Goal: Transaction & Acquisition: Purchase product/service

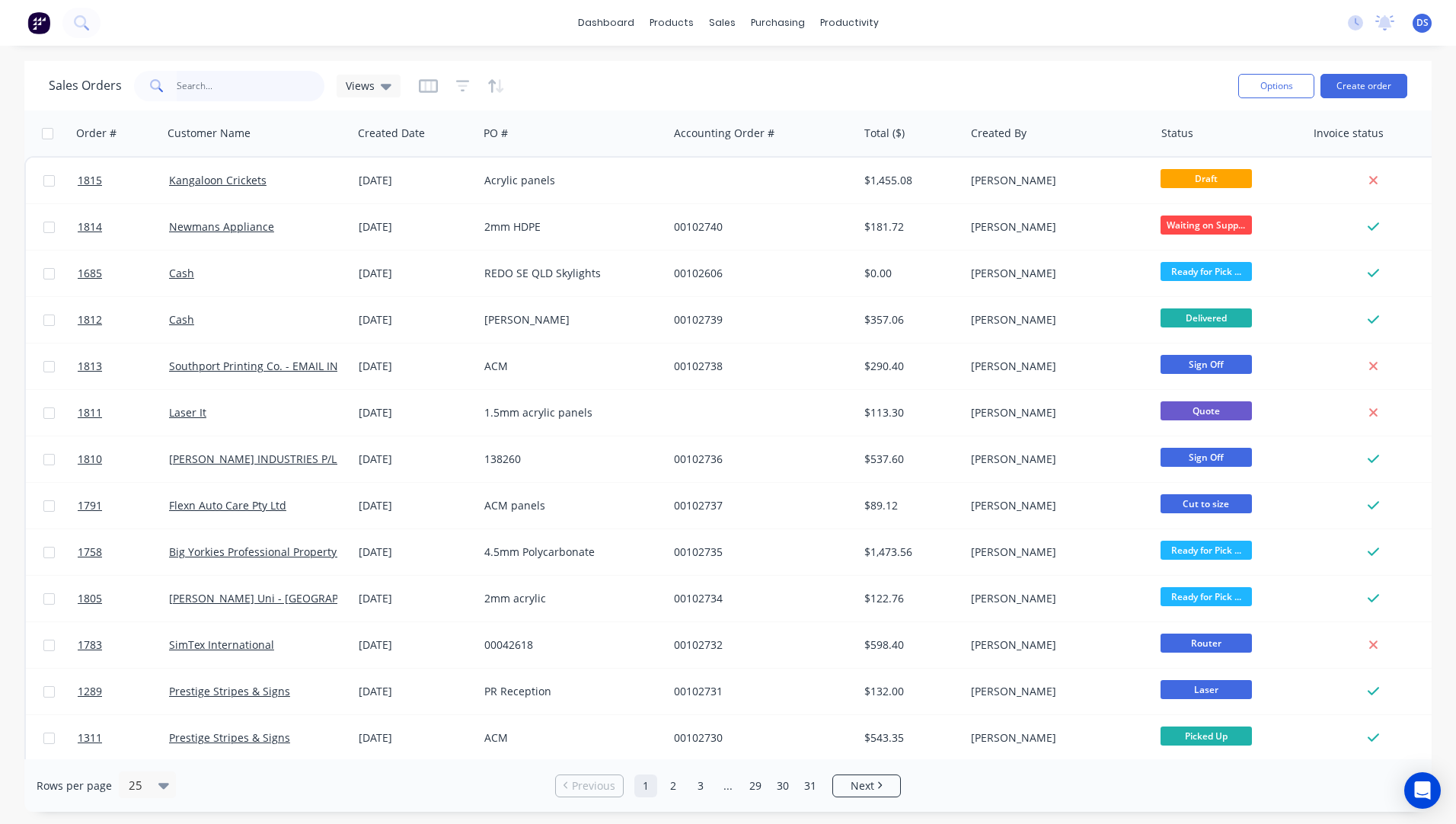
click at [233, 85] on input "text" at bounding box center [250, 86] width 149 height 31
type input "kitc"
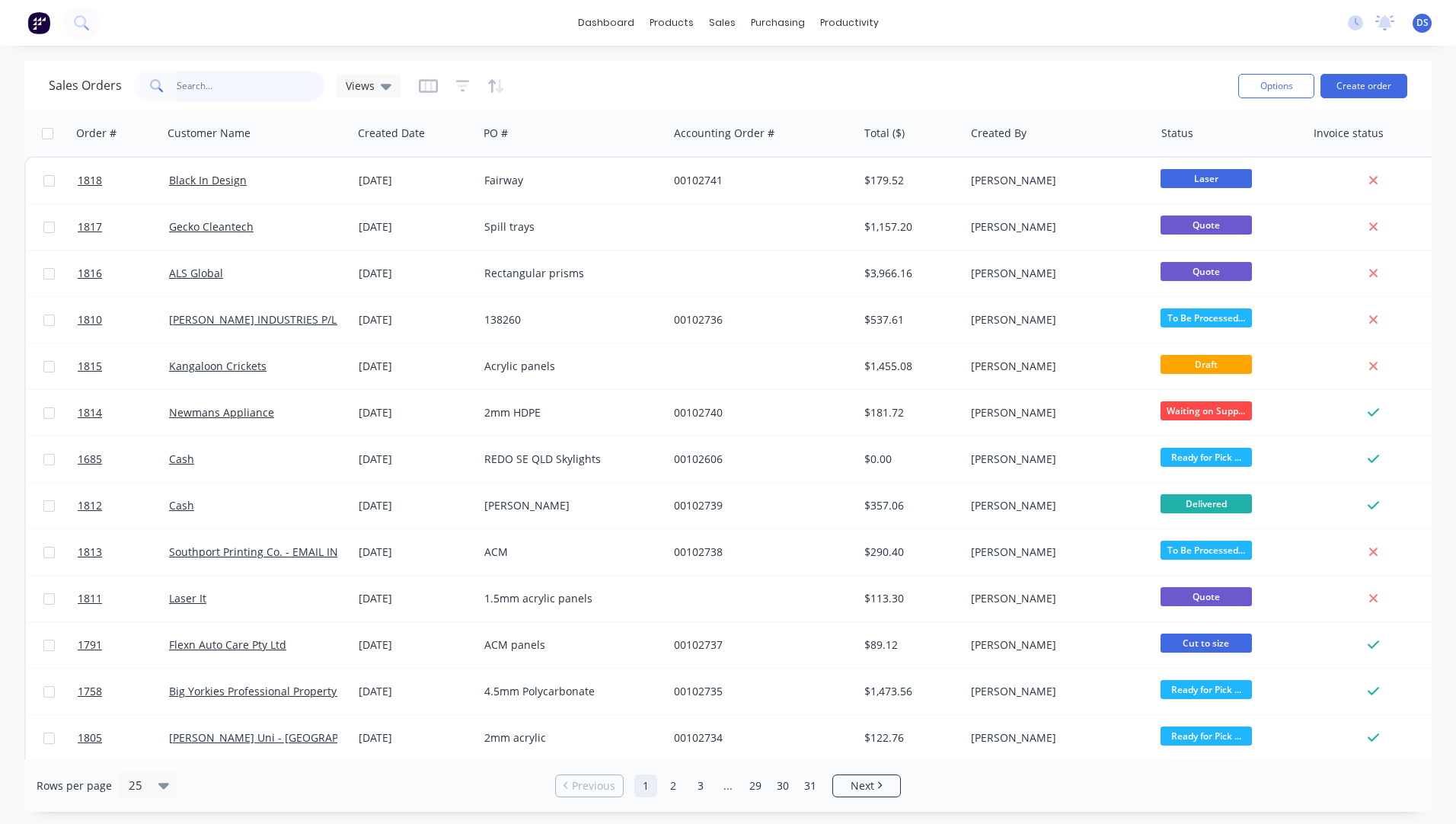
click at [202, 96] on input "text" at bounding box center [250, 86] width 149 height 31
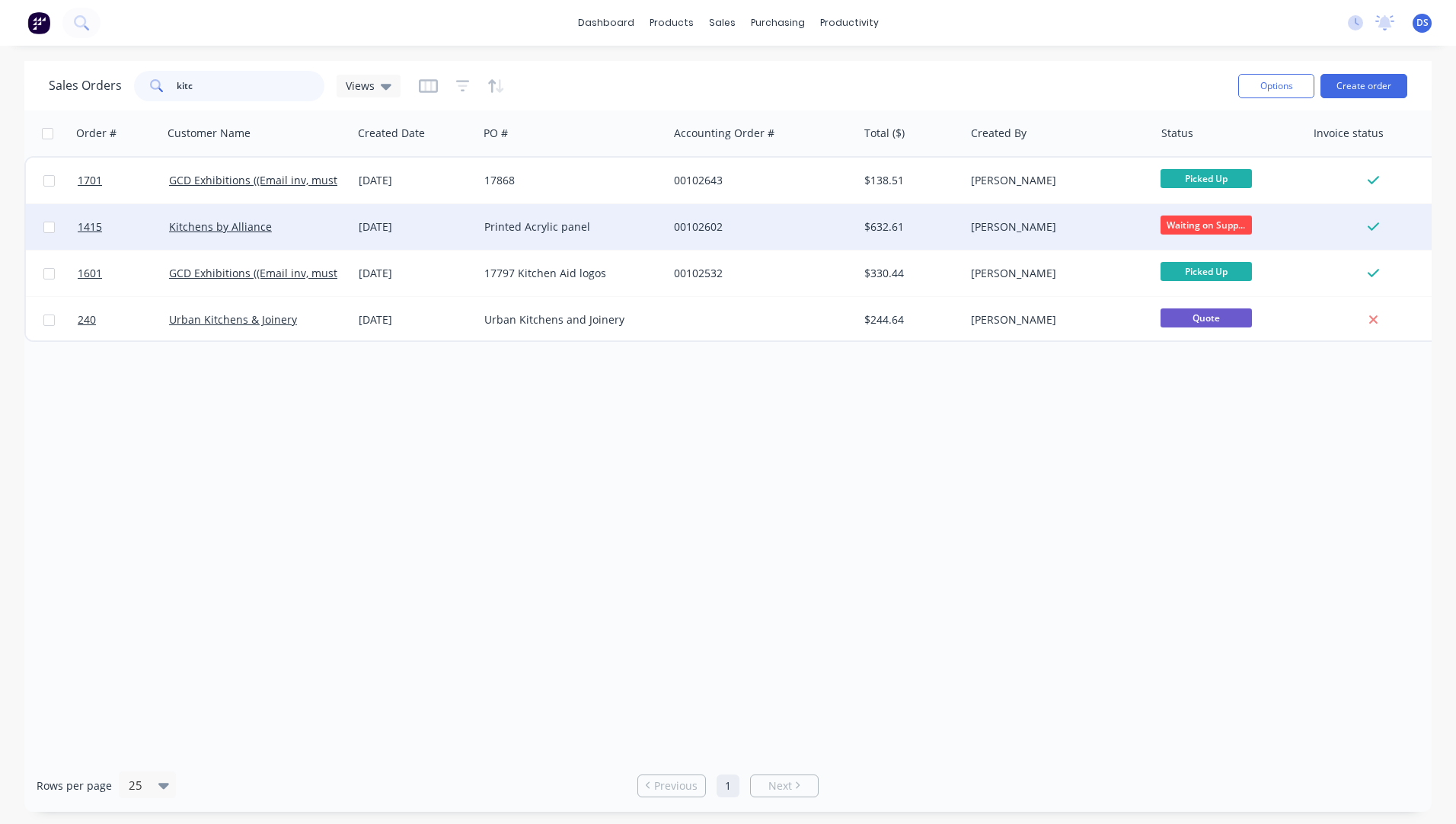
type input "kitc"
click at [227, 234] on div "Kitchens by Alliance" at bounding box center [257, 227] width 190 height 46
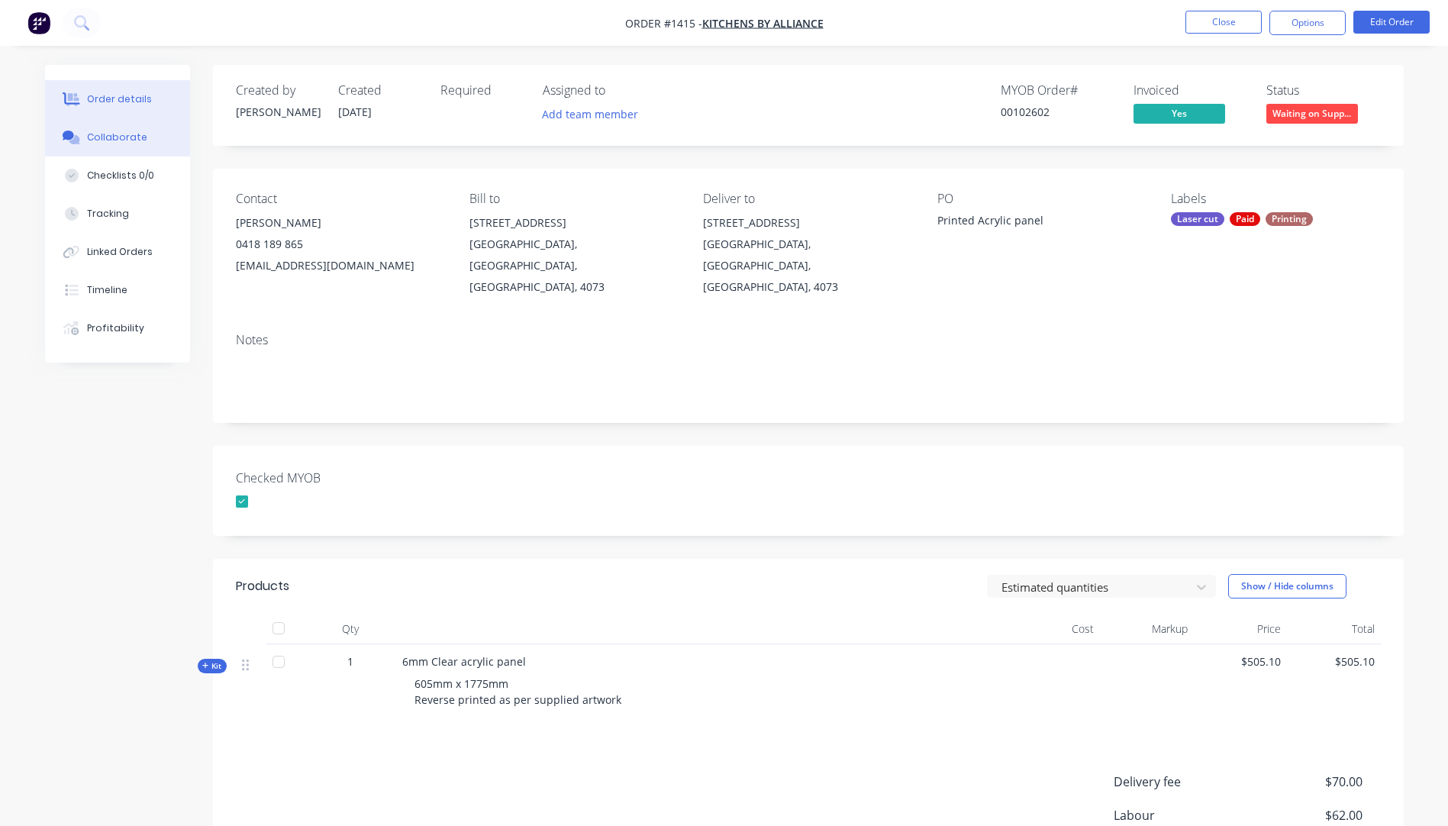
click at [118, 145] on button "Collaborate" at bounding box center [117, 137] width 145 height 38
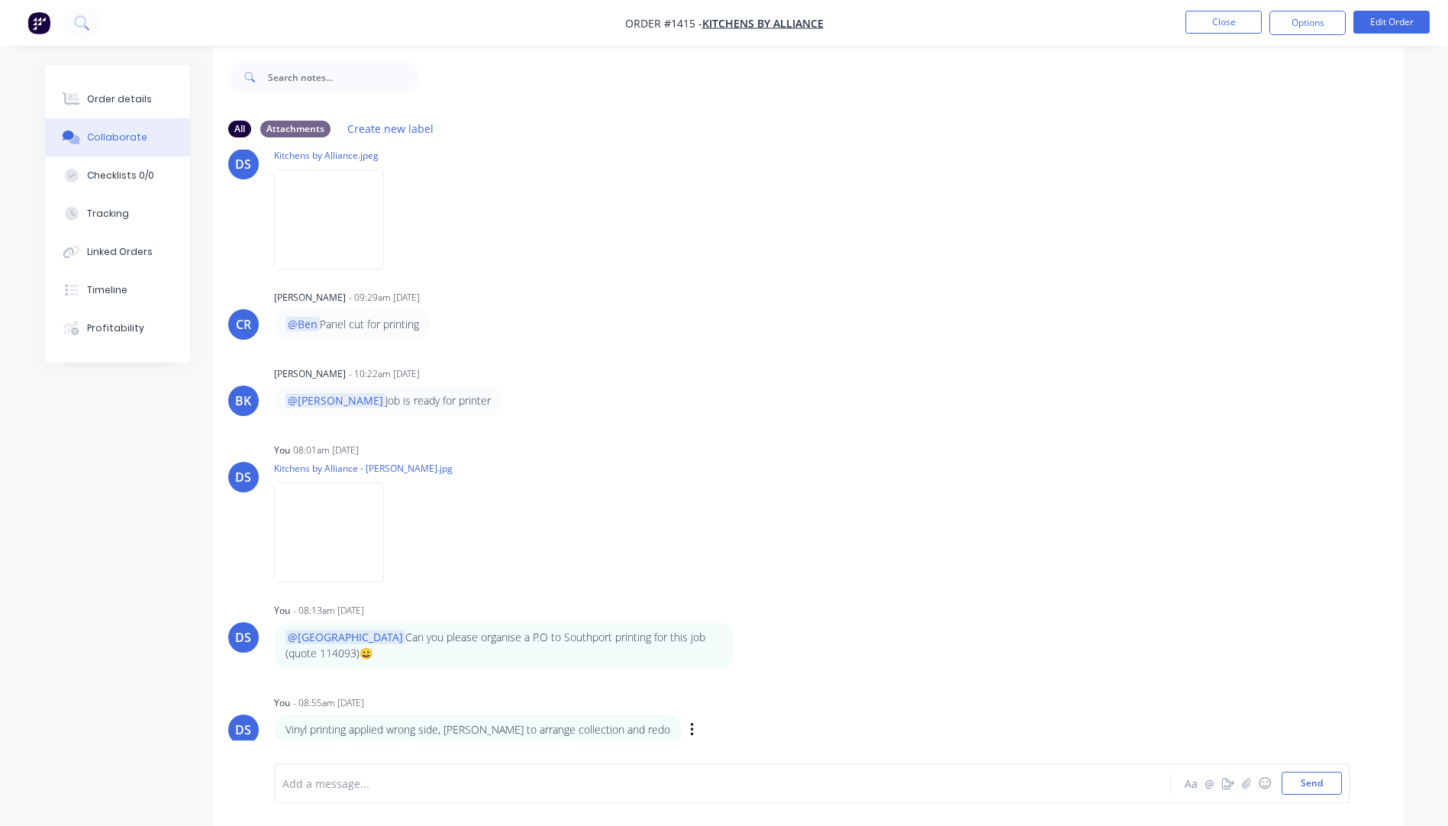
scroll to position [23, 0]
click at [375, 777] on div at bounding box center [680, 783] width 794 height 16
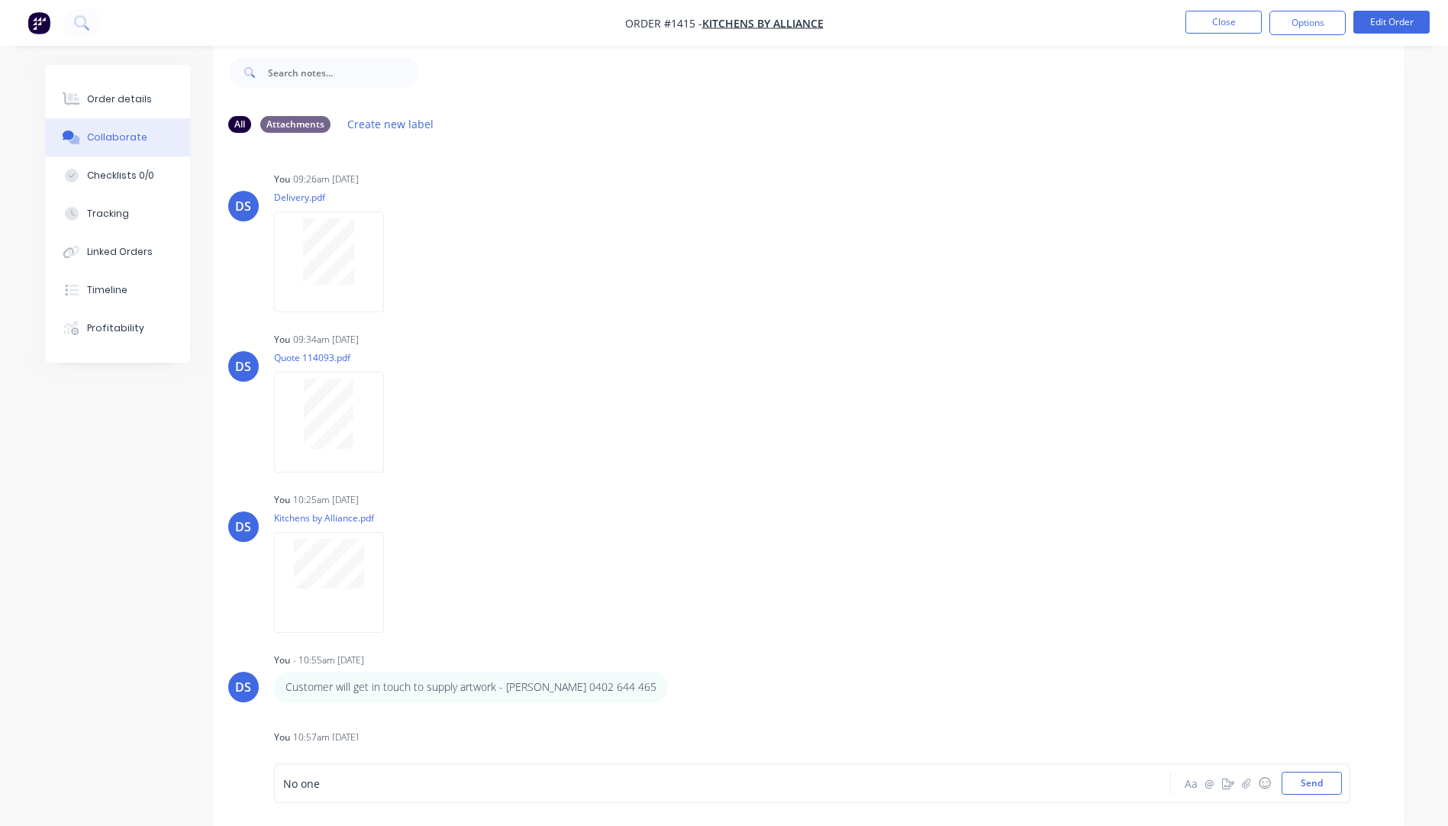
scroll to position [604, 0]
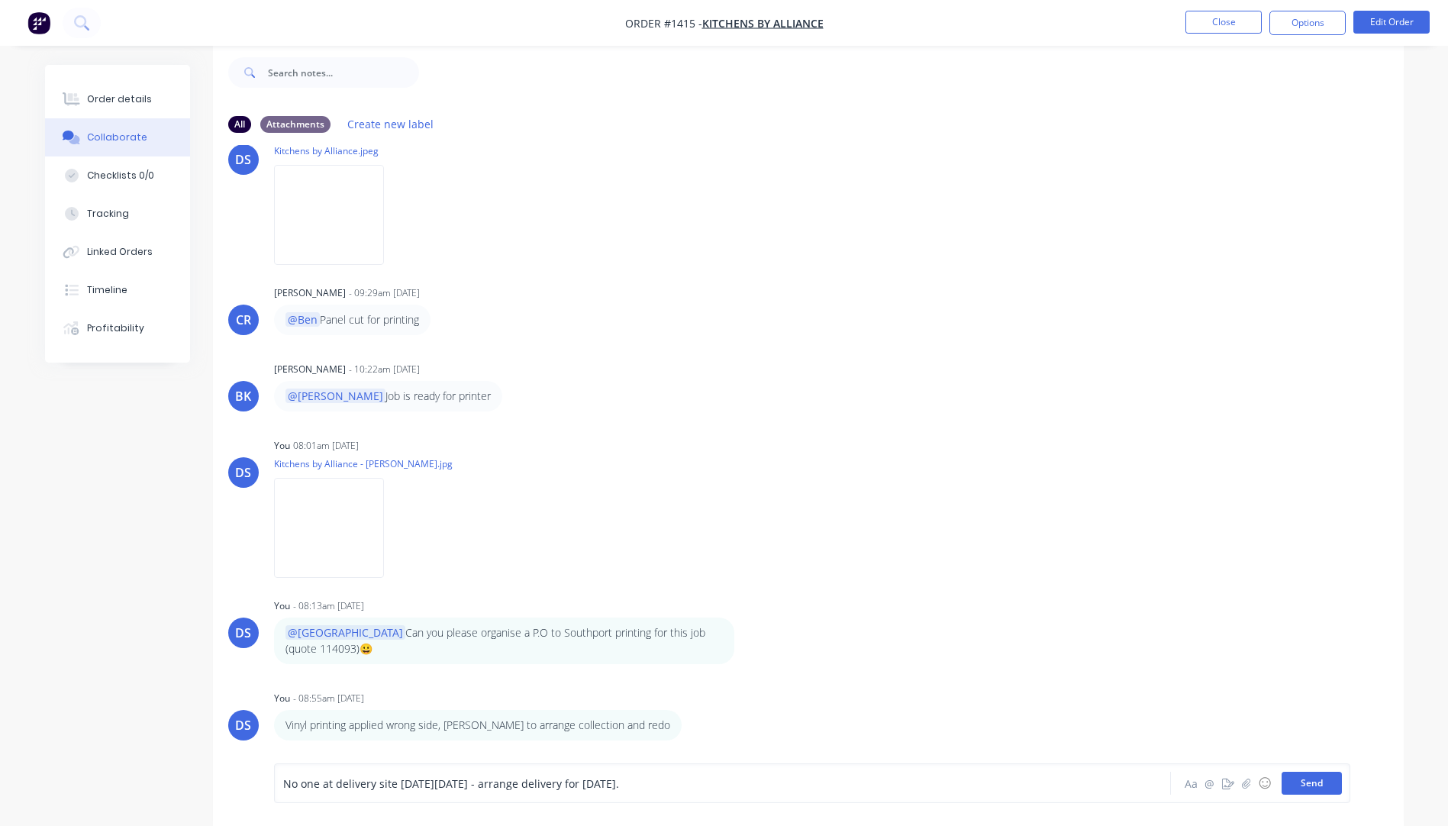
click at [1310, 788] on button "Send" at bounding box center [1311, 783] width 60 height 23
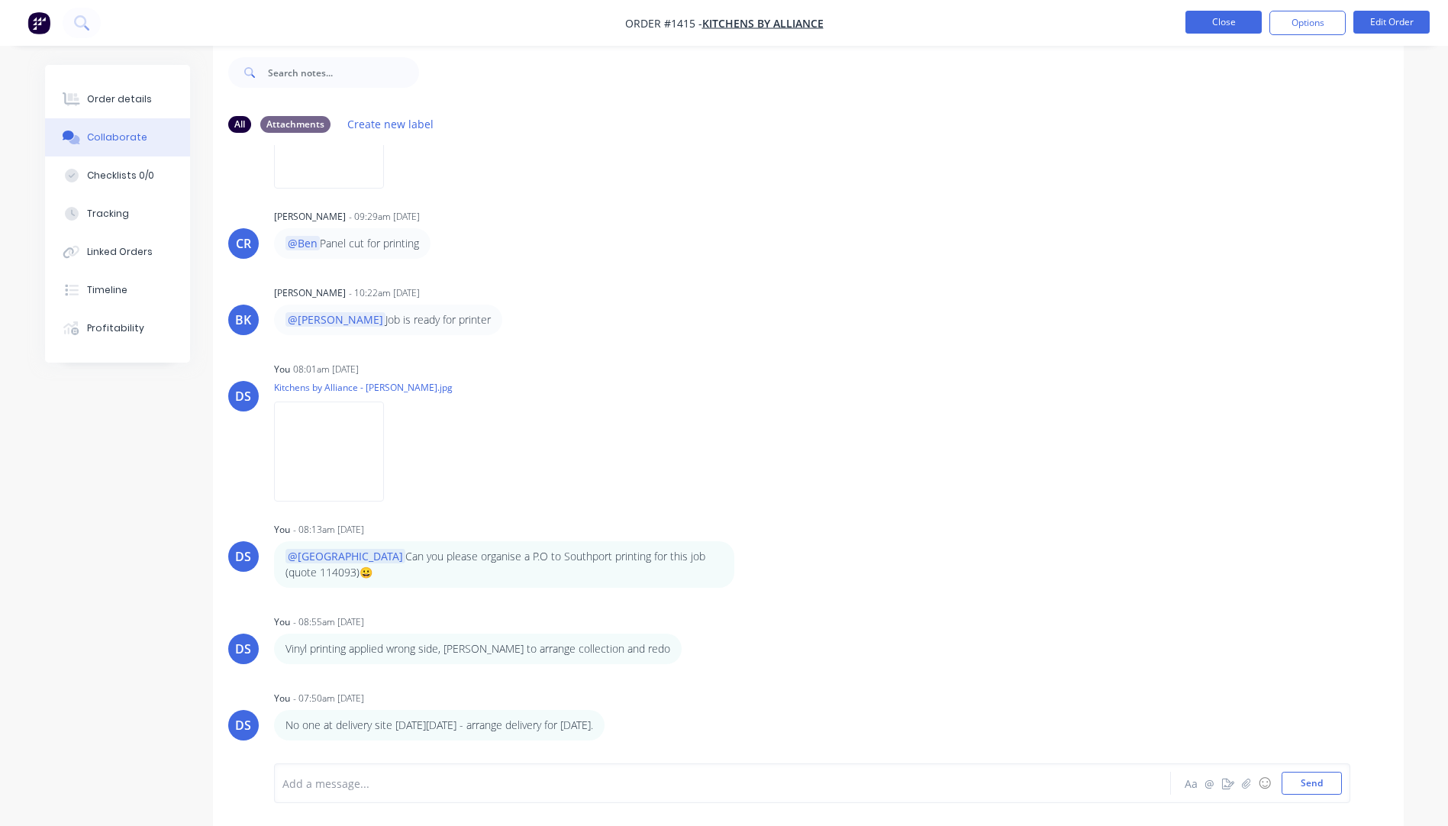
click at [1200, 31] on button "Close" at bounding box center [1223, 22] width 76 height 23
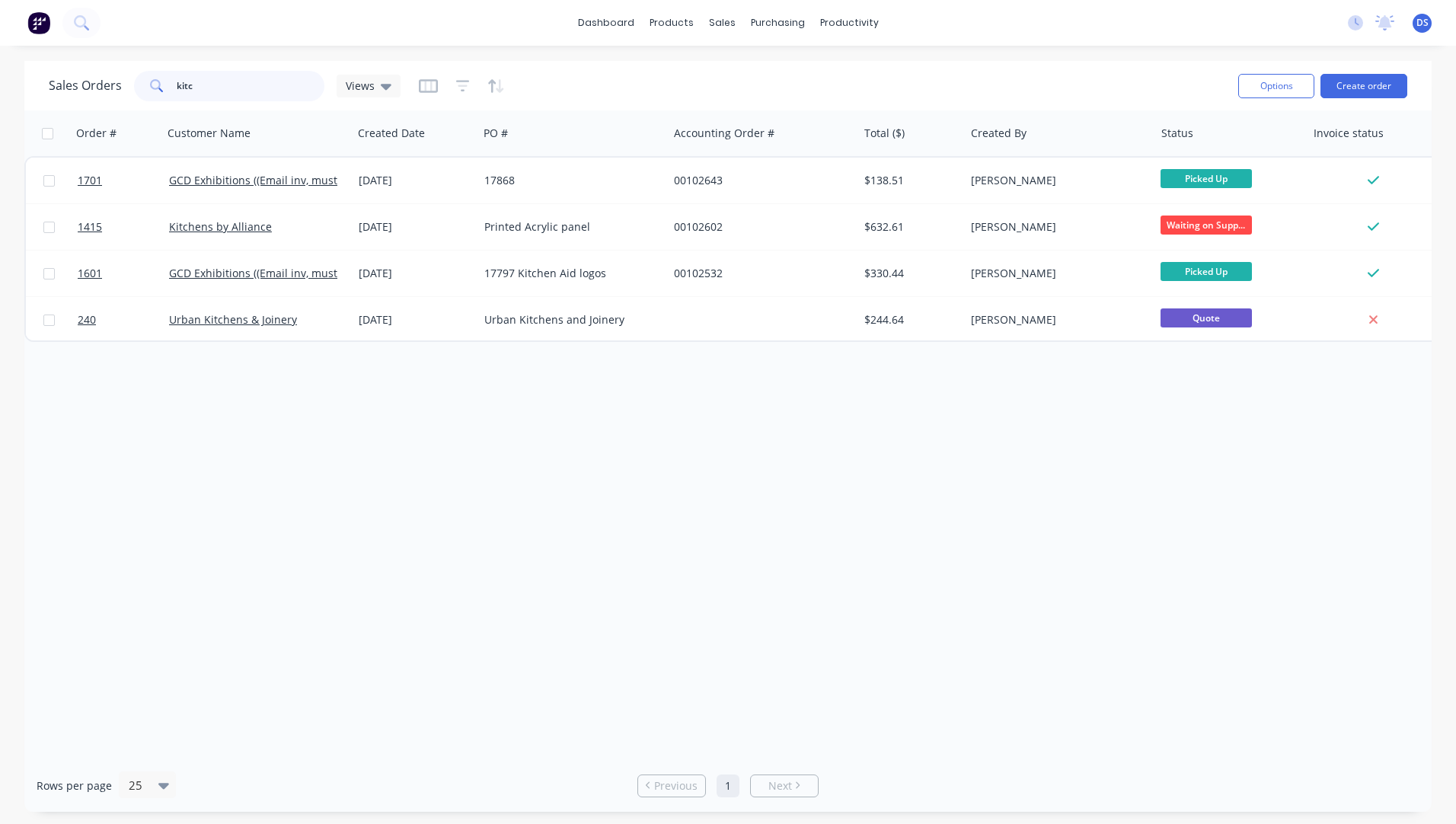
drag, startPoint x: 207, startPoint y: 82, endPoint x: 163, endPoint y: 87, distance: 44.3
click at [163, 87] on div "kitc" at bounding box center [229, 86] width 191 height 31
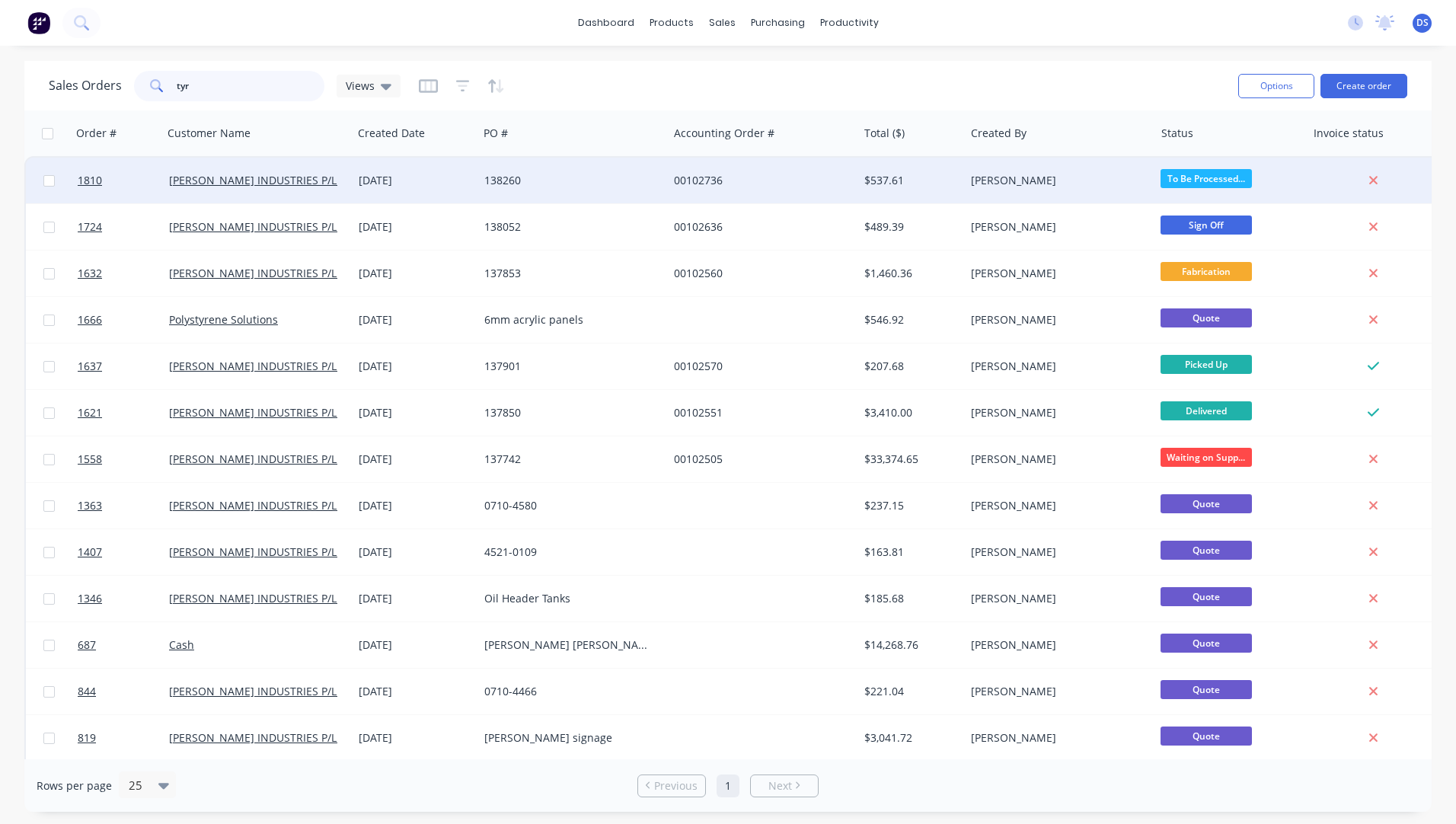
type input "tyr"
click at [564, 180] on div "138260" at bounding box center [568, 180] width 169 height 15
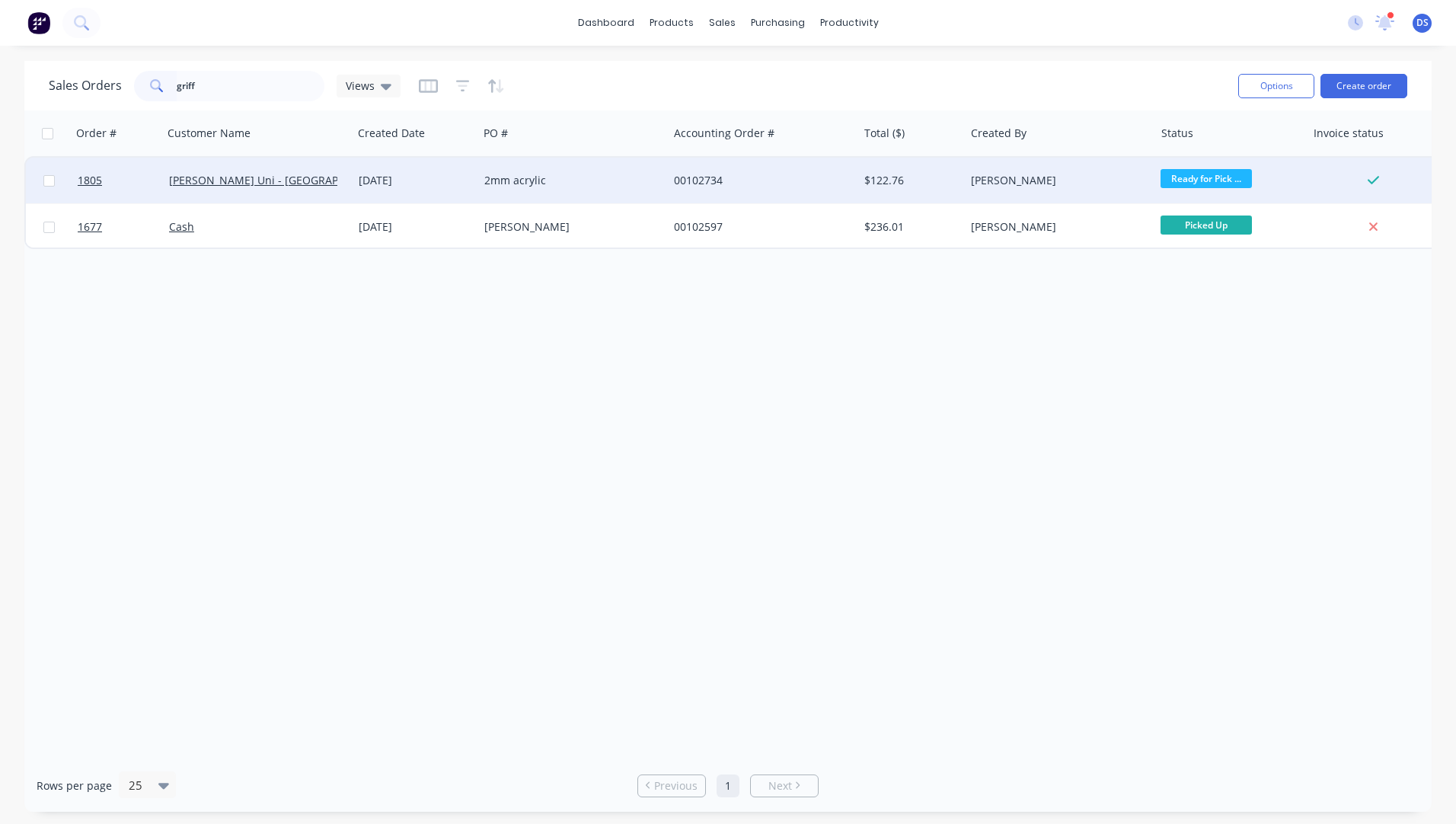
type input "griff"
click at [514, 181] on div "2mm acrylic" at bounding box center [568, 180] width 169 height 15
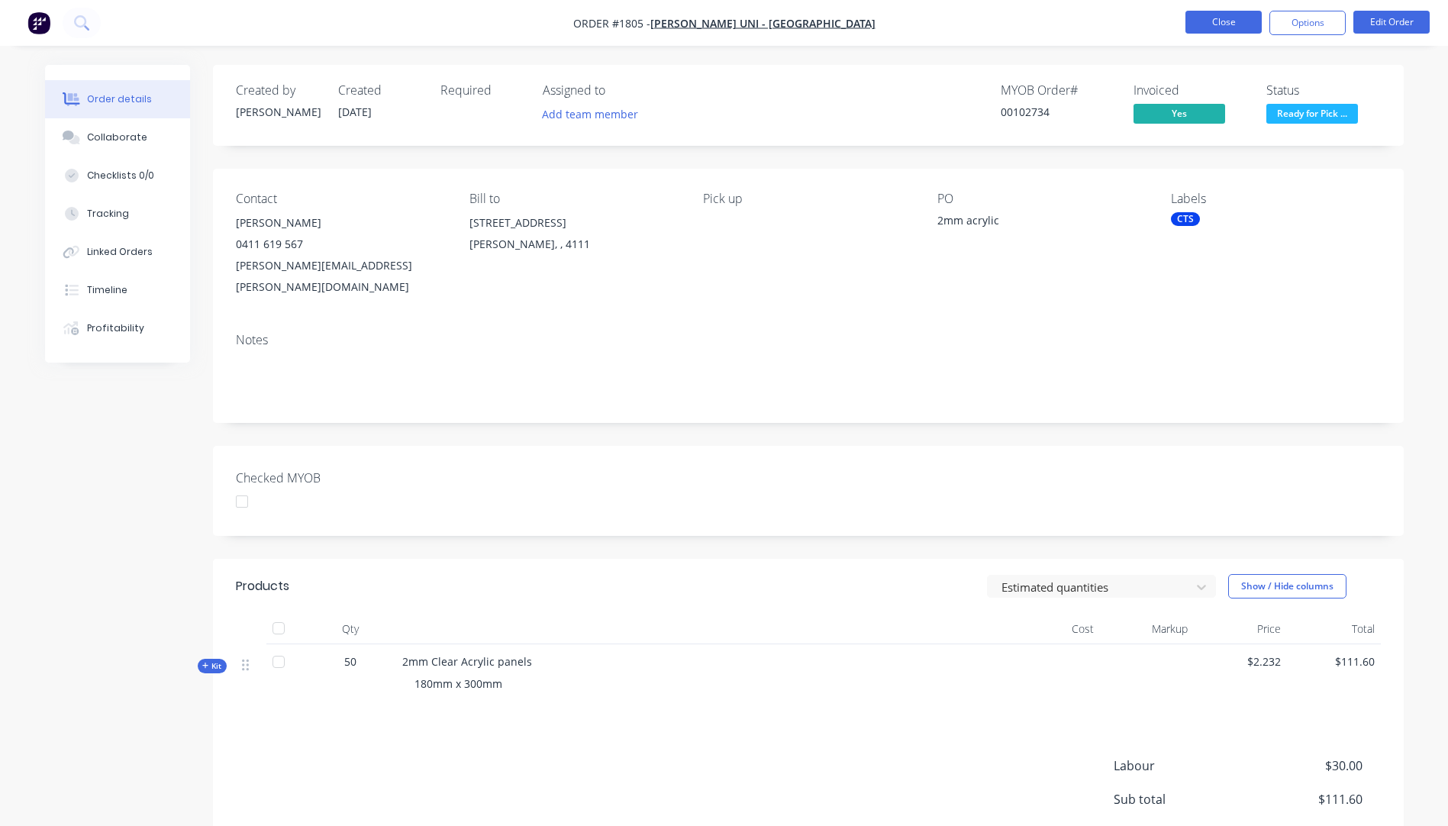
click at [1212, 22] on button "Close" at bounding box center [1223, 22] width 76 height 23
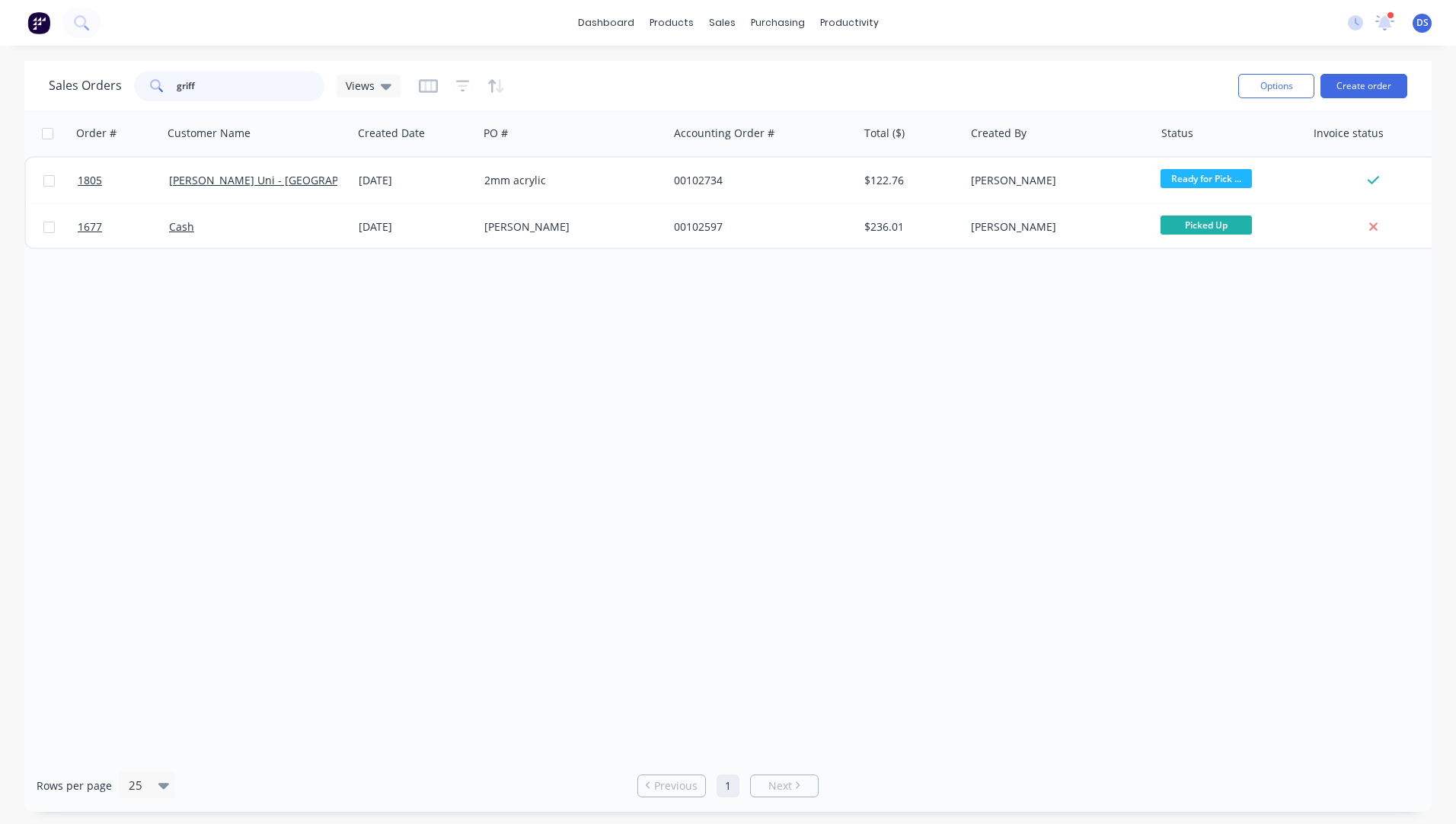
drag, startPoint x: 234, startPoint y: 92, endPoint x: 156, endPoint y: 89, distance: 78.1
click at [156, 89] on div "griff" at bounding box center [229, 86] width 191 height 31
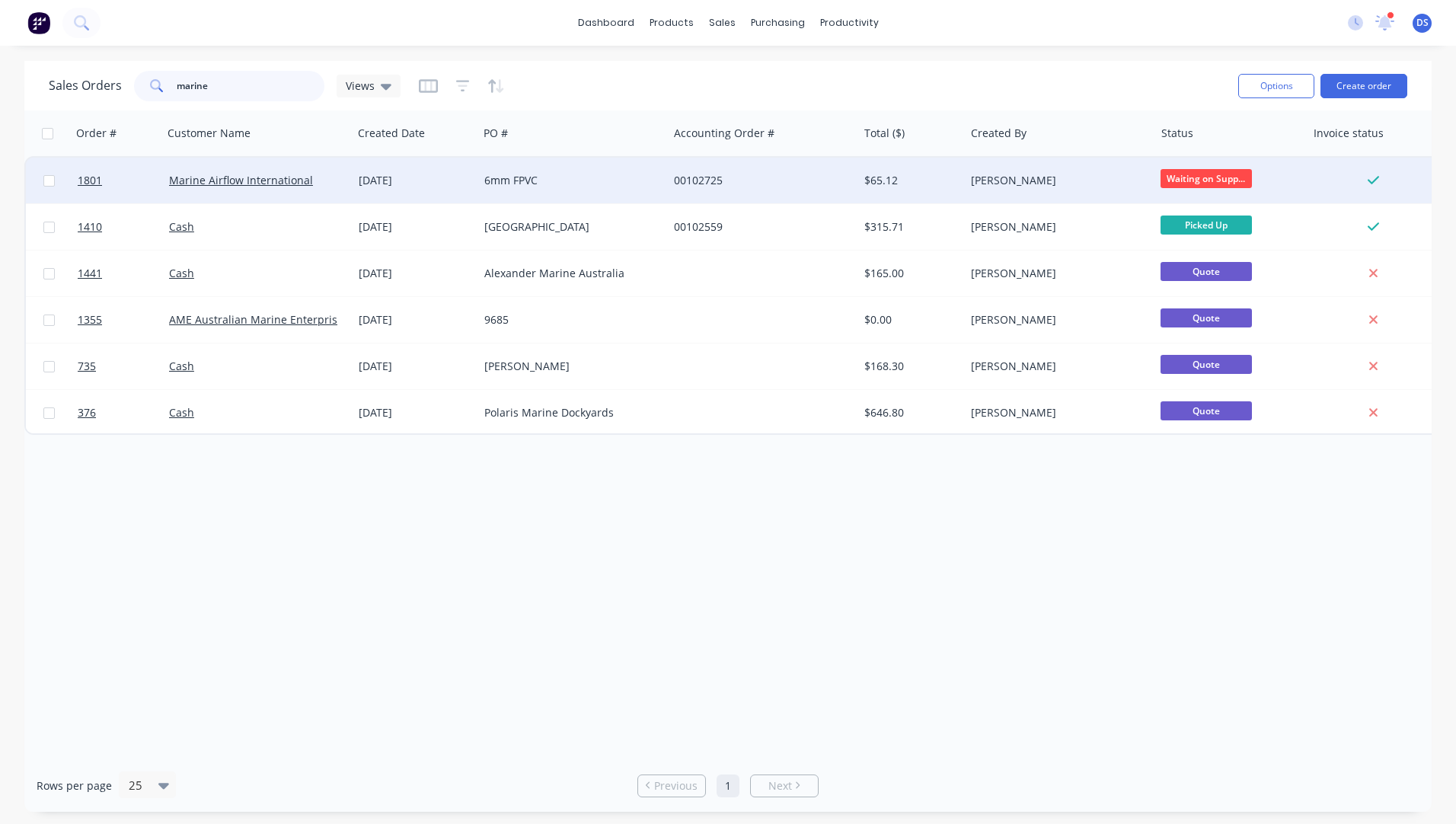
type input "marine"
click at [485, 186] on div "6mm FPVC" at bounding box center [568, 180] width 169 height 15
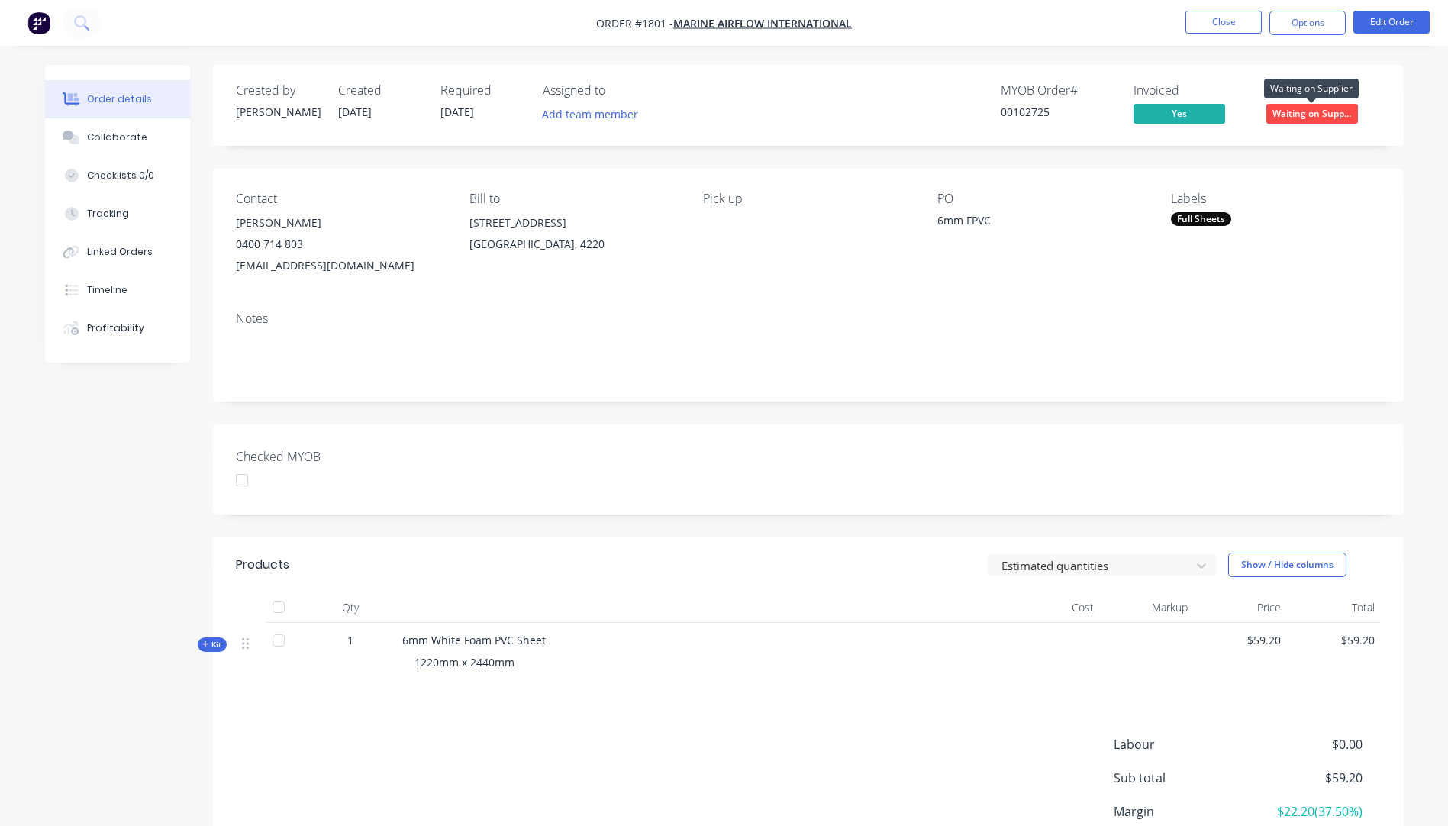
click at [1299, 114] on span "Waiting on Supp..." at bounding box center [1312, 113] width 92 height 19
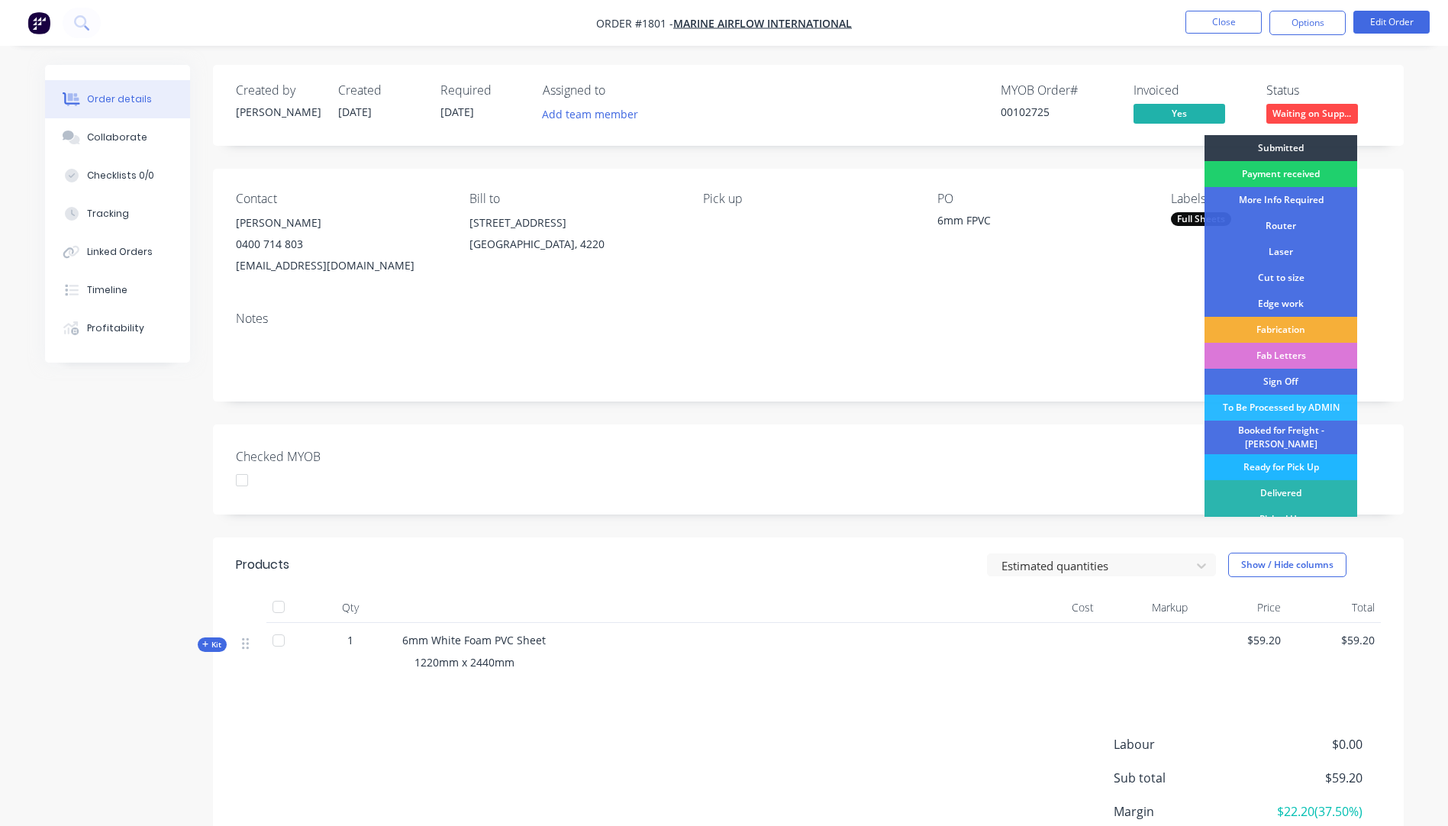
click at [1284, 456] on div "Ready for Pick Up" at bounding box center [1280, 467] width 153 height 26
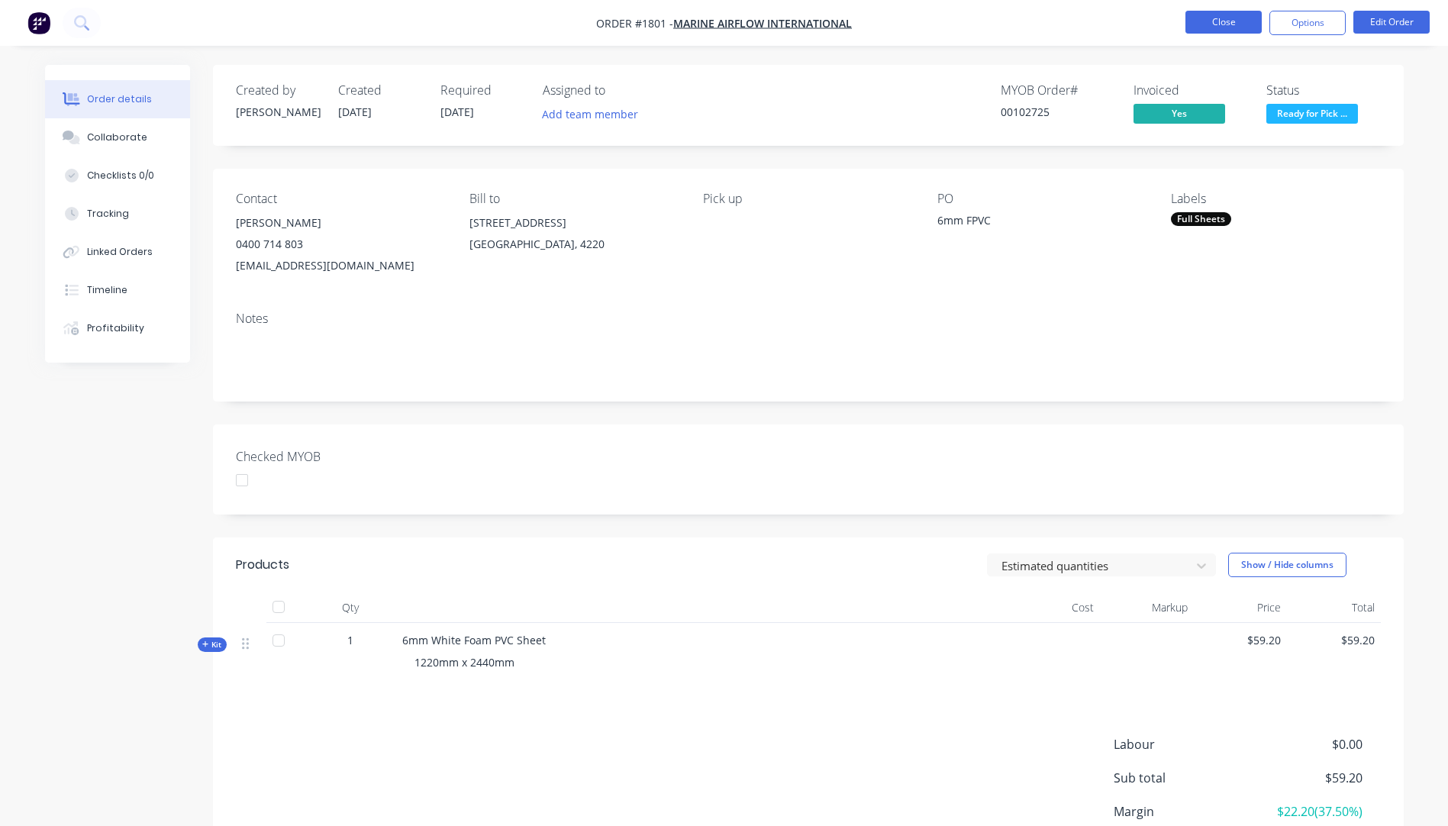
click at [1233, 21] on button "Close" at bounding box center [1223, 22] width 76 height 23
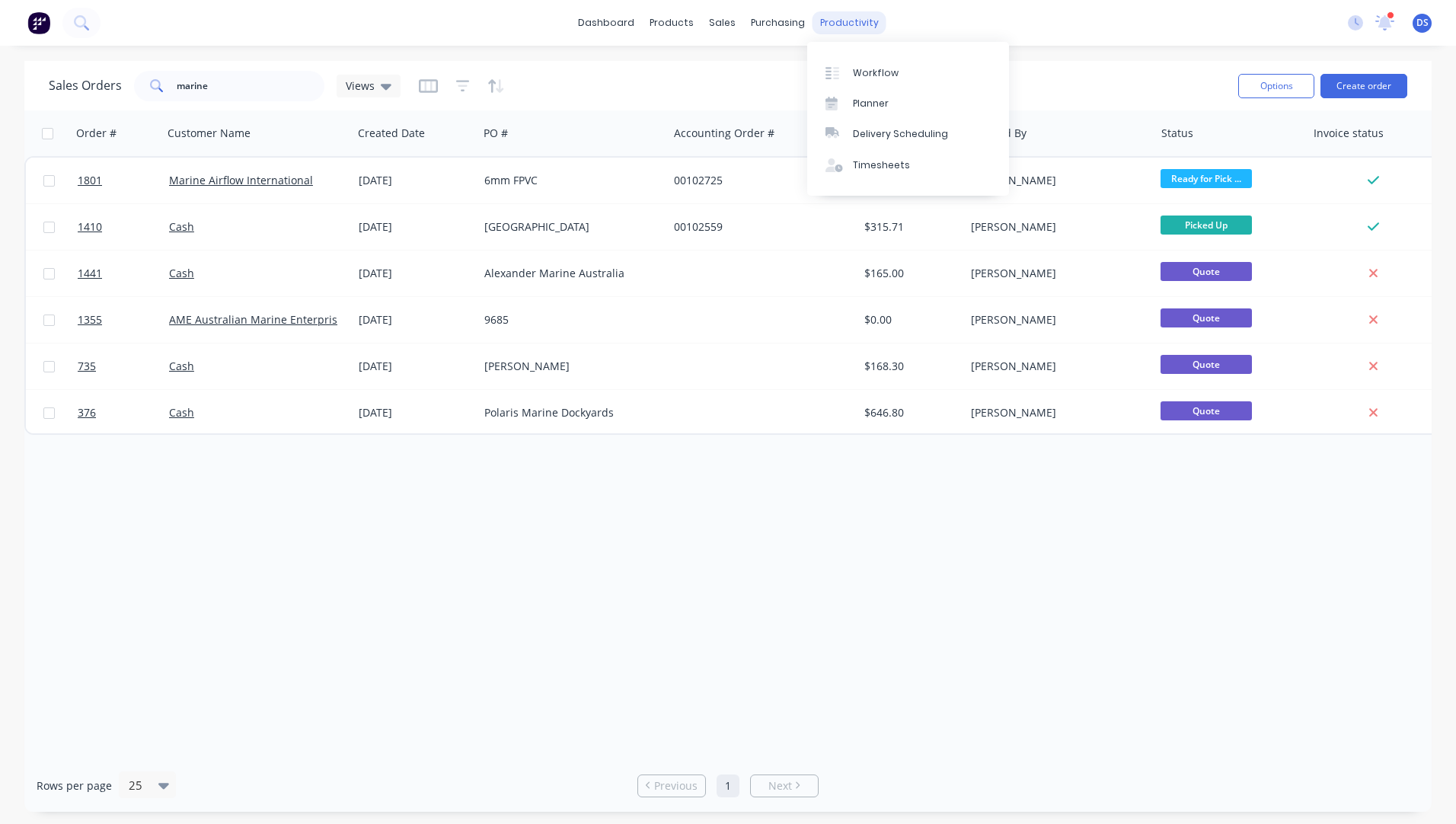
click at [844, 21] on div "productivity" at bounding box center [849, 22] width 74 height 23
click at [877, 76] on div "Workflow" at bounding box center [876, 73] width 46 height 14
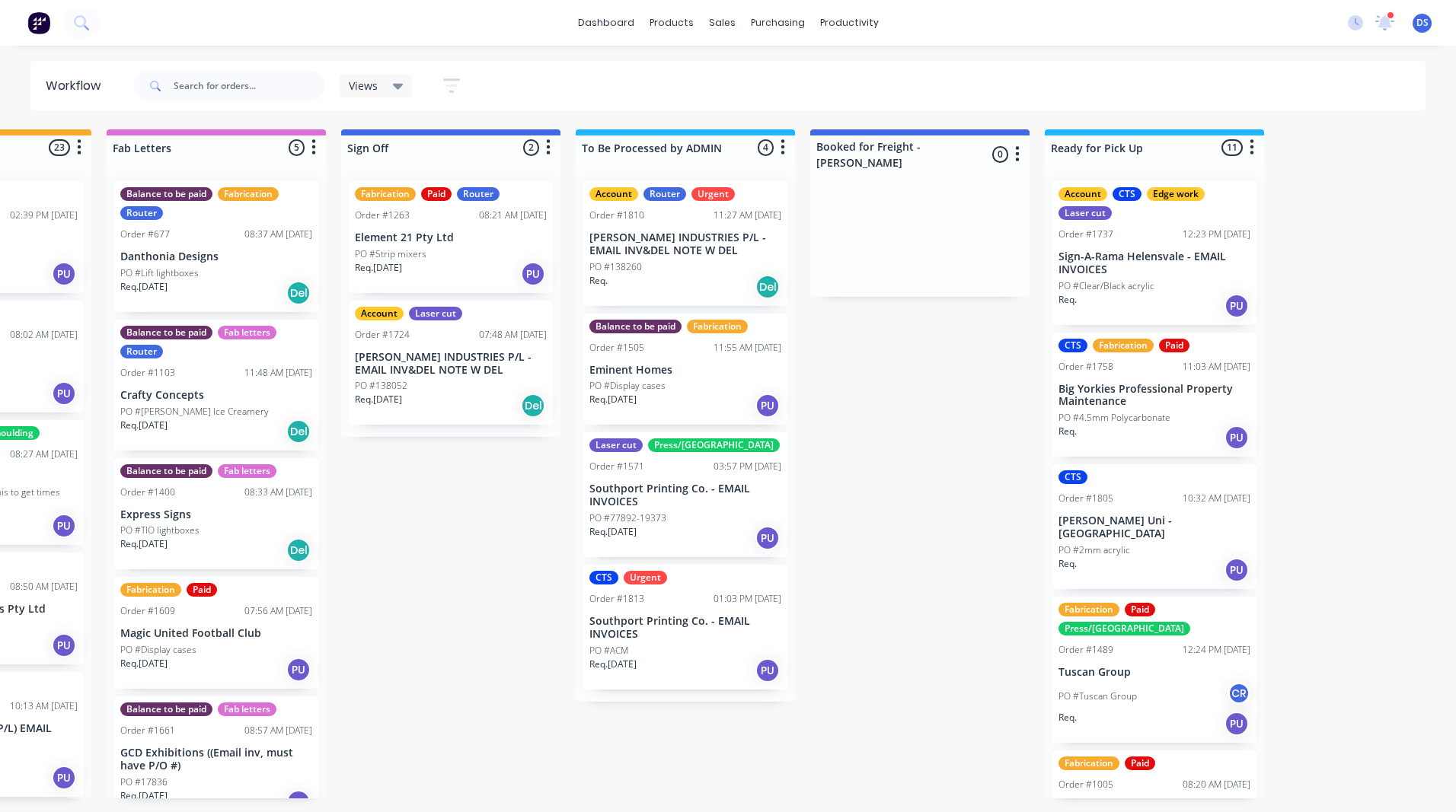
scroll to position [0, 2120]
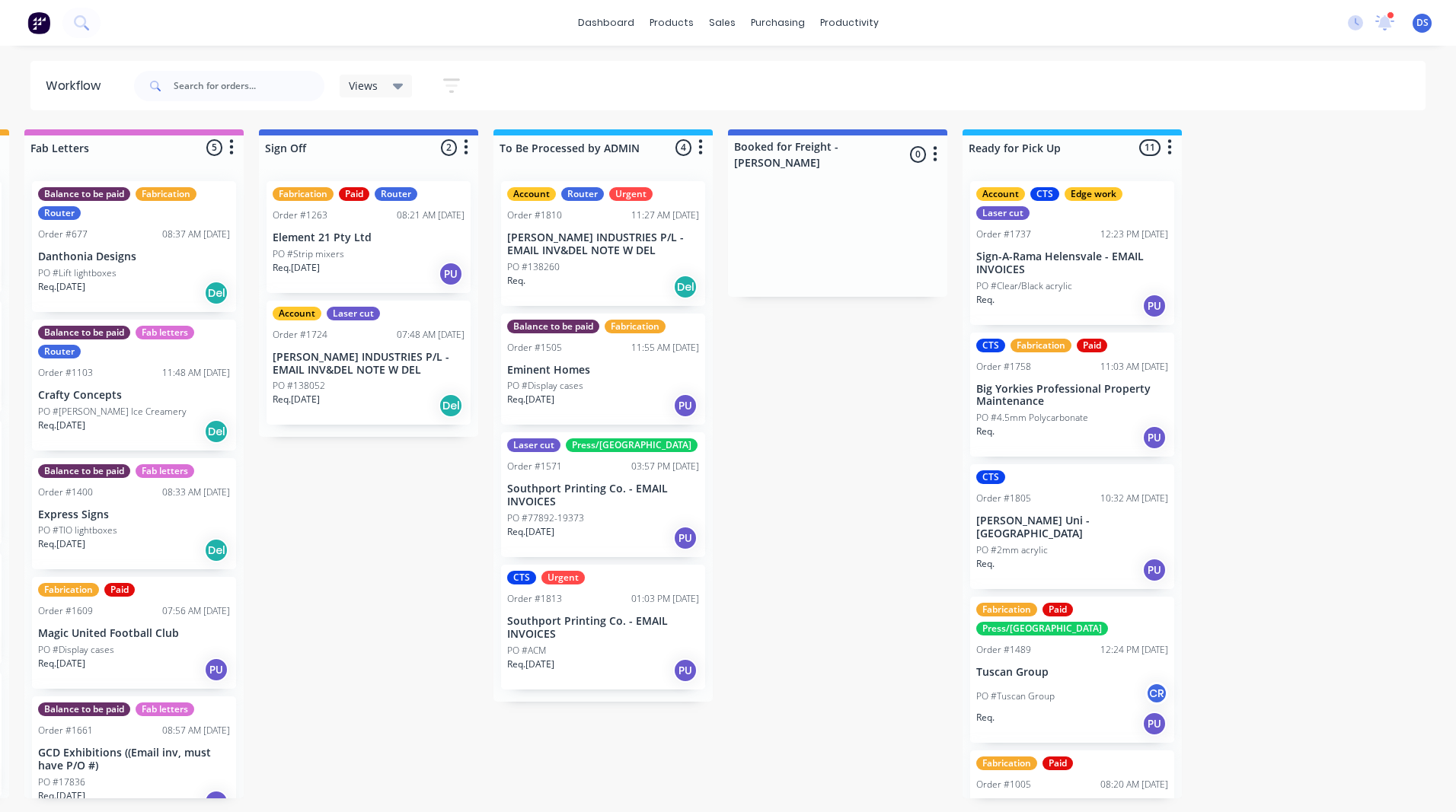
click at [597, 260] on div "PO #138260" at bounding box center [603, 267] width 192 height 14
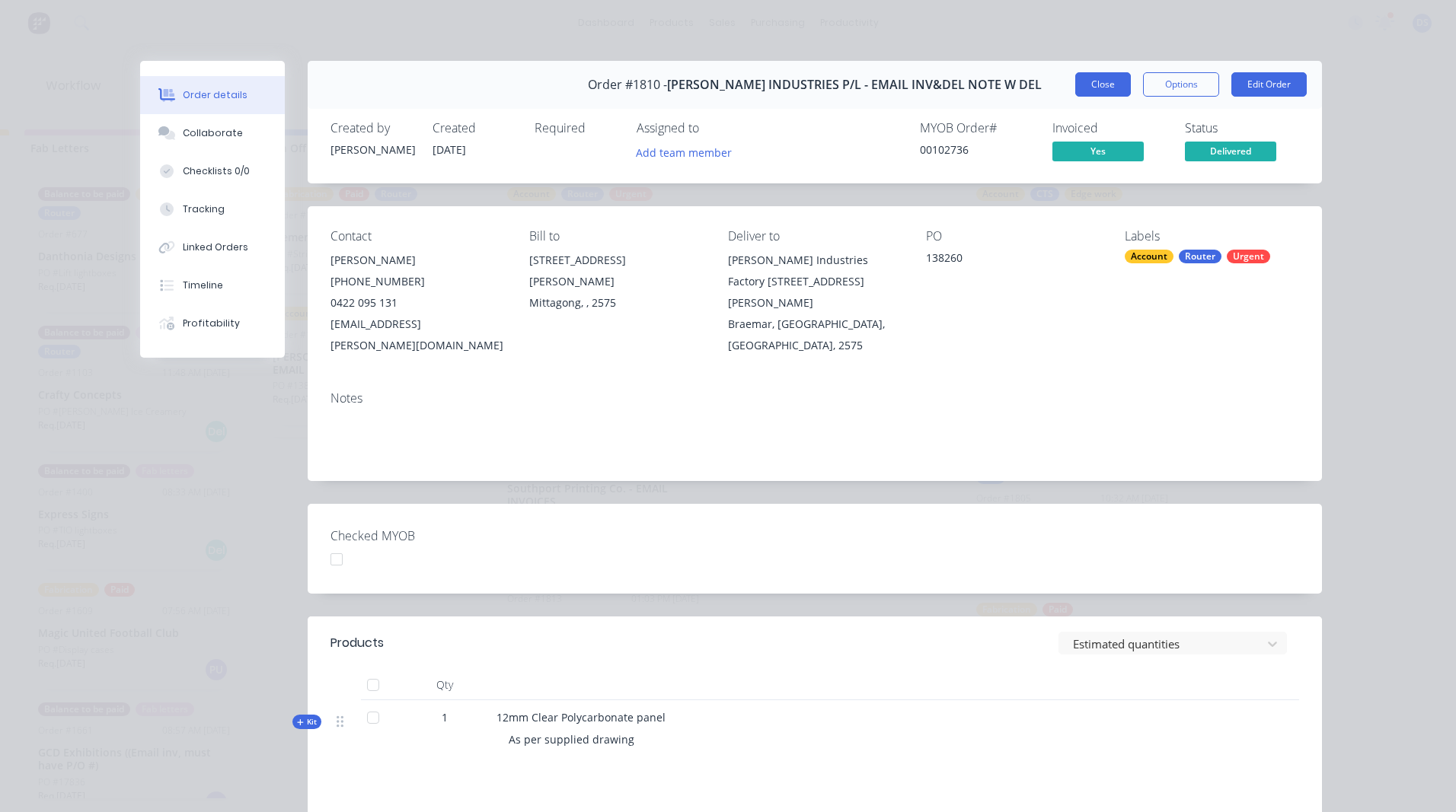
click at [1105, 90] on button "Close" at bounding box center [1104, 84] width 56 height 24
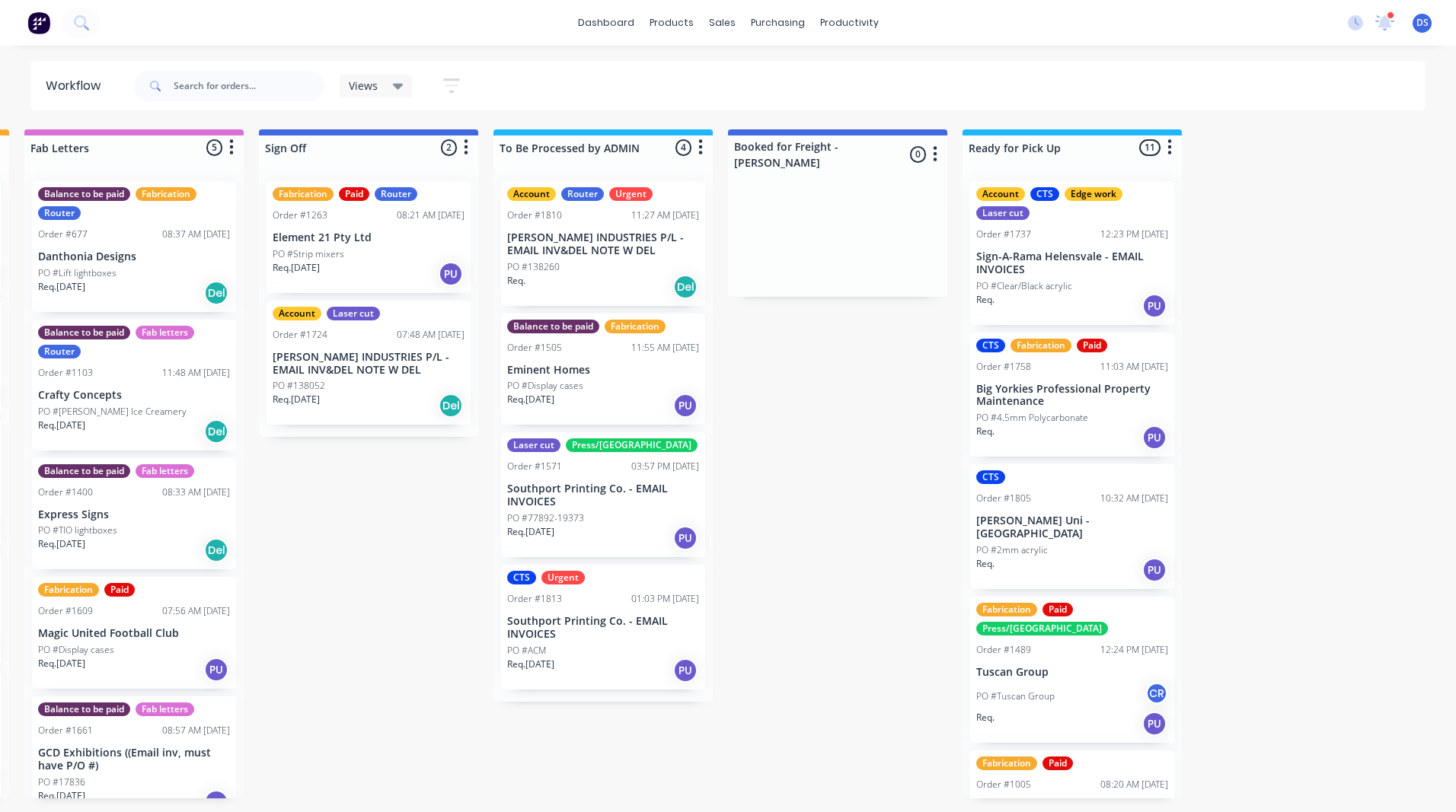
click at [655, 232] on p "[PERSON_NAME] INDUSTRIES P/L - EMAIL INV&DEL NOTE W DEL" at bounding box center [603, 244] width 192 height 26
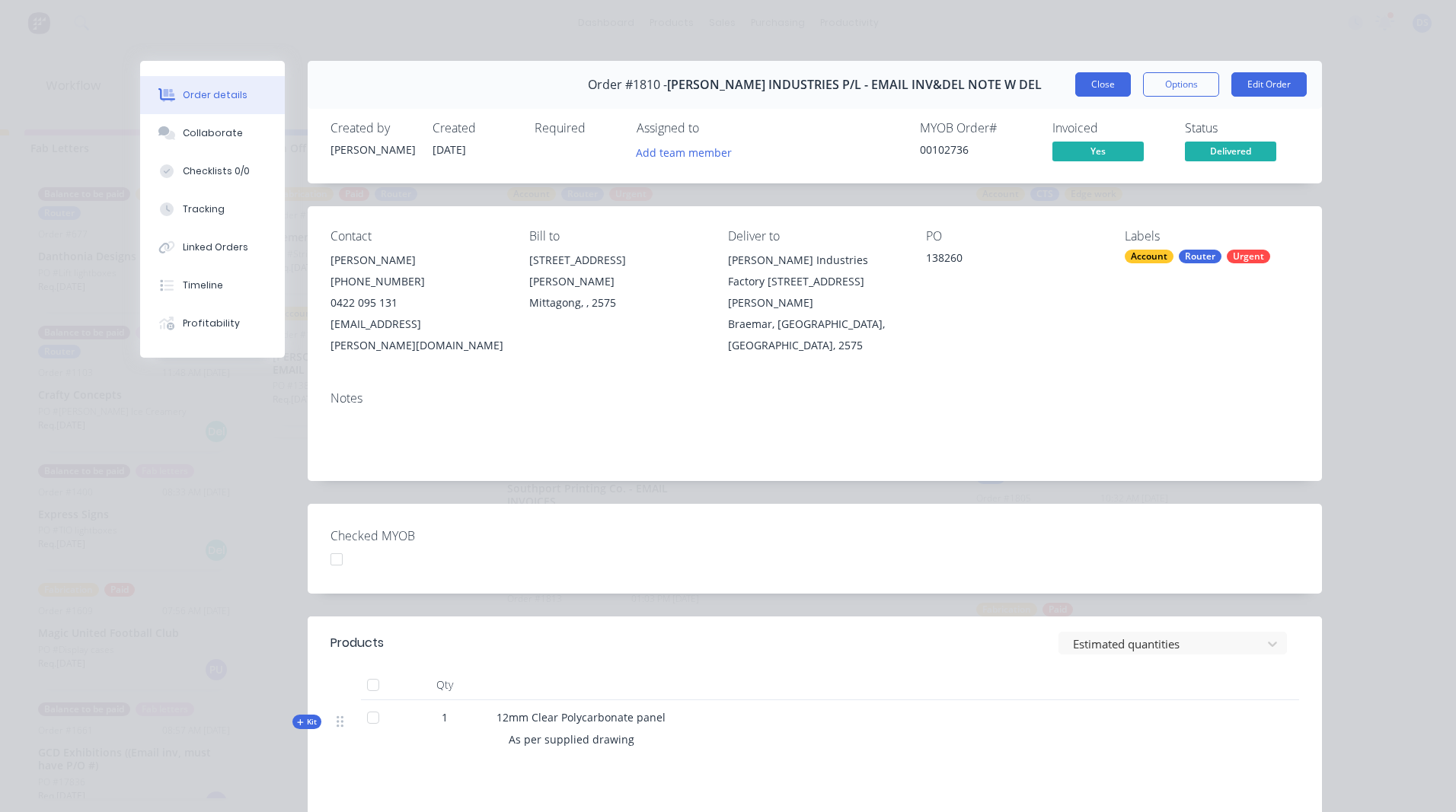
click at [1105, 87] on button "Close" at bounding box center [1104, 84] width 56 height 24
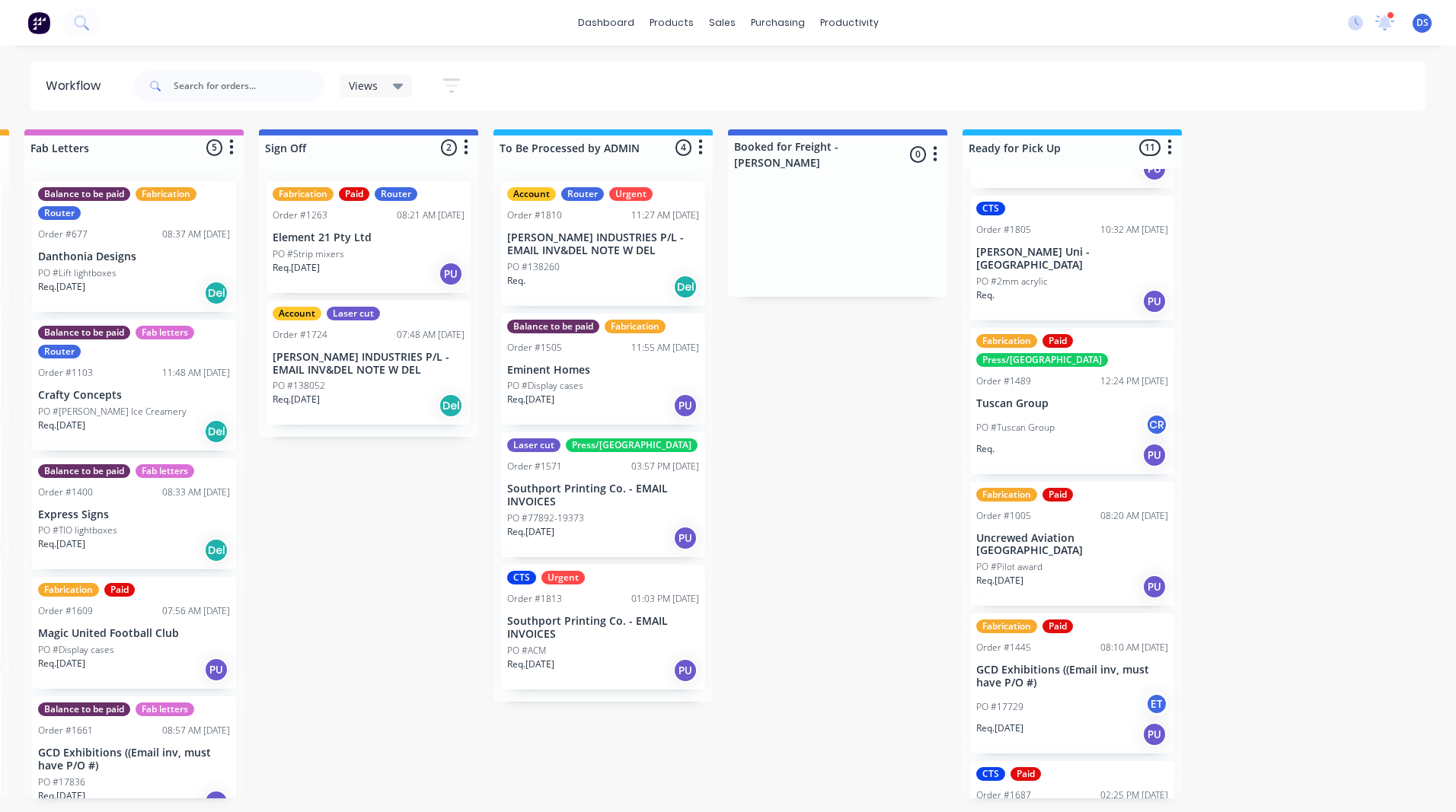
scroll to position [304, 0]
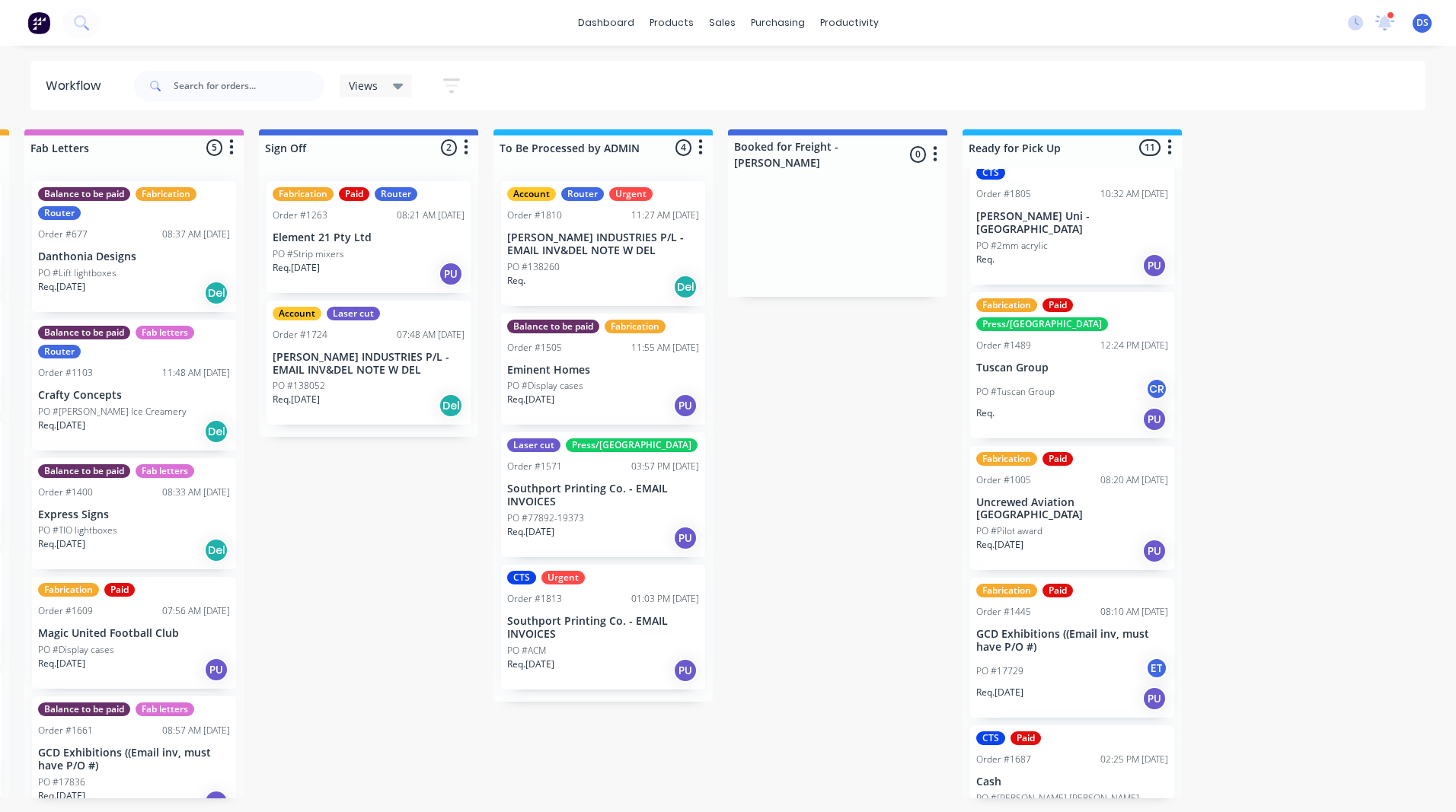
click at [582, 631] on p "Southport Printing Co. - EMAIL INVOICES" at bounding box center [603, 628] width 192 height 26
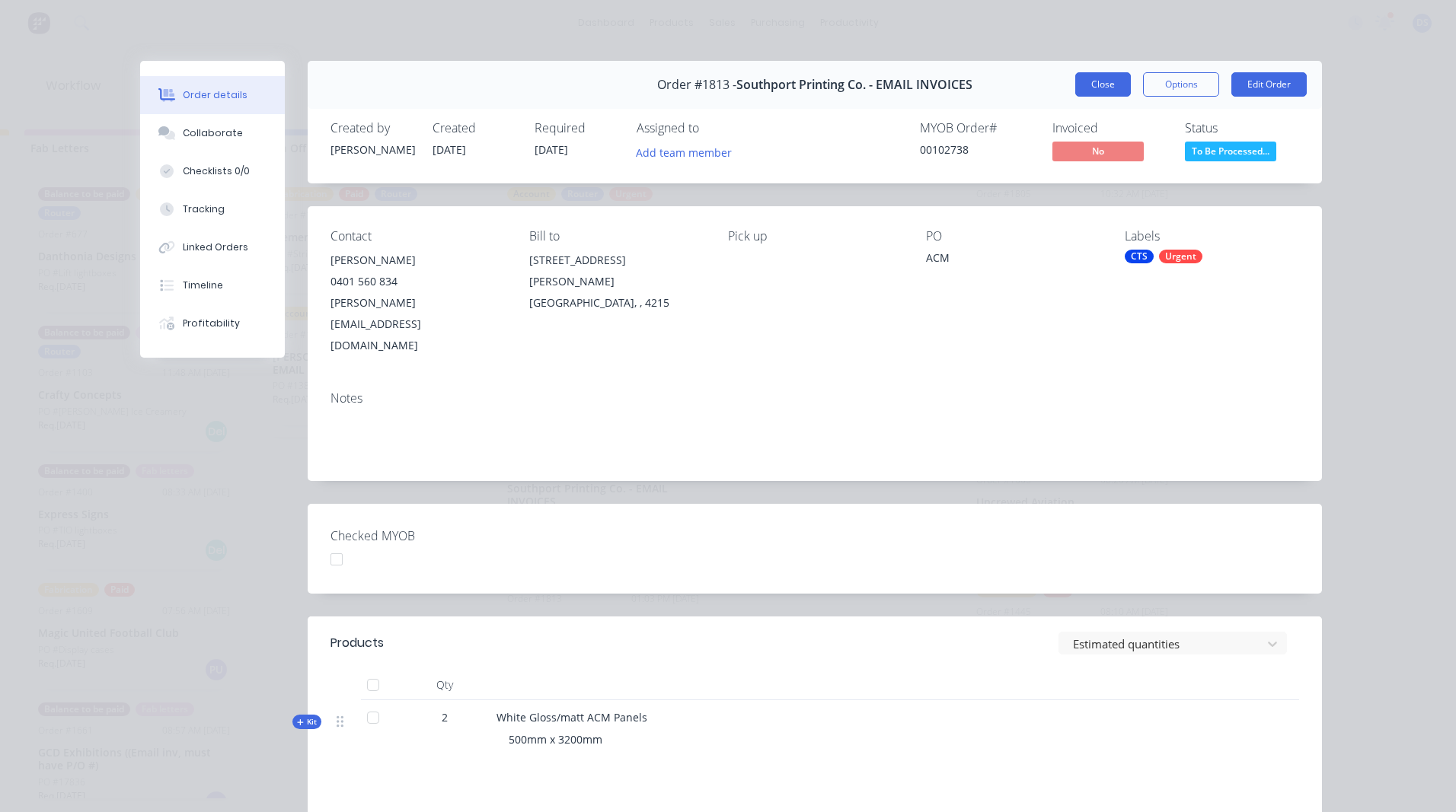
click at [1091, 76] on button "Close" at bounding box center [1104, 84] width 56 height 24
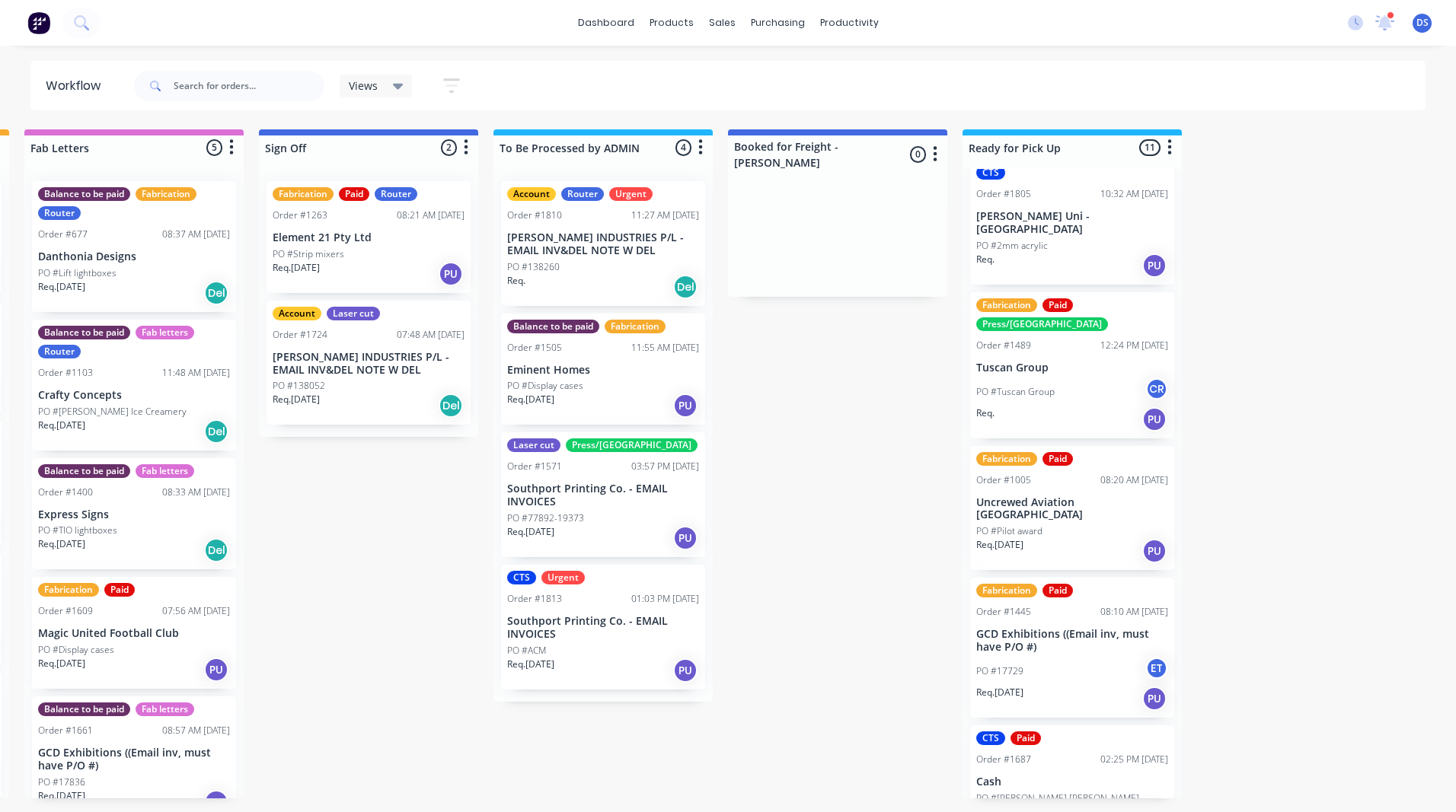
click at [583, 632] on p "Southport Printing Co. - EMAIL INVOICES" at bounding box center [603, 628] width 192 height 26
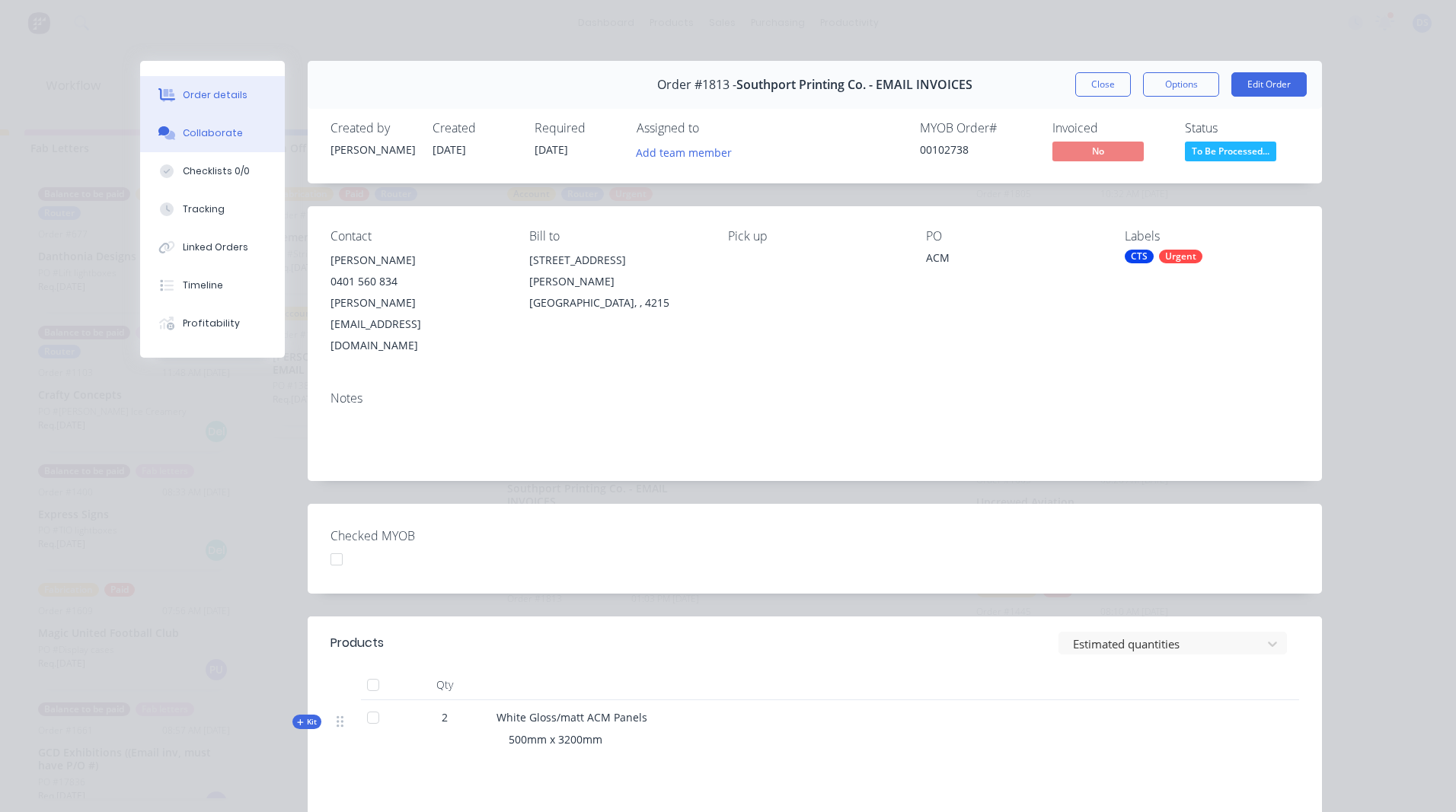
click at [211, 139] on div "Collaborate" at bounding box center [213, 134] width 60 height 14
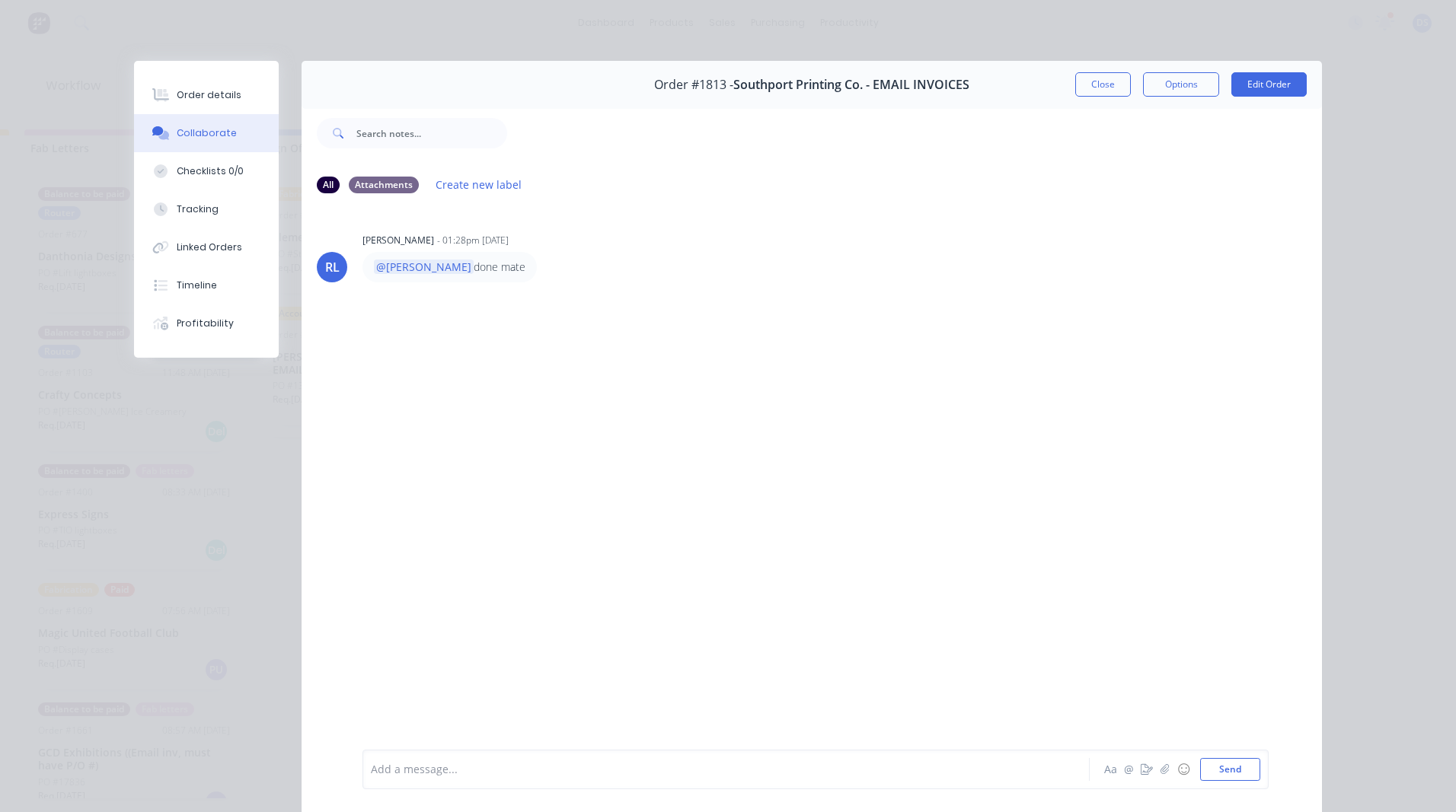
click at [431, 760] on div "Add a message..." at bounding box center [705, 769] width 668 height 23
click at [1242, 773] on button "Send" at bounding box center [1230, 769] width 60 height 23
click at [194, 97] on div "Order details" at bounding box center [209, 96] width 65 height 14
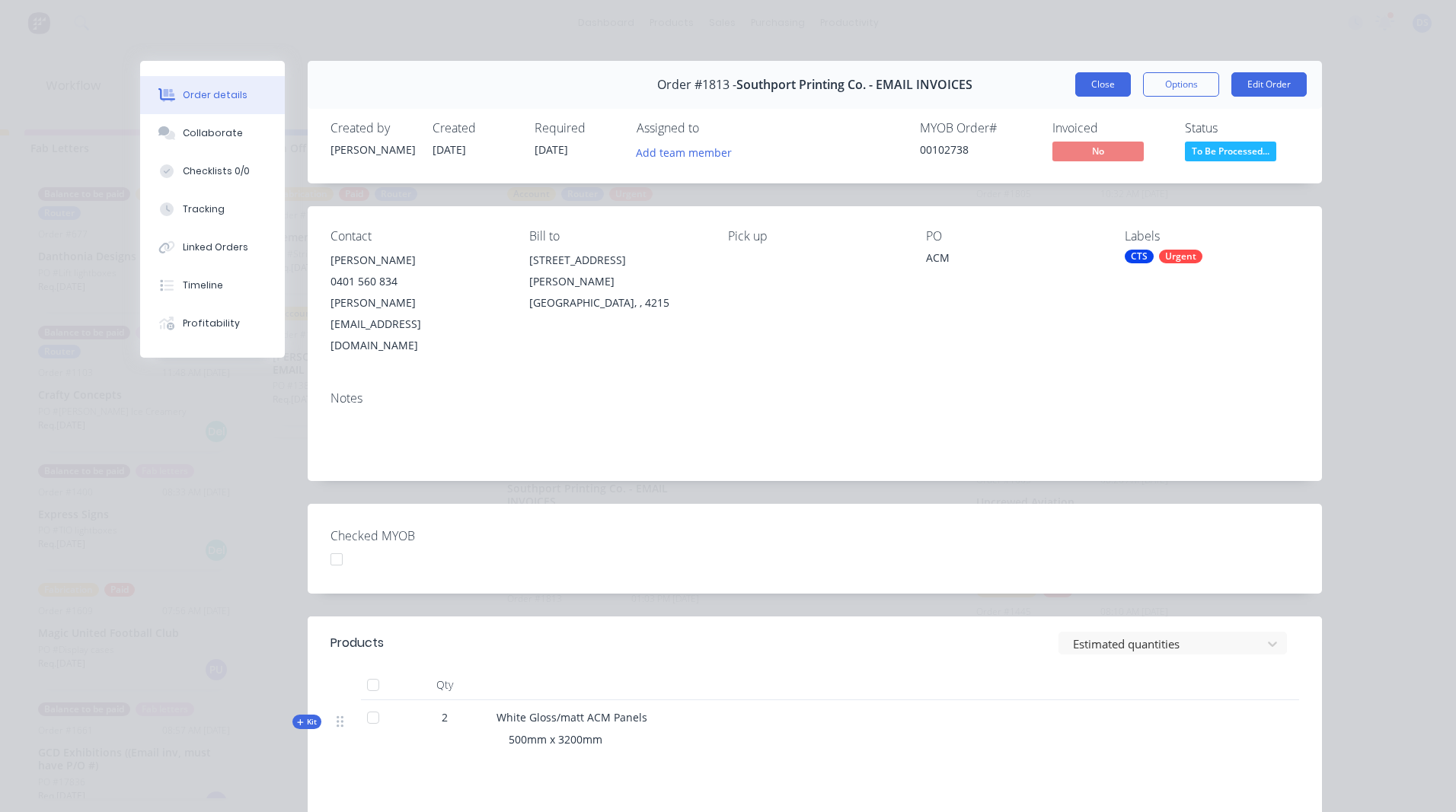
click at [1117, 87] on button "Close" at bounding box center [1104, 84] width 56 height 24
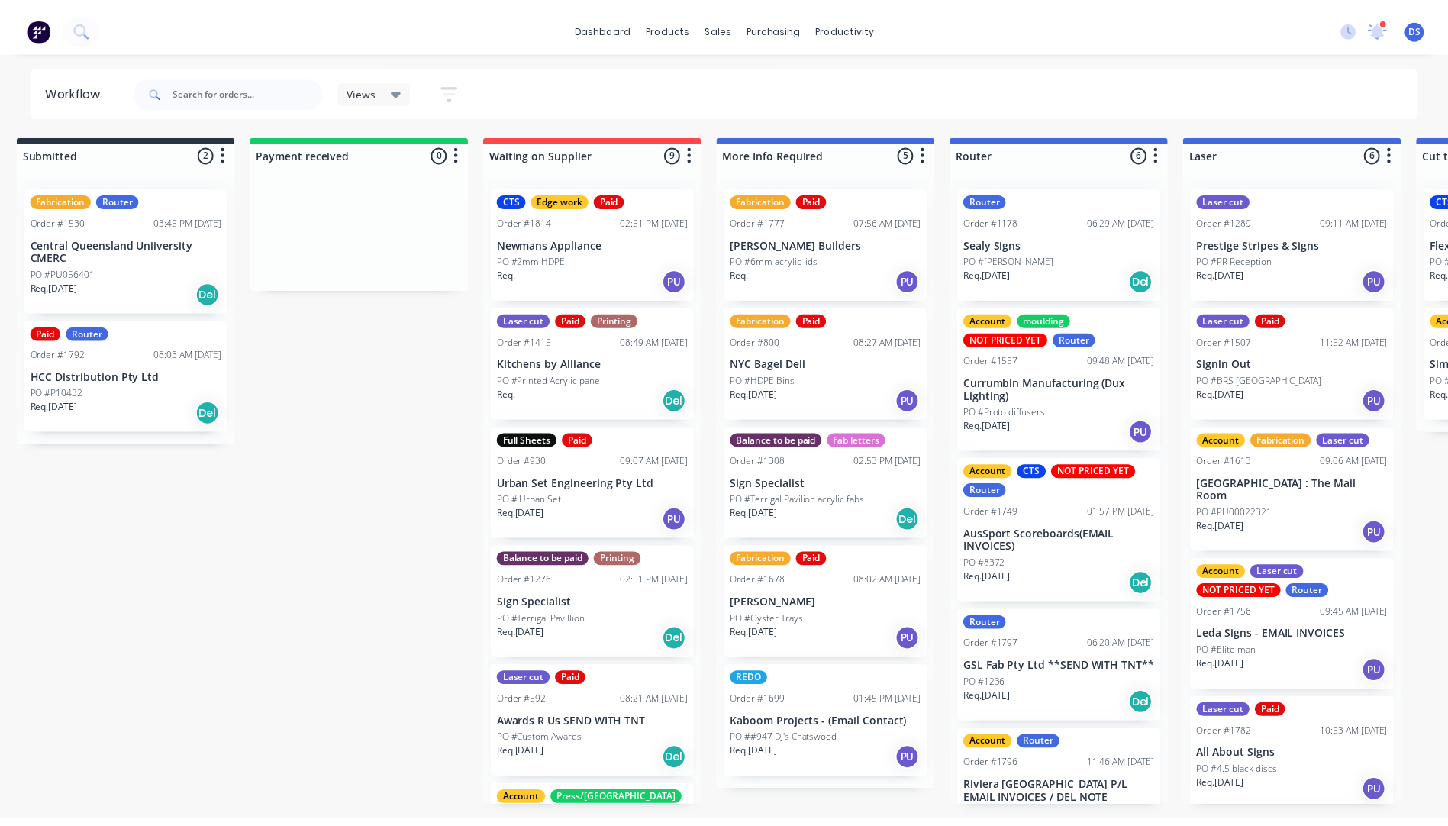
scroll to position [0, 0]
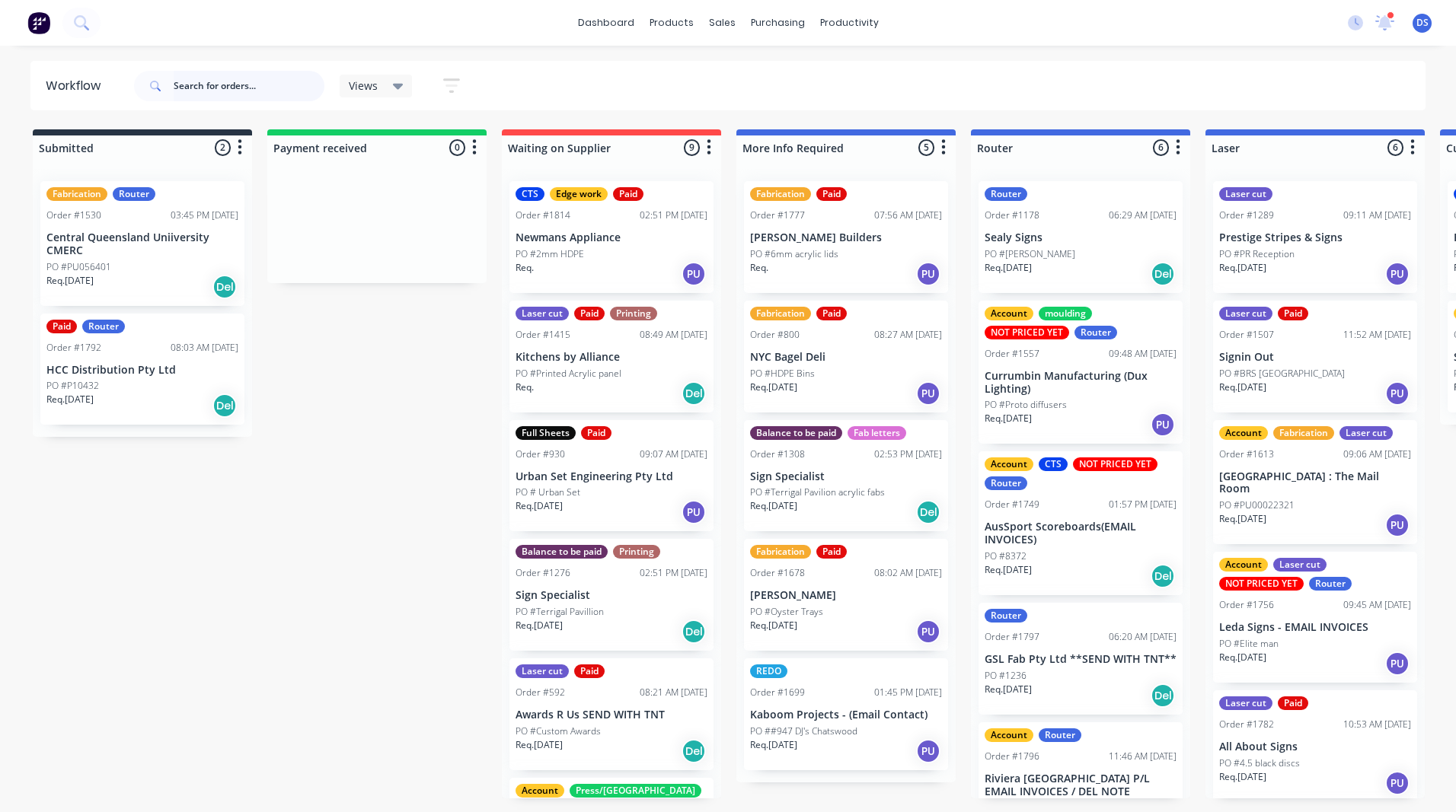
click at [188, 92] on input "text" at bounding box center [248, 86] width 151 height 31
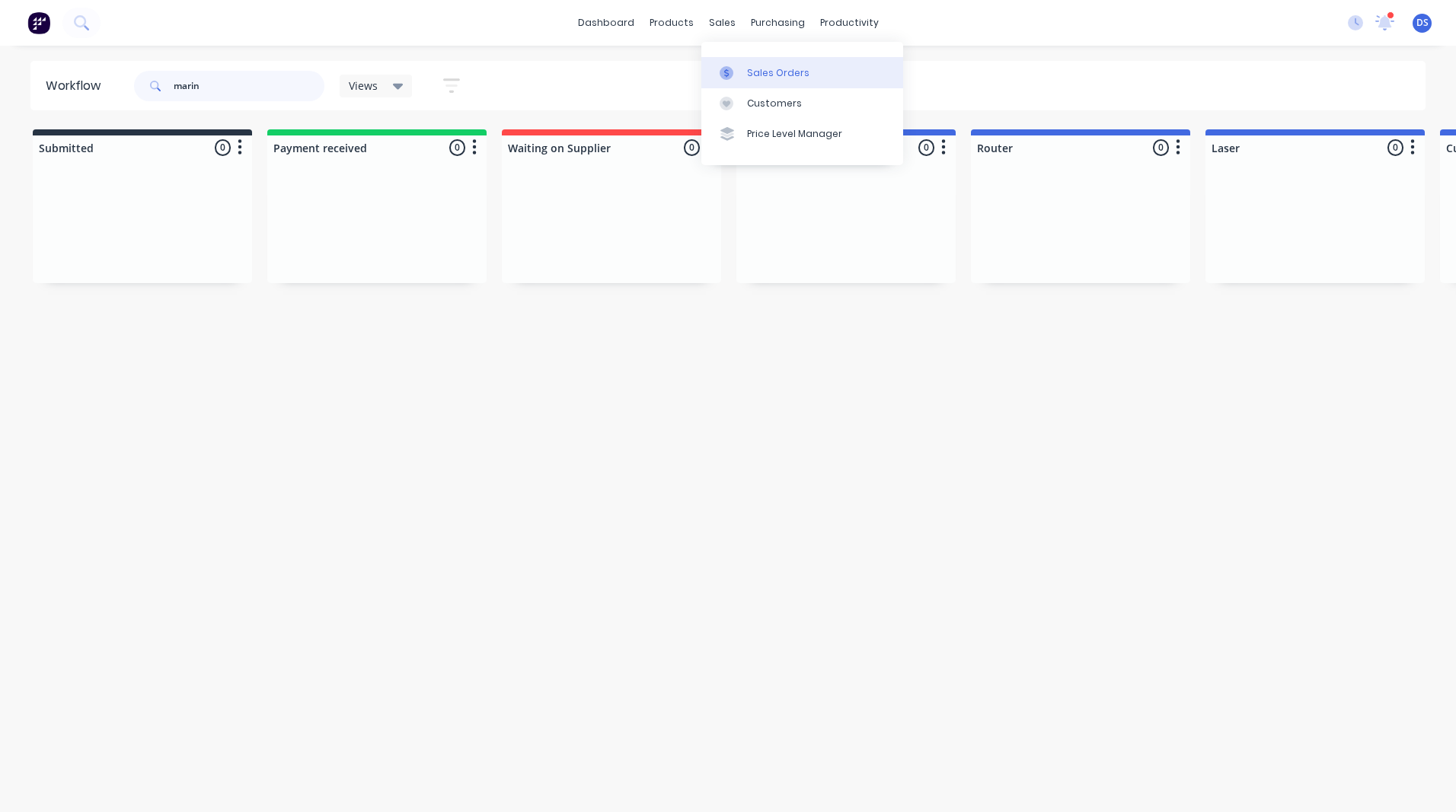
type input "marin"
click at [766, 77] on div "Sales Orders" at bounding box center [778, 73] width 63 height 14
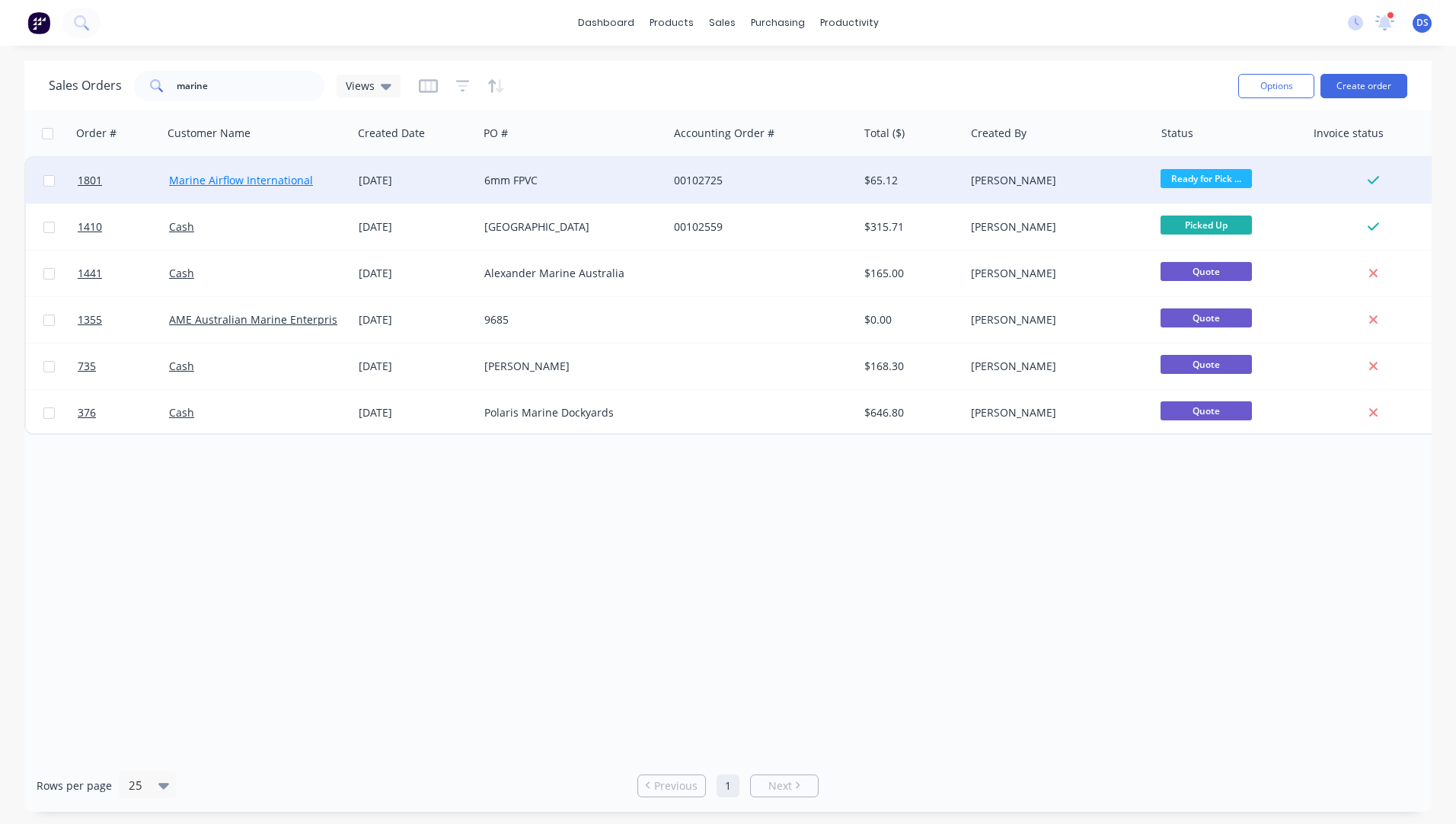
click at [274, 185] on link "Marine Airflow International" at bounding box center [241, 180] width 144 height 14
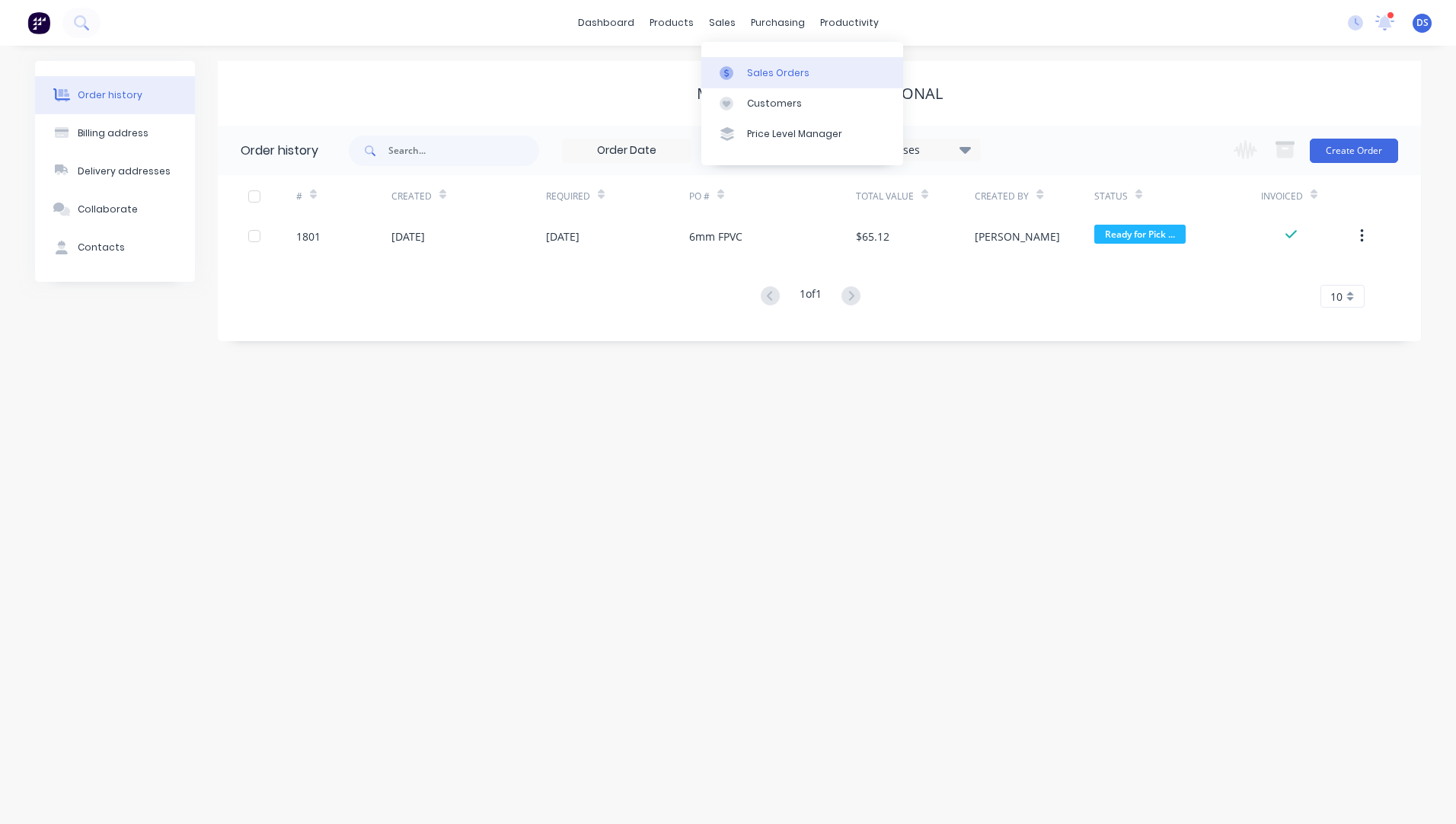
click at [770, 81] on link "Sales Orders" at bounding box center [802, 72] width 202 height 31
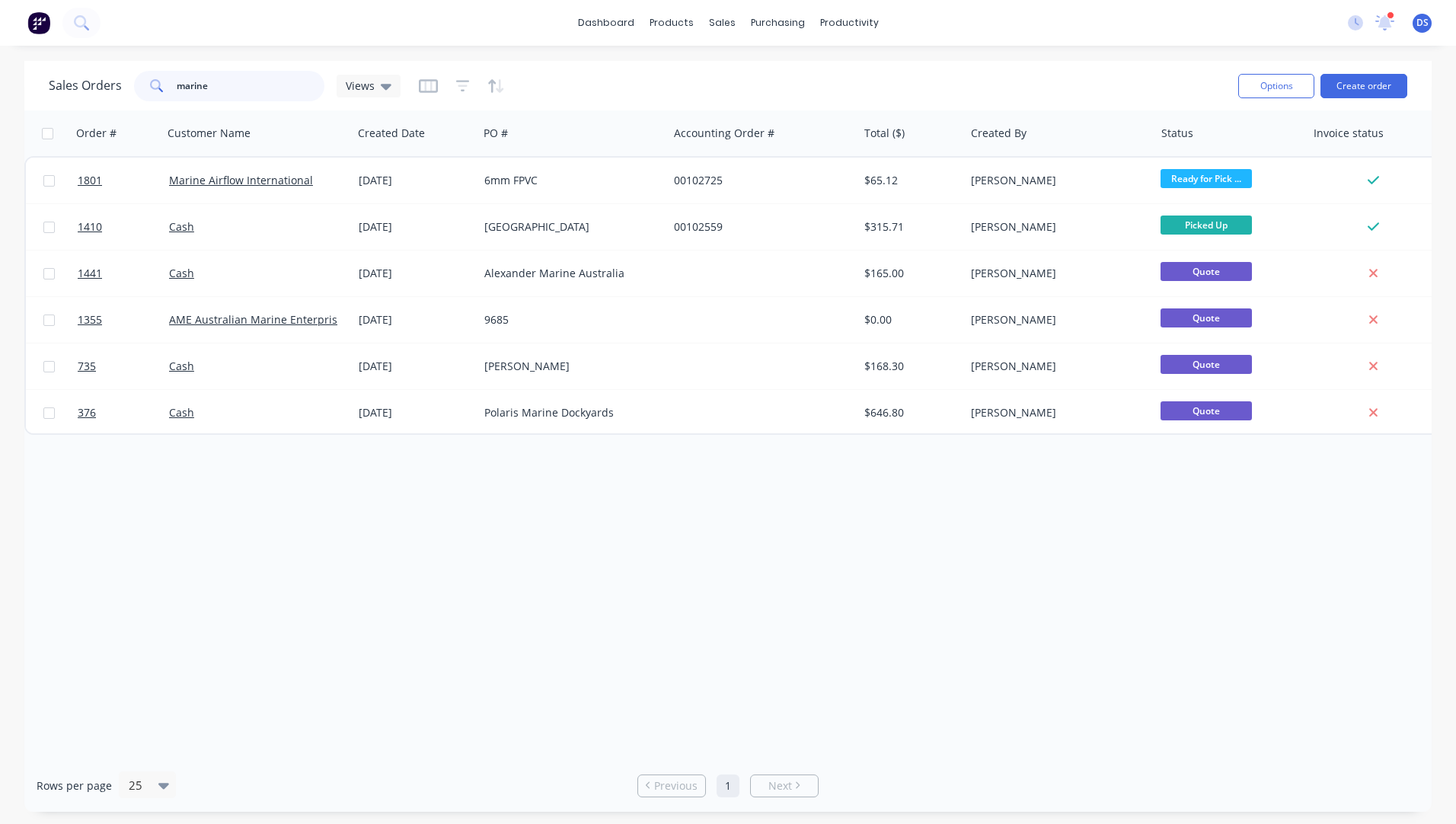
drag, startPoint x: 233, startPoint y: 92, endPoint x: 144, endPoint y: 84, distance: 89.4
click at [145, 84] on div "marine" at bounding box center [229, 86] width 191 height 31
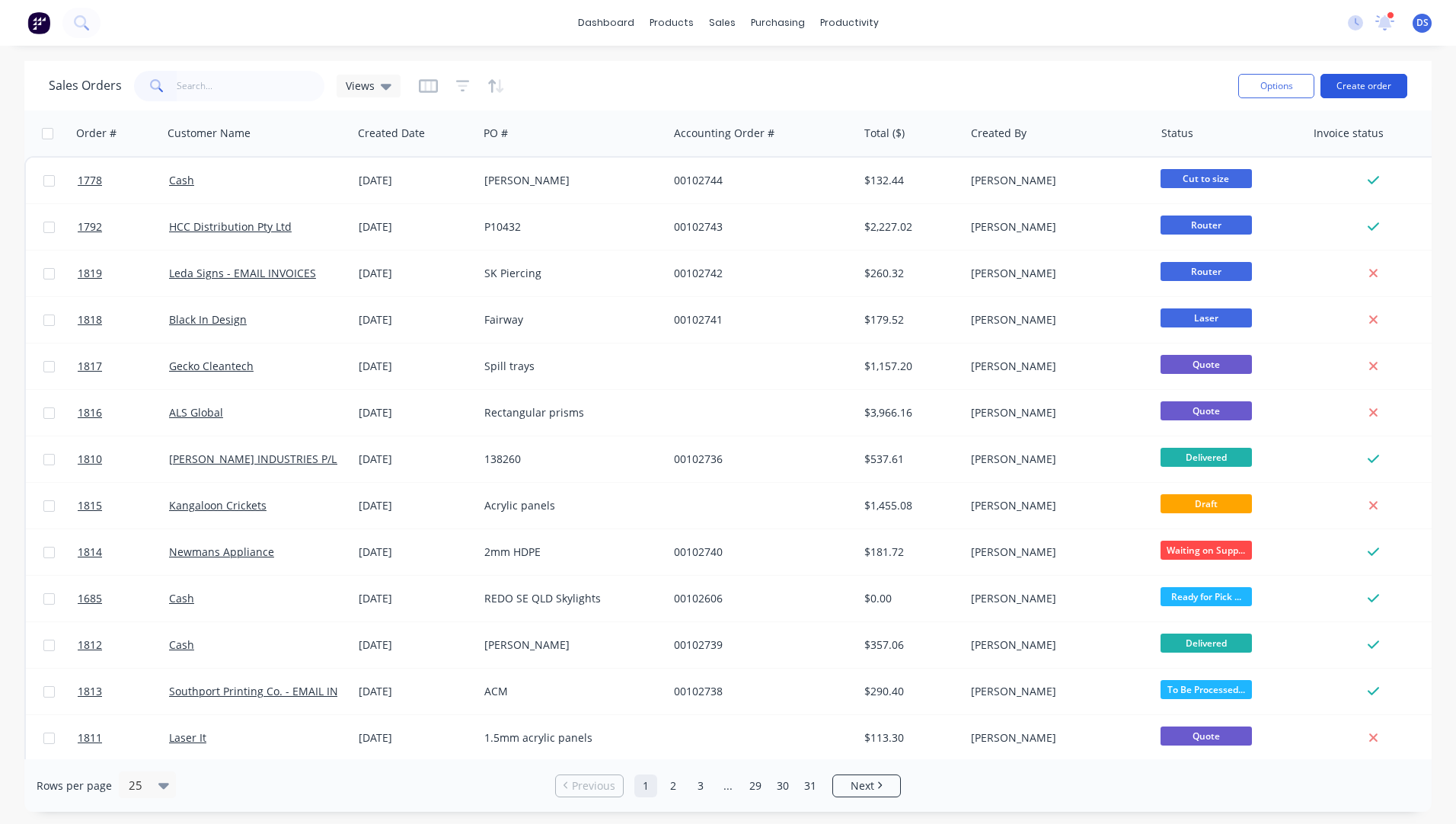
click at [1371, 94] on button "Create order" at bounding box center [1363, 86] width 87 height 24
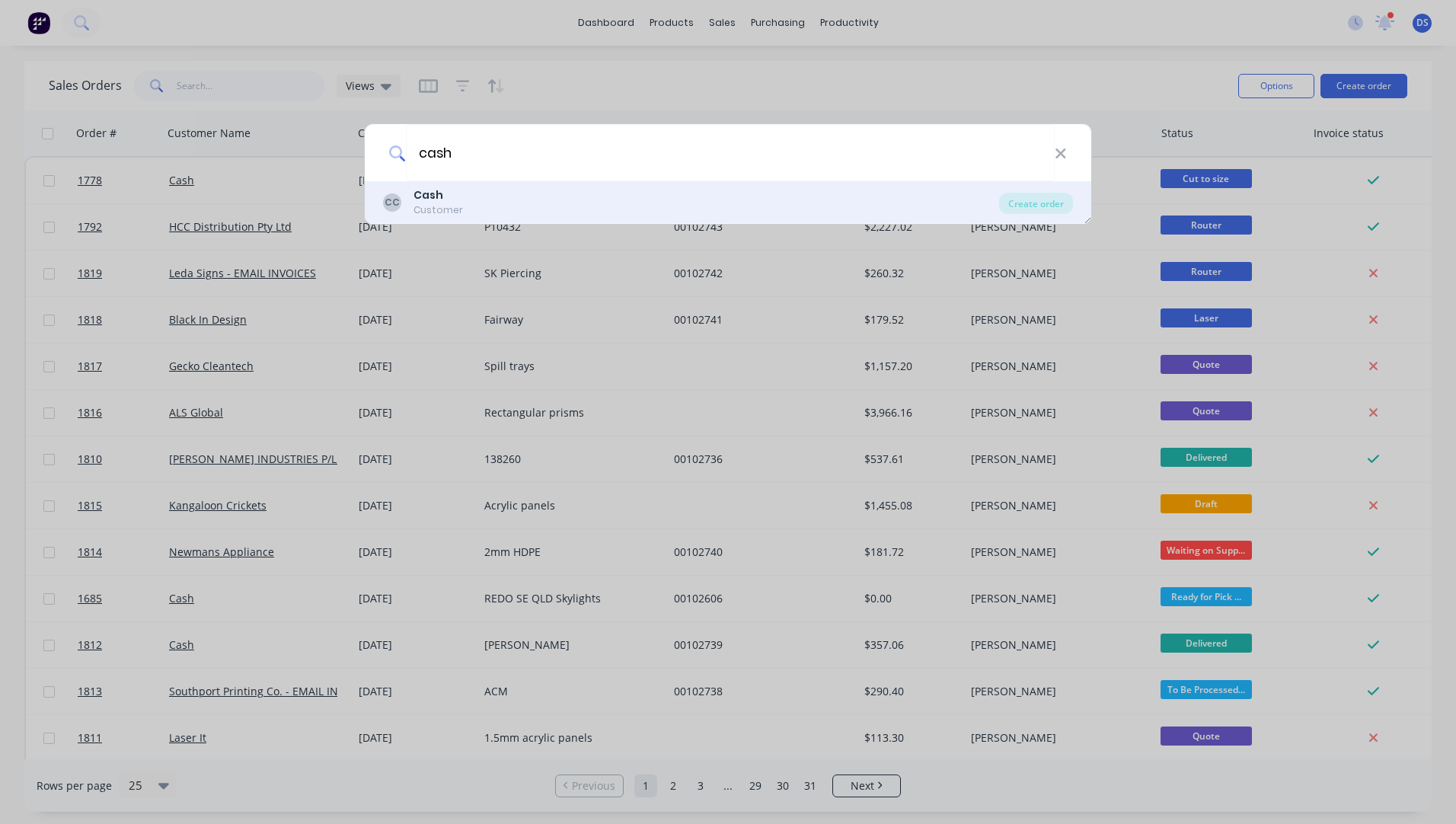
type input "cash"
click at [446, 206] on div "Customer" at bounding box center [438, 210] width 50 height 14
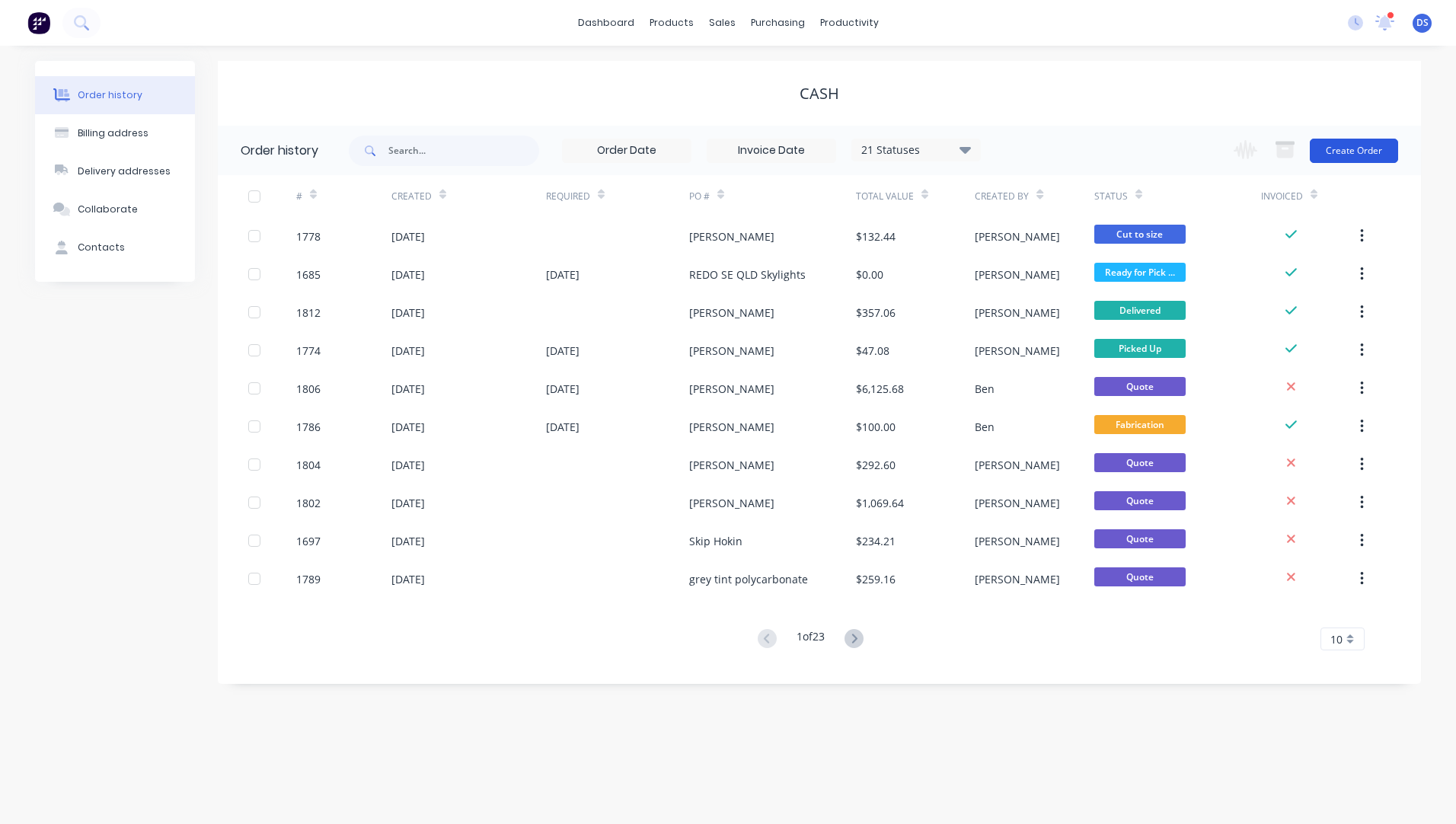
click at [1355, 155] on button "Create Order" at bounding box center [1354, 151] width 89 height 24
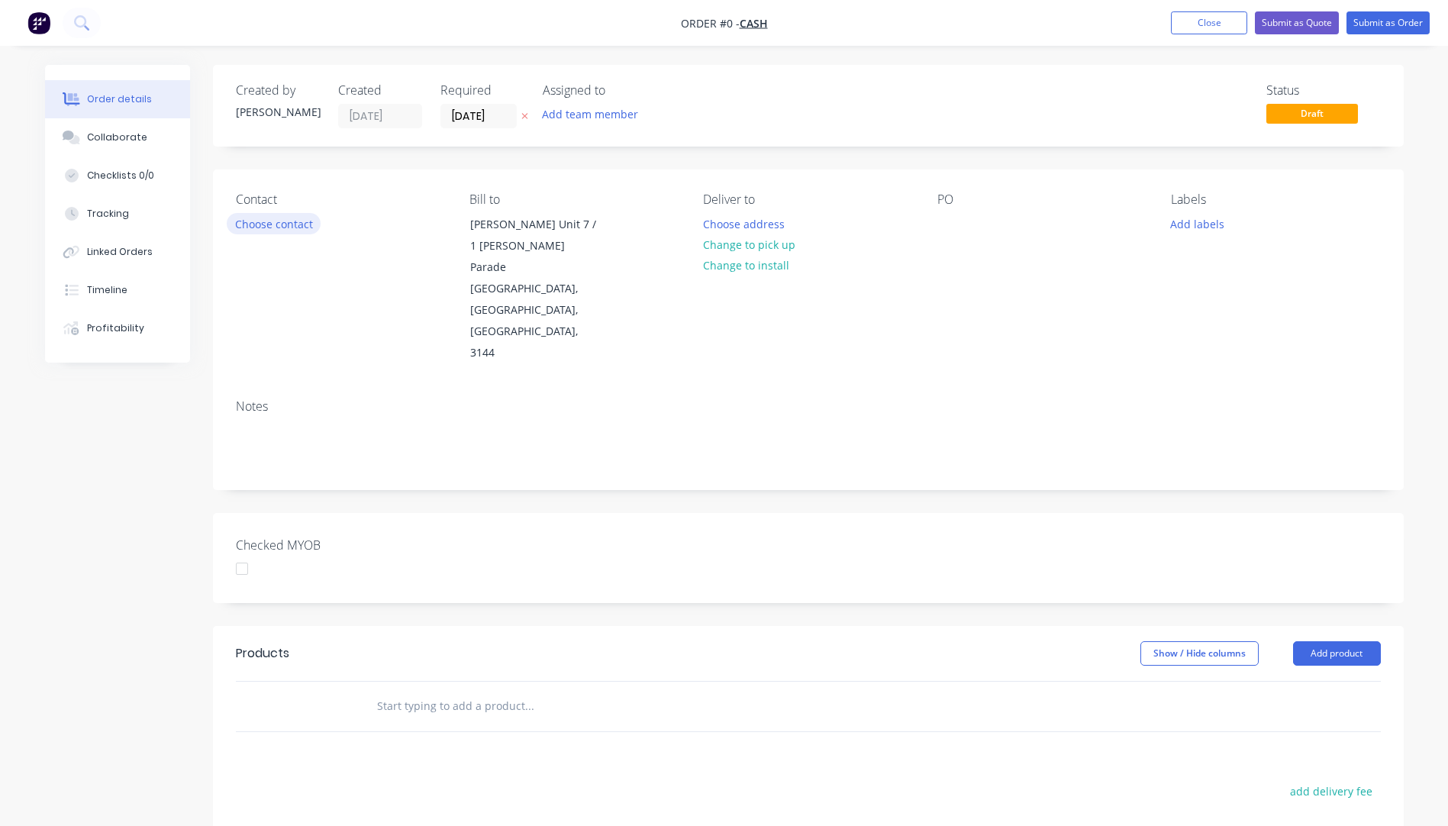
click at [293, 225] on button "Choose contact" at bounding box center [274, 223] width 94 height 21
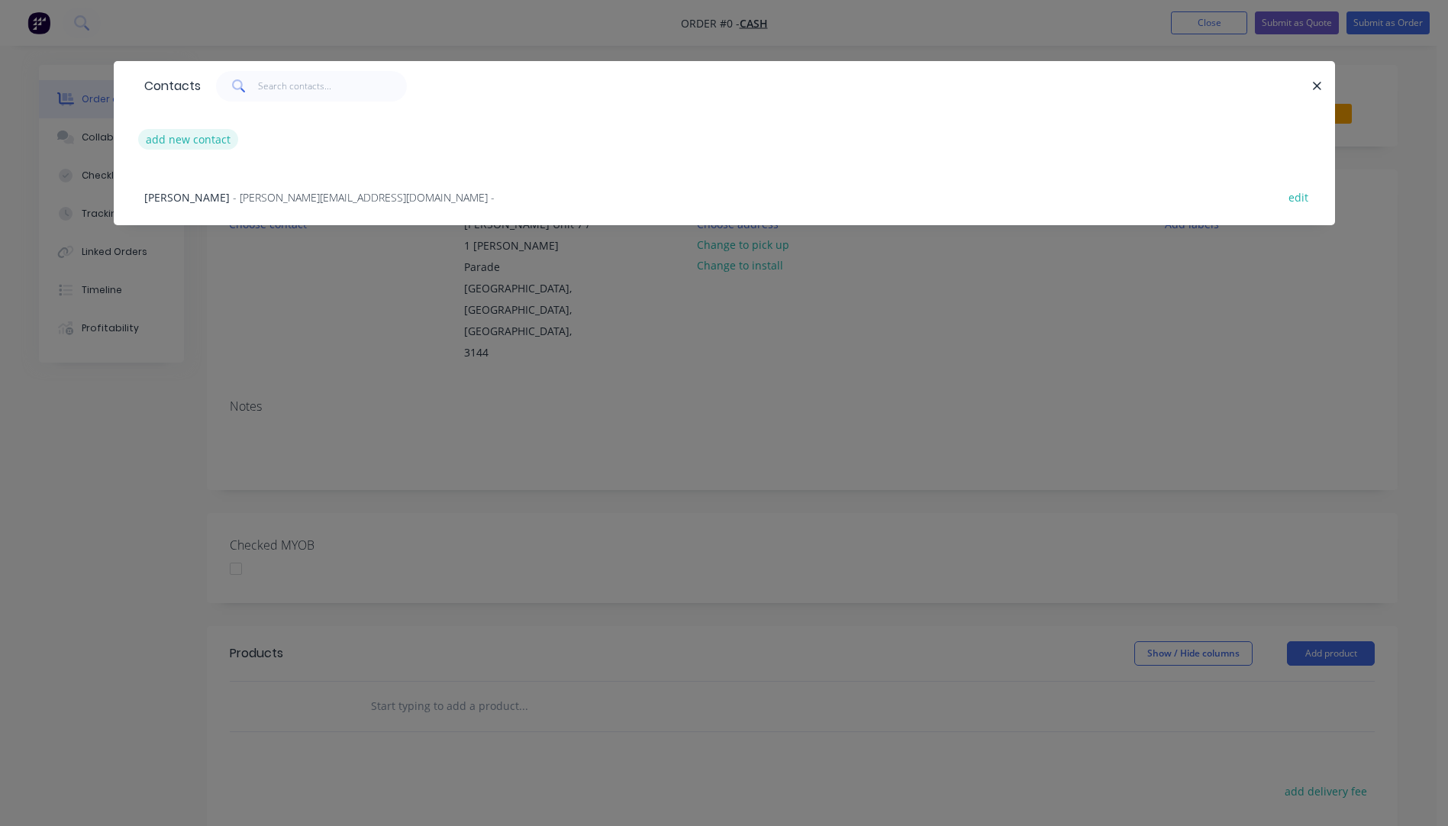
click at [193, 140] on button "add new contact" at bounding box center [188, 139] width 101 height 21
select select "AU"
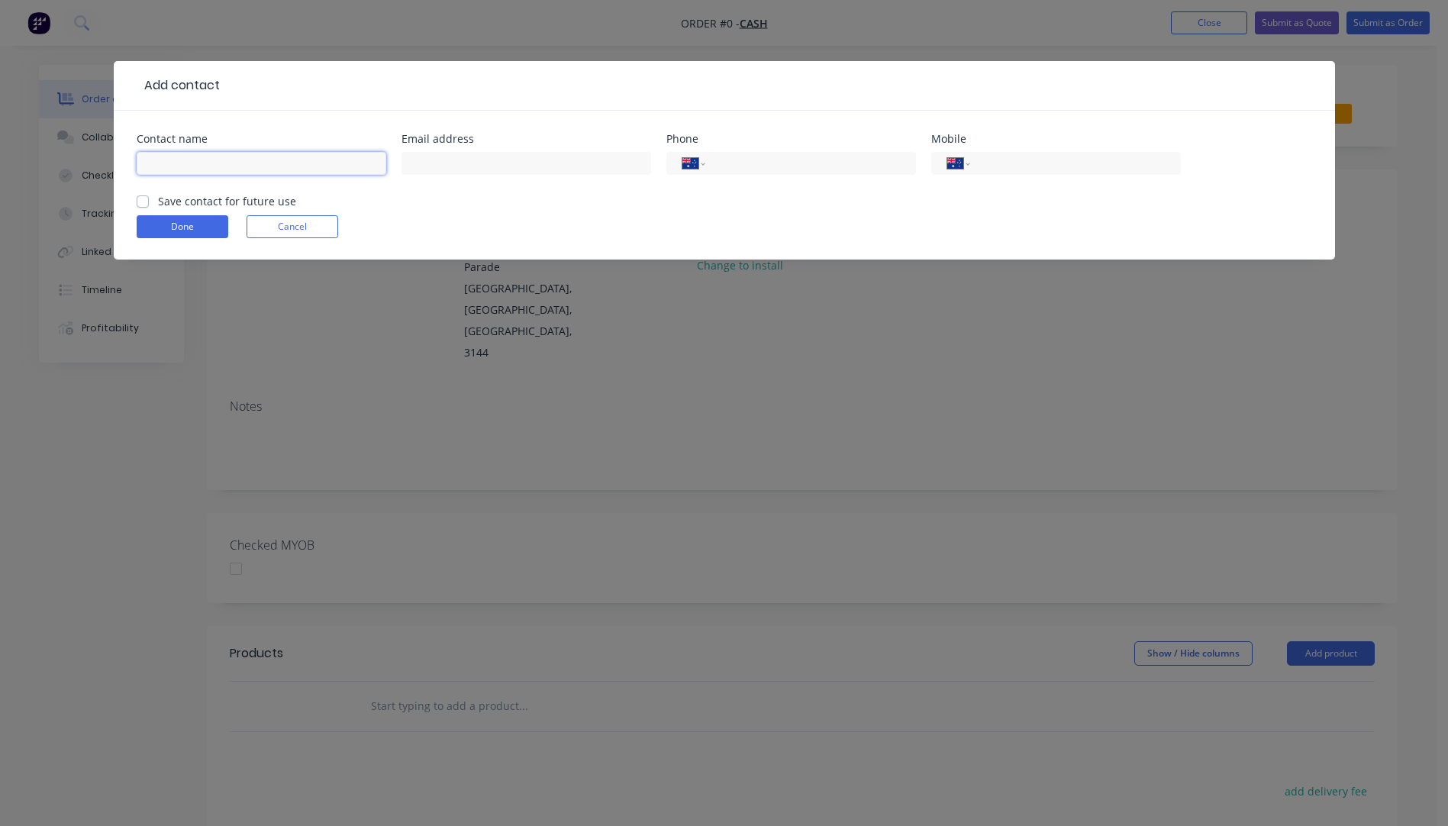
click at [183, 166] on input "text" at bounding box center [262, 163] width 250 height 23
type input "[PERSON_NAME]"
click at [446, 162] on input "text" at bounding box center [526, 163] width 250 height 23
click at [1004, 164] on input "tel" at bounding box center [1072, 164] width 183 height 18
type input "0497 480 172"
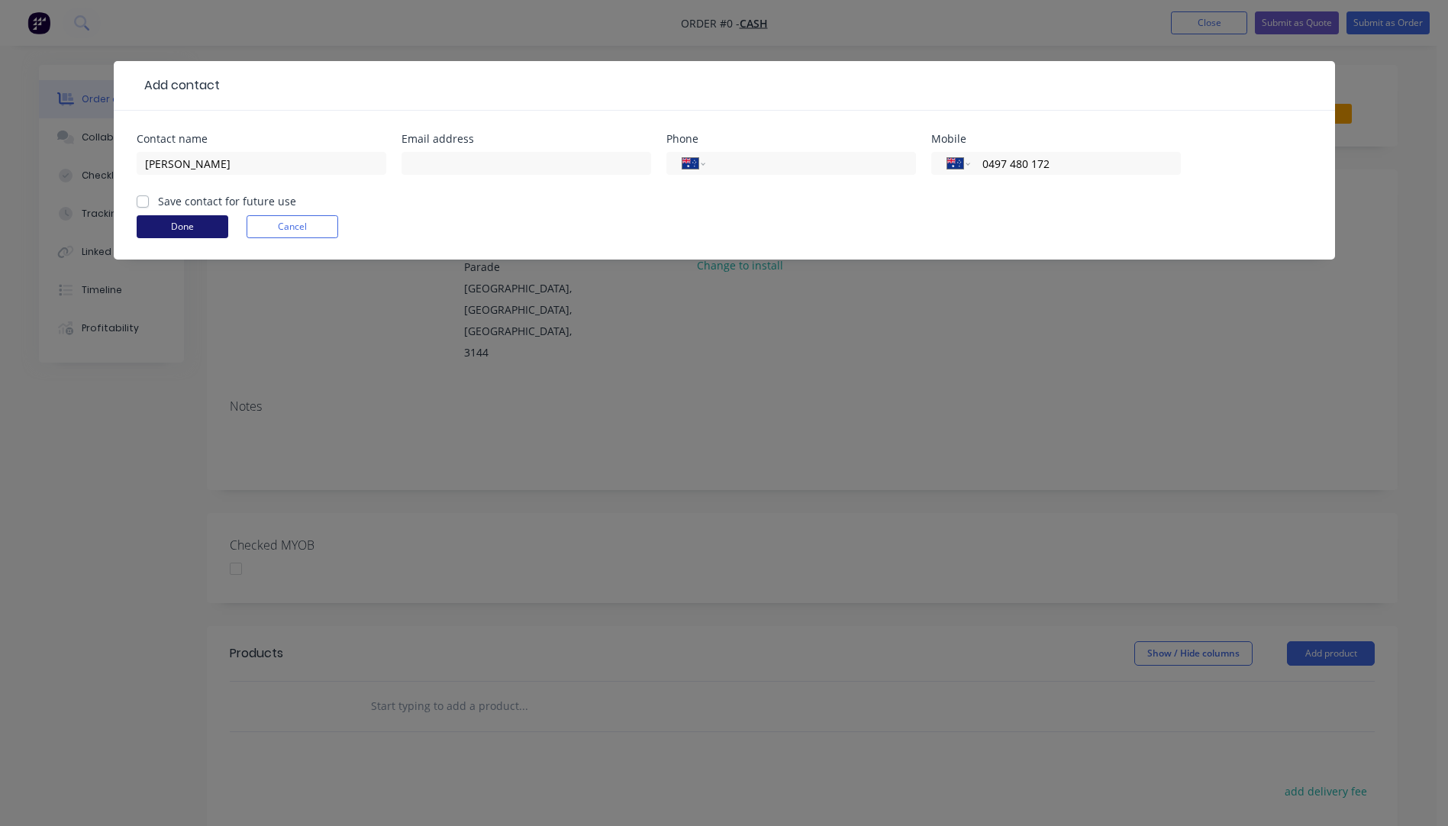
click at [194, 234] on button "Done" at bounding box center [183, 226] width 92 height 23
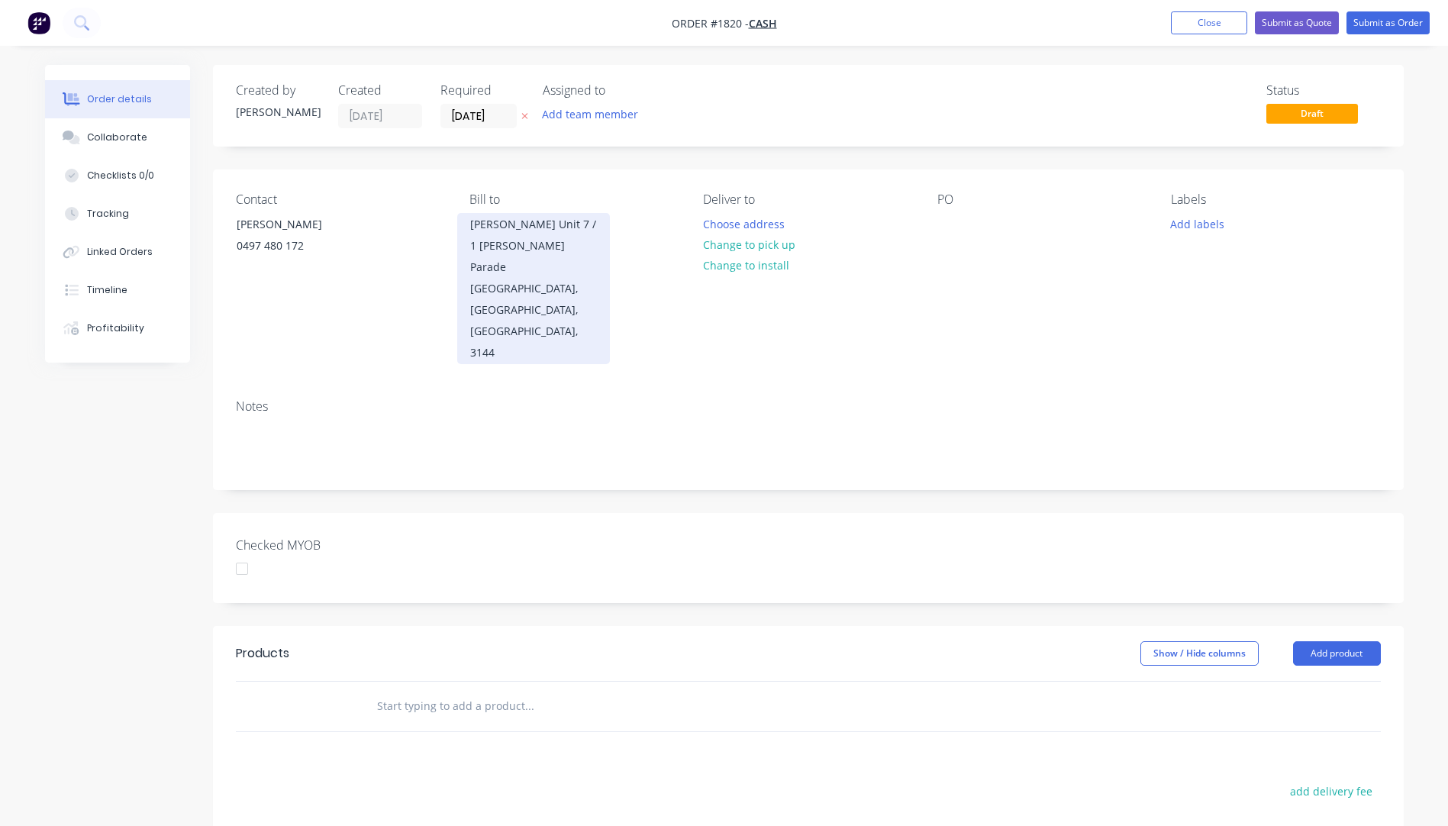
click at [521, 252] on div "Lionel Krongold Unit 7 / 1 Milton Parade" at bounding box center [533, 246] width 127 height 64
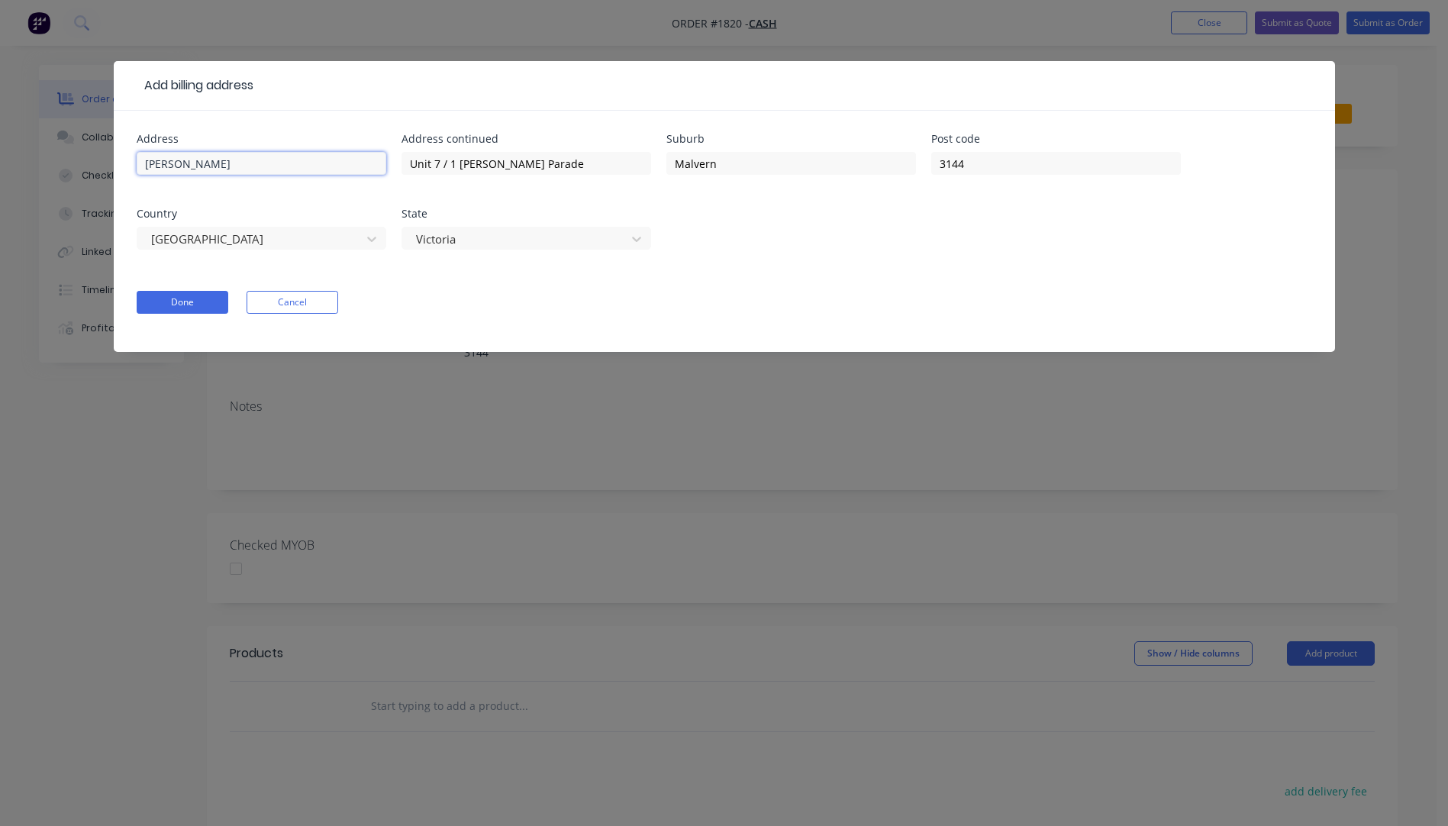
drag, startPoint x: 303, startPoint y: 171, endPoint x: 77, endPoint y: 150, distance: 226.9
click at [77, 150] on div "Add billing address Address Lionel Krongold Address continued Unit 7 / 1 Milton…" at bounding box center [724, 413] width 1448 height 826
drag, startPoint x: 557, startPoint y: 156, endPoint x: 368, endPoint y: 162, distance: 189.3
click at [368, 162] on div "Address Address continued Unit 7 / 1 Milton Parade Suburb Malvern Post code 314…" at bounding box center [724, 201] width 1175 height 134
drag, startPoint x: 781, startPoint y: 163, endPoint x: 651, endPoint y: 163, distance: 130.5
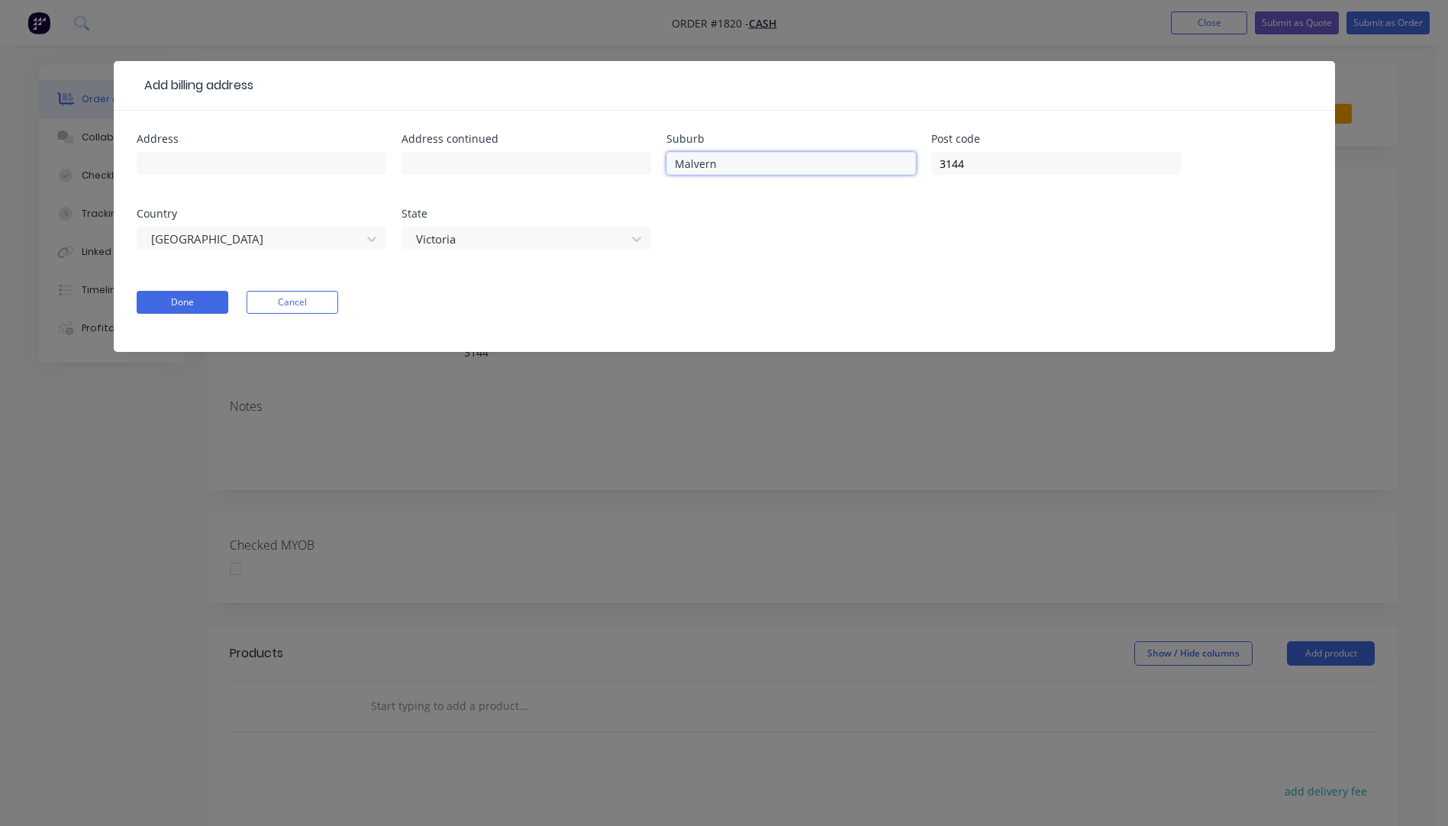
click at [651, 163] on div "Address Address continued Suburb Malvern Post code 3144 Country Australia State…" at bounding box center [724, 201] width 1175 height 134
drag, startPoint x: 984, startPoint y: 164, endPoint x: 904, endPoint y: 164, distance: 80.9
click at [904, 164] on div "Address Address continued Suburb Post code 3144 Country Australia State Victoria" at bounding box center [724, 201] width 1175 height 134
click at [524, 237] on div at bounding box center [516, 239] width 204 height 19
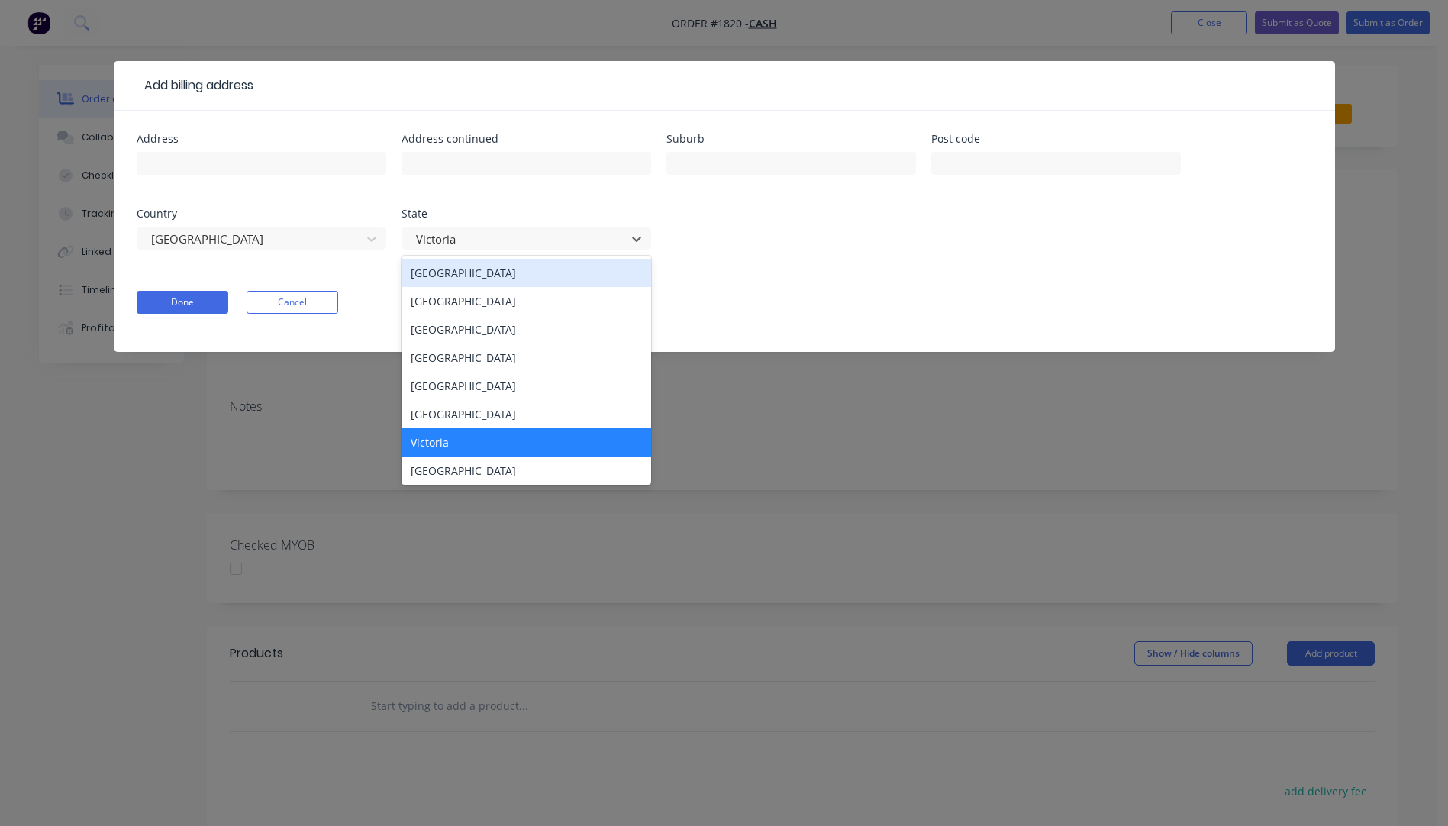
click at [459, 362] on div "[GEOGRAPHIC_DATA]" at bounding box center [526, 357] width 250 height 28
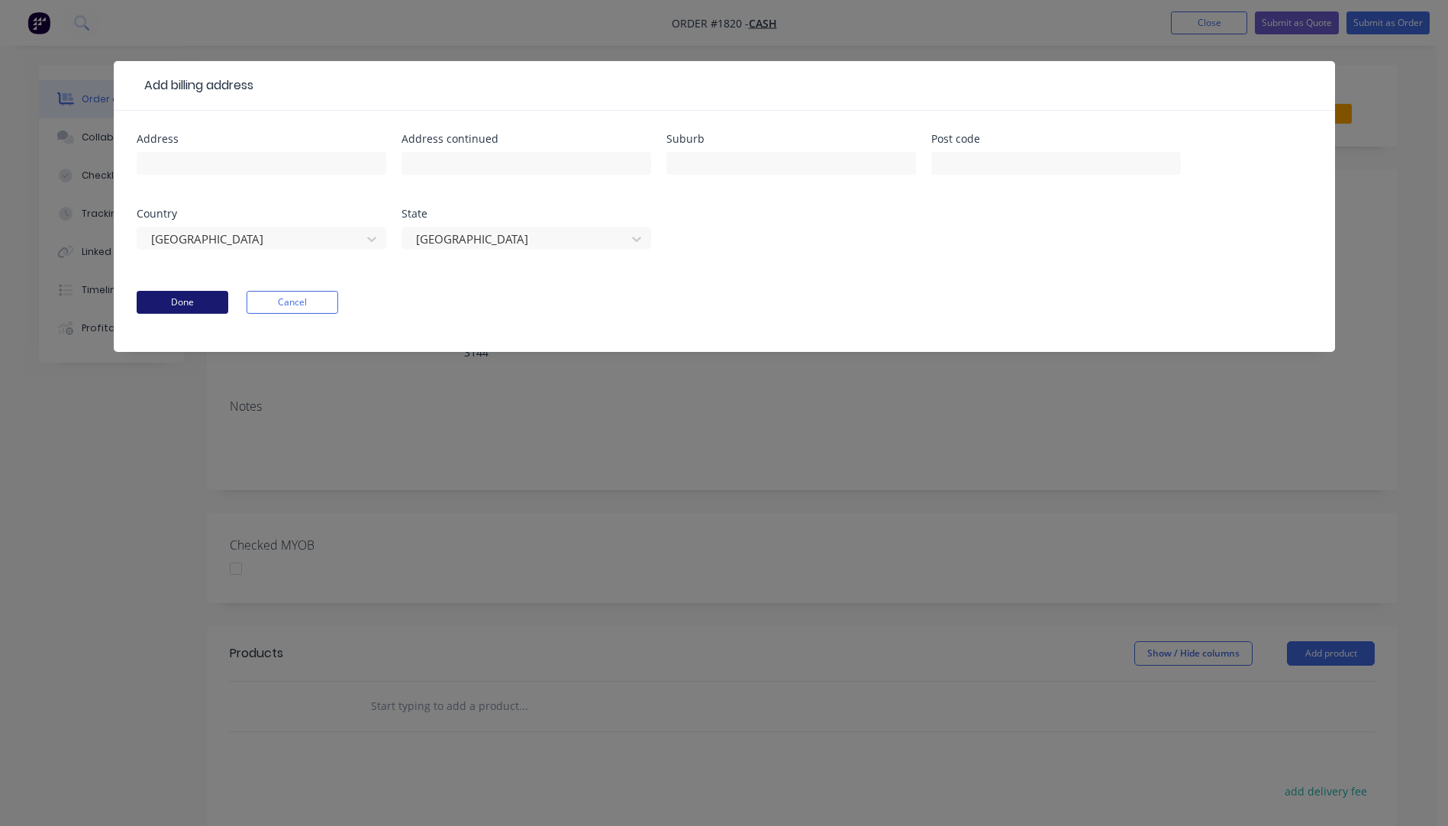
click at [177, 303] on button "Done" at bounding box center [183, 302] width 92 height 23
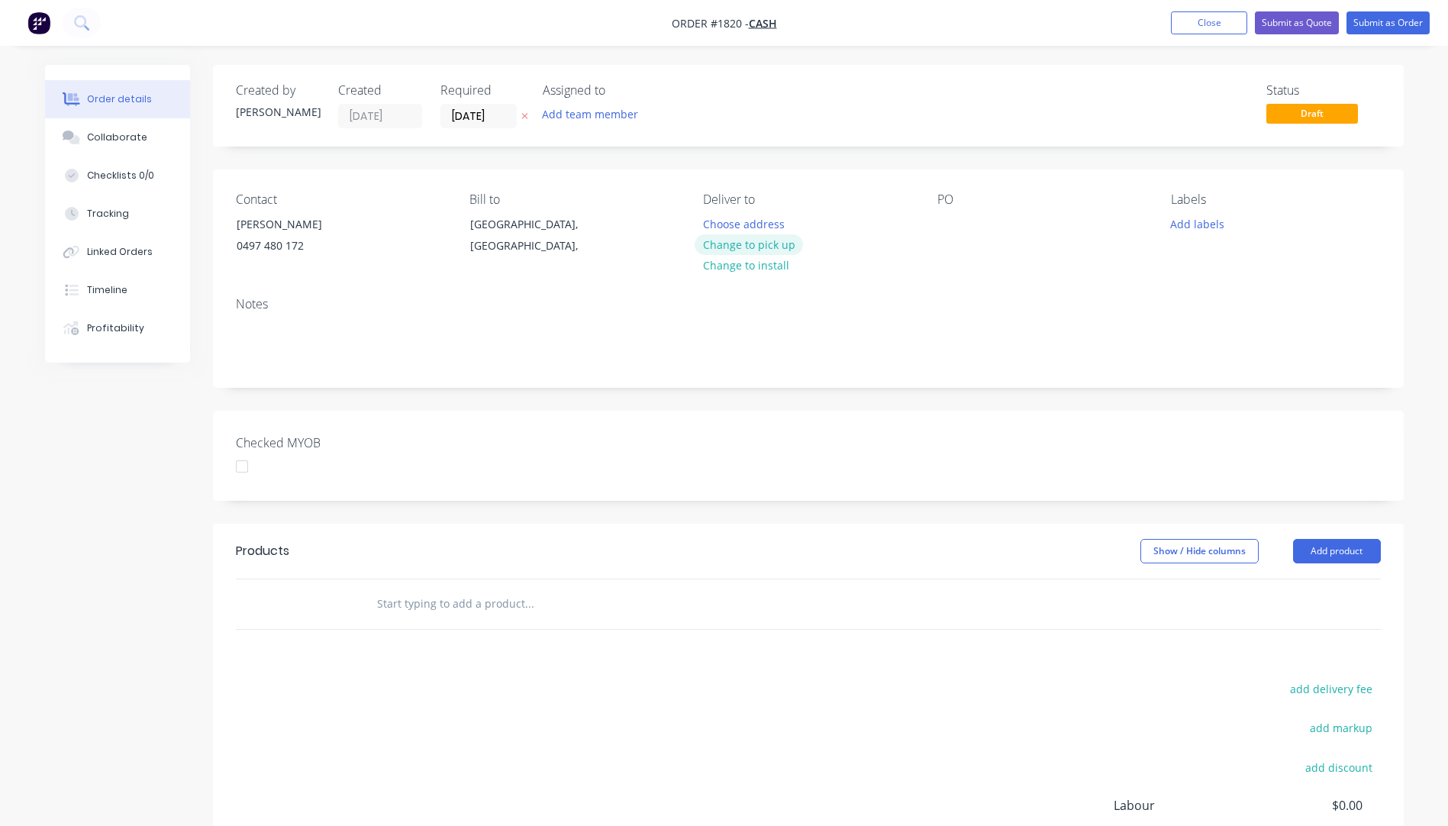
click at [749, 244] on button "Change to pick up" at bounding box center [748, 244] width 108 height 21
click at [711, 221] on div at bounding box center [715, 224] width 24 height 22
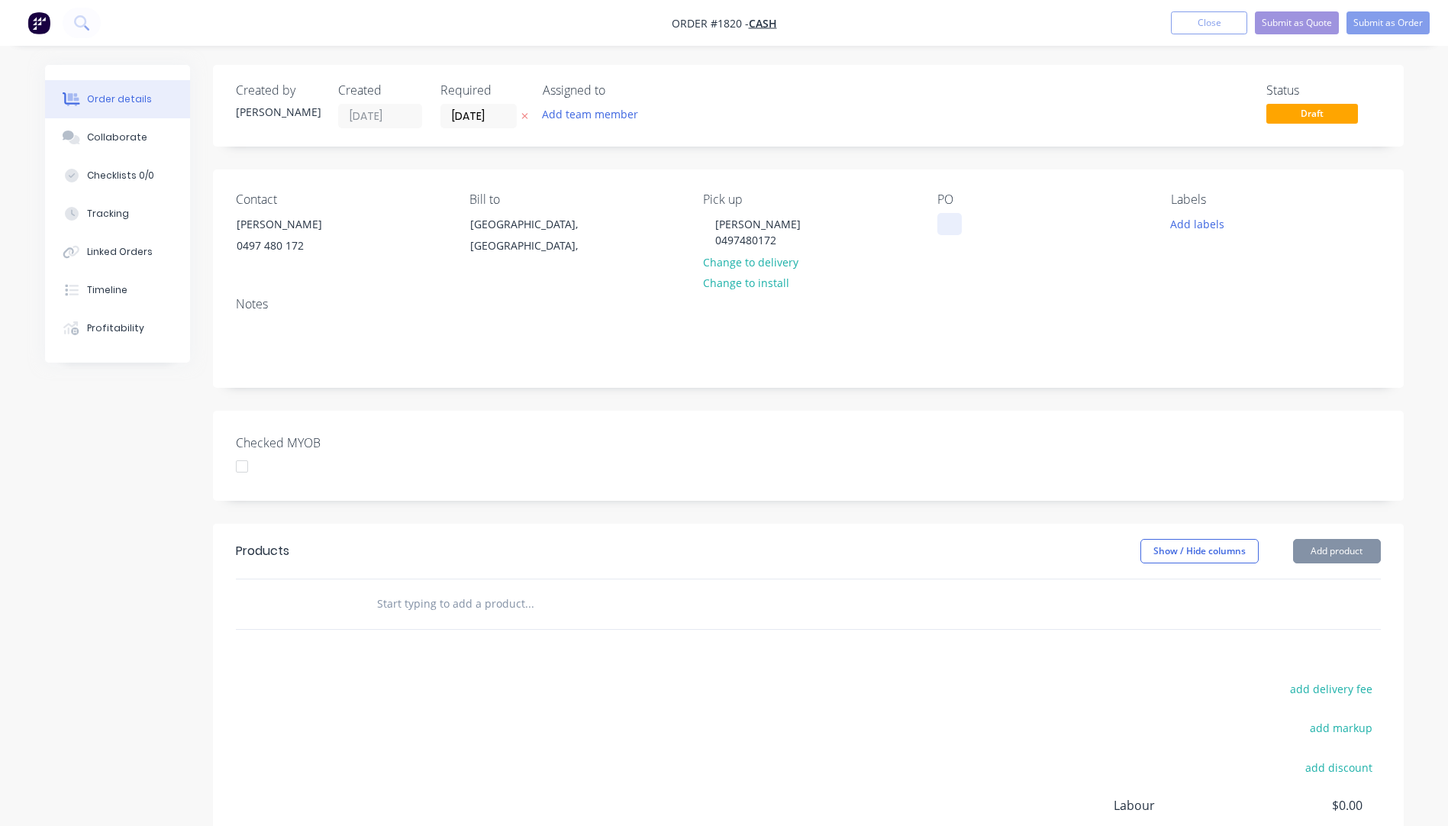
click at [942, 217] on div at bounding box center [949, 224] width 24 height 22
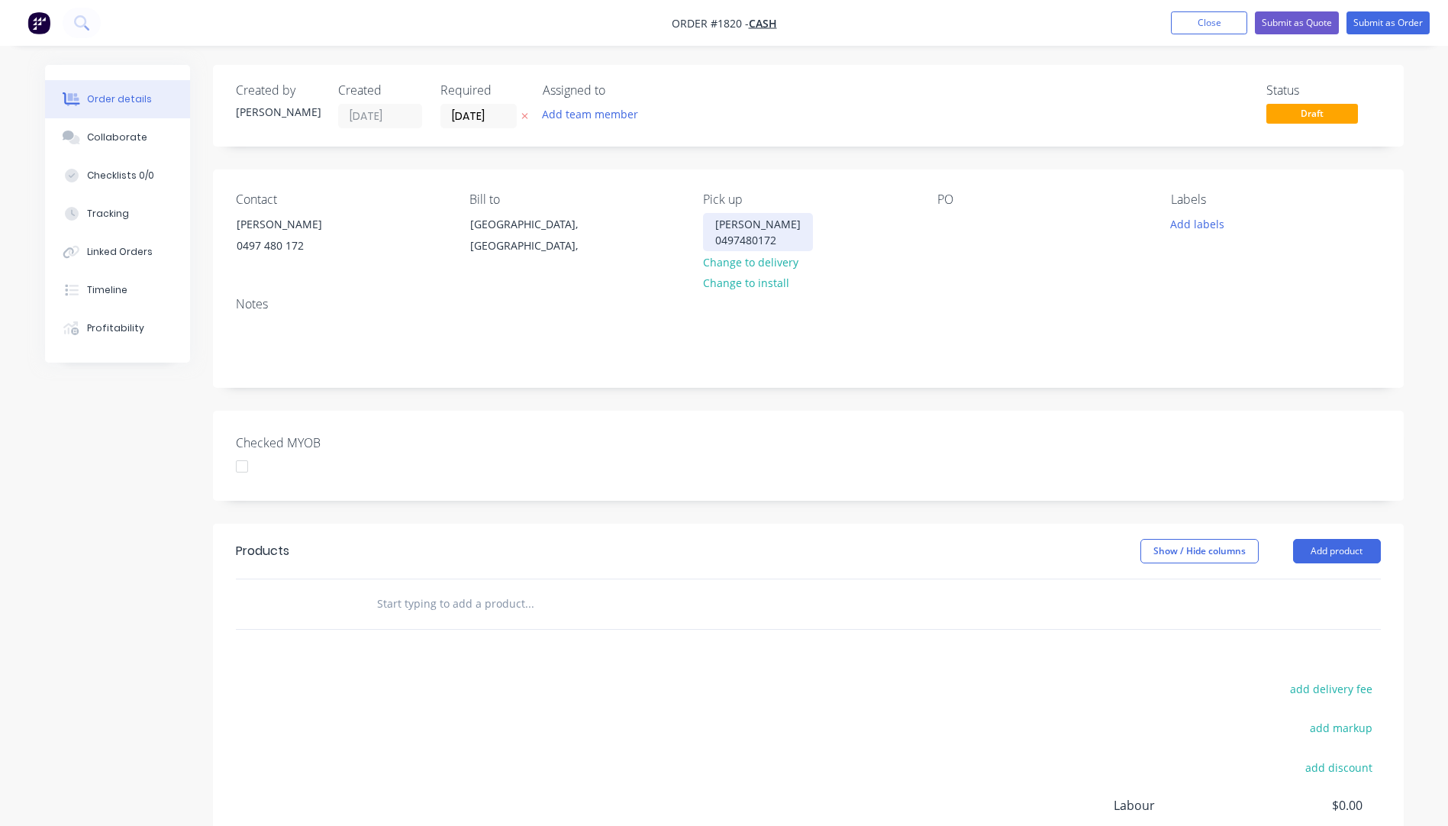
drag, startPoint x: 806, startPoint y: 219, endPoint x: 716, endPoint y: 228, distance: 90.5
click at [716, 228] on div "Esther Armstrong 0497480172" at bounding box center [758, 232] width 110 height 38
copy div "[PERSON_NAME]"
paste div
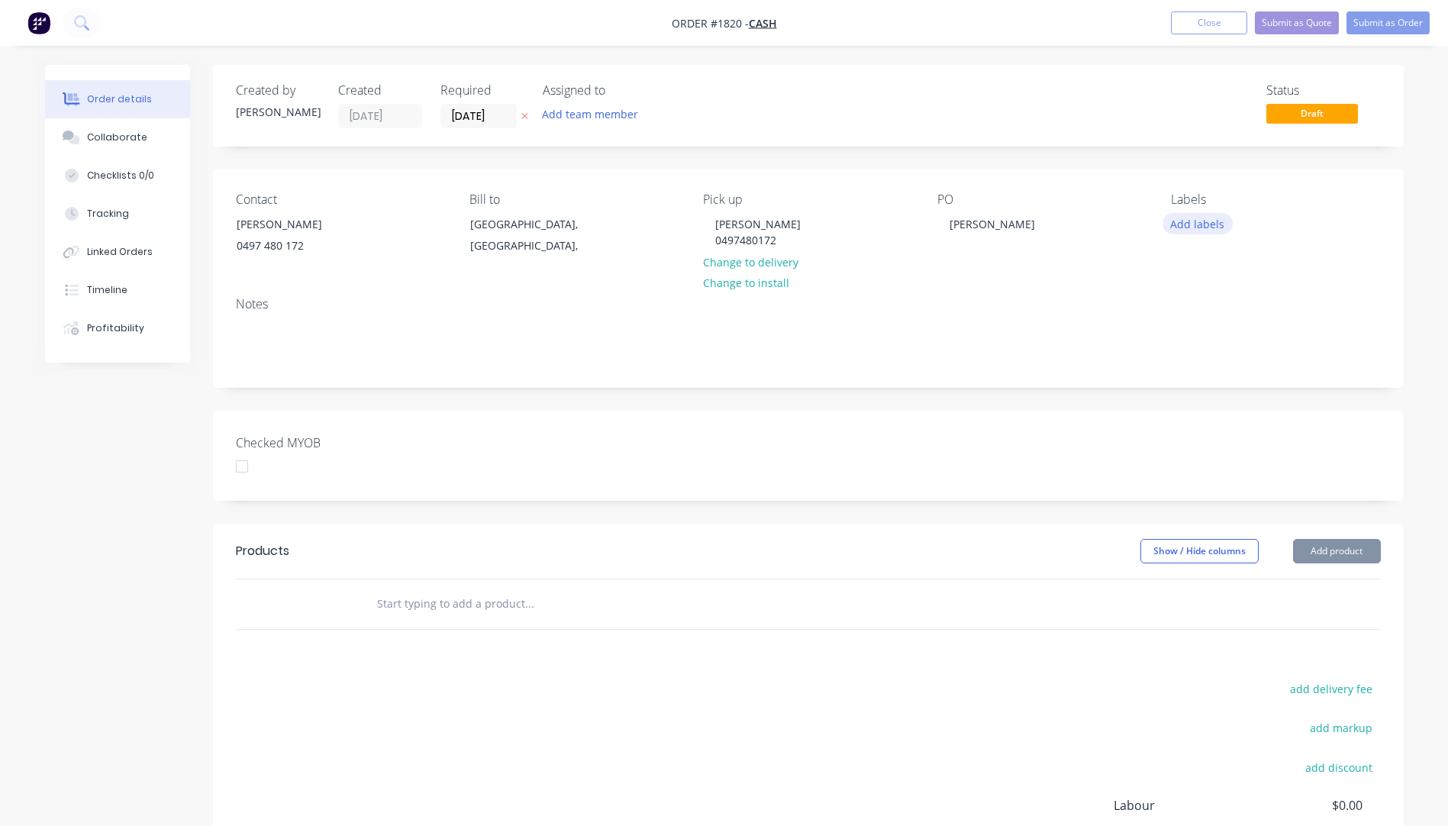
click at [1191, 230] on button "Add labels" at bounding box center [1197, 223] width 70 height 21
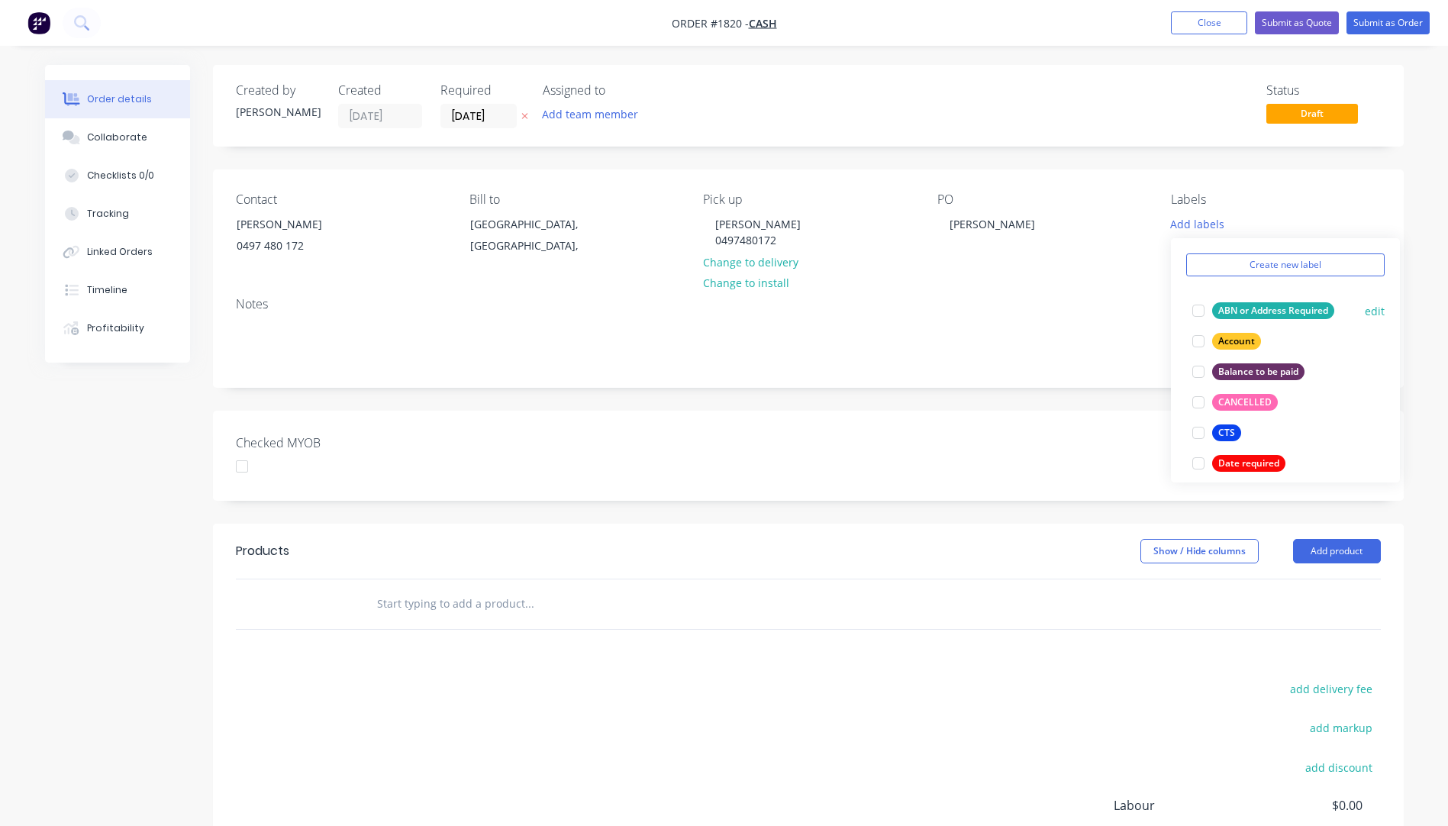
scroll to position [76, 0]
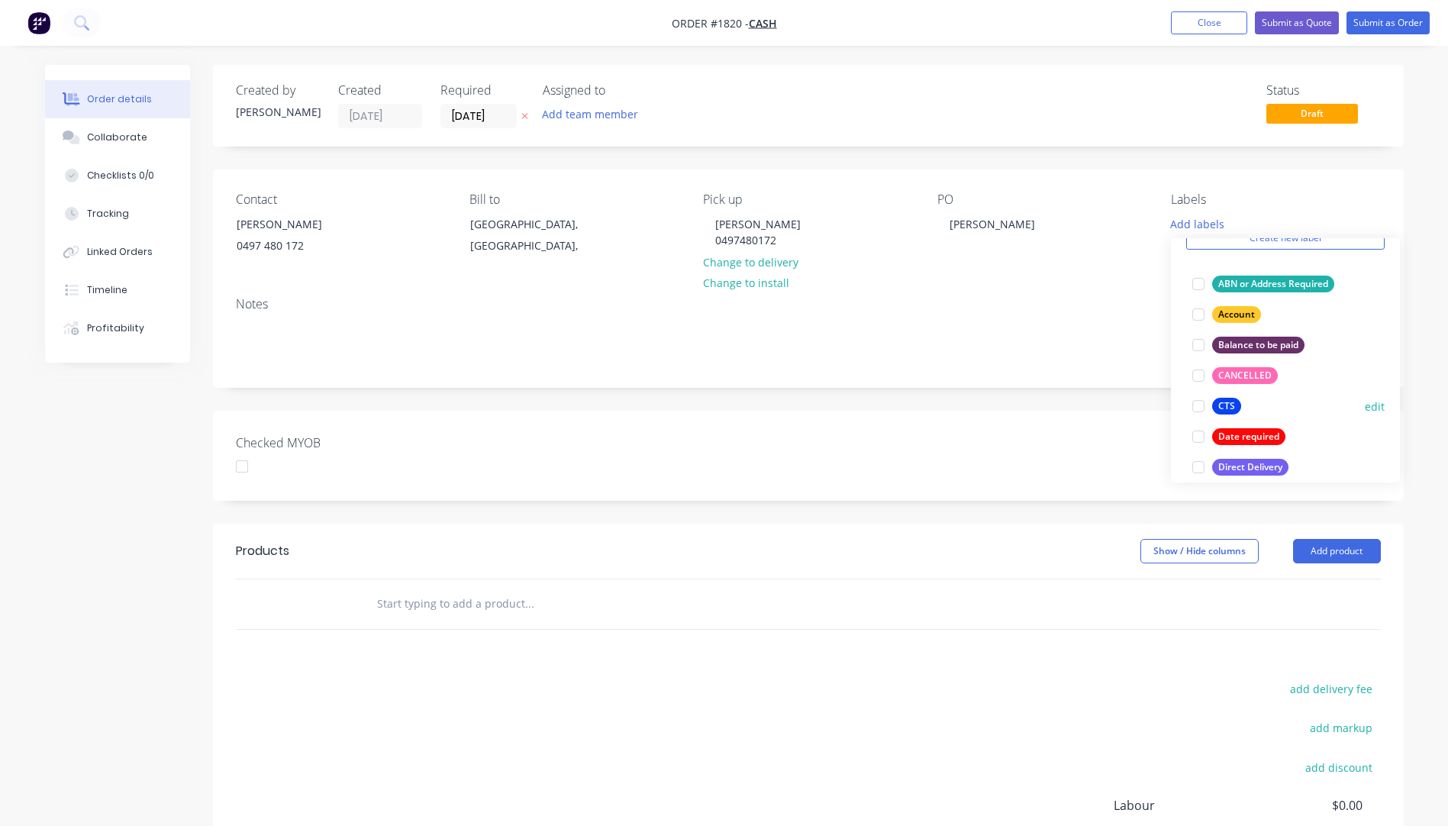
click at [1220, 406] on div "CTS" at bounding box center [1226, 406] width 29 height 17
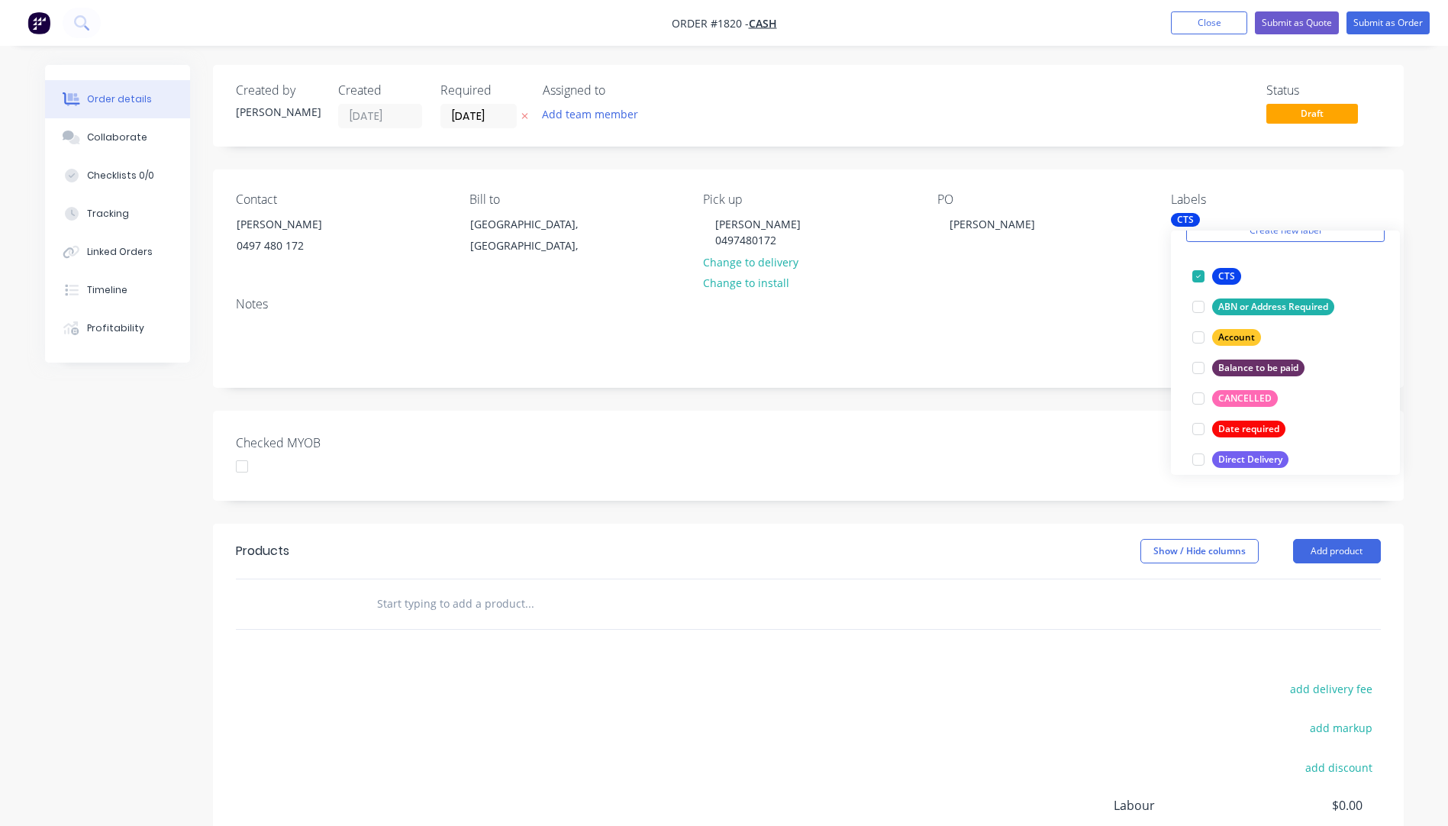
click at [522, 117] on icon "button" at bounding box center [524, 115] width 7 height 9
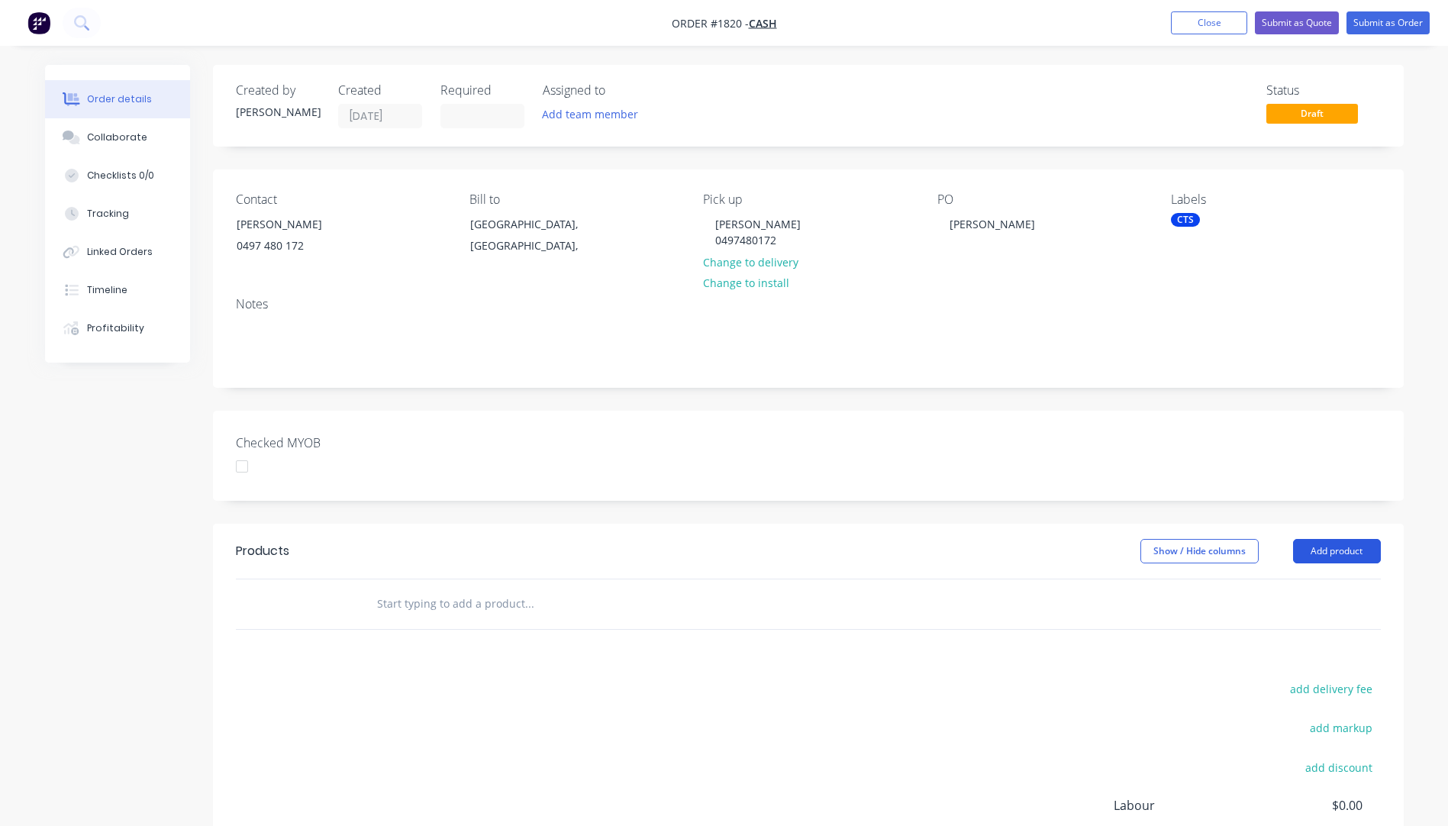
click at [1335, 549] on button "Add product" at bounding box center [1337, 551] width 88 height 24
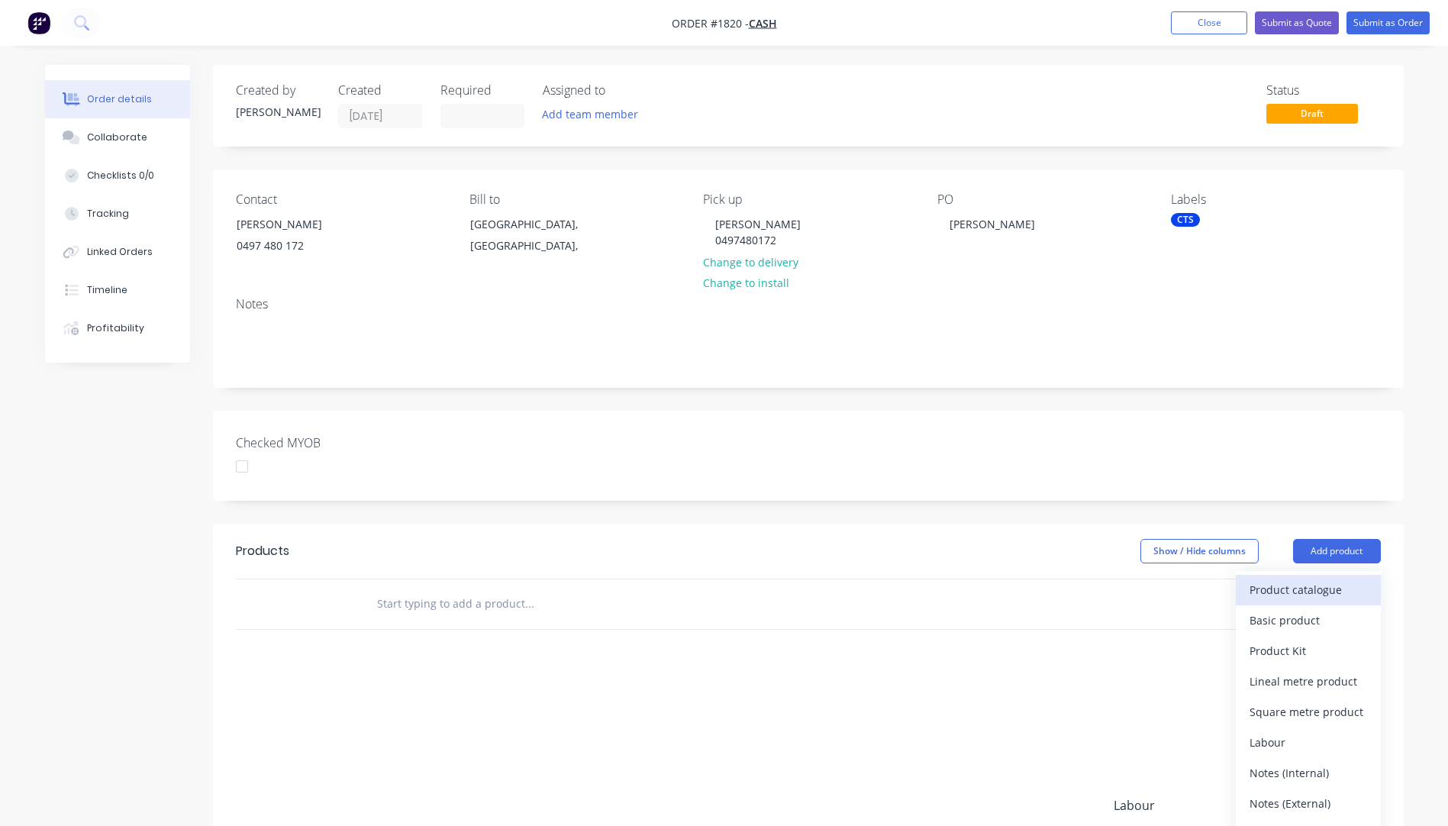
click at [1284, 586] on div "Product catalogue" at bounding box center [1308, 589] width 118 height 22
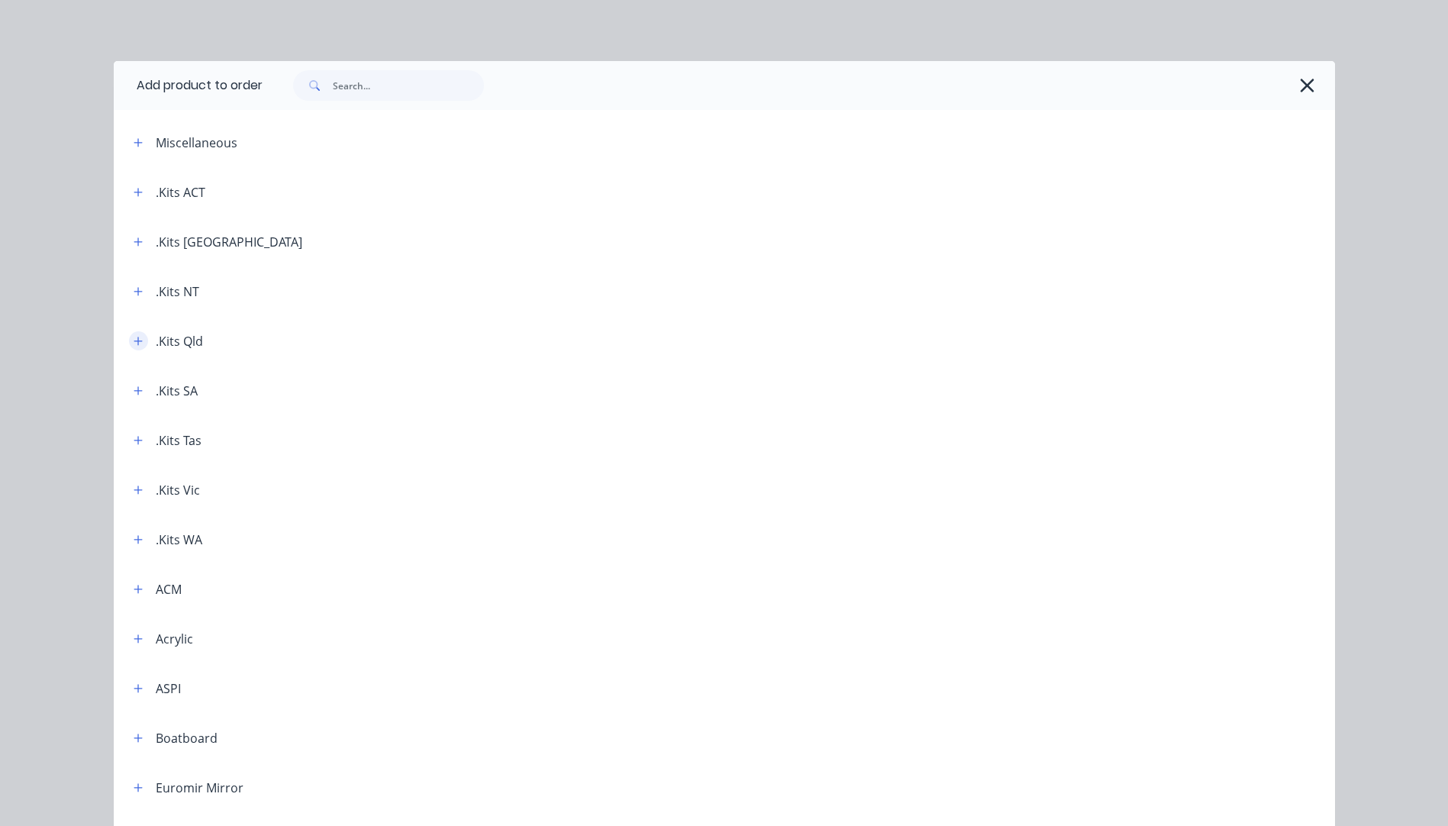
click at [134, 341] on icon "button" at bounding box center [138, 341] width 8 height 8
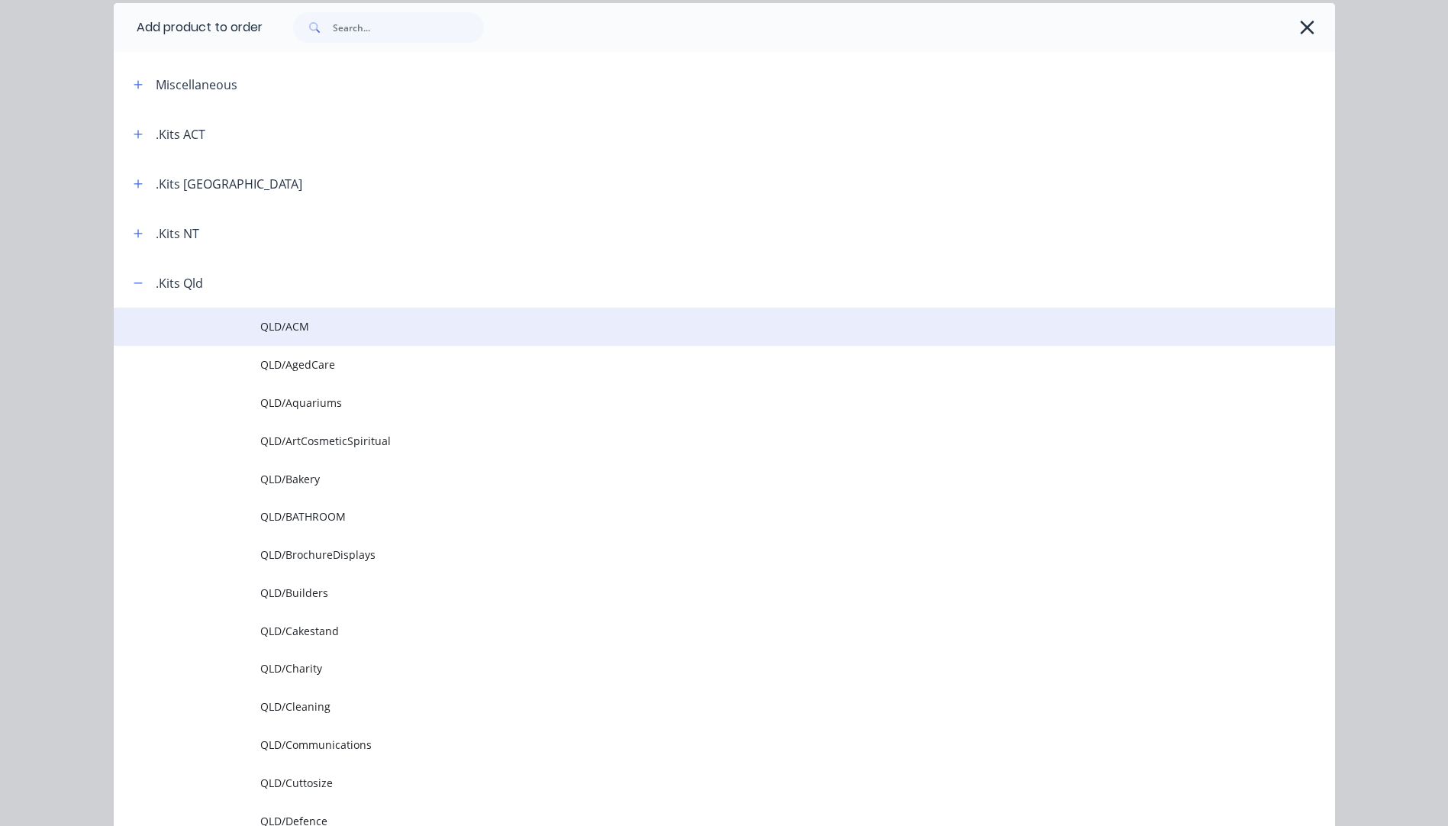
scroll to position [229, 0]
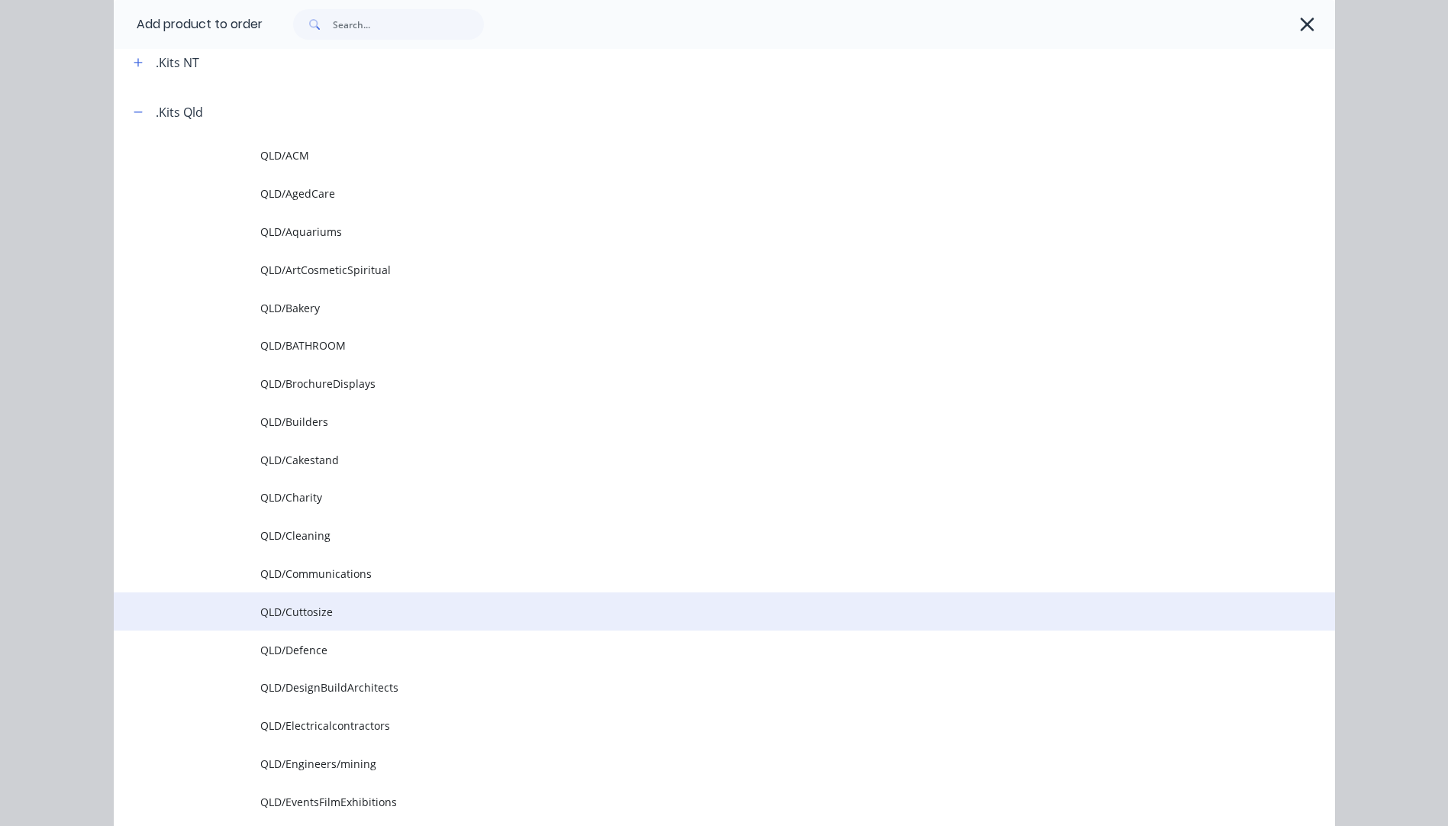
click at [304, 617] on span "QLD/Cuttosize" at bounding box center [689, 612] width 859 height 16
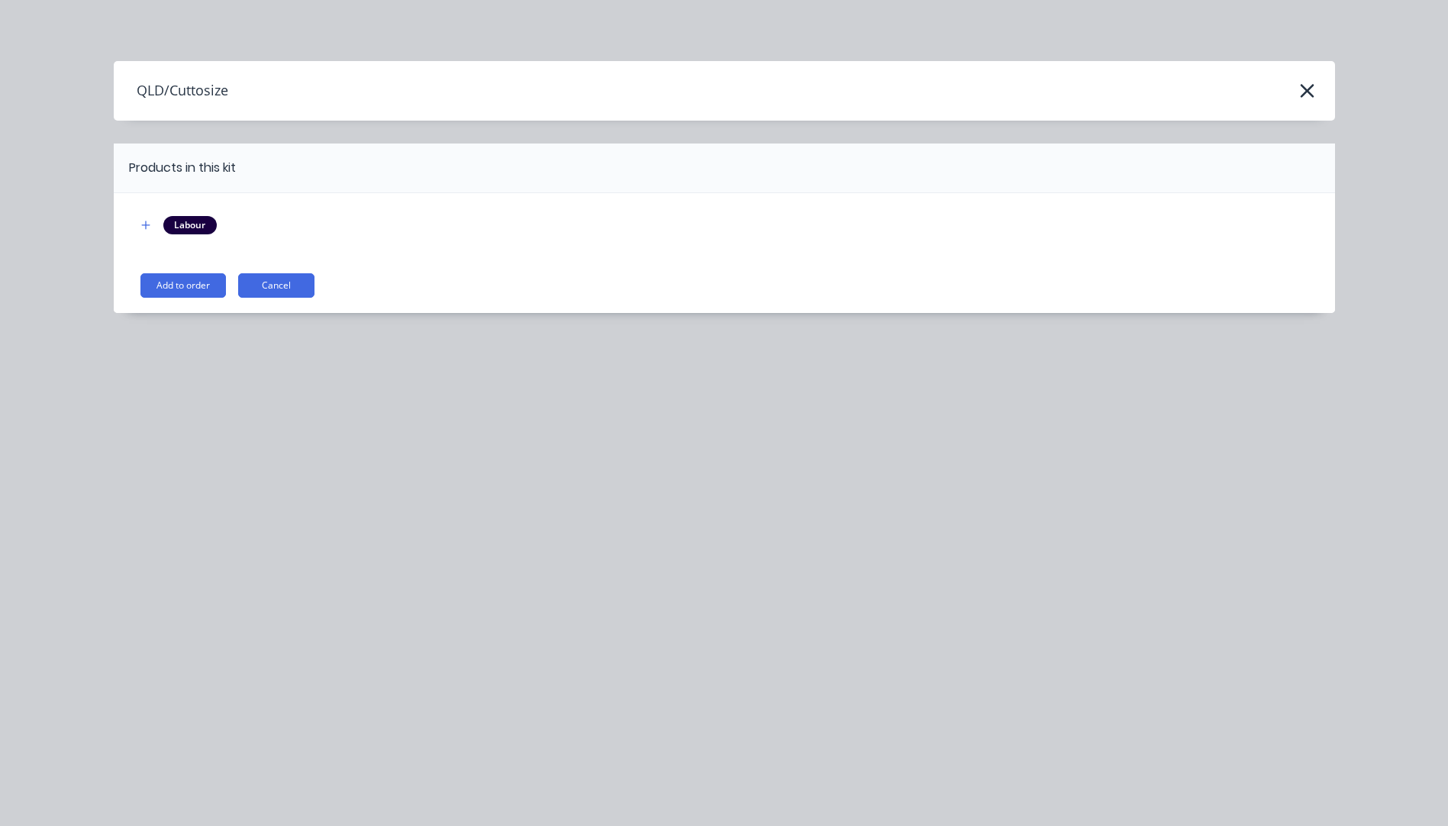
scroll to position [0, 0]
click at [194, 288] on button "Add to order" at bounding box center [182, 285] width 85 height 24
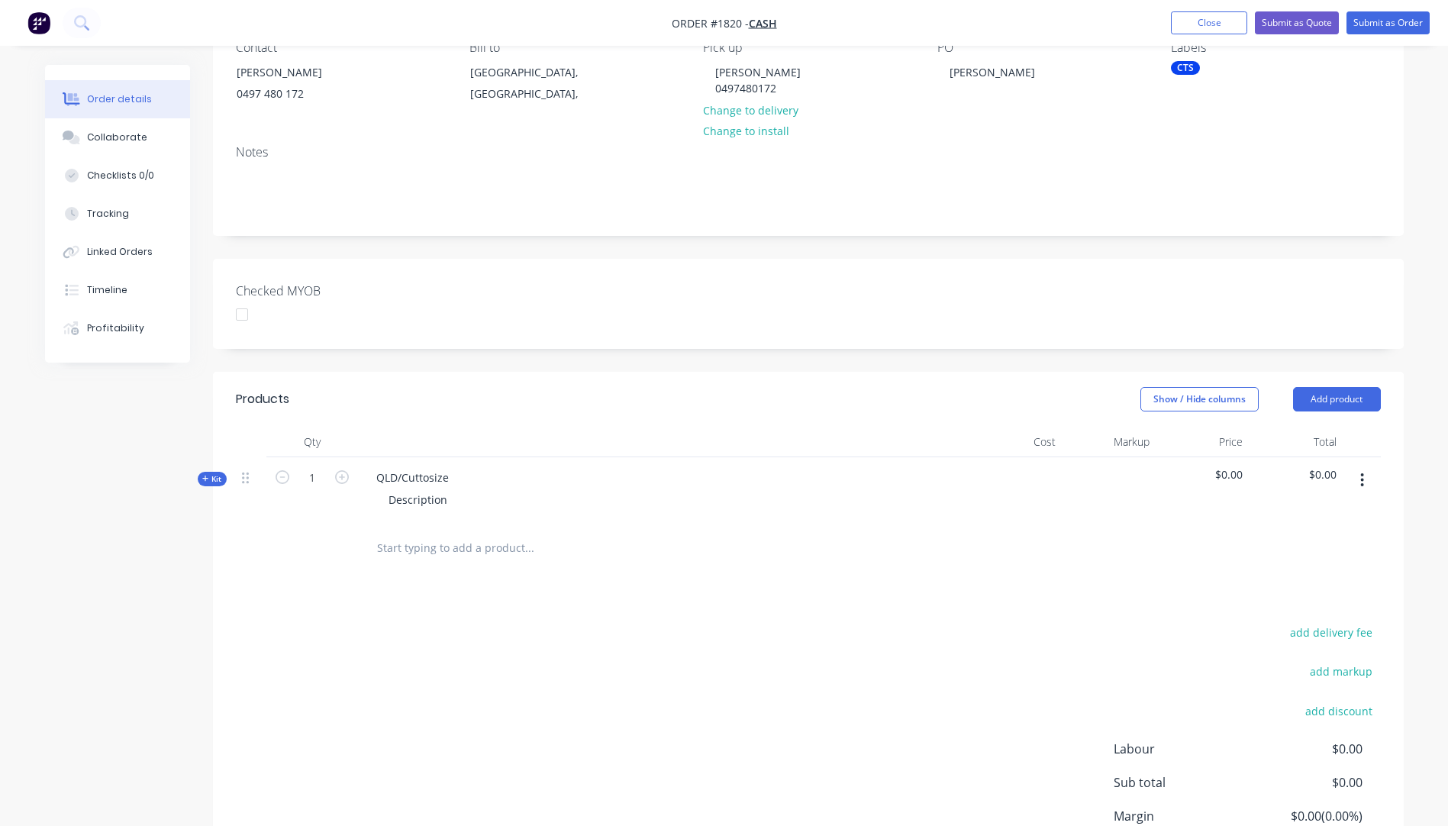
scroll to position [153, 0]
click at [205, 480] on icon "button" at bounding box center [205, 478] width 7 height 8
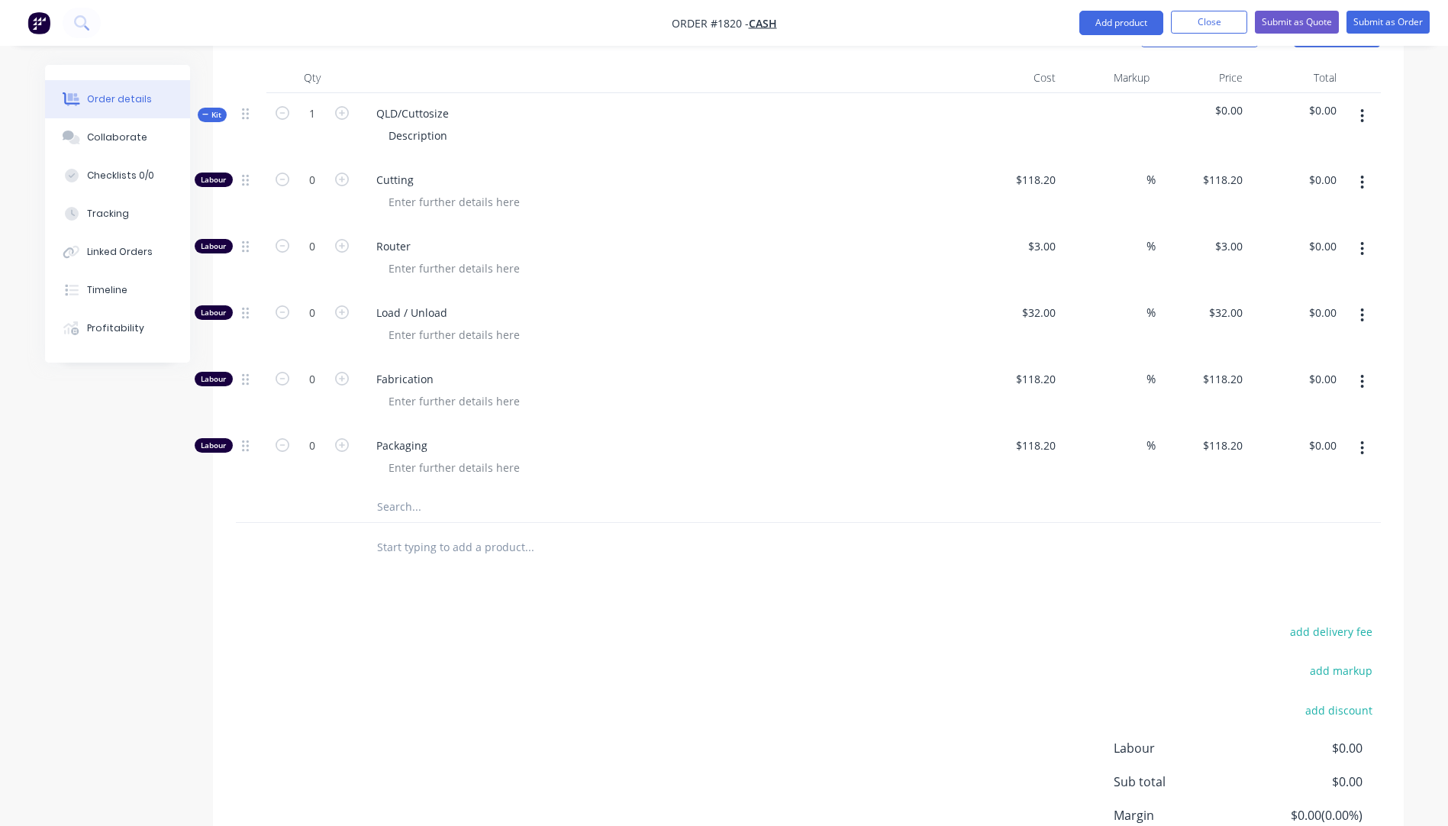
scroll to position [534, 0]
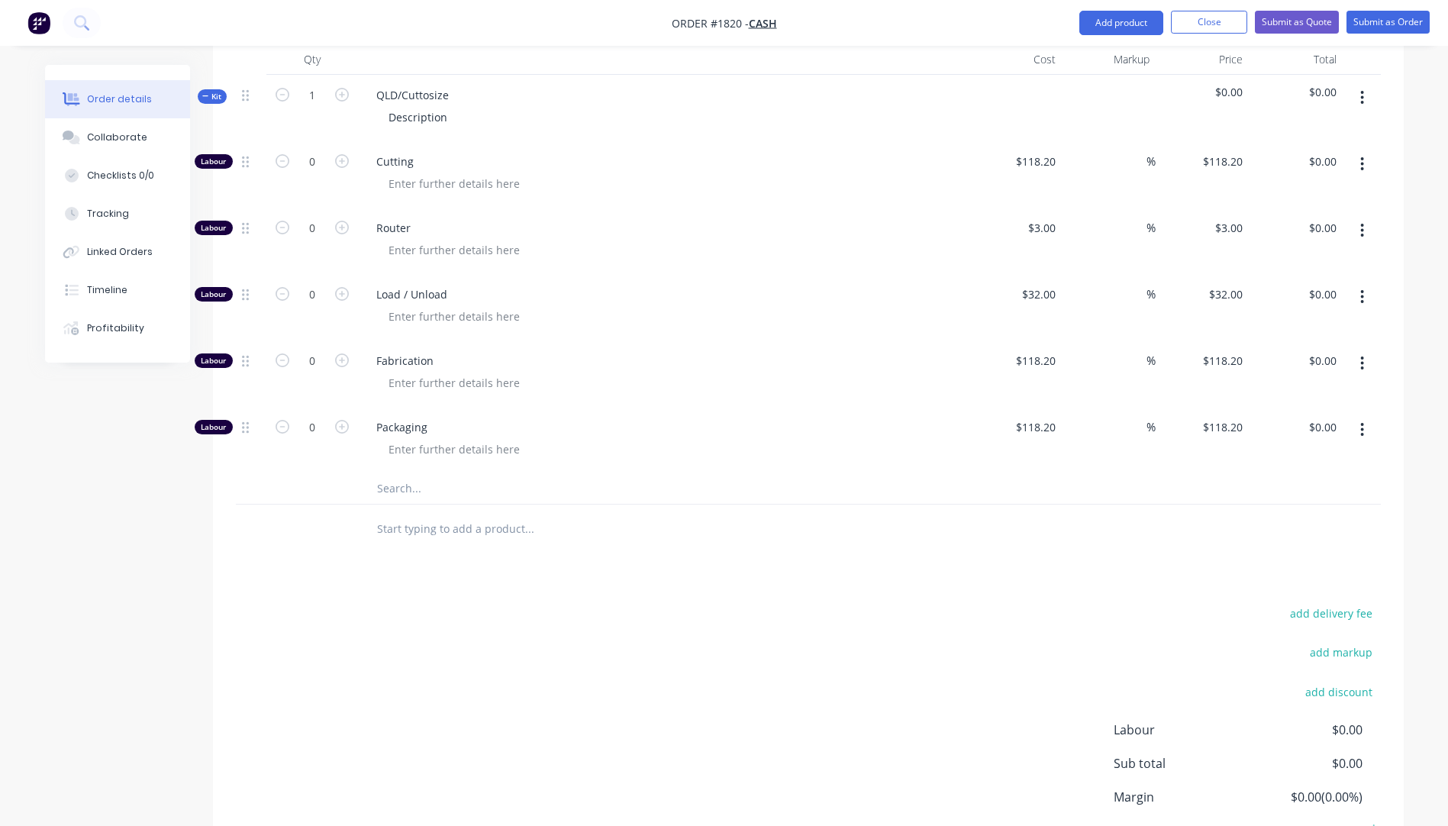
click at [393, 494] on input "text" at bounding box center [528, 488] width 305 height 31
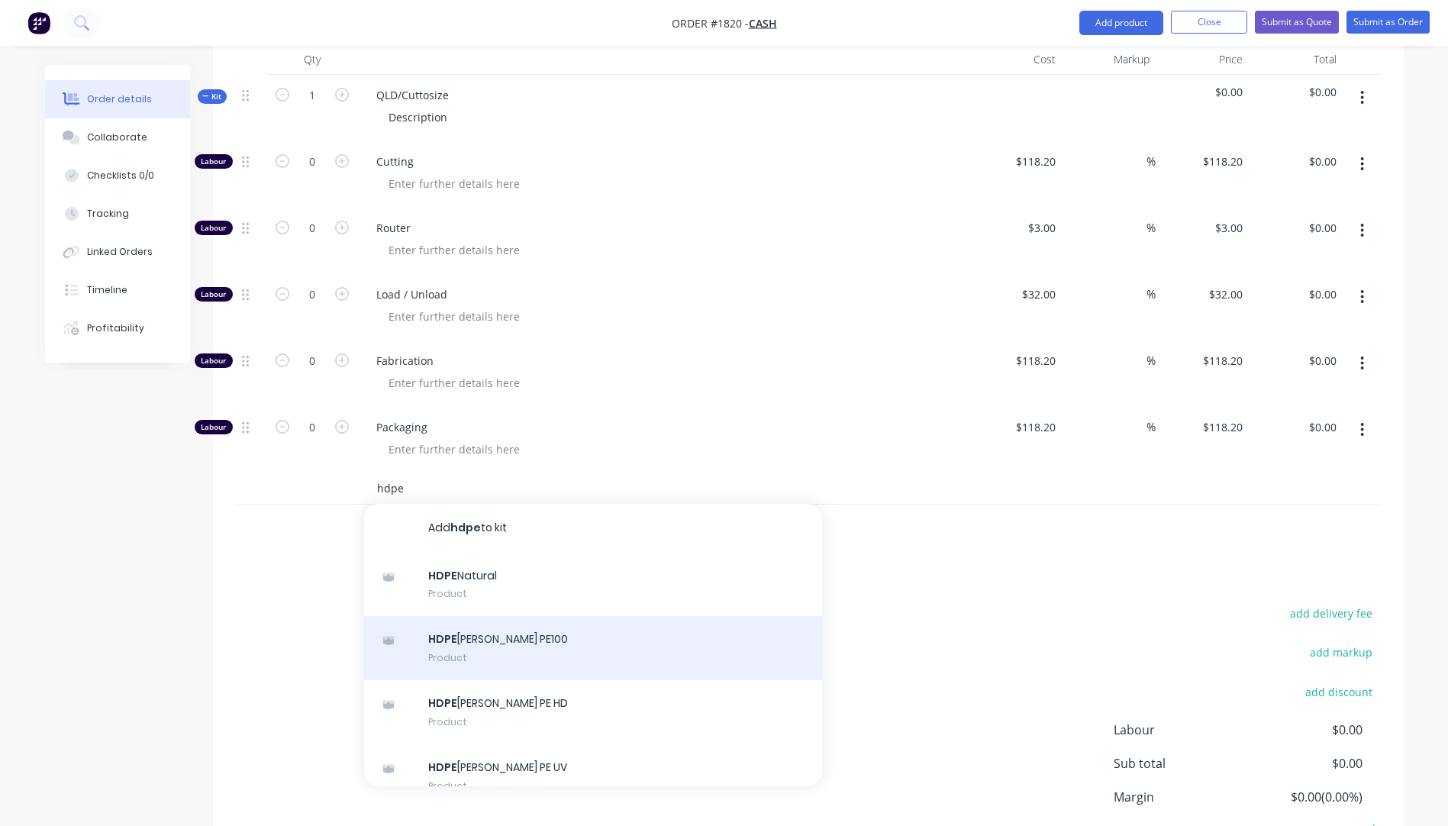
type input "hdpe"
click at [511, 638] on div "HDPE [PERSON_NAME] PE100 Product" at bounding box center [593, 648] width 458 height 64
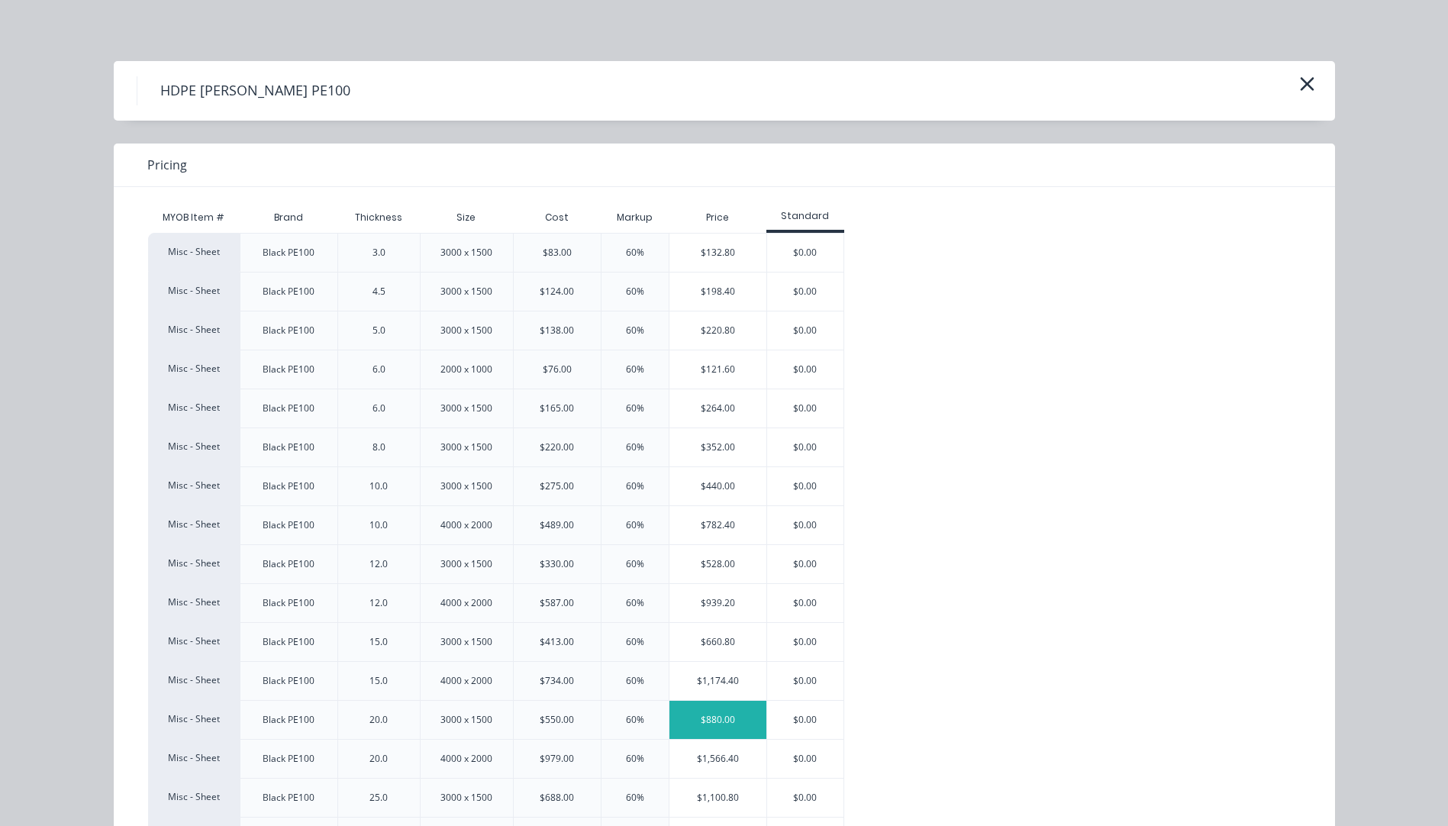
click at [733, 729] on div "$880.00" at bounding box center [717, 720] width 97 height 38
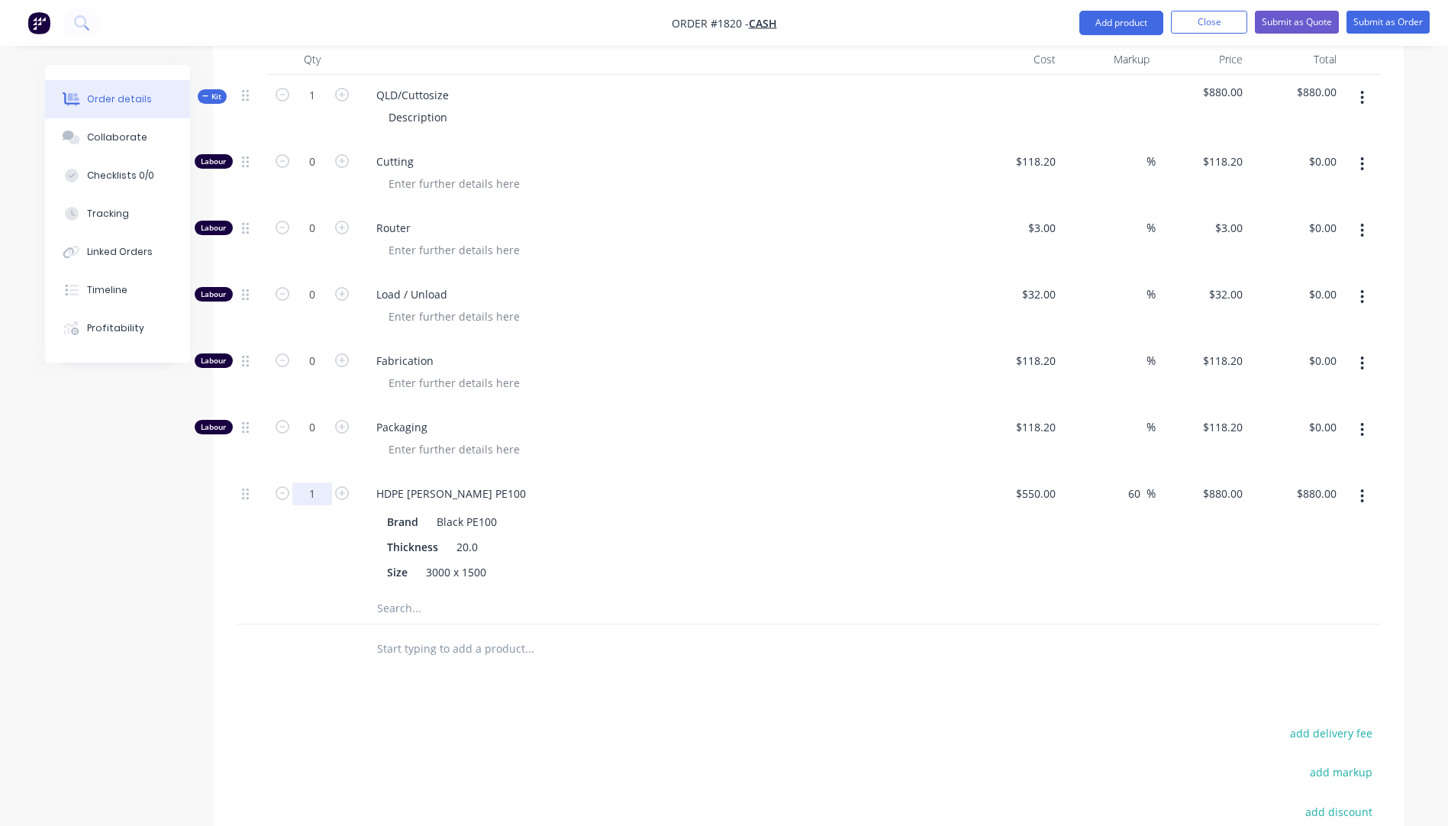
click at [327, 494] on input "1" at bounding box center [312, 493] width 40 height 23
type input "0.4"
type input "$352.00"
click at [687, 460] on div "Packaging" at bounding box center [663, 440] width 611 height 66
click at [341, 160] on icon "button" at bounding box center [342, 161] width 14 height 14
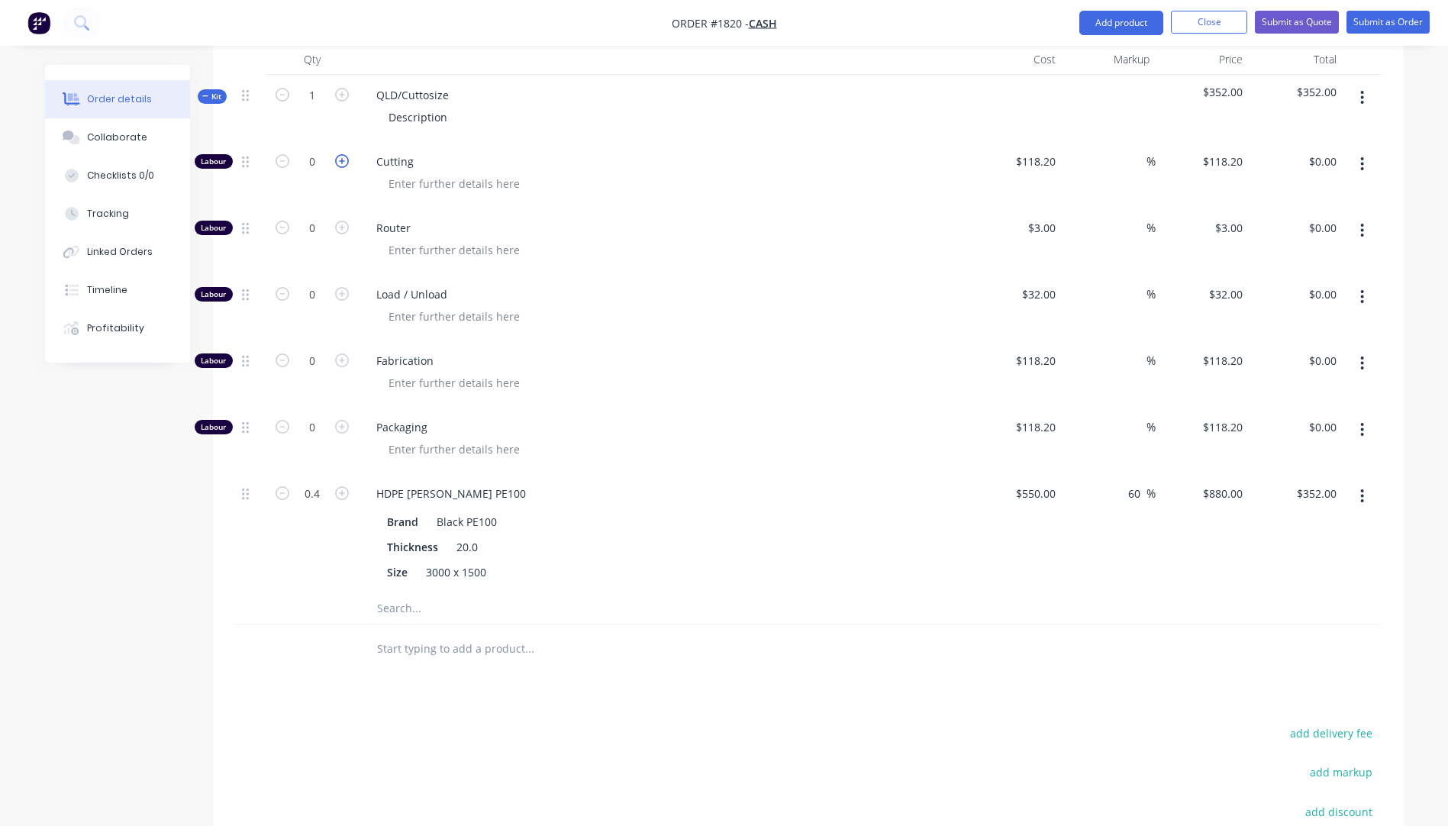
type input "1"
type input "$118.20"
click at [341, 160] on icon "button" at bounding box center [342, 161] width 14 height 14
type input "2"
type input "$236.40"
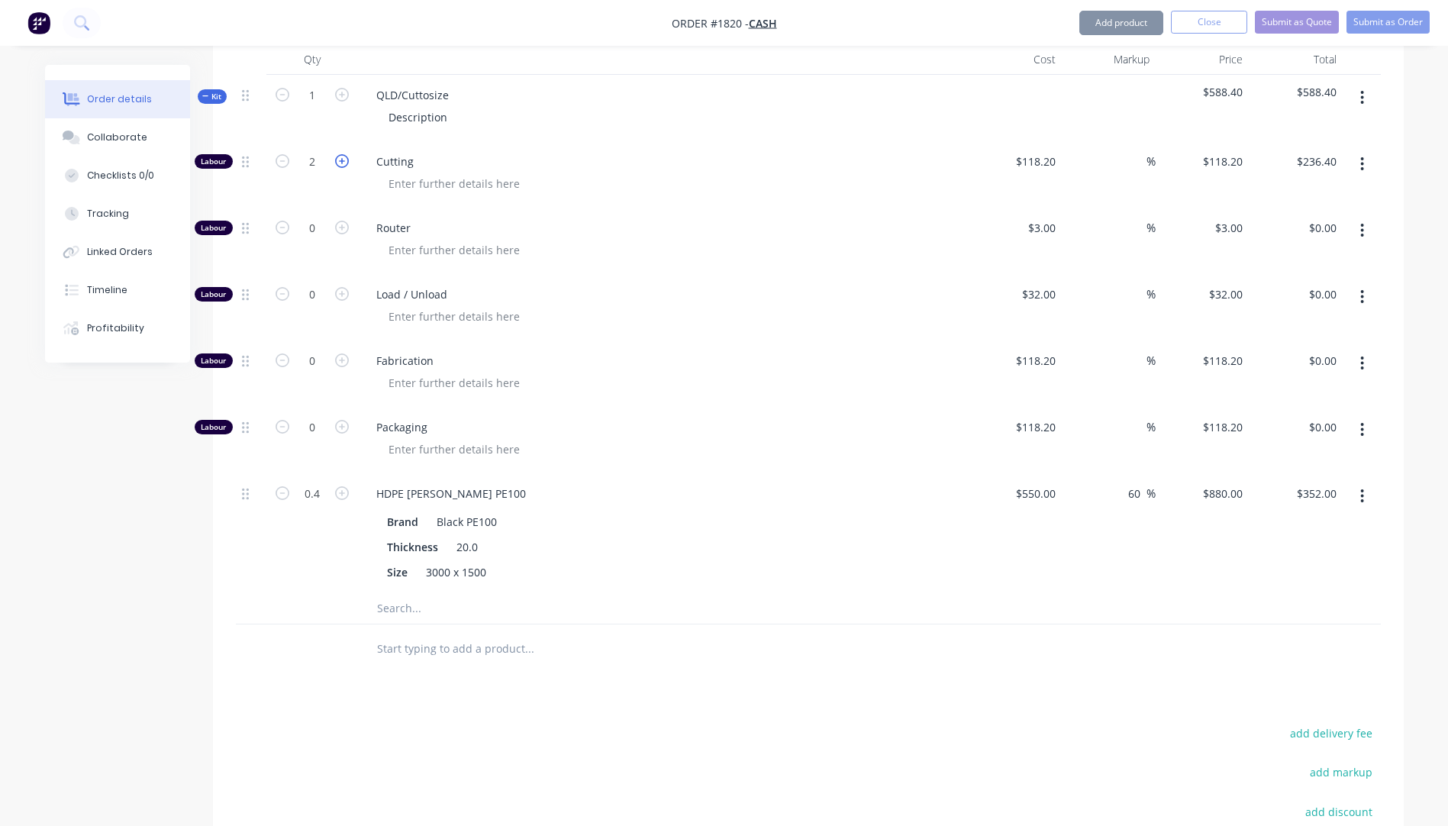
click at [341, 160] on icon "button" at bounding box center [342, 161] width 14 height 14
type input "3"
type input "$354.60"
click at [1044, 160] on input "118.2" at bounding box center [1043, 161] width 35 height 22
type input "$10.00"
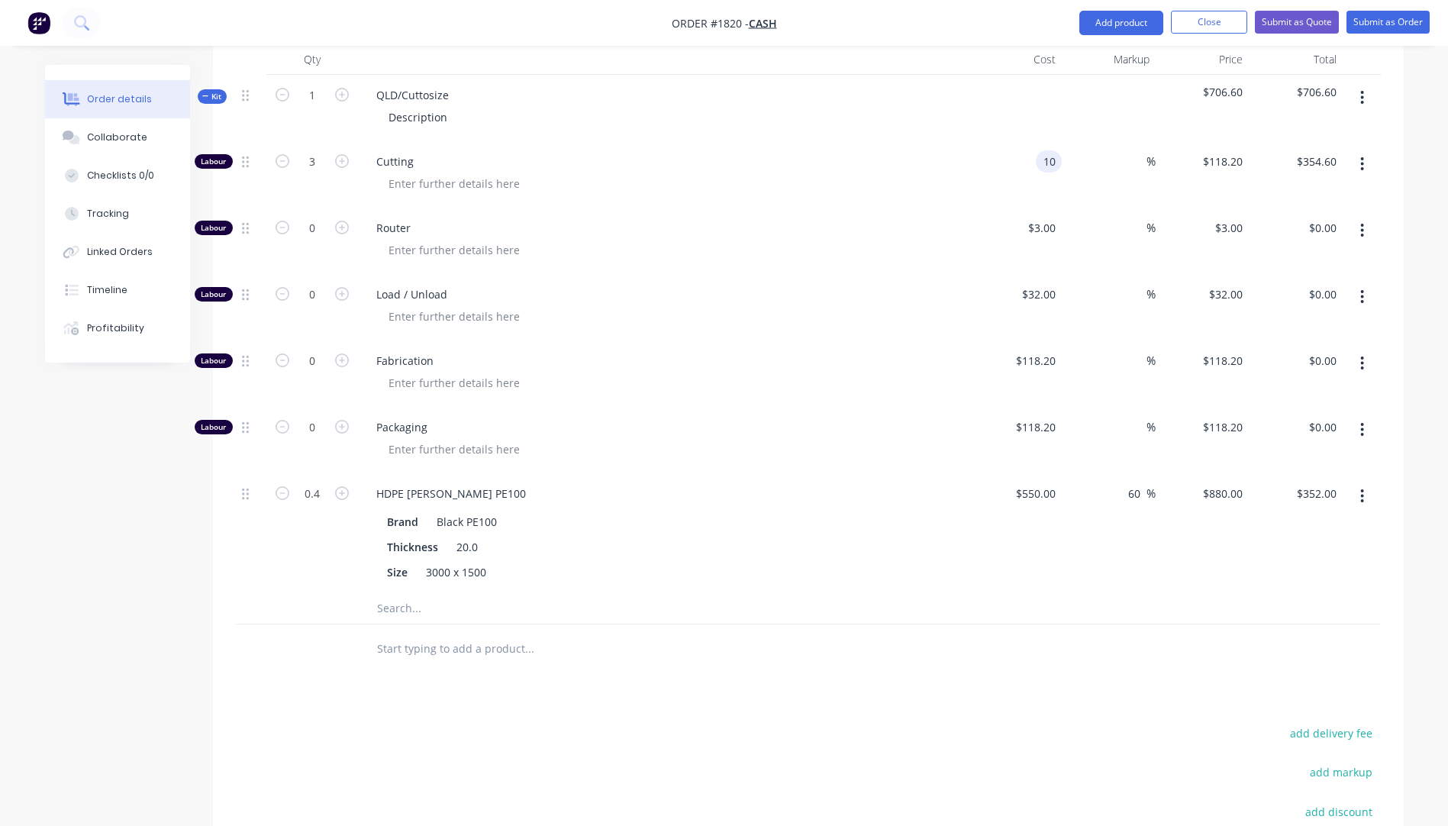
type input "$10.00"
type input "$30.00"
click at [801, 169] on span "Cutting" at bounding box center [669, 161] width 586 height 16
click at [342, 161] on icon "button" at bounding box center [342, 161] width 14 height 14
type input "4"
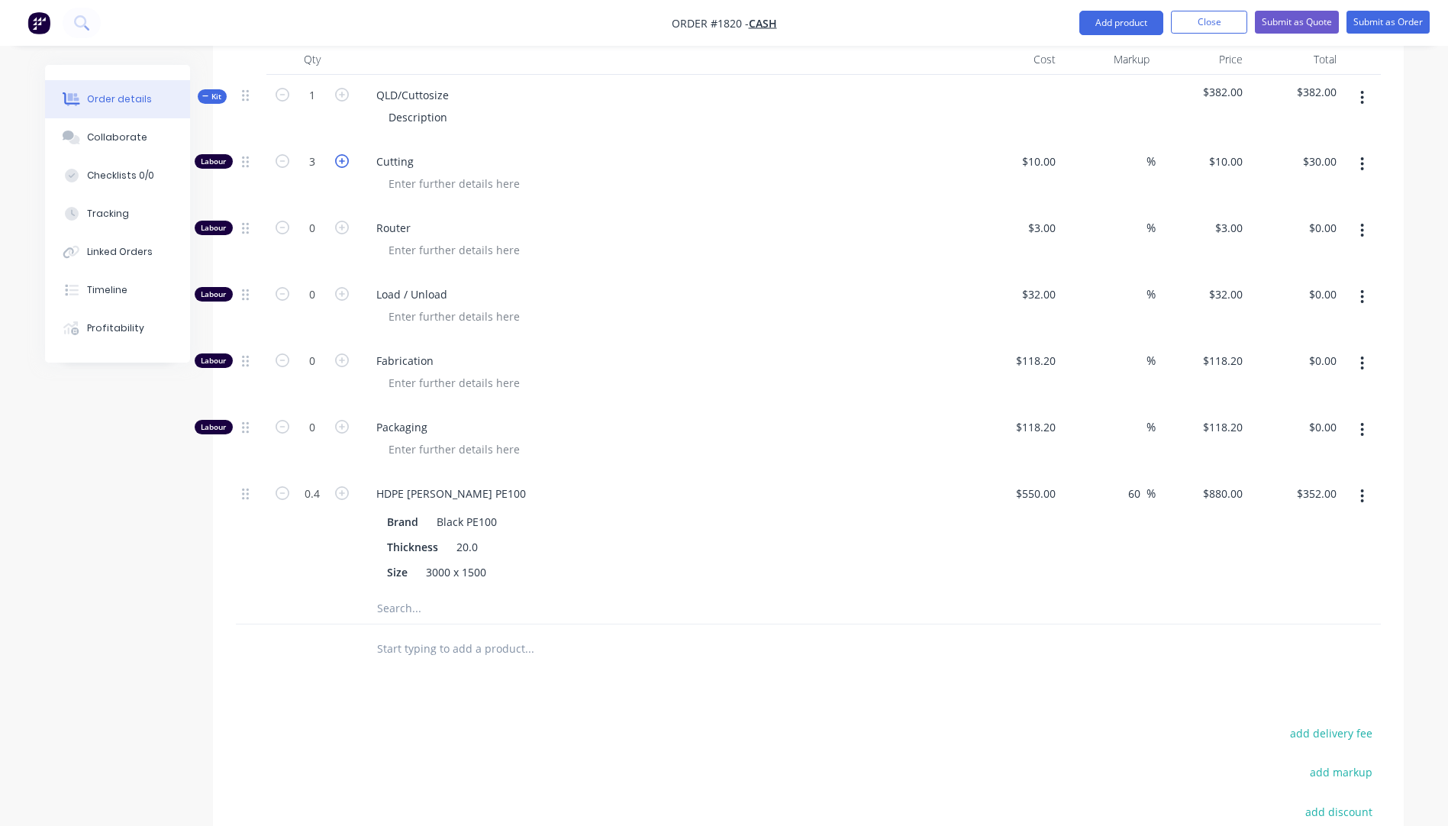
type input "$40.00"
click at [792, 305] on div at bounding box center [669, 316] width 586 height 22
drag, startPoint x: 450, startPoint y: 96, endPoint x: 360, endPoint y: 92, distance: 90.2
click at [360, 92] on div "QLD/Cuttosize Description" at bounding box center [663, 108] width 611 height 66
drag, startPoint x: 448, startPoint y: 121, endPoint x: 372, endPoint y: 119, distance: 75.6
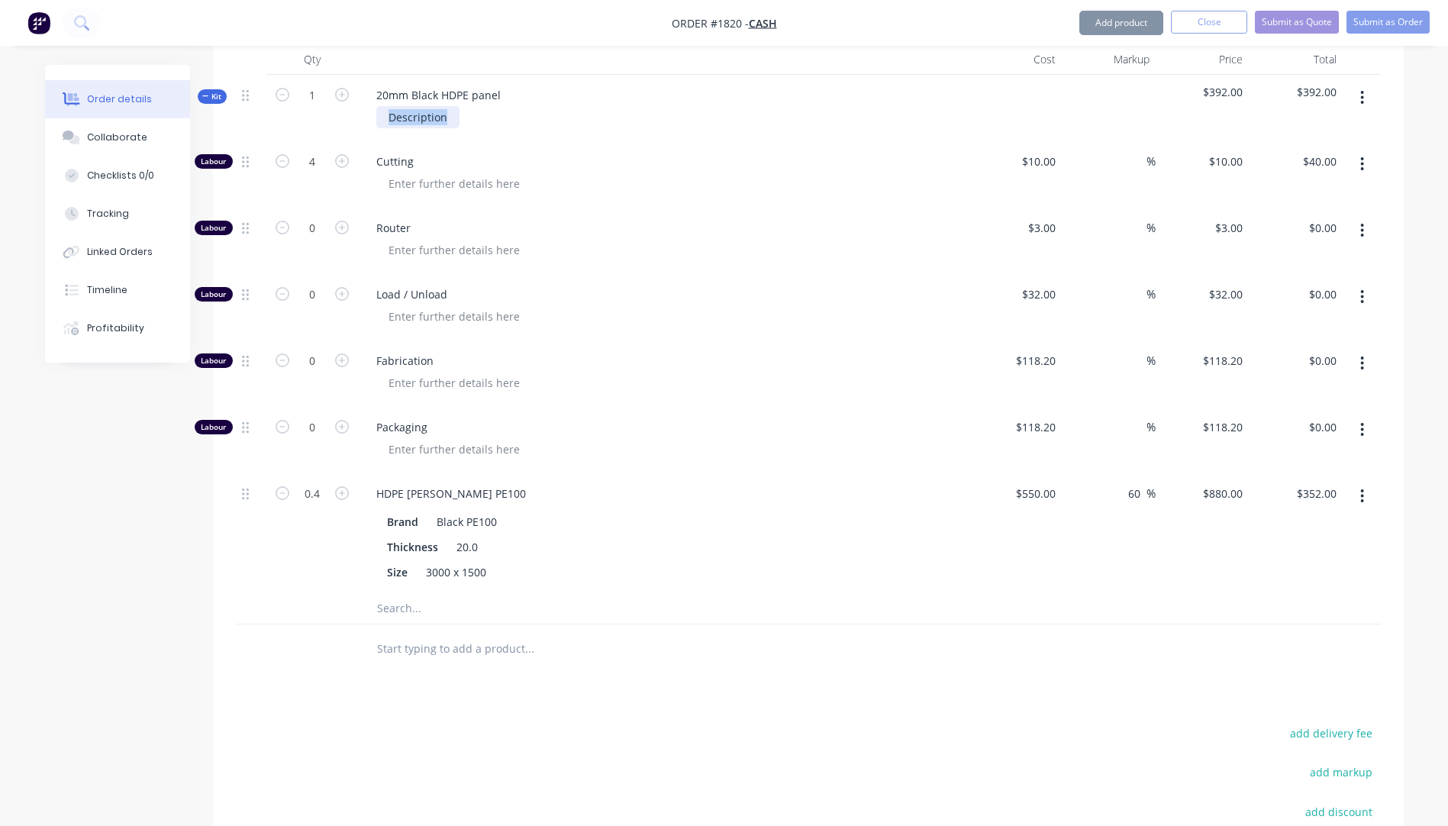
click at [372, 119] on div "Description" at bounding box center [663, 117] width 598 height 22
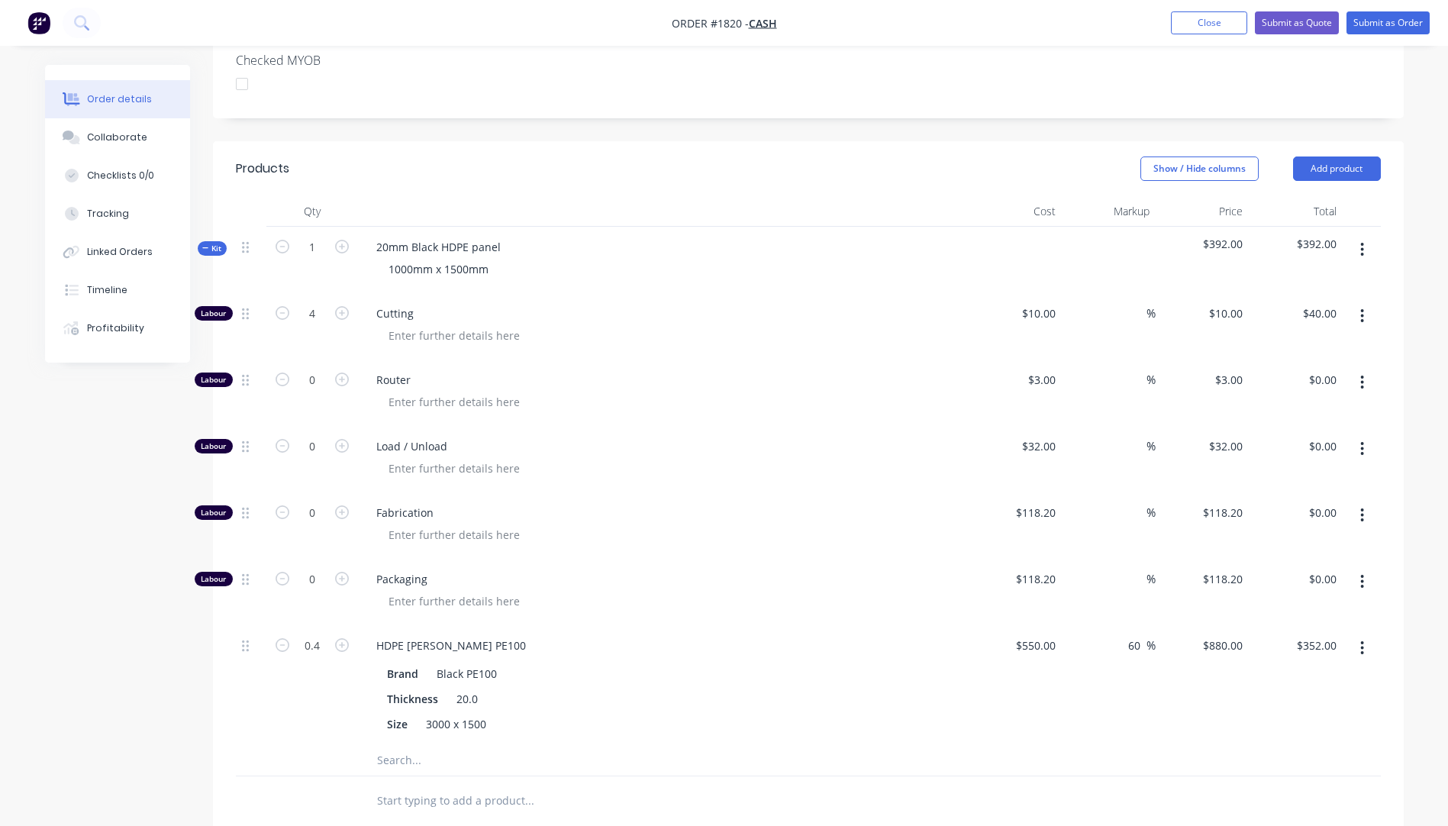
scroll to position [382, 0]
drag, startPoint x: 346, startPoint y: 315, endPoint x: 383, endPoint y: 325, distance: 38.0
click at [346, 315] on icon "button" at bounding box center [342, 314] width 14 height 14
type input "5"
type input "$50.00"
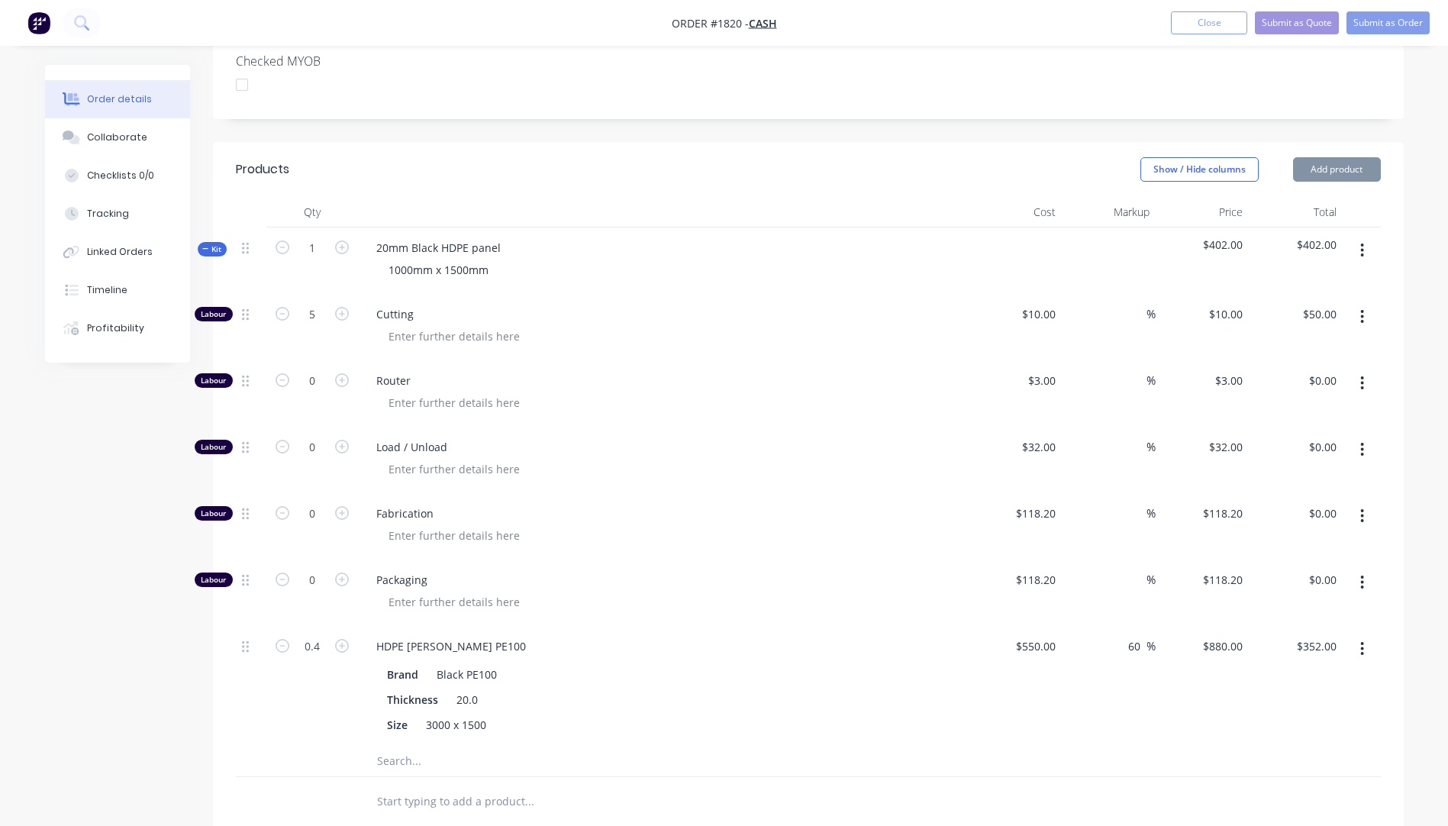
click at [667, 356] on div "Cutting" at bounding box center [663, 327] width 611 height 66
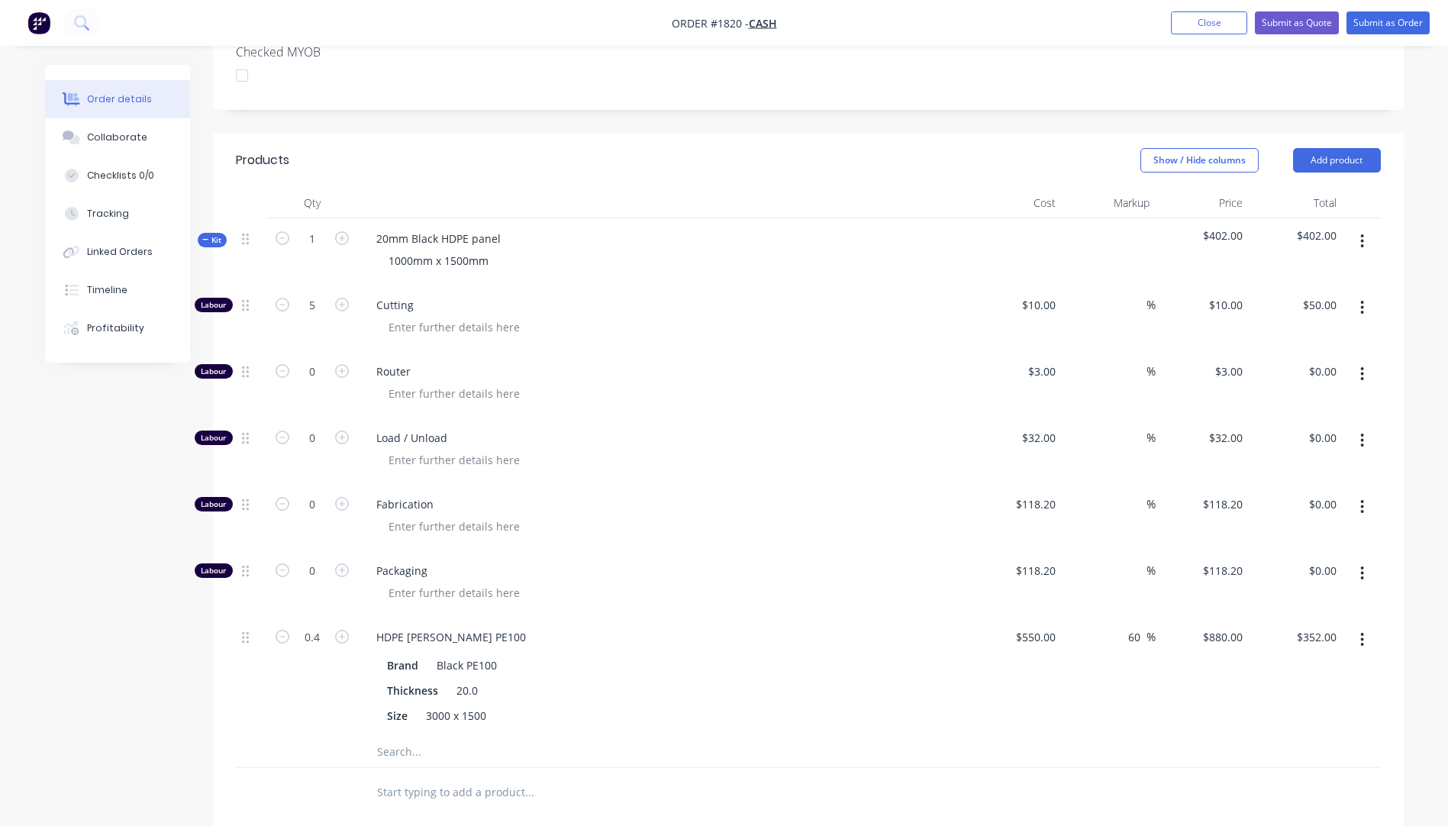
scroll to position [390, 0]
click at [282, 306] on icon "button" at bounding box center [282, 305] width 14 height 14
type input "4"
type input "$40.00"
click at [1268, 24] on button "Submit as Quote" at bounding box center [1297, 22] width 84 height 23
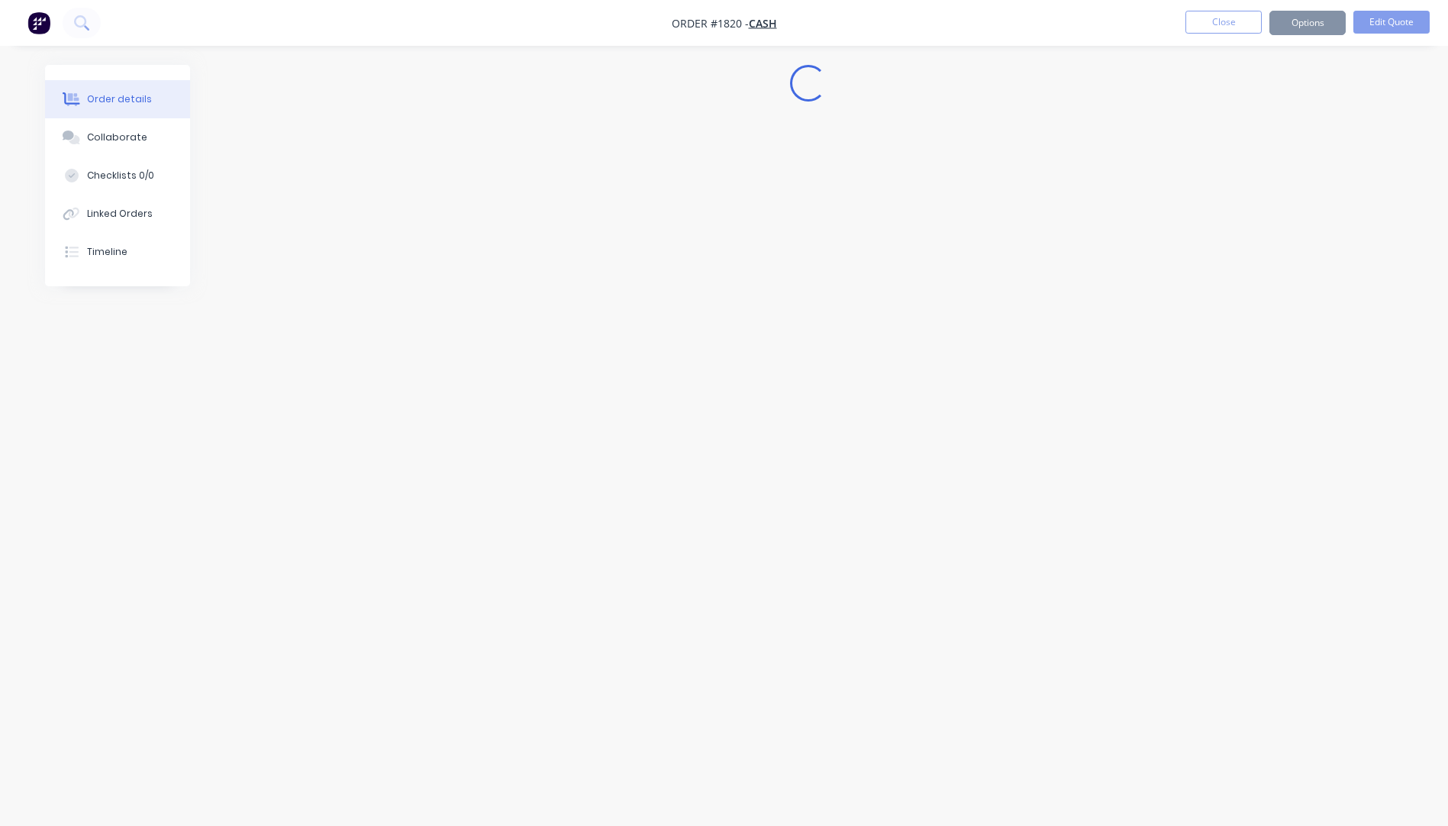
scroll to position [0, 0]
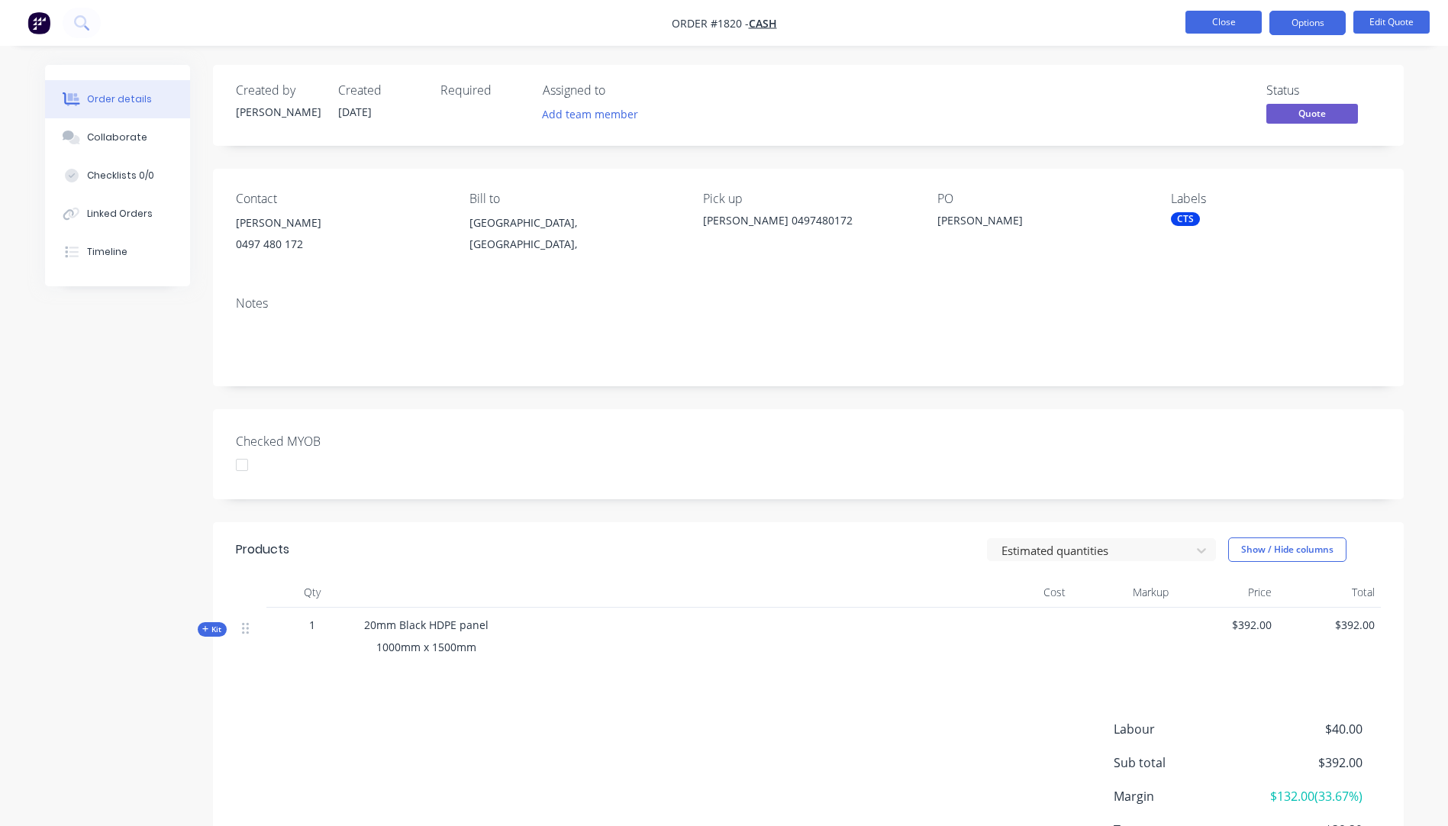
click at [1226, 23] on button "Close" at bounding box center [1223, 22] width 76 height 23
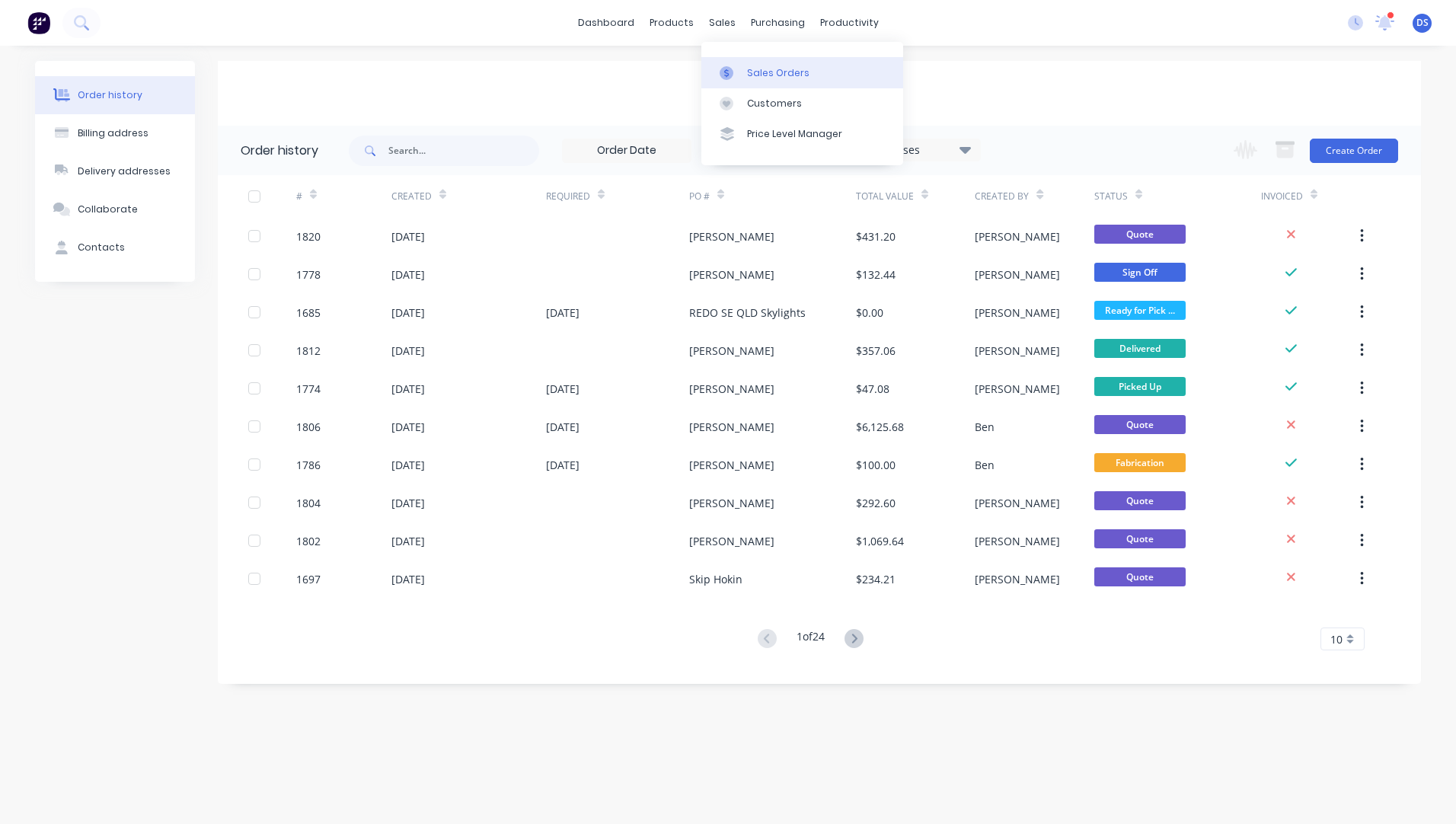
click at [753, 73] on div "Sales Orders" at bounding box center [778, 73] width 63 height 14
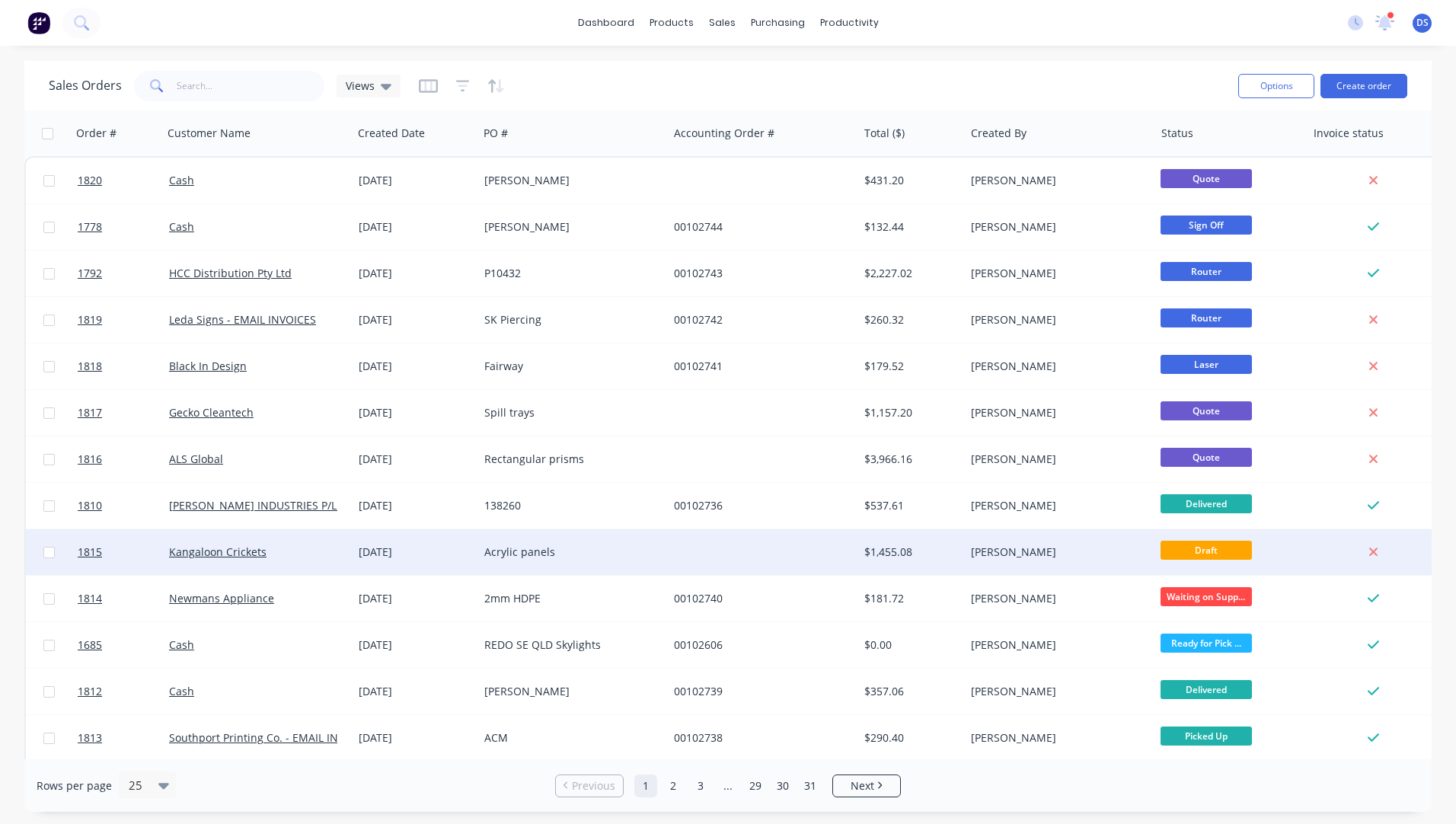
click at [532, 548] on div "Acrylic panels" at bounding box center [568, 552] width 169 height 15
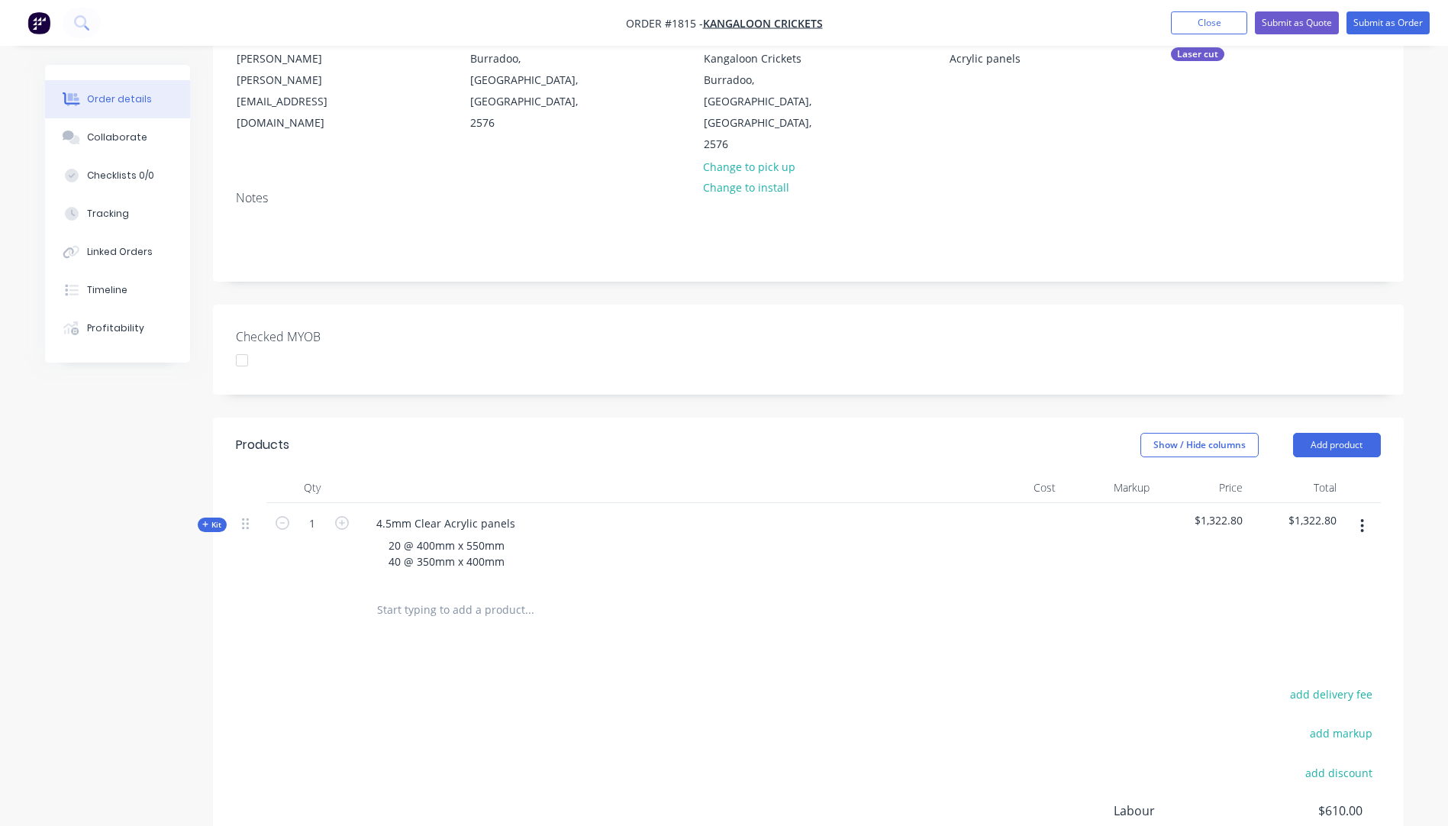
scroll to position [229, 0]
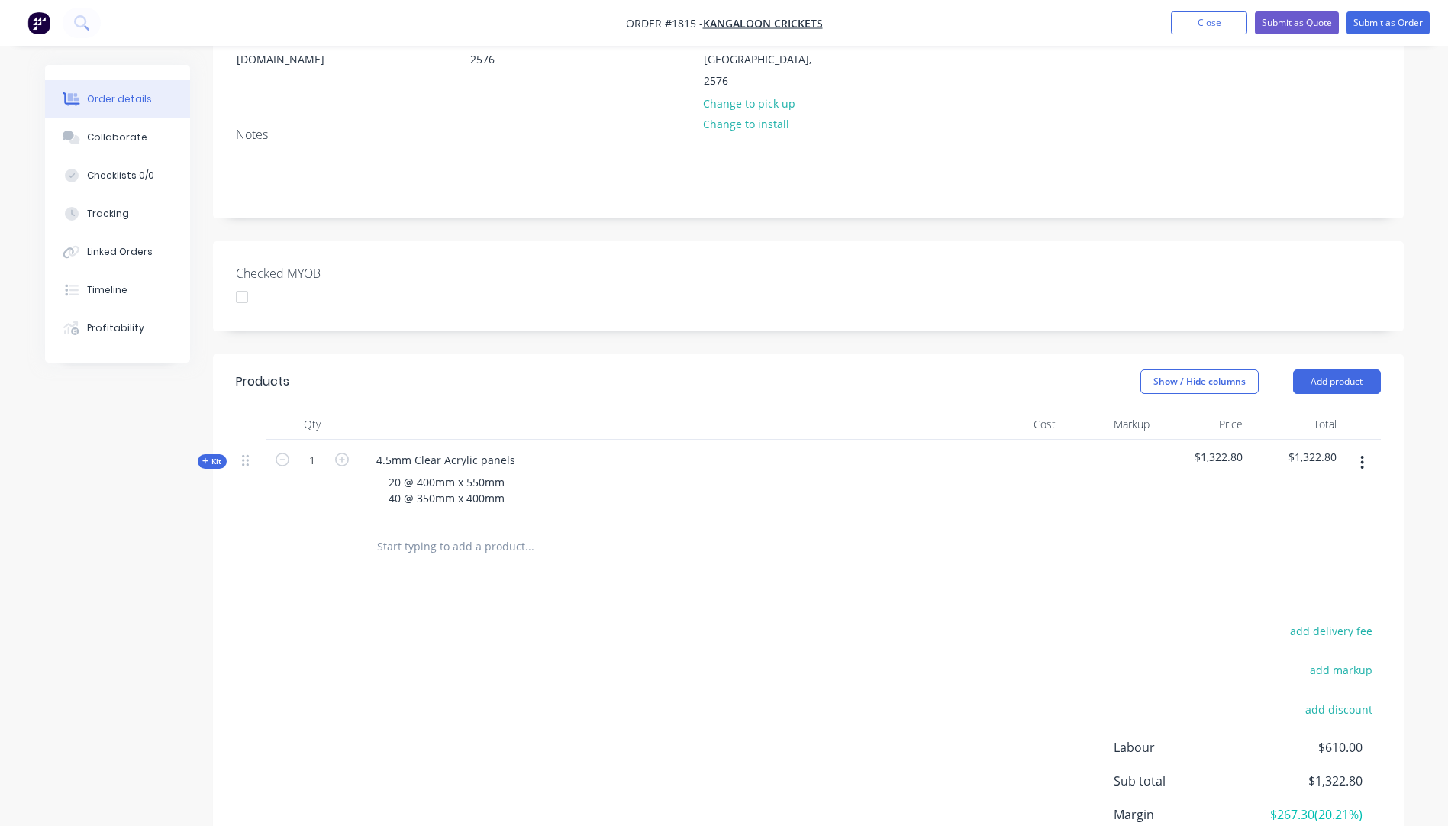
click at [206, 457] on icon "button" at bounding box center [205, 461] width 7 height 8
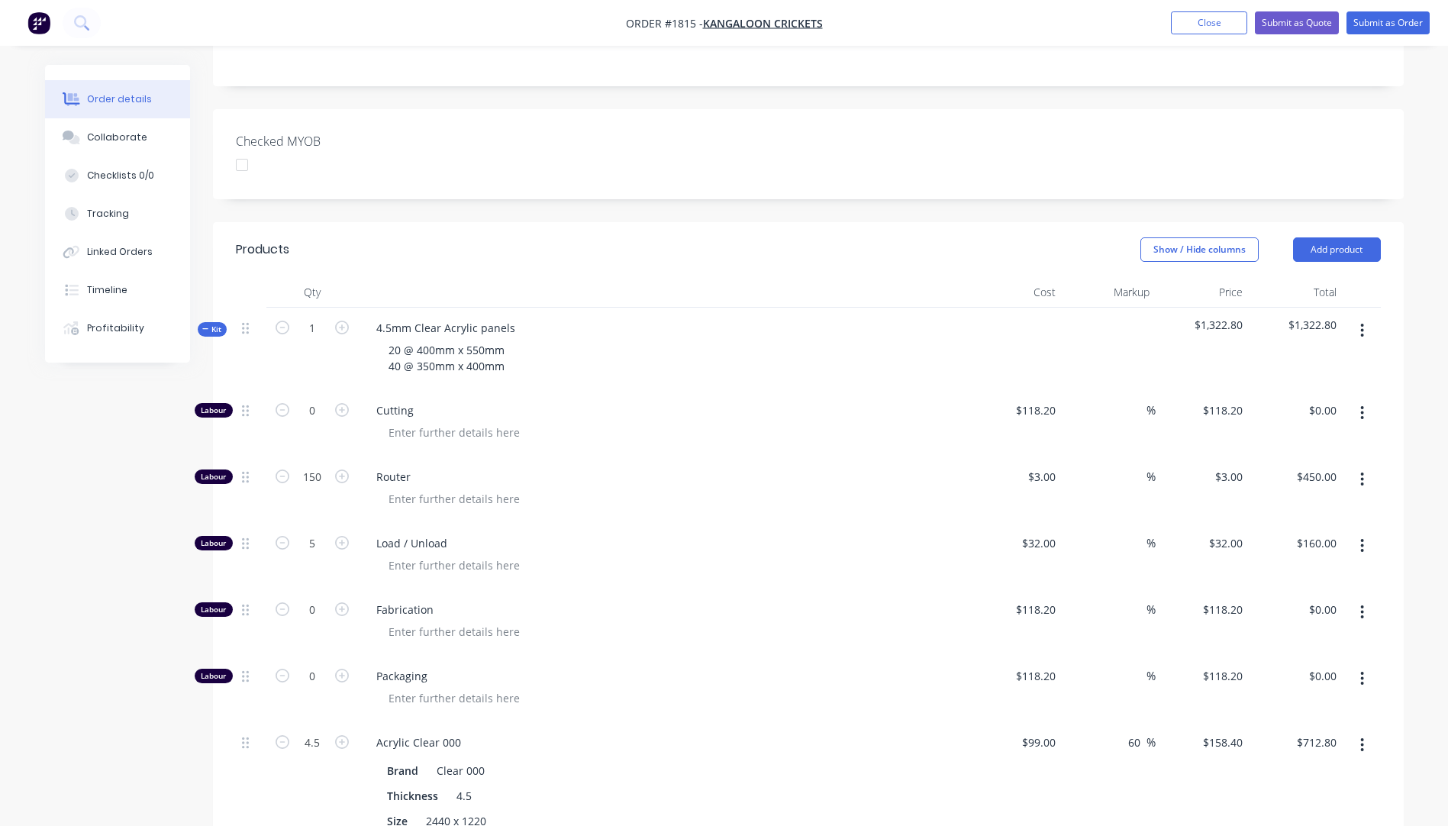
scroll to position [382, 0]
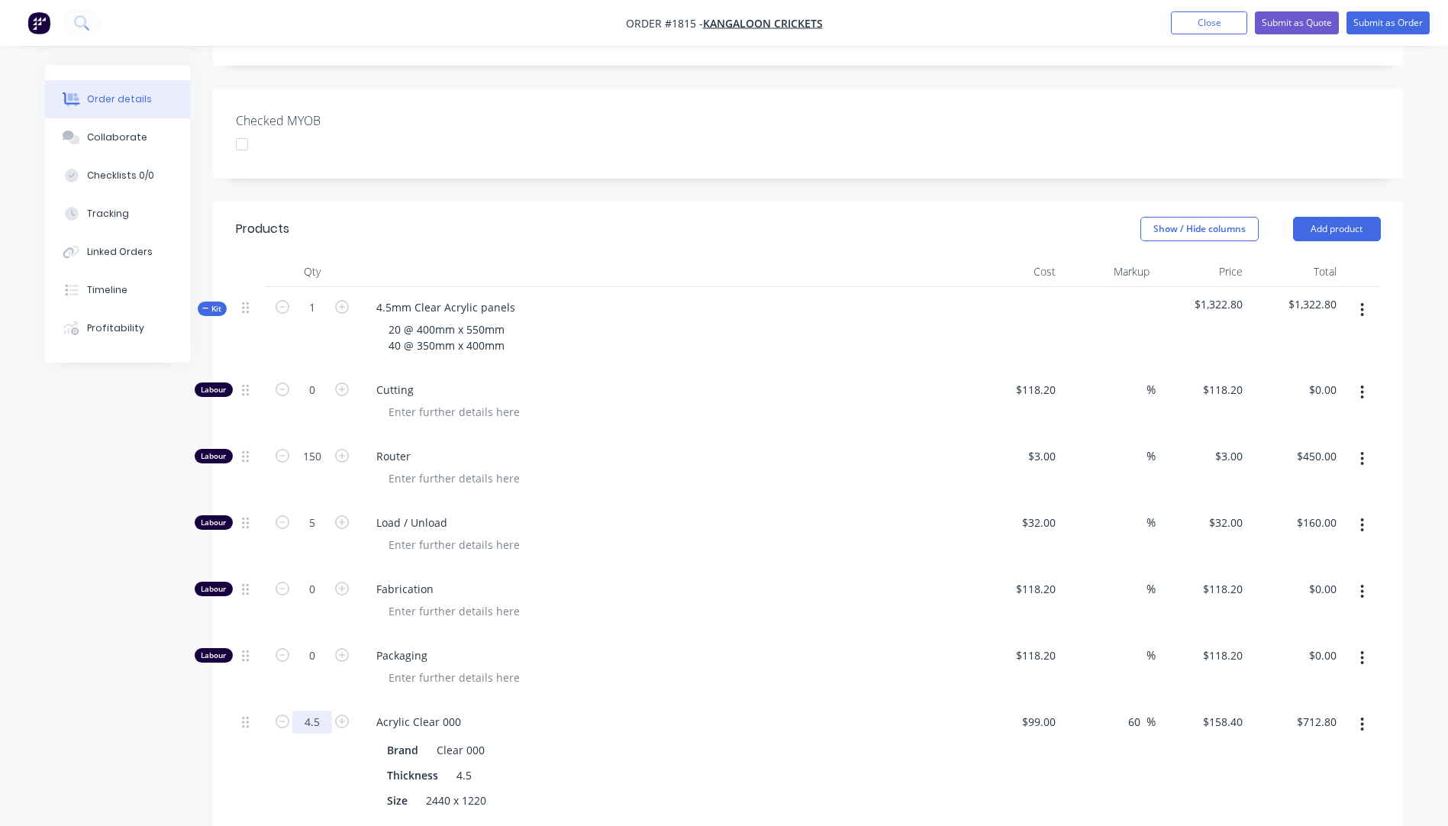
click at [322, 710] on input "4.5" at bounding box center [312, 721] width 40 height 23
type input "4.75"
type input "$752.40"
click at [649, 647] on span "Packaging" at bounding box center [669, 655] width 586 height 16
click at [326, 445] on input "150" at bounding box center [312, 456] width 40 height 23
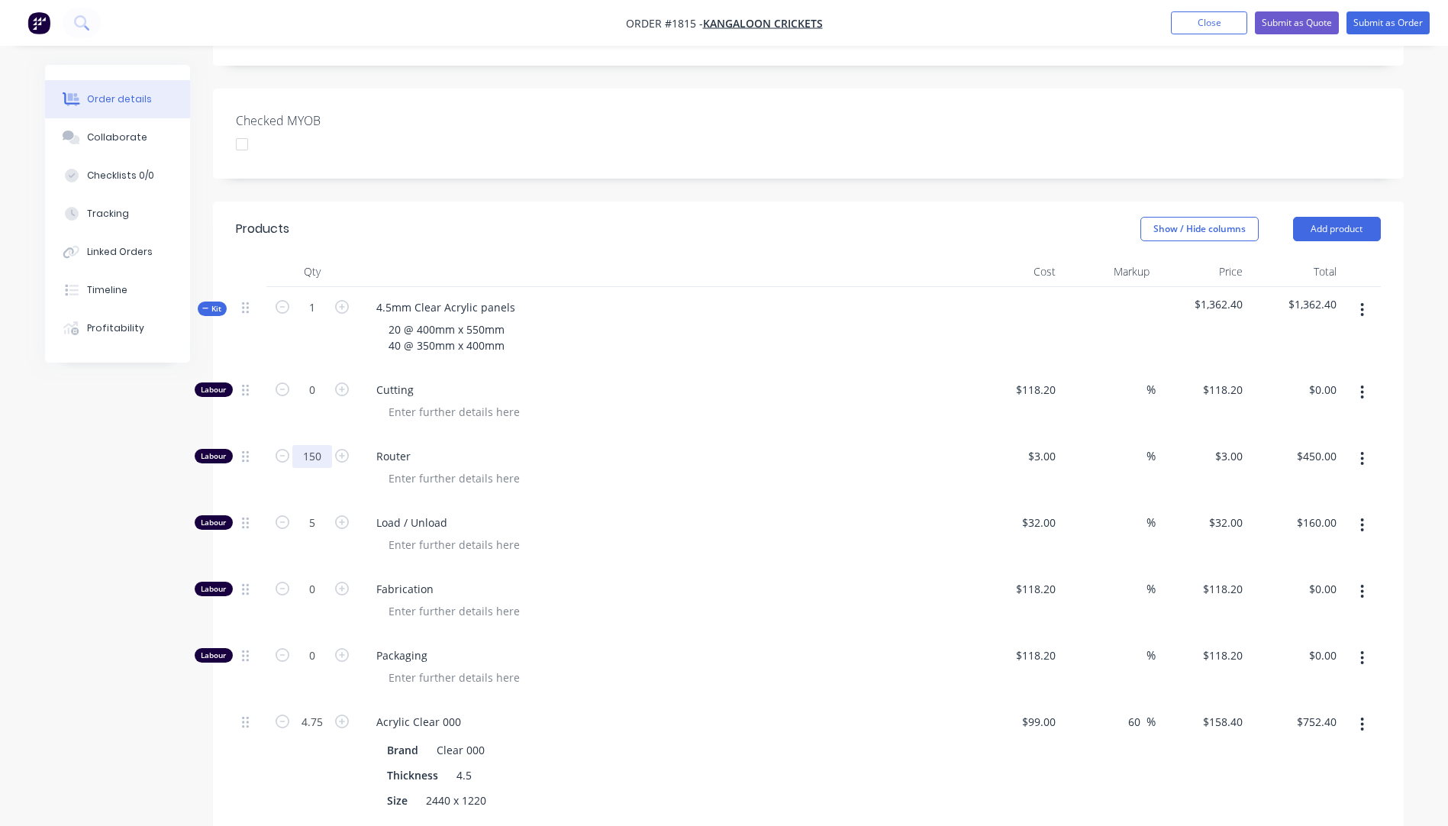
click at [326, 445] on input "150" at bounding box center [312, 456] width 40 height 23
type input "130"
type input "$390.00"
click at [730, 380] on div "Cutting" at bounding box center [663, 402] width 611 height 66
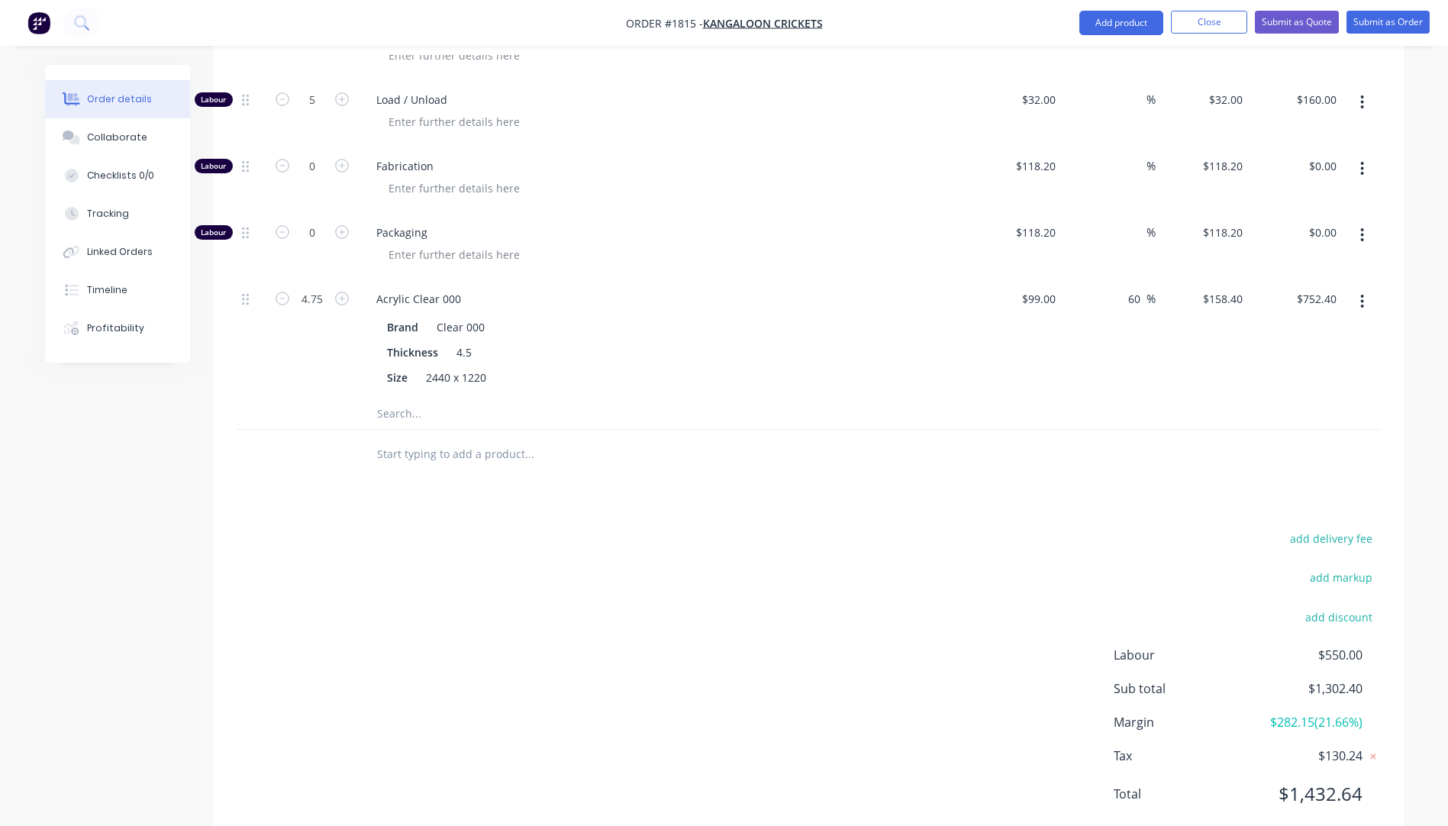
scroll to position [499, 0]
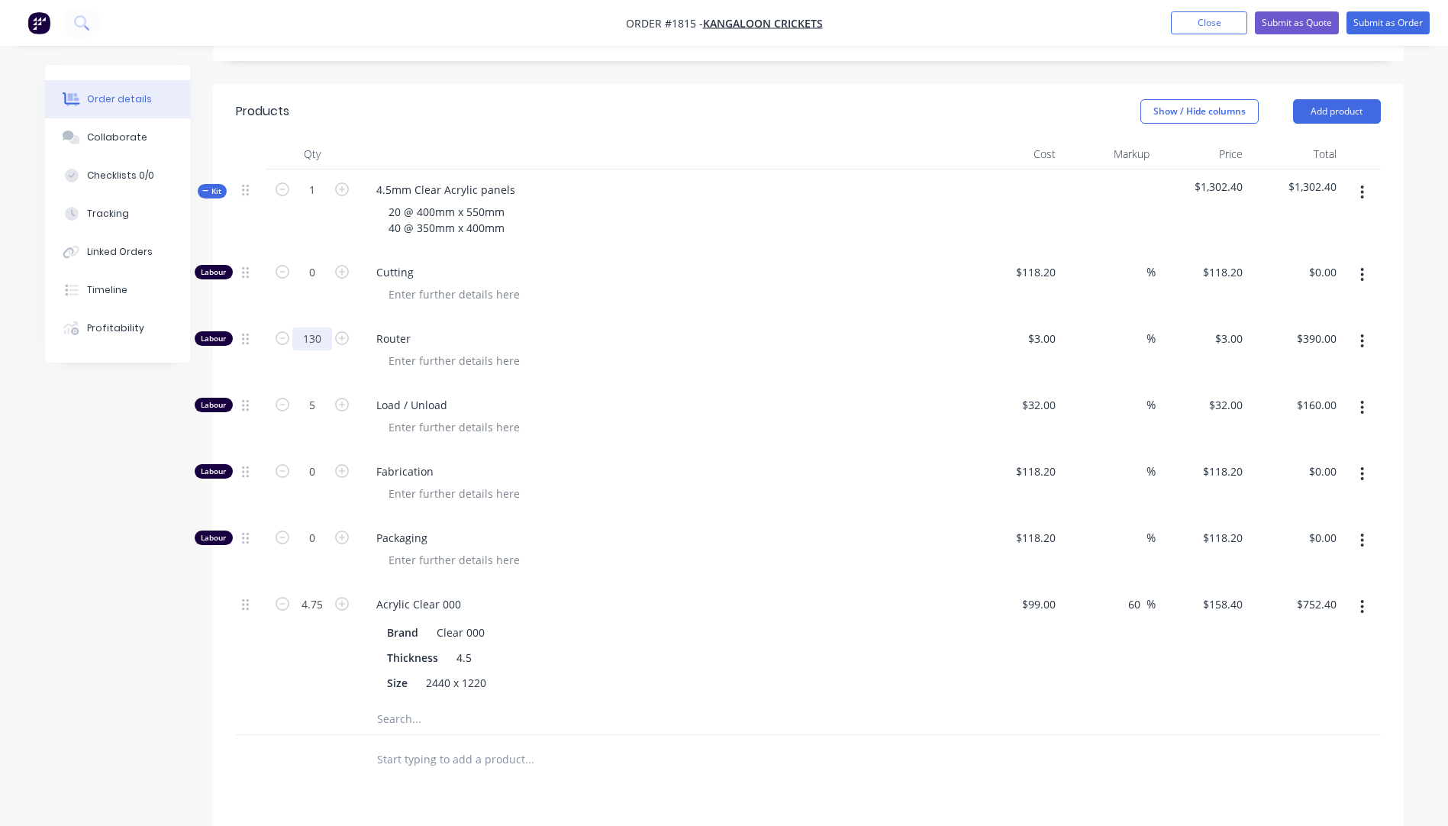
click at [320, 327] on input "130" at bounding box center [312, 338] width 40 height 23
type input "135"
type input "$405.00"
click at [175, 662] on div "Created by Darren Created 08/10/25 Required 08/10/25 Assigned to Add team membe…" at bounding box center [724, 370] width 1358 height 1608
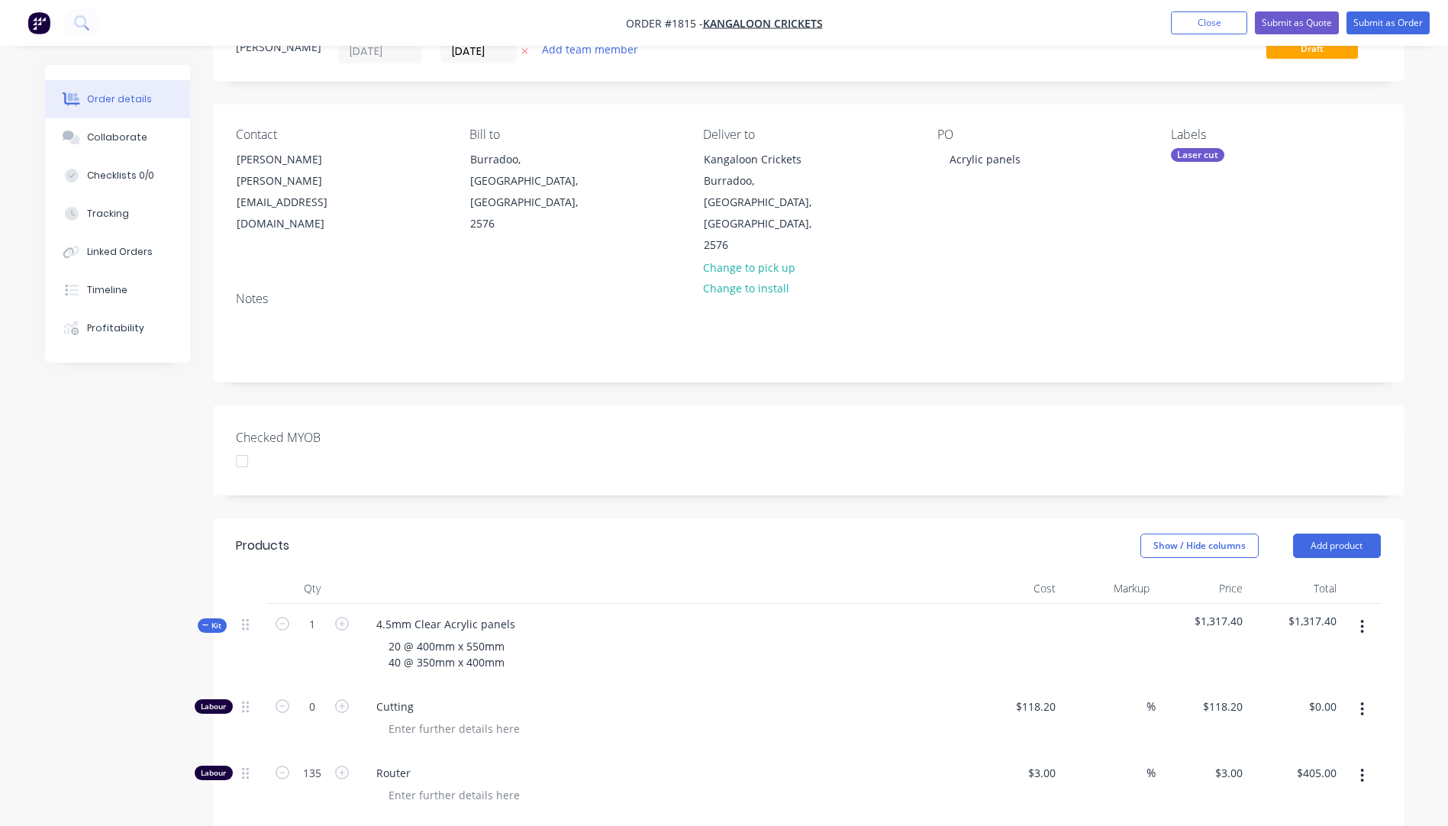
scroll to position [0, 0]
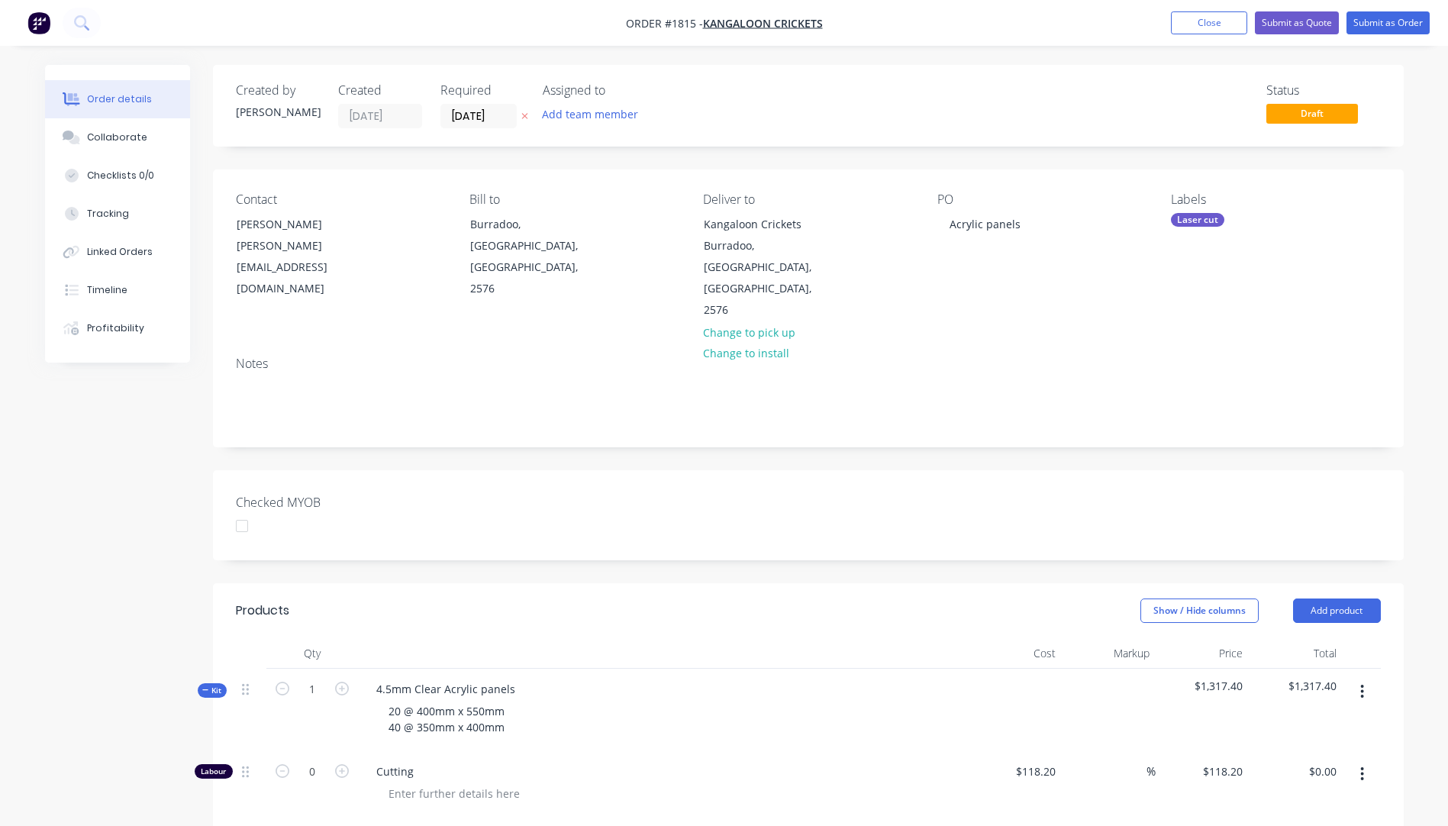
click at [524, 115] on icon "button" at bounding box center [524, 115] width 7 height 9
click at [511, 700] on div "20 @ 400mm x 550mm 40 @ 350mm x 400mm" at bounding box center [447, 719] width 143 height 38
click at [731, 700] on div "20 @ 400mm x 550mm 40 @ 350mm x 400mm 14 holes @ 3mm diameter per panel" at bounding box center [663, 727] width 598 height 54
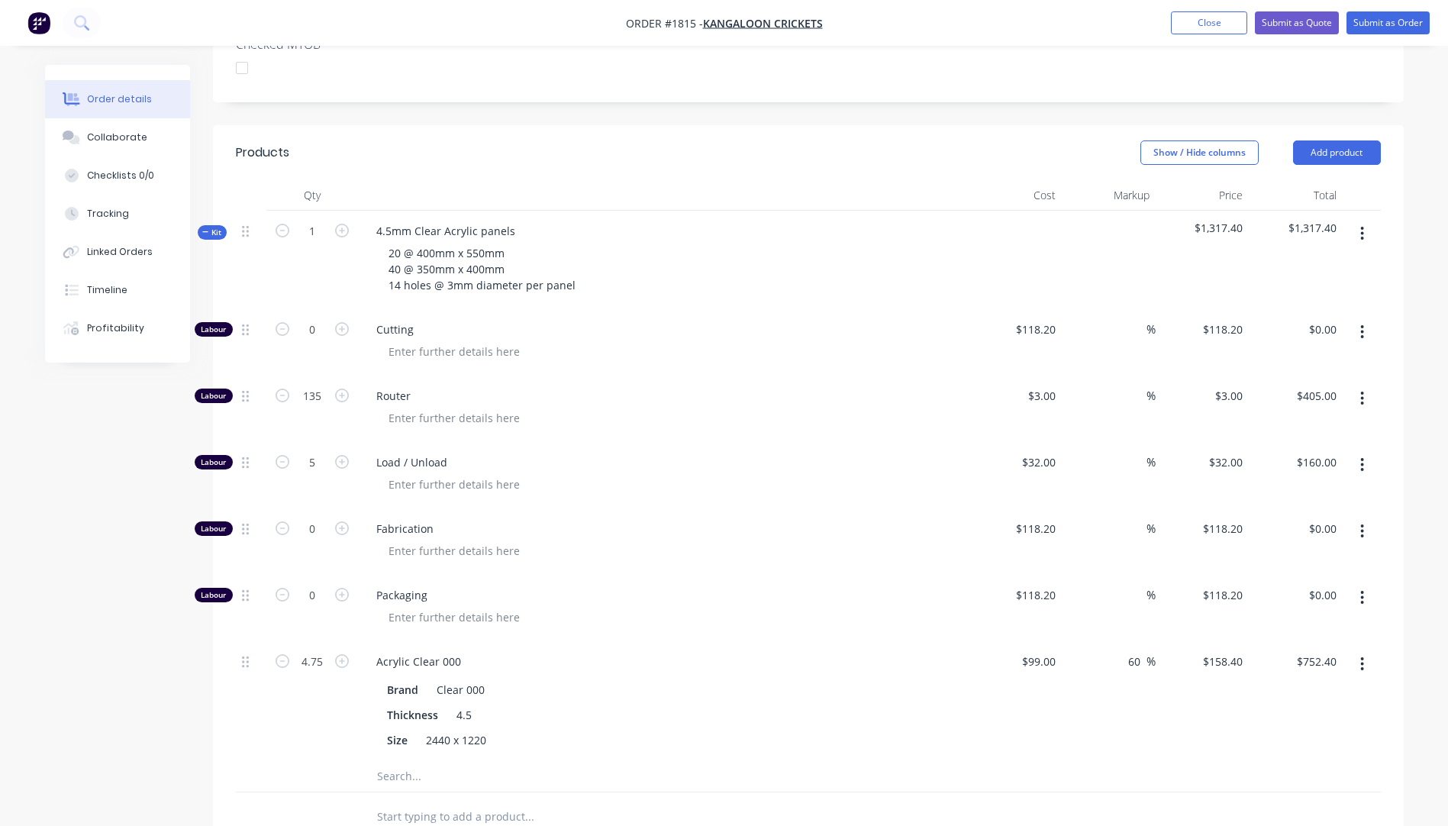
scroll to position [763, 0]
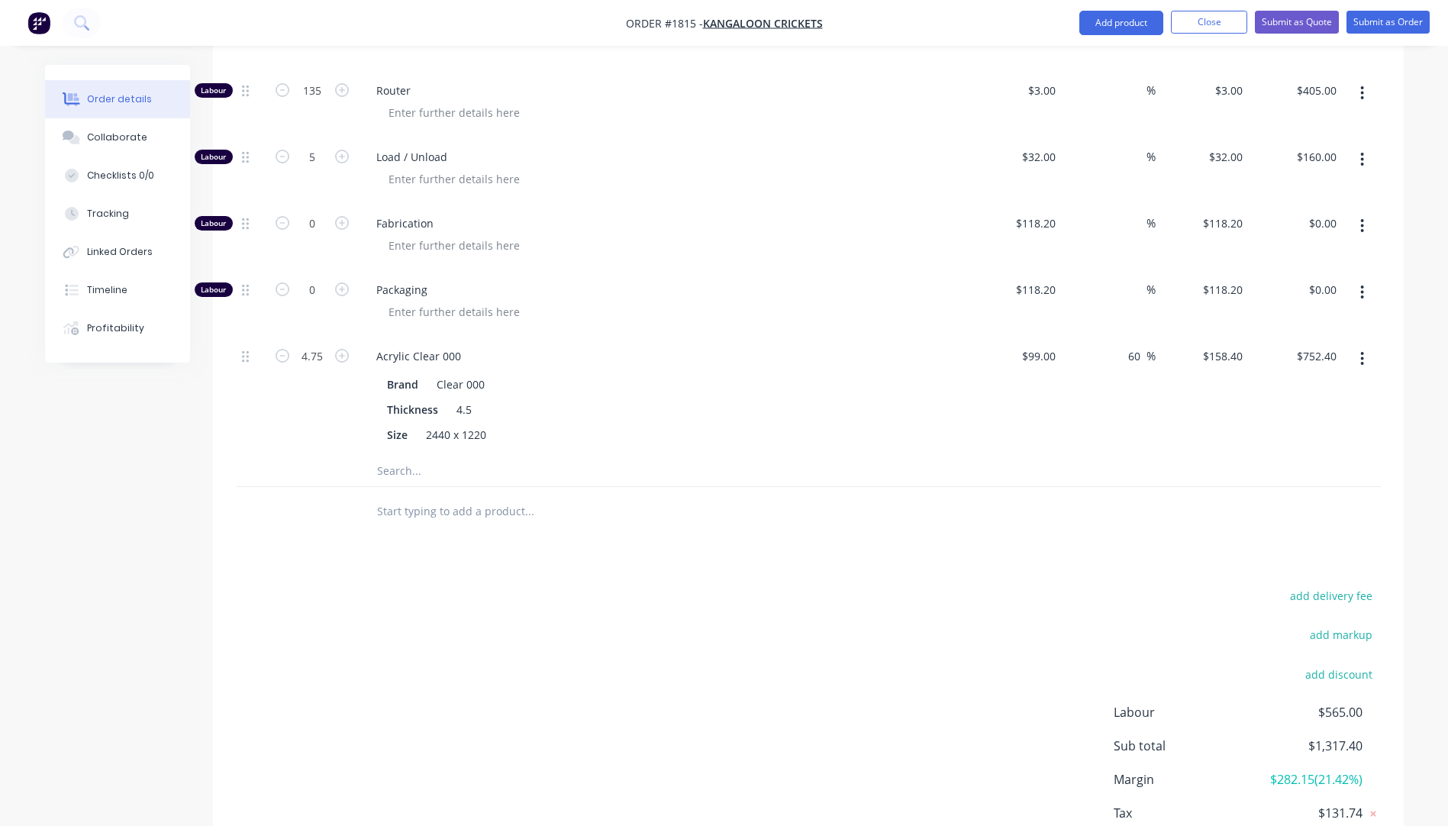
click at [404, 456] on input "text" at bounding box center [528, 471] width 305 height 31
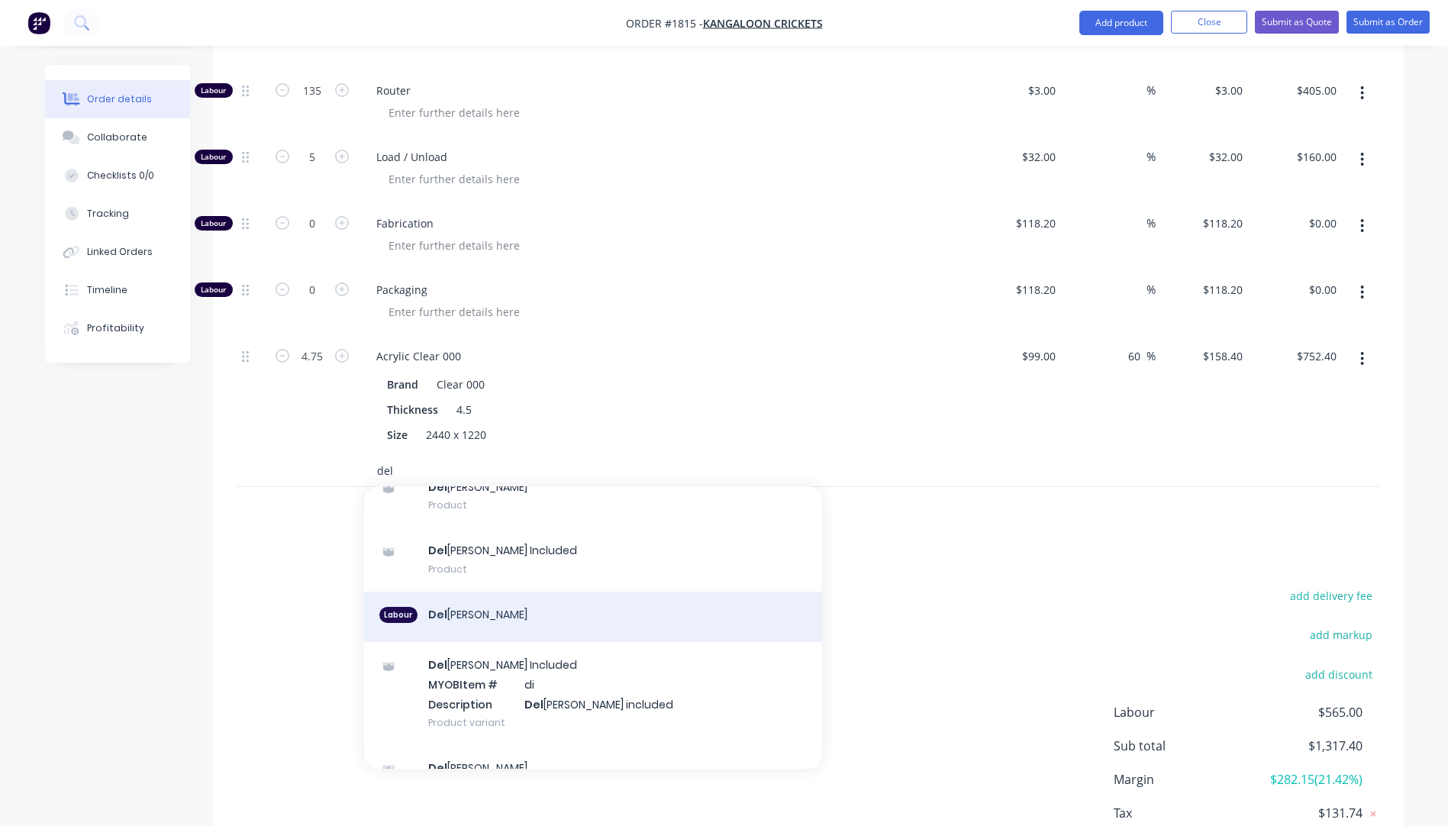
scroll to position [151, 0]
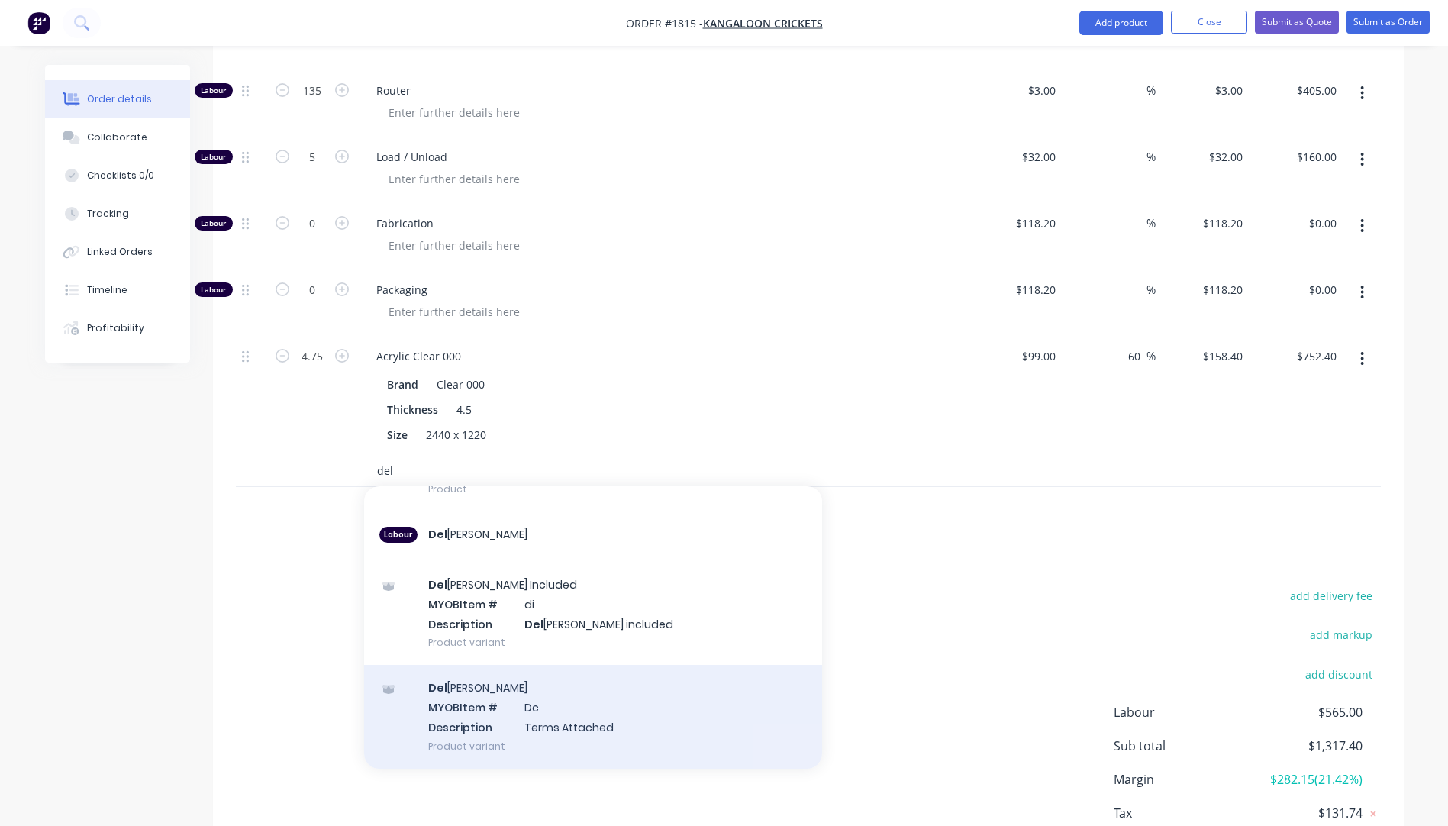
type input "del"
click at [527, 677] on div "Del ivery MYOB Item # Dc Description Terms Attached Product variant" at bounding box center [593, 716] width 458 height 103
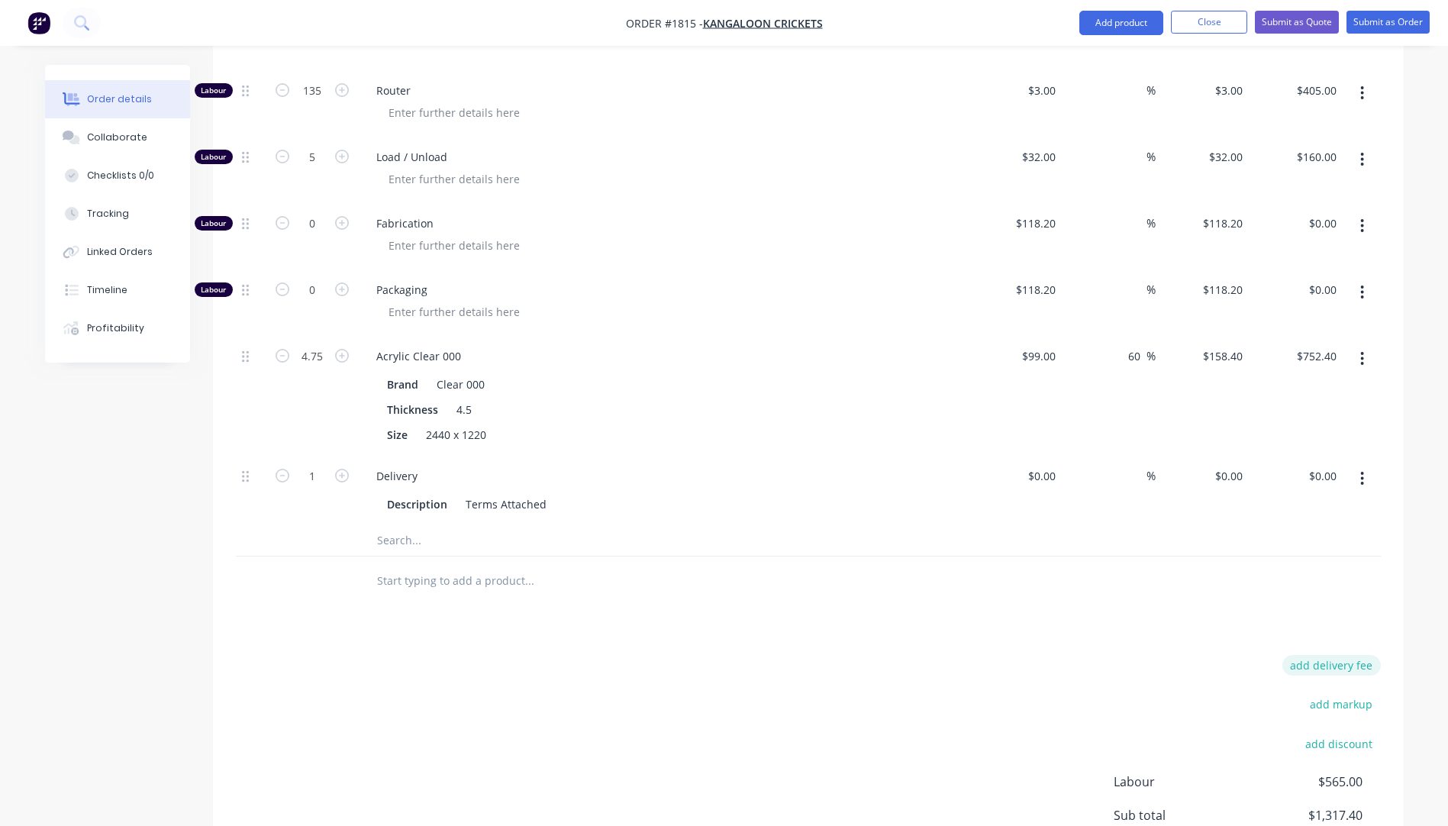
click at [1340, 655] on button "add delivery fee" at bounding box center [1331, 665] width 98 height 21
click at [107, 138] on div "Collaborate" at bounding box center [117, 137] width 60 height 14
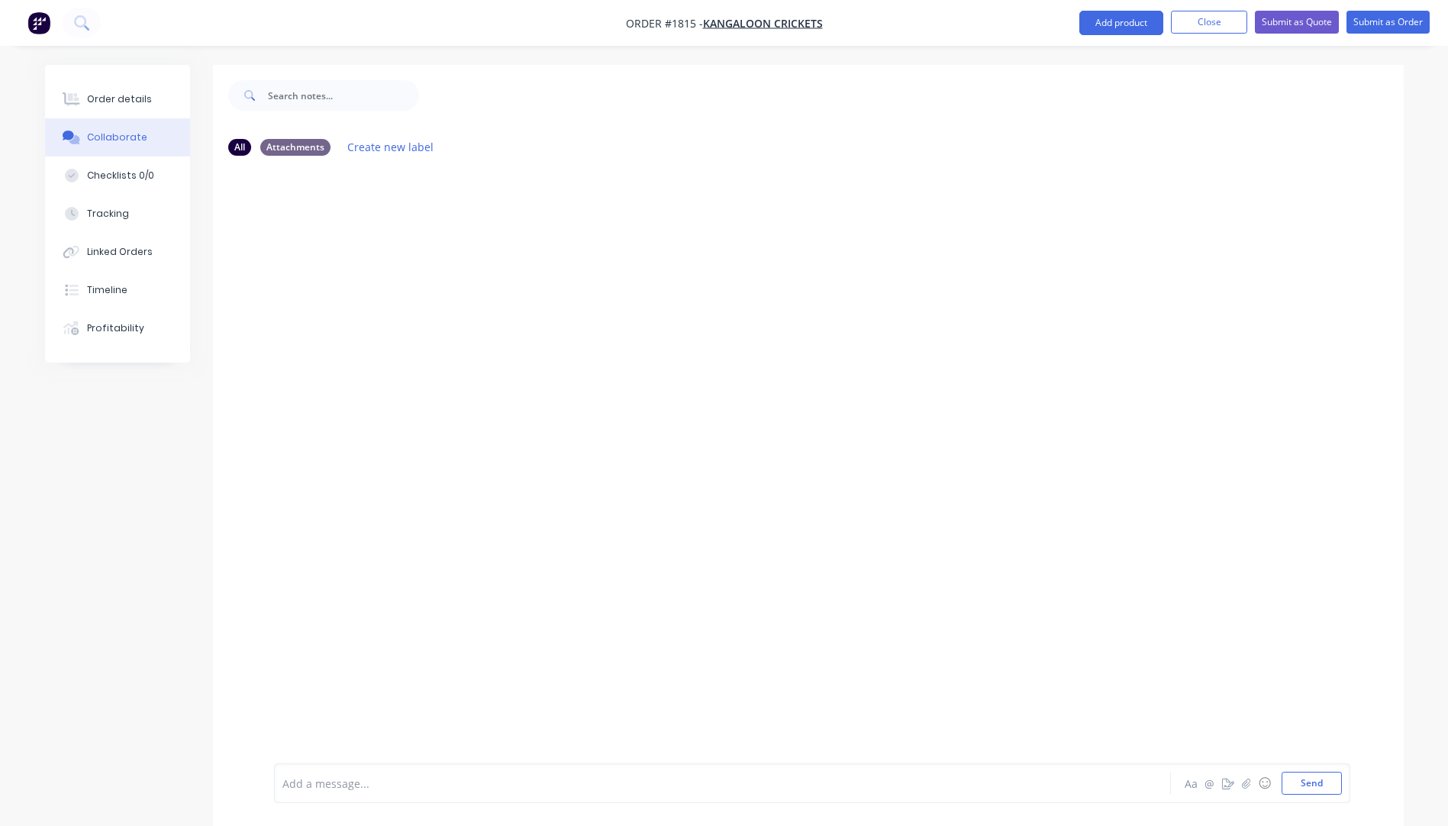
click at [362, 795] on div "Add a message... Aa @ ☺ Send" at bounding box center [812, 783] width 1076 height 40
click at [337, 776] on div at bounding box center [680, 783] width 794 height 16
click at [1299, 783] on button "Send" at bounding box center [1311, 783] width 60 height 23
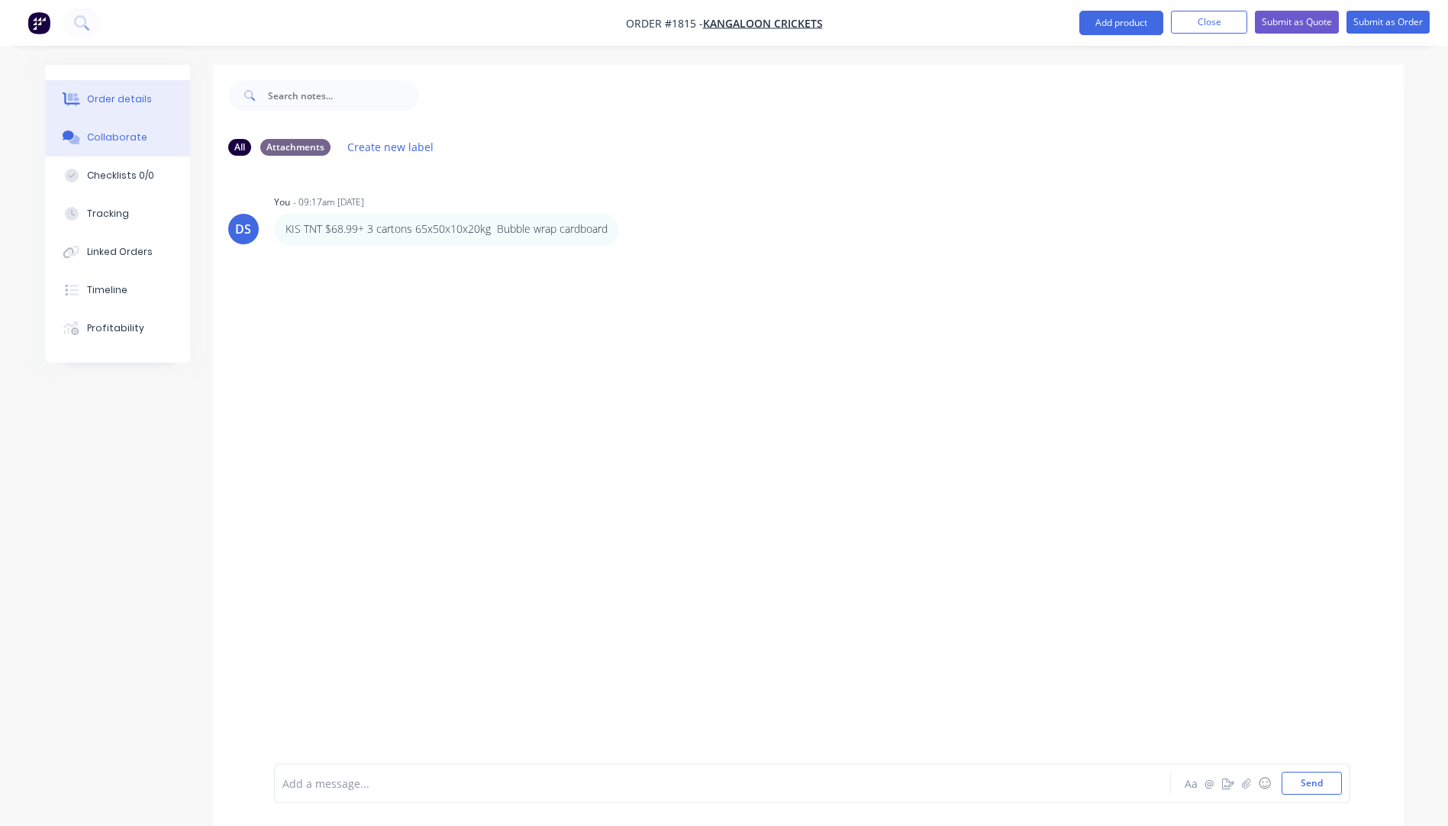
click at [130, 98] on div "Order details" at bounding box center [119, 99] width 65 height 14
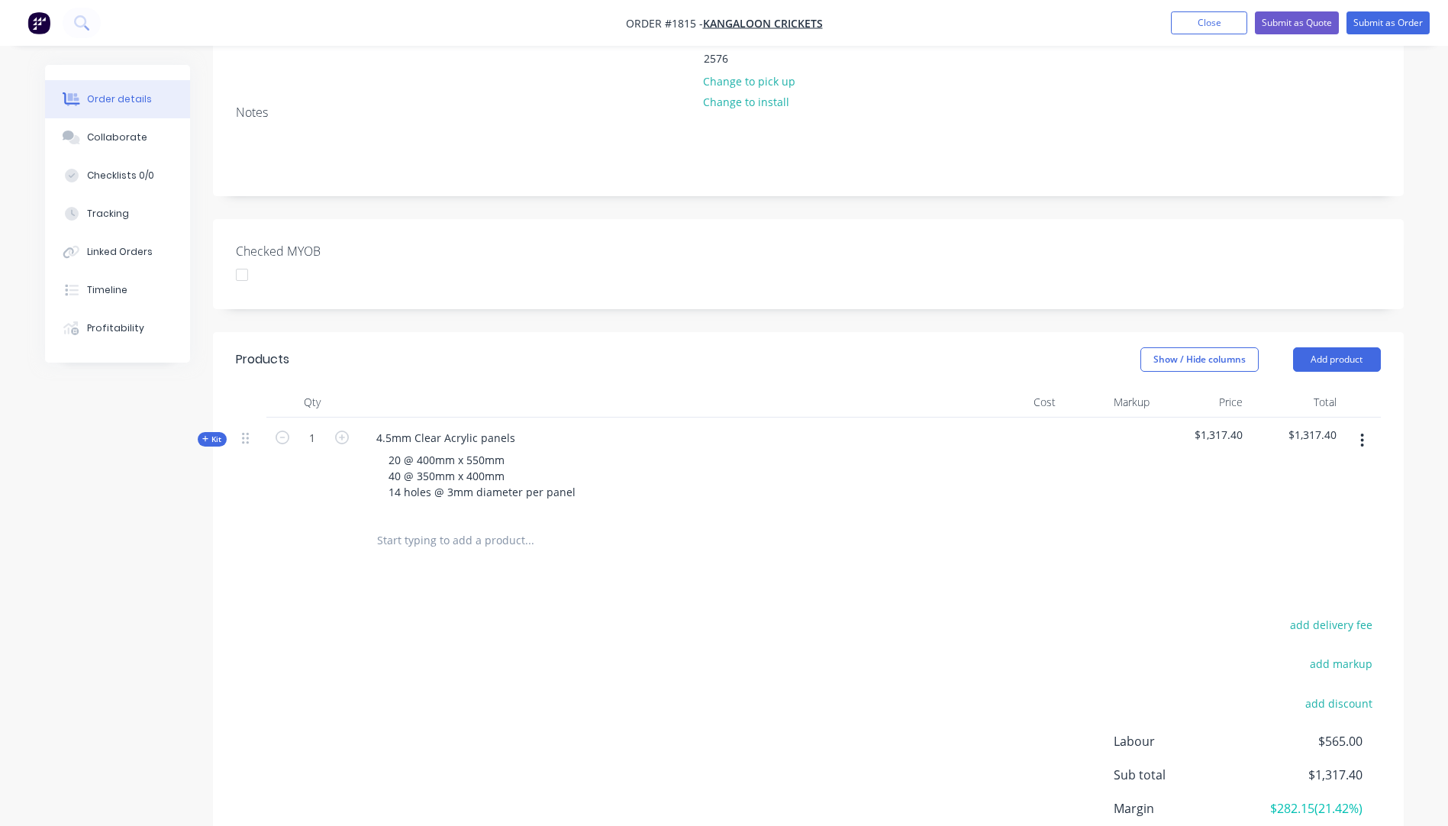
scroll to position [337, 0]
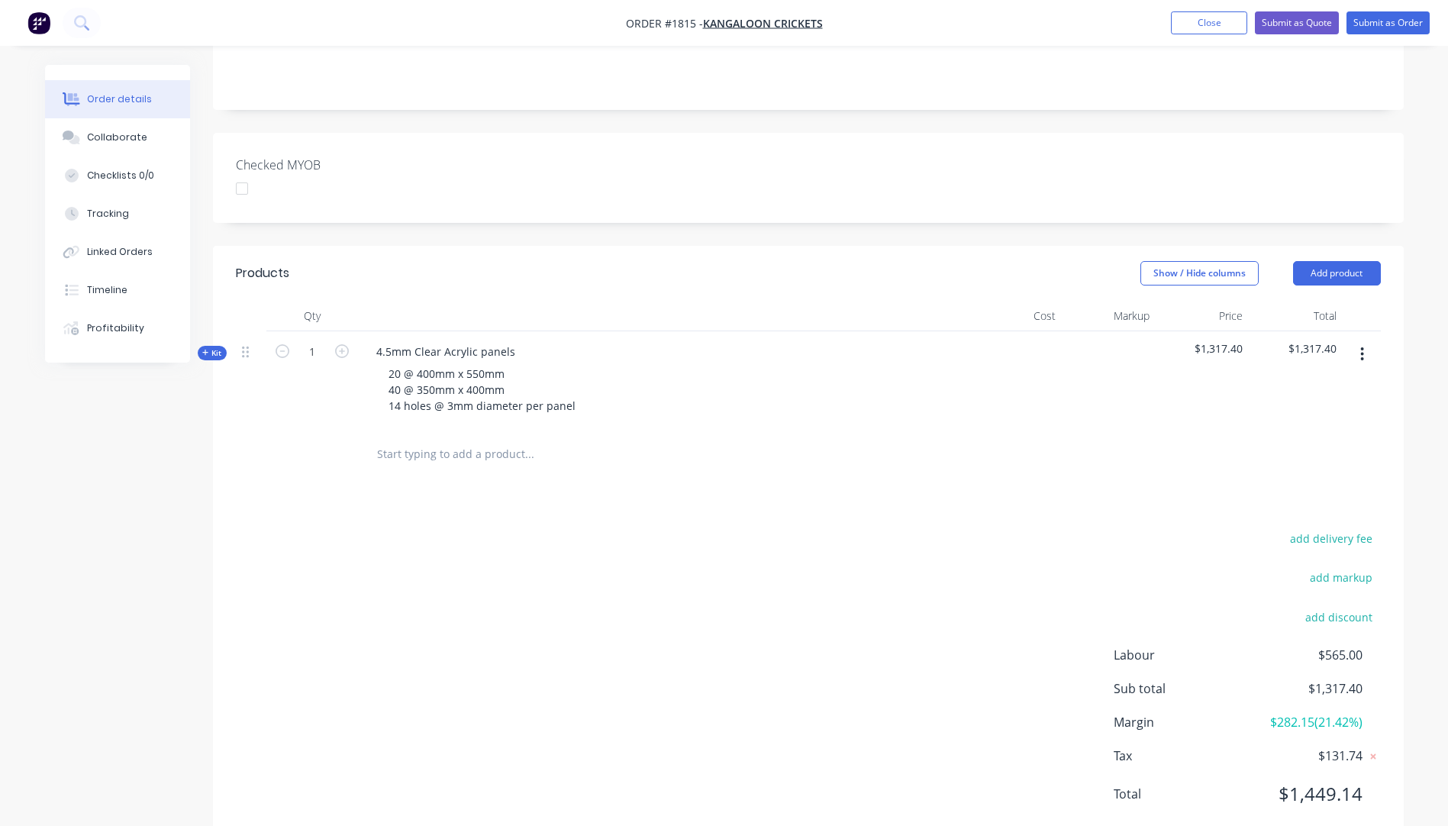
click at [205, 350] on icon "button" at bounding box center [205, 353] width 6 height 6
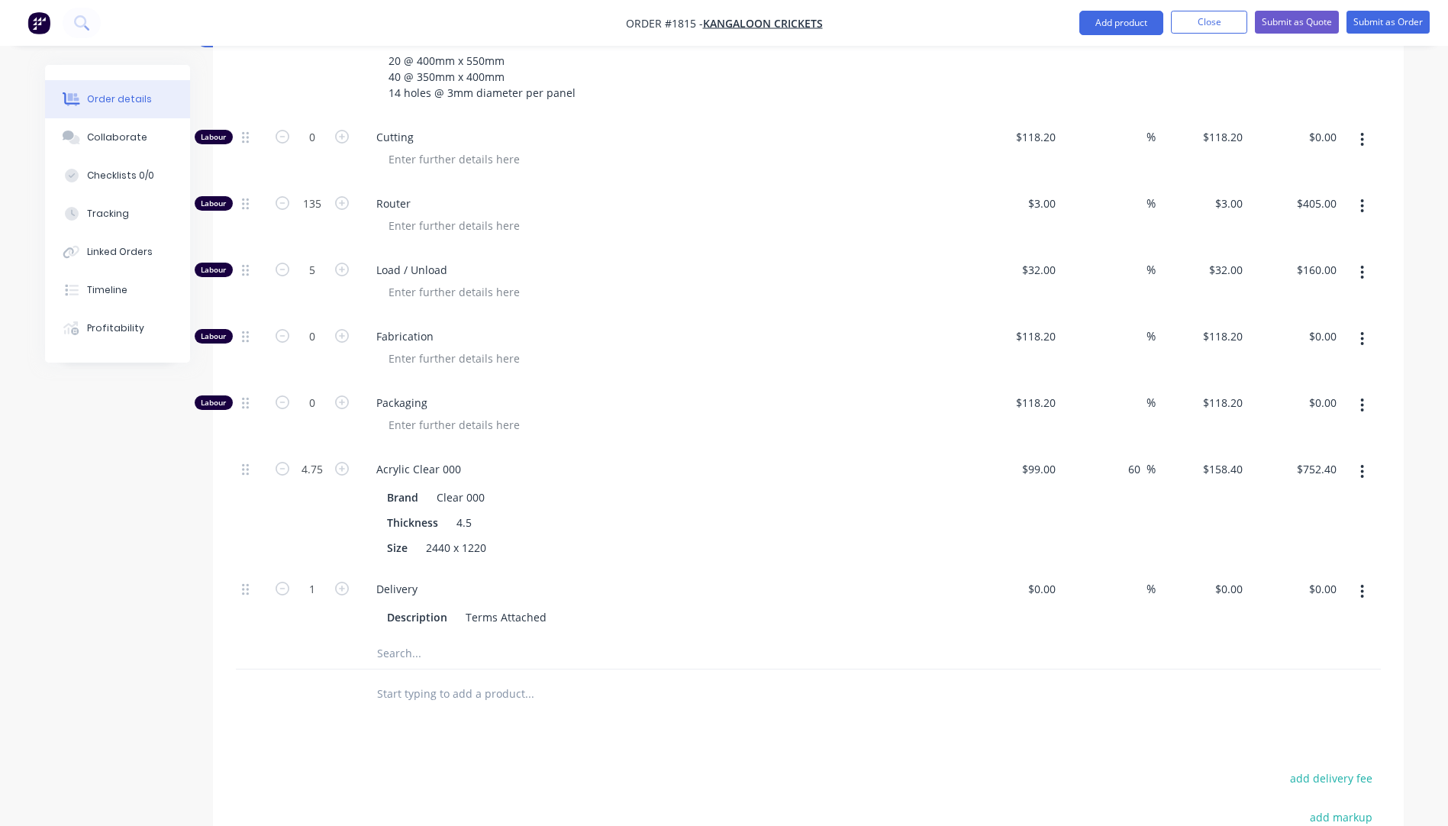
scroll to position [795, 0]
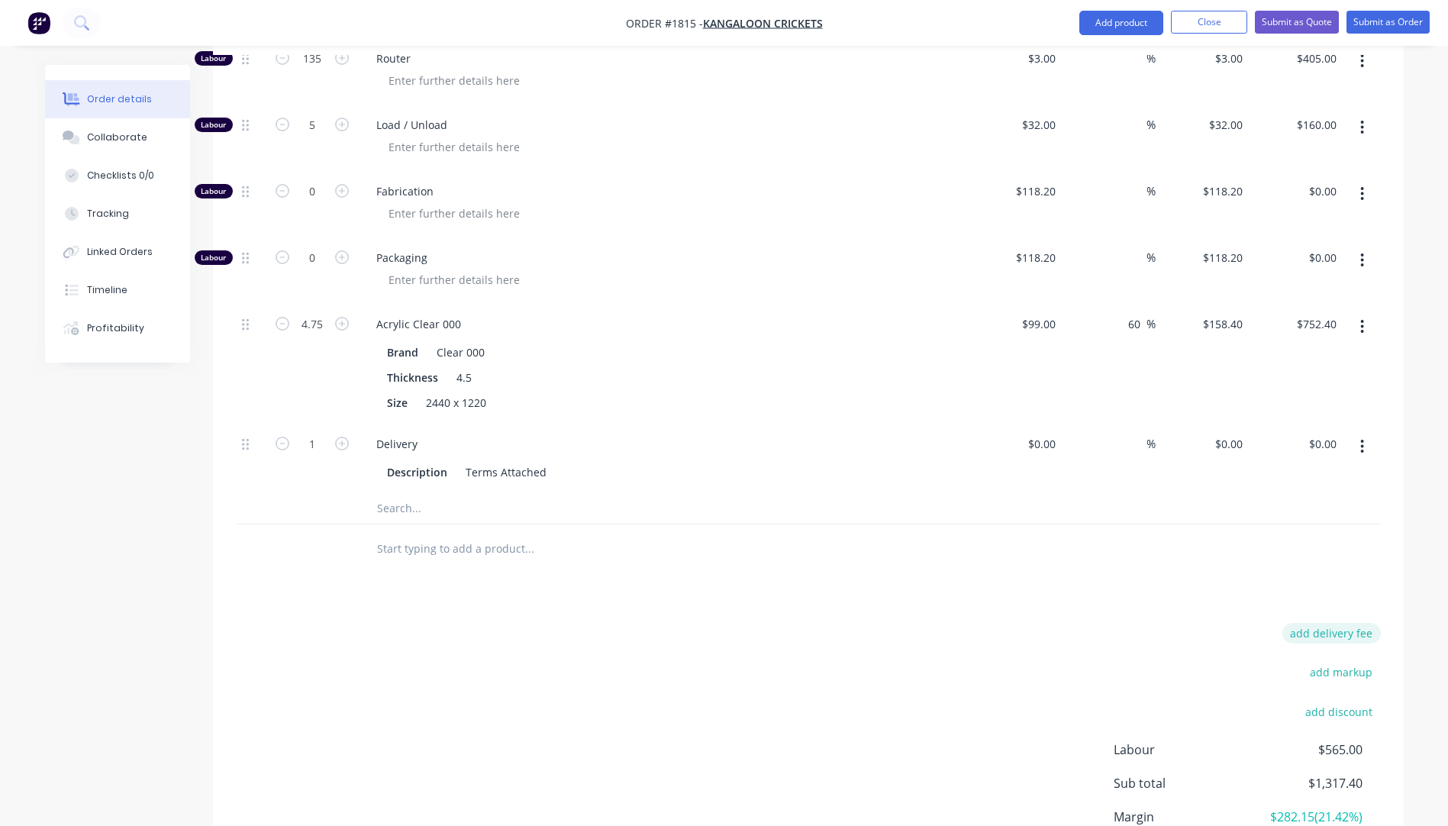
click at [1323, 623] on button "add delivery fee" at bounding box center [1331, 633] width 98 height 21
type input "102"
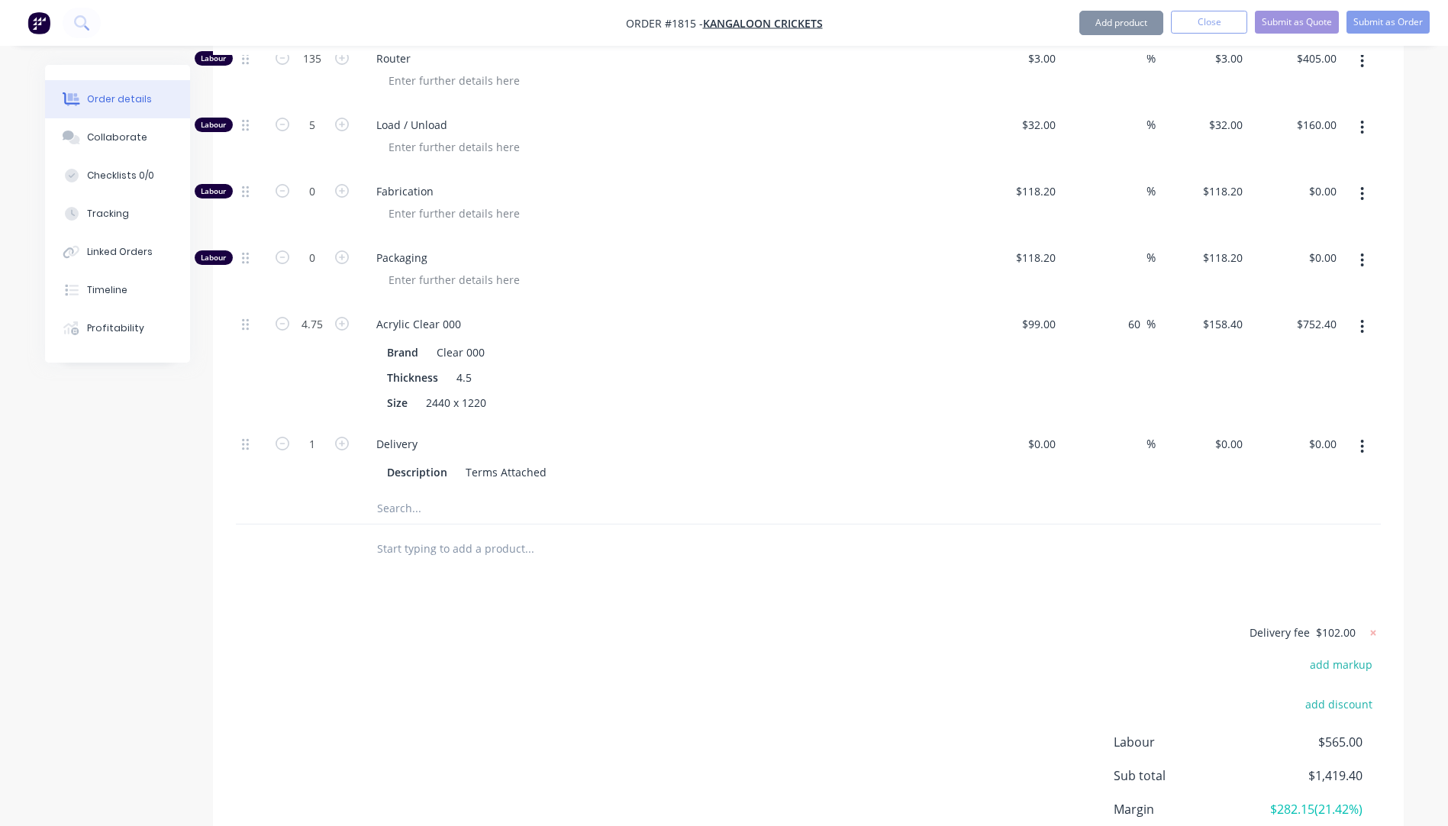
click at [1028, 623] on div "Delivery fee $102.00 add markup add discount Labour $565.00 Sub total $1,419.40…" at bounding box center [808, 766] width 1145 height 287
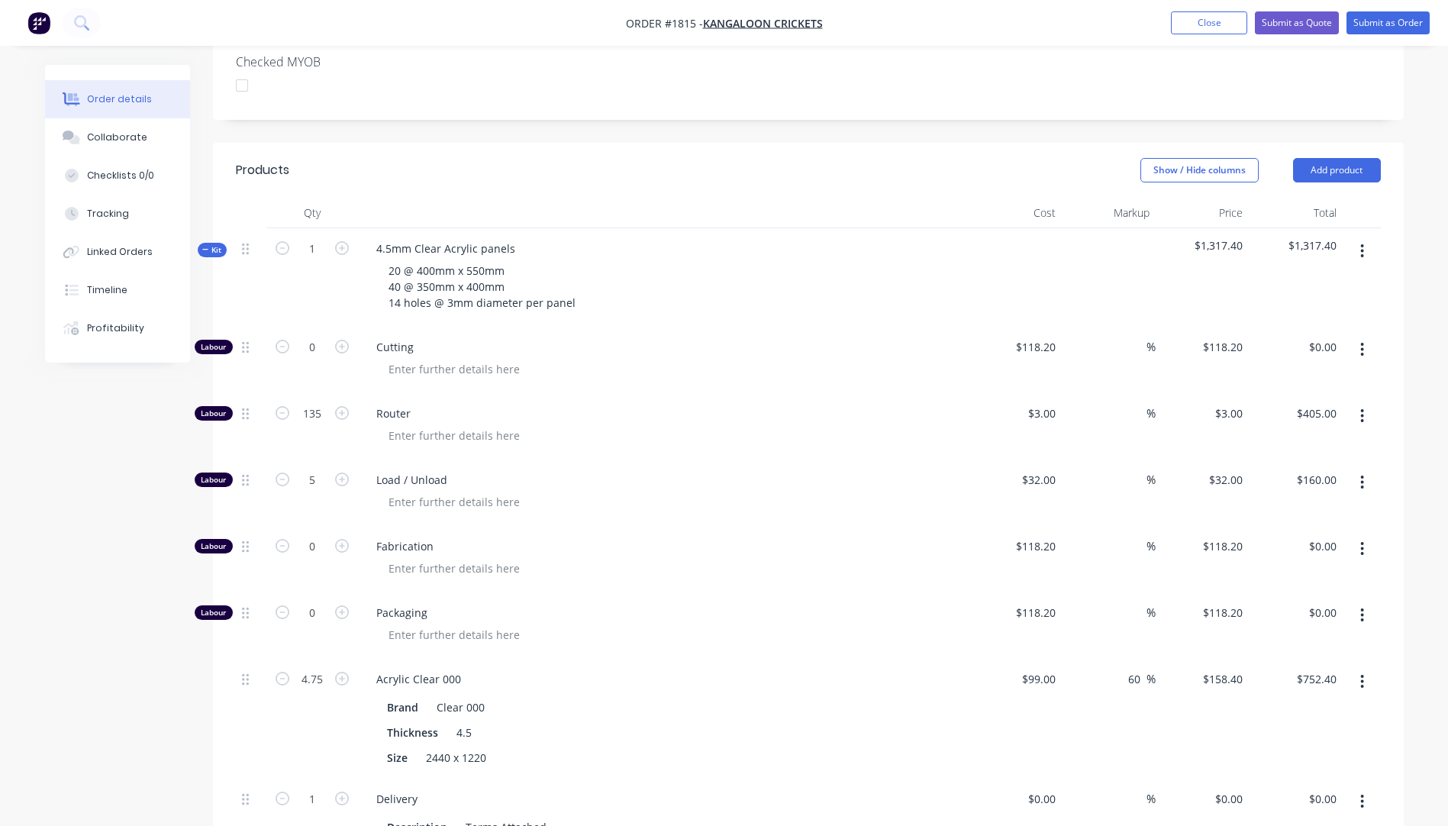
scroll to position [414, 0]
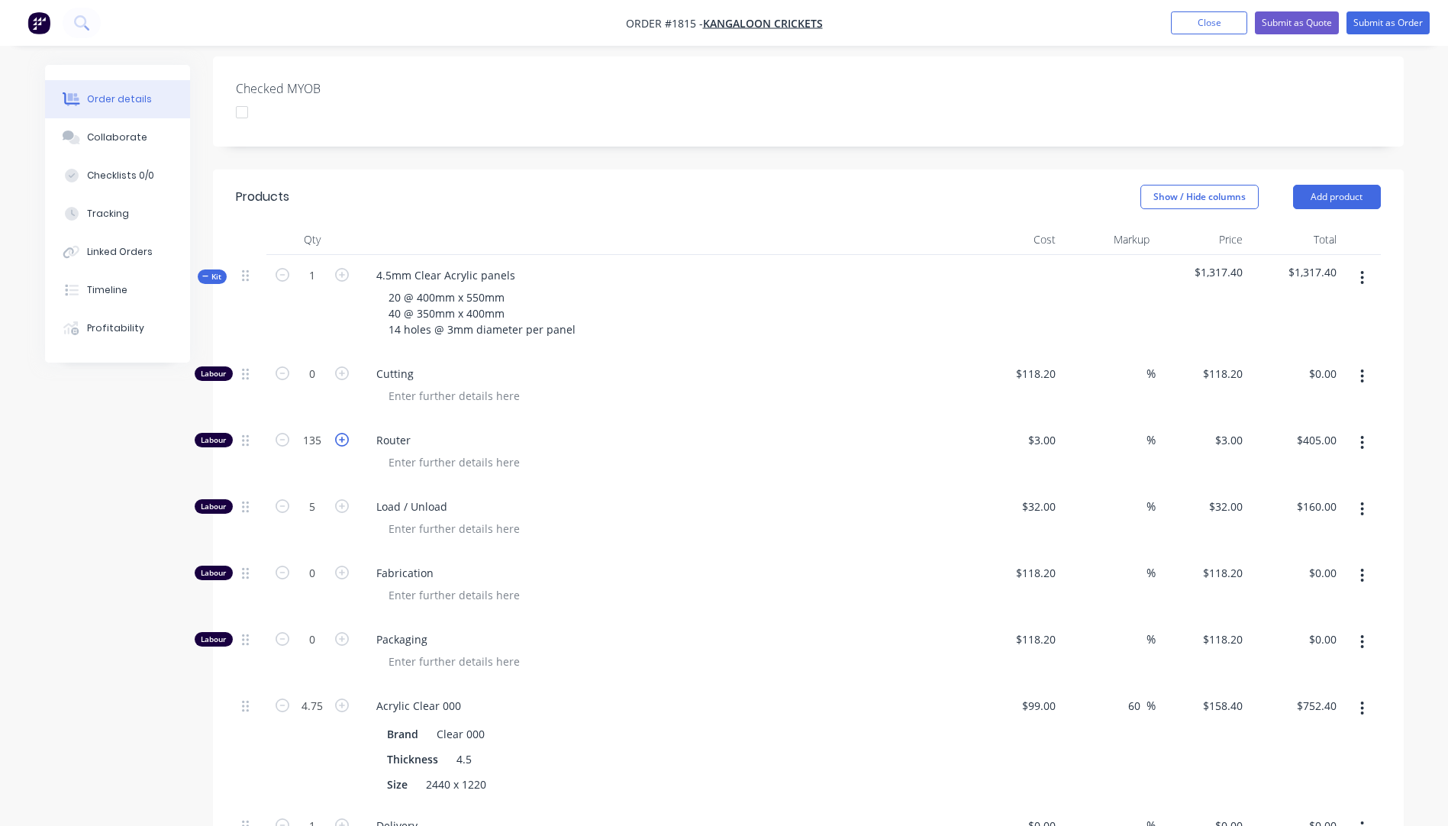
click at [343, 433] on icon "button" at bounding box center [342, 440] width 14 height 14
type input "136"
type input "$408.00"
click at [343, 433] on icon "button" at bounding box center [342, 440] width 14 height 14
type input "137"
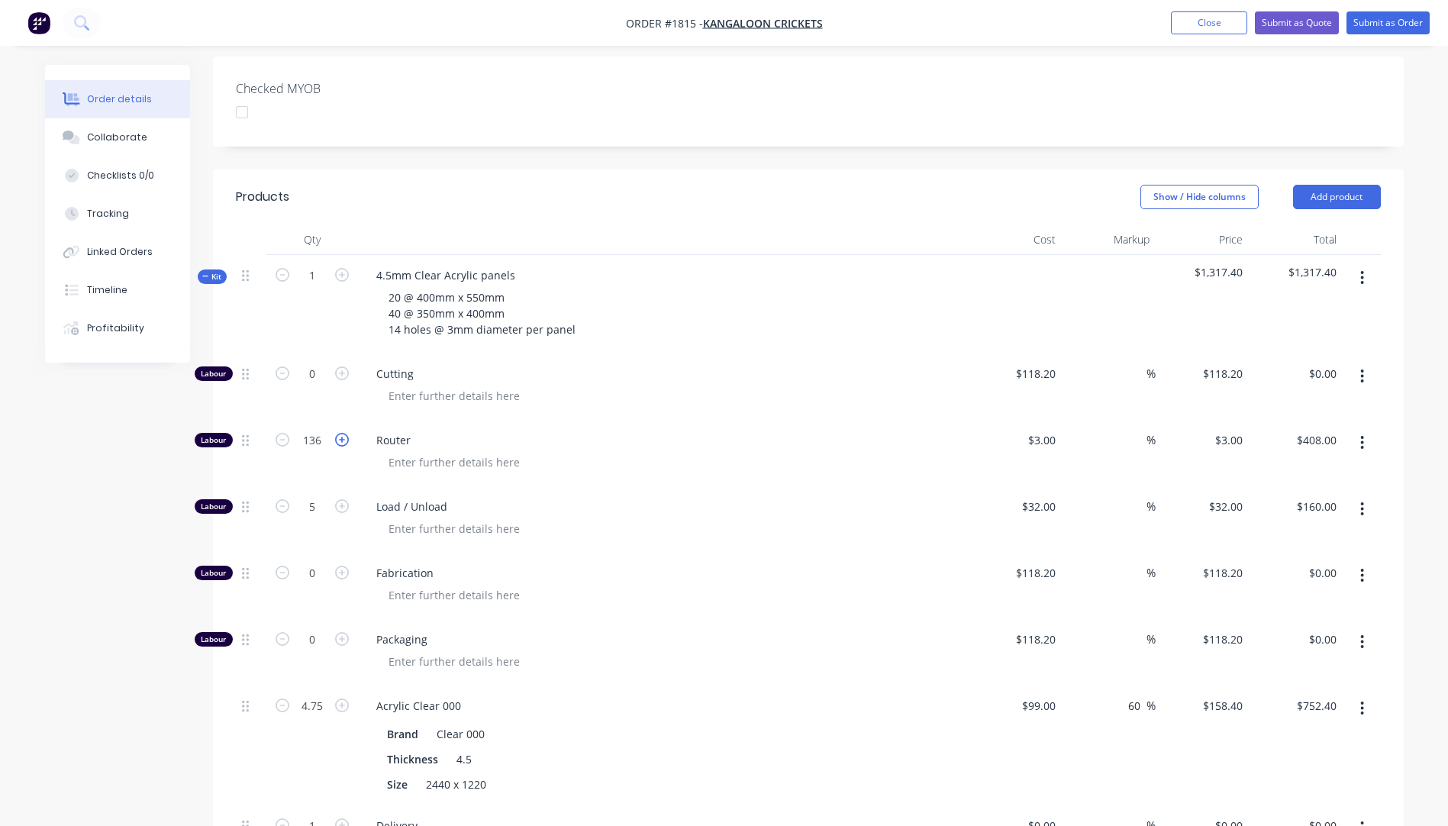
type input "$411.00"
click at [343, 433] on icon "button" at bounding box center [342, 440] width 14 height 14
type input "138"
type input "$414.00"
click at [343, 433] on icon "button" at bounding box center [342, 440] width 14 height 14
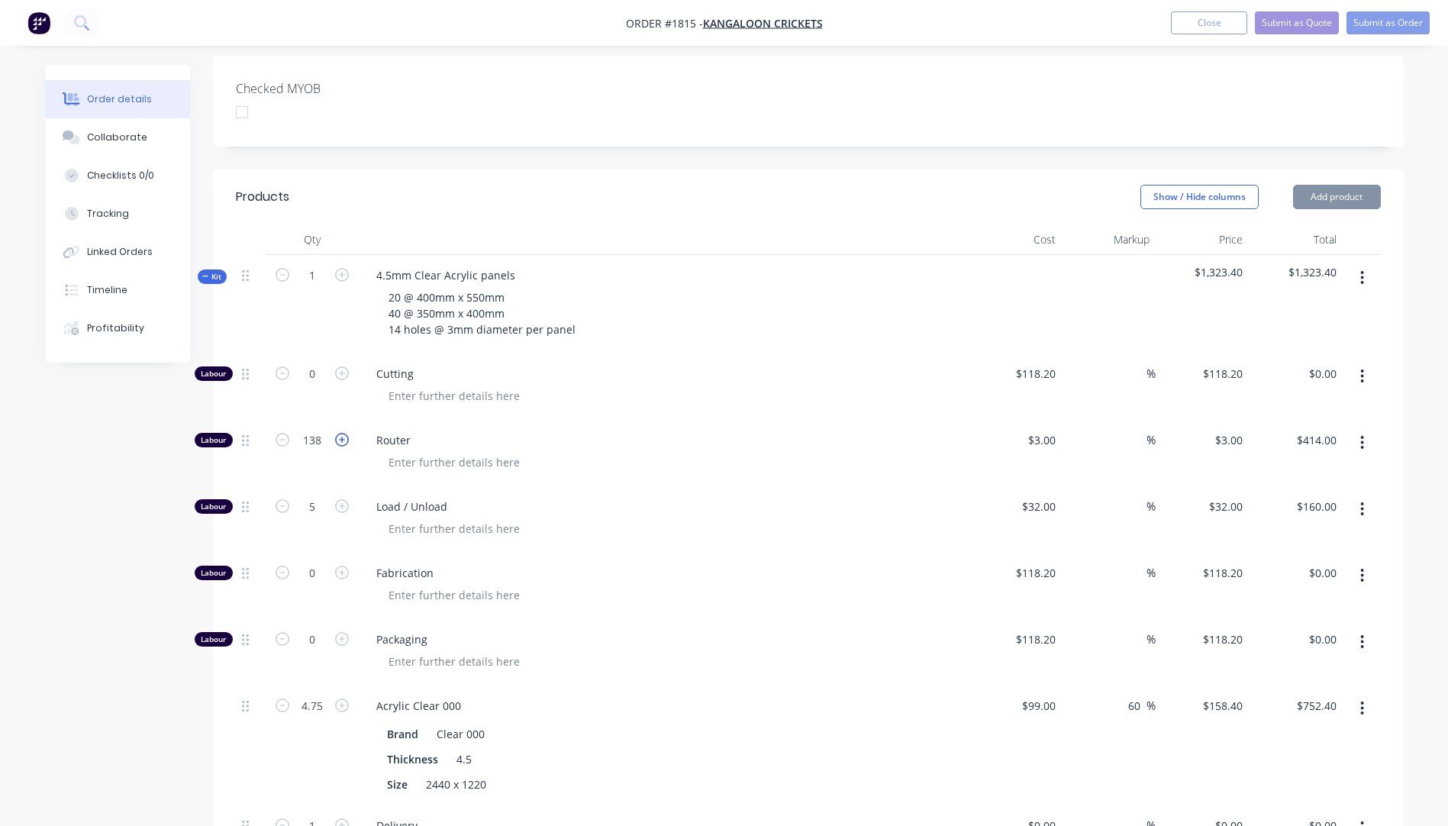
type input "139"
type input "$417.00"
click at [343, 433] on icon "button" at bounding box center [342, 440] width 14 height 14
type input "140"
type input "$420.00"
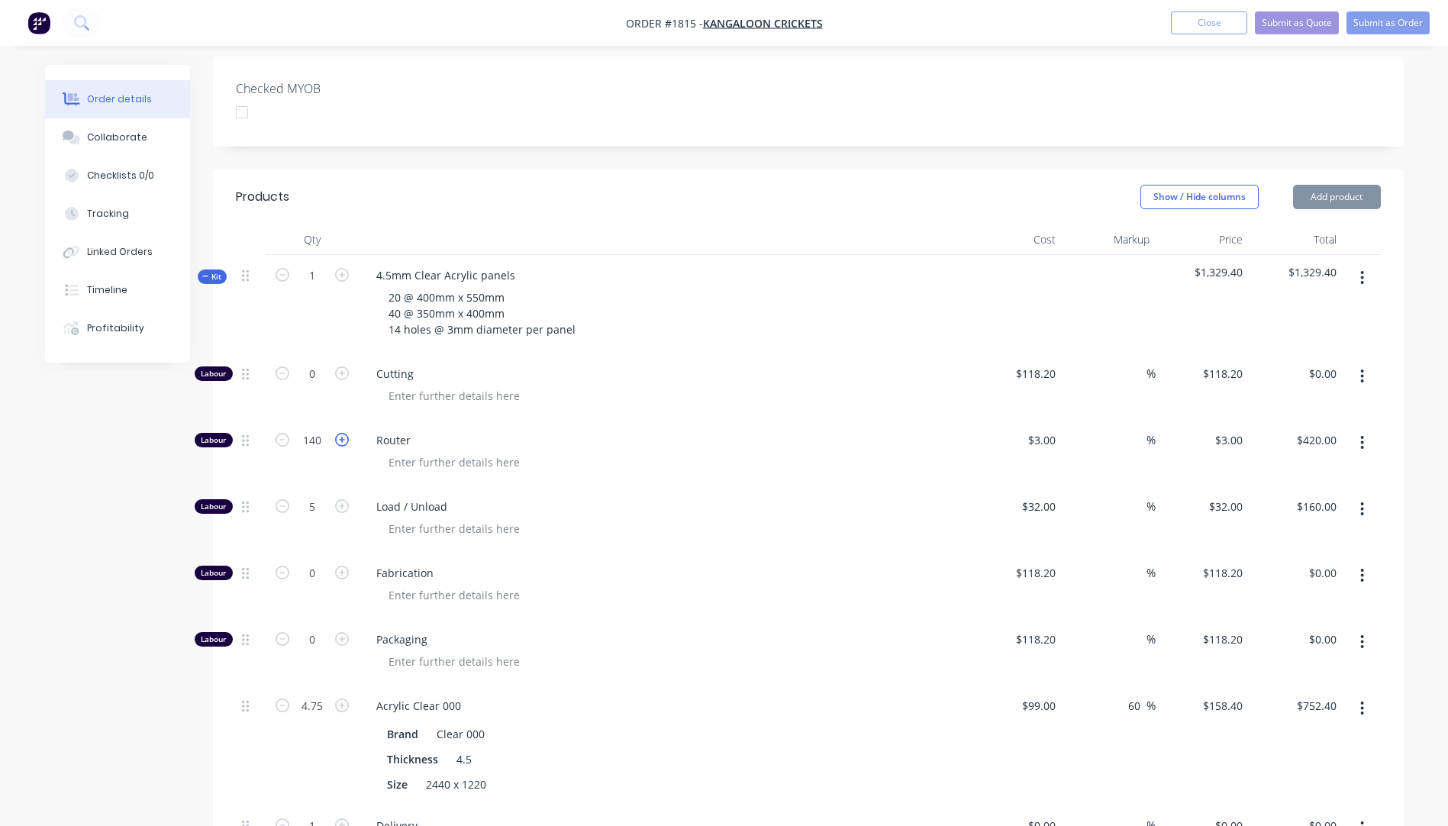
click at [343, 433] on icon "button" at bounding box center [342, 440] width 14 height 14
type input "141"
type input "$423.00"
click at [340, 433] on icon "button" at bounding box center [342, 440] width 14 height 14
type input "142"
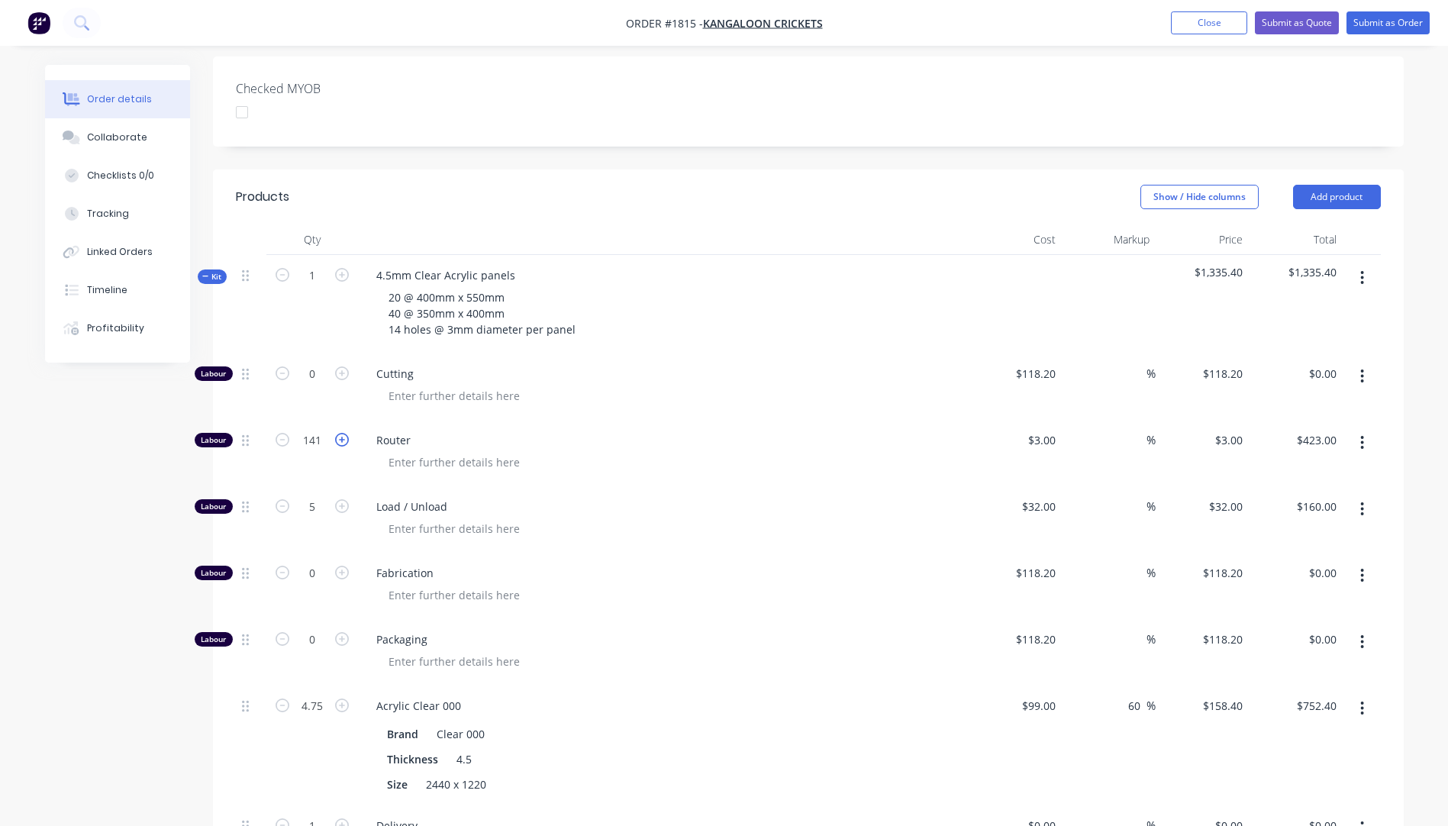
type input "$426.00"
click at [340, 433] on icon "button" at bounding box center [342, 440] width 14 height 14
type input "143"
type input "$429.00"
click at [340, 433] on icon "button" at bounding box center [342, 440] width 14 height 14
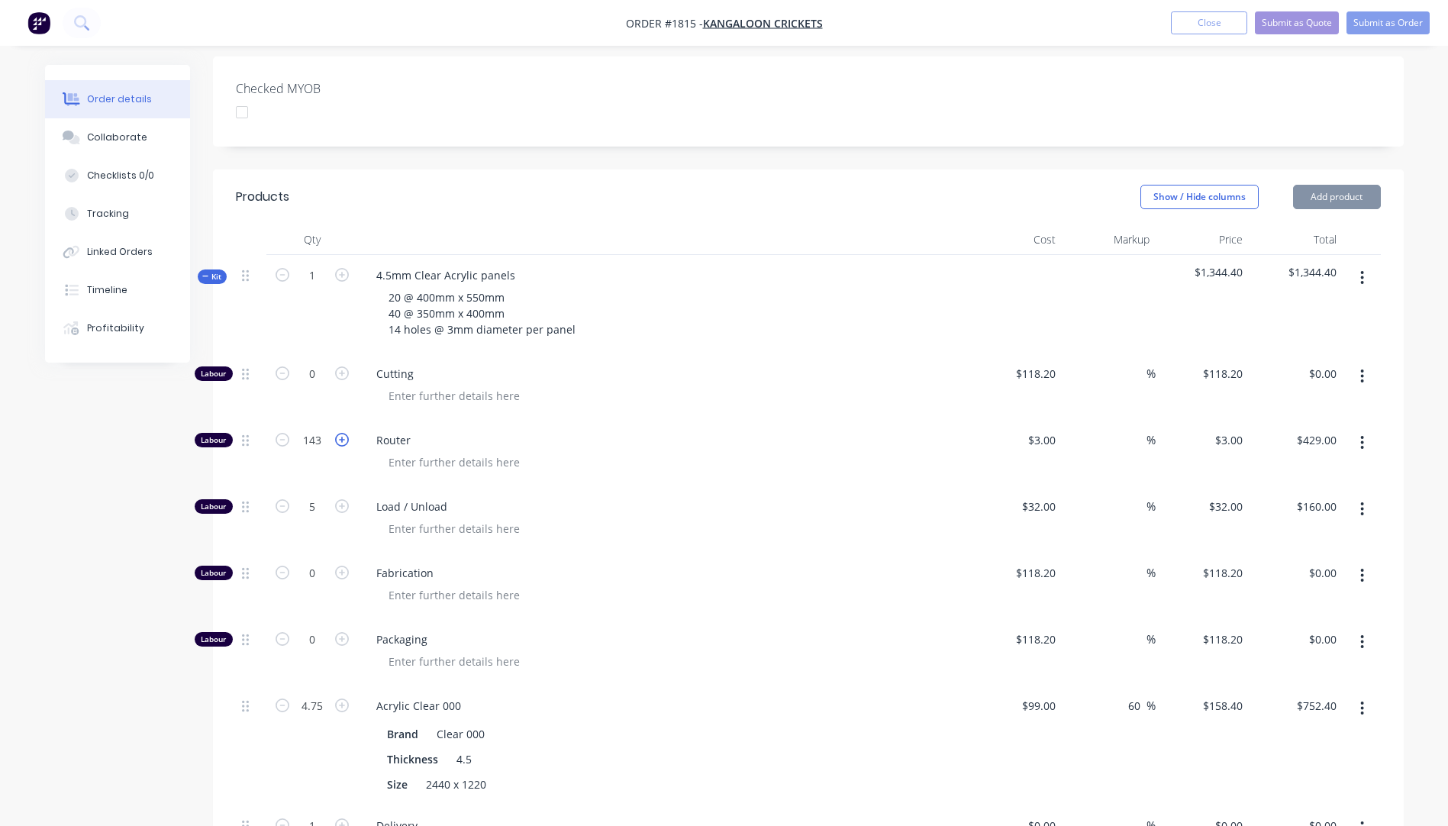
type input "144"
type input "$432.00"
click at [340, 433] on icon "button" at bounding box center [342, 440] width 14 height 14
type input "145"
type input "$435.00"
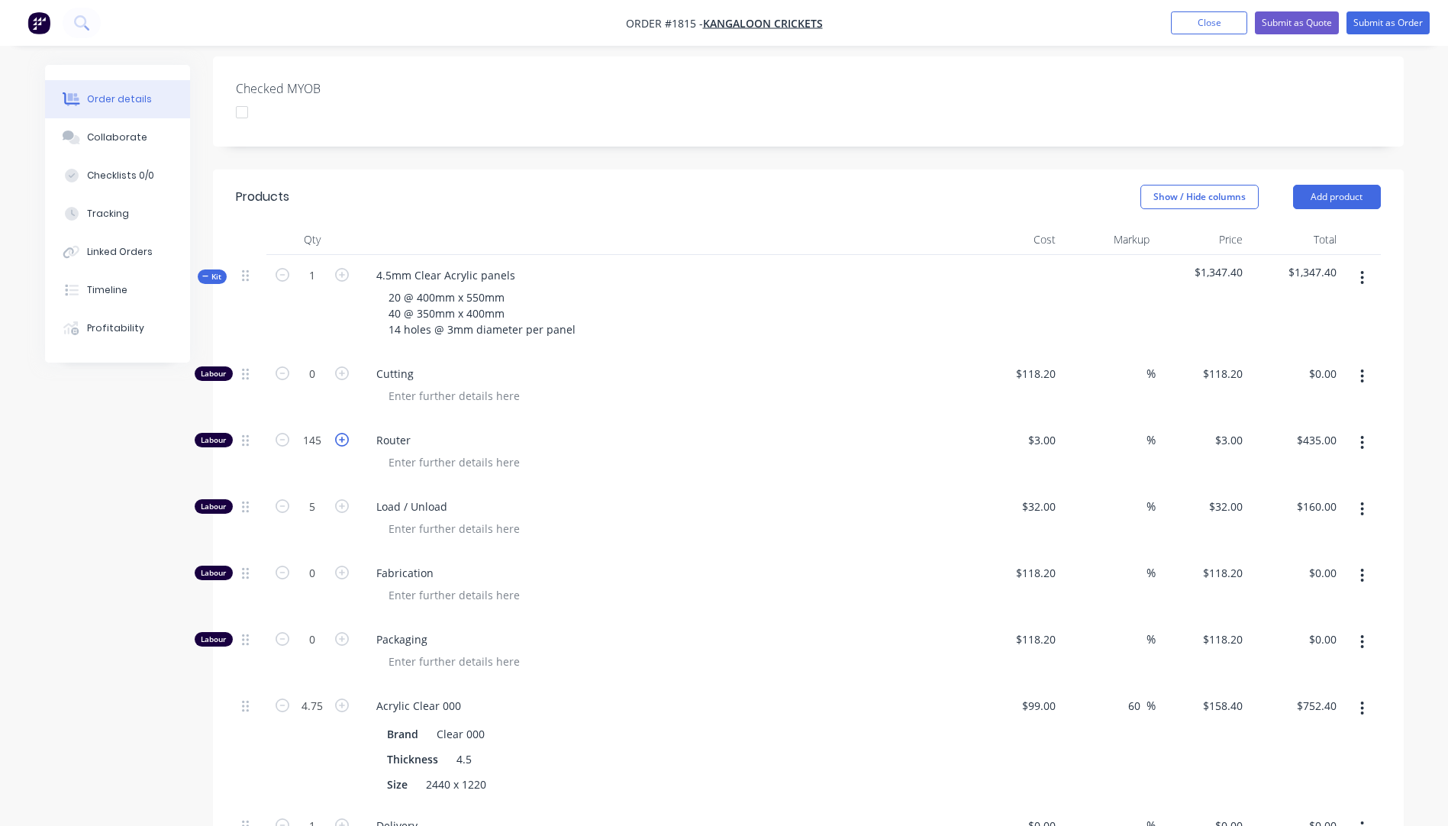
click at [340, 433] on icon "button" at bounding box center [342, 440] width 14 height 14
type input "146"
type input "$438.00"
click at [340, 433] on icon "button" at bounding box center [342, 440] width 14 height 14
type input "147"
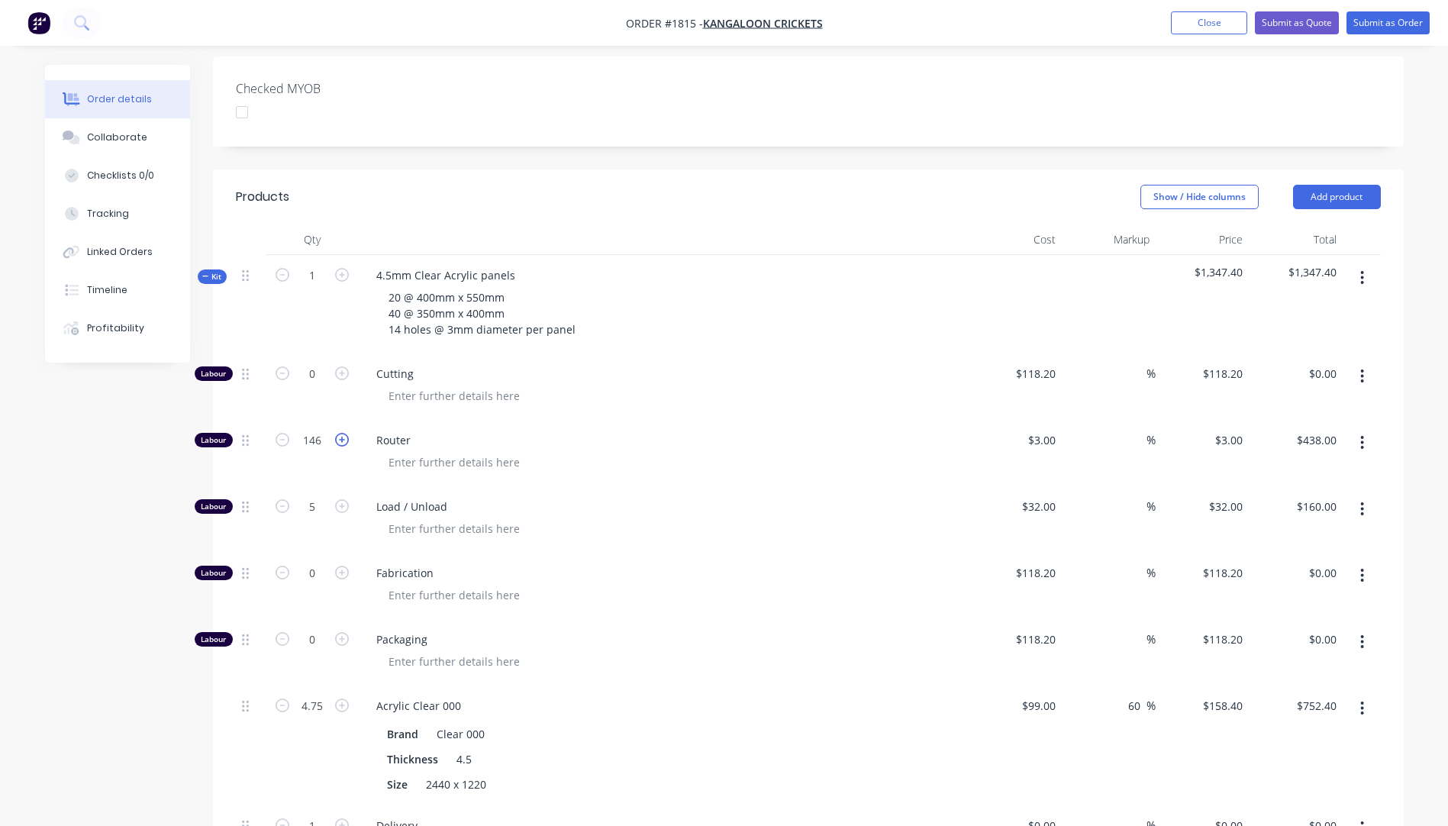
type input "$441.00"
click at [340, 433] on icon "button" at bounding box center [342, 440] width 14 height 14
type input "148"
type input "$444.00"
click at [340, 433] on icon "button" at bounding box center [342, 440] width 14 height 14
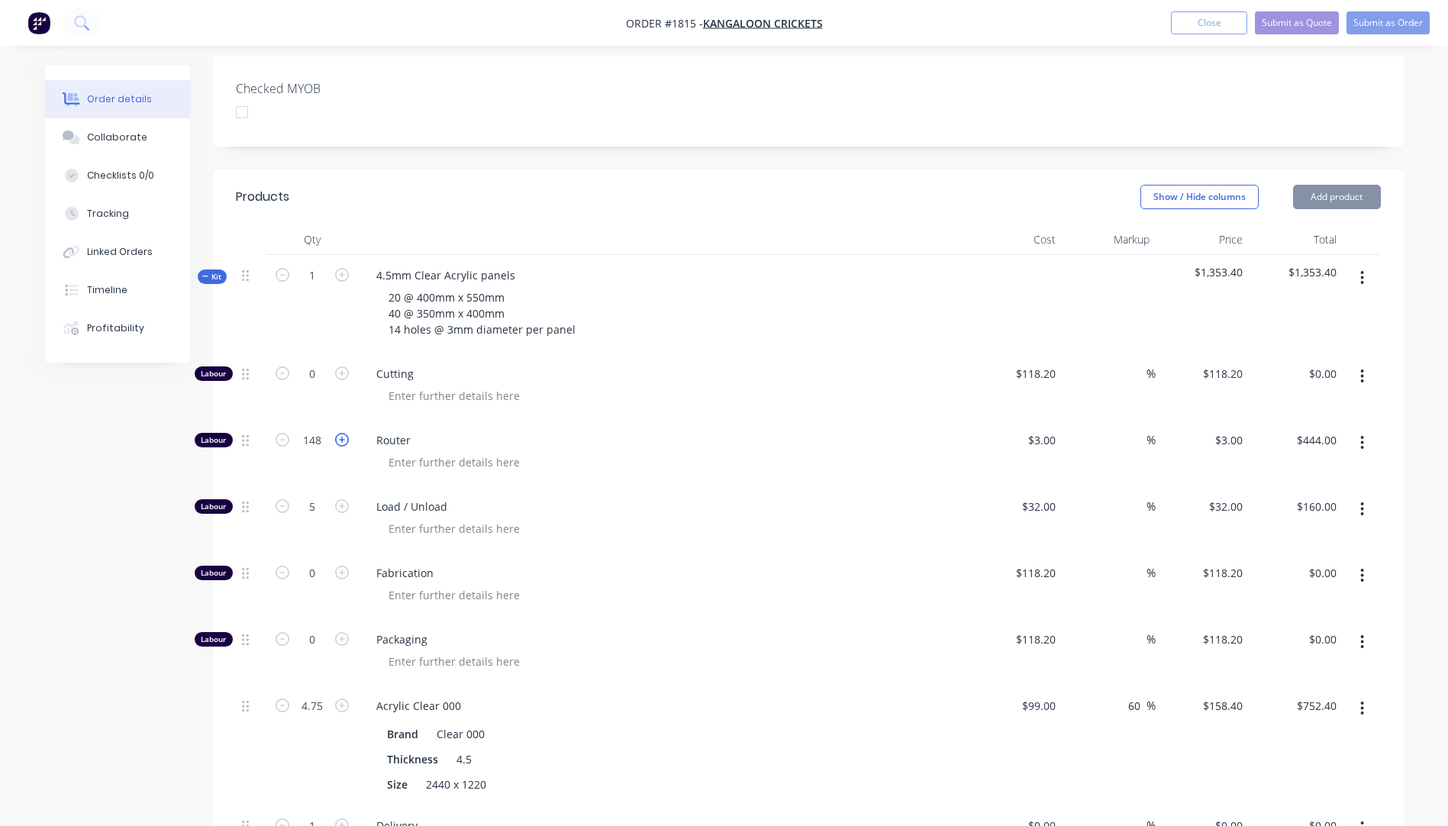
type input "149"
type input "$447.00"
click at [340, 433] on icon "button" at bounding box center [342, 440] width 14 height 14
type input "150"
type input "$450.00"
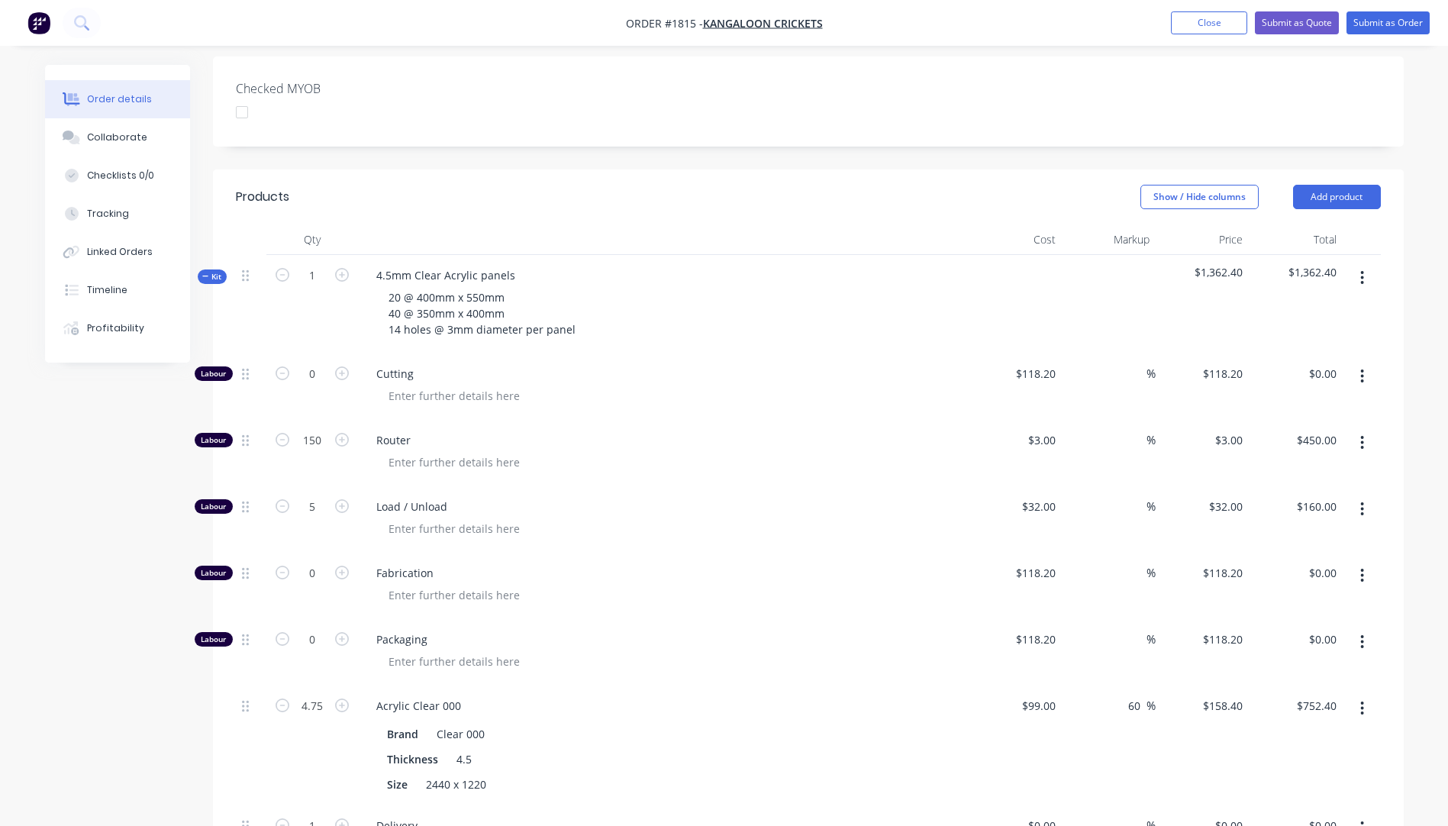
click at [814, 451] on div at bounding box center [669, 462] width 586 height 22
click at [511, 286] on div "20 @ 400mm x 550mm 40 @ 350mm x 400mm 14 holes @ 3mm diameter per panel" at bounding box center [481, 313] width 211 height 54
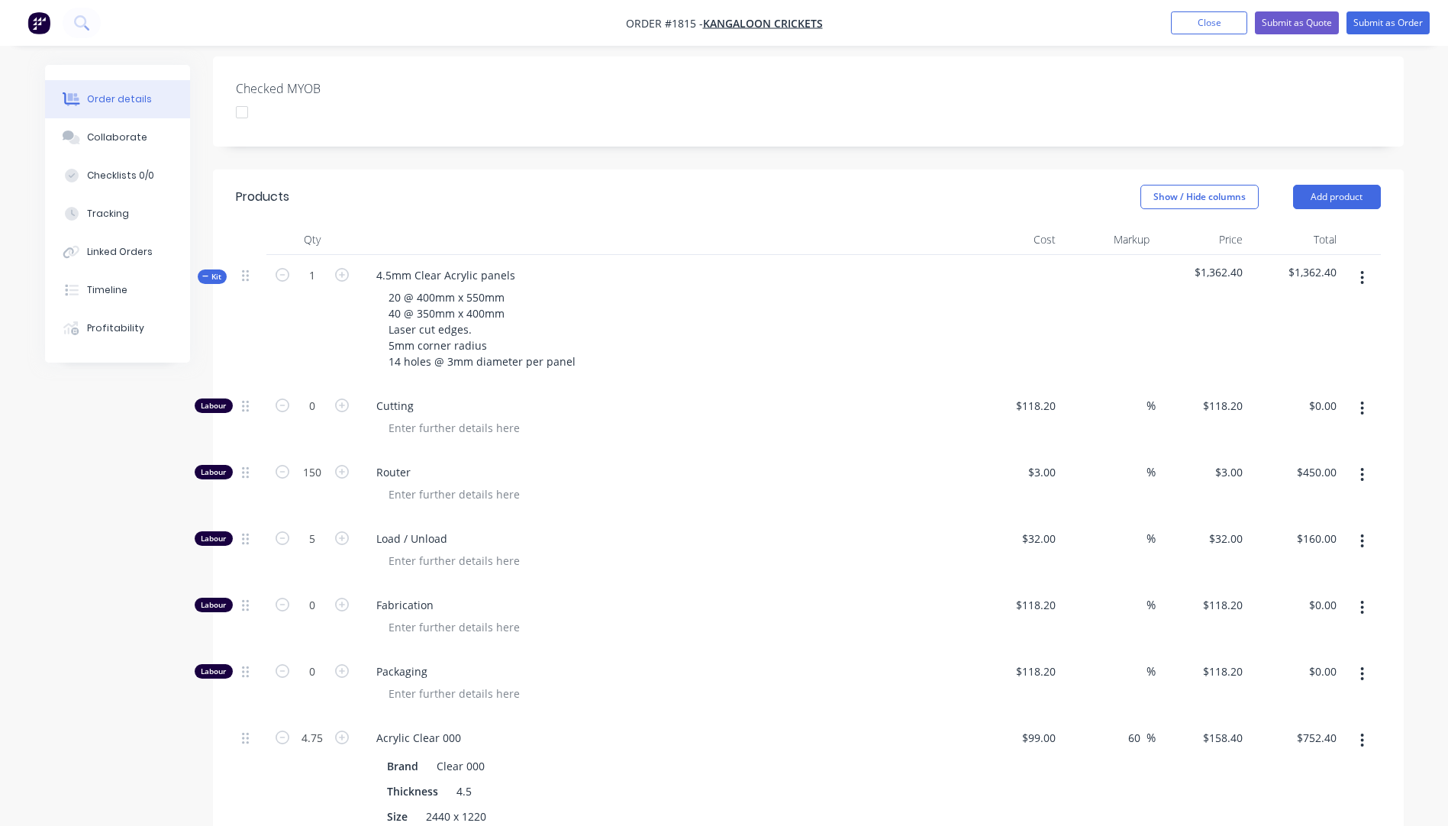
click at [711, 417] on div at bounding box center [669, 428] width 586 height 22
click at [1293, 28] on button "Submit as Quote" at bounding box center [1297, 22] width 84 height 23
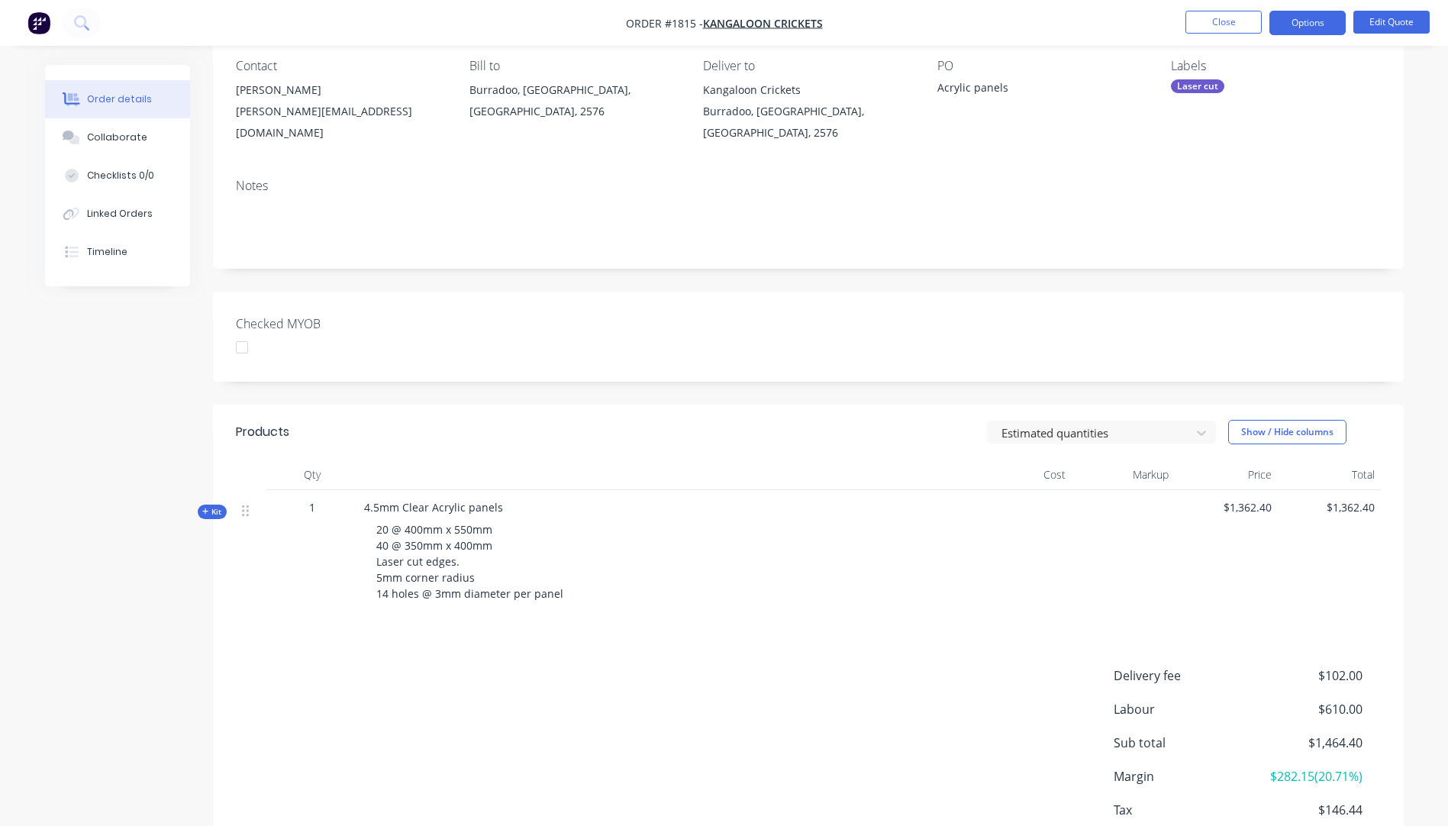
scroll to position [230, 0]
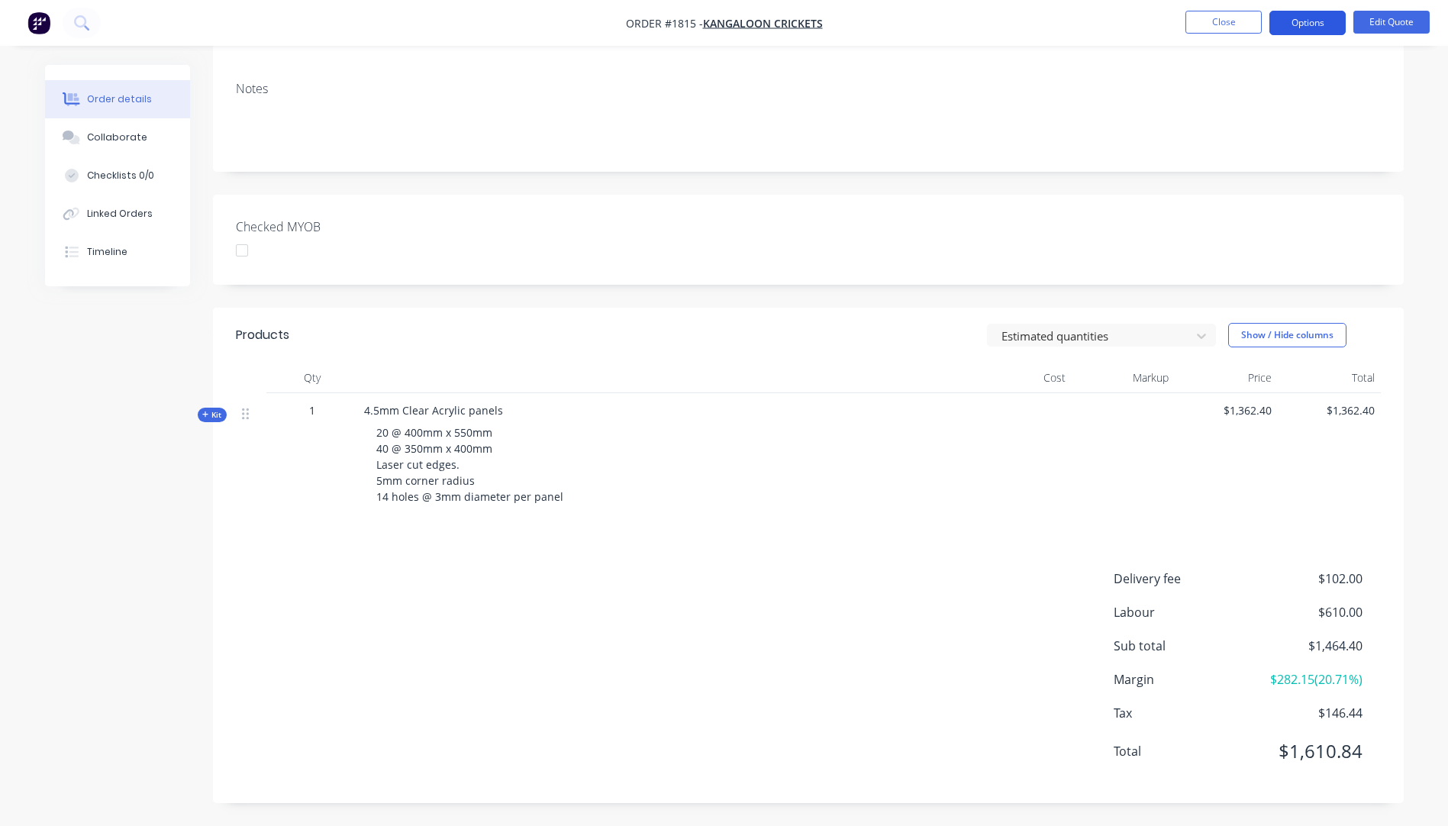
click at [1285, 28] on button "Options" at bounding box center [1307, 23] width 76 height 24
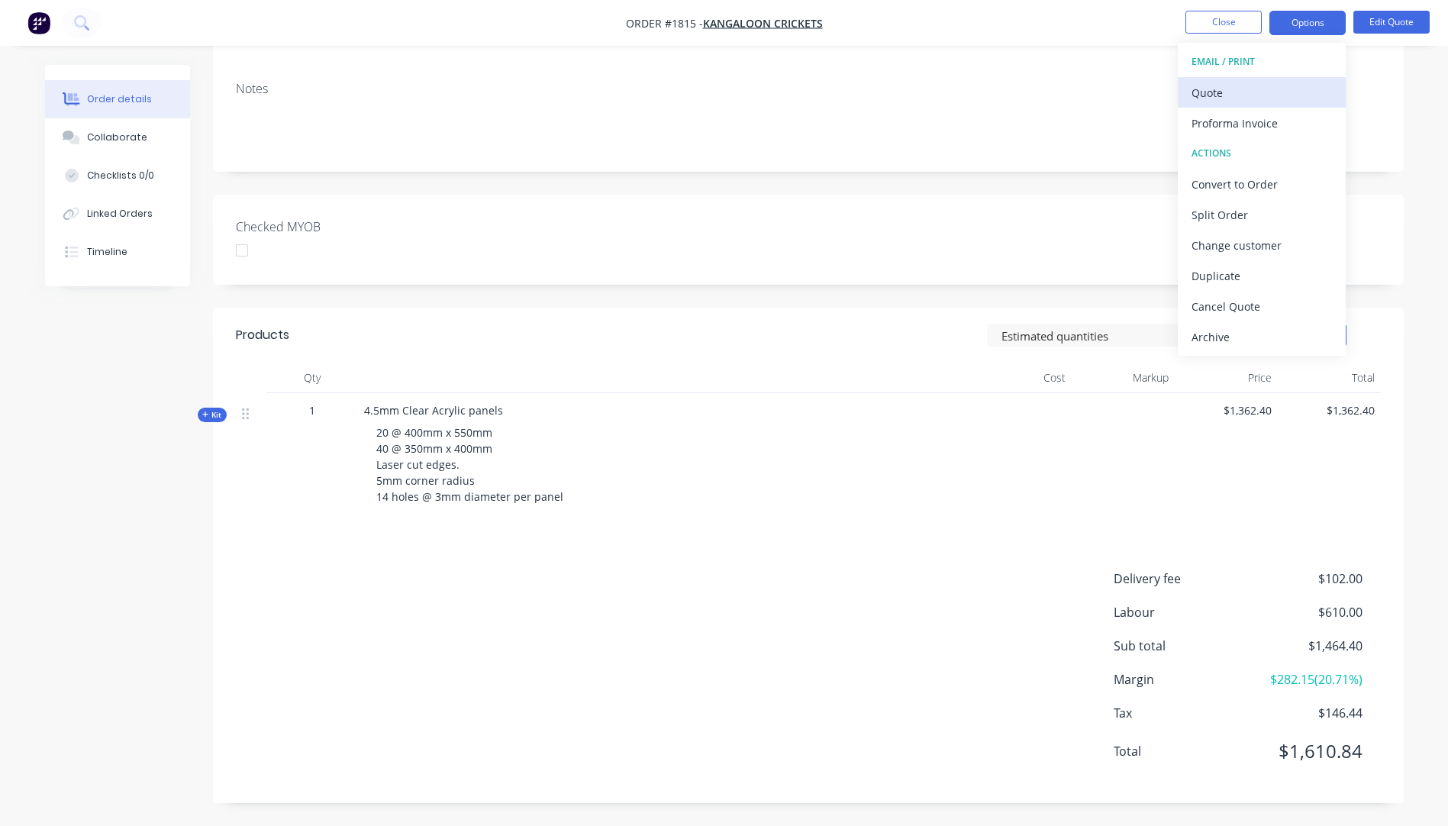
click at [1206, 98] on div "Quote" at bounding box center [1261, 93] width 140 height 22
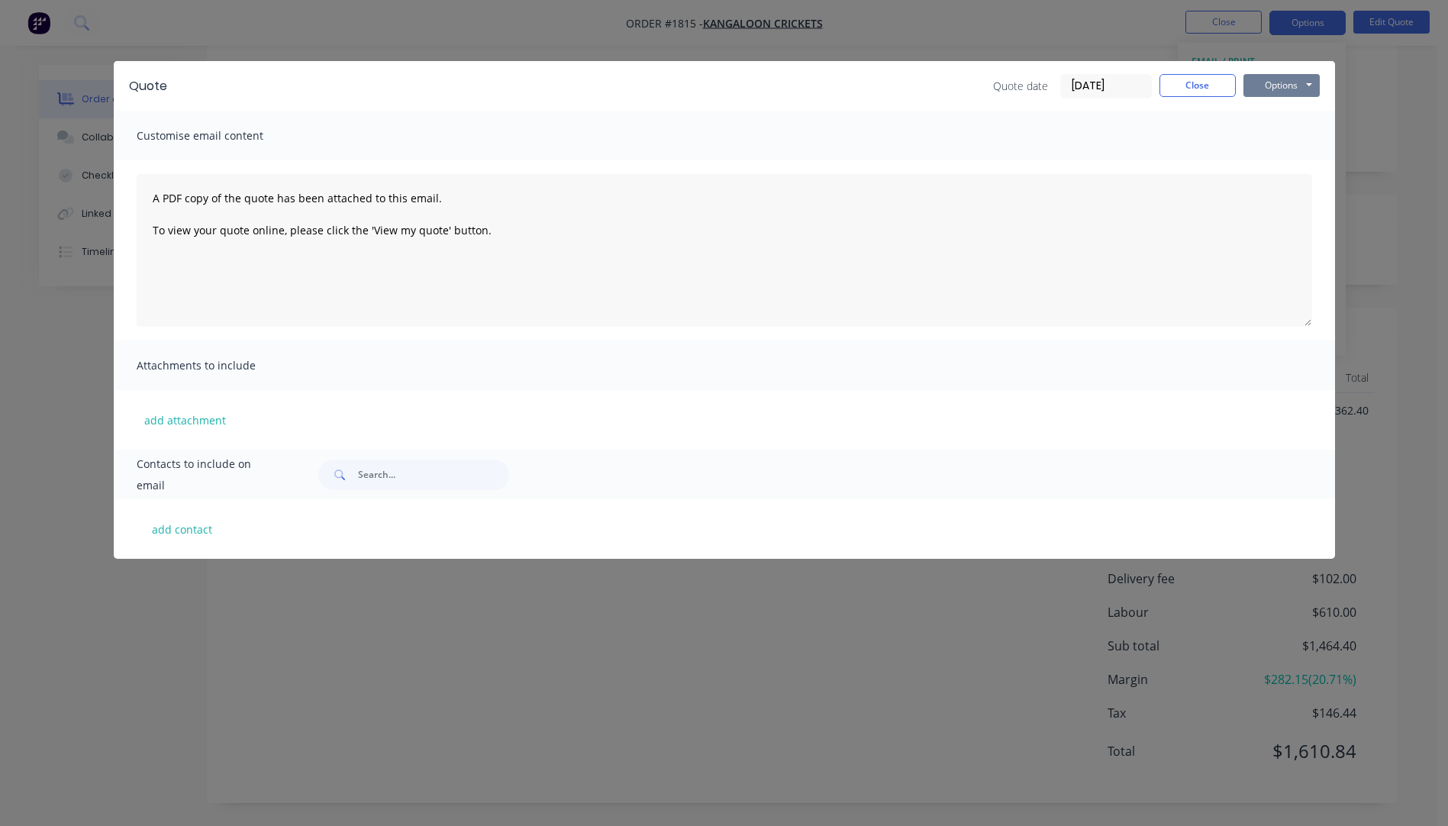
click at [1275, 90] on button "Options" at bounding box center [1281, 85] width 76 height 23
drag, startPoint x: 1270, startPoint y: 115, endPoint x: 1272, endPoint y: 101, distance: 14.7
click at [1272, 101] on button "Preview" at bounding box center [1292, 112] width 98 height 25
click at [1195, 91] on button "Close" at bounding box center [1197, 85] width 76 height 23
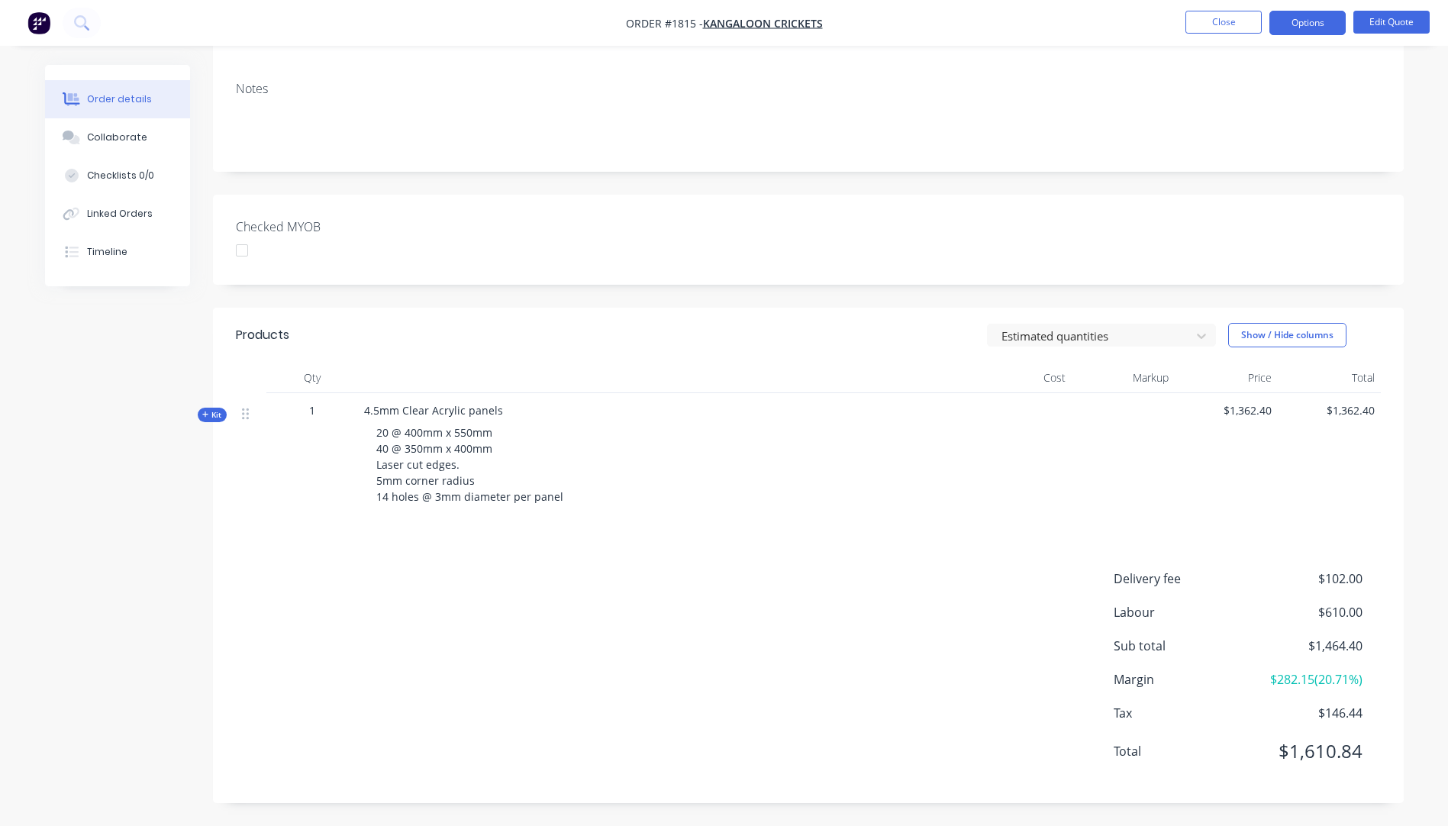
click at [206, 417] on icon "button" at bounding box center [205, 415] width 7 height 8
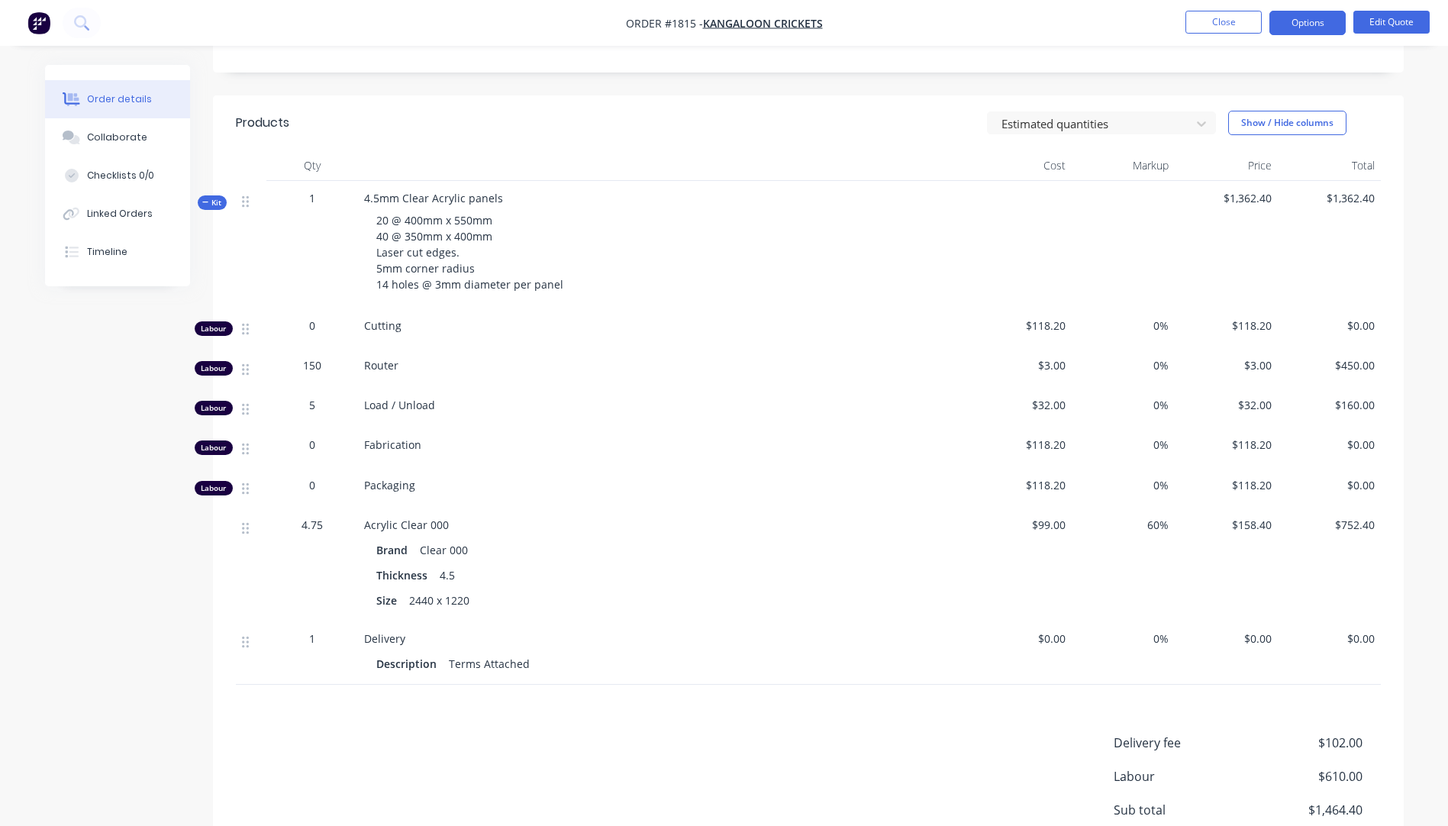
scroll to position [453, 0]
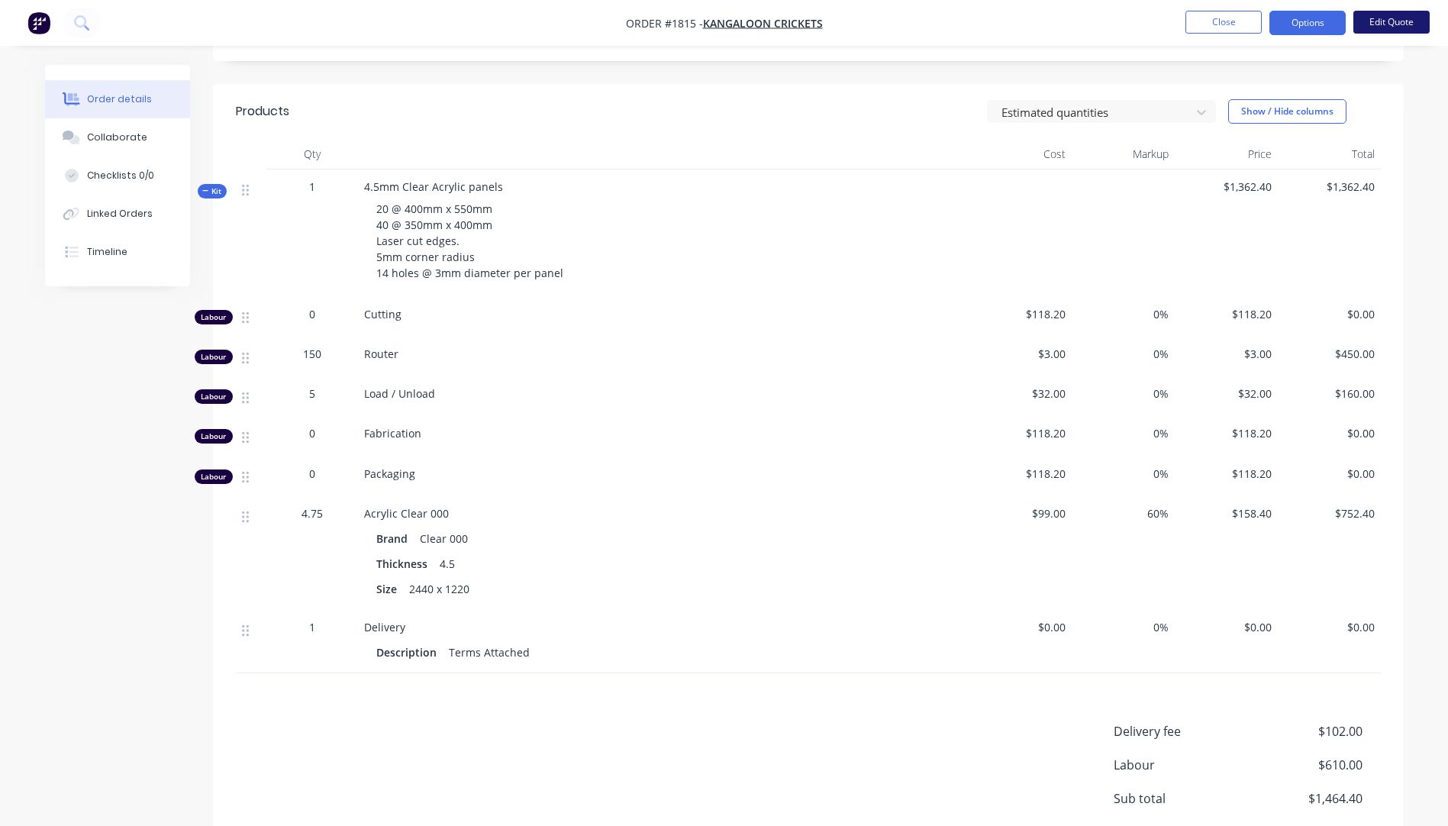
click at [1393, 24] on button "Edit Quote" at bounding box center [1391, 22] width 76 height 23
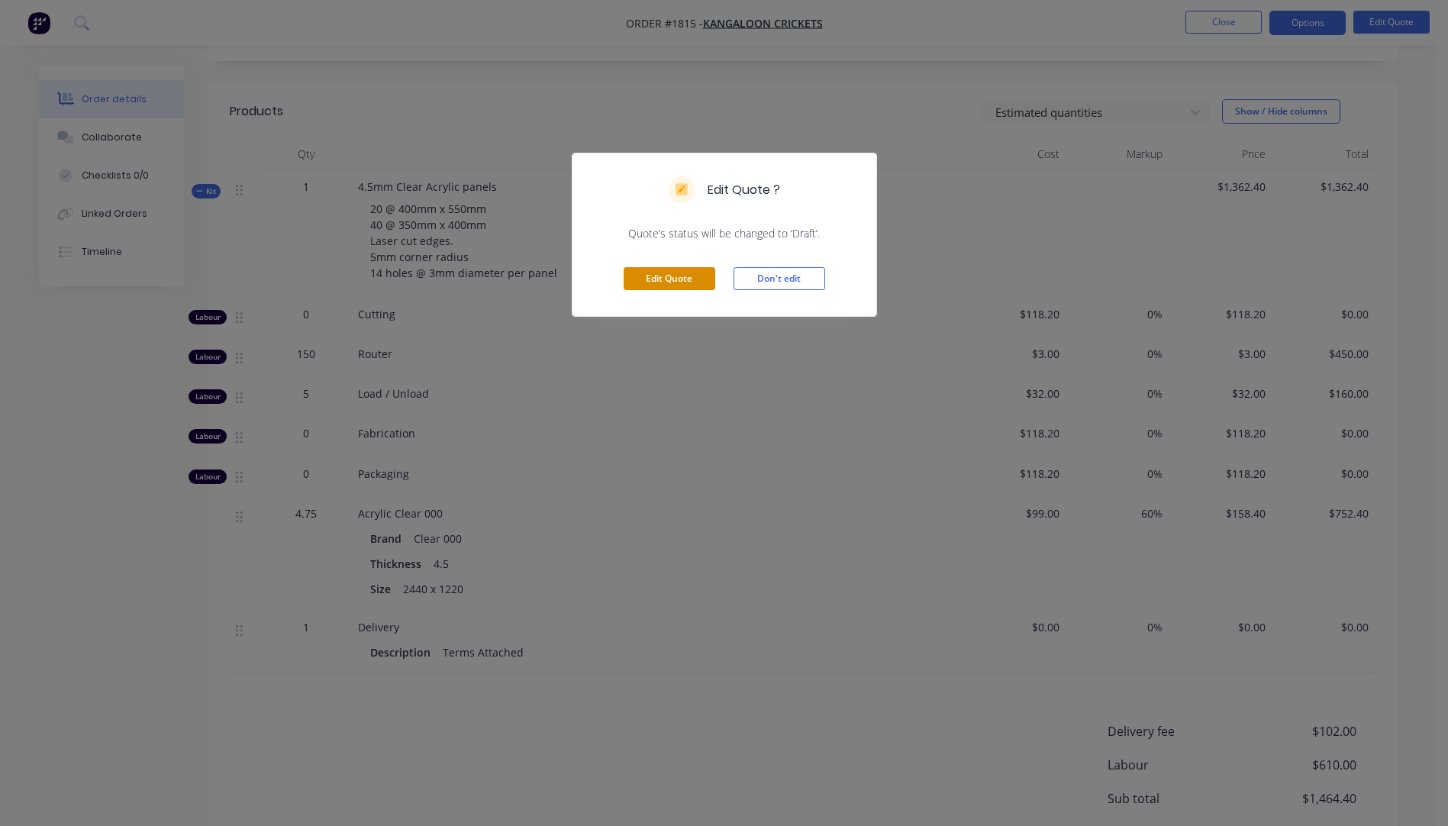
click at [679, 276] on button "Edit Quote" at bounding box center [669, 278] width 92 height 23
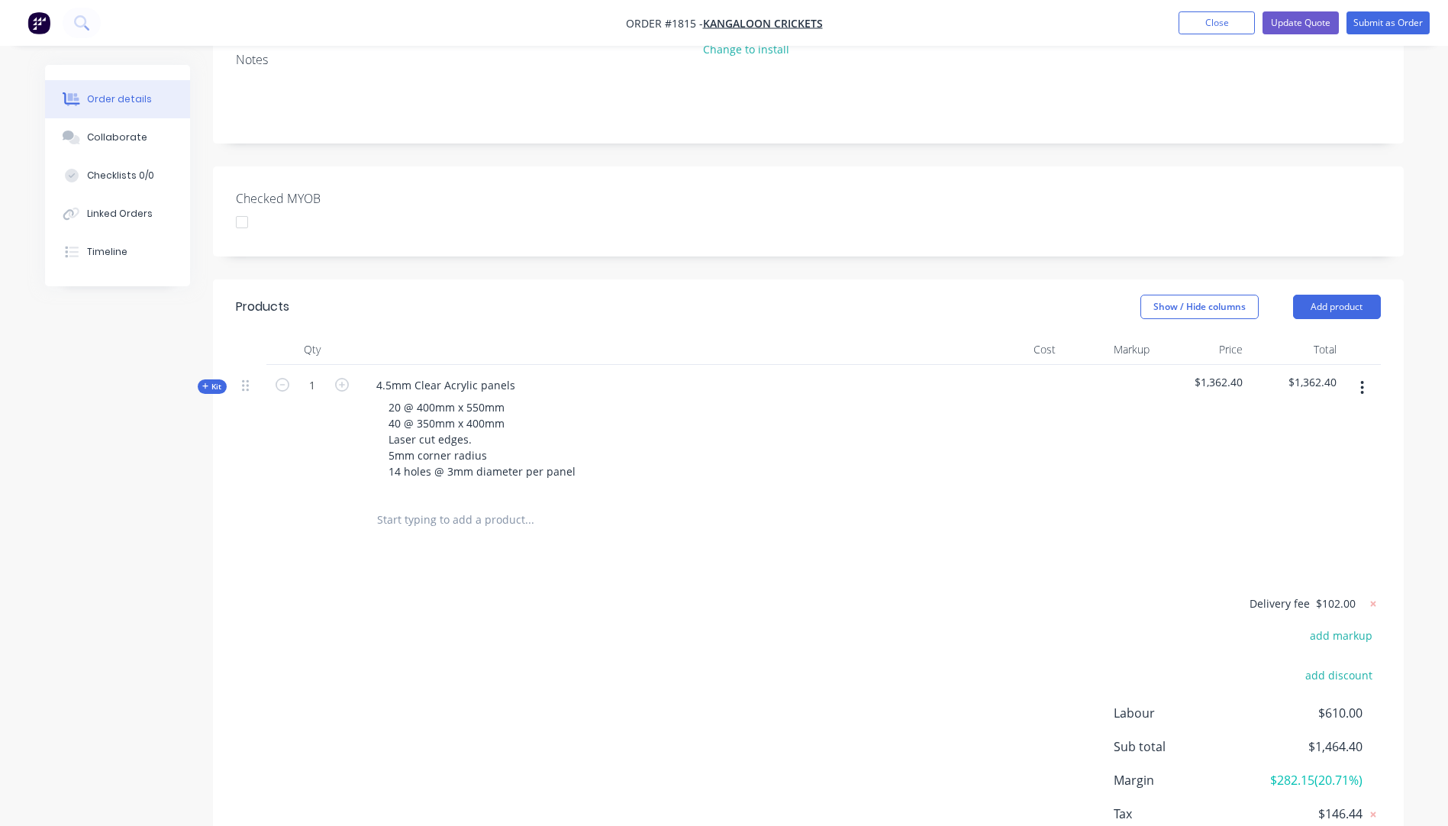
scroll to position [362, 0]
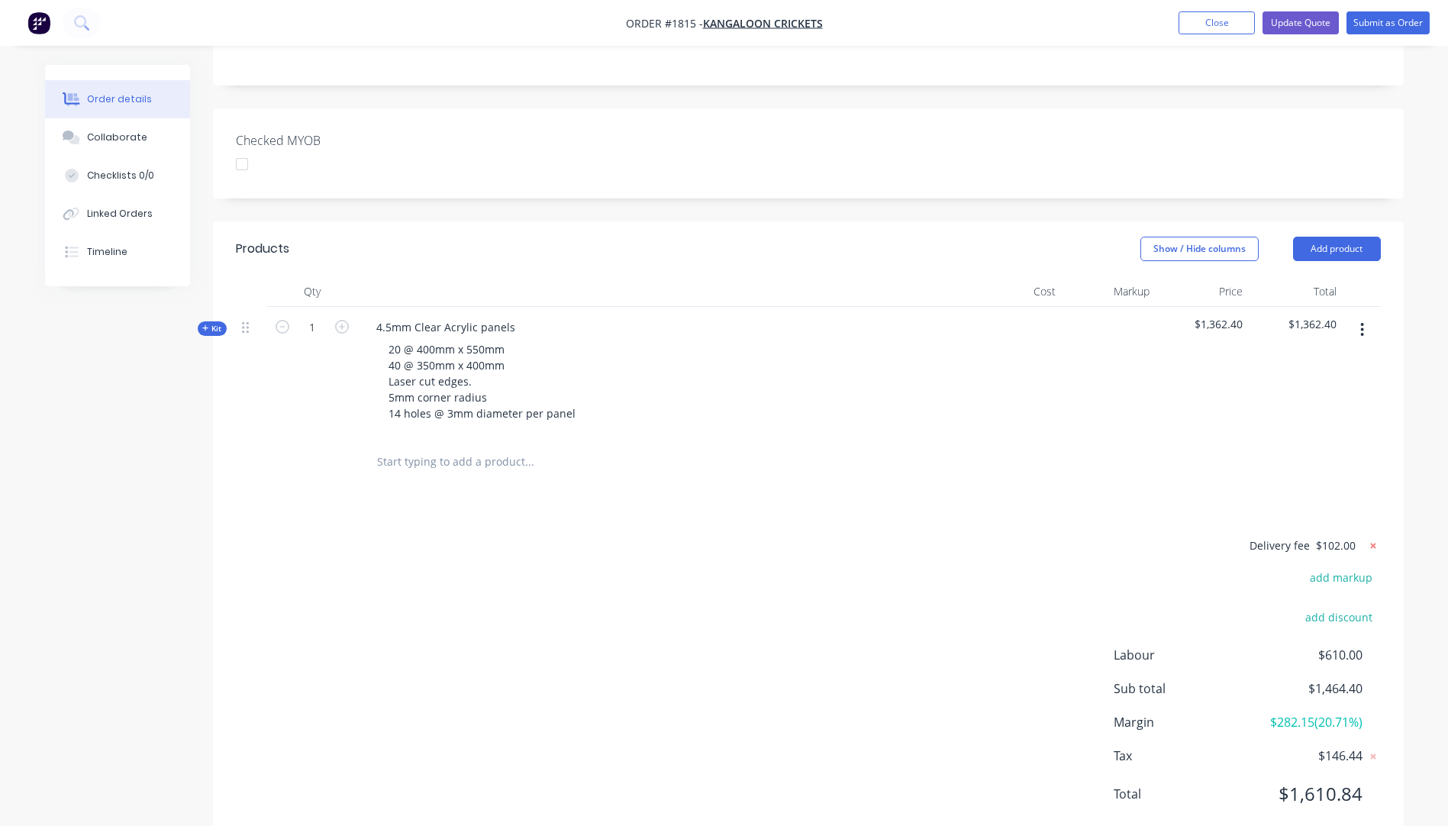
click at [1370, 538] on icon at bounding box center [1372, 545] width 15 height 15
click at [1356, 536] on button "add delivery fee" at bounding box center [1331, 546] width 98 height 21
type input "108"
click at [1042, 542] on div "Delivery fee Delivery fee Delivery fee name (Optional) 108 108 $0 add markup ad…" at bounding box center [808, 681] width 1145 height 291
click at [1317, 30] on button "Update Quote" at bounding box center [1300, 22] width 76 height 23
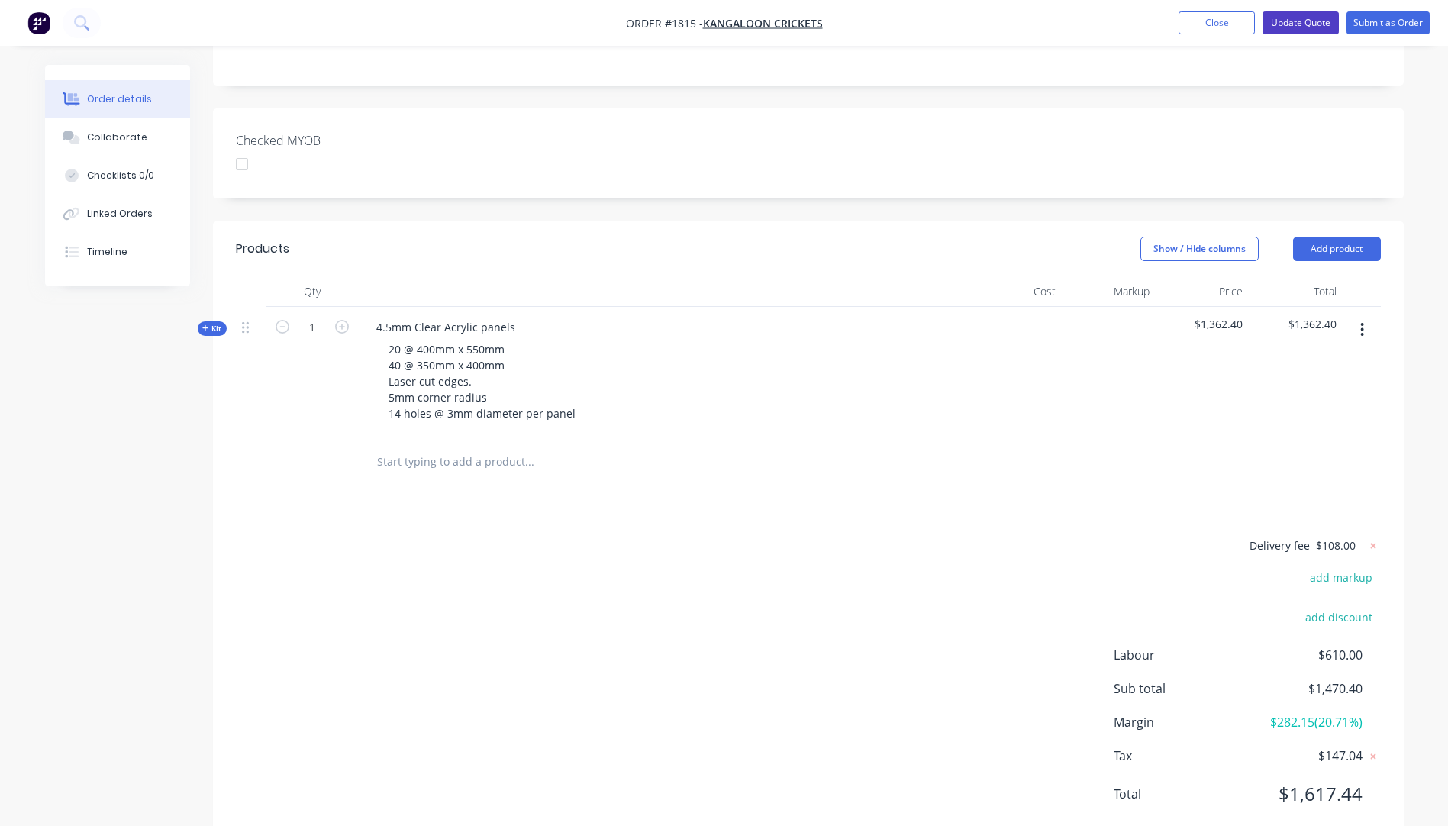
scroll to position [0, 0]
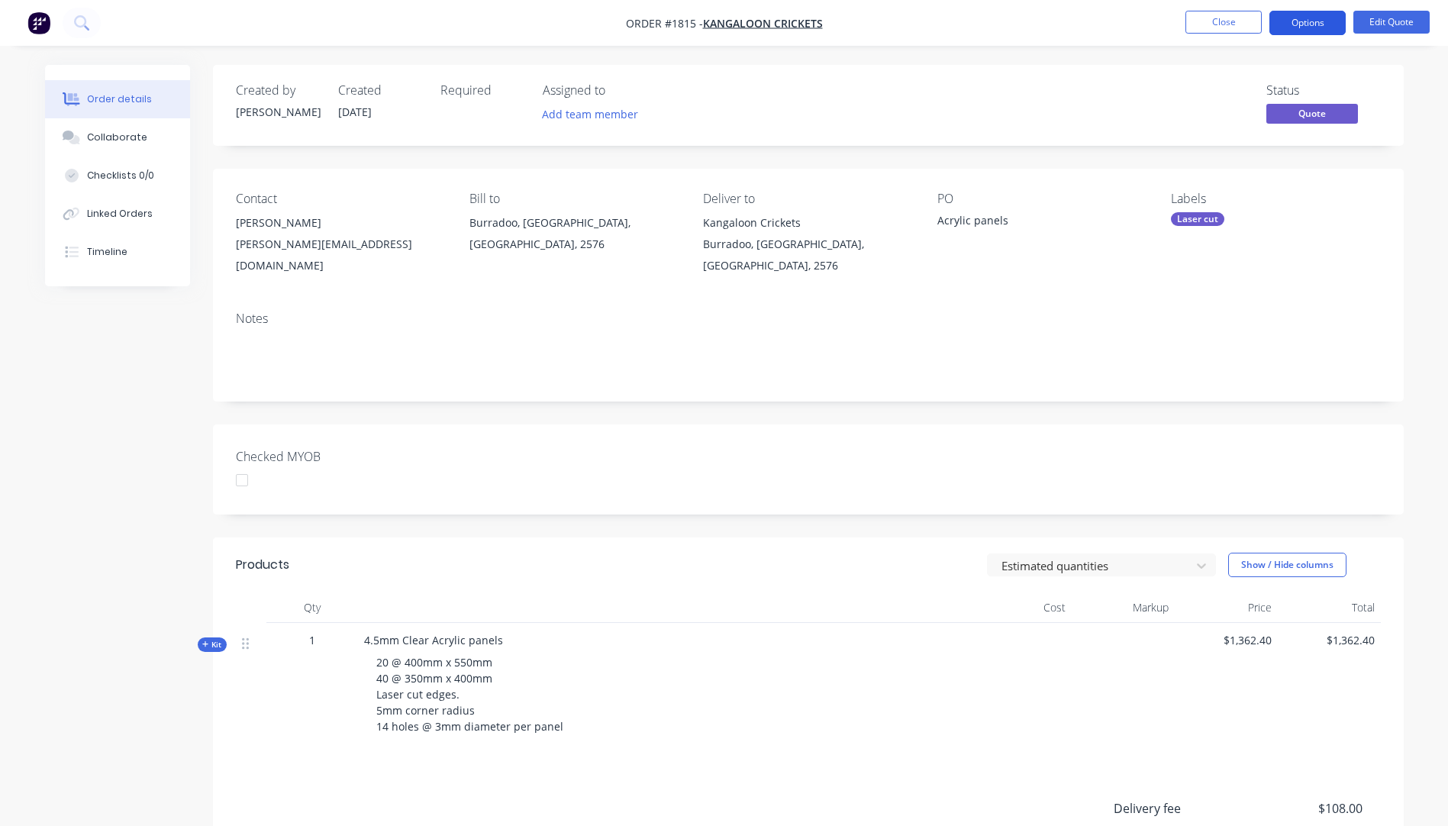
click at [1308, 29] on button "Options" at bounding box center [1307, 23] width 76 height 24
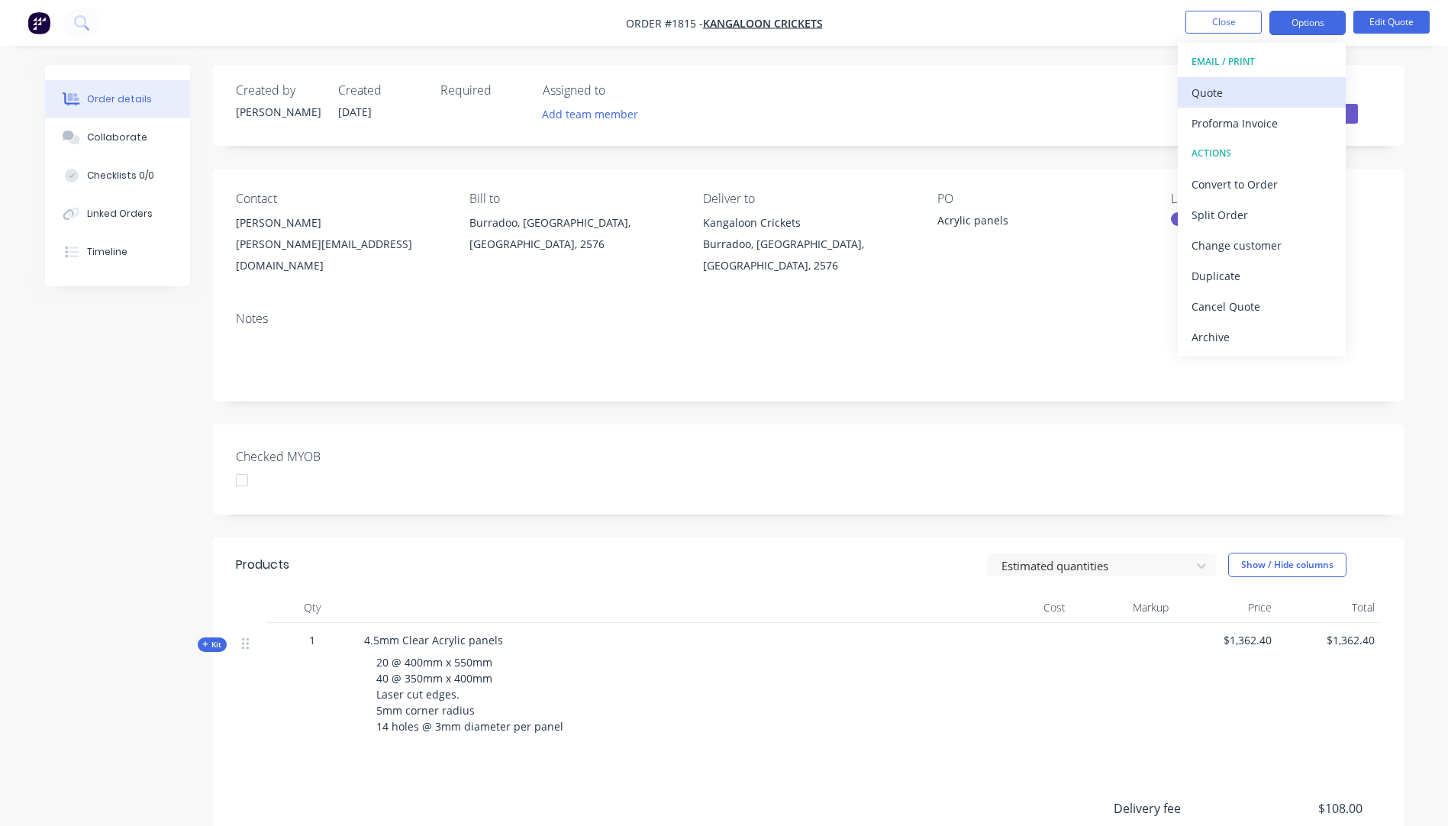
click at [1227, 90] on div "Quote" at bounding box center [1261, 93] width 140 height 22
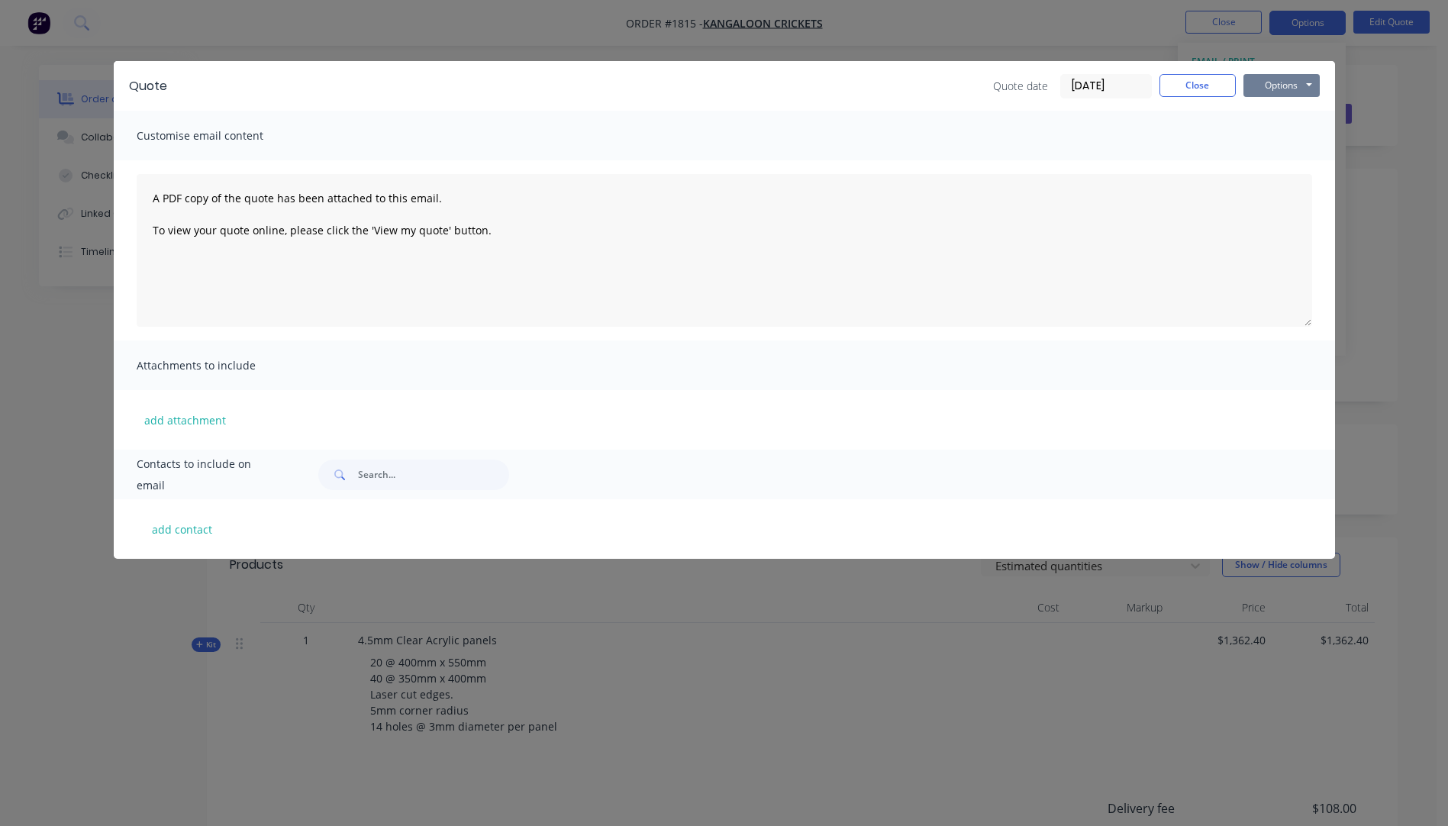
click at [1274, 79] on button "Options" at bounding box center [1281, 85] width 76 height 23
click at [1281, 112] on button "Preview" at bounding box center [1292, 112] width 98 height 25
click at [1274, 89] on button "Options" at bounding box center [1281, 85] width 76 height 23
click at [183, 535] on button "add contact" at bounding box center [183, 528] width 92 height 23
select select "AU"
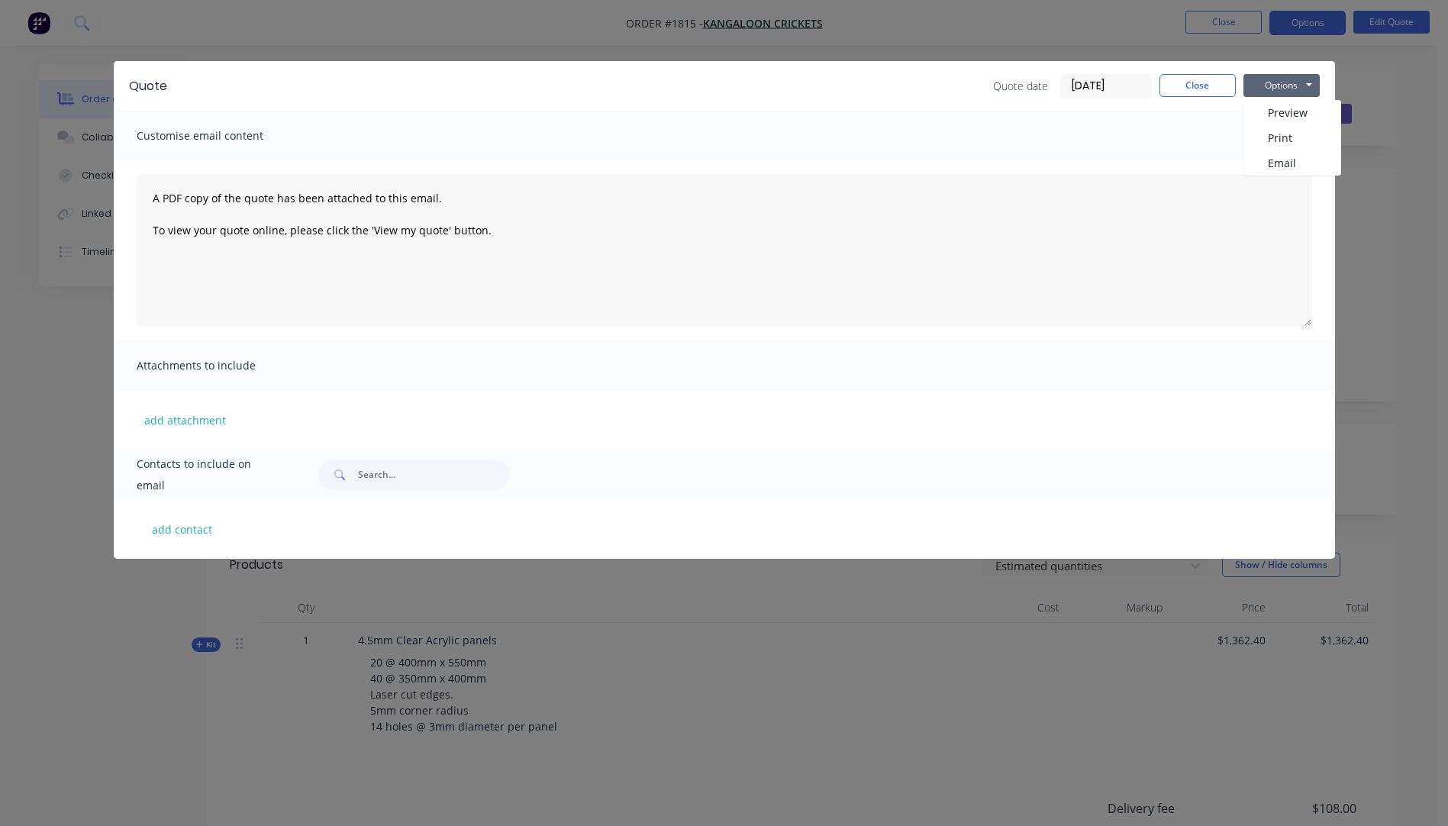
select select "AU"
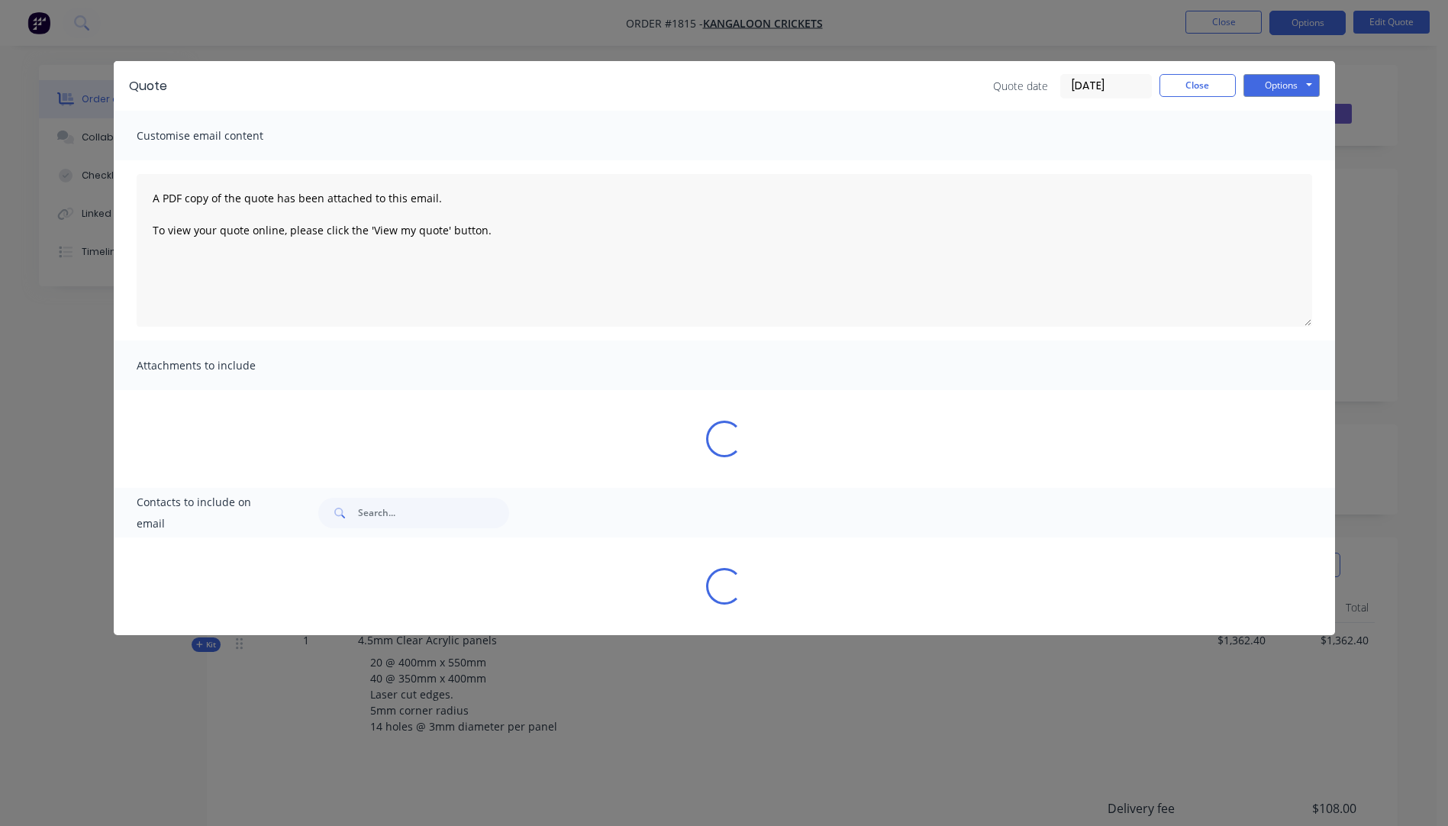
select select "AU"
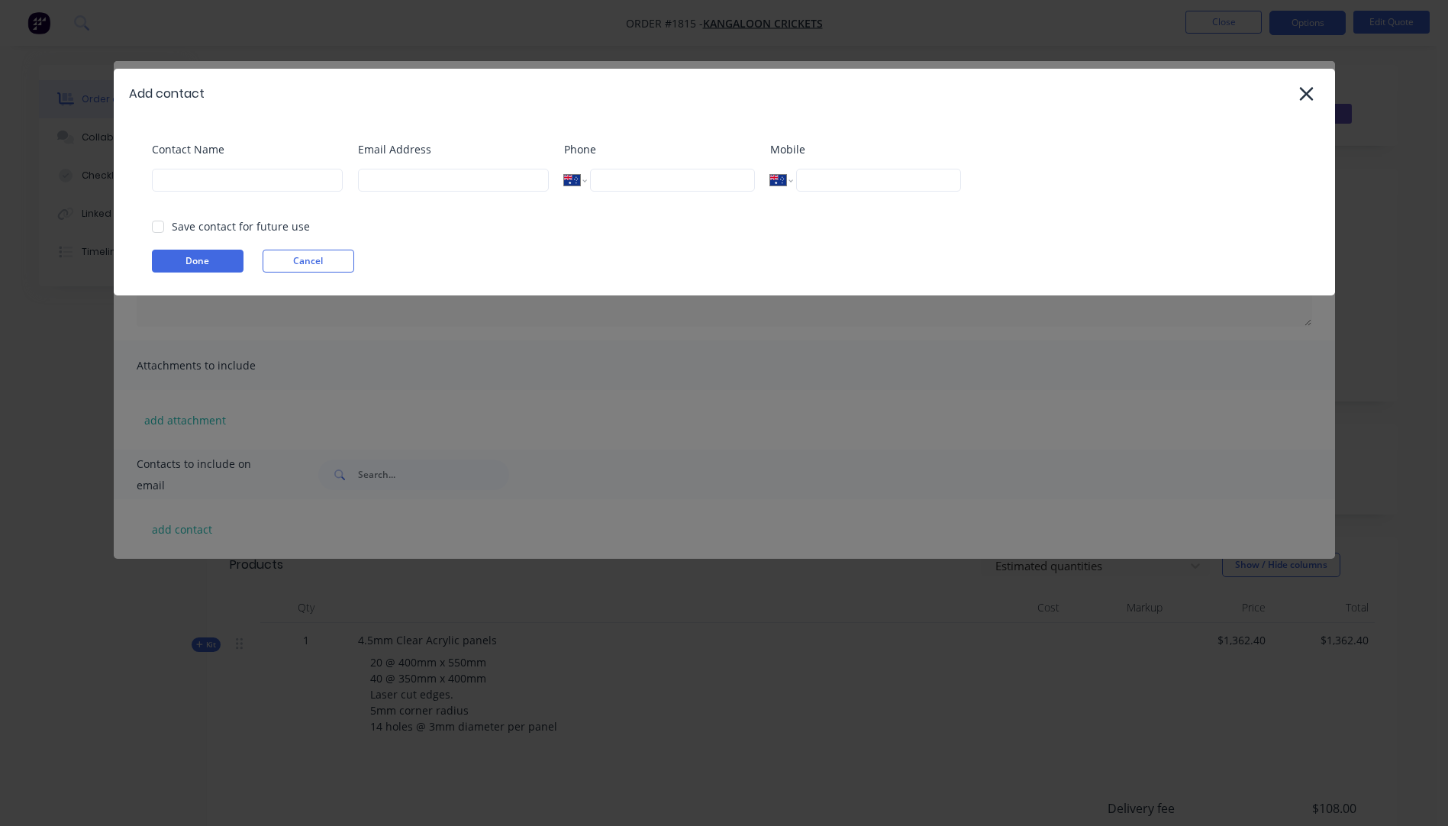
select select "AU"
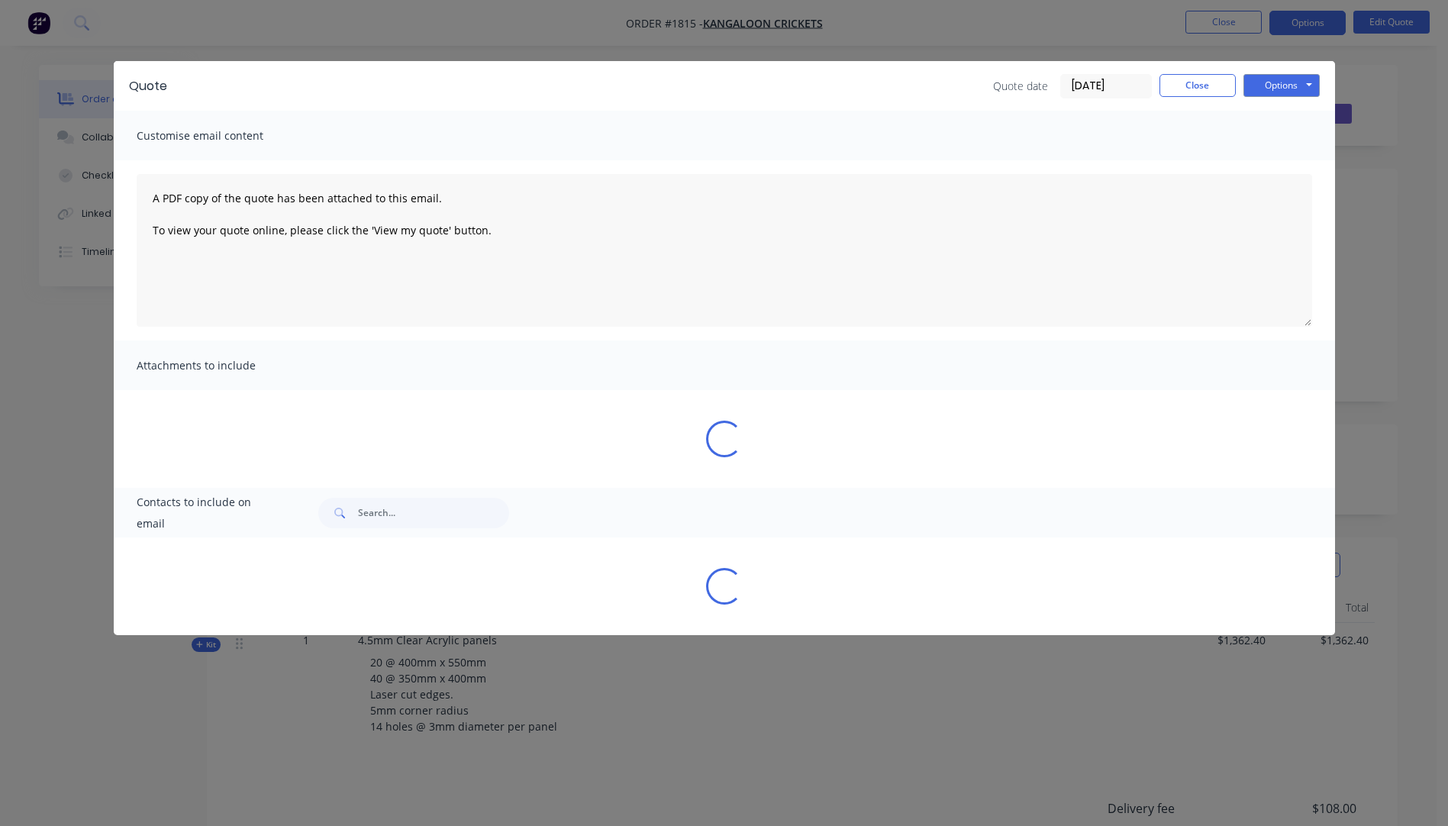
select select "AU"
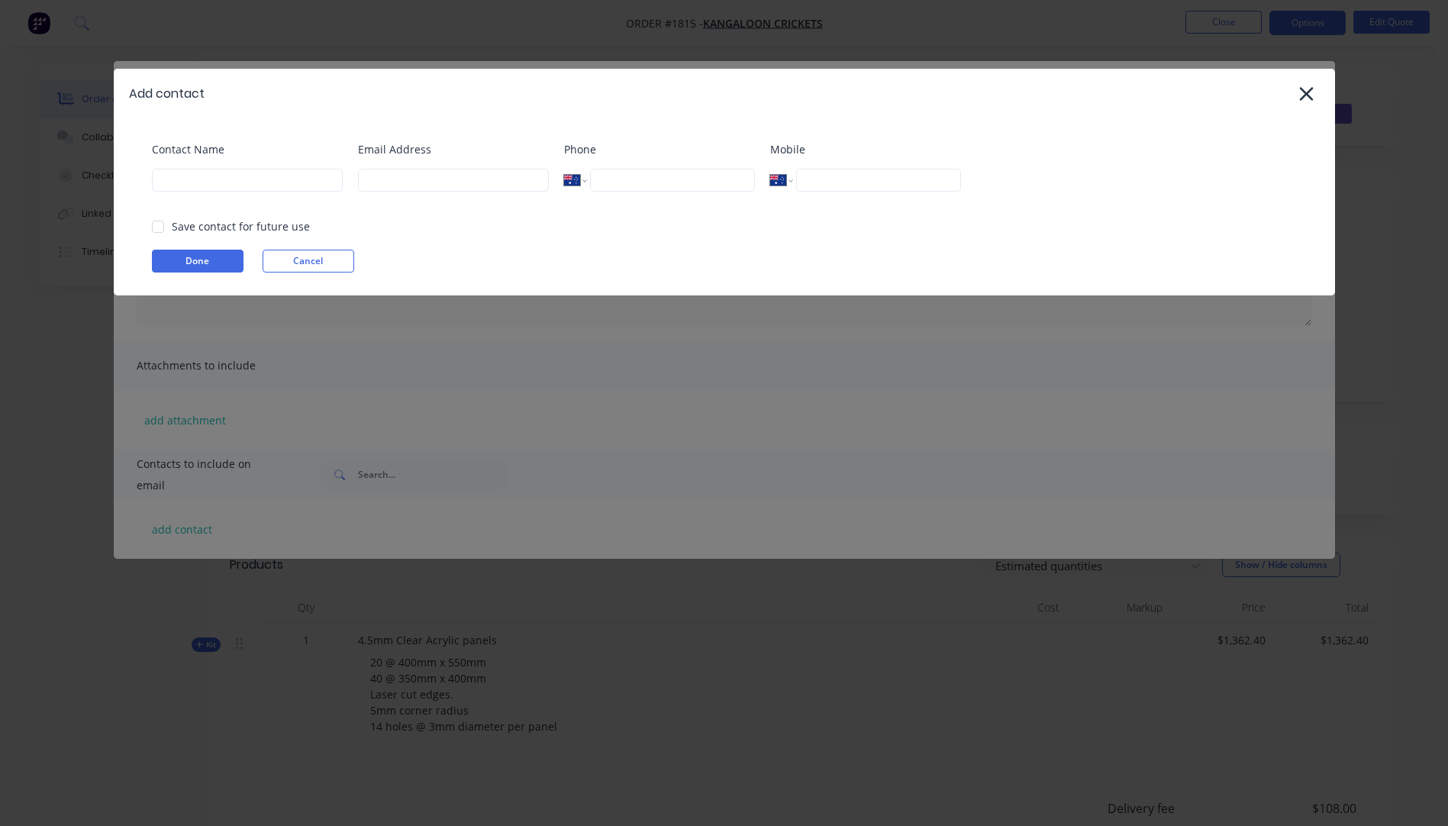
select select "AU"
click at [413, 174] on input at bounding box center [453, 180] width 191 height 23
type input "b"
select select "AU"
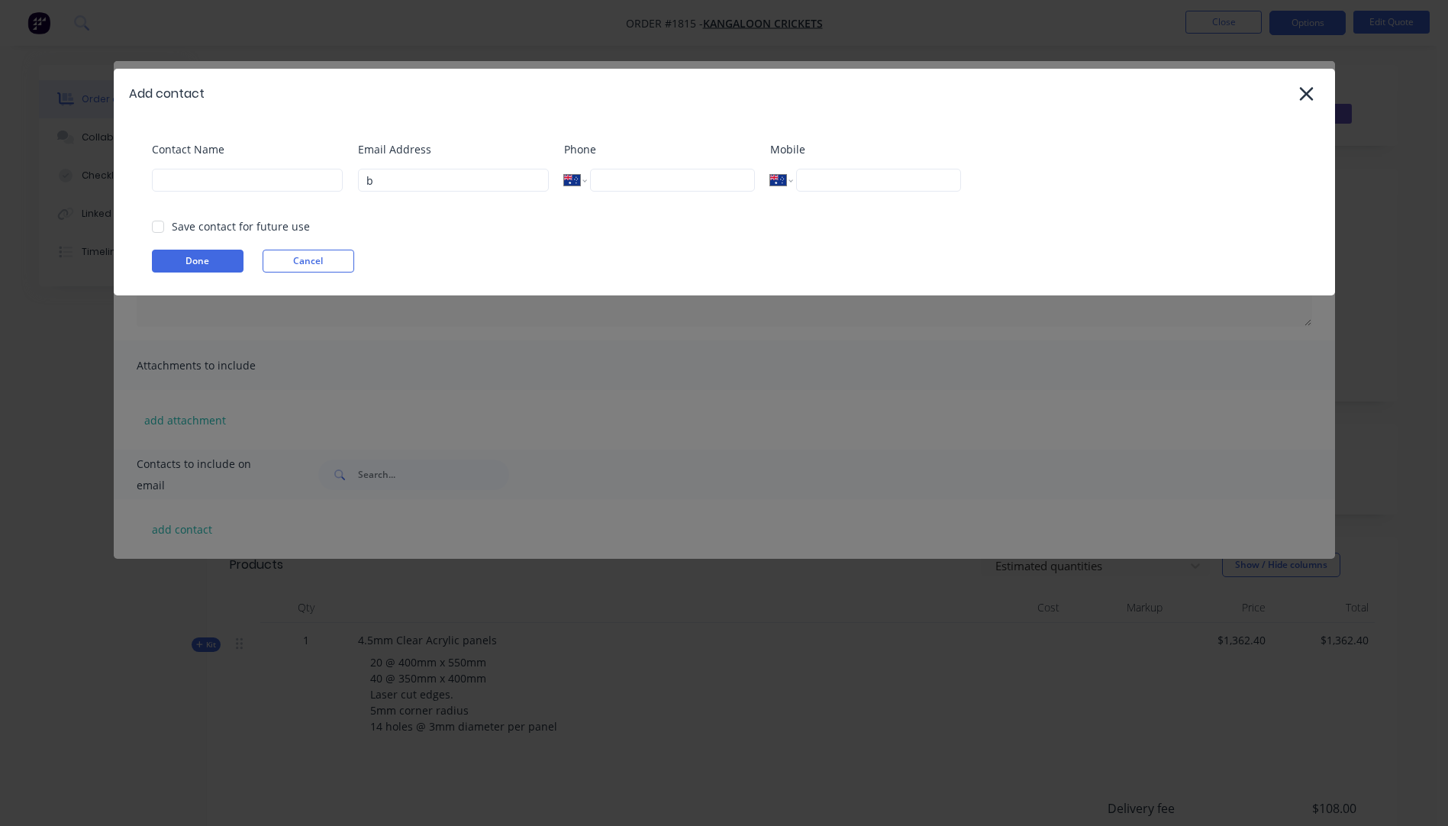
select select "AU"
click at [411, 187] on input at bounding box center [453, 180] width 191 height 23
select select "AU"
click at [1307, 96] on icon at bounding box center [1306, 94] width 14 height 14
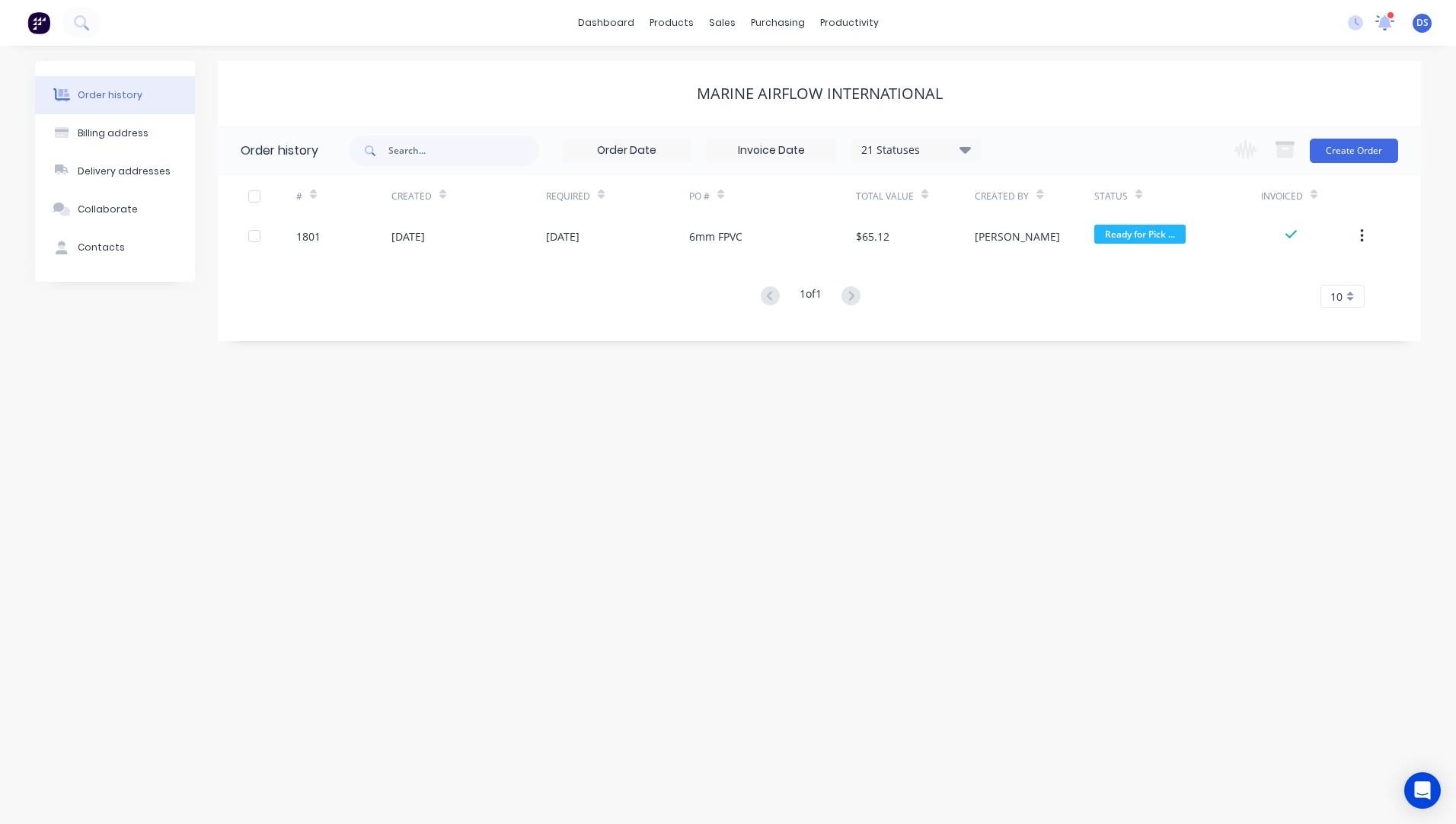
click at [1390, 21] on icon at bounding box center [1384, 23] width 21 height 18
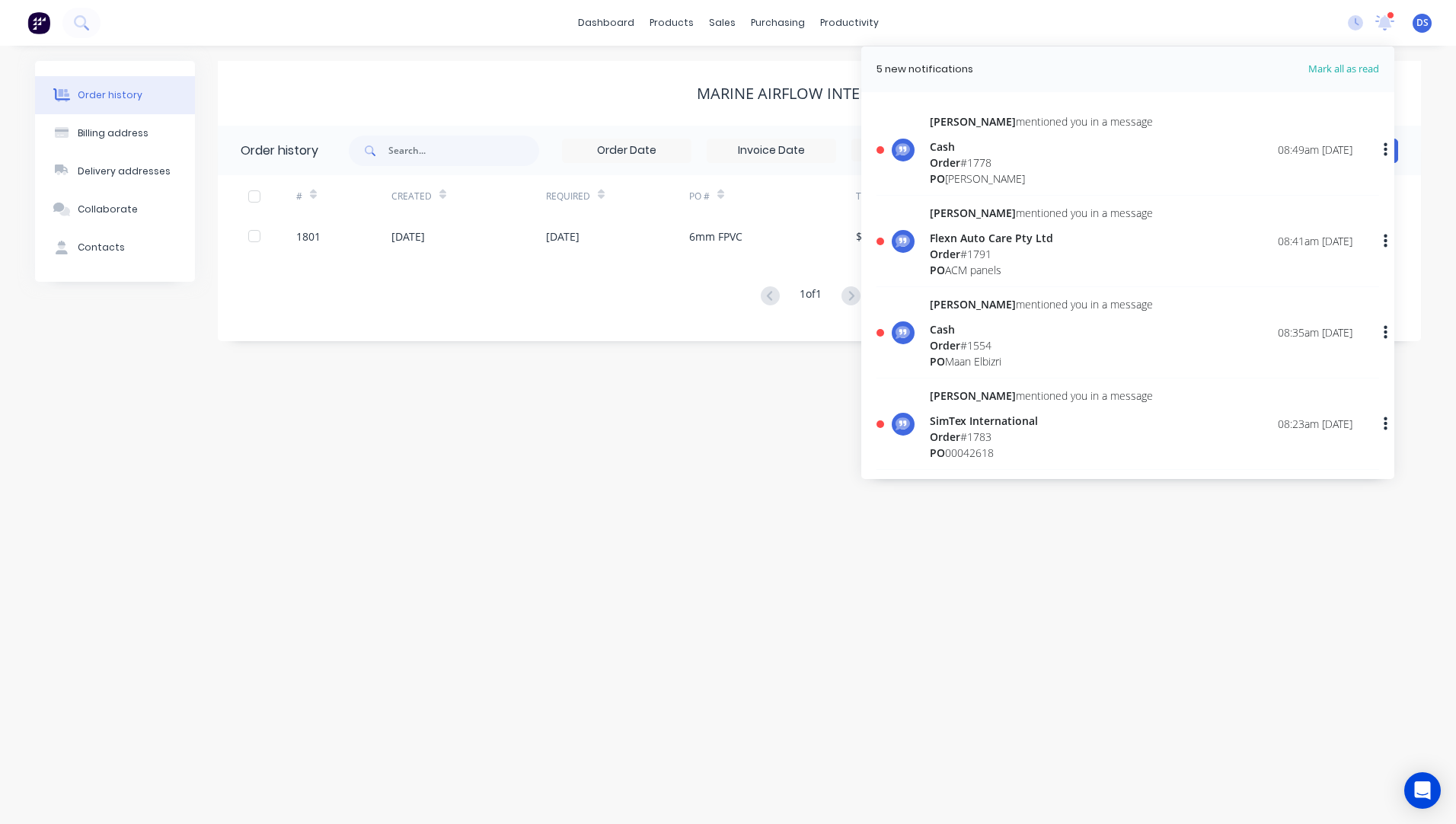
click at [770, 564] on div "Order history Billing address Delivery addresses Collaborate Contacts Marine Ai…" at bounding box center [728, 435] width 1456 height 778
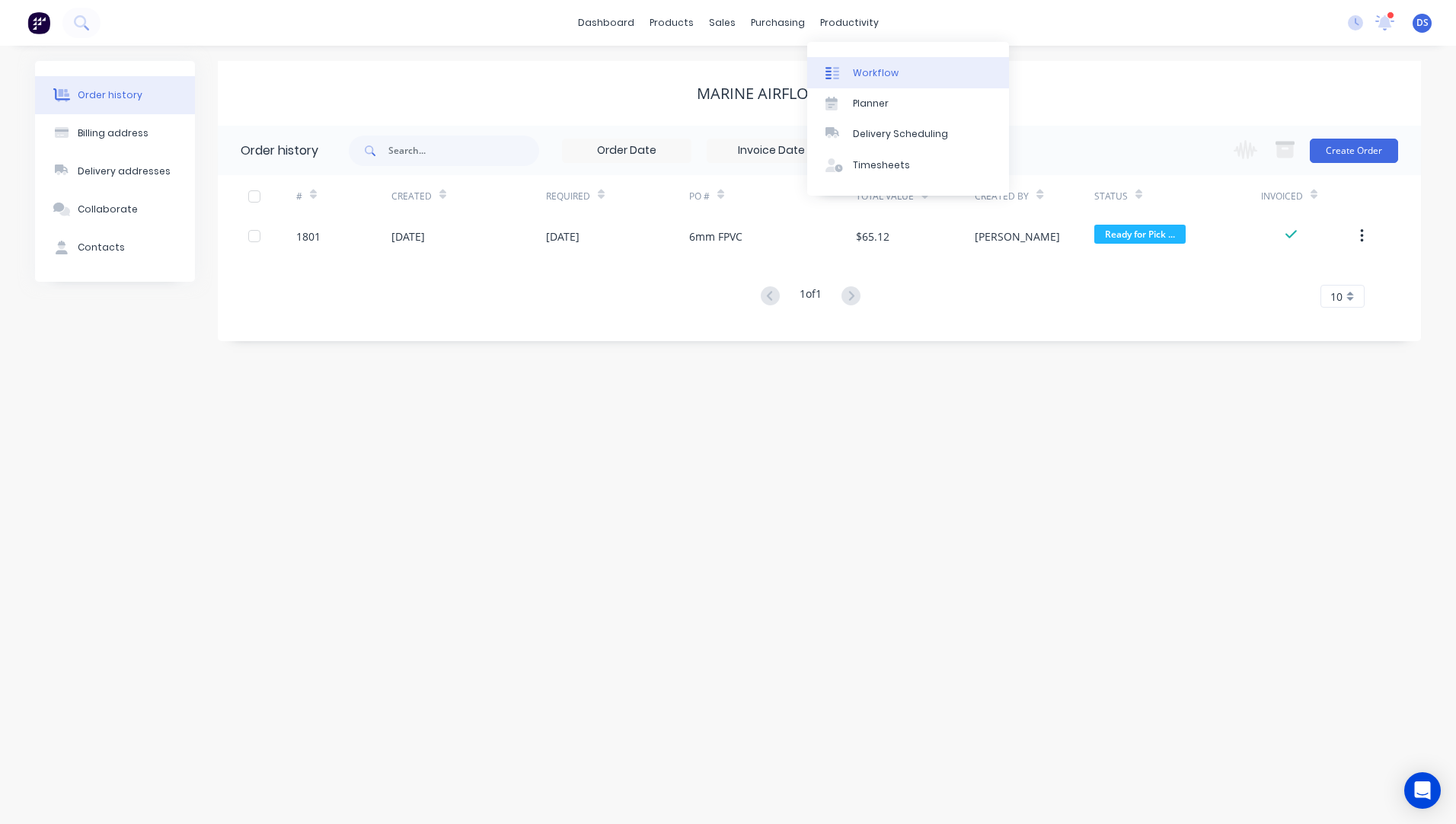
click at [873, 72] on div "Workflow" at bounding box center [876, 73] width 46 height 14
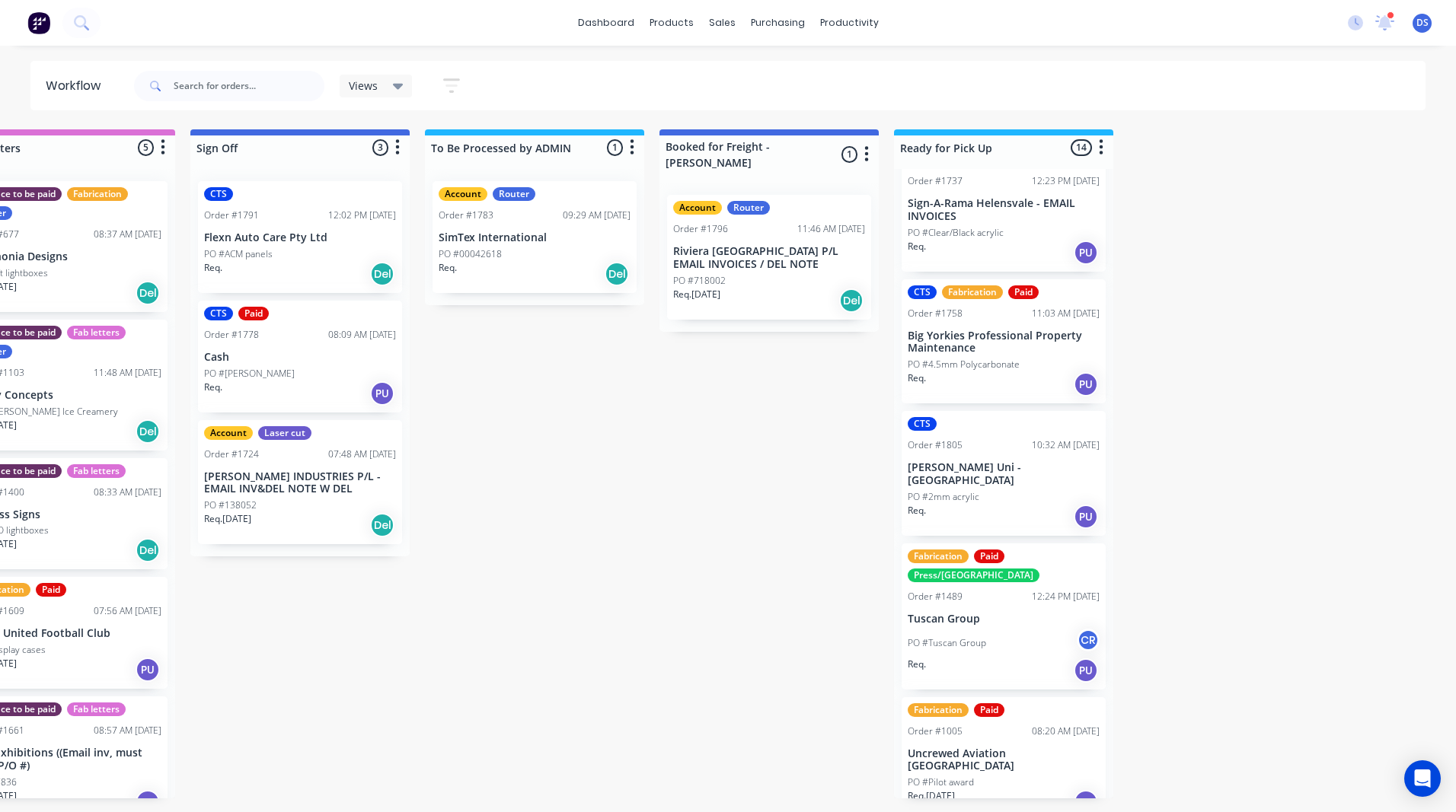
scroll to position [76, 0]
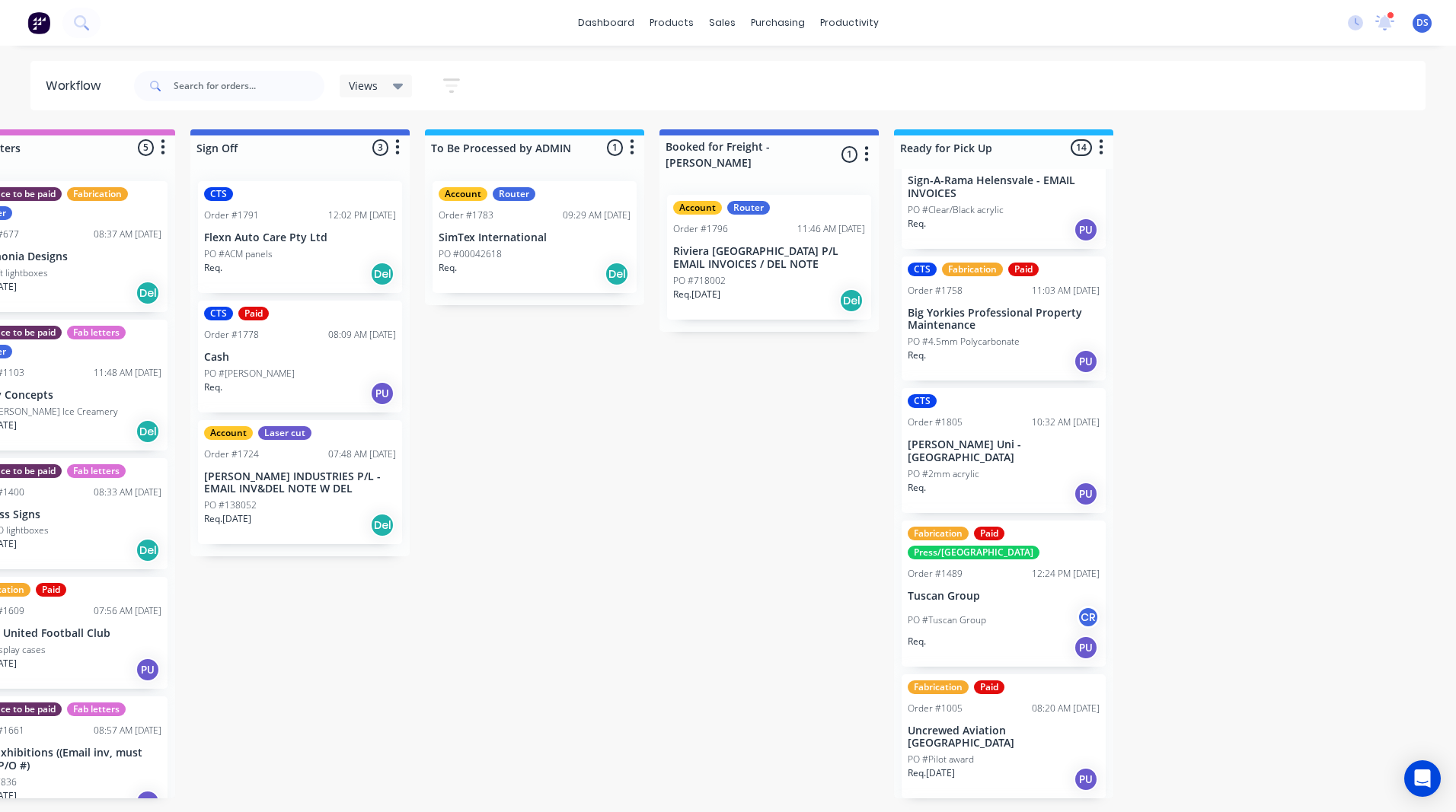
click at [1035, 452] on div "CTS Order #1805 10:32 AM 08/10/25 Griffith Uni - Gold Coast Campus PO #2mm acry…" at bounding box center [1004, 450] width 205 height 125
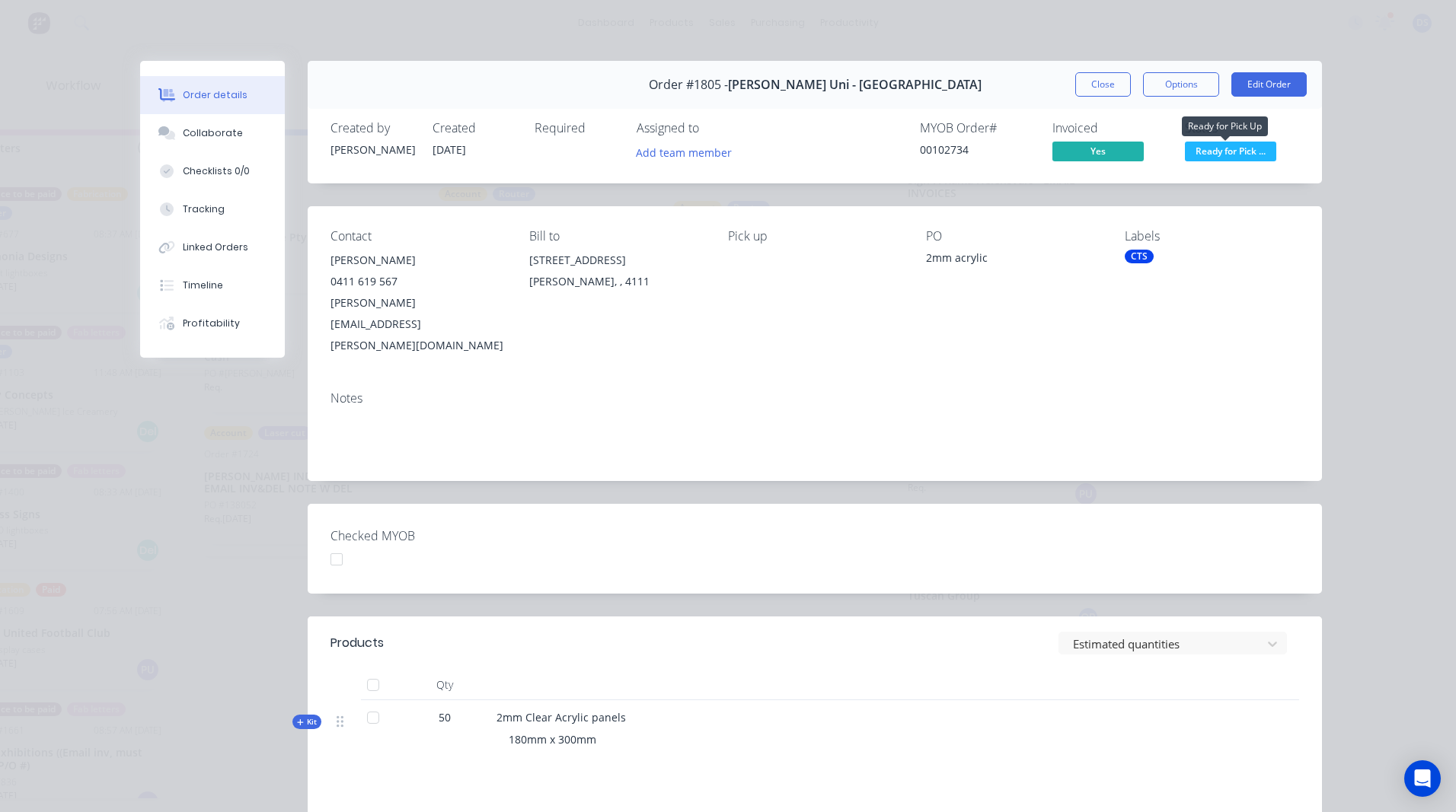
click at [1216, 149] on span "Ready for Pick ..." at bounding box center [1230, 151] width 92 height 19
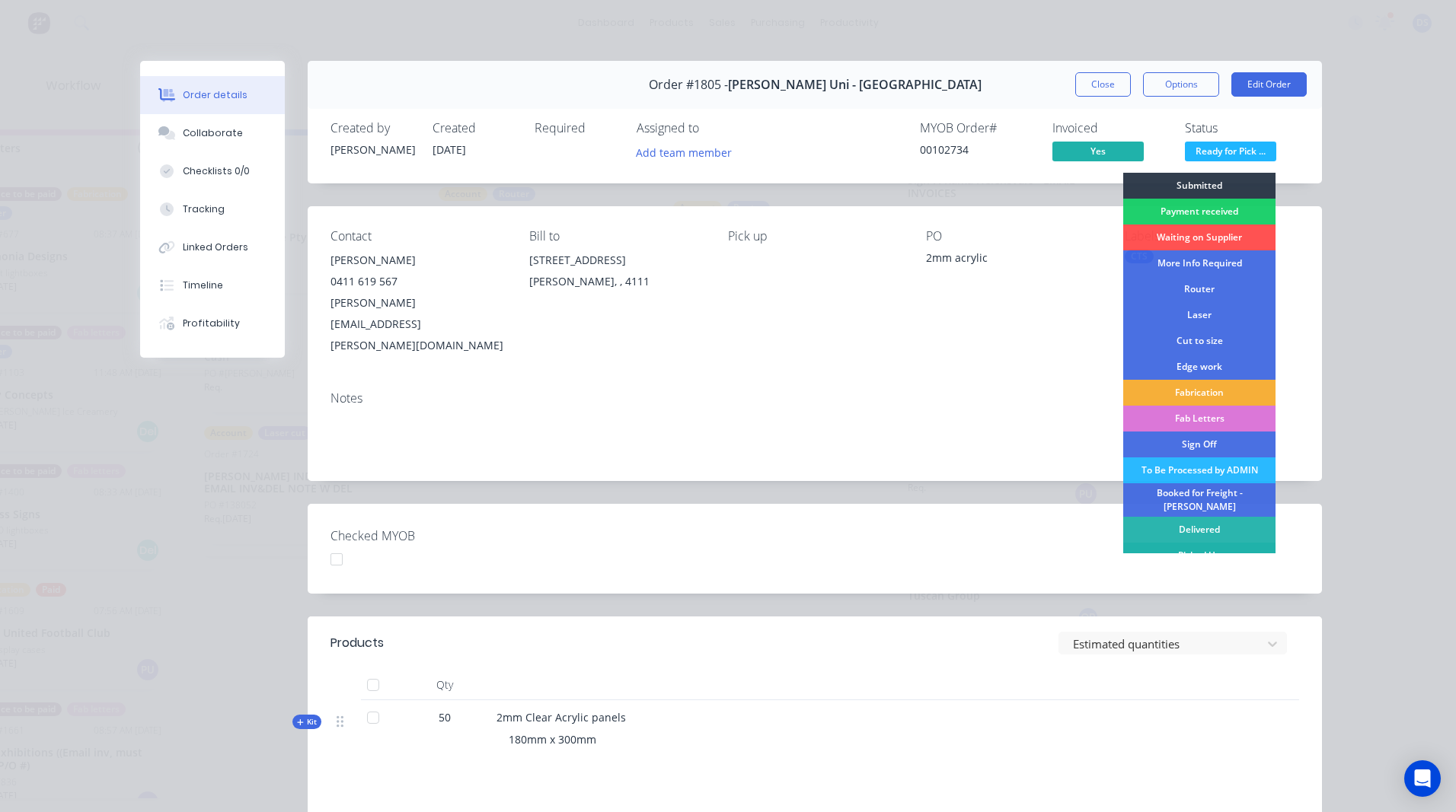
click at [1187, 543] on div "Picked Up" at bounding box center [1200, 556] width 153 height 26
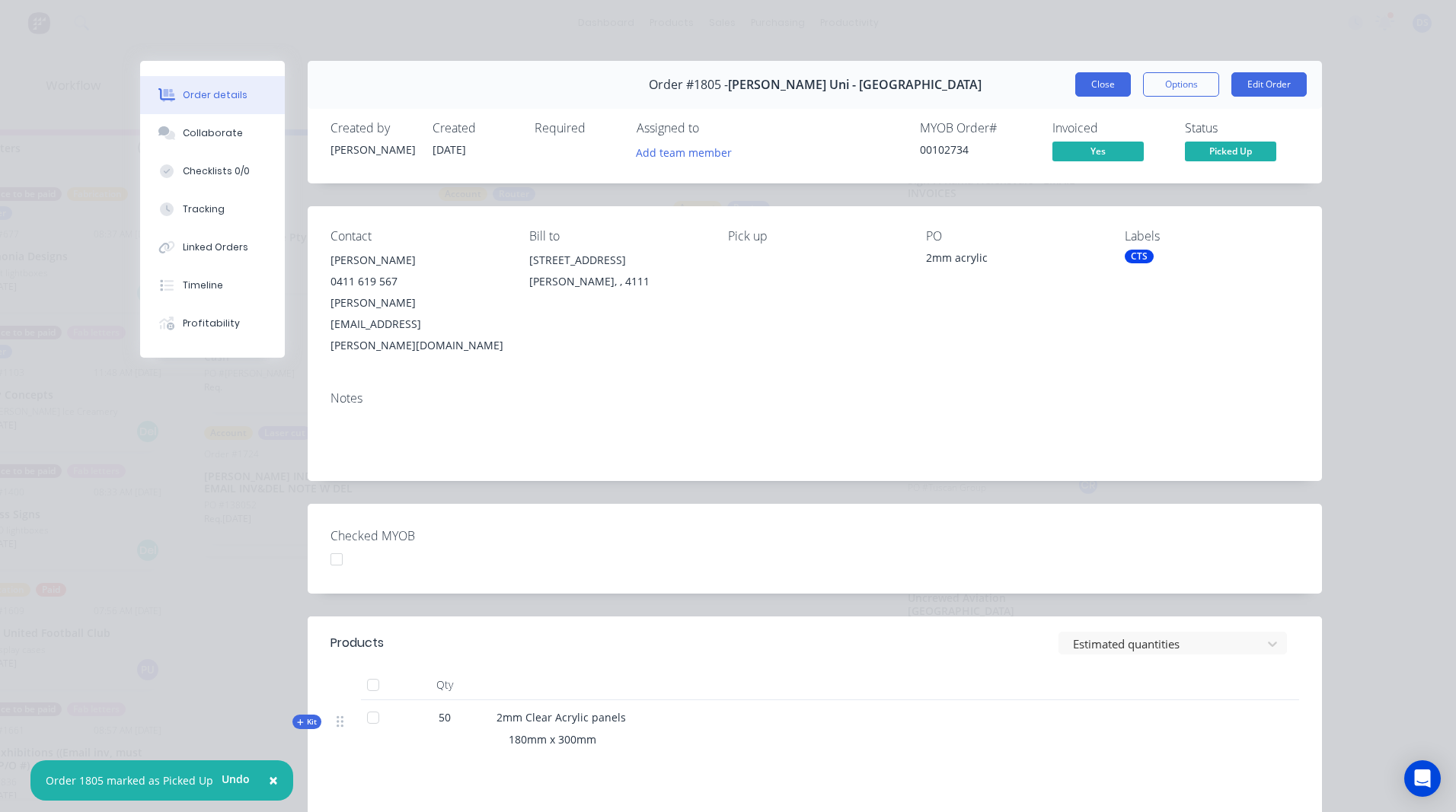
click at [1101, 84] on button "Close" at bounding box center [1104, 84] width 56 height 24
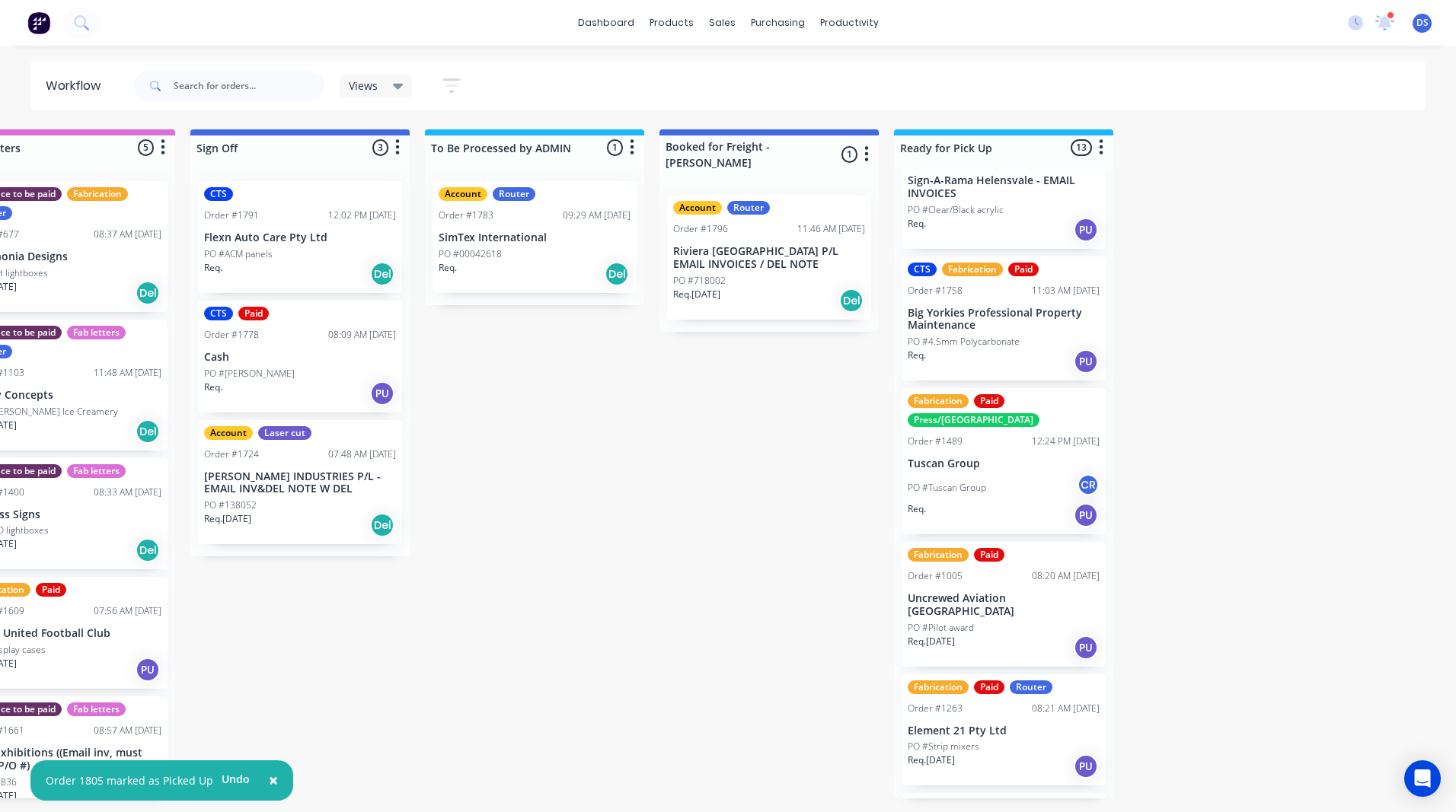
click at [1387, 13] on div at bounding box center [1391, 15] width 8 height 8
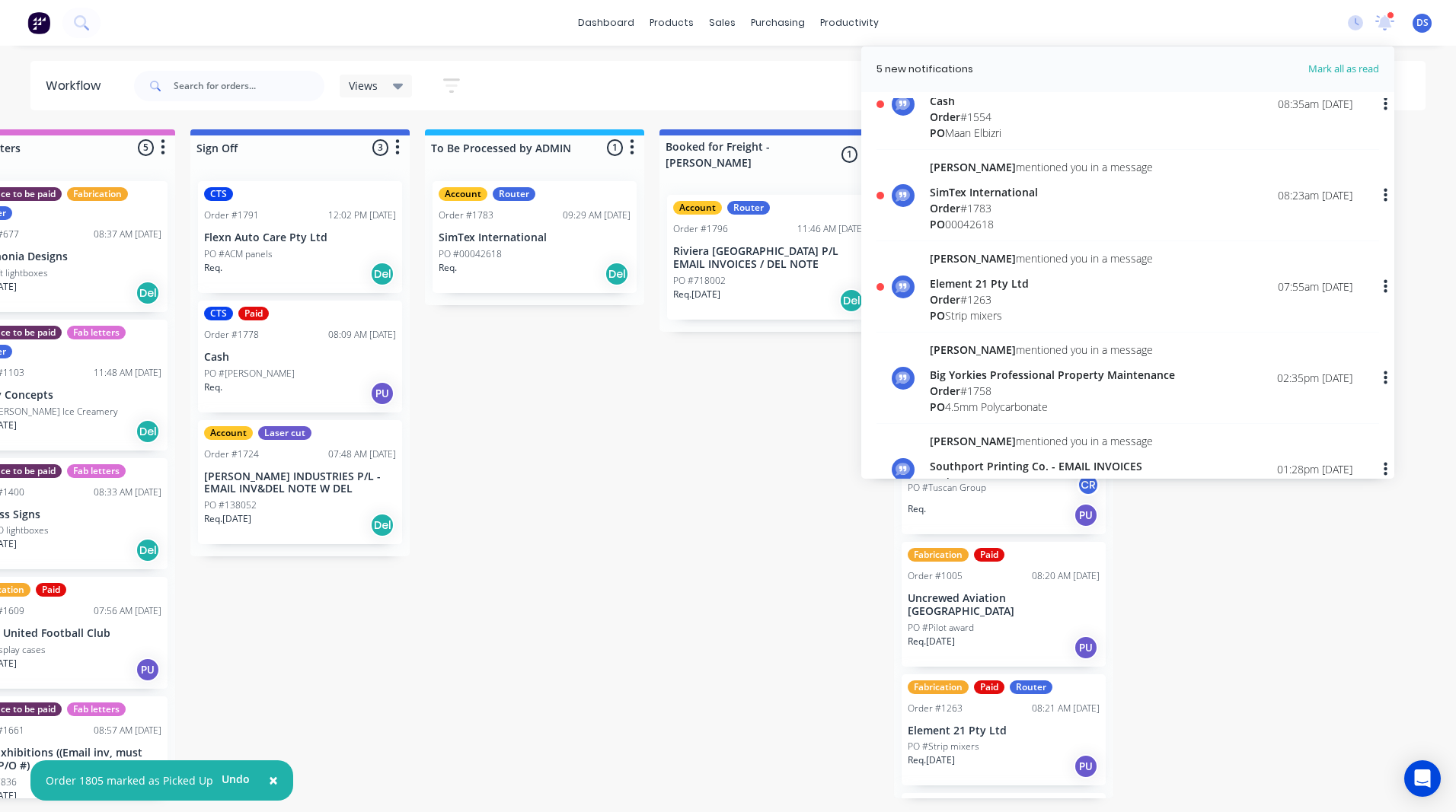
scroll to position [304, 0]
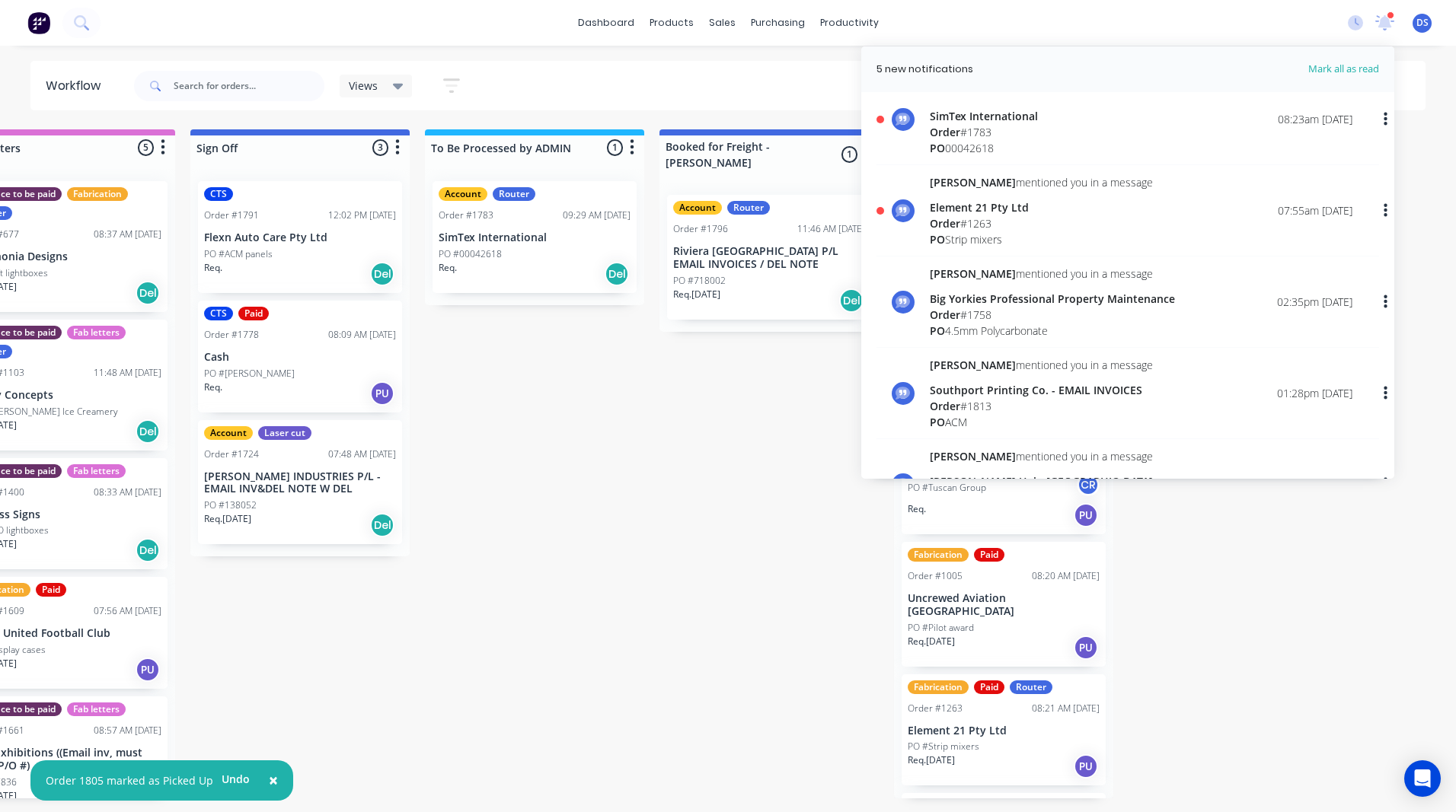
click at [960, 219] on span "Order" at bounding box center [945, 223] width 31 height 14
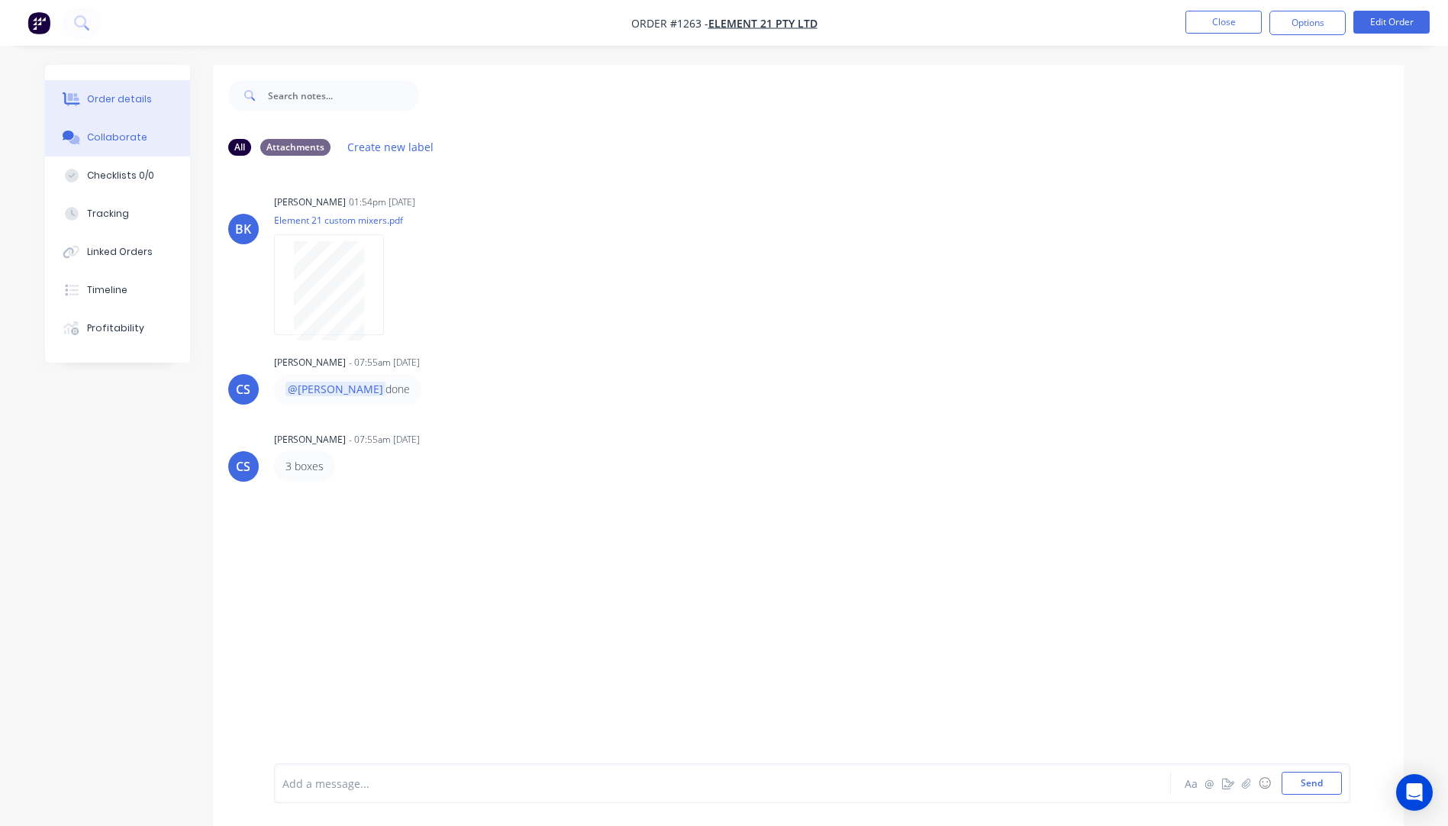
click at [113, 102] on div "Order details" at bounding box center [119, 99] width 65 height 14
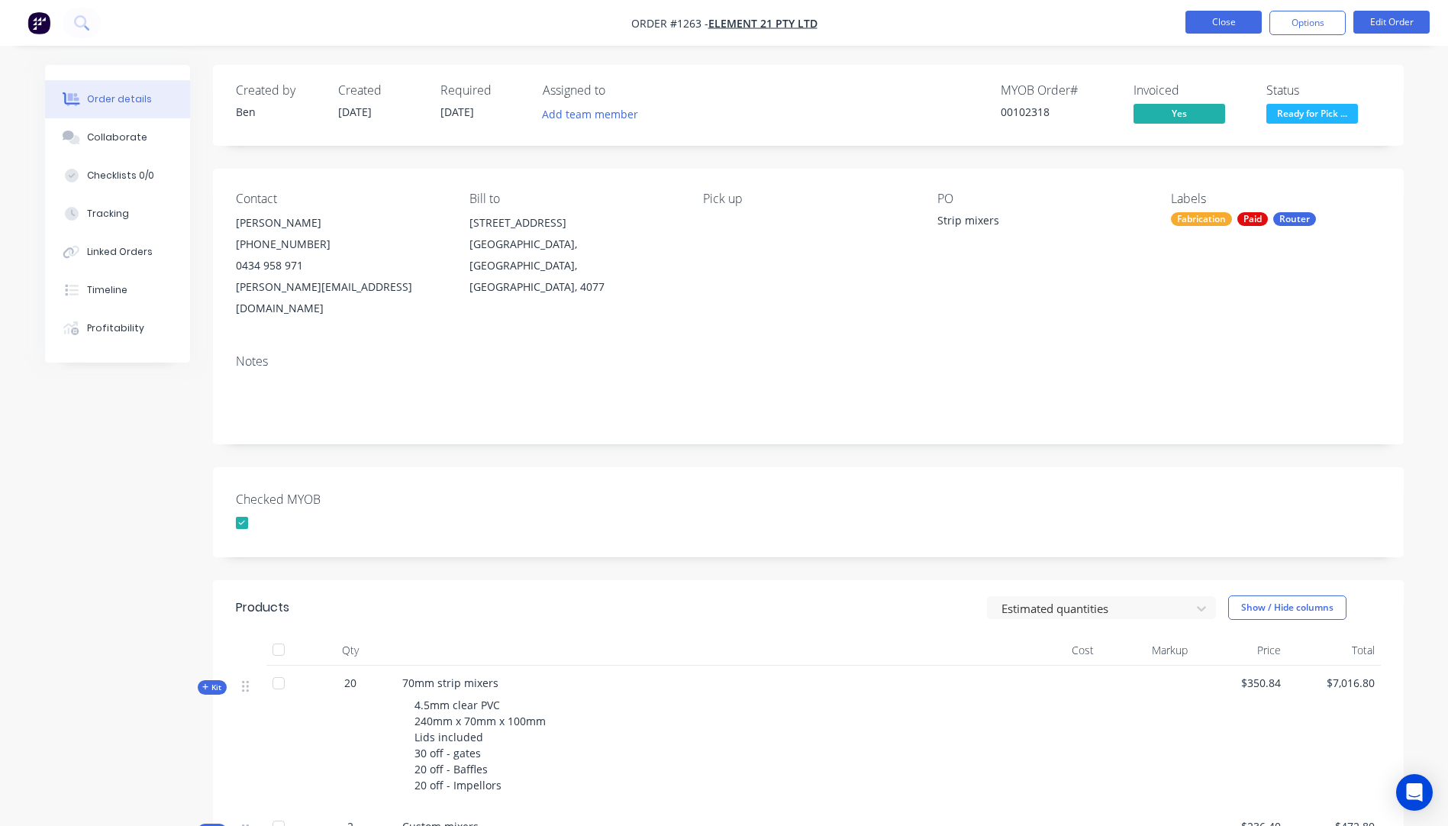
click at [1213, 21] on button "Close" at bounding box center [1223, 22] width 76 height 23
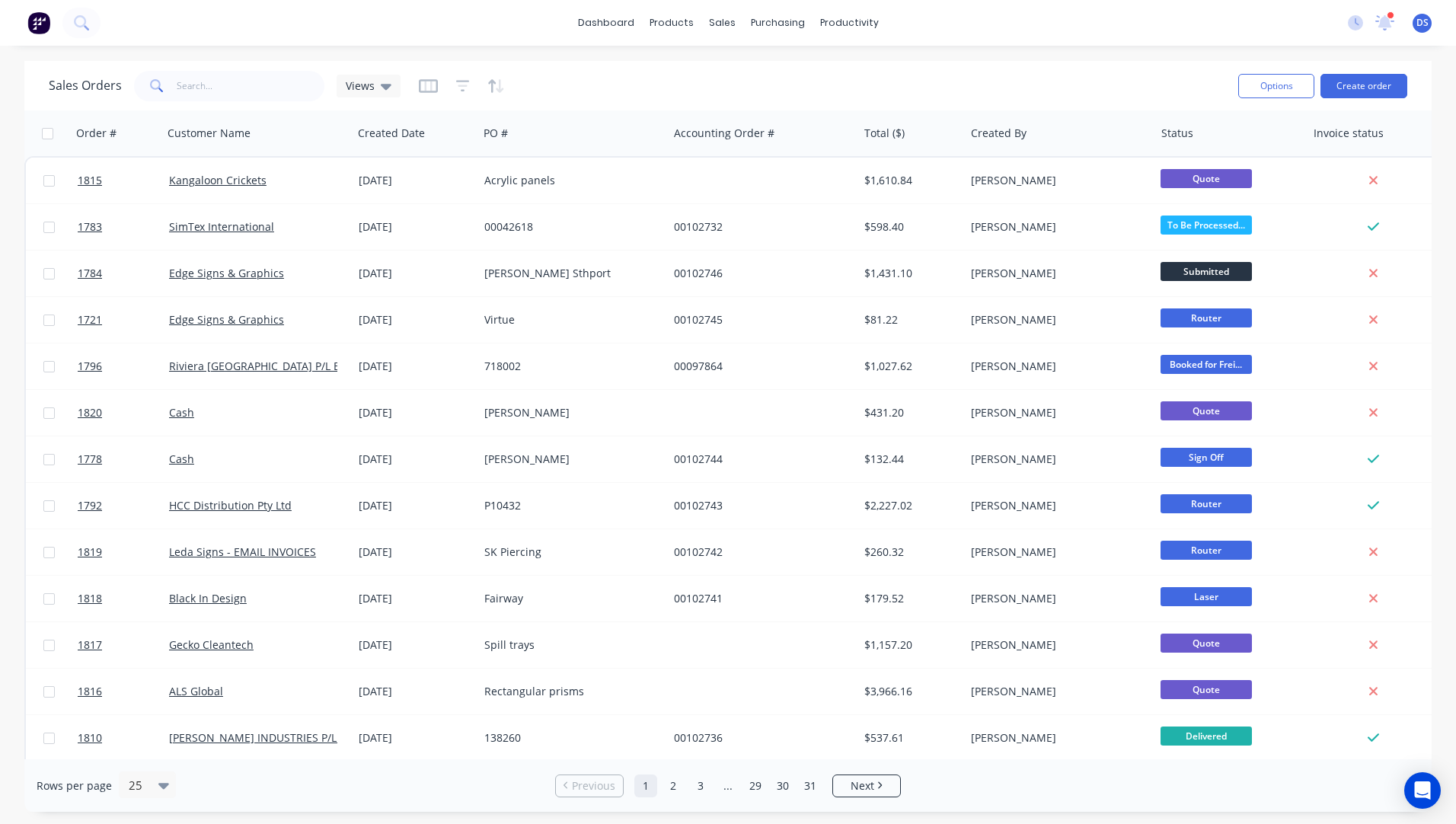
click at [1387, 17] on div at bounding box center [1391, 15] width 8 height 8
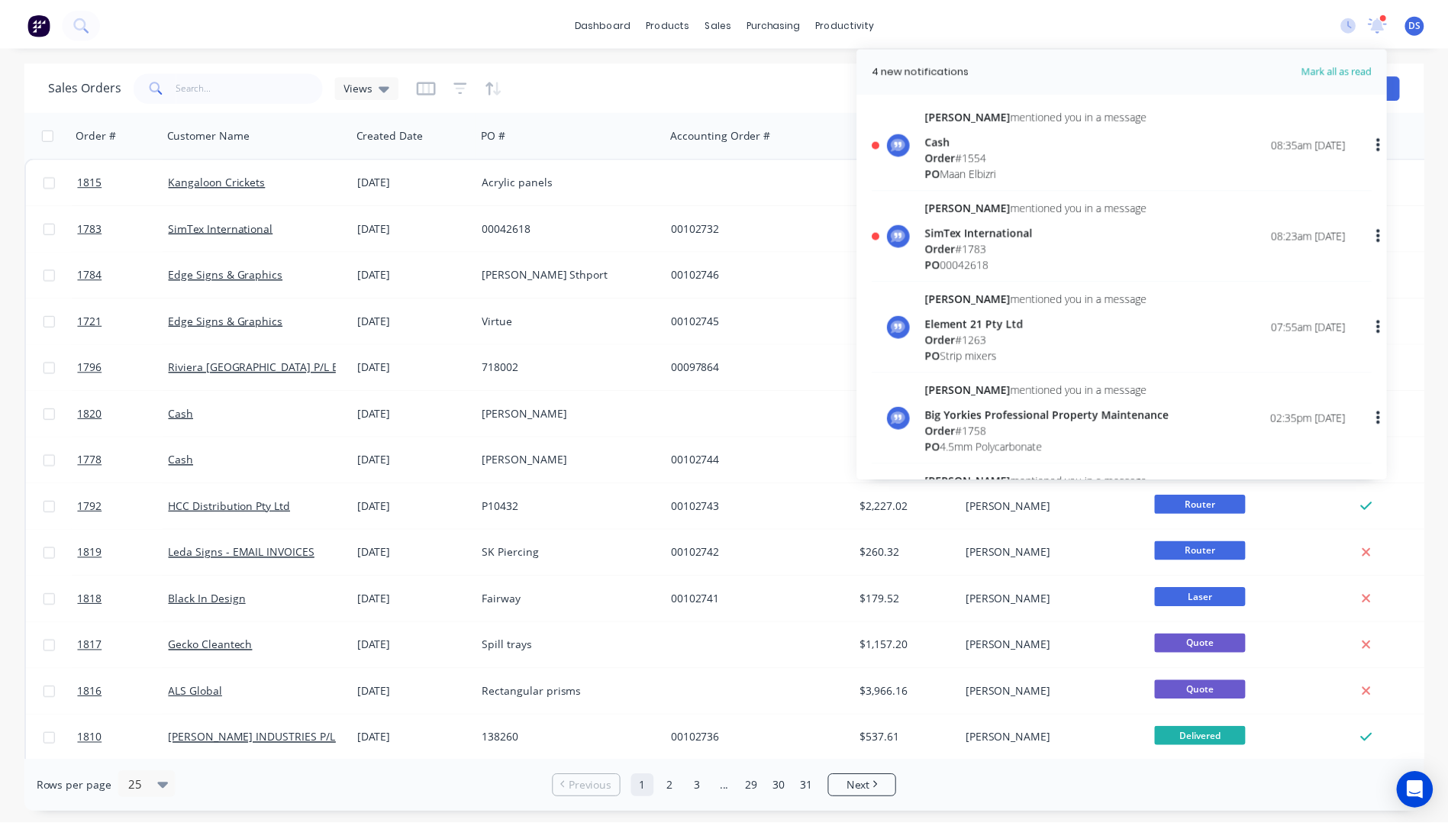
scroll to position [153, 0]
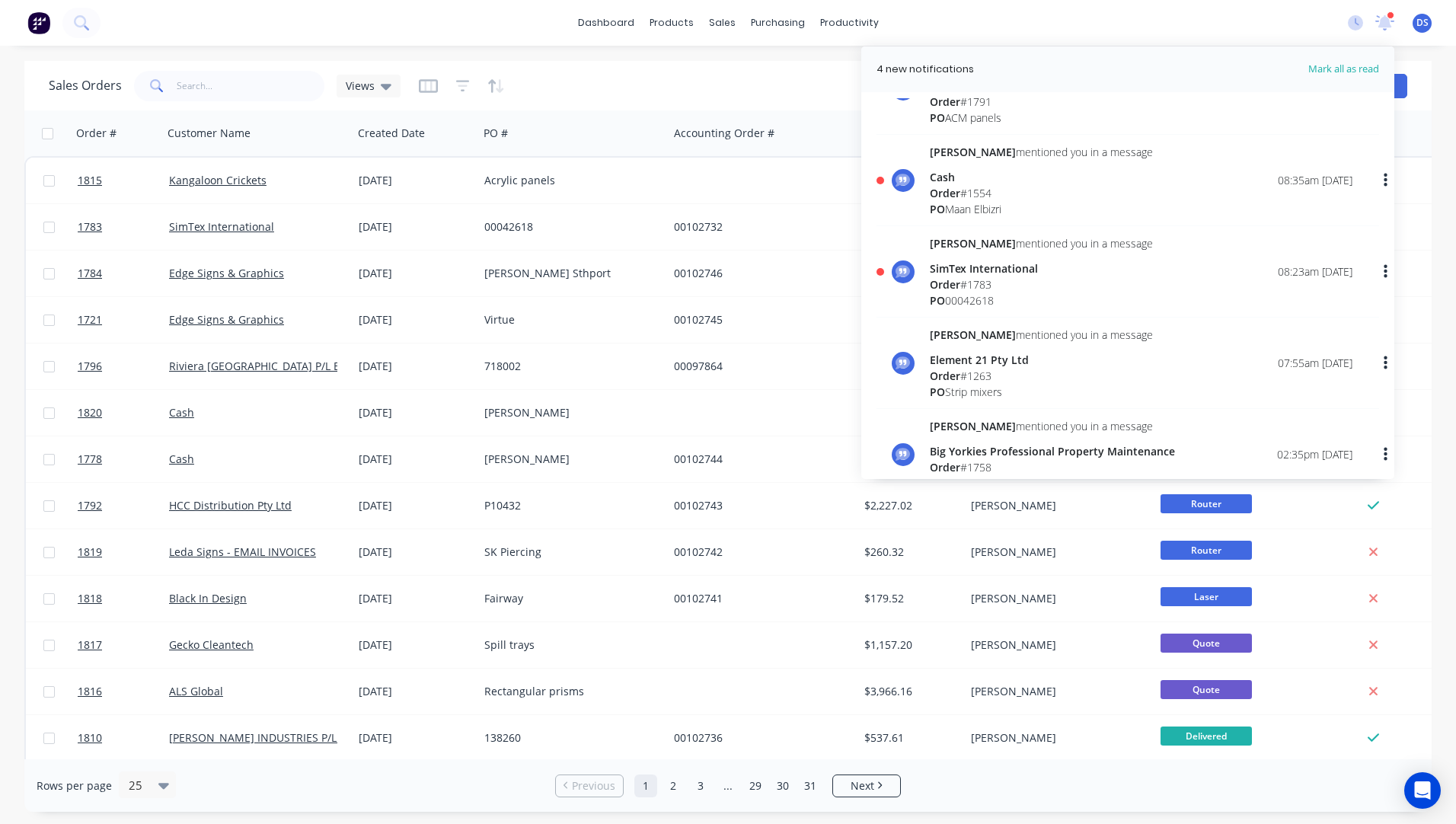
click at [972, 291] on div "Order # 1783" at bounding box center [1042, 284] width 224 height 16
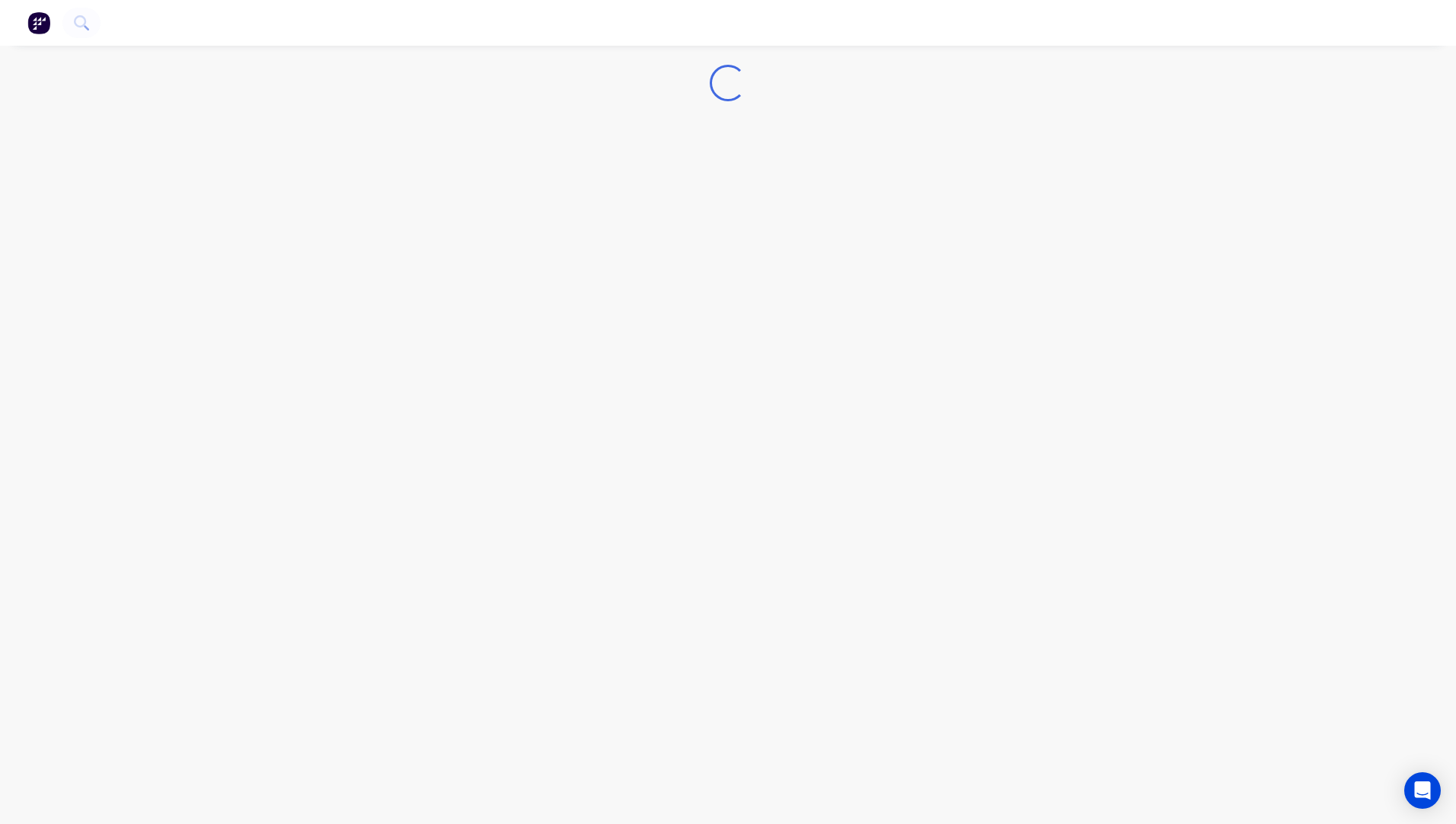
click at [972, 291] on div "Loading..." at bounding box center [728, 412] width 1456 height 824
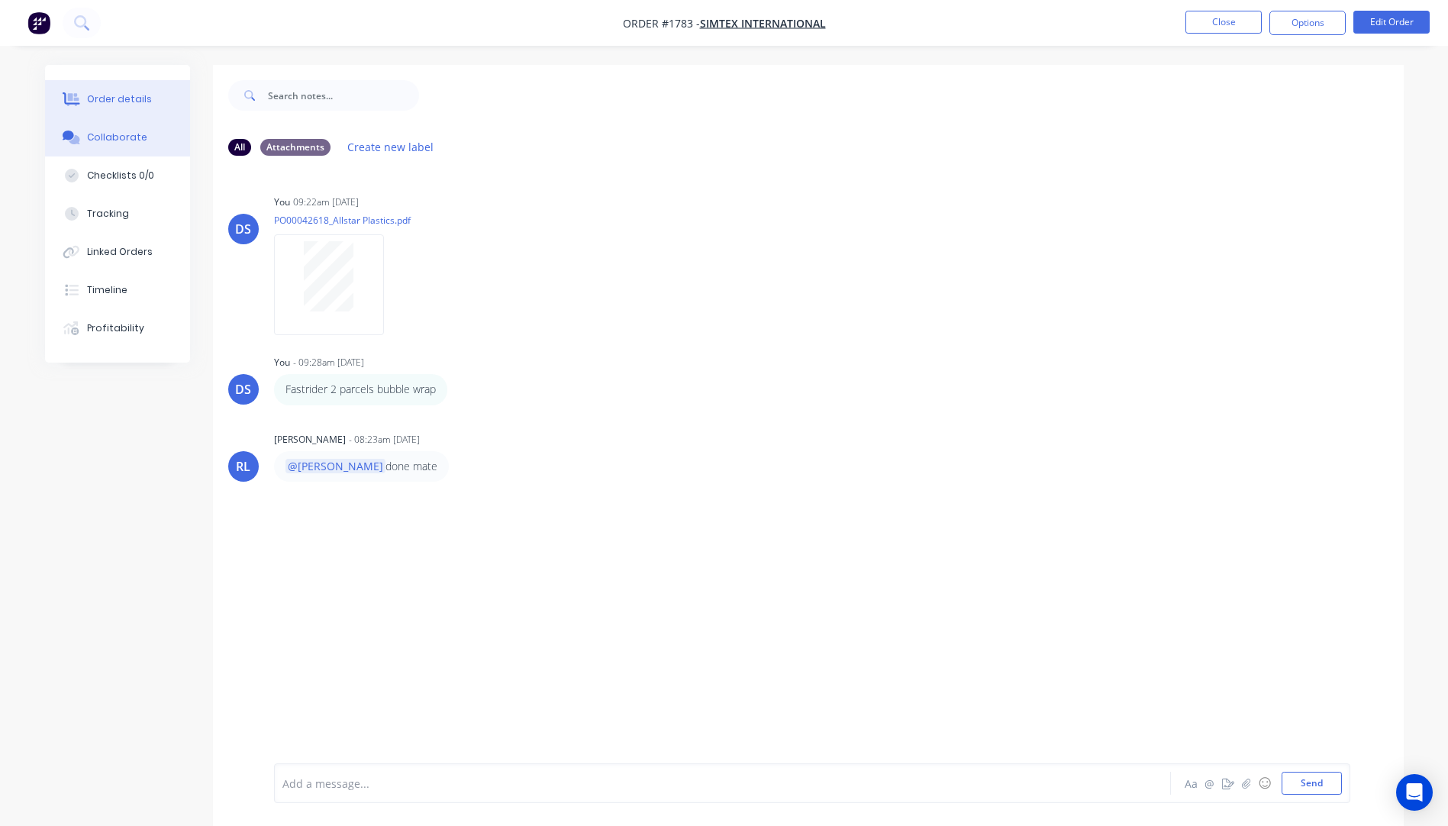
click at [132, 104] on div "Order details" at bounding box center [119, 99] width 65 height 14
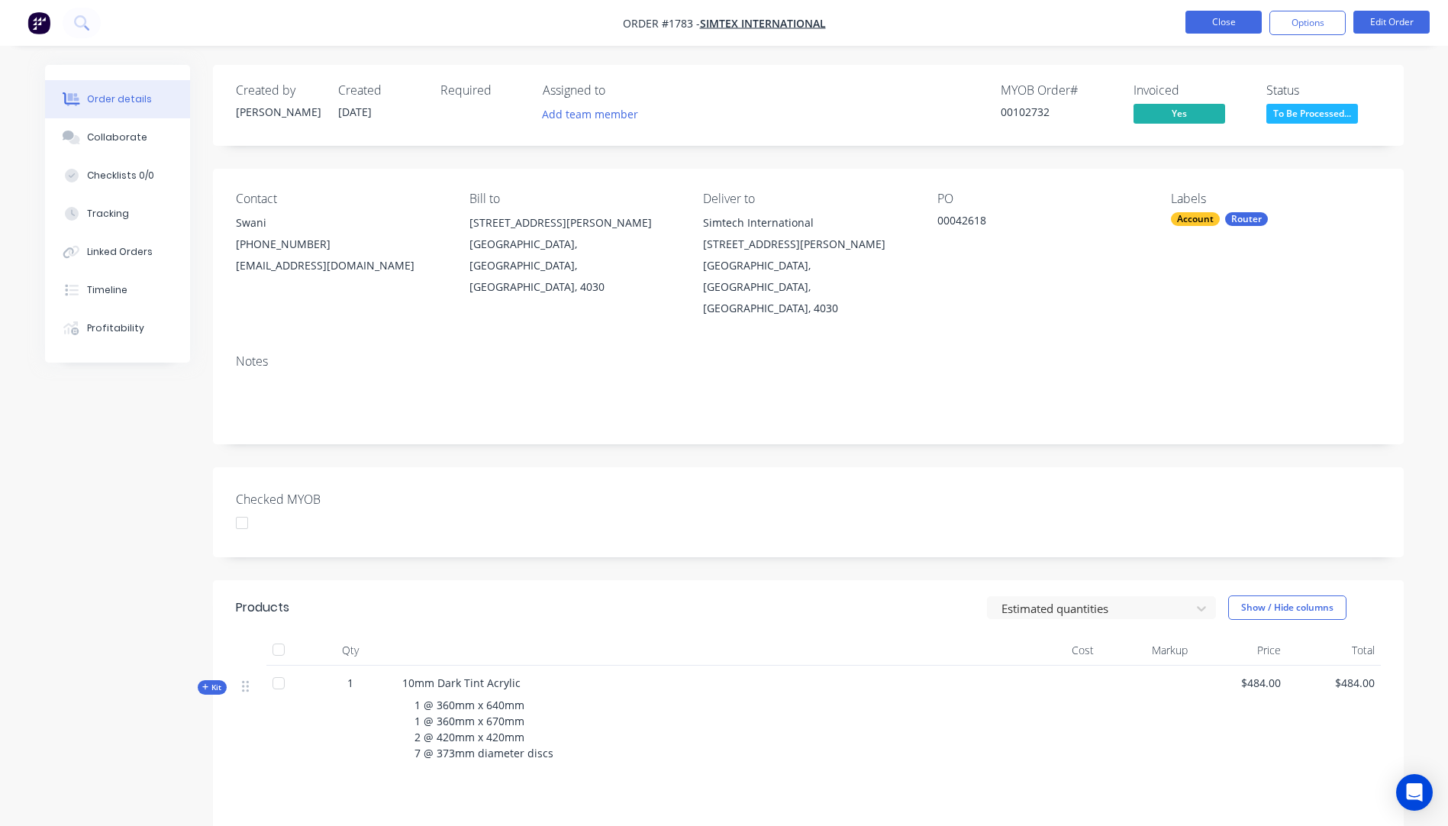
click at [1222, 20] on button "Close" at bounding box center [1223, 22] width 76 height 23
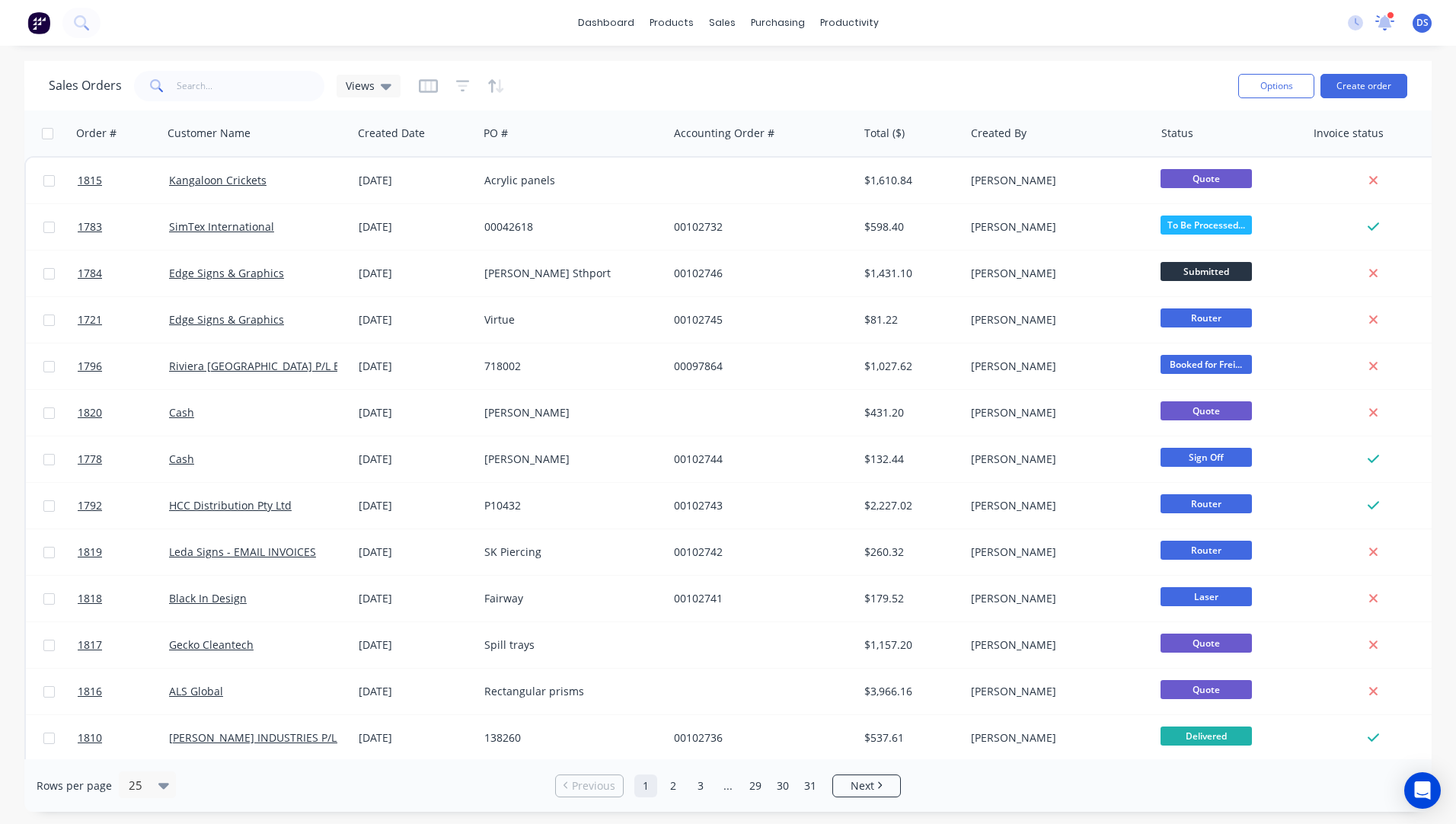
click at [1387, 25] on icon at bounding box center [1385, 21] width 14 height 14
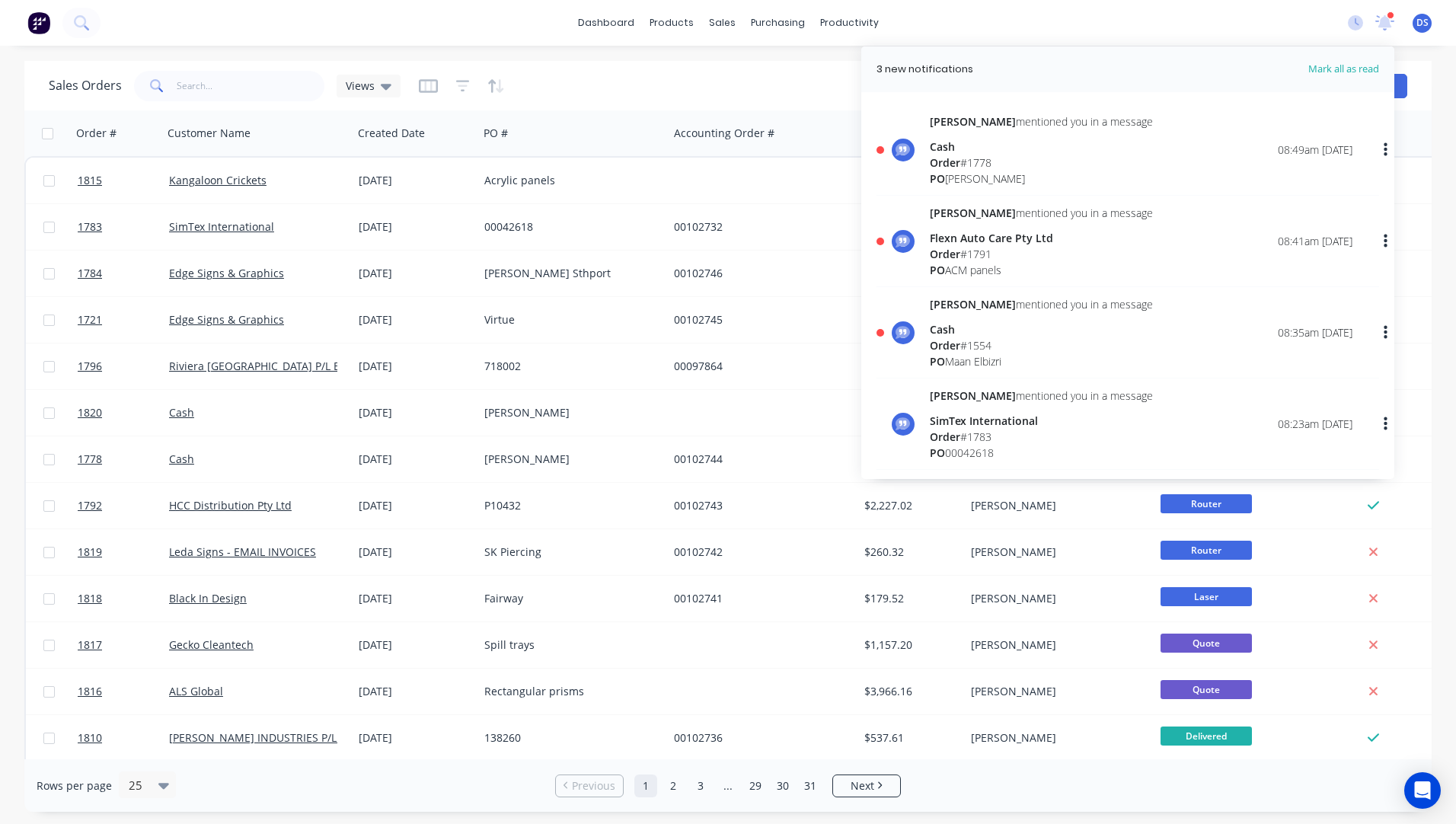
click at [977, 342] on div "Order # 1554" at bounding box center [1042, 345] width 224 height 16
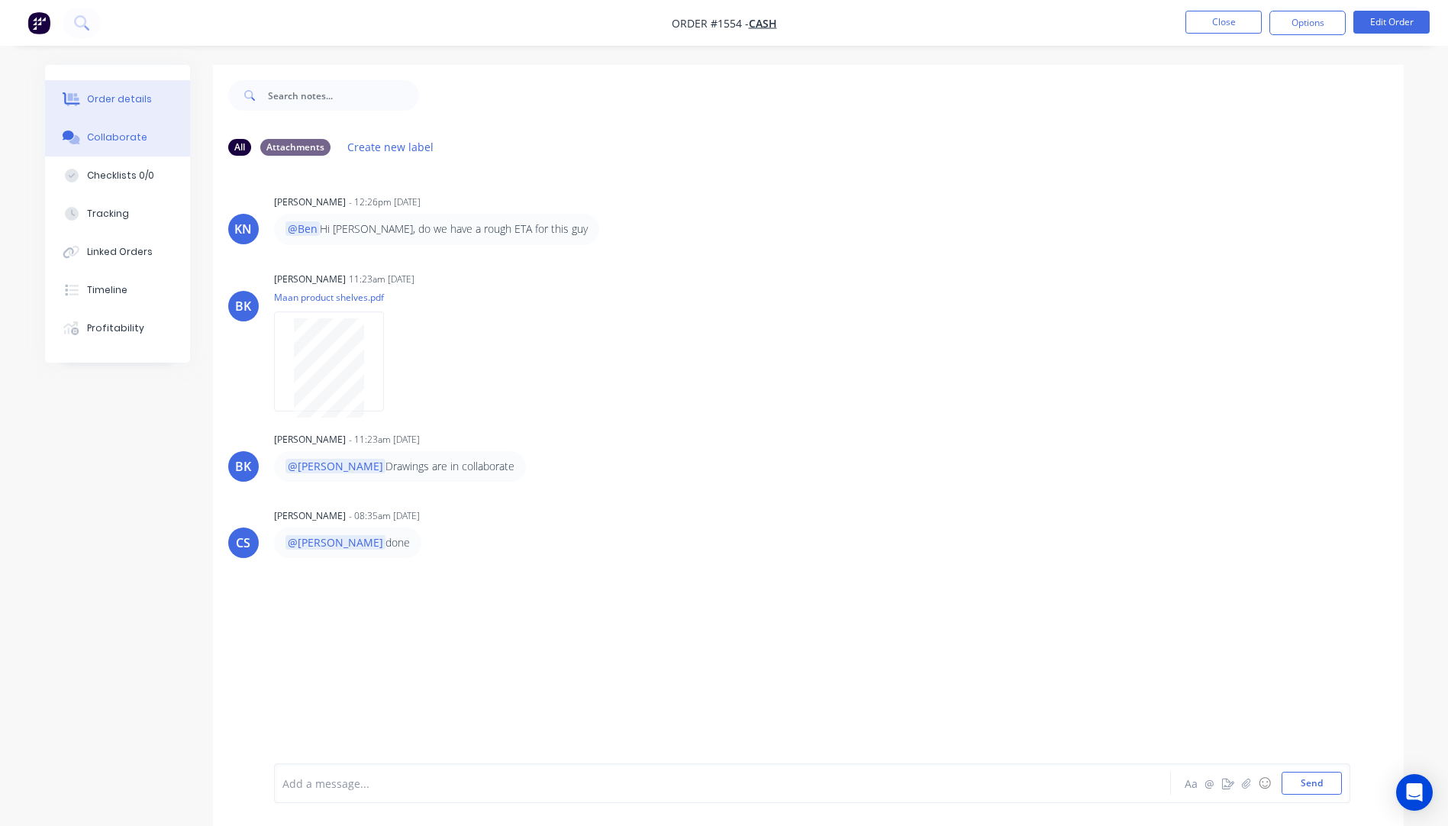
click at [125, 104] on div "Order details" at bounding box center [119, 99] width 65 height 14
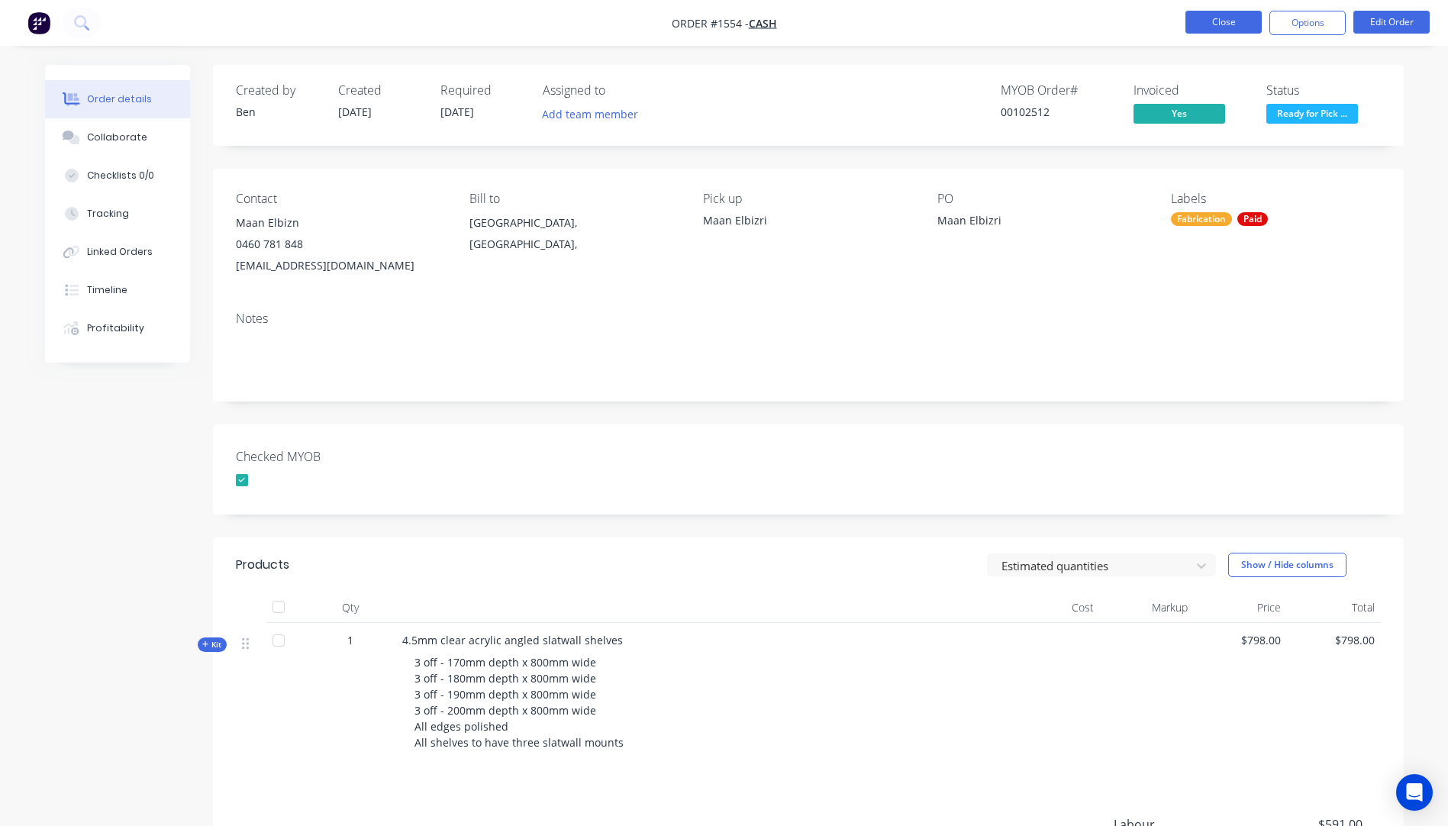
click at [1212, 21] on button "Close" at bounding box center [1223, 22] width 76 height 23
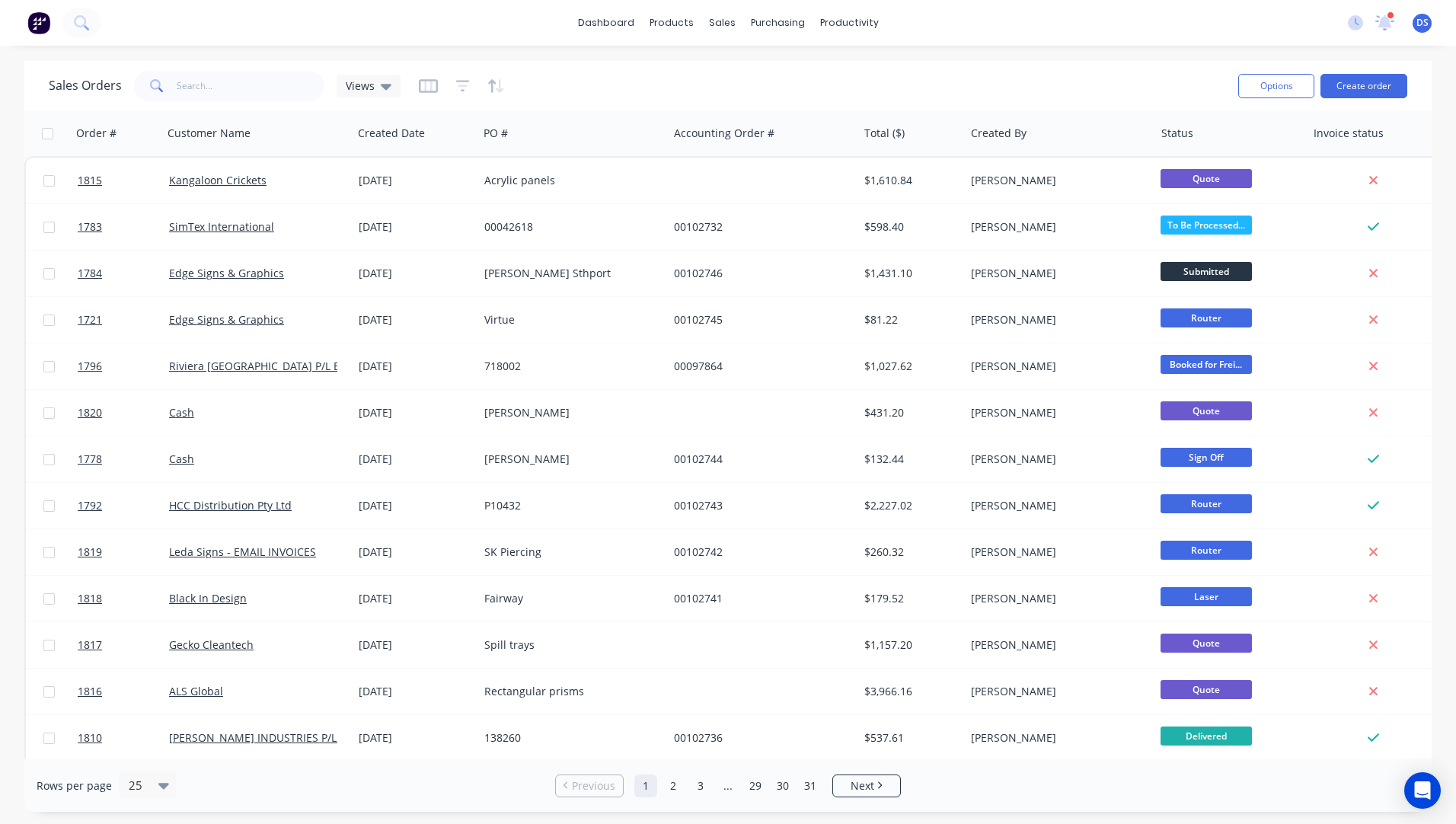
click at [1396, 16] on div "2 new notifications Mark all as read Ryan mentioned you in a message Cash Order…" at bounding box center [1396, 22] width 121 height 23
click at [1383, 24] on icon at bounding box center [1385, 21] width 14 height 12
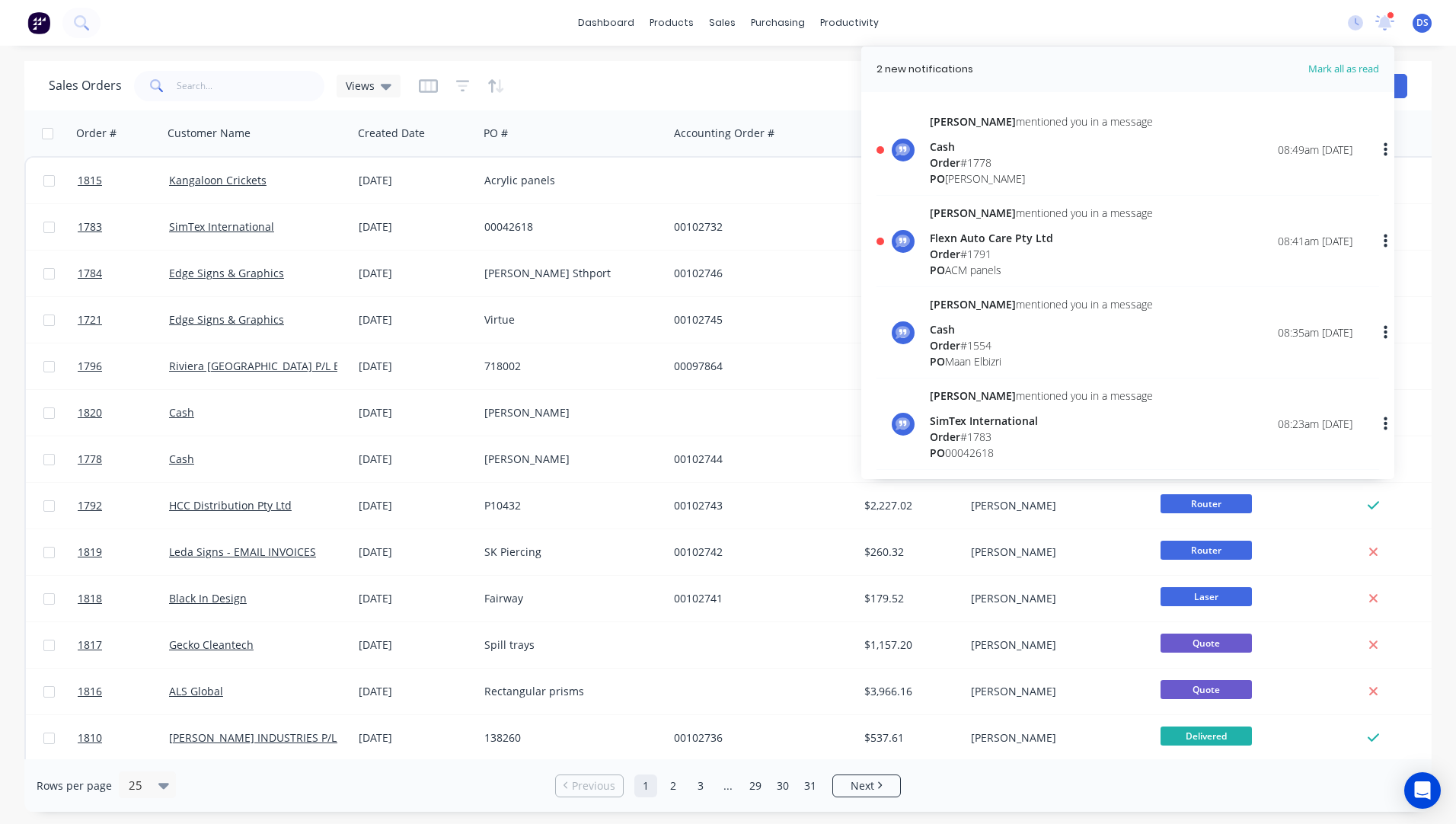
click at [969, 247] on div "Order # 1791" at bounding box center [1042, 253] width 224 height 16
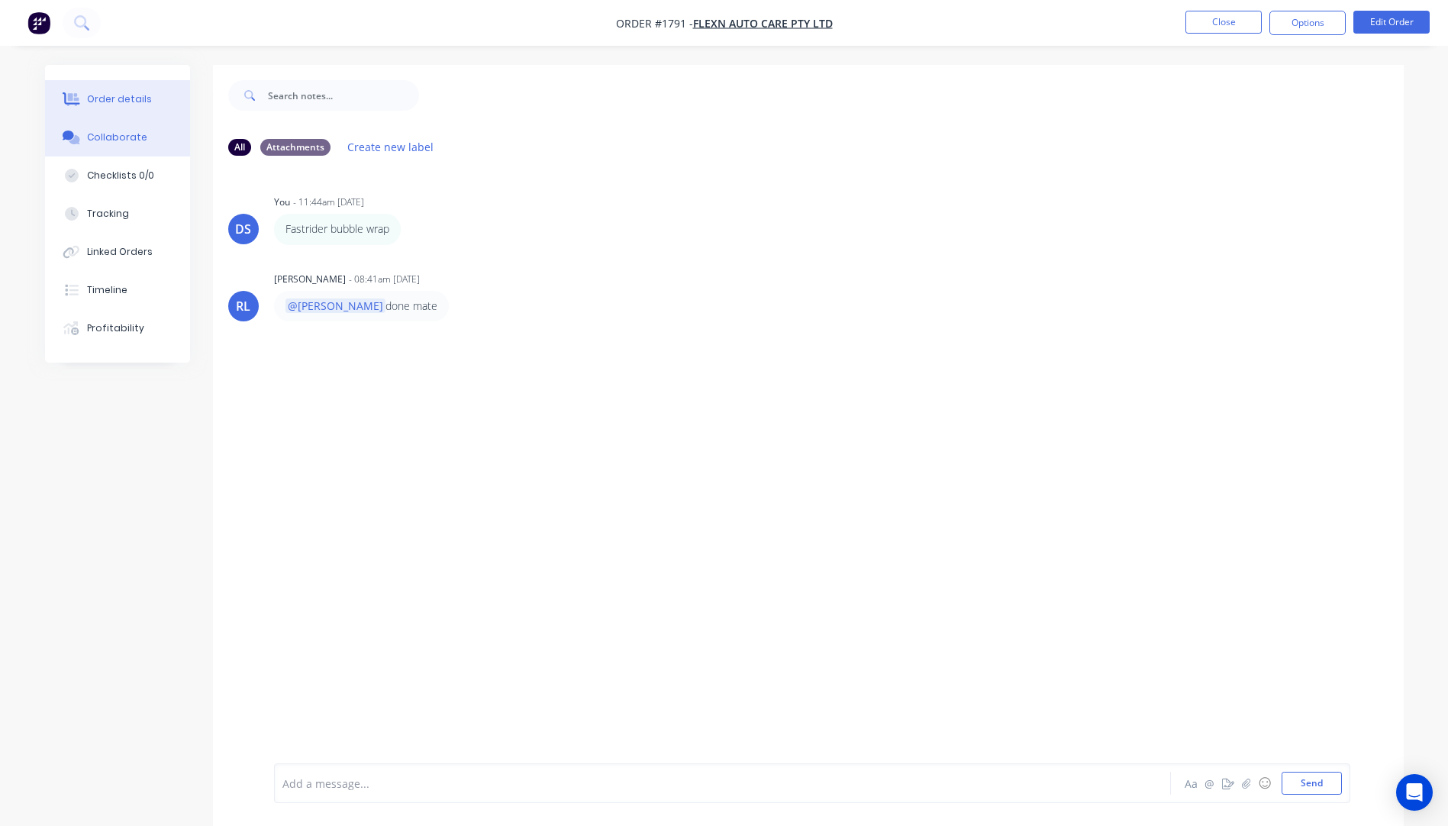
click at [115, 98] on div "Order details" at bounding box center [119, 99] width 65 height 14
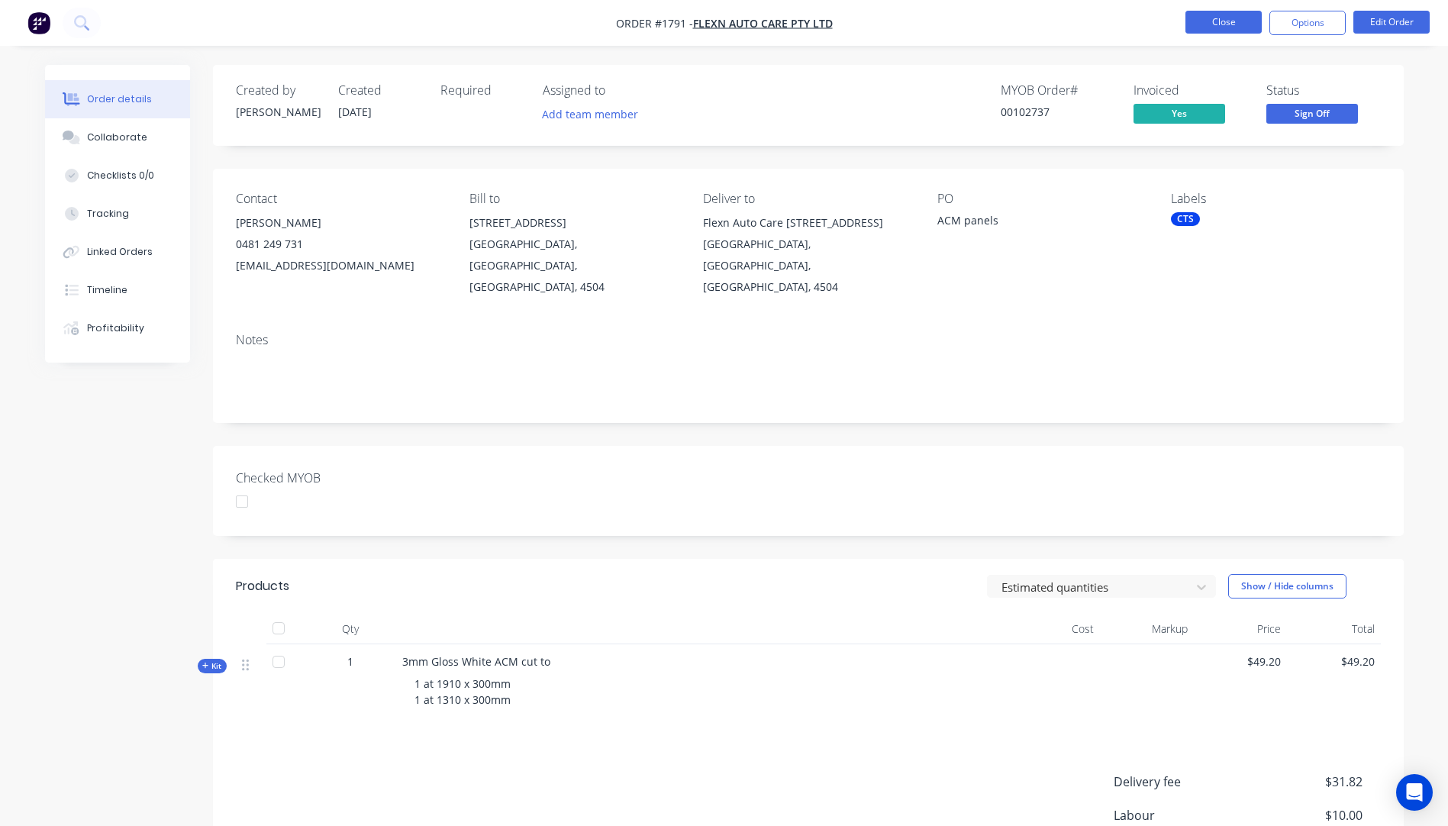
click at [1223, 20] on button "Close" at bounding box center [1223, 22] width 76 height 23
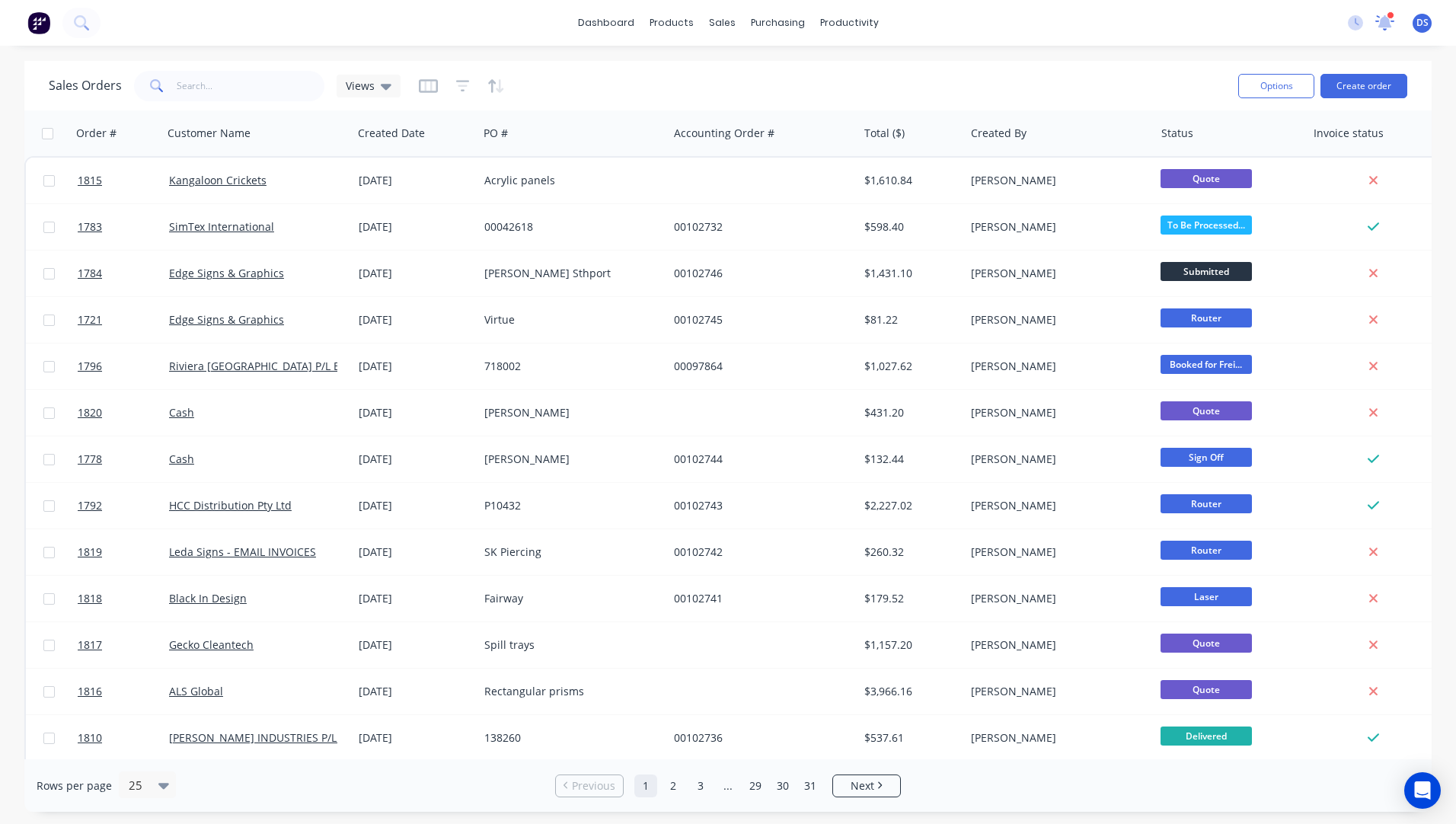
click at [1384, 22] on icon at bounding box center [1385, 21] width 14 height 12
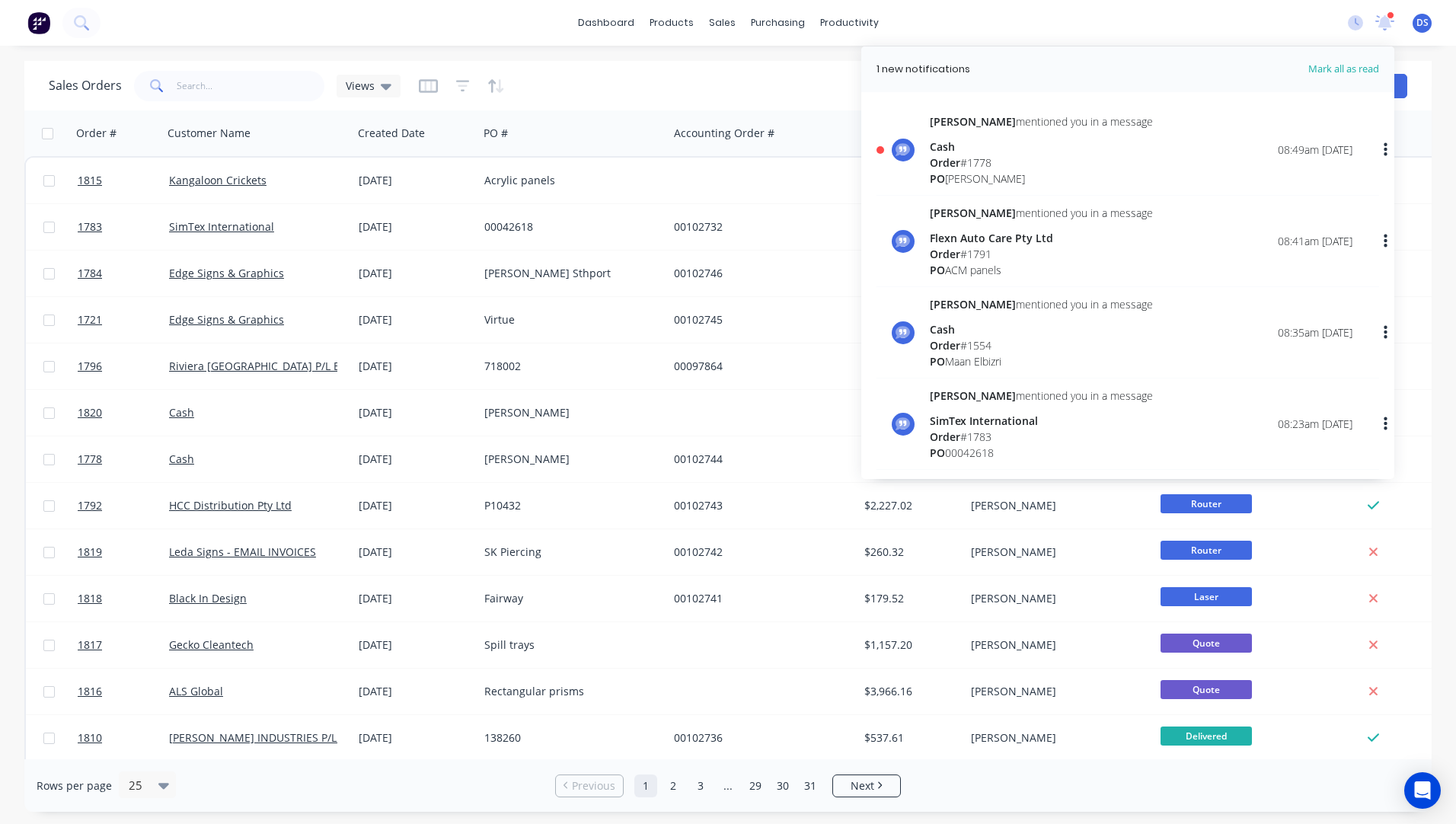
click at [957, 162] on span "Order" at bounding box center [945, 163] width 31 height 14
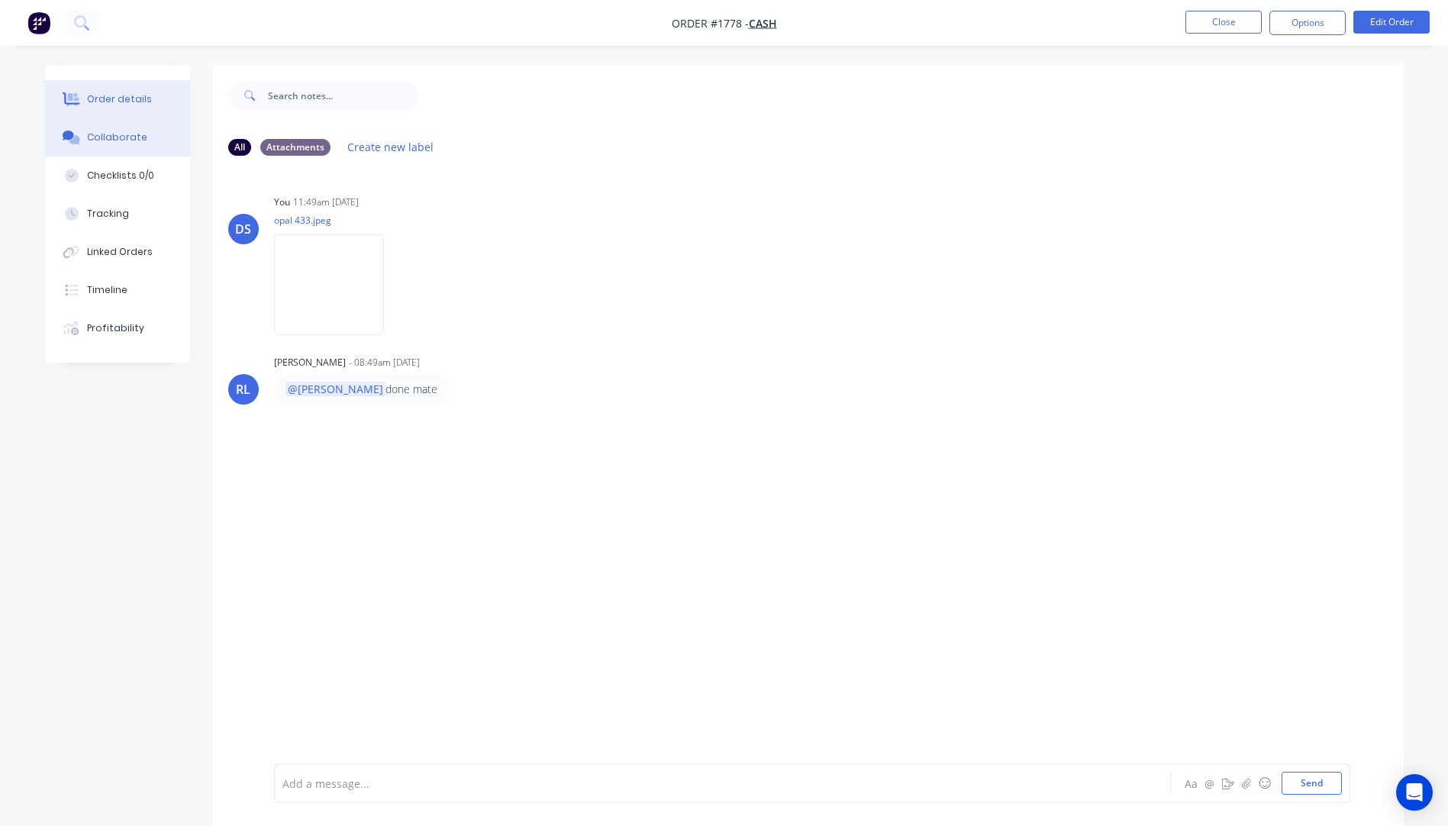
click at [126, 104] on div "Order details" at bounding box center [119, 99] width 65 height 14
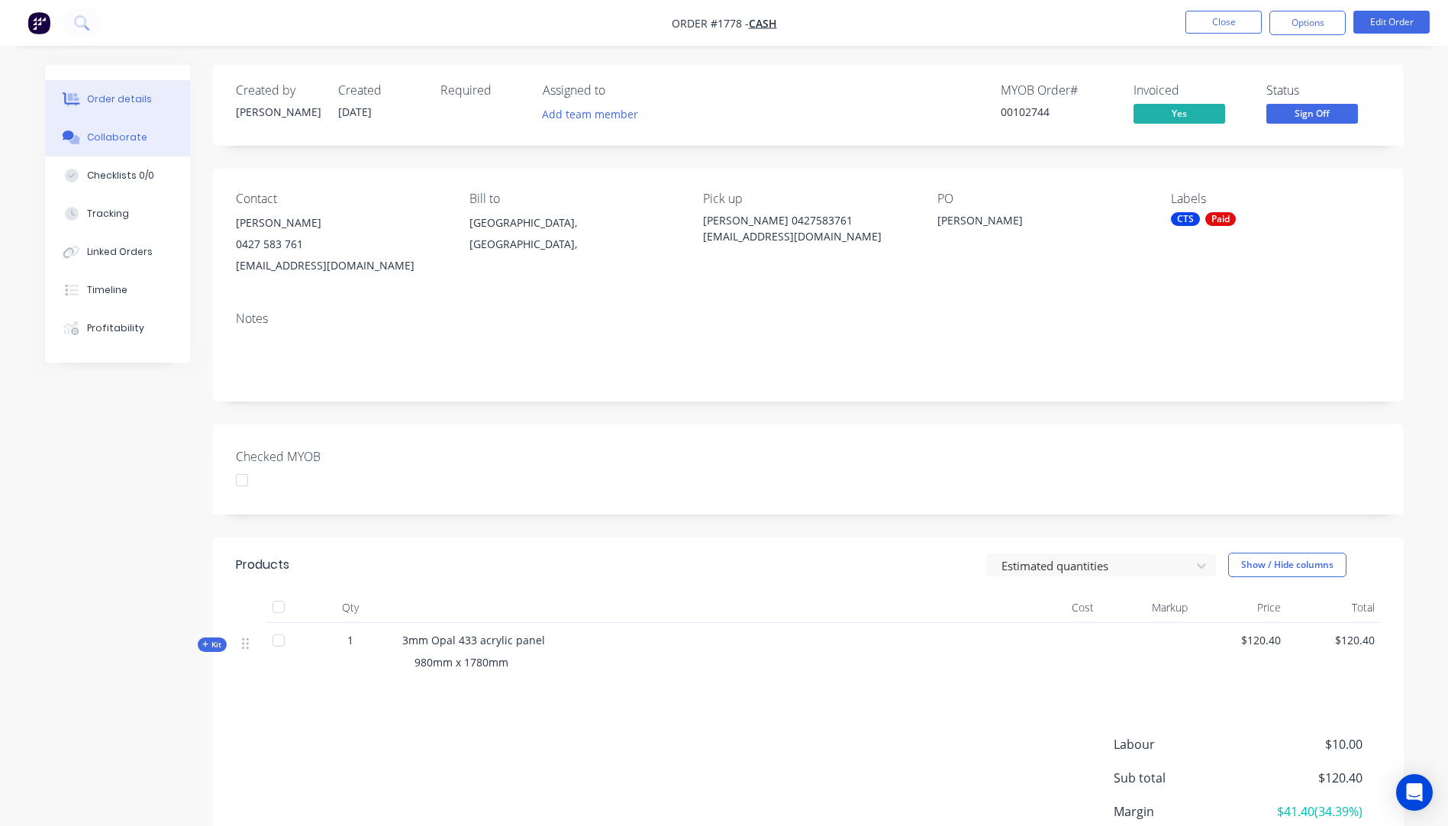
click at [113, 140] on div "Collaborate" at bounding box center [117, 137] width 60 height 14
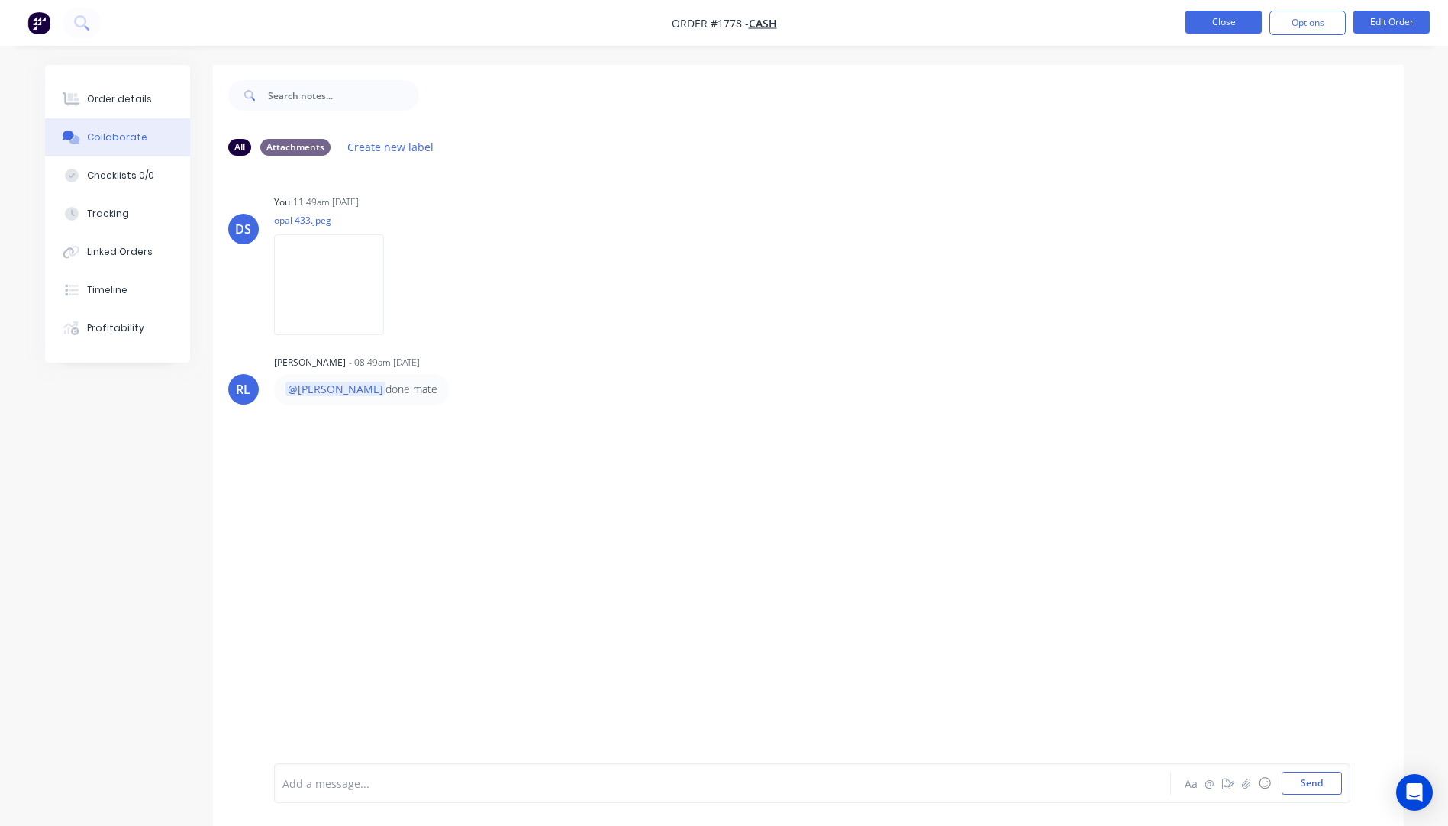
click at [1221, 33] on button "Close" at bounding box center [1223, 22] width 76 height 23
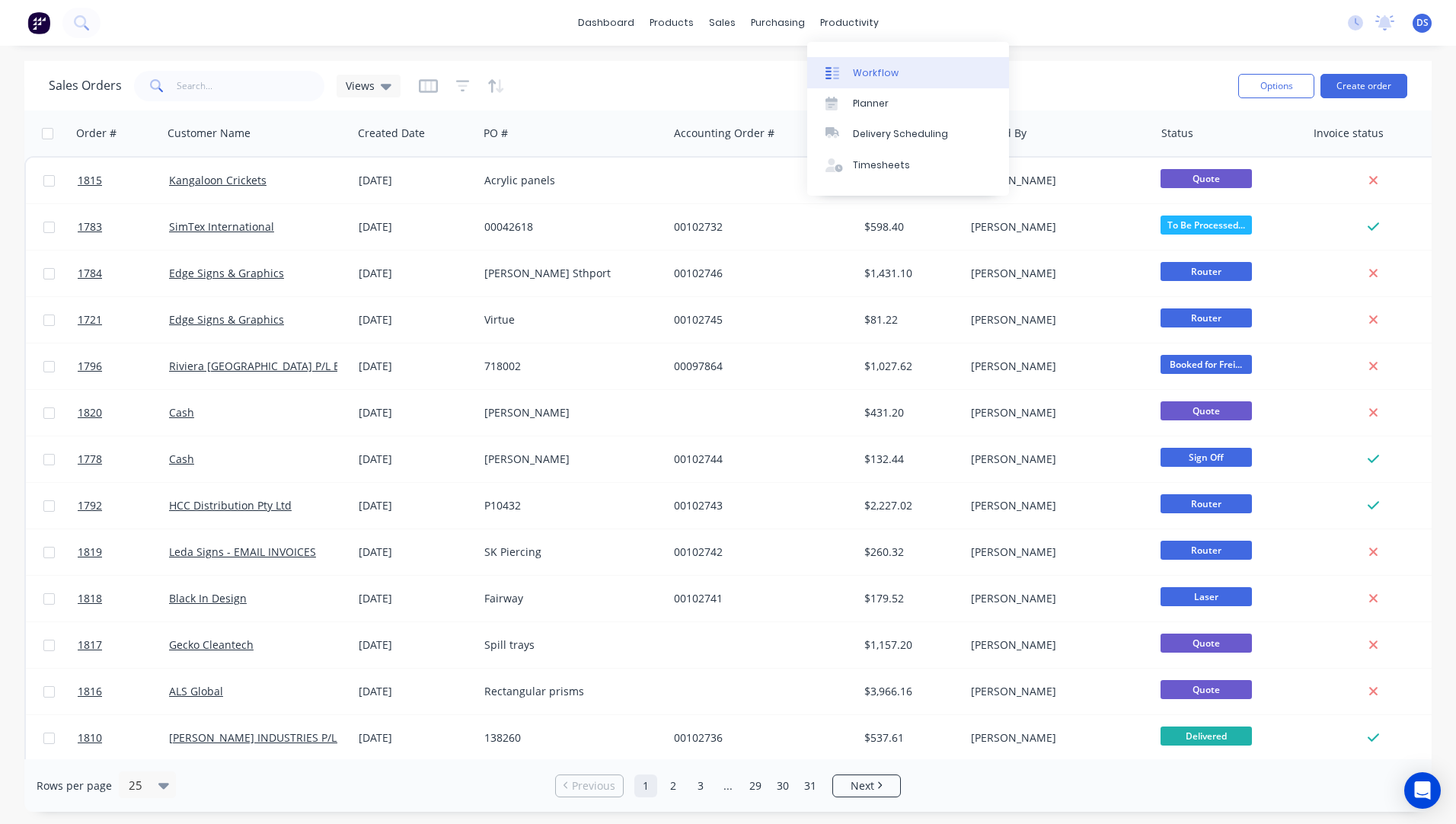
click at [866, 76] on div "Workflow" at bounding box center [876, 73] width 46 height 14
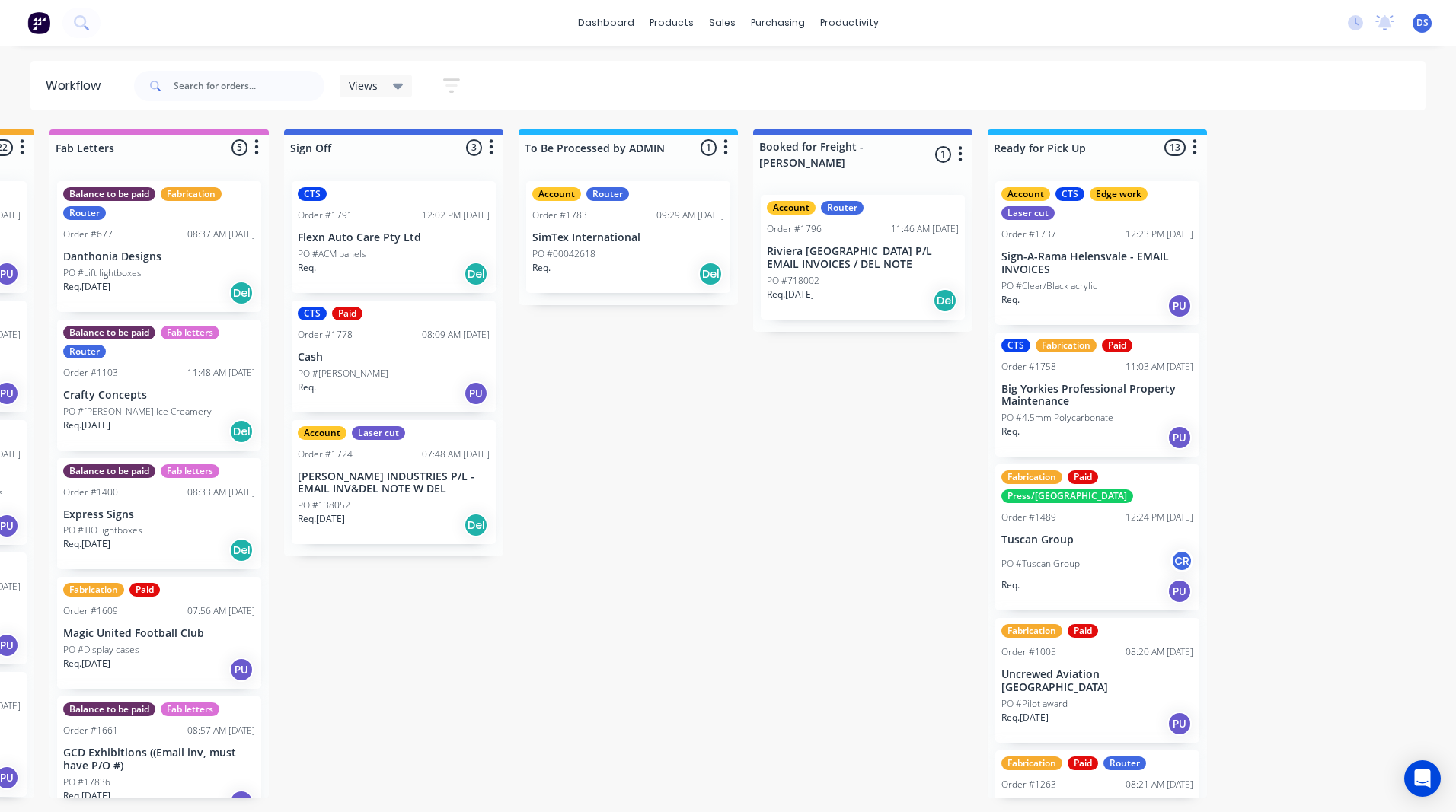
scroll to position [0, 2188]
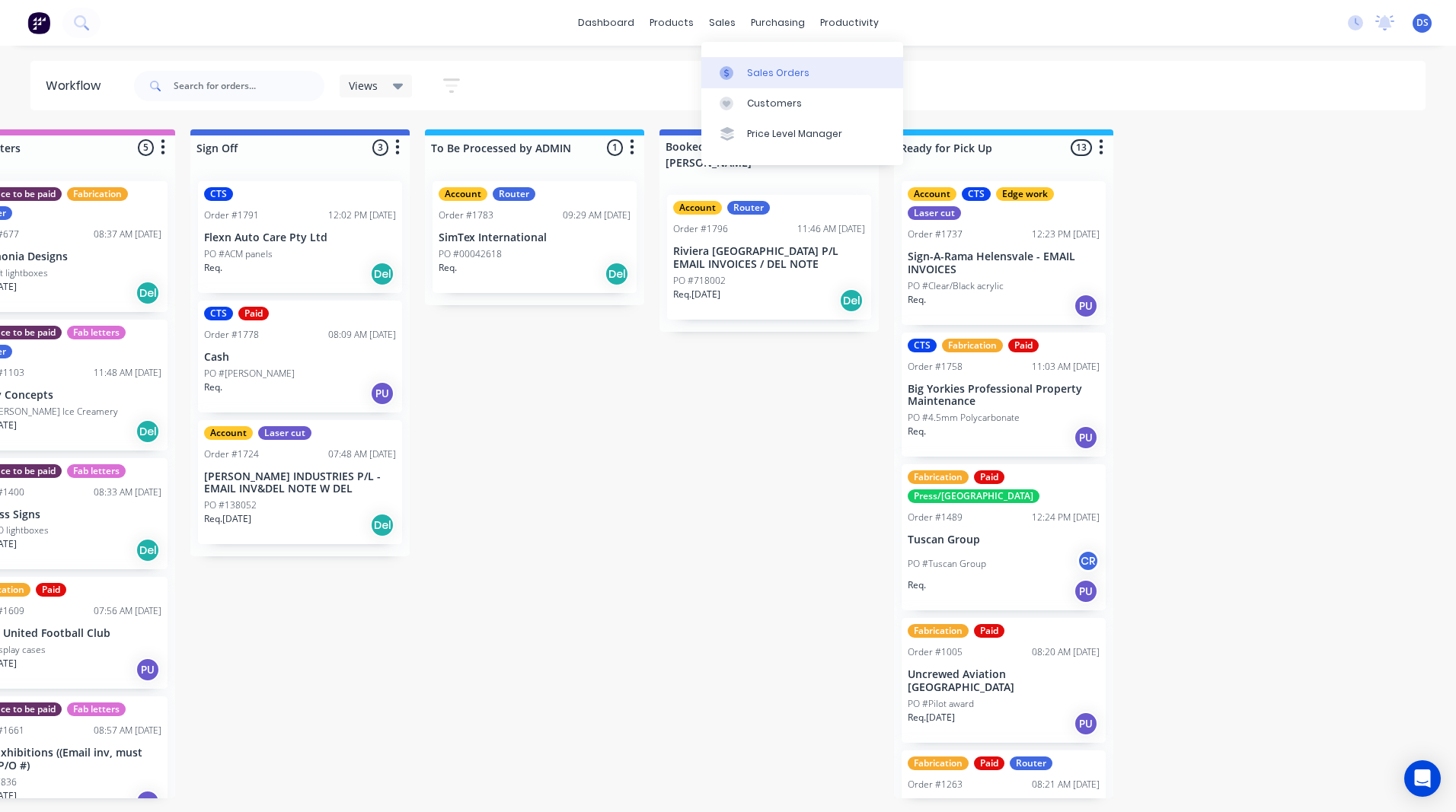
click at [770, 77] on div "Sales Orders" at bounding box center [778, 73] width 63 height 14
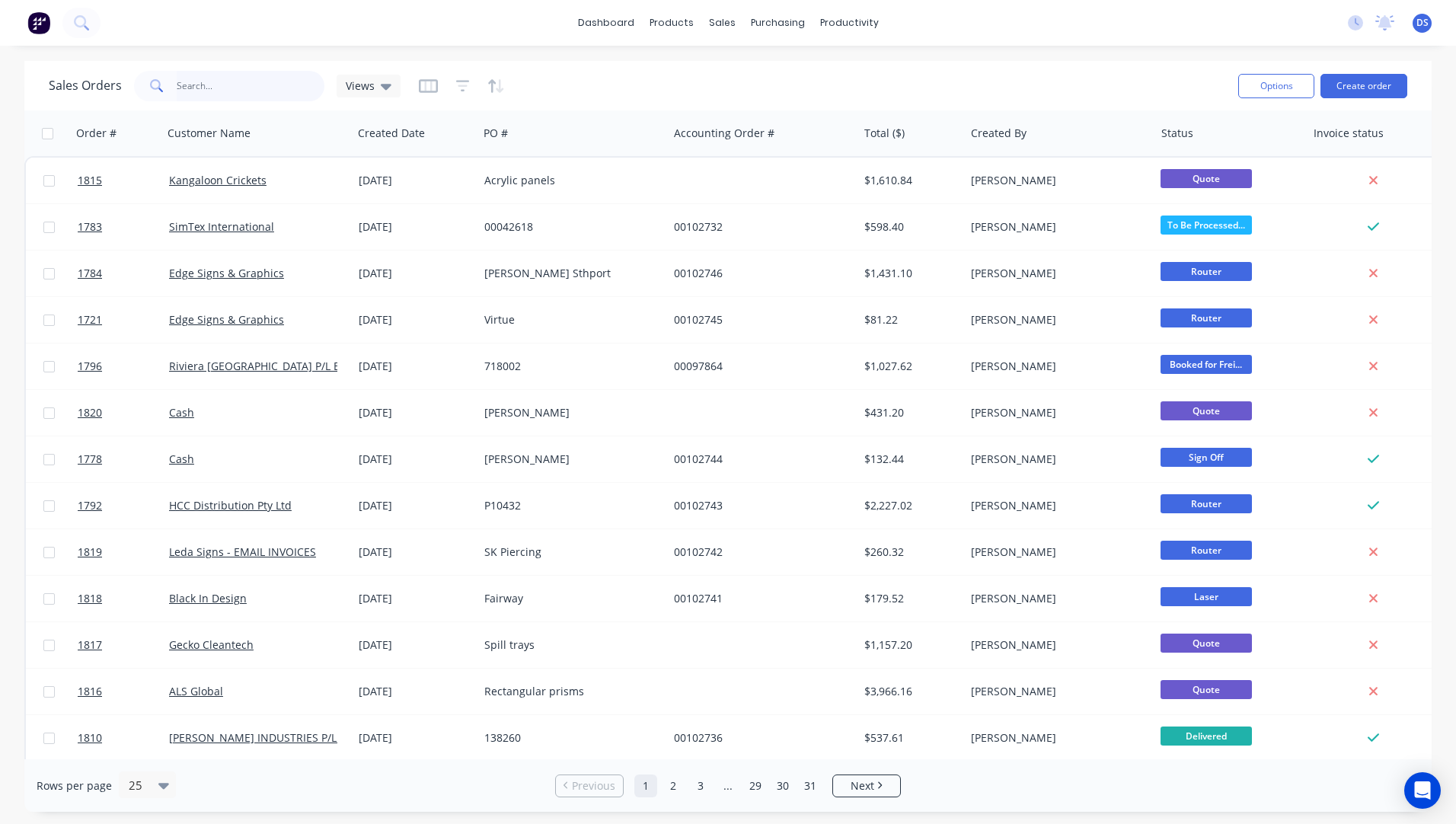
click at [243, 92] on input "text" at bounding box center [250, 86] width 149 height 31
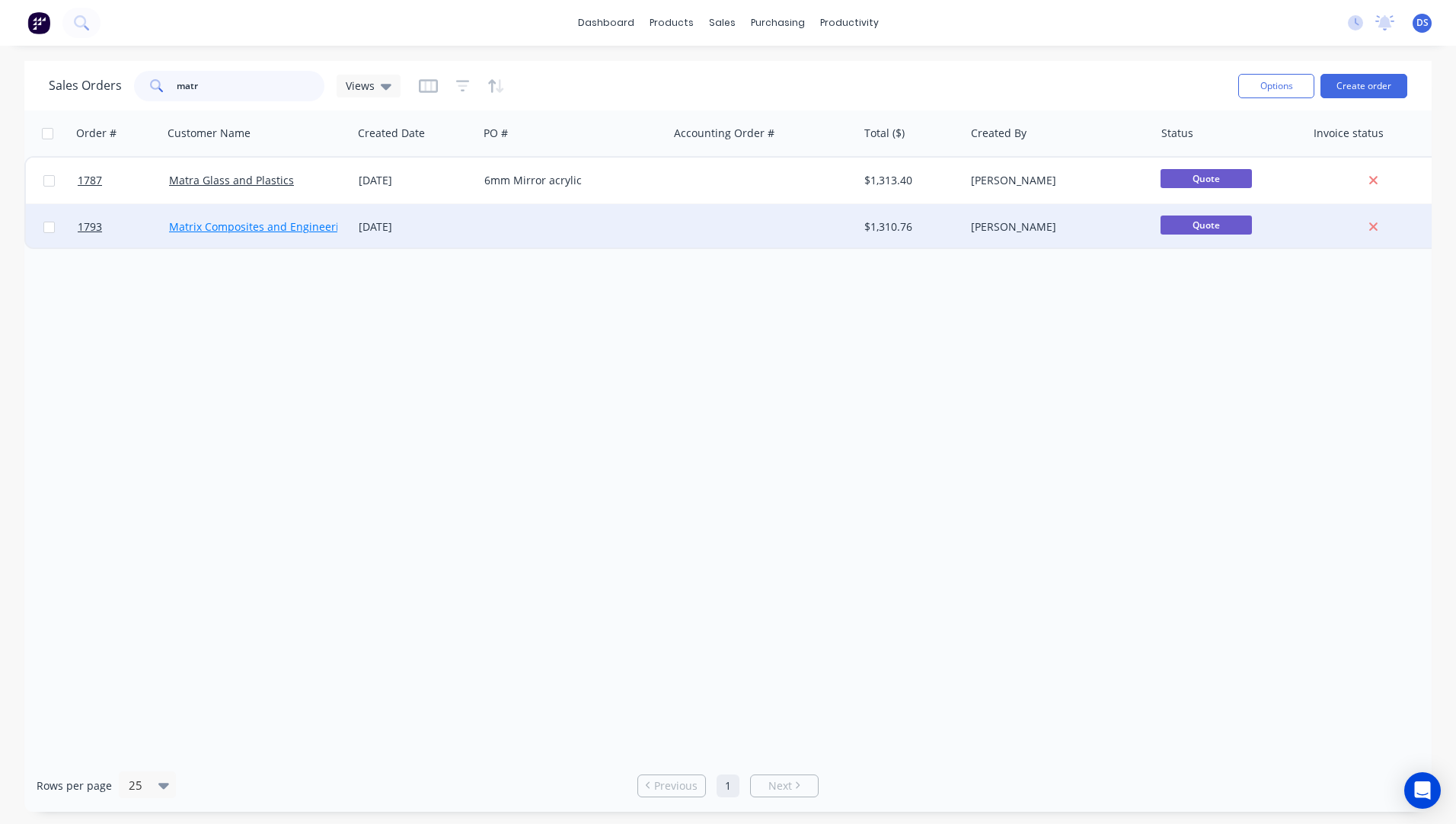
type input "matr"
click at [278, 229] on link "Matrix Composites and Engineering" at bounding box center [259, 226] width 183 height 14
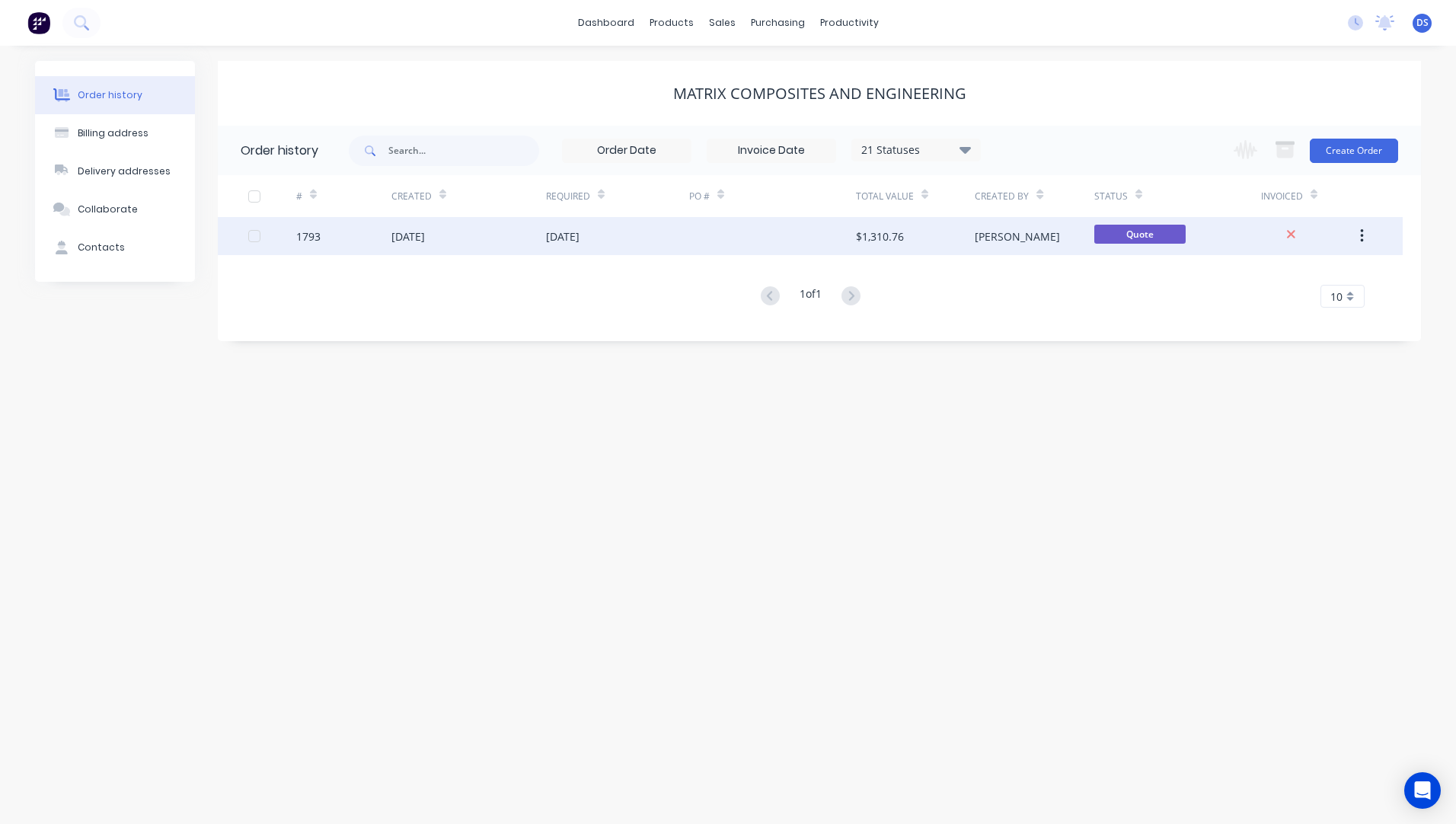
click at [763, 225] on div at bounding box center [772, 235] width 167 height 38
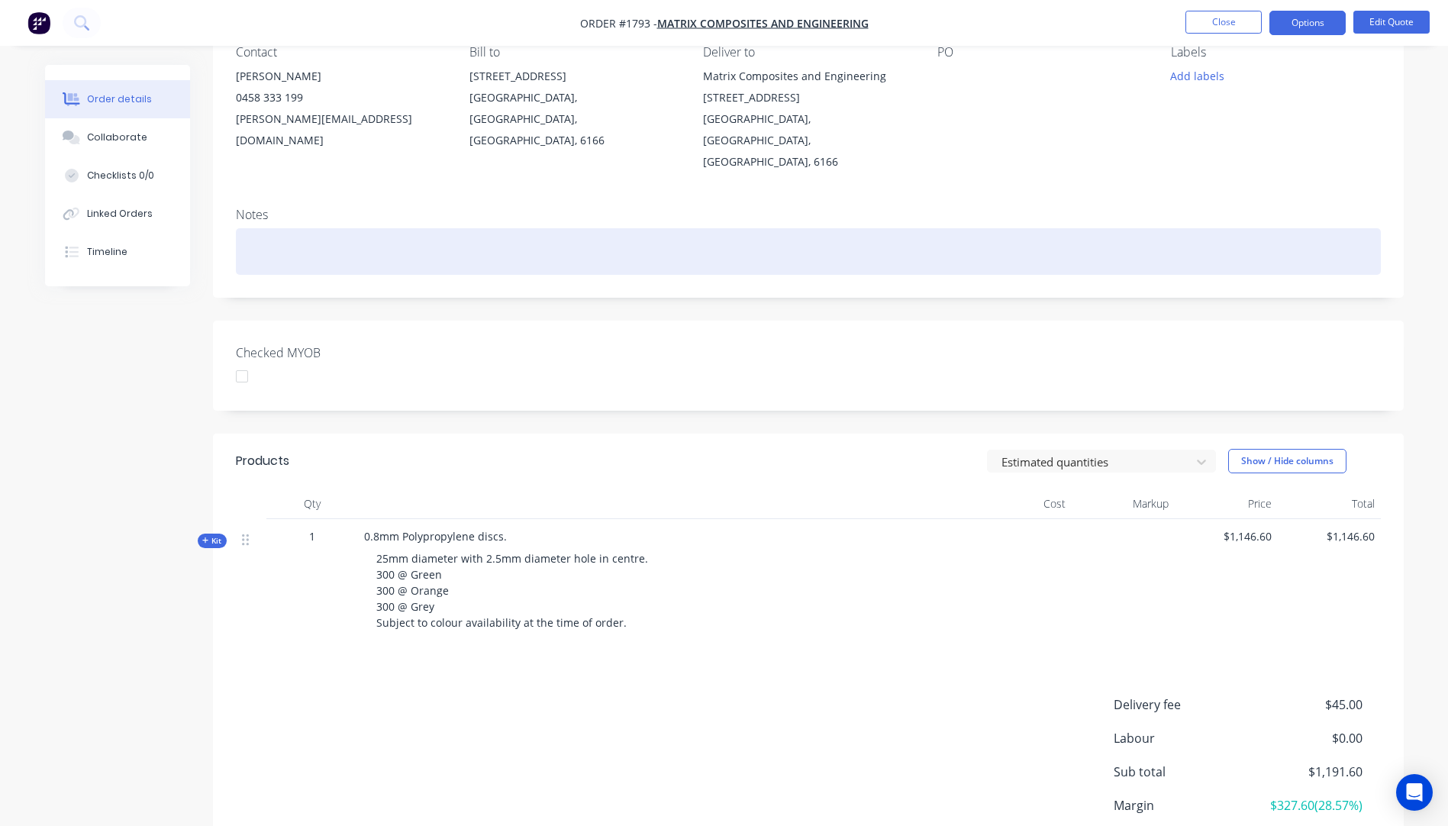
scroll to position [153, 0]
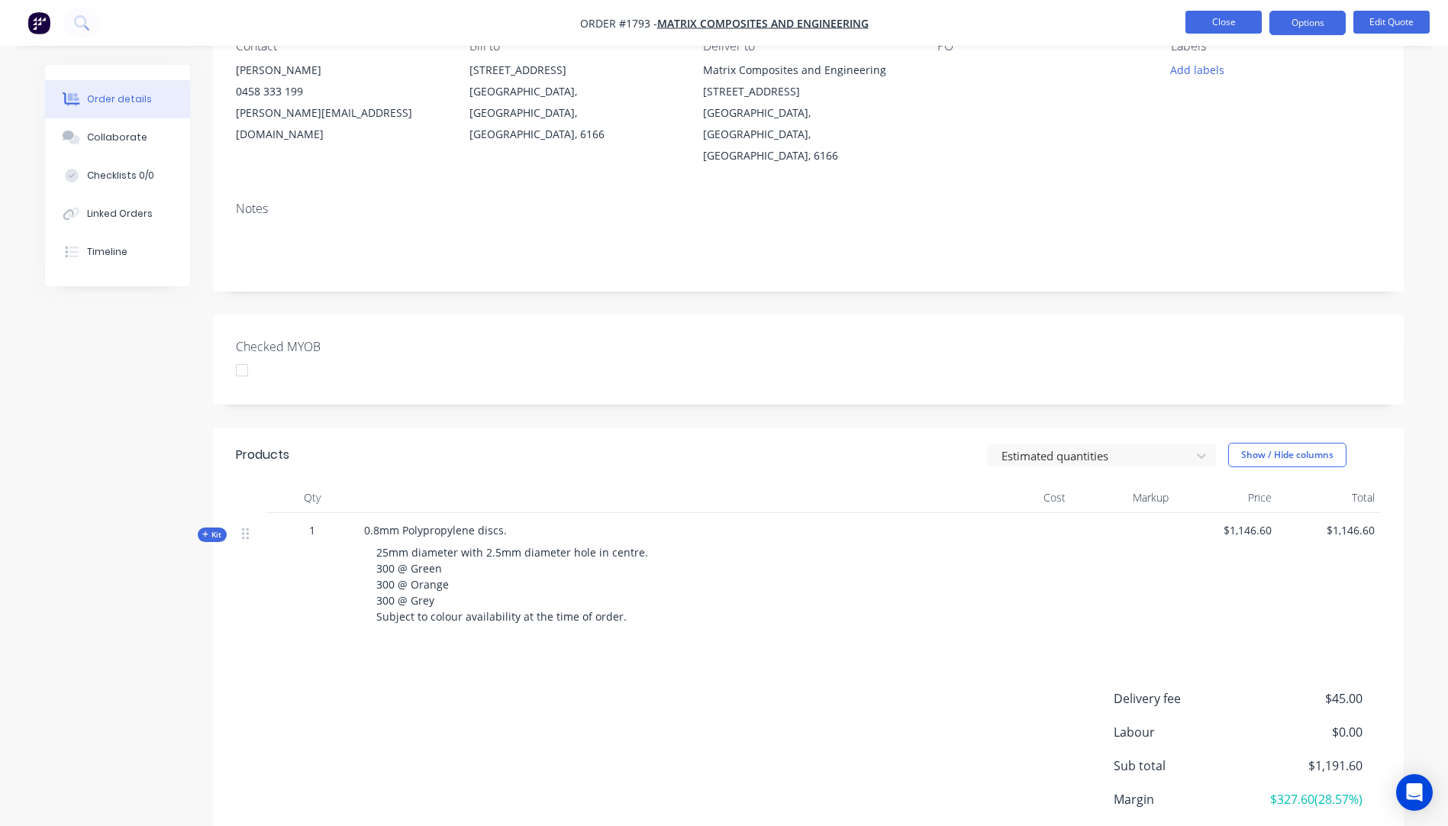
click at [1213, 31] on button "Close" at bounding box center [1223, 22] width 76 height 23
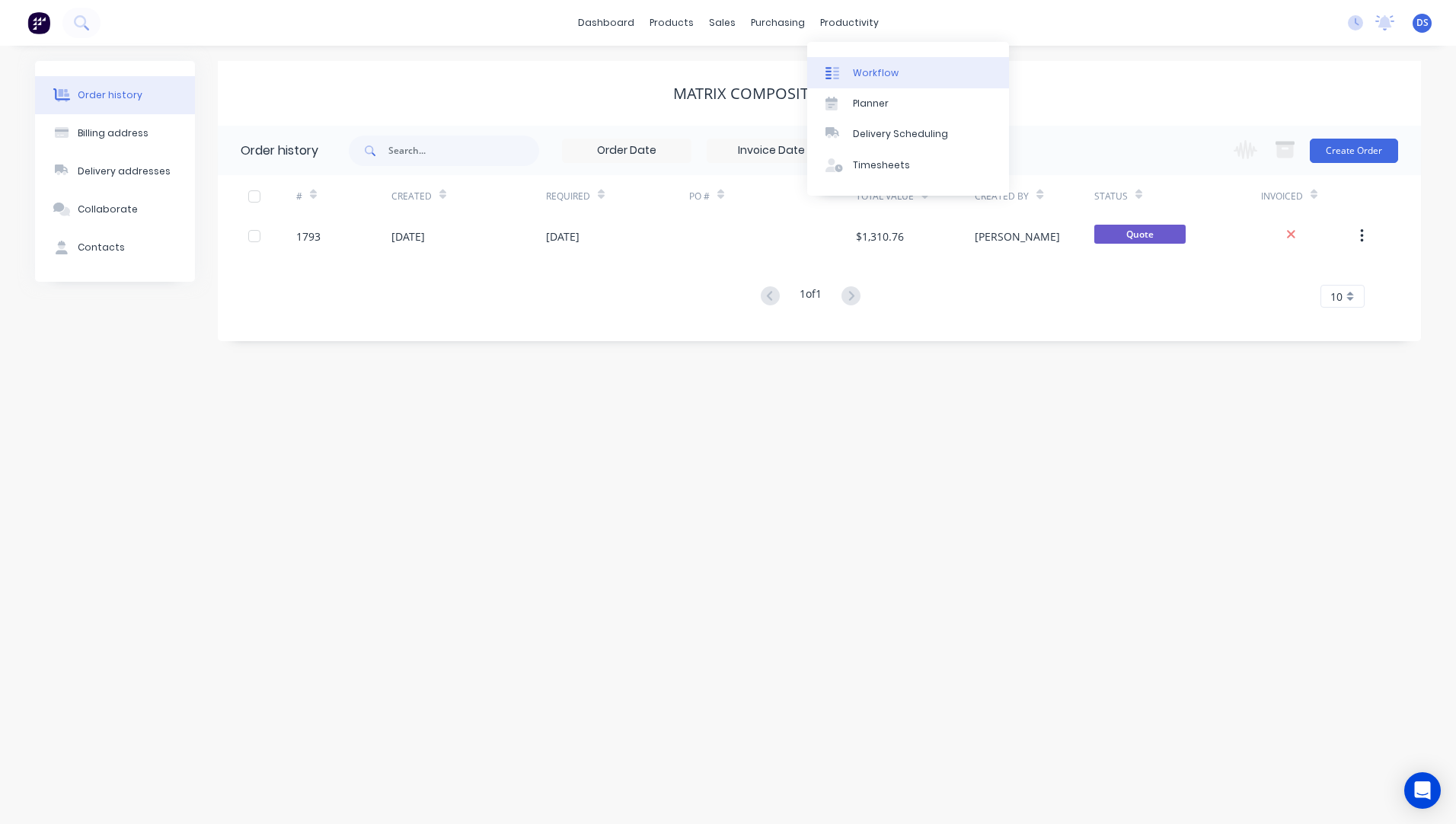
click at [877, 74] on div "Workflow" at bounding box center [876, 73] width 46 height 14
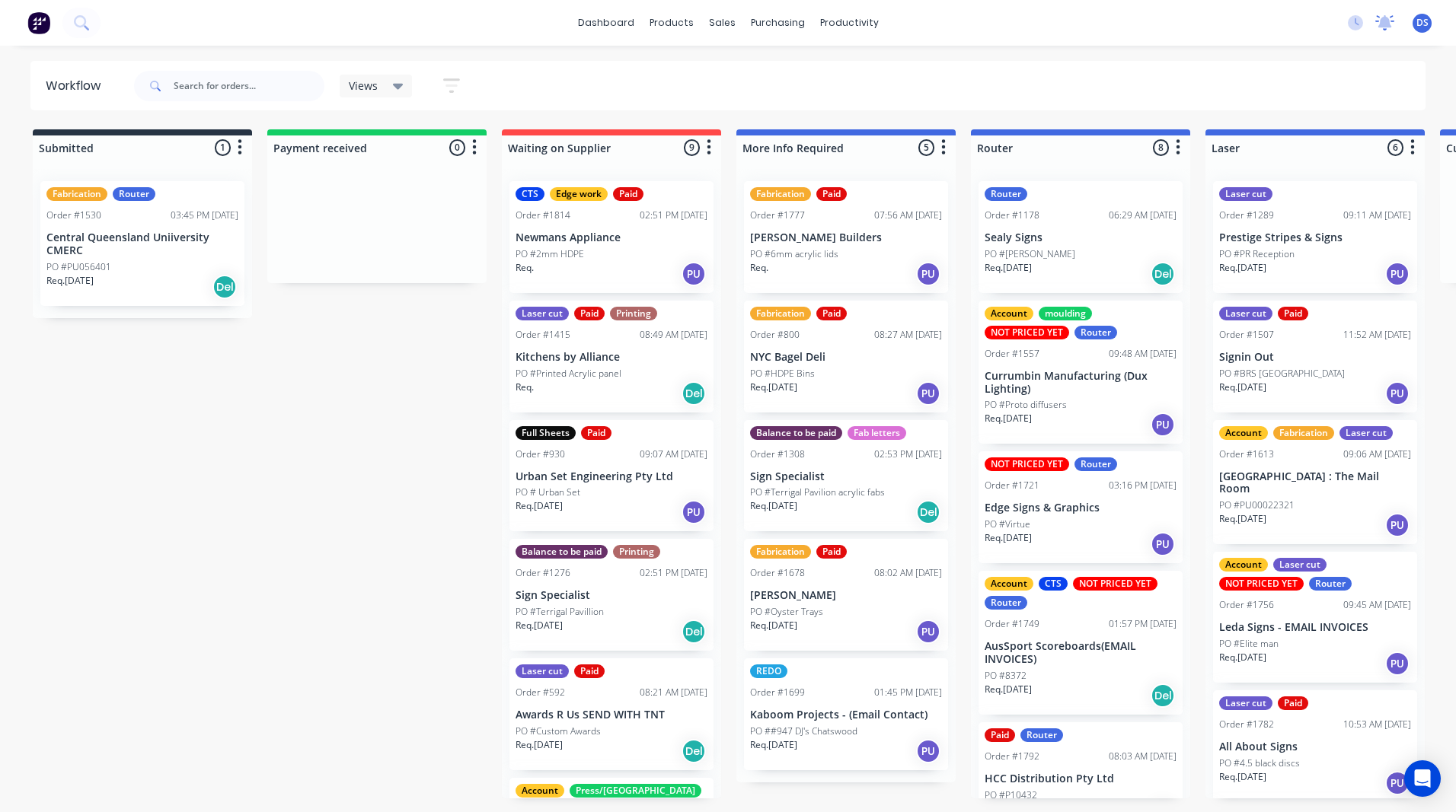
click at [1389, 25] on icon at bounding box center [1385, 21] width 14 height 12
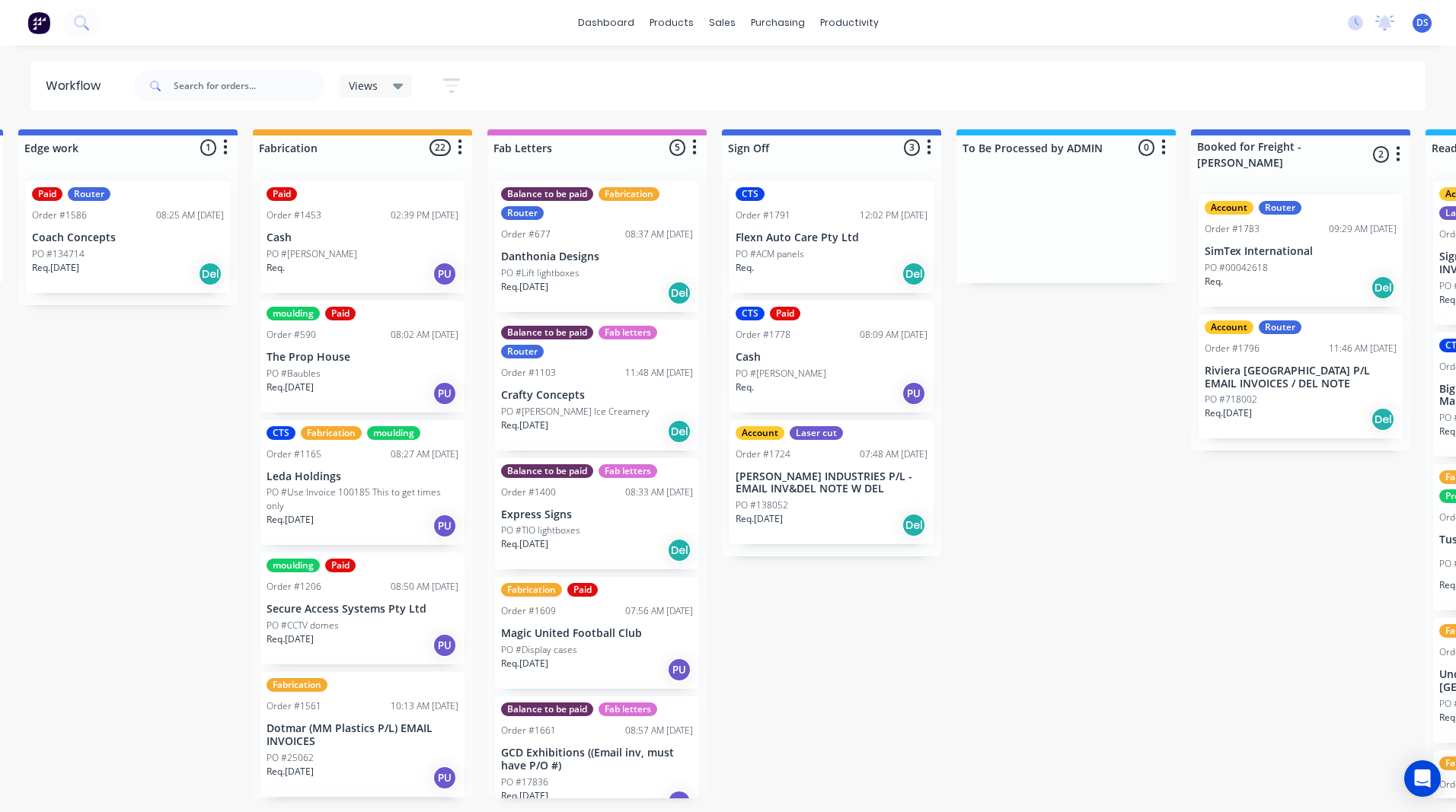
scroll to position [0, 1661]
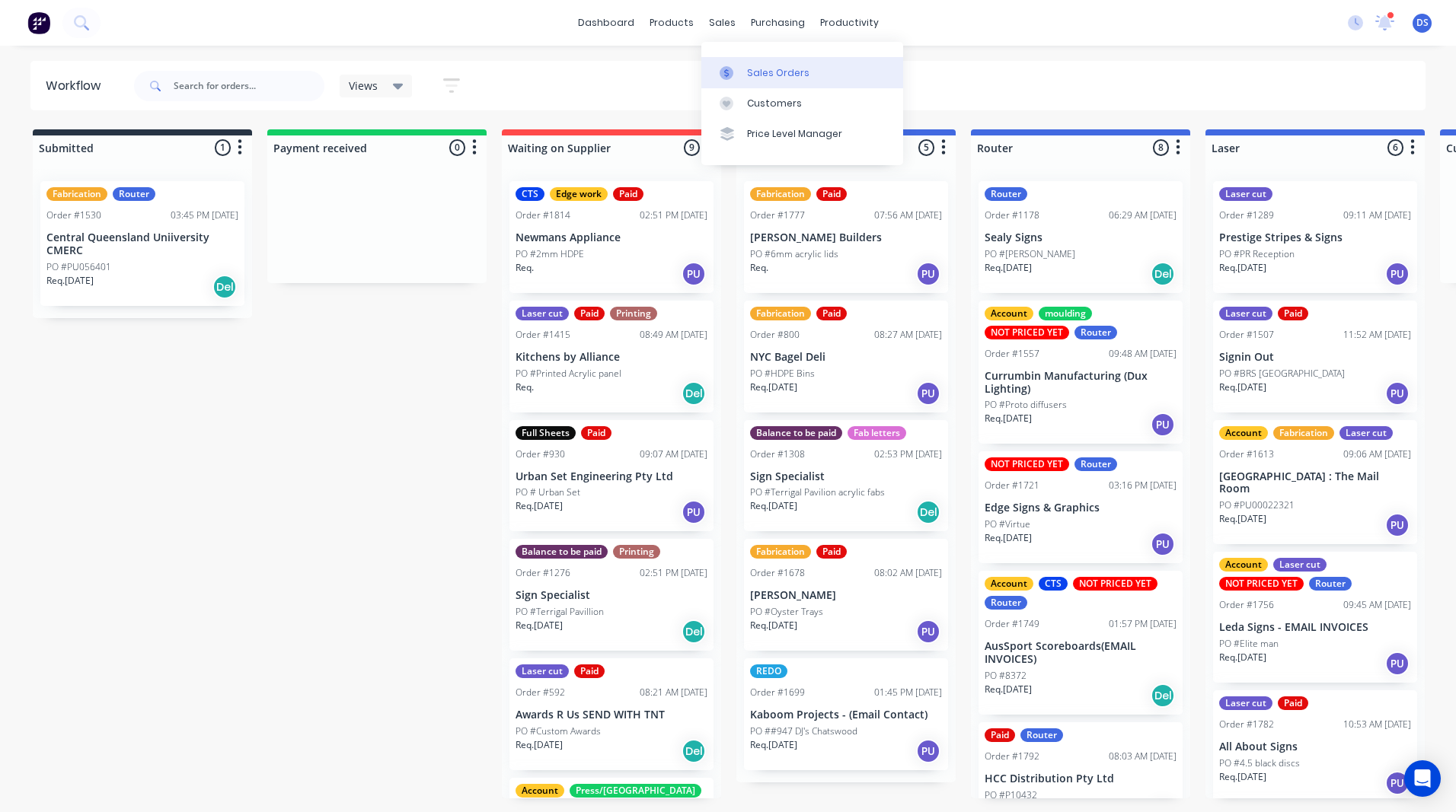
click at [767, 76] on div "Sales Orders" at bounding box center [778, 73] width 63 height 14
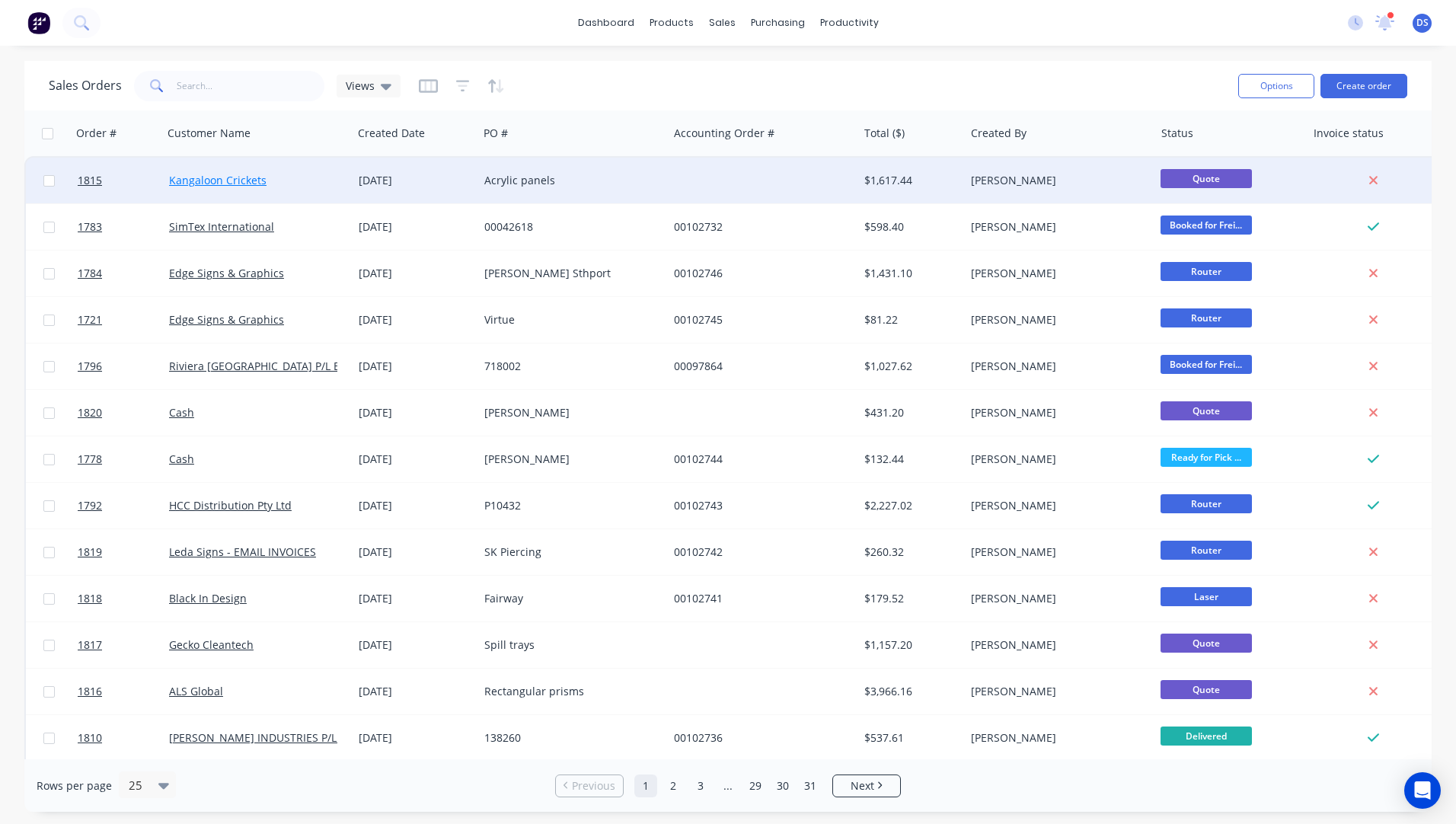
click at [221, 185] on link "Kangaloon Crickets" at bounding box center [218, 180] width 98 height 14
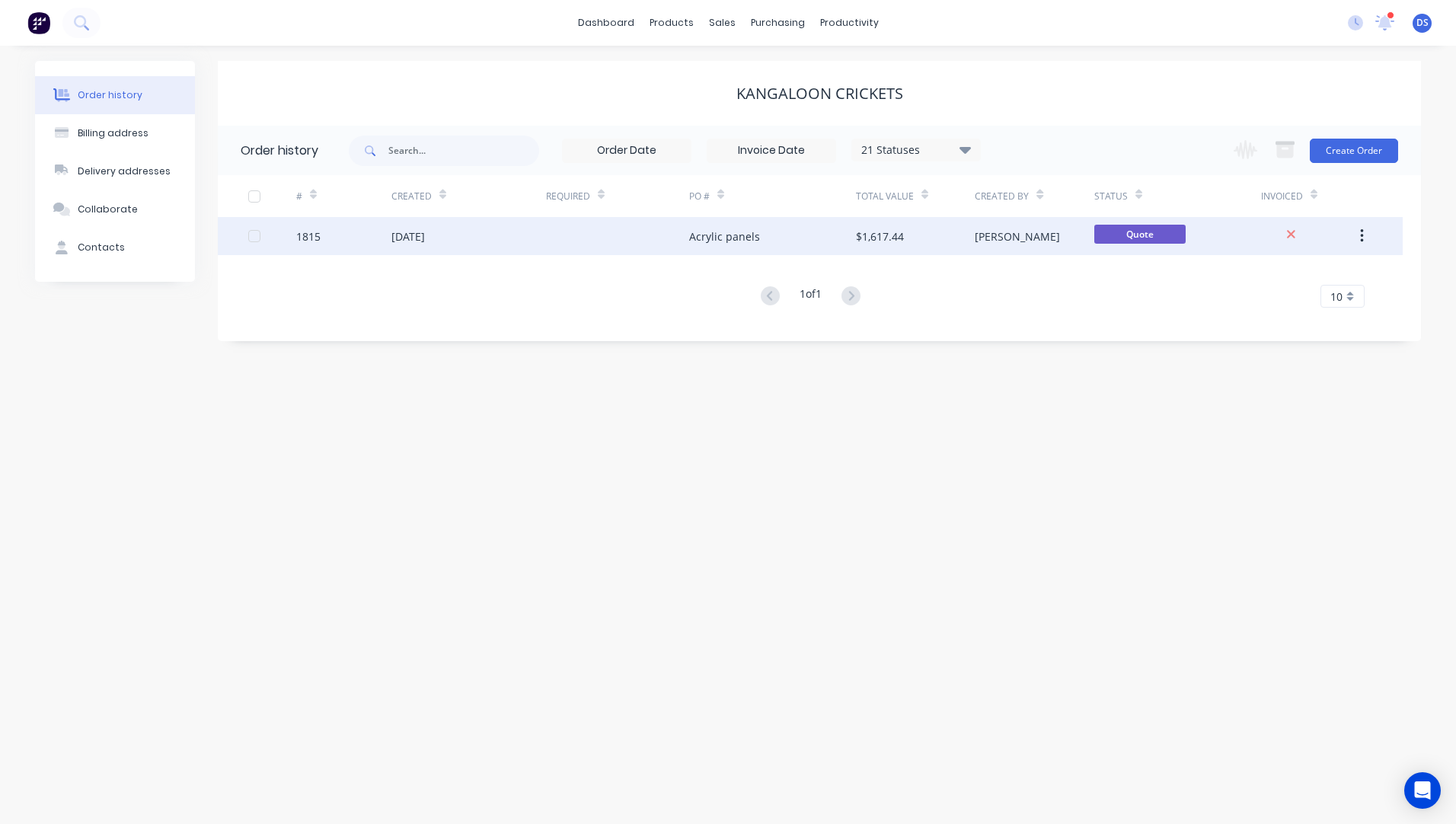
click at [789, 250] on div "Acrylic panels" at bounding box center [772, 235] width 167 height 38
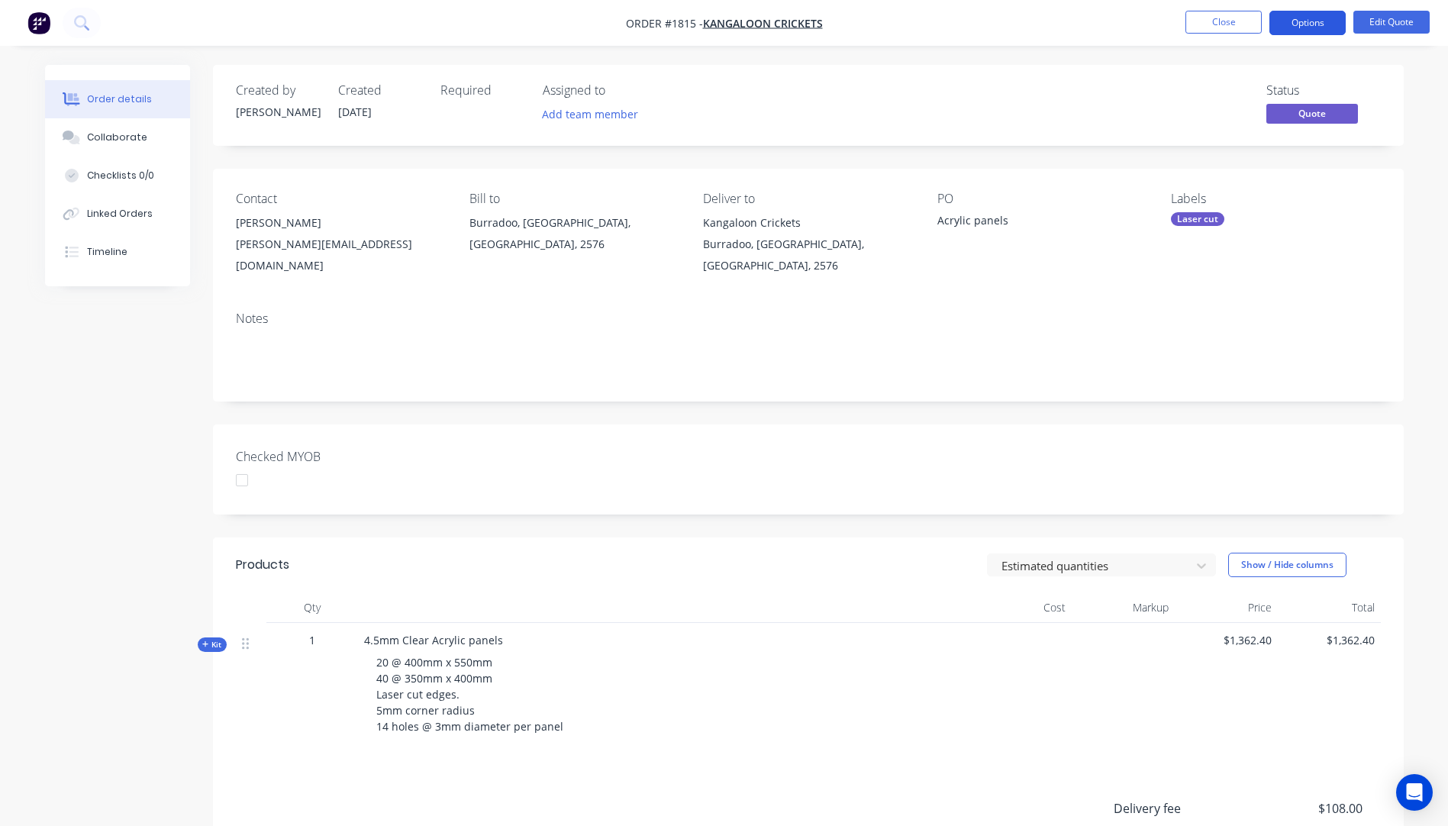
click at [1323, 25] on button "Options" at bounding box center [1307, 23] width 76 height 24
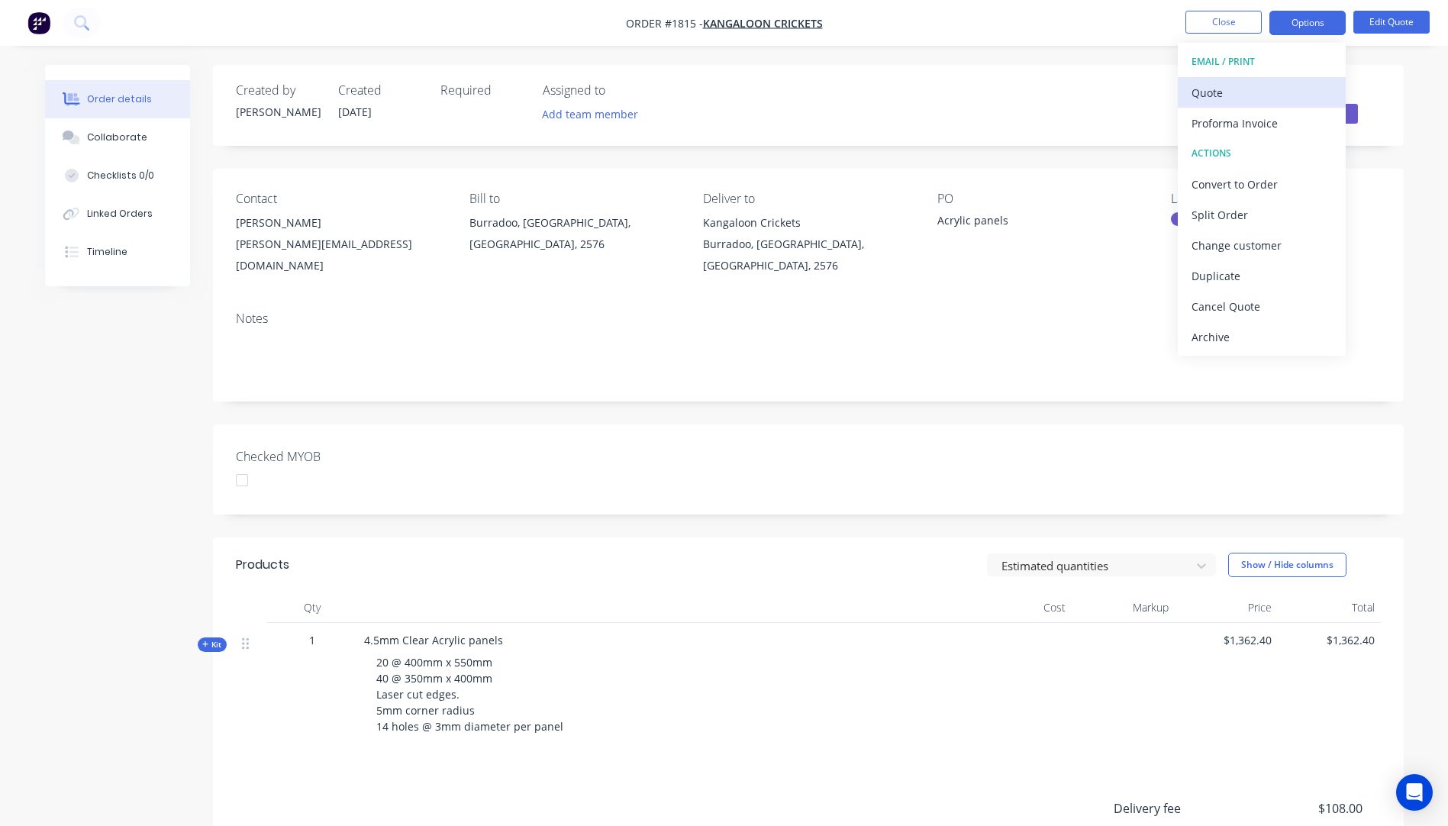
click at [1213, 93] on div "Quote" at bounding box center [1261, 93] width 140 height 22
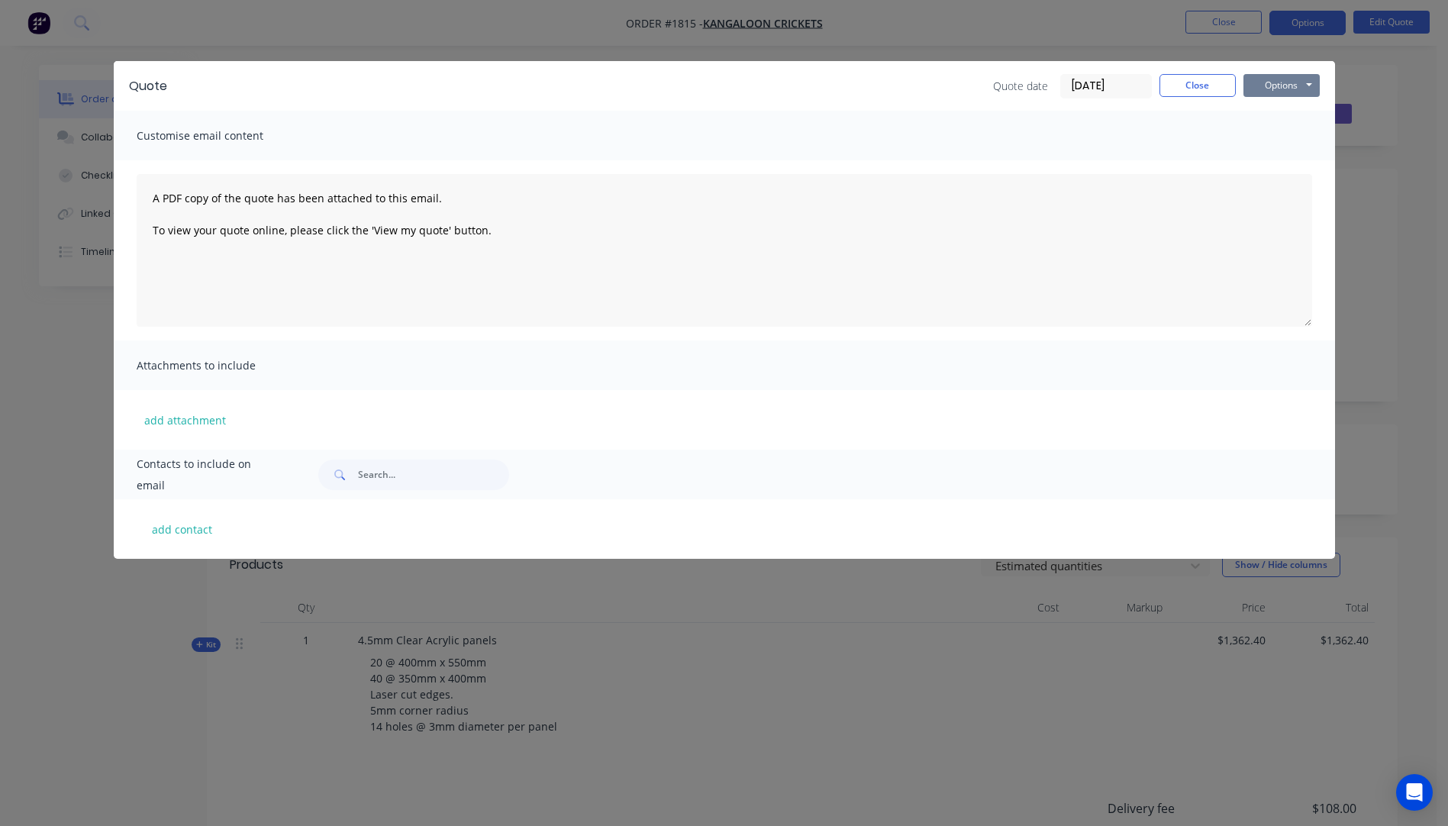
click at [1268, 92] on button "Options" at bounding box center [1281, 85] width 76 height 23
click at [1279, 163] on button "Email" at bounding box center [1292, 162] width 98 height 25
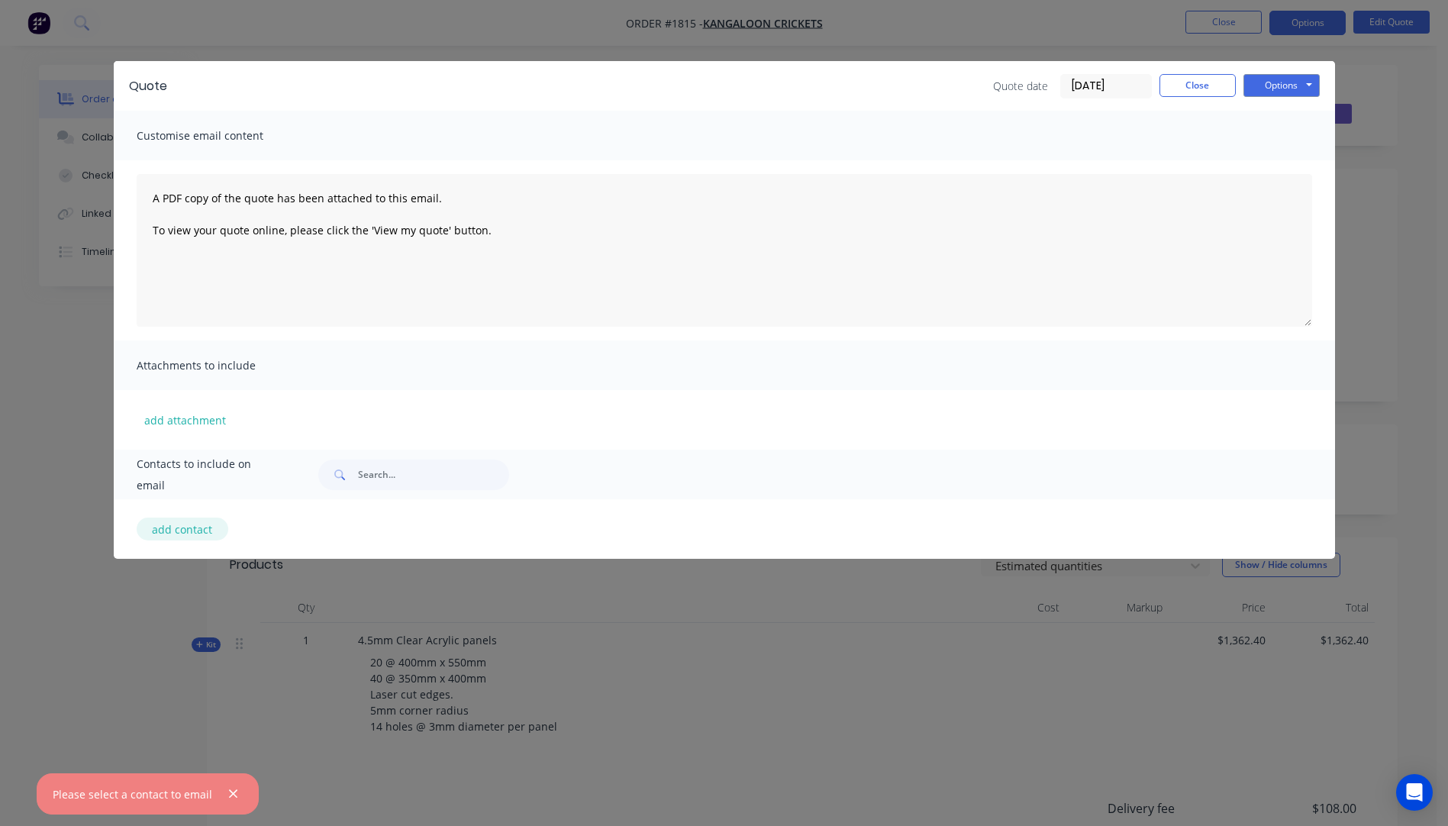
click at [183, 530] on button "add contact" at bounding box center [183, 528] width 92 height 23
select select "AU"
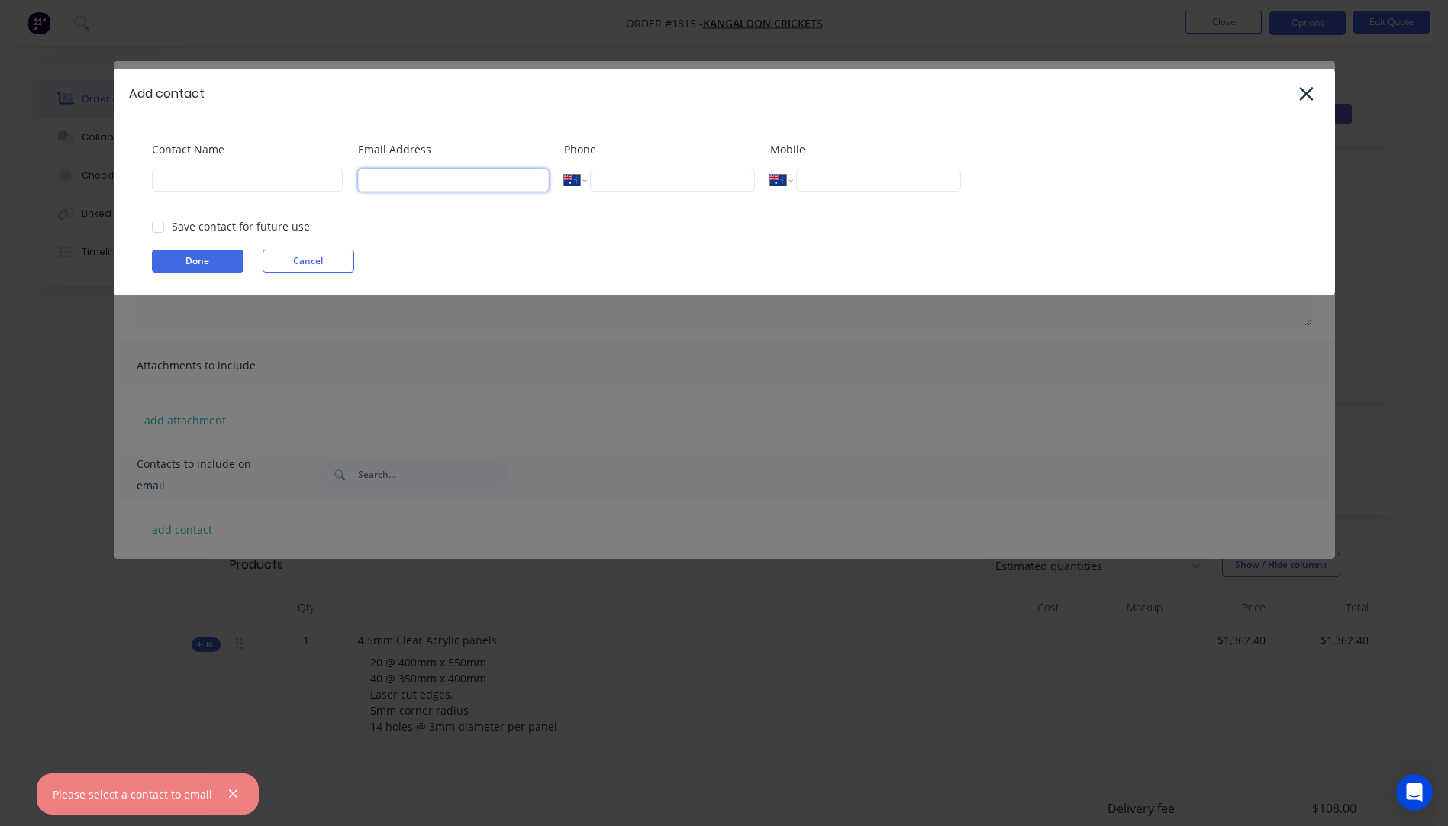
click at [423, 179] on input at bounding box center [453, 180] width 191 height 23
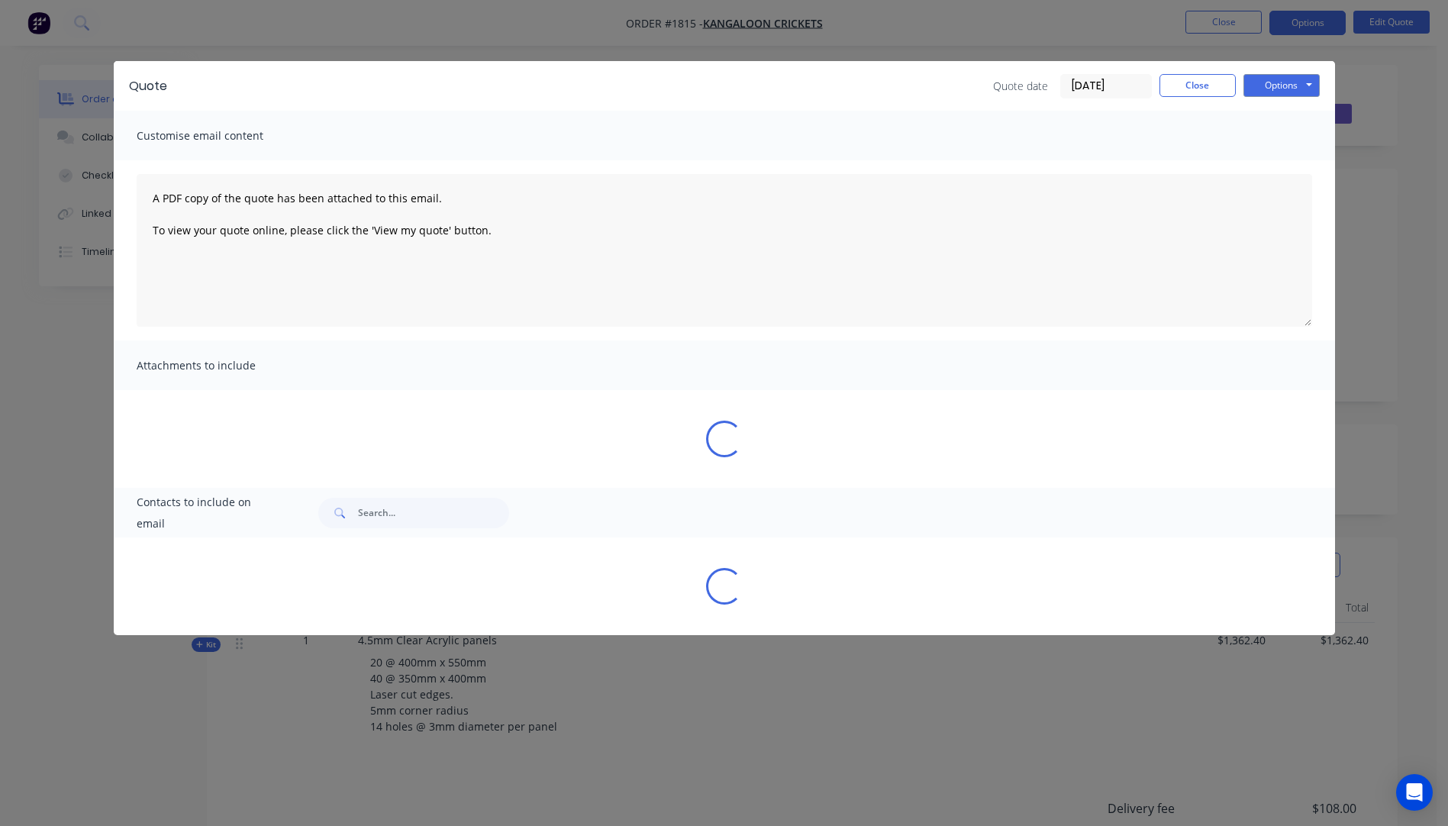
select select "AU"
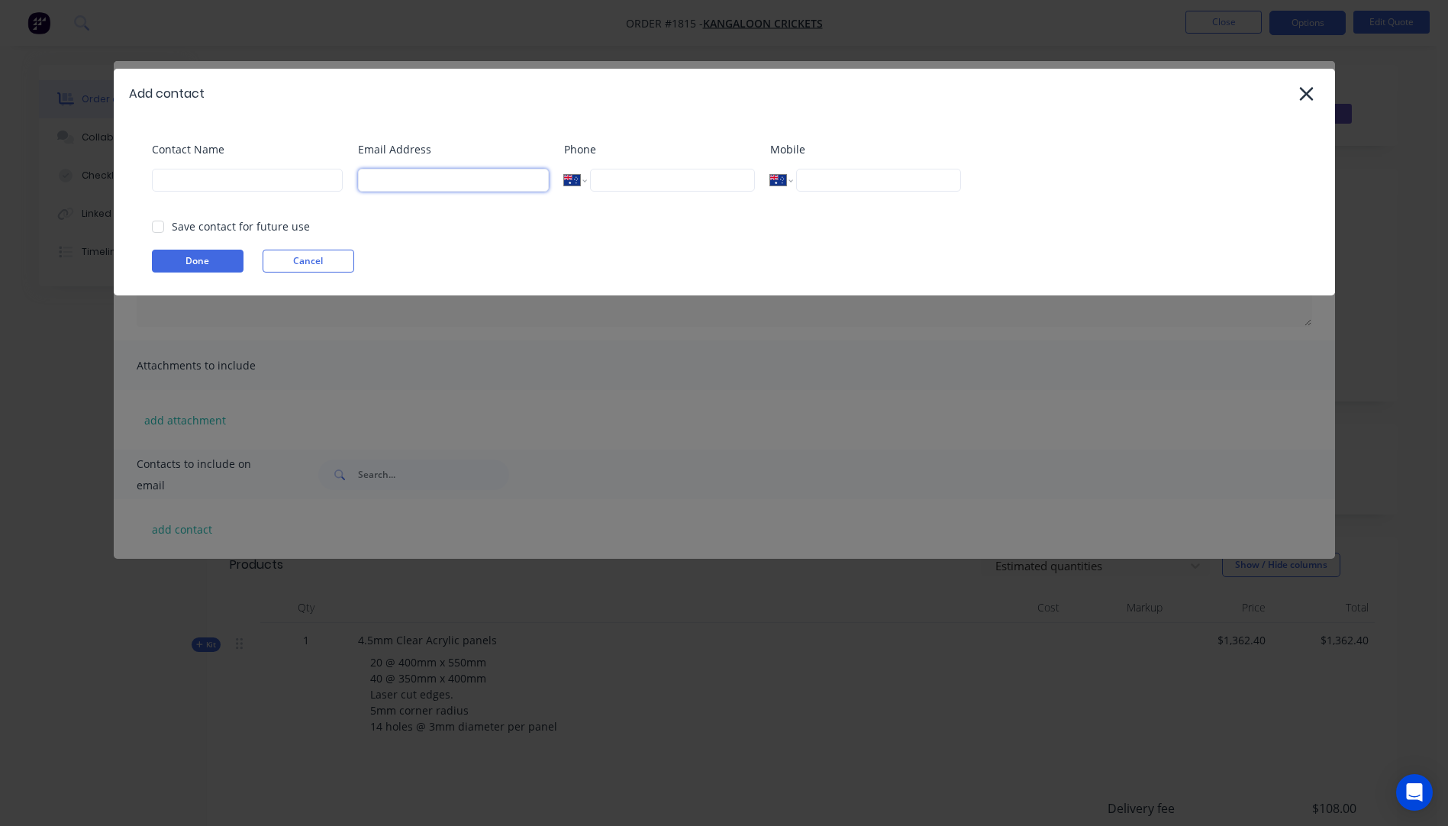
click at [455, 176] on input at bounding box center [453, 180] width 191 height 23
type input "bryan@kangalooncrickets.com"
click at [301, 177] on input at bounding box center [247, 180] width 191 height 23
type input "Bryan Kruuse"
type input "1415"
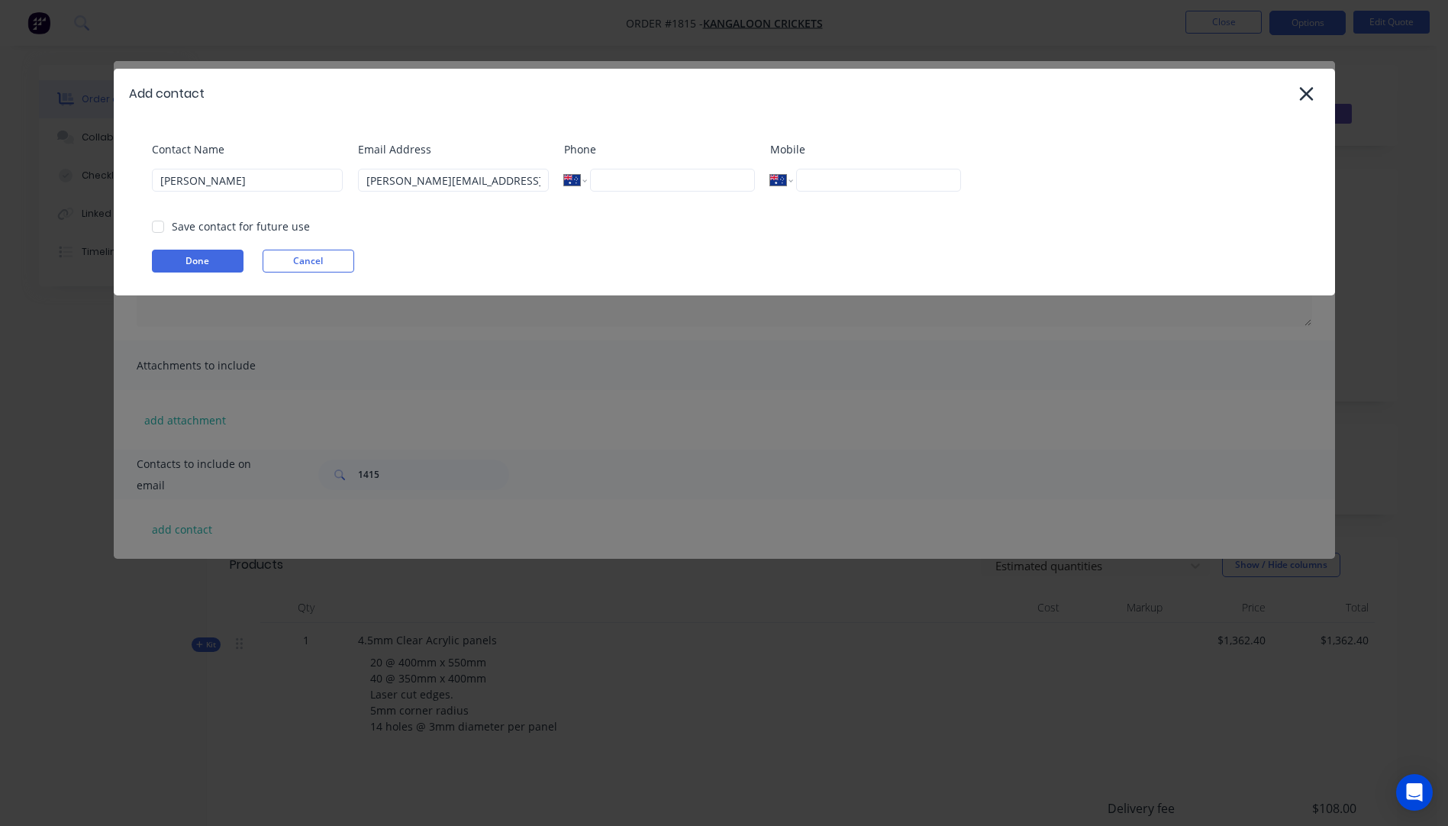
type input "0497 480 172"
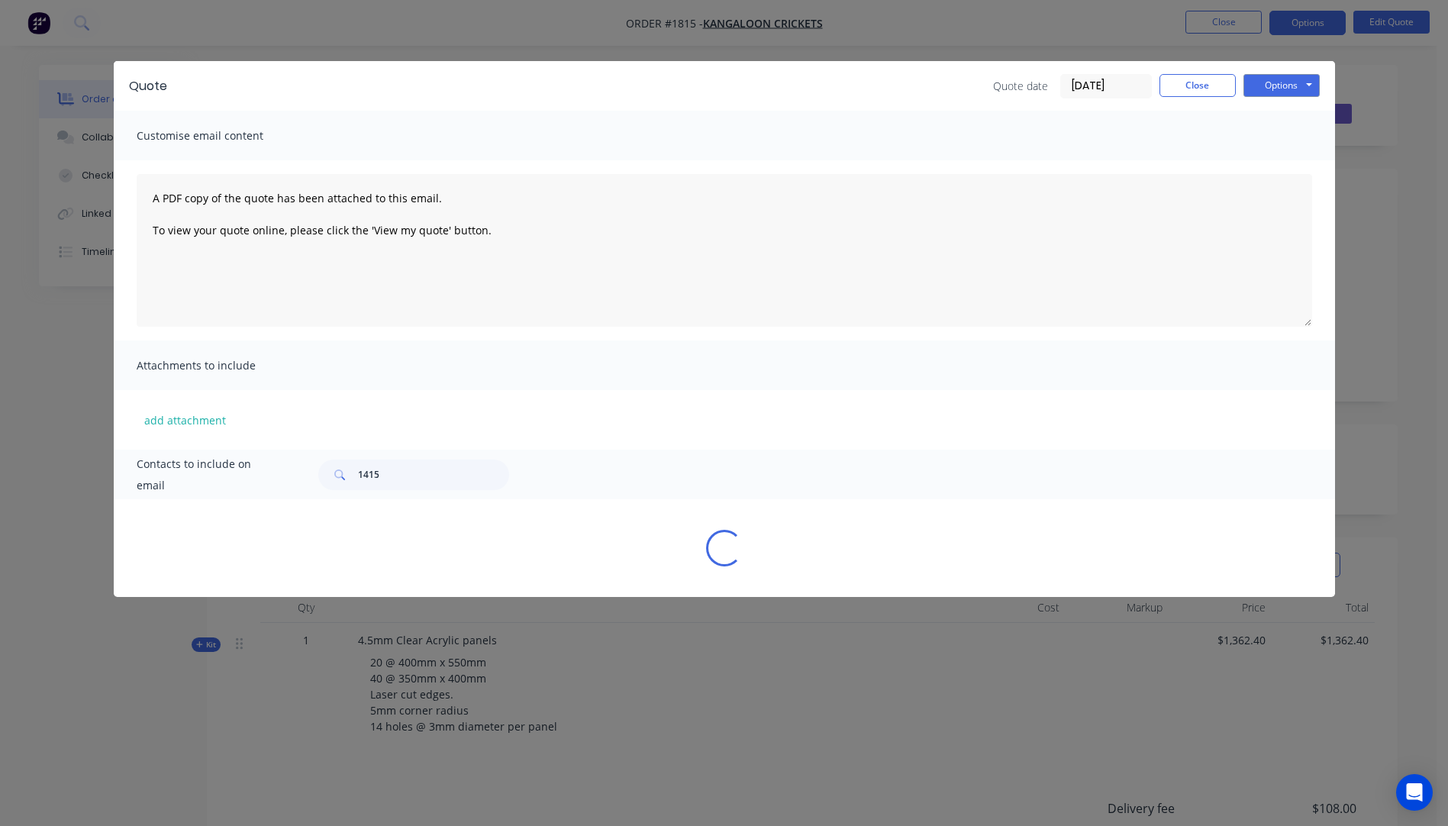
select select "AU"
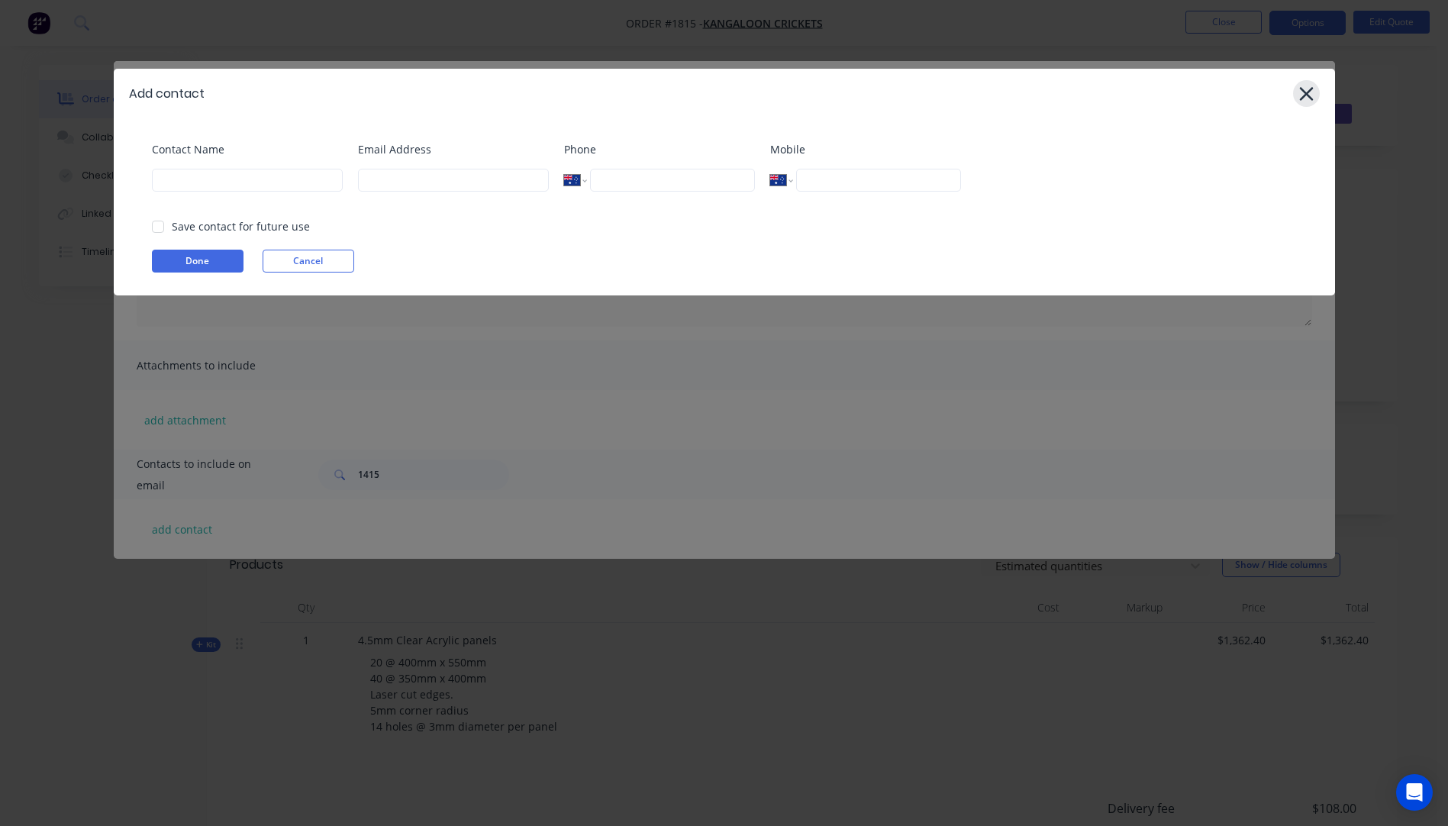
click at [1305, 93] on icon at bounding box center [1306, 94] width 14 height 14
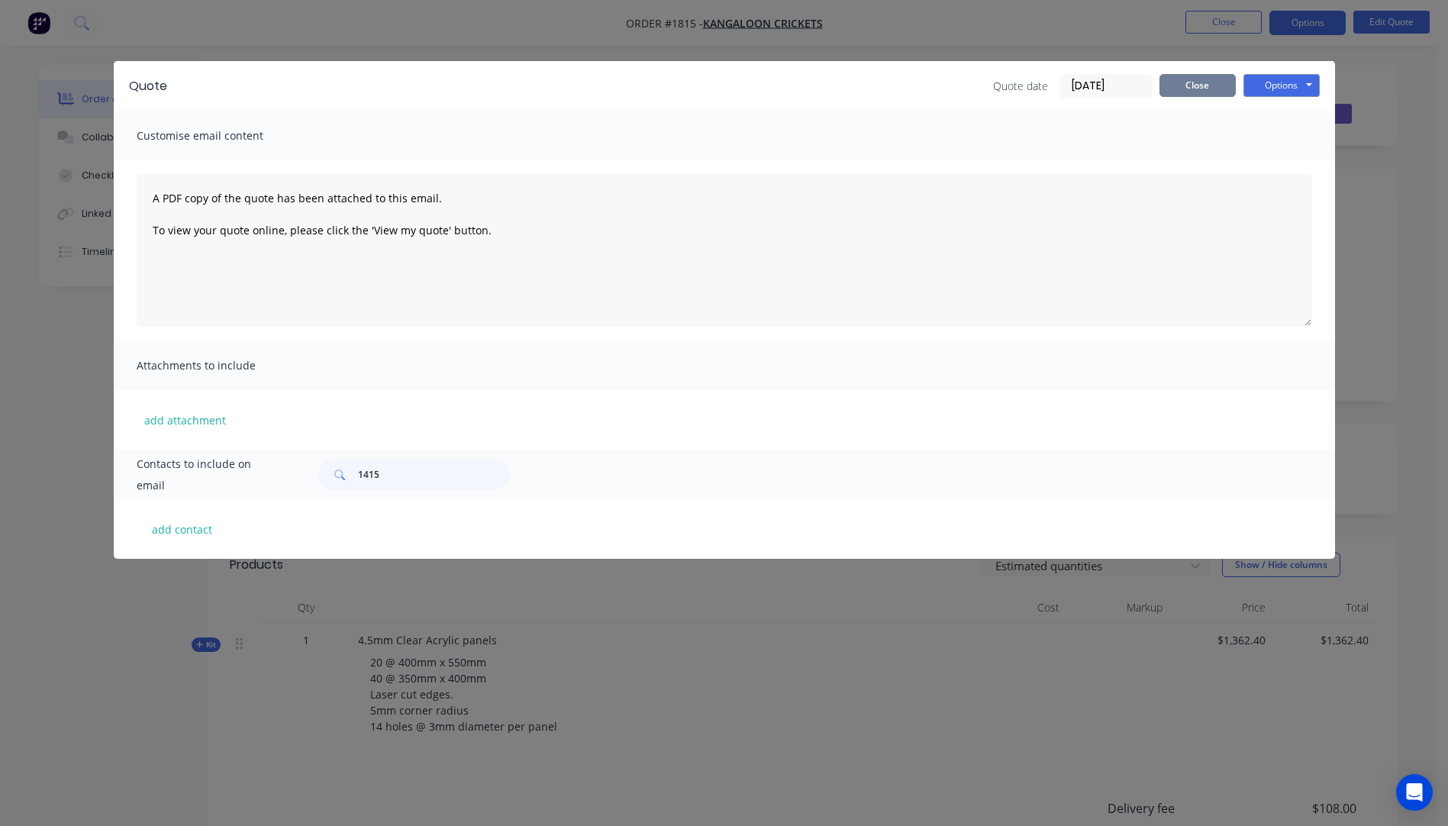
click at [1210, 90] on button "Close" at bounding box center [1197, 85] width 76 height 23
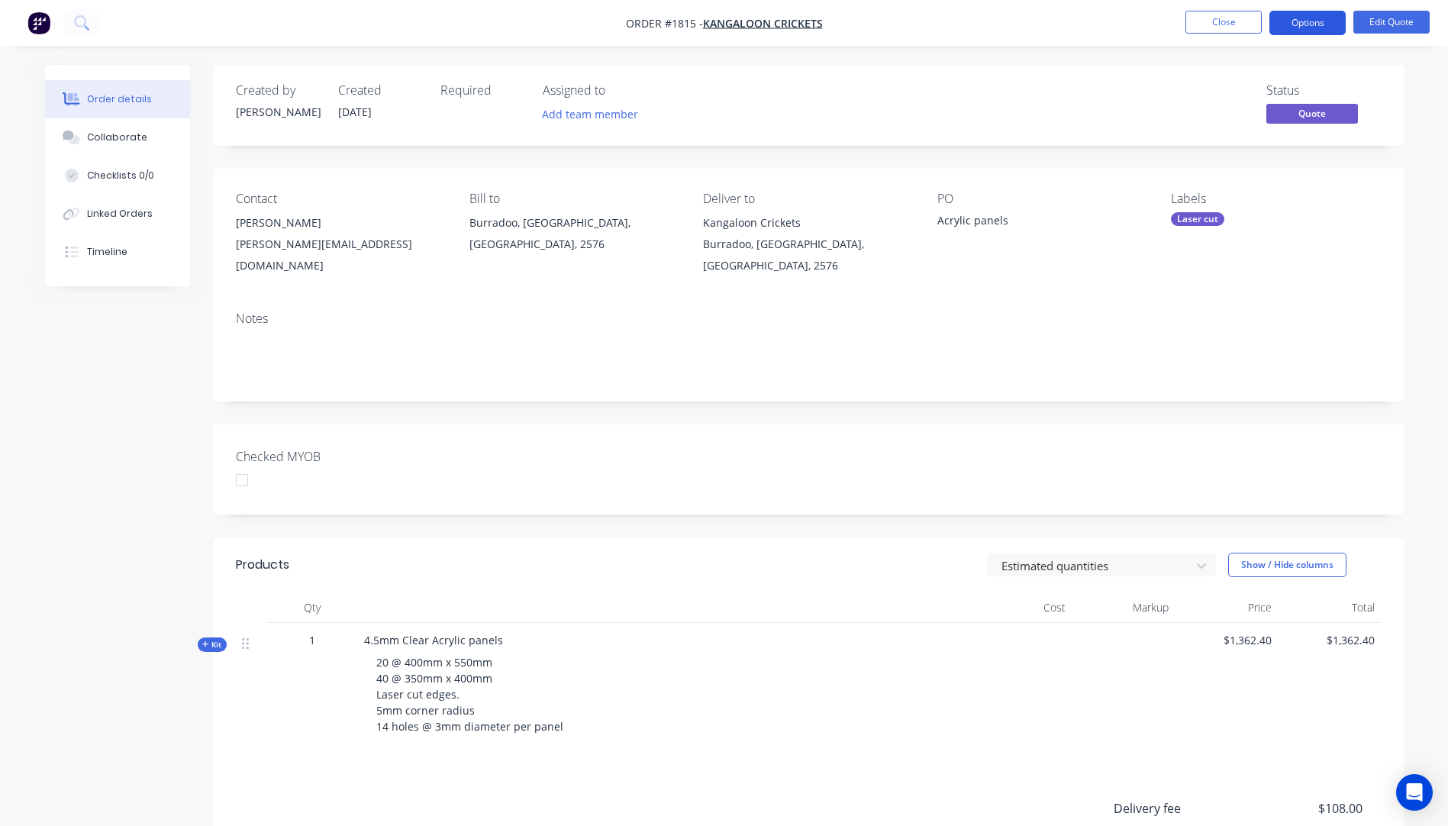
click at [1295, 25] on button "Options" at bounding box center [1307, 23] width 76 height 24
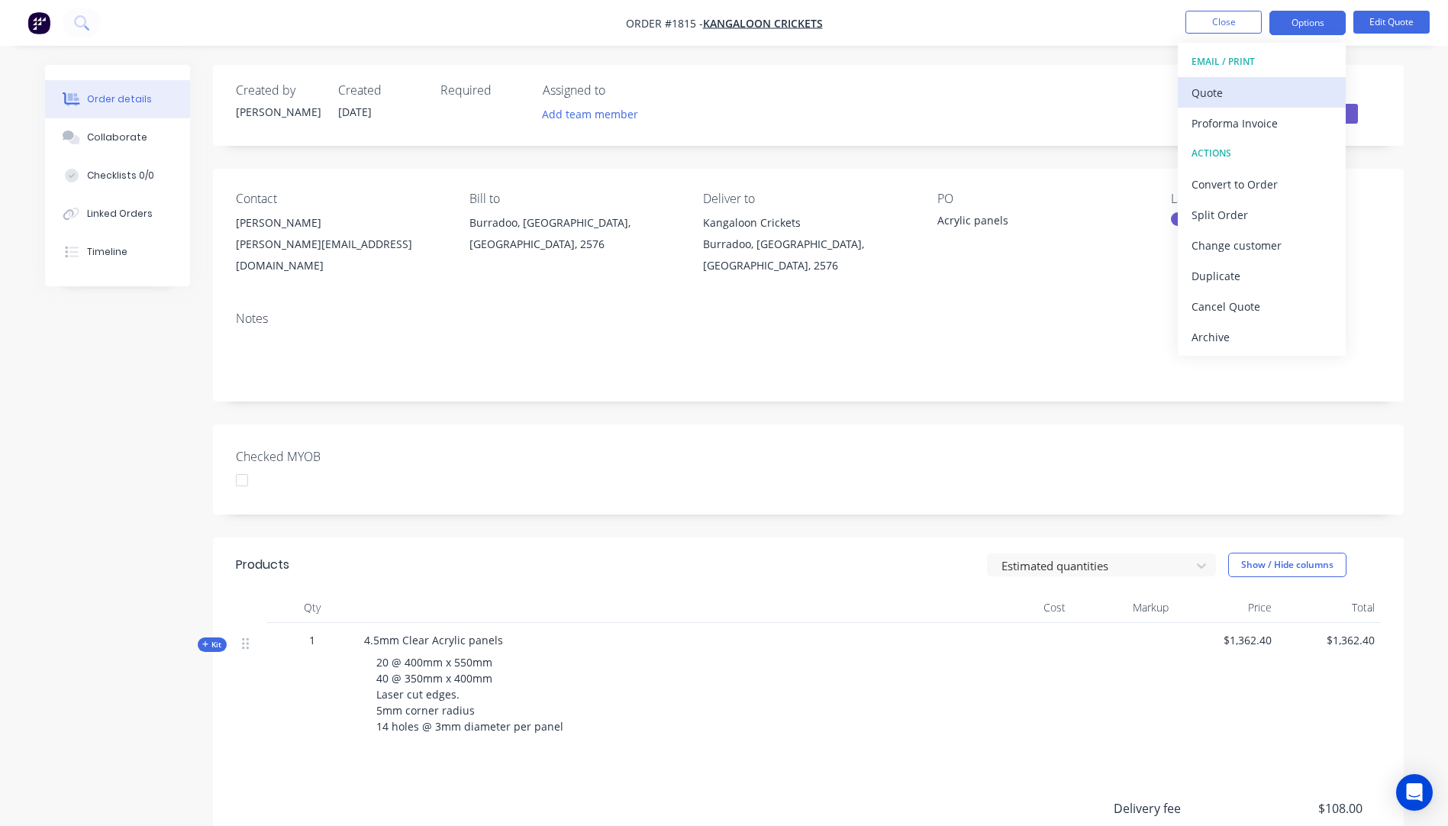
click at [1208, 90] on div "Quote" at bounding box center [1261, 93] width 140 height 22
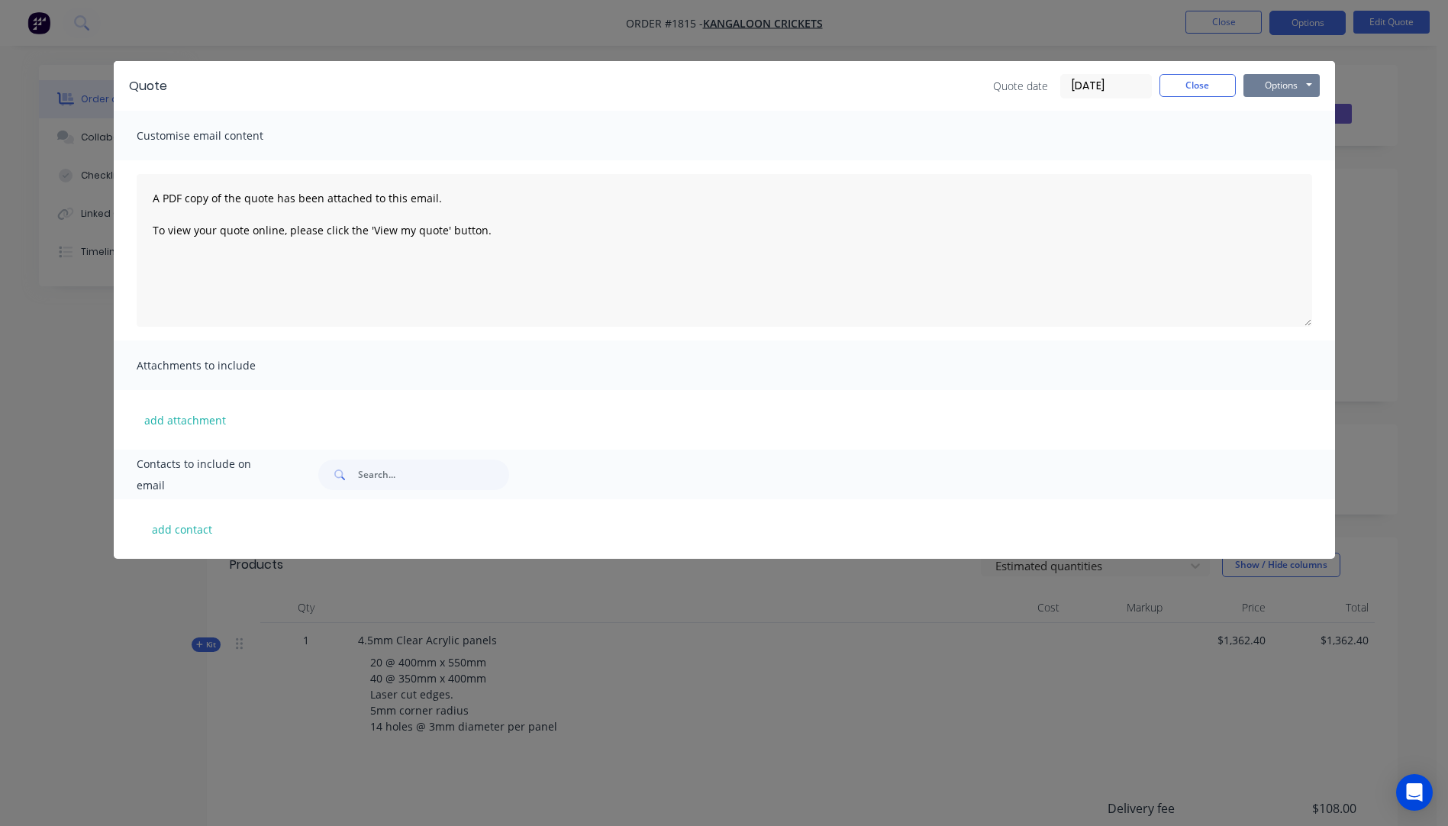
click at [1265, 89] on button "Options" at bounding box center [1281, 85] width 76 height 23
click at [1275, 169] on button "Email" at bounding box center [1292, 162] width 98 height 25
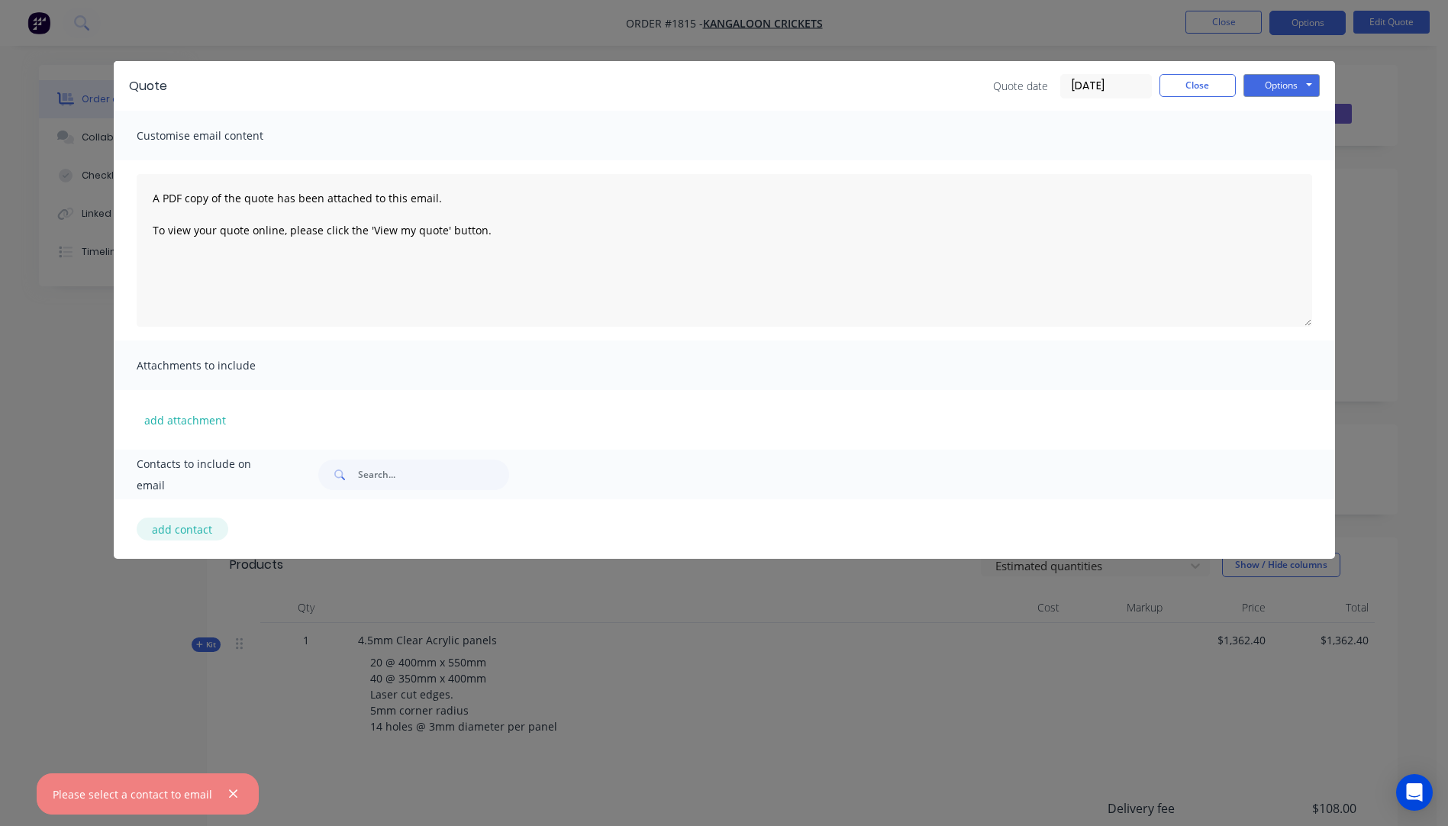
click at [205, 534] on button "add contact" at bounding box center [183, 528] width 92 height 23
select select "AU"
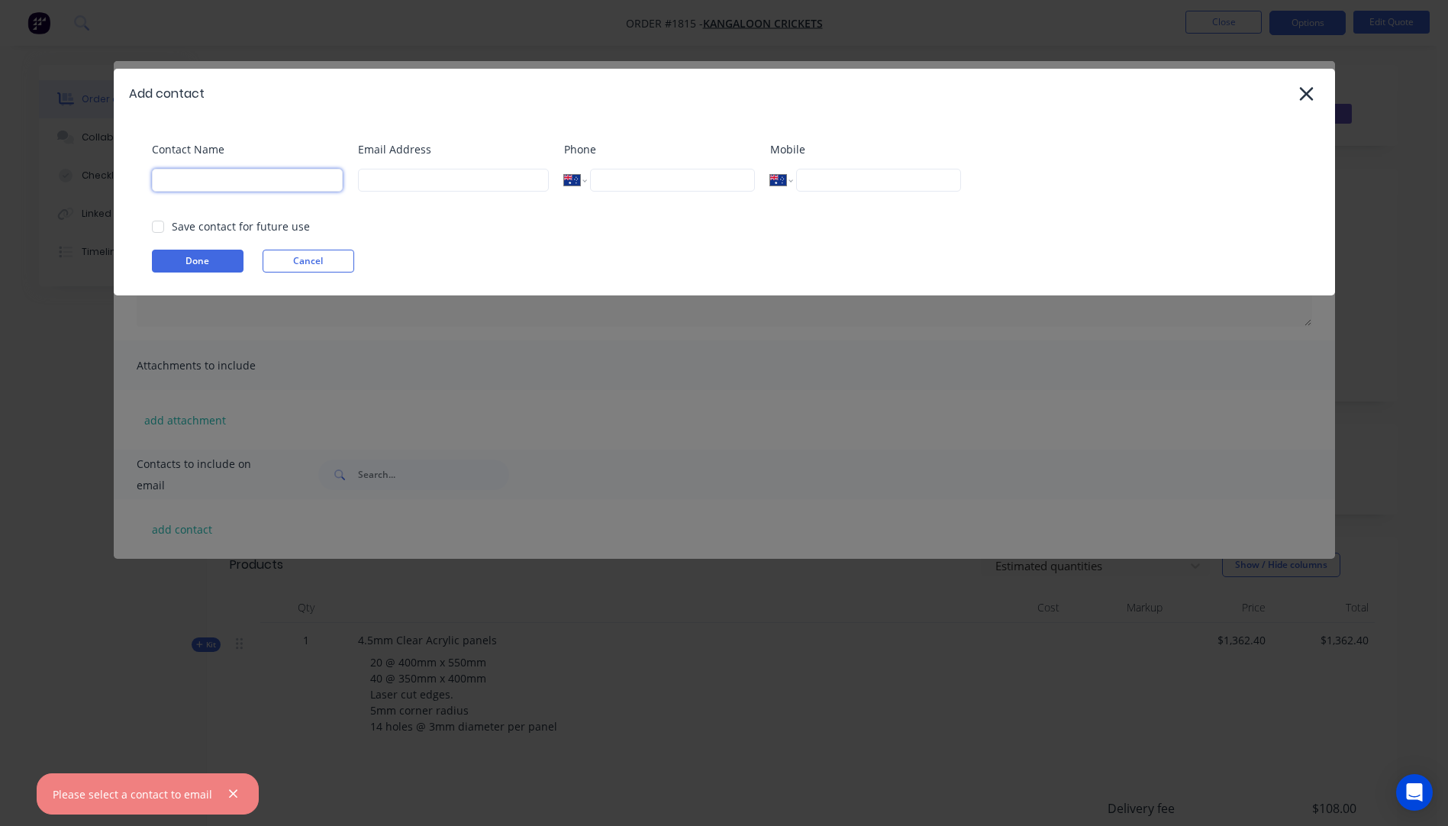
click at [281, 175] on input at bounding box center [247, 180] width 191 height 23
select select "AU"
click at [205, 192] on div "Contact Name" at bounding box center [247, 172] width 191 height 62
click at [213, 176] on input at bounding box center [247, 180] width 191 height 23
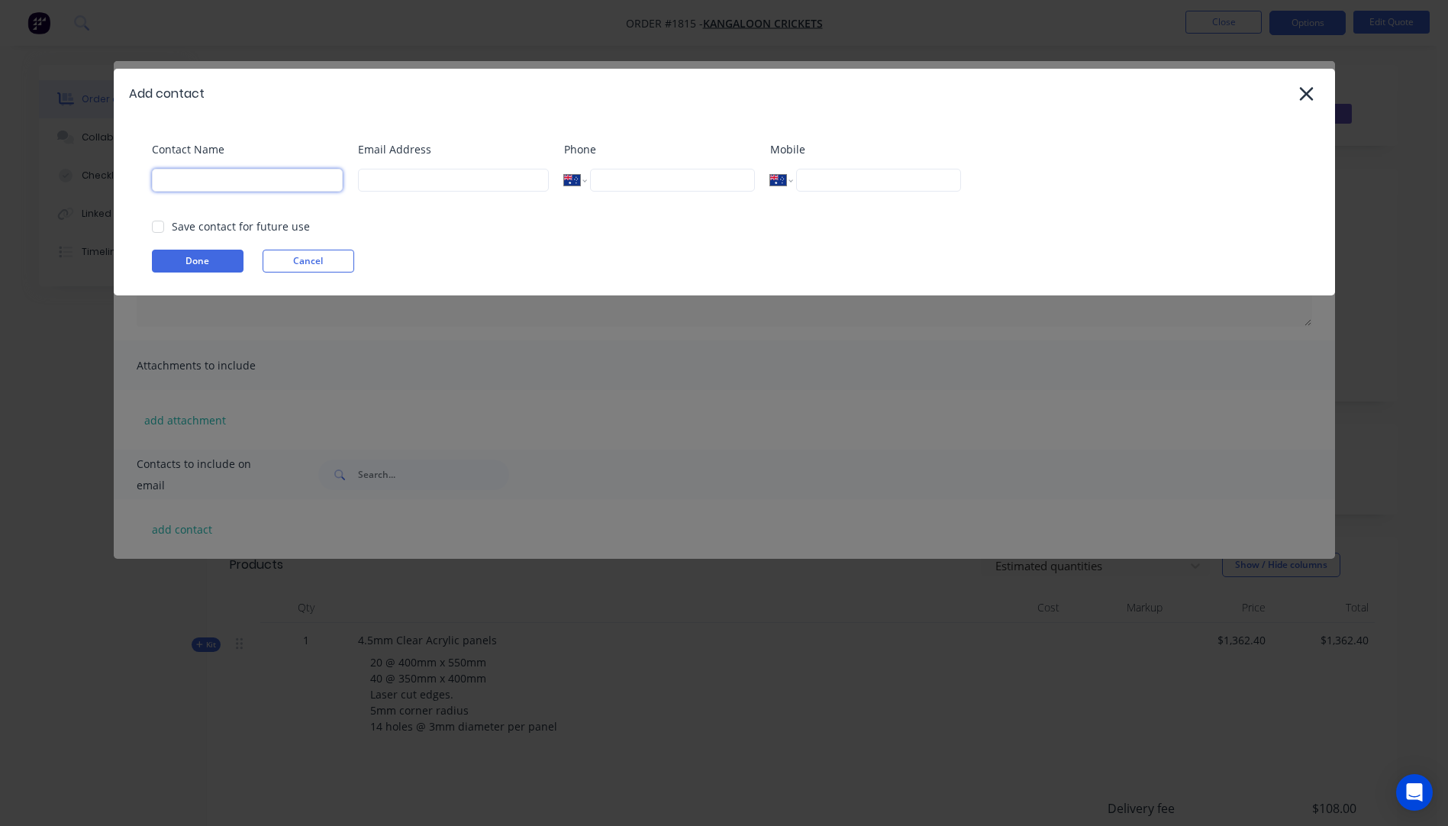
type input "[PERSON_NAME]"
type input "1415"
type input "b"
type input "0497 480 172"
click at [405, 185] on input "b" at bounding box center [453, 180] width 191 height 23
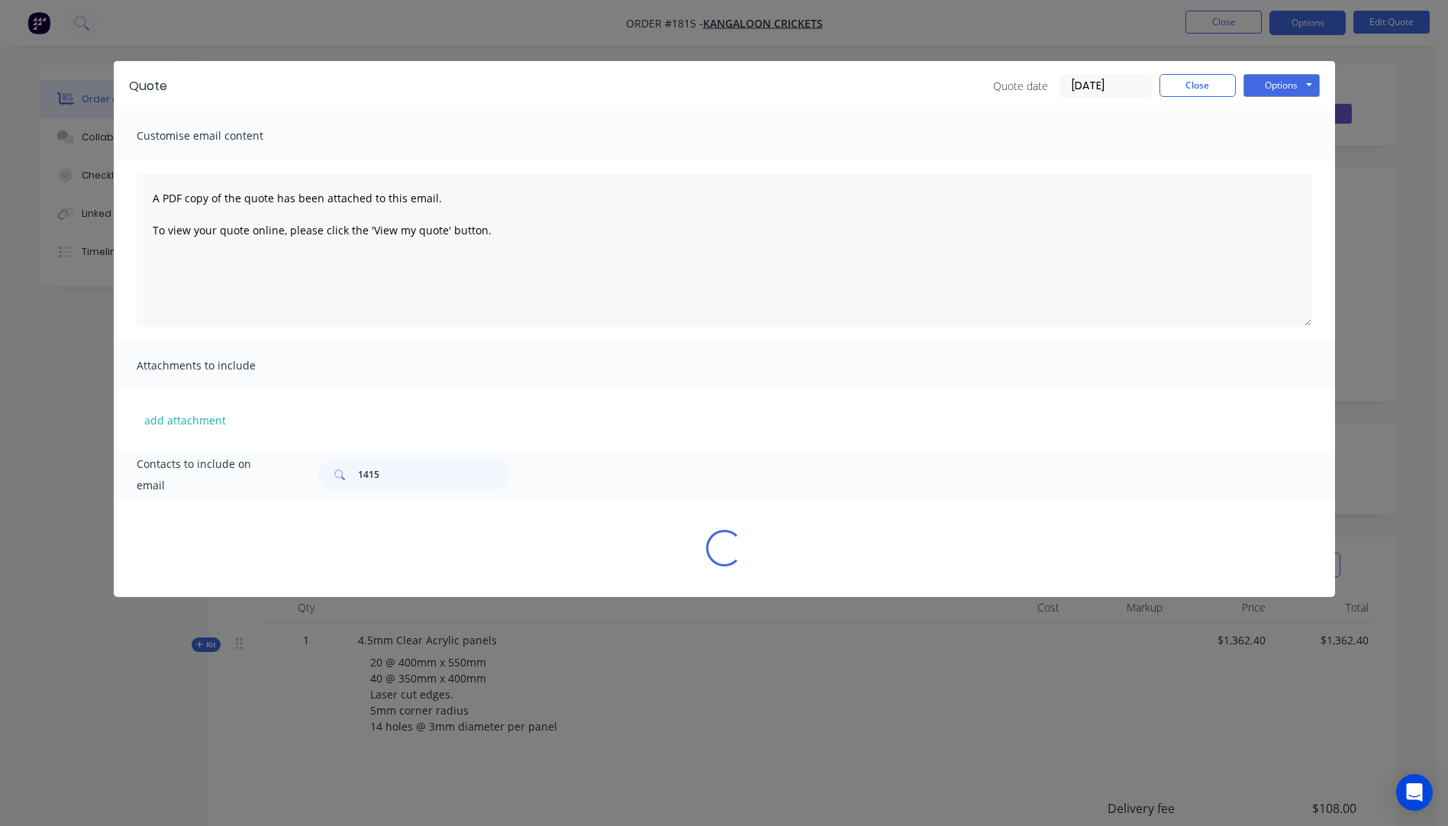
select select "AU"
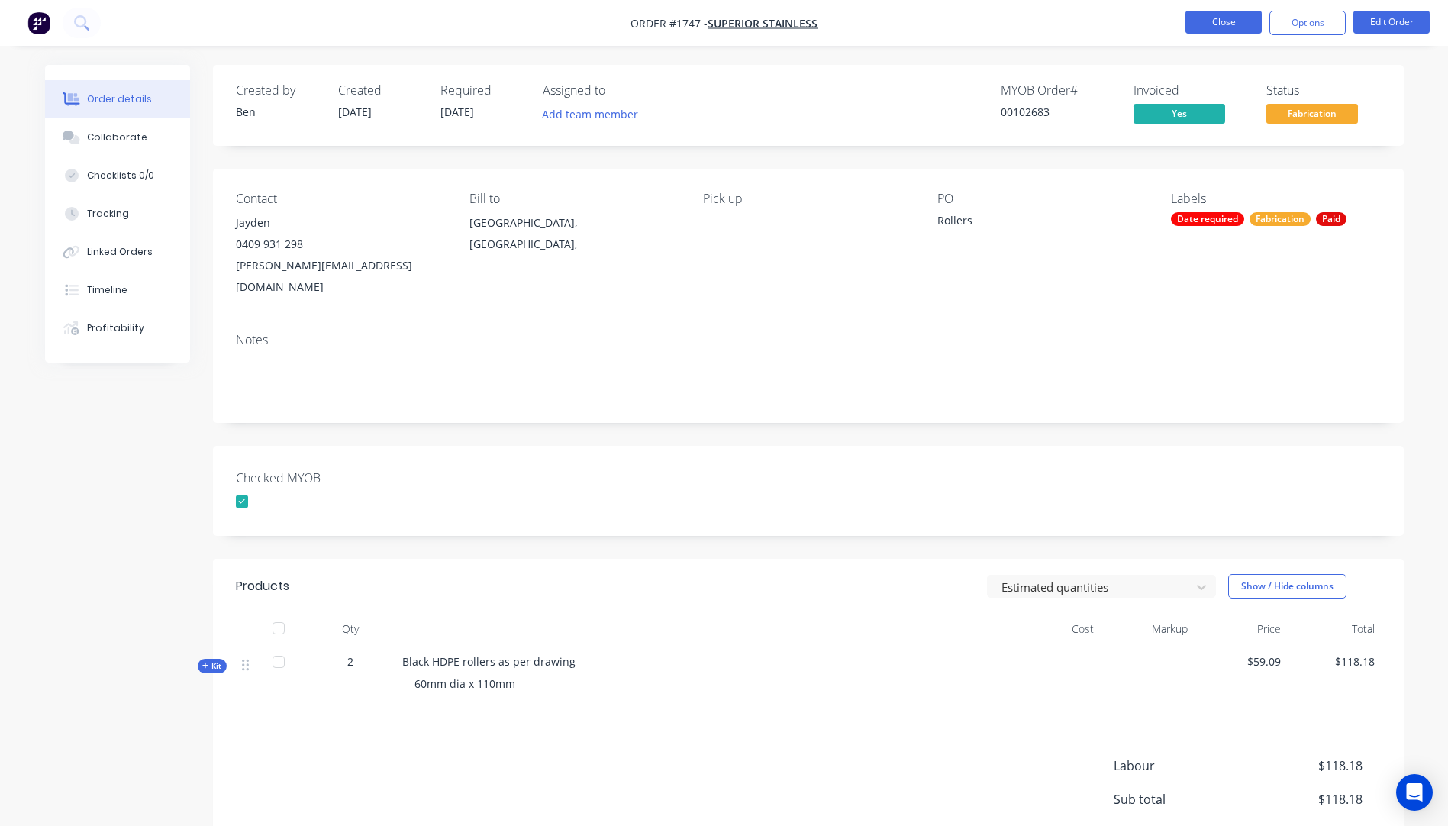
click at [1223, 26] on button "Close" at bounding box center [1223, 22] width 76 height 23
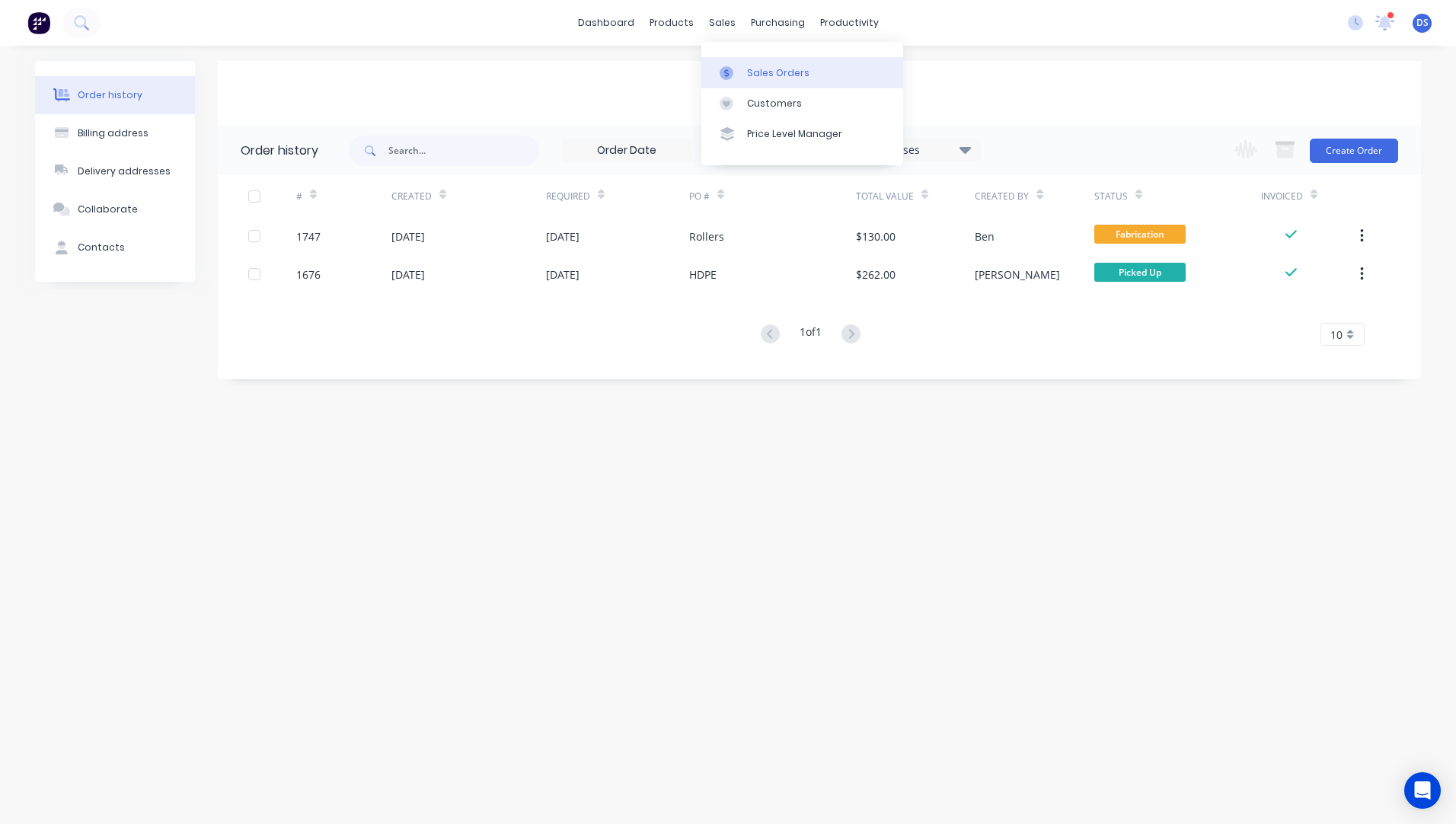
click at [768, 78] on div "Sales Orders" at bounding box center [778, 73] width 63 height 14
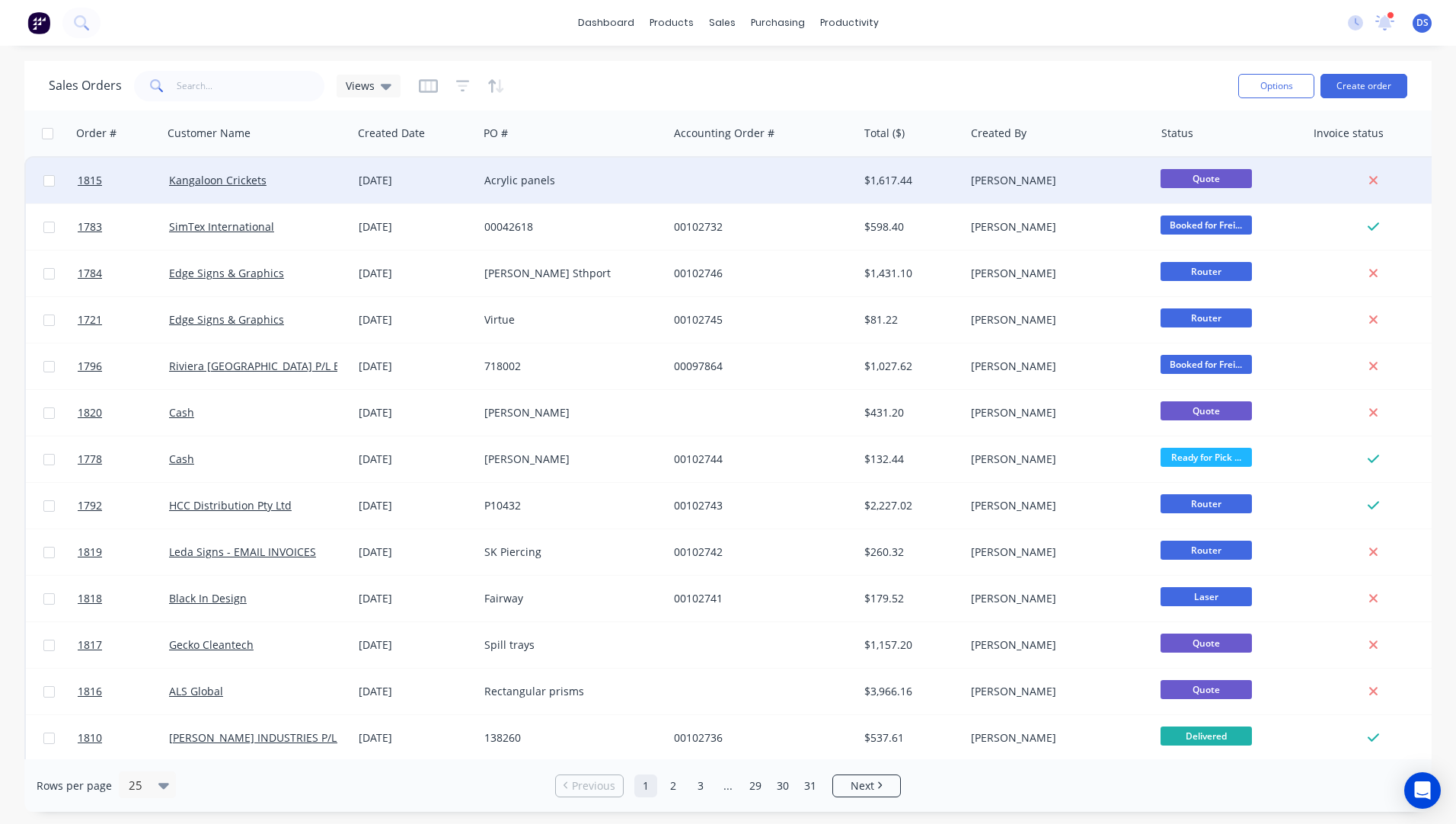
click at [510, 186] on div "Acrylic panels" at bounding box center [568, 180] width 169 height 15
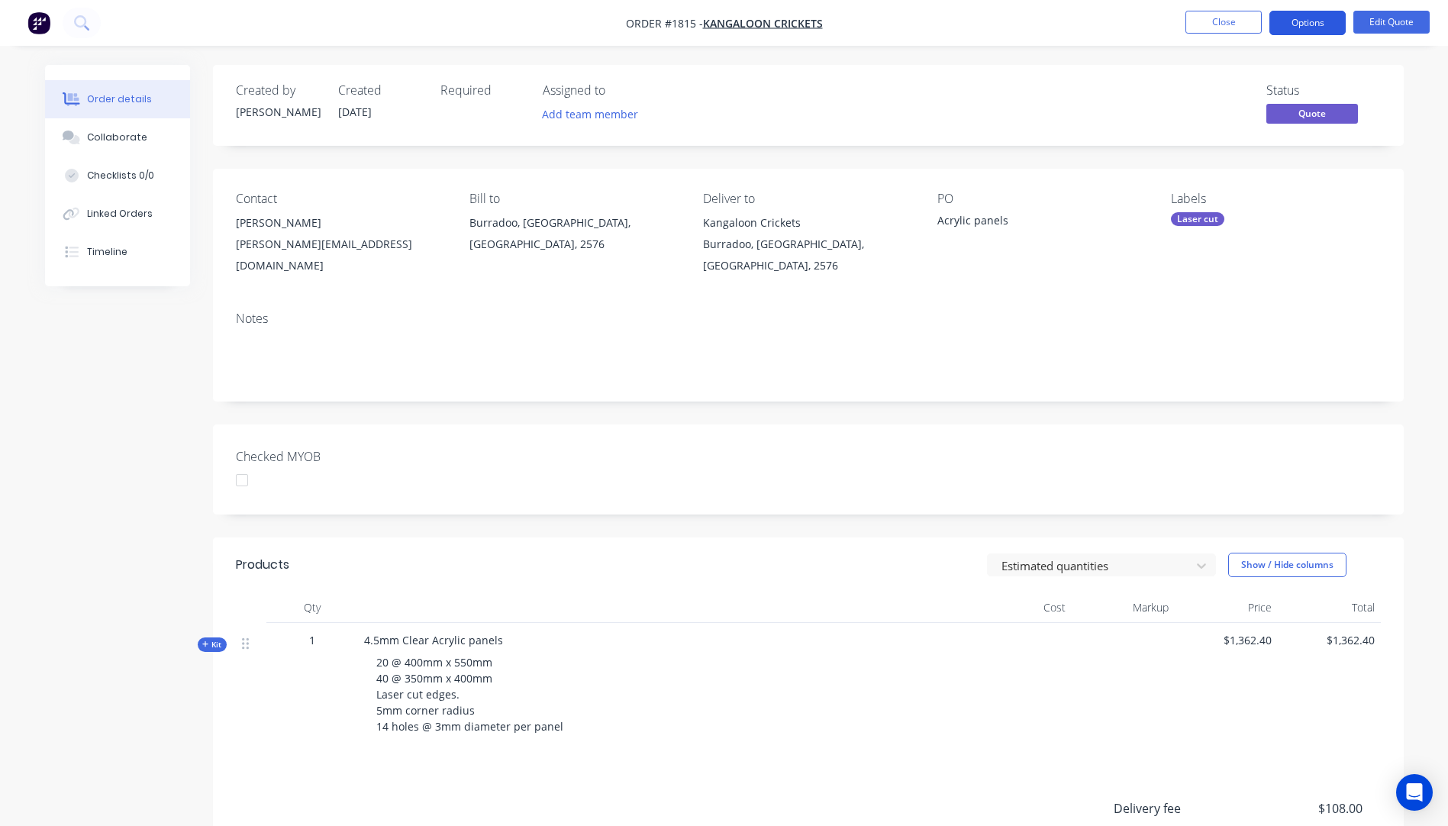
click at [1306, 23] on button "Options" at bounding box center [1307, 23] width 76 height 24
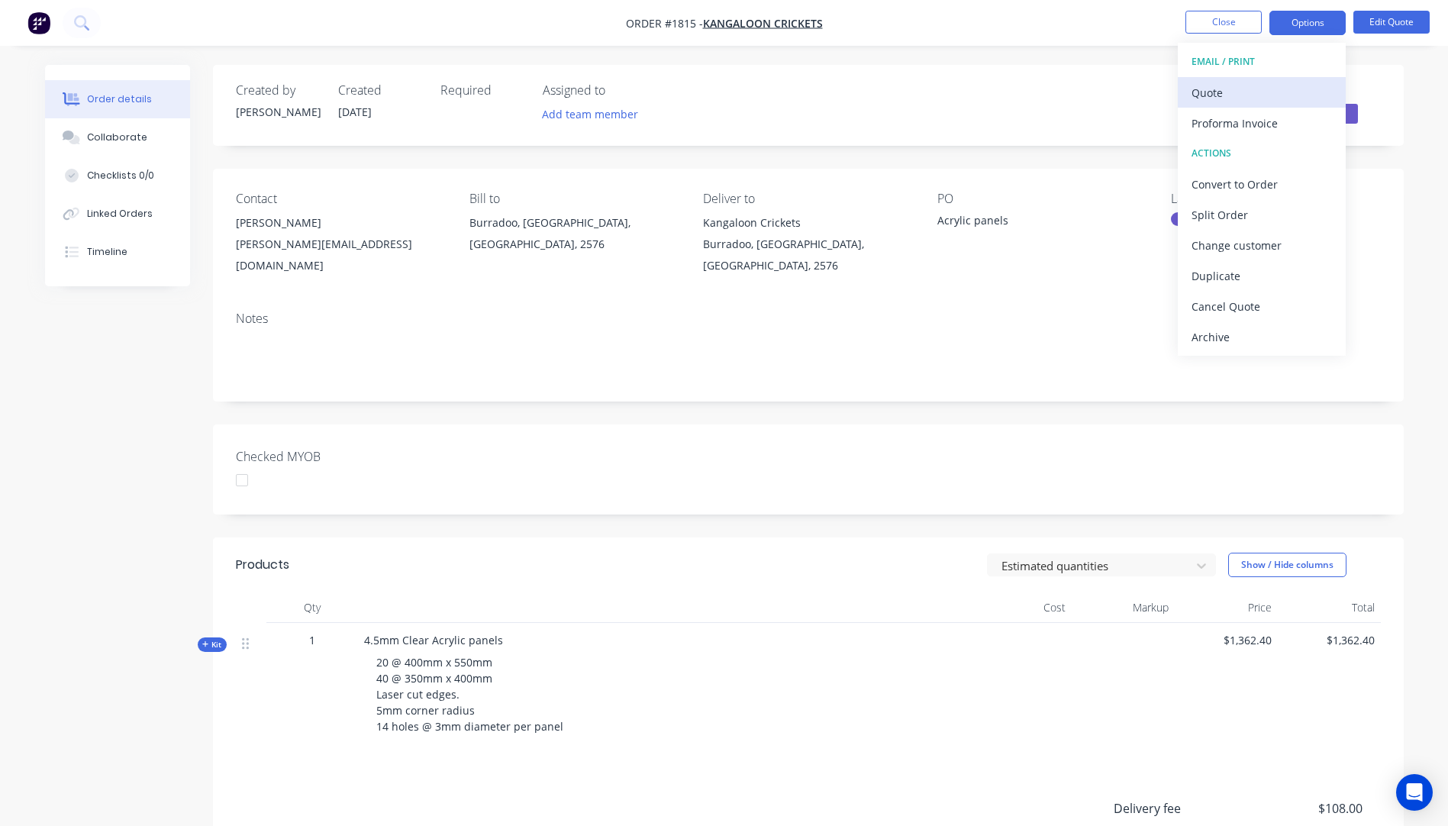
click at [1212, 98] on div "Quote" at bounding box center [1261, 93] width 140 height 22
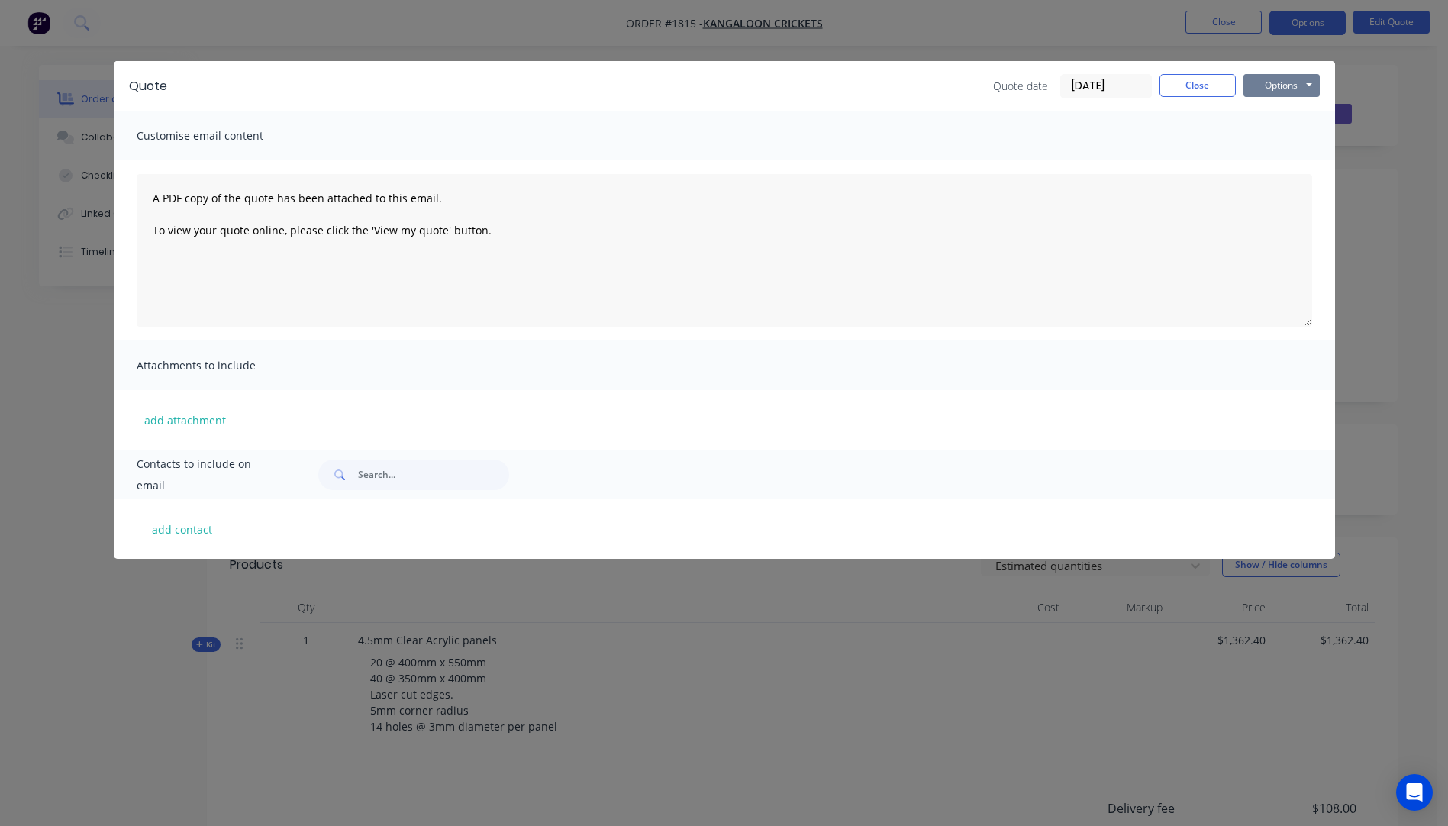
click at [1266, 88] on button "Options" at bounding box center [1281, 85] width 76 height 23
click at [181, 524] on button "add contact" at bounding box center [183, 528] width 92 height 23
select select "AU"
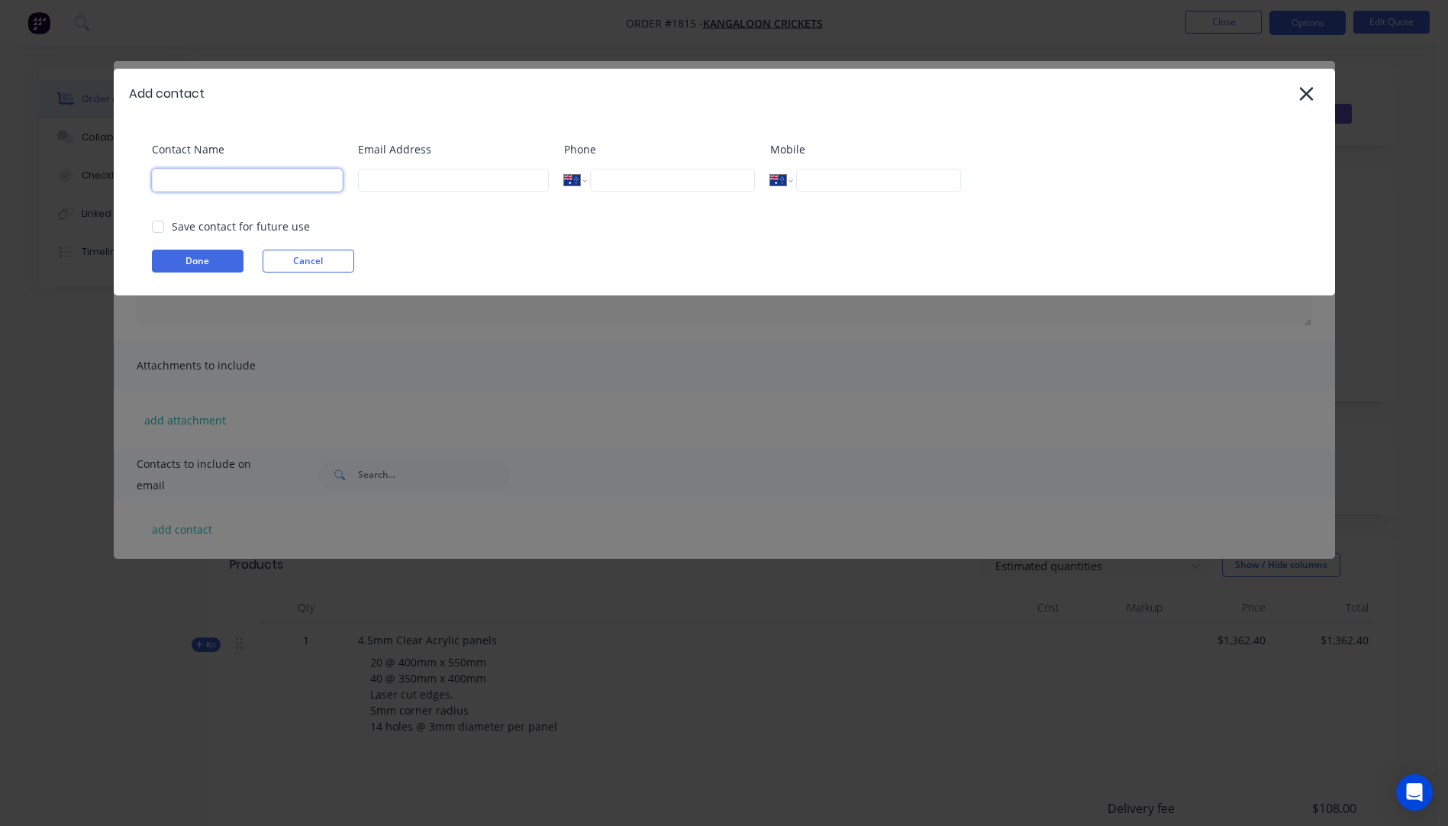
click at [247, 176] on input at bounding box center [247, 180] width 191 height 23
type input "[PERSON_NAME]"
type input "del"
type input "[PERSON_NAME][EMAIL_ADDRESS][DOMAIN_NAME]"
type input "0497 480 172"
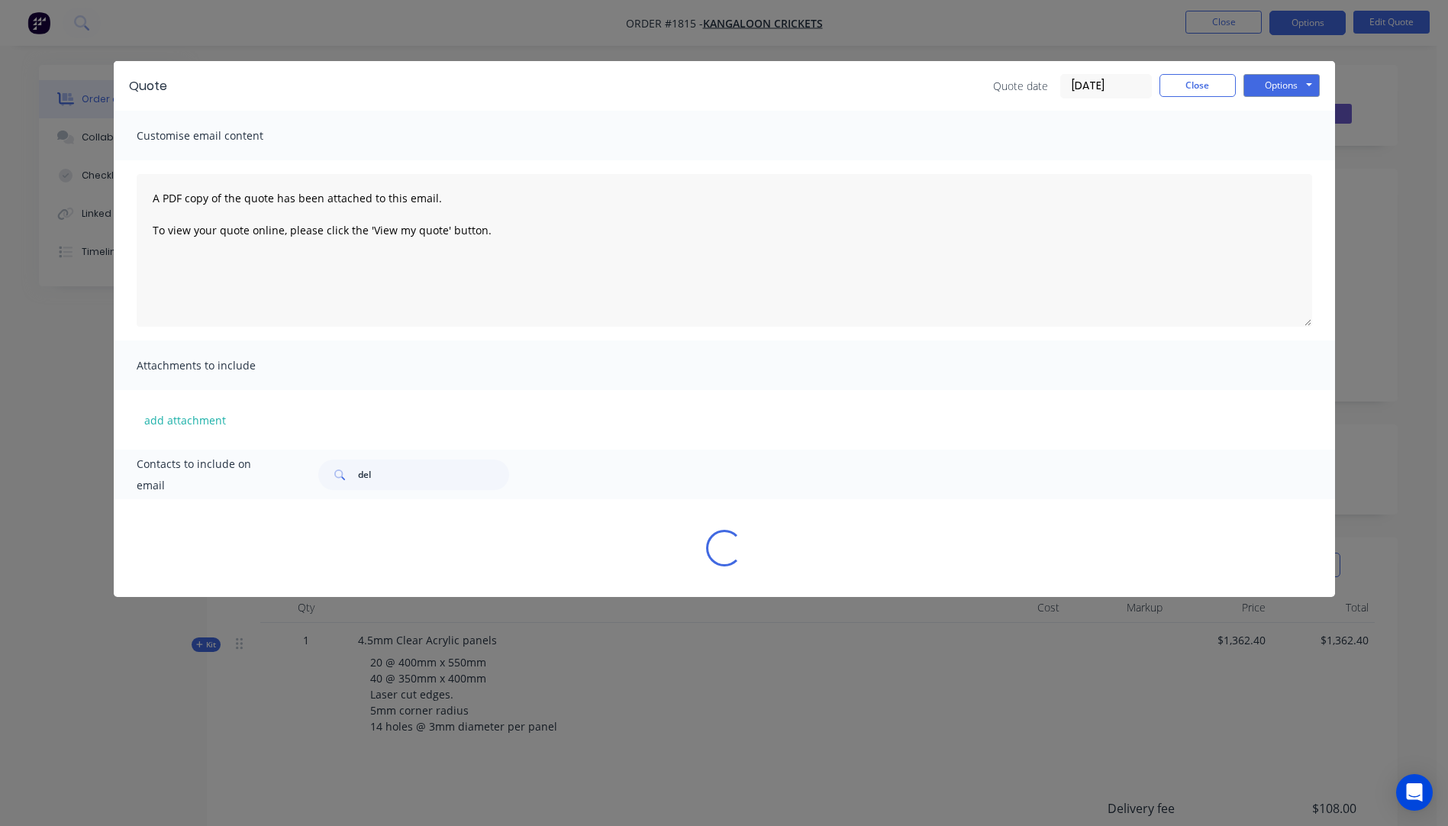
select select "AU"
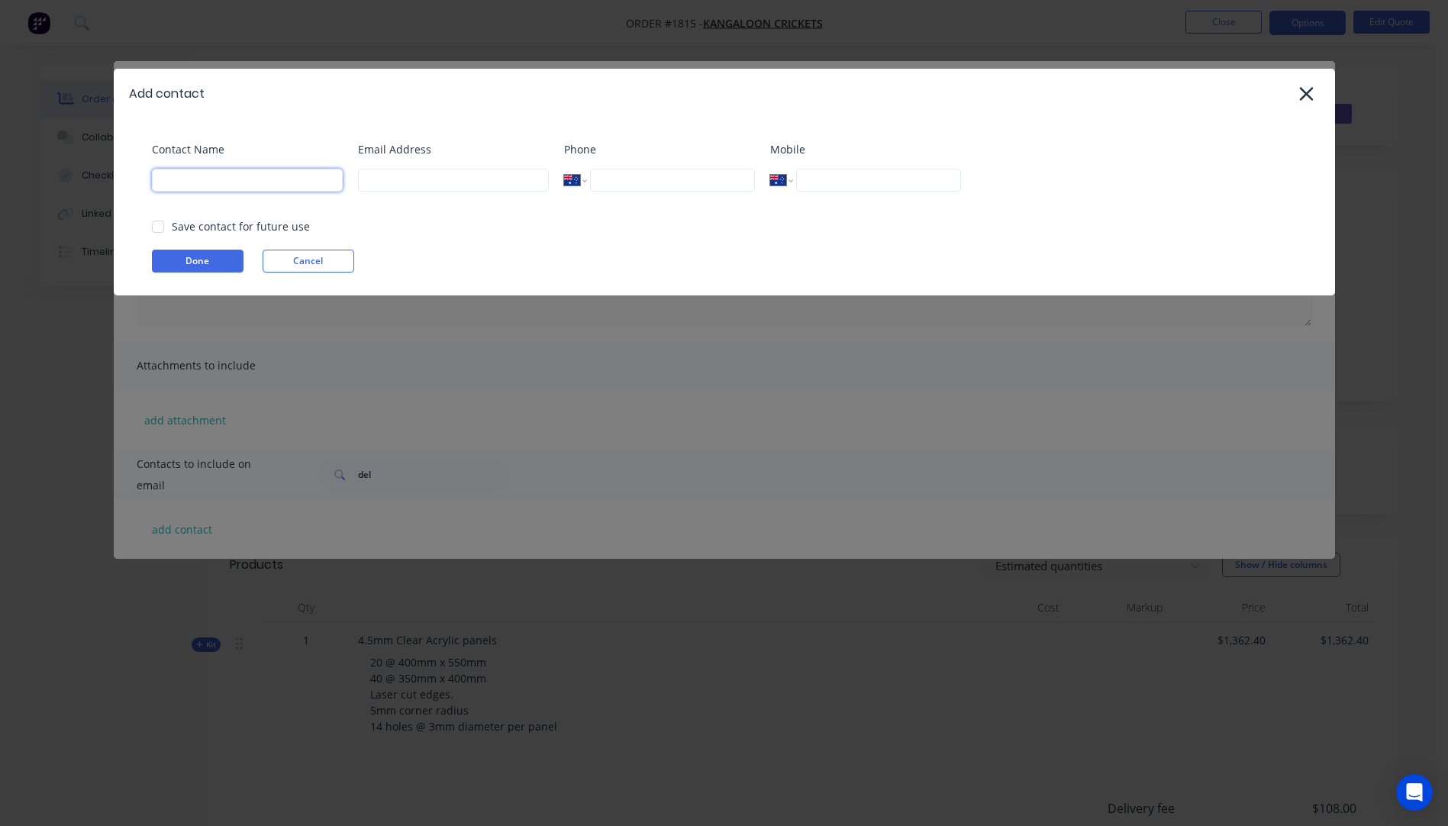
click at [248, 187] on input at bounding box center [247, 180] width 191 height 23
type input "[PERSON_NAME]"
type input "[PERSON_NAME][EMAIL_ADDRESS][DOMAIN_NAME]"
type input "0497 480 172"
click at [217, 257] on button "Done" at bounding box center [198, 261] width 92 height 23
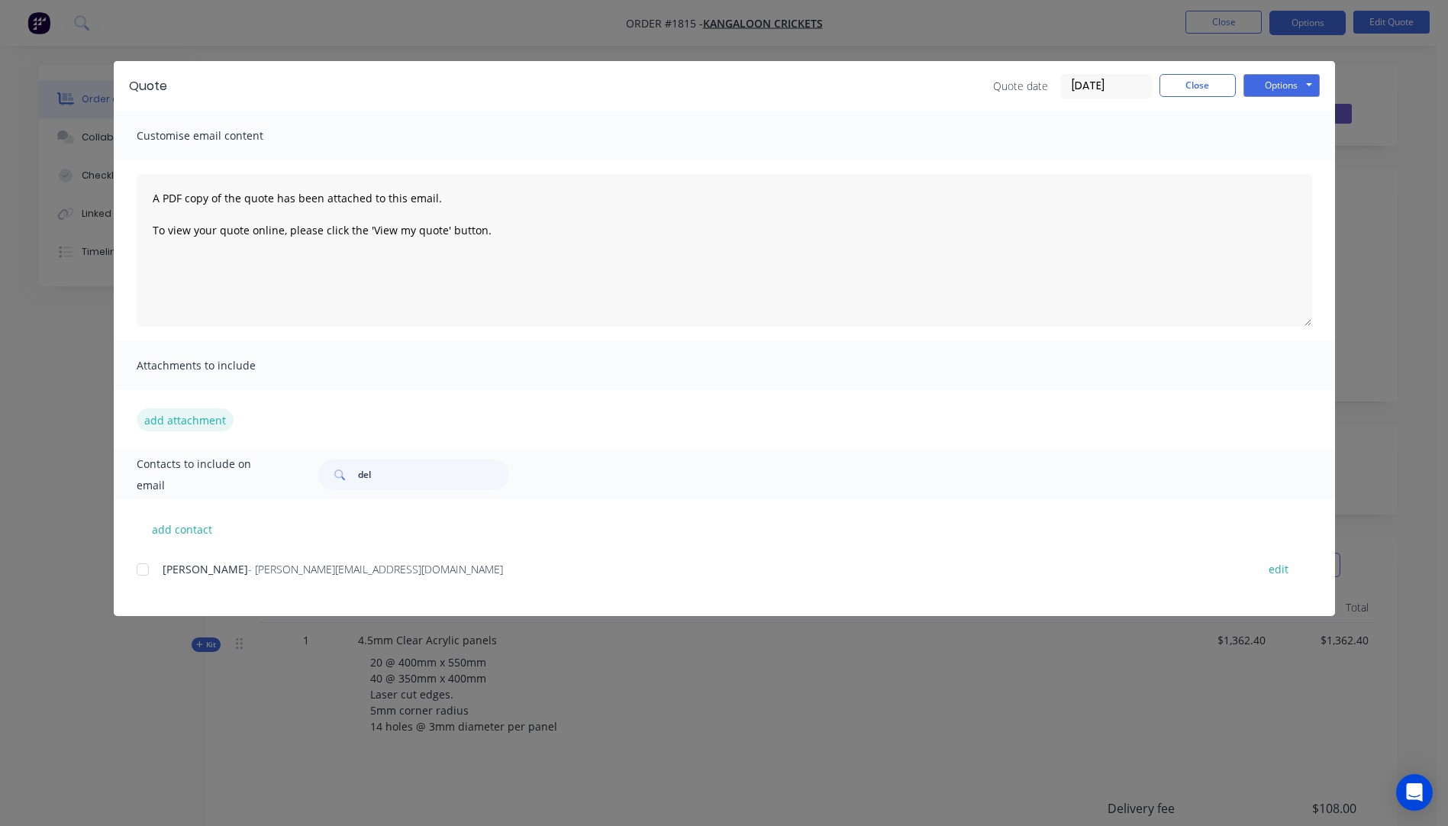
click at [191, 417] on button "add attachment" at bounding box center [185, 419] width 97 height 23
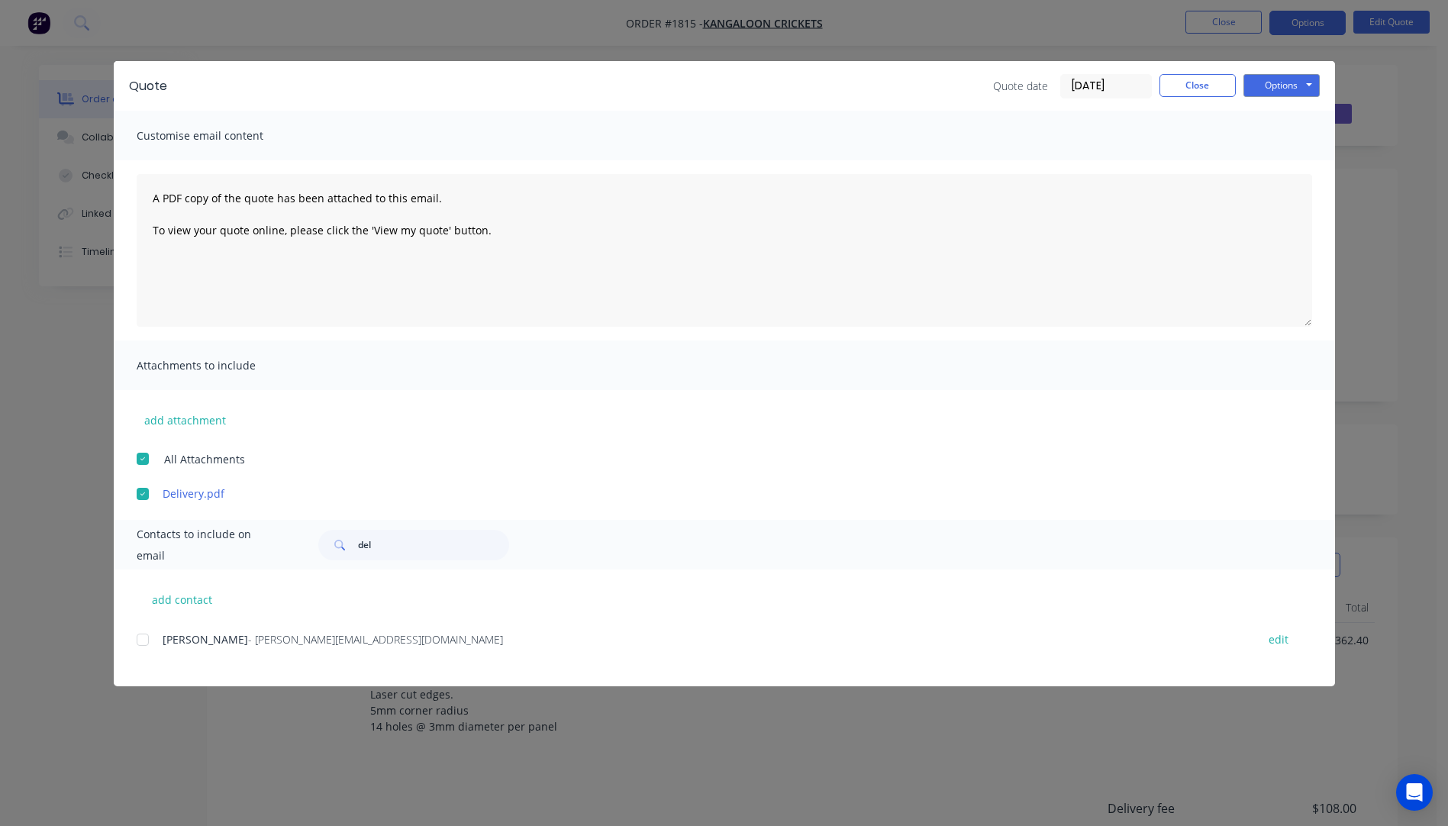
click at [144, 640] on div at bounding box center [142, 639] width 31 height 31
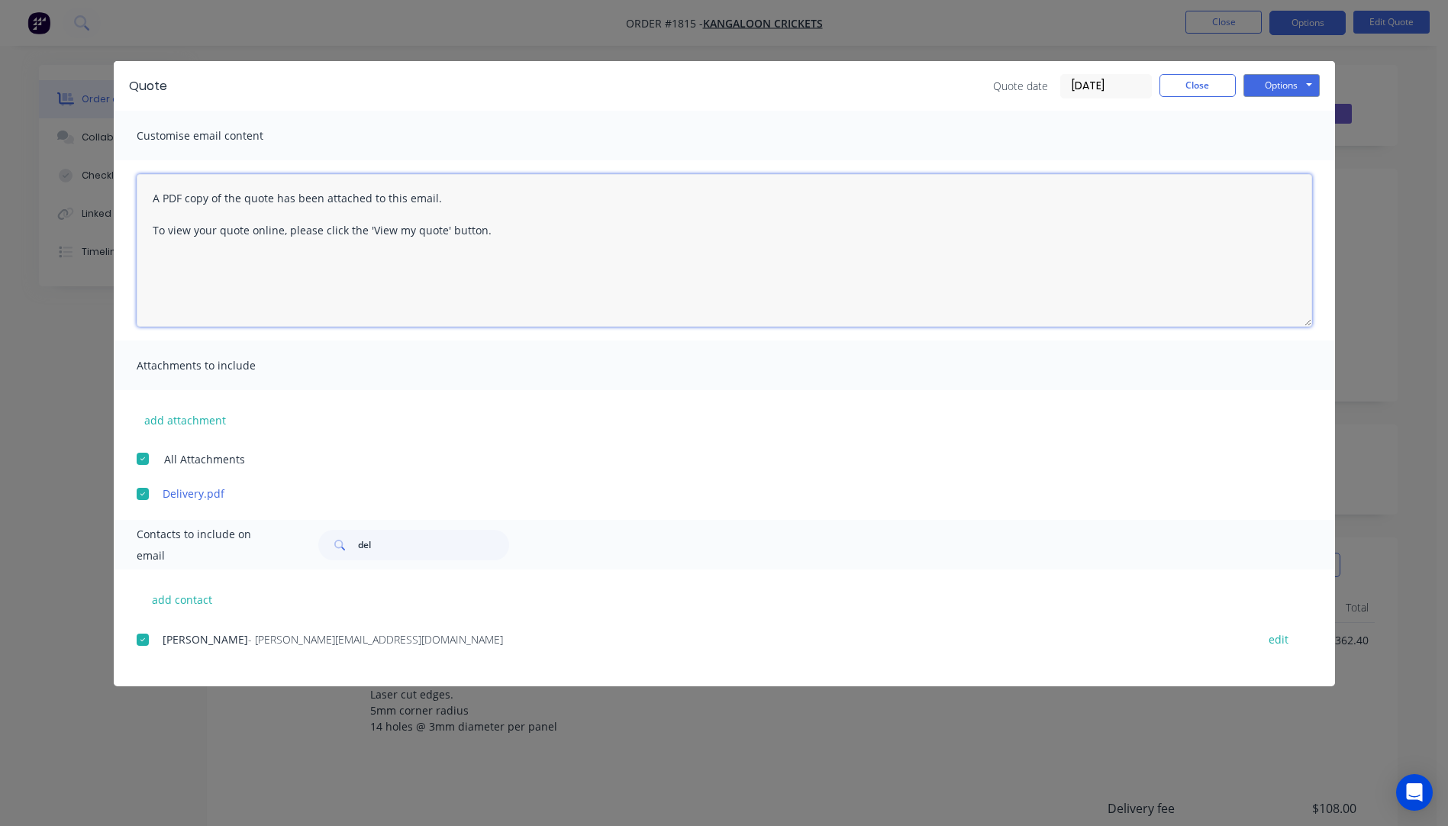
paste textarea "Hi, Please contact us if you have any questions. Regards, [PERSON_NAME] [EMAIL_…"
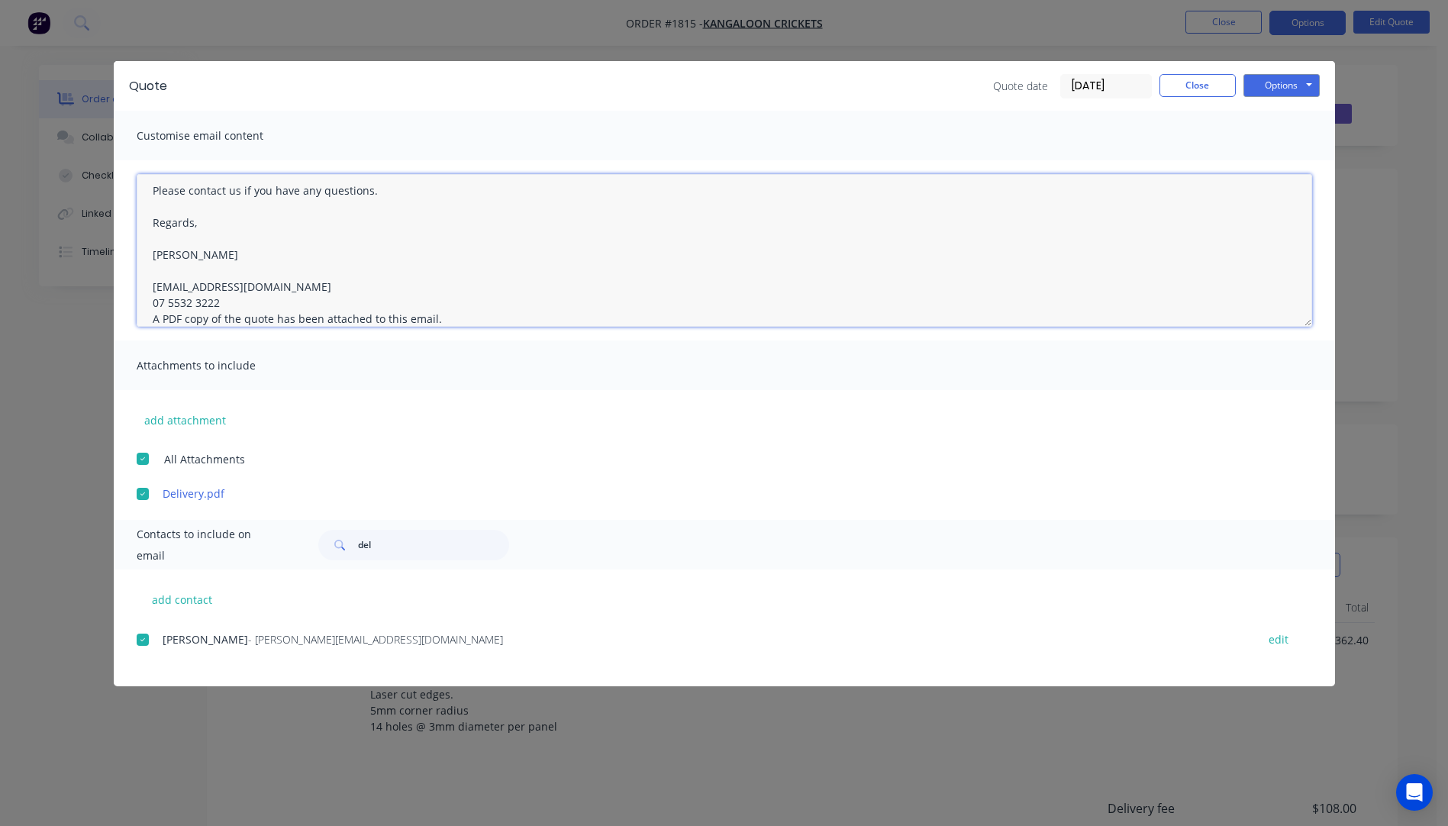
click at [221, 296] on textarea "Hi, Please contact us if you have any questions. Regards, [PERSON_NAME] [EMAIL_…" at bounding box center [724, 250] width 1175 height 153
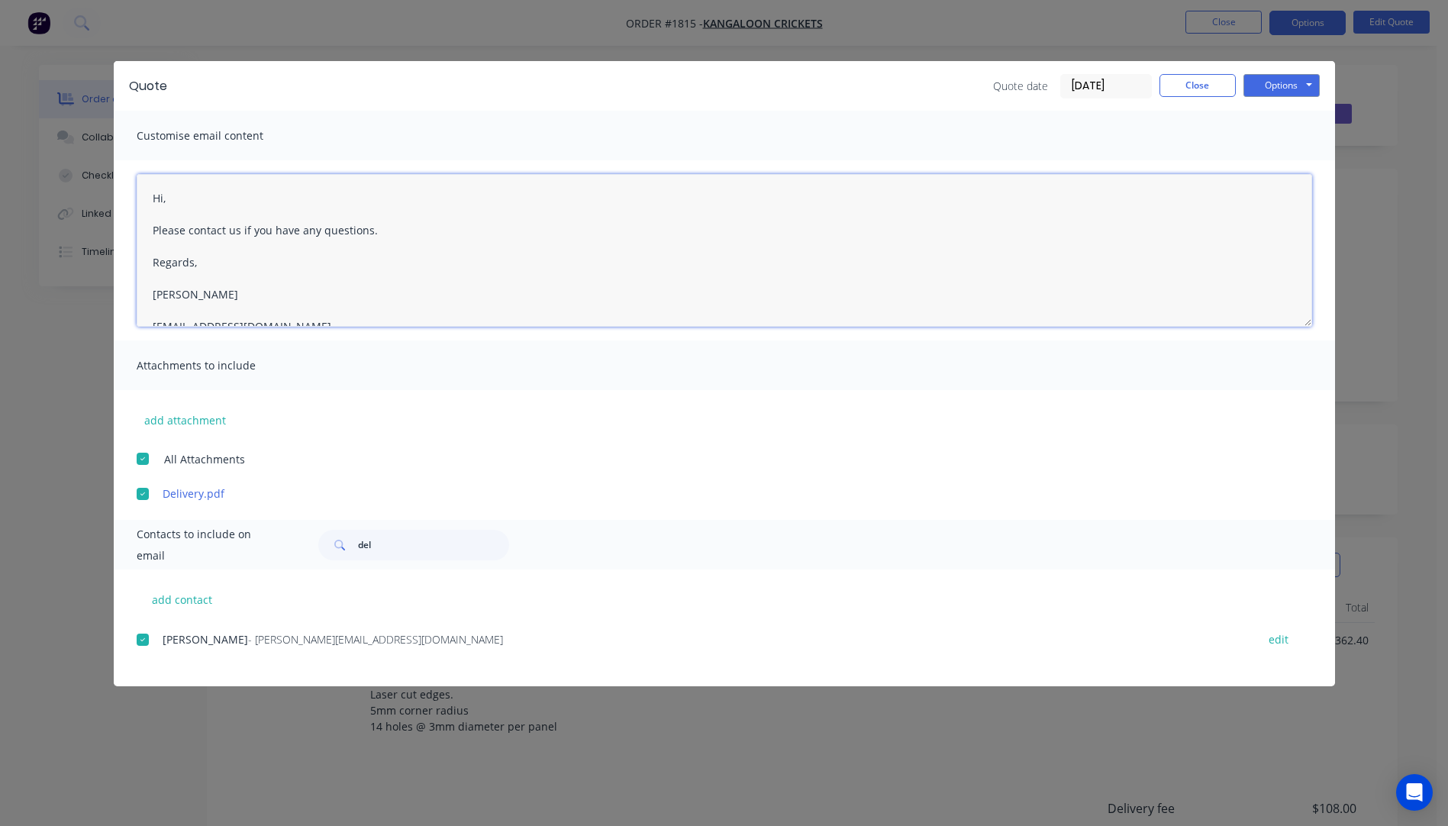
click at [166, 198] on textarea "Hi, Please contact us if you have any questions. Regards, [PERSON_NAME] [EMAIL_…" at bounding box center [724, 250] width 1175 height 153
click at [174, 201] on textarea "Hi, Please contact us if you have any questions. Regards, [PERSON_NAME] [EMAIL_…" at bounding box center [724, 250] width 1175 height 153
click at [480, 295] on textarea "Hi [PERSON_NAME], Please see attached quote. Lead time - approx 1-2 weeks from …" at bounding box center [724, 250] width 1175 height 153
click at [611, 292] on textarea "Hi [PERSON_NAME], Please see attached quote. Lead time - approx 1-2 weeks from …" at bounding box center [724, 250] width 1175 height 153
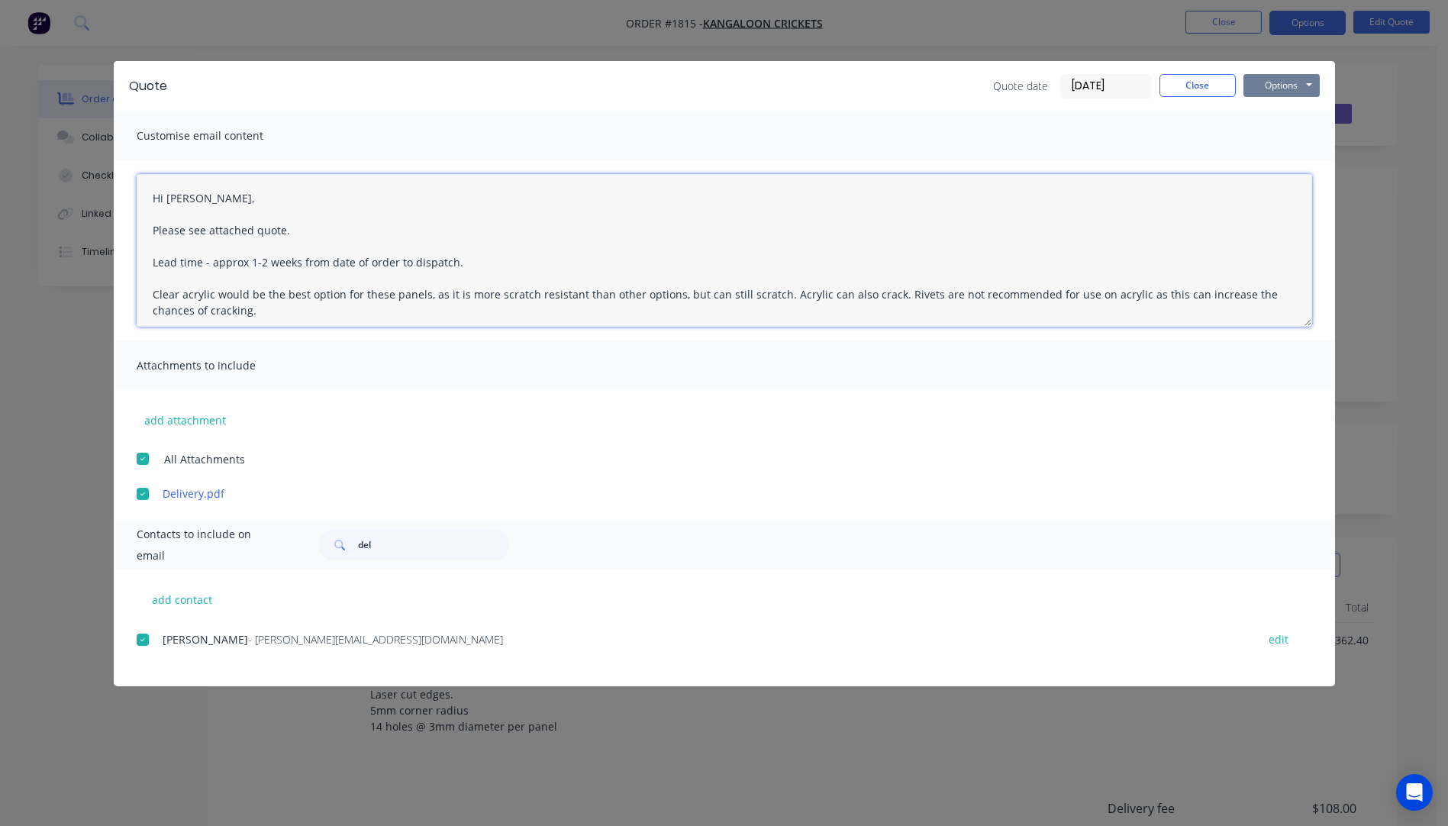
type textarea "Hi [PERSON_NAME], Please see attached quote. Lead time - approx 1-2 weeks from …"
click at [1265, 89] on button "Options" at bounding box center [1281, 85] width 76 height 23
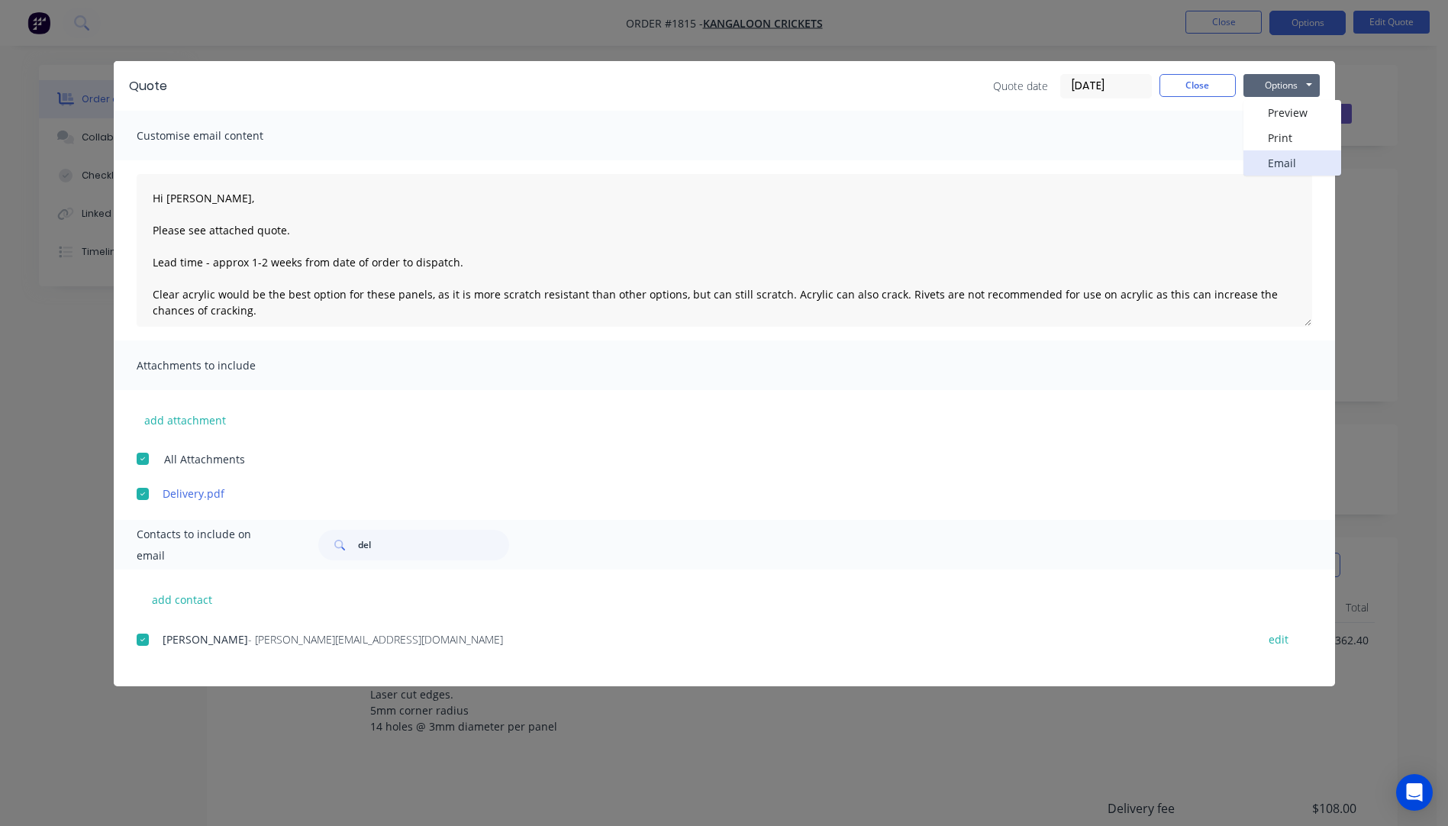
click at [1284, 160] on button "Email" at bounding box center [1292, 162] width 98 height 25
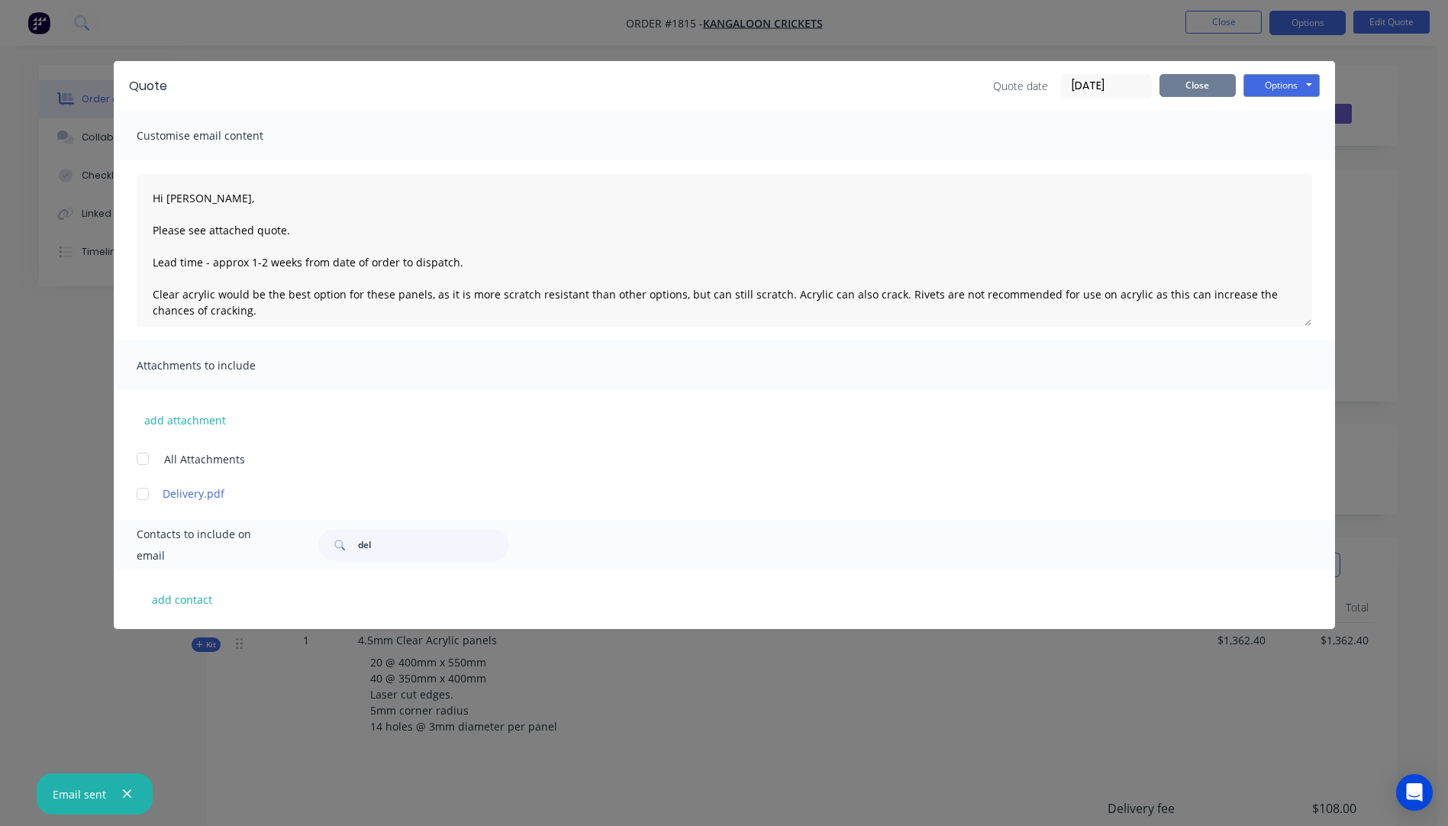
click at [1208, 89] on button "Close" at bounding box center [1197, 85] width 76 height 23
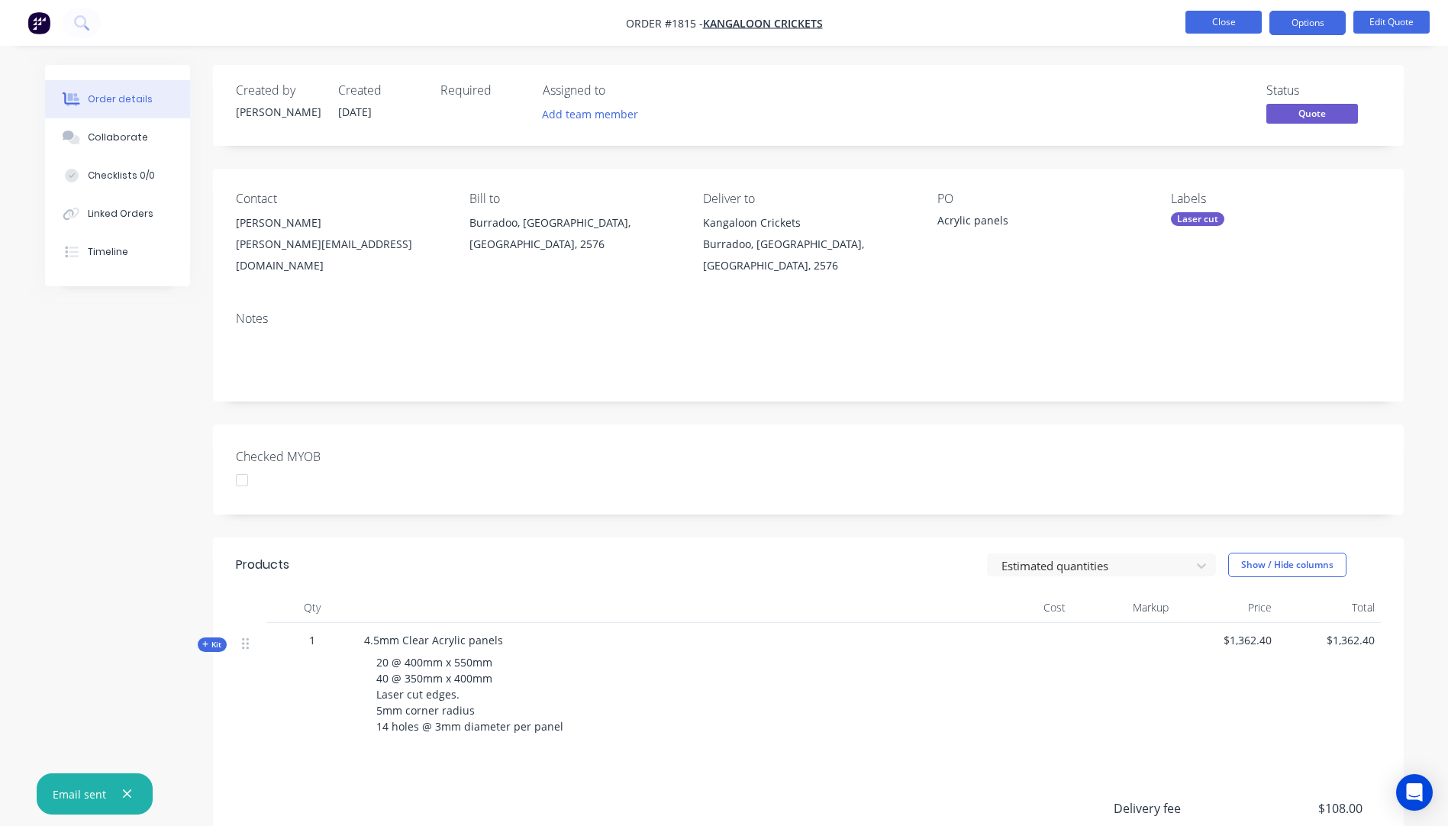
click at [1233, 26] on button "Close" at bounding box center [1223, 22] width 76 height 23
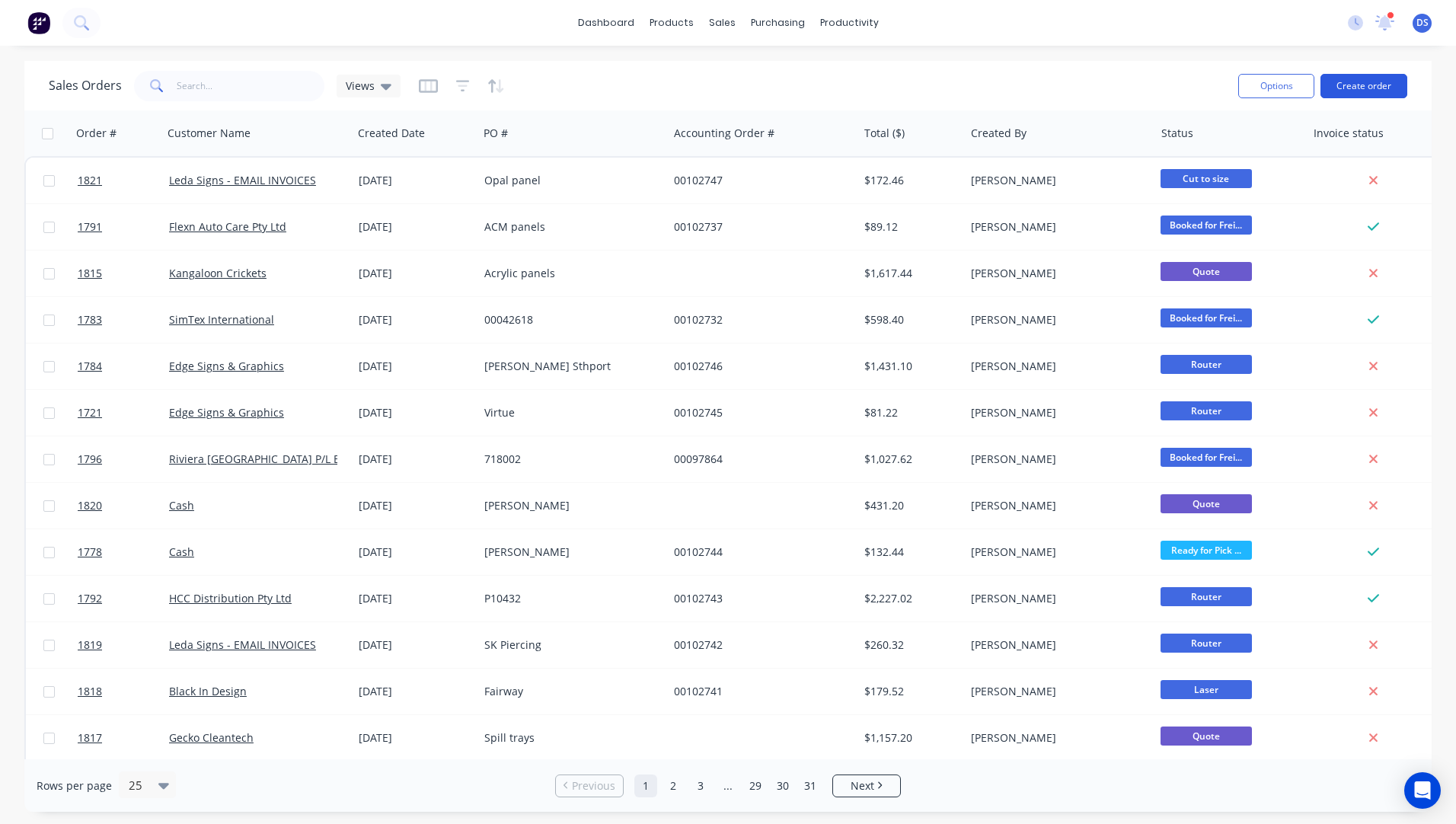
click at [1361, 87] on button "Create order" at bounding box center [1363, 86] width 87 height 24
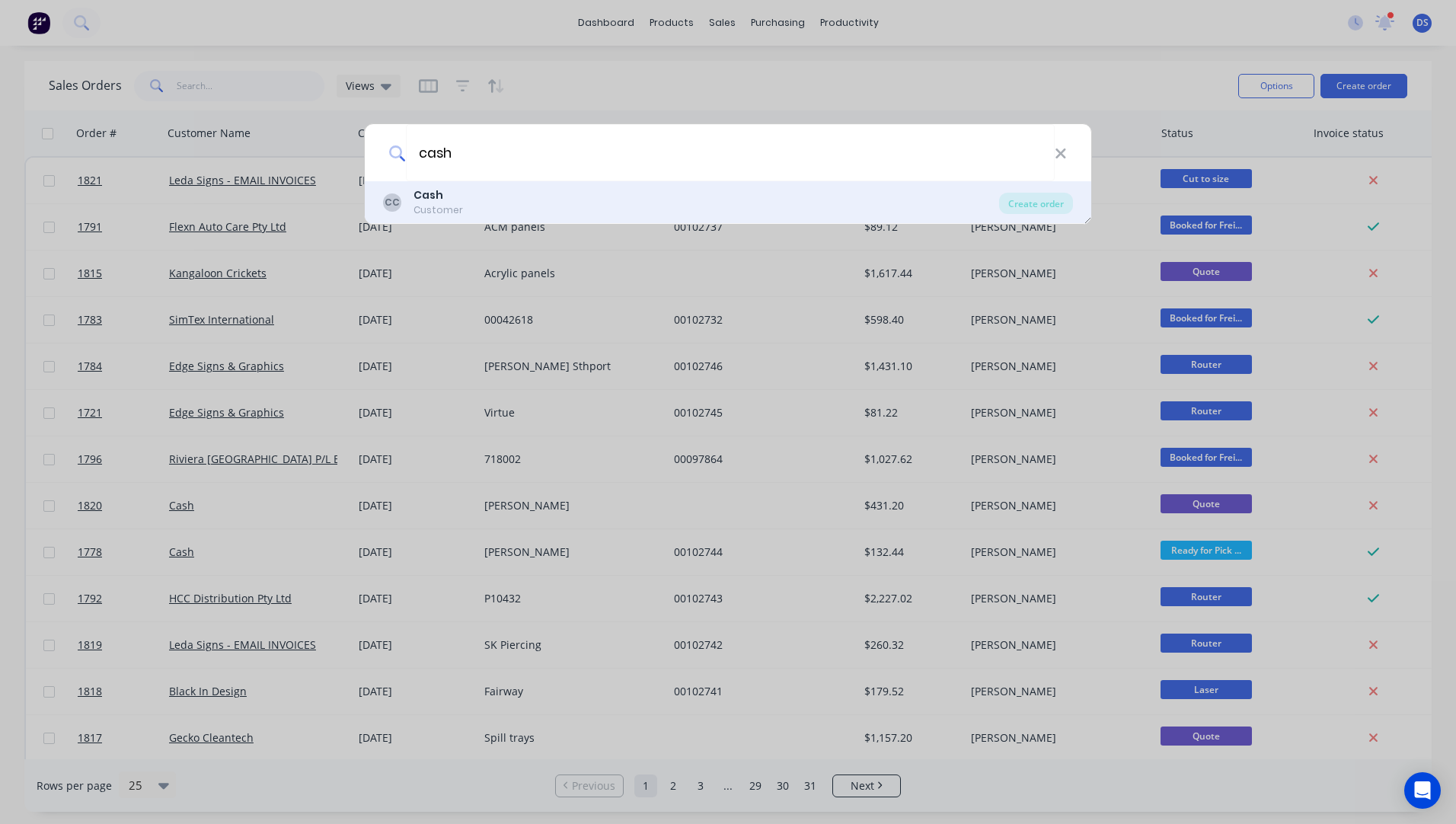
type input "cash"
click at [436, 204] on div "Customer" at bounding box center [438, 210] width 50 height 14
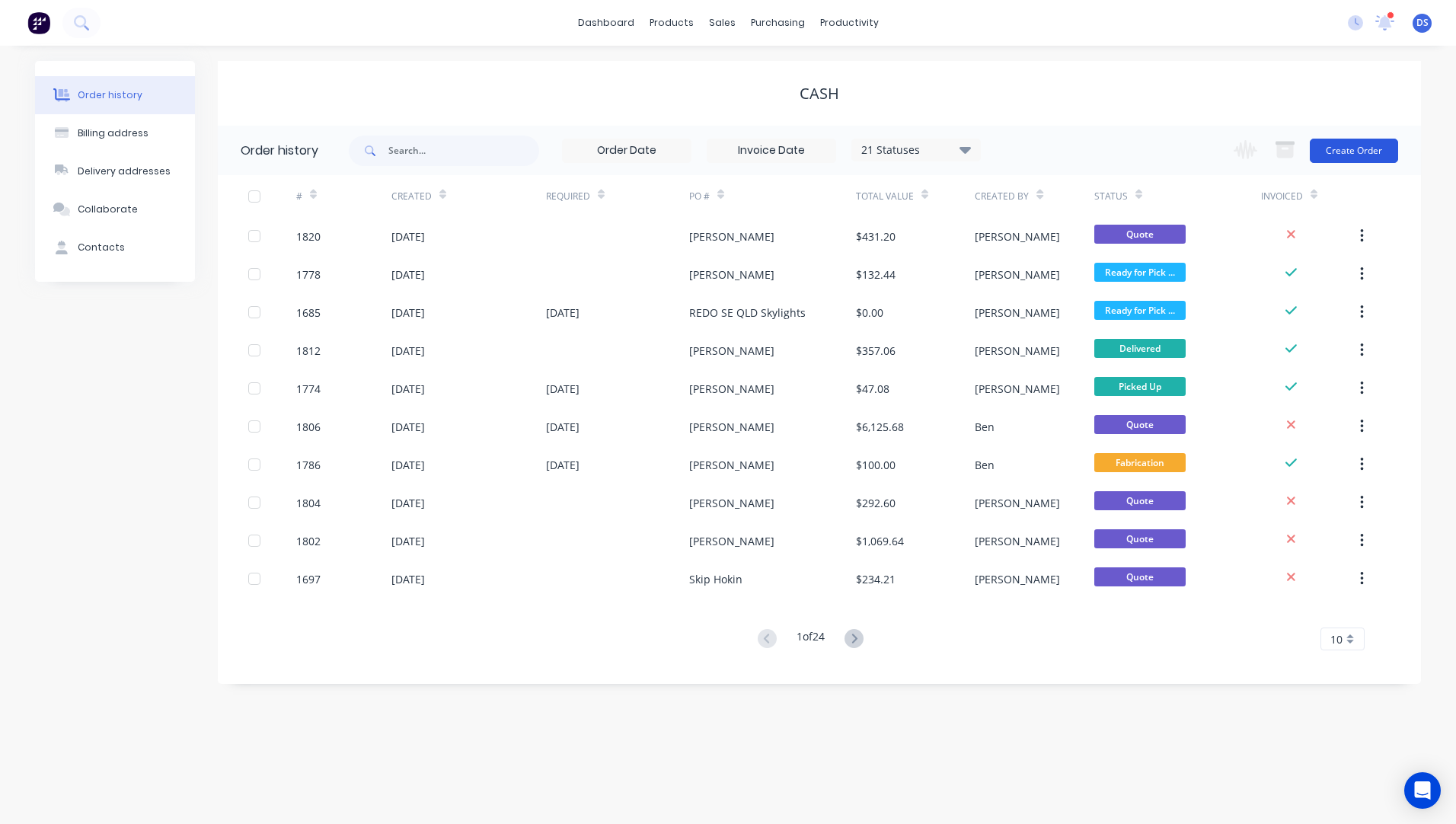
click at [1368, 150] on button "Create Order" at bounding box center [1354, 151] width 89 height 24
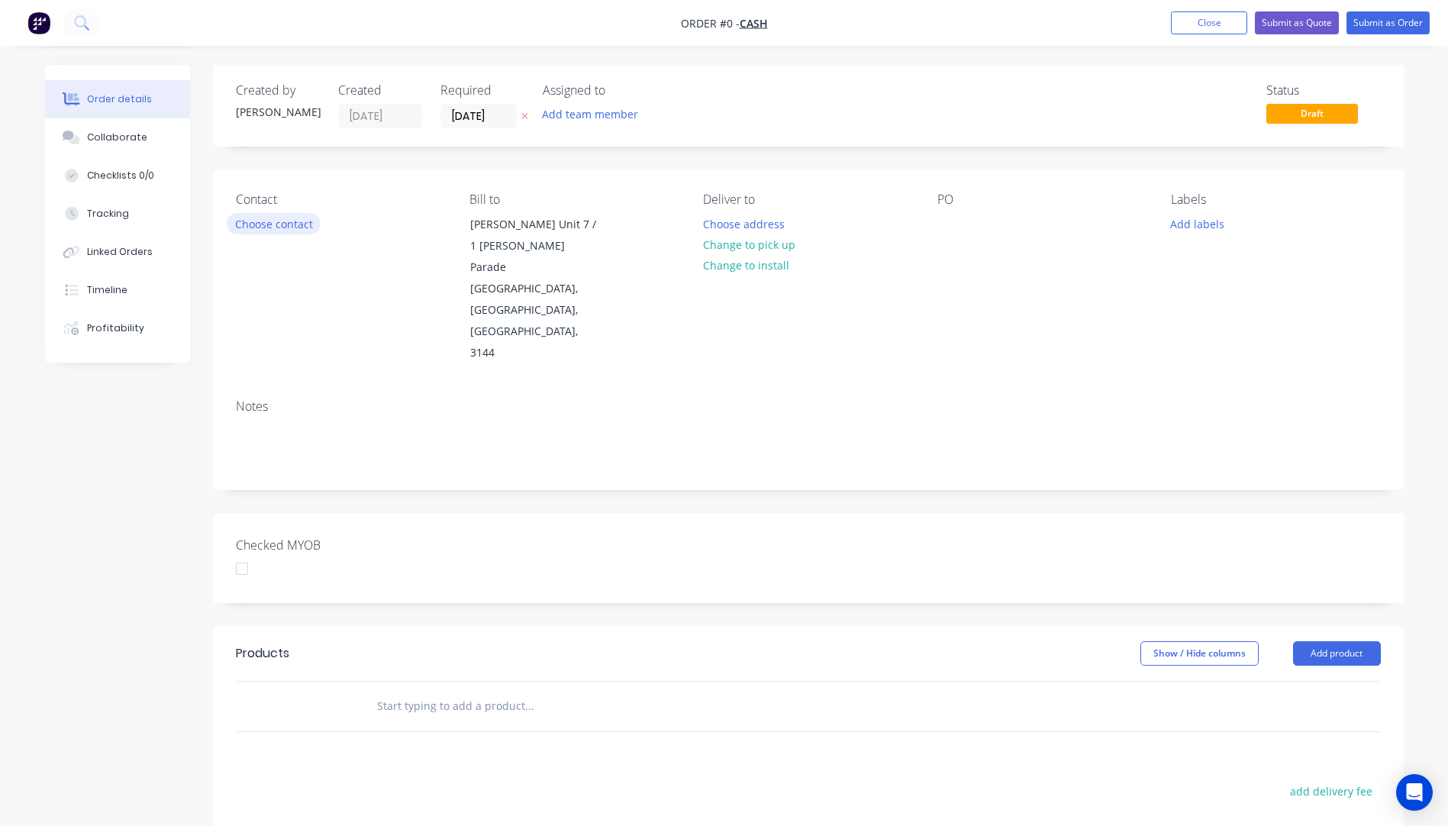
click at [279, 226] on button "Choose contact" at bounding box center [274, 223] width 94 height 21
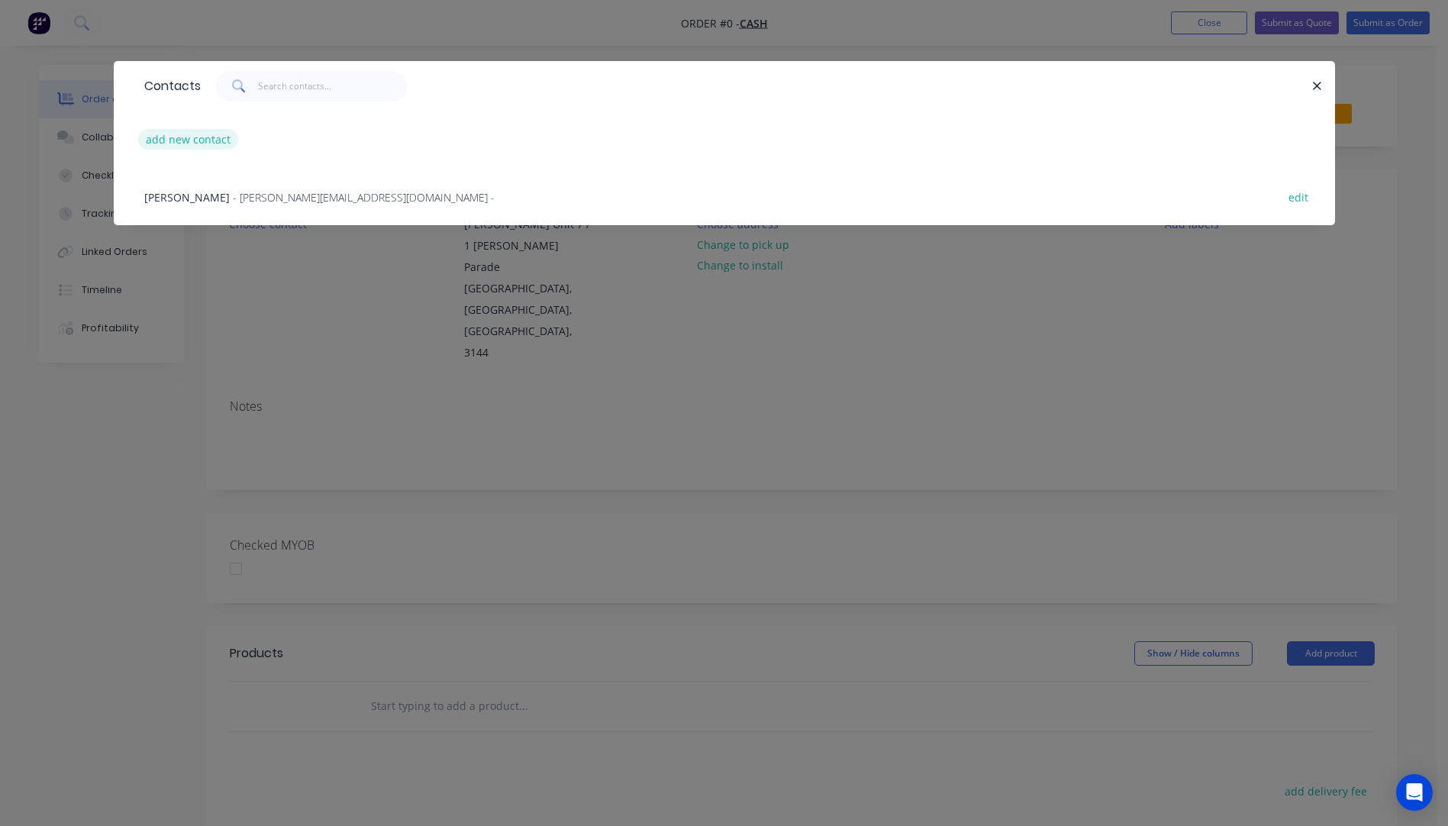
click at [166, 143] on button "add new contact" at bounding box center [188, 139] width 101 height 21
select select "AU"
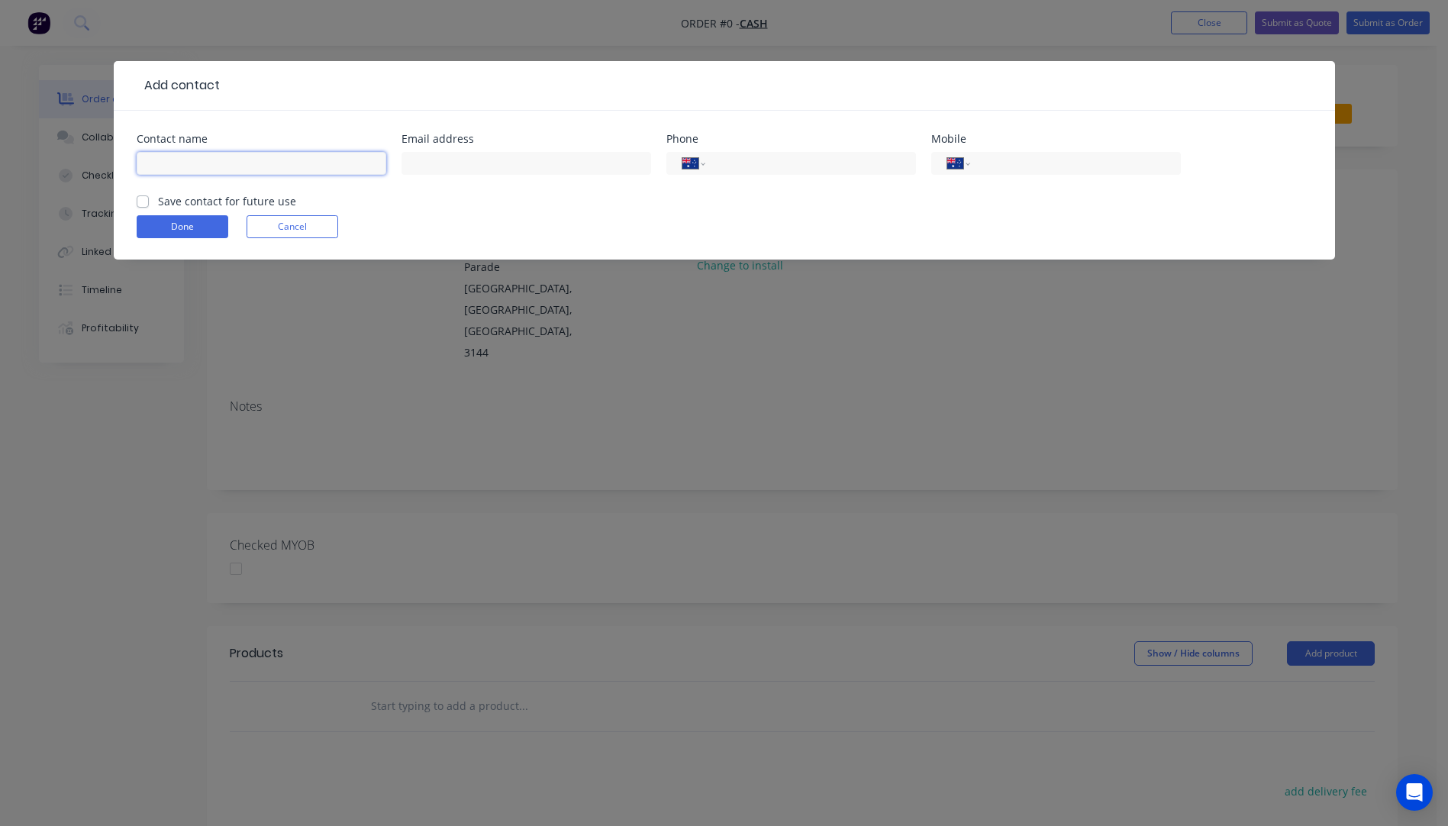
paste input "Simon Barany simjambar70@gmail.com.au +61433066155"
drag, startPoint x: 379, startPoint y: 164, endPoint x: 306, endPoint y: 166, distance: 73.3
click at [306, 166] on input "Simon Barany simjambar70@gmail.com.au +61433066155" at bounding box center [262, 163] width 250 height 23
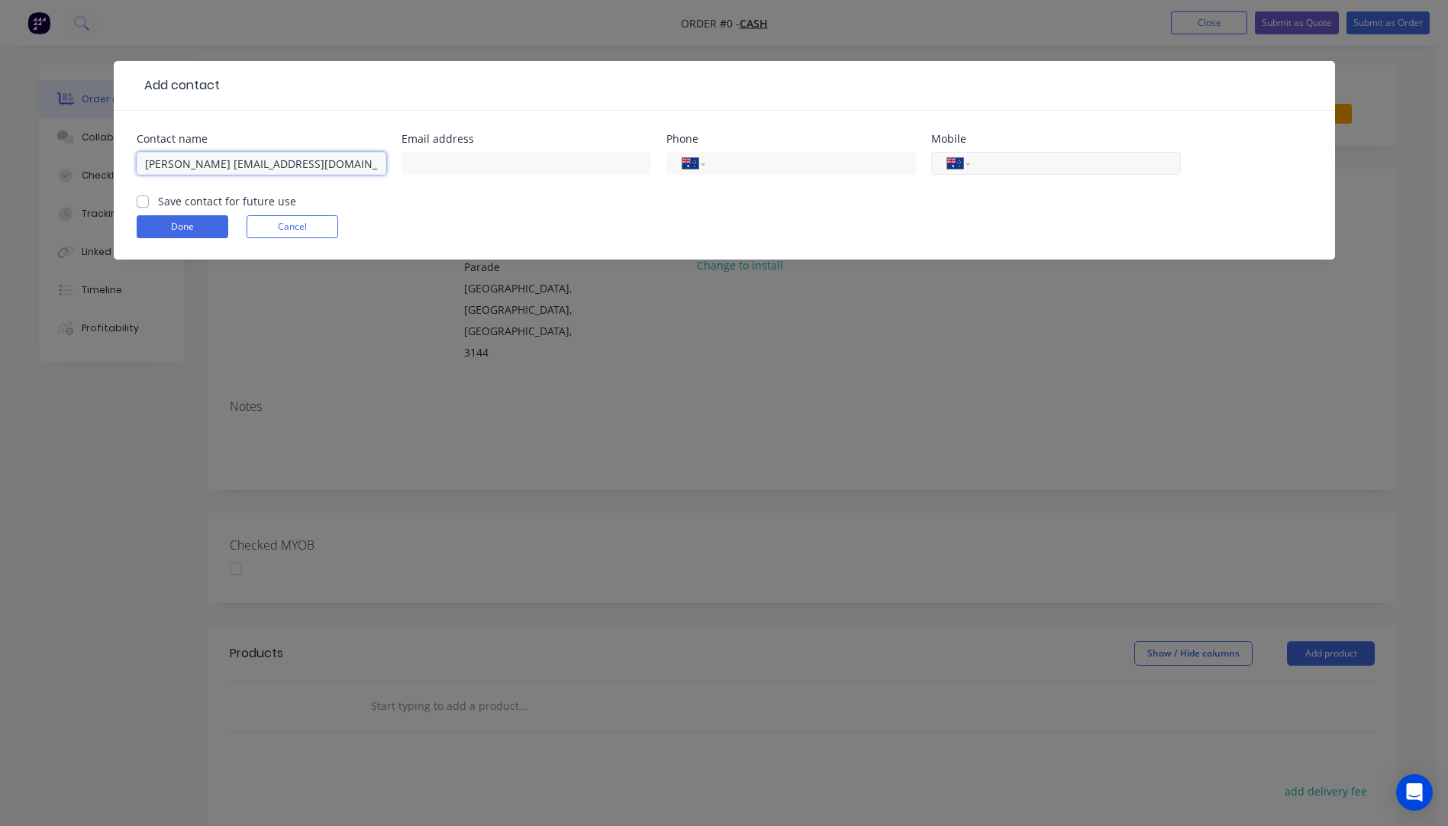
type input "Simon Barany simjambar70@gmail.com.au"
paste input "0433 066 155"
type input "0433 066 155"
drag, startPoint x: 360, startPoint y: 163, endPoint x: 217, endPoint y: 166, distance: 142.7
click at [217, 166] on input "Simon Barany simjambar70@gmail.com.au" at bounding box center [262, 163] width 250 height 23
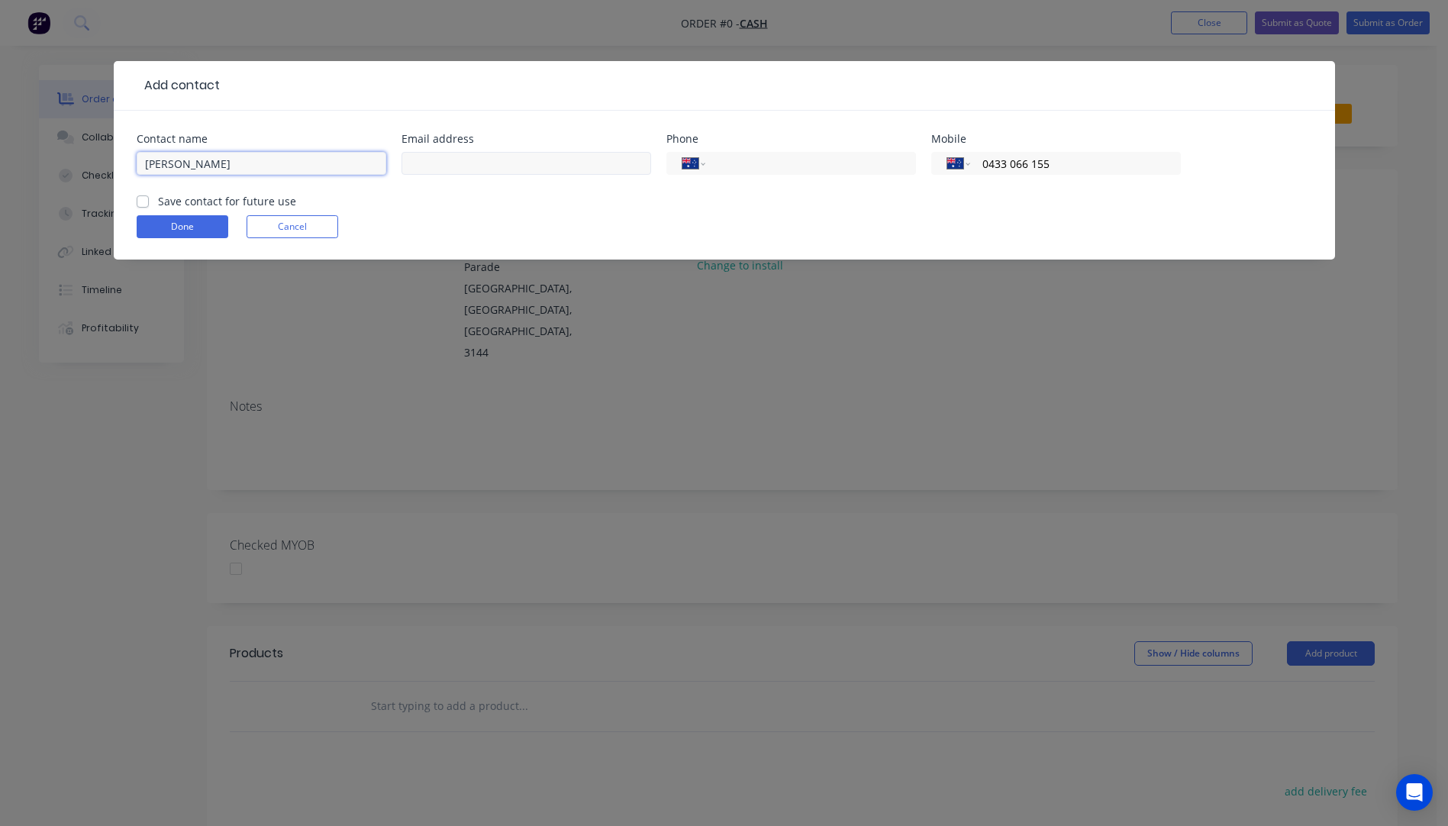
type input "[PERSON_NAME]"
paste input "[EMAIL_ADDRESS][DOMAIN_NAME]"
type input "[EMAIL_ADDRESS][DOMAIN_NAME]"
click at [199, 227] on button "Done" at bounding box center [183, 226] width 92 height 23
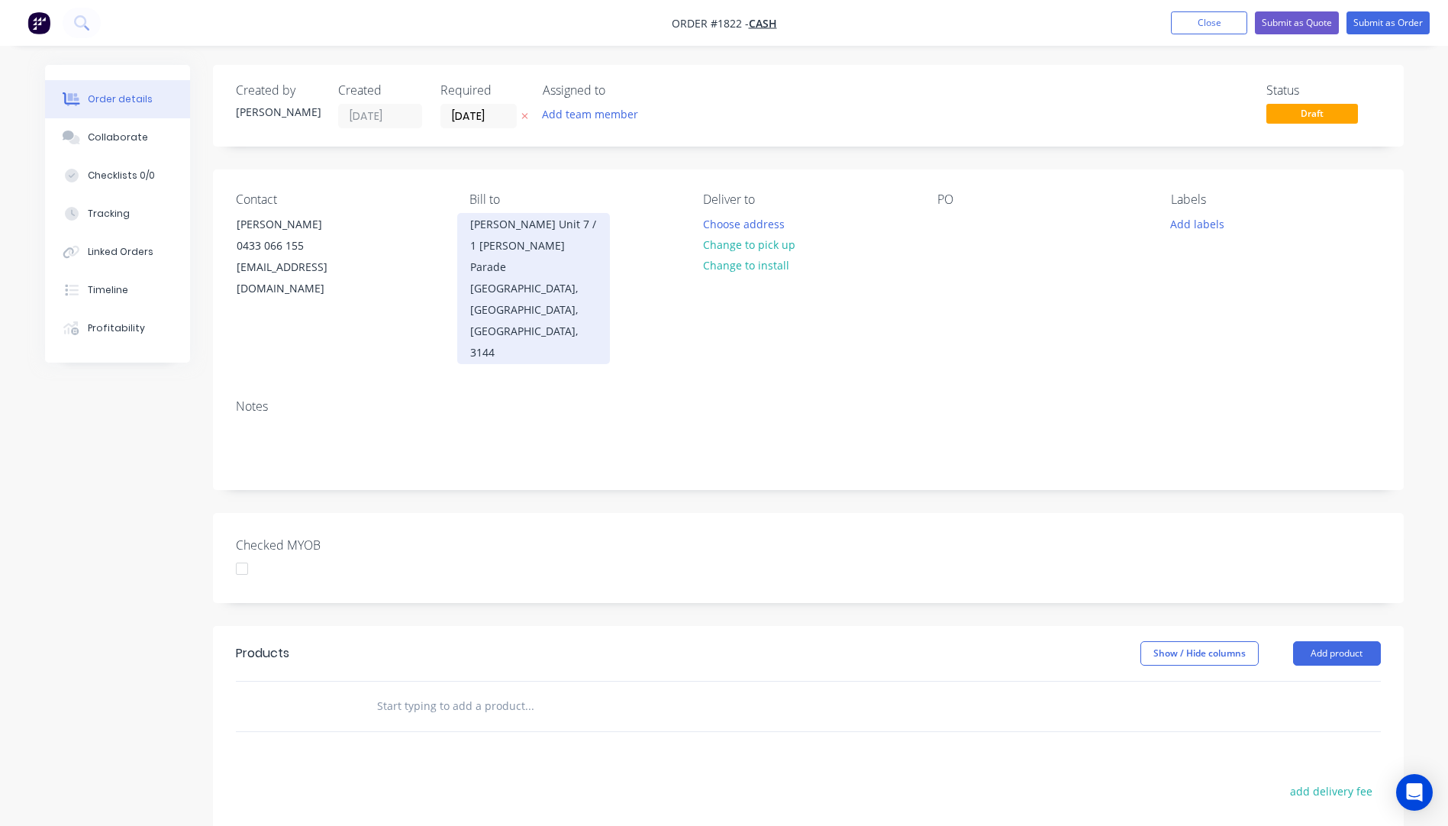
click at [525, 278] on div "Malvern, Victoria, Australia, 3144" at bounding box center [533, 320] width 127 height 85
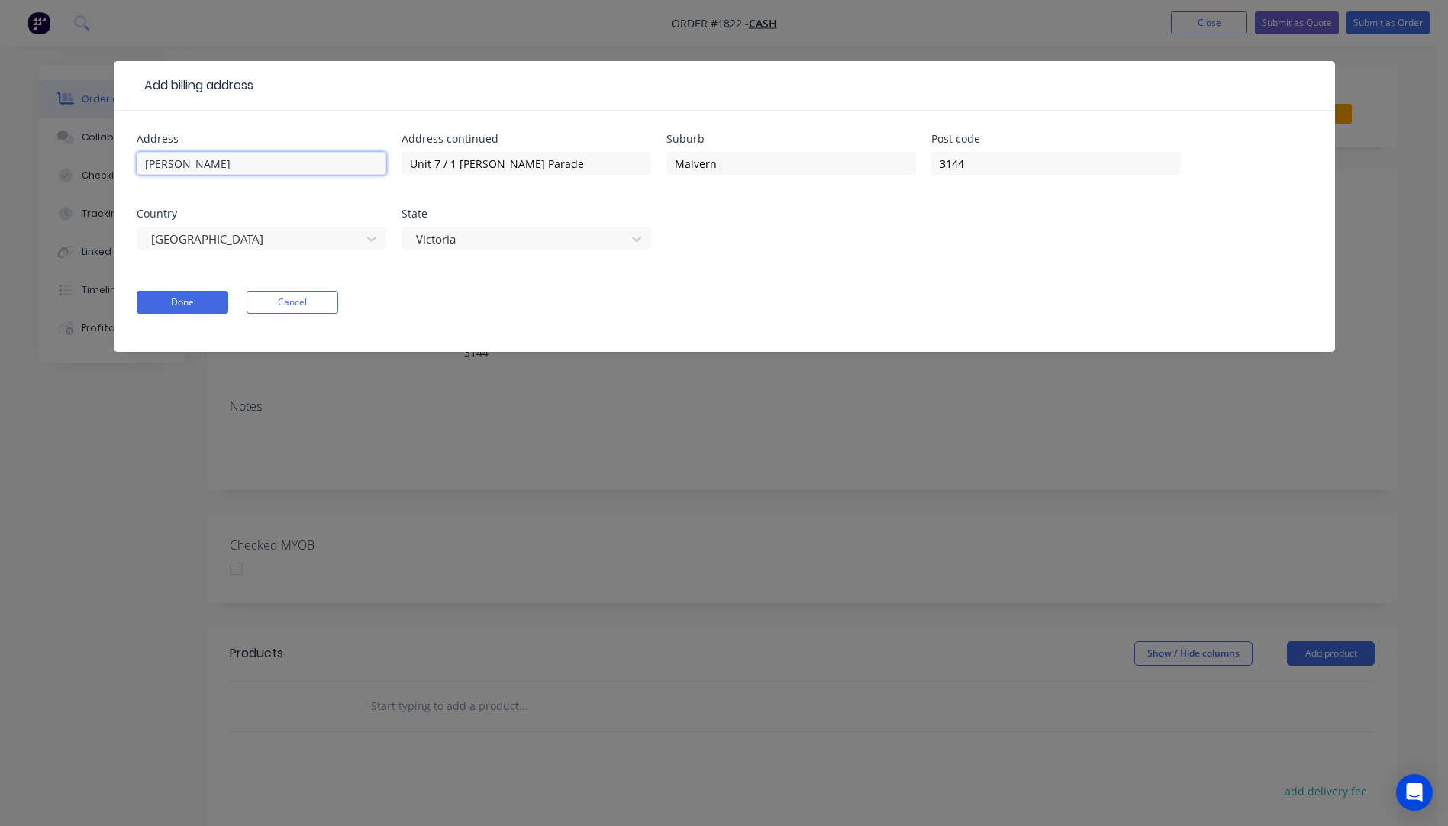
drag, startPoint x: 282, startPoint y: 160, endPoint x: 122, endPoint y: 156, distance: 160.3
click at [122, 156] on div "Address Lionel Krongold Address continued Unit 7 / 1 Milton Parade Suburb Malve…" at bounding box center [724, 231] width 1221 height 241
drag, startPoint x: 538, startPoint y: 163, endPoint x: 392, endPoint y: 162, distance: 145.8
click at [392, 162] on div "Address Address continued Unit 7 / 1 Milton Parade Suburb Malvern Post code 314…" at bounding box center [724, 201] width 1175 height 134
drag, startPoint x: 734, startPoint y: 171, endPoint x: 673, endPoint y: 169, distance: 61.1
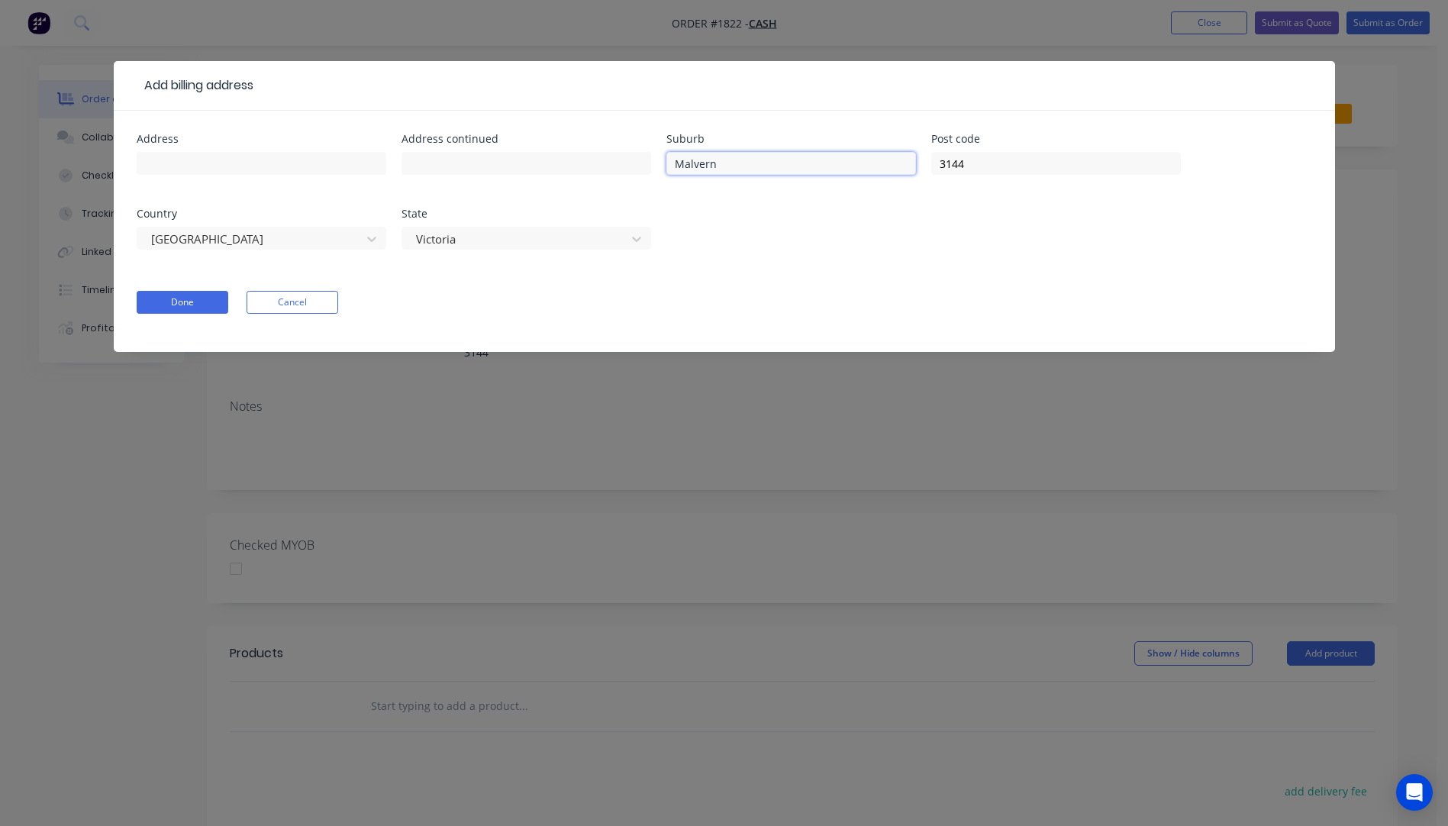
click at [673, 169] on input "Malvern" at bounding box center [791, 163] width 250 height 23
drag, startPoint x: 968, startPoint y: 164, endPoint x: 917, endPoint y: 163, distance: 50.4
click at [917, 163] on div "Address Address continued Suburb Post code 3144 Country Australia State Victoria" at bounding box center [724, 201] width 1175 height 134
click at [534, 240] on div at bounding box center [516, 239] width 204 height 19
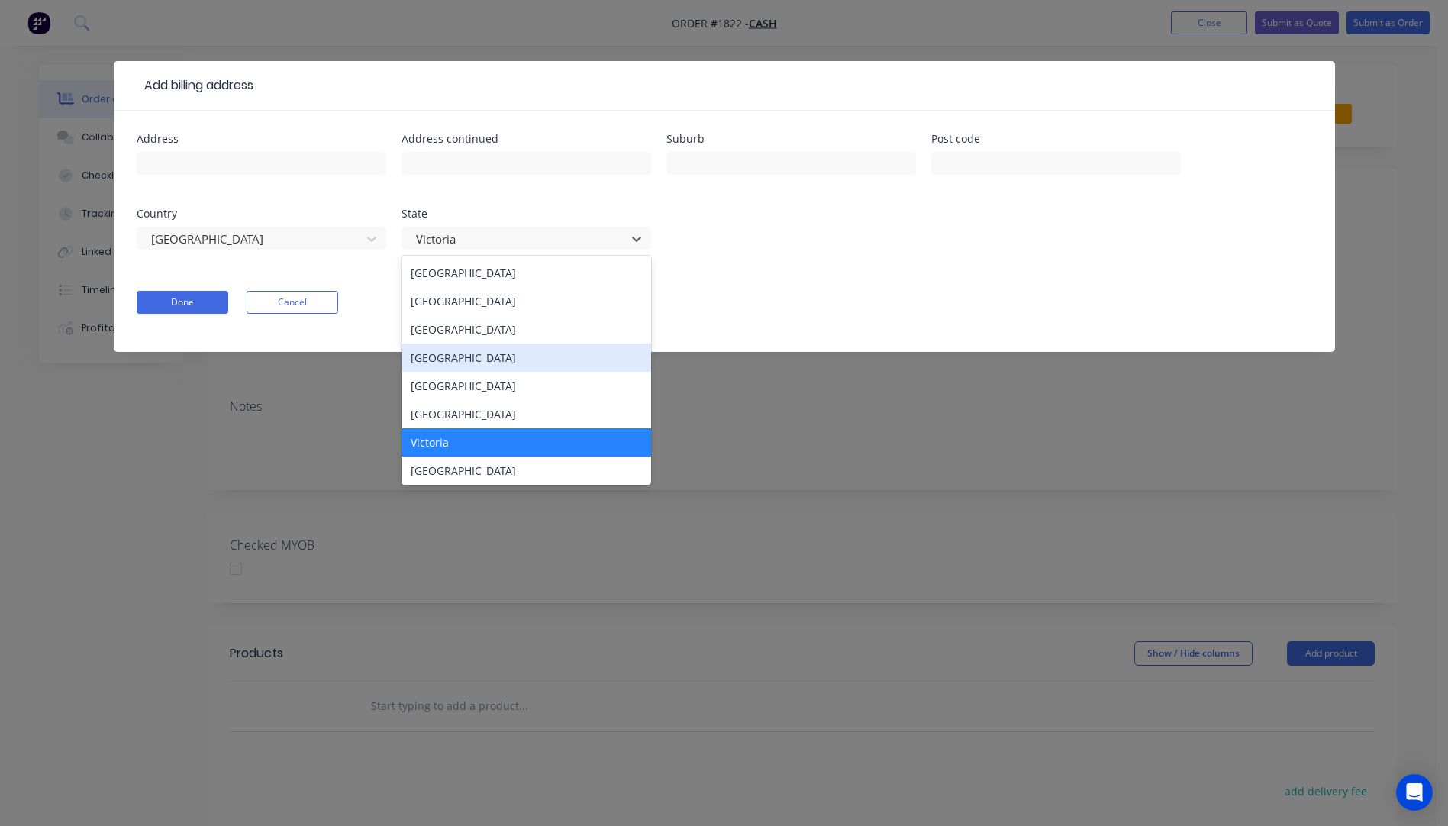
click at [462, 363] on div "[GEOGRAPHIC_DATA]" at bounding box center [526, 357] width 250 height 28
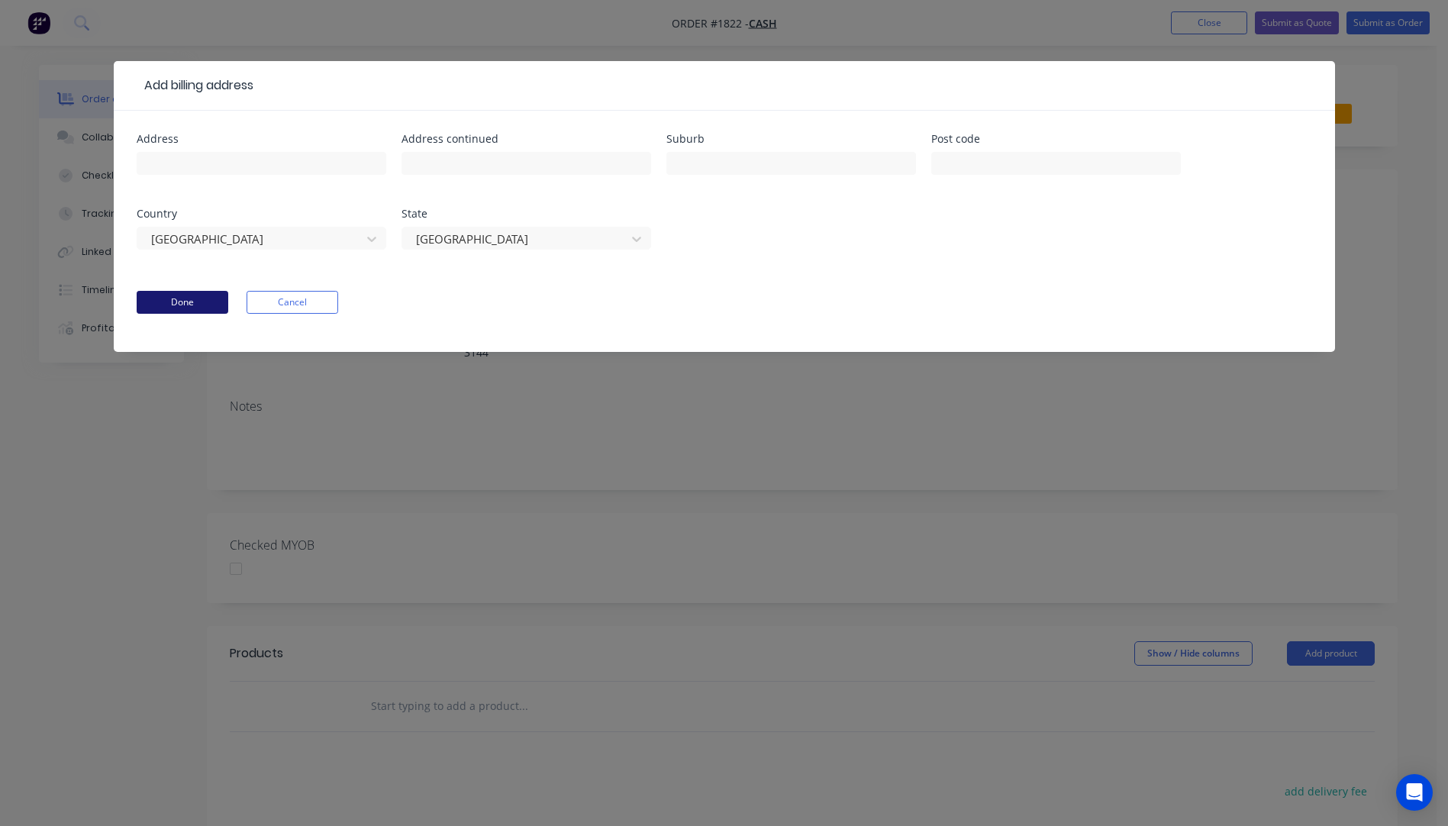
click at [167, 304] on button "Done" at bounding box center [183, 302] width 92 height 23
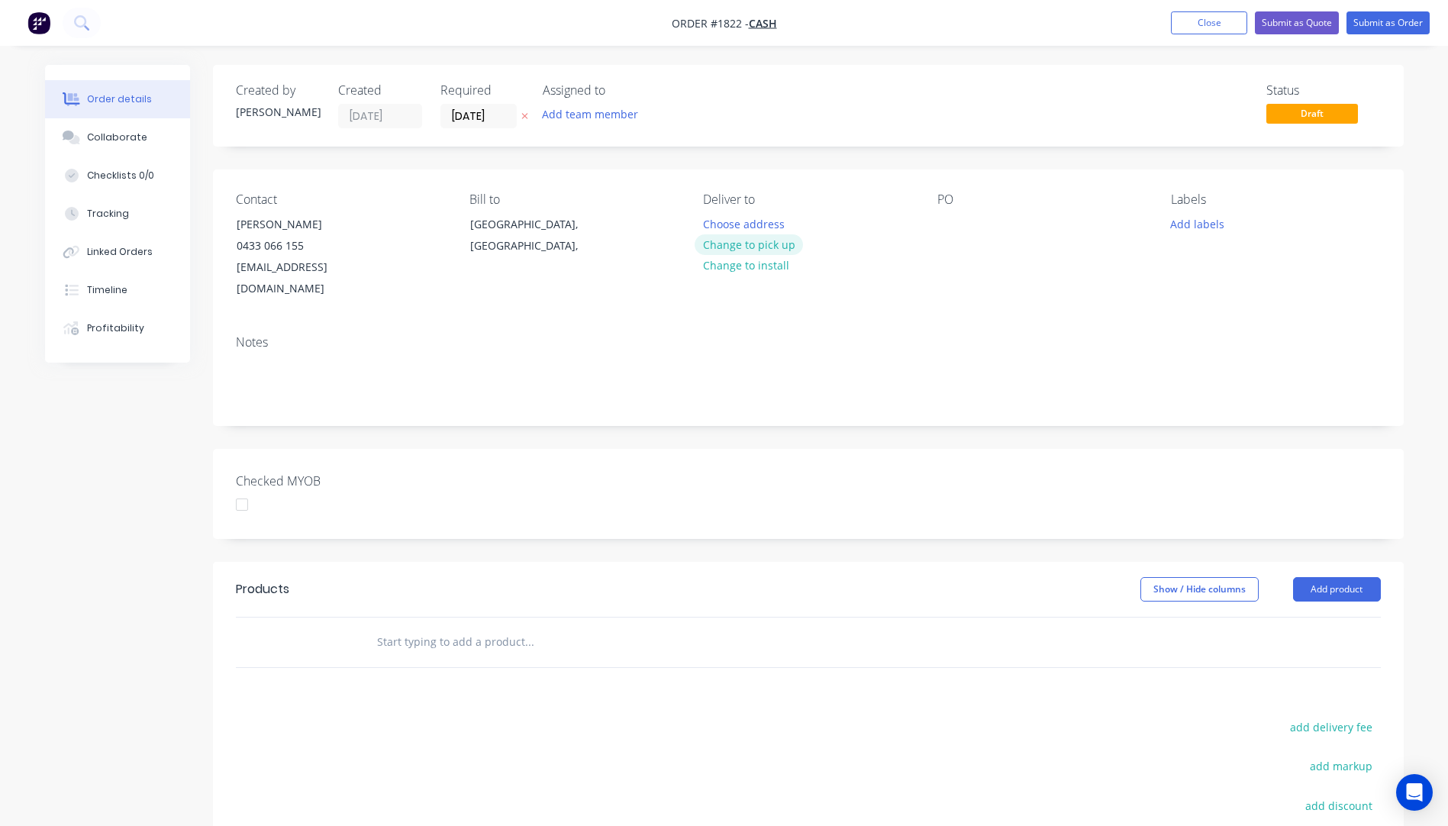
click at [752, 247] on button "Change to pick up" at bounding box center [748, 244] width 108 height 21
paste div
click at [750, 237] on div "Simon Baranysimjambar70@gmail.com.au +61433066155" at bounding box center [807, 240] width 209 height 54
click at [733, 254] on div "Simon Barany simjambar70@gmail.com.au +61433066155" at bounding box center [804, 240] width 203 height 54
click at [920, 335] on div "Notes" at bounding box center [808, 342] width 1145 height 14
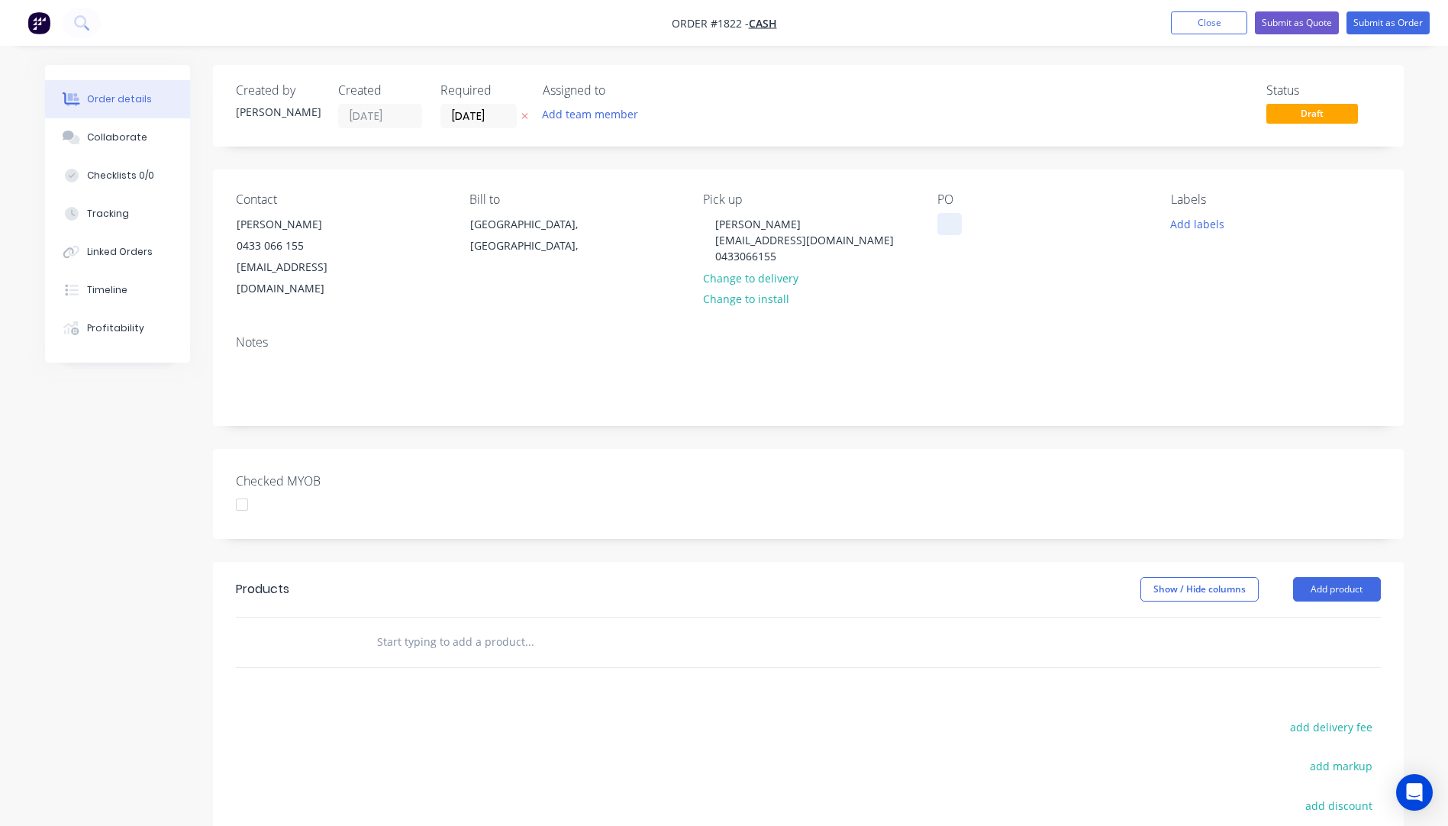
click at [950, 222] on div at bounding box center [949, 224] width 24 height 22
paste div
click at [1211, 223] on button "Add labels" at bounding box center [1197, 223] width 70 height 21
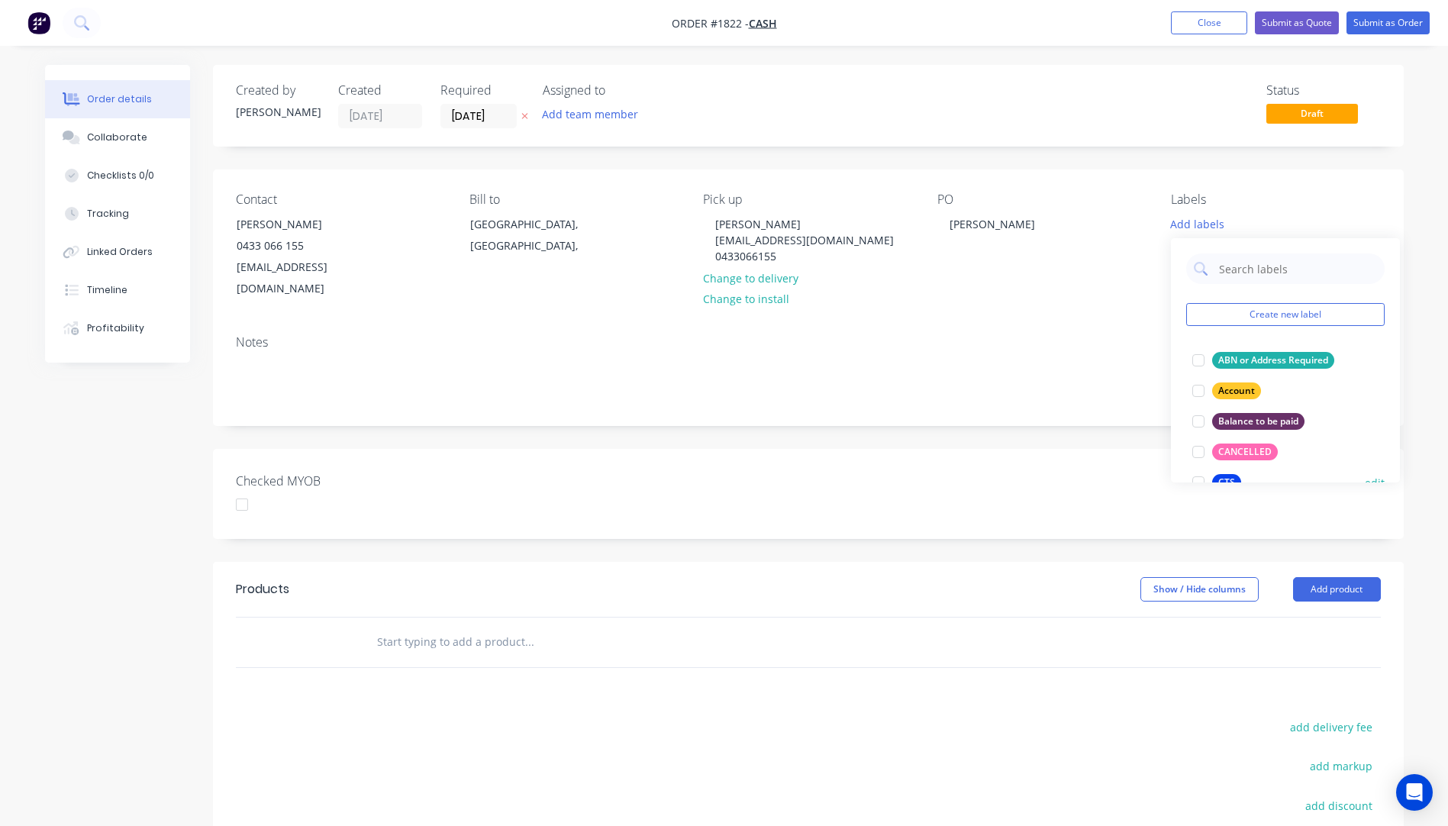
click at [1226, 476] on div "CTS" at bounding box center [1226, 482] width 29 height 17
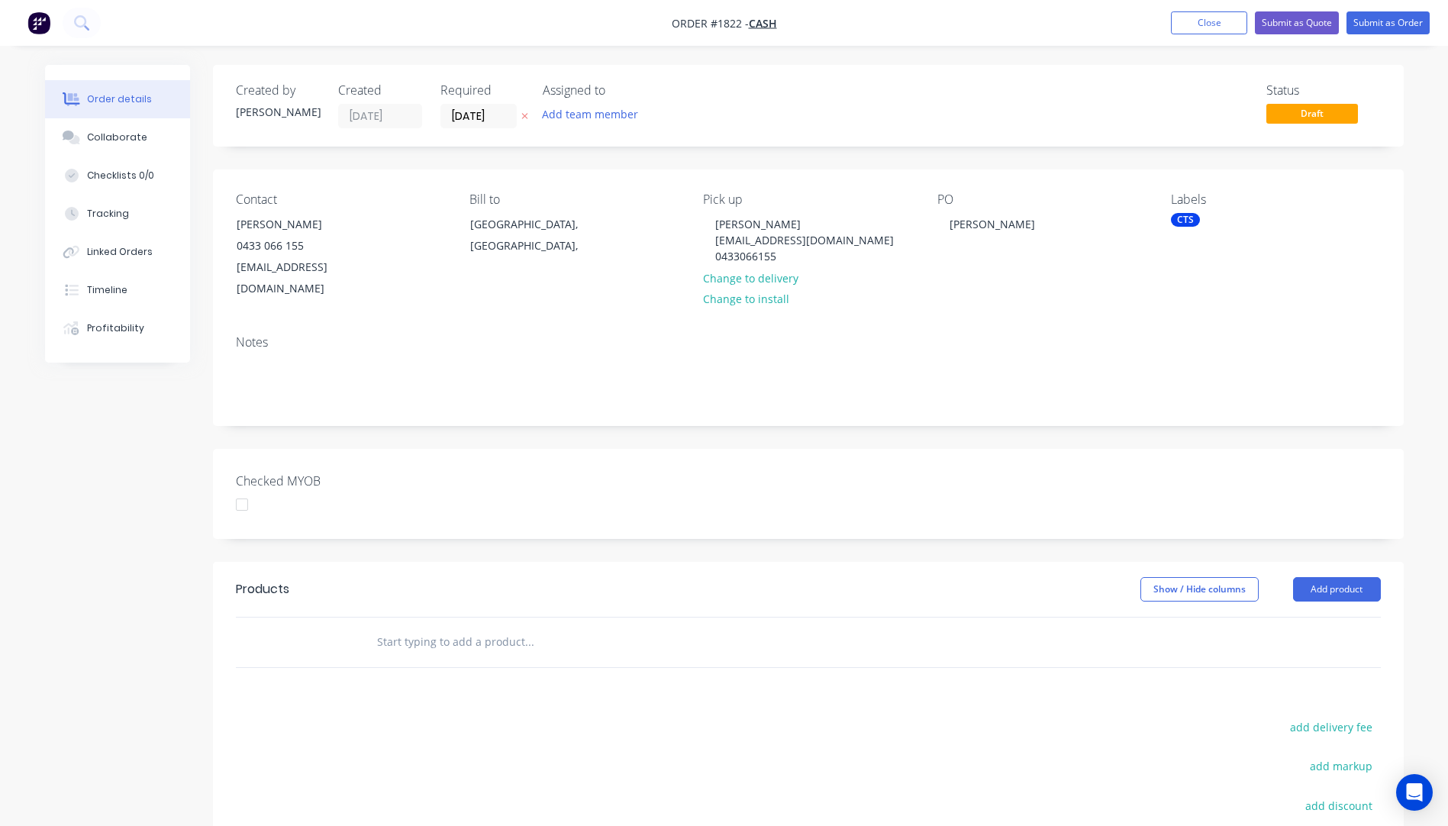
click at [1088, 301] on div "Contact Simon Barany 0433 066 155 simjambar70@gmail.com.au Bill to Queensland, …" at bounding box center [808, 245] width 1190 height 153
click at [524, 118] on icon "button" at bounding box center [524, 115] width 7 height 9
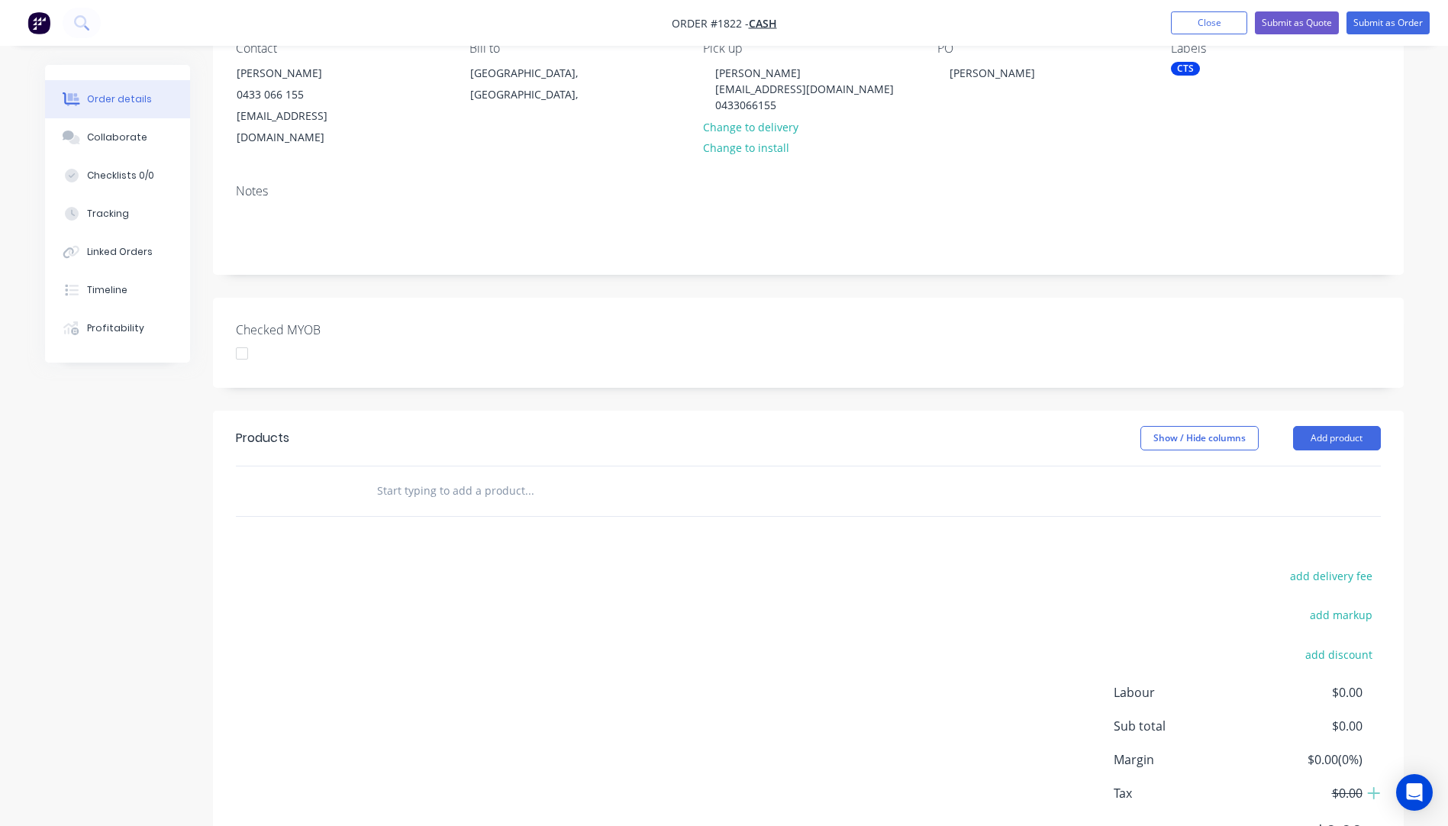
scroll to position [153, 0]
click at [1348, 424] on button "Add product" at bounding box center [1337, 436] width 88 height 24
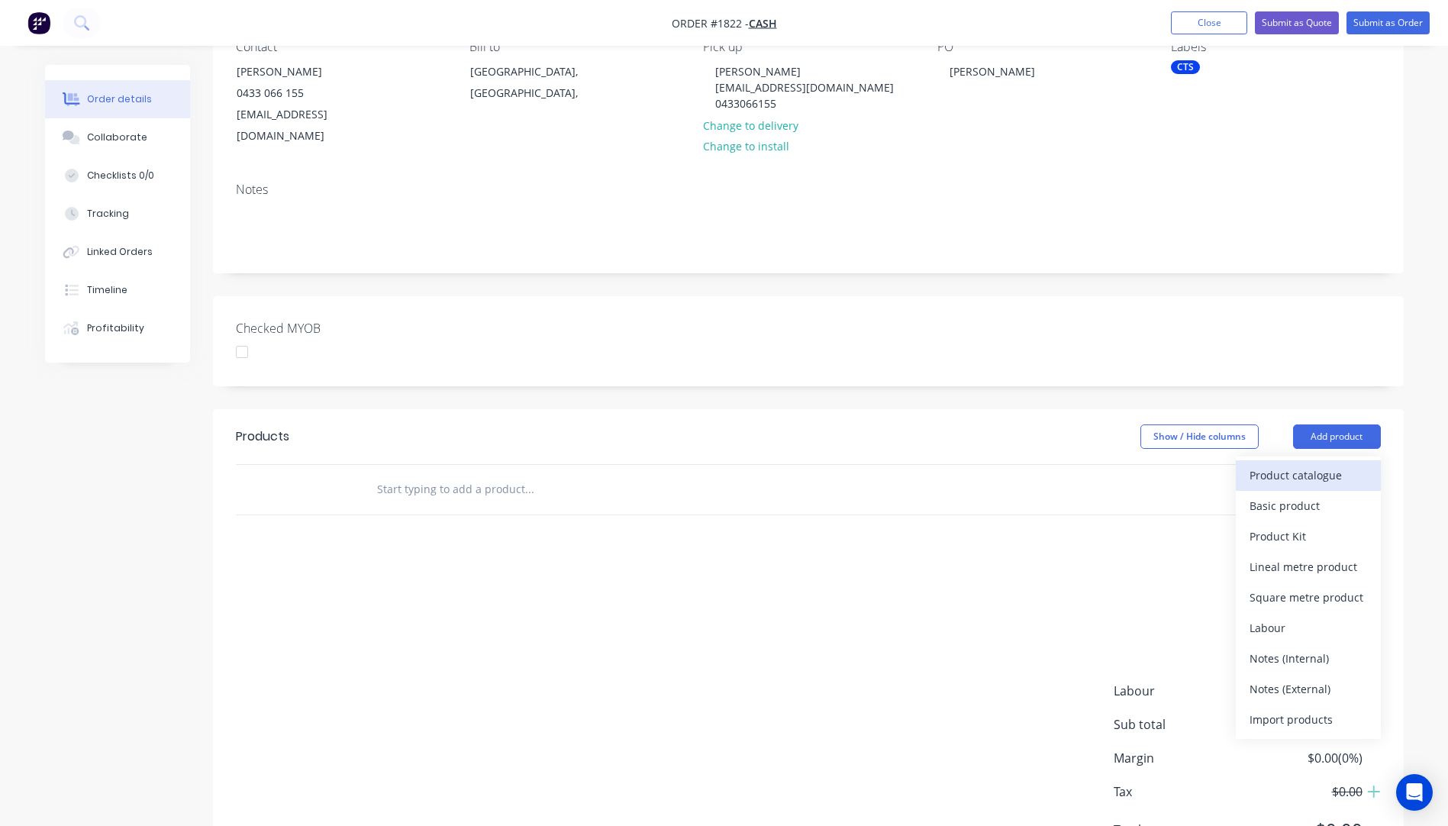
click at [1303, 464] on div "Product catalogue" at bounding box center [1308, 475] width 118 height 22
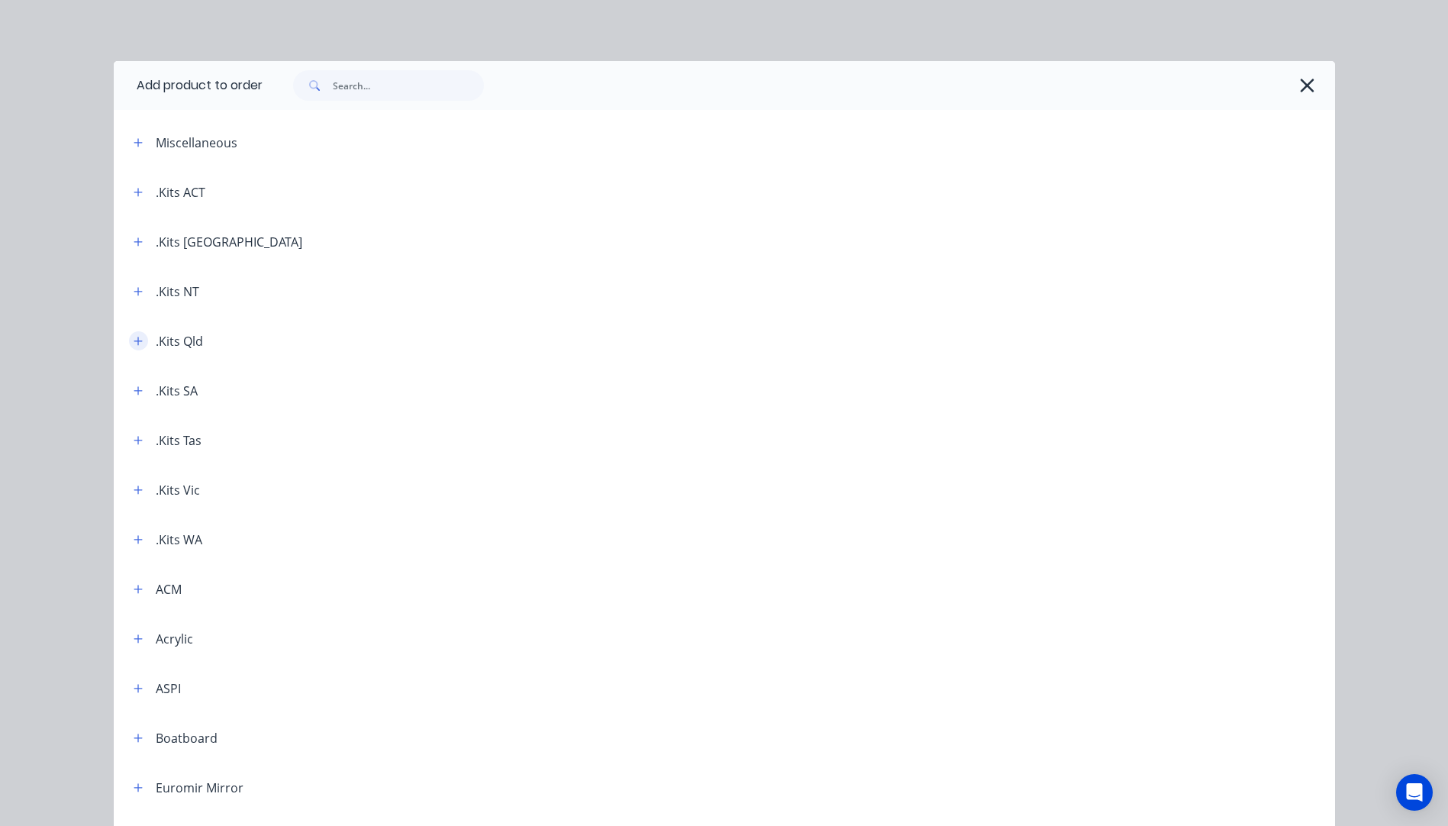
click at [136, 343] on icon "button" at bounding box center [138, 341] width 9 height 11
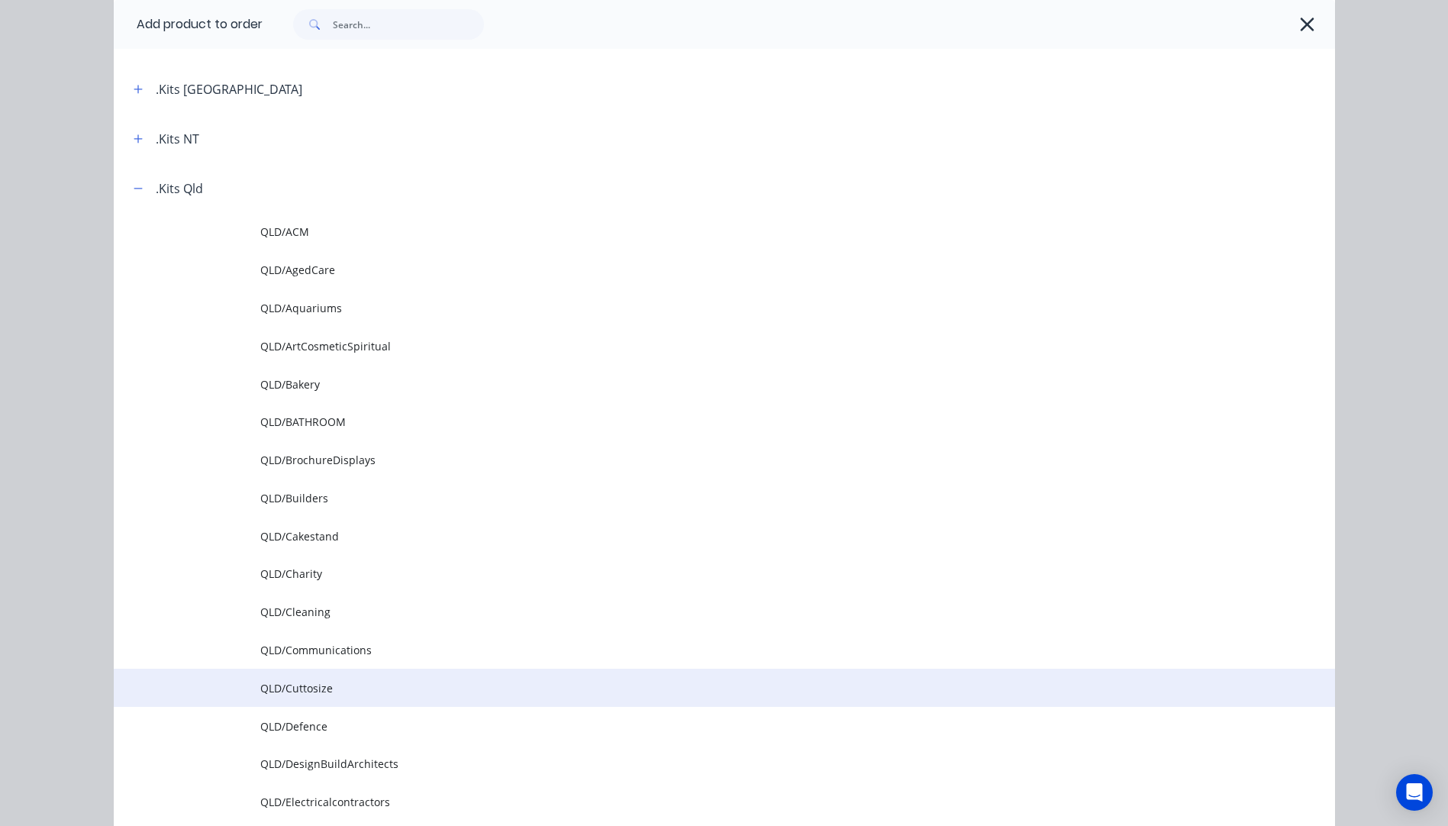
click at [299, 683] on span "QLD/Cuttosize" at bounding box center [689, 688] width 859 height 16
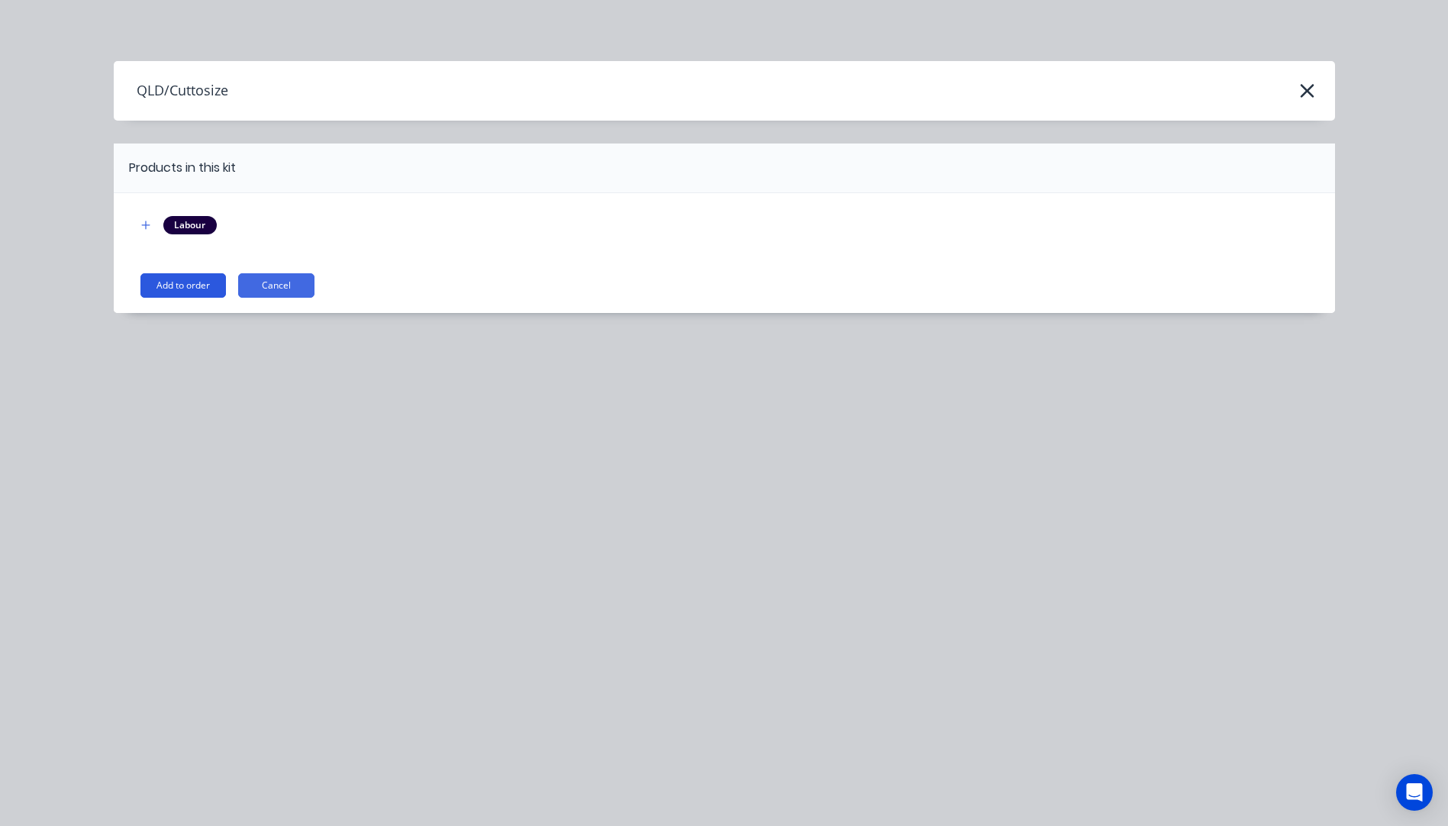
click at [175, 287] on button "Add to order" at bounding box center [182, 285] width 85 height 24
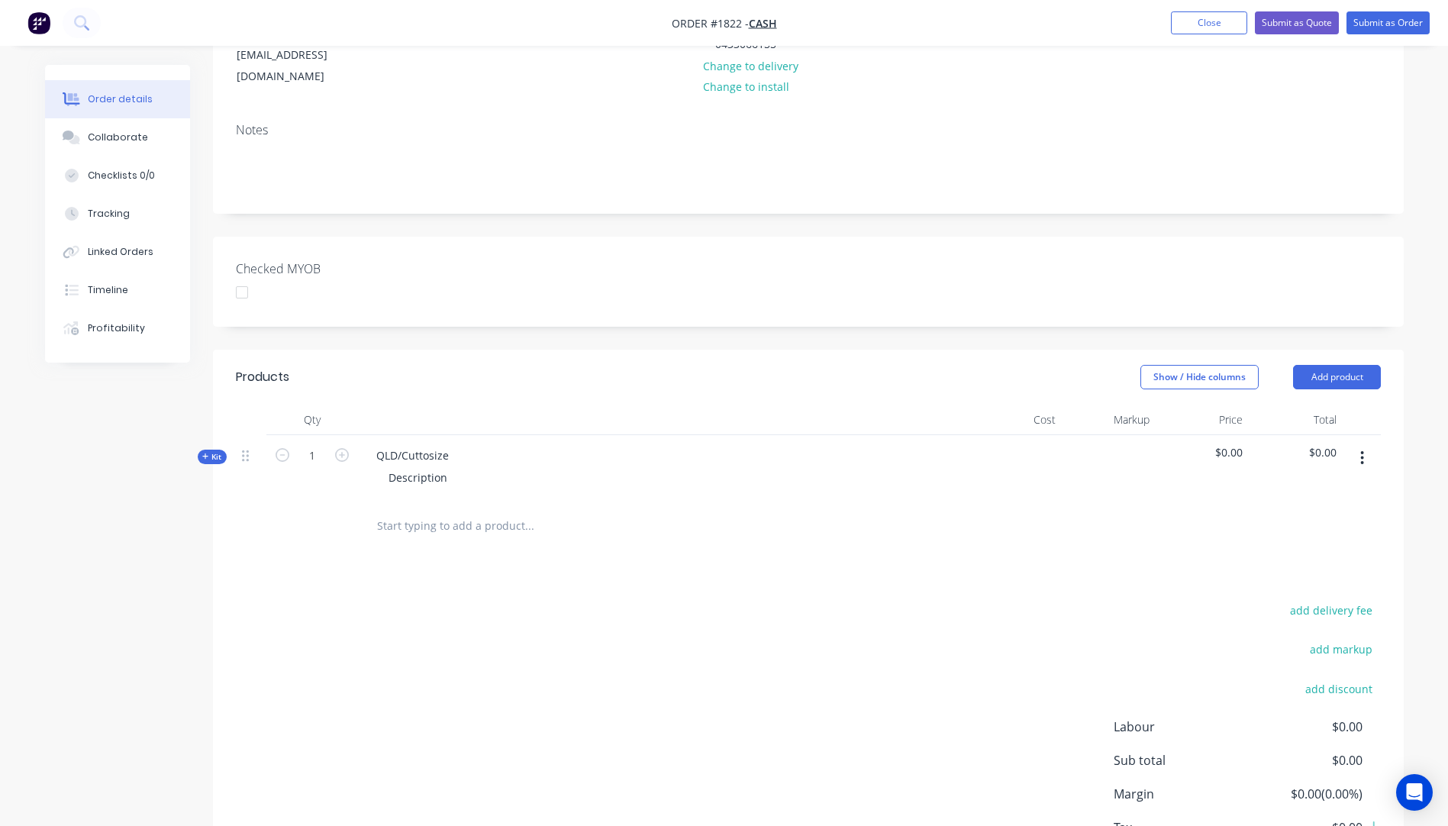
scroll to position [305, 0]
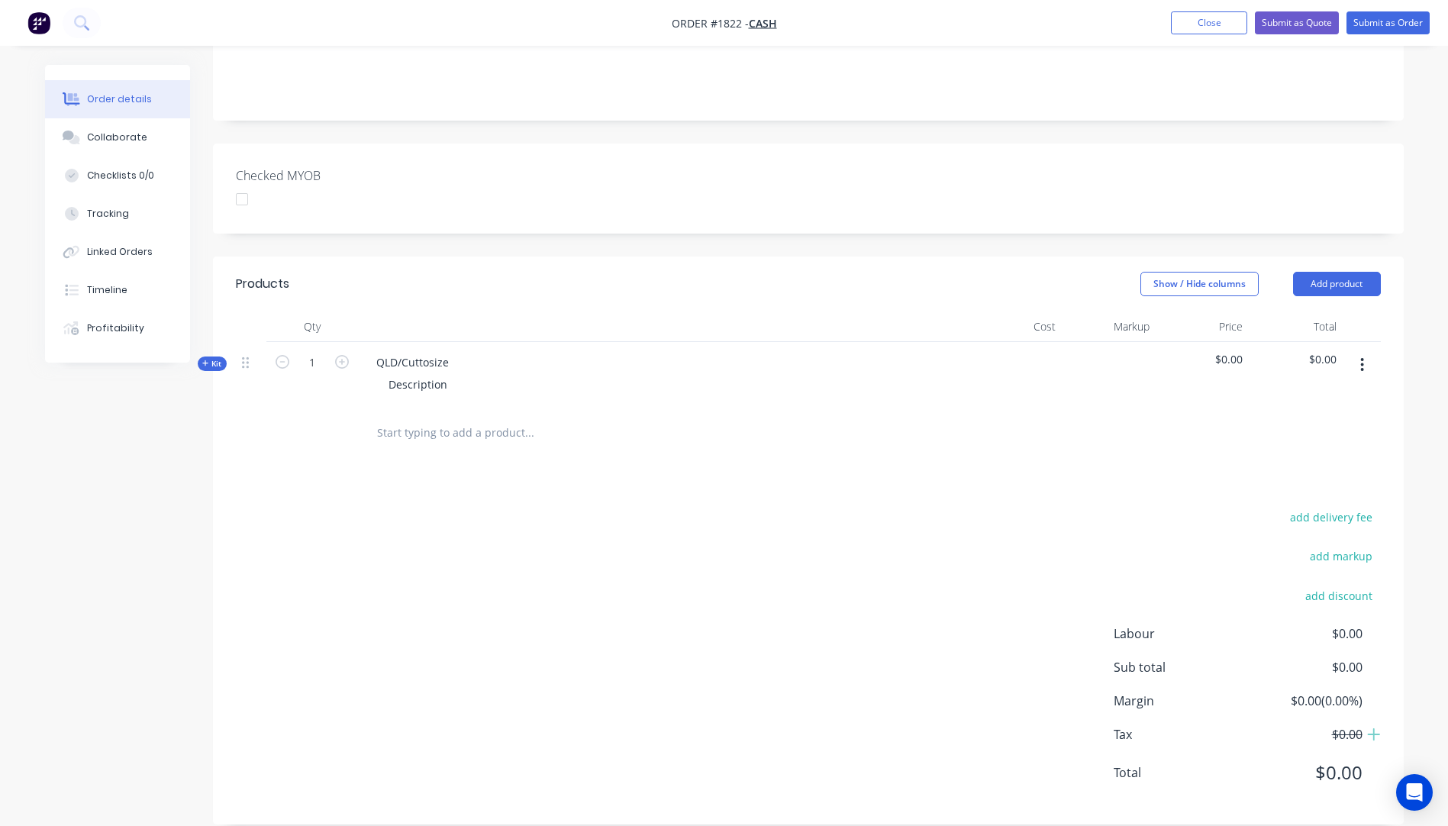
click at [205, 360] on icon "button" at bounding box center [205, 363] width 6 height 6
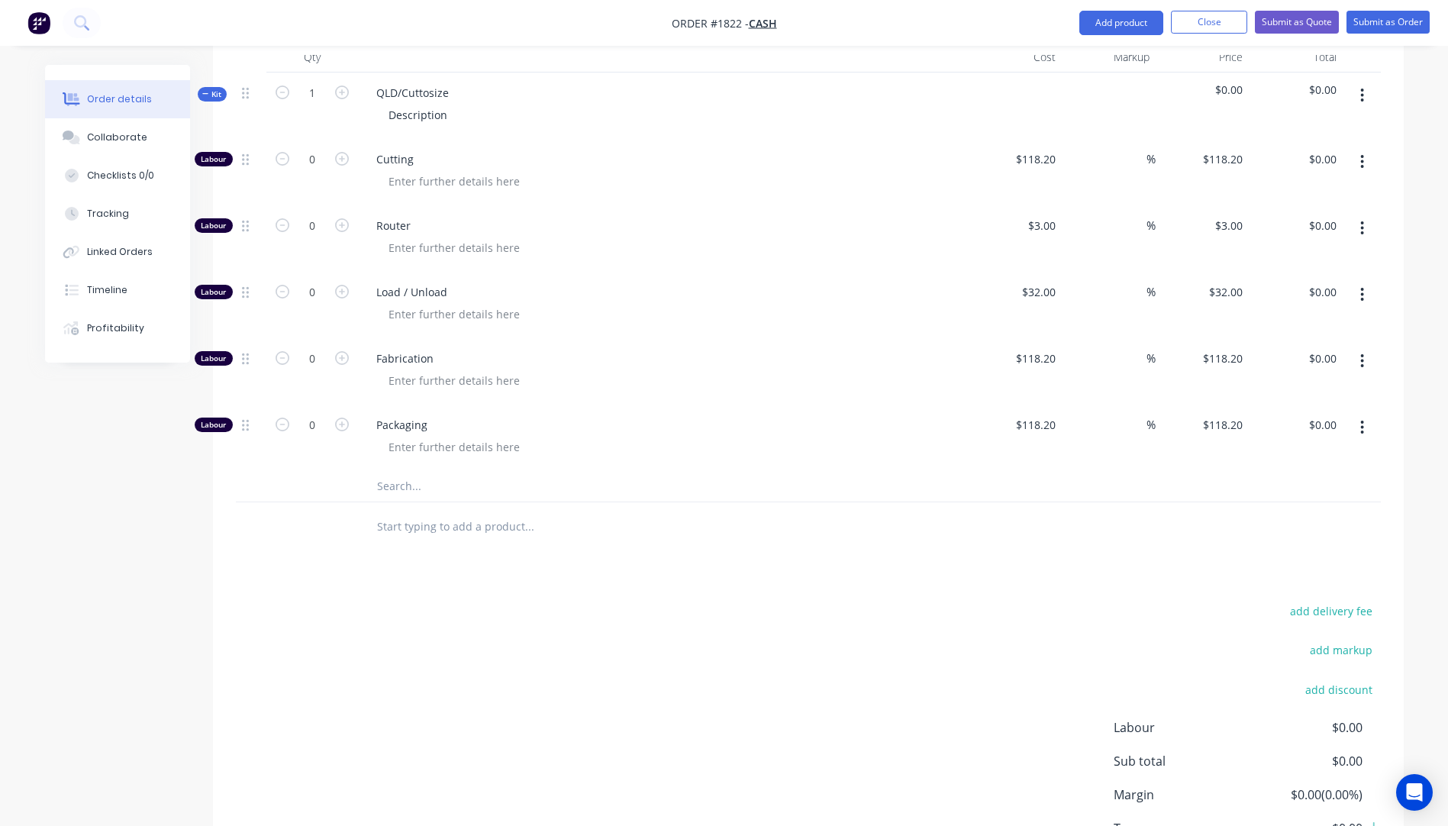
scroll to position [611, 0]
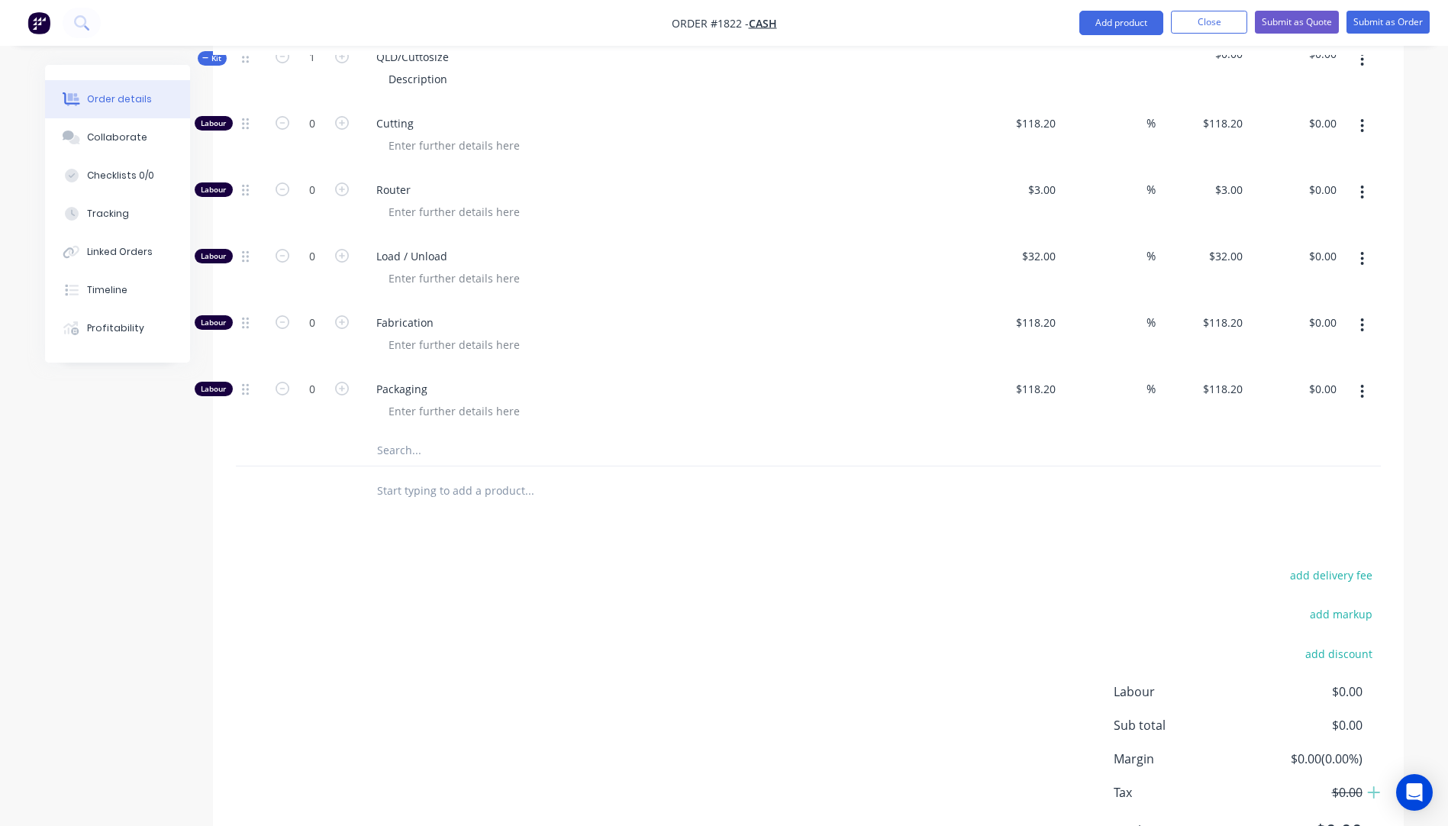
click at [402, 435] on input "text" at bounding box center [528, 450] width 305 height 31
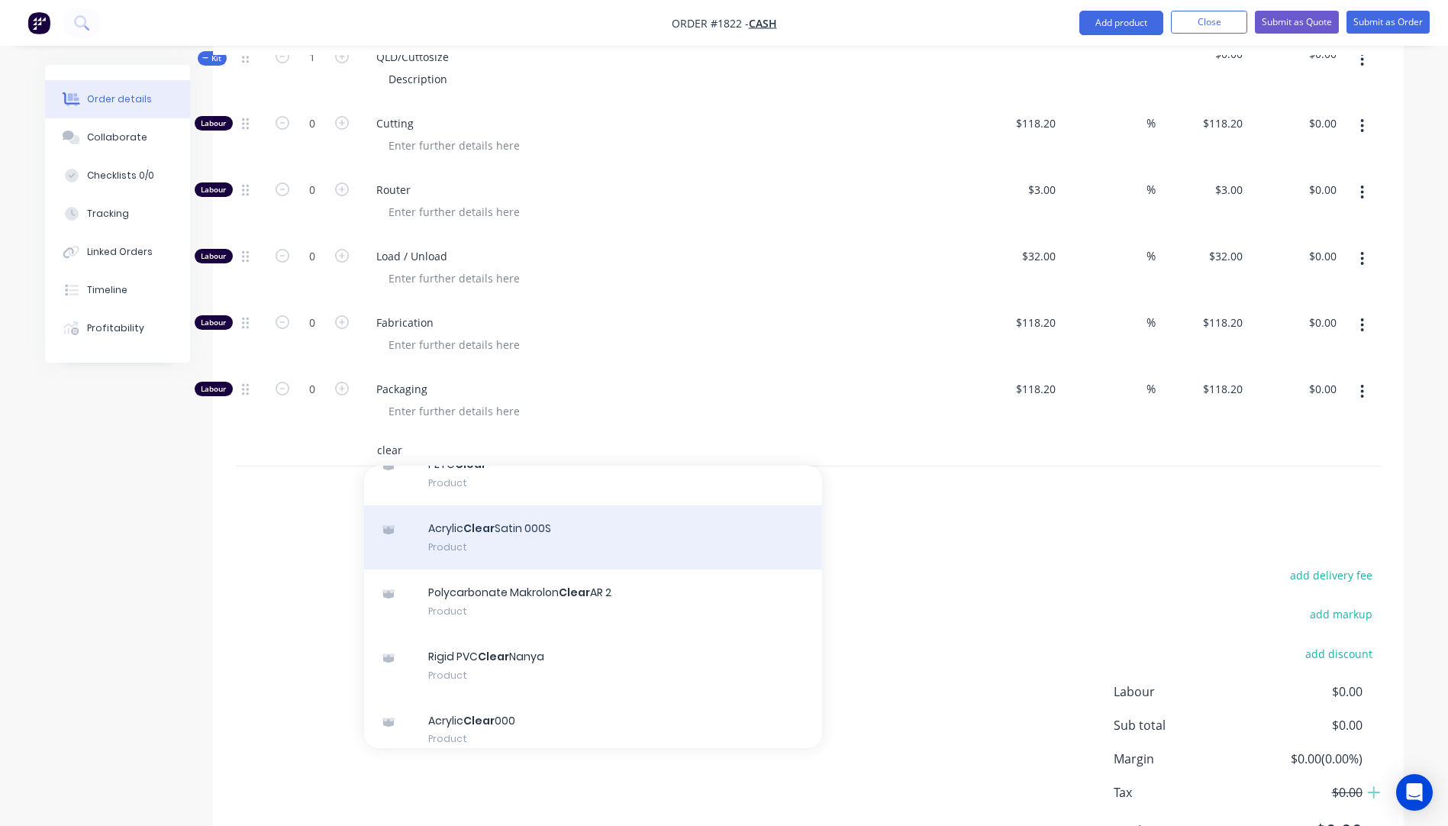
scroll to position [153, 0]
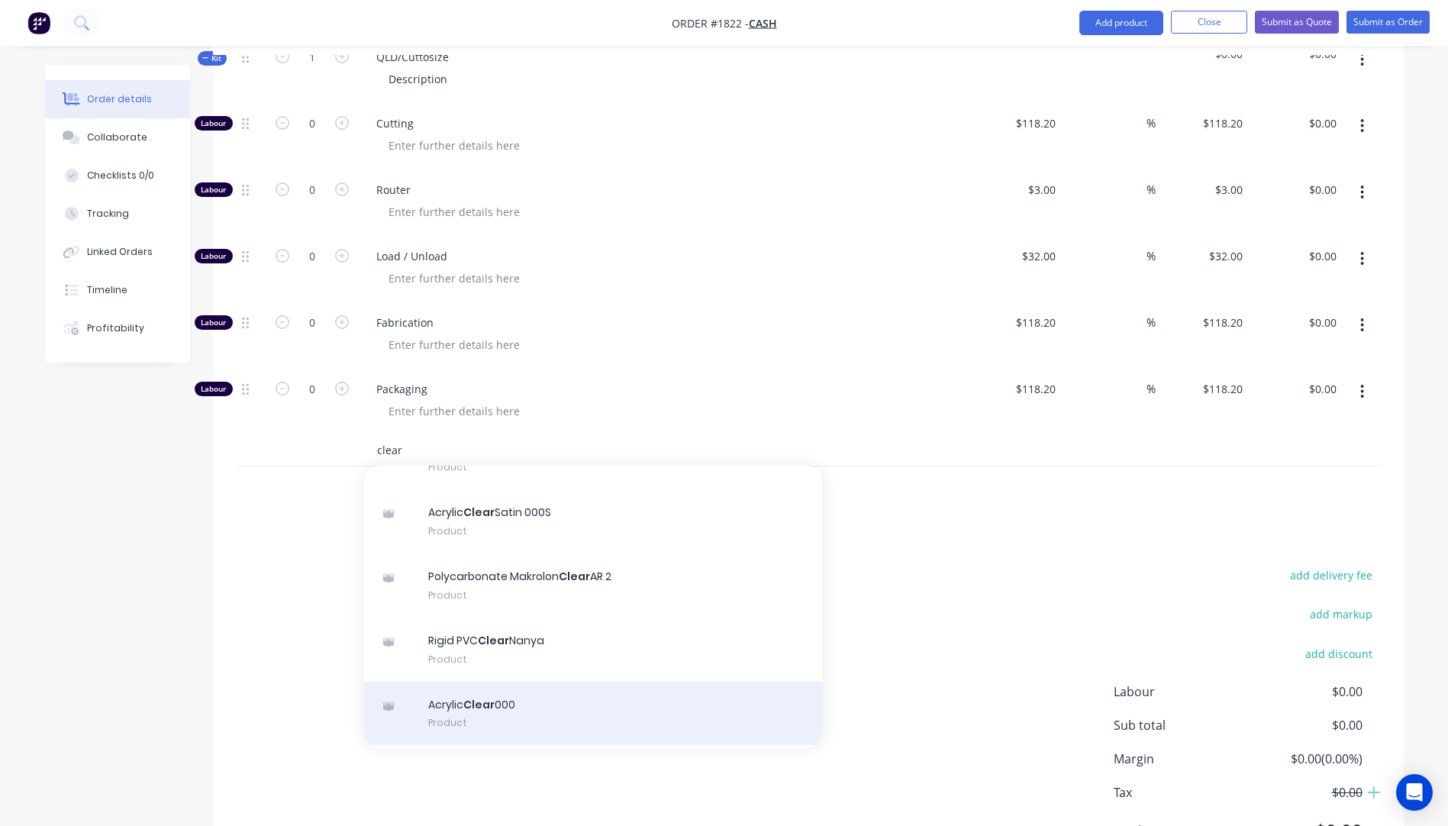
type input "clear"
click at [473, 694] on div "Acrylic Clear 000 Product" at bounding box center [593, 713] width 458 height 64
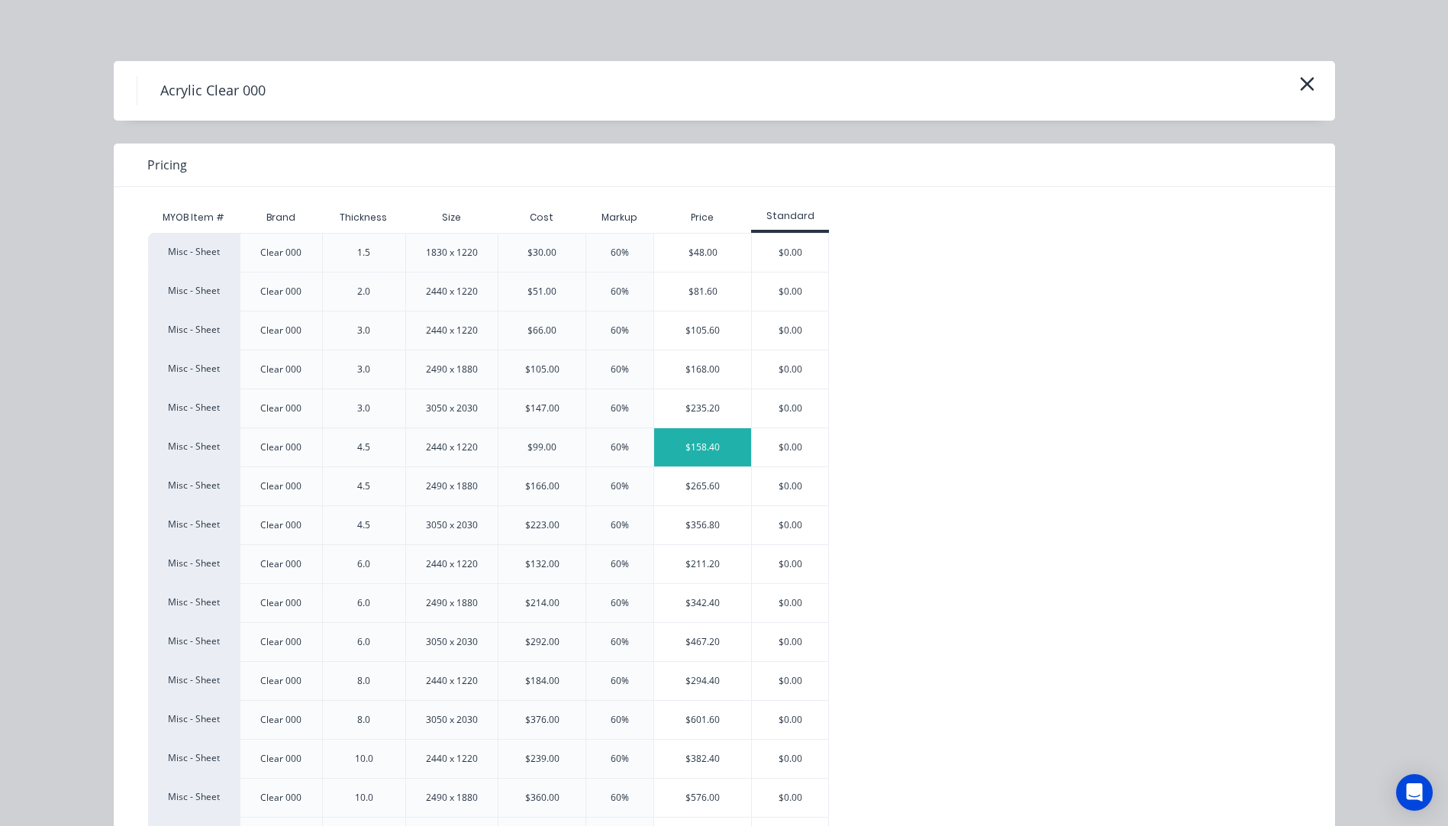
click at [701, 439] on div "$158.40" at bounding box center [702, 447] width 97 height 38
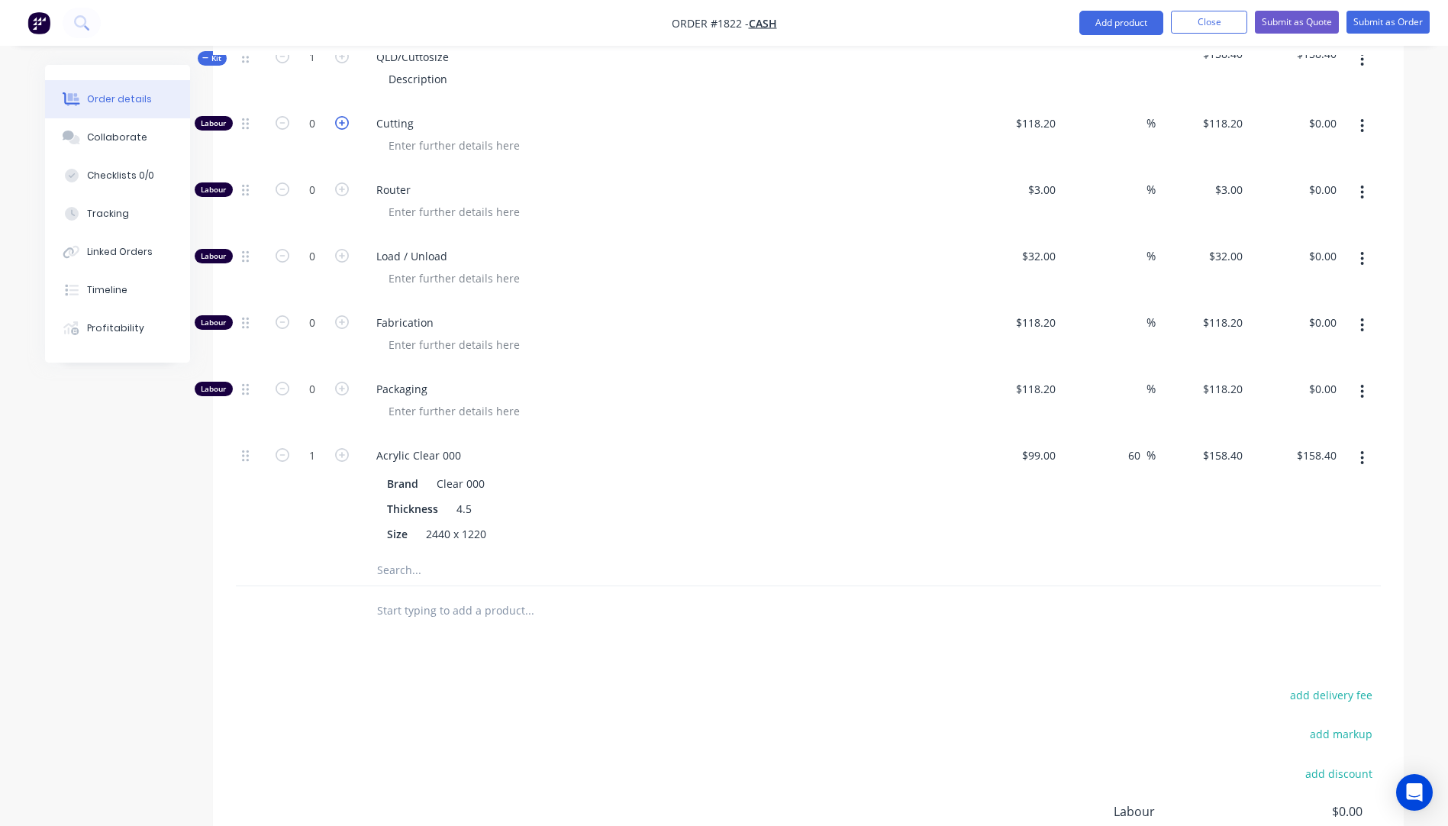
click at [337, 116] on icon "button" at bounding box center [342, 123] width 14 height 14
type input "1"
type input "$118.20"
click at [1036, 112] on input "118.2" at bounding box center [1037, 123] width 47 height 22
type input "$10.00"
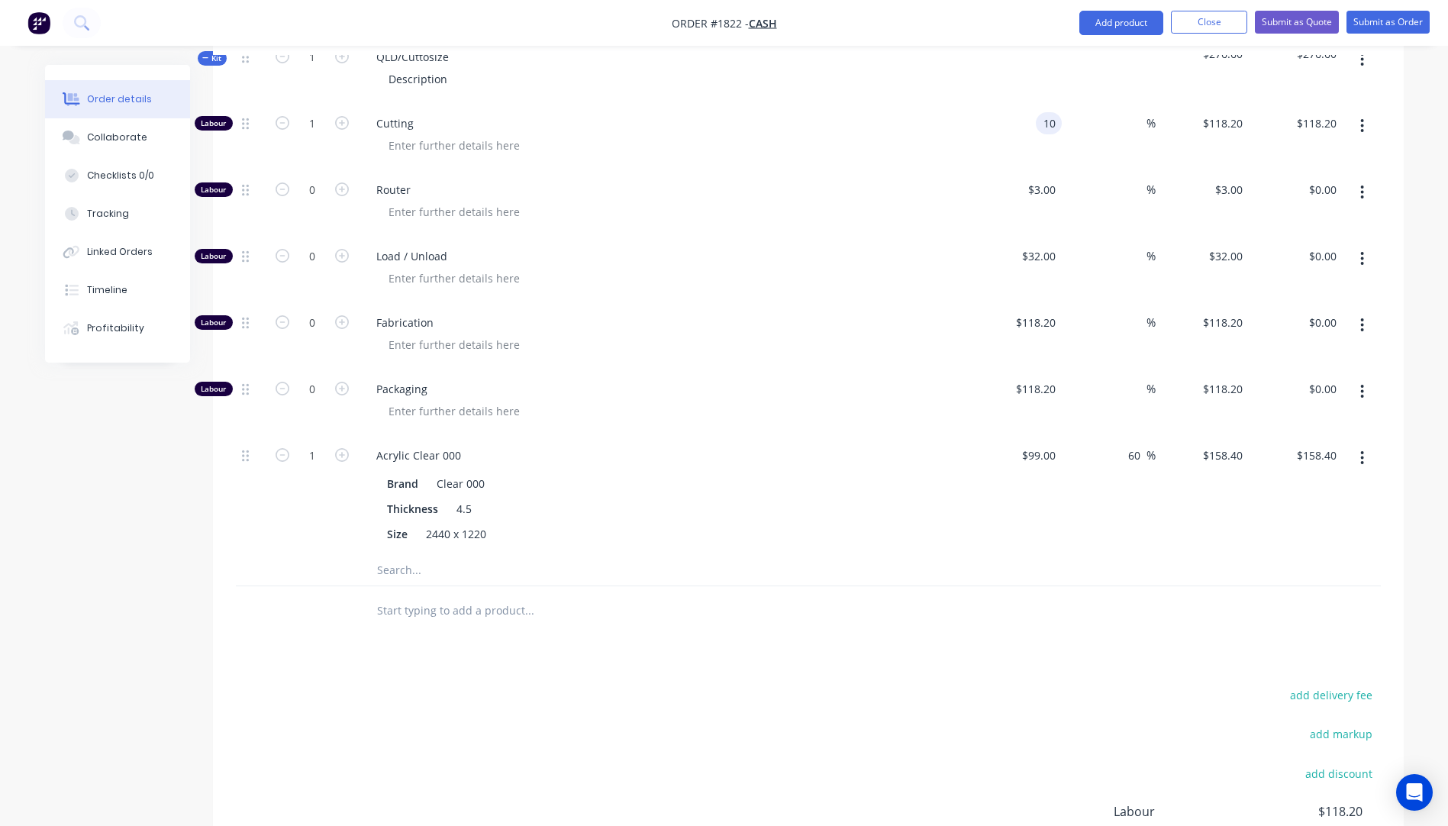
type input "$10.00"
click at [804, 267] on div at bounding box center [669, 278] width 586 height 22
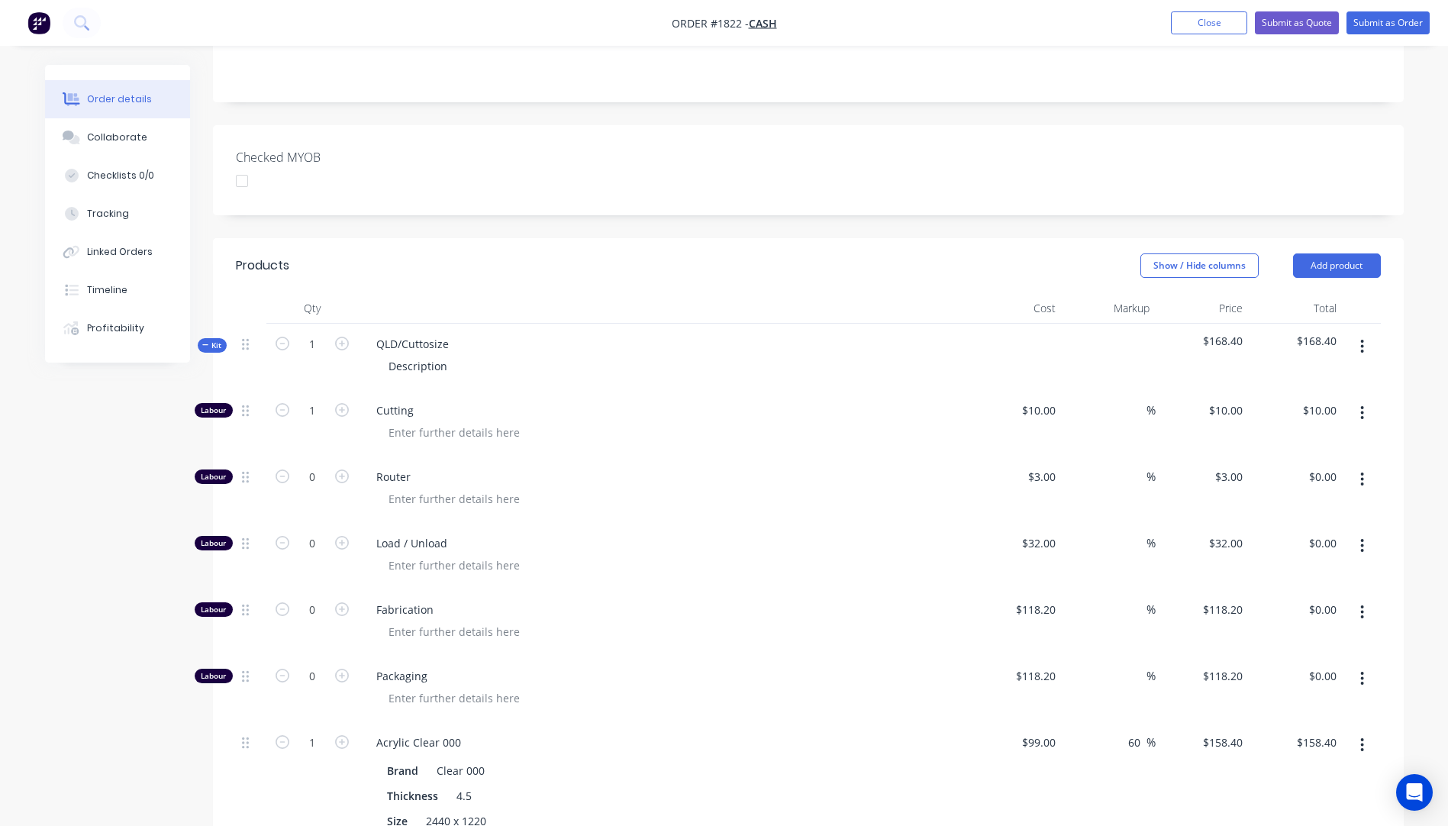
scroll to position [229, 0]
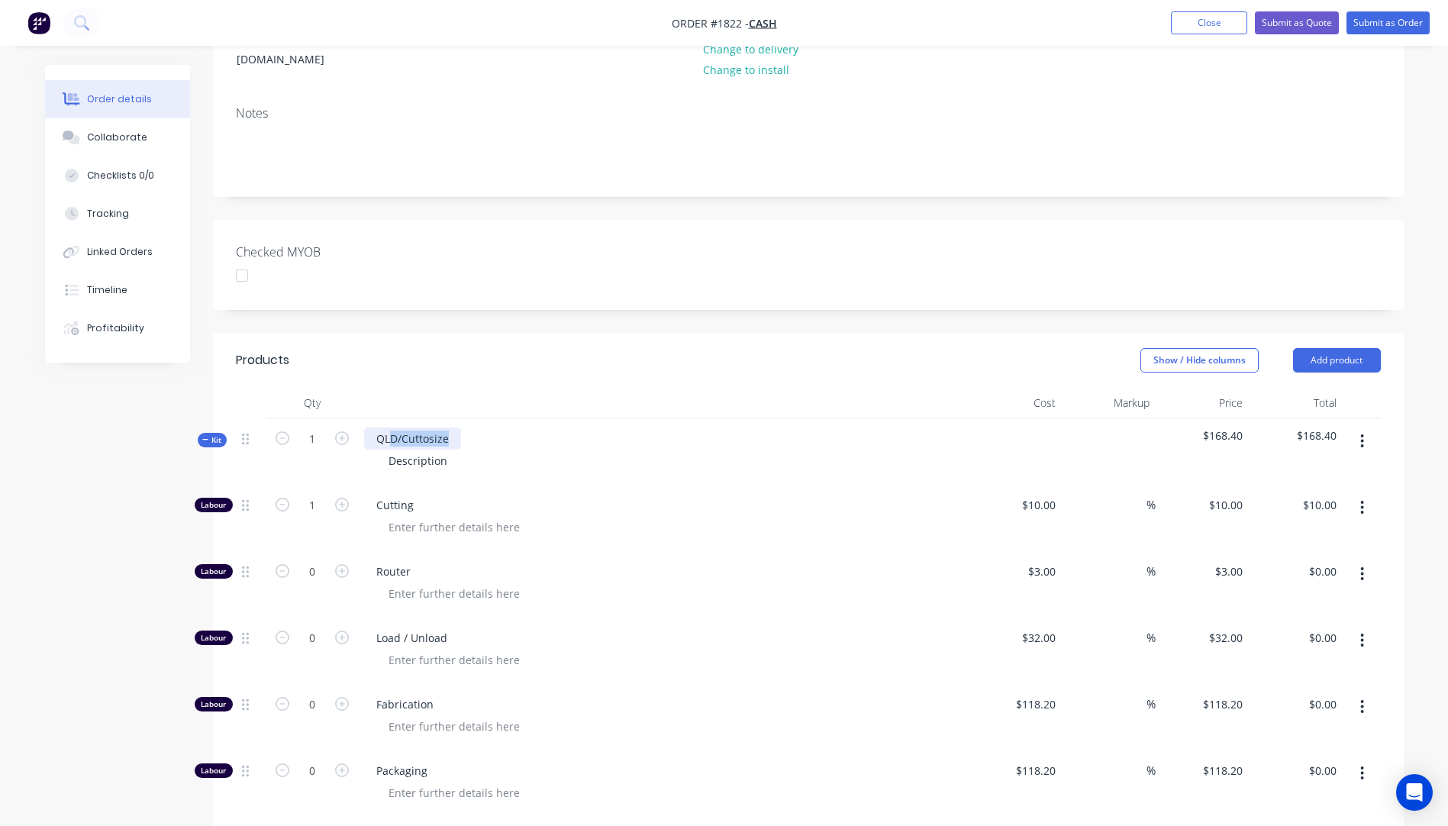
drag, startPoint x: 449, startPoint y: 414, endPoint x: 392, endPoint y: 417, distance: 56.5
click at [392, 427] on div "QLD/Cuttosize" at bounding box center [412, 438] width 97 height 22
click at [511, 450] on div "QLD/Cuttosize Description" at bounding box center [663, 451] width 611 height 66
click at [340, 431] on icon "button" at bounding box center [342, 438] width 14 height 14
type input "2"
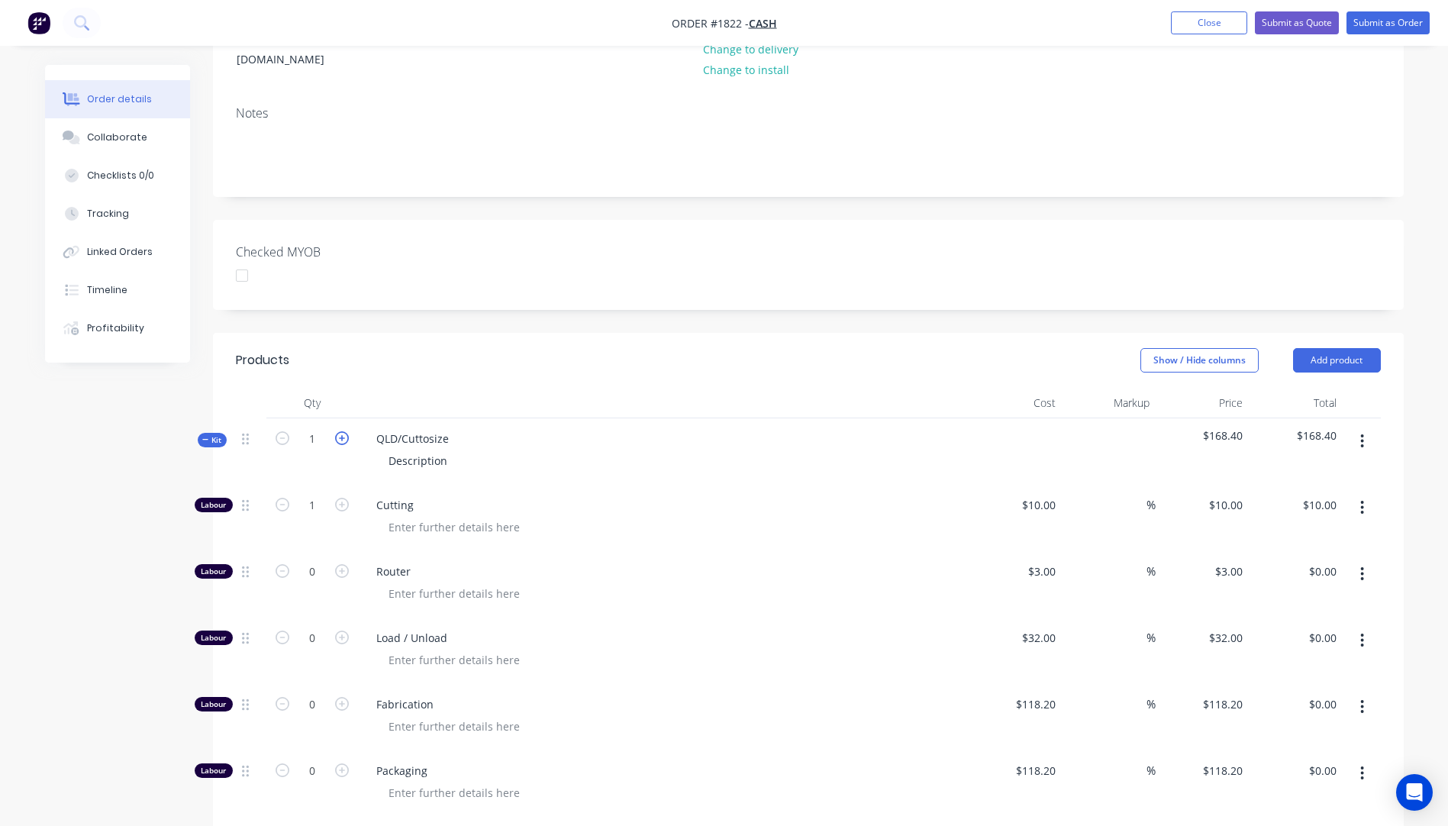
type input "2"
type input "$20.00"
type input "2"
type input "$316.80"
click at [340, 431] on icon "button" at bounding box center [342, 438] width 14 height 14
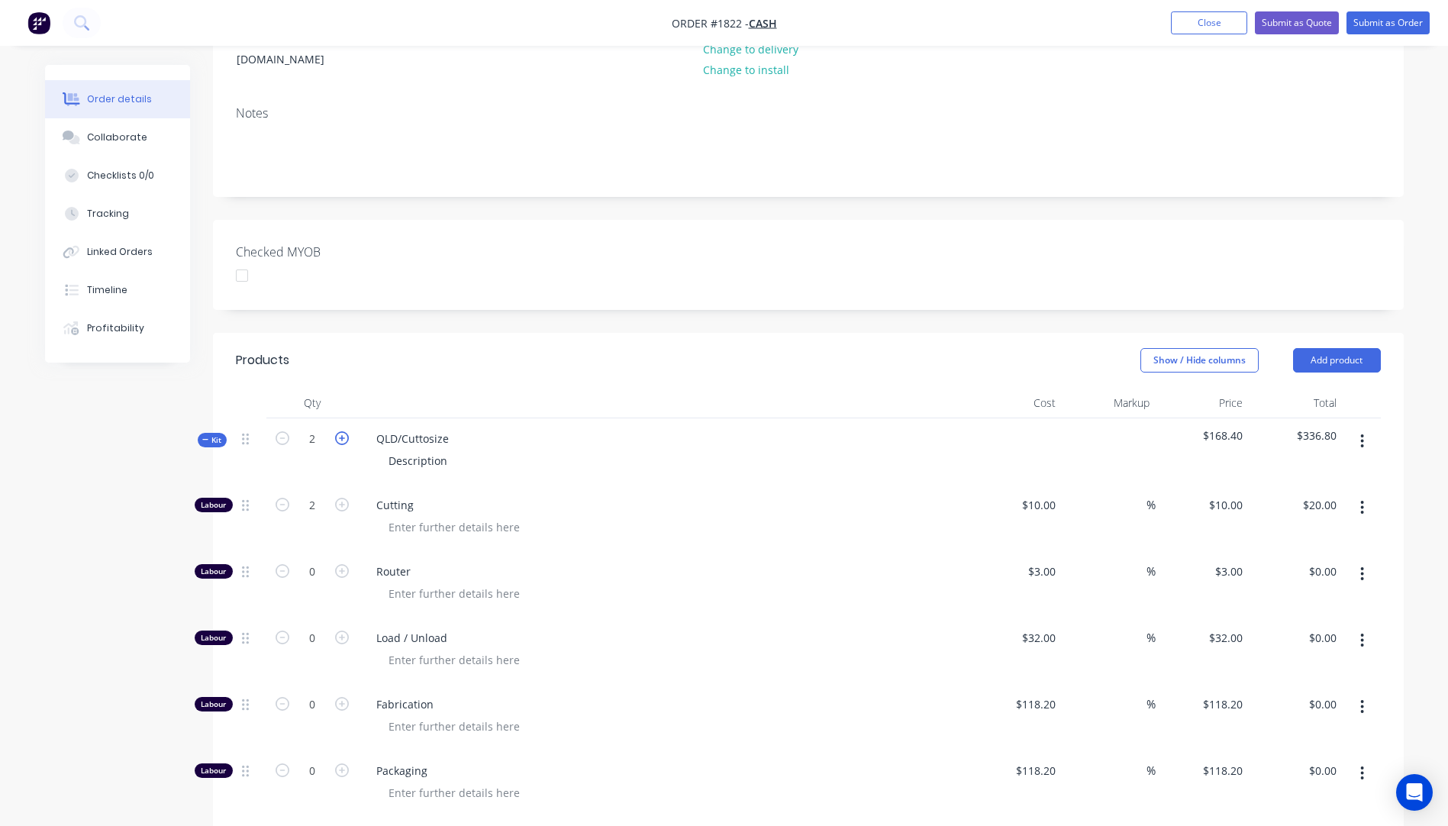
type input "3"
type input "$30.00"
type input "3"
type input "$475.20"
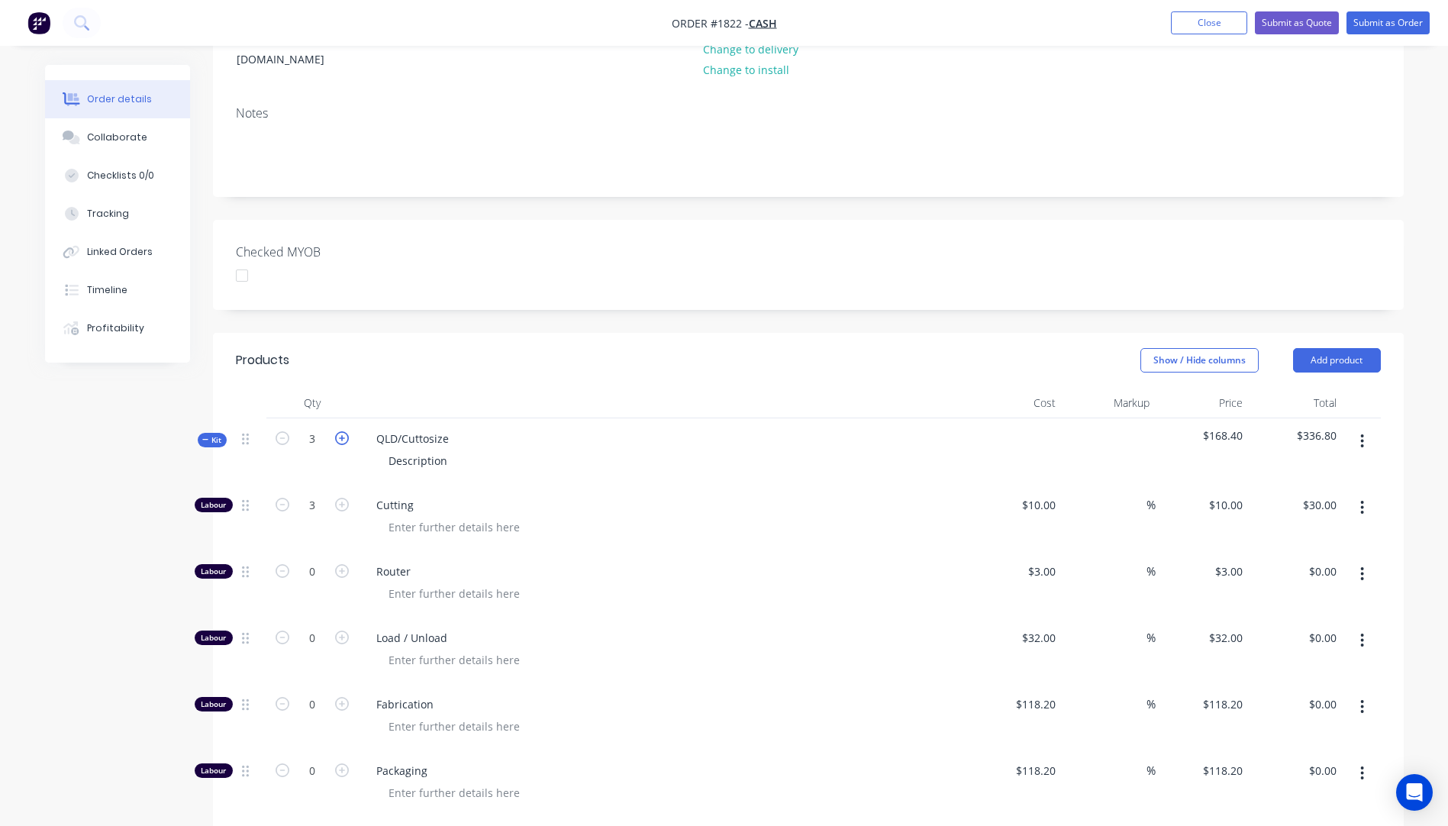
click at [340, 431] on icon "button" at bounding box center [342, 438] width 14 height 14
type input "4"
type input "$40.00"
type input "4"
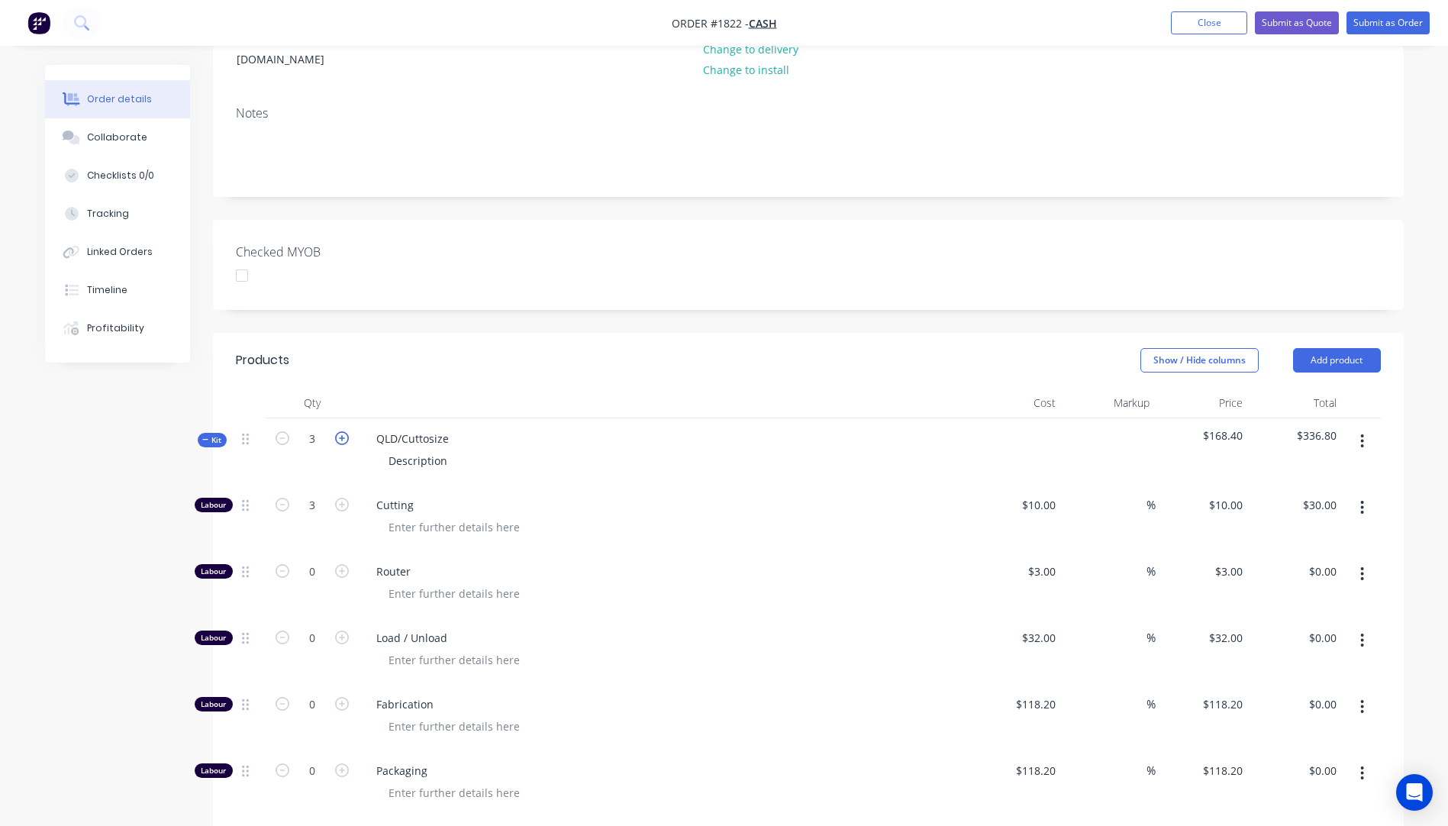
type input "$633.60"
drag, startPoint x: 450, startPoint y: 416, endPoint x: 361, endPoint y: 416, distance: 89.3
click at [361, 418] on div "QLD/Cuttosize Description" at bounding box center [663, 451] width 611 height 66
drag, startPoint x: 447, startPoint y: 436, endPoint x: 388, endPoint y: 440, distance: 59.7
click at [388, 449] on div "Description" at bounding box center [417, 460] width 83 height 22
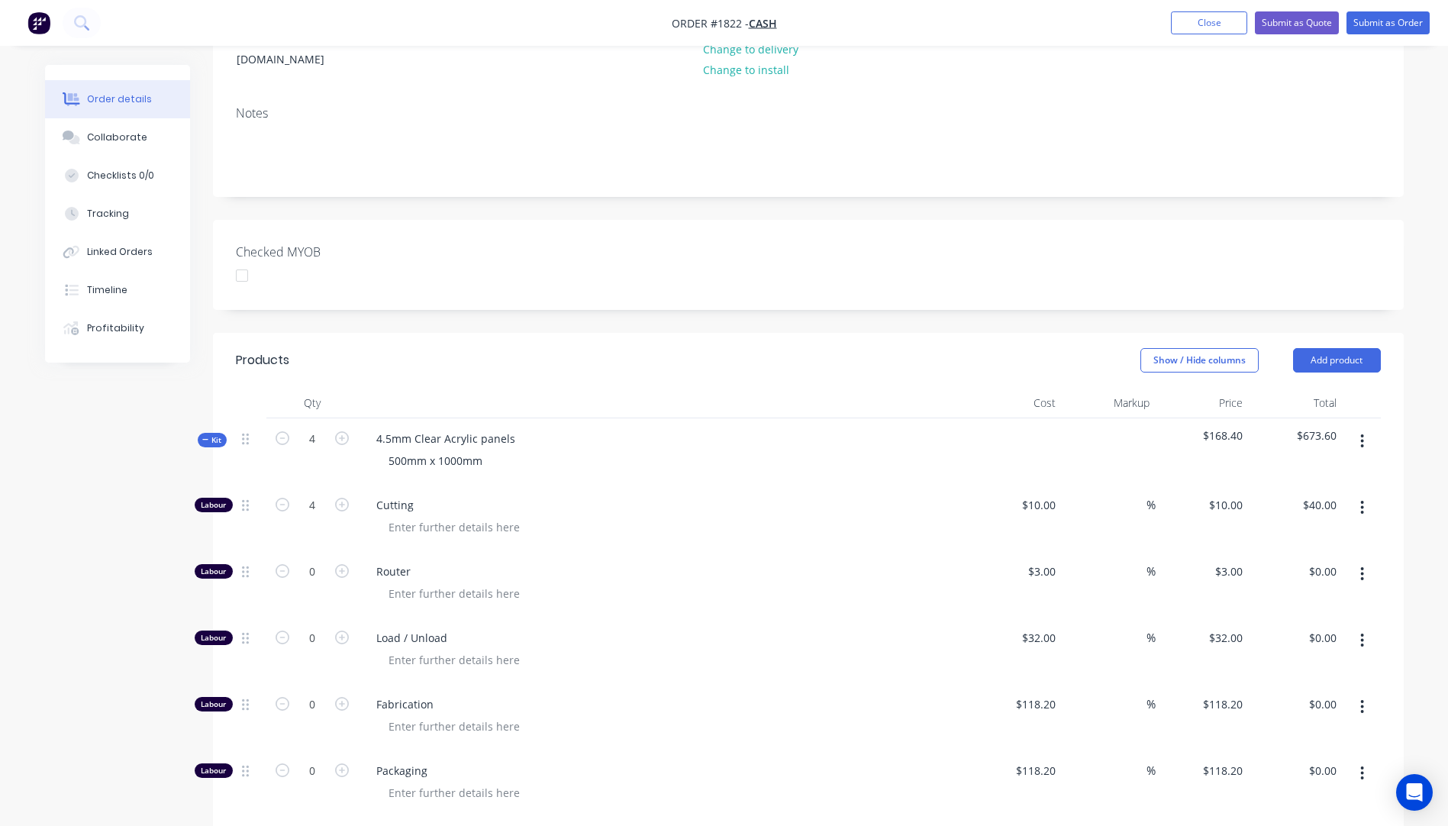
click at [588, 516] on div at bounding box center [669, 527] width 586 height 22
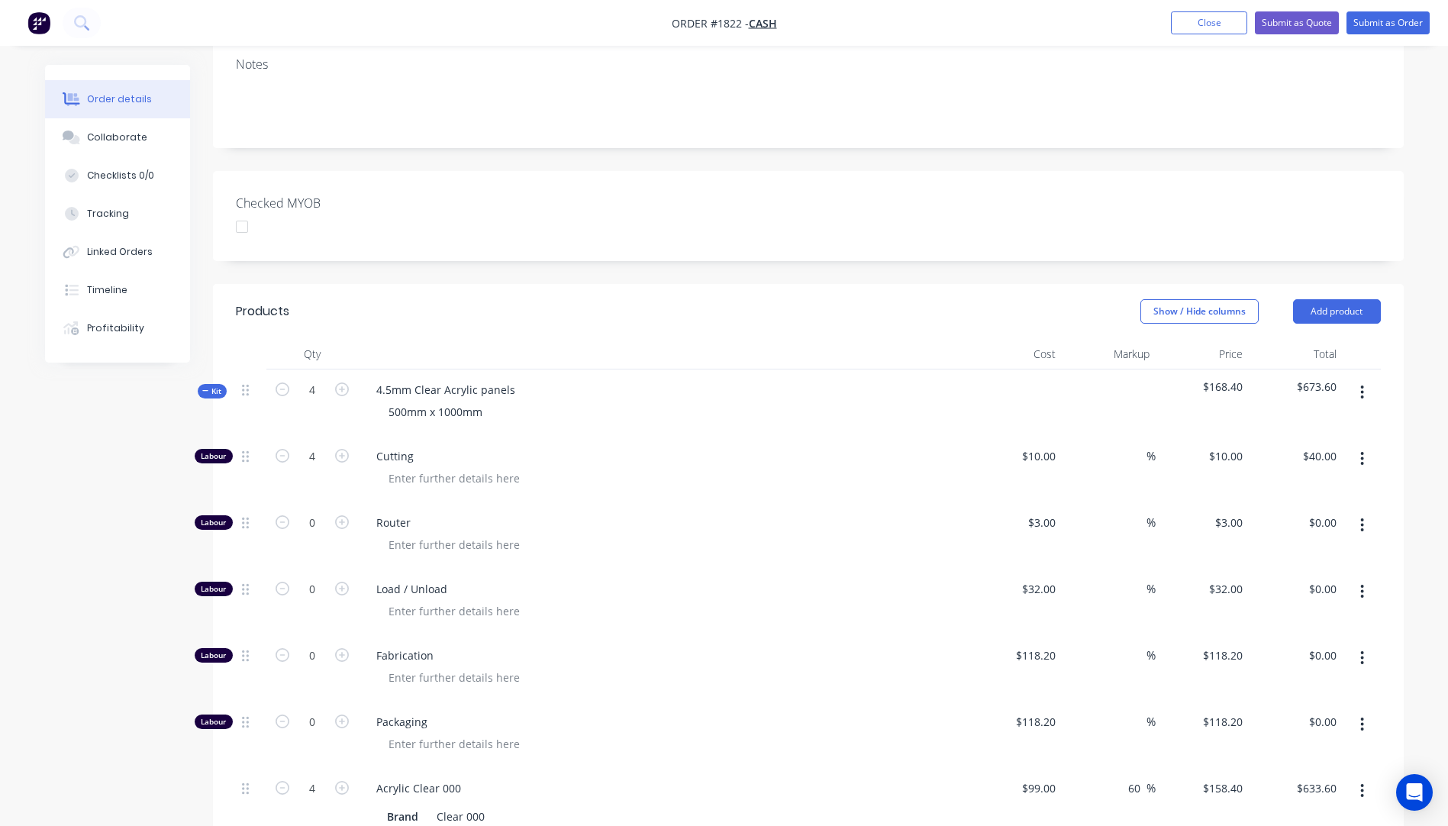
scroll to position [305, 0]
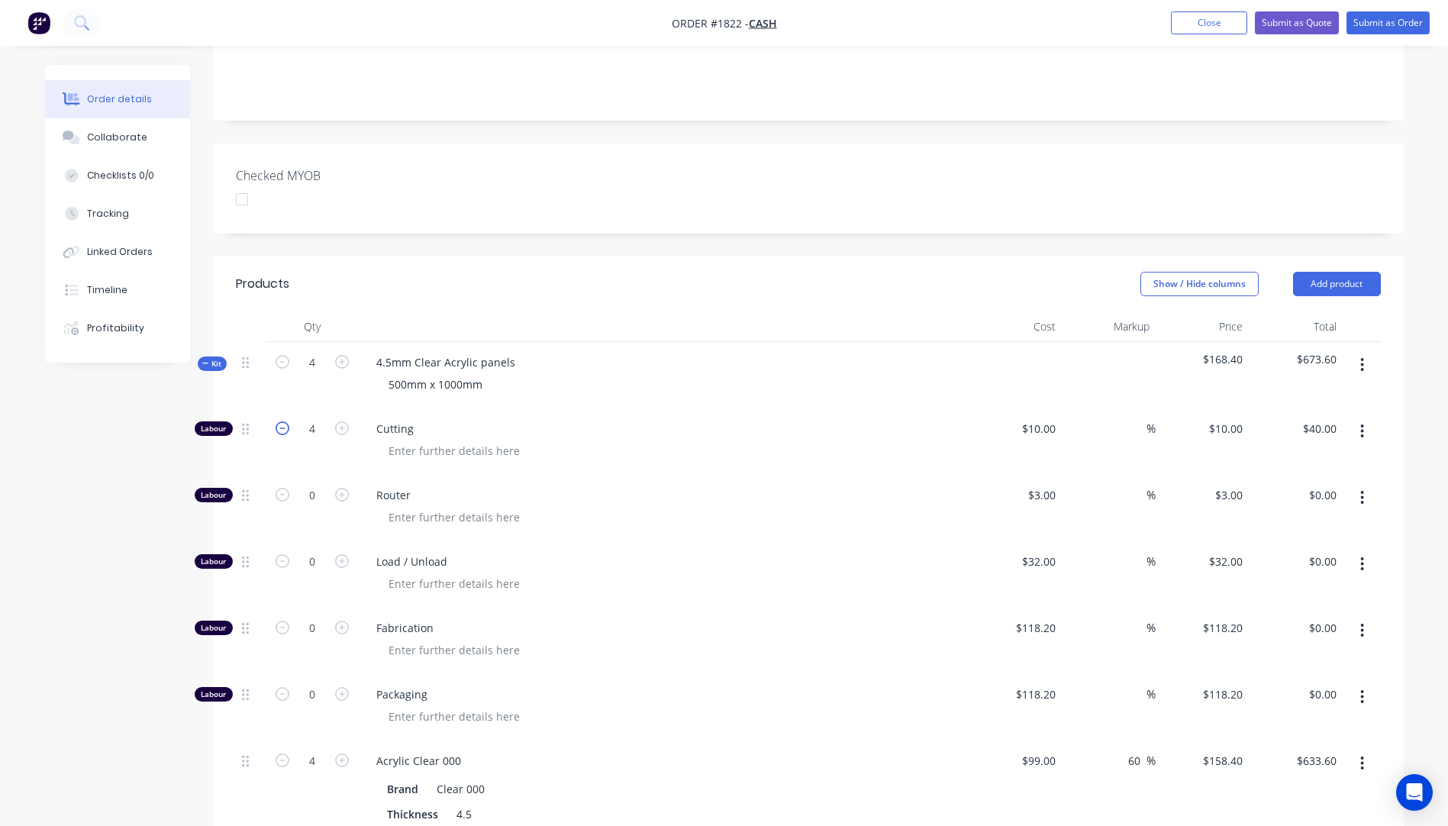
click at [278, 421] on icon "button" at bounding box center [282, 428] width 14 height 14
type input "3"
type input "$30.00"
click at [278, 421] on icon "button" at bounding box center [282, 428] width 14 height 14
type input "2"
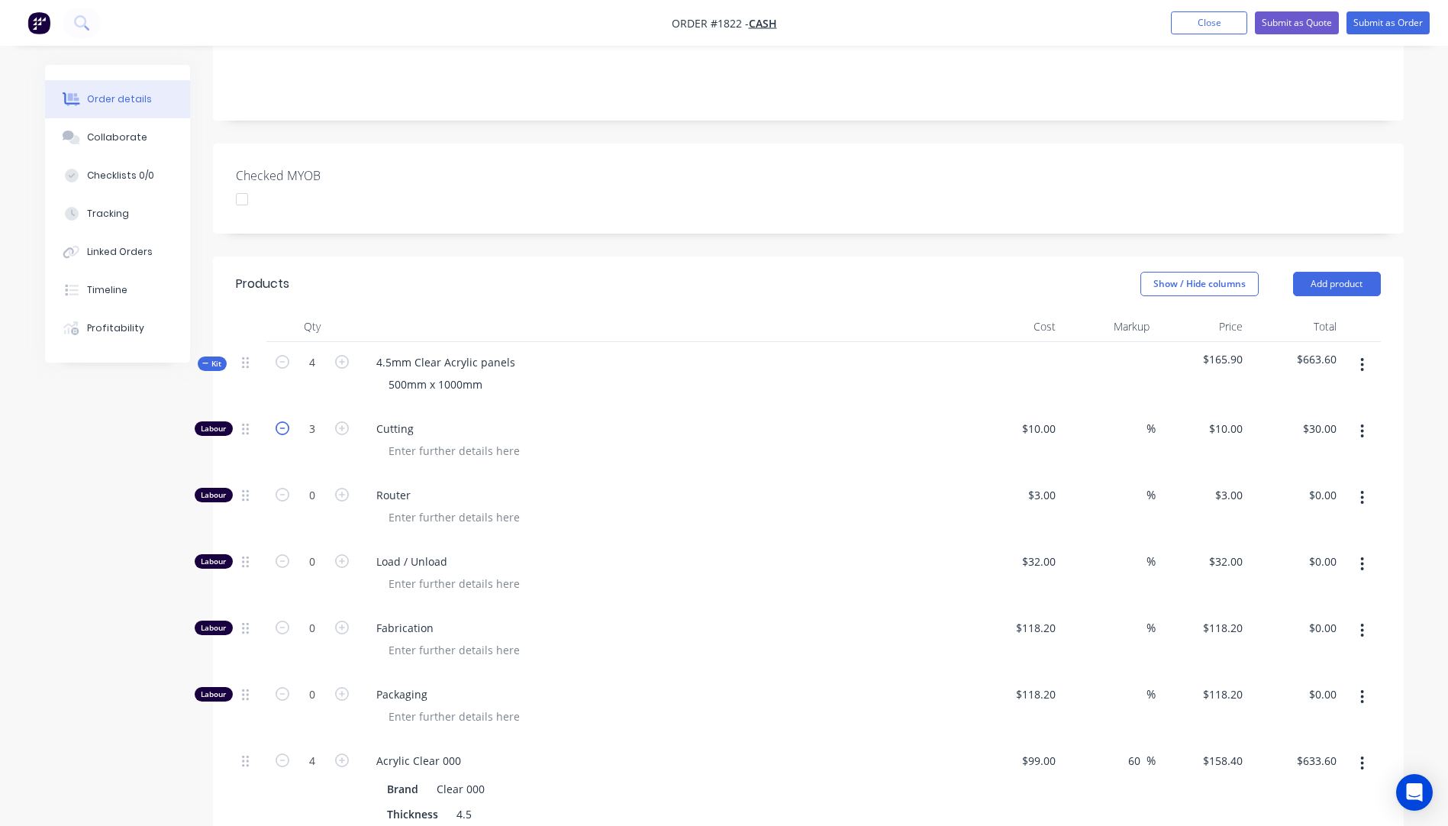
type input "$20.00"
click at [278, 421] on icon "button" at bounding box center [282, 428] width 14 height 14
type input "1"
type input "$10.00"
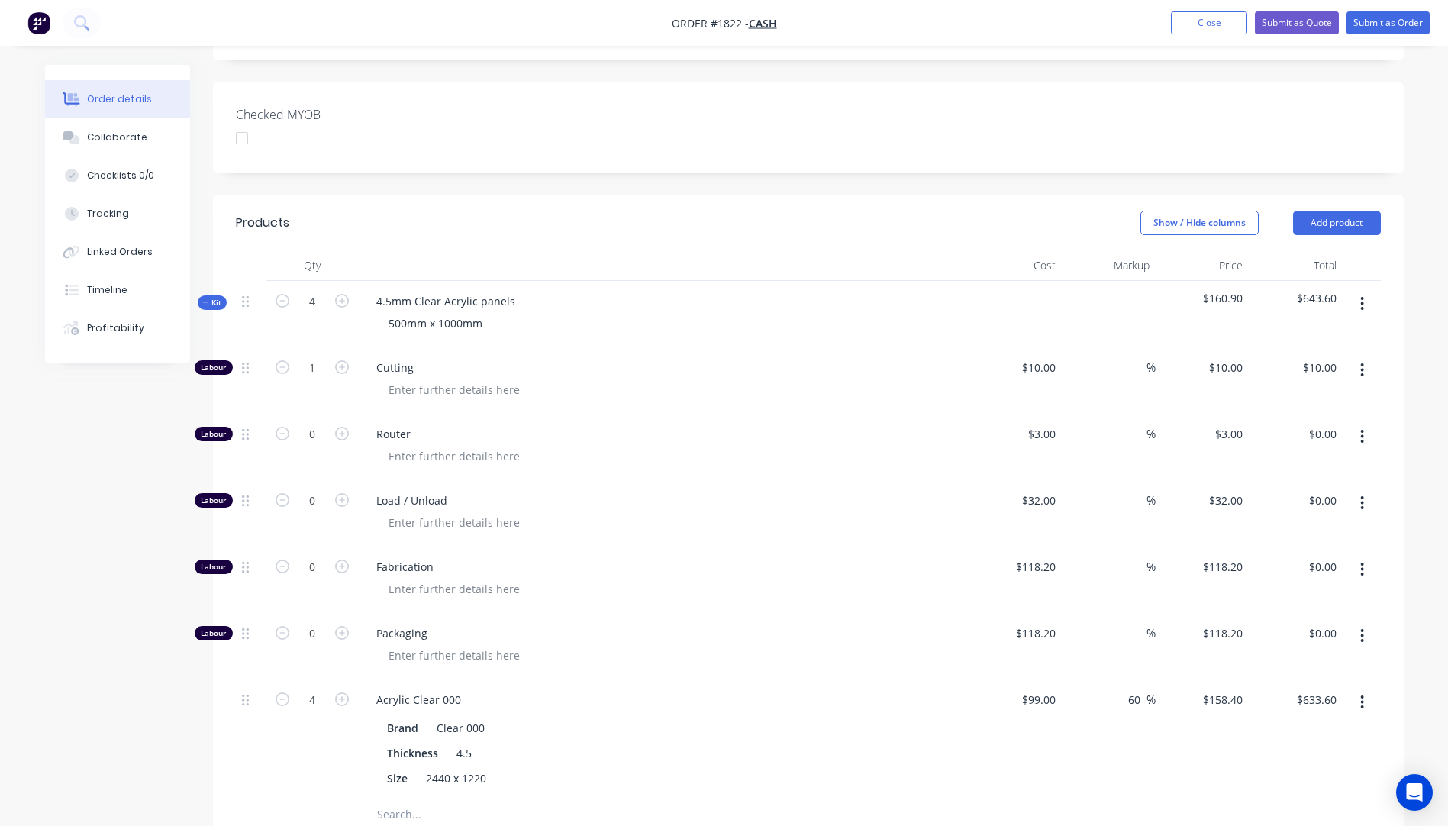
scroll to position [458, 0]
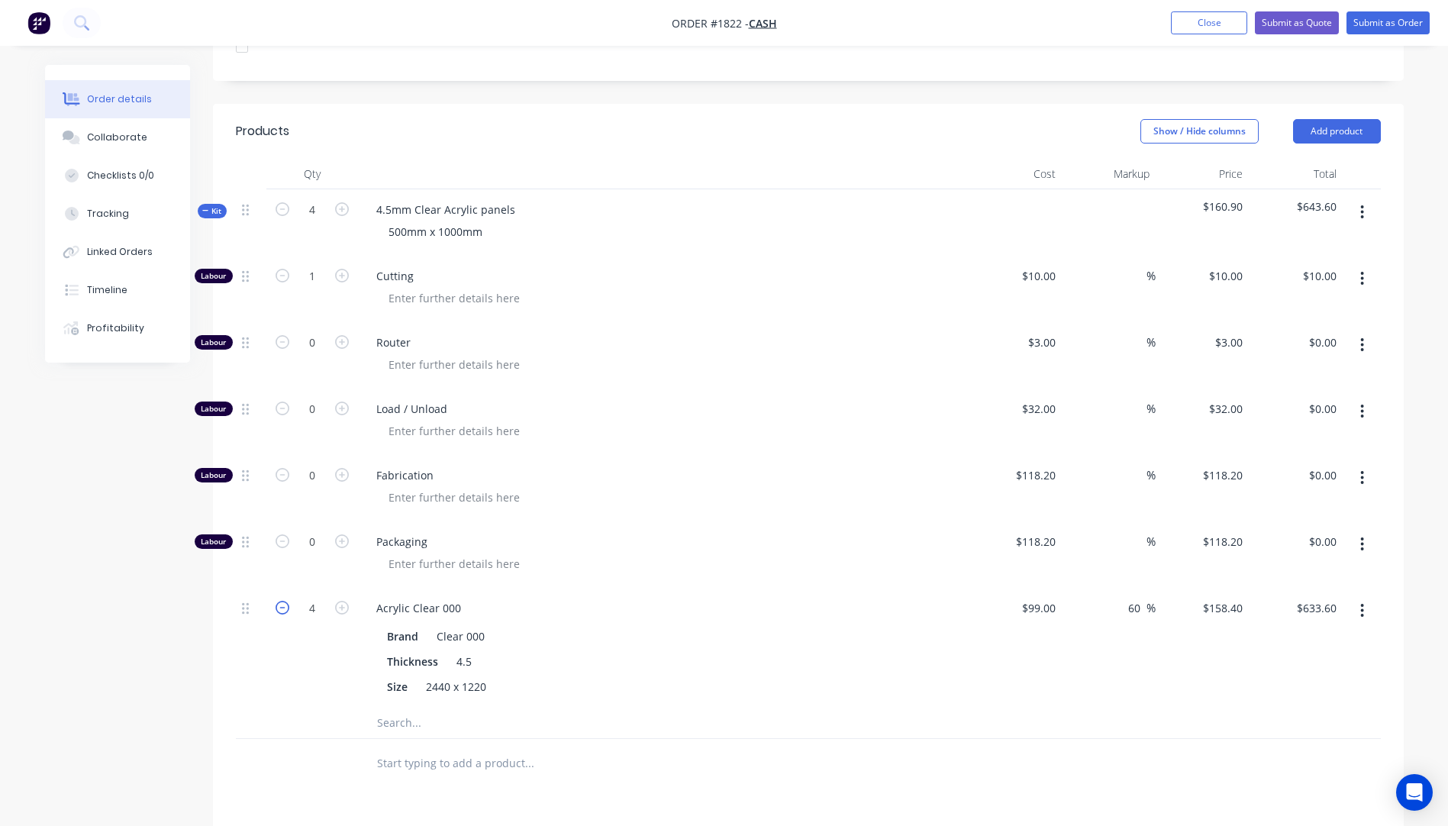
click at [287, 601] on icon "button" at bounding box center [282, 608] width 14 height 14
type input "3"
type input "$475.20"
click at [287, 601] on icon "button" at bounding box center [282, 608] width 14 height 14
type input "2"
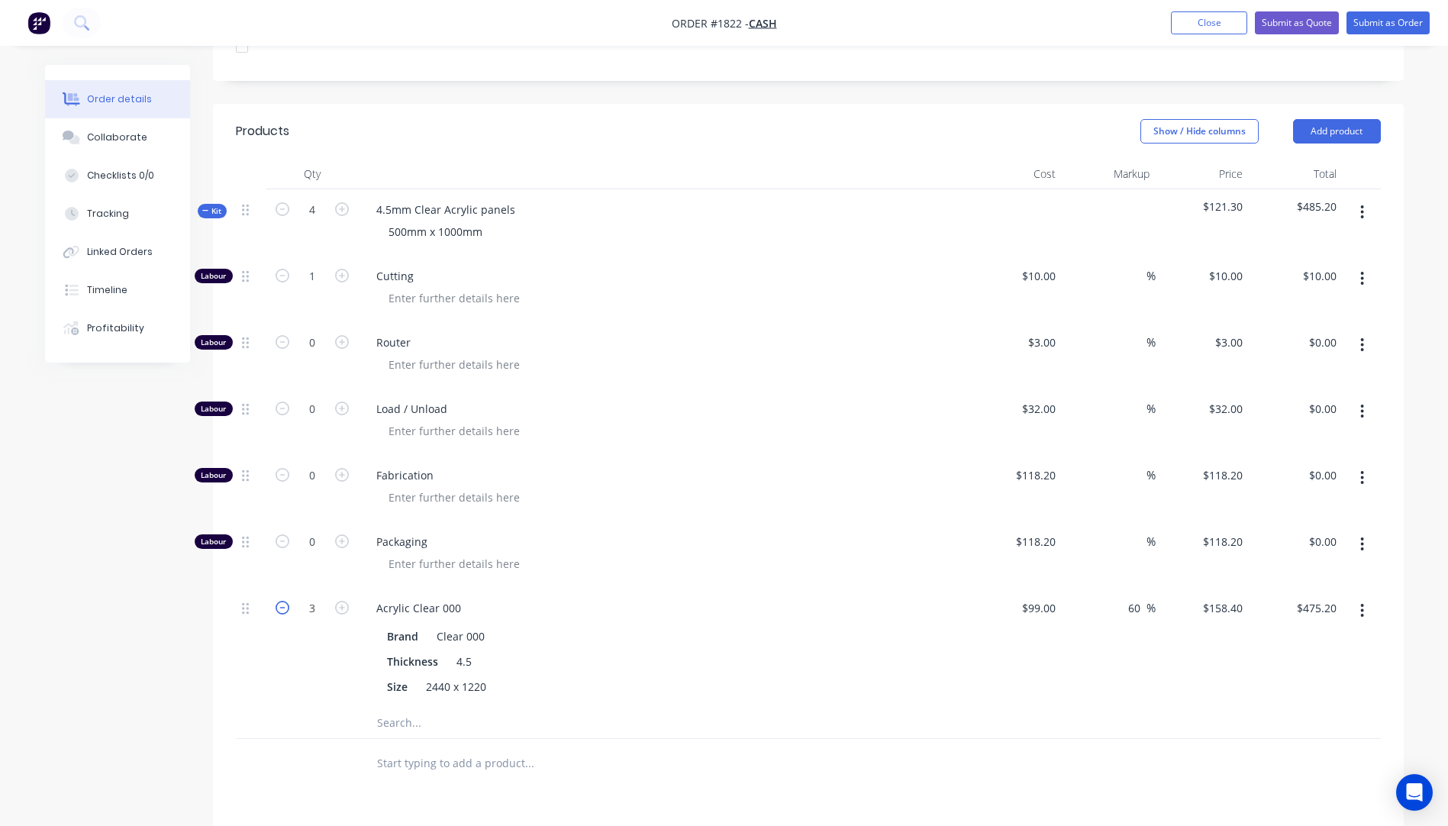
type input "$316.80"
click at [287, 601] on icon "button" at bounding box center [282, 608] width 14 height 14
type input "1"
type input "$158.40"
click at [675, 588] on div "Acrylic Clear 000 Brand Clear 000 Thickness 4.5 Size 2440 x 1220" at bounding box center [663, 648] width 611 height 120
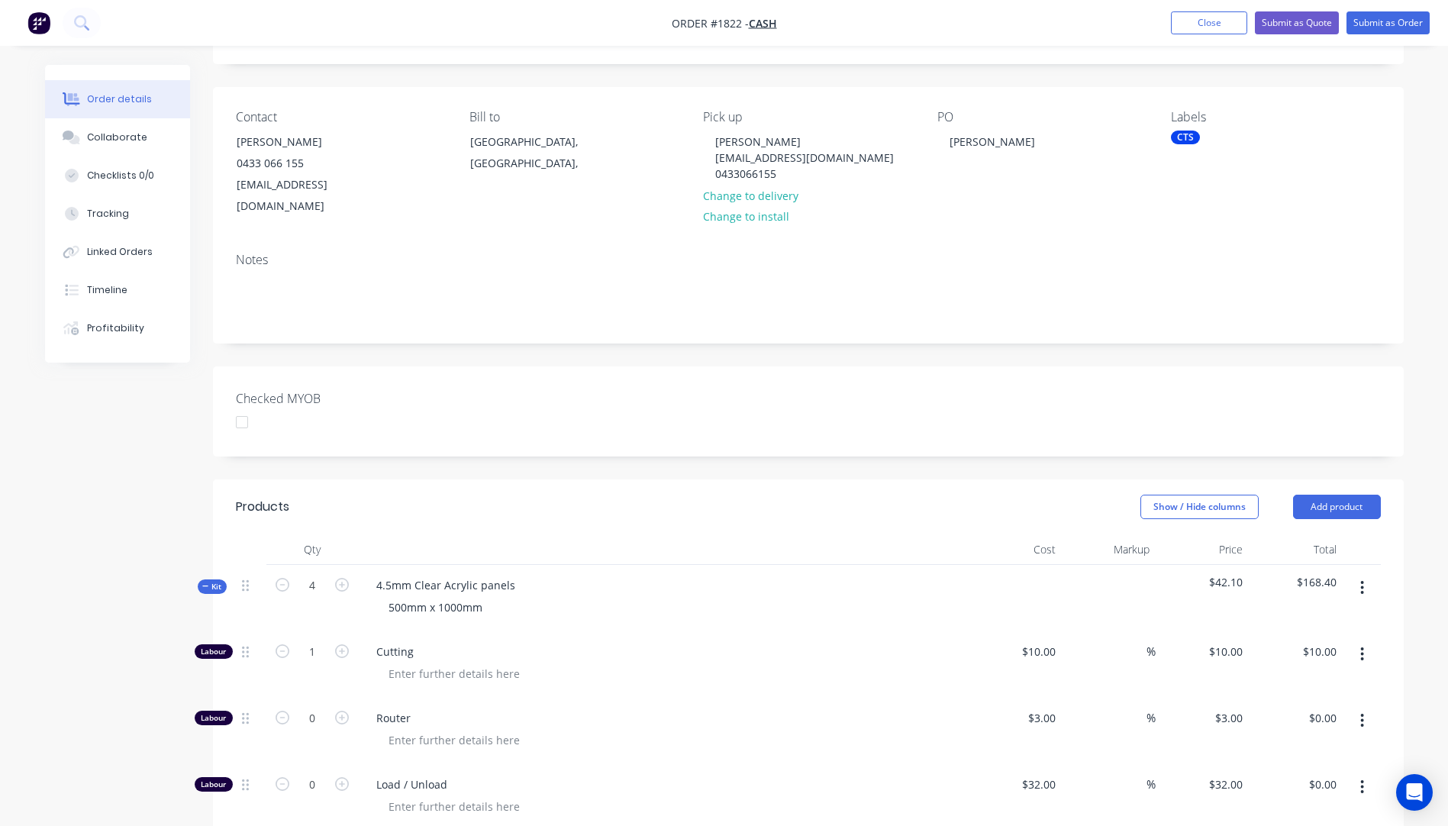
scroll to position [76, 0]
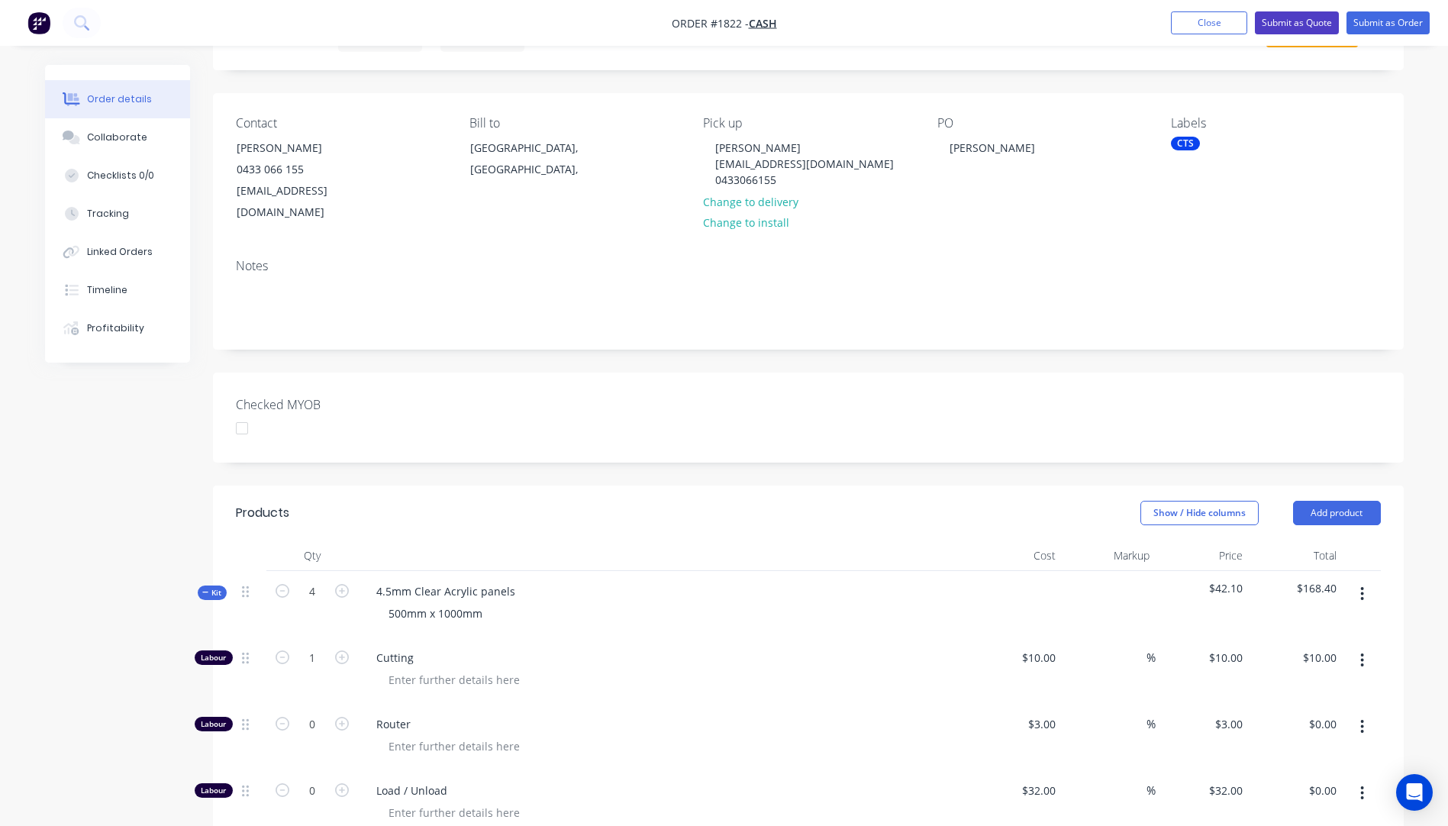
click at [1286, 23] on button "Submit as Quote" at bounding box center [1297, 22] width 84 height 23
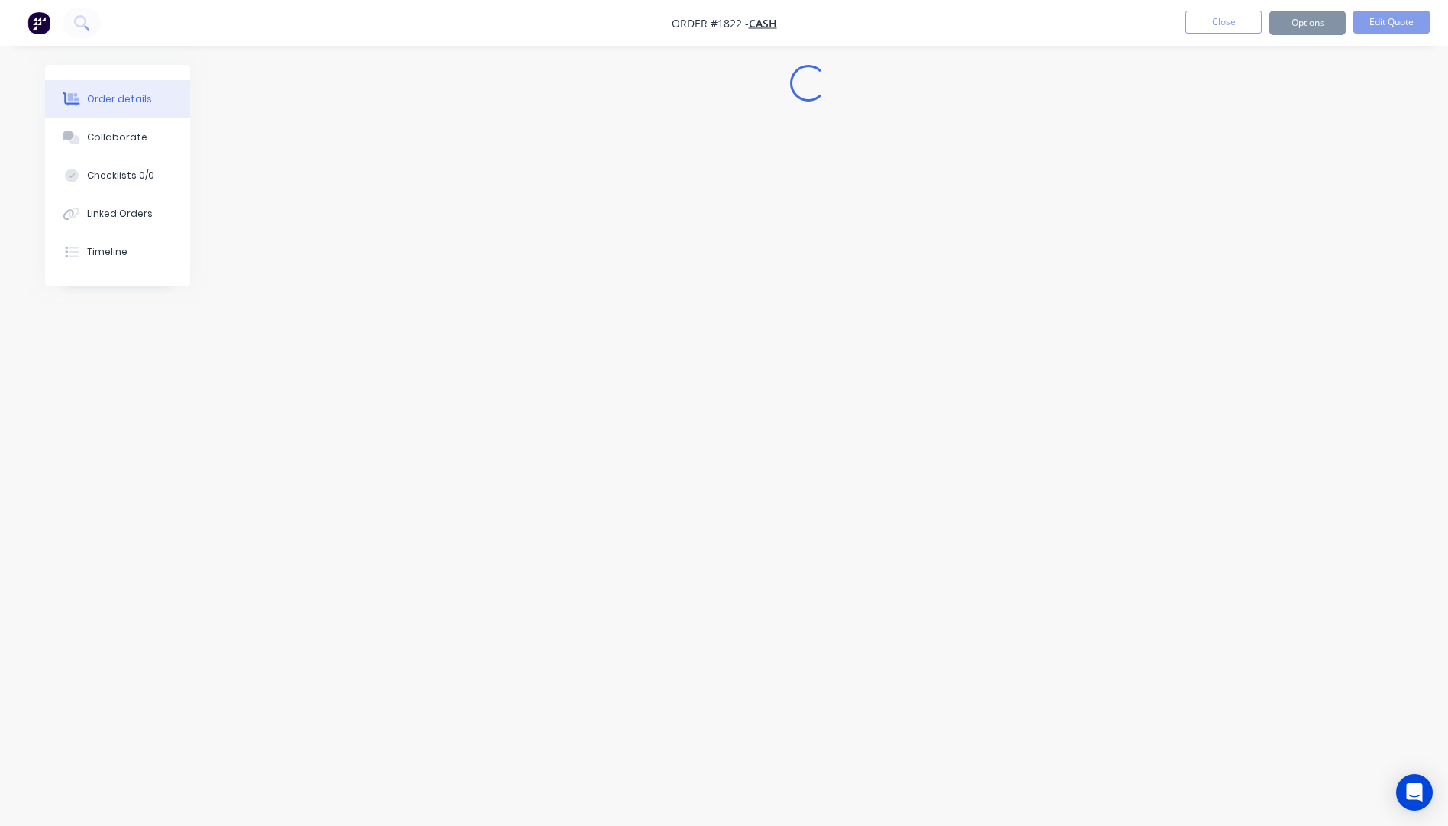
scroll to position [0, 0]
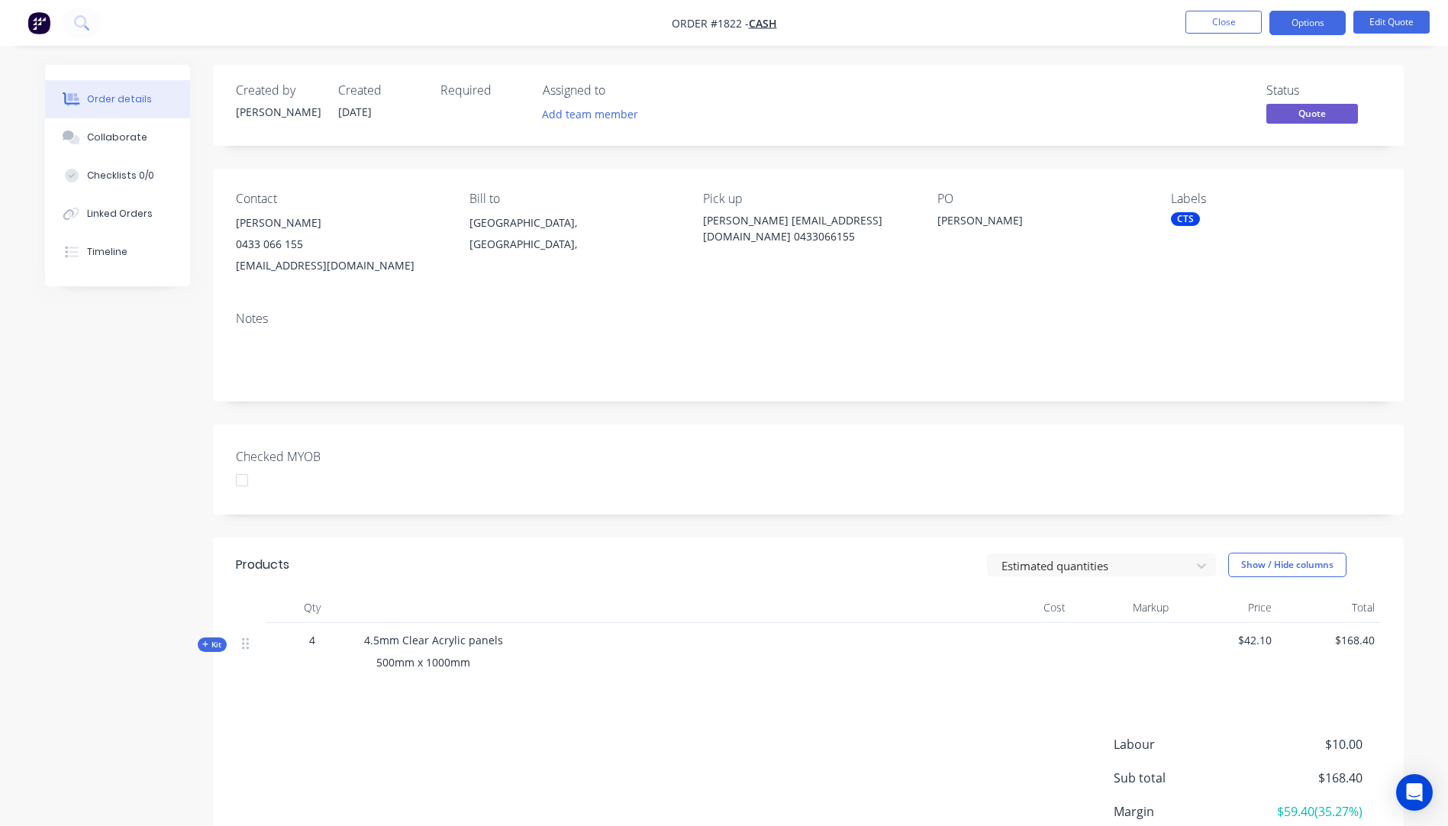
click at [1286, 23] on button "Options" at bounding box center [1307, 23] width 76 height 24
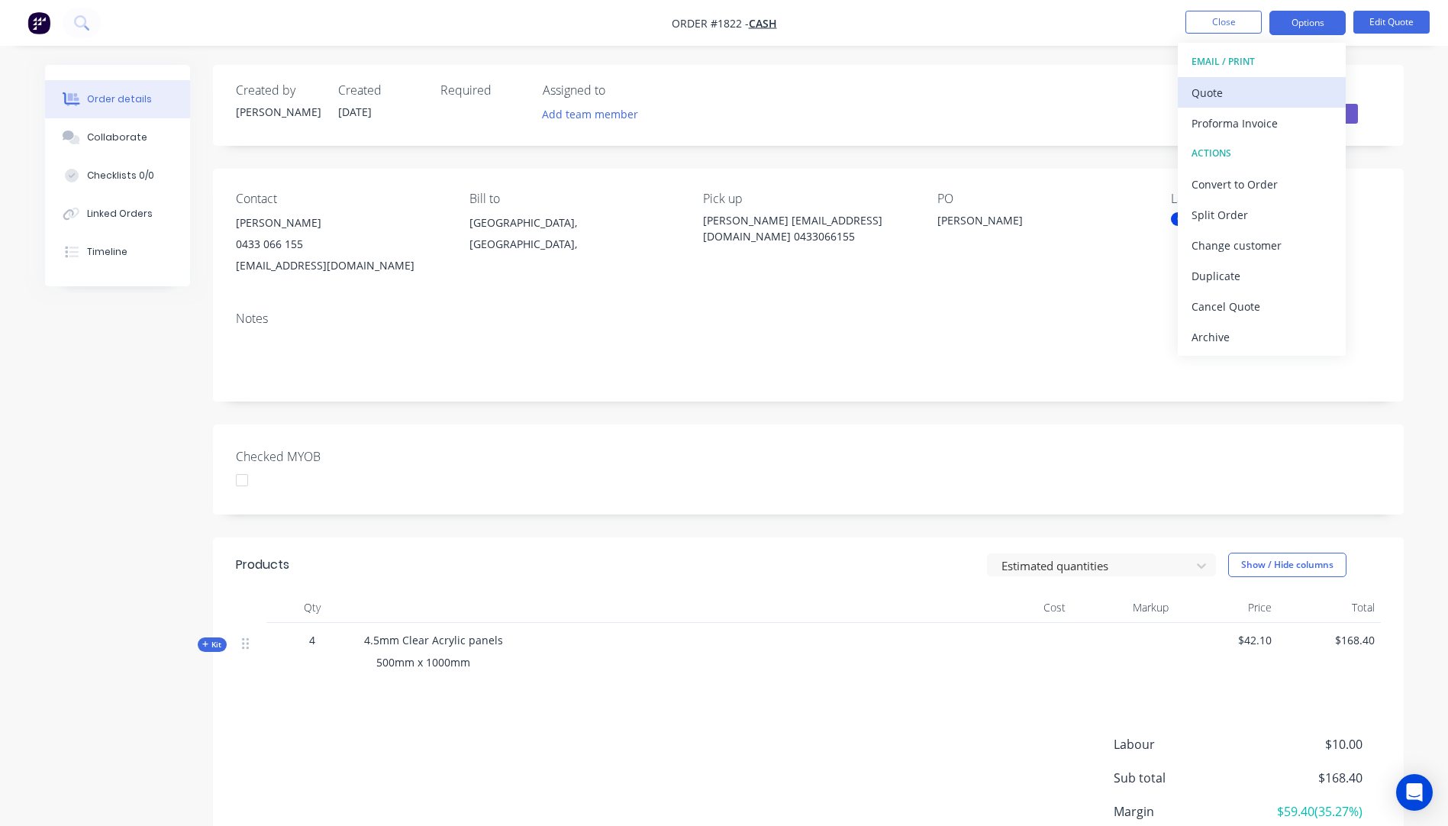
click at [1210, 101] on div "Quote" at bounding box center [1261, 93] width 140 height 22
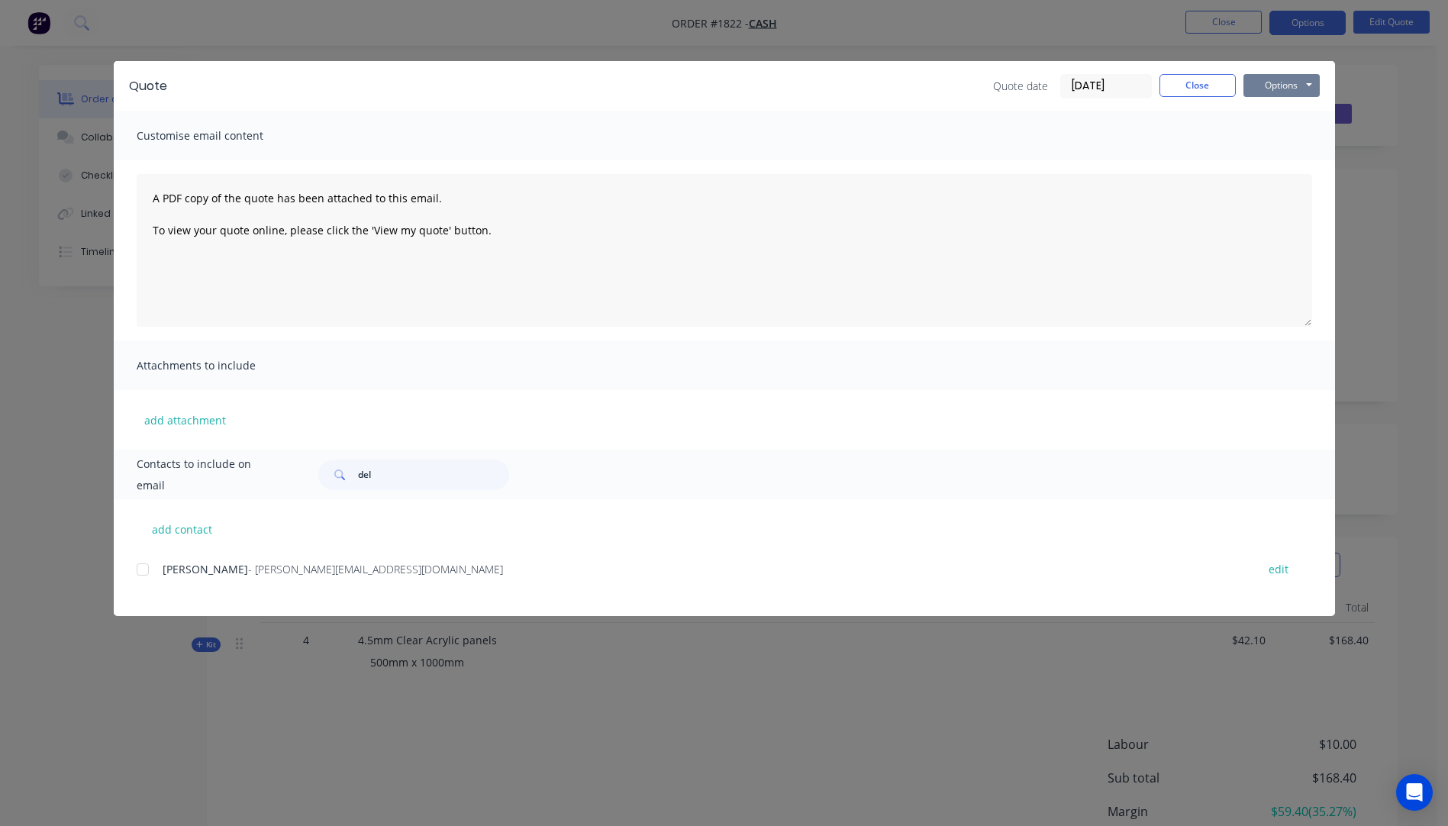
click at [1256, 90] on button "Options" at bounding box center [1281, 85] width 76 height 23
click at [1266, 111] on button "Preview" at bounding box center [1292, 112] width 98 height 25
click at [206, 527] on button "add contact" at bounding box center [183, 528] width 92 height 23
select select "AU"
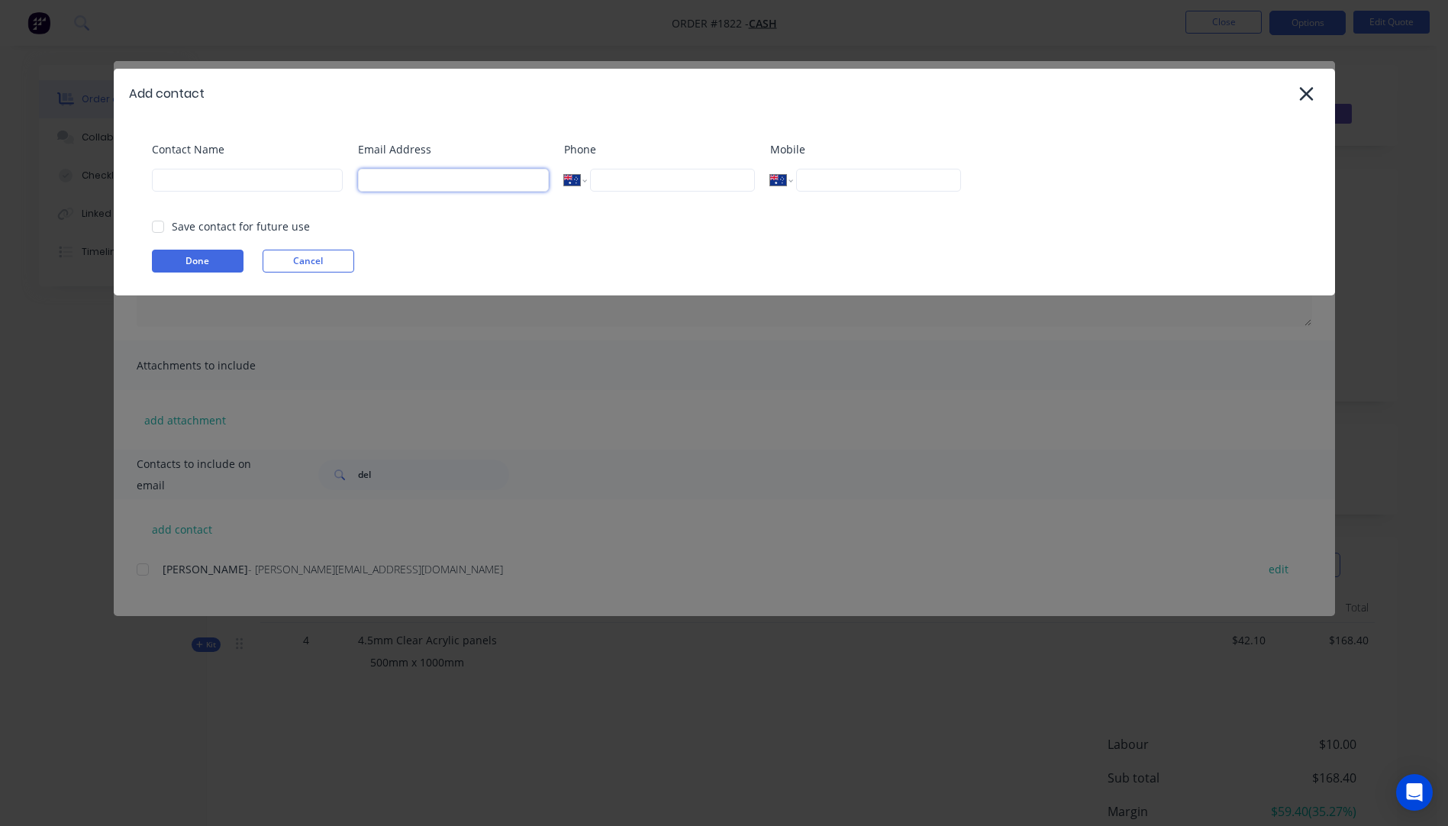
click at [397, 174] on input at bounding box center [453, 180] width 191 height 23
type input "[EMAIL_ADDRESS][DOMAIN_NAME]"
paste input "[PERSON_NAME]"
type input "[PERSON_NAME]"
click at [218, 258] on button "Done" at bounding box center [198, 261] width 92 height 23
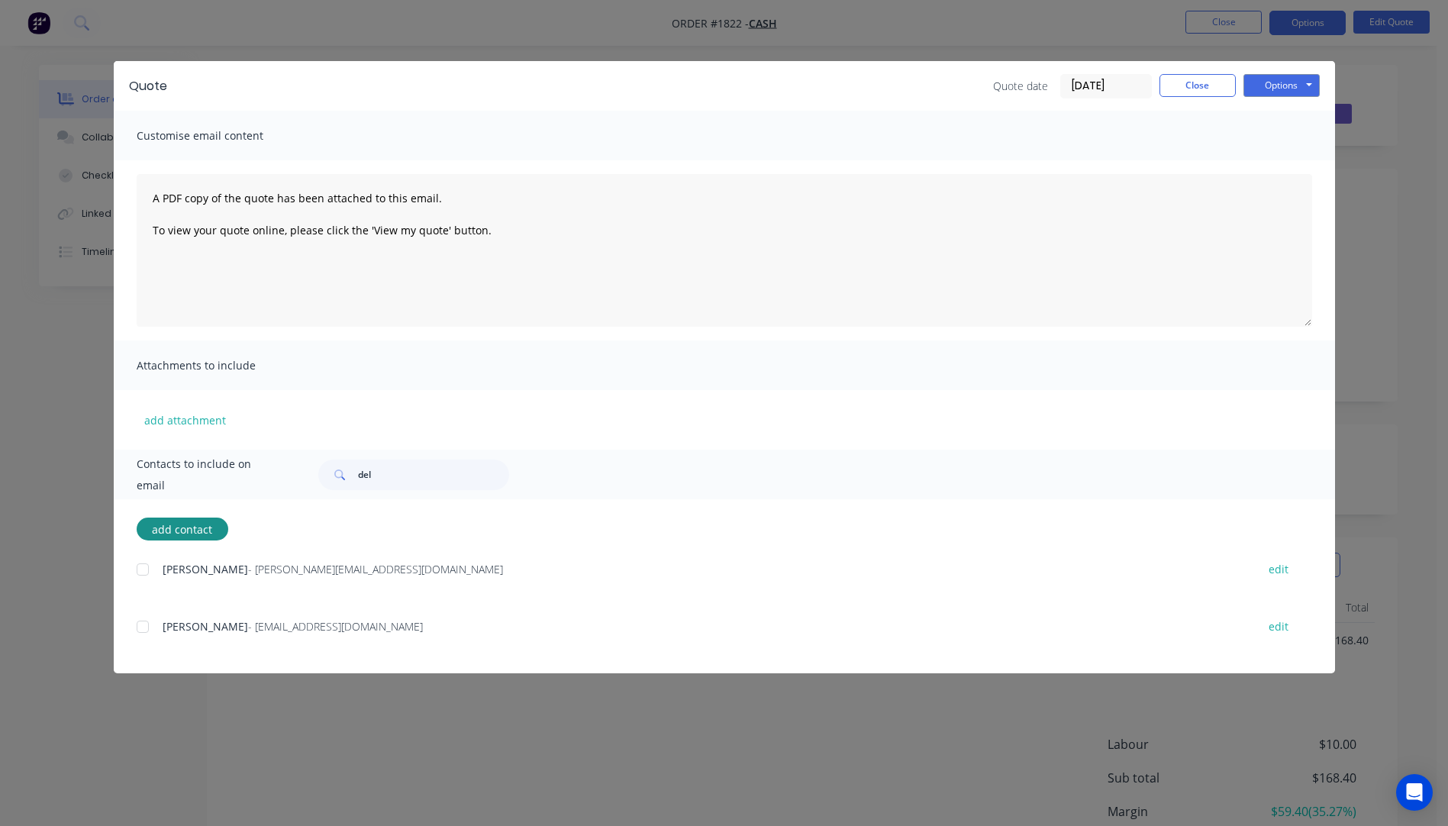
click at [141, 627] on div at bounding box center [142, 626] width 31 height 31
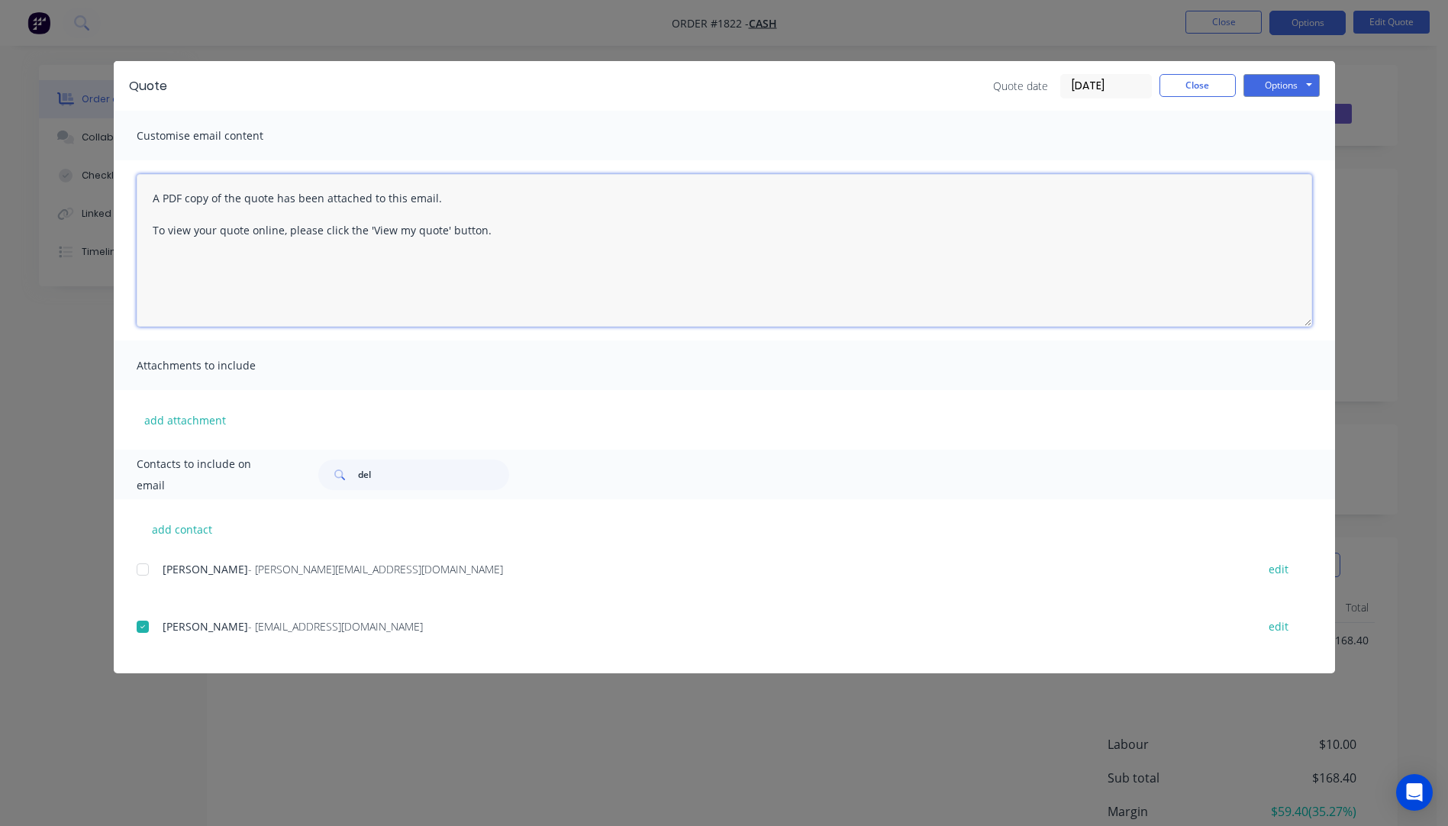
paste textarea "Hi, Please contact us if you have any questions. Regards, [PERSON_NAME] [EMAIL_…"
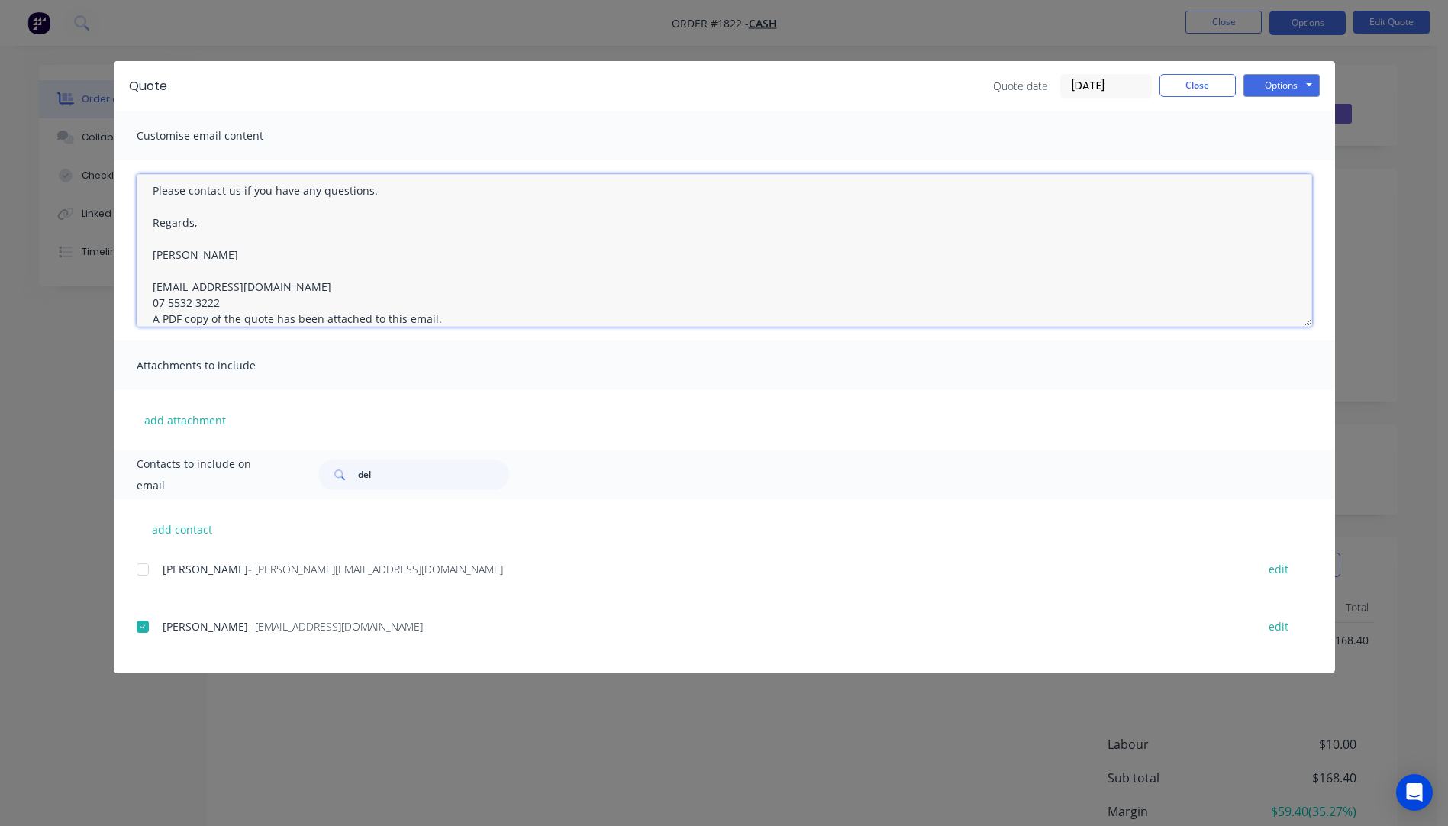
click at [217, 300] on textarea "Hi, Please contact us if you have any questions. Regards, [PERSON_NAME] [EMAIL_…" at bounding box center [724, 250] width 1175 height 153
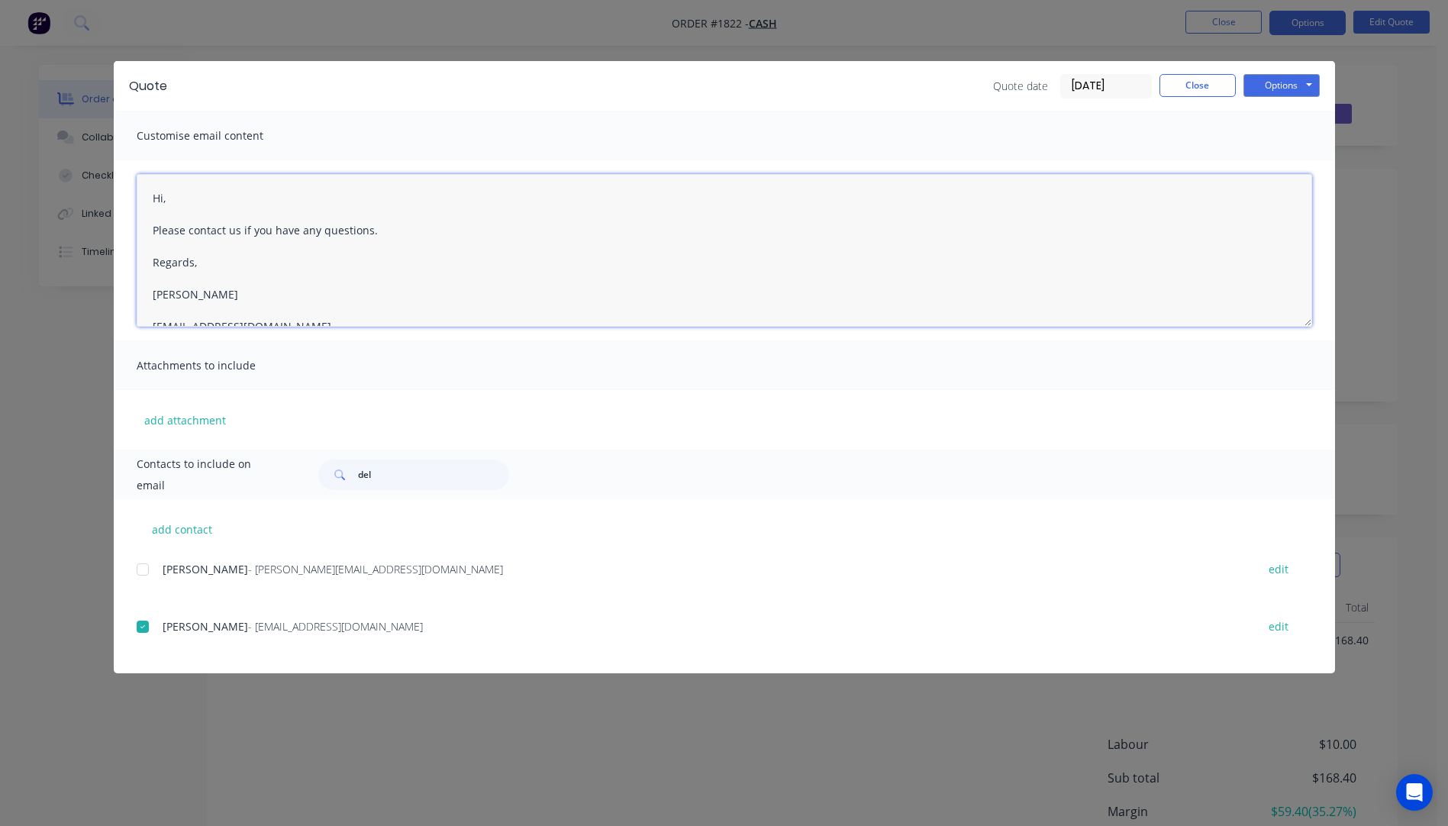
click at [178, 201] on textarea "Hi, Please contact us if you have any questions. Regards, [PERSON_NAME] [EMAIL_…" at bounding box center [724, 250] width 1175 height 153
click at [207, 201] on textarea "Hi Simon Please contact us if you have any questions. Regards, Darren sales@all…" at bounding box center [724, 250] width 1175 height 153
click at [283, 292] on textarea "Hi Simon, Please see quote attached. We can supply these panels in 4.5mm clear …" at bounding box center [724, 250] width 1175 height 153
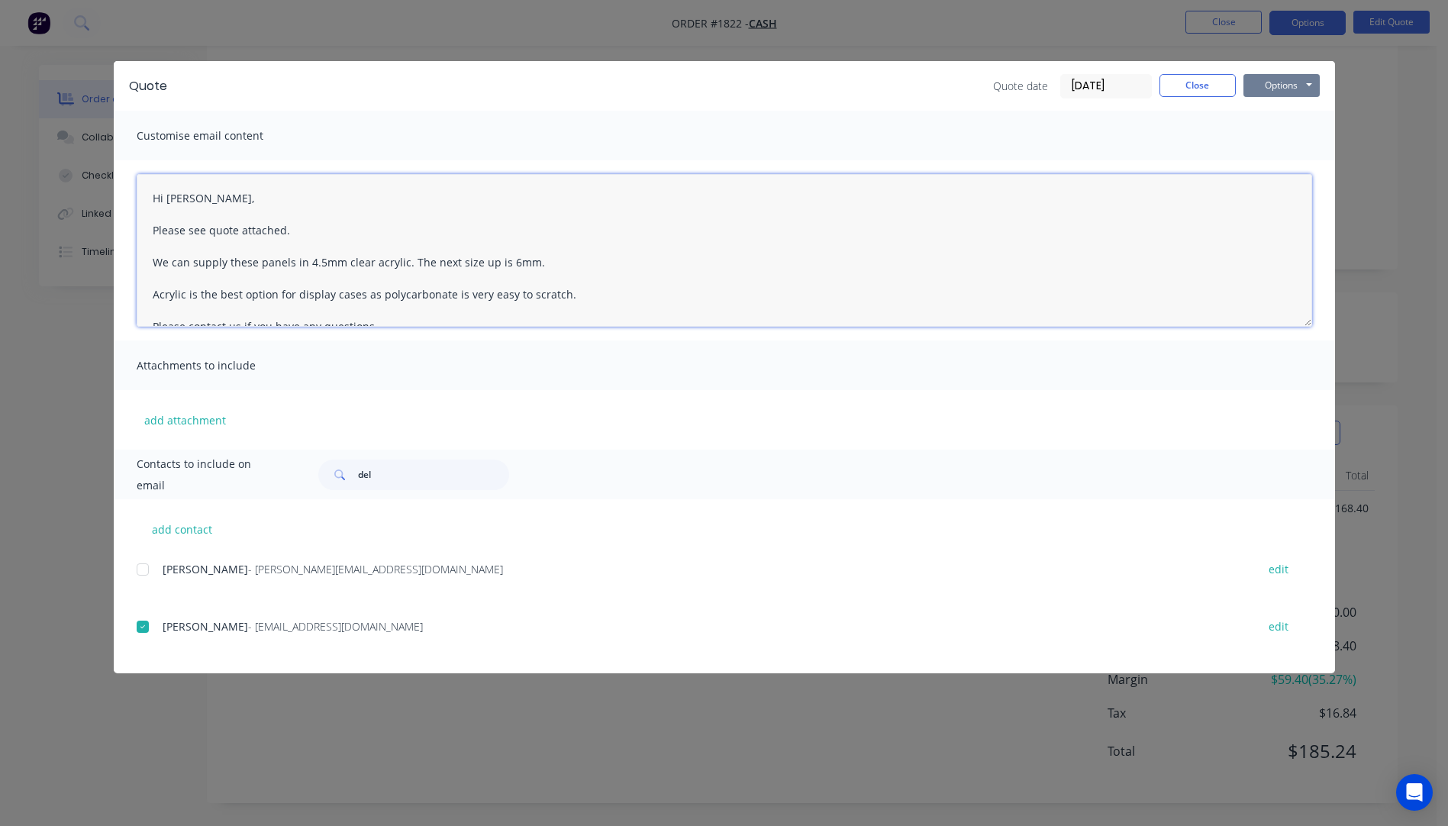
type textarea "Hi Simon, Please see quote attached. We can supply these panels in 4.5mm clear …"
click at [1270, 91] on button "Options" at bounding box center [1281, 85] width 76 height 23
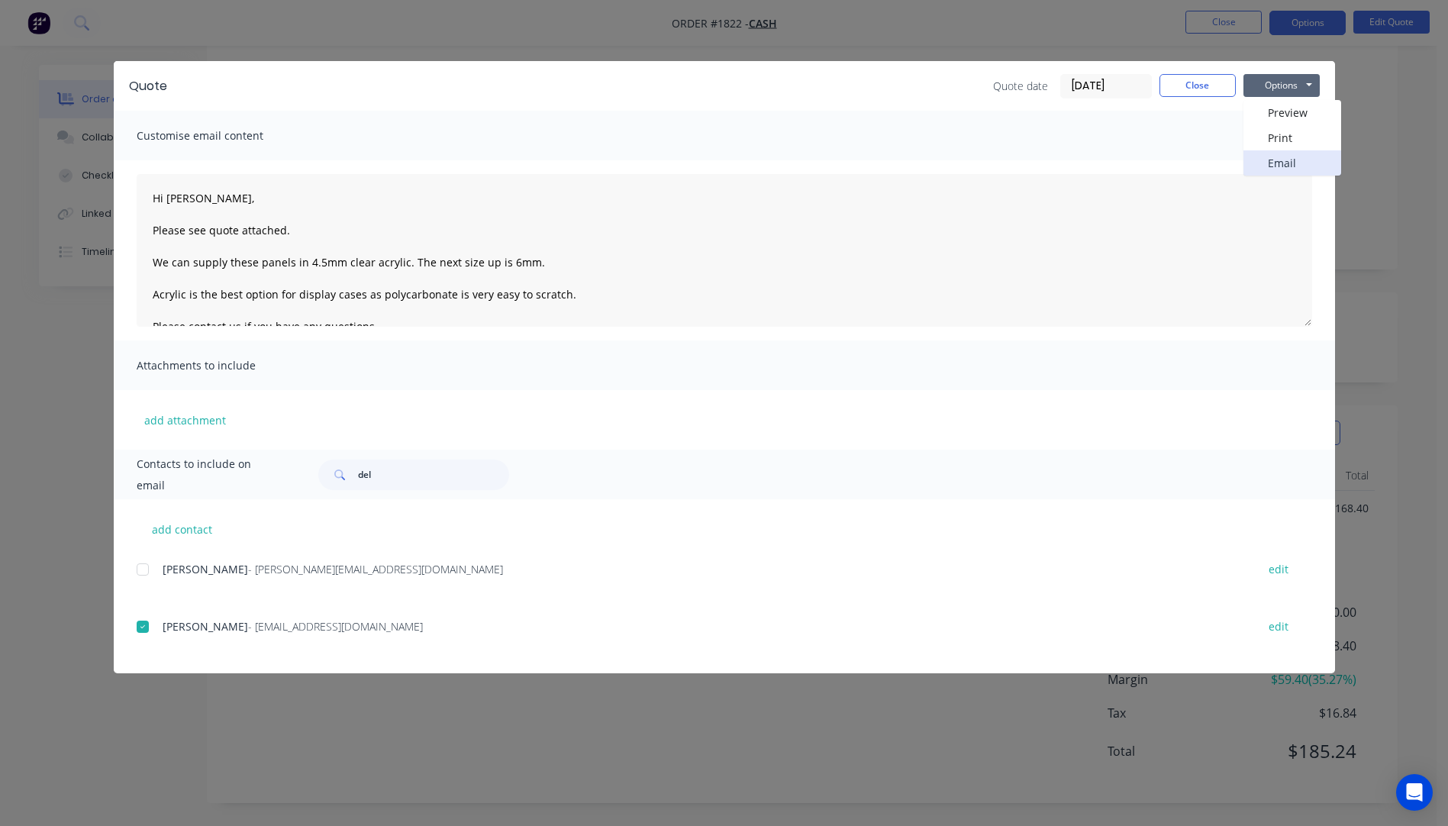
click at [1277, 167] on button "Email" at bounding box center [1292, 162] width 98 height 25
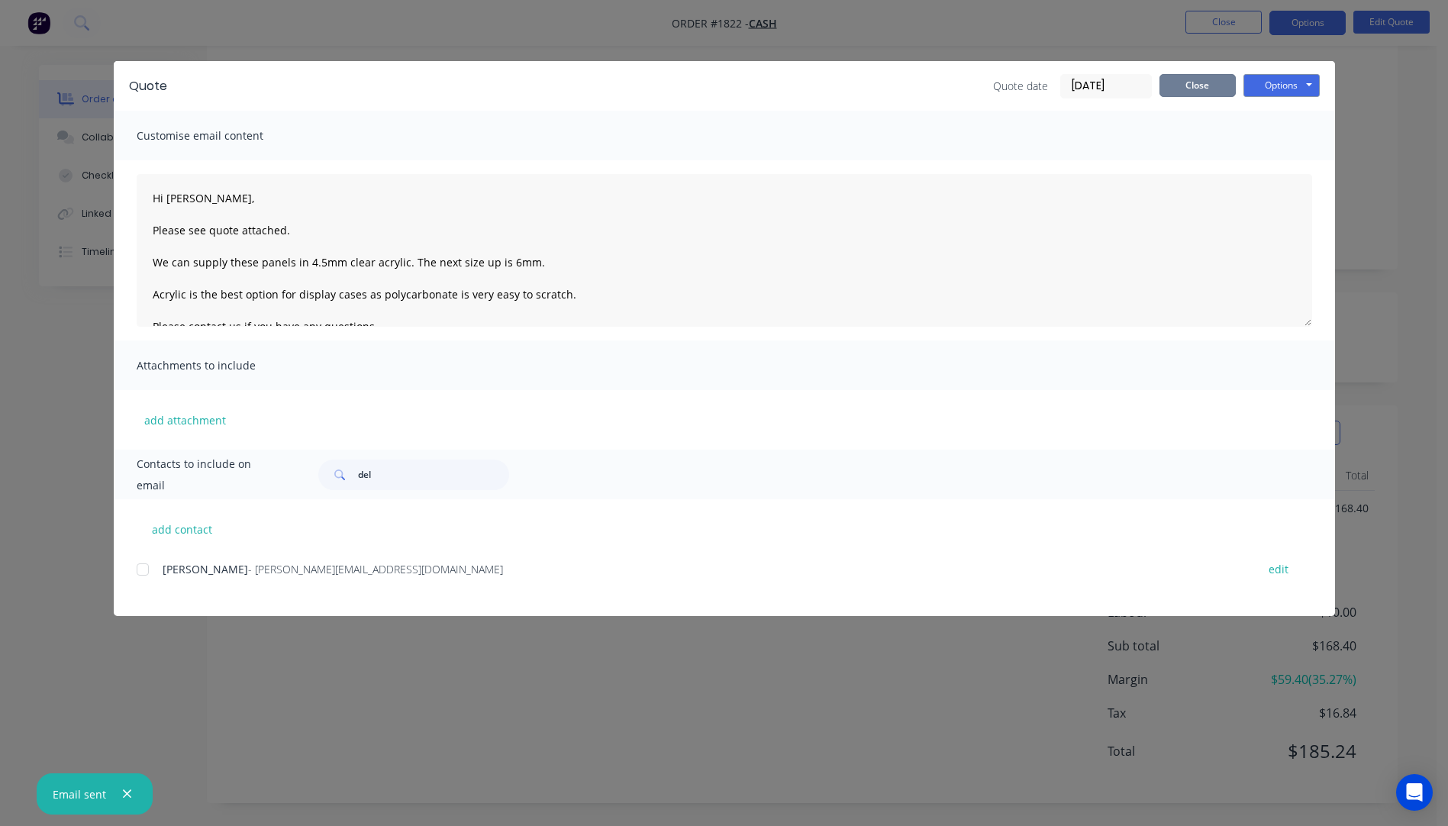
click at [1196, 88] on button "Close" at bounding box center [1197, 85] width 76 height 23
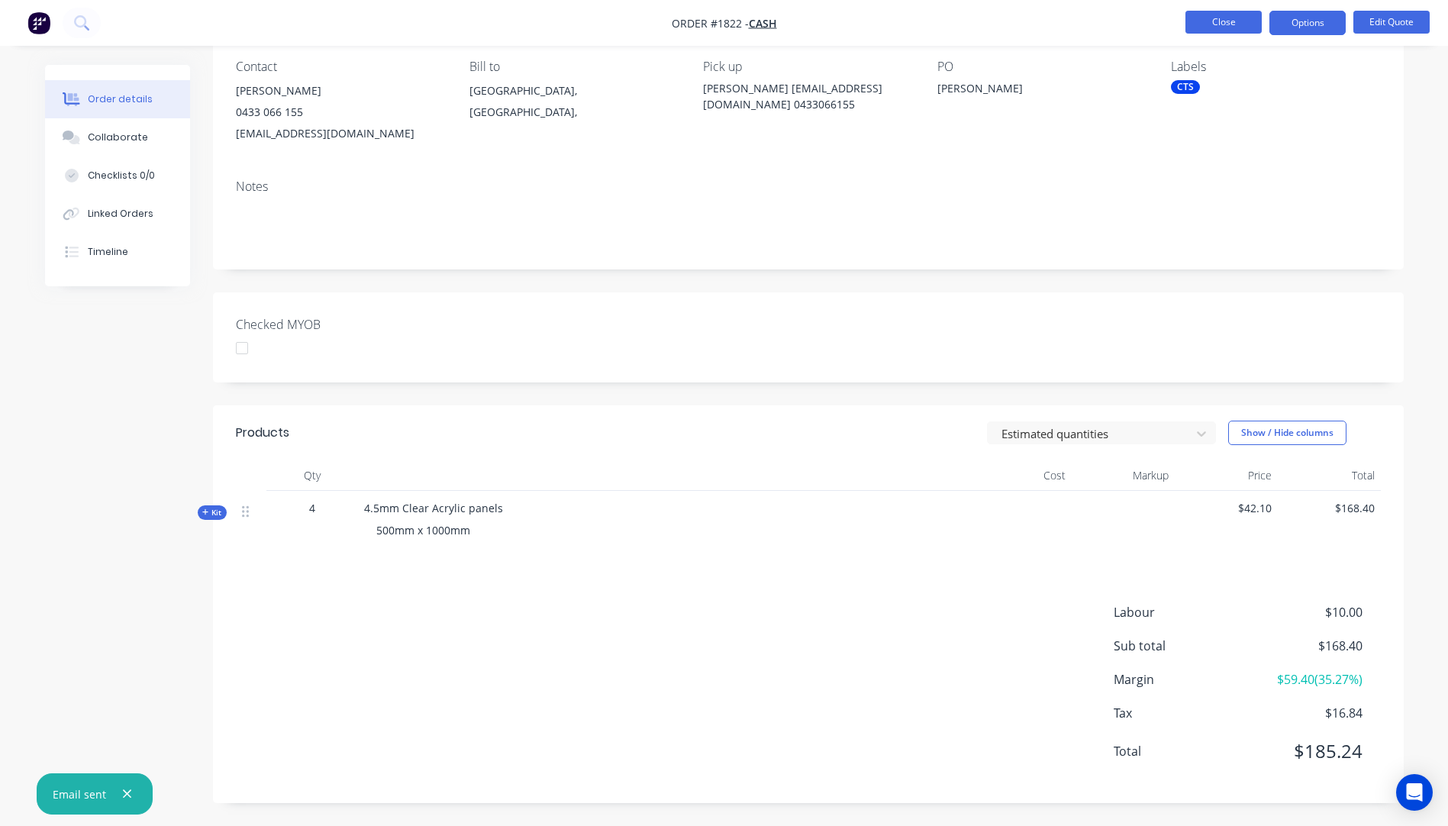
click at [1229, 27] on button "Close" at bounding box center [1223, 22] width 76 height 23
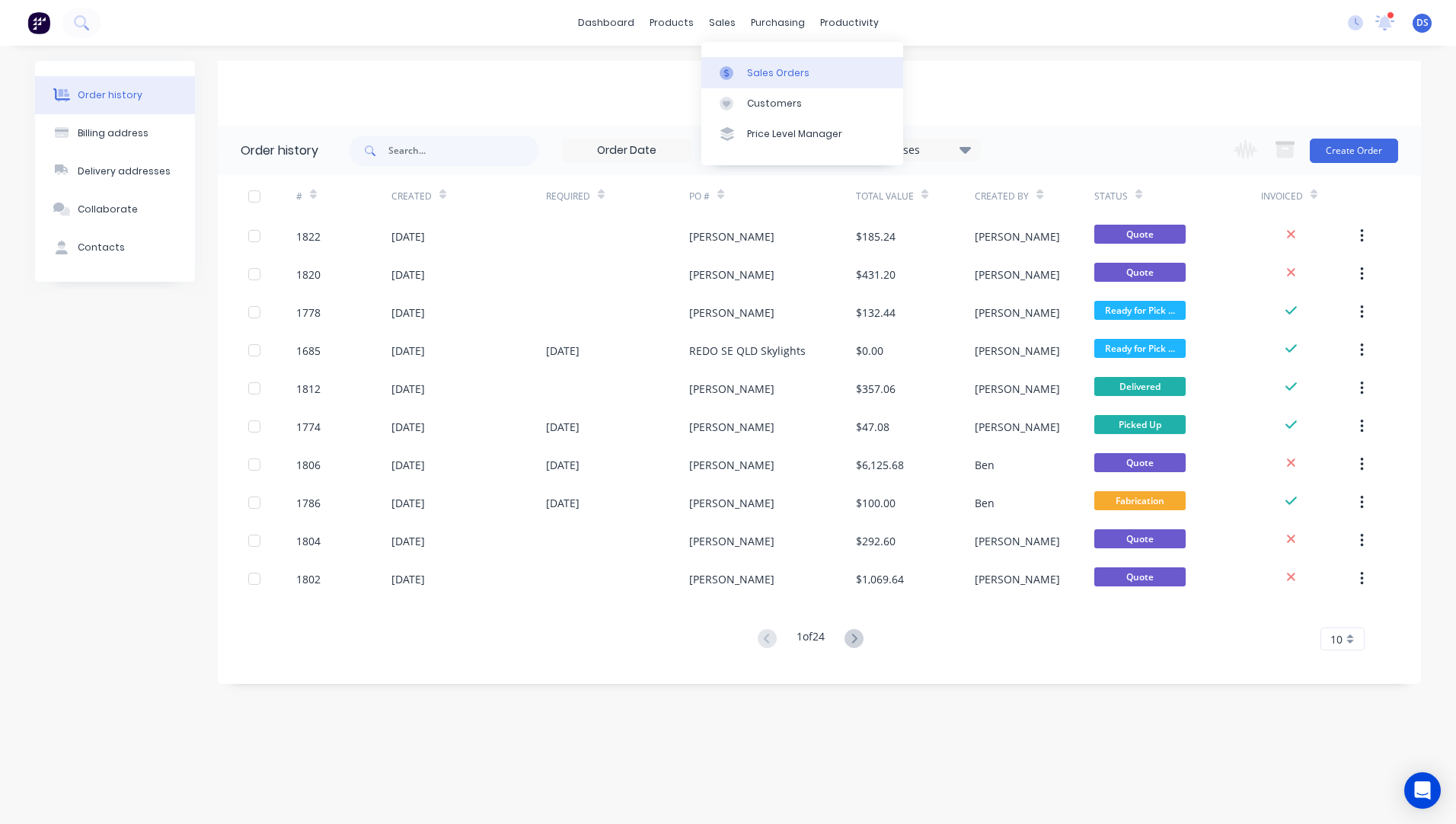
click at [770, 80] on link "Sales Orders" at bounding box center [802, 72] width 202 height 31
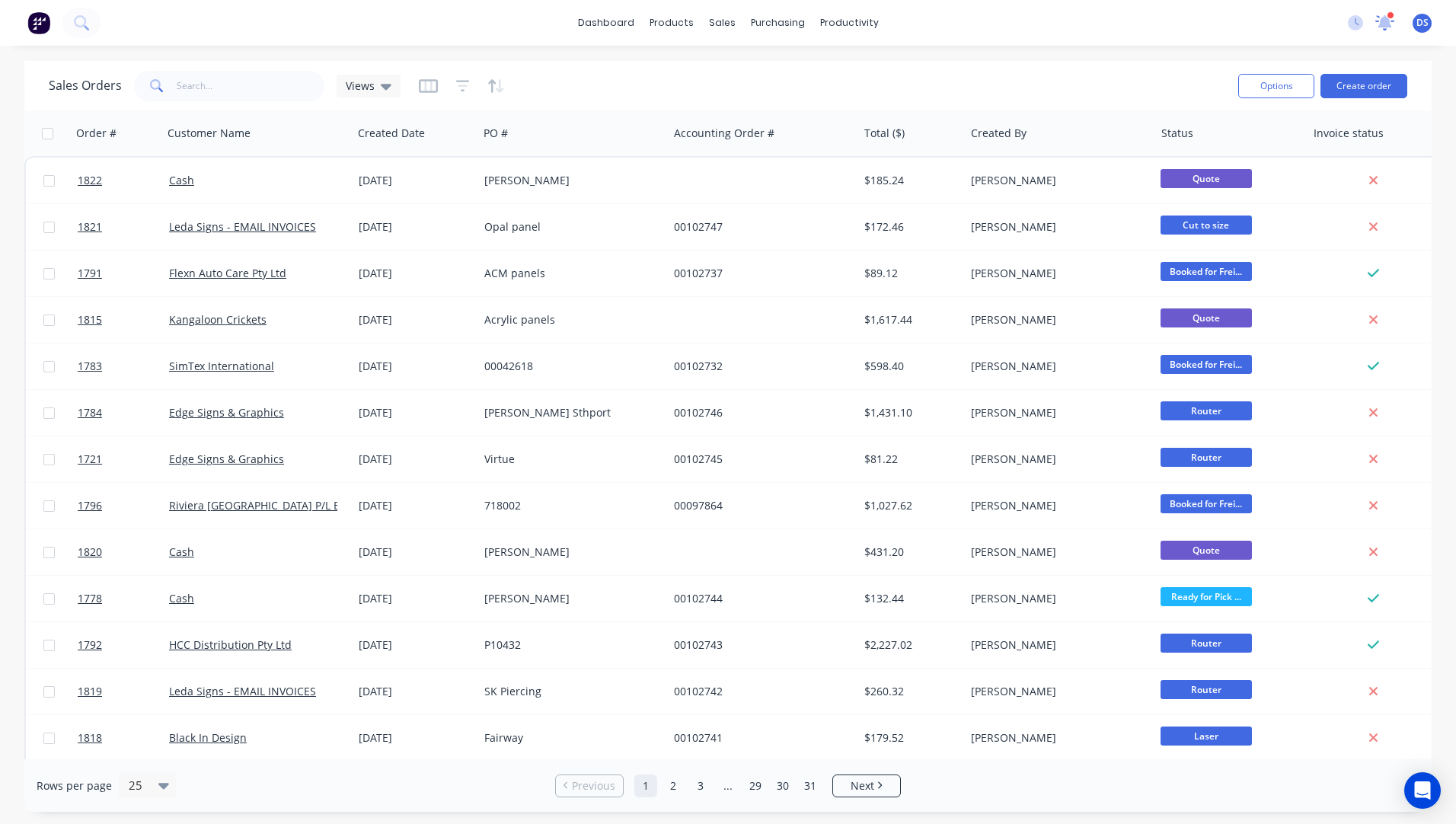
click at [1385, 21] on icon at bounding box center [1385, 20] width 14 height 13
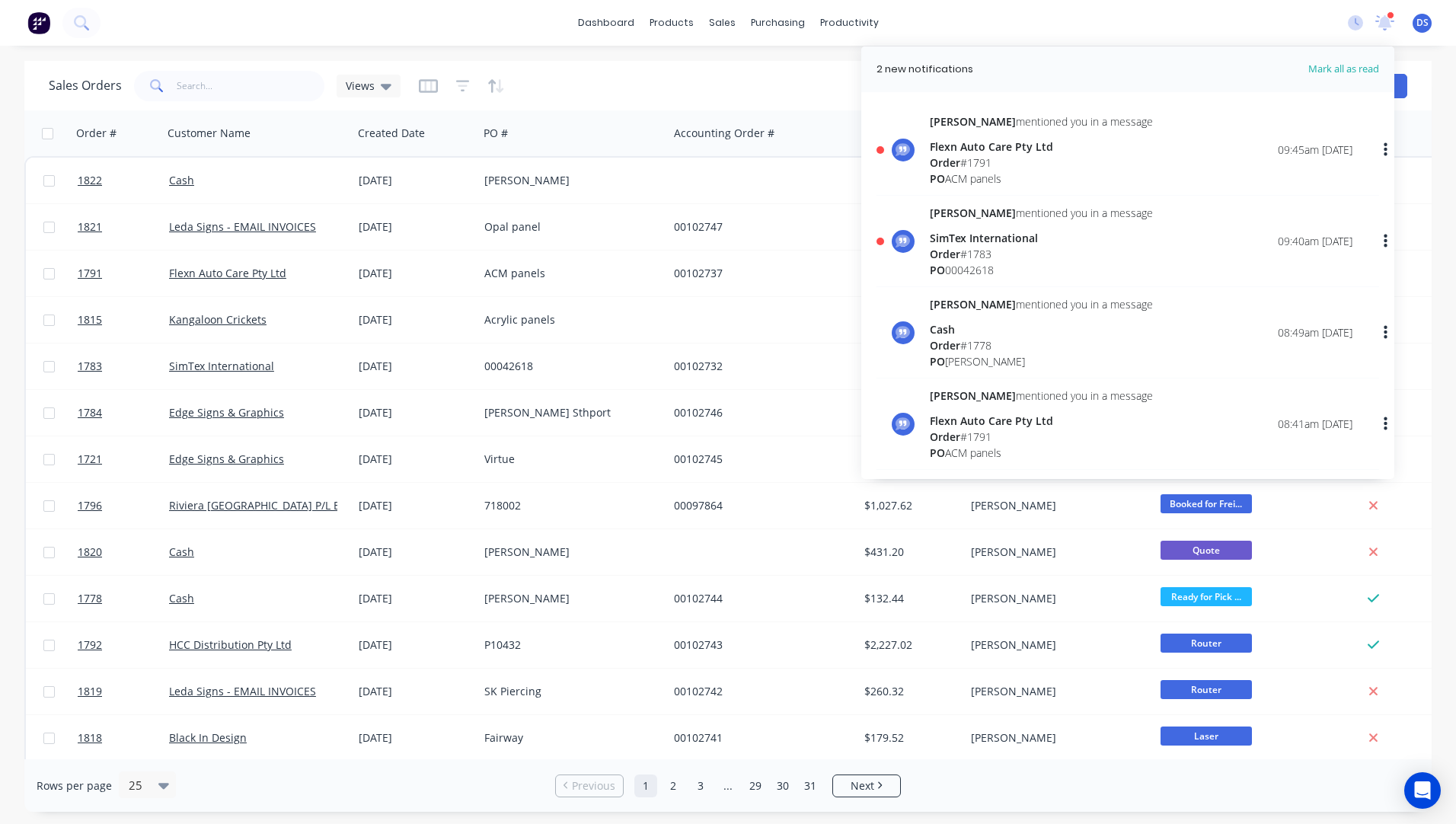
click at [979, 163] on div "Order # 1791" at bounding box center [1042, 163] width 224 height 16
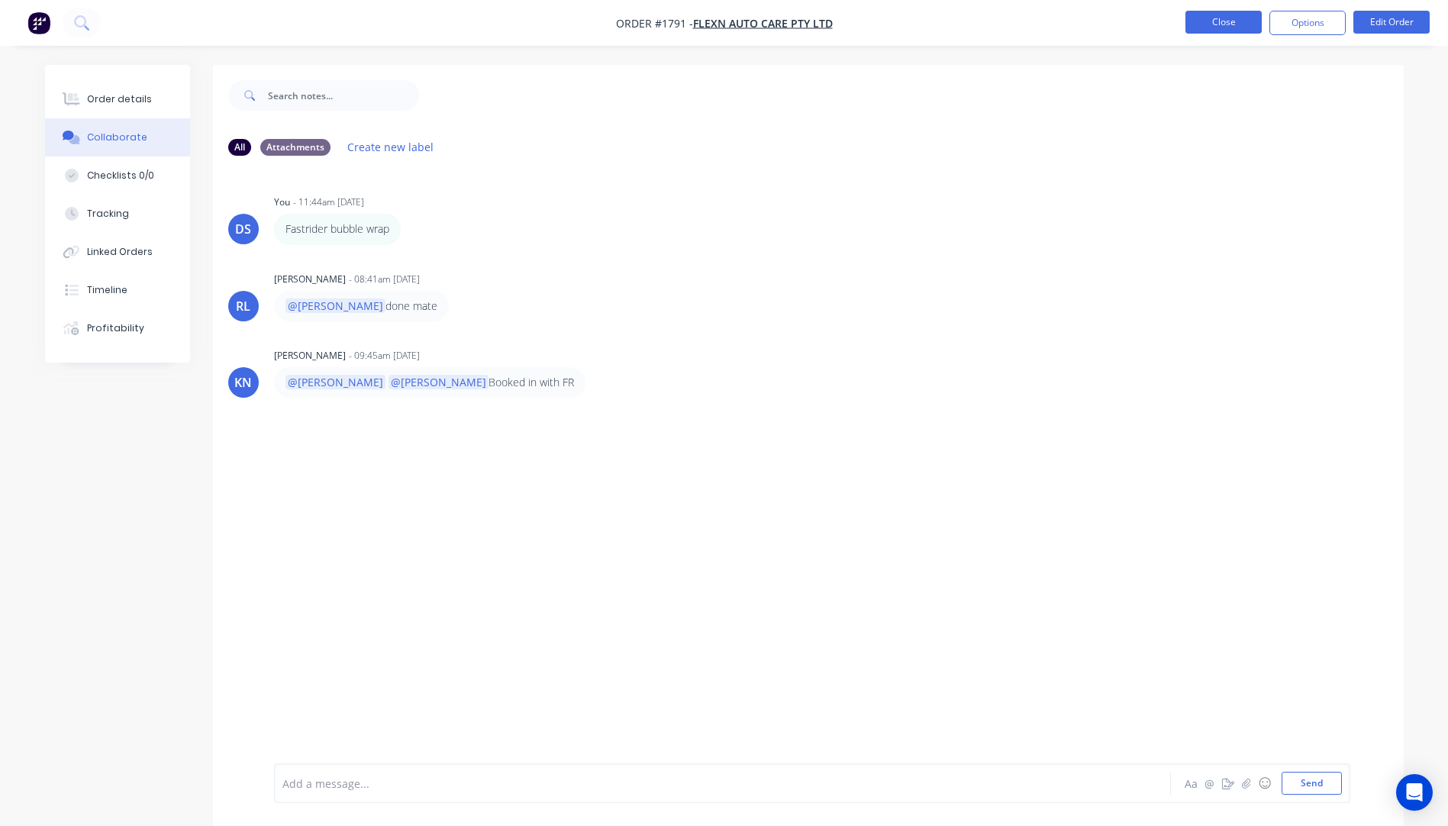
click at [1228, 25] on button "Close" at bounding box center [1223, 22] width 76 height 23
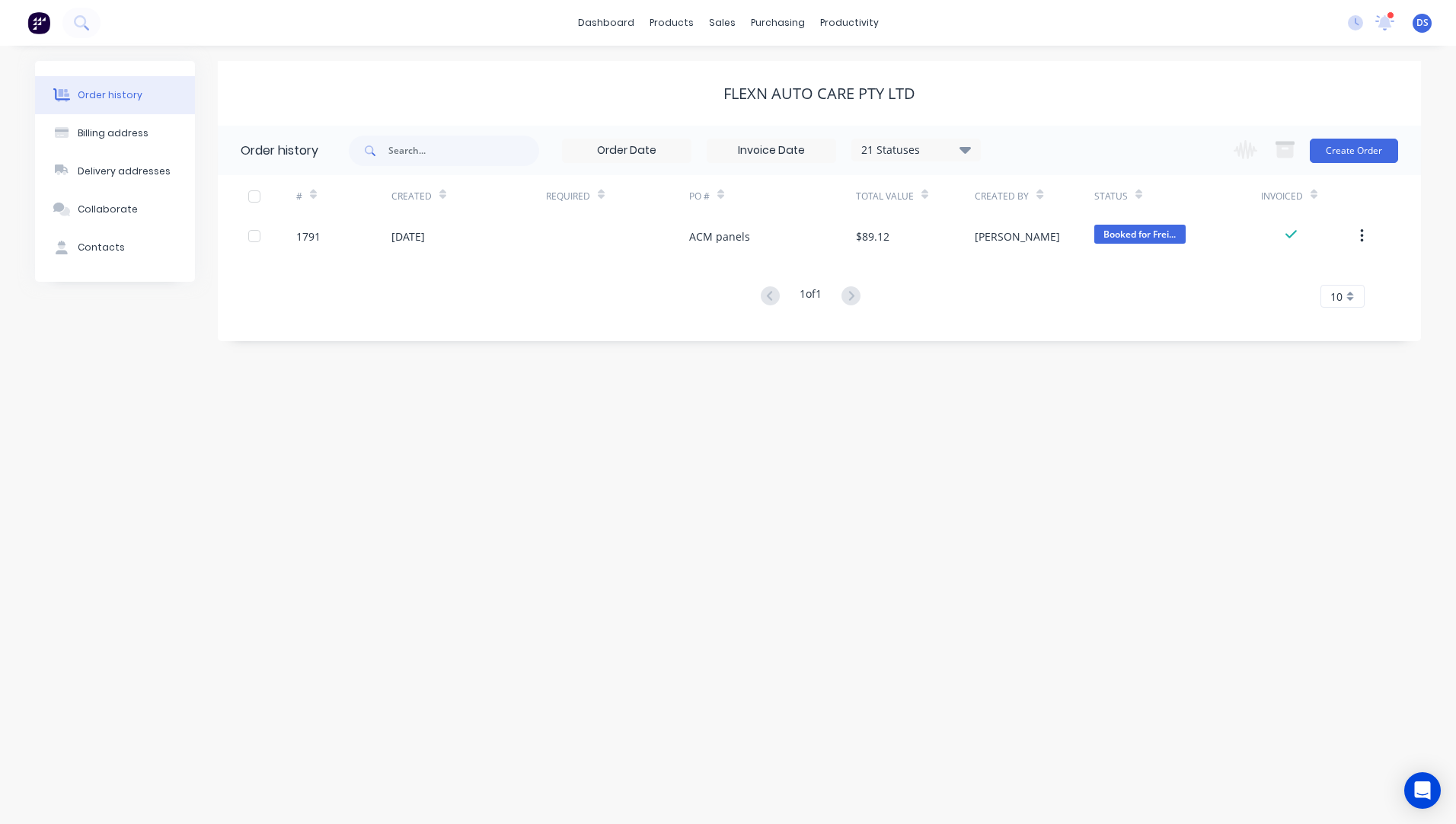
click at [1390, 13] on div at bounding box center [1391, 15] width 8 height 8
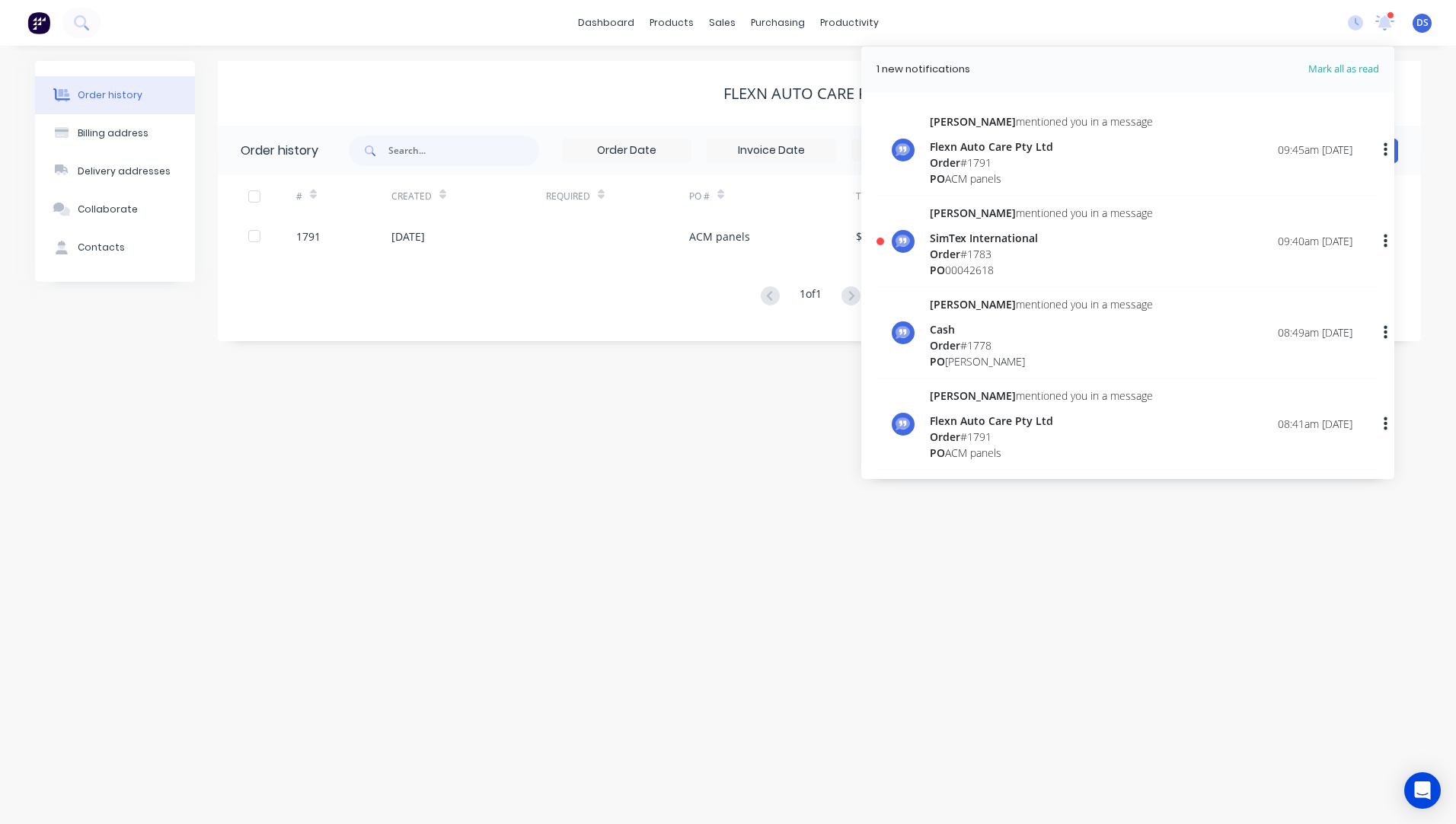
click at [976, 253] on div "Order # 1783" at bounding box center [1042, 253] width 224 height 16
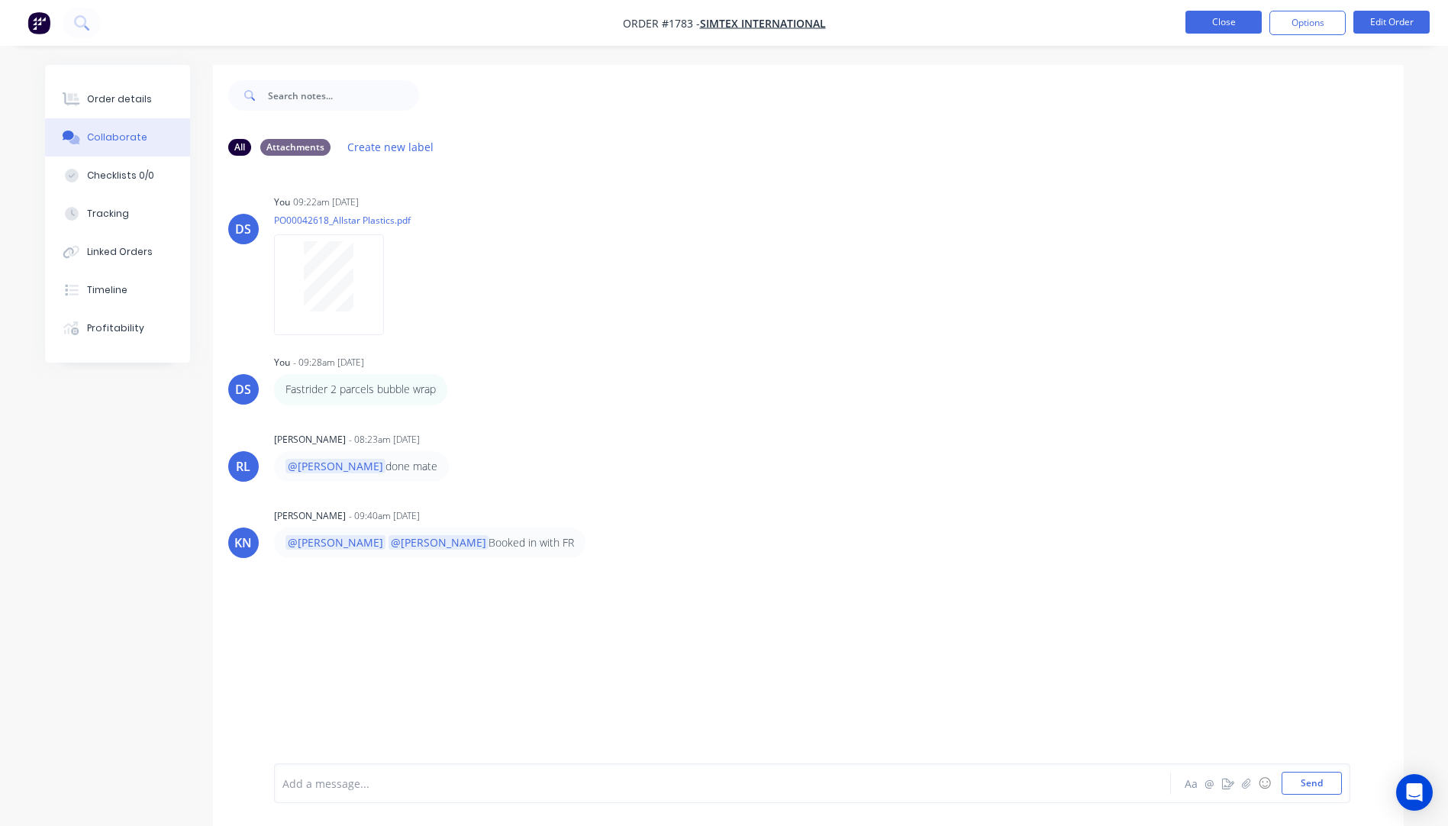
click at [1236, 28] on button "Close" at bounding box center [1223, 22] width 76 height 23
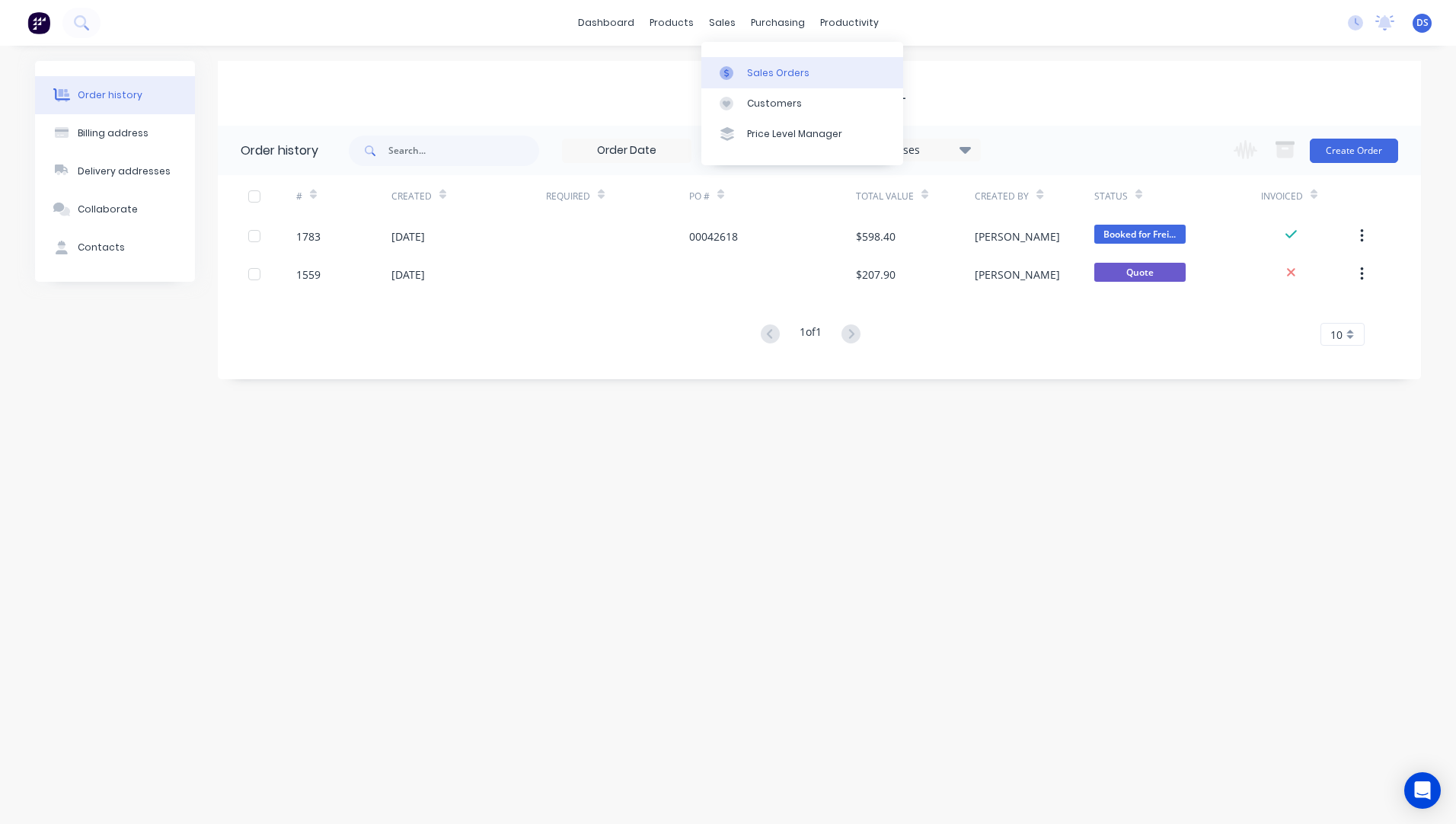
click at [776, 72] on div "Sales Orders" at bounding box center [778, 73] width 63 height 14
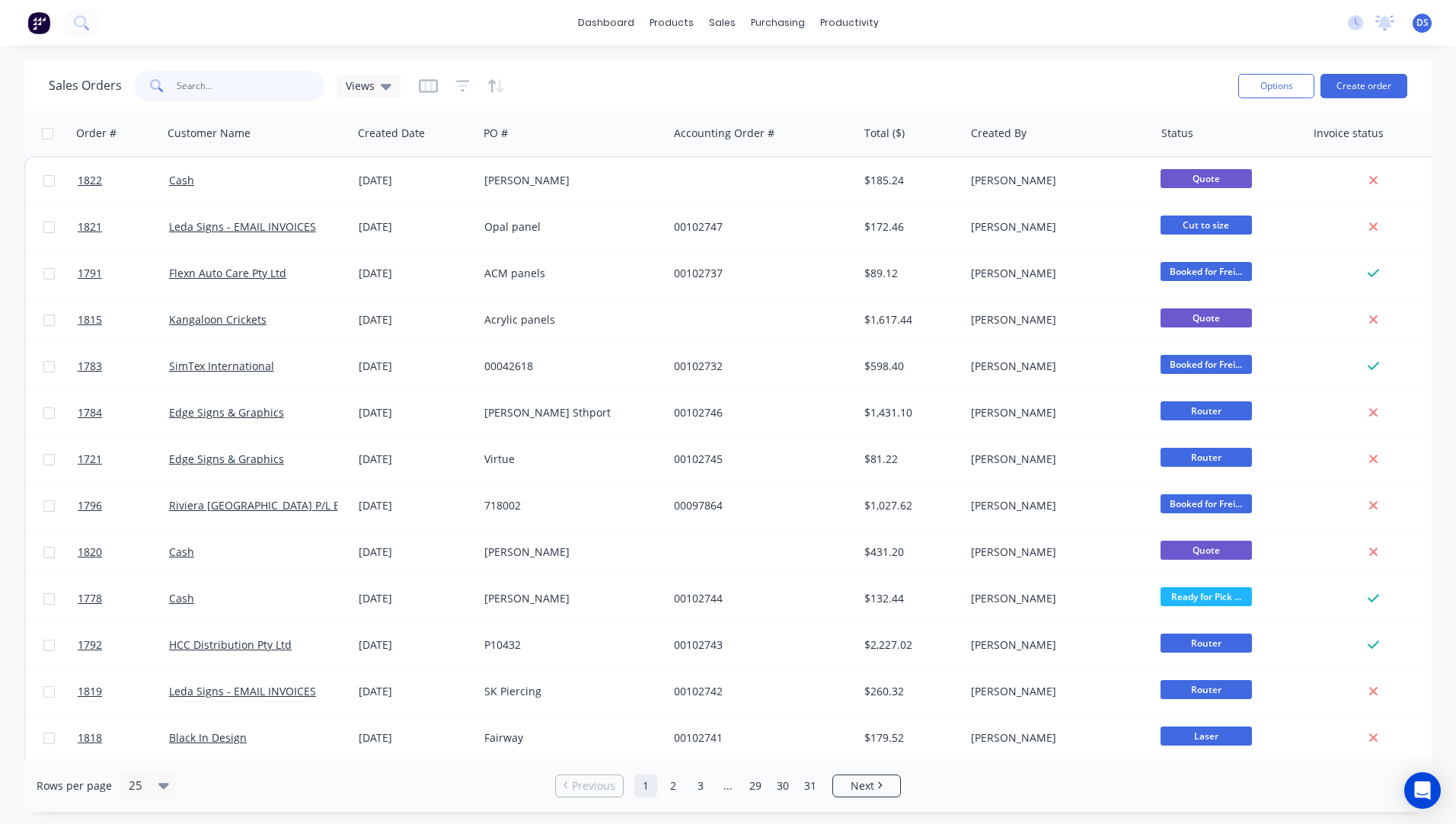
click at [212, 95] on input "text" at bounding box center [250, 86] width 149 height 31
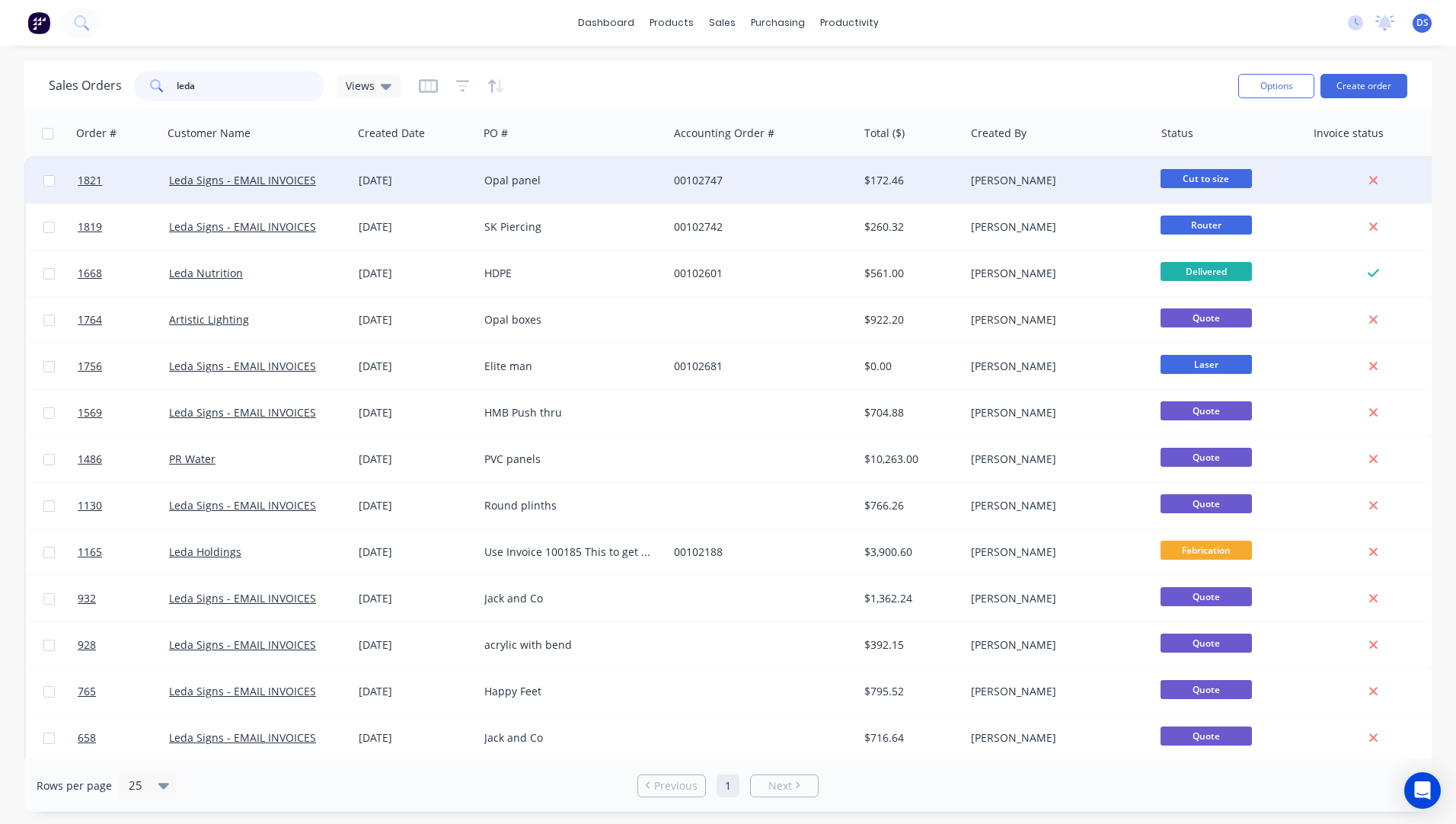
type input "leda"
click at [488, 191] on div "Opal panel" at bounding box center [573, 181] width 190 height 46
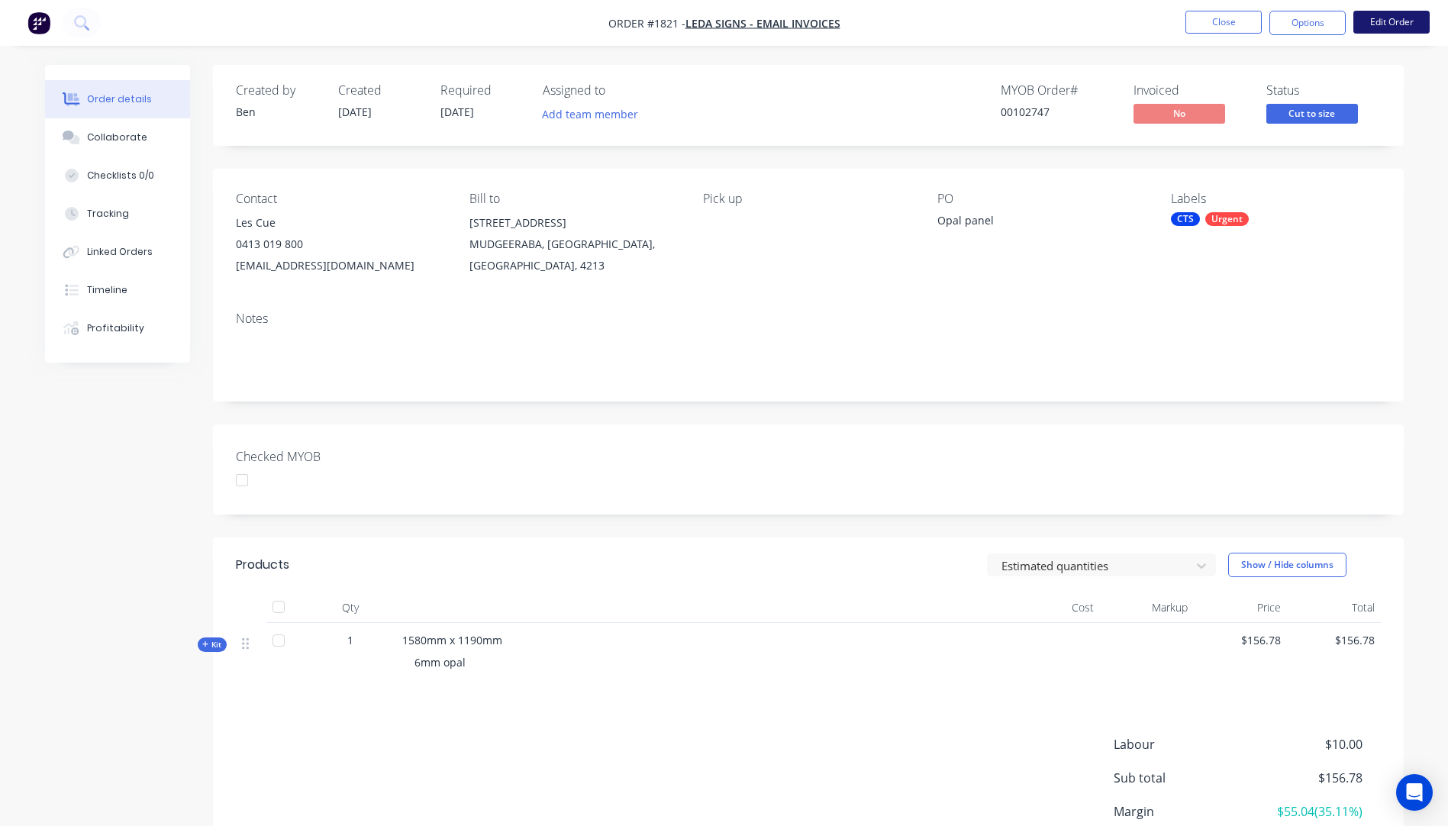
click at [1389, 21] on button "Edit Order" at bounding box center [1391, 22] width 76 height 23
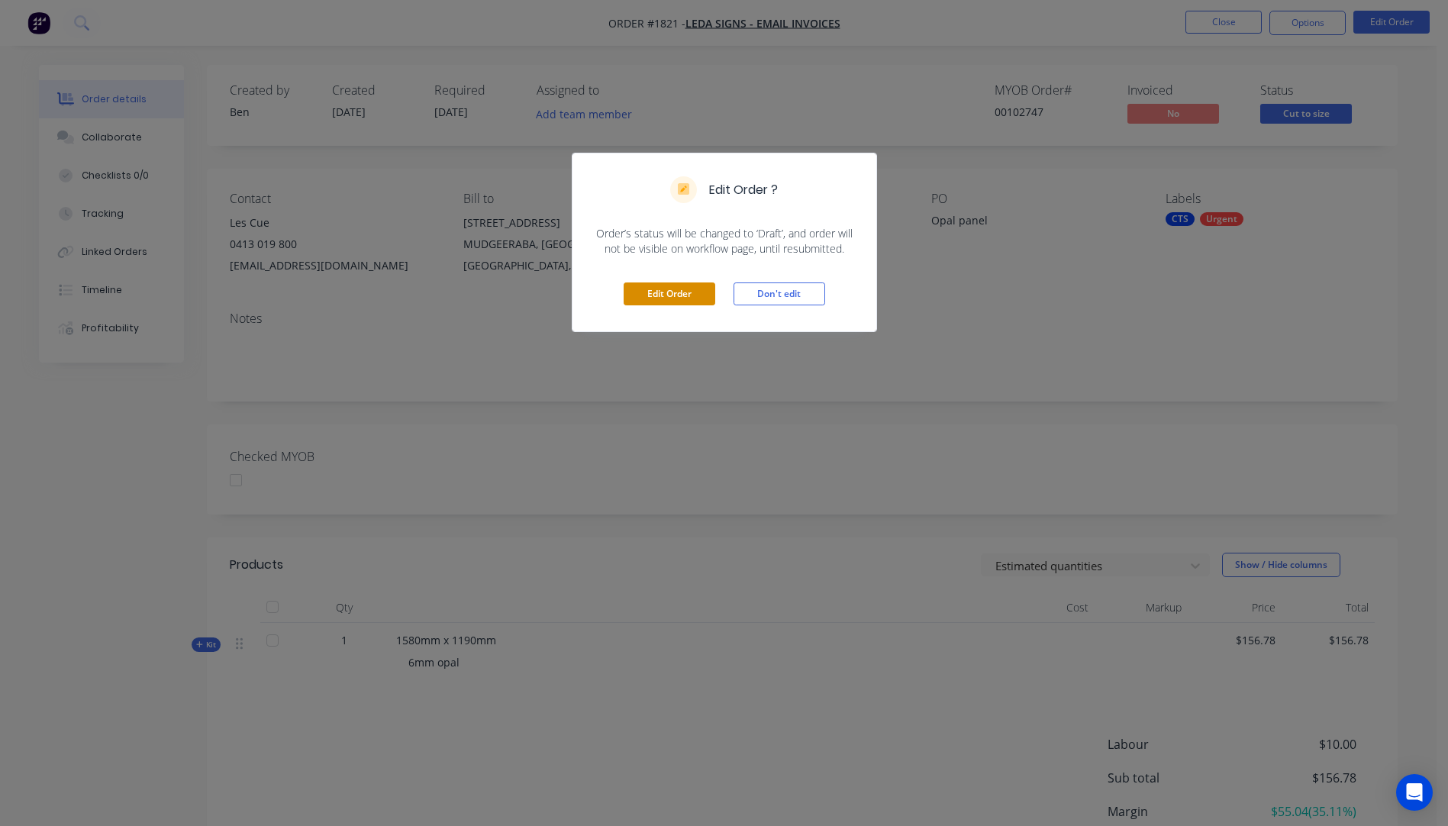
click at [650, 291] on button "Edit Order" at bounding box center [669, 293] width 92 height 23
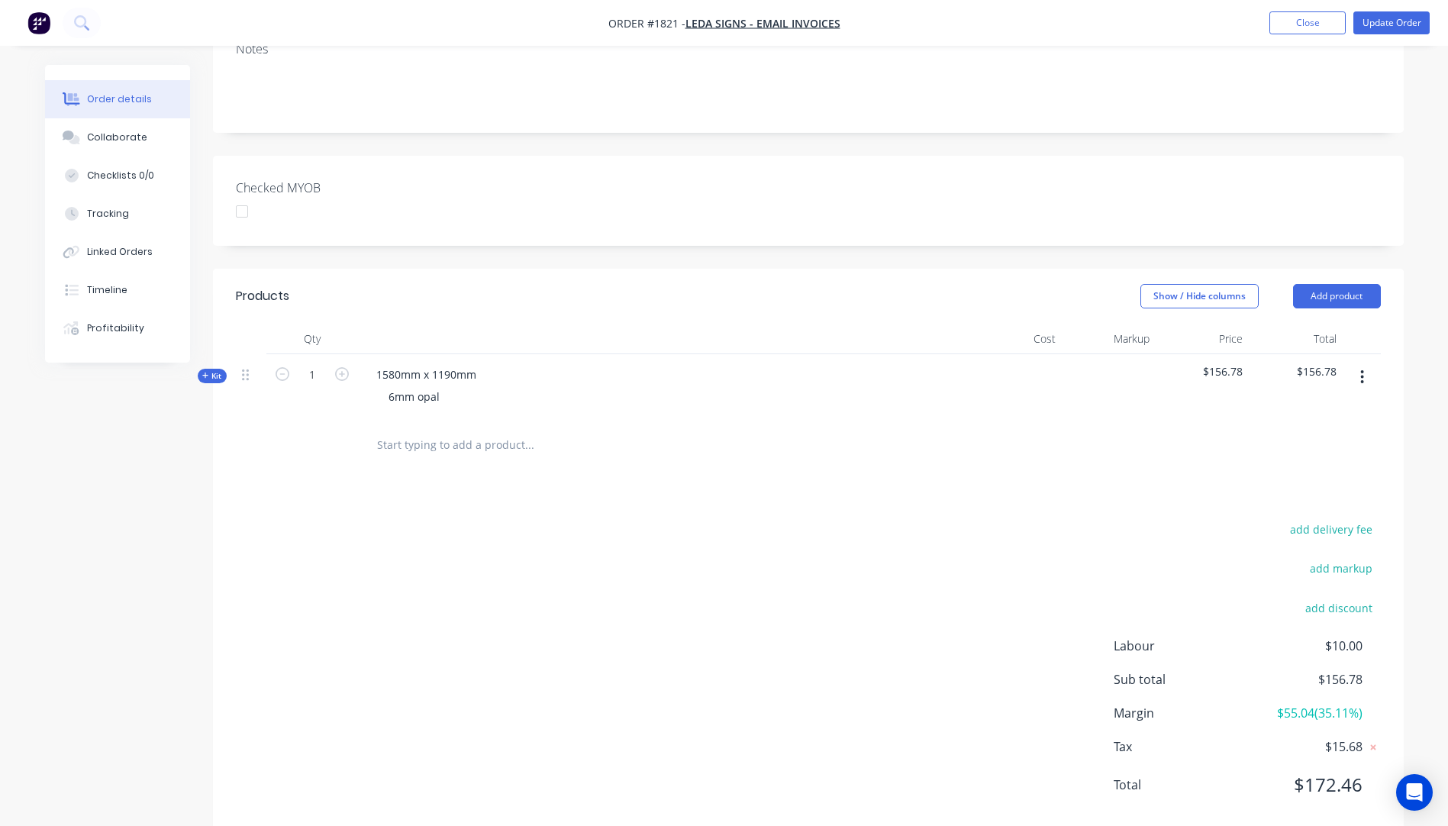
scroll to position [327, 0]
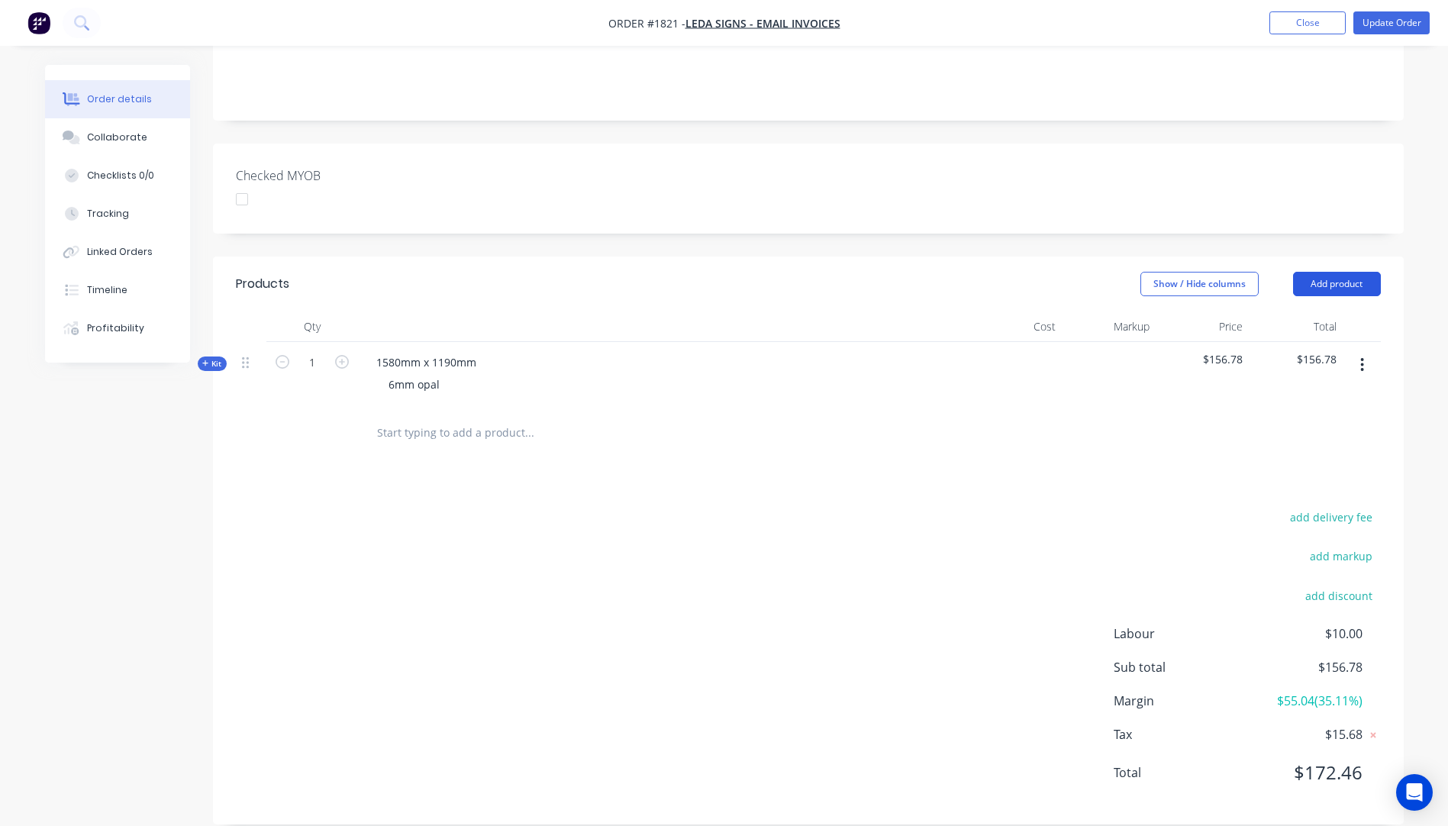
click at [1331, 272] on button "Add product" at bounding box center [1337, 284] width 88 height 24
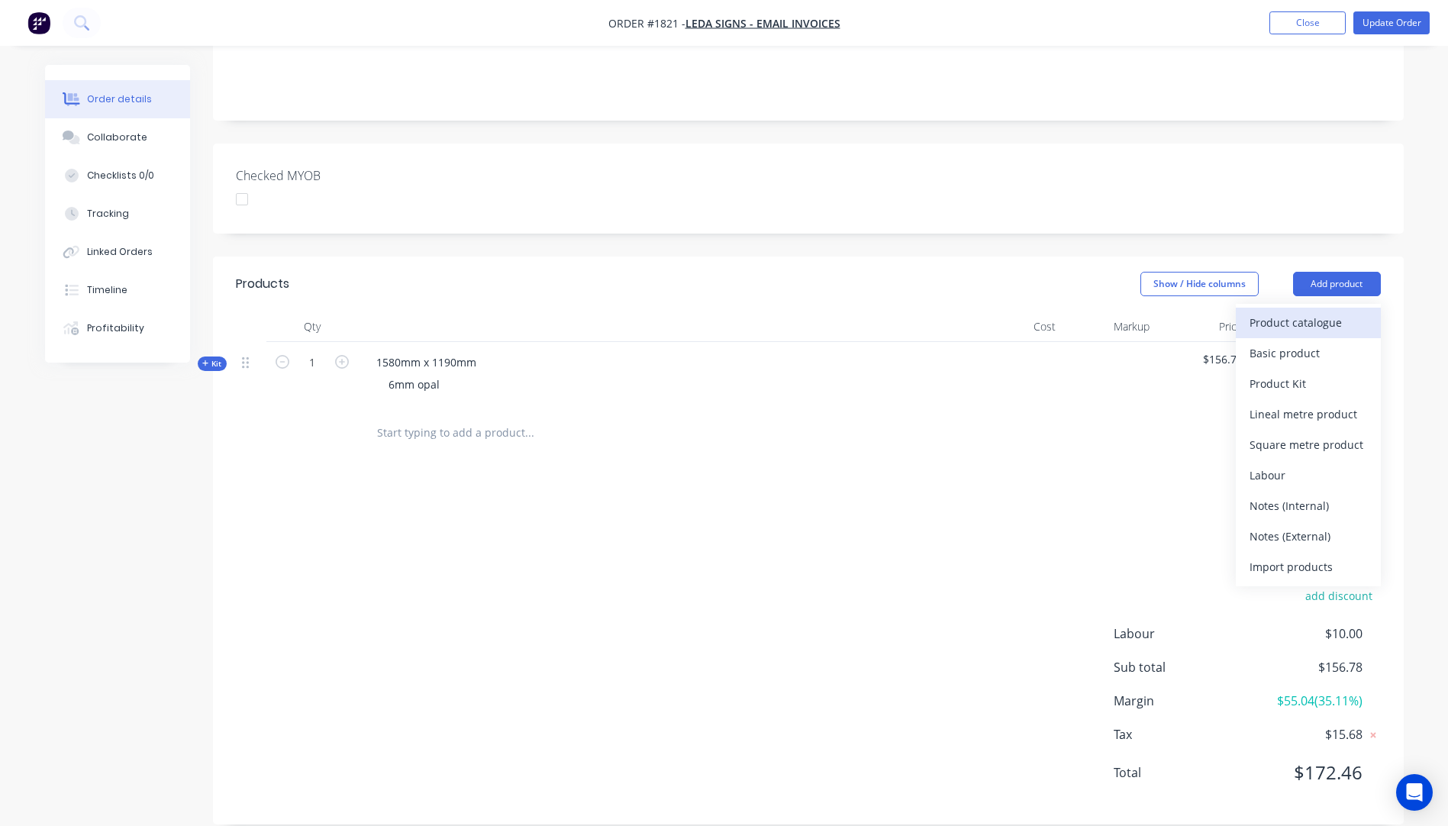
click at [1288, 311] on div "Product catalogue" at bounding box center [1308, 322] width 118 height 22
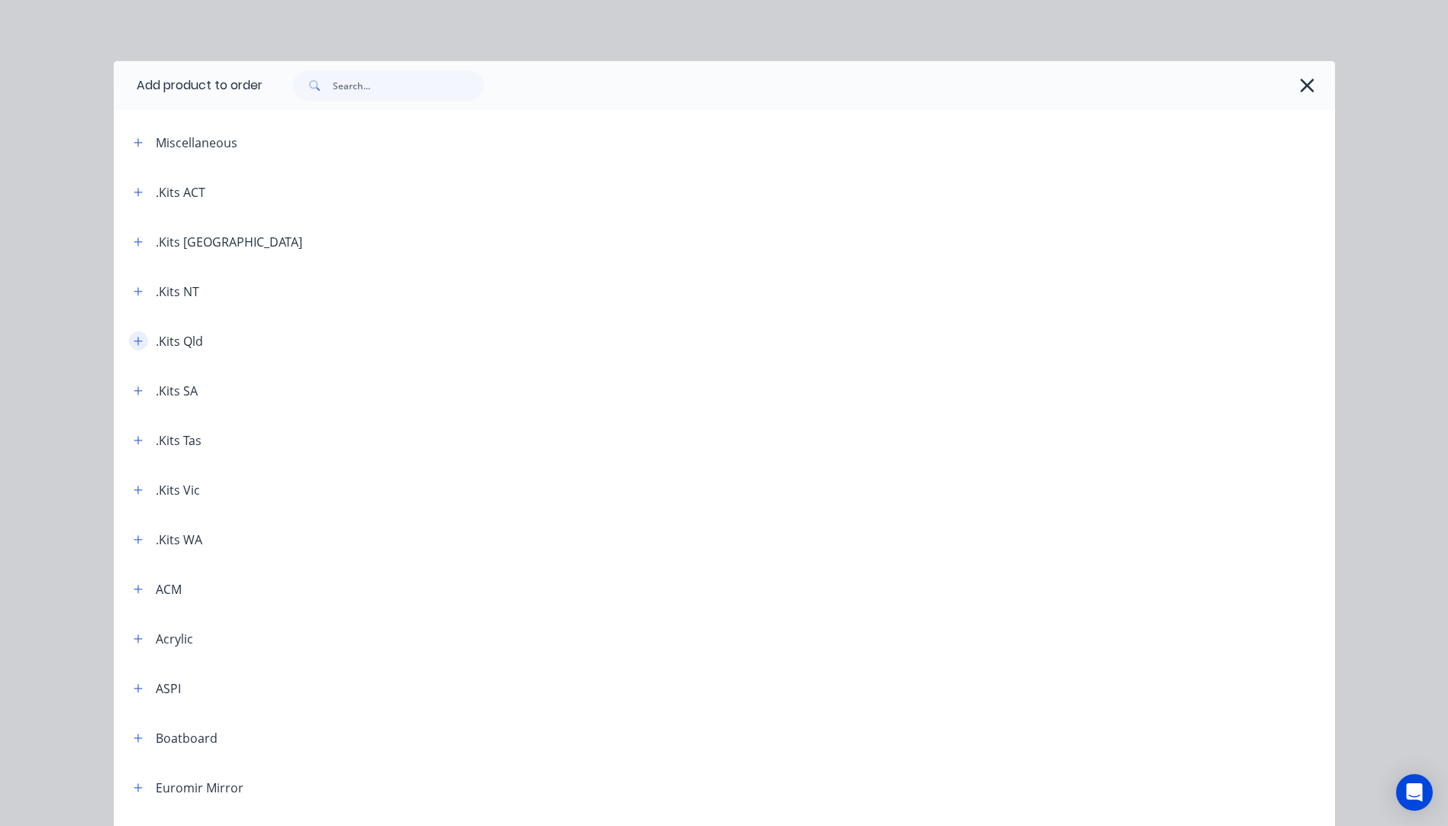
click at [134, 344] on icon "button" at bounding box center [138, 341] width 9 height 11
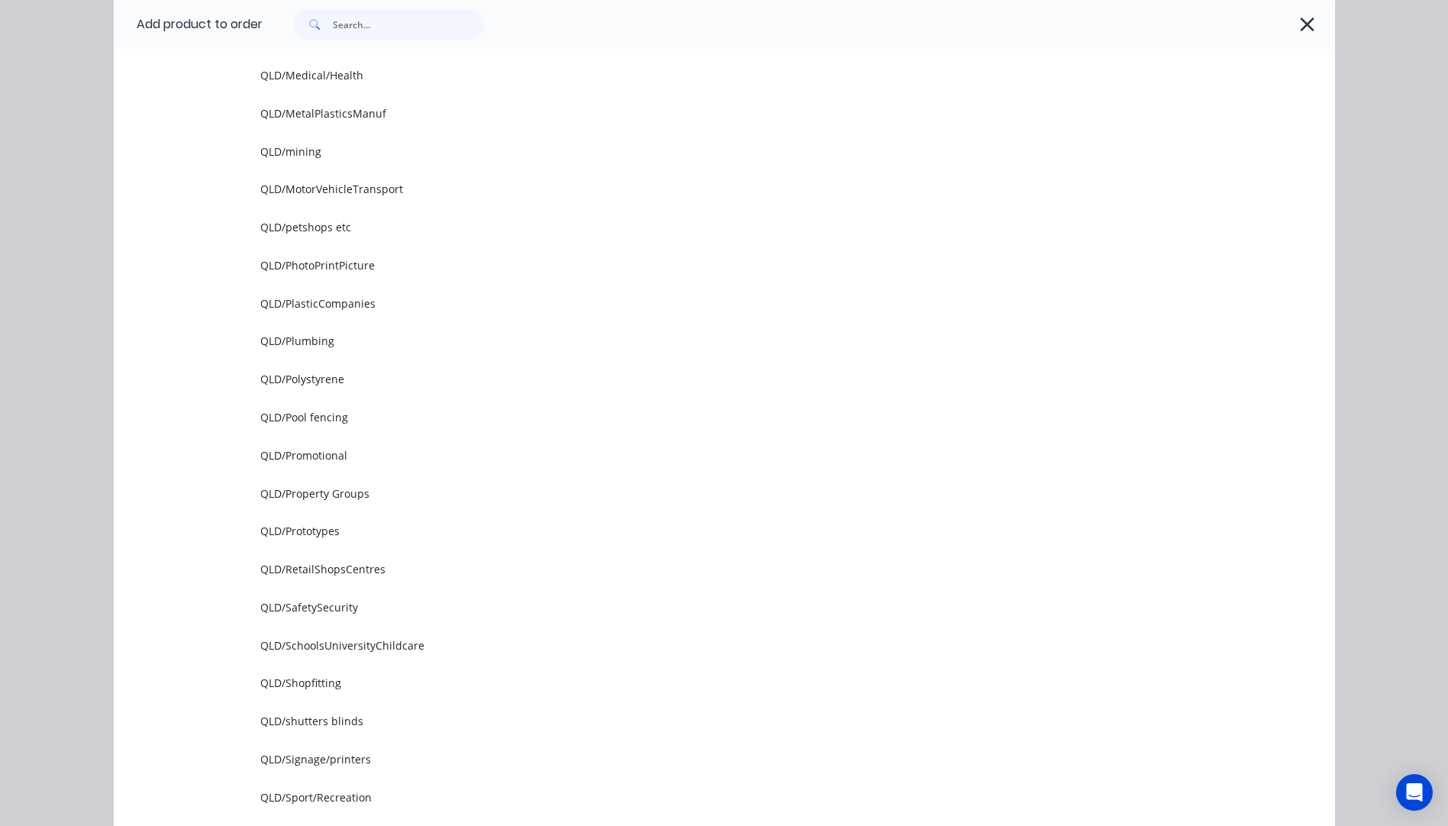
scroll to position [1603, 0]
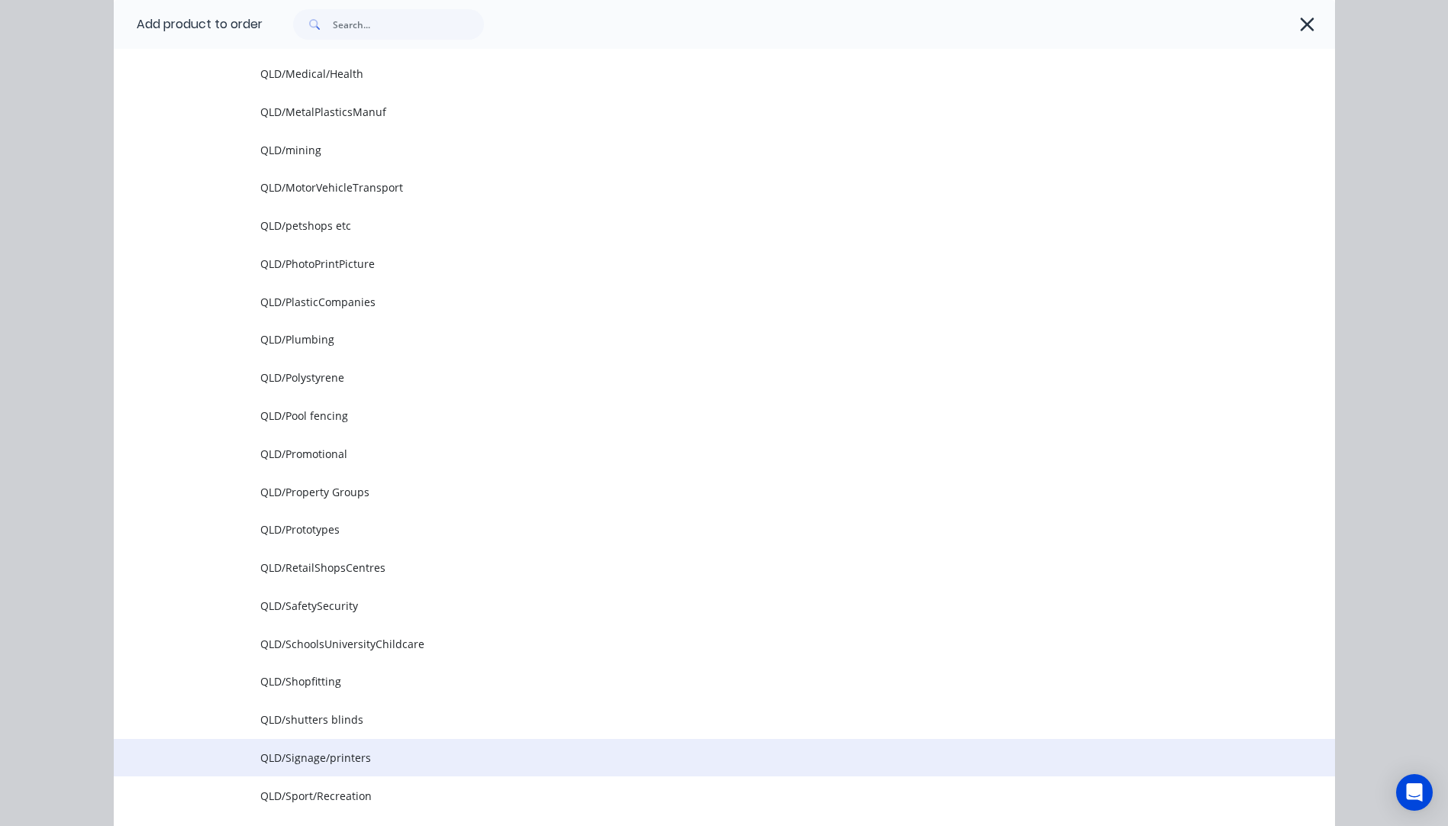
click at [336, 752] on span "QLD/Signage/printers" at bounding box center [689, 757] width 859 height 16
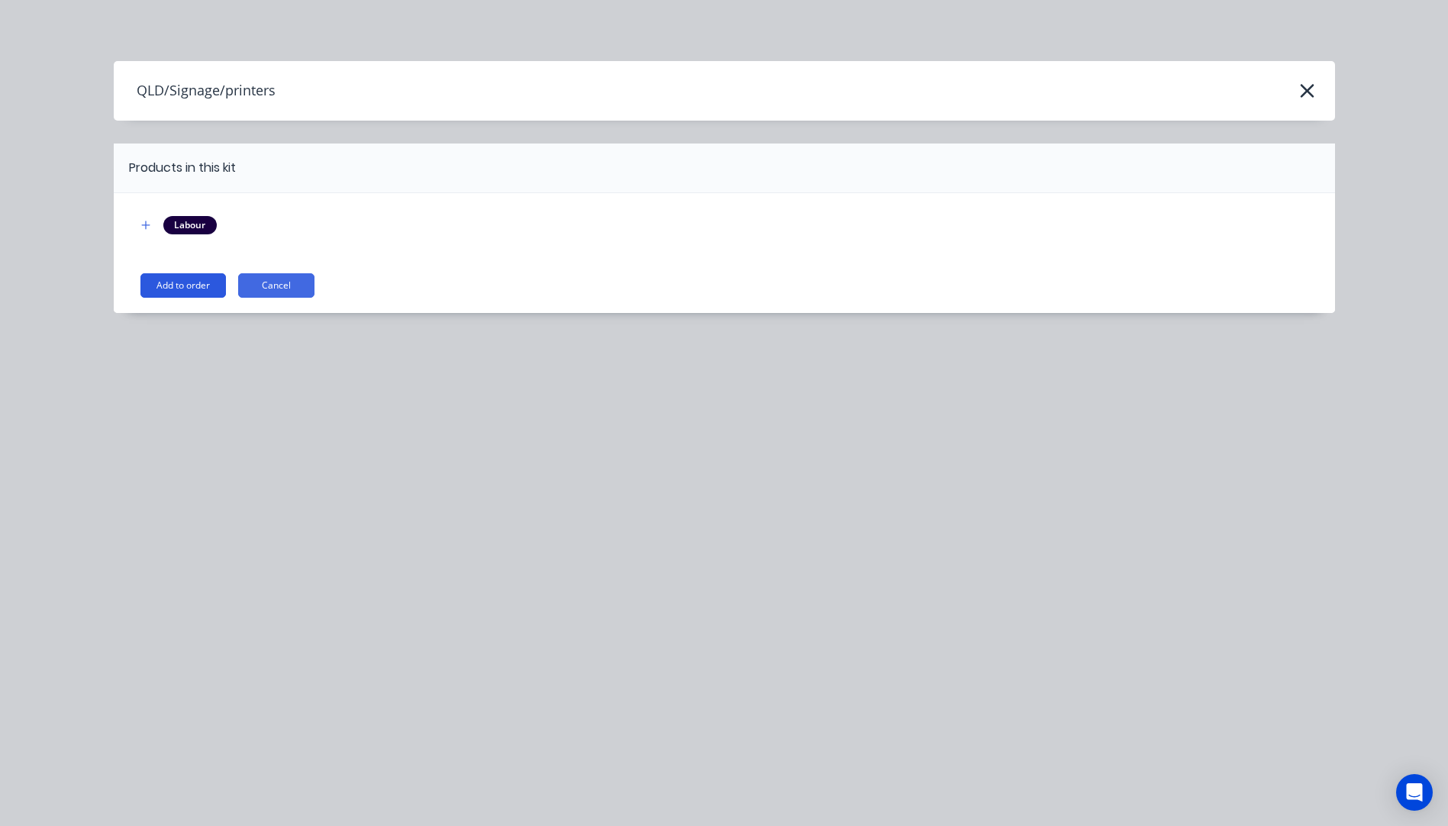
click at [193, 281] on button "Add to order" at bounding box center [182, 285] width 85 height 24
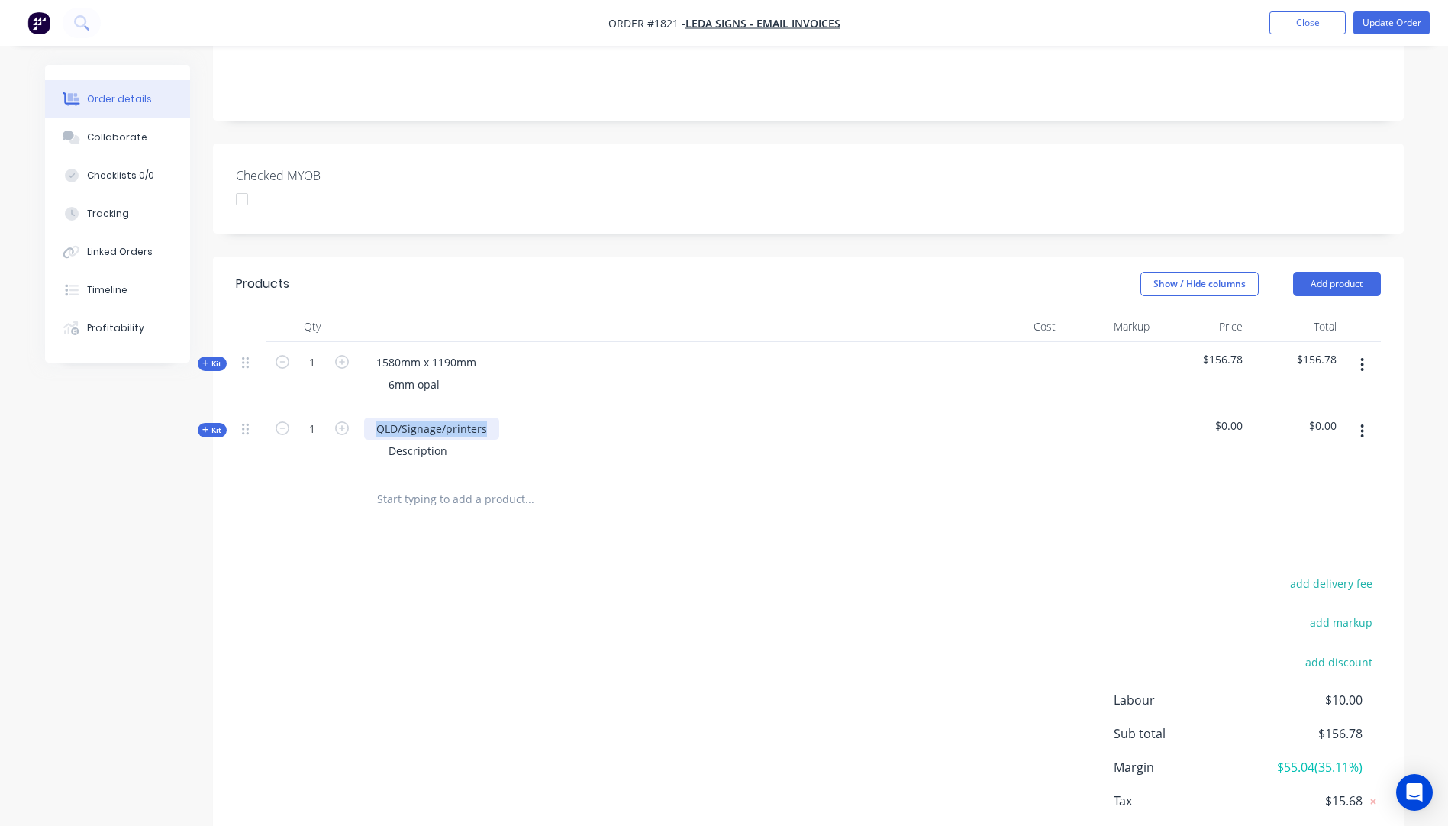
drag, startPoint x: 488, startPoint y: 402, endPoint x: 366, endPoint y: 394, distance: 121.6
click at [366, 408] on div "QLD/Signage/printers Description" at bounding box center [663, 441] width 611 height 66
click at [413, 417] on div "3mm" at bounding box center [389, 428] width 50 height 22
drag, startPoint x: 452, startPoint y: 431, endPoint x: 382, endPoint y: 430, distance: 70.2
click at [382, 440] on div "Description" at bounding box center [417, 451] width 83 height 22
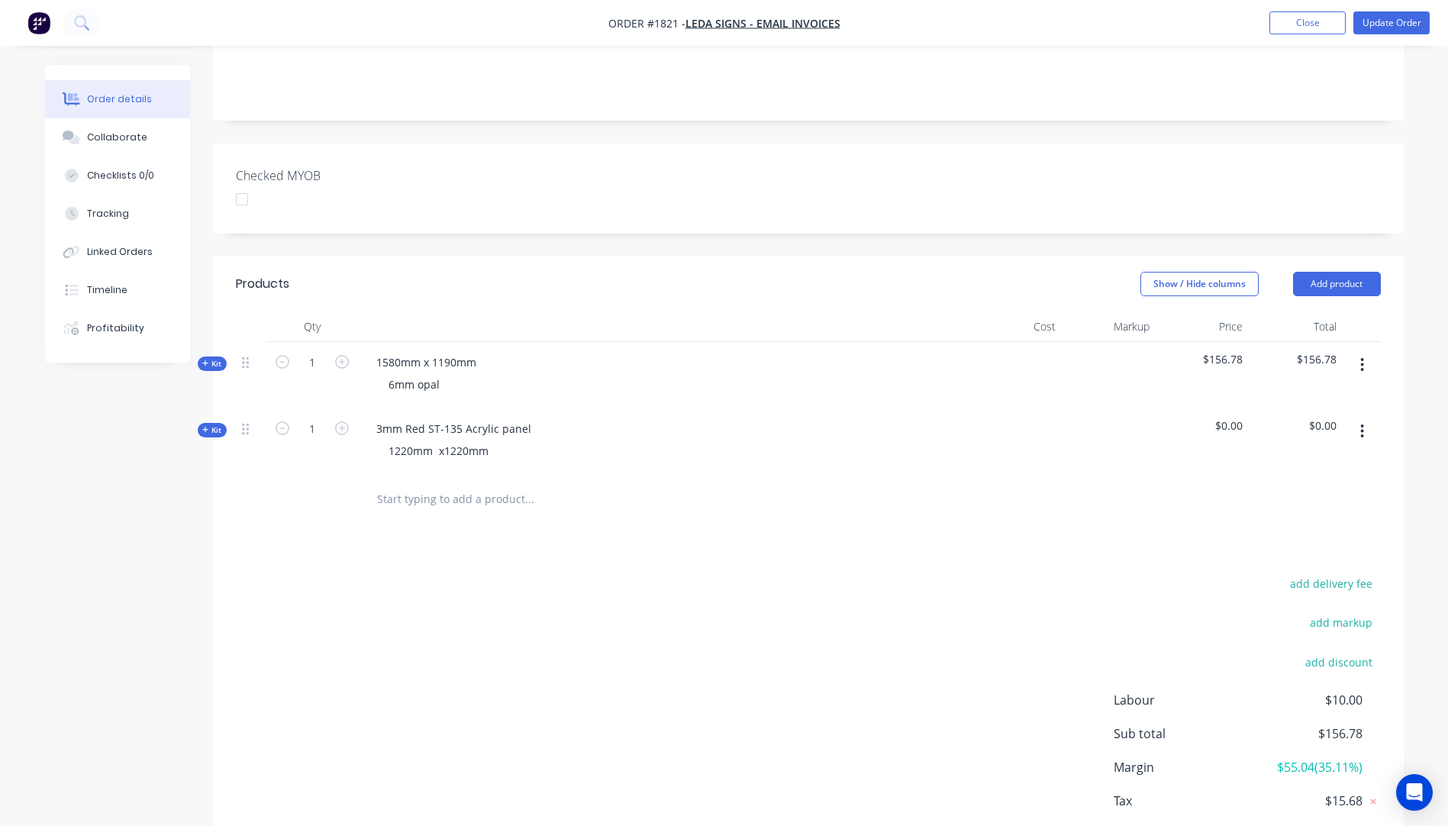
click at [466, 543] on div "Products Show / Hide columns Add product Qty Cost Markup Price Total Kit 1 1580…" at bounding box center [808, 573] width 1190 height 634
click at [206, 426] on icon "button" at bounding box center [205, 430] width 7 height 8
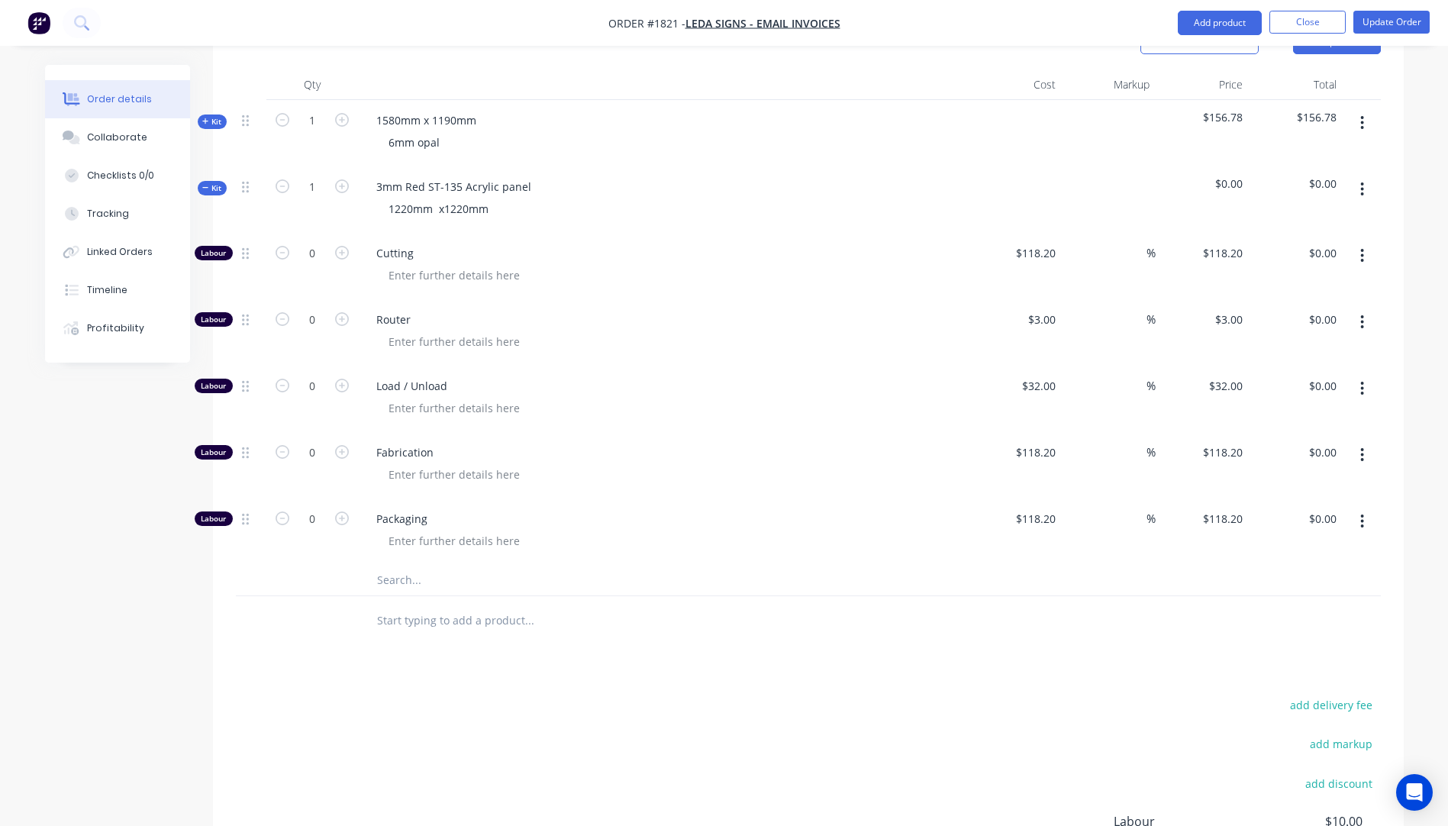
scroll to position [632, 0]
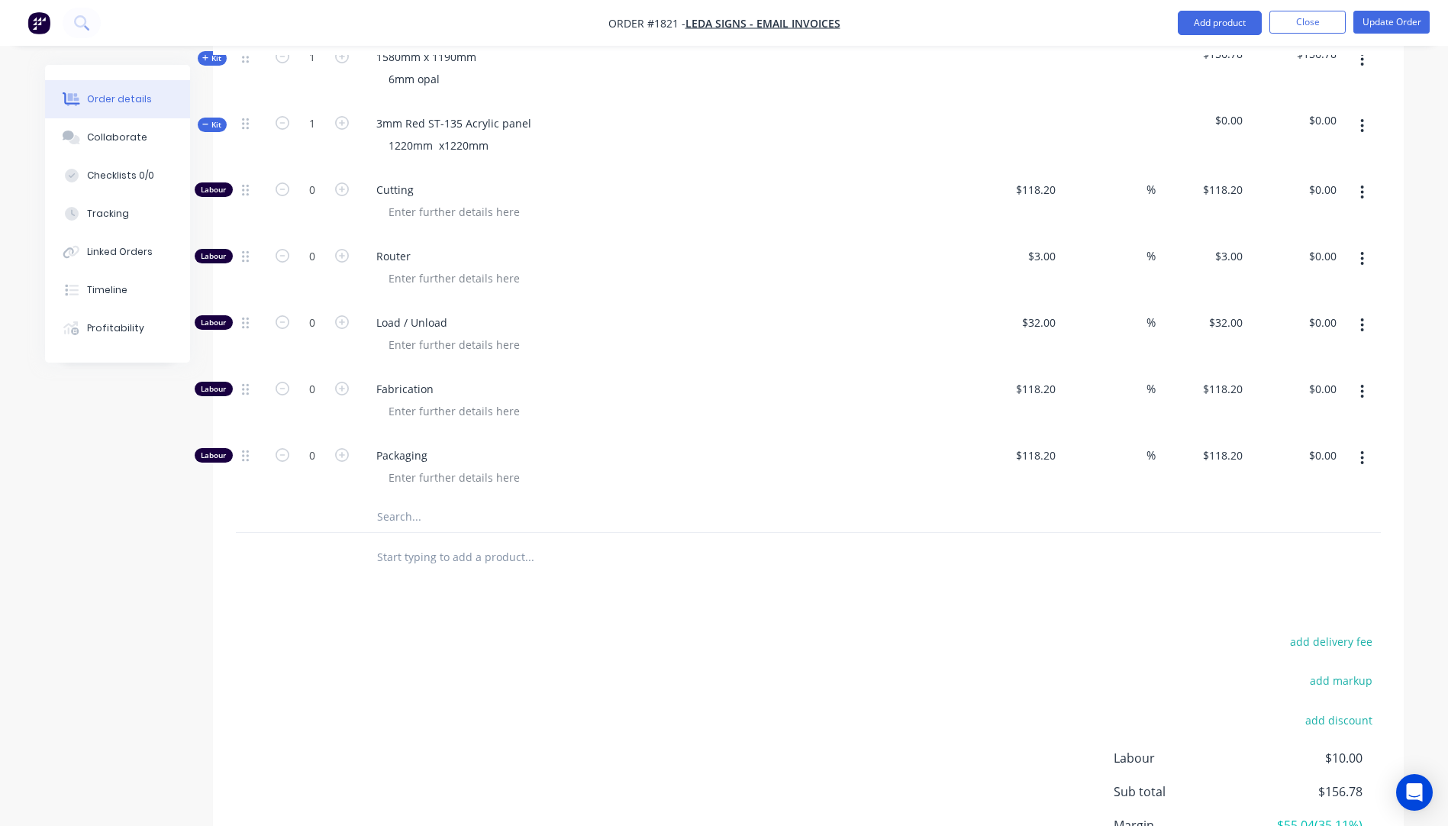
click at [407, 501] on input "text" at bounding box center [528, 516] width 305 height 31
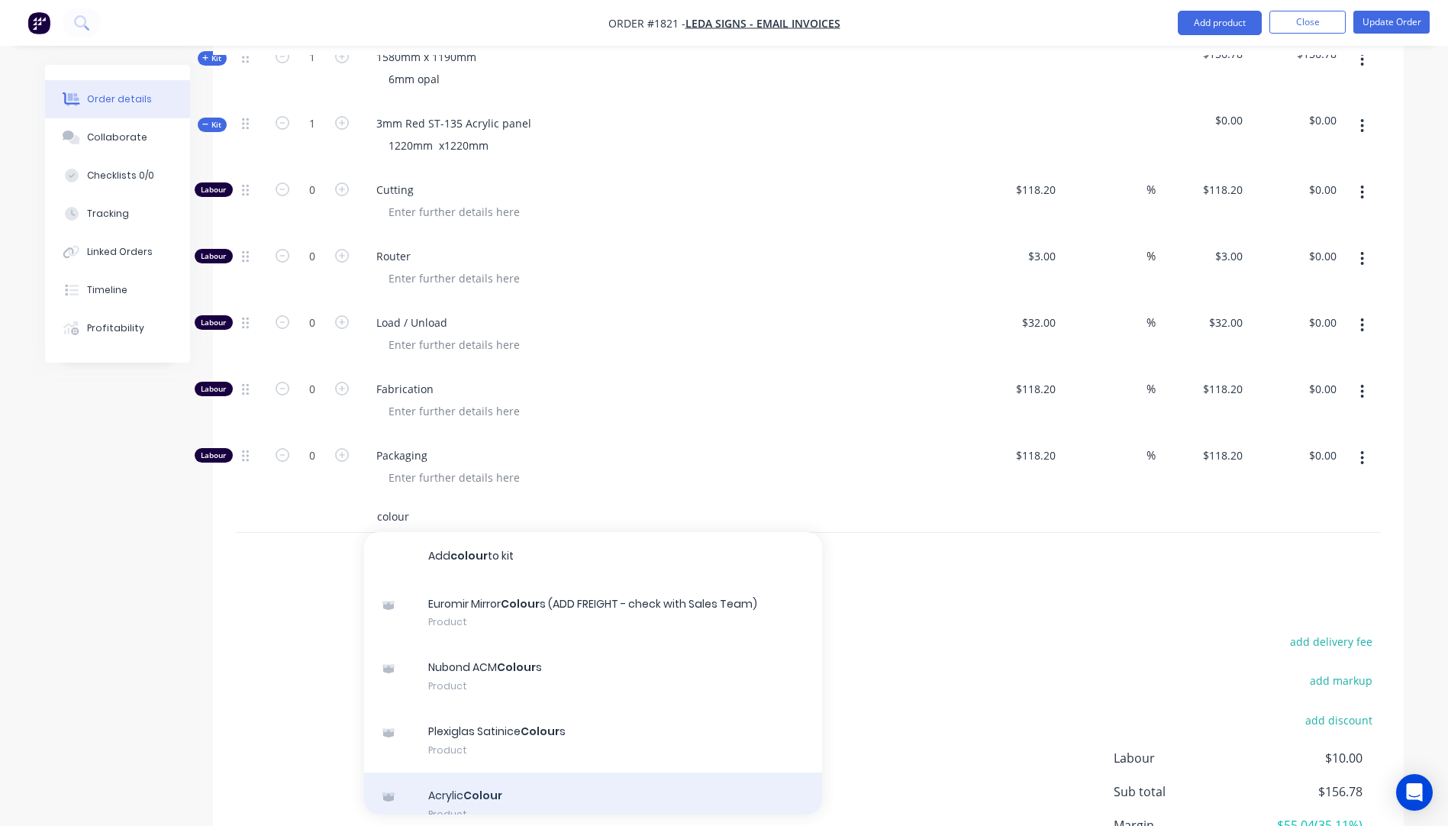
type input "colour"
click at [453, 772] on div "Acrylic Colour Product" at bounding box center [593, 804] width 458 height 64
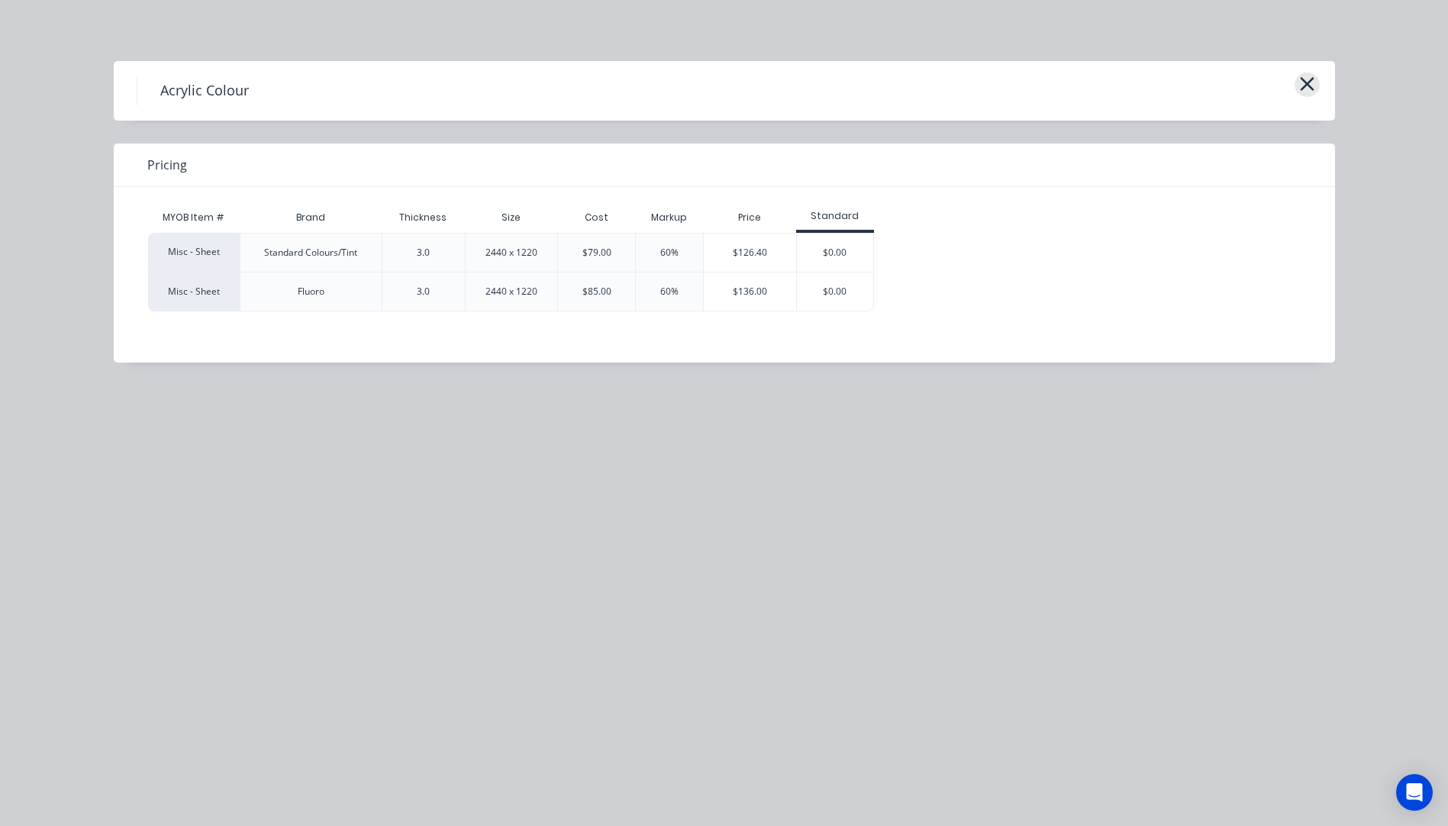
click at [1313, 92] on icon "button" at bounding box center [1307, 83] width 16 height 21
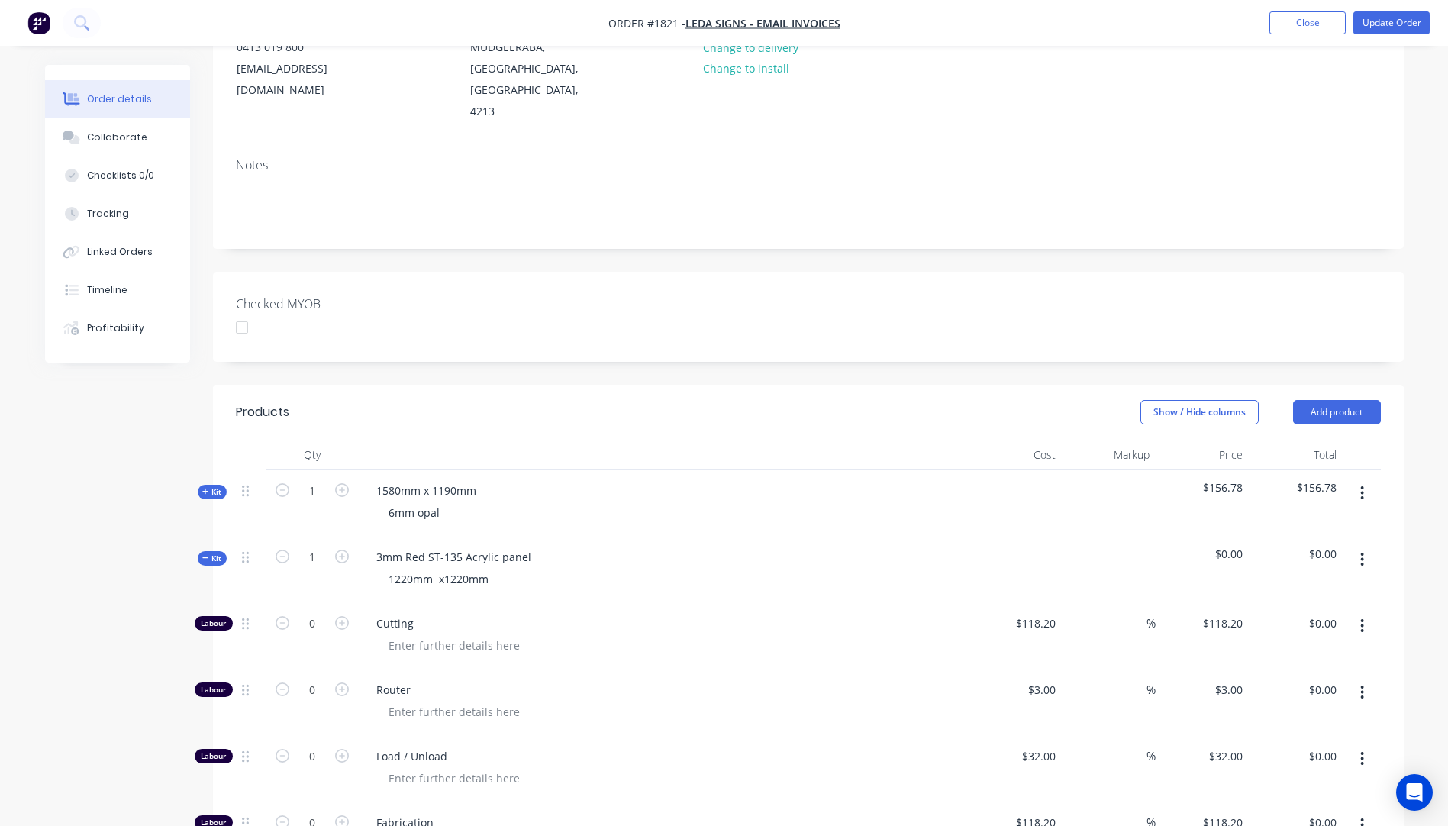
scroll to position [174, 0]
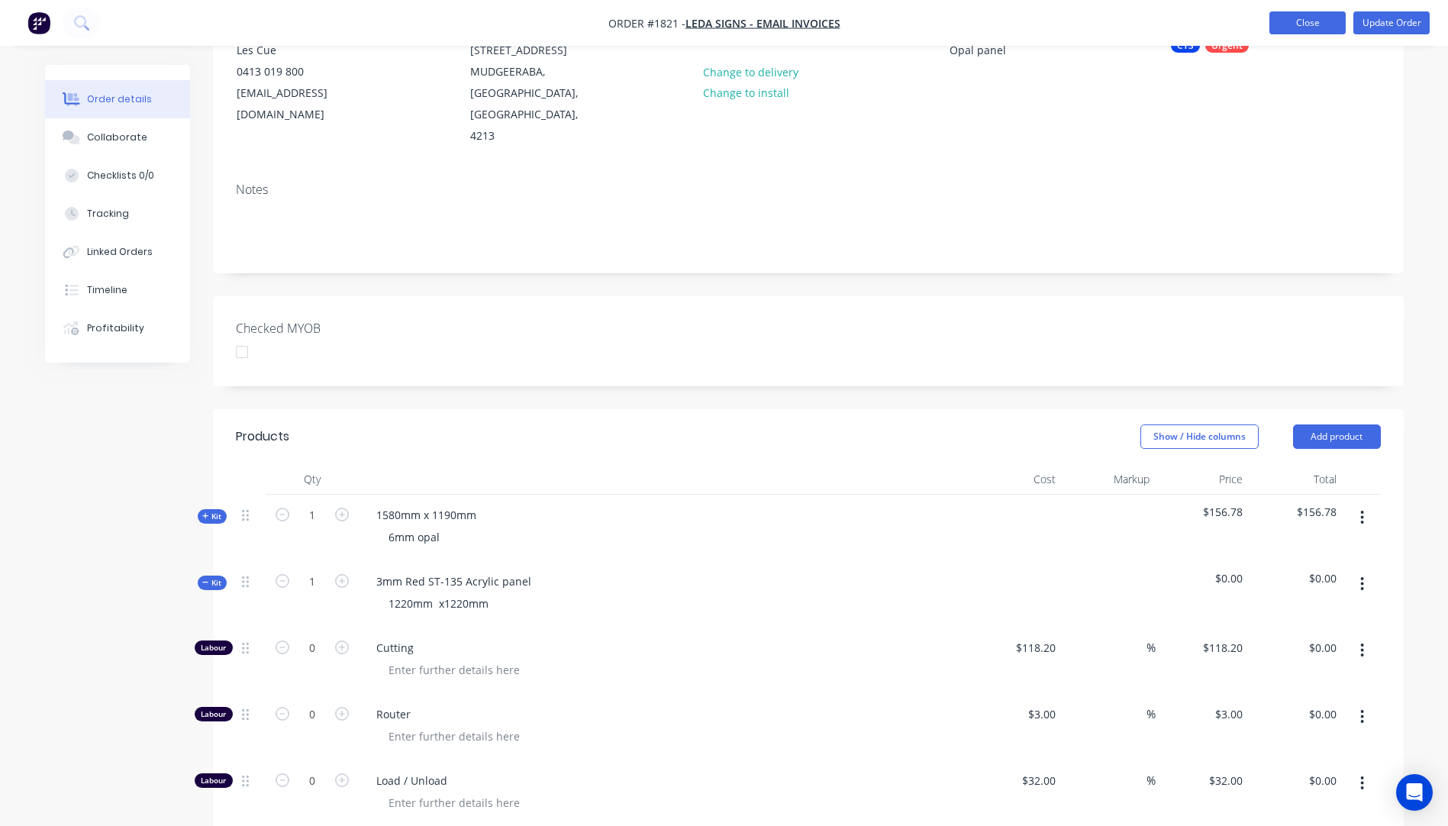
click at [1293, 27] on button "Close" at bounding box center [1307, 22] width 76 height 23
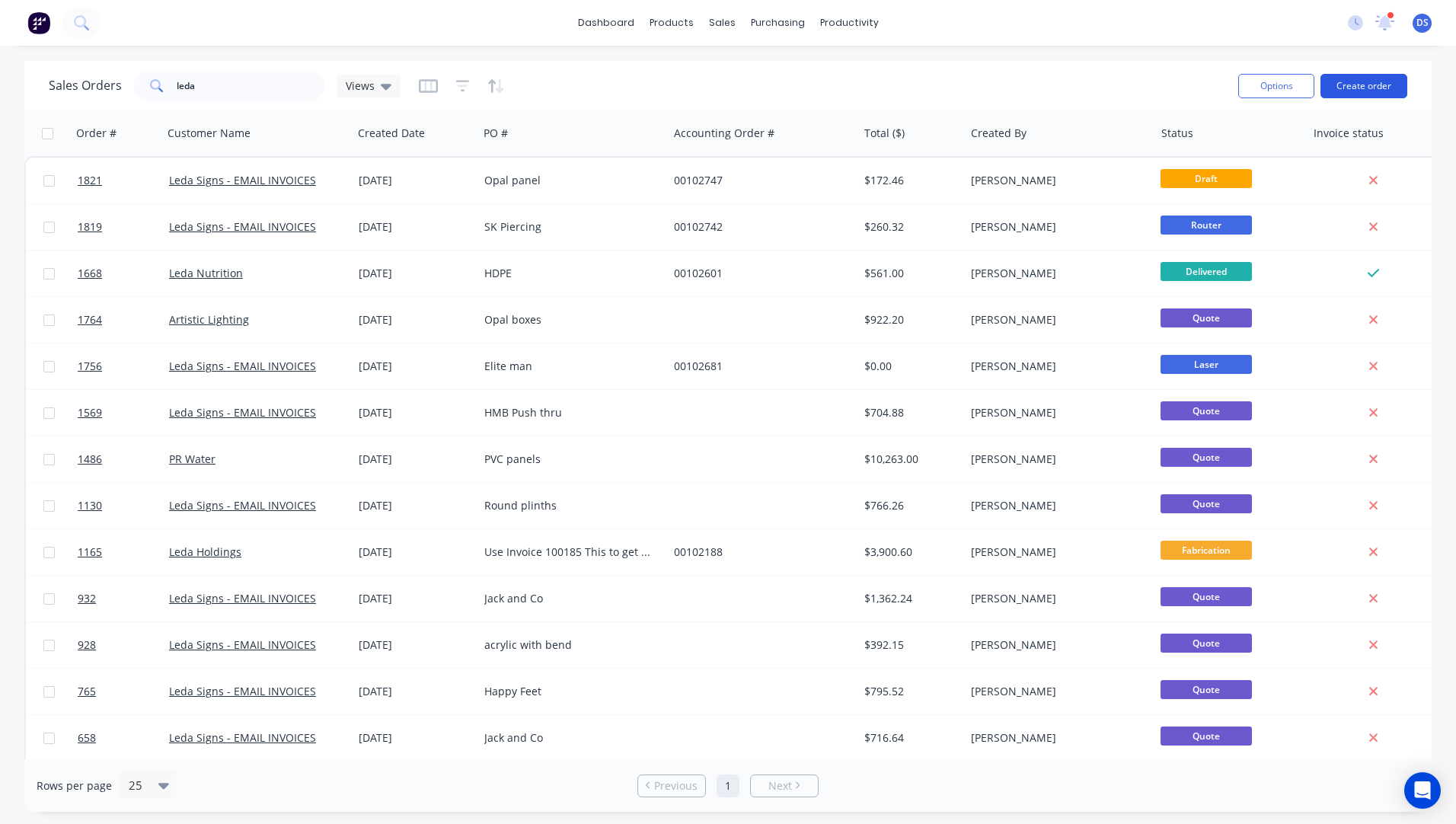
click at [1358, 89] on button "Create order" at bounding box center [1363, 86] width 87 height 24
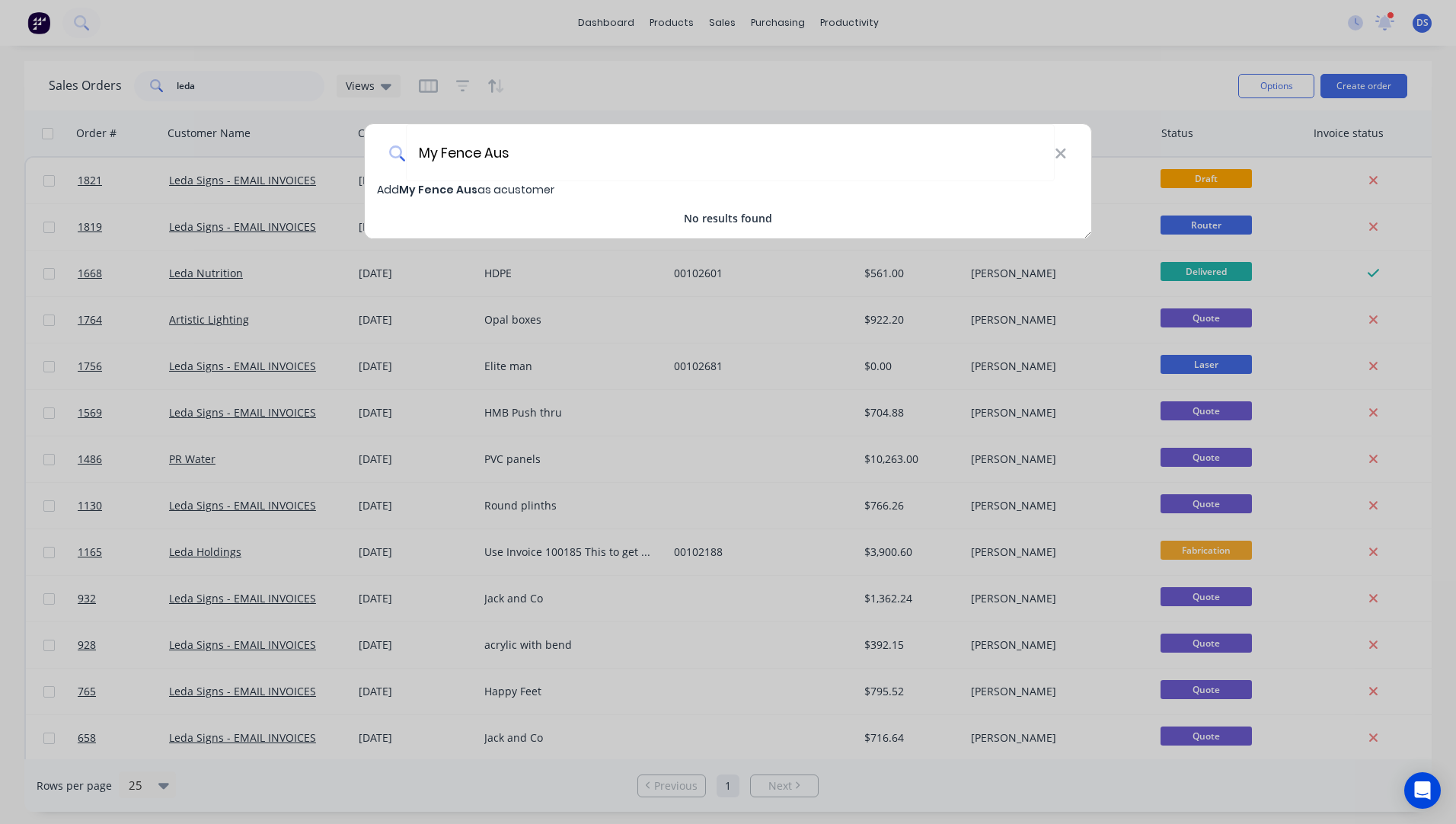
type input "My Fence Aus"
click at [441, 191] on span "My Fence Aus" at bounding box center [438, 189] width 79 height 15
select select "AU"
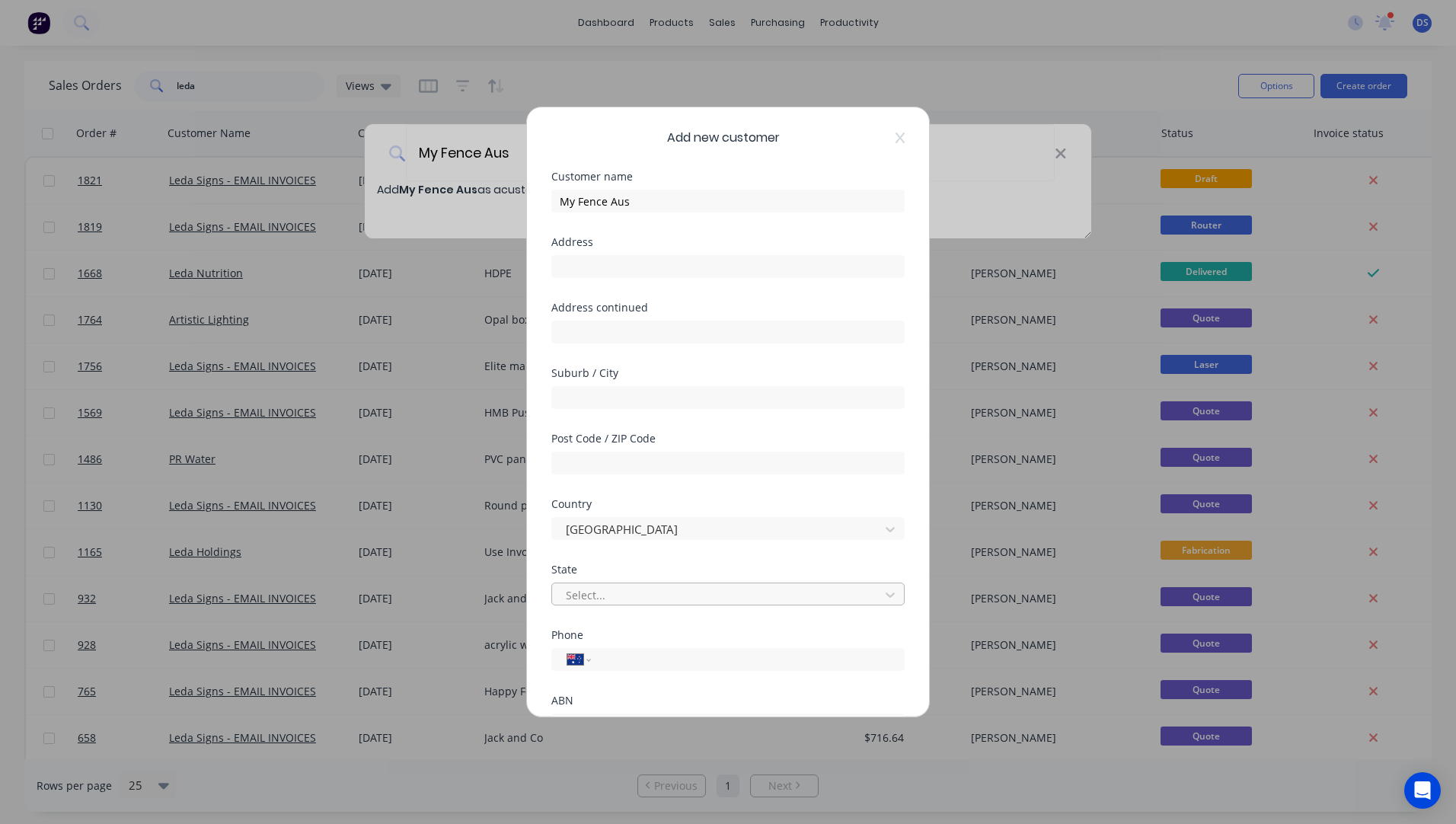
click at [655, 593] on div at bounding box center [718, 595] width 307 height 19
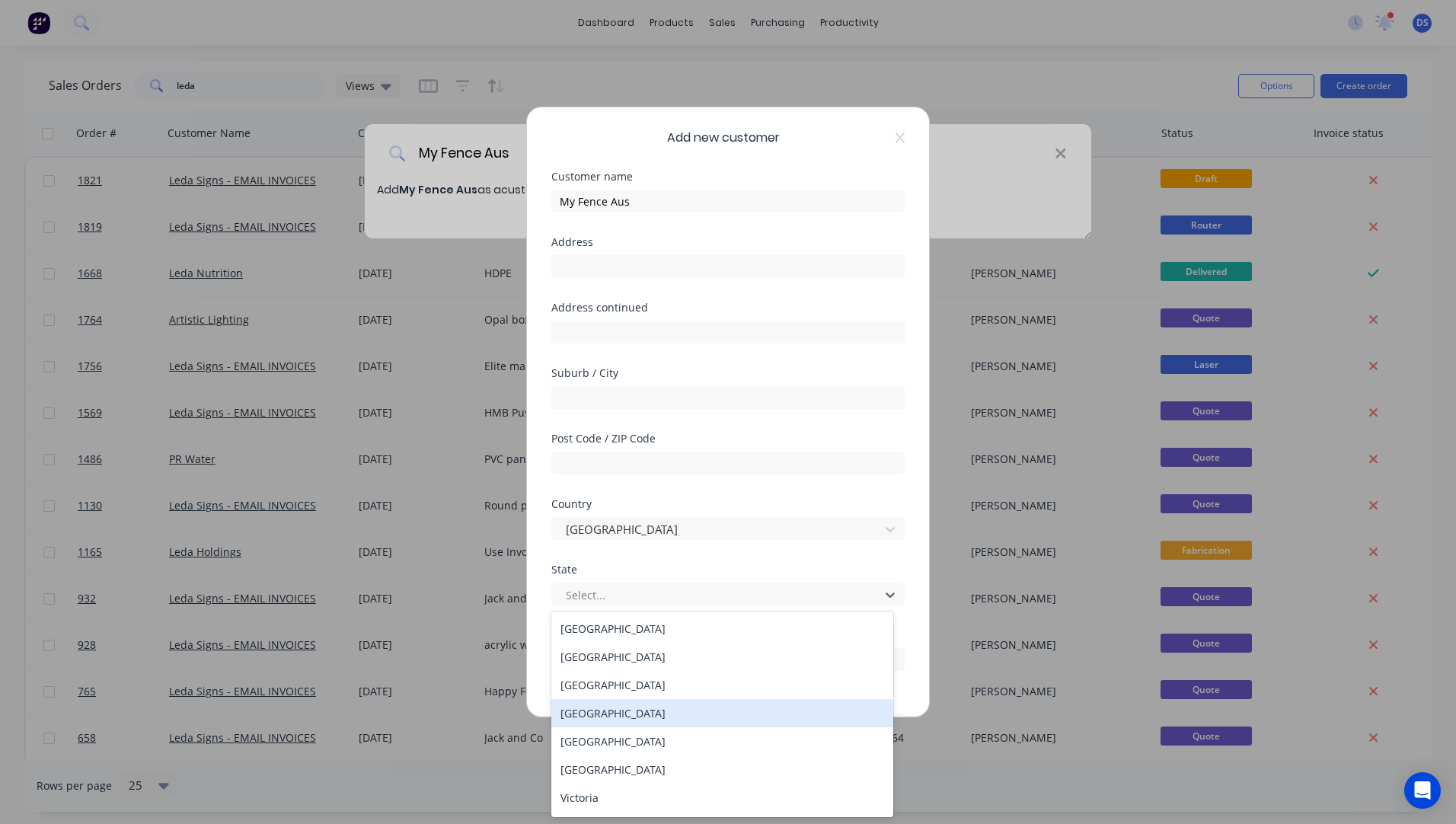
click at [611, 715] on div "[GEOGRAPHIC_DATA]" at bounding box center [723, 713] width 342 height 28
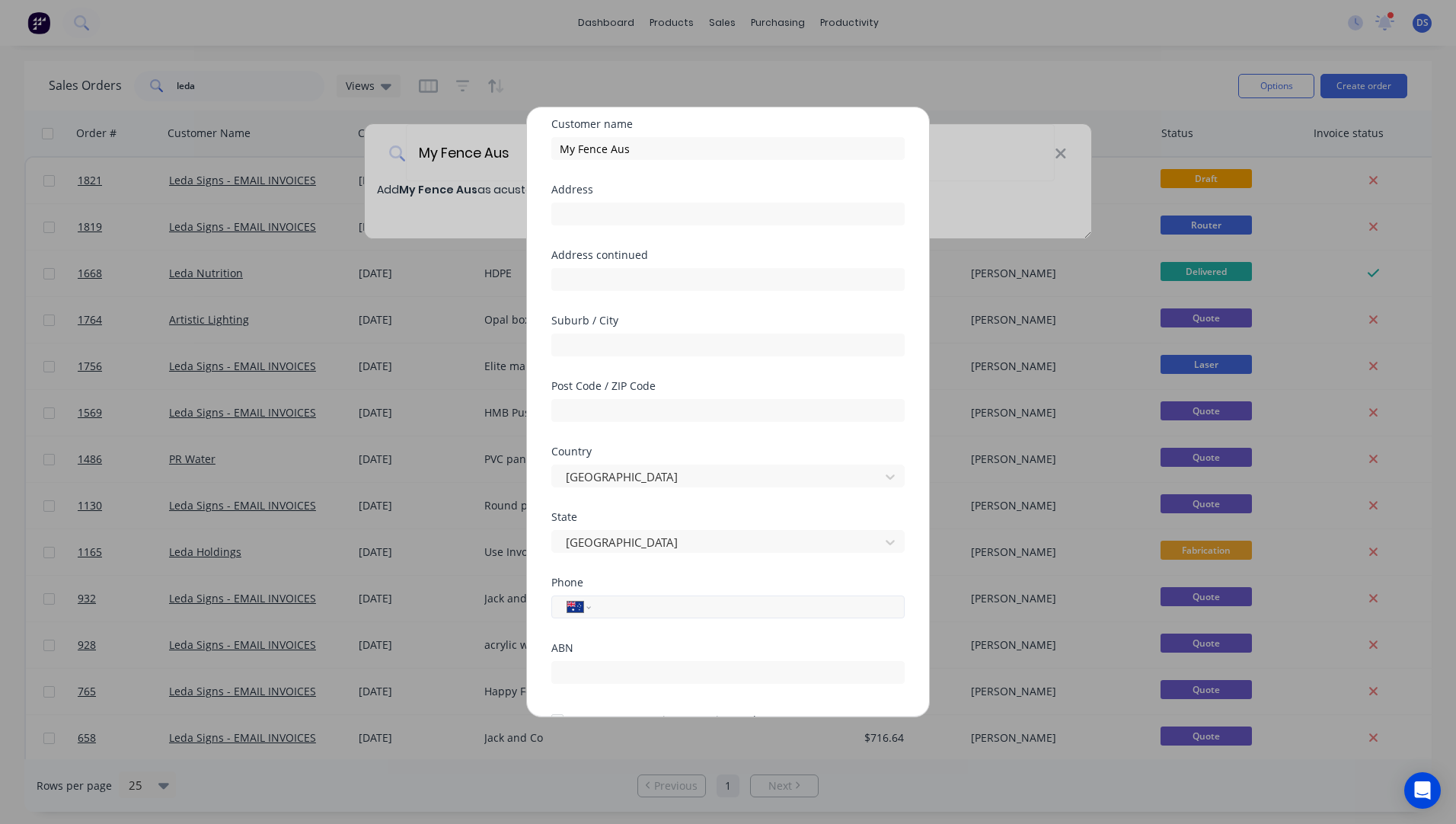
scroll to position [76, 0]
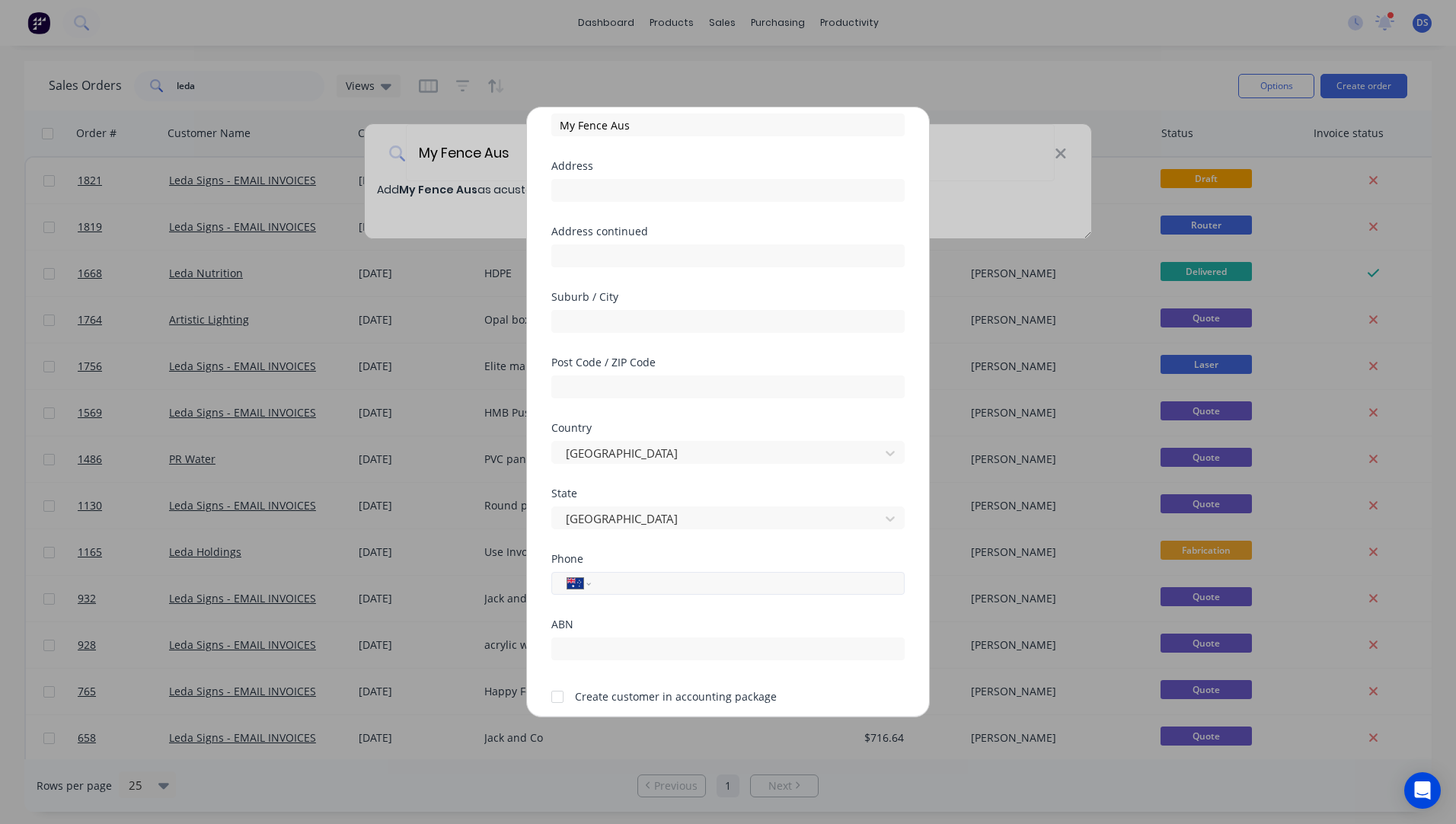
click at [683, 590] on input "tel" at bounding box center [745, 584] width 287 height 18
click at [560, 699] on div at bounding box center [557, 696] width 31 height 31
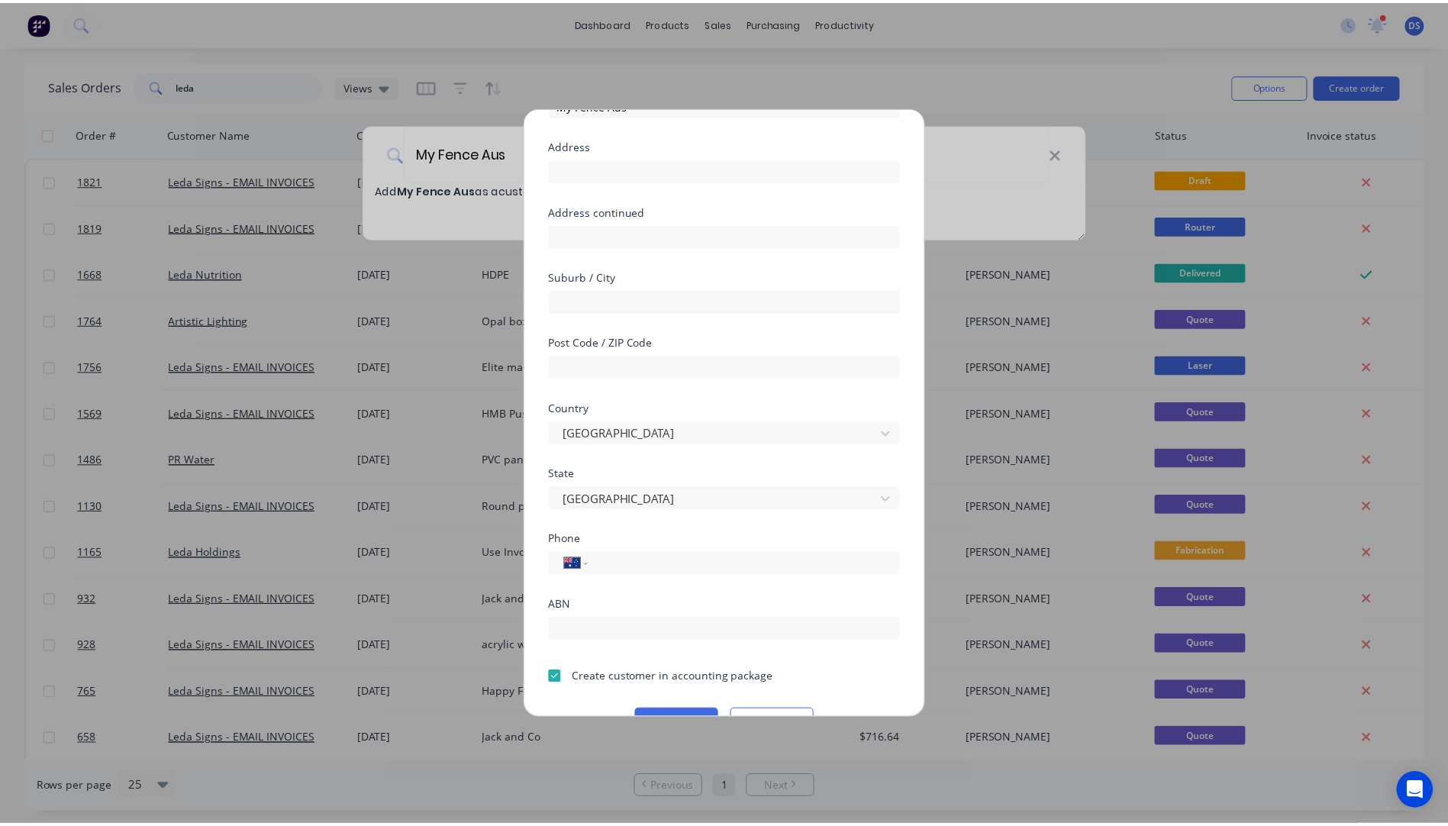
scroll to position [134, 0]
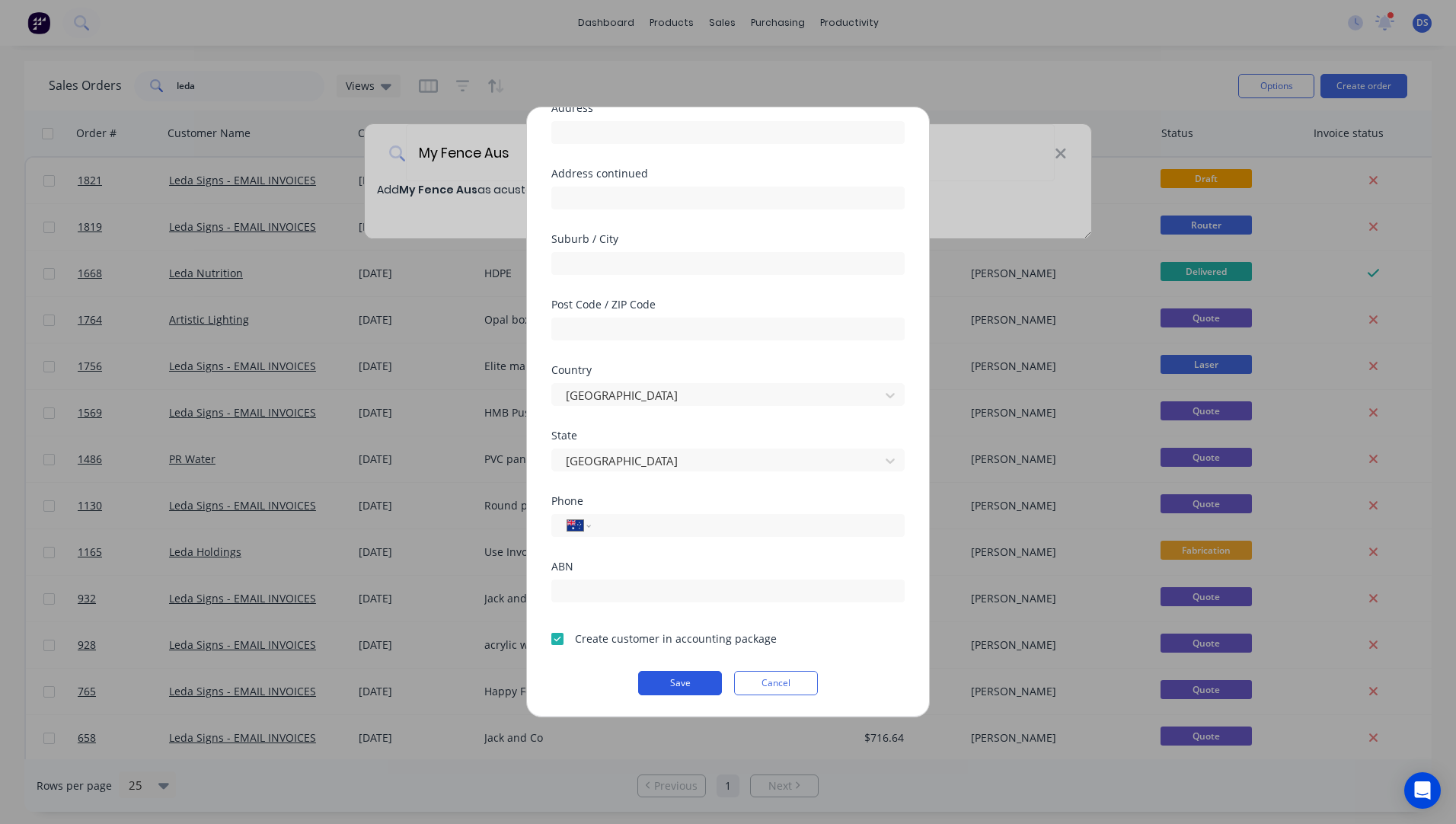
click at [676, 688] on button "Save" at bounding box center [681, 682] width 84 height 24
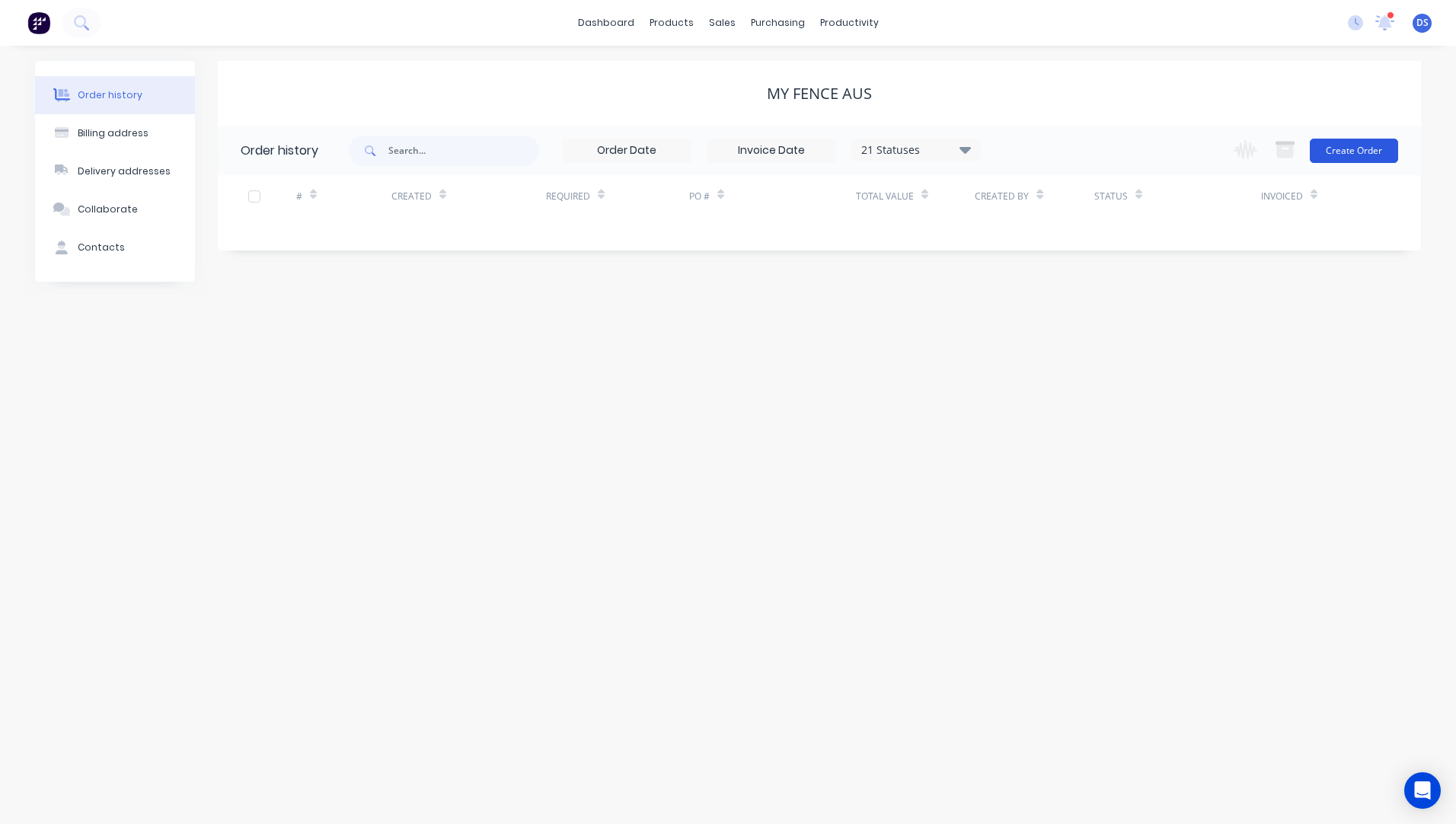
click at [1337, 150] on button "Create Order" at bounding box center [1354, 151] width 89 height 24
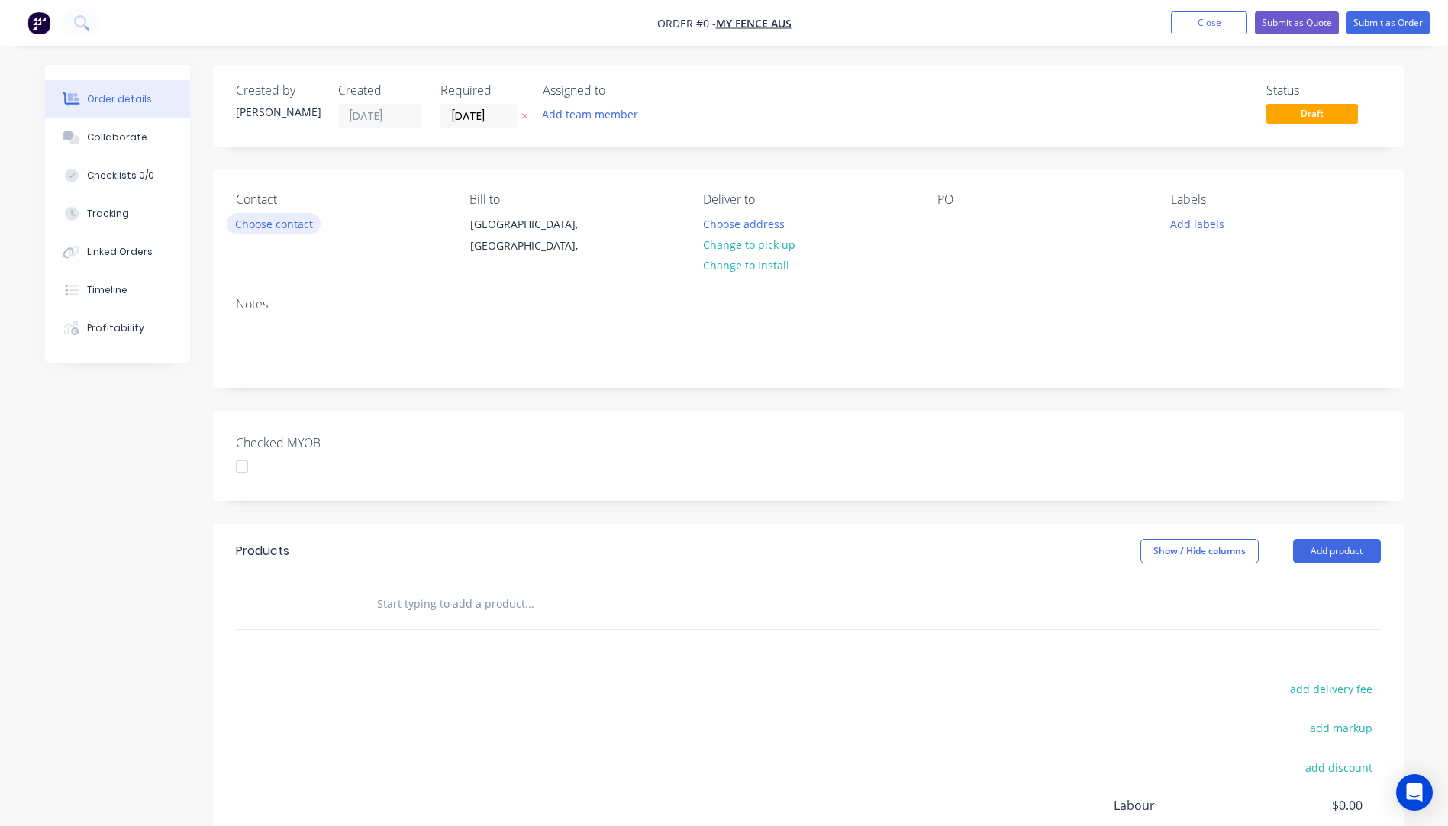
click at [287, 230] on button "Choose contact" at bounding box center [274, 223] width 94 height 21
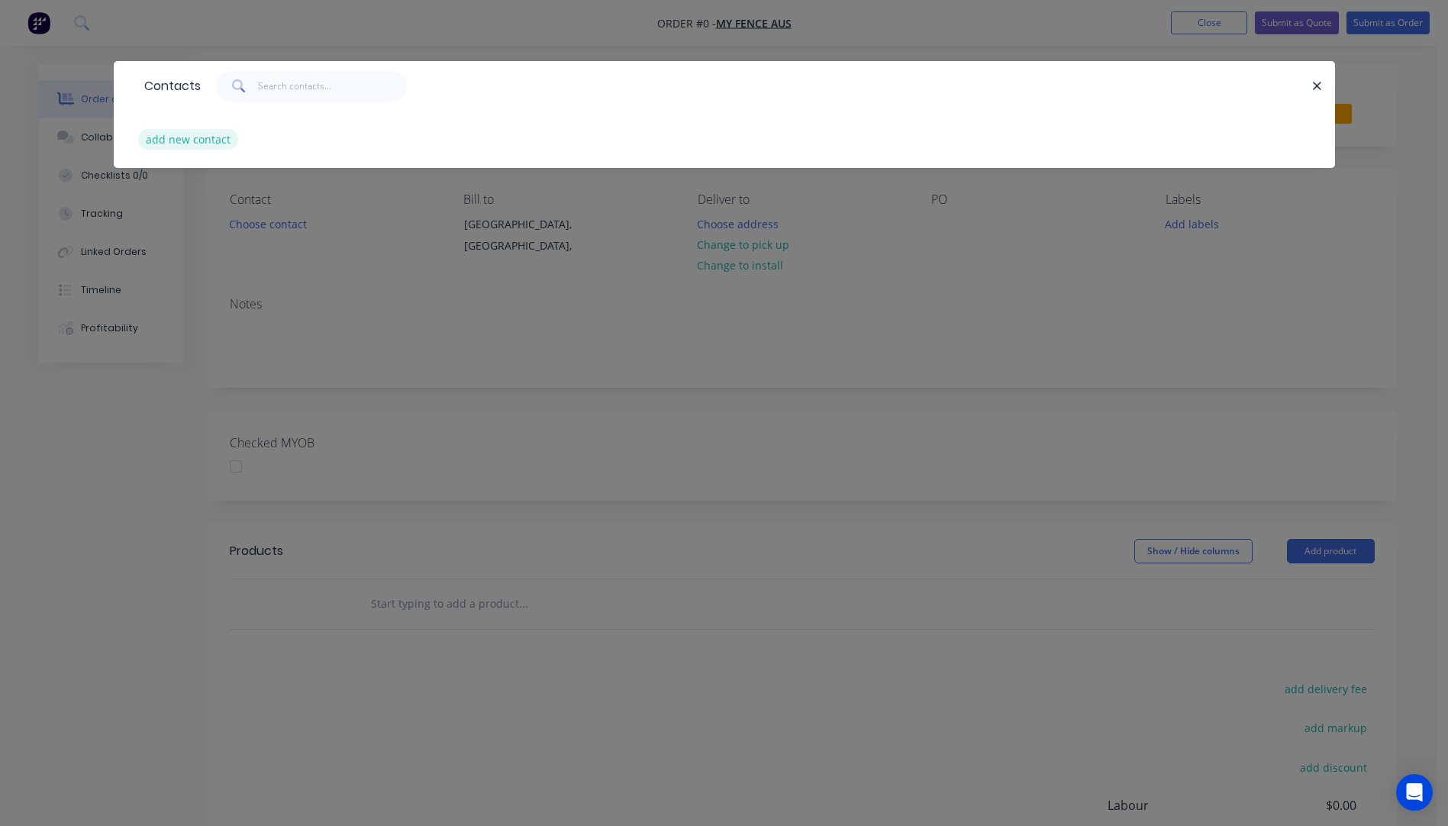
click at [201, 145] on button "add new contact" at bounding box center [188, 139] width 101 height 21
select select "AU"
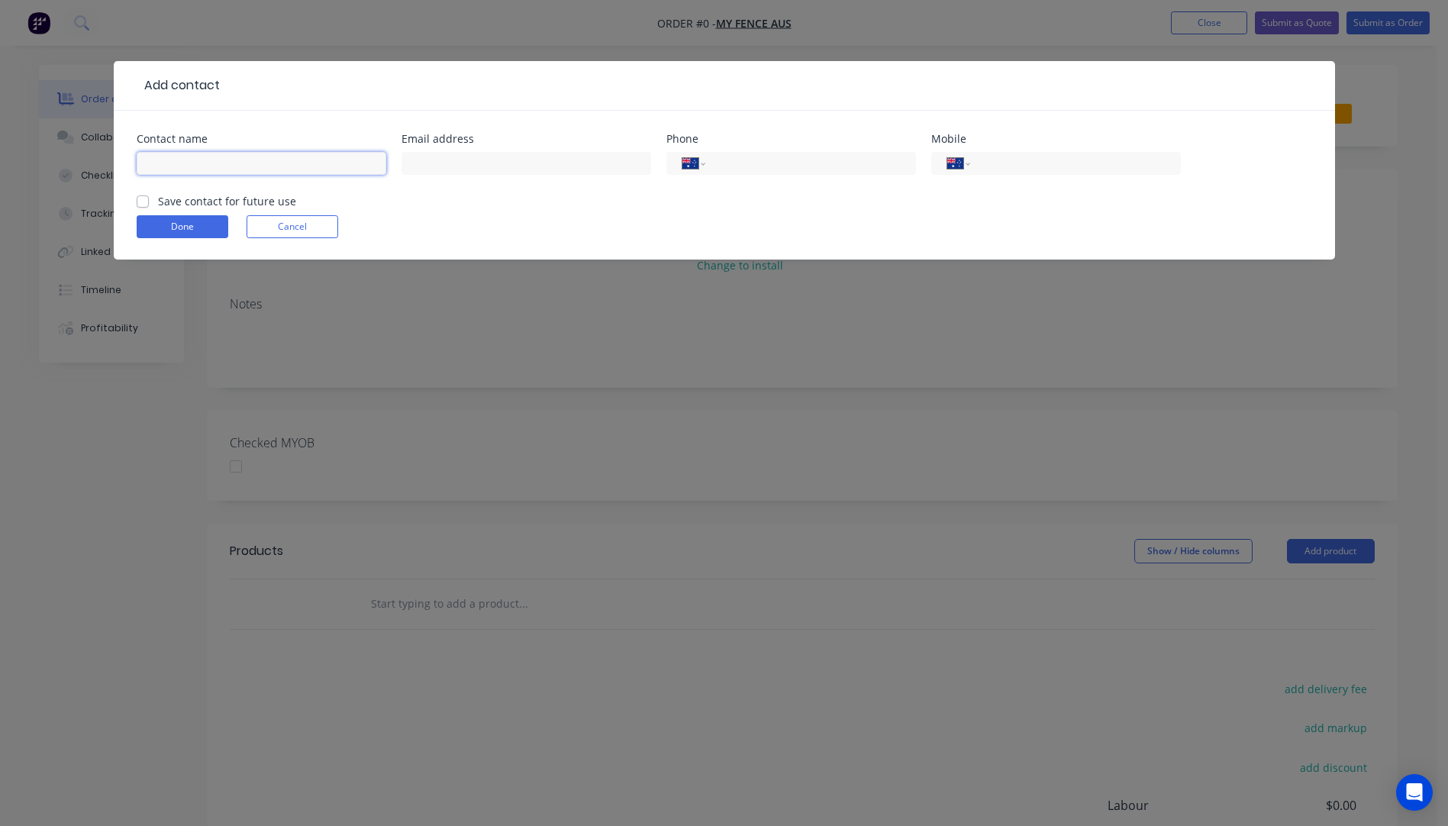
click at [186, 159] on input "text" at bounding box center [262, 163] width 250 height 23
type input "[PERSON_NAME]"
click at [460, 165] on input "text" at bounding box center [526, 163] width 250 height 23
type input "[PERSON_NAME][EMAIL_ADDRESS][DOMAIN_NAME]"
click at [208, 221] on button "Done" at bounding box center [183, 226] width 92 height 23
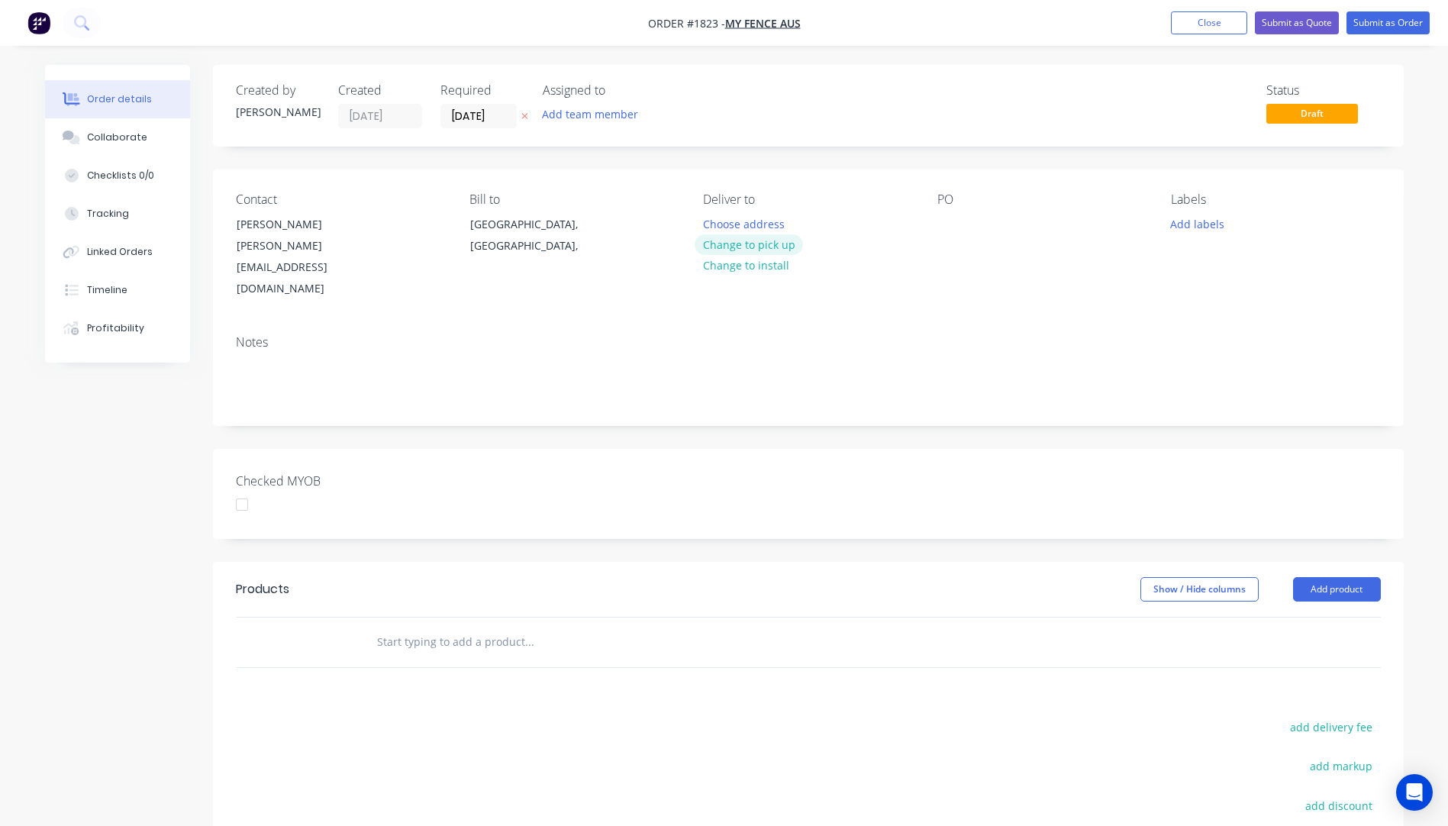
click at [749, 243] on button "Change to pick up" at bounding box center [748, 244] width 108 height 21
click at [720, 223] on div at bounding box center [715, 224] width 24 height 22
click at [720, 223] on div "[PERSON_NAME]" at bounding box center [758, 224] width 110 height 22
click at [753, 229] on div "[PERSON_NAME]" at bounding box center [758, 224] width 110 height 22
click at [895, 335] on div "Notes" at bounding box center [808, 342] width 1145 height 14
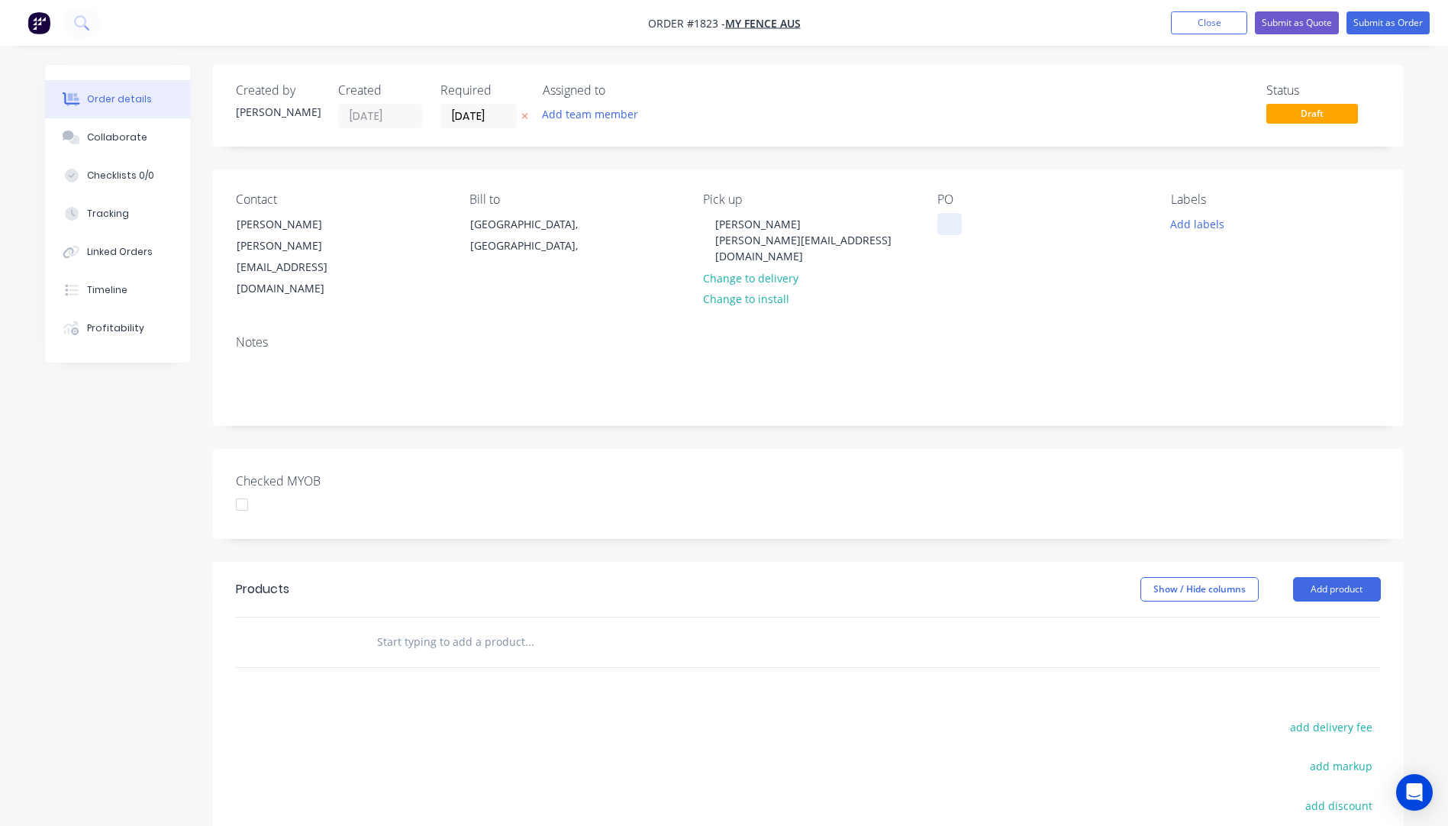
click at [949, 224] on div at bounding box center [949, 224] width 24 height 22
click at [1194, 223] on button "Add labels" at bounding box center [1197, 223] width 70 height 21
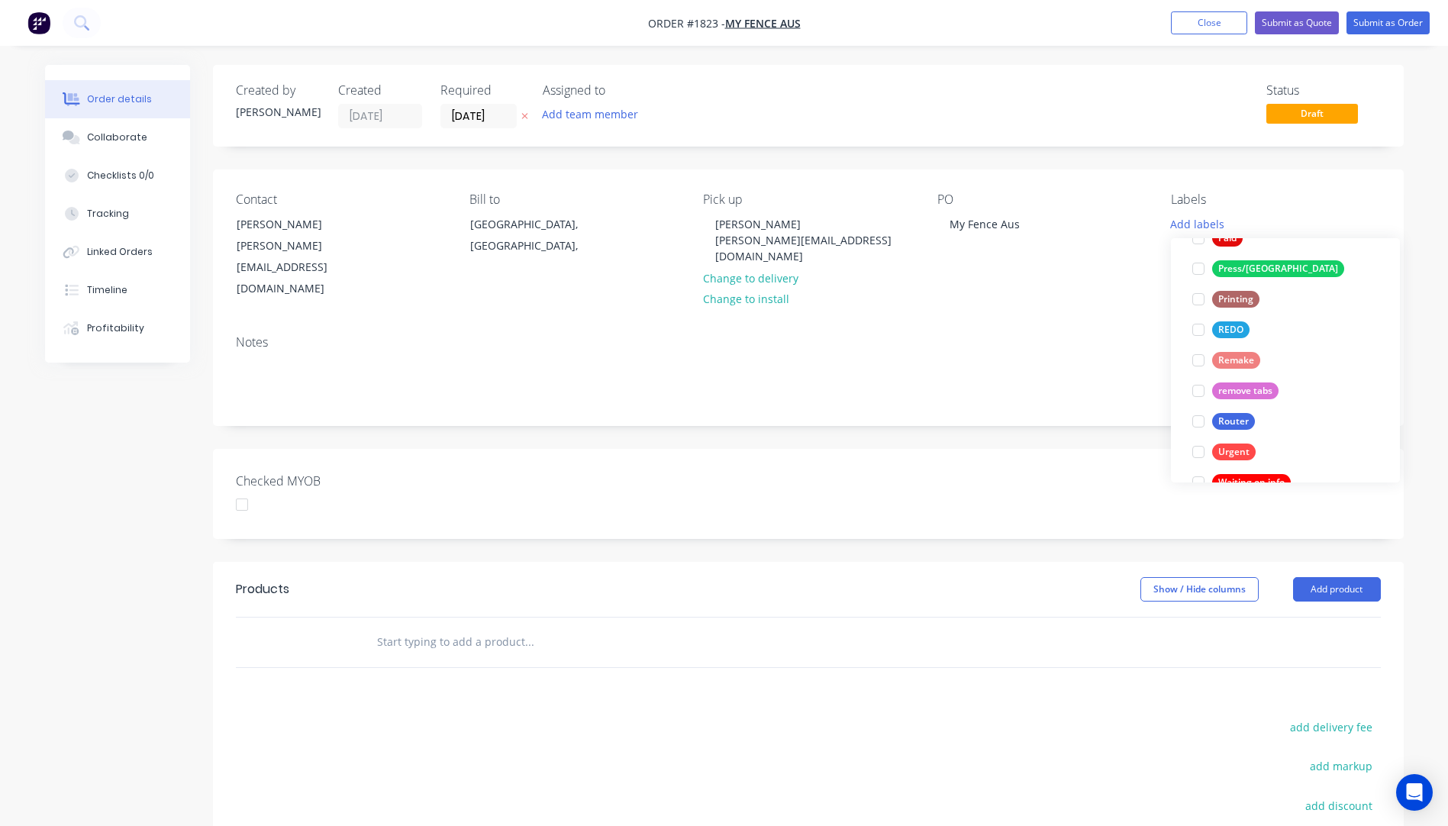
scroll to position [641, 0]
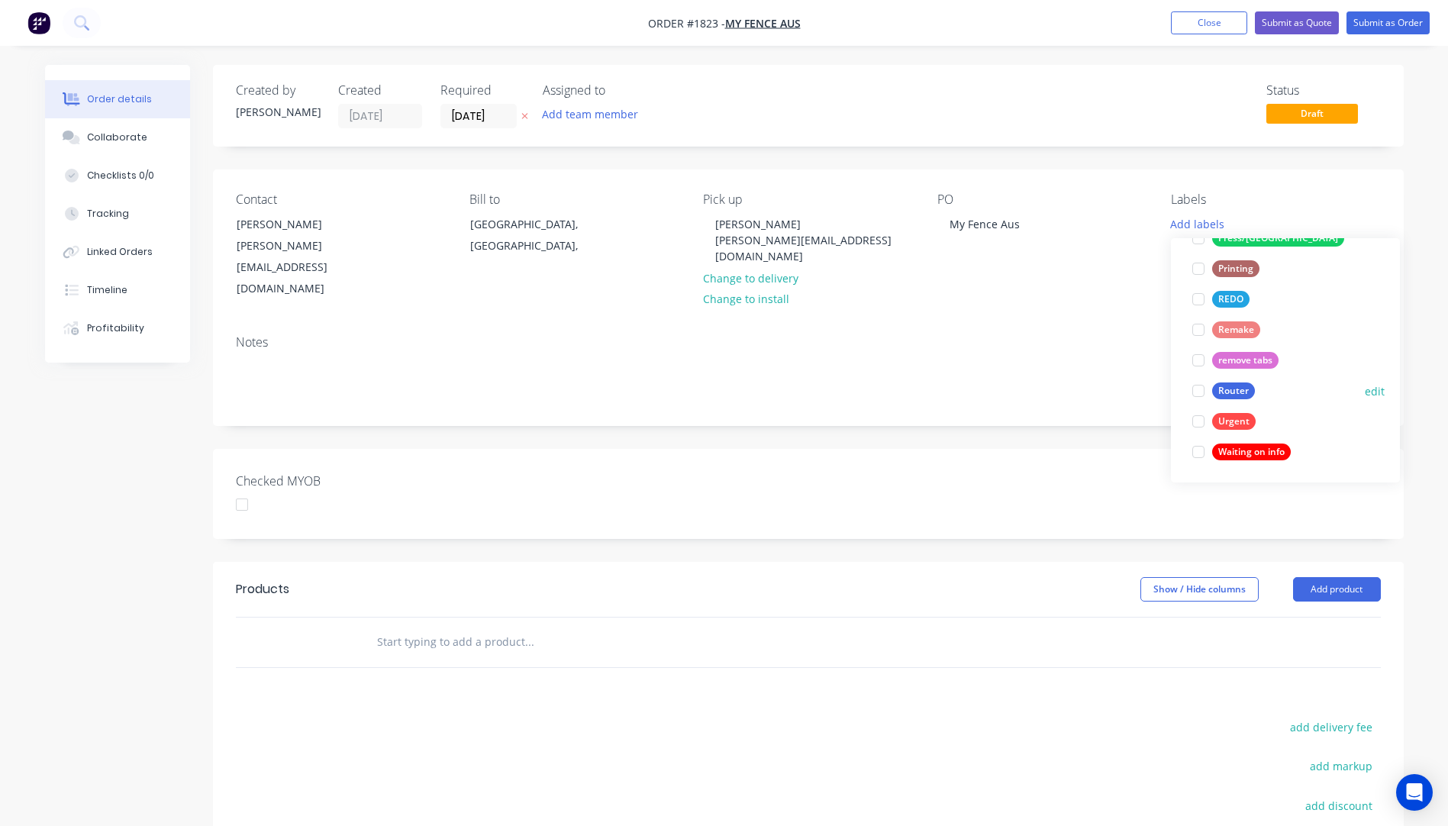
click at [1198, 395] on div at bounding box center [1198, 390] width 31 height 31
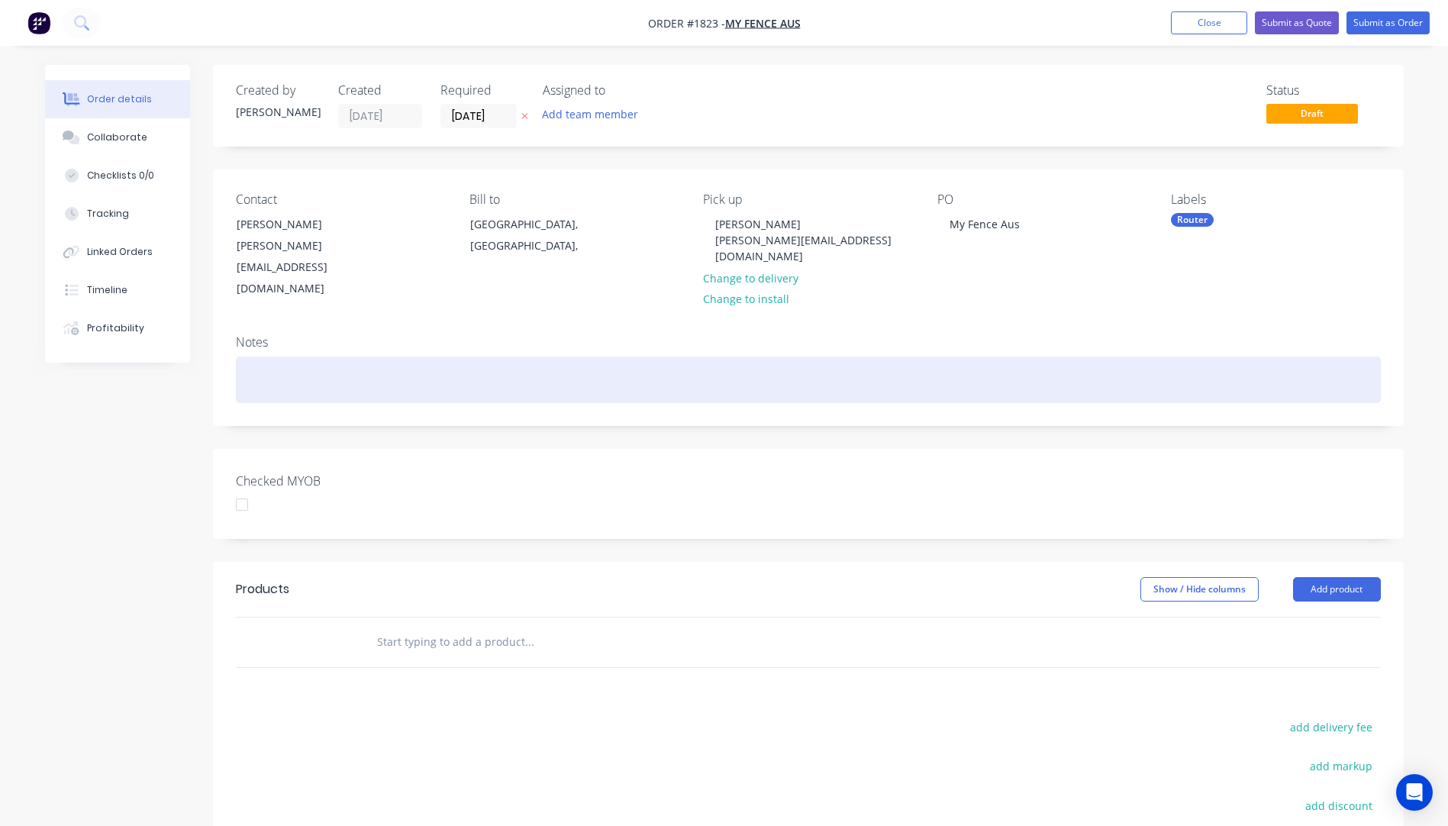
click at [1085, 356] on div at bounding box center [808, 379] width 1145 height 47
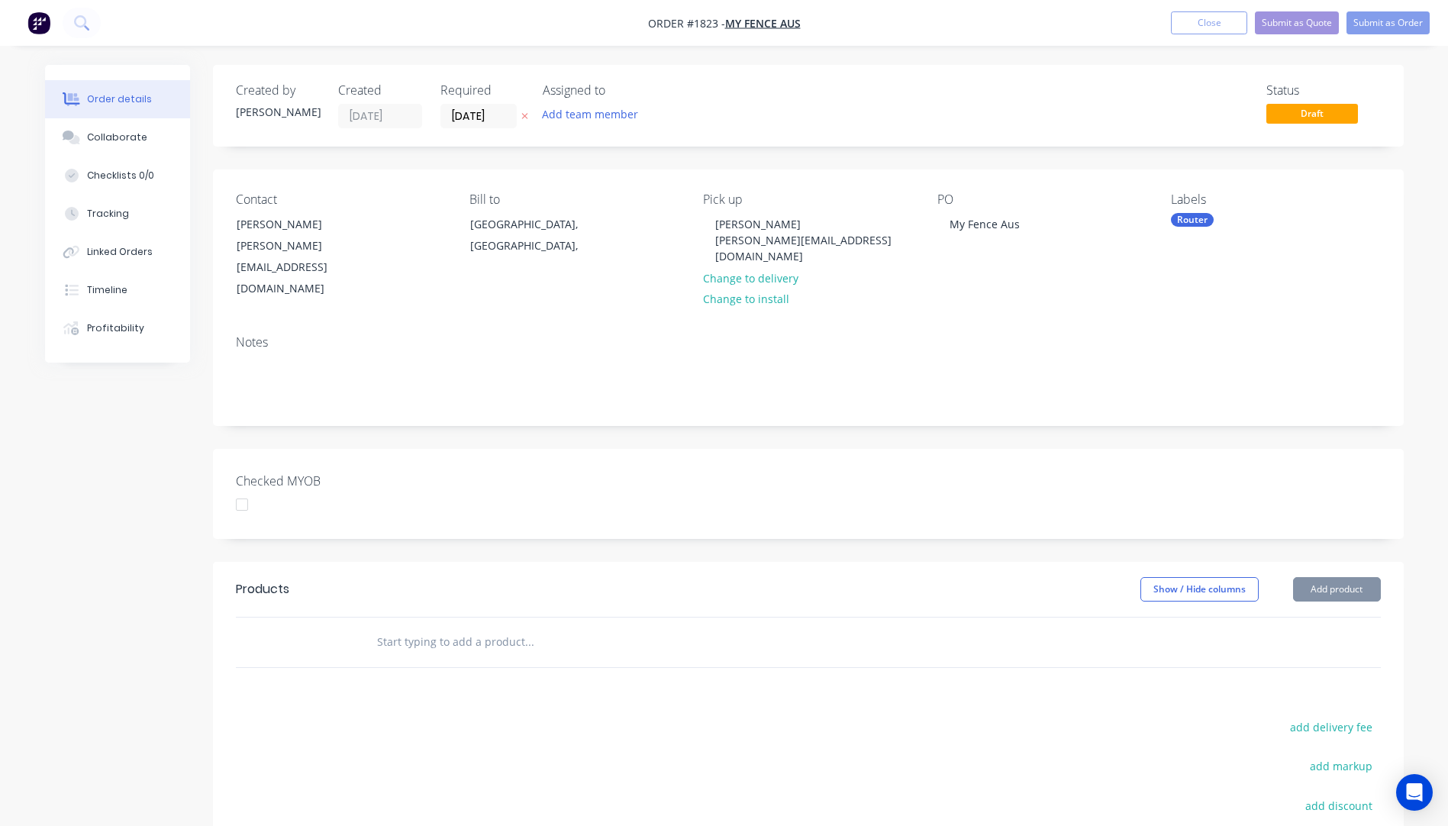
click at [525, 111] on button "button" at bounding box center [525, 117] width 16 height 18
click at [1364, 577] on button "Add product" at bounding box center [1337, 589] width 88 height 24
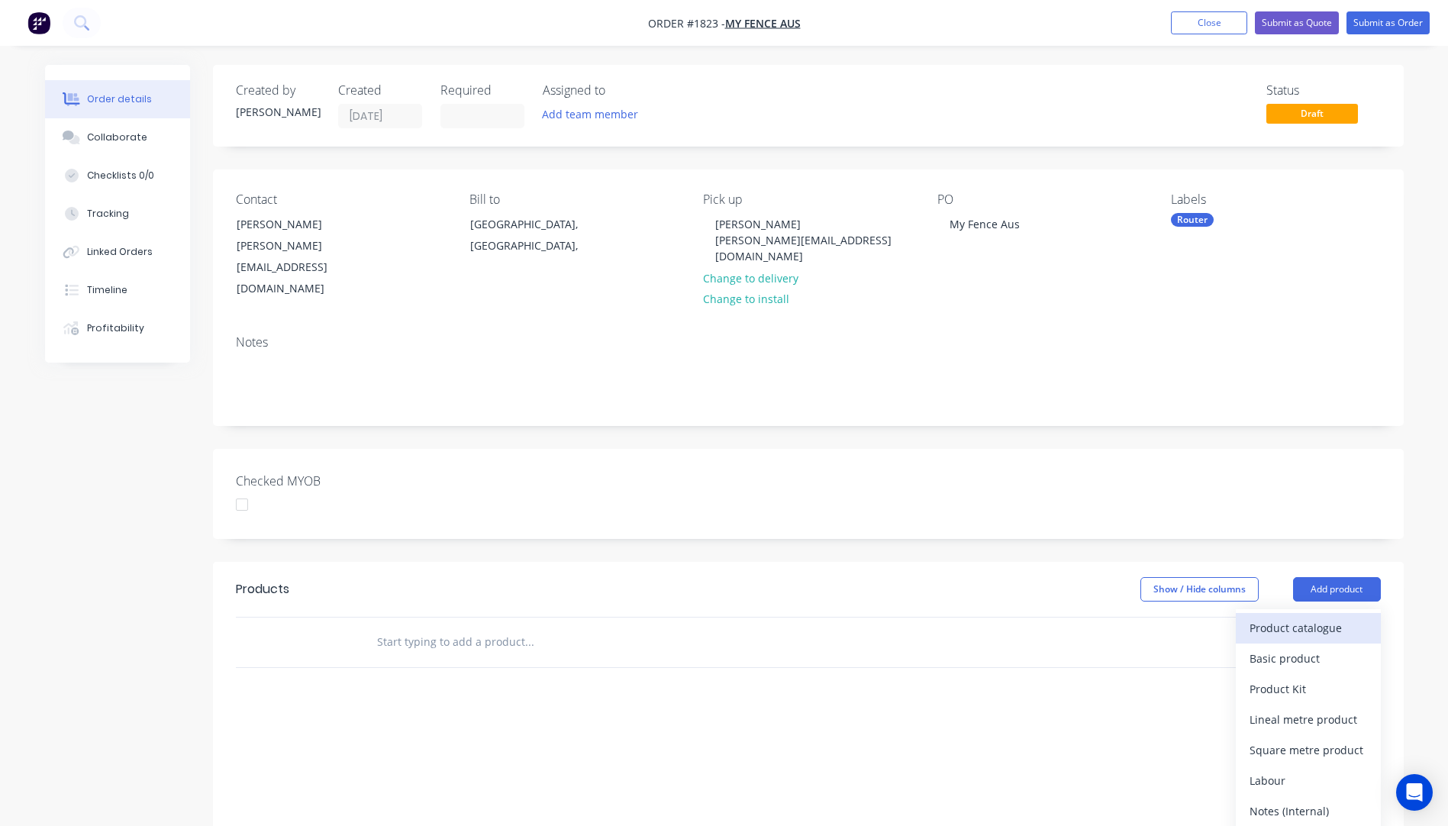
click at [1303, 617] on div "Product catalogue" at bounding box center [1308, 628] width 118 height 22
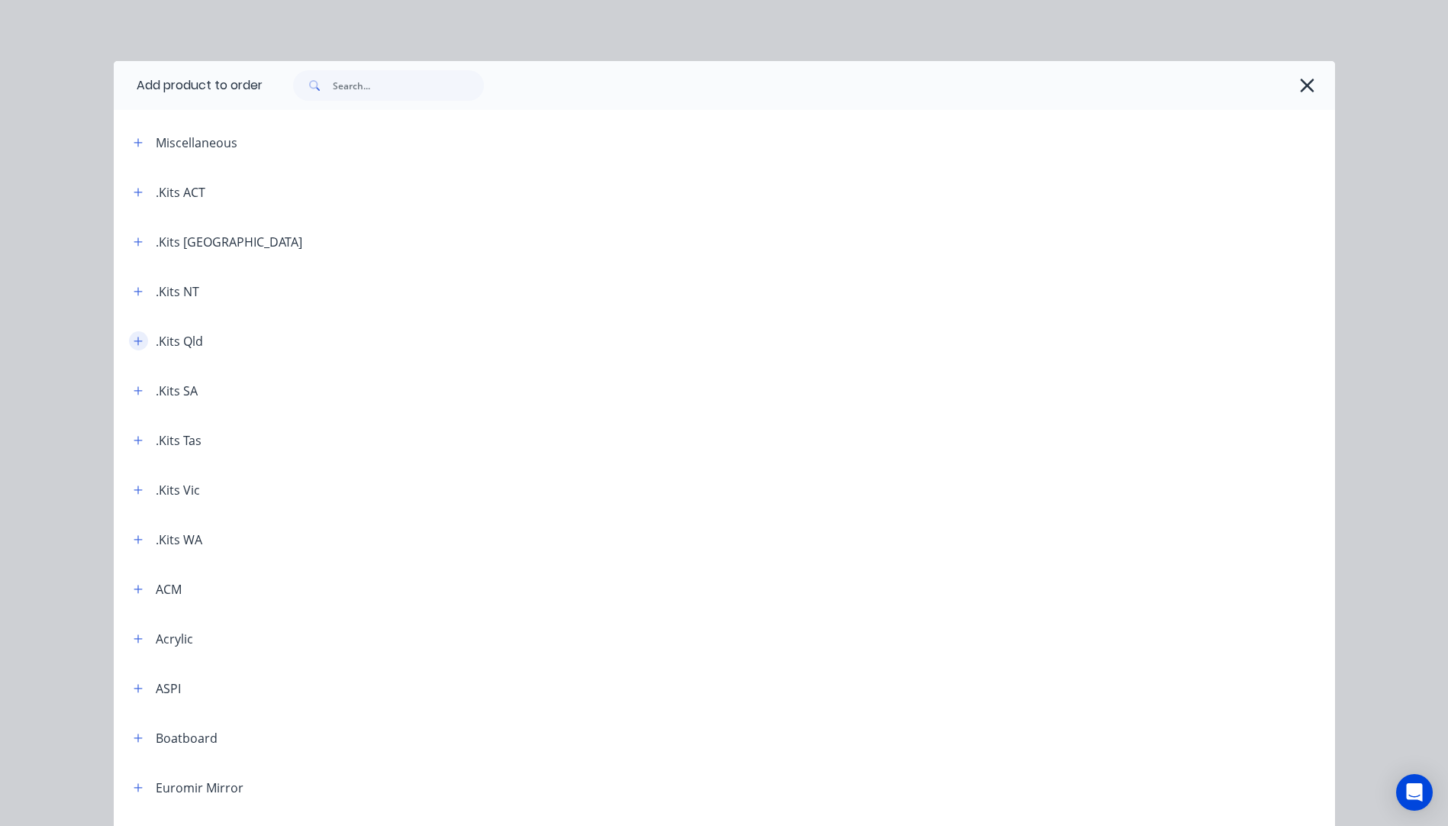
click at [134, 343] on icon "button" at bounding box center [138, 341] width 8 height 8
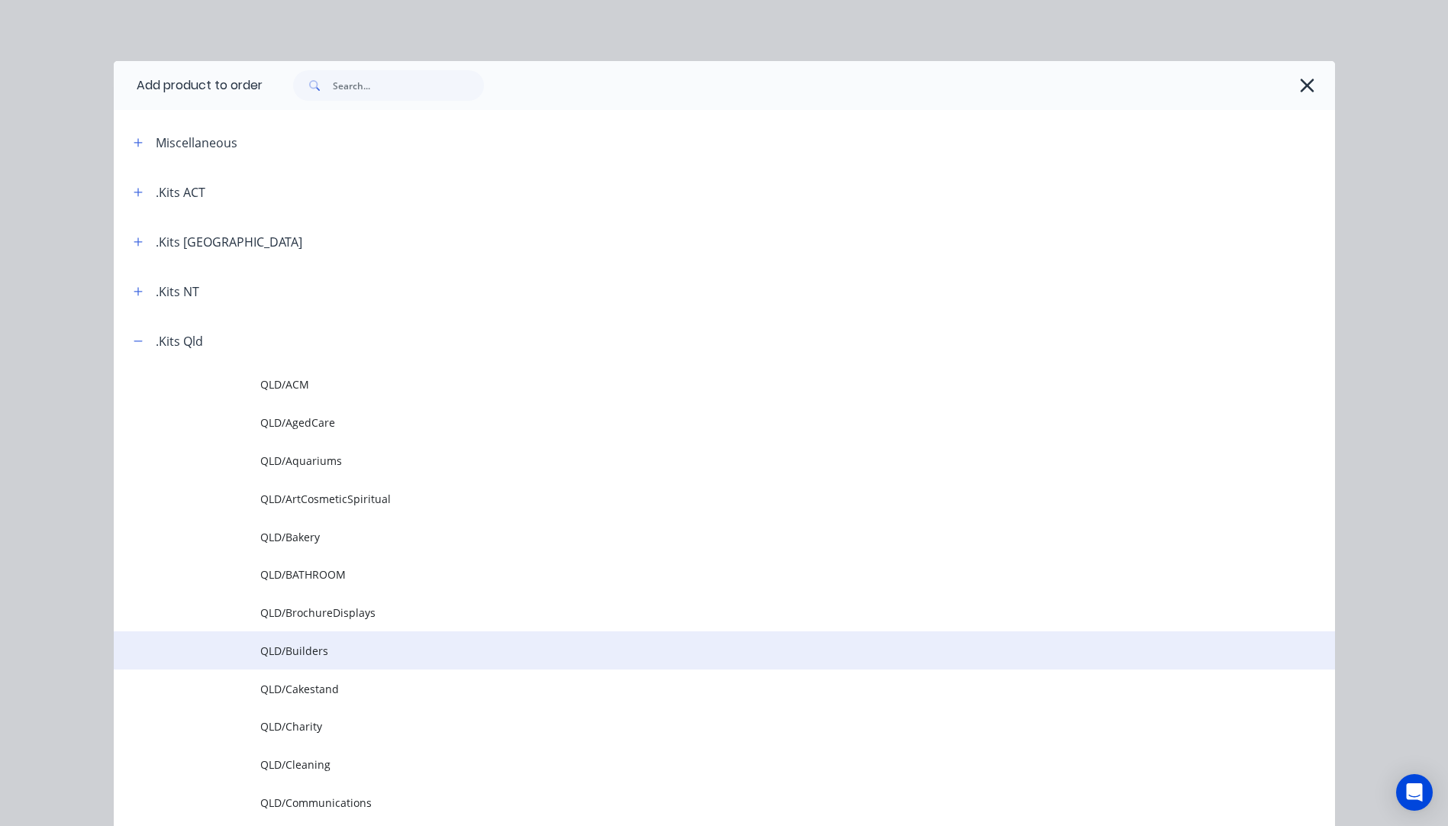
click at [316, 646] on span "QLD/Builders" at bounding box center [689, 651] width 859 height 16
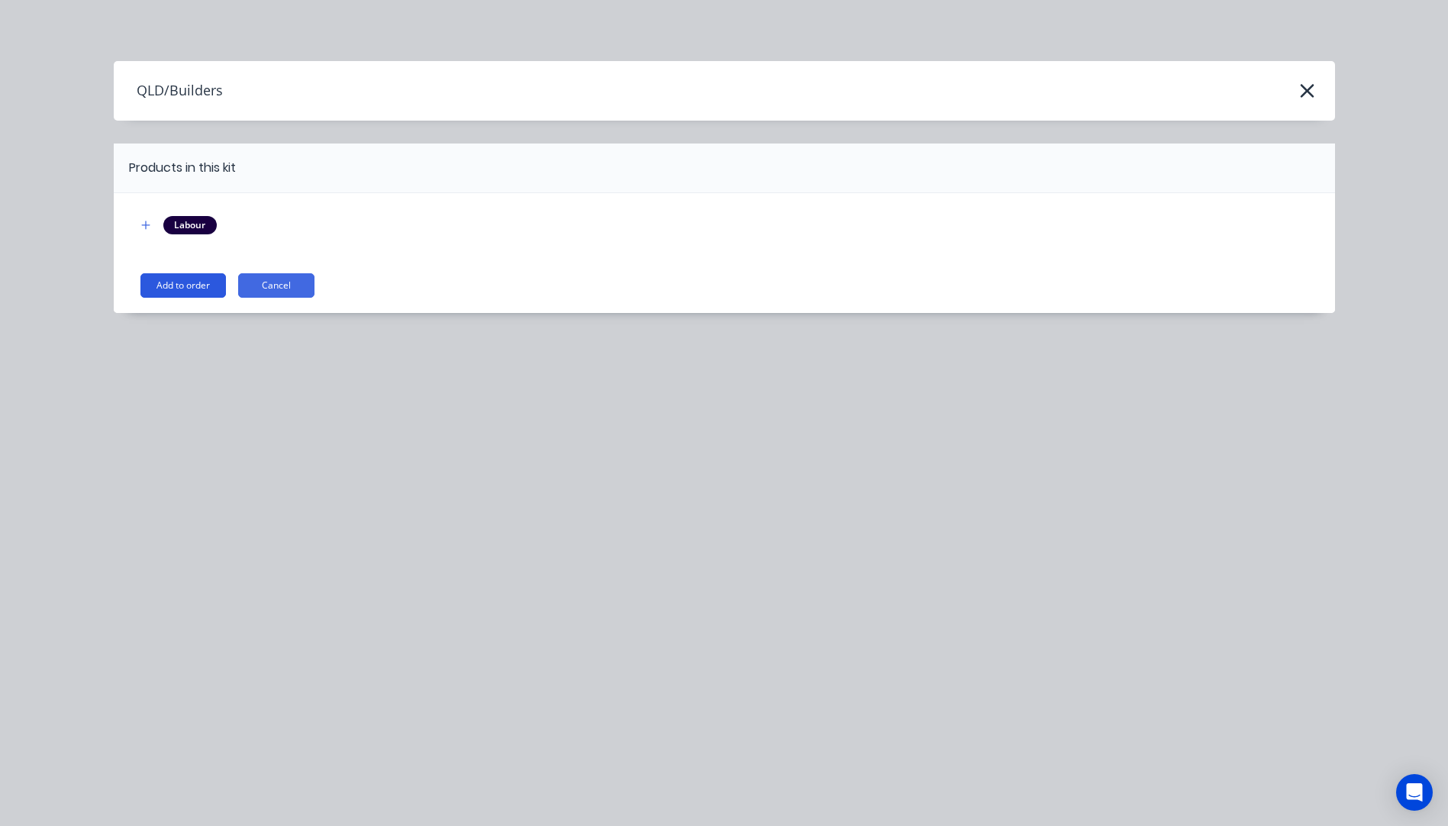
click at [184, 287] on button "Add to order" at bounding box center [182, 285] width 85 height 24
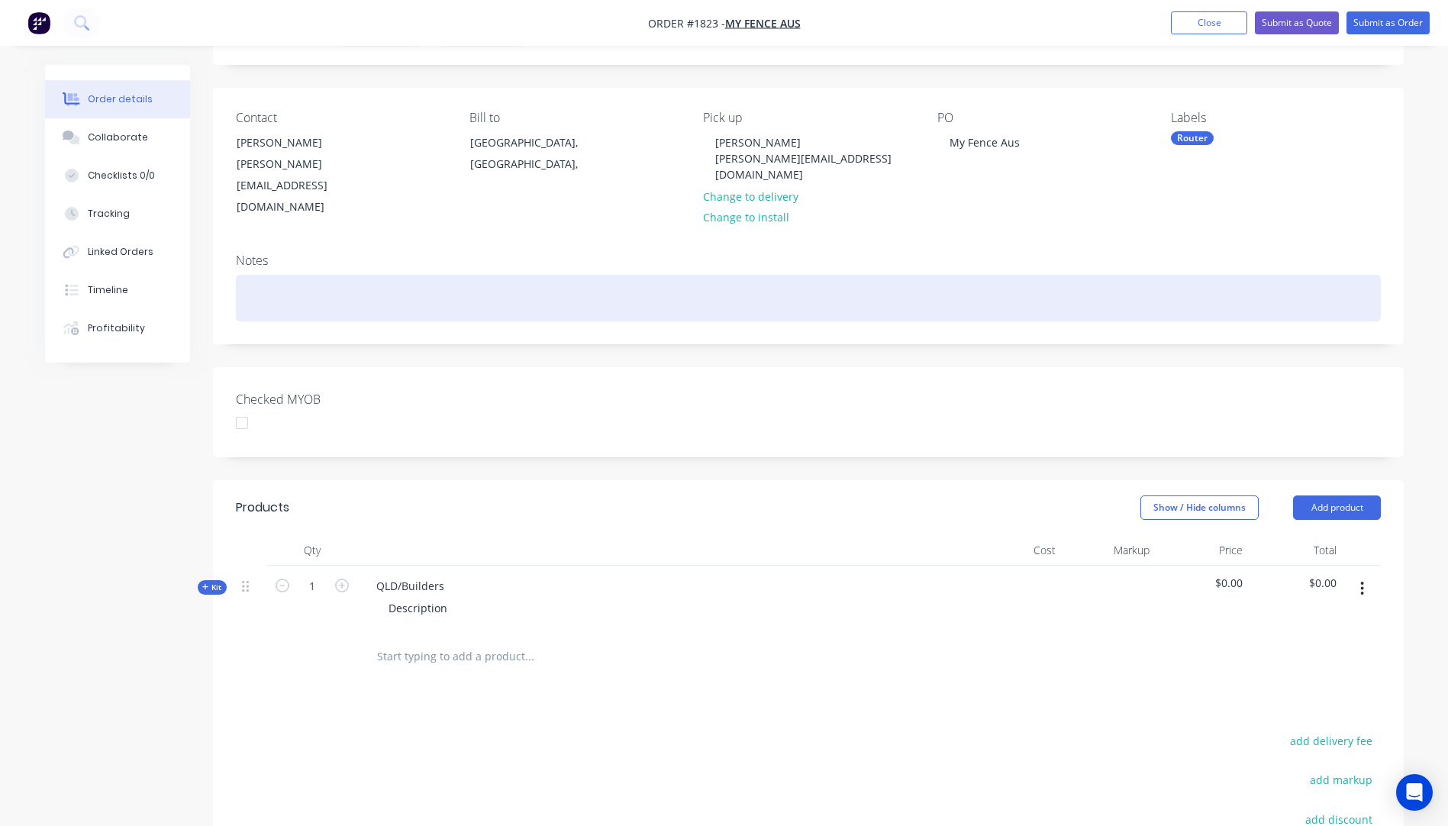
scroll to position [288, 0]
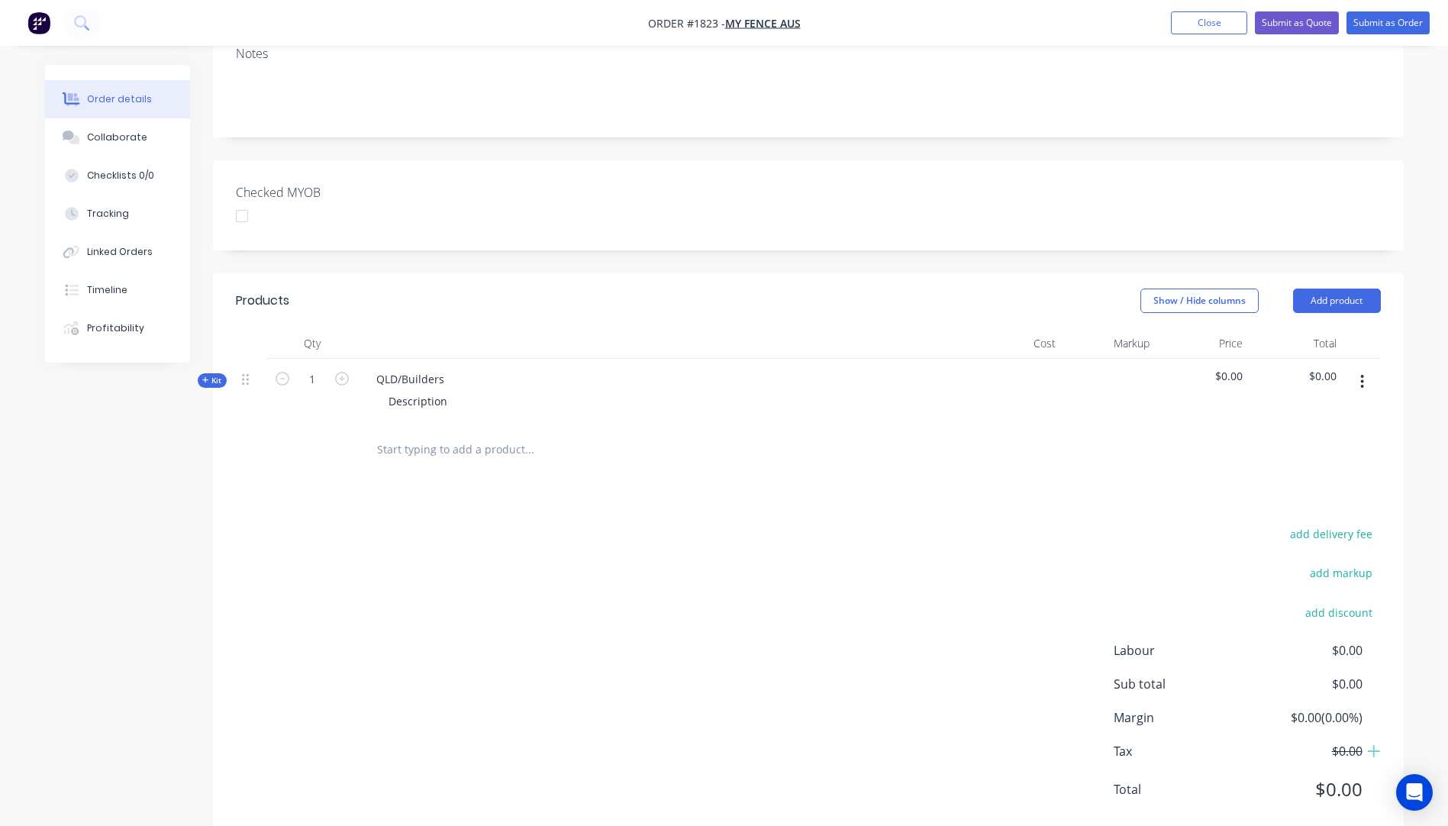
click at [206, 376] on icon "button" at bounding box center [205, 380] width 7 height 8
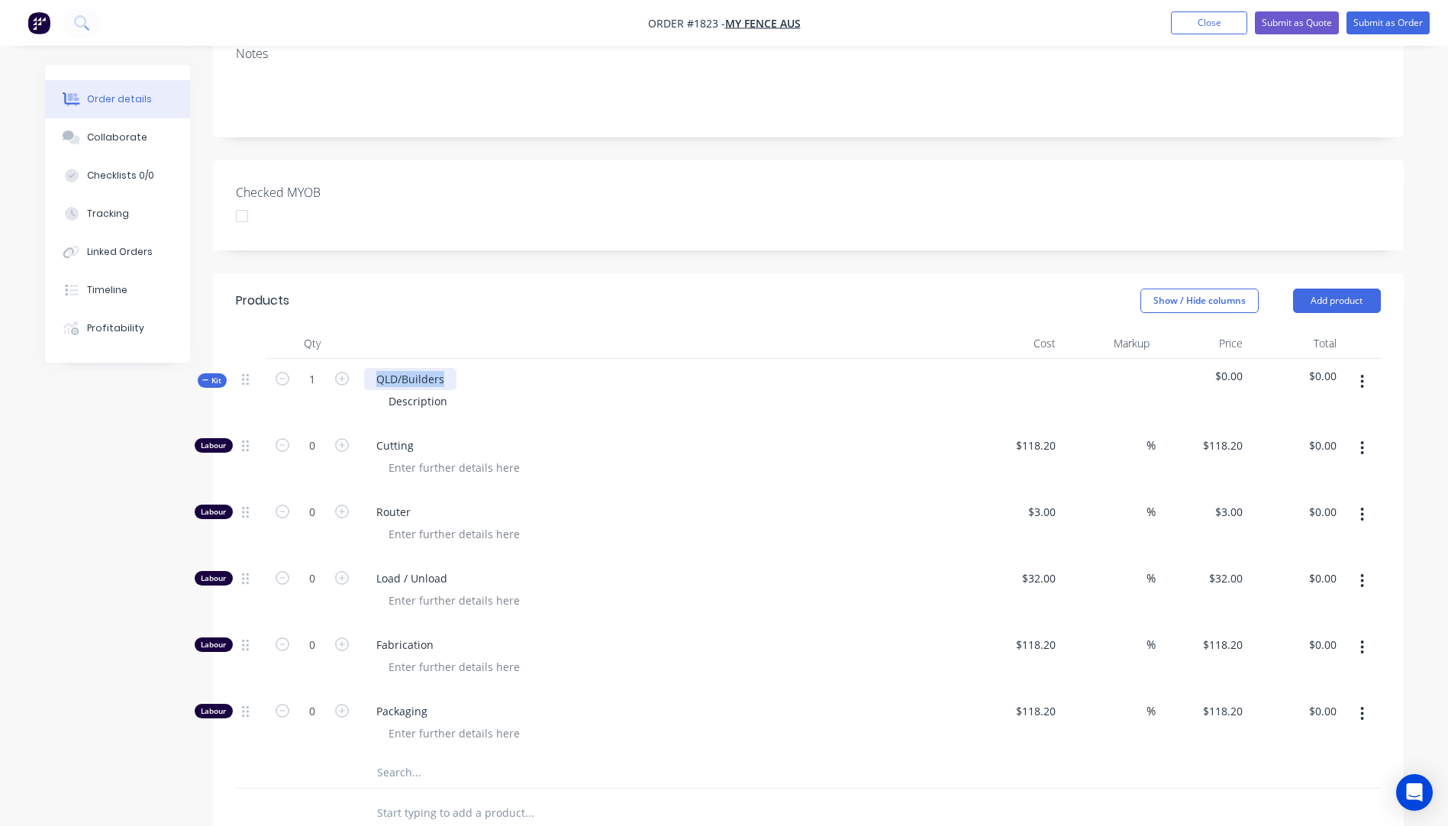
drag, startPoint x: 449, startPoint y: 342, endPoint x: 370, endPoint y: 346, distance: 79.5
click at [370, 368] on div "QLD/Builders" at bounding box center [410, 379] width 92 height 22
drag, startPoint x: 453, startPoint y: 362, endPoint x: 362, endPoint y: 366, distance: 90.9
click at [362, 366] on div "3mm Black HDPE squares Description" at bounding box center [663, 392] width 611 height 66
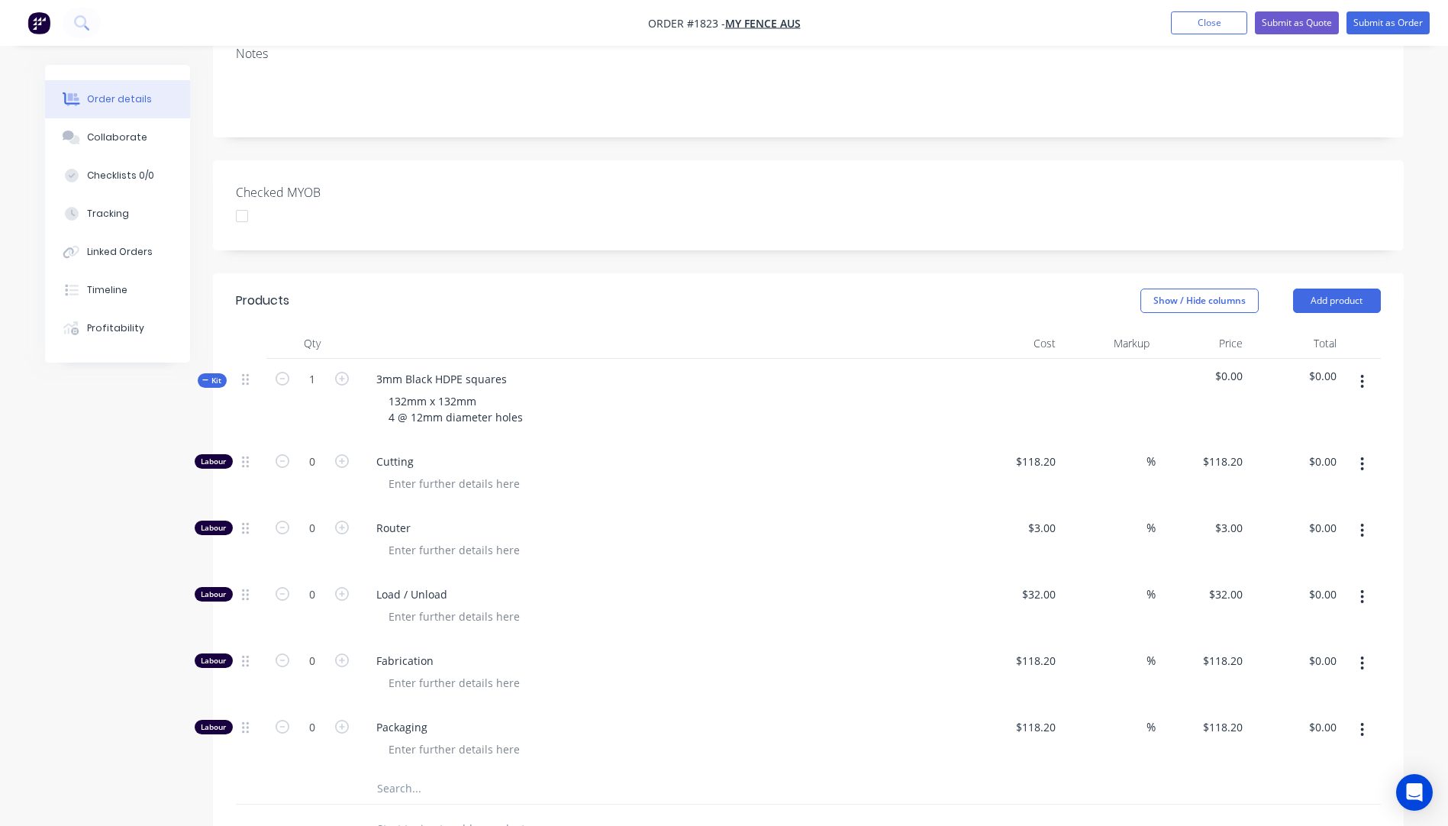
click at [621, 441] on div "Cutting" at bounding box center [663, 474] width 611 height 66
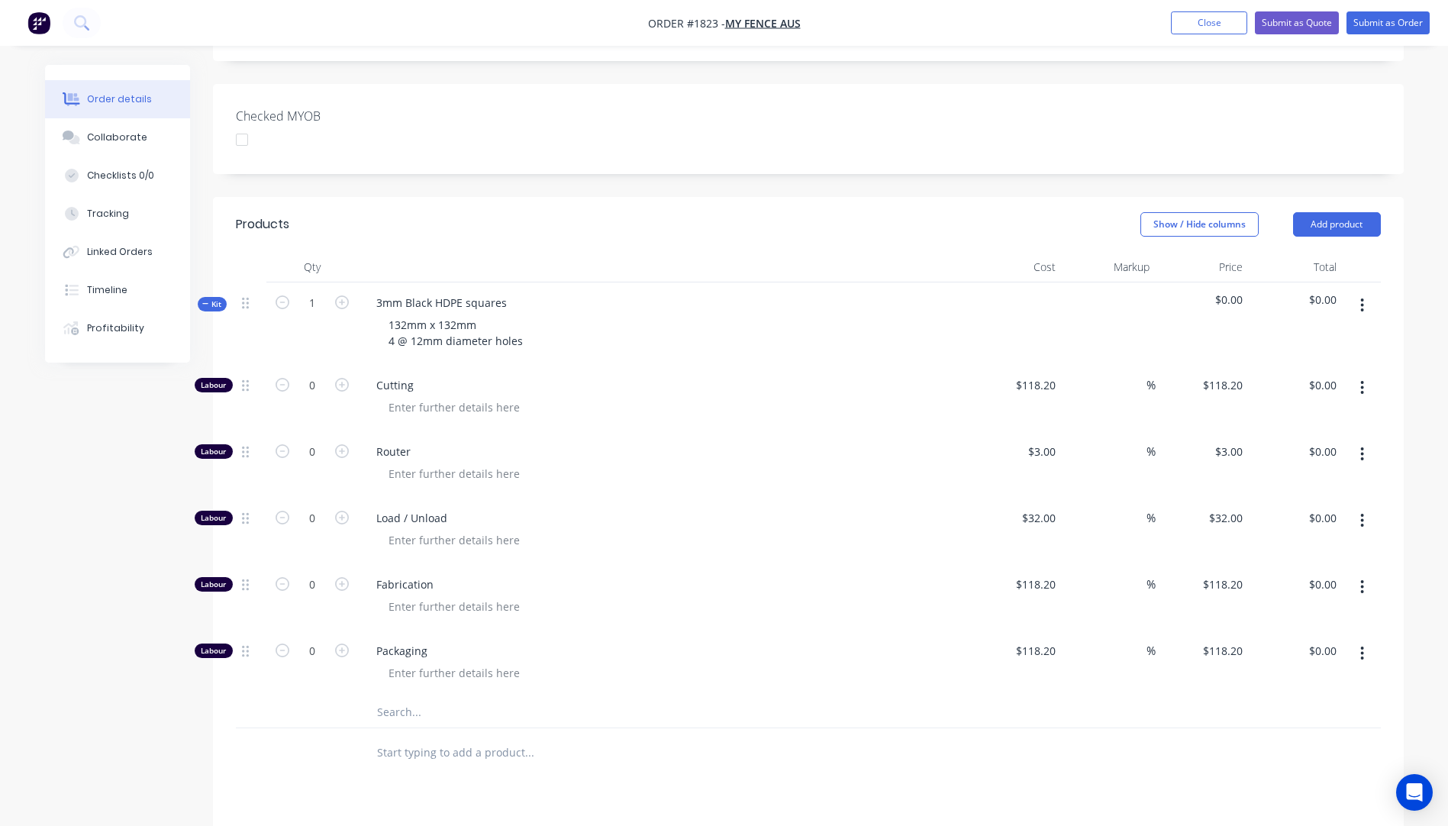
click at [407, 697] on input "text" at bounding box center [528, 712] width 305 height 31
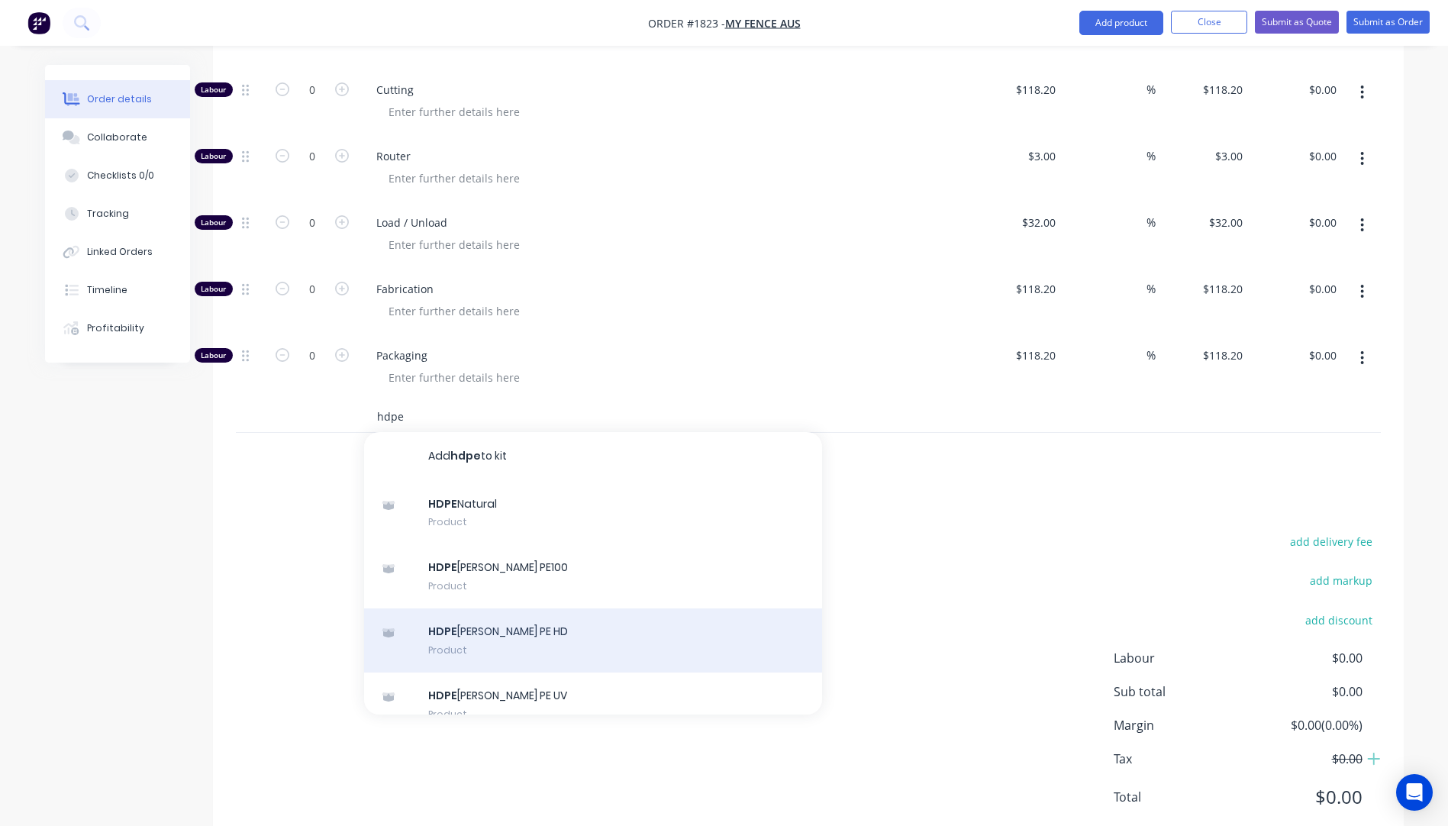
scroll to position [668, 0]
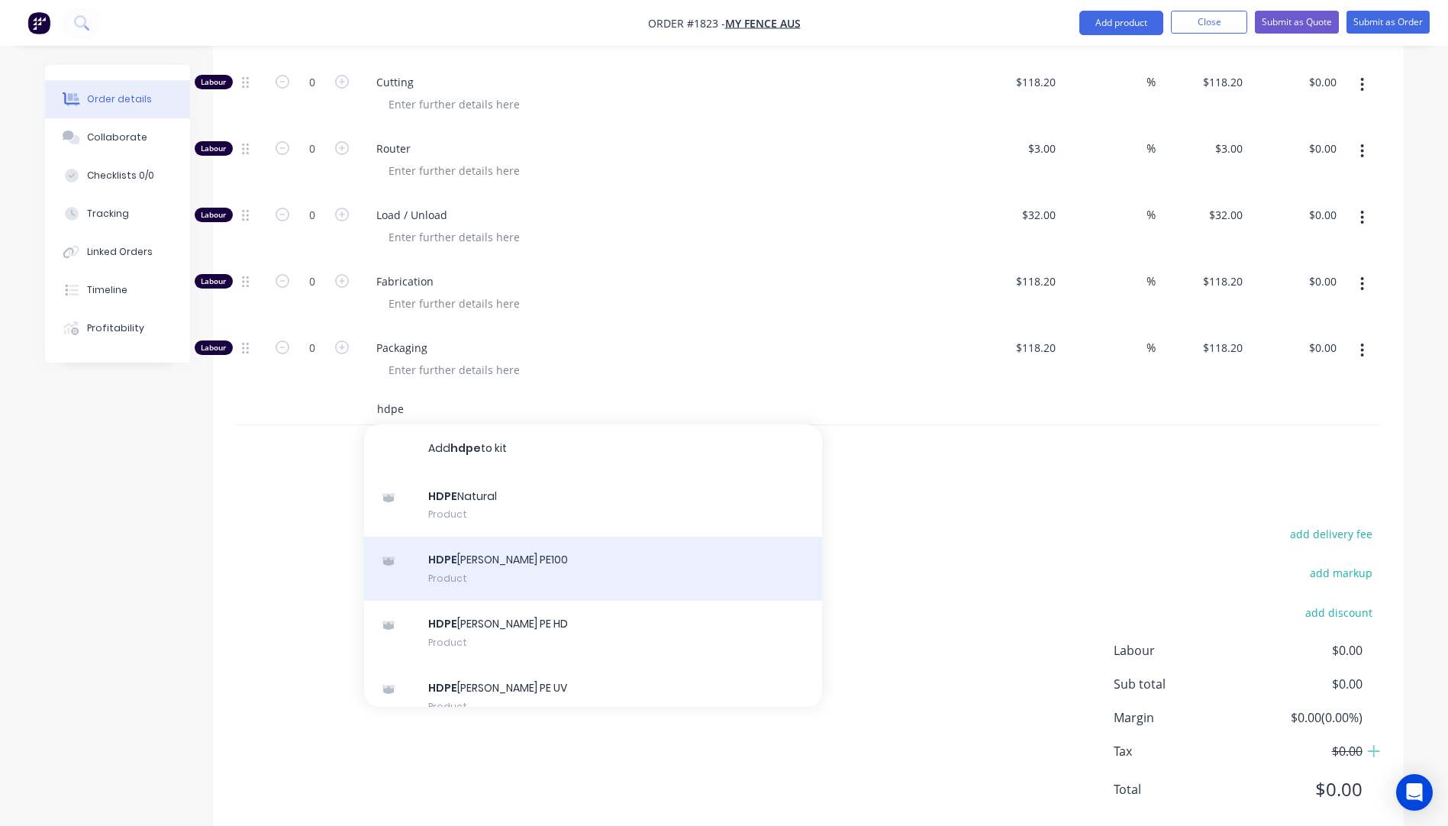
type input "hdpe"
click at [465, 536] on div "HDPE [PERSON_NAME] PE100 Product" at bounding box center [593, 568] width 458 height 64
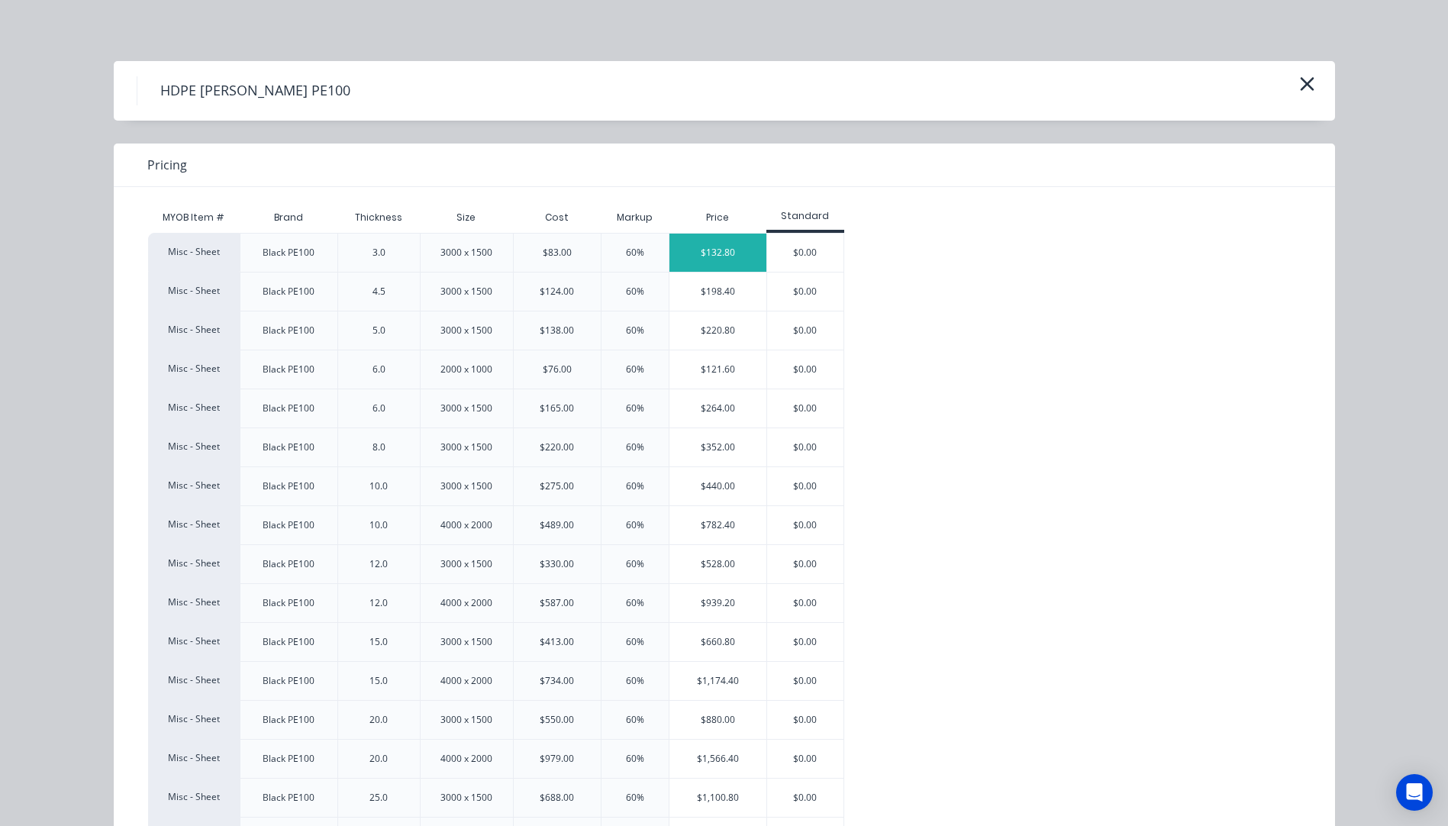
click at [708, 253] on div "$132.80" at bounding box center [717, 253] width 97 height 38
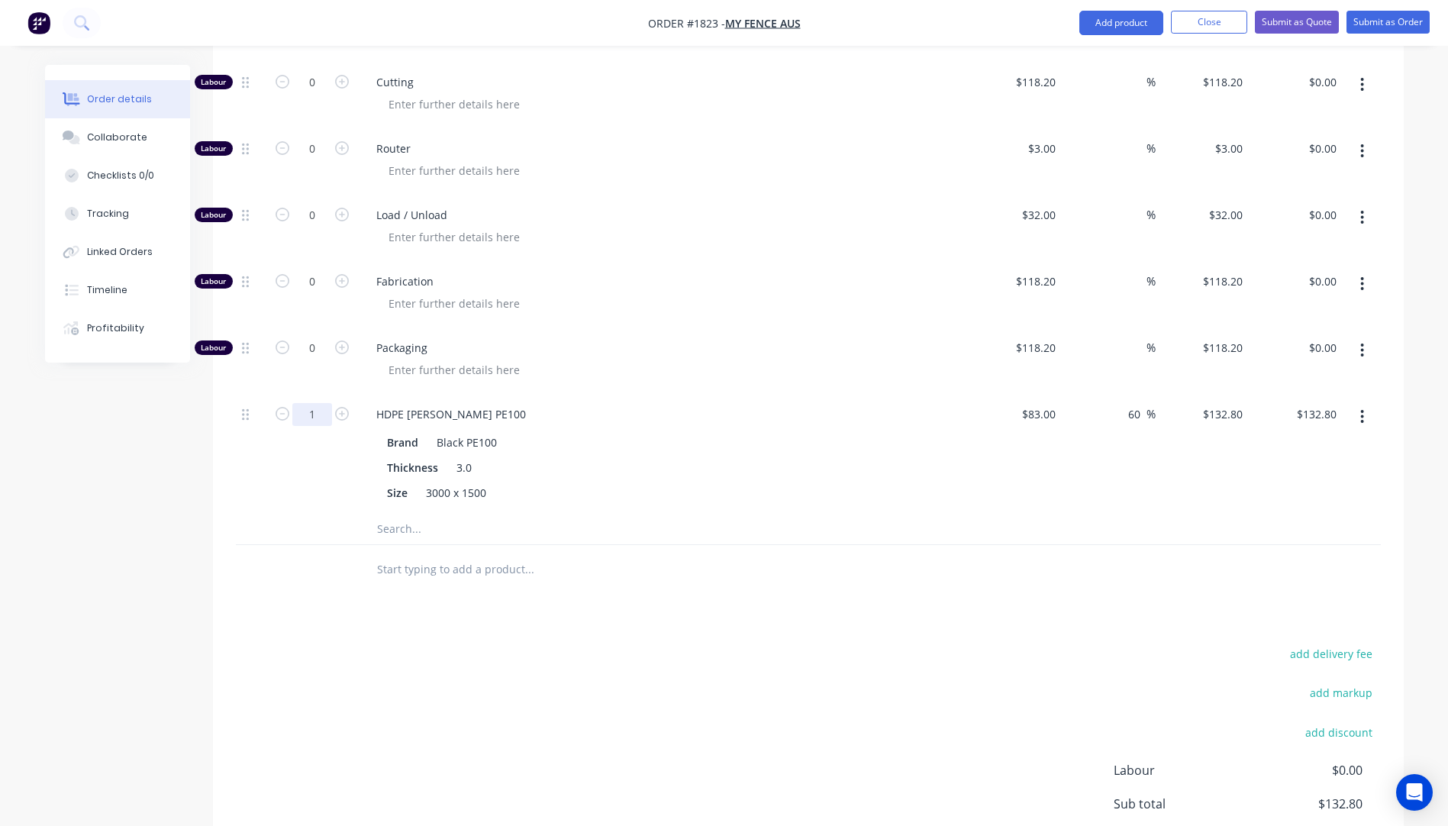
click at [316, 403] on input "1" at bounding box center [312, 414] width 40 height 23
type input "0.1"
type input "$13.28"
click at [274, 461] on div "0.1" at bounding box center [312, 454] width 92 height 120
click at [342, 208] on icon "button" at bounding box center [342, 215] width 14 height 14
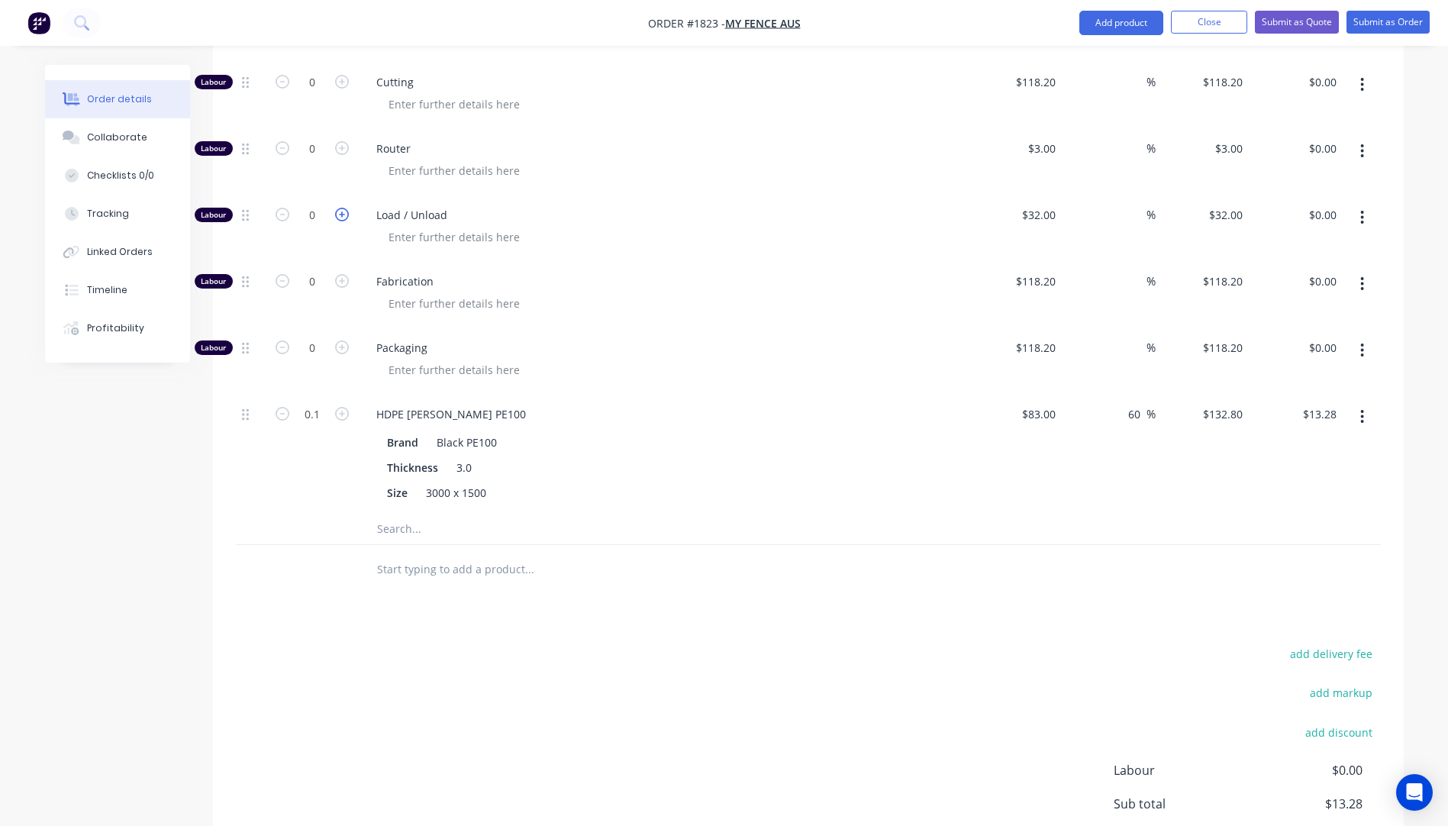
type input "1"
type input "$32.00"
click at [340, 141] on icon "button" at bounding box center [342, 148] width 14 height 14
type input "1"
type input "$3.00"
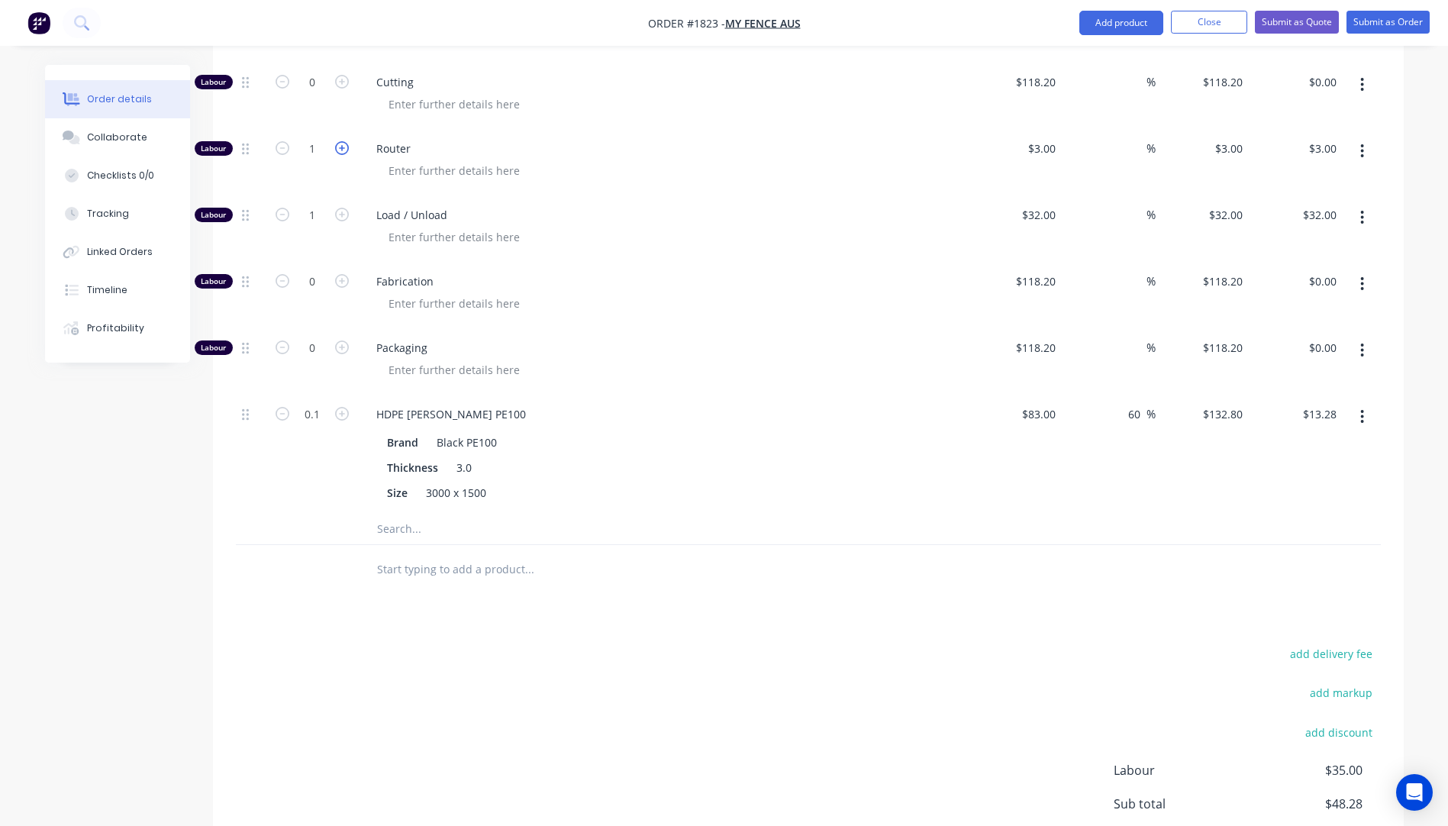
click at [340, 141] on icon "button" at bounding box center [342, 148] width 14 height 14
type input "2"
type input "$6.00"
click at [340, 141] on icon "button" at bounding box center [342, 148] width 14 height 14
type input "3"
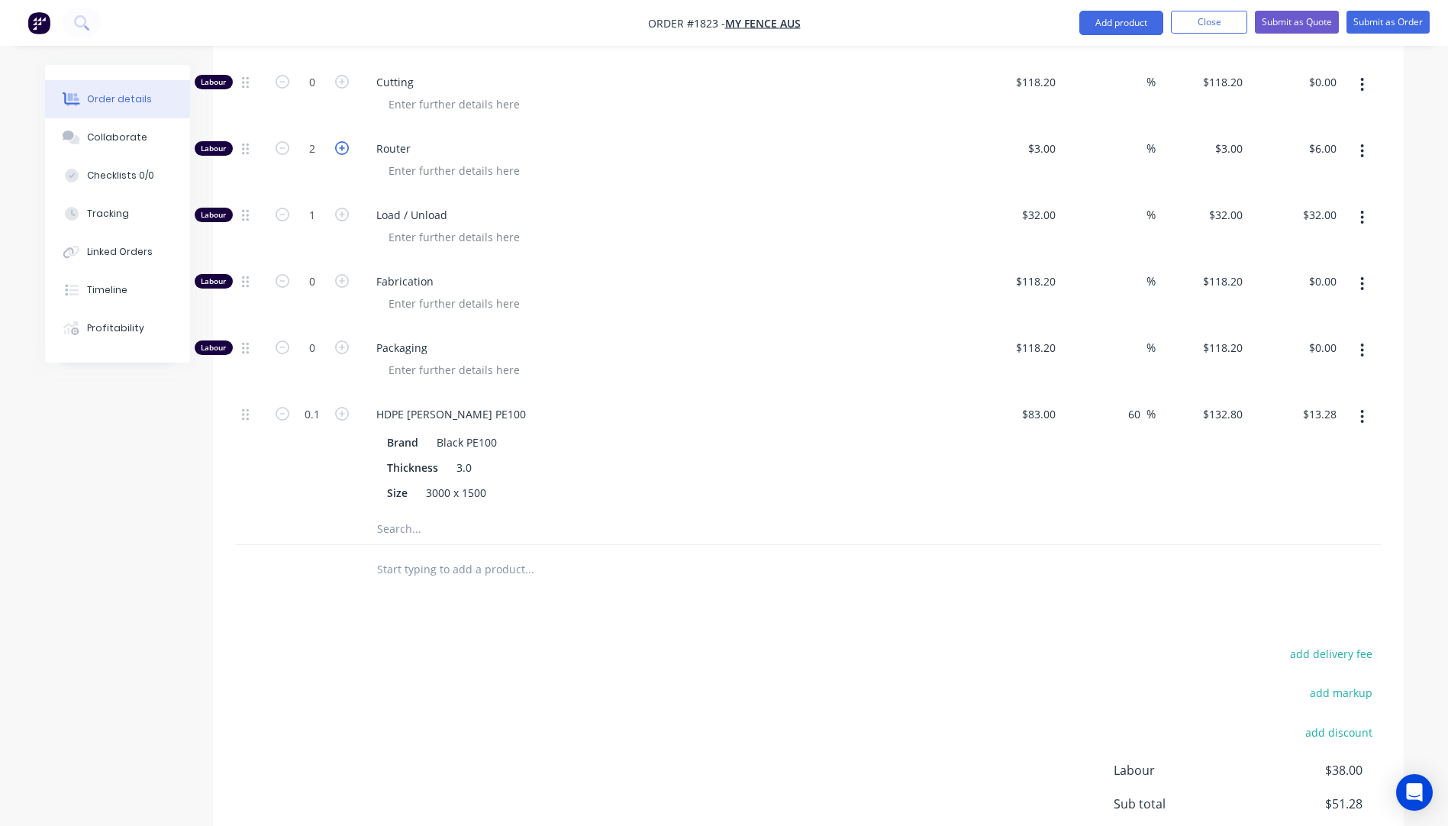
type input "$9.00"
click at [340, 141] on icon "button" at bounding box center [342, 148] width 14 height 14
type input "4"
type input "$12.00"
click at [340, 141] on icon "button" at bounding box center [342, 148] width 14 height 14
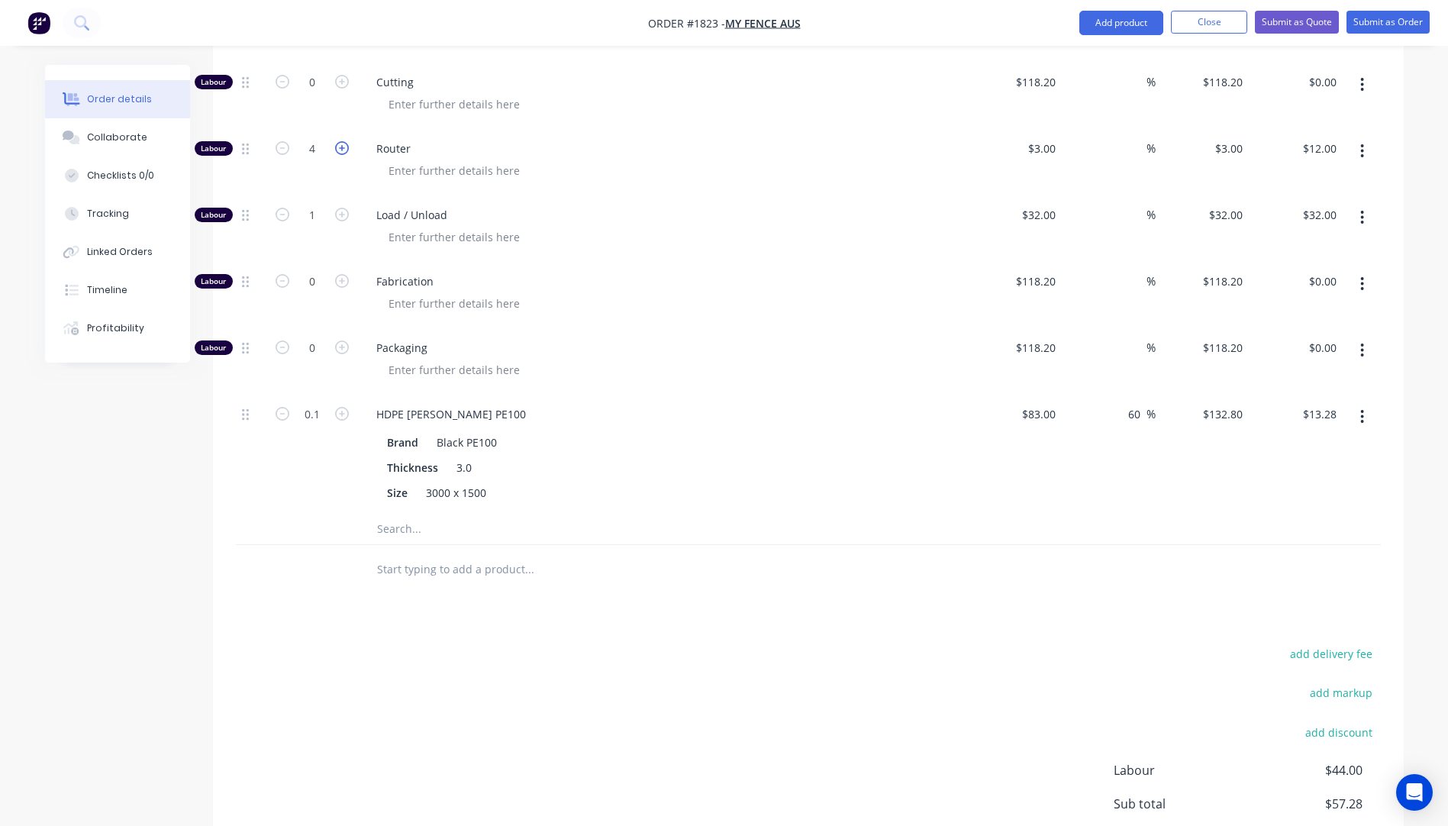
type input "5"
type input "$15.00"
click at [340, 141] on icon "button" at bounding box center [342, 148] width 14 height 14
type input "6"
type input "$18.00"
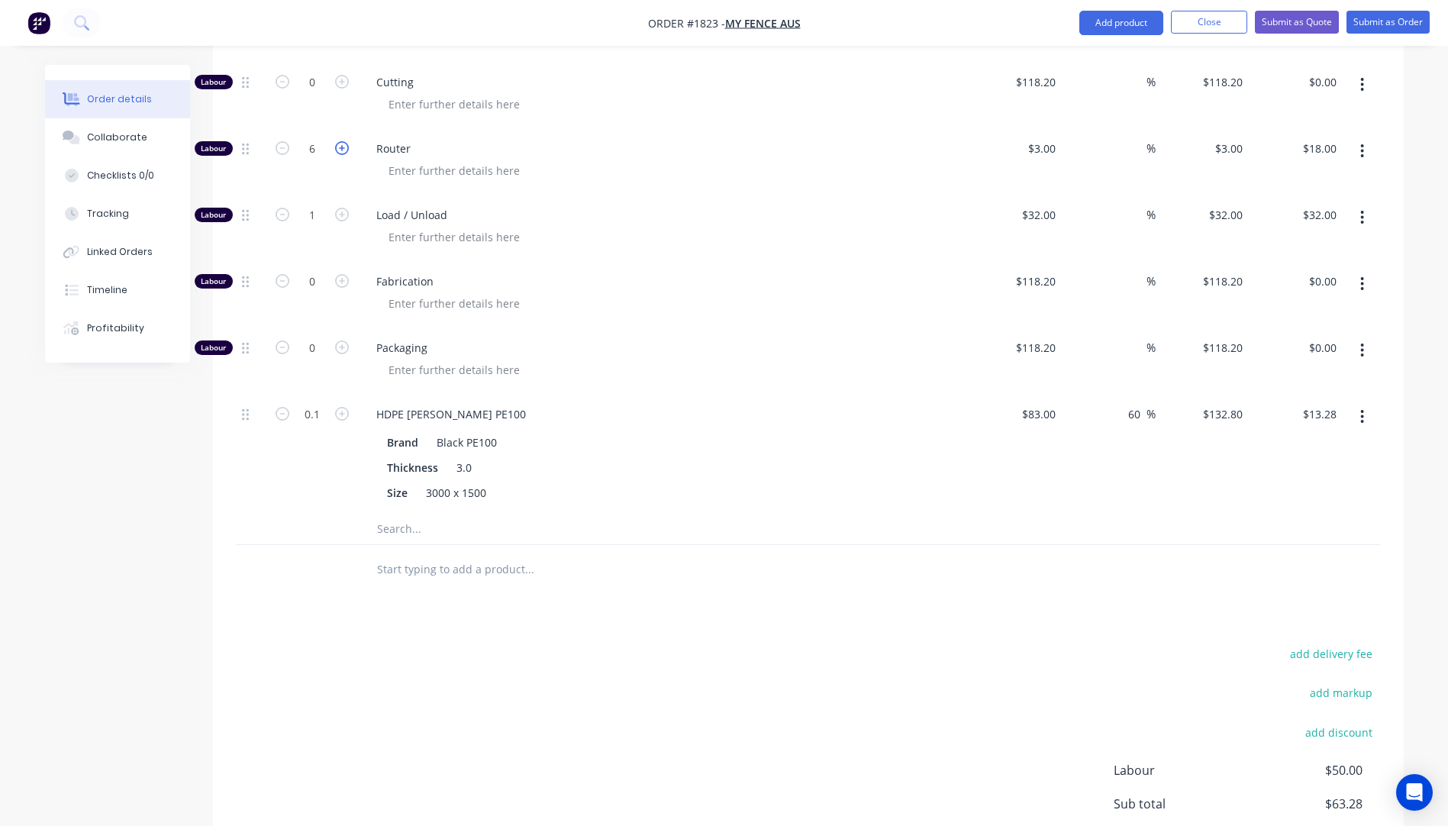
click at [340, 141] on icon "button" at bounding box center [342, 148] width 14 height 14
type input "7"
type input "$21.00"
click at [340, 141] on icon "button" at bounding box center [342, 148] width 14 height 14
type input "8"
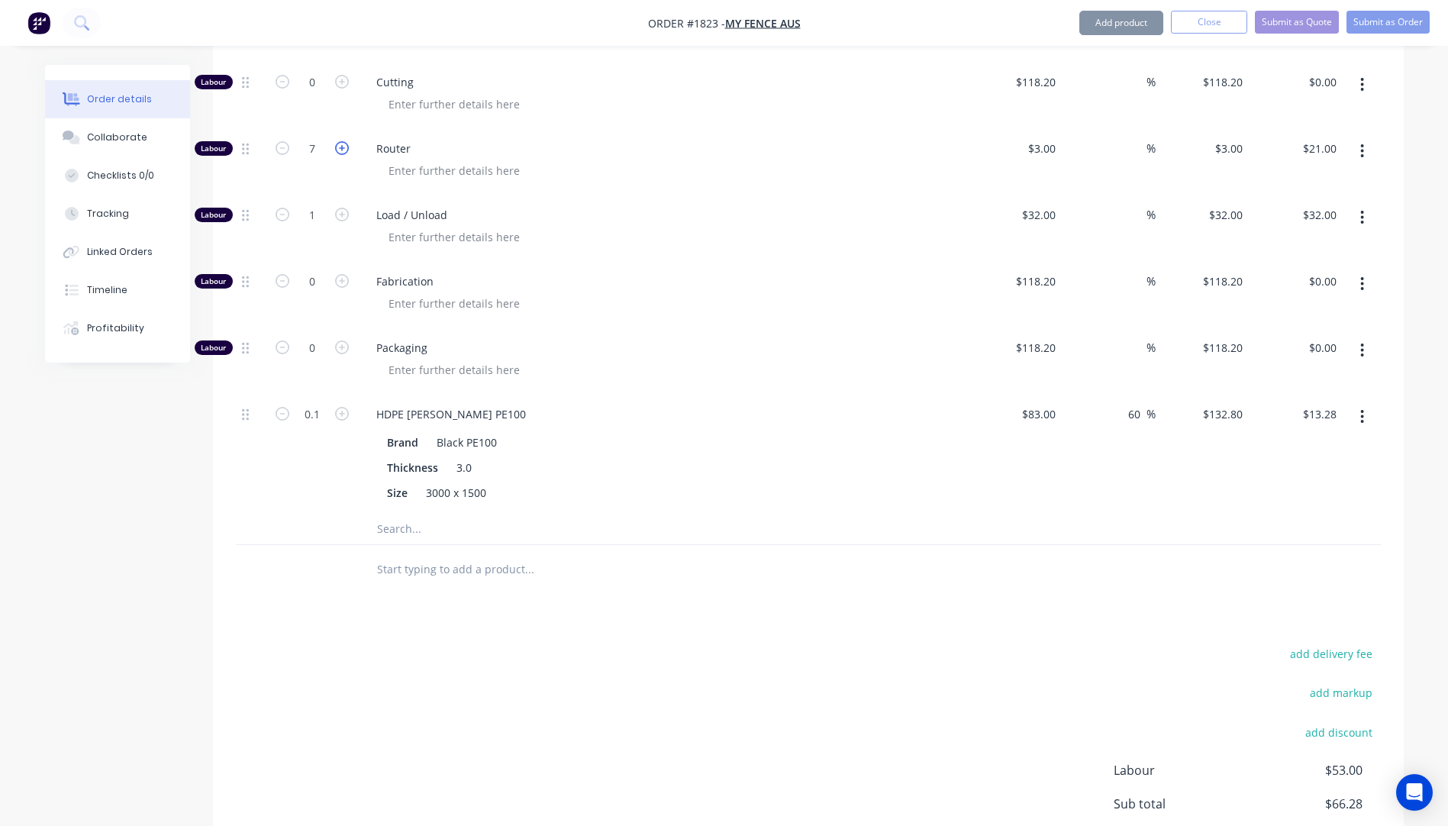
type input "$24.00"
click at [340, 141] on icon "button" at bounding box center [342, 148] width 14 height 14
type input "9"
type input "$27.00"
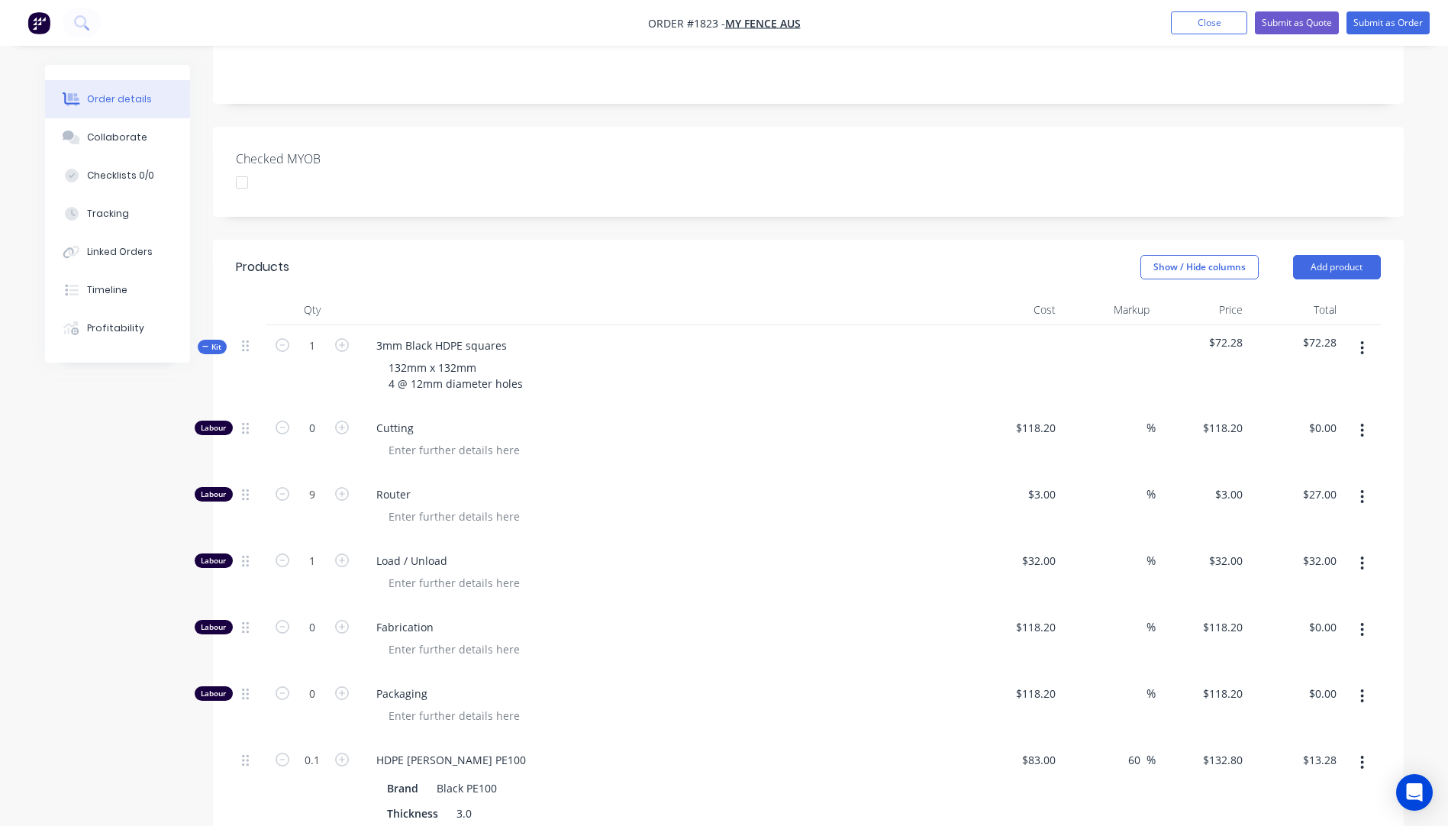
scroll to position [286, 0]
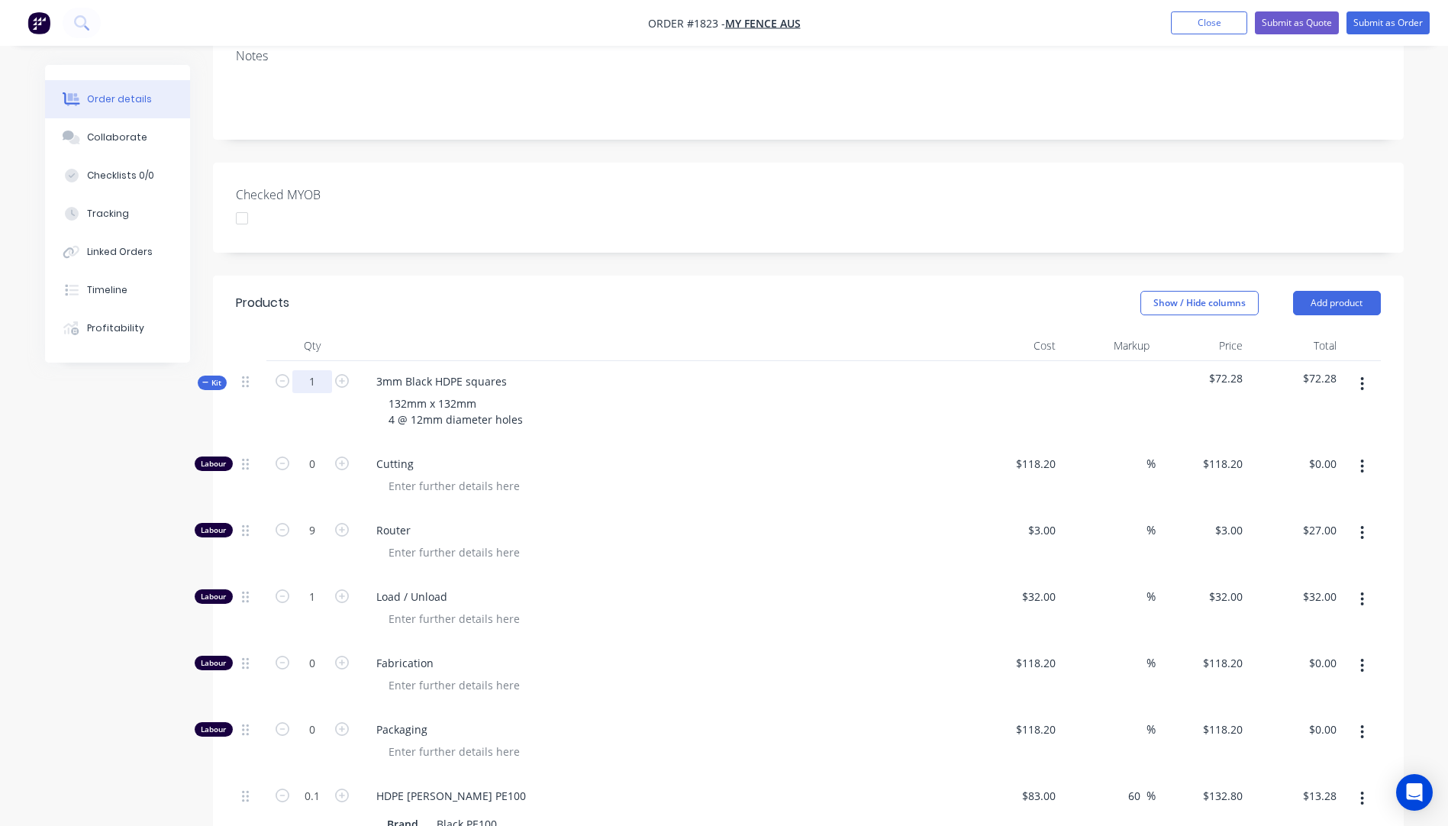
click at [326, 370] on input "1" at bounding box center [312, 381] width 40 height 23
type input "10"
type input "90"
type input "$270.00"
type input "10"
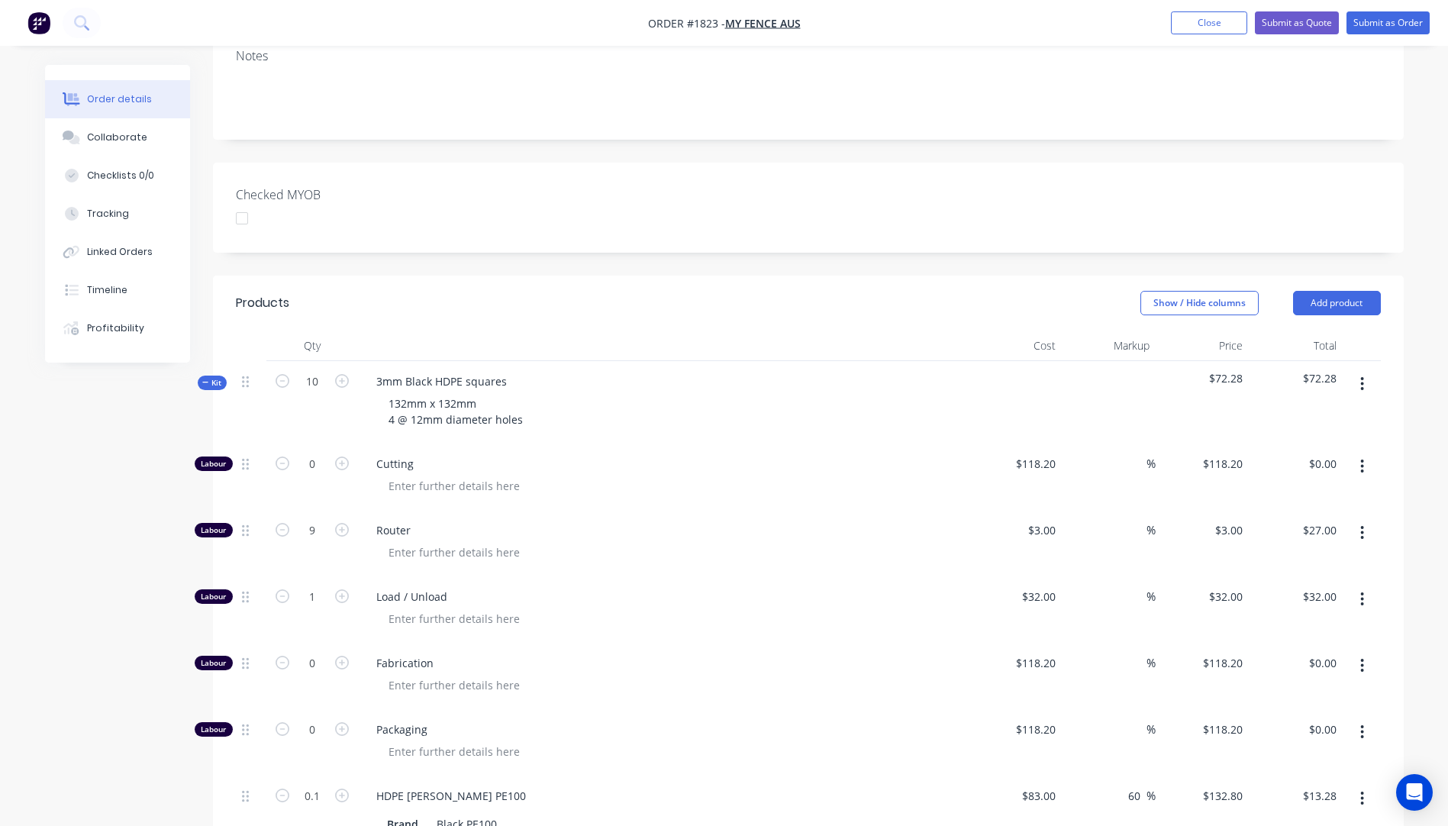
type input "$320.00"
type input "1"
type input "$132.80"
click at [830, 399] on div "3mm Black HDPE squares 132mm x 132mm 4 @ 12mm diameter holes" at bounding box center [663, 402] width 611 height 82
click at [321, 519] on input "90" at bounding box center [312, 530] width 40 height 23
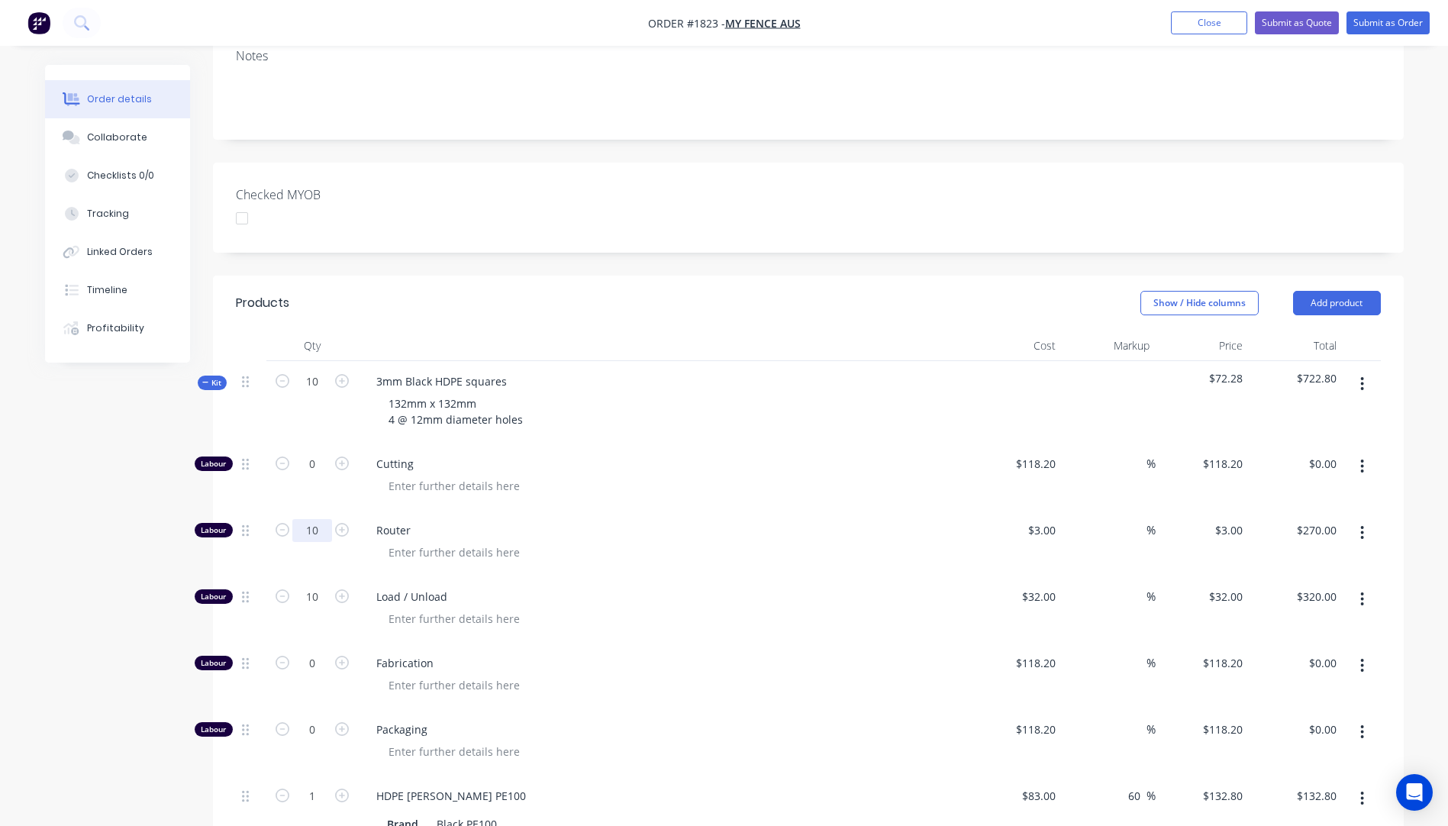
type input "10"
type input "$30.00"
click at [774, 510] on div "Router" at bounding box center [663, 543] width 611 height 66
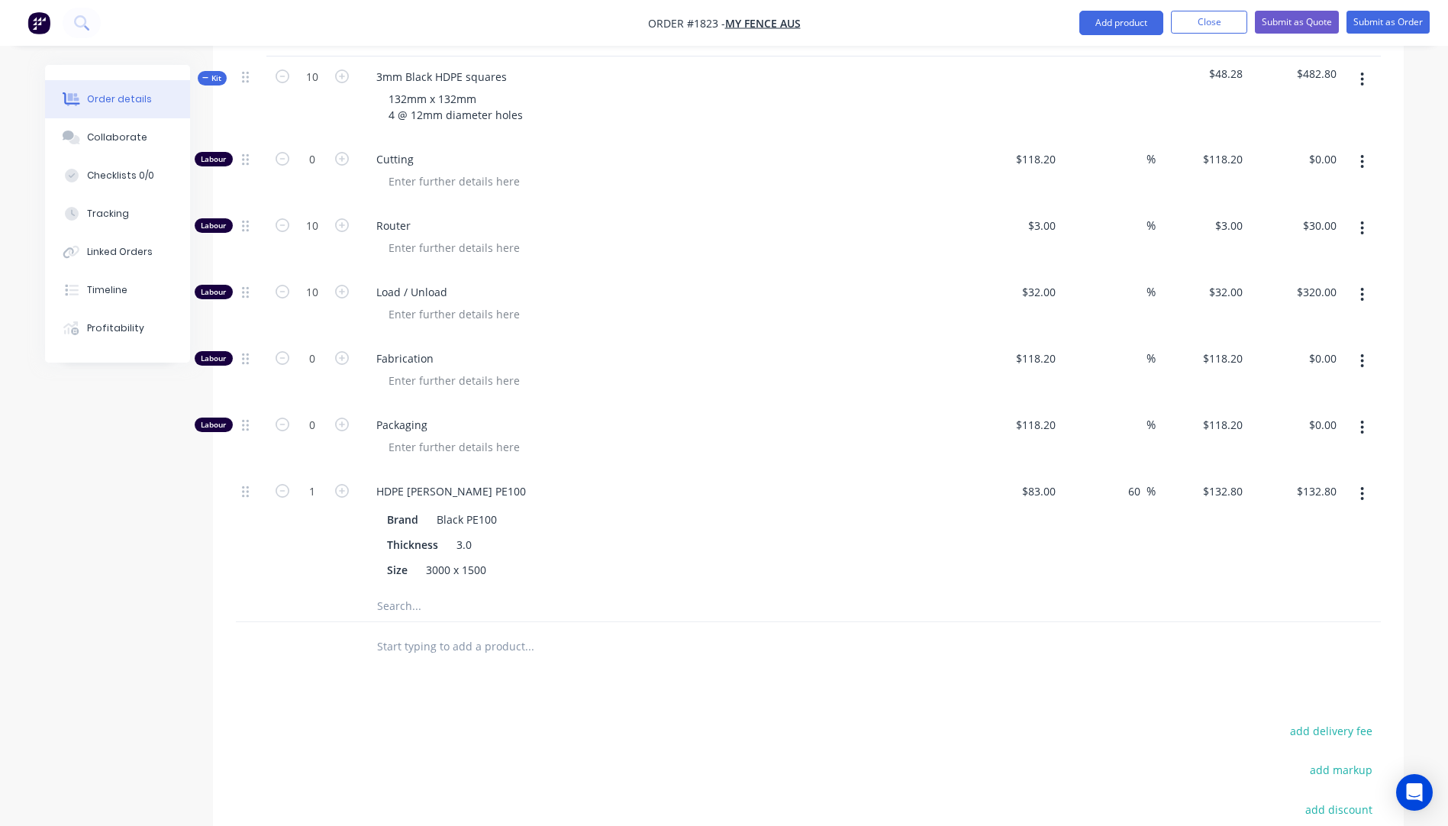
scroll to position [591, 0]
click at [316, 479] on input "1" at bounding box center [312, 490] width 40 height 23
type input "0.1"
type input "$13.28"
click at [804, 507] on div "Brand Black PE100" at bounding box center [660, 518] width 559 height 22
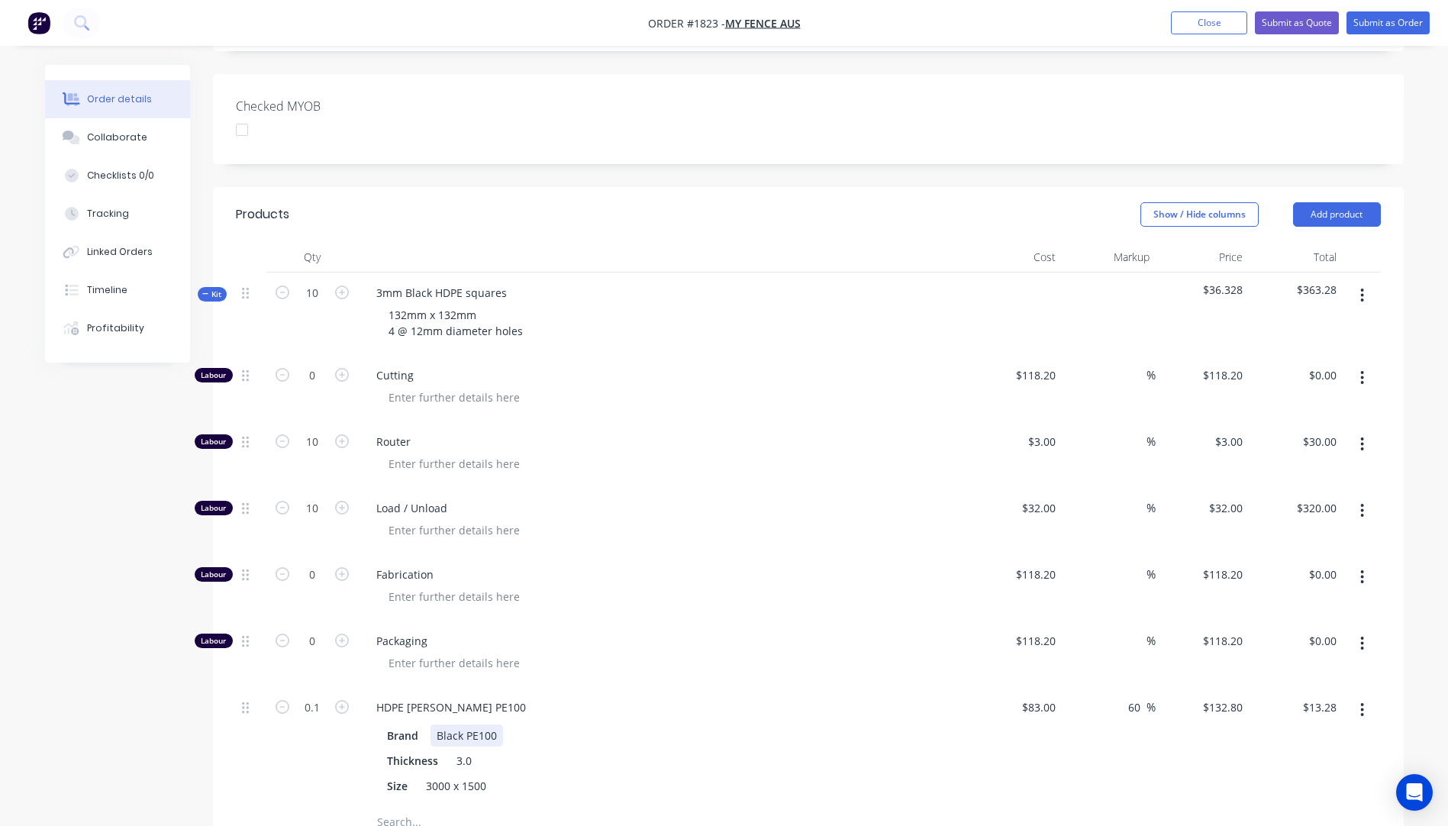
scroll to position [362, 0]
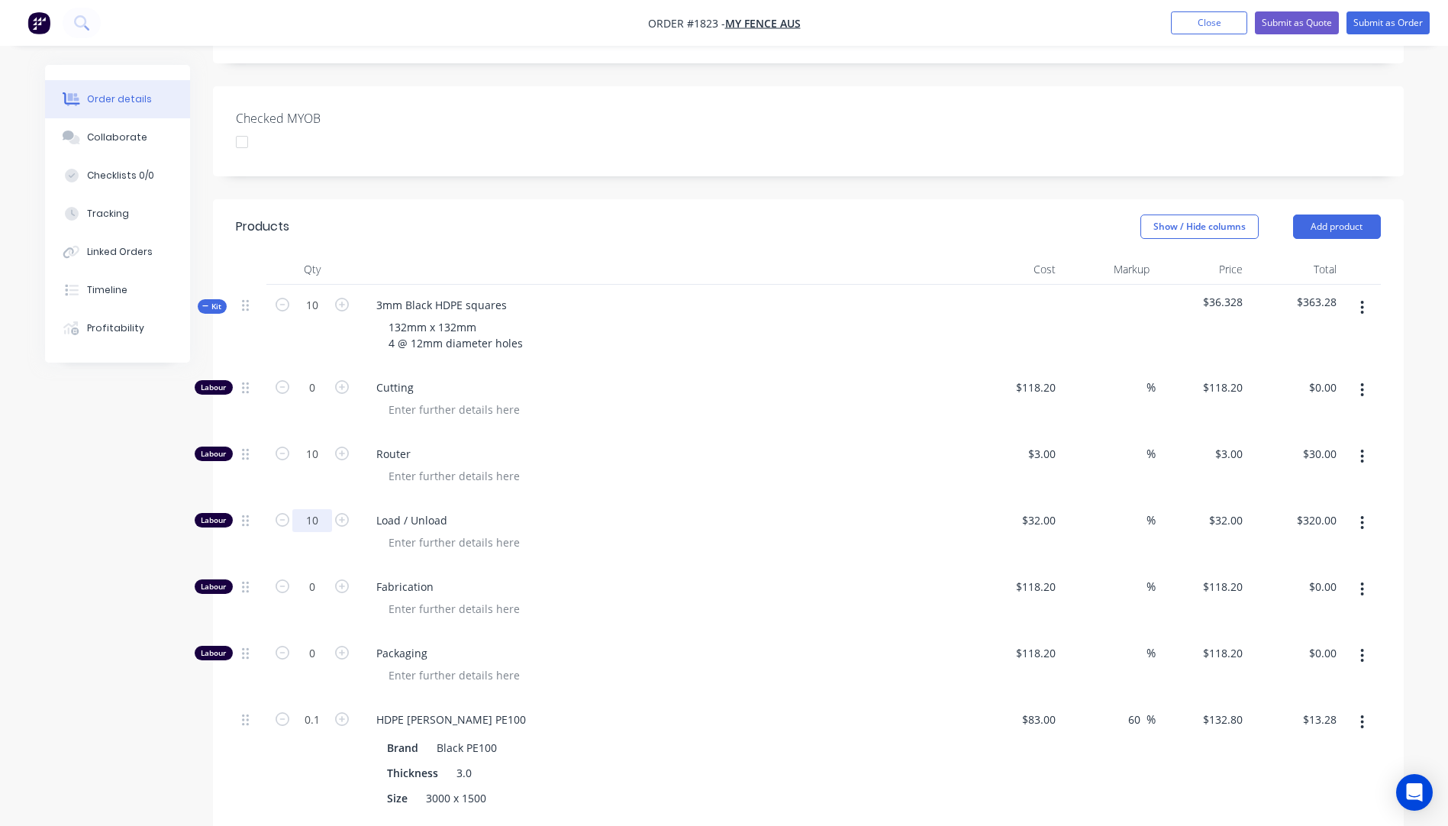
click at [318, 509] on input "10" at bounding box center [312, 520] width 40 height 23
type input "1"
type input "$32.00"
click at [625, 450] on div "Router" at bounding box center [663, 466] width 611 height 66
click at [323, 708] on input "0.1" at bounding box center [312, 719] width 40 height 23
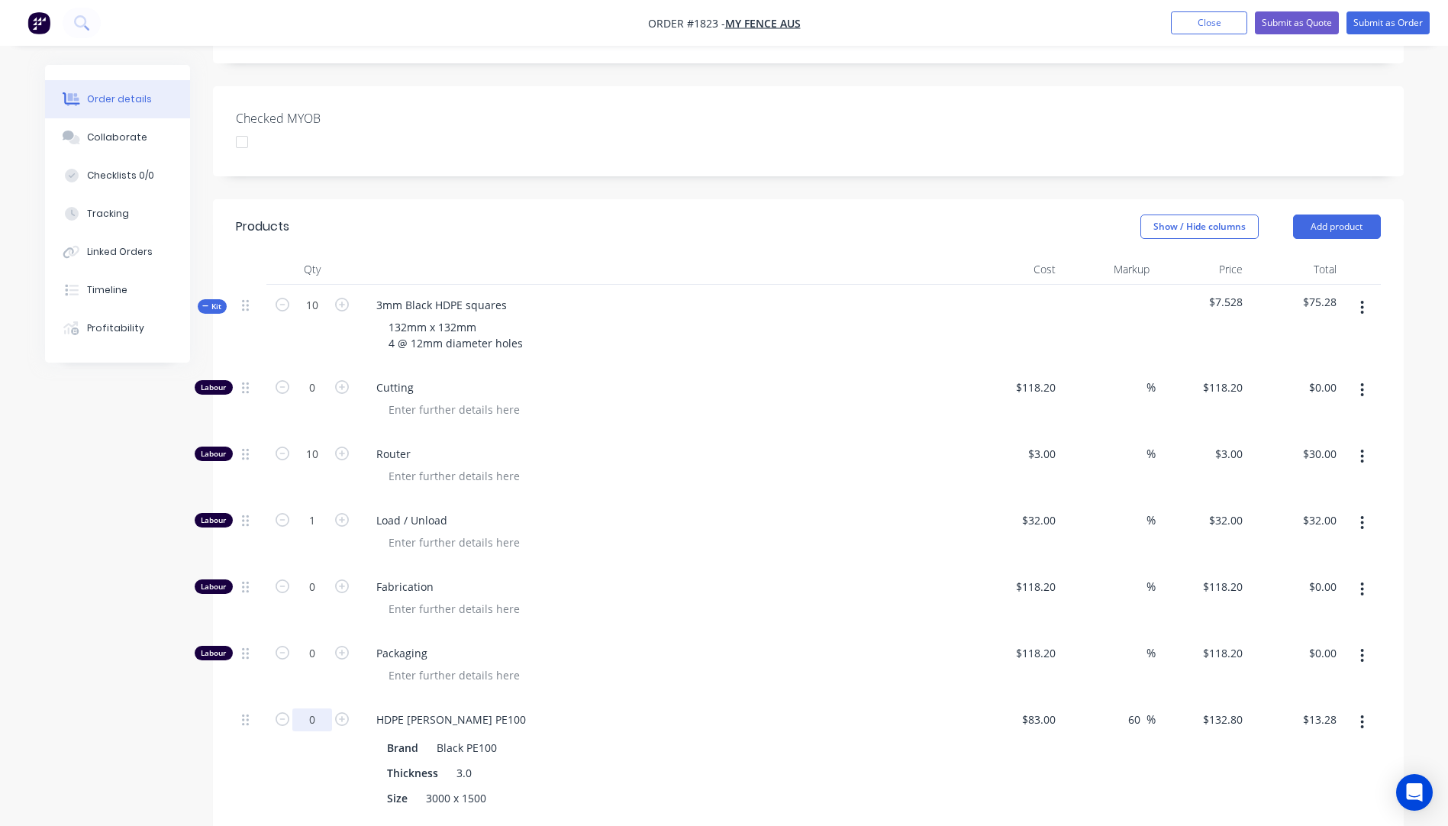
type input "0"
type input "$0.00"
click at [679, 592] on div "Fabrication" at bounding box center [663, 599] width 611 height 66
click at [321, 443] on input "10" at bounding box center [312, 454] width 40 height 23
click at [607, 433] on div "Router" at bounding box center [663, 466] width 611 height 66
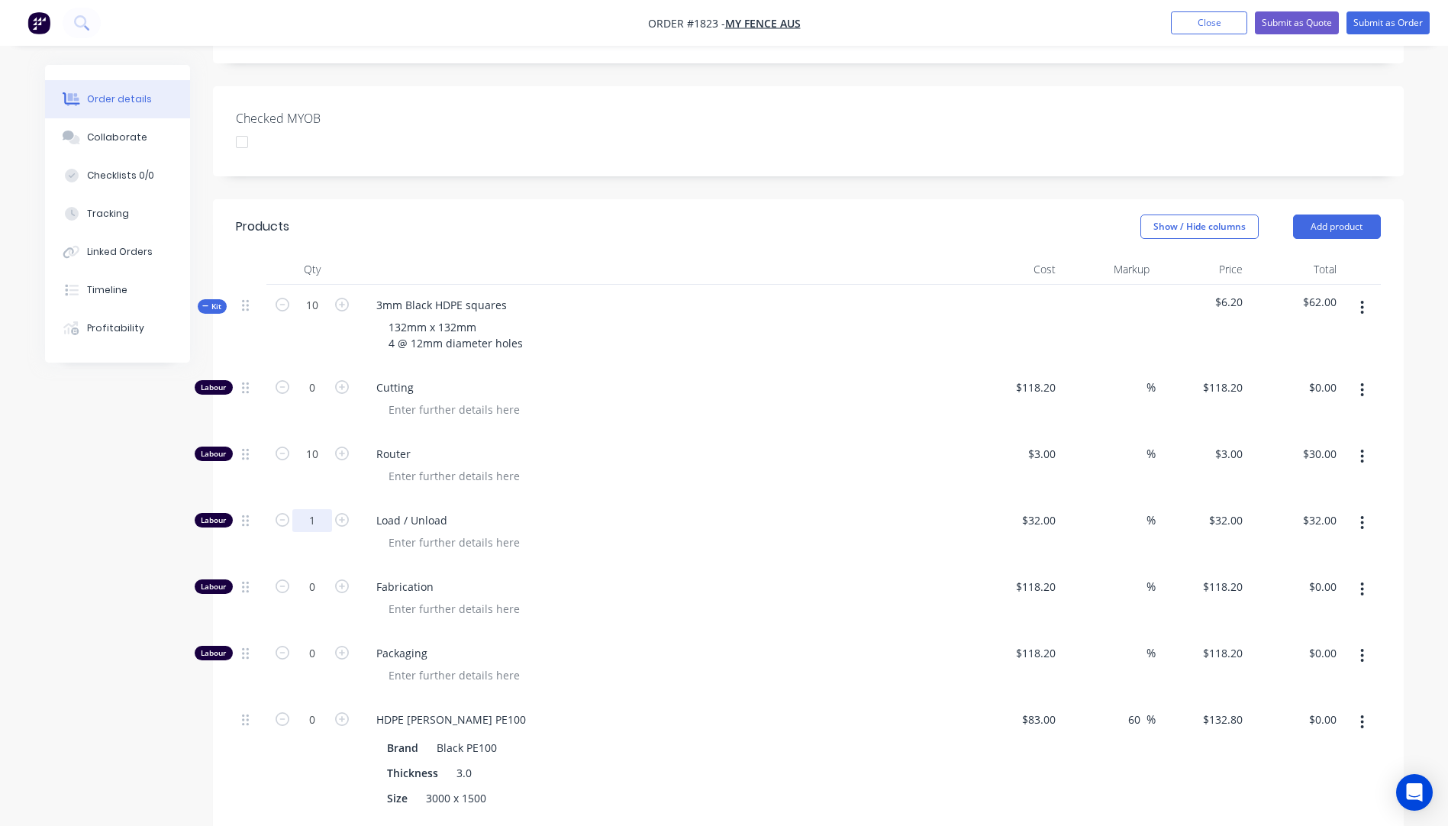
click at [317, 509] on input "1" at bounding box center [312, 520] width 40 height 23
type input "0"
type input "$0.00"
click at [652, 465] on div at bounding box center [669, 476] width 586 height 22
click at [324, 443] on input "10" at bounding box center [312, 454] width 40 height 23
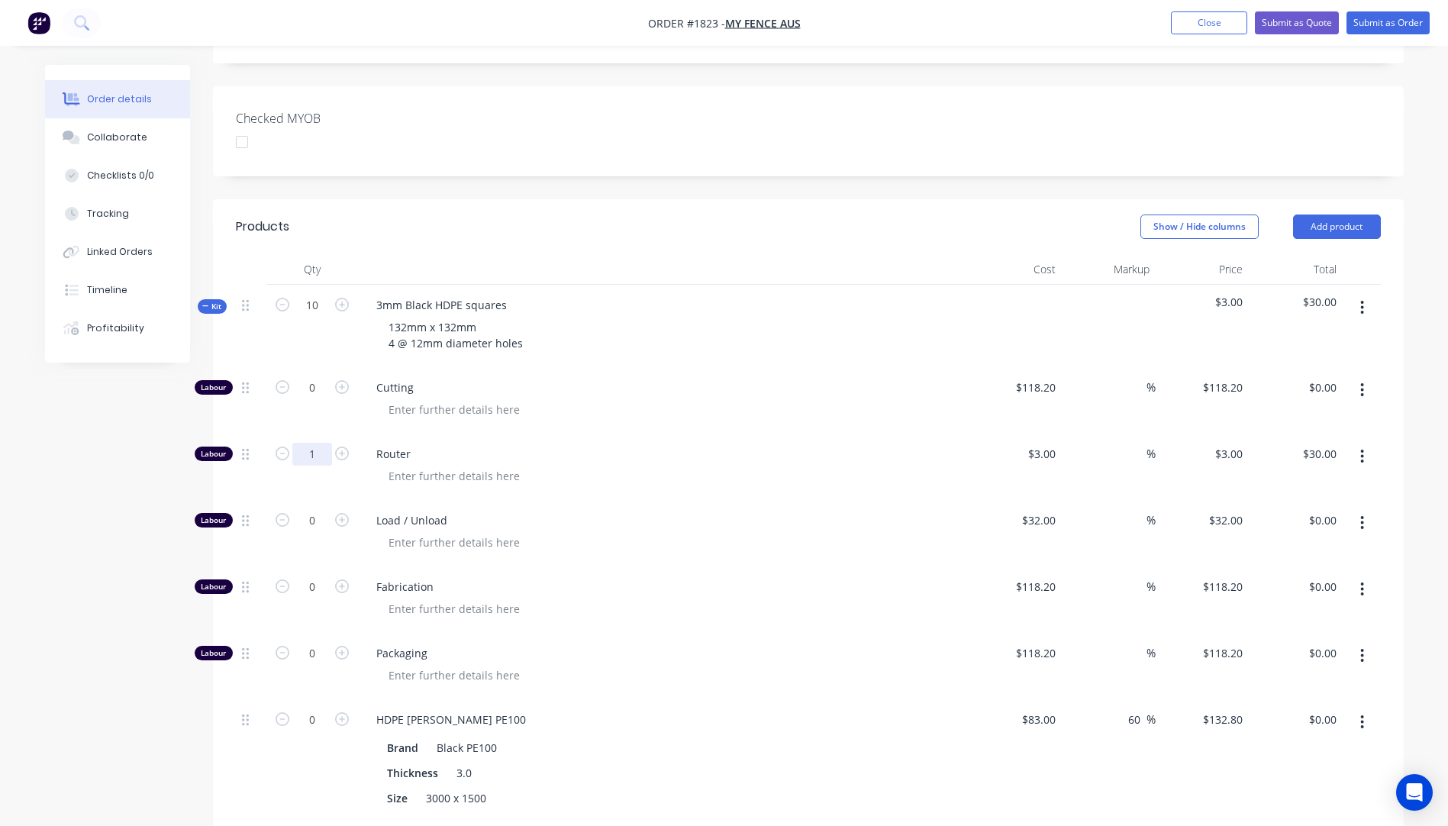
type input "1"
type input "$3.00"
click at [723, 465] on div at bounding box center [669, 476] width 586 height 22
click at [1049, 443] on input "3" at bounding box center [1053, 454] width 18 height 22
type input "$81.82"
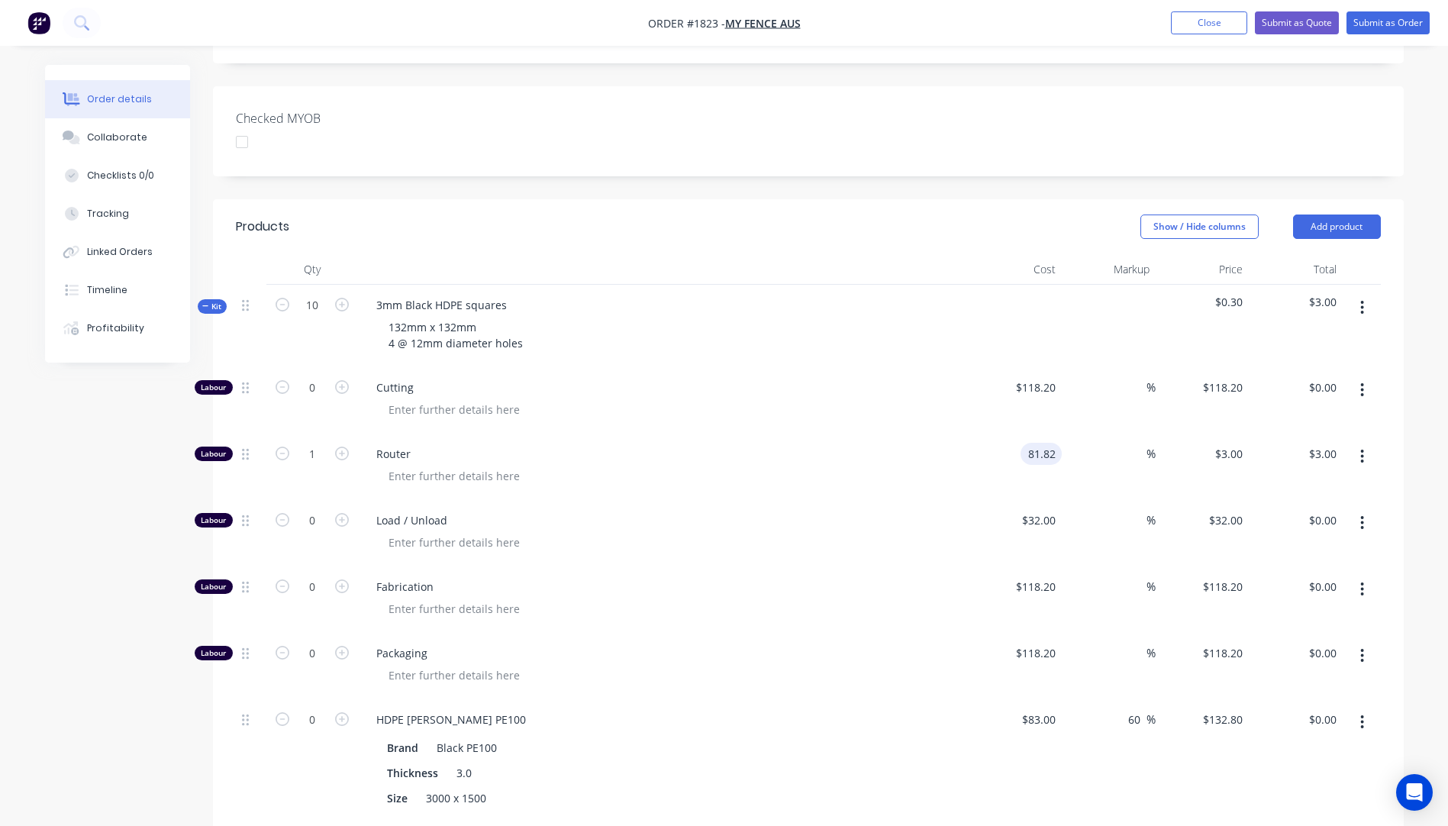
type input "$81.82"
click at [910, 450] on div "Router" at bounding box center [663, 466] width 611 height 66
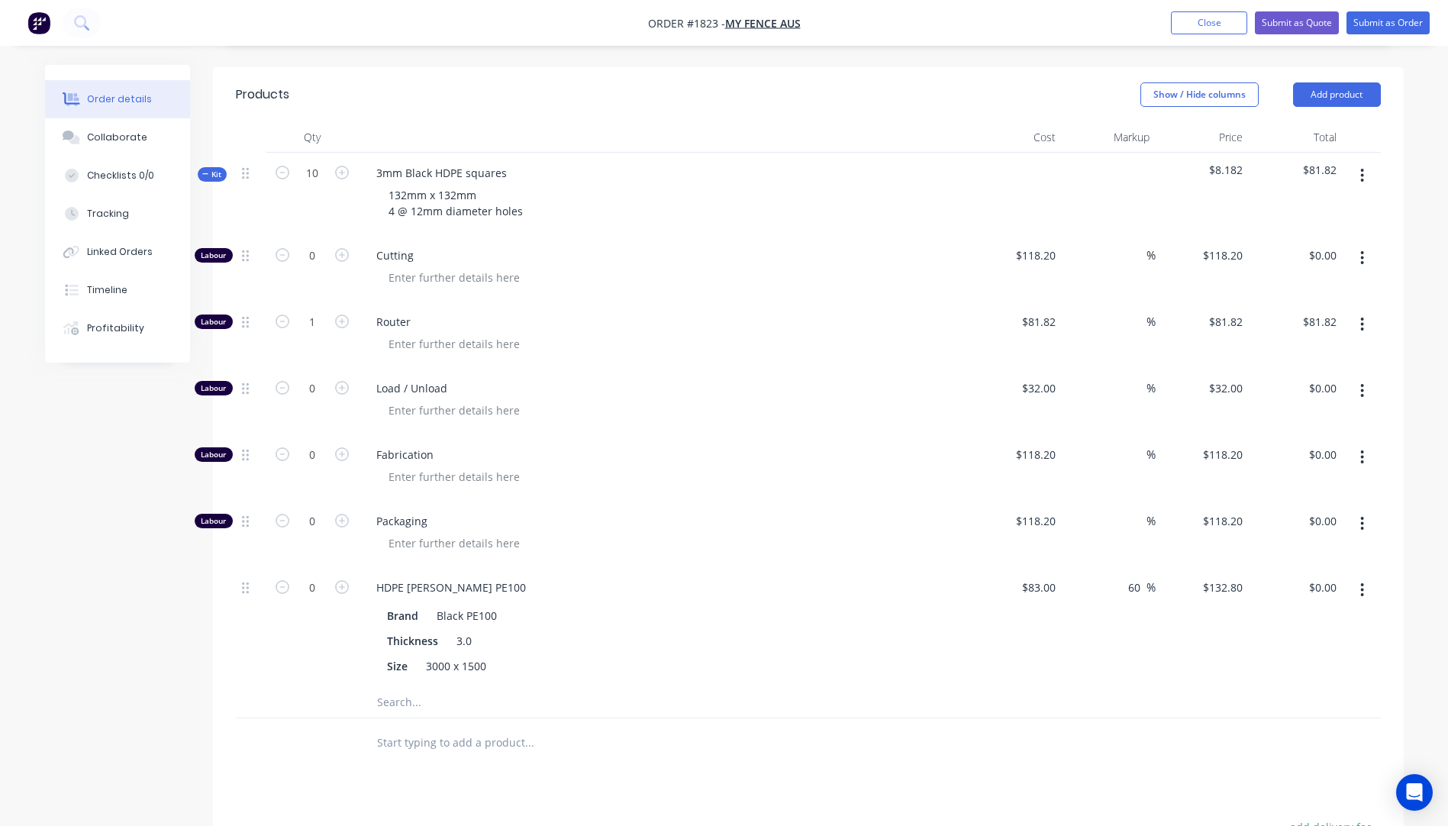
scroll to position [439, 0]
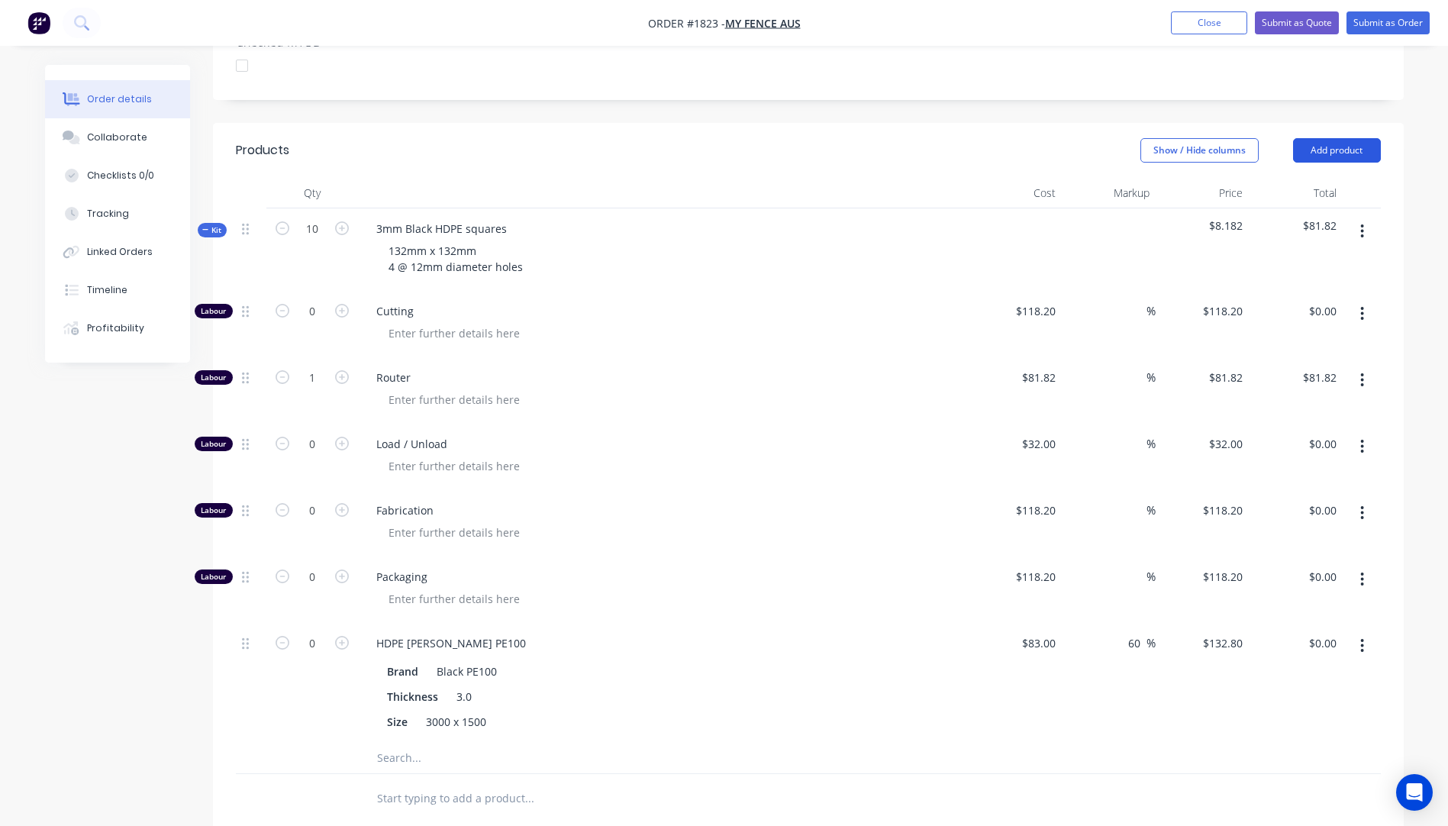
click at [1334, 138] on button "Add product" at bounding box center [1337, 150] width 88 height 24
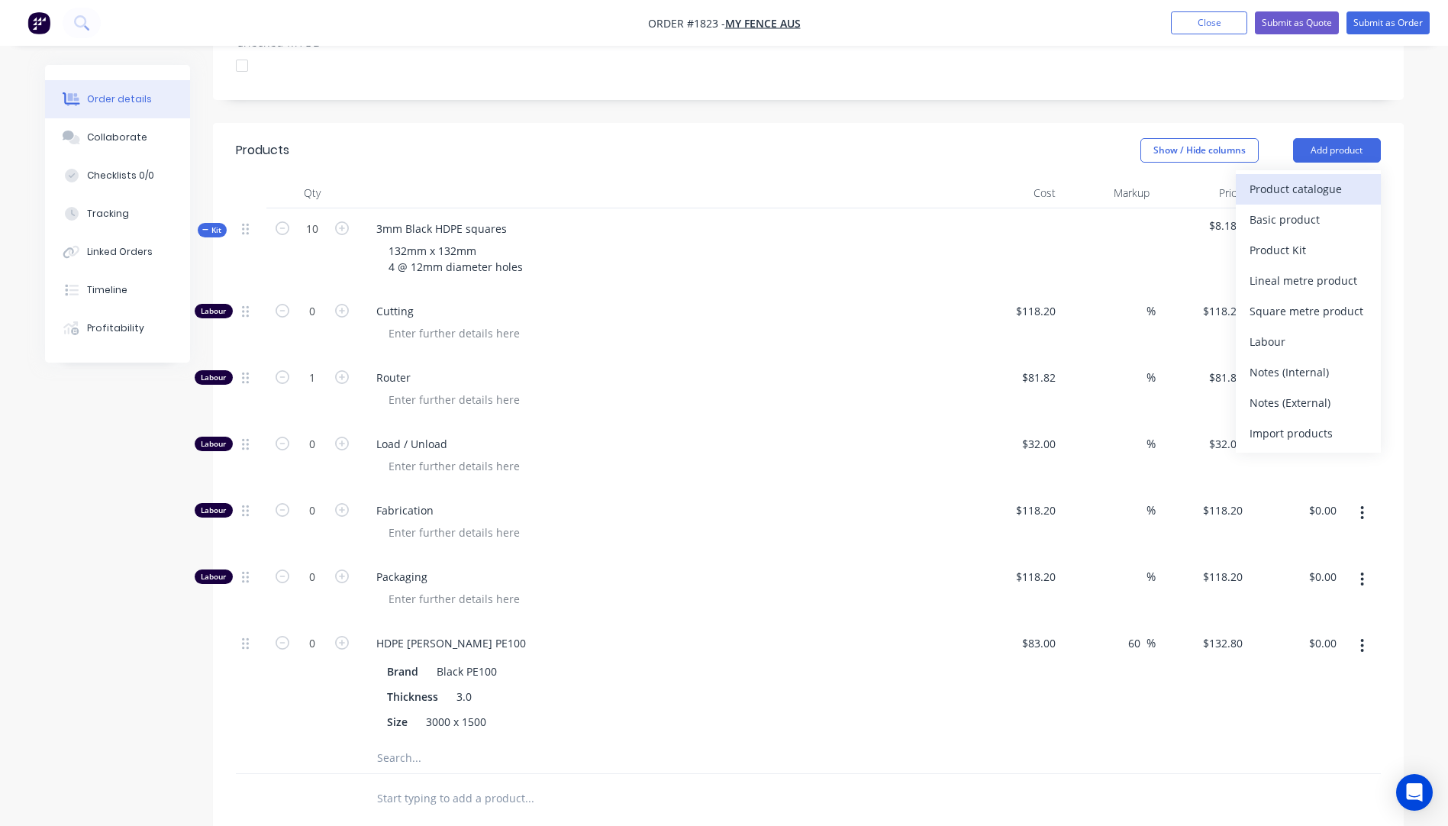
click at [1288, 178] on div "Product catalogue" at bounding box center [1308, 189] width 118 height 22
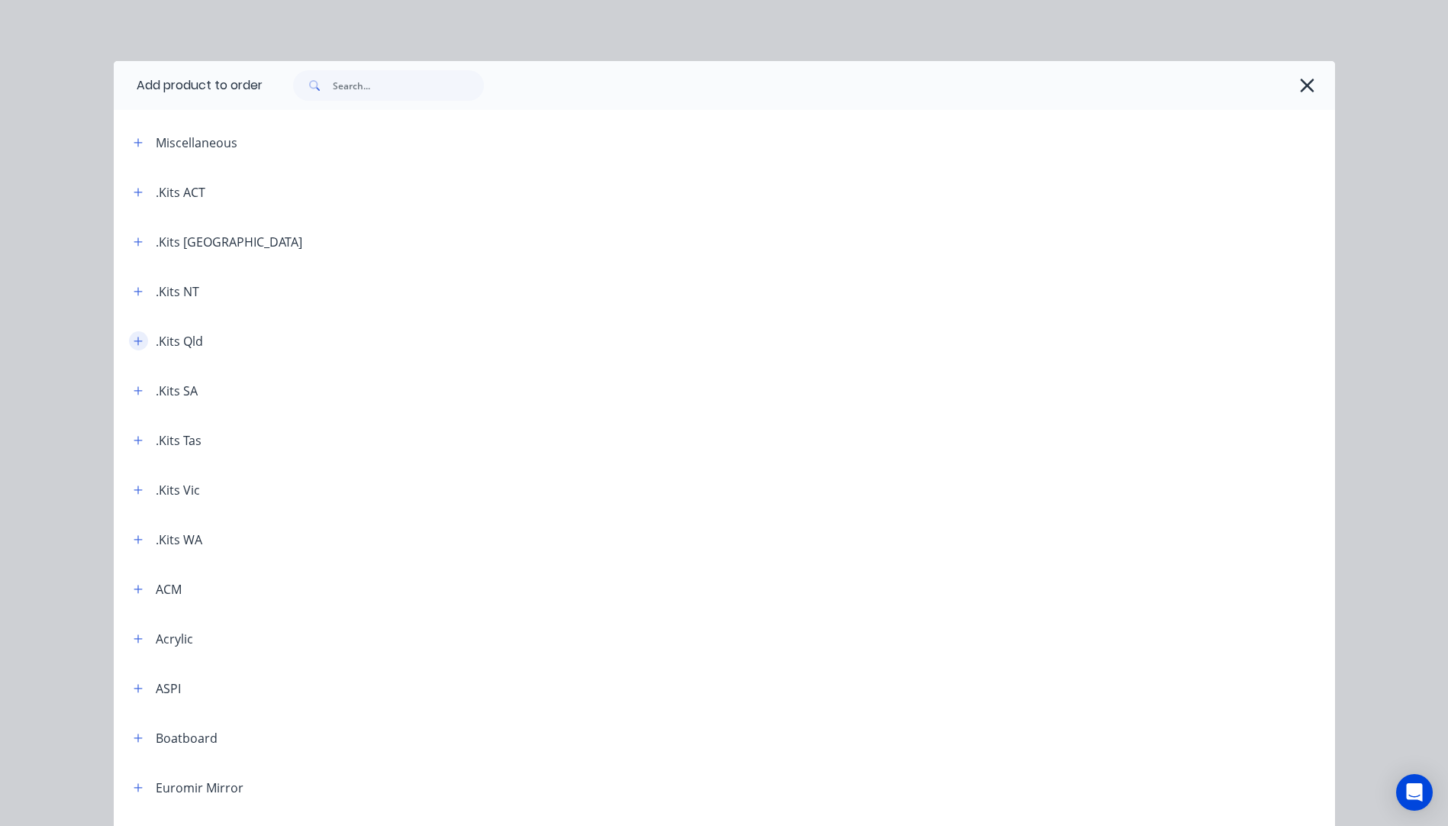
click at [134, 344] on icon "button" at bounding box center [138, 341] width 9 height 11
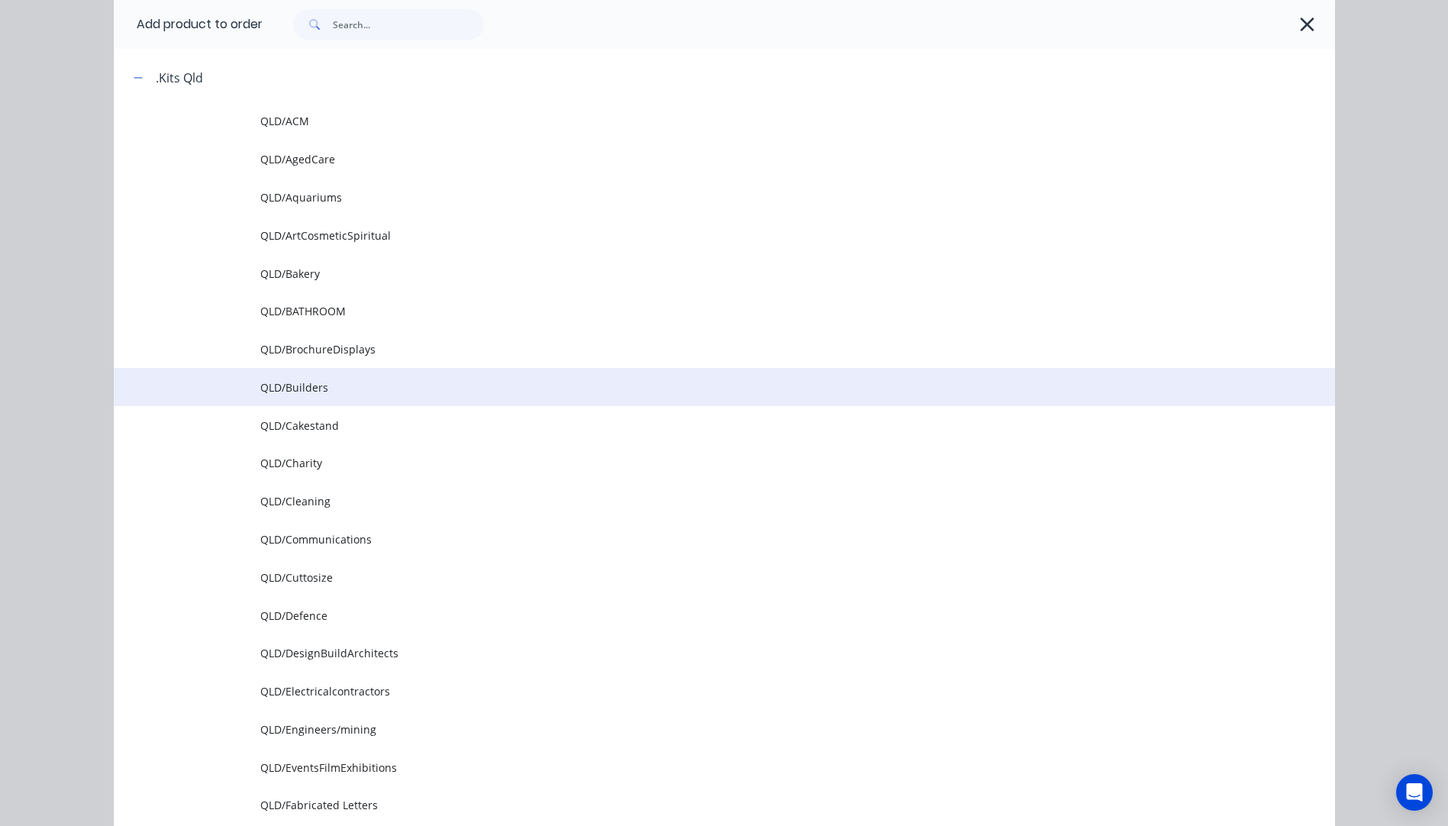
scroll to position [305, 0]
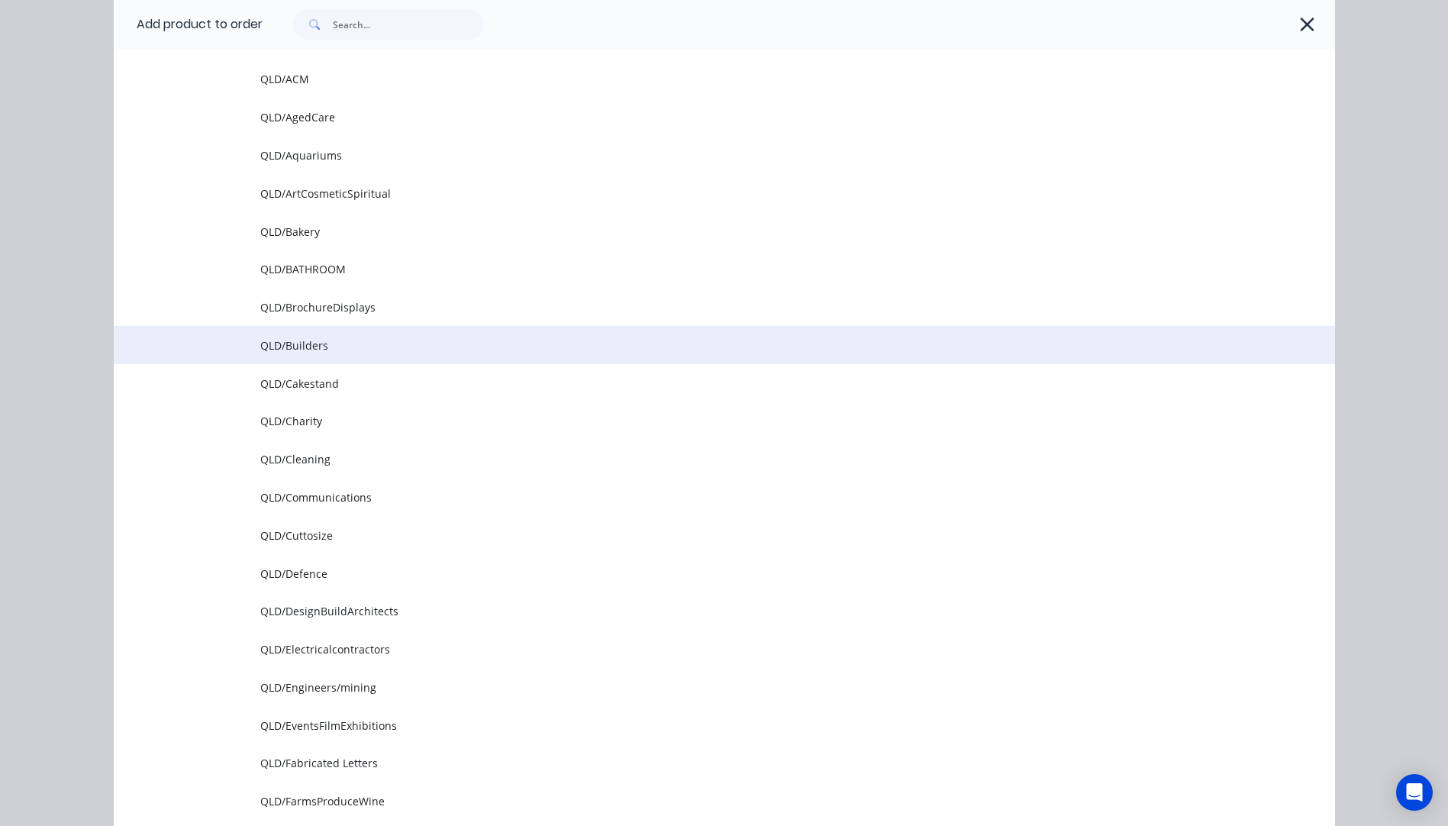
click at [307, 343] on span "QLD/Builders" at bounding box center [689, 345] width 859 height 16
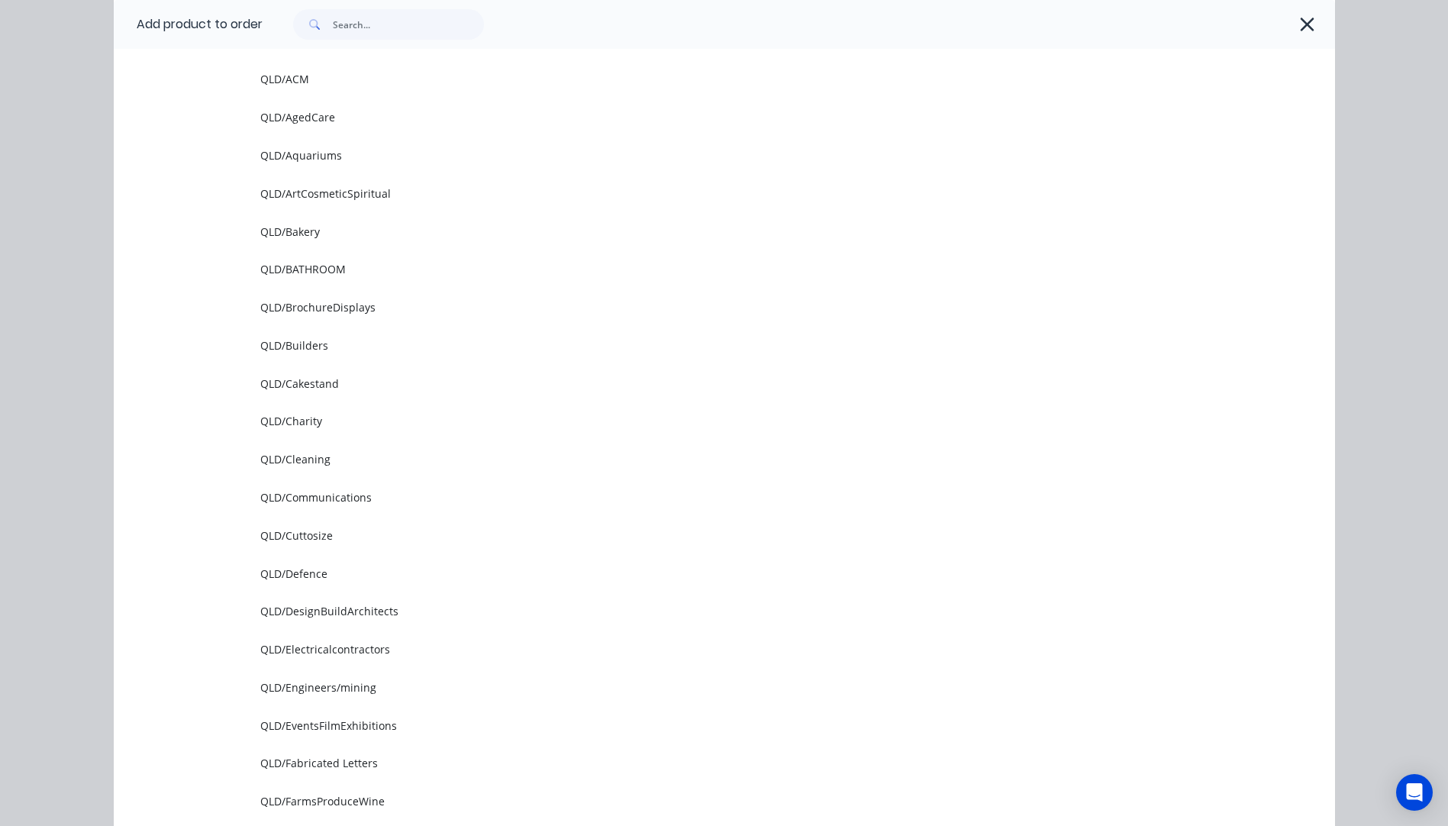
scroll to position [0, 0]
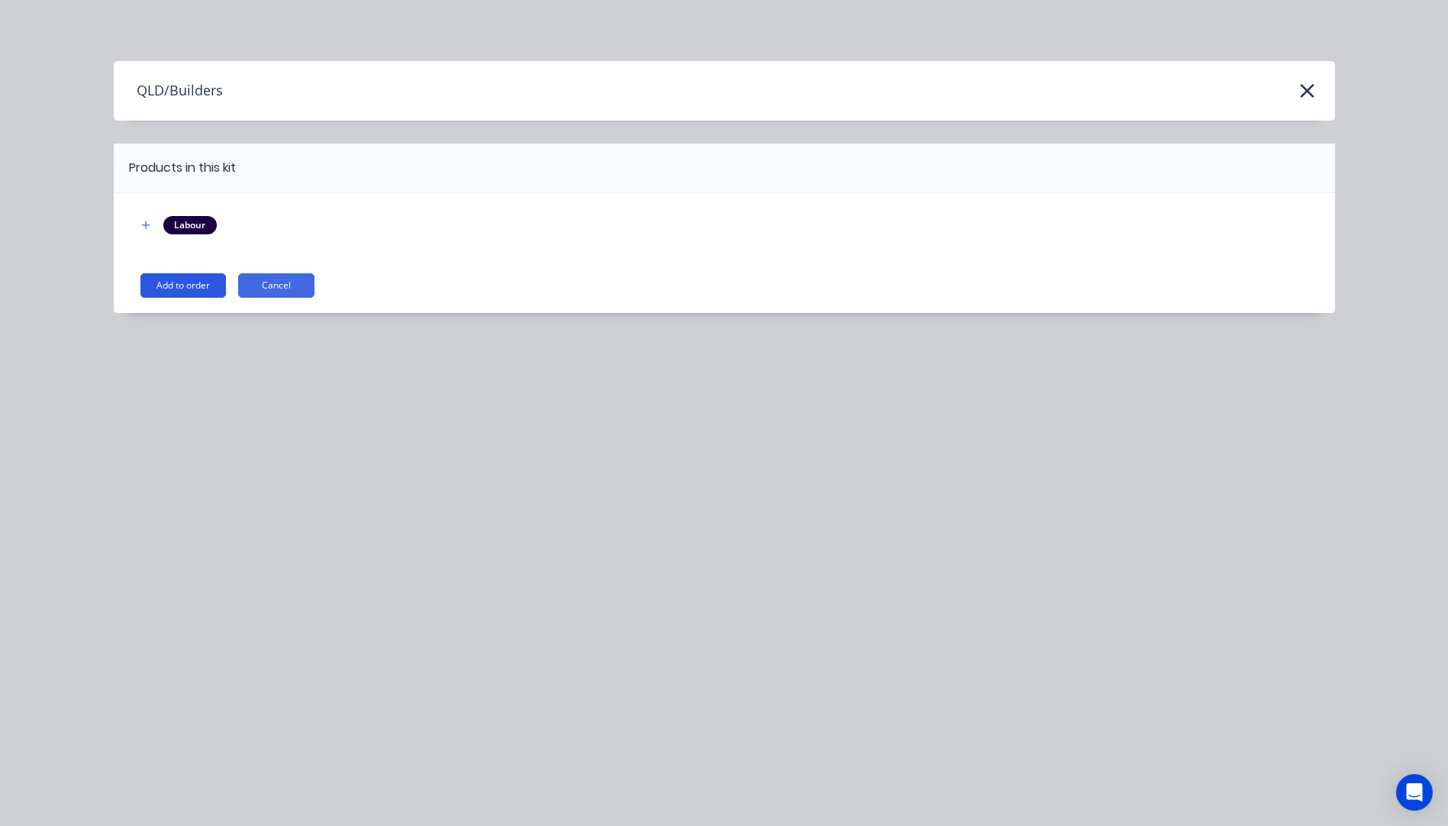
click at [186, 288] on button "Add to order" at bounding box center [182, 285] width 85 height 24
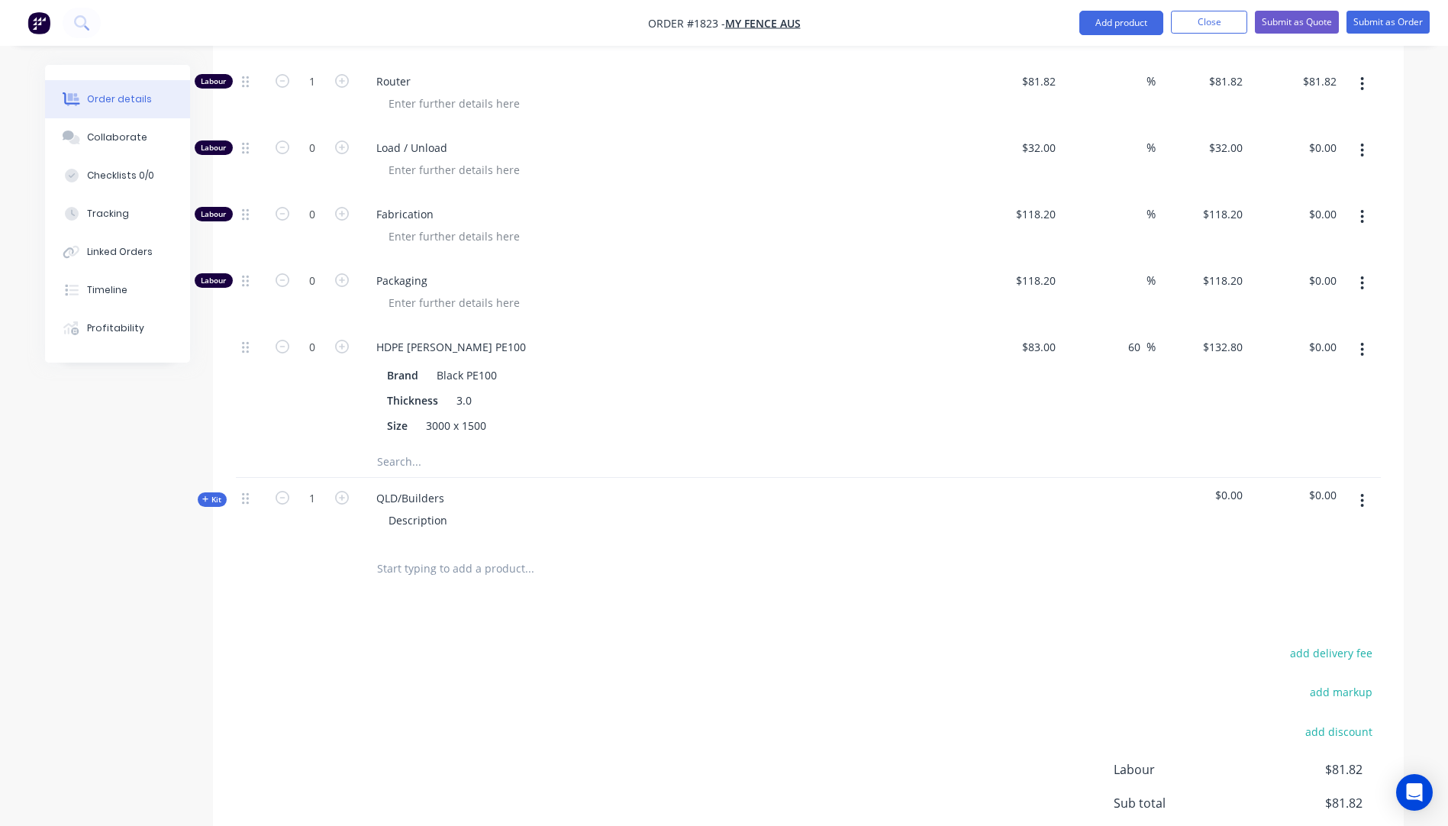
scroll to position [820, 0]
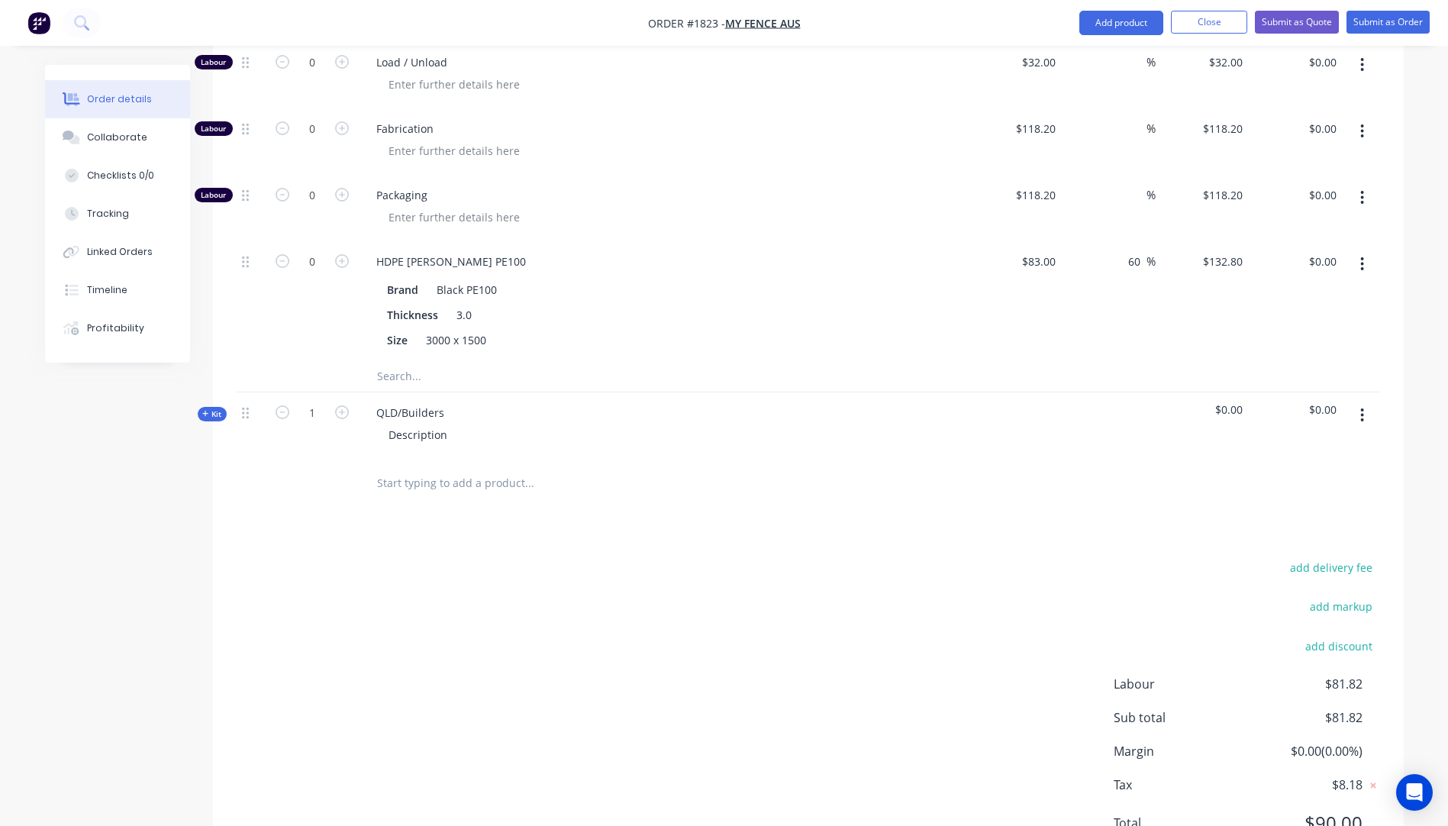
click at [202, 410] on icon "button" at bounding box center [205, 414] width 7 height 8
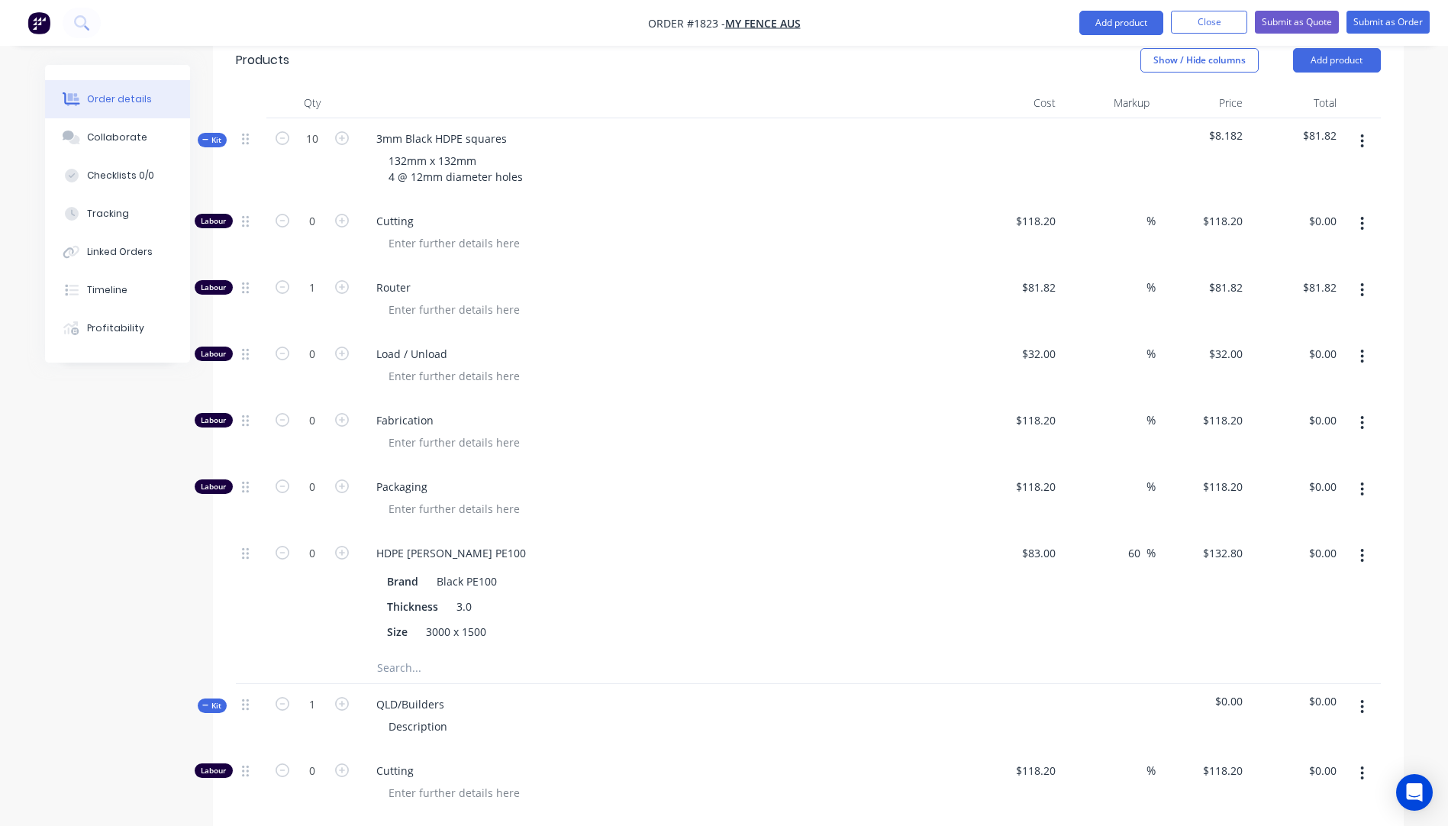
scroll to position [515, 0]
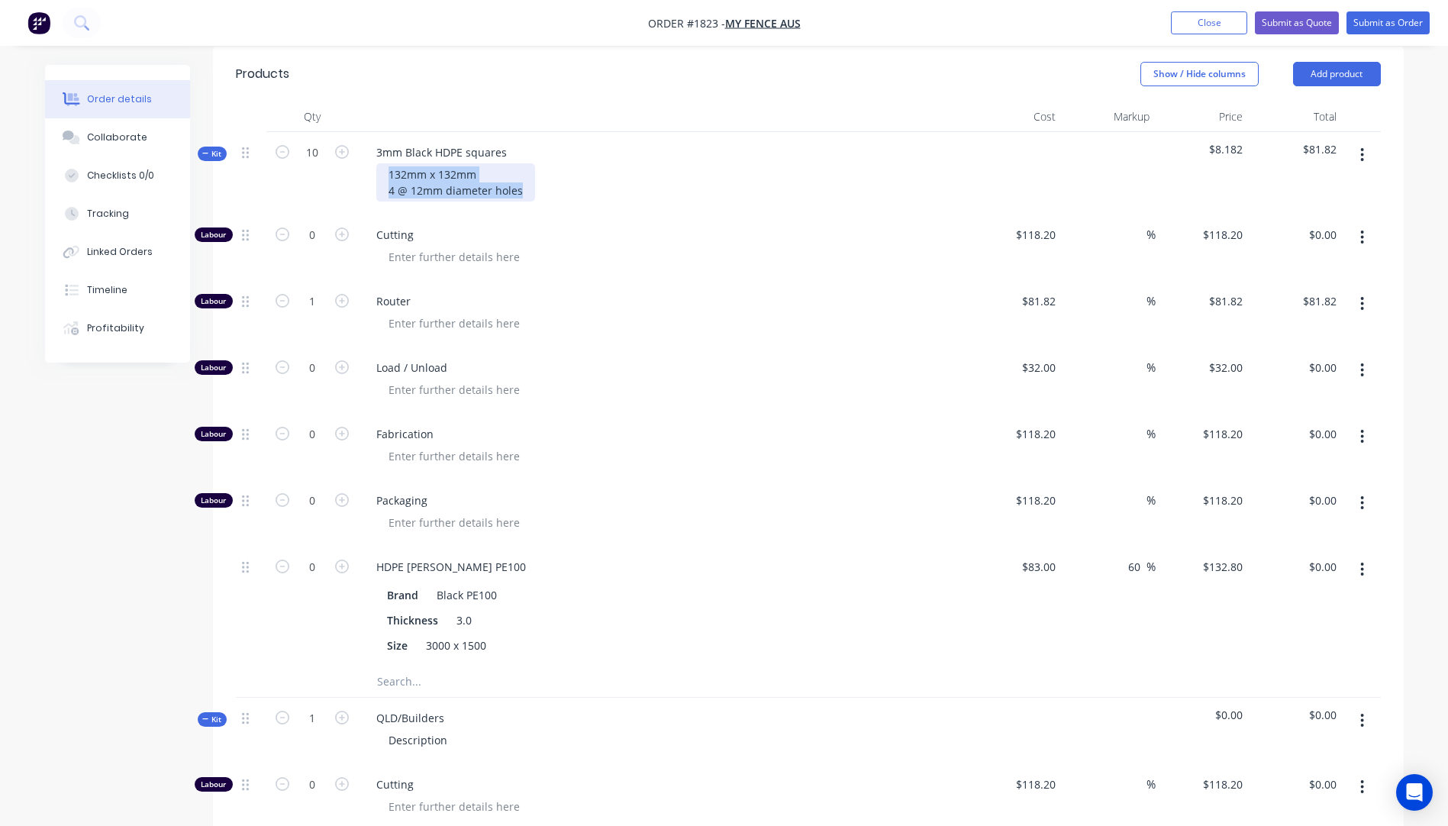
drag, startPoint x: 518, startPoint y: 152, endPoint x: 388, endPoint y: 141, distance: 130.2
click at [388, 163] on div "132mm x 132mm 4 @ 12mm diameter holes" at bounding box center [455, 182] width 159 height 38
copy div "132mm x 132mm 4 @ 12mm diameter holes"
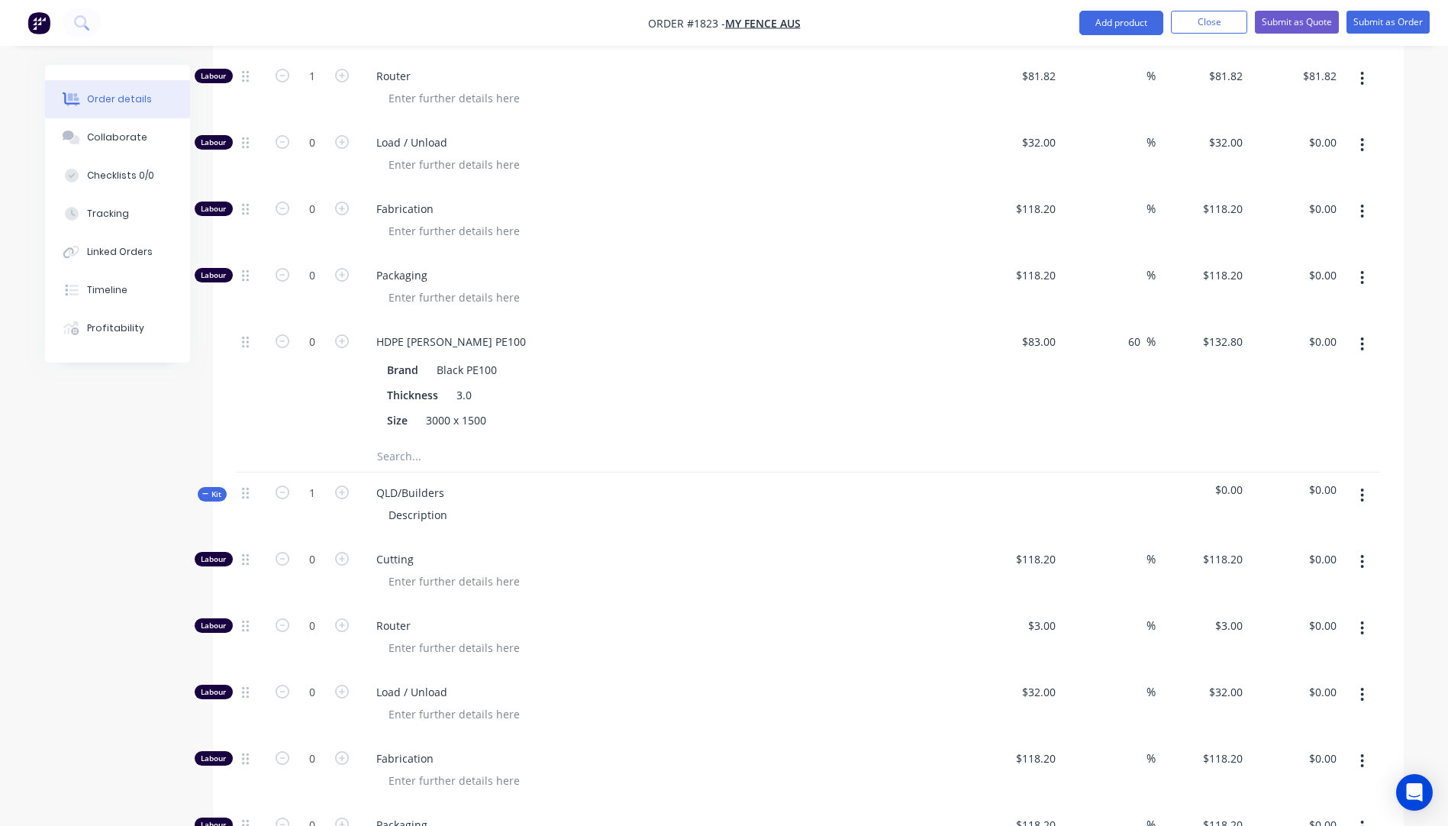
scroll to position [744, 0]
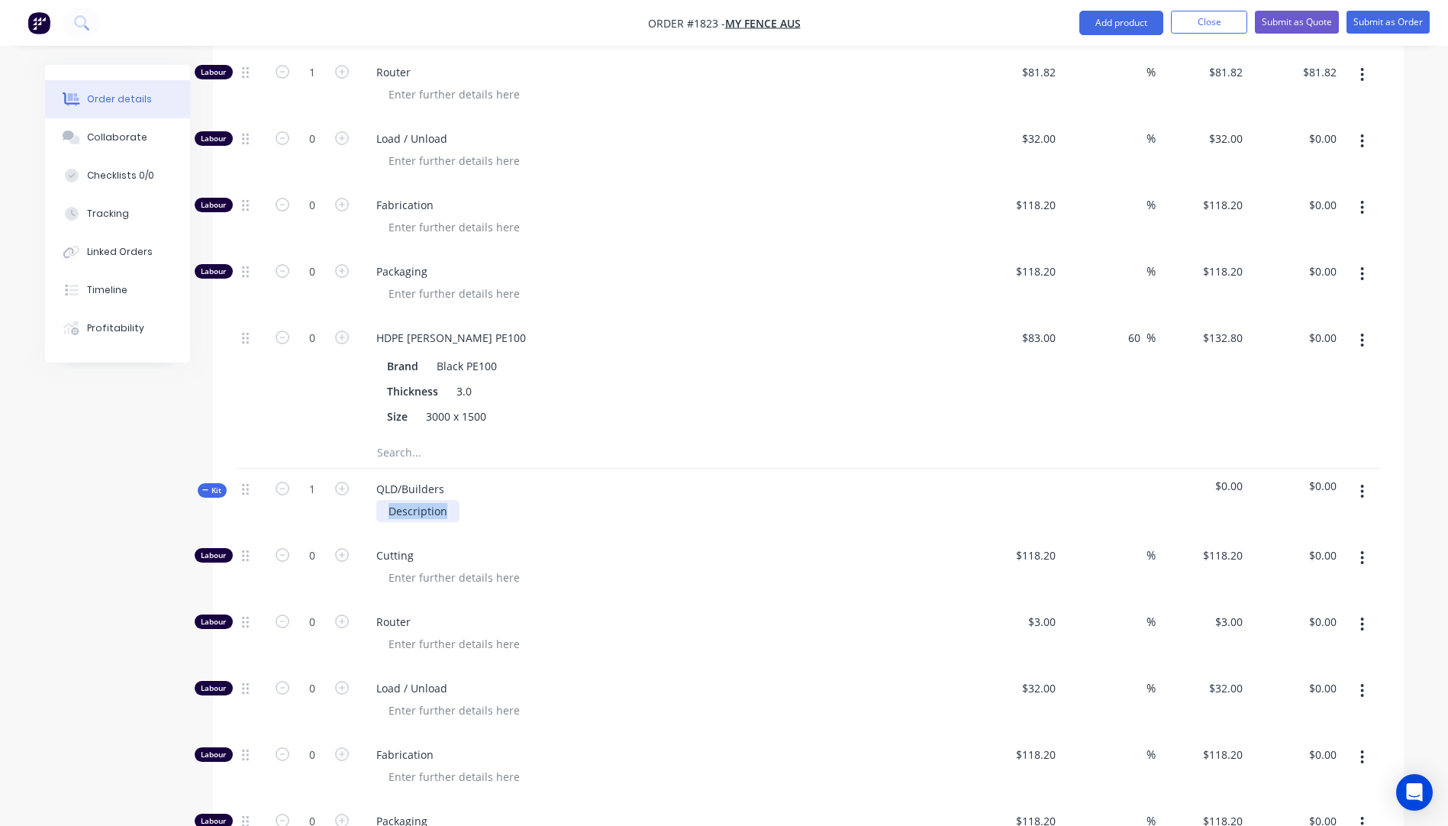
drag, startPoint x: 446, startPoint y: 470, endPoint x: 385, endPoint y: 476, distance: 61.4
click at [385, 500] on div "Description" at bounding box center [417, 511] width 83 height 22
paste div
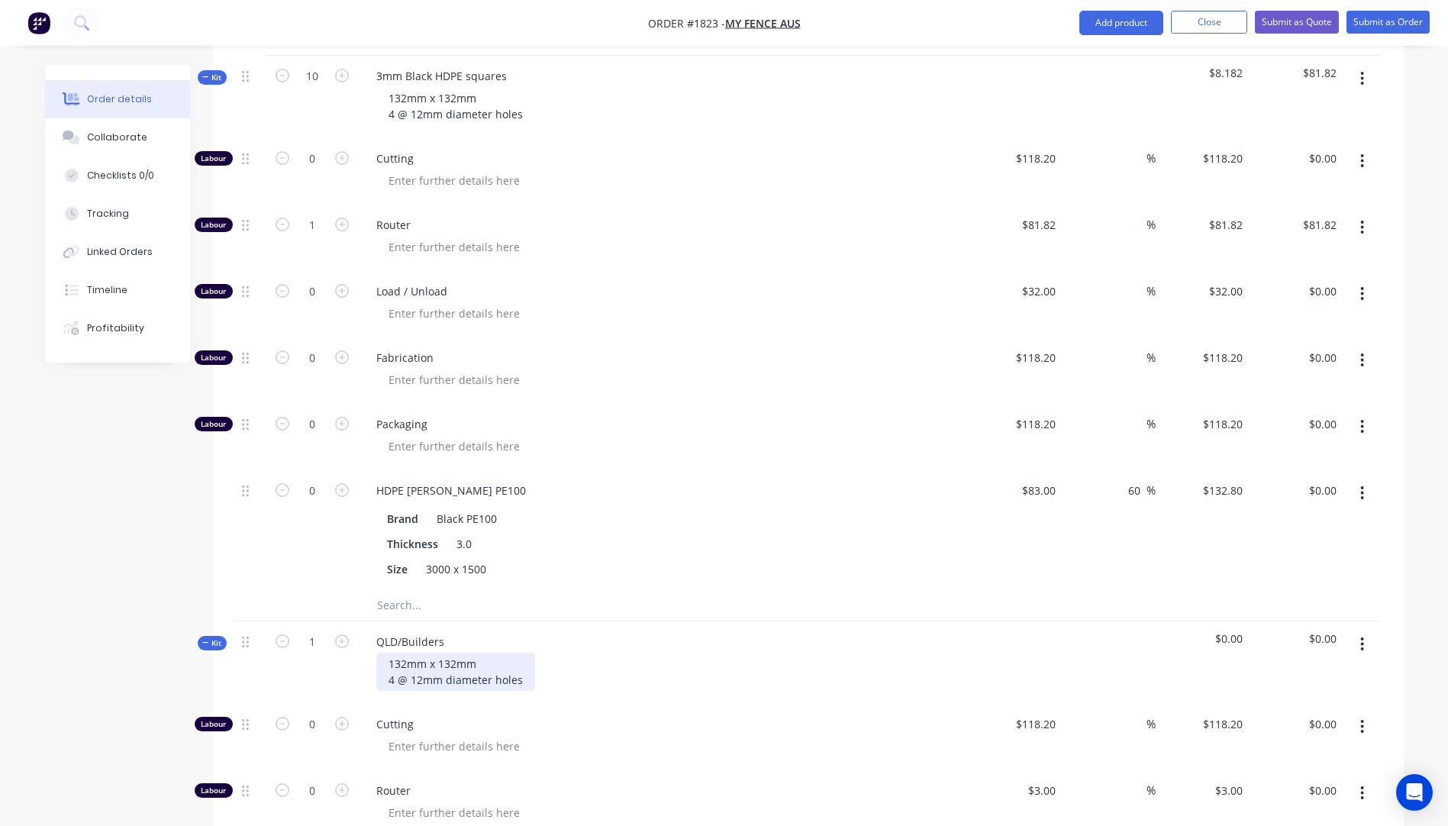
scroll to position [515, 0]
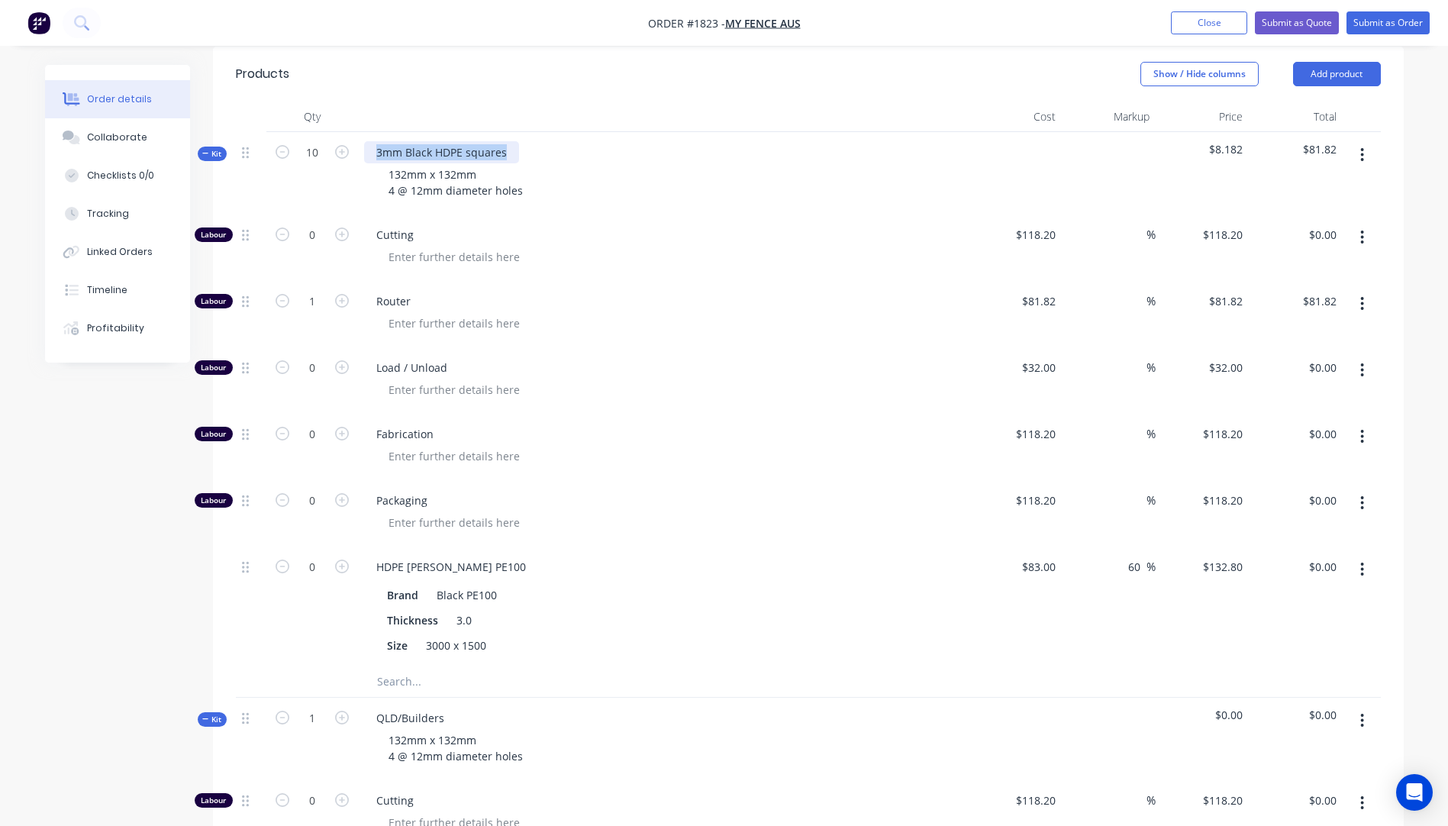
drag, startPoint x: 504, startPoint y: 113, endPoint x: 378, endPoint y: 116, distance: 126.7
click at [378, 141] on div "3mm Black HDPE squares" at bounding box center [441, 152] width 155 height 22
copy div "3mm Black HDPE squares"
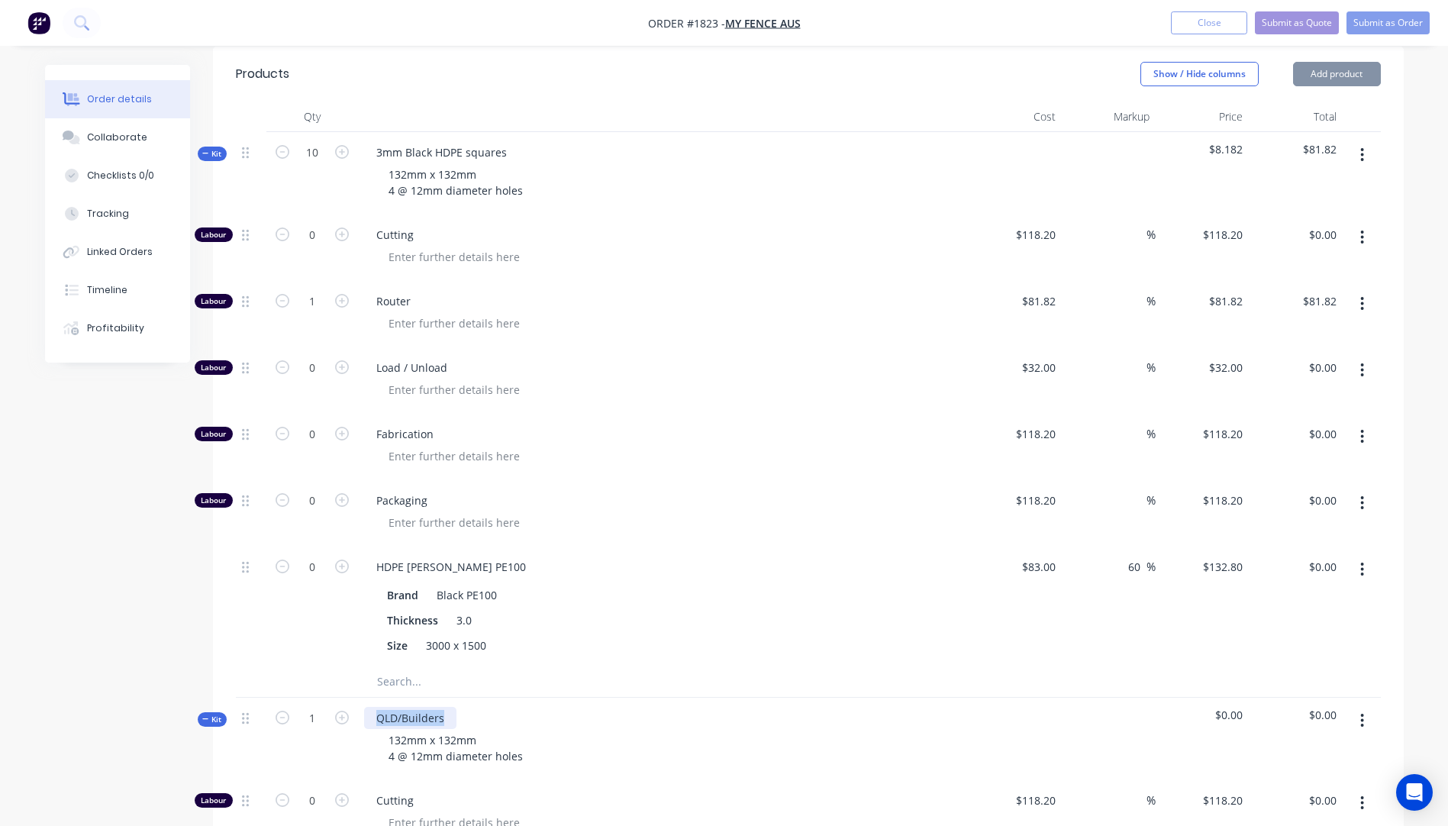
drag, startPoint x: 445, startPoint y: 679, endPoint x: 373, endPoint y: 681, distance: 71.8
click at [373, 707] on div "QLD/Builders" at bounding box center [410, 718] width 92 height 22
paste div
click at [322, 707] on input "1" at bounding box center [312, 718] width 40 height 23
type input "50"
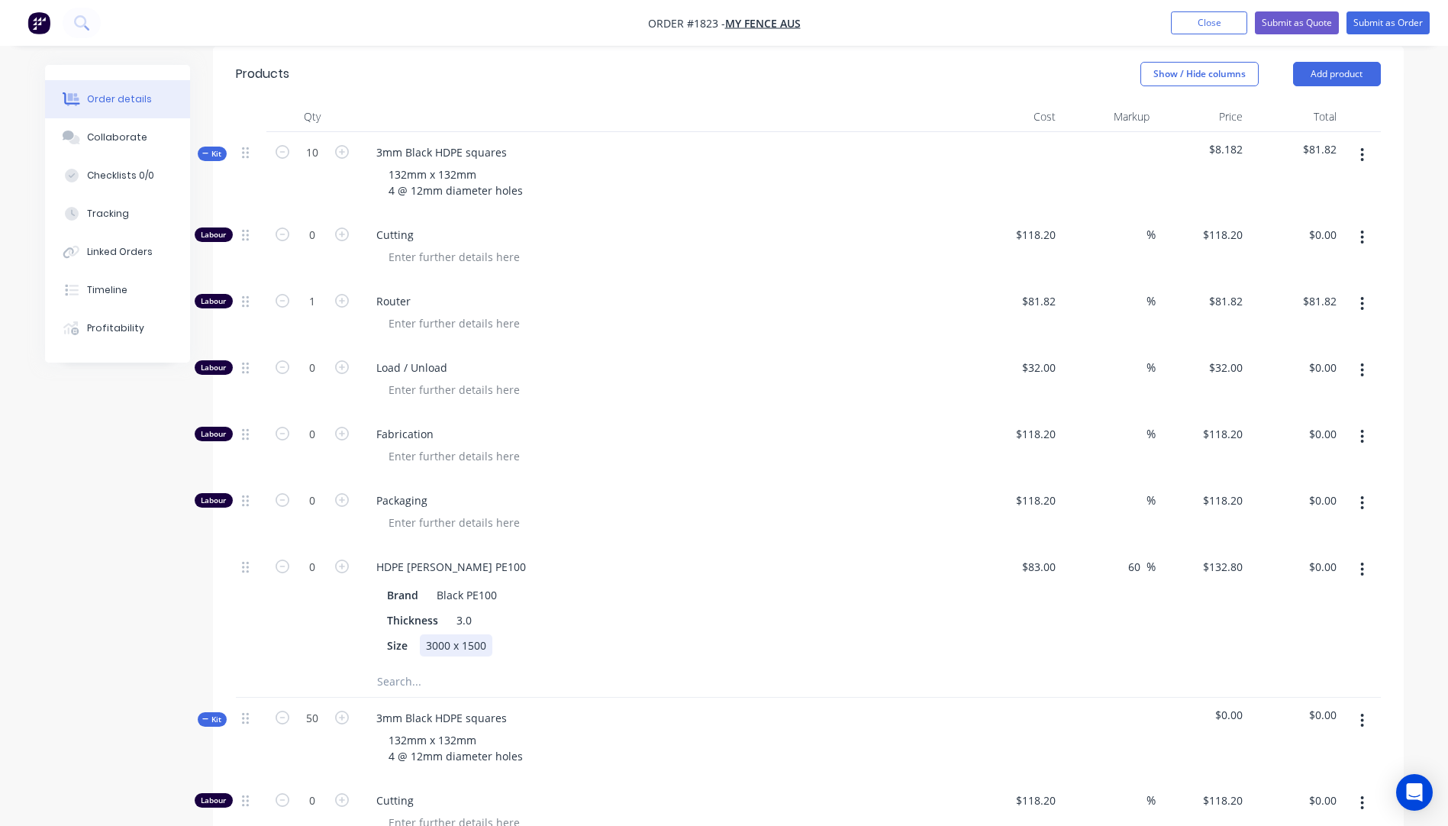
click at [676, 634] on div "Size 3000 x 1500" at bounding box center [660, 645] width 559 height 22
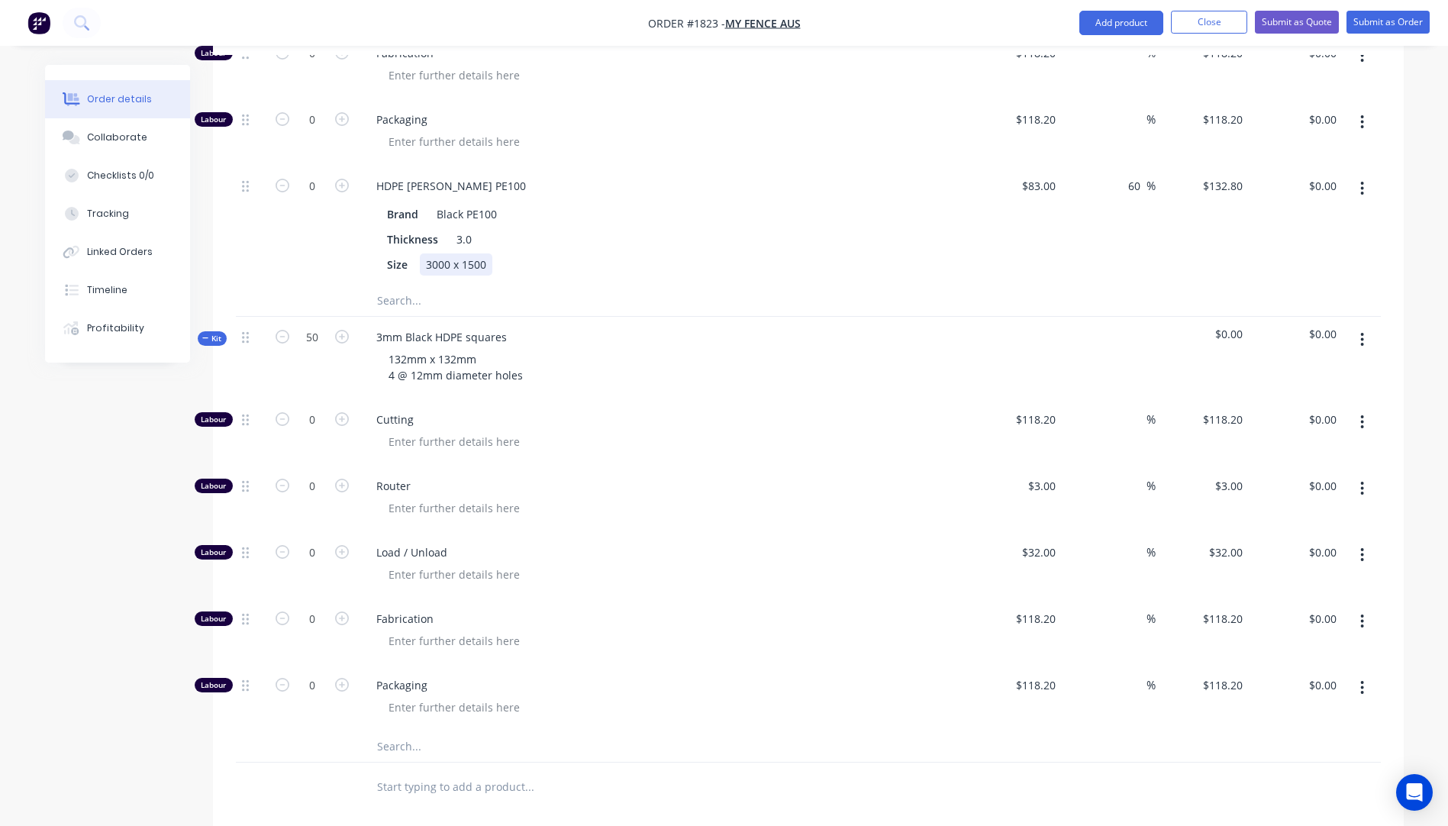
scroll to position [897, 0]
click at [395, 730] on input "text" at bounding box center [528, 745] width 305 height 31
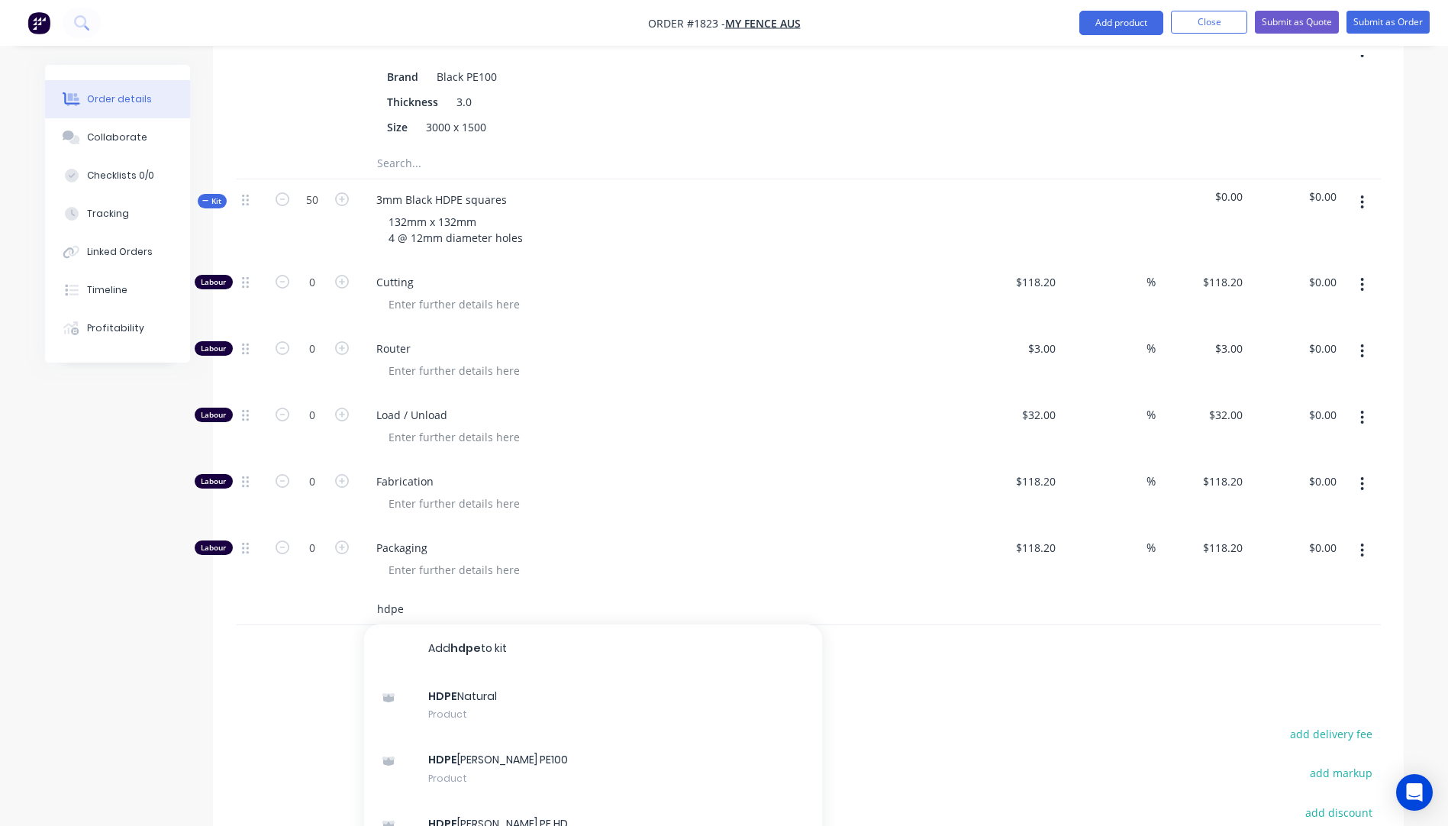
scroll to position [1049, 0]
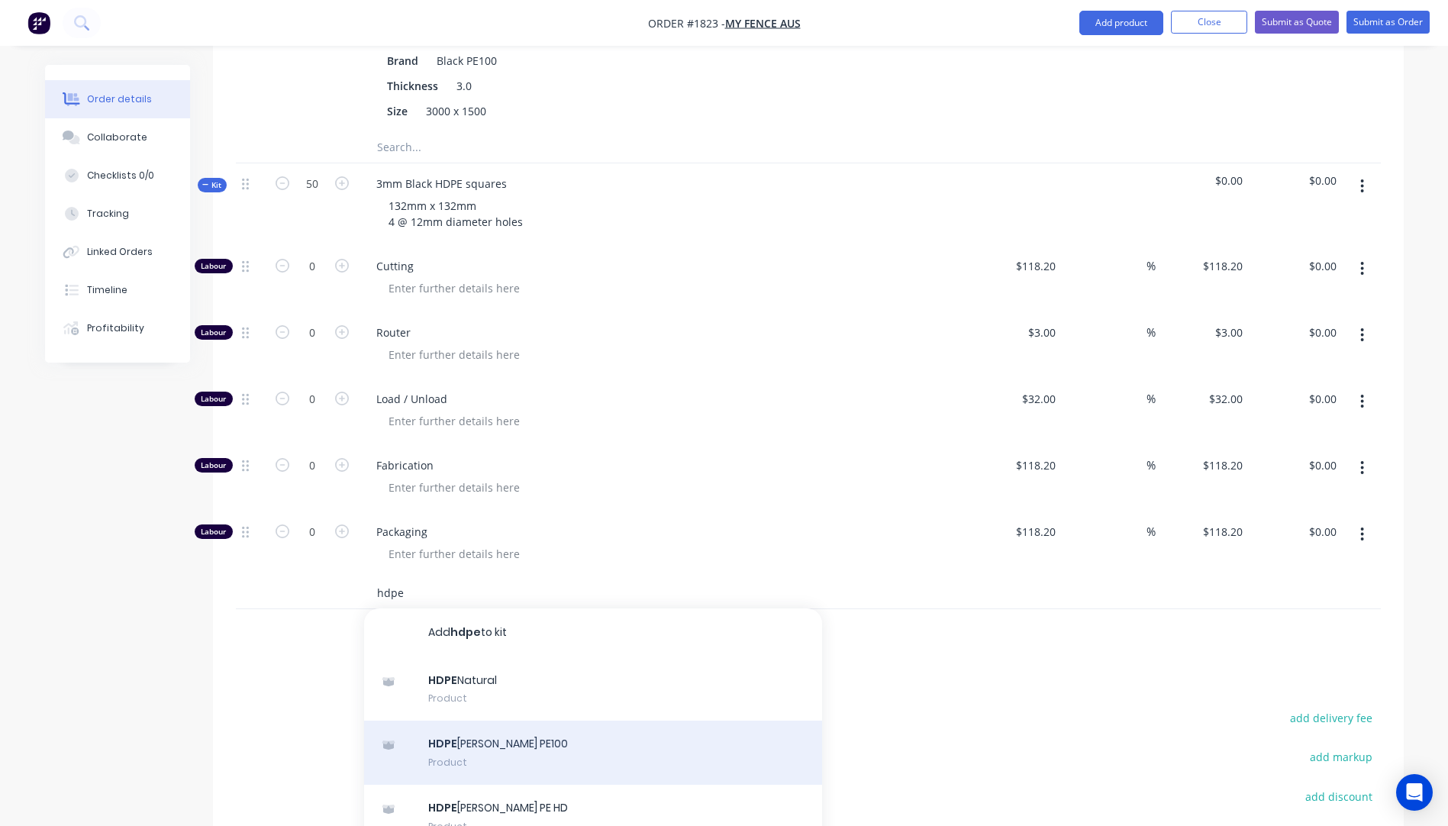
type input "hdpe"
click at [486, 720] on div "HDPE Simona Black PE100 Product" at bounding box center [593, 752] width 458 height 64
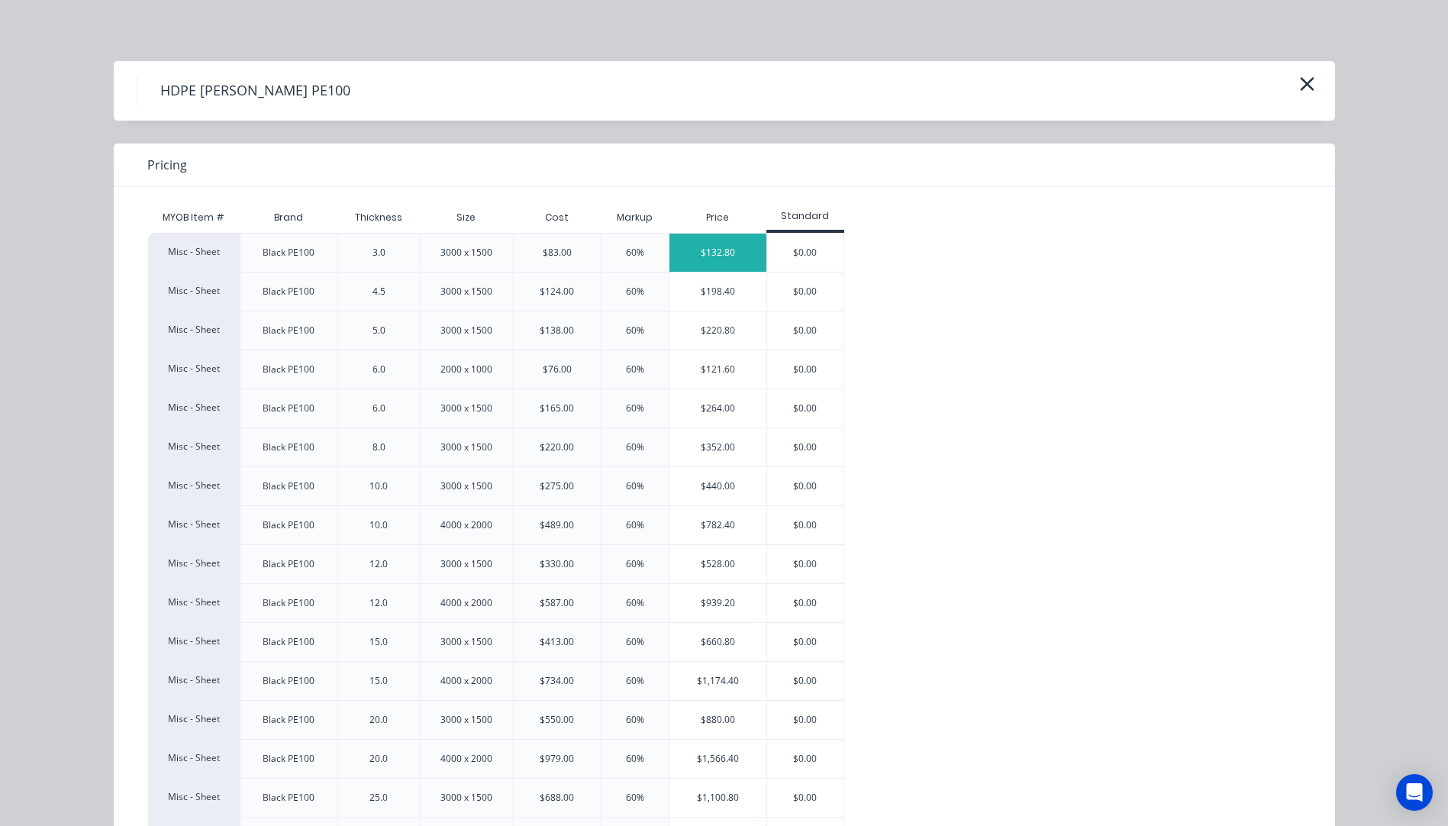
click at [687, 255] on div "$132.80" at bounding box center [717, 253] width 97 height 38
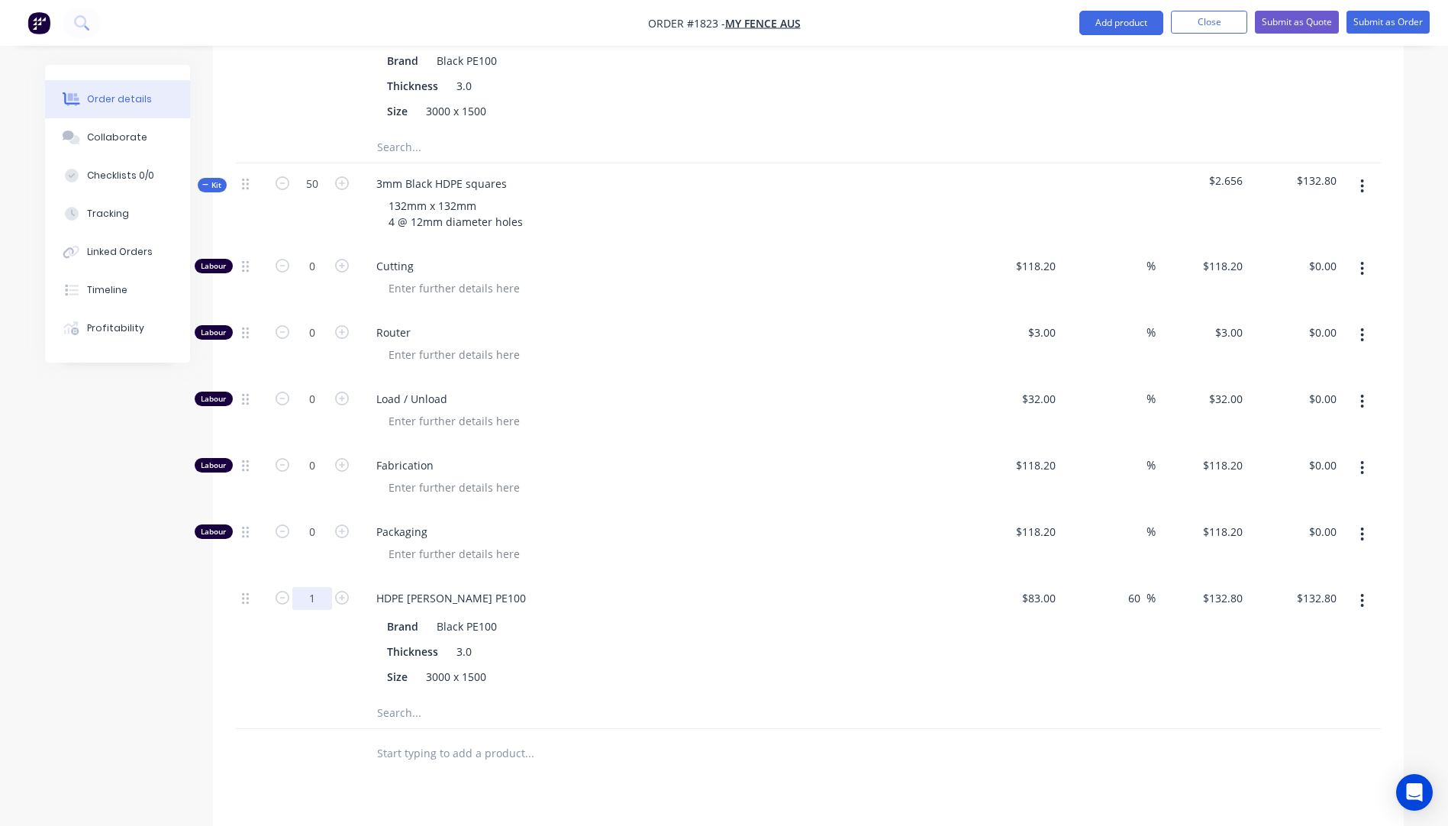
click at [320, 587] on input "1" at bounding box center [312, 598] width 40 height 23
type input "0.35"
type input "$46.48"
click at [698, 462] on div "Fabrication" at bounding box center [663, 478] width 611 height 66
click at [342, 391] on icon "button" at bounding box center [342, 398] width 14 height 14
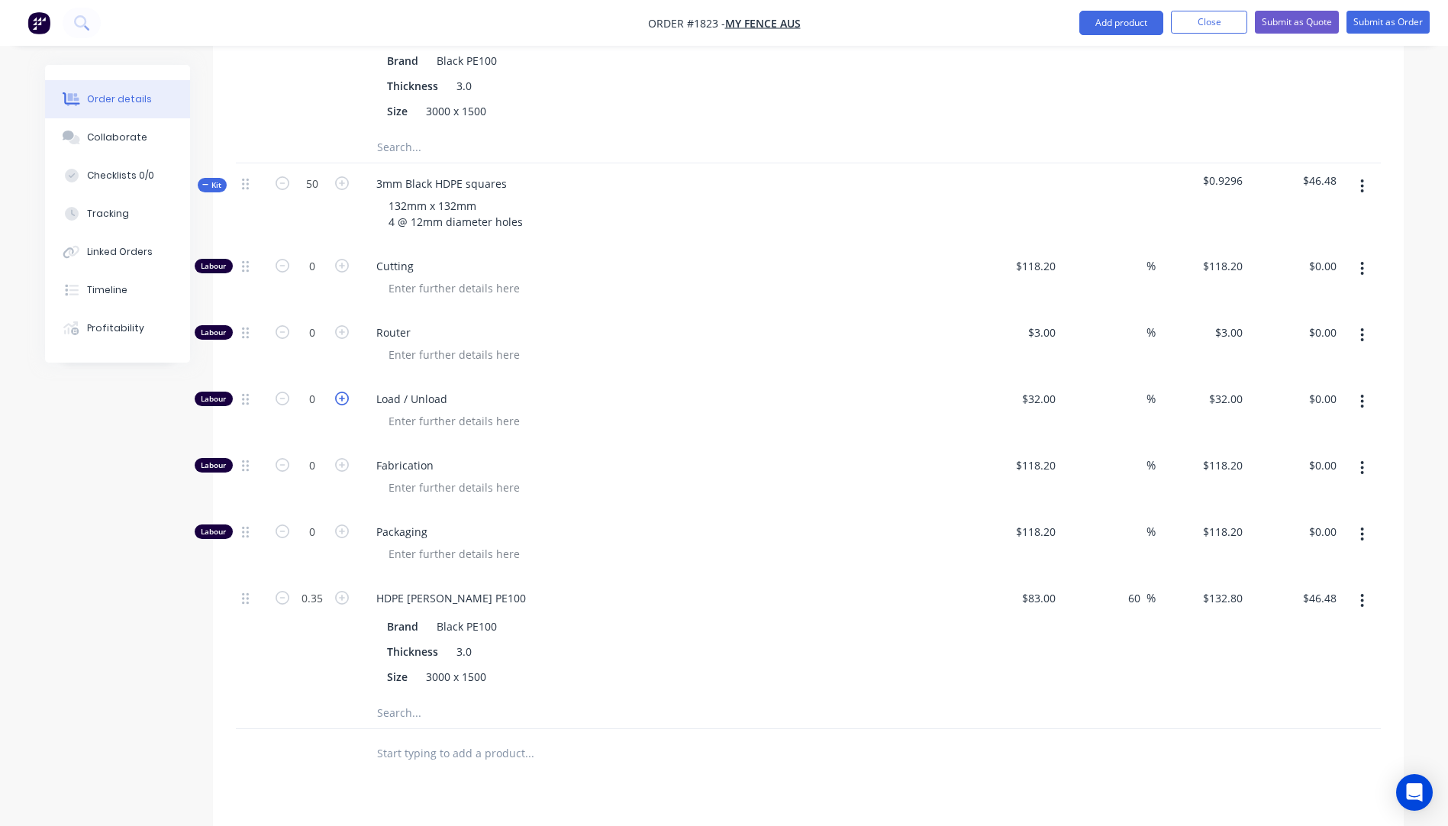
type input "1"
type input "$32.00"
click at [317, 321] on input "0" at bounding box center [312, 332] width 40 height 23
type input "35"
type input "$105.00"
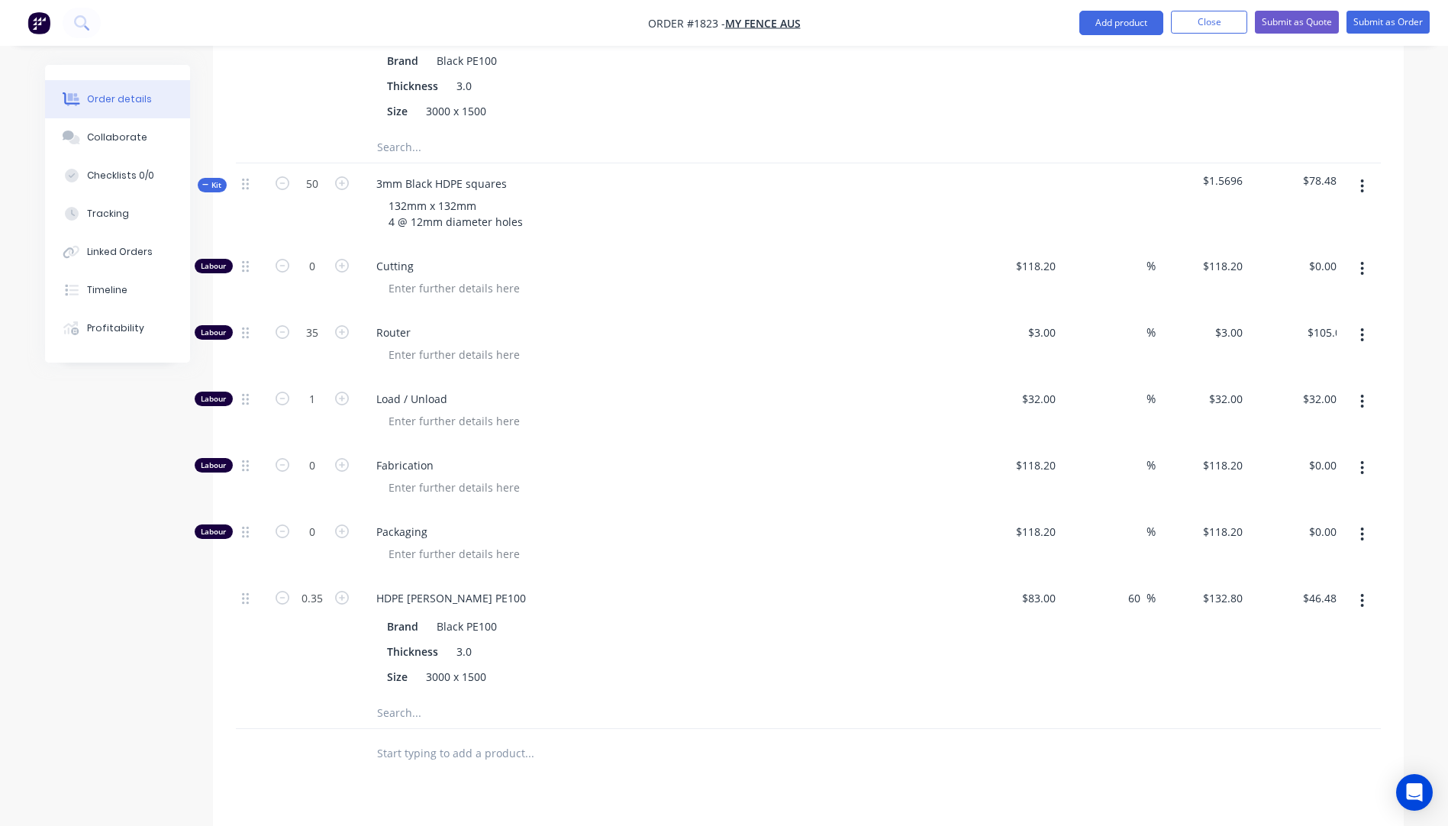
click at [795, 271] on div "Cutting" at bounding box center [663, 279] width 611 height 66
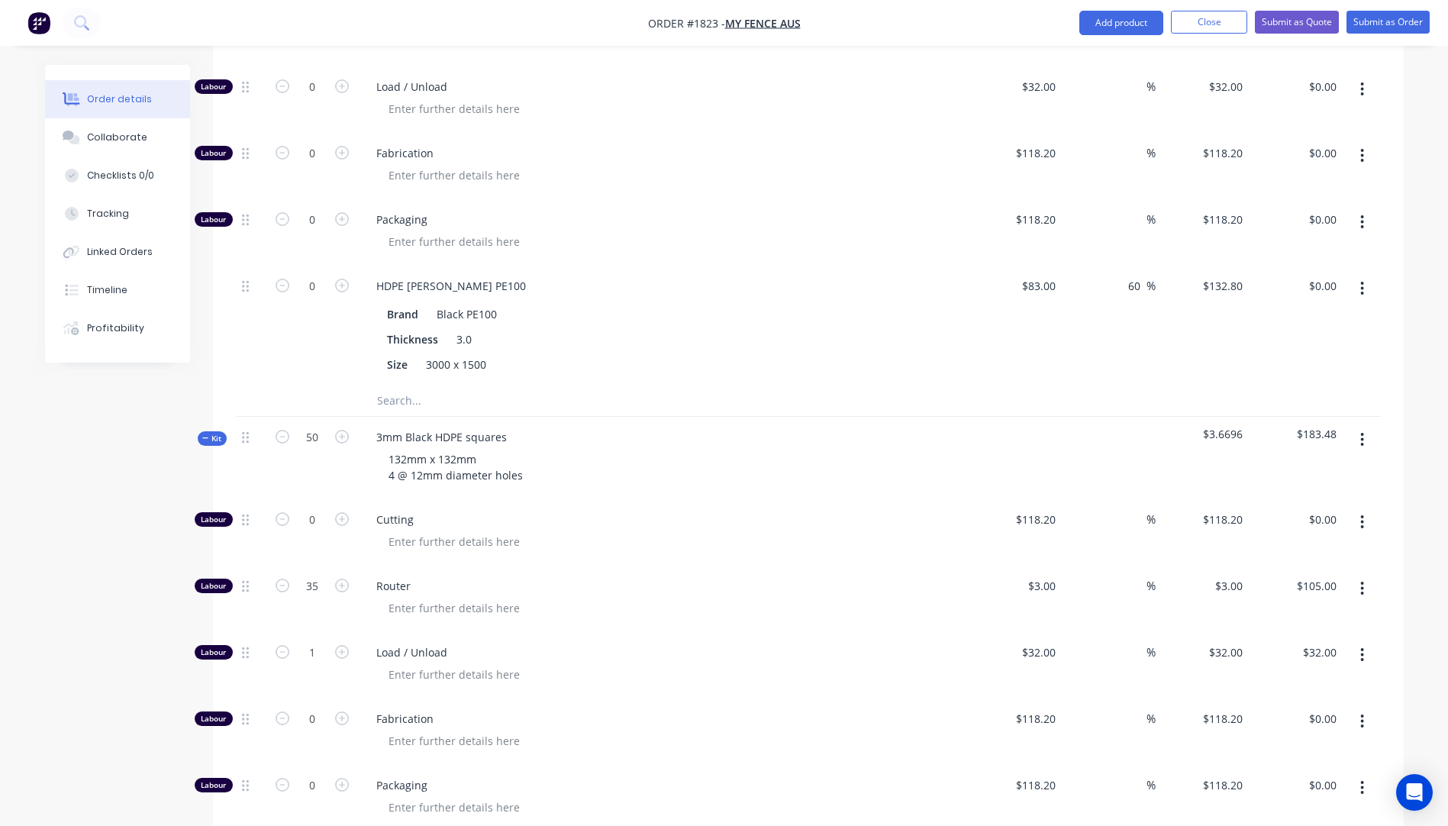
scroll to position [820, 0]
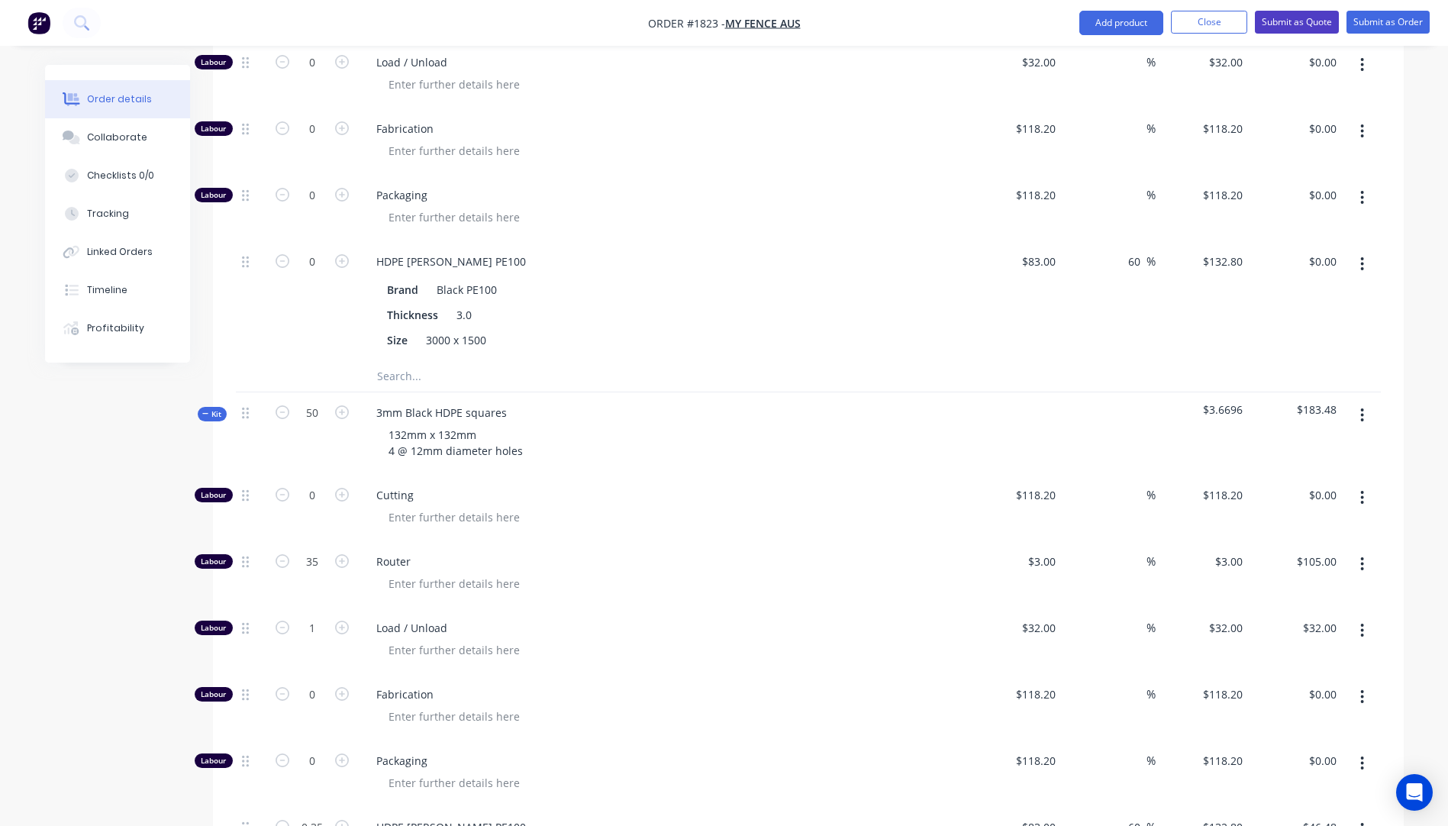
click at [1276, 26] on button "Submit as Quote" at bounding box center [1297, 22] width 84 height 23
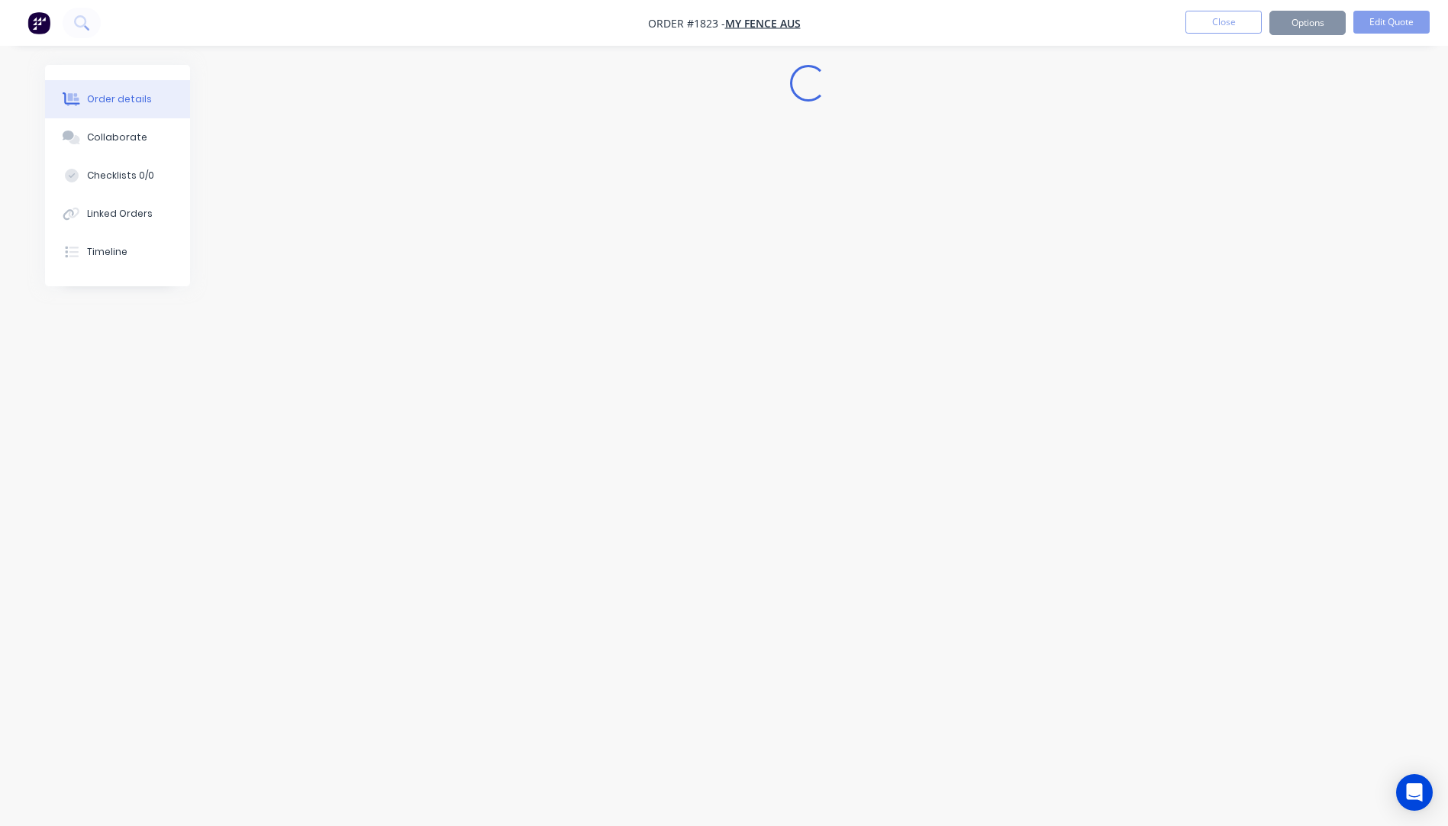
scroll to position [0, 0]
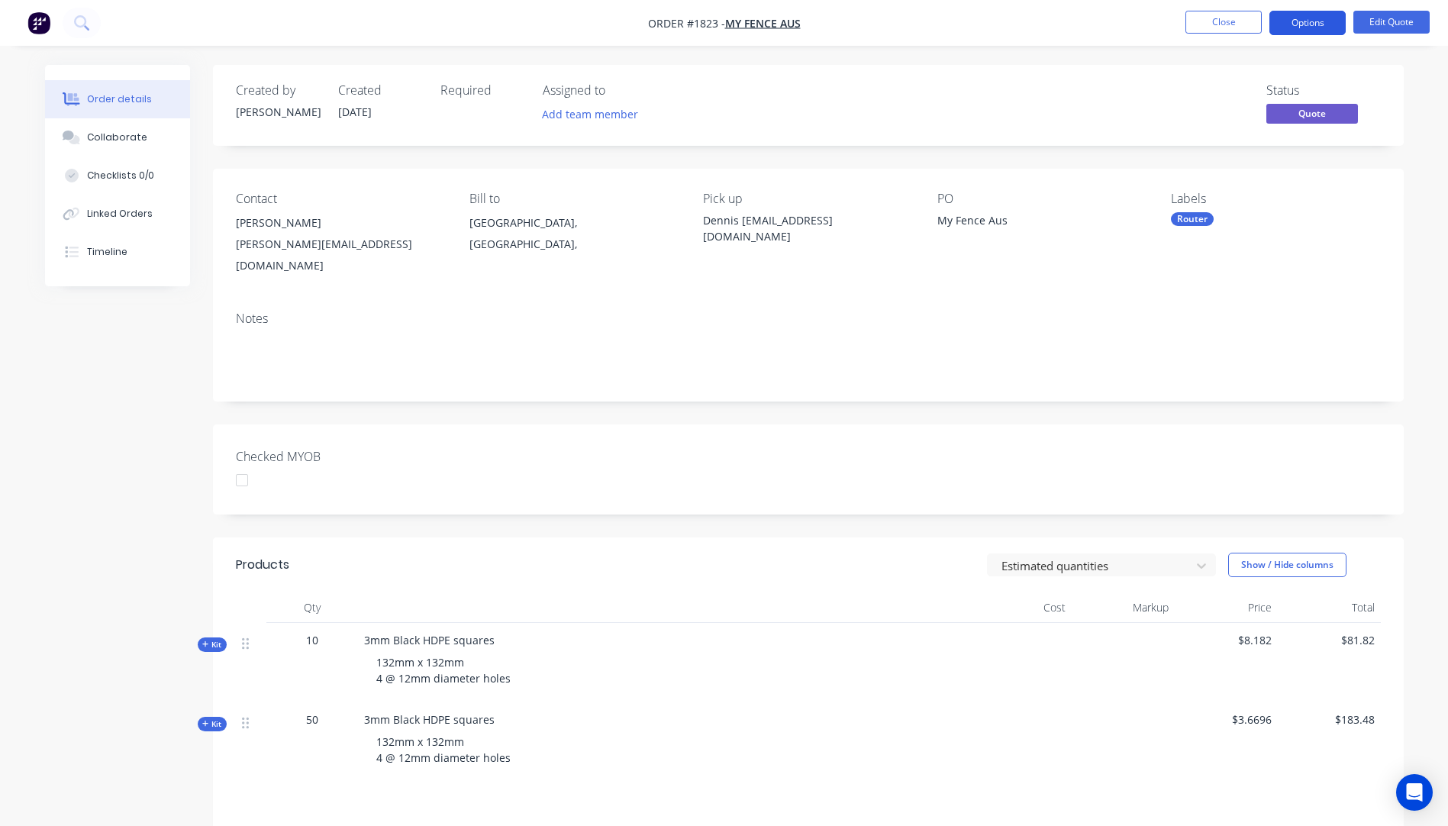
click at [1310, 23] on button "Options" at bounding box center [1307, 23] width 76 height 24
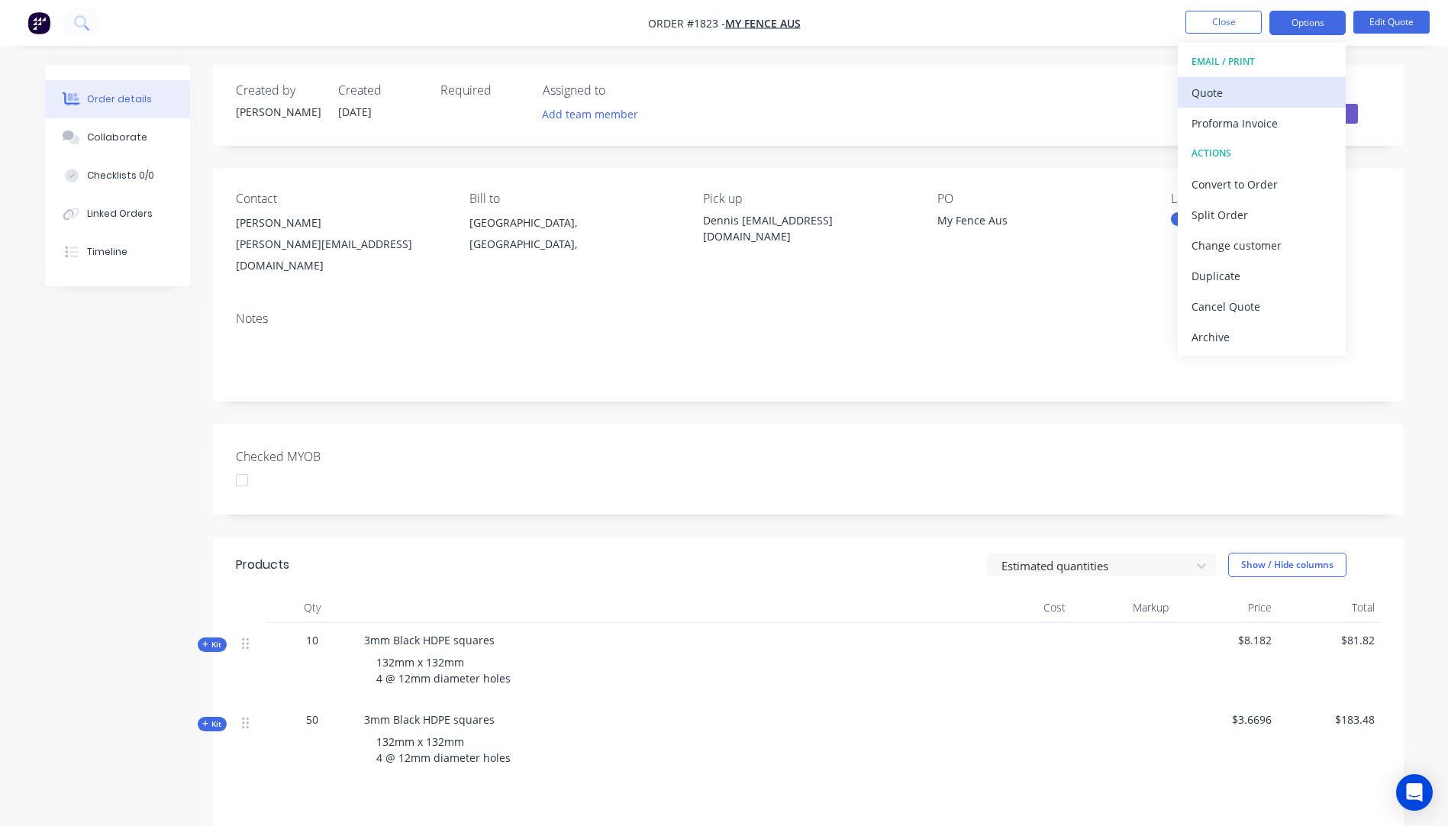
click at [1221, 103] on div "Quote" at bounding box center [1261, 93] width 140 height 22
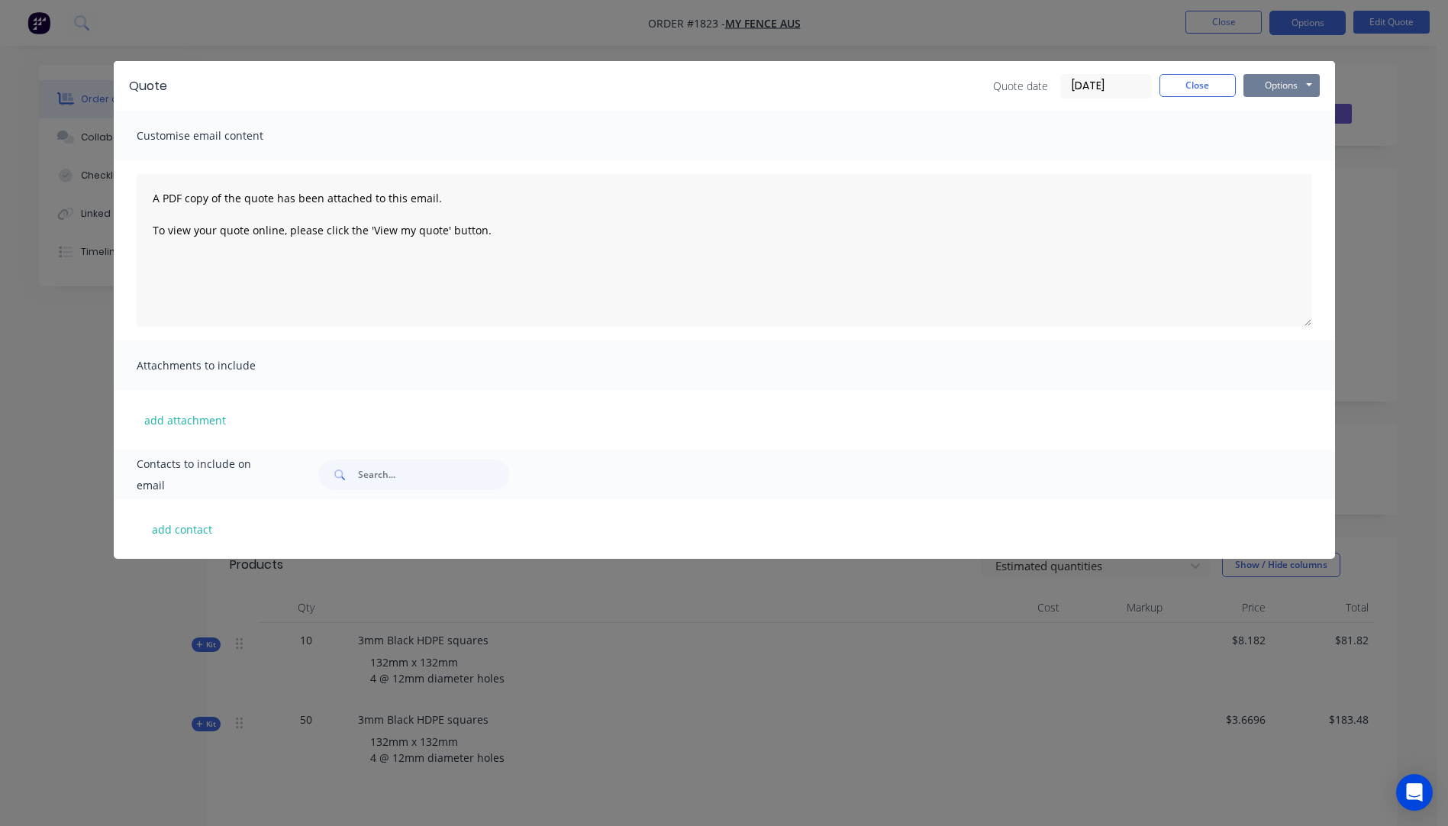
click at [1267, 96] on button "Options" at bounding box center [1281, 85] width 76 height 23
click at [1281, 114] on button "Preview" at bounding box center [1292, 112] width 98 height 25
click at [192, 533] on button "add contact" at bounding box center [183, 528] width 92 height 23
select select "AU"
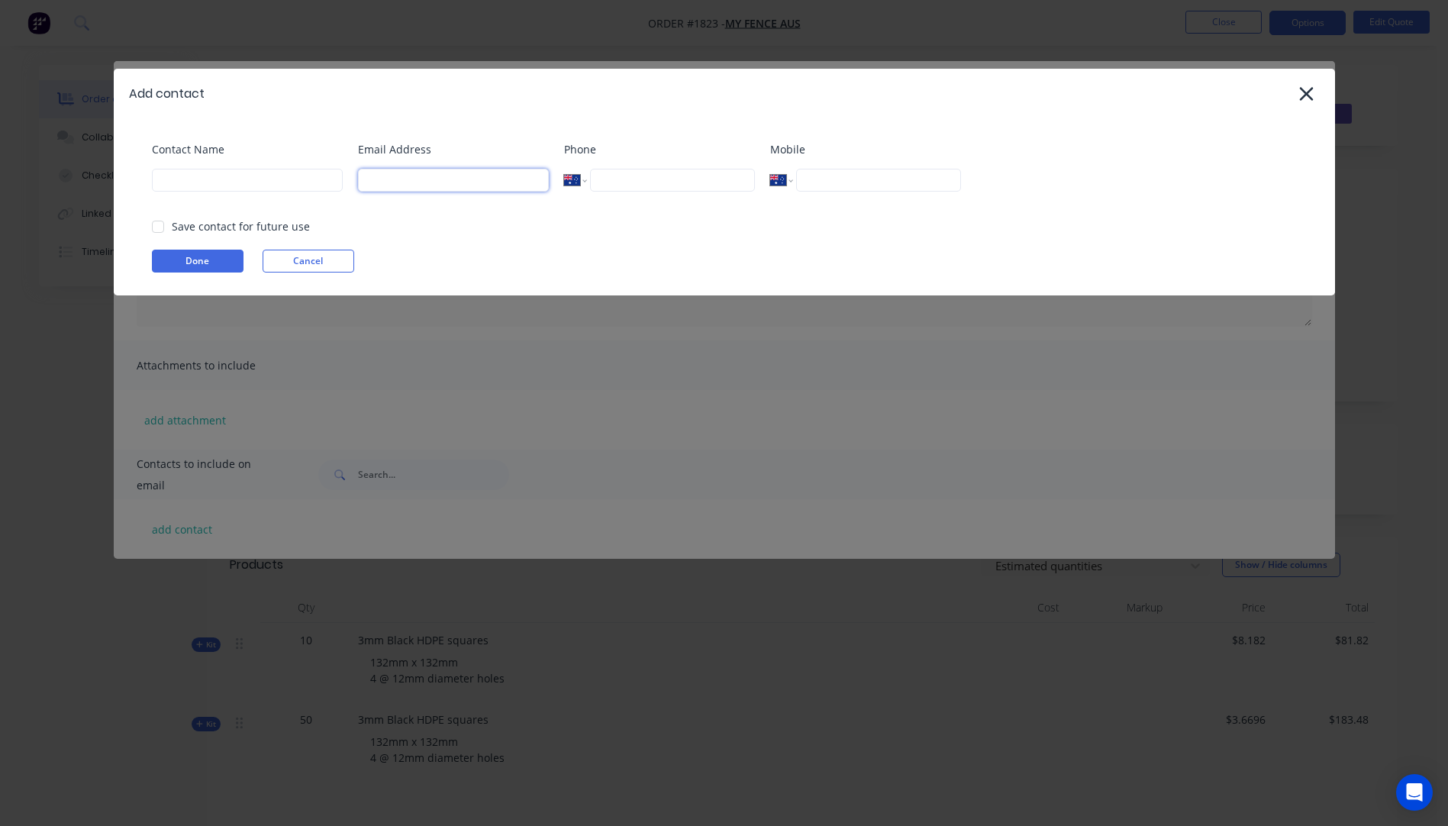
click at [415, 185] on input at bounding box center [453, 180] width 191 height 23
type input "[PERSON_NAME][EMAIL_ADDRESS][DOMAIN_NAME]"
click at [283, 186] on input at bounding box center [247, 180] width 191 height 23
type input "[PERSON_NAME]"
click at [203, 263] on button "Done" at bounding box center [198, 261] width 92 height 23
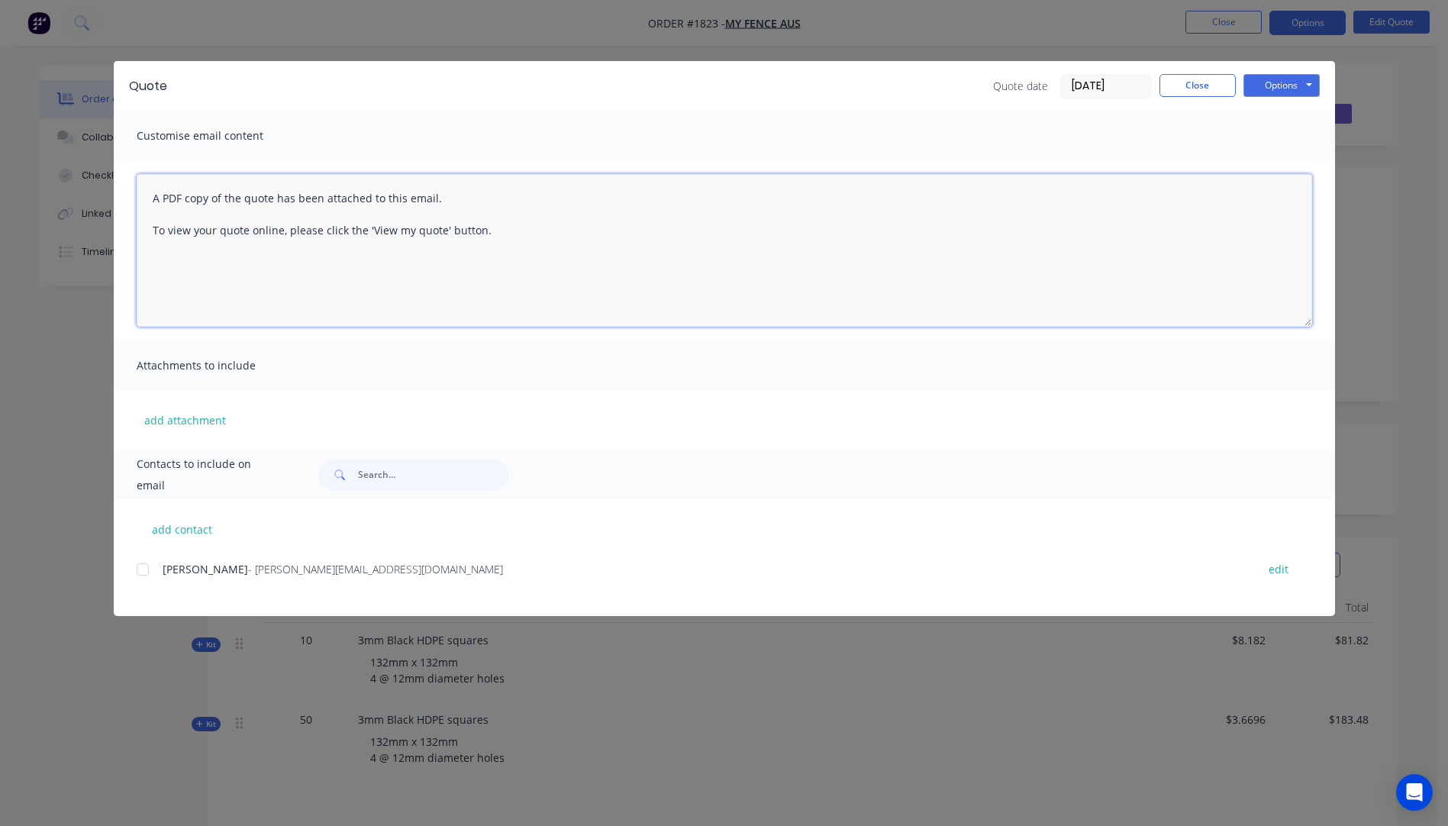
paste textarea "Hi, Please contact us if you have any questions. Regards, Darren sales@allstarp…"
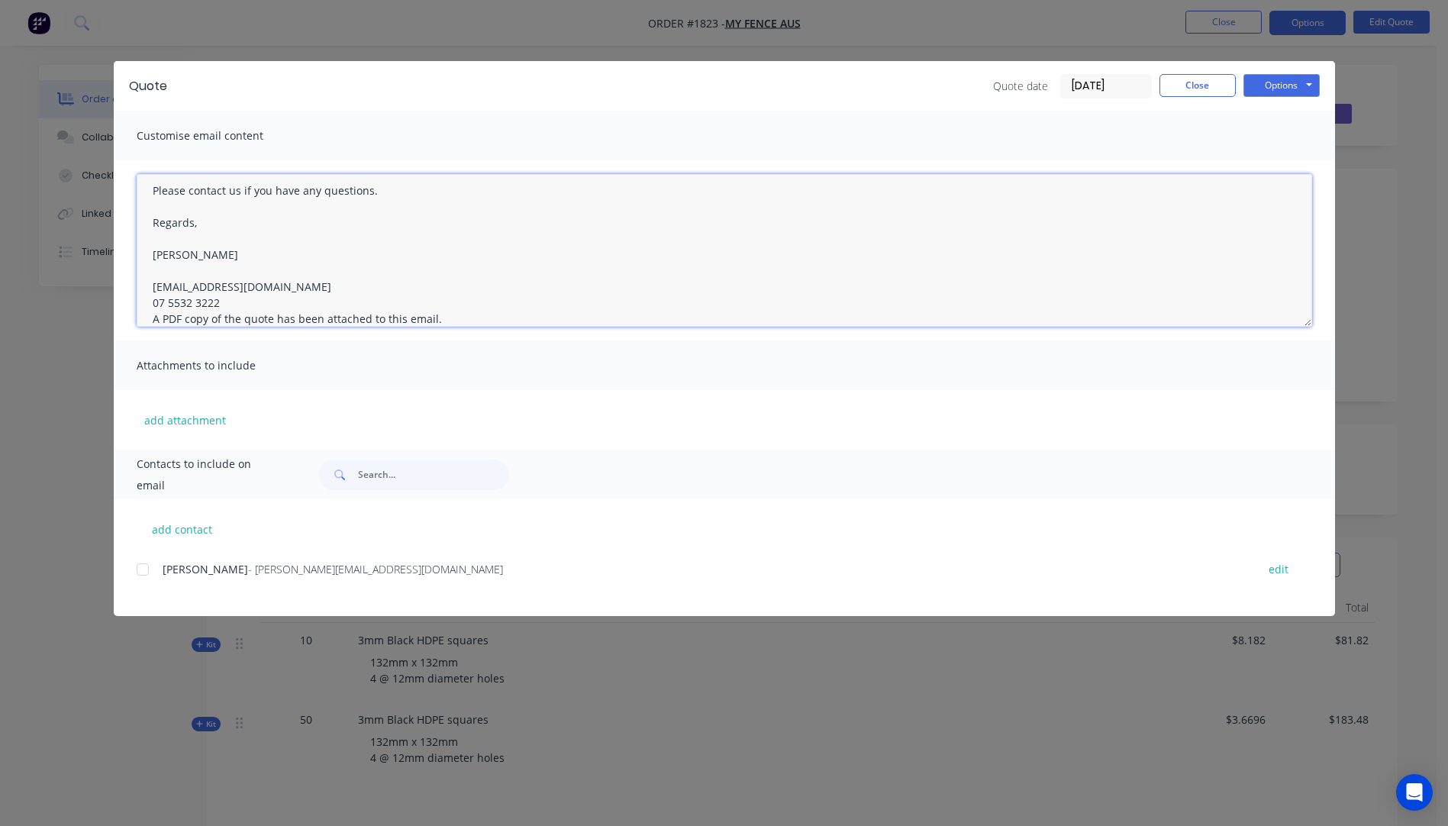
click at [226, 296] on textarea "Hi, Please contact us if you have any questions. Regards, Darren sales@allstarp…" at bounding box center [724, 250] width 1175 height 153
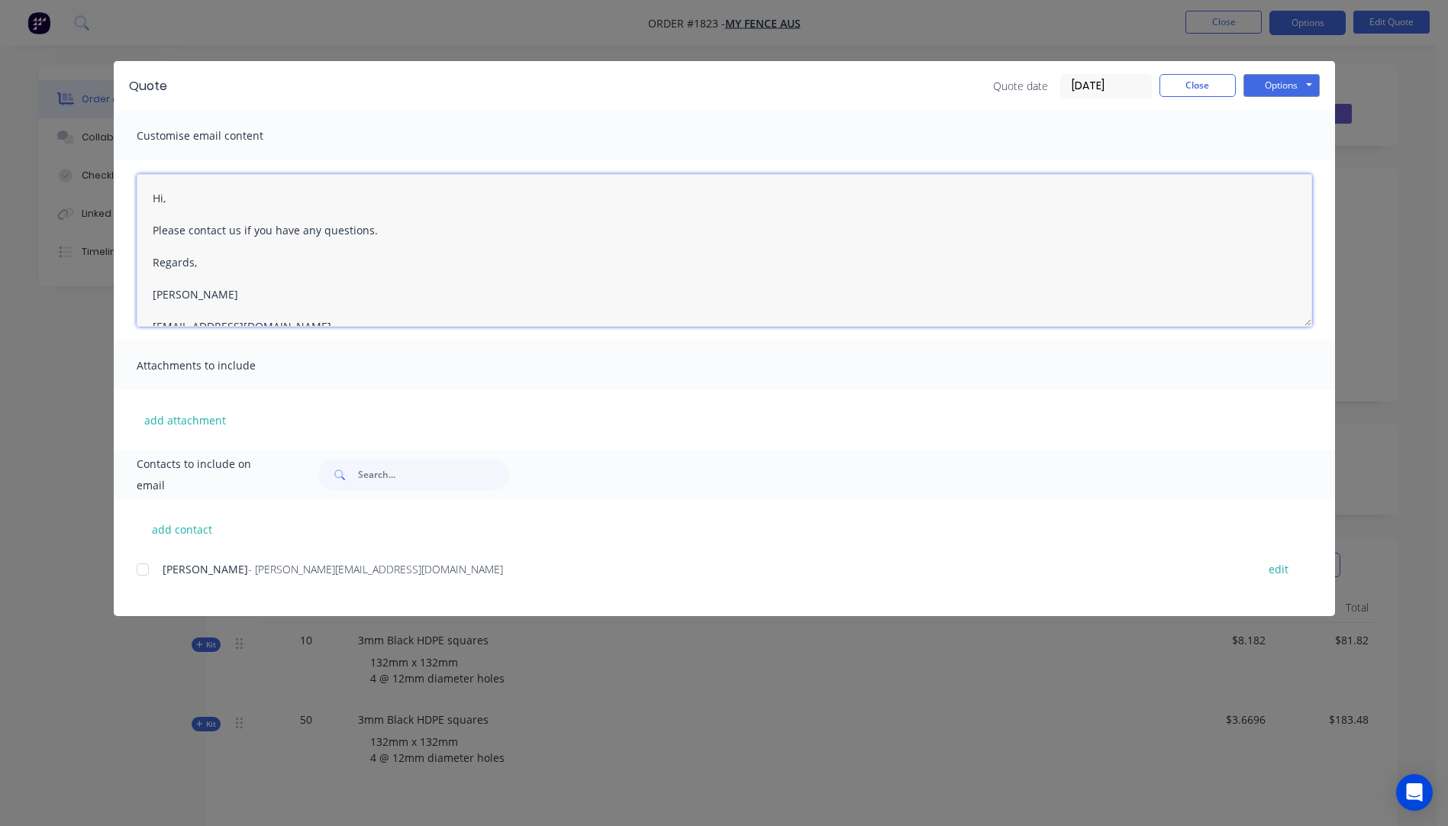
click at [180, 198] on textarea "Hi, Please contact us if you have any questions. Regards, Darren sales@allstarp…" at bounding box center [724, 250] width 1175 height 153
click at [344, 255] on textarea "Hi Dennis, Thanks for your call today, please see attached quote. We cannot sup…" at bounding box center [724, 250] width 1175 height 153
click at [530, 256] on textarea "Hi Dennis, Thanks for your call today, please see attached quote. We cannot sup…" at bounding box center [724, 250] width 1175 height 153
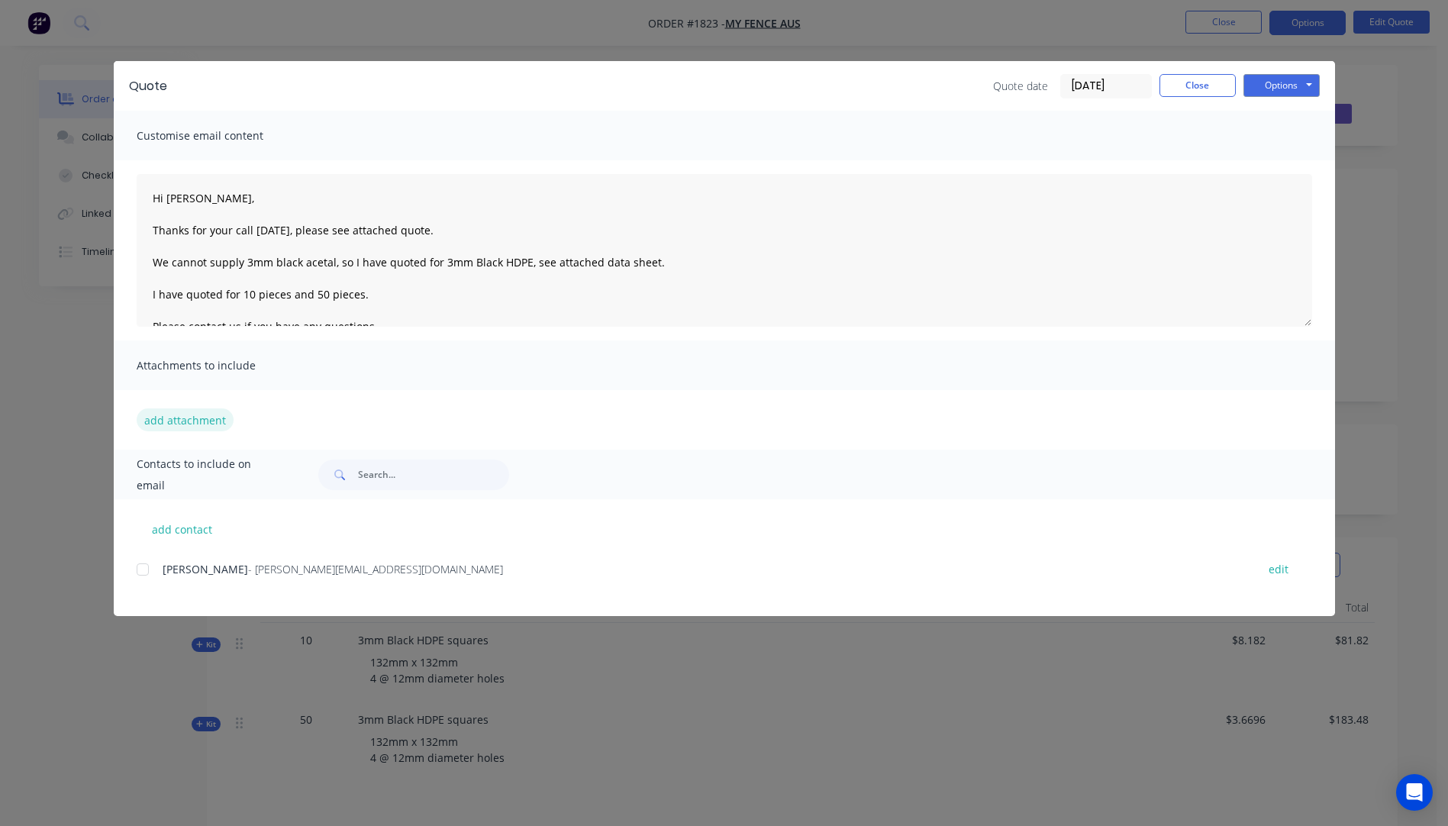
click at [182, 419] on button "add attachment" at bounding box center [185, 419] width 97 height 23
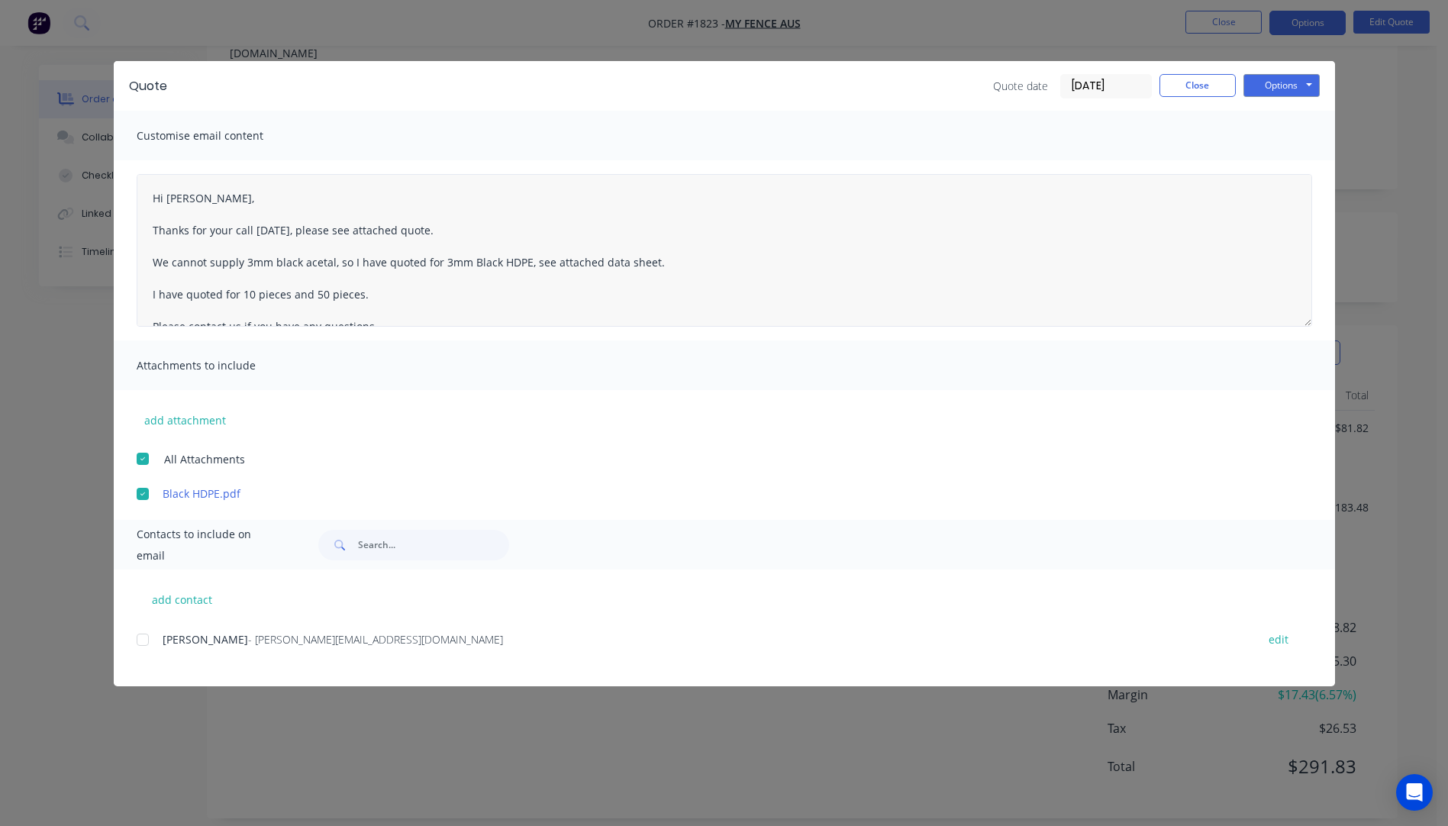
scroll to position [76, 0]
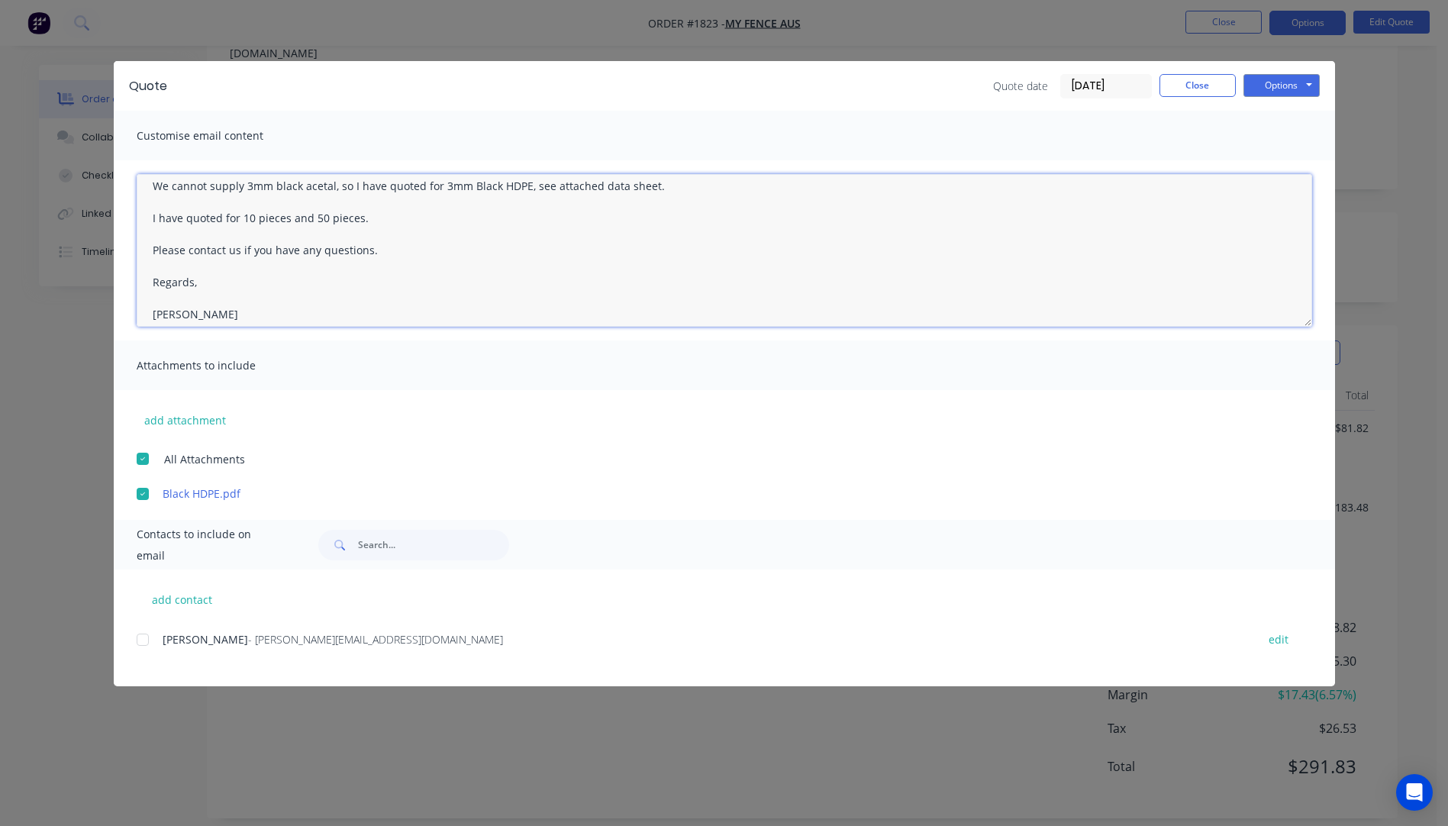
click at [376, 217] on textarea "Hi Dennis, Thanks for your call today, please see attached quote. We cannot sup…" at bounding box center [724, 250] width 1175 height 153
click at [373, 218] on textarea "Hi Dennis, Thanks for your call today, please see attached quote. We cannot sup…" at bounding box center [724, 250] width 1175 height 153
click at [143, 639] on div at bounding box center [142, 639] width 31 height 31
type textarea "Hi Dennis, Thanks for your call today, please see attached quote. We cannot sup…"
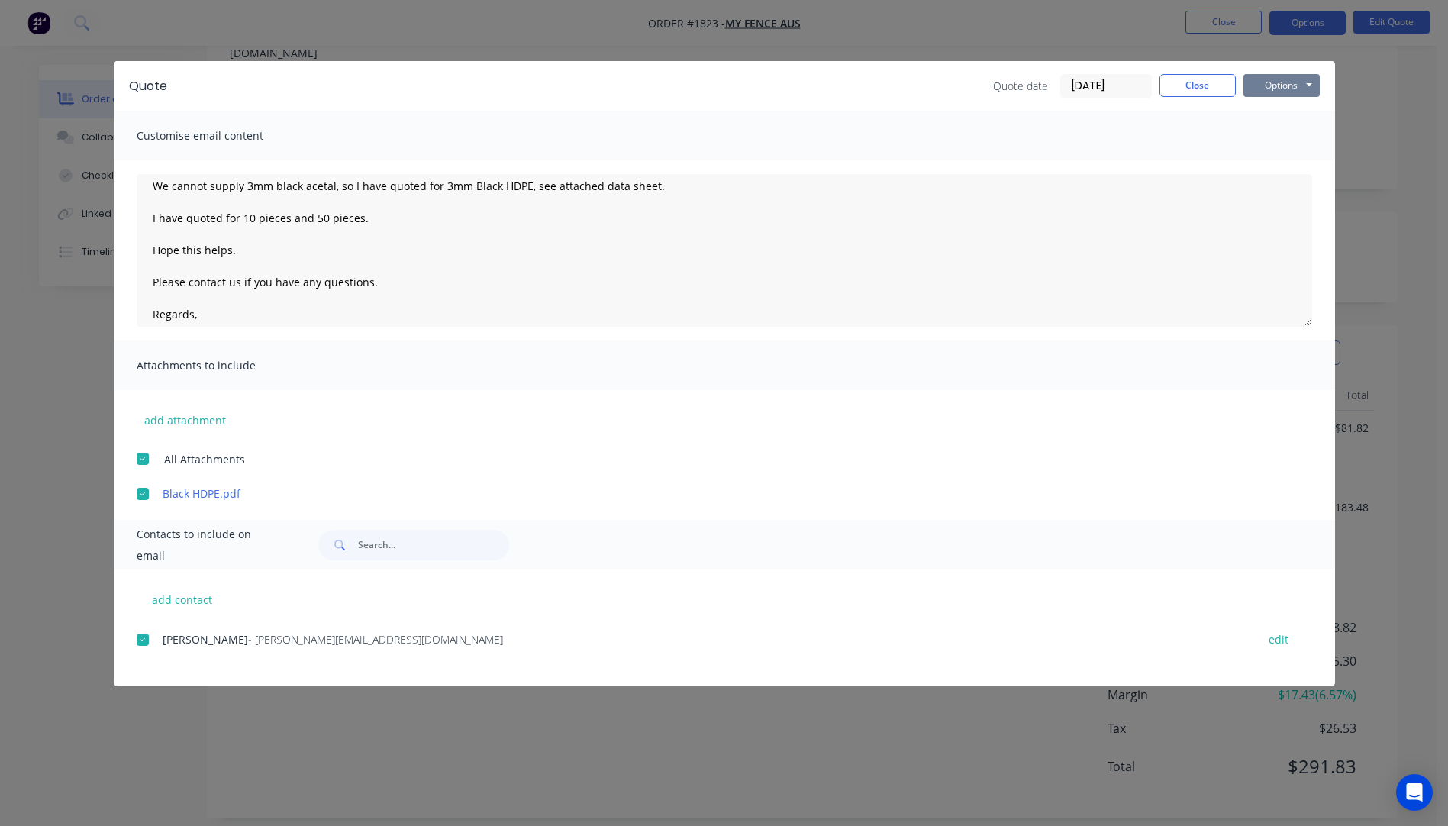
click at [1264, 89] on button "Options" at bounding box center [1281, 85] width 76 height 23
click at [1274, 164] on button "Email" at bounding box center [1292, 162] width 98 height 25
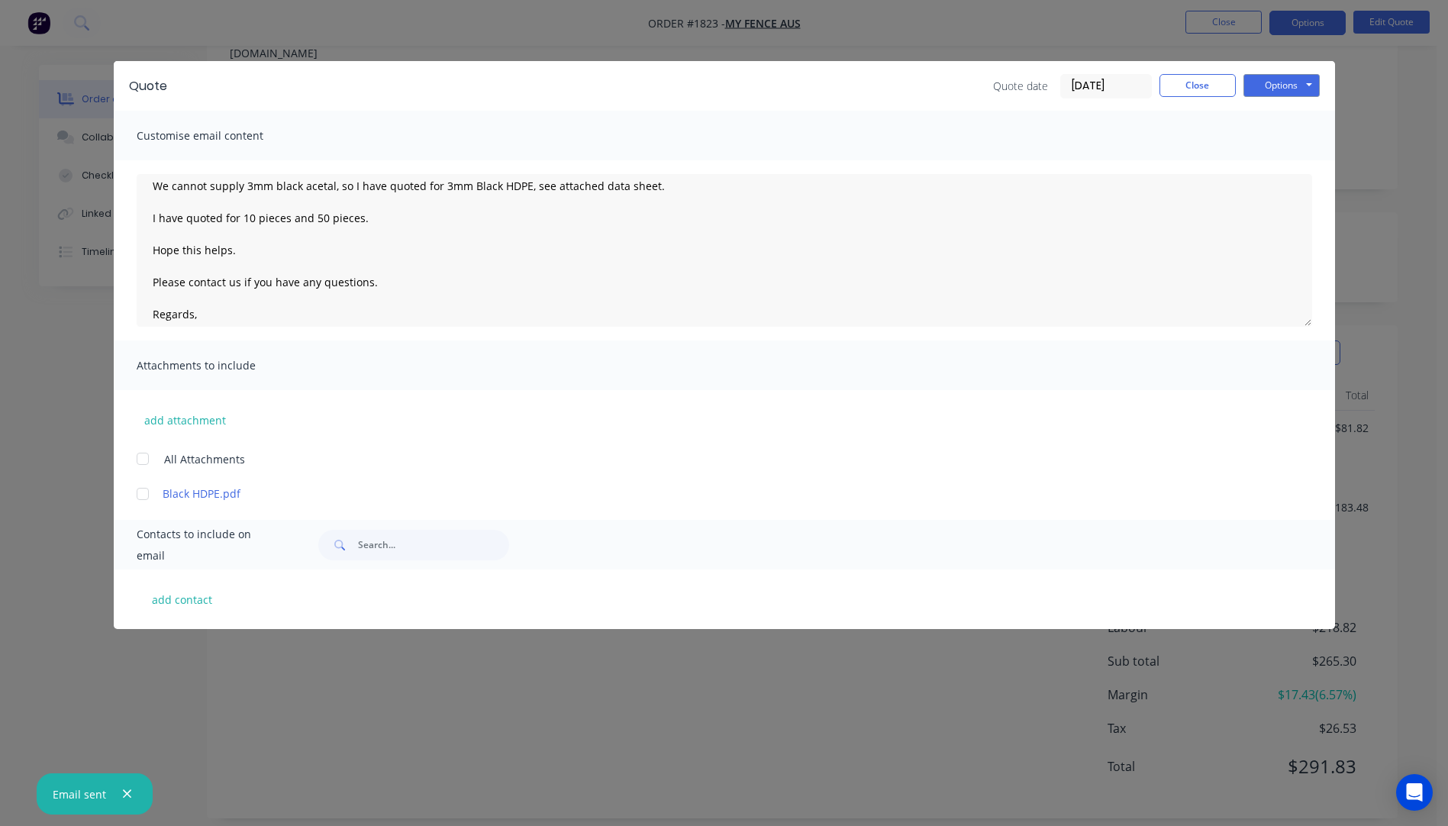
click at [1180, 100] on div "Quote Quote date 09/10/25 Close Options Preview Print Email" at bounding box center [724, 86] width 1221 height 50
click at [1196, 76] on button "Close" at bounding box center [1197, 85] width 76 height 23
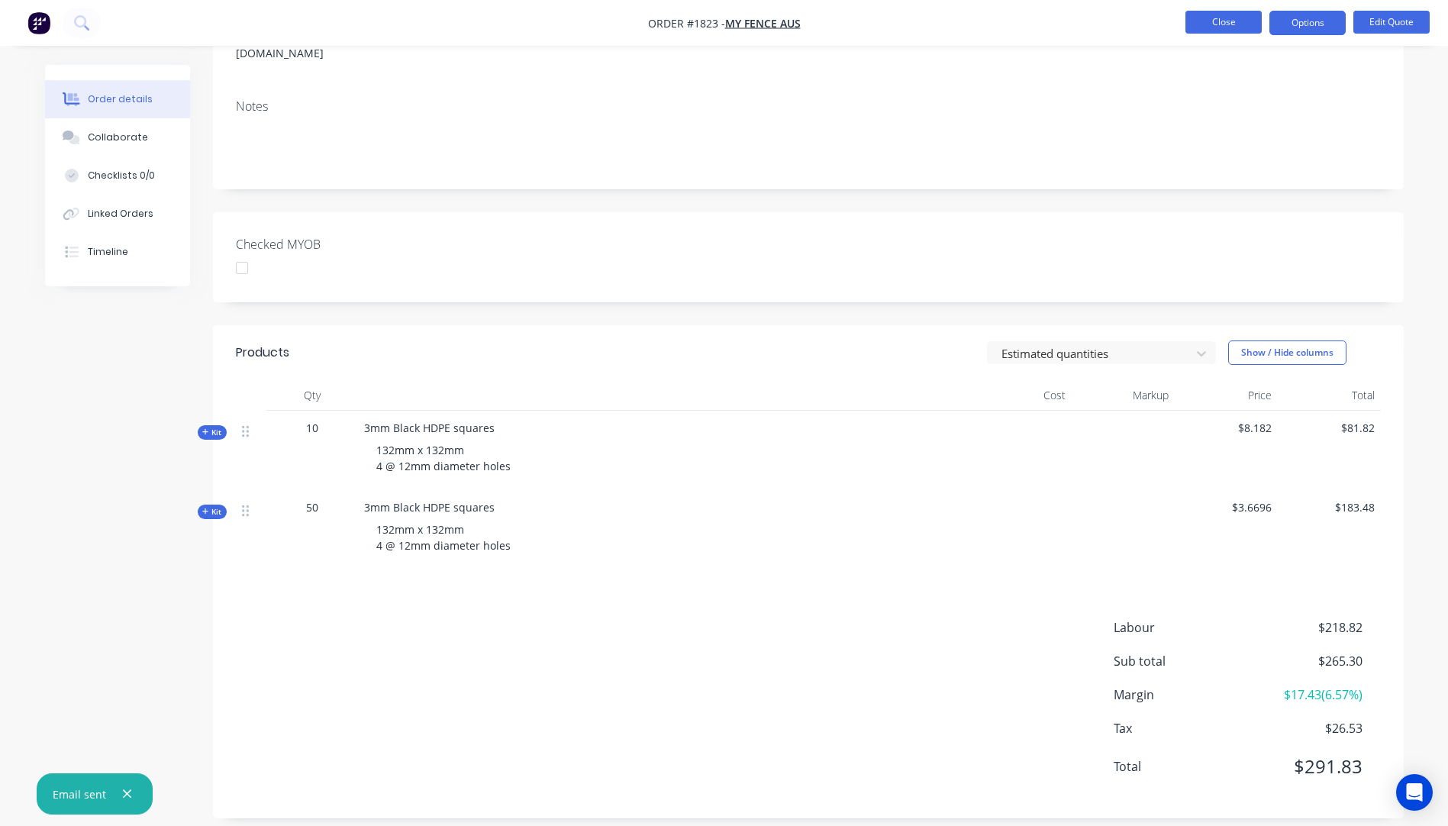
click at [1223, 24] on button "Close" at bounding box center [1223, 22] width 76 height 23
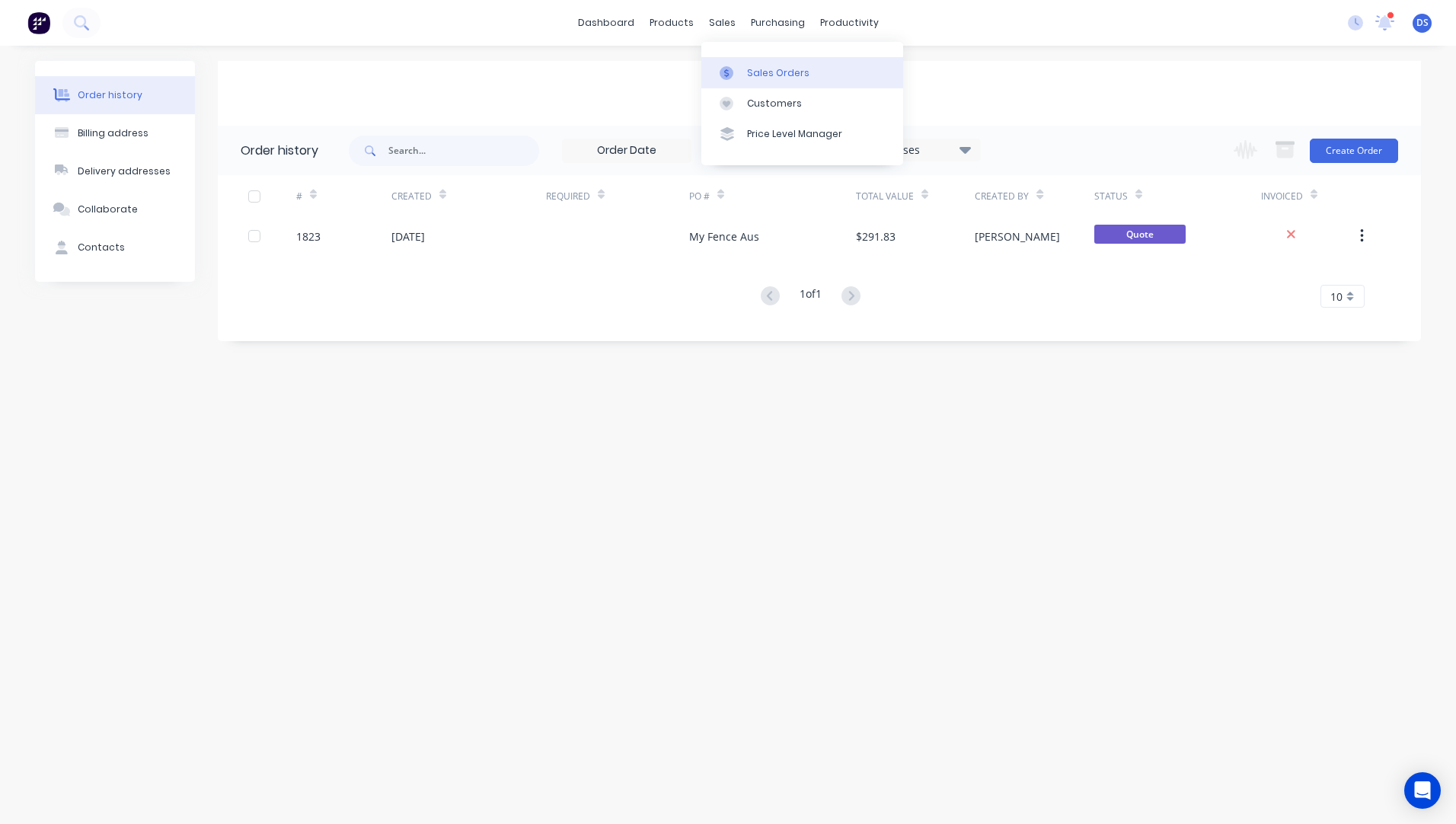
click at [753, 79] on div "Sales Orders" at bounding box center [778, 73] width 63 height 14
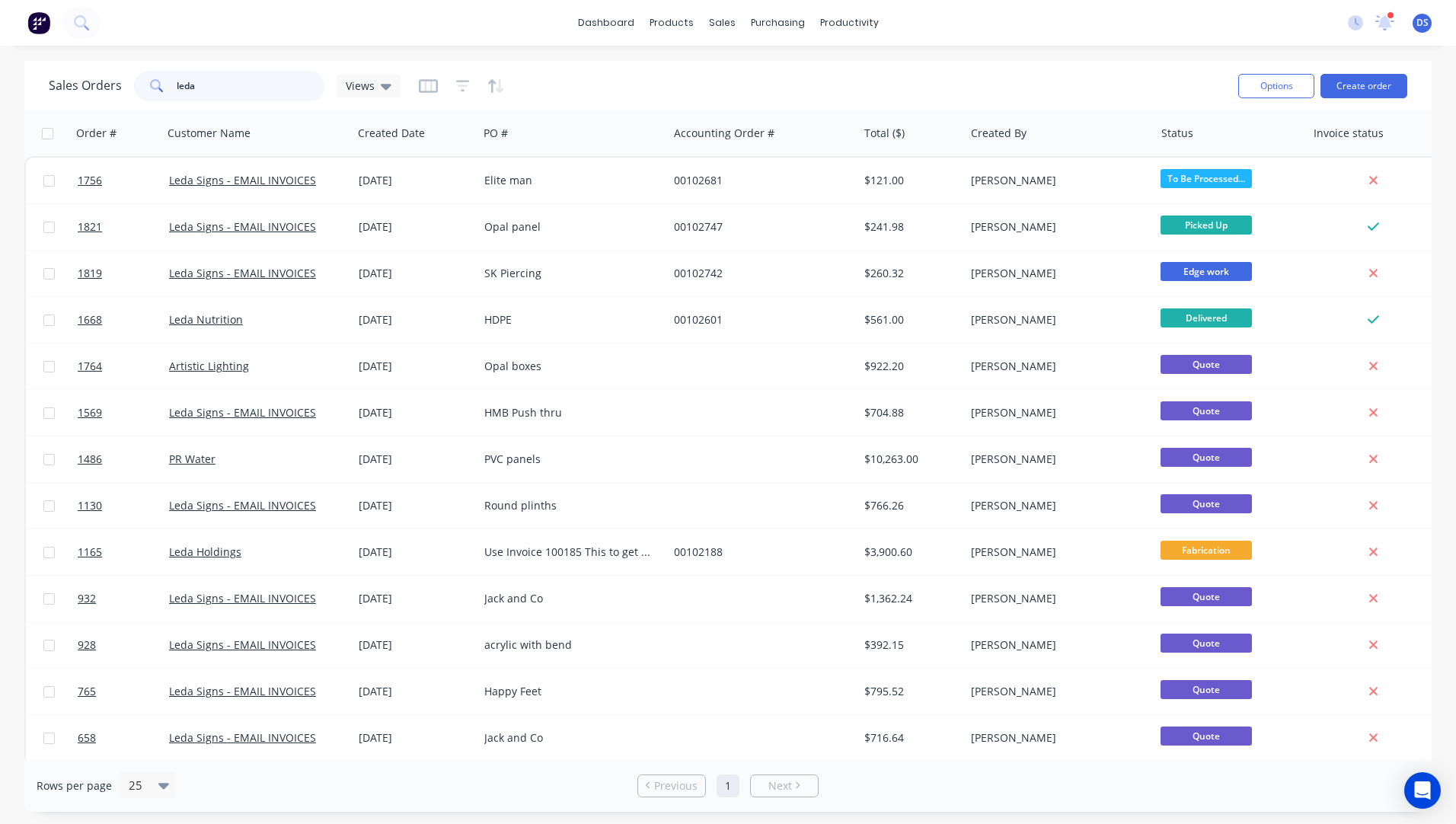
drag, startPoint x: 202, startPoint y: 90, endPoint x: 163, endPoint y: 89, distance: 39.0
click at [163, 89] on div "leda" at bounding box center [229, 86] width 191 height 31
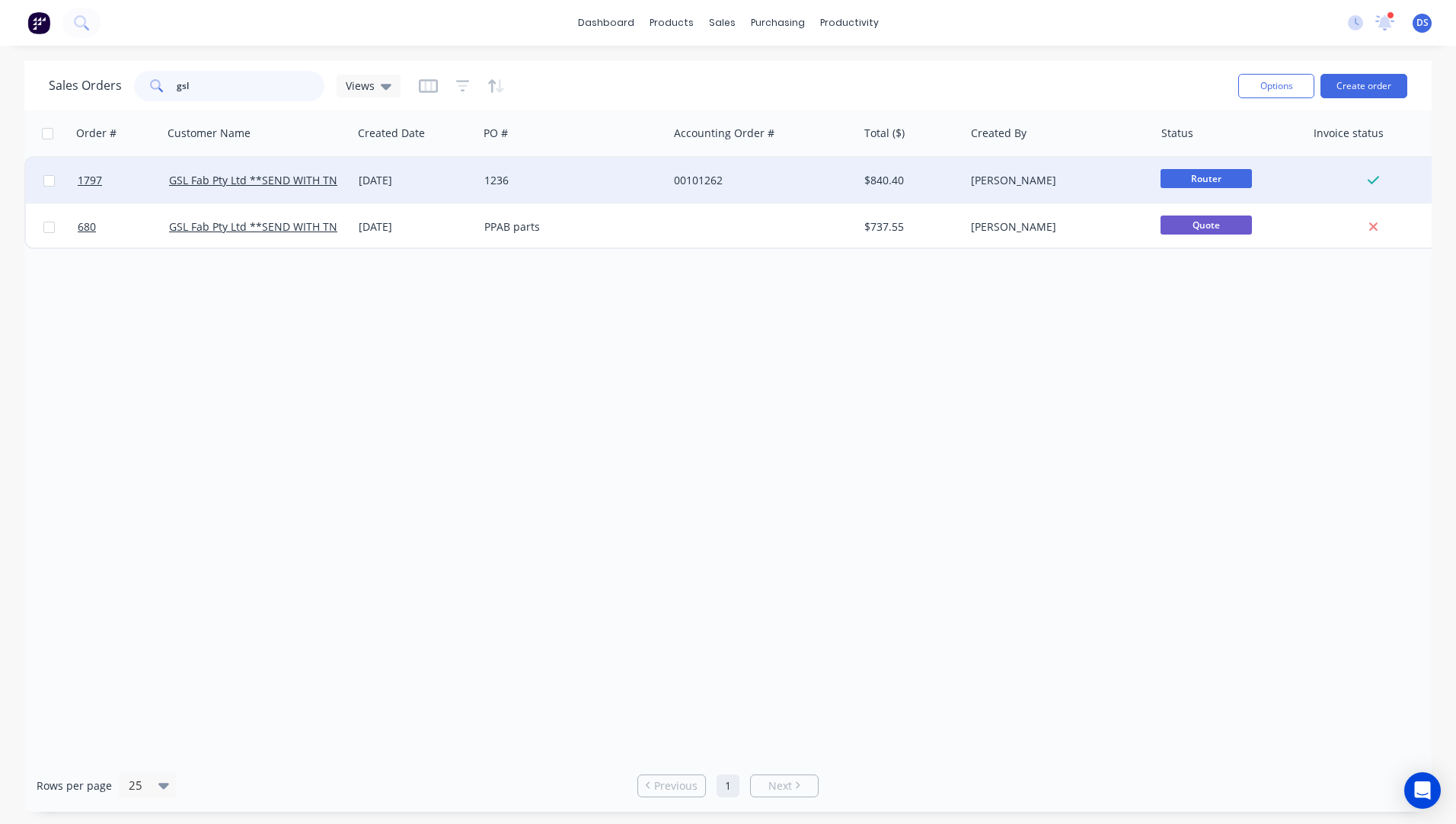
type input "gsl"
click at [574, 182] on div "1236" at bounding box center [568, 180] width 169 height 15
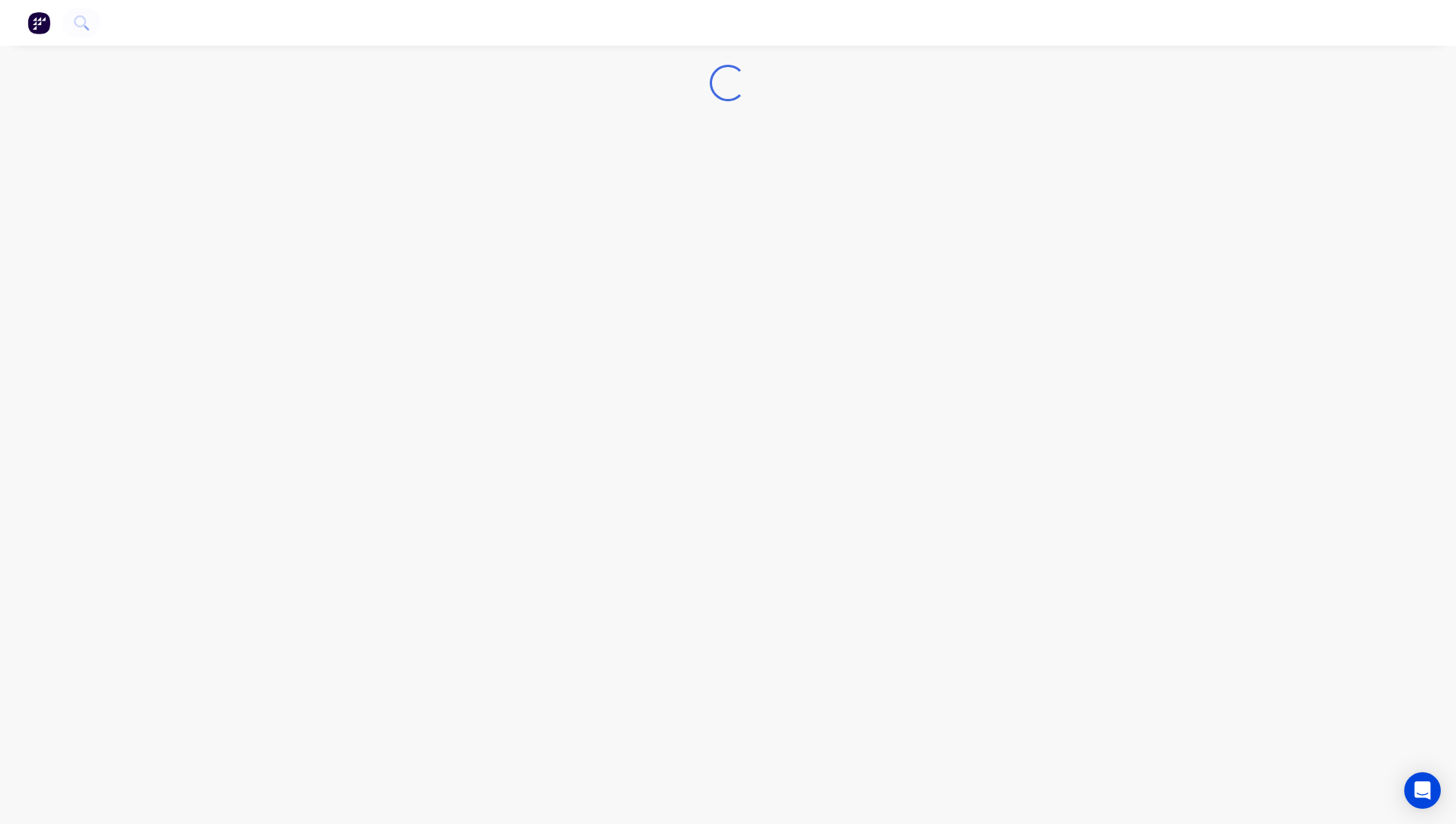
click at [574, 182] on div "Loading..." at bounding box center [728, 412] width 1456 height 824
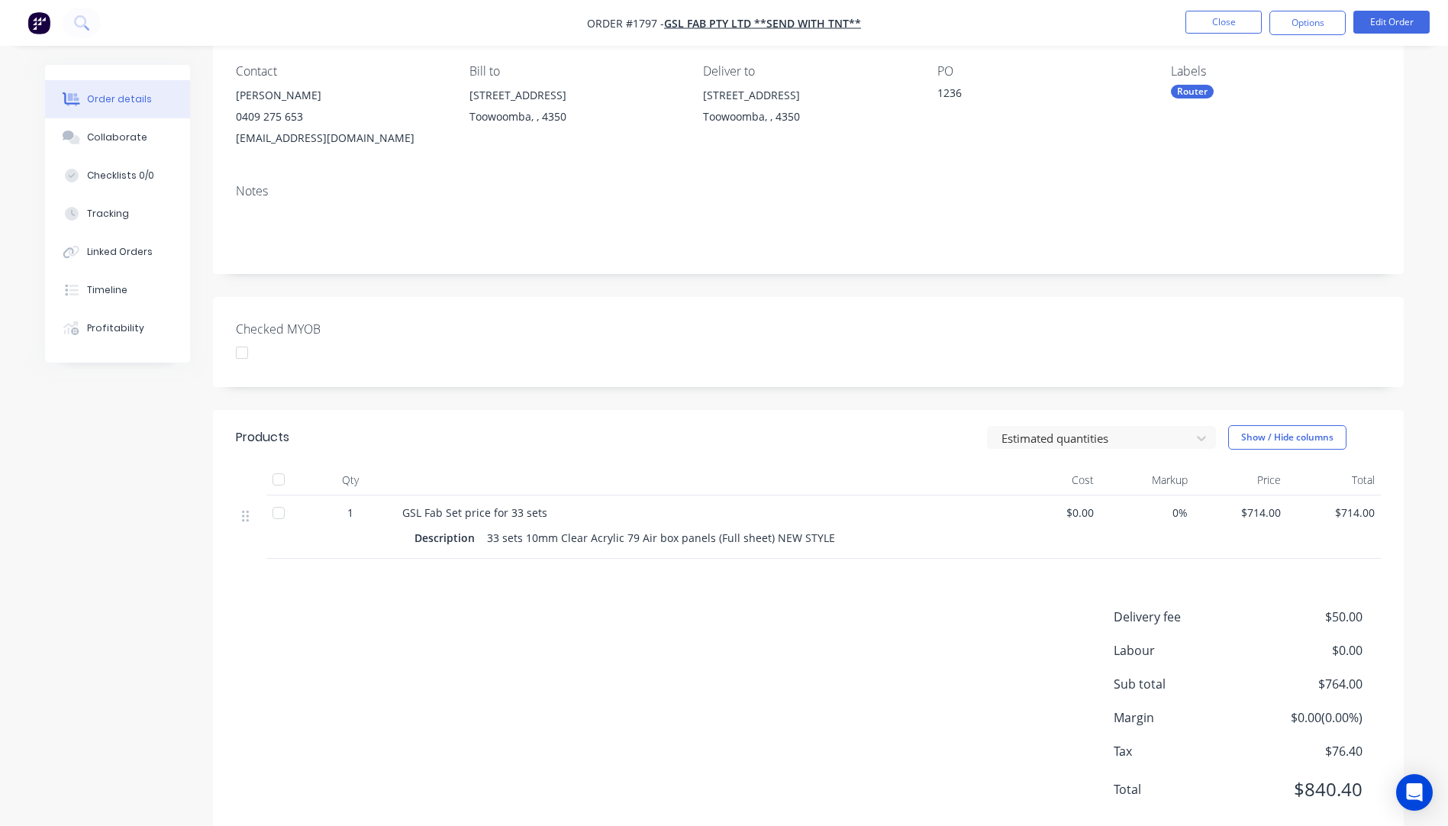
scroll to position [166, 0]
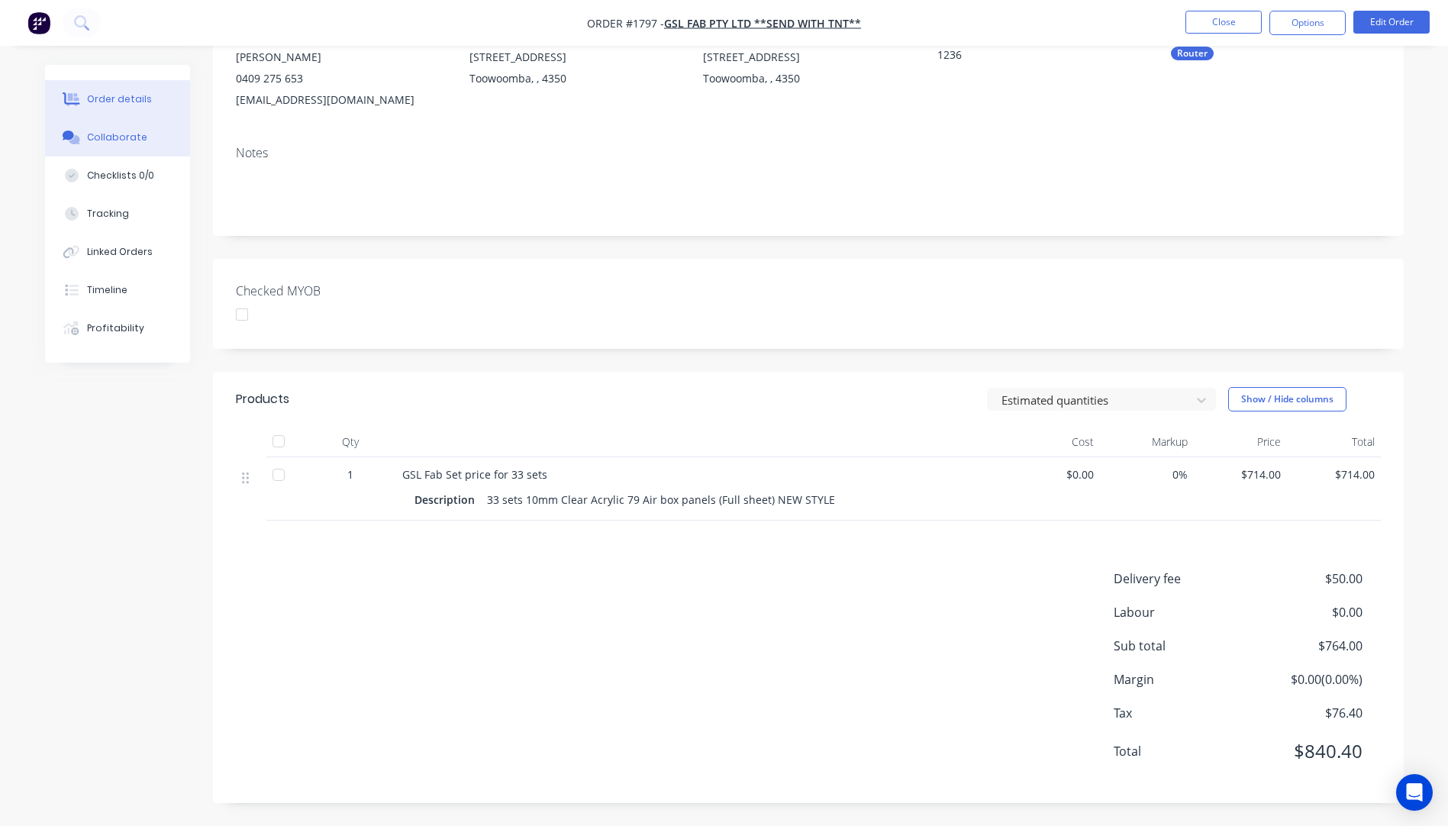
click at [115, 147] on button "Collaborate" at bounding box center [117, 137] width 145 height 38
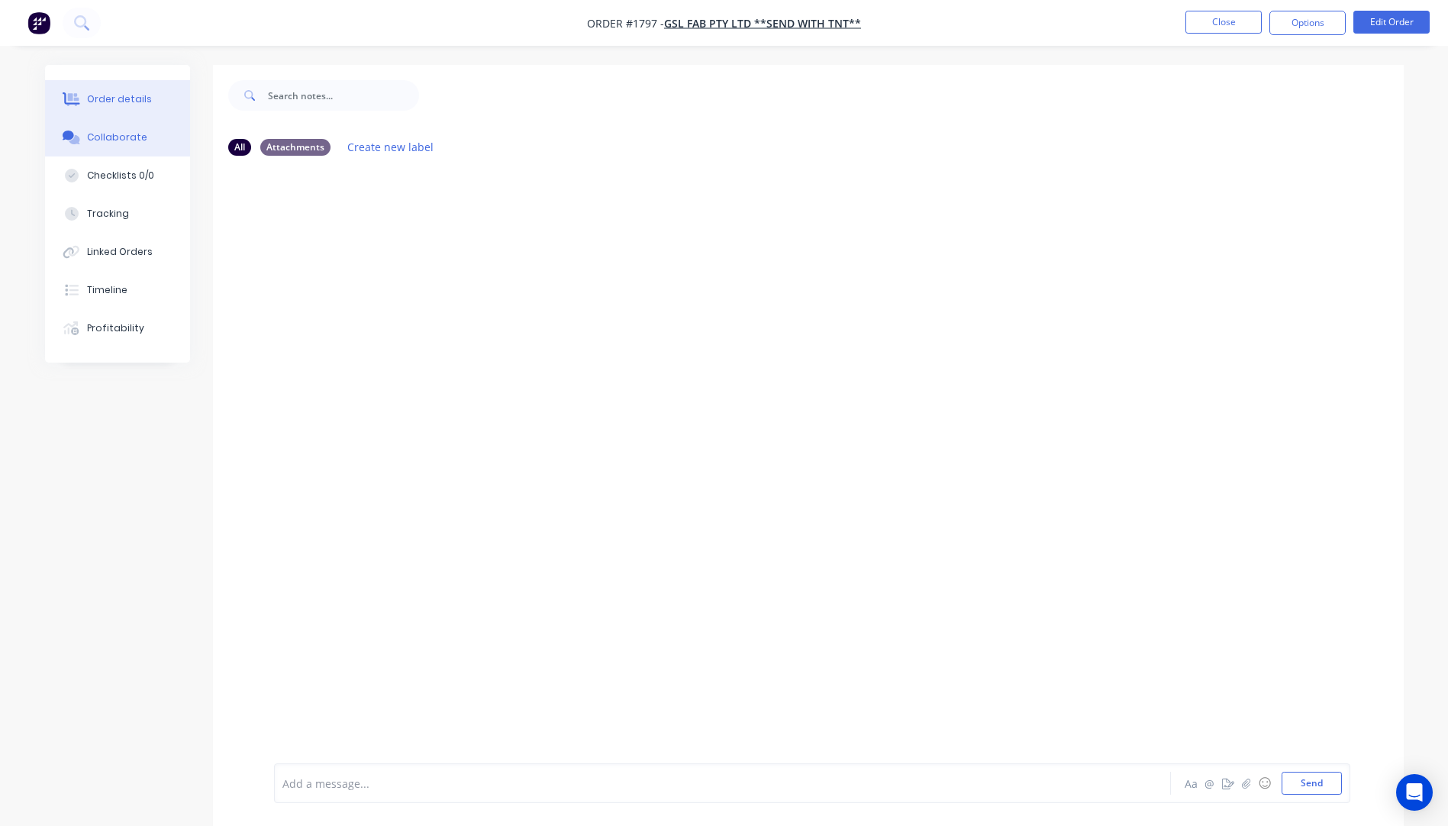
click at [137, 108] on button "Order details" at bounding box center [117, 99] width 145 height 38
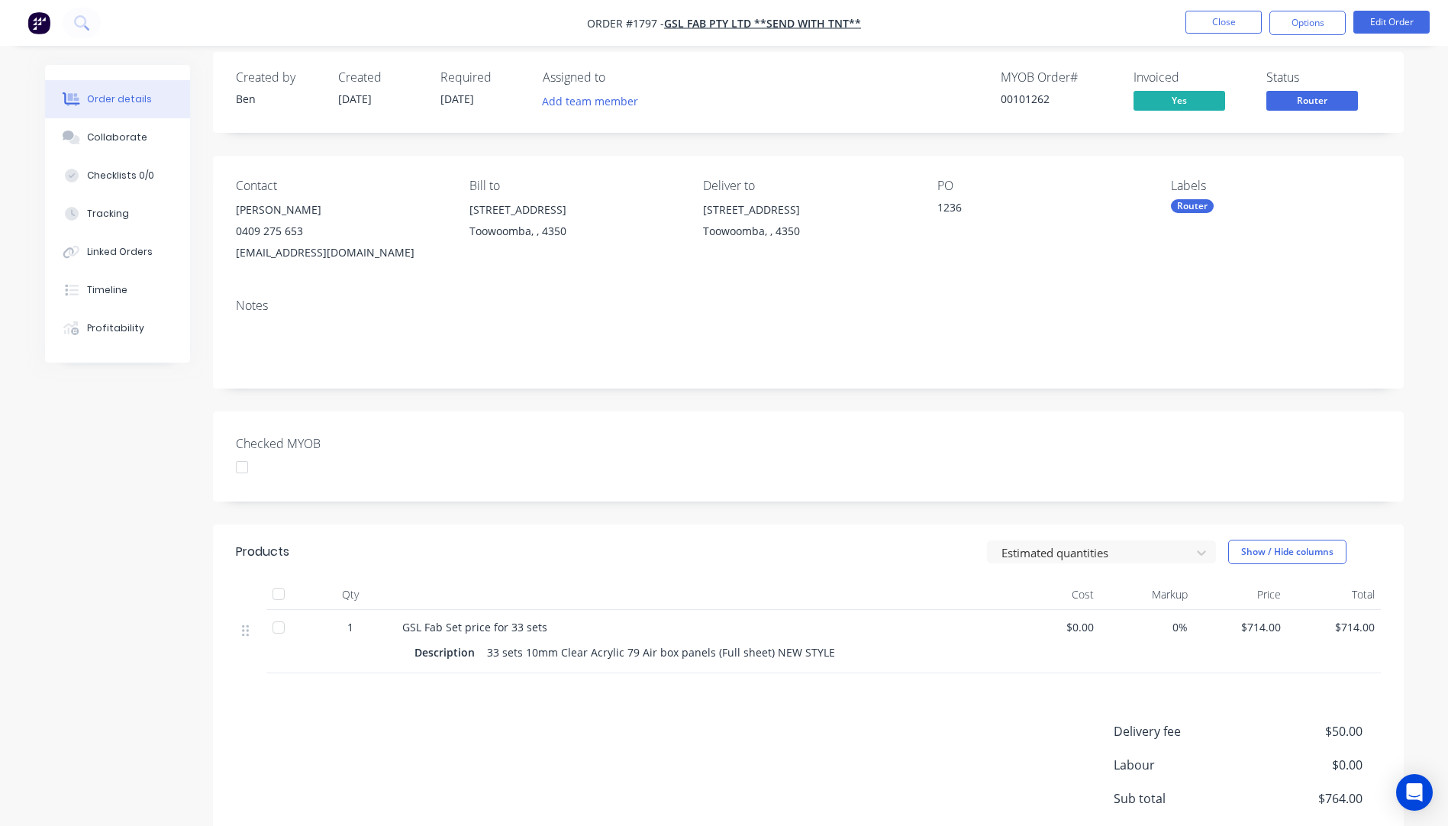
scroll to position [89, 0]
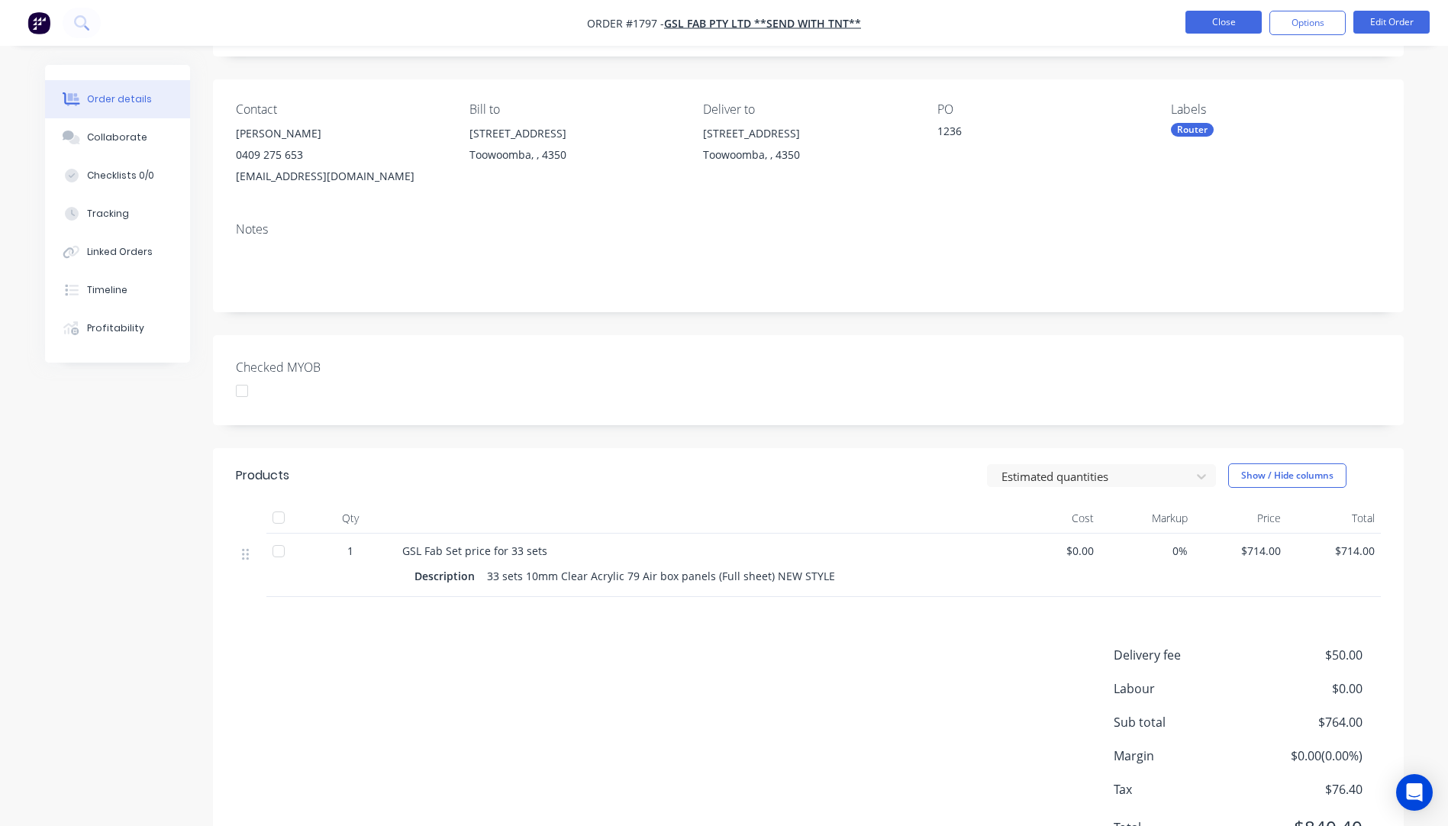
click at [1226, 30] on button "Close" at bounding box center [1223, 22] width 76 height 23
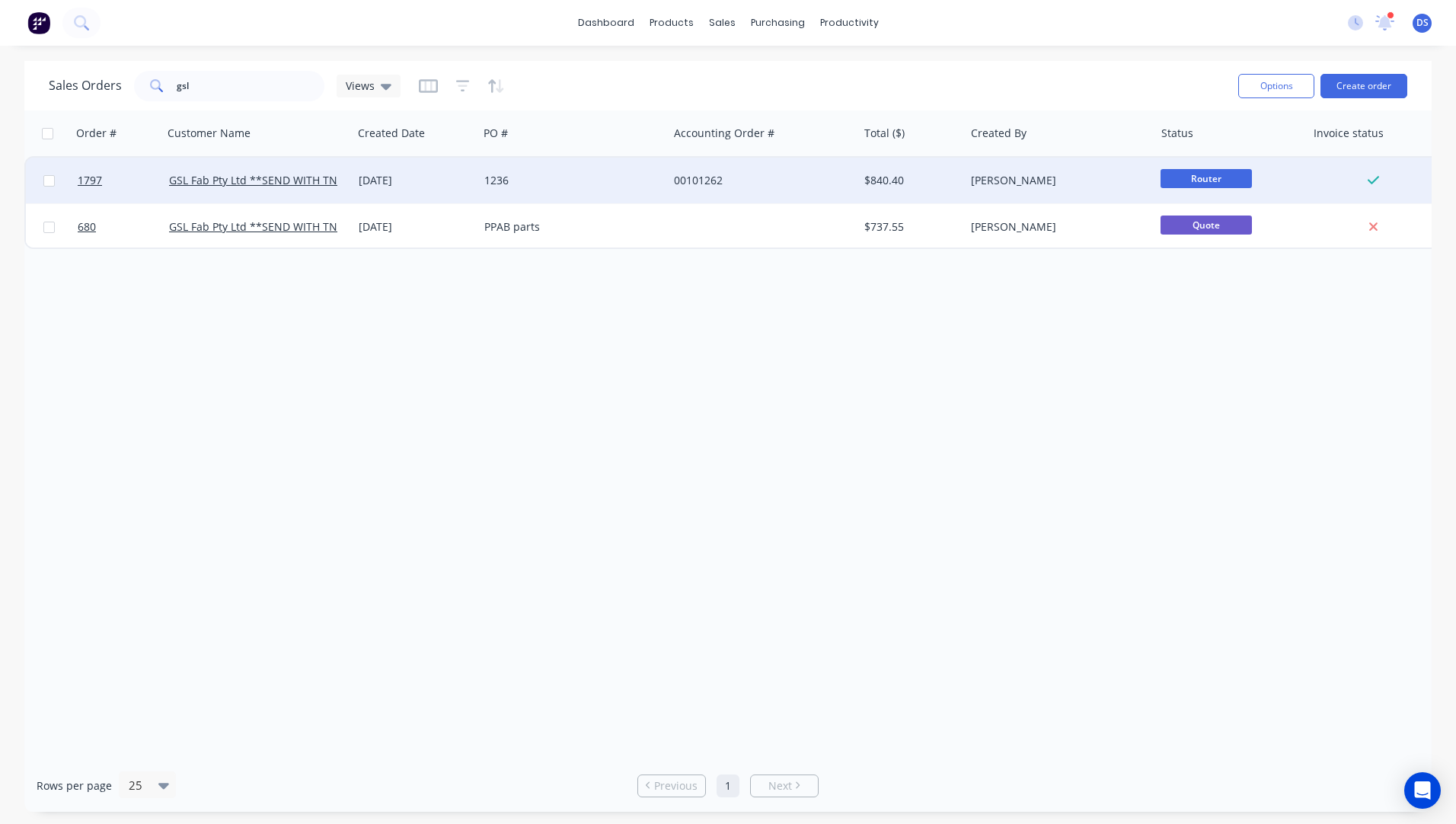
click at [899, 185] on div "$840.40" at bounding box center [908, 180] width 89 height 15
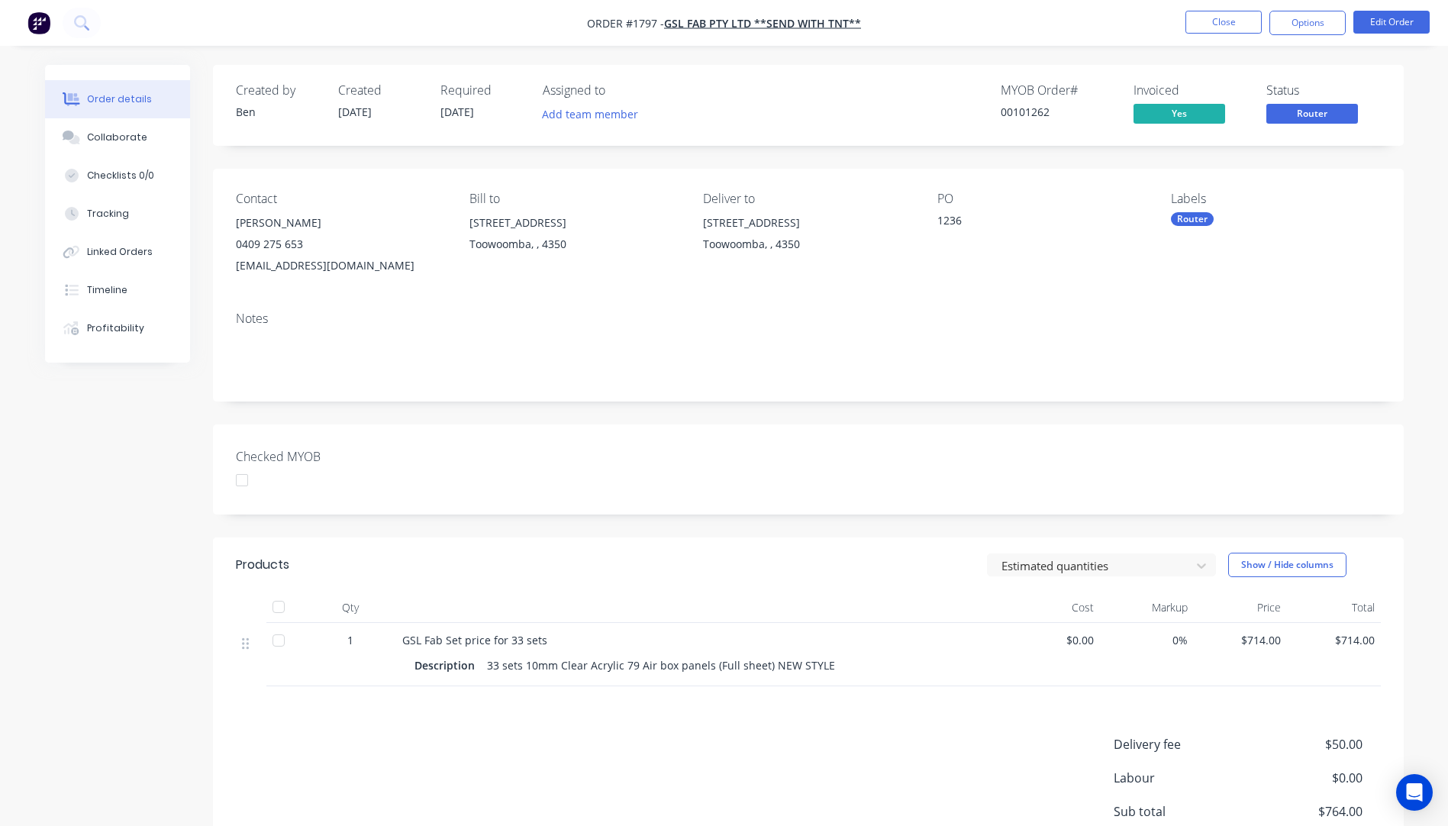
click at [1361, 160] on div "Created by Ben Created 08/10/25 Required 07/10/25 Assigned to Add team member M…" at bounding box center [808, 517] width 1190 height 904
click at [443, 79] on div "Created by Ben Created 08/10/25 Required 07/10/25 Assigned to Add team member M…" at bounding box center [808, 105] width 1190 height 81
click at [108, 136] on div "Collaborate" at bounding box center [117, 137] width 60 height 14
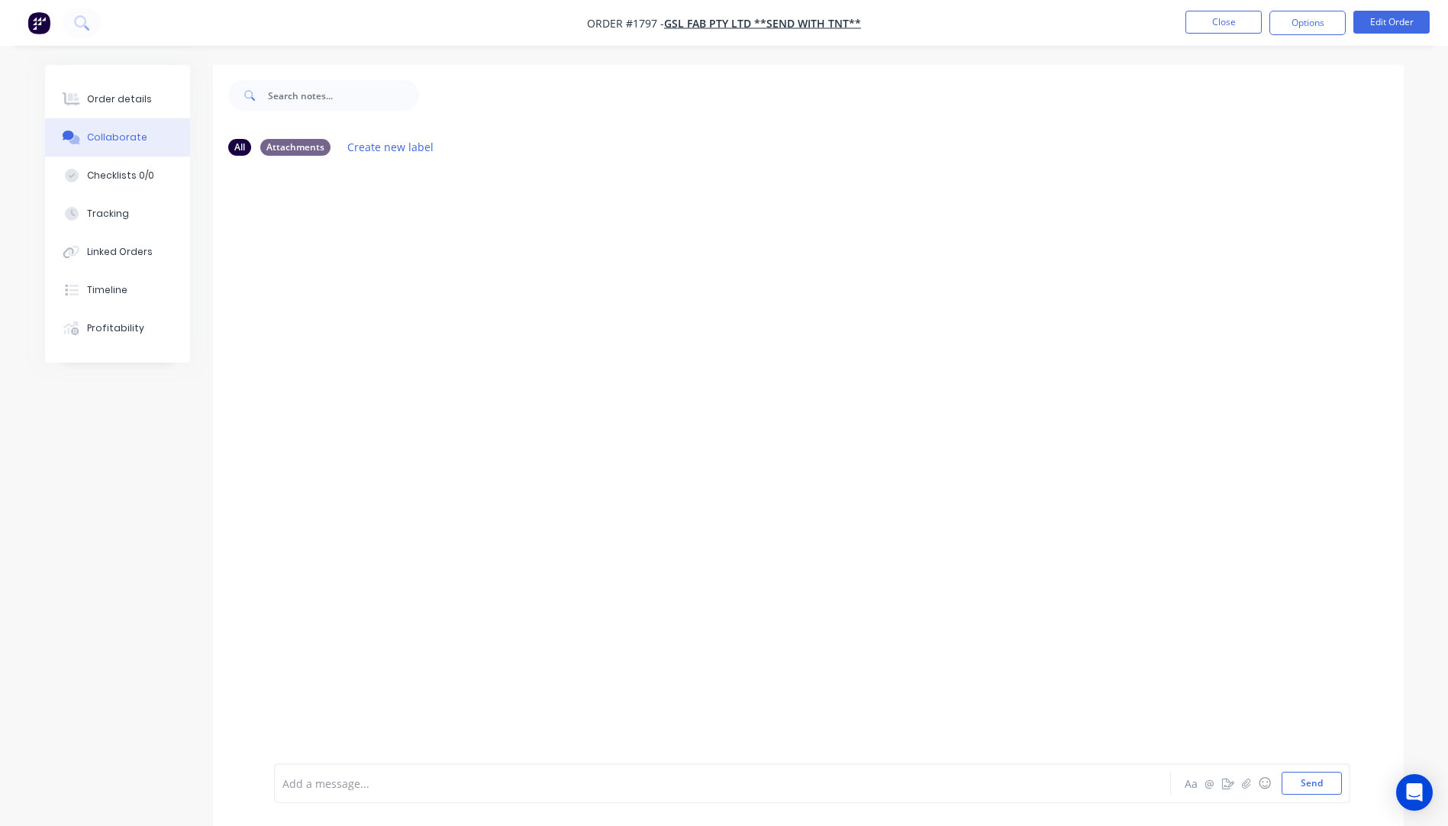
click at [340, 784] on div at bounding box center [680, 783] width 794 height 16
click at [1322, 785] on button "Send" at bounding box center [1311, 783] width 60 height 23
click at [105, 102] on div "Order details" at bounding box center [119, 99] width 65 height 14
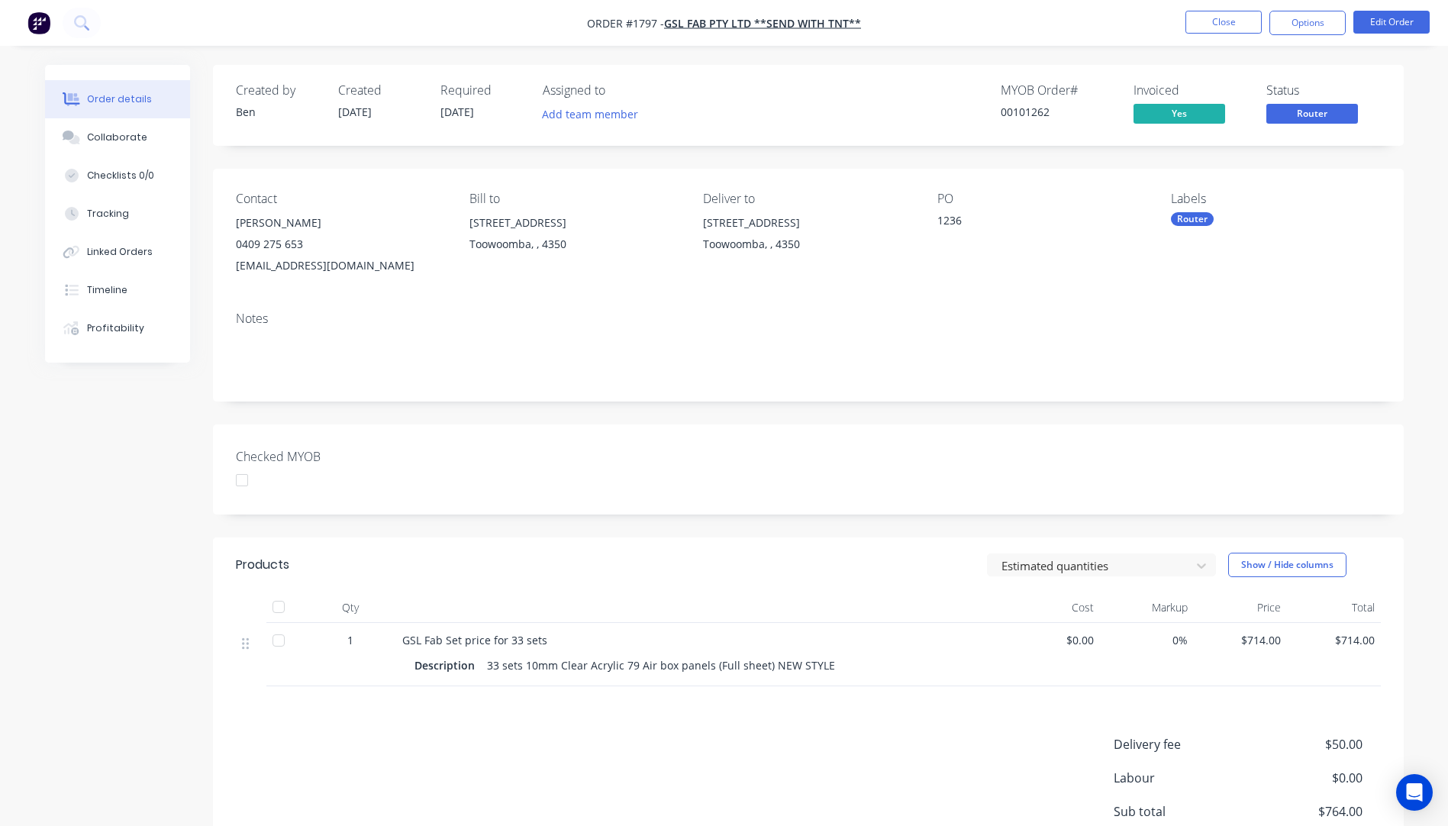
click at [1304, 114] on span "Router" at bounding box center [1312, 113] width 92 height 19
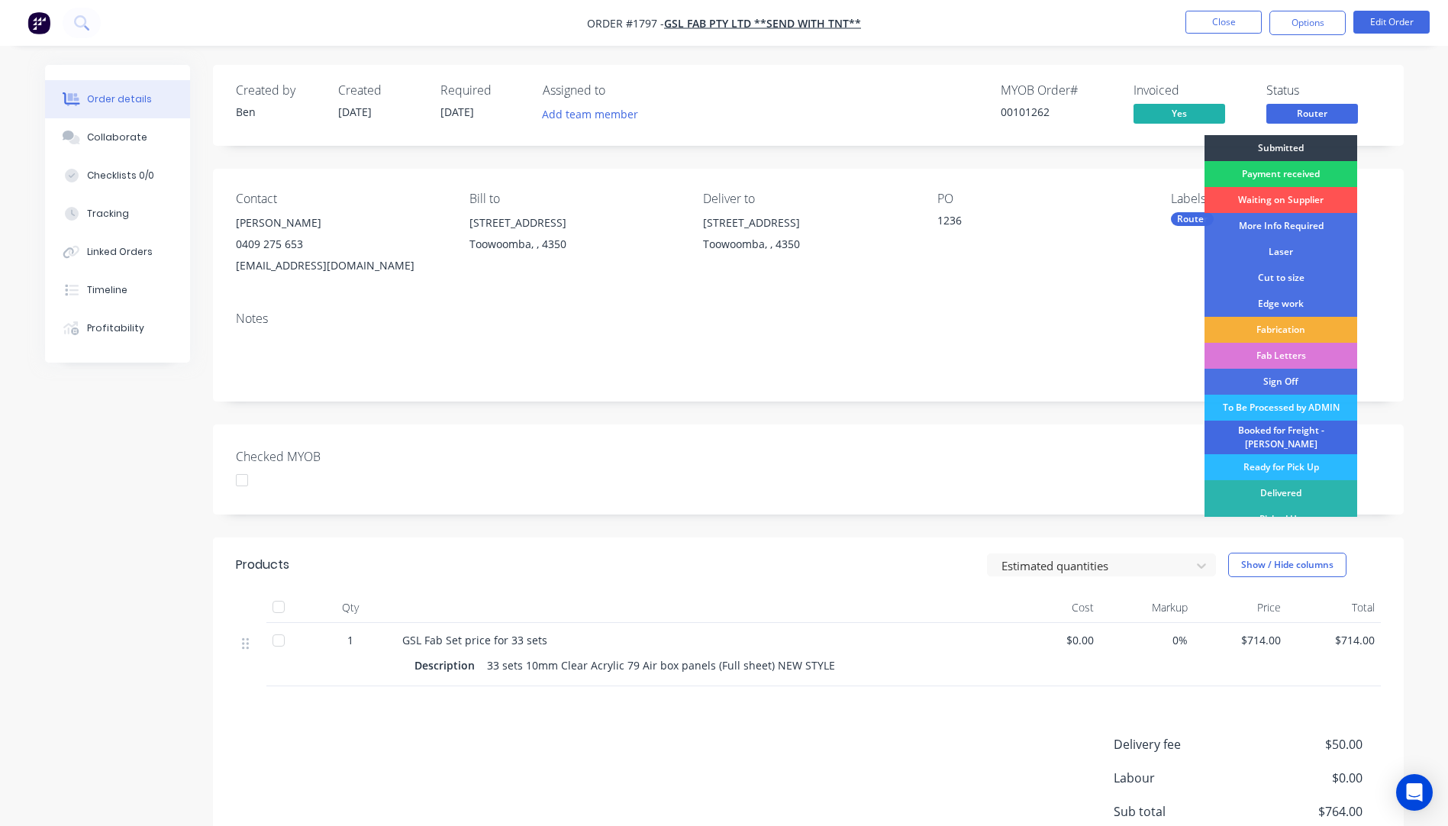
click at [1305, 436] on div "Booked for Freight - [PERSON_NAME]" at bounding box center [1280, 437] width 153 height 34
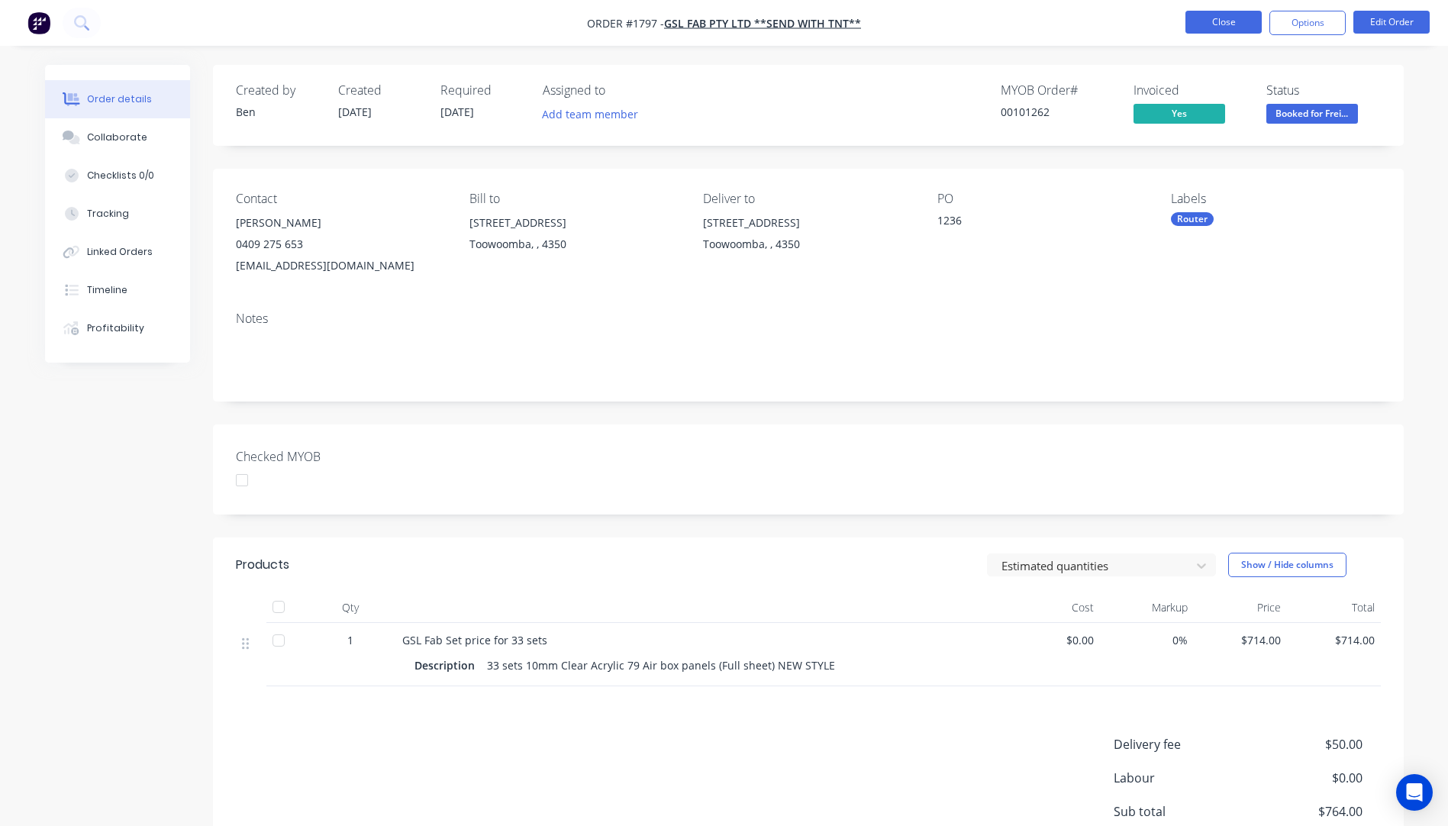
click at [1240, 27] on button "Close" at bounding box center [1223, 22] width 76 height 23
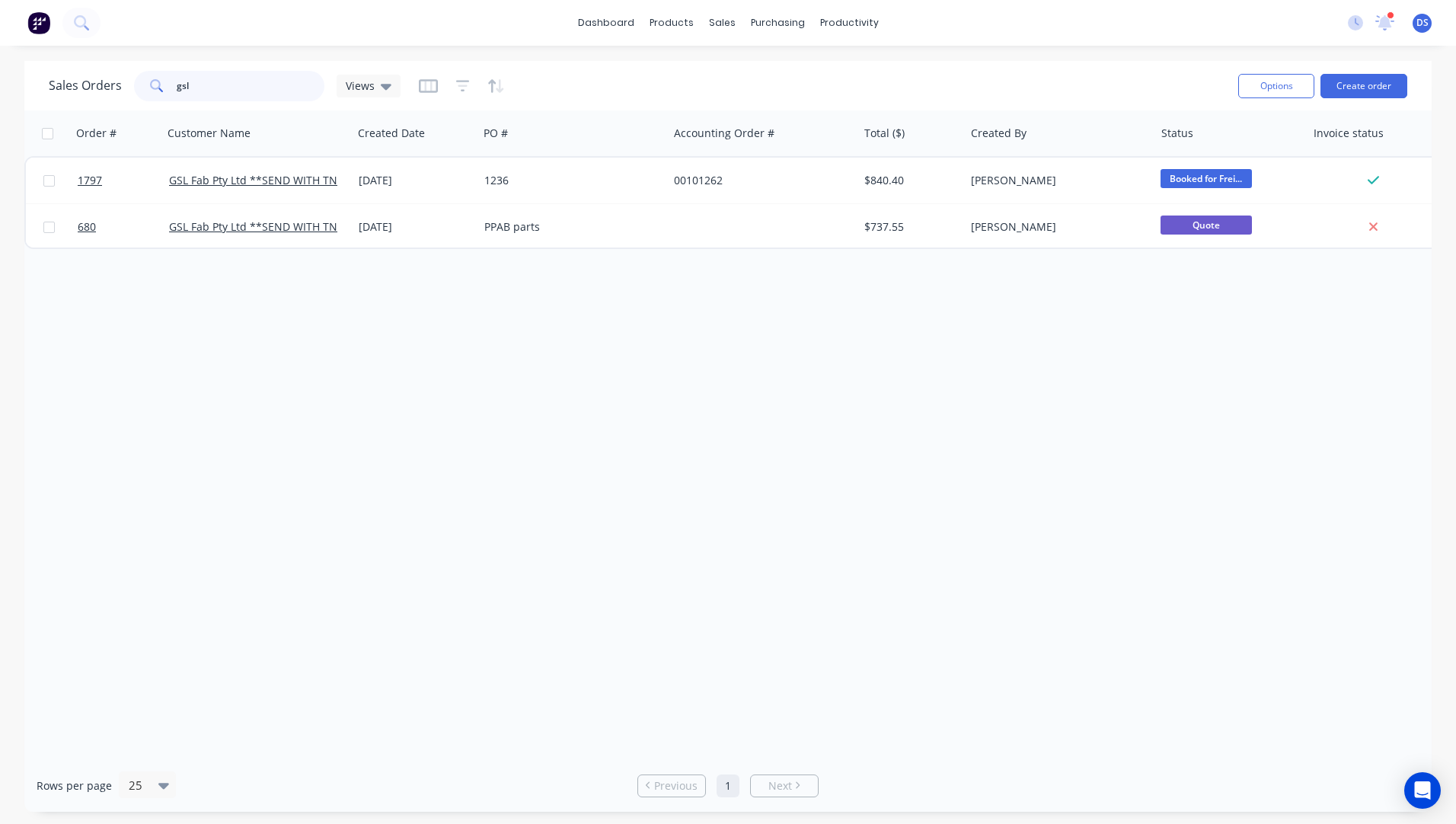
drag, startPoint x: 227, startPoint y: 89, endPoint x: 161, endPoint y: 89, distance: 66.0
click at [161, 89] on div "gsl" at bounding box center [229, 86] width 191 height 31
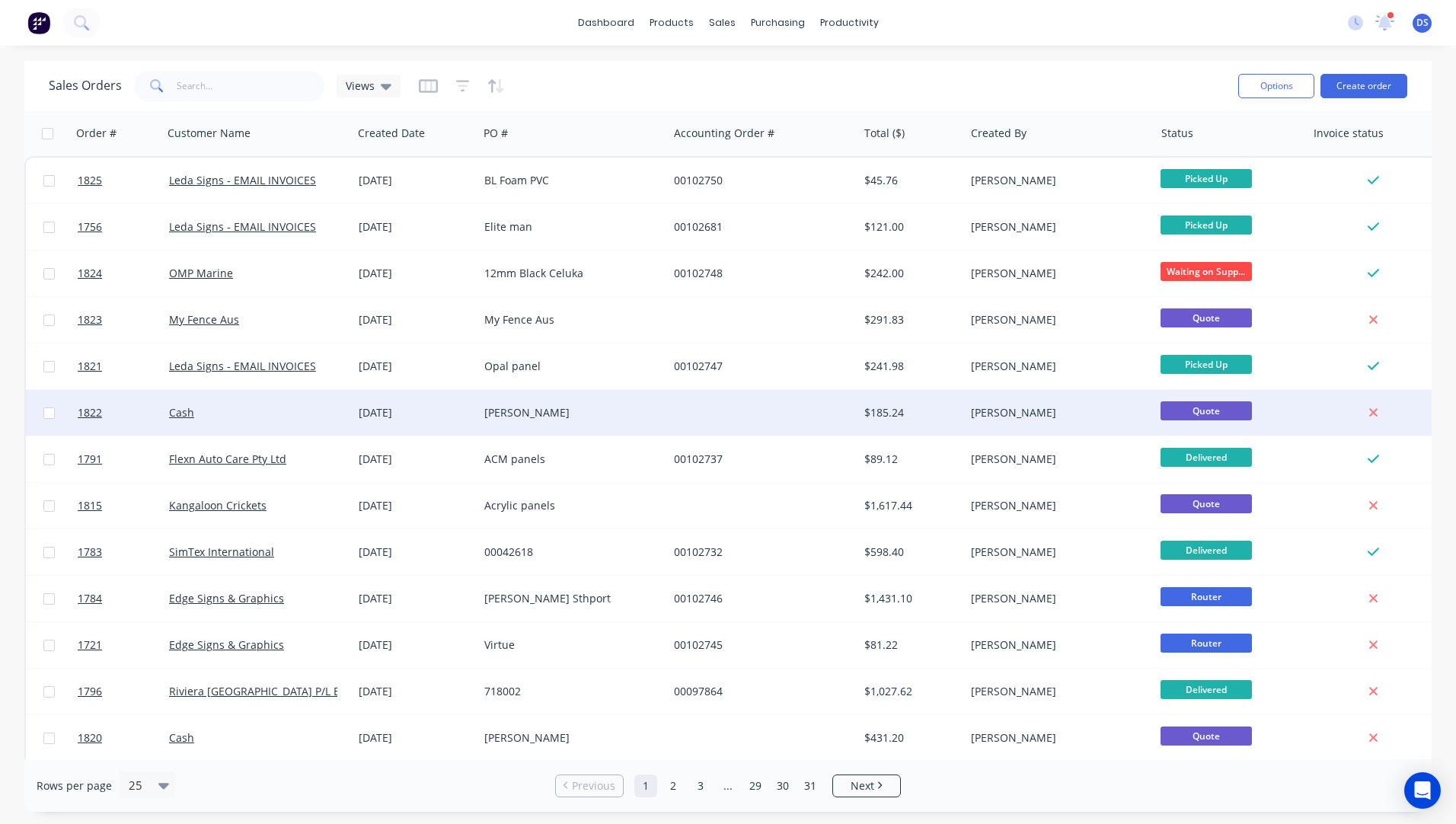
click at [525, 416] on div "[PERSON_NAME]" at bounding box center [568, 412] width 169 height 15
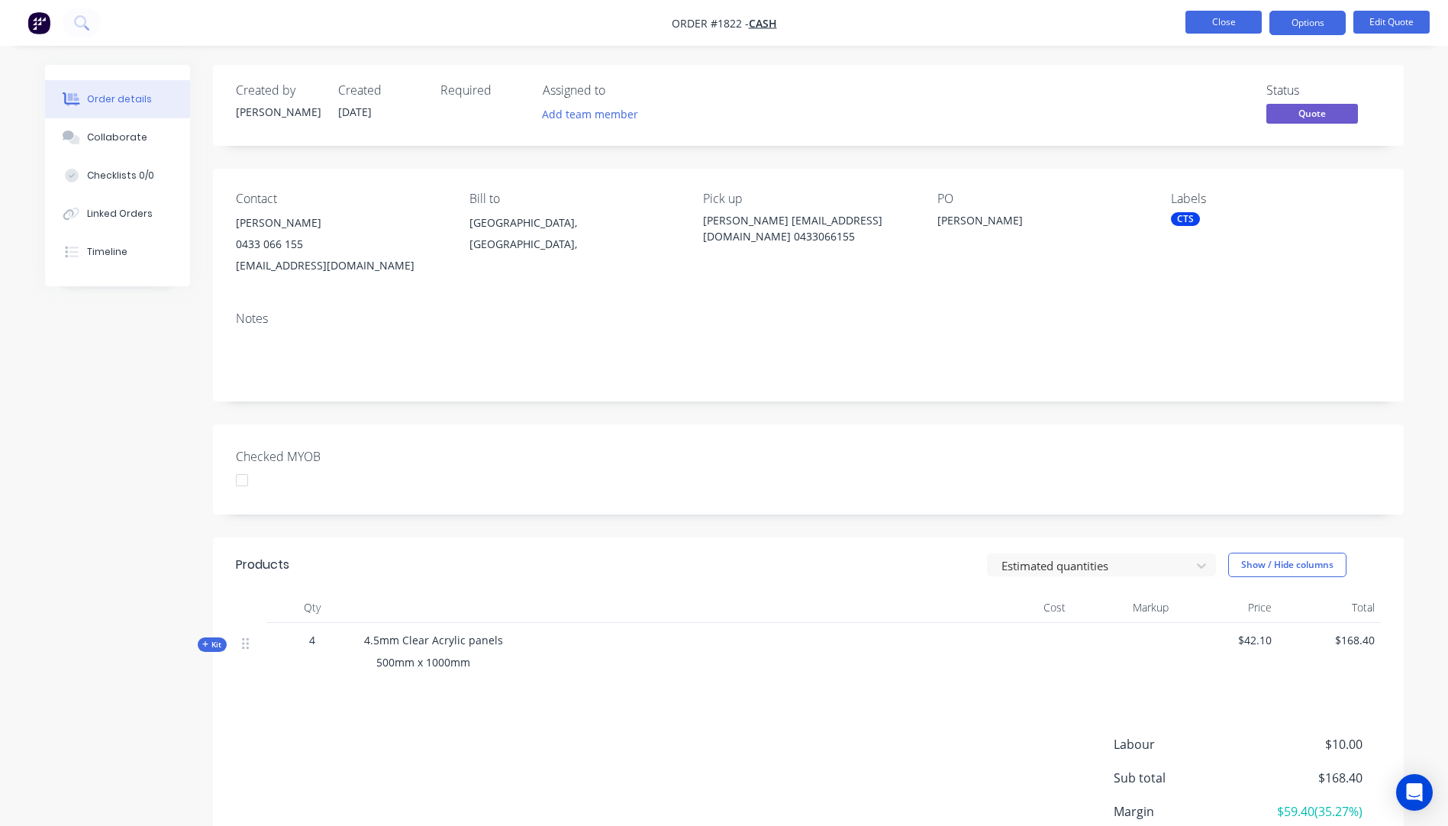
click at [1217, 32] on button "Close" at bounding box center [1223, 22] width 76 height 23
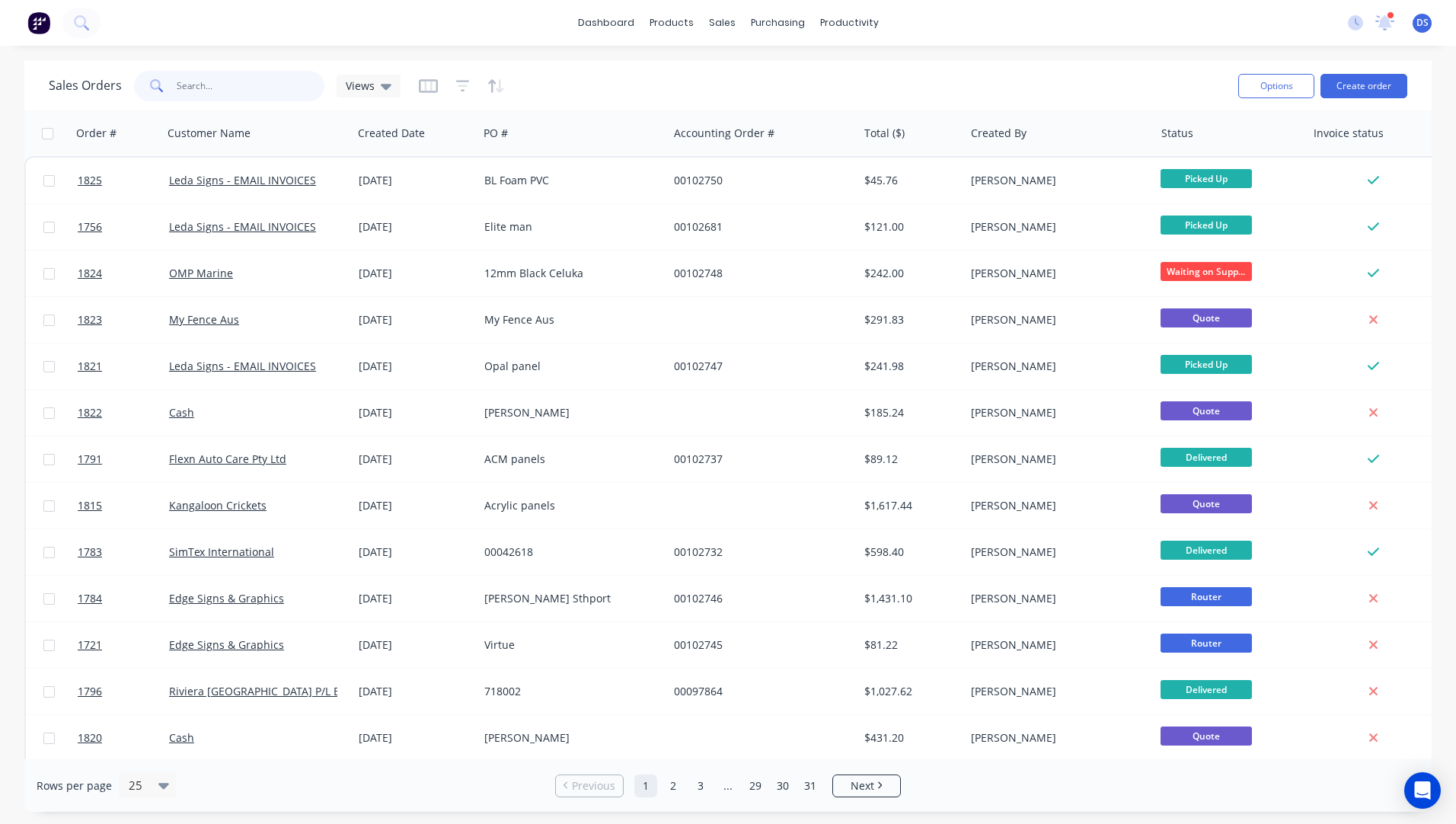
click at [239, 94] on input "text" at bounding box center [250, 86] width 149 height 31
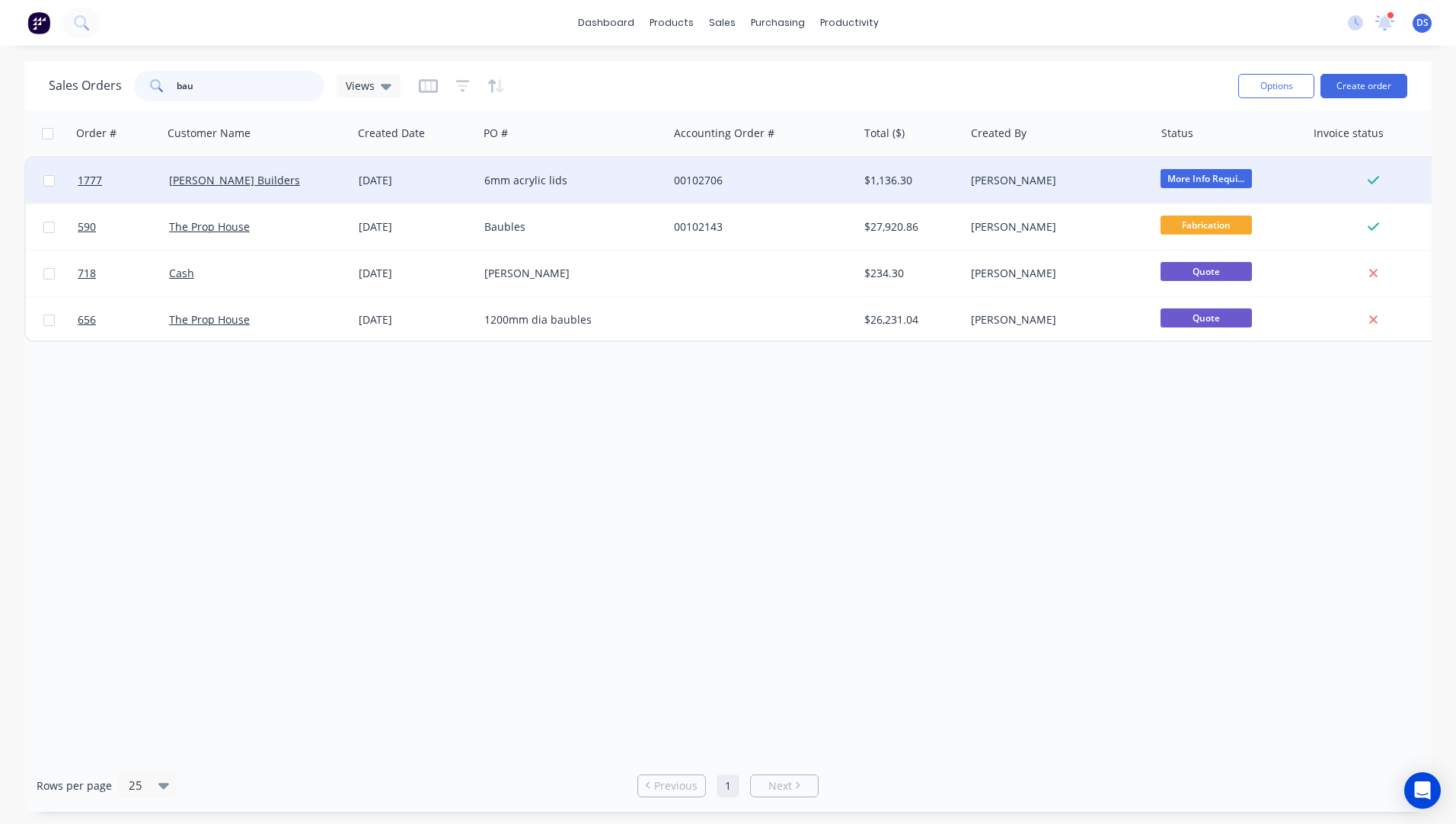
type input "bau"
click at [390, 183] on div "[DATE]" at bounding box center [415, 180] width 114 height 15
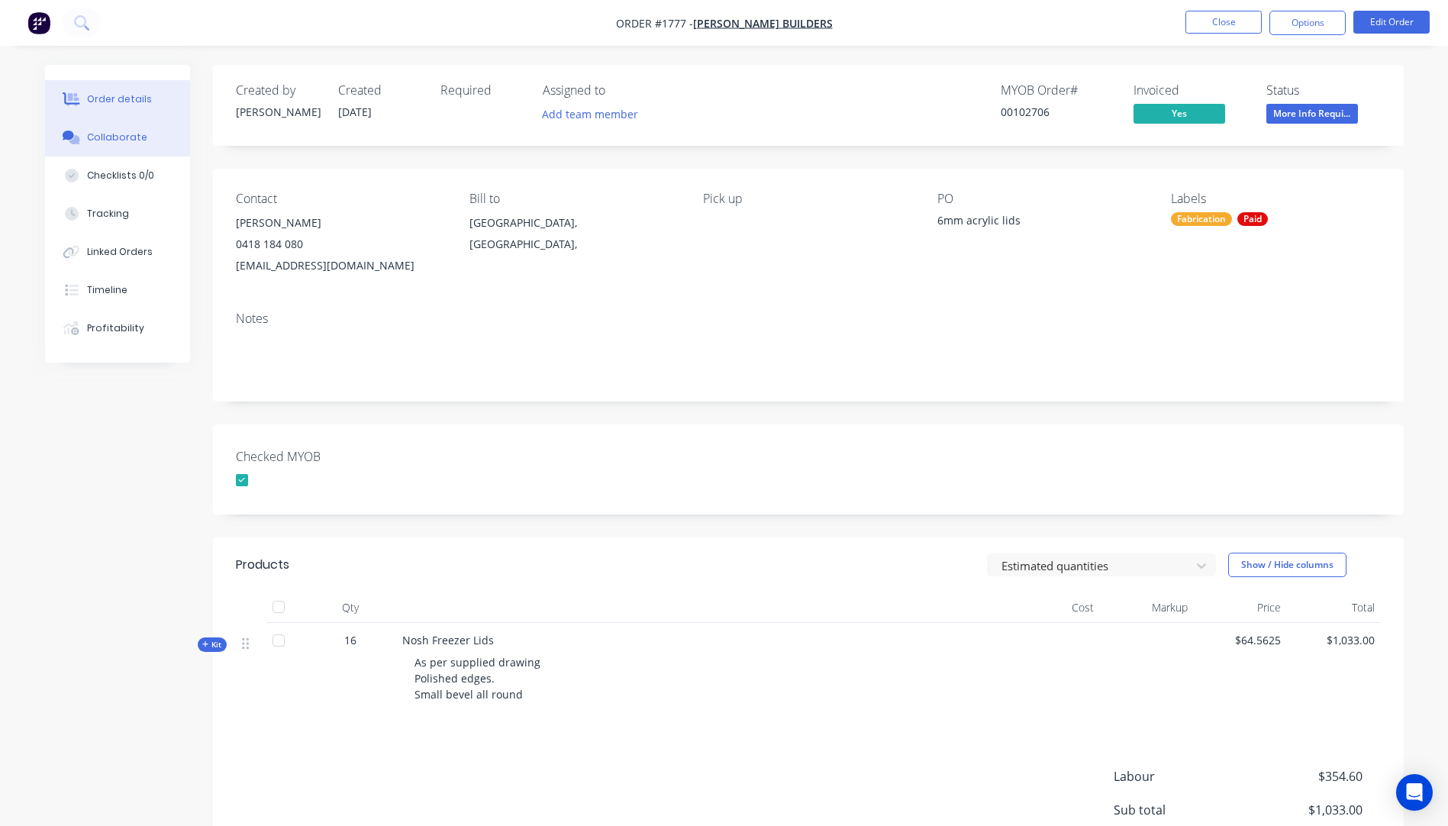
click at [82, 147] on button "Collaborate" at bounding box center [117, 137] width 145 height 38
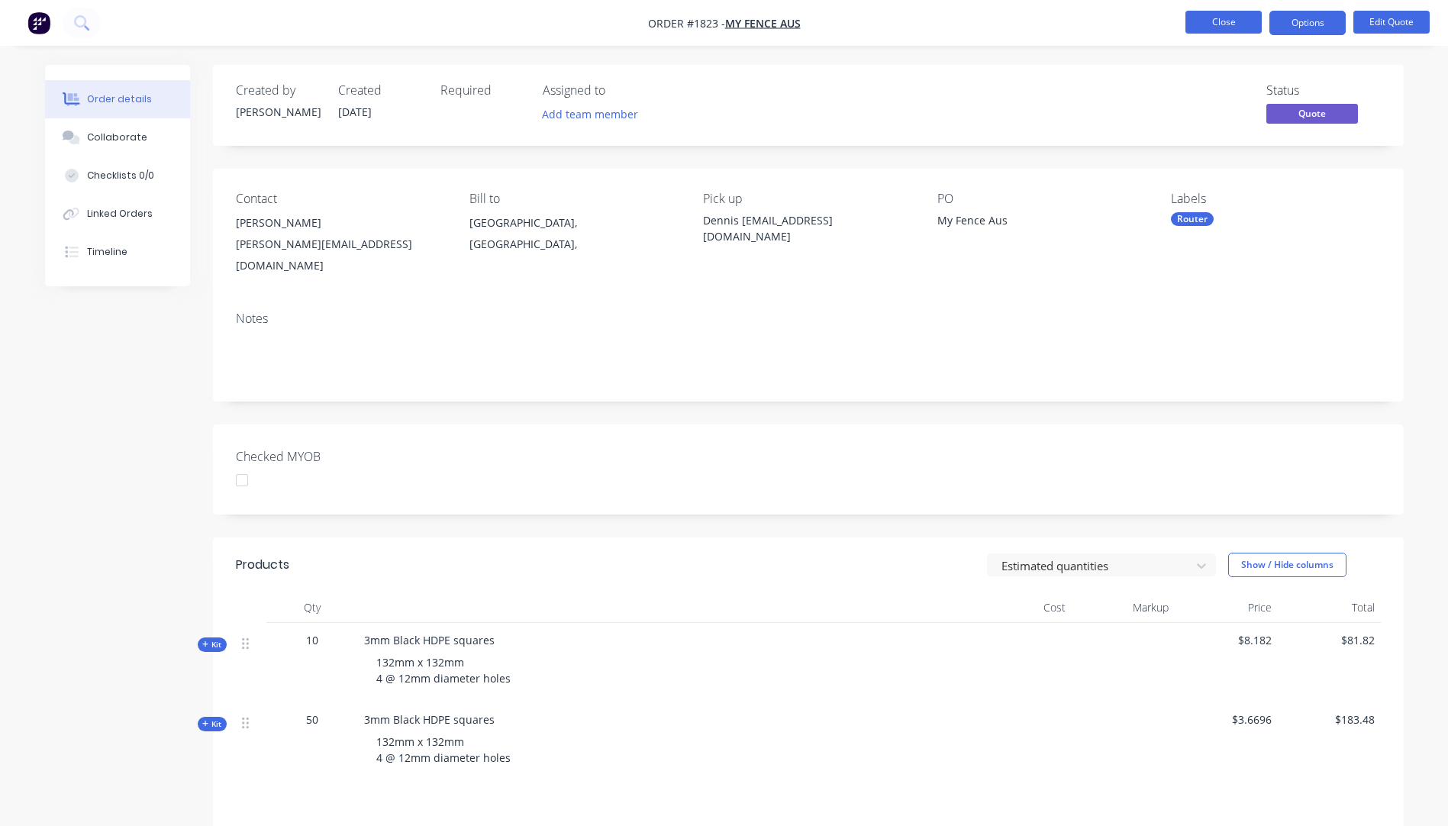
click at [1215, 26] on button "Close" at bounding box center [1223, 22] width 76 height 23
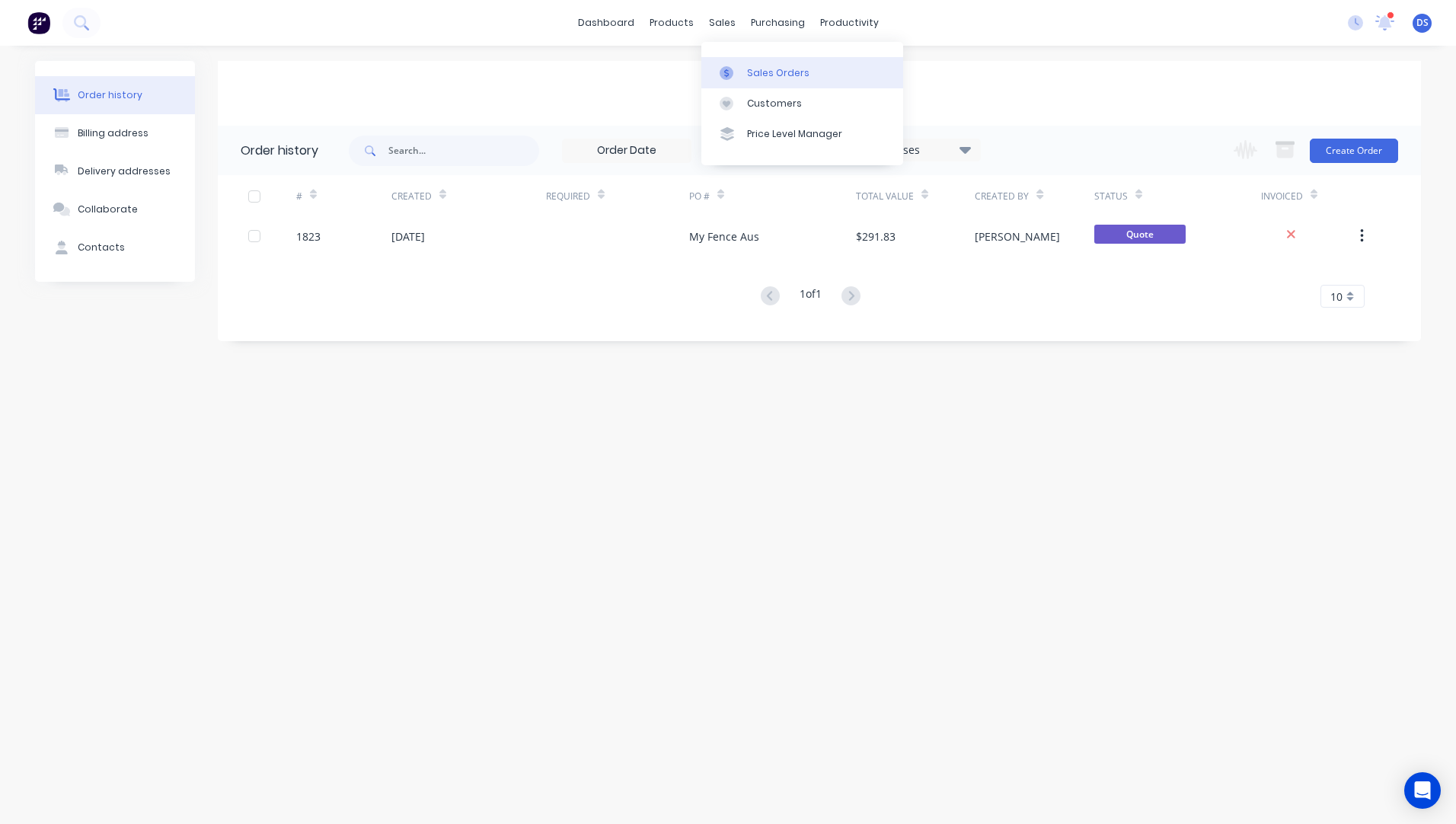
click at [760, 80] on link "Sales Orders" at bounding box center [802, 72] width 202 height 31
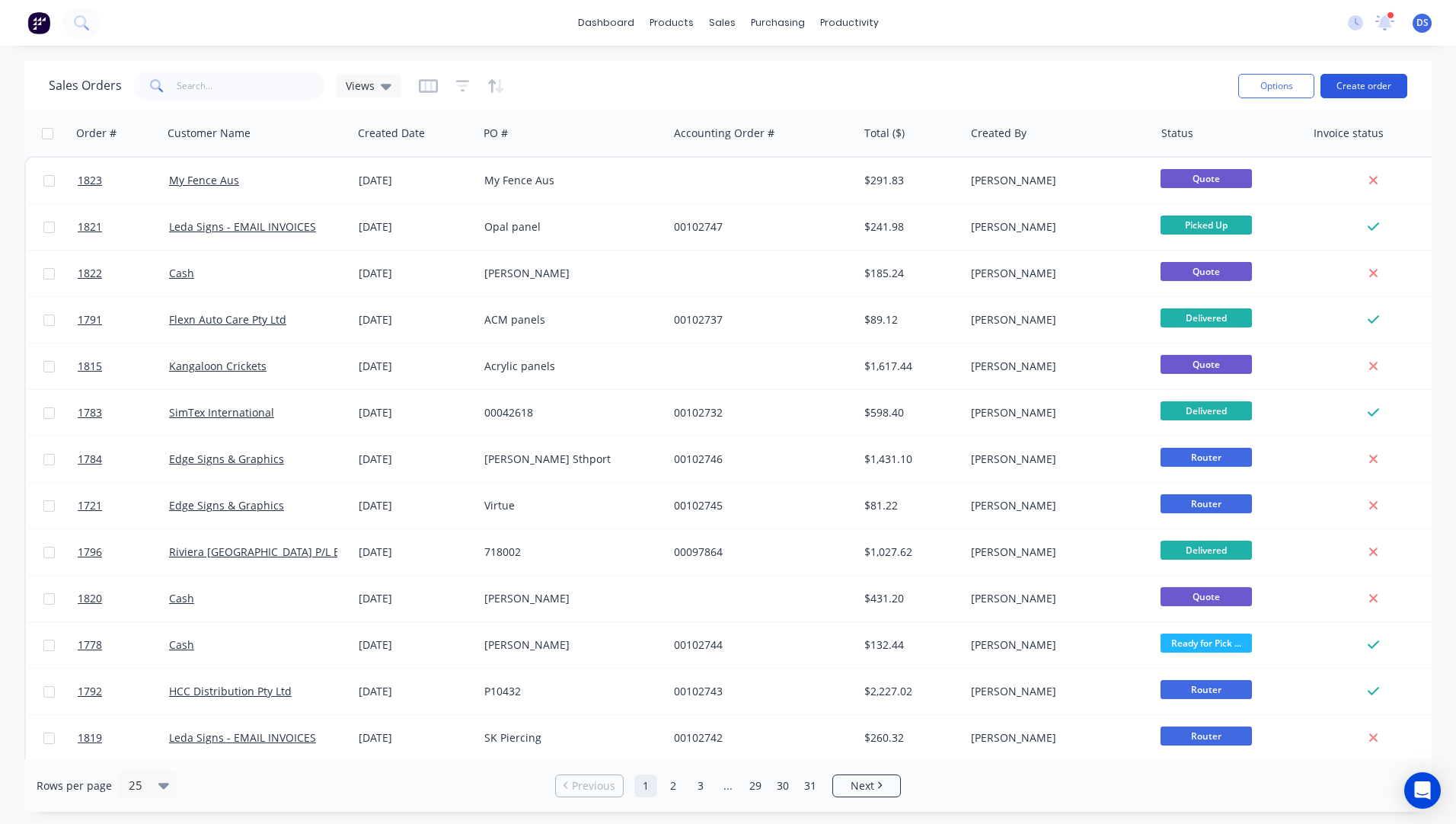
click at [1349, 91] on button "Create order" at bounding box center [1363, 86] width 87 height 24
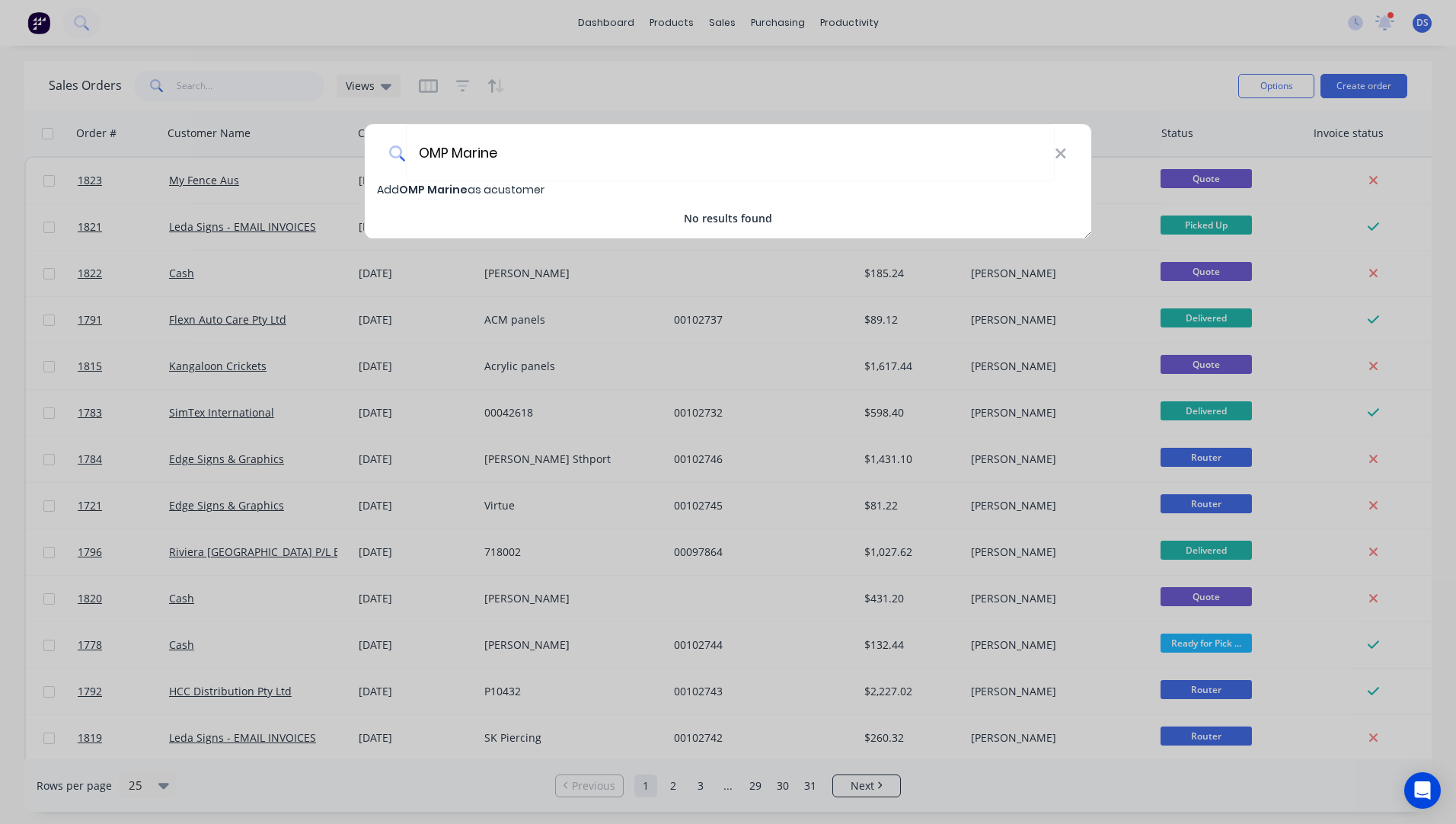
type input "OMP Marine"
click at [417, 194] on span "OMP Marine" at bounding box center [433, 189] width 69 height 15
select select "AU"
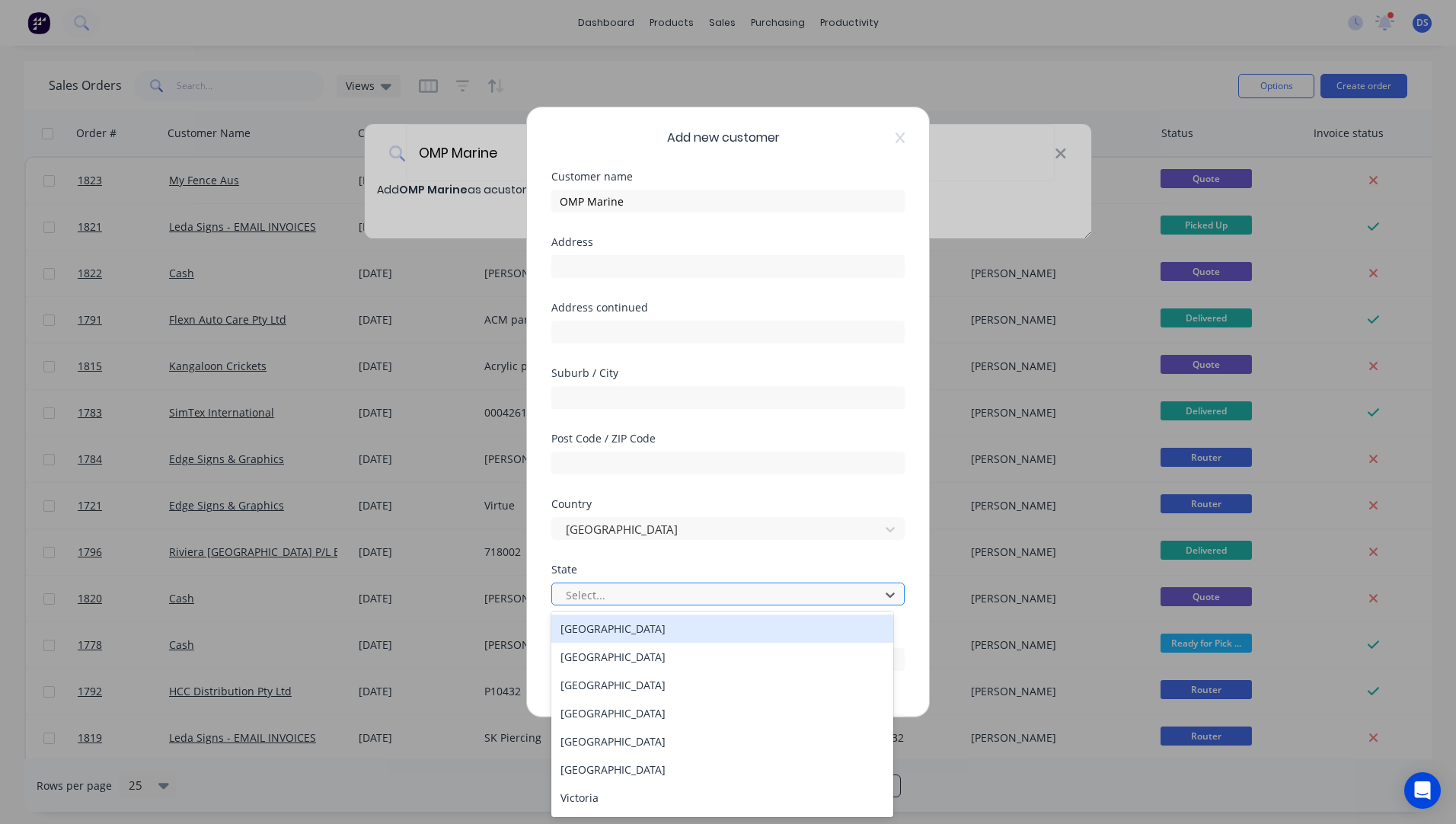
click at [628, 600] on div at bounding box center [718, 595] width 307 height 19
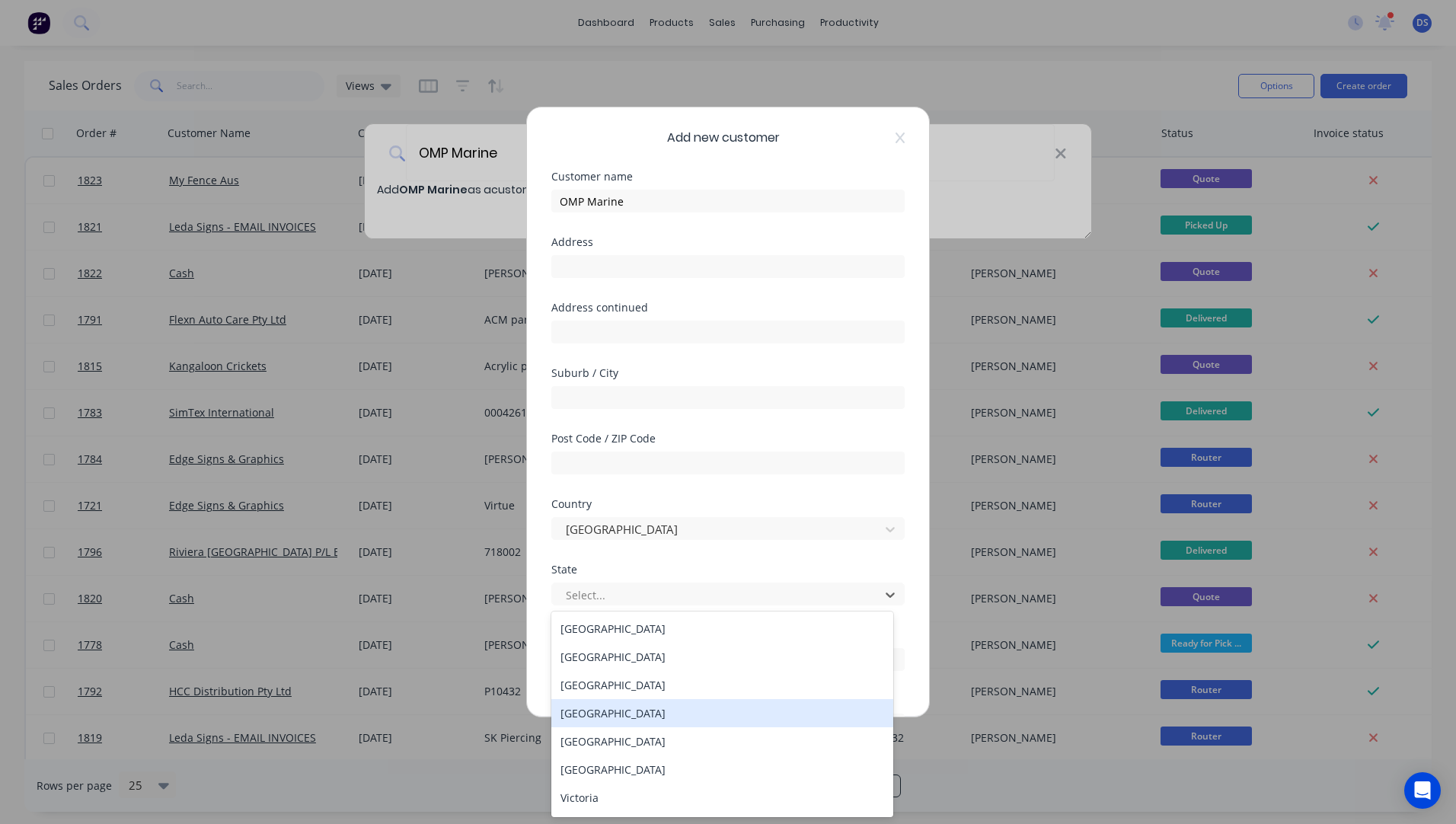
drag, startPoint x: 610, startPoint y: 716, endPoint x: 668, endPoint y: 534, distance: 191.0
click at [610, 715] on div "[GEOGRAPHIC_DATA]" at bounding box center [723, 713] width 342 height 28
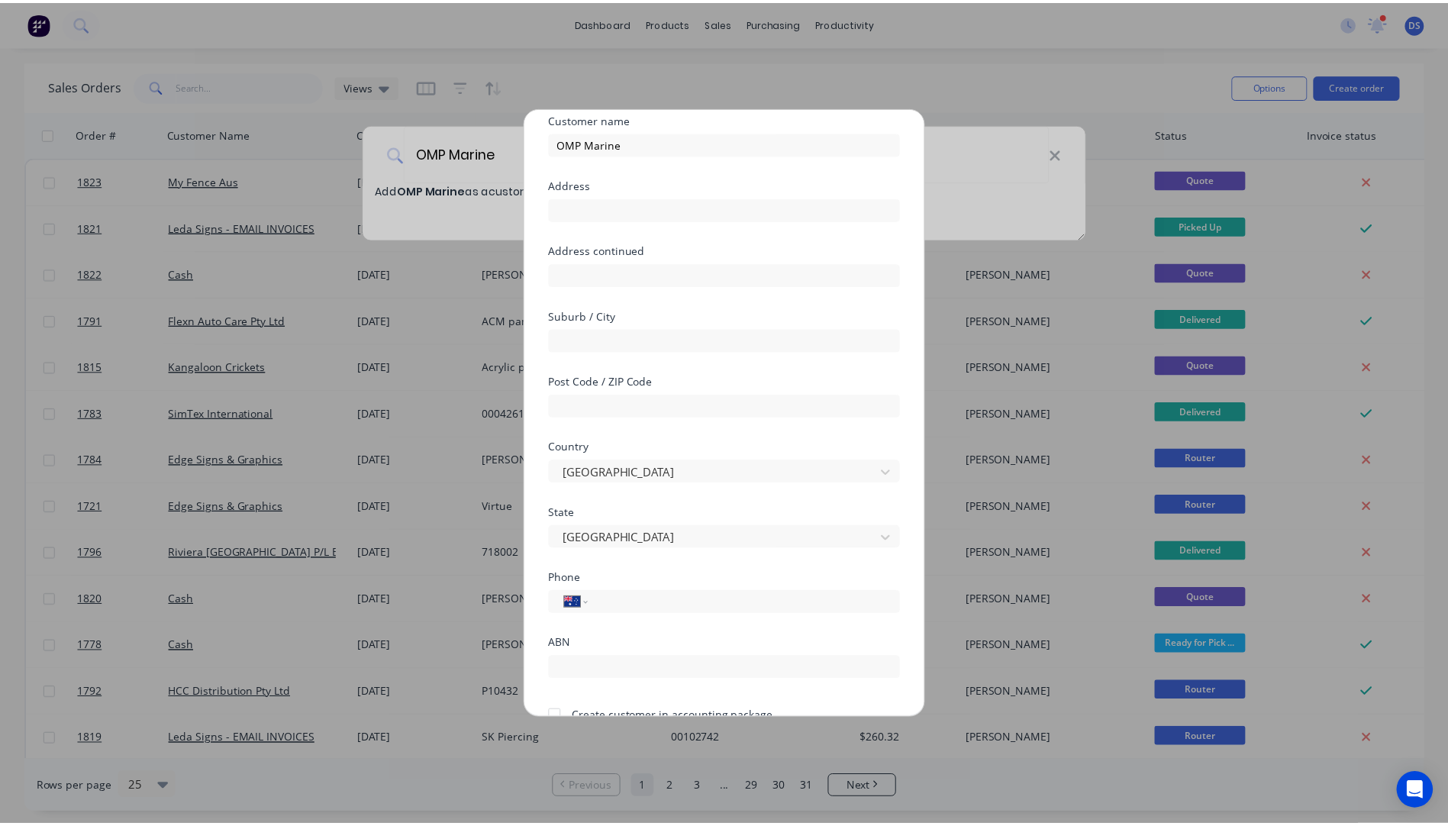
scroll to position [134, 0]
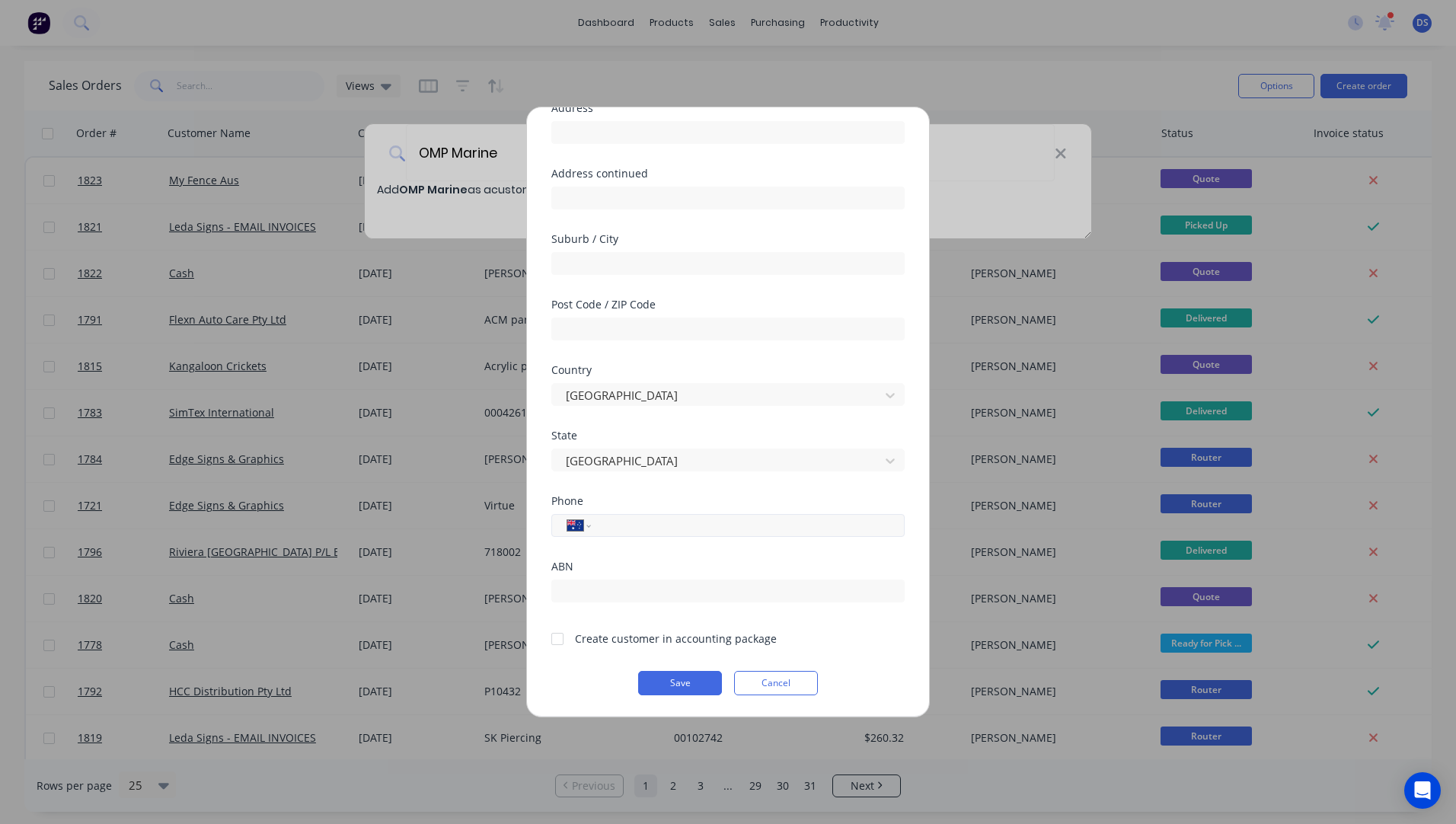
click at [689, 535] on div "International [GEOGRAPHIC_DATA] [GEOGRAPHIC_DATA] [GEOGRAPHIC_DATA] [GEOGRAPHIC…" at bounding box center [728, 525] width 353 height 23
click at [680, 523] on input "tel" at bounding box center [745, 526] width 287 height 18
type input "0474 648 847"
drag, startPoint x: 558, startPoint y: 641, endPoint x: 572, endPoint y: 641, distance: 14.0
click at [558, 641] on div at bounding box center [557, 638] width 31 height 31
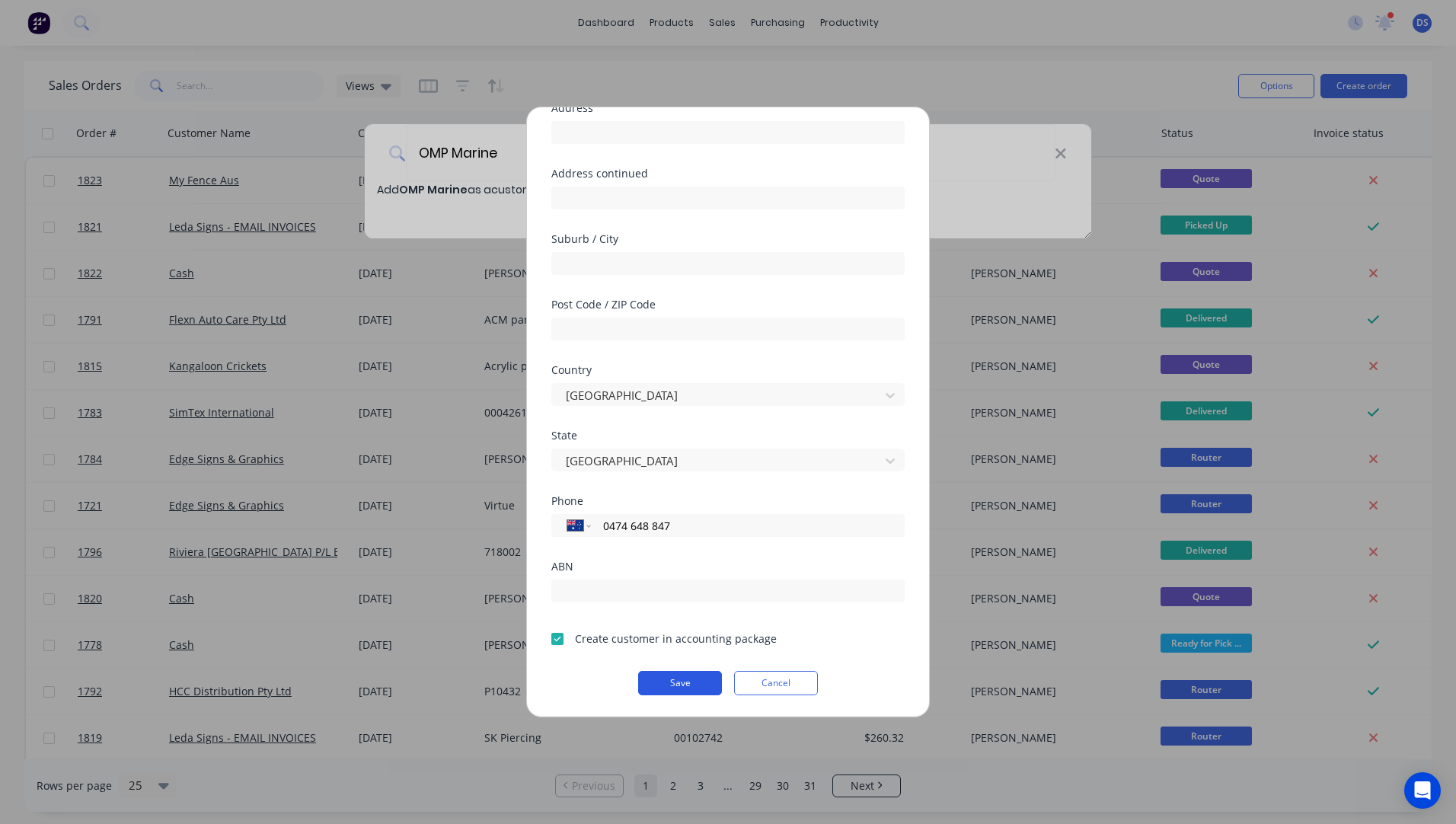
click at [656, 677] on button "Save" at bounding box center [681, 682] width 84 height 24
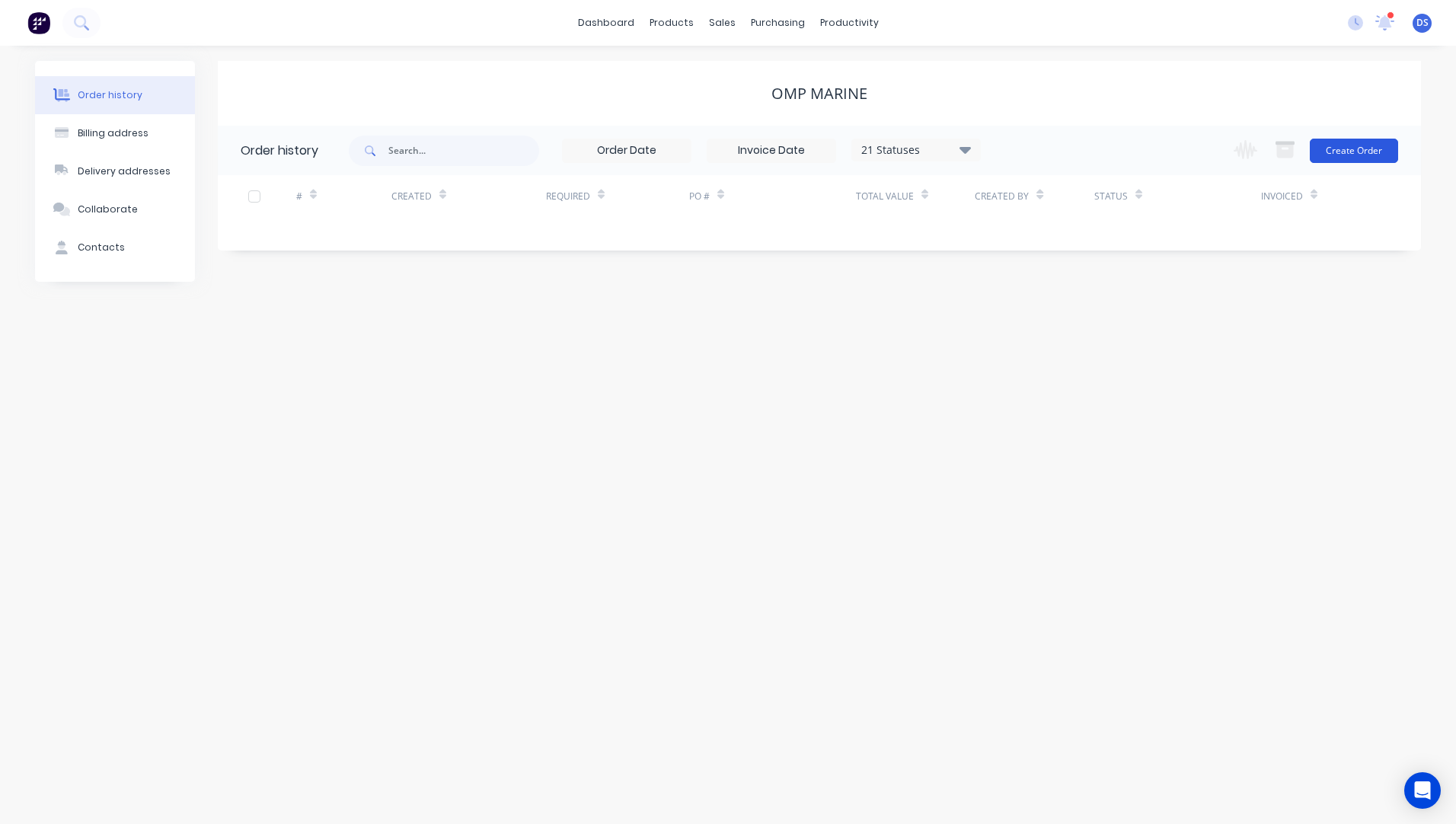
click at [1352, 158] on button "Create Order" at bounding box center [1354, 151] width 89 height 24
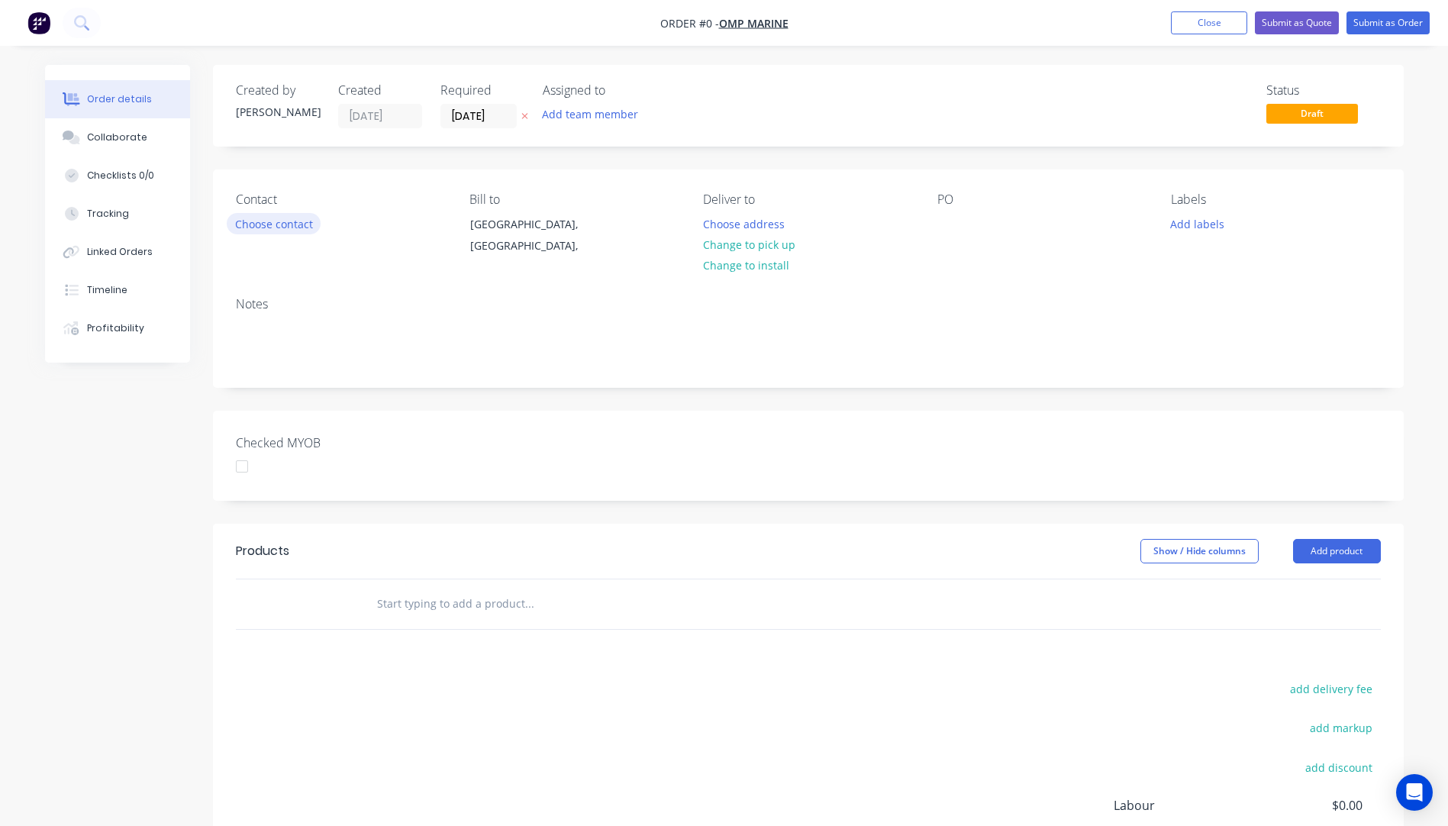
click at [277, 227] on button "Choose contact" at bounding box center [274, 223] width 94 height 21
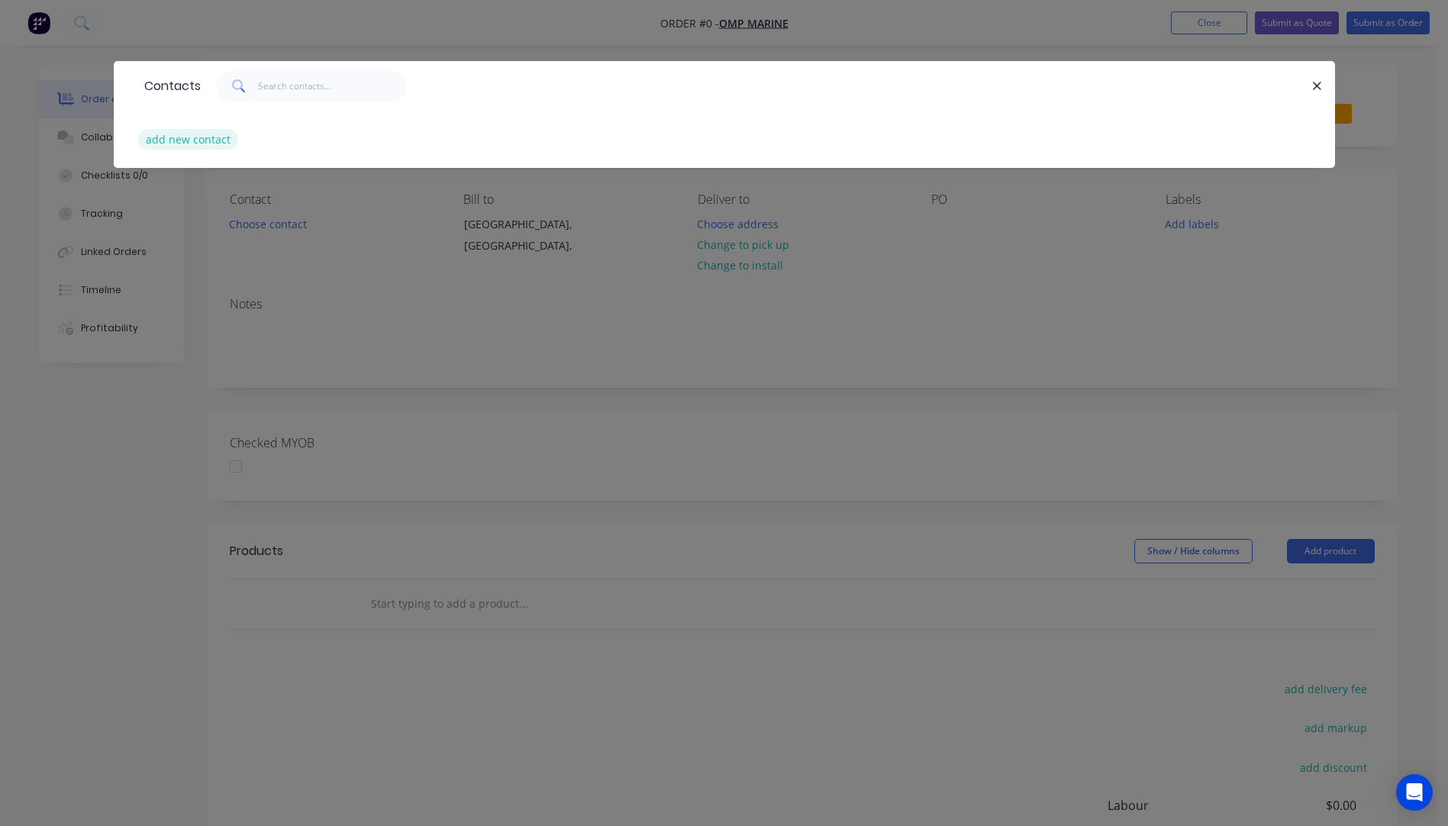
click at [188, 143] on button "add new contact" at bounding box center [188, 139] width 101 height 21
select select "AU"
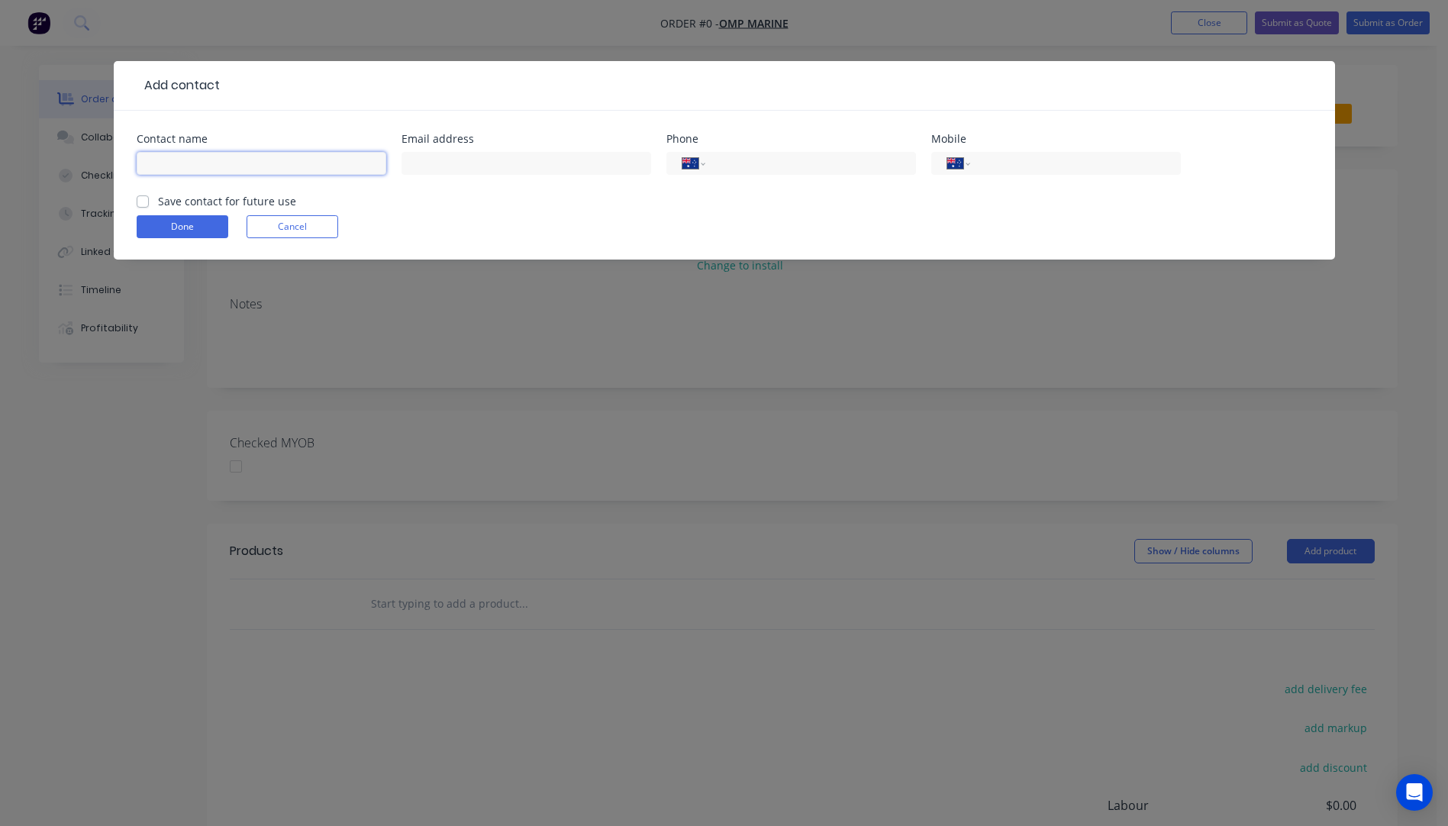
click at [199, 156] on input "text" at bounding box center [262, 163] width 250 height 23
type input "[PERSON_NAME]"
type input "[EMAIL_ADDRESS][DOMAIN_NAME]"
click at [1038, 169] on input "tel" at bounding box center [1072, 164] width 183 height 18
type input "0474 648 847"
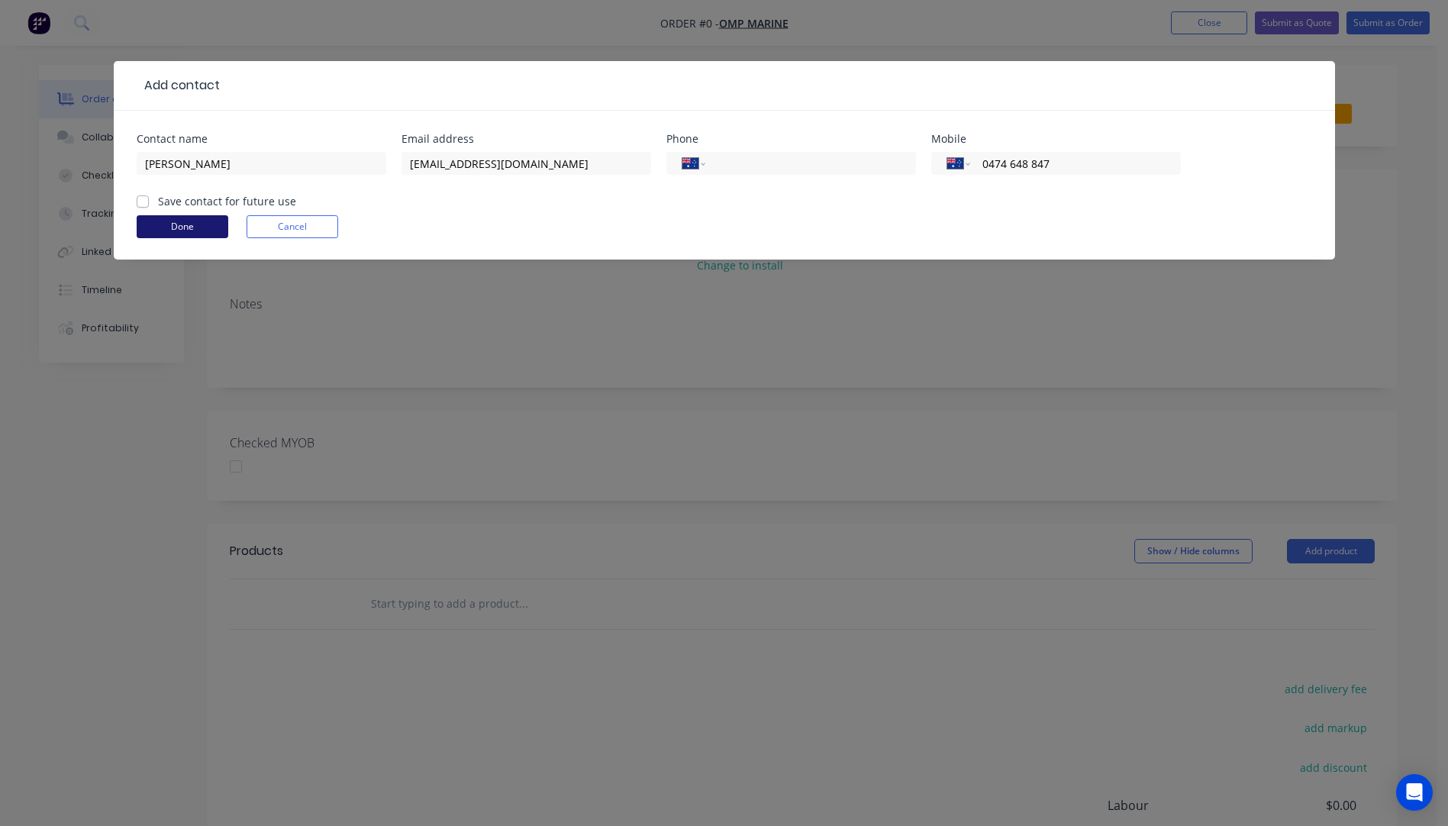
click at [190, 228] on button "Done" at bounding box center [183, 226] width 92 height 23
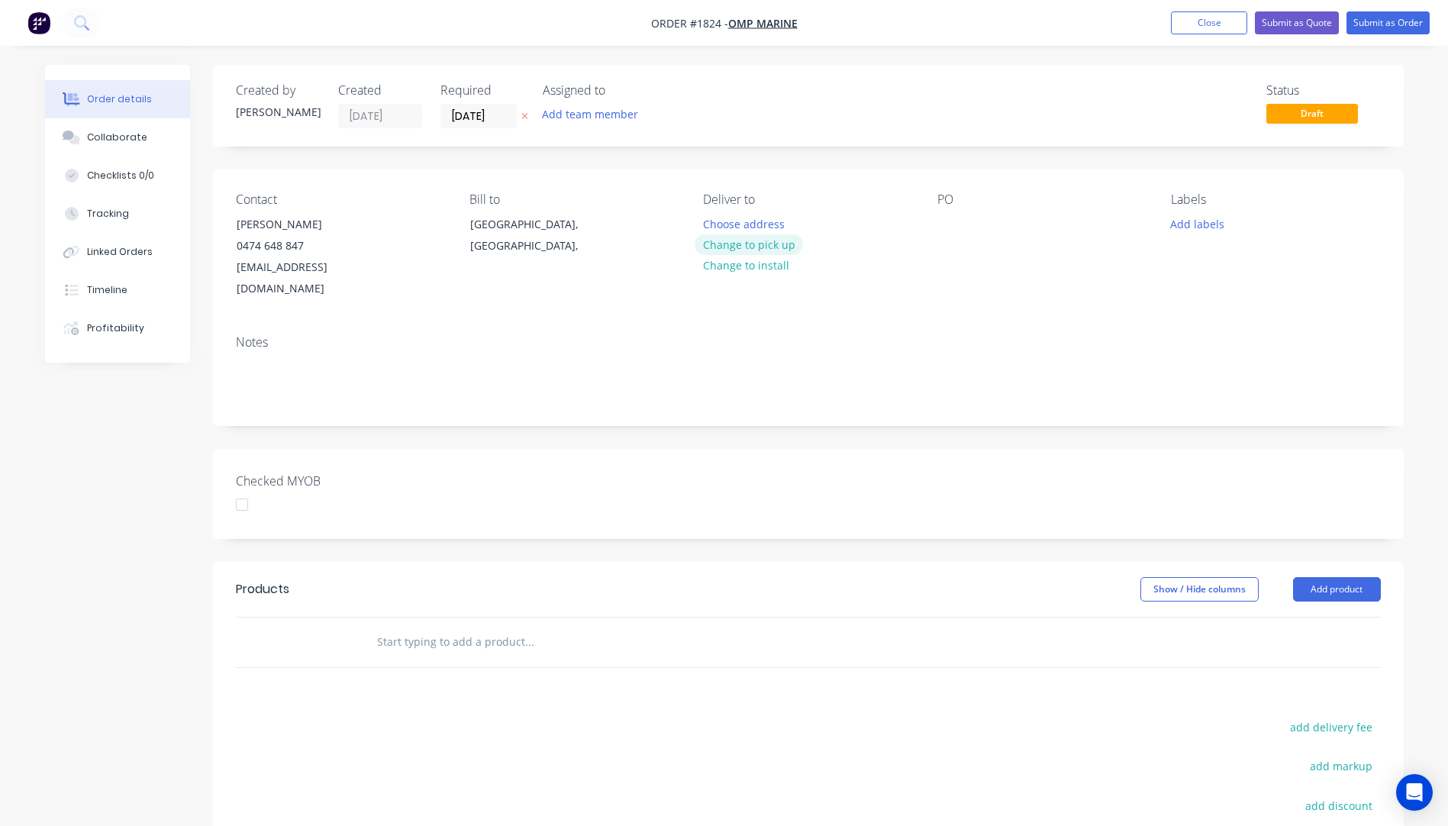
click at [729, 246] on button "Change to pick up" at bounding box center [748, 244] width 108 height 21
click at [710, 214] on div at bounding box center [715, 224] width 24 height 22
drag, startPoint x: 845, startPoint y: 259, endPoint x: 714, endPoint y: 230, distance: 134.4
click at [714, 230] on div "[PERSON_NAME] 0474648847 [EMAIL_ADDRESS][DOMAIN_NAME]" at bounding box center [804, 240] width 203 height 54
click at [946, 221] on div at bounding box center [949, 224] width 24 height 22
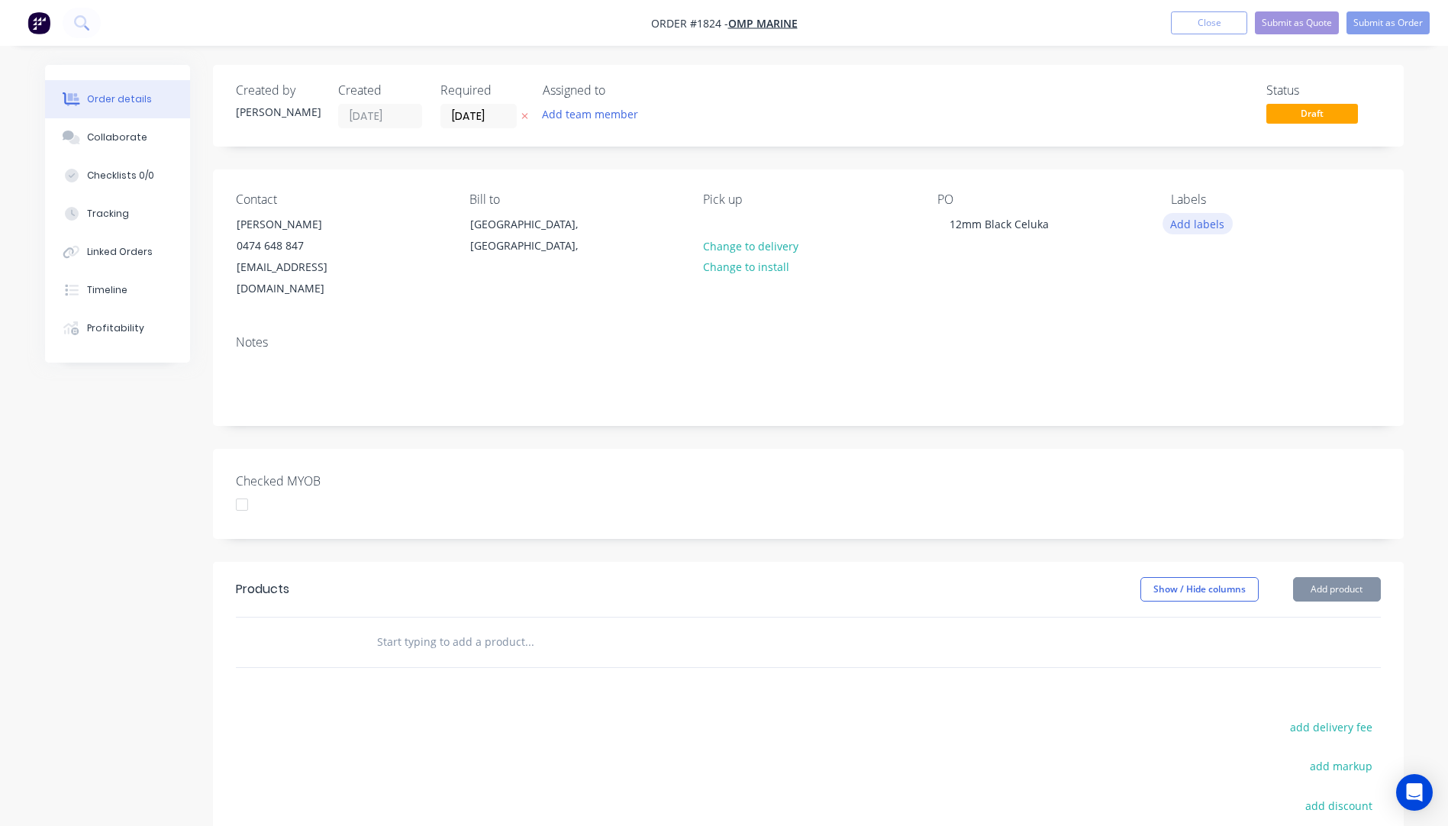
click at [1197, 223] on button "Add labels" at bounding box center [1197, 223] width 70 height 21
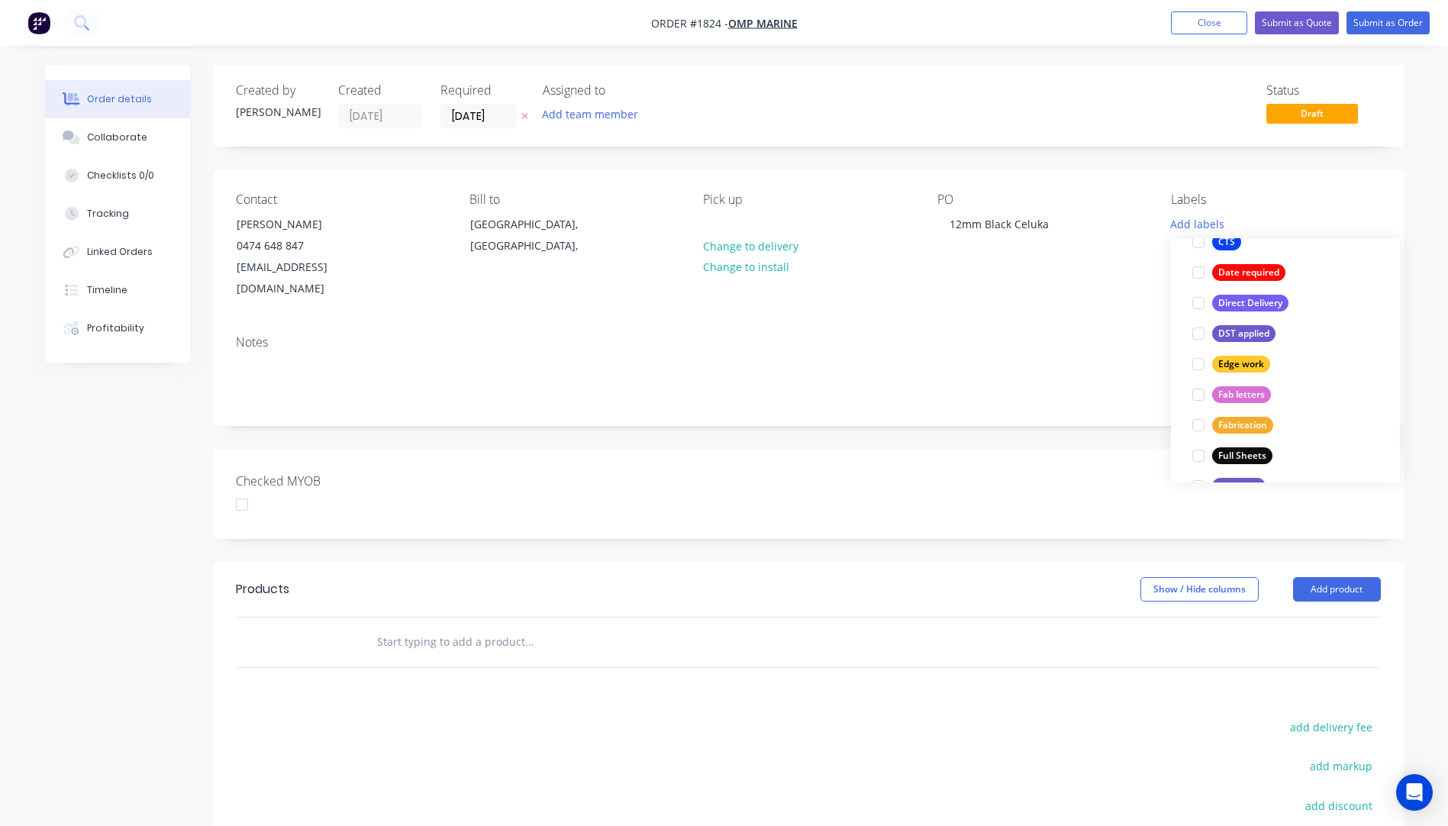
scroll to position [305, 0]
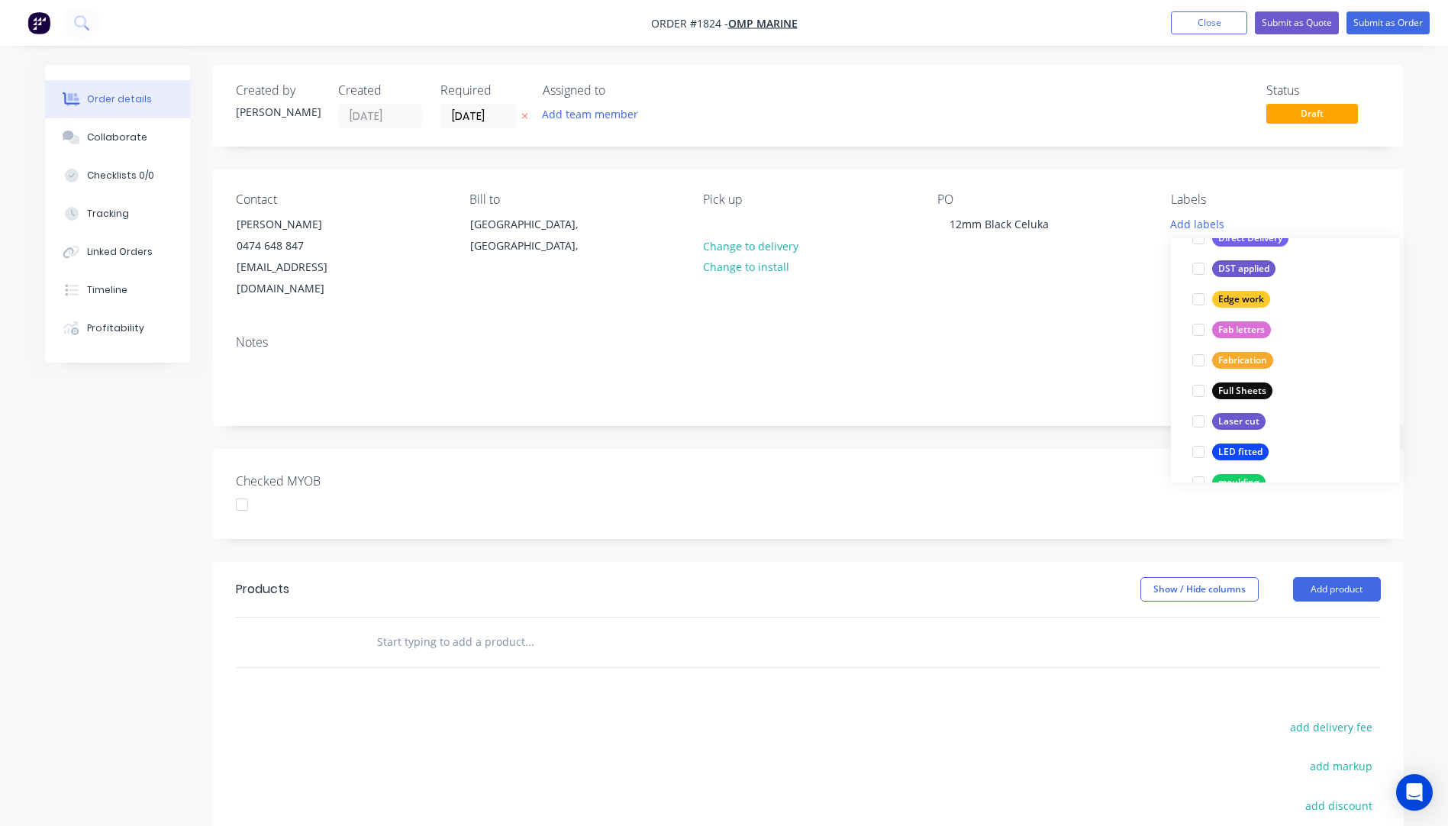
click at [1255, 393] on div "Full Sheets" at bounding box center [1242, 390] width 60 height 17
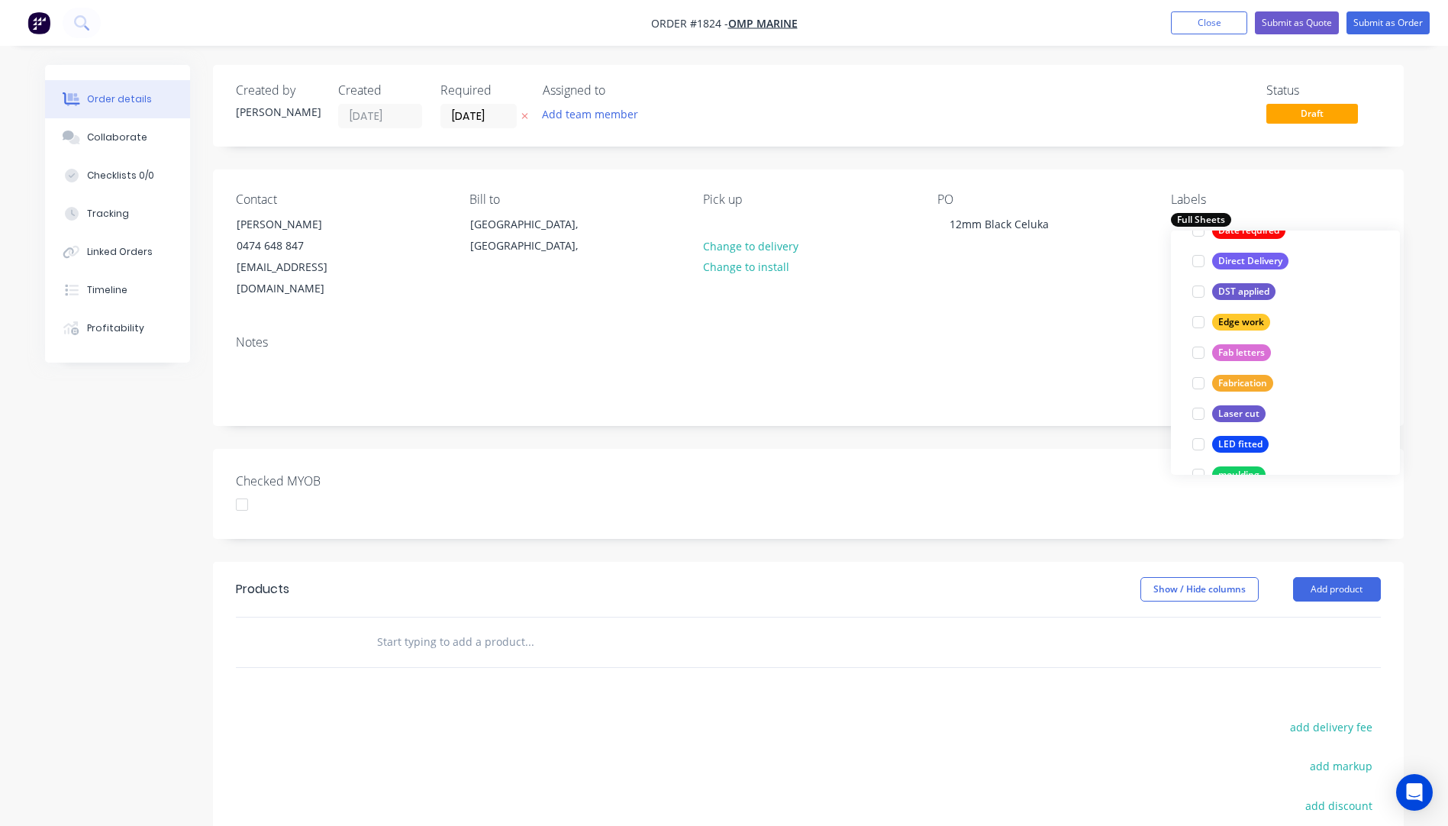
scroll to position [0, 0]
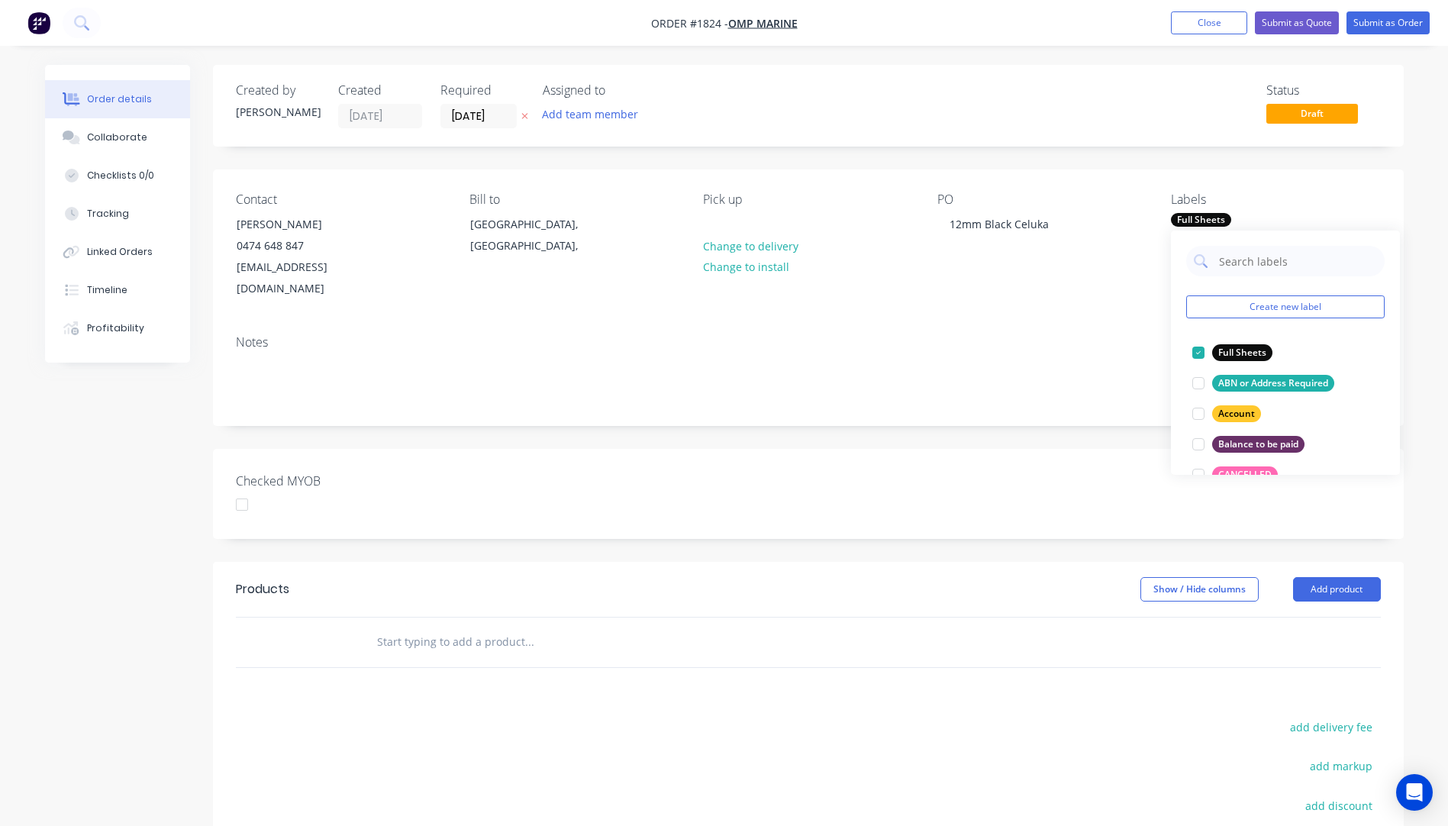
click at [1035, 285] on div "Contact [PERSON_NAME] [PHONE_NUMBER] [EMAIL_ADDRESS][DOMAIN_NAME] Bill to [GEOG…" at bounding box center [808, 245] width 1190 height 153
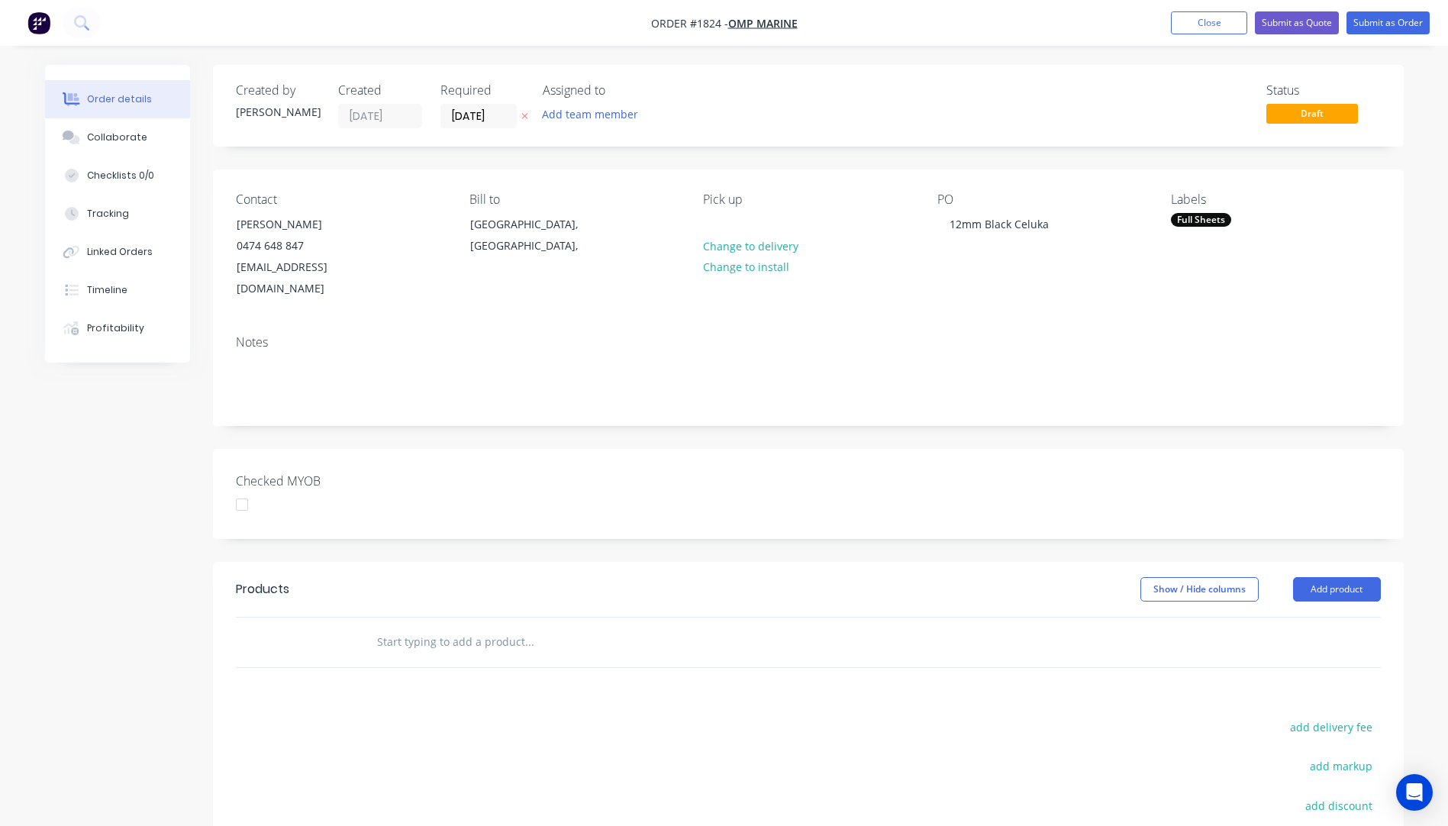
click at [521, 117] on icon "button" at bounding box center [524, 115] width 7 height 9
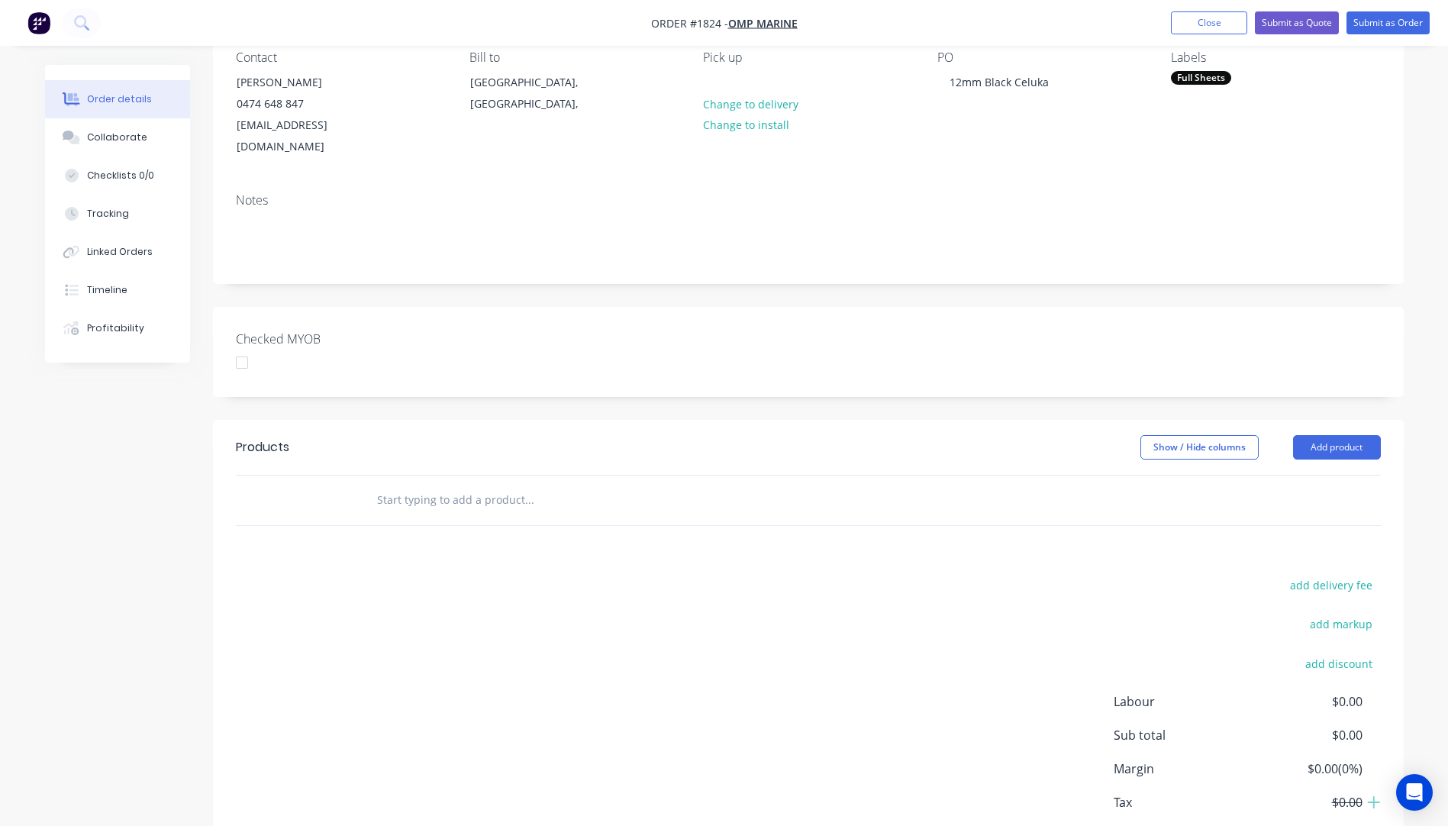
scroll to position [153, 0]
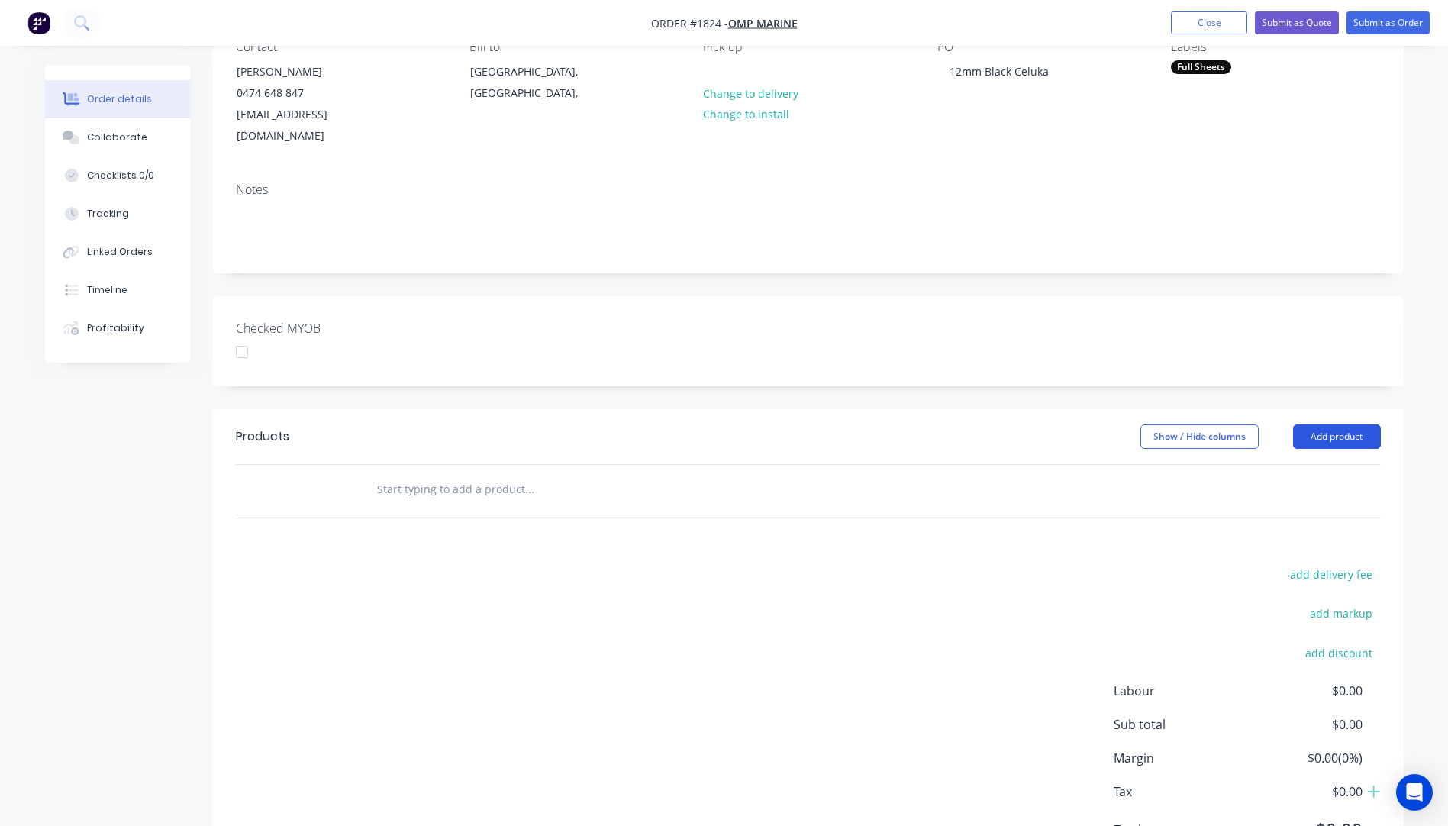
click at [1344, 424] on button "Add product" at bounding box center [1337, 436] width 88 height 24
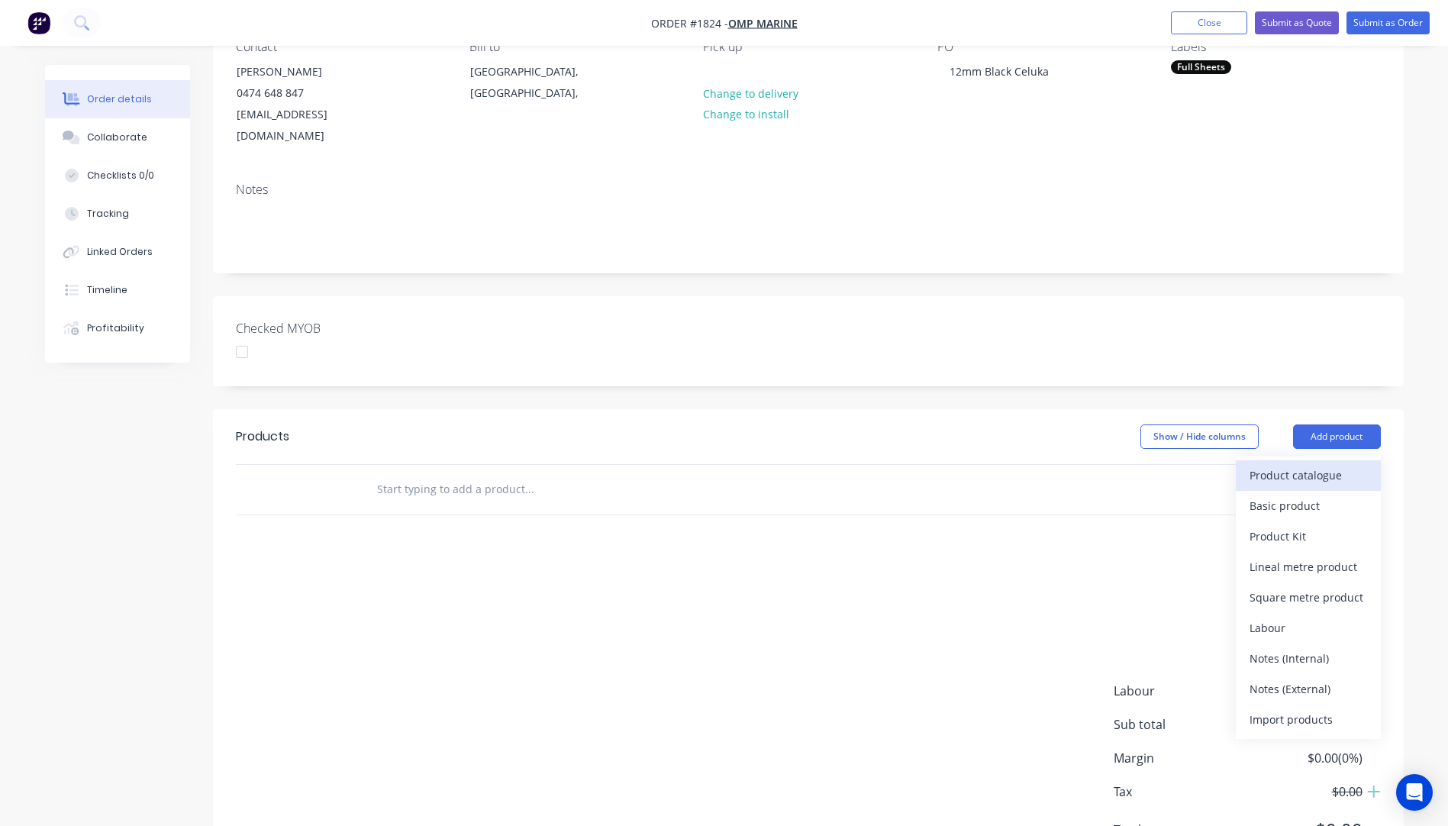
click at [1294, 464] on div "Product catalogue" at bounding box center [1308, 475] width 118 height 22
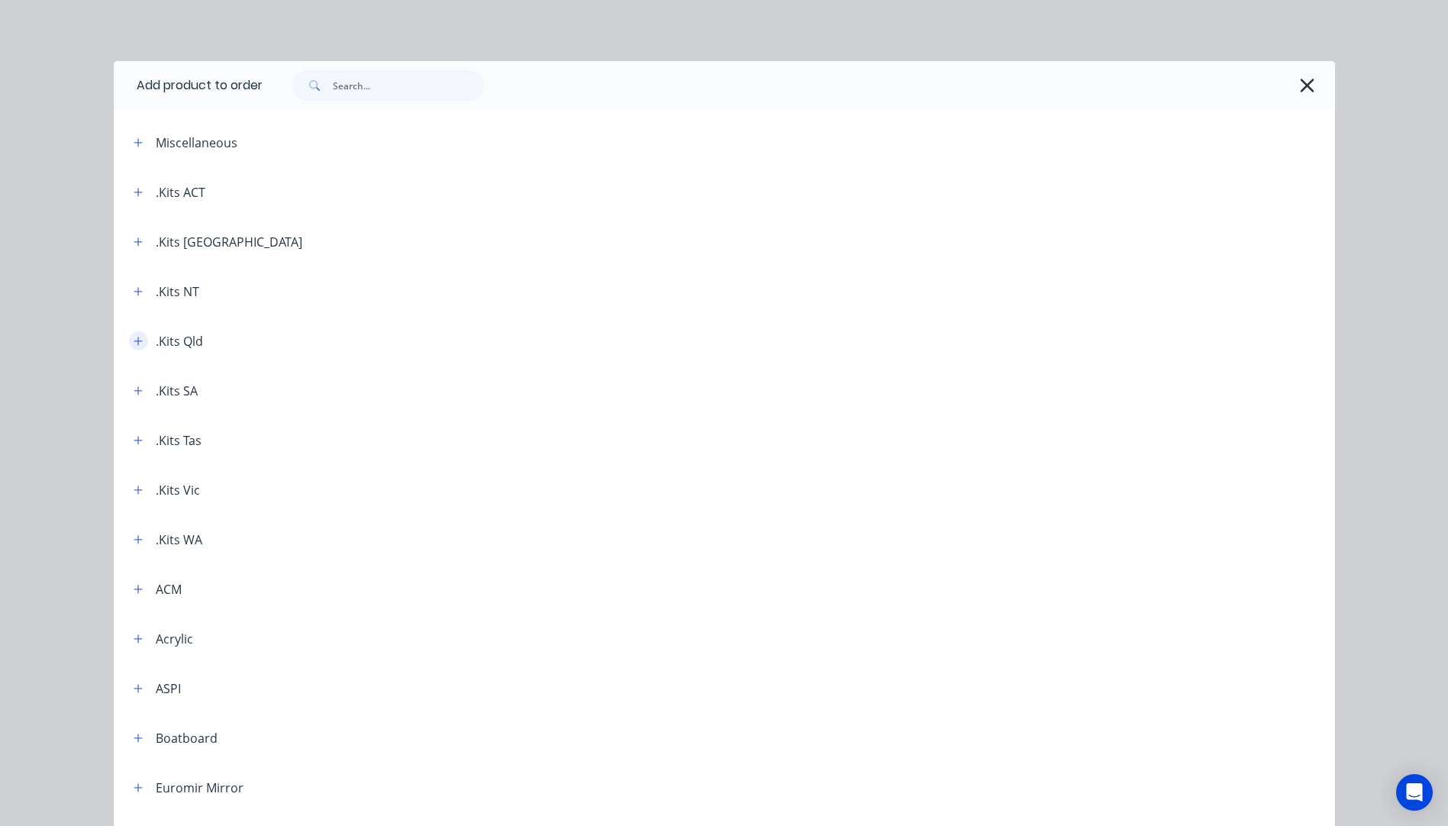
click at [134, 339] on icon "button" at bounding box center [138, 341] width 9 height 11
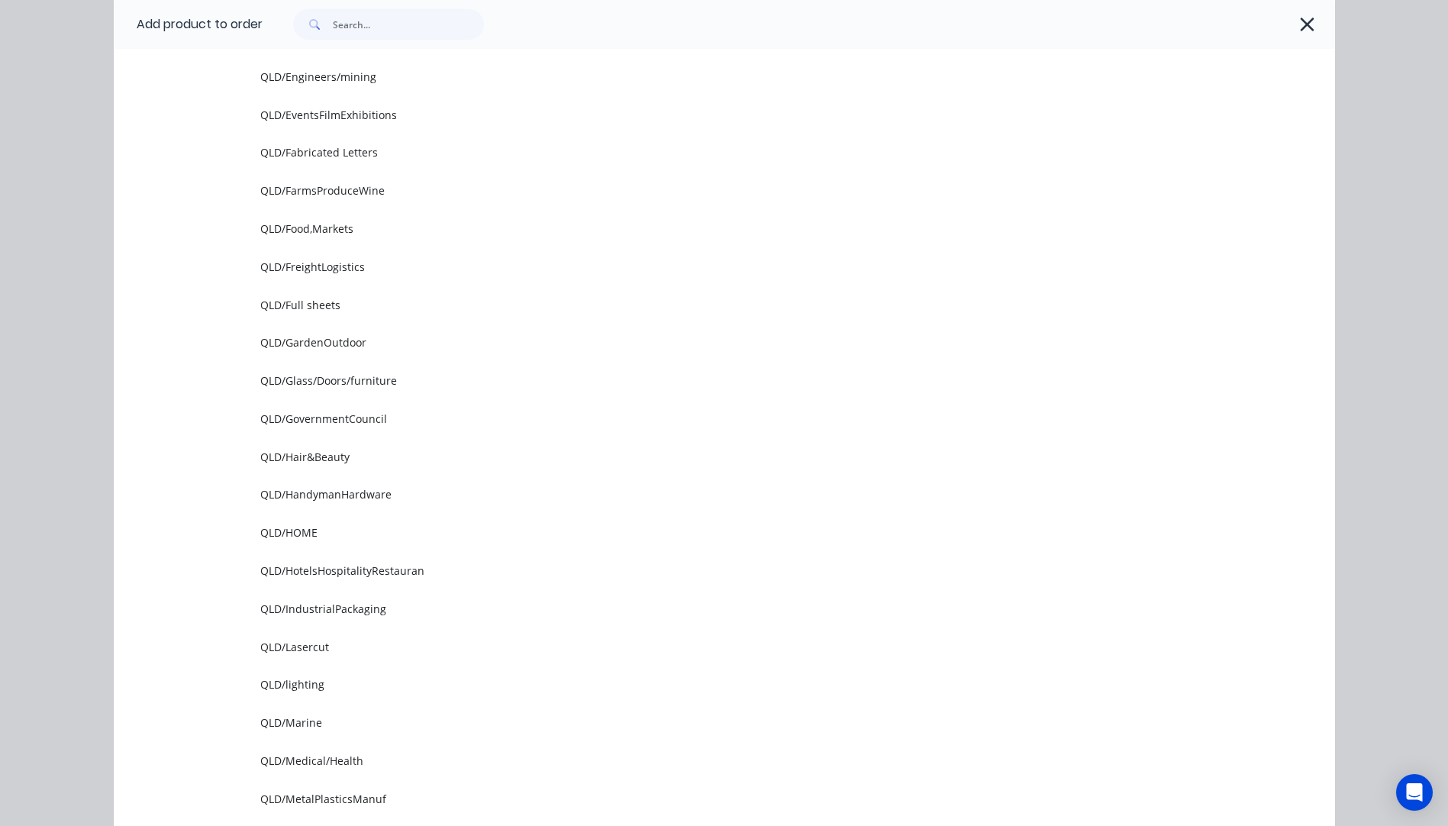
scroll to position [992, 0]
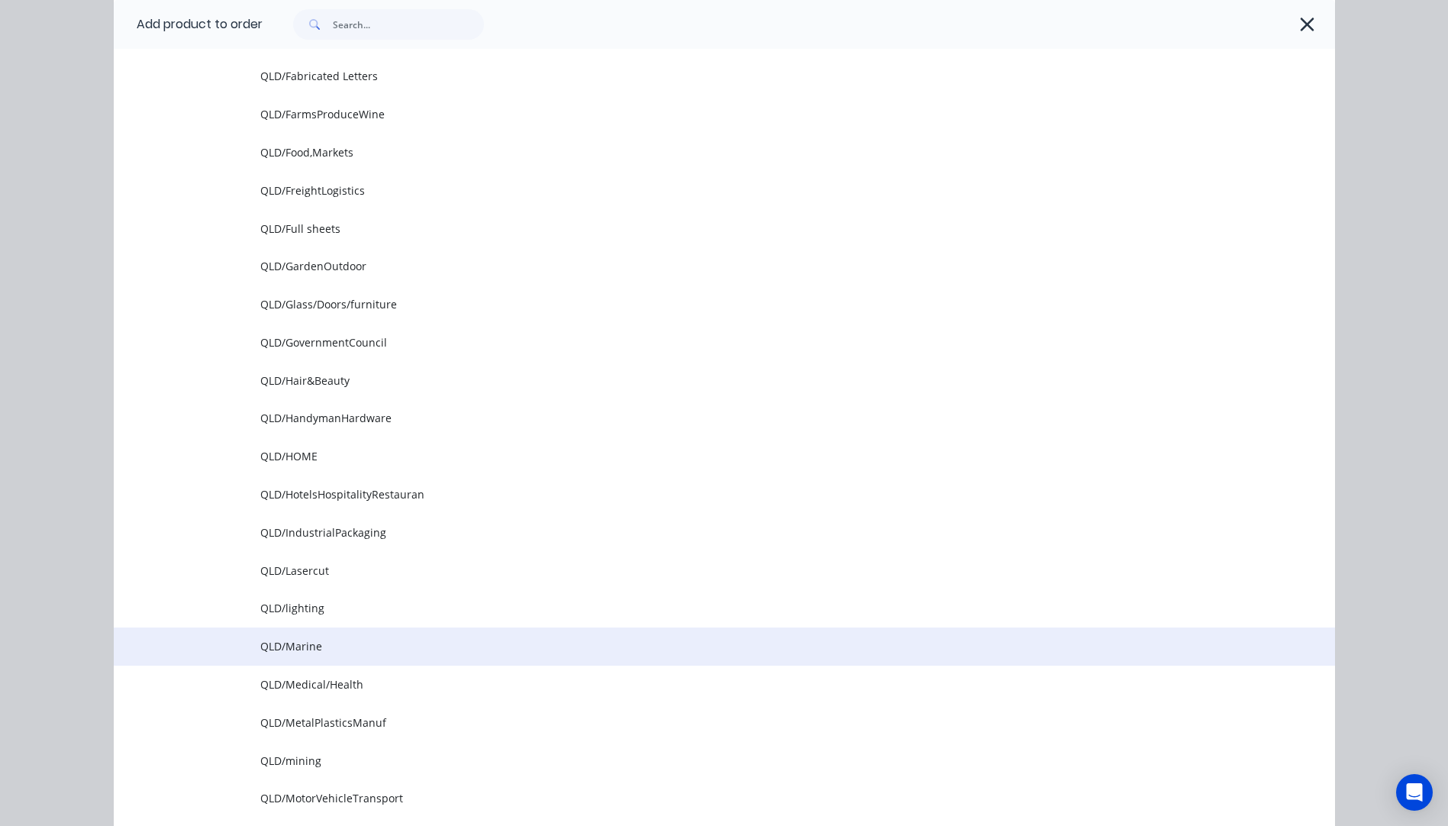
click at [298, 636] on td "QLD/Marine" at bounding box center [797, 646] width 1075 height 38
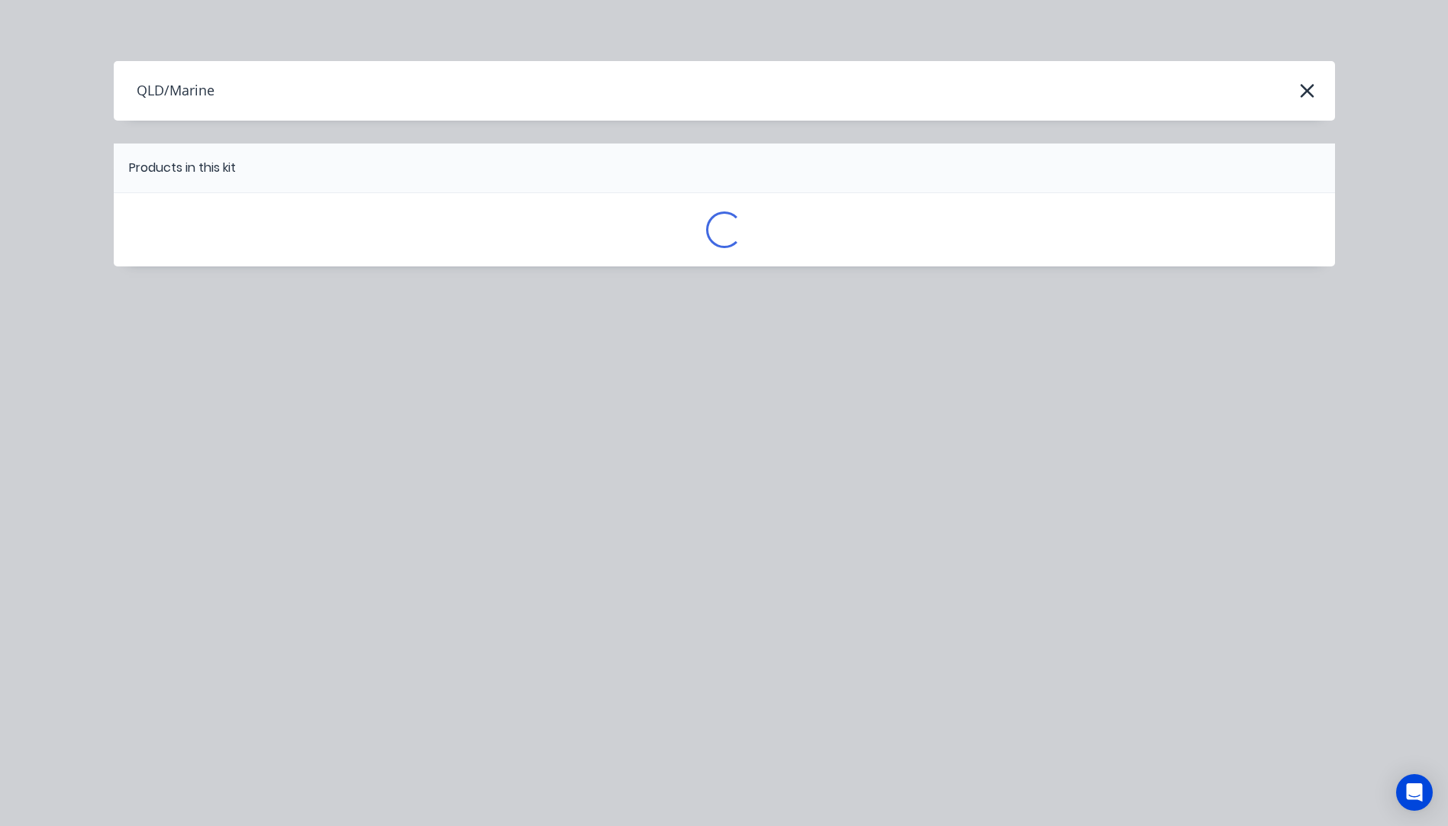
scroll to position [0, 0]
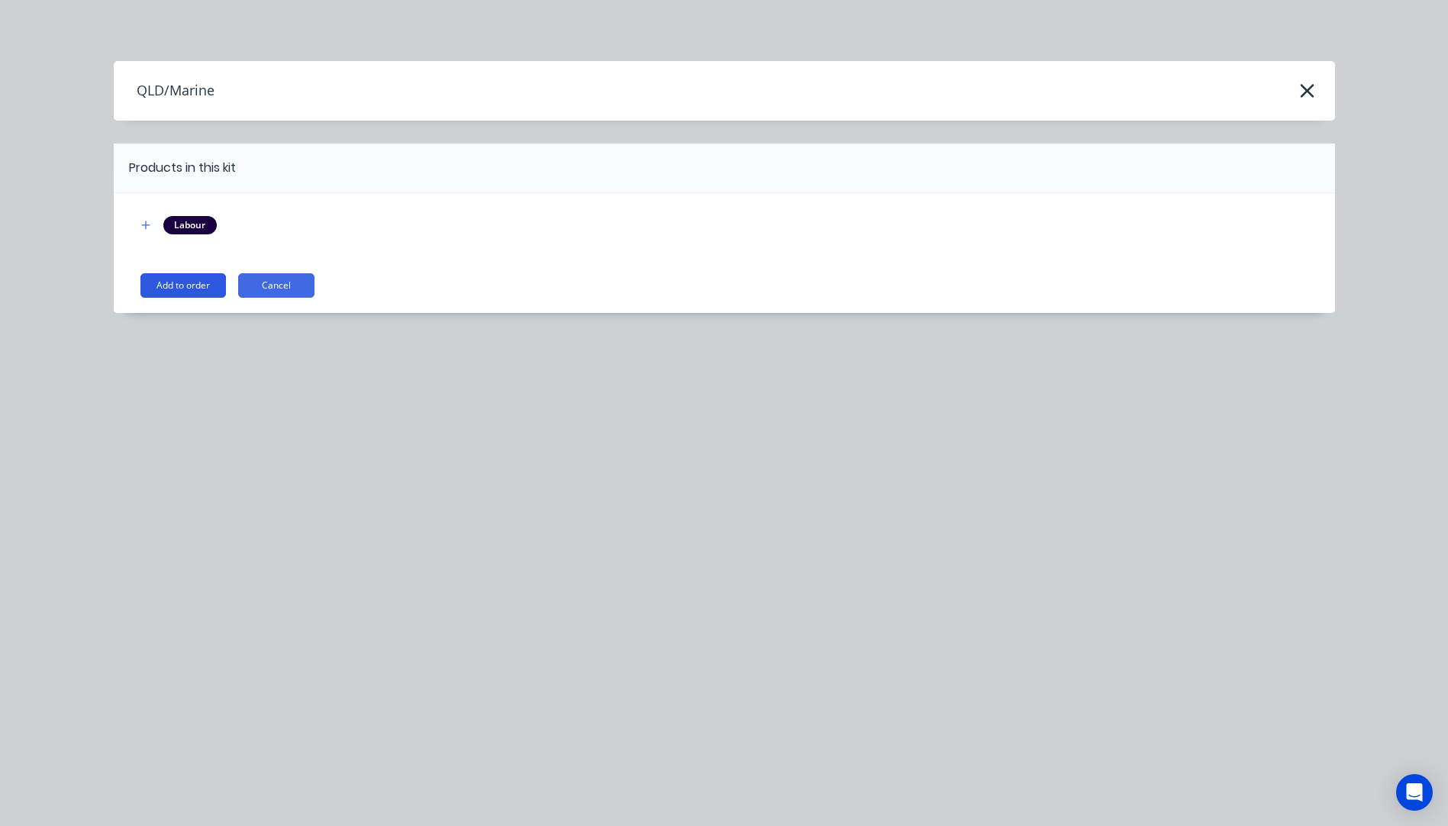
click at [200, 289] on button "Add to order" at bounding box center [182, 285] width 85 height 24
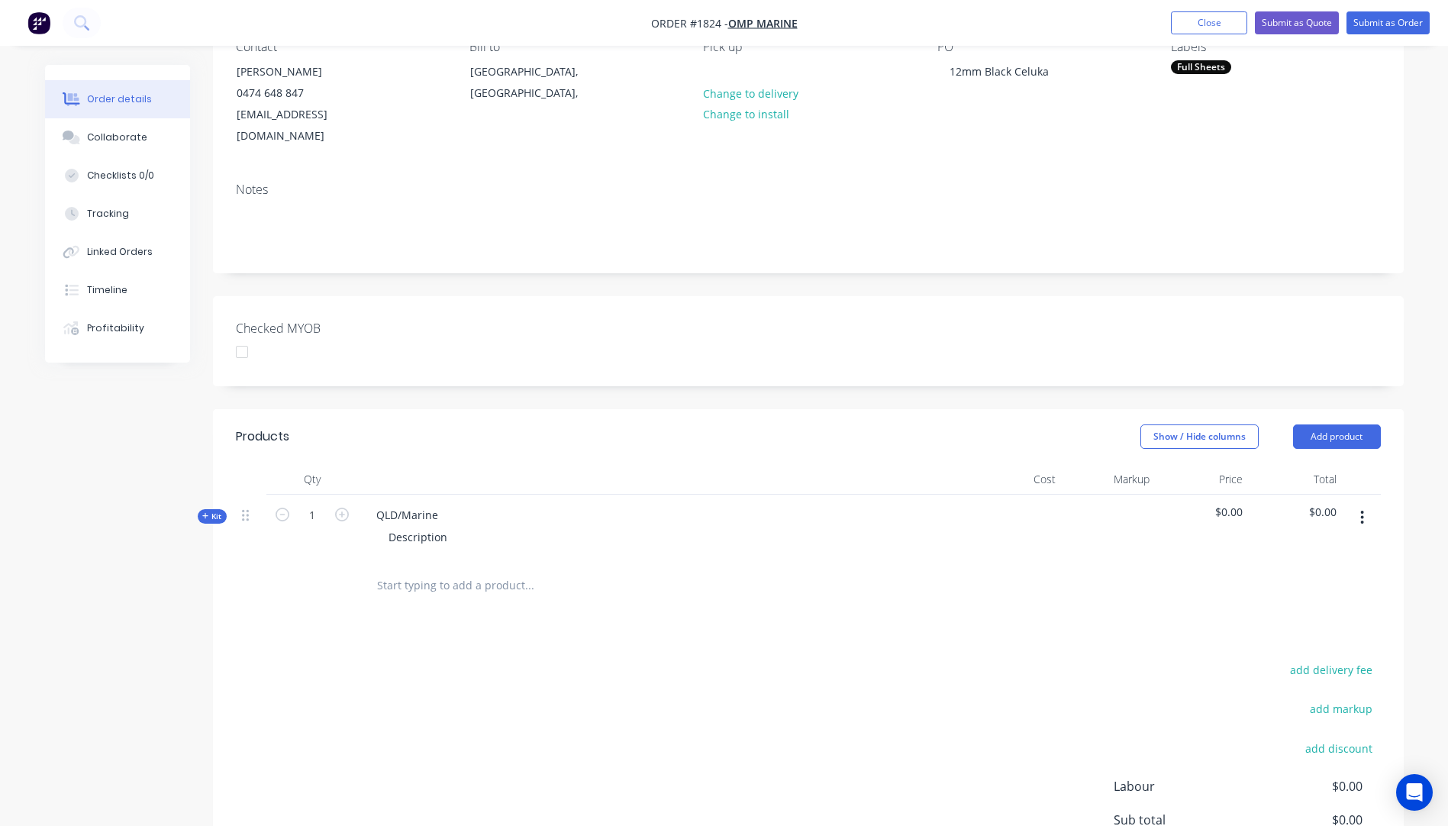
click at [204, 512] on icon "button" at bounding box center [205, 516] width 7 height 8
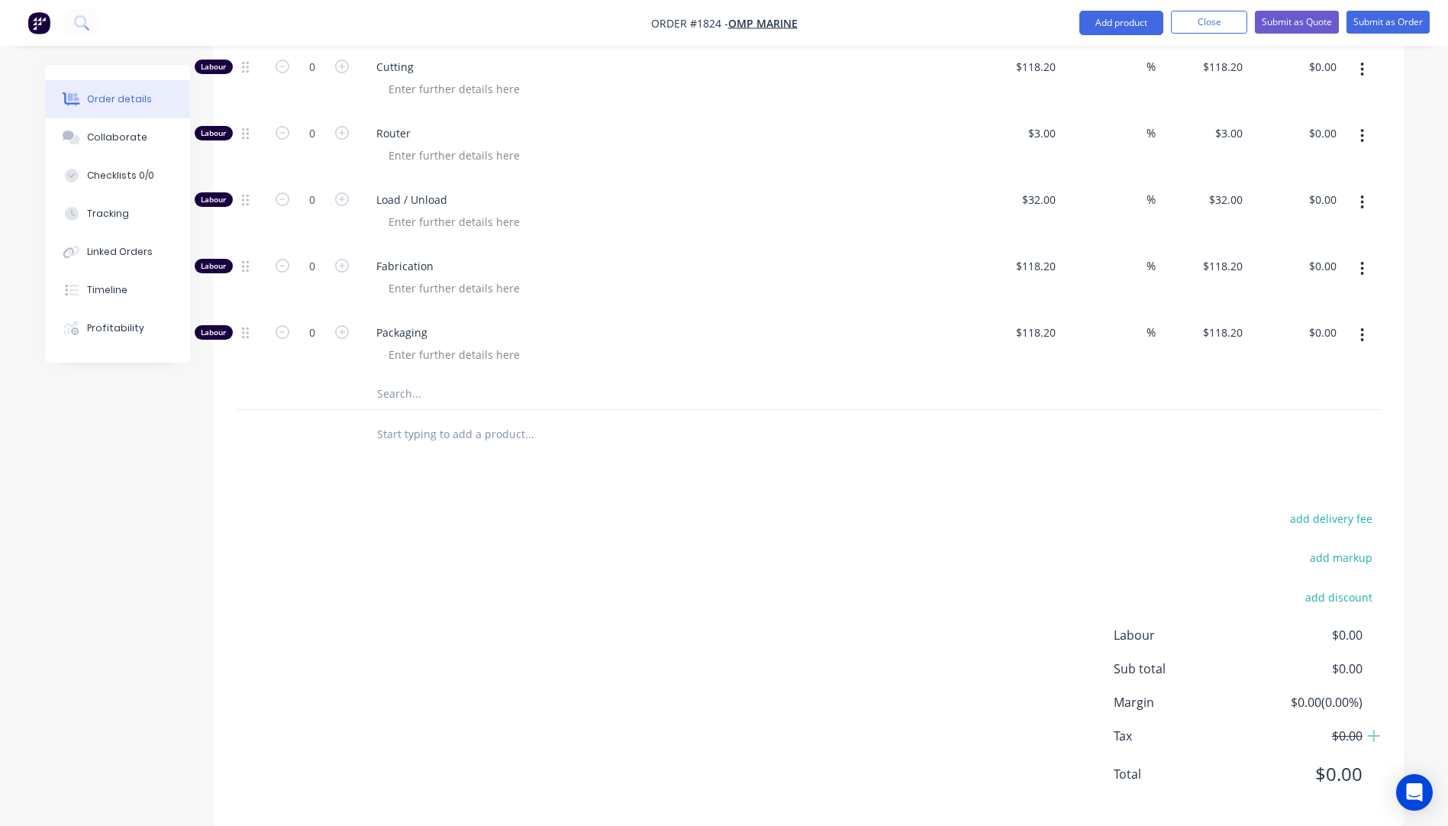
scroll to position [669, 0]
click at [404, 378] on input "text" at bounding box center [528, 392] width 305 height 31
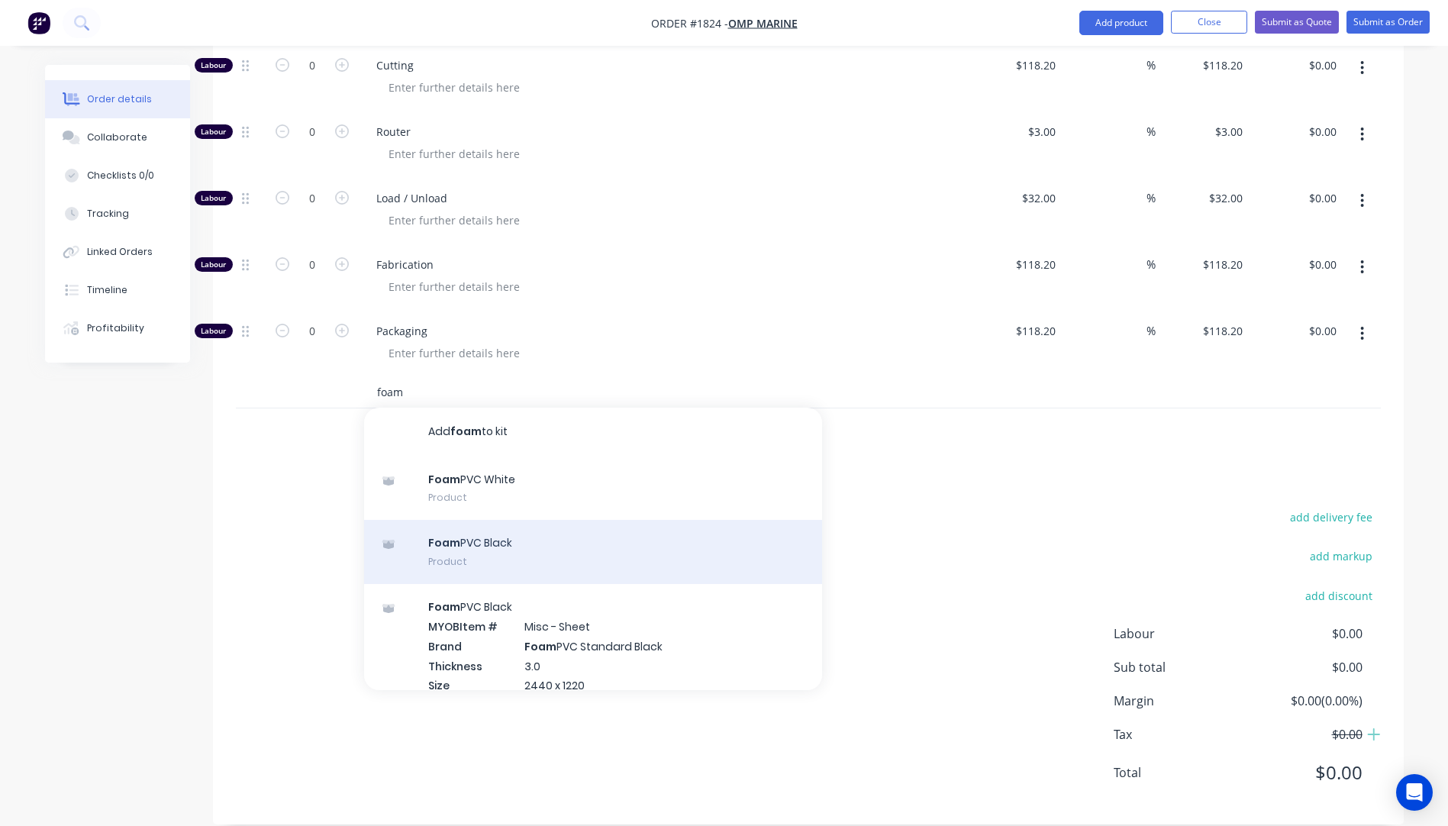
type input "foam"
click at [470, 520] on div "Foam PVC Black Product" at bounding box center [593, 552] width 458 height 64
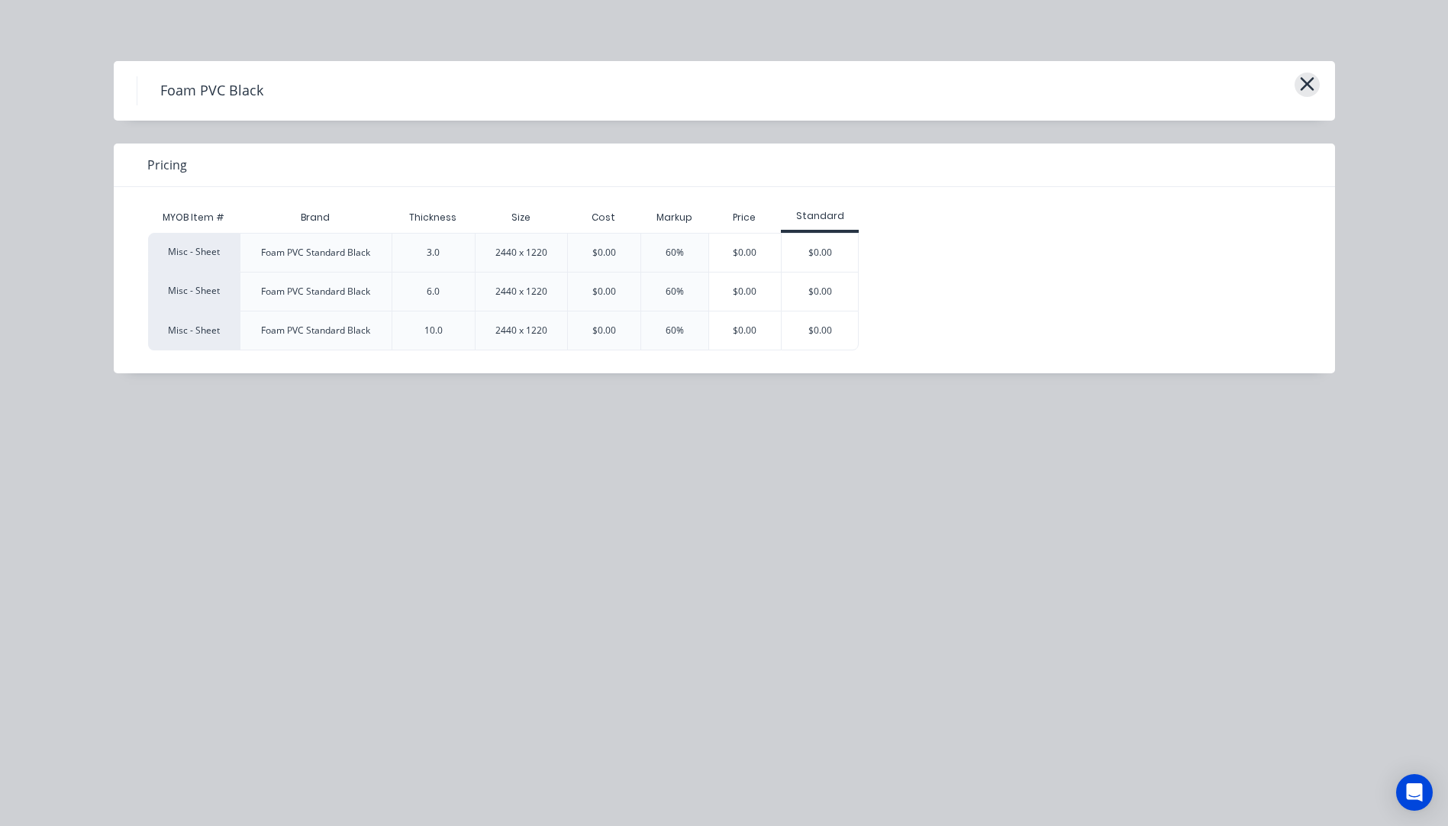
click at [1300, 82] on icon "button" at bounding box center [1307, 83] width 16 height 21
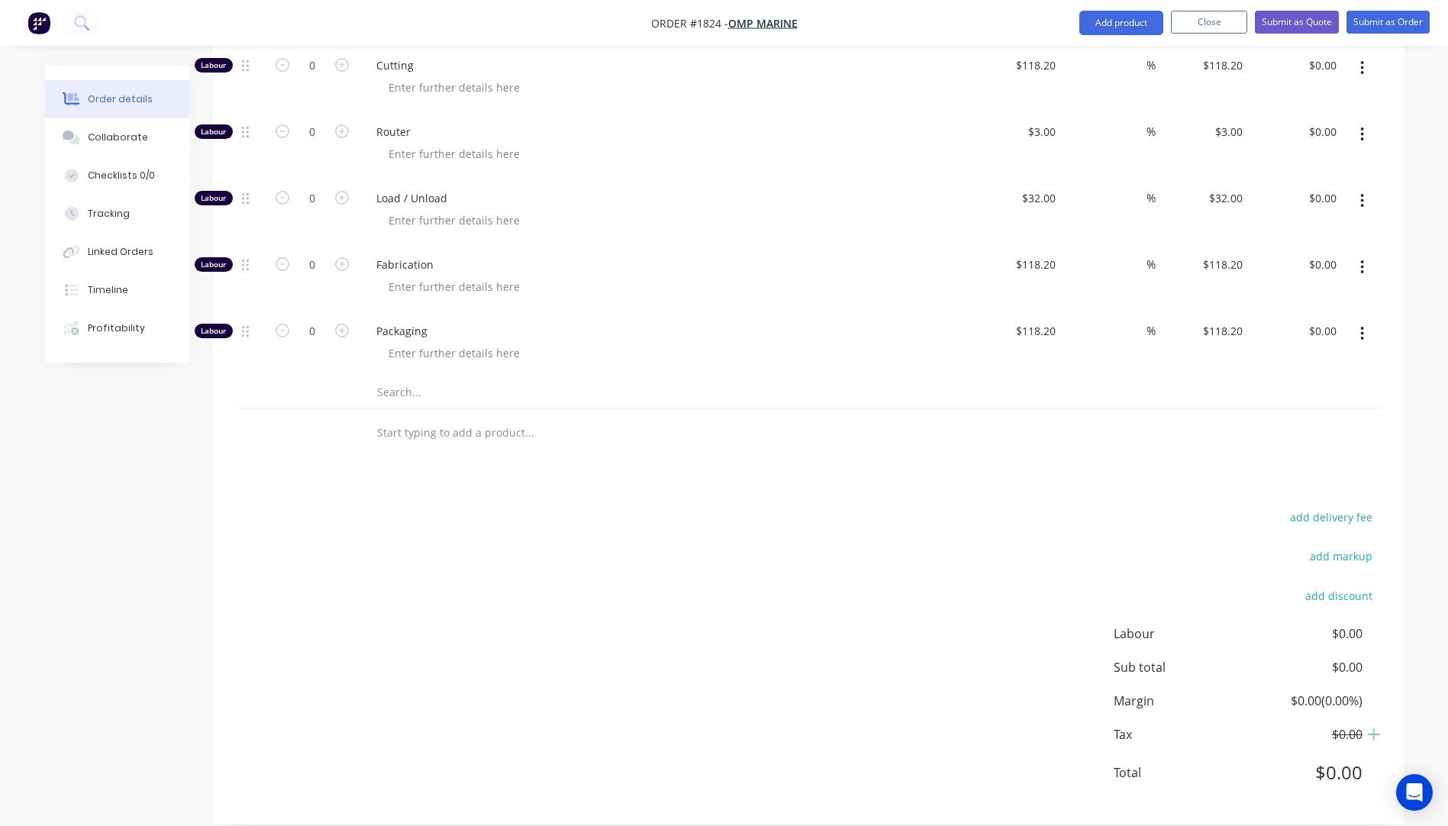
click at [401, 377] on input "text" at bounding box center [528, 392] width 305 height 31
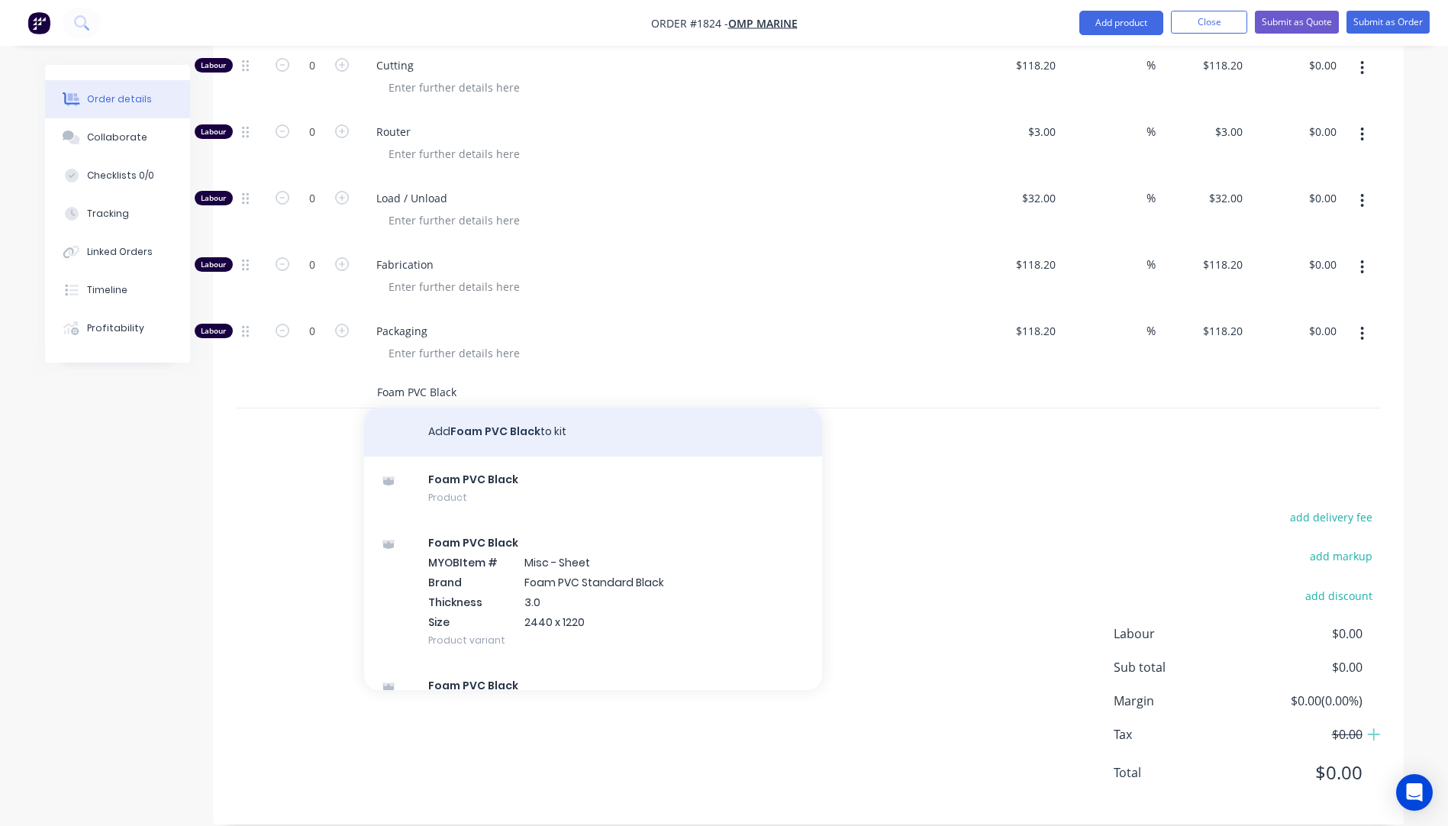
type input "Foam PVC Black"
click at [521, 417] on button "Add Foam PVC Black to kit" at bounding box center [593, 432] width 458 height 49
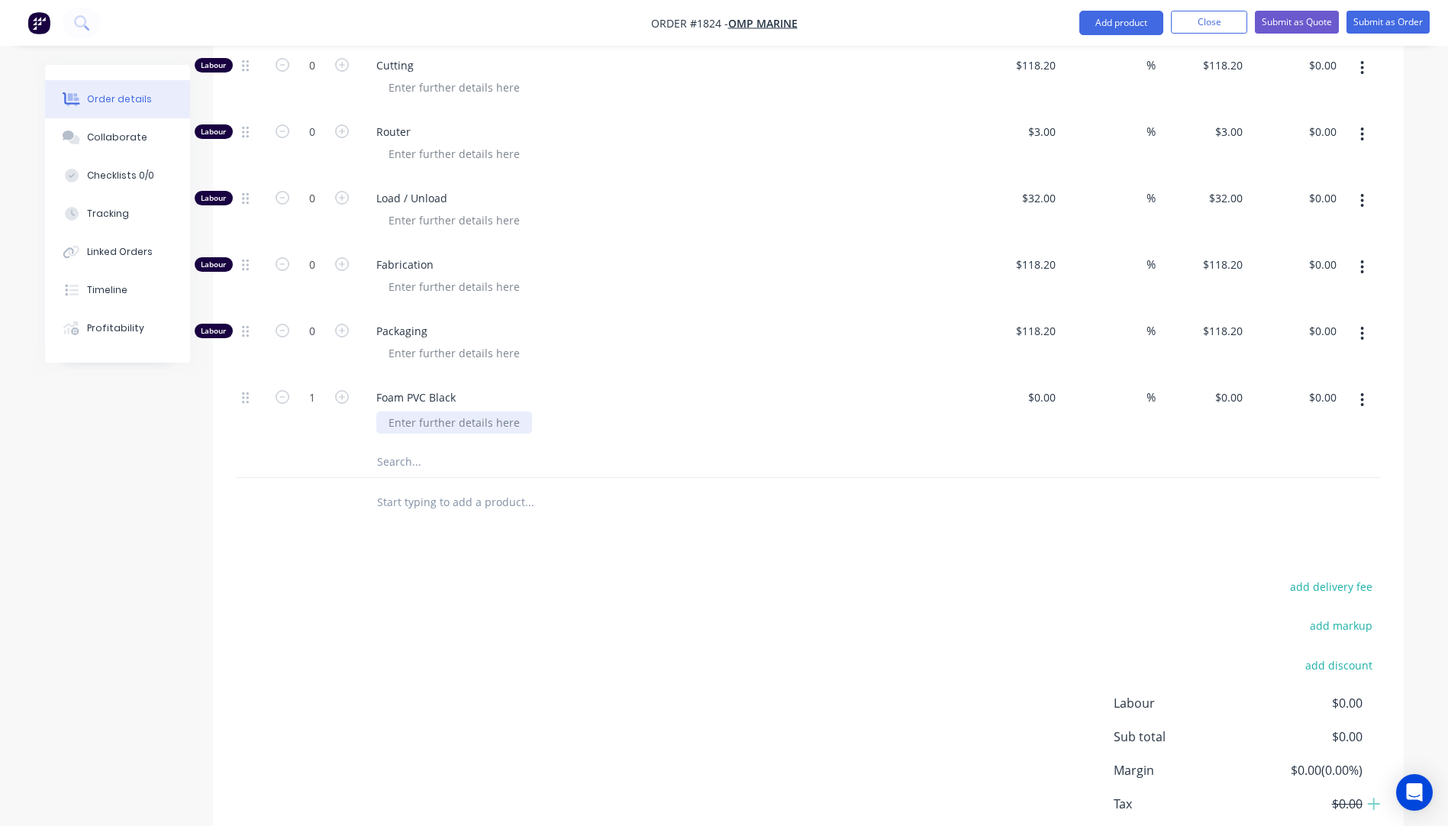
click at [412, 411] on div at bounding box center [454, 422] width 156 height 22
click at [609, 411] on div "12mm x 1220mm x 2440mm" at bounding box center [669, 422] width 586 height 22
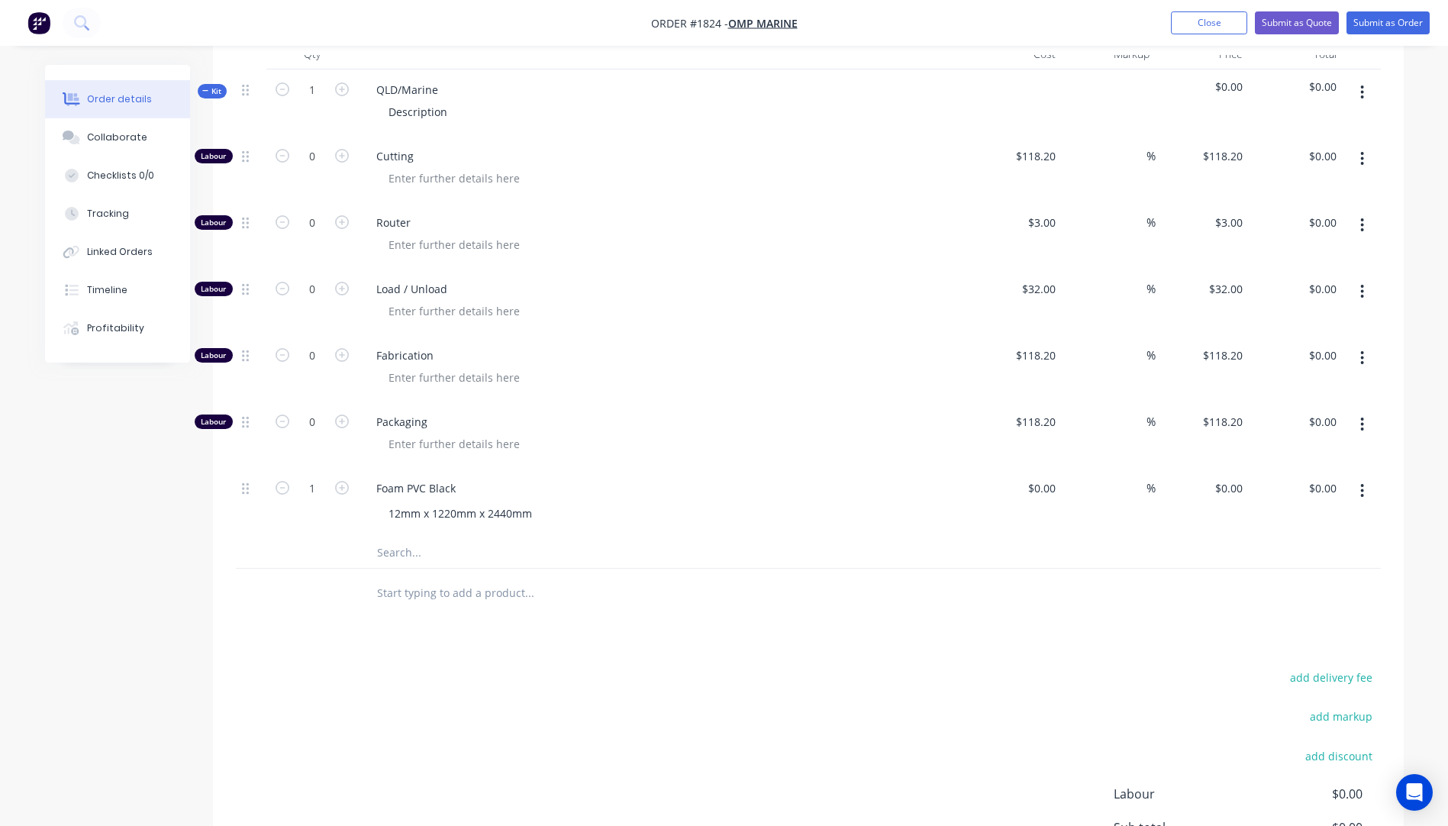
scroll to position [363, 0]
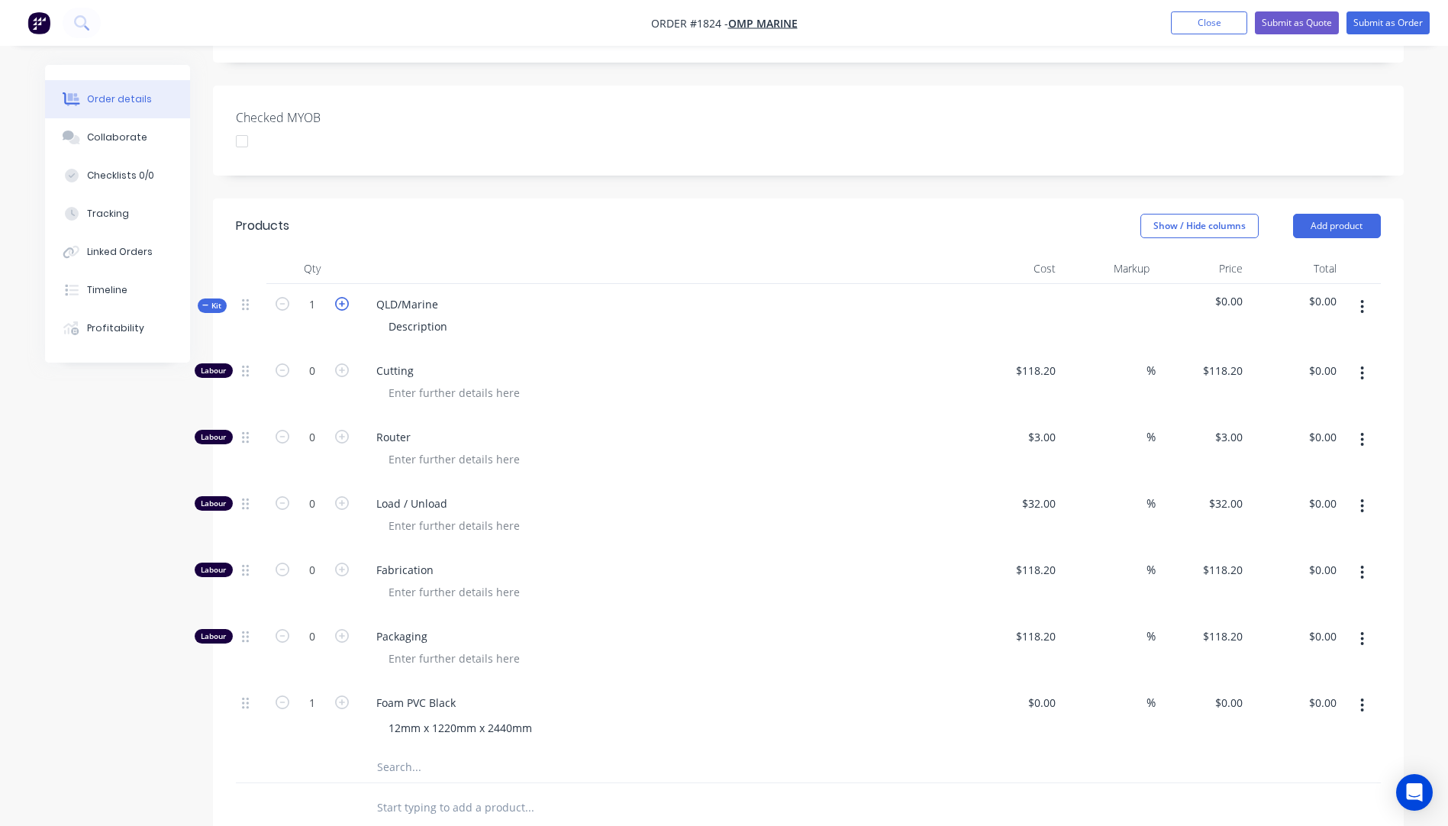
click at [340, 297] on icon "button" at bounding box center [342, 304] width 14 height 14
type input "2"
drag, startPoint x: 445, startPoint y: 279, endPoint x: 358, endPoint y: 279, distance: 87.0
click at [358, 284] on div "QLD/Marine Description" at bounding box center [663, 317] width 611 height 66
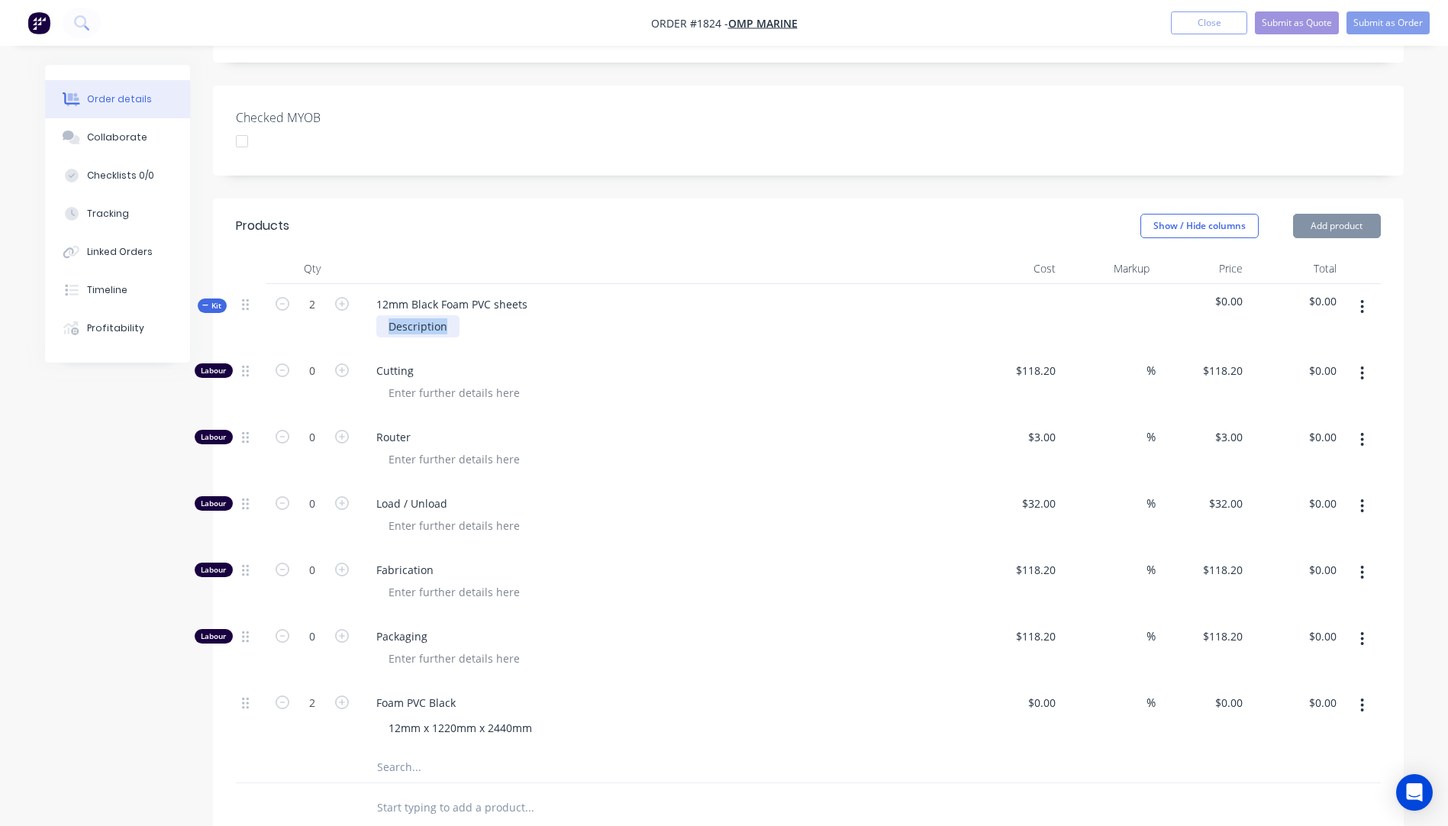
drag, startPoint x: 451, startPoint y: 306, endPoint x: 375, endPoint y: 298, distance: 76.7
click at [374, 315] on div "Description" at bounding box center [663, 326] width 598 height 22
click at [647, 382] on div "Cutting" at bounding box center [663, 383] width 611 height 66
click at [1040, 691] on div at bounding box center [1050, 702] width 24 height 22
type input "$68.00"
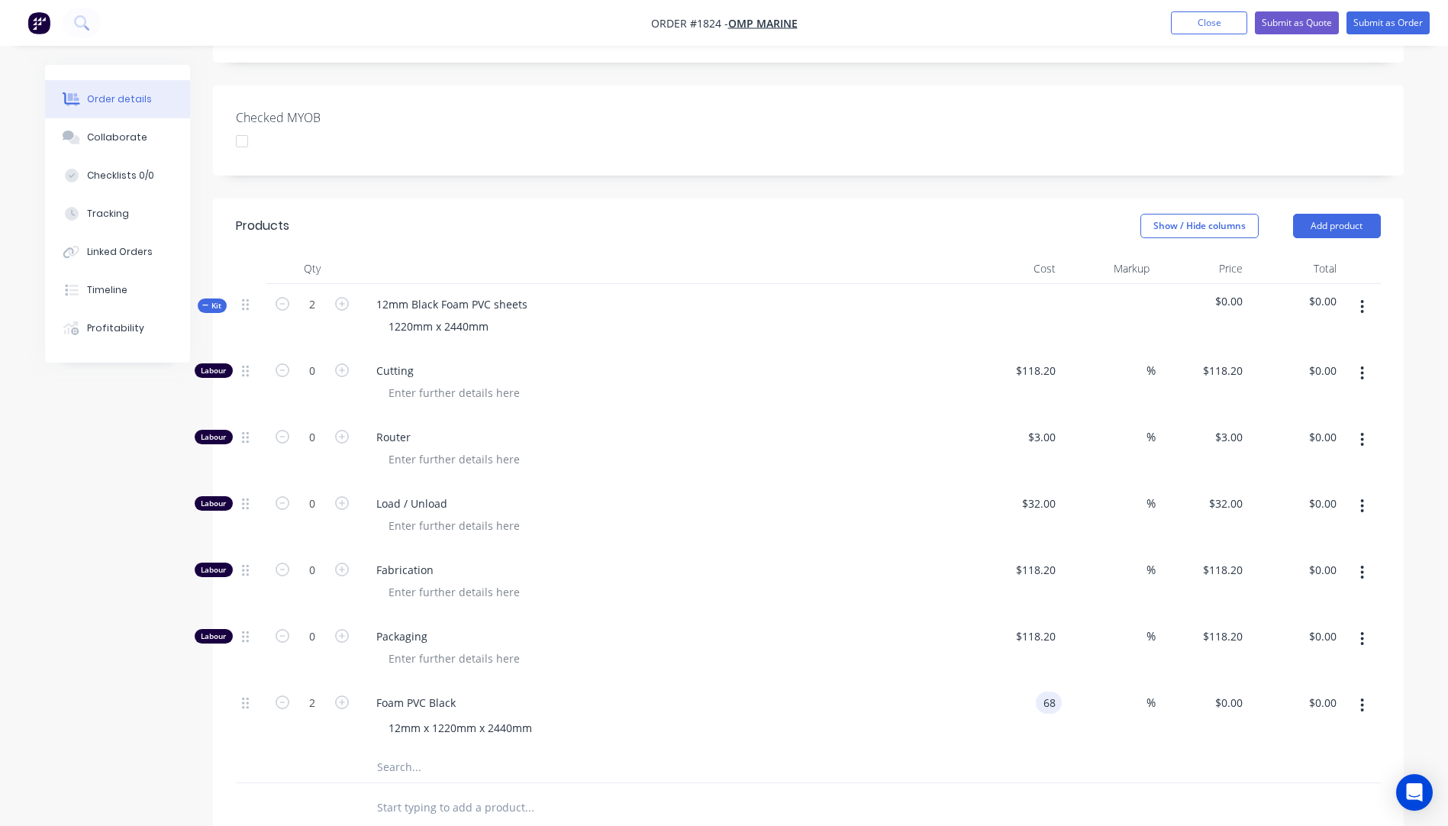
type input "$68.00"
type input "$136.00"
click at [856, 581] on div at bounding box center [669, 592] width 586 height 22
click at [1146, 694] on span "%" at bounding box center [1150, 703] width 9 height 18
type input "60"
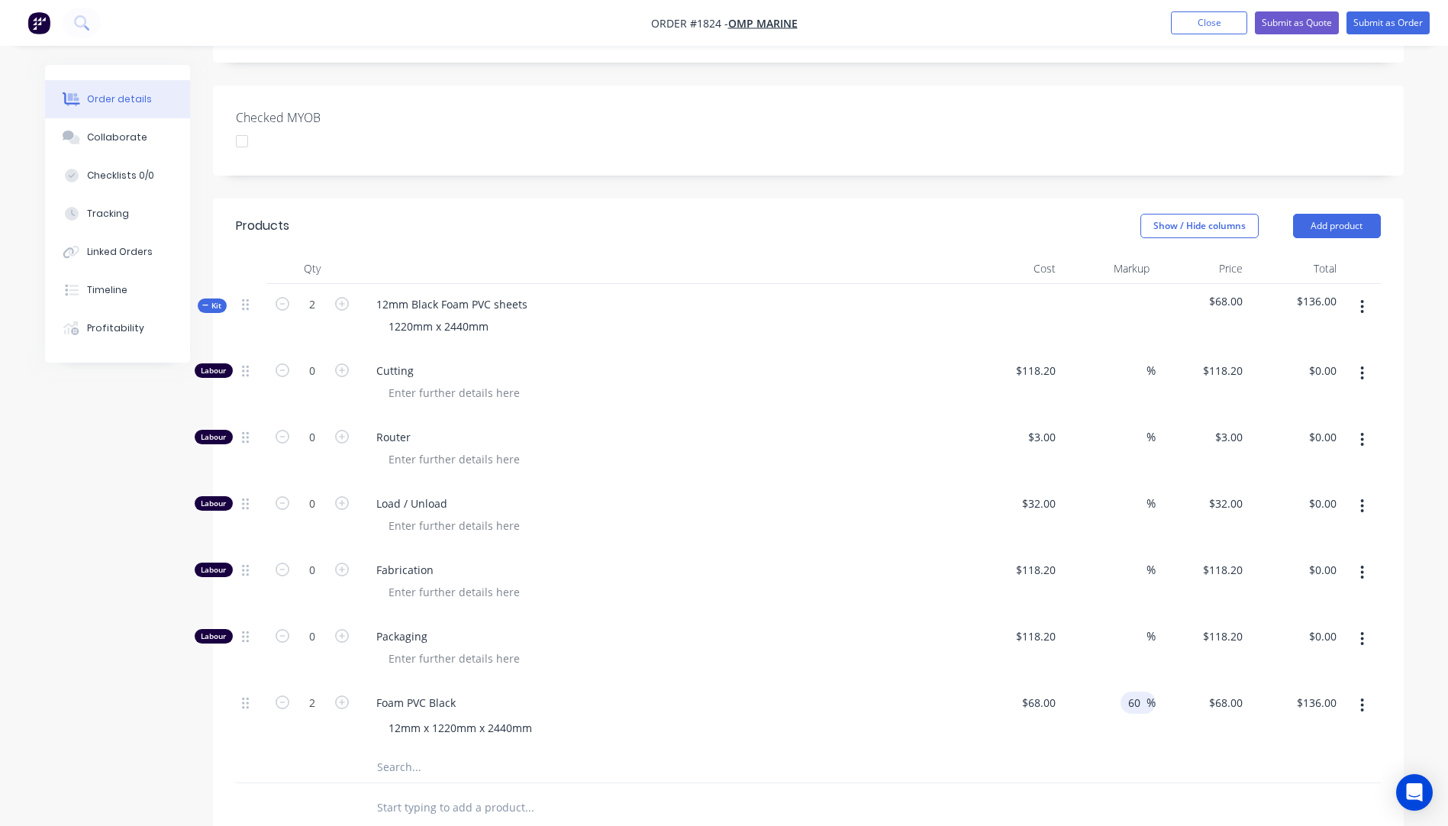
type input "$108.80"
type input "$217.60"
click at [1001, 616] on div "$118.20 $118.20" at bounding box center [1015, 649] width 94 height 66
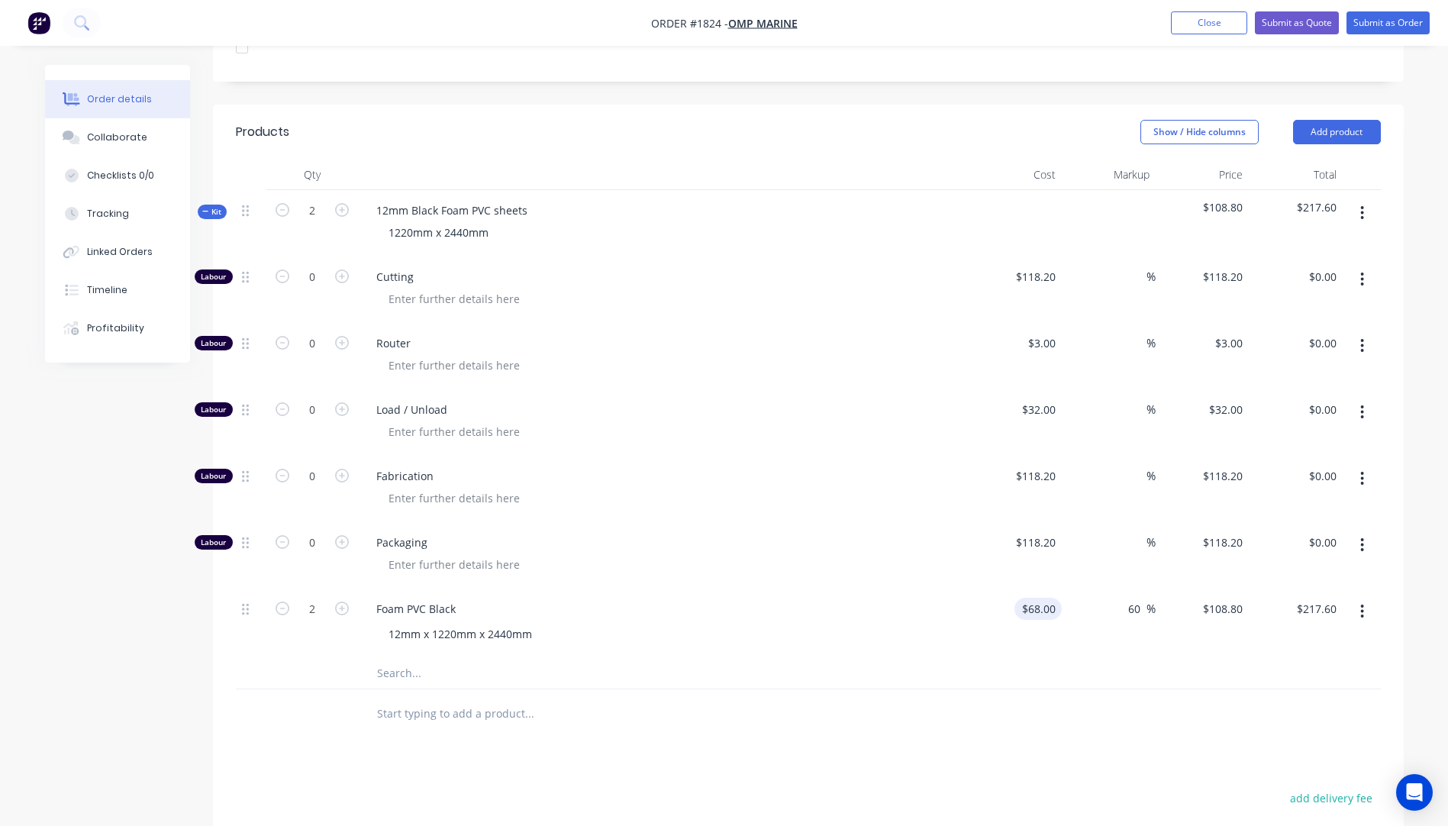
scroll to position [433, 0]
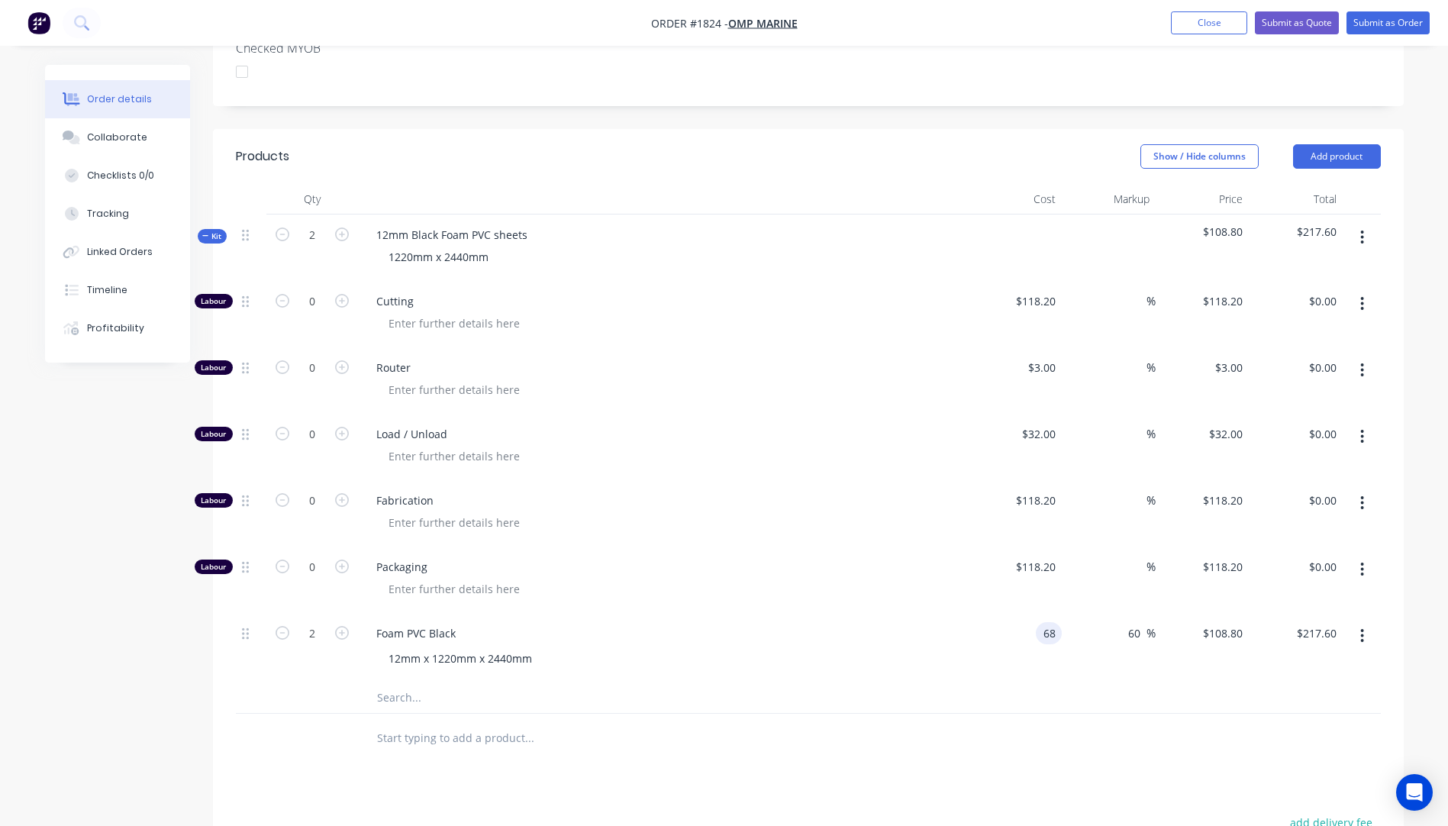
click at [1044, 622] on input "68" at bounding box center [1052, 633] width 20 height 22
type input "$66.00"
type input "$105.60"
type input "$211.20"
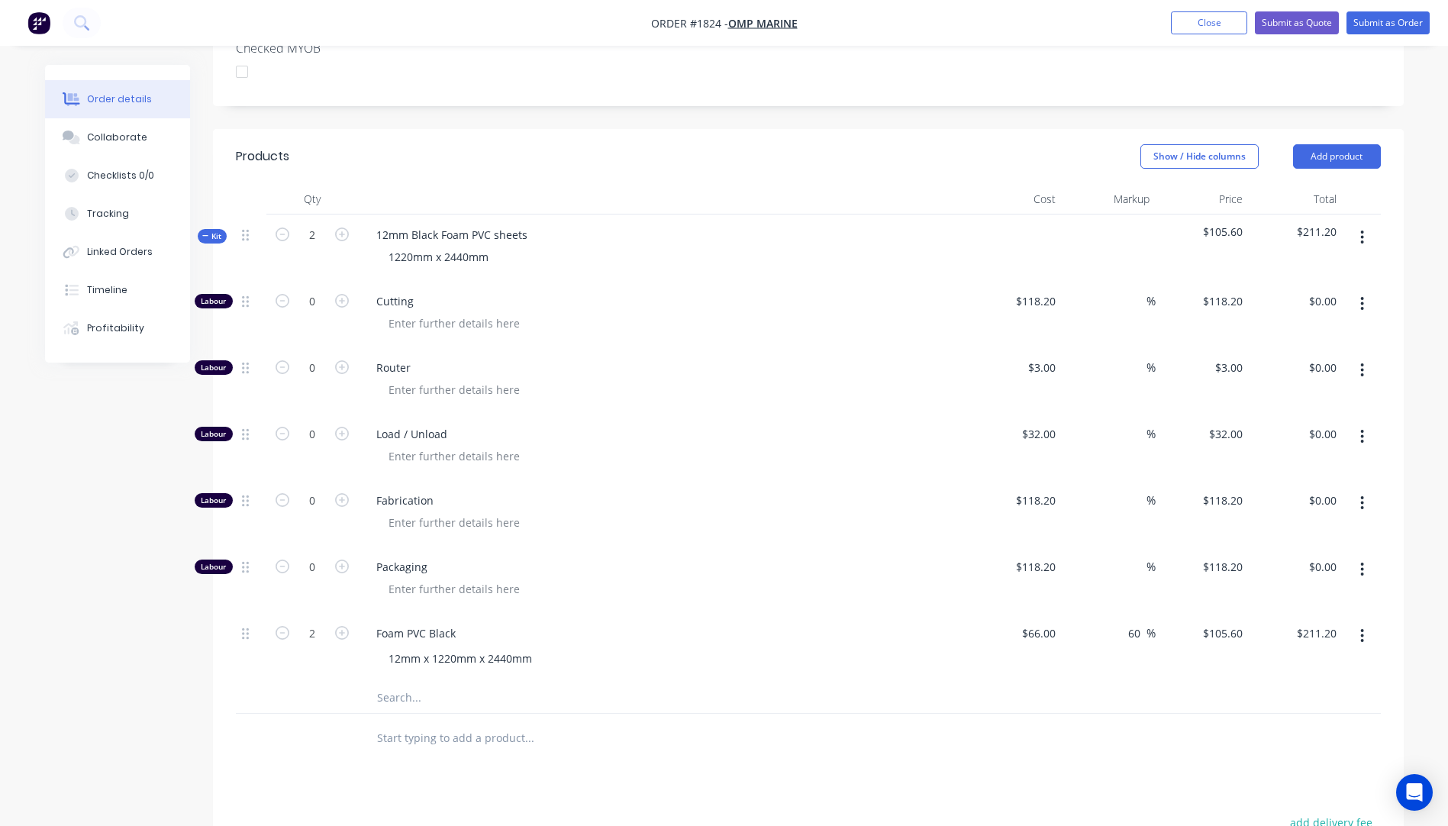
click at [839, 622] on div "Foam PVC Black" at bounding box center [663, 633] width 598 height 22
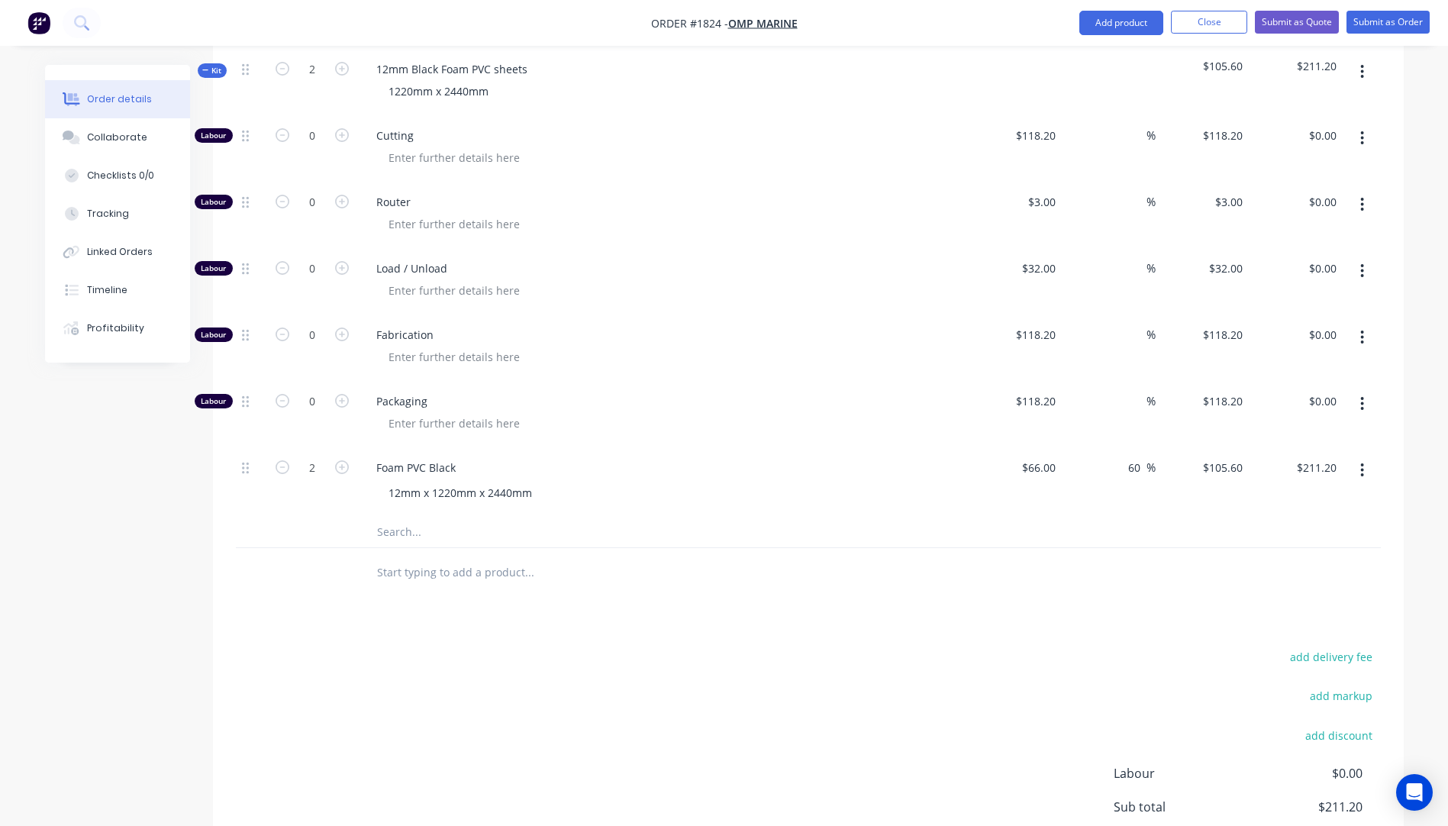
scroll to position [585, 0]
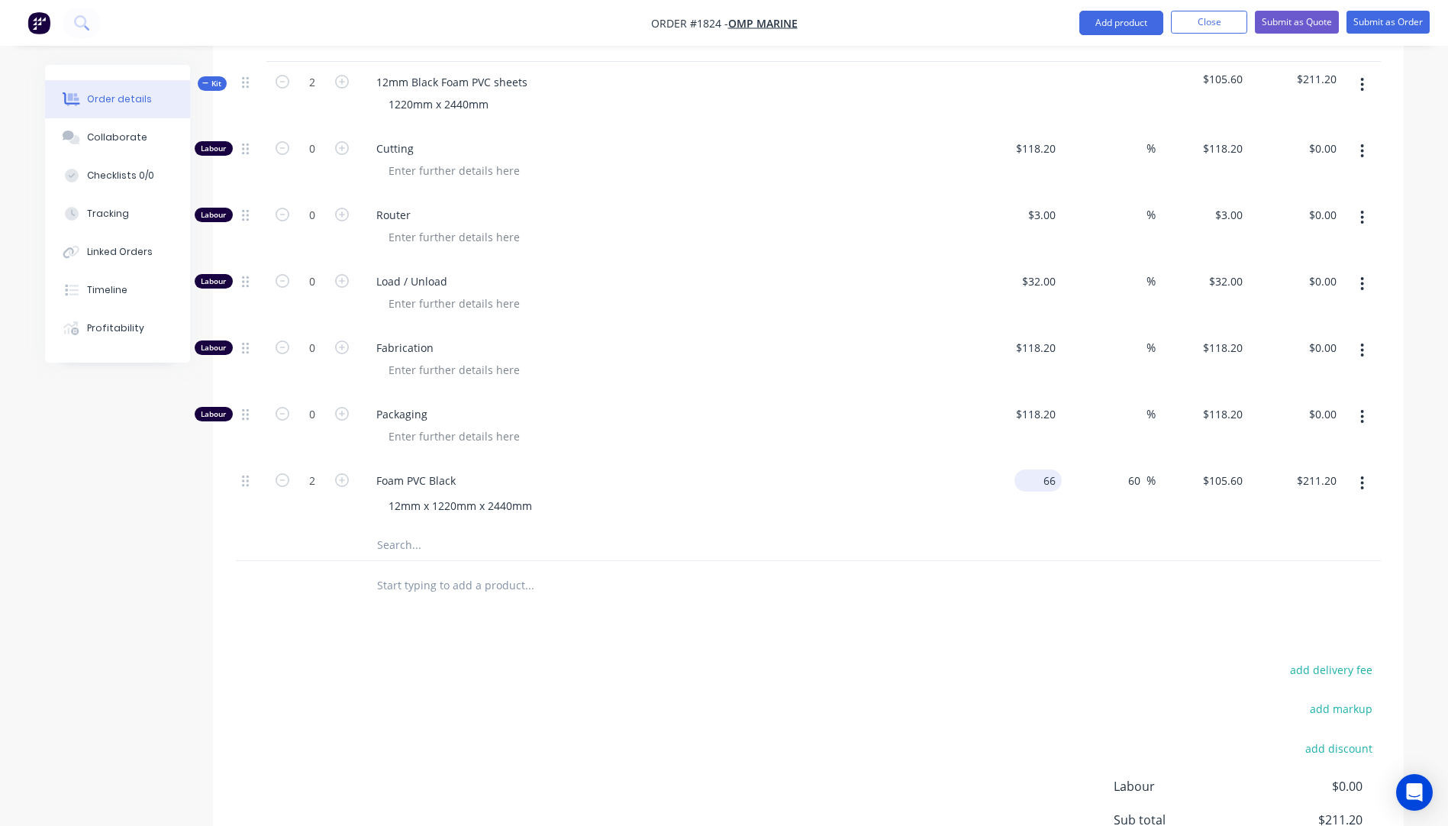
click at [1049, 469] on input "66" at bounding box center [1040, 480] width 41 height 22
click at [1049, 469] on input "66" at bounding box center [1052, 480] width 20 height 22
type input "$67.00"
type input "$107.20"
type input "$214.40"
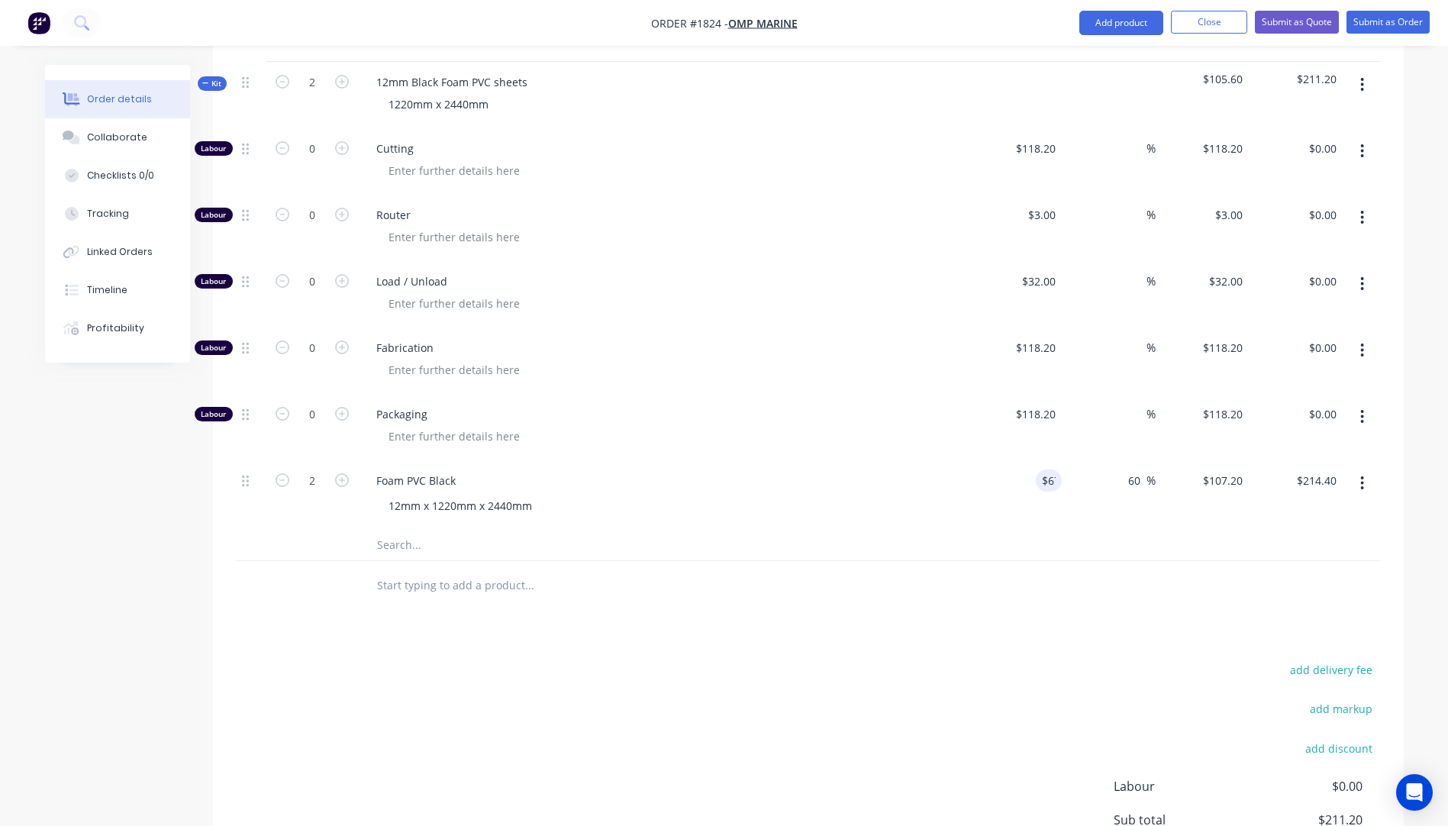
click at [975, 487] on div "$67.00 67" at bounding box center [1015, 494] width 94 height 69
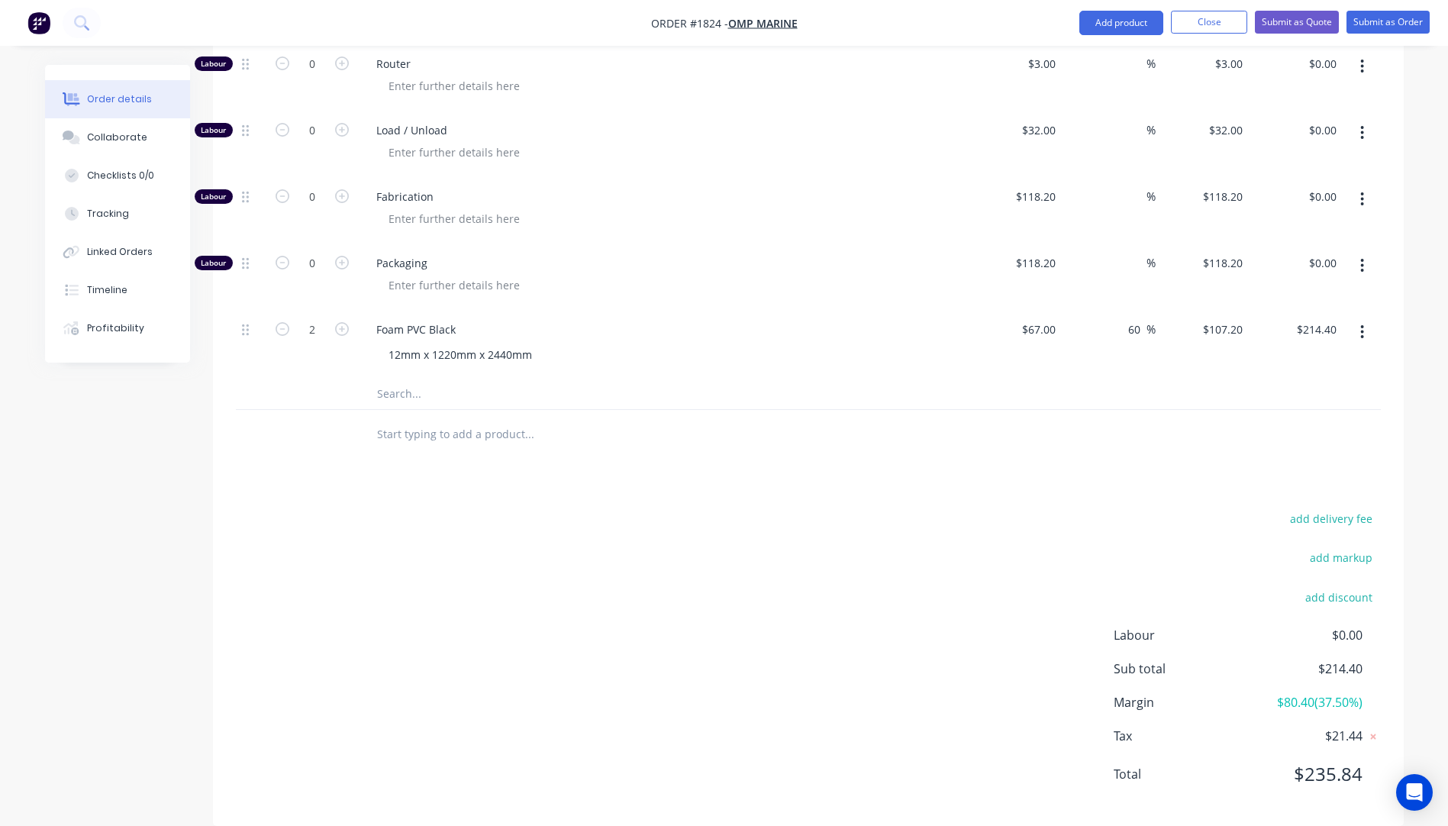
scroll to position [738, 0]
click at [1046, 317] on input "67" at bounding box center [1040, 328] width 41 height 22
type input "$69.00"
type input "$110.40"
type input "$220.80"
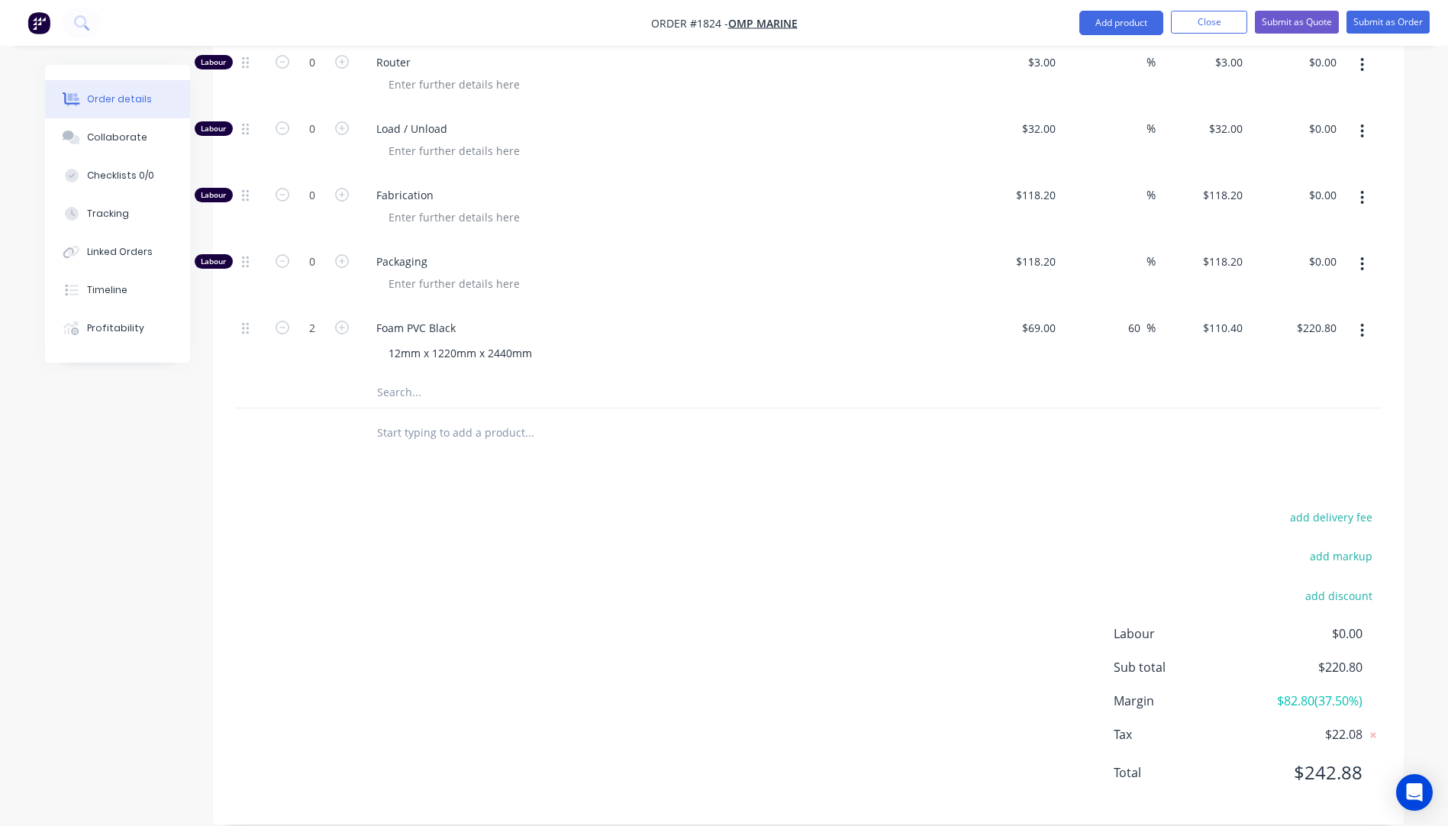
click at [941, 342] on div "12mm x 1220mm x 2440mm" at bounding box center [669, 353] width 586 height 22
click at [1050, 317] on input "69" at bounding box center [1040, 328] width 41 height 22
type input "$68.20"
type input "$109.12"
type input "$218.24"
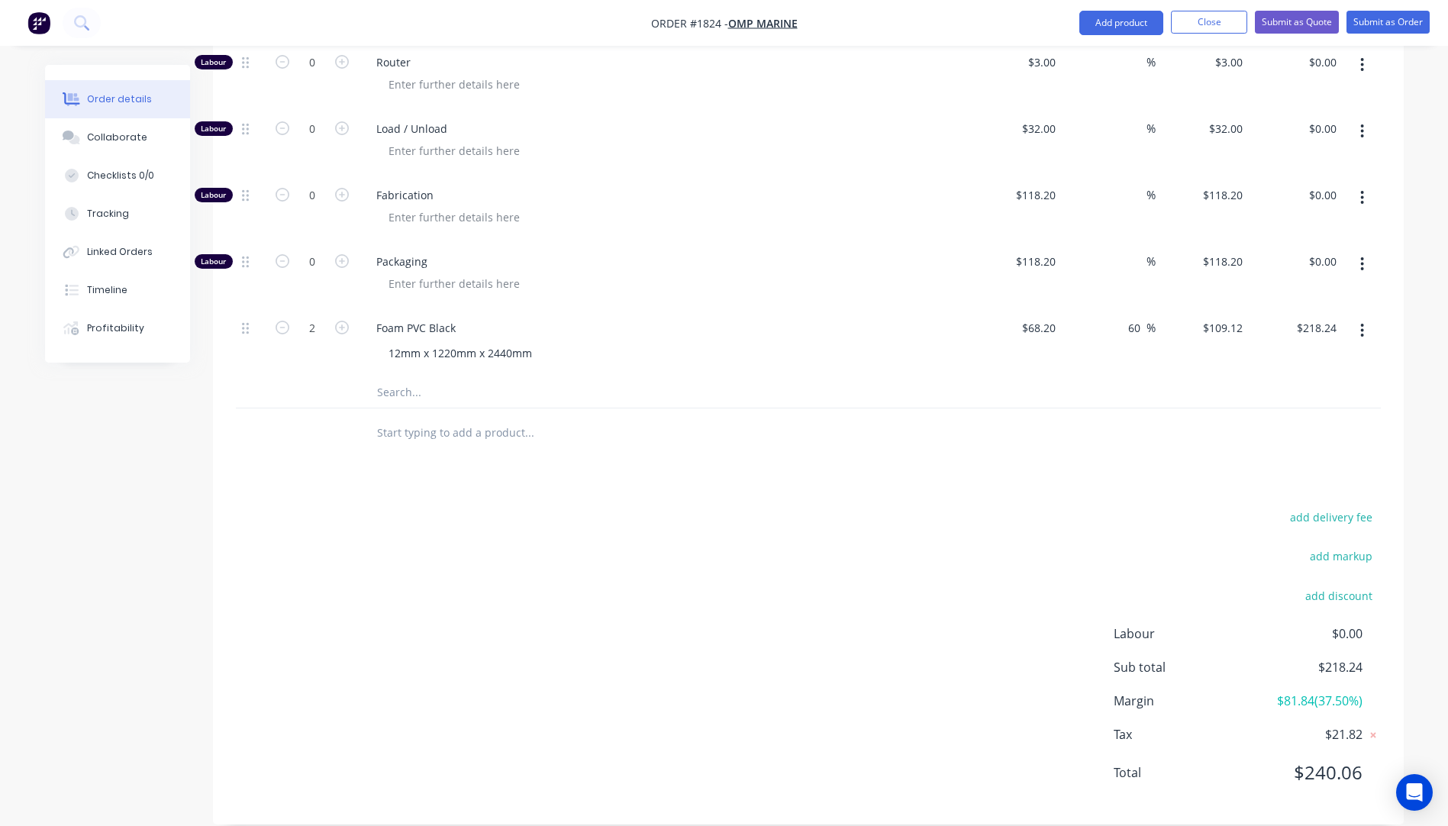
click at [962, 342] on div "12mm x 1220mm x 2440mm" at bounding box center [669, 353] width 586 height 22
drag, startPoint x: 1064, startPoint y: 308, endPoint x: 1055, endPoint y: 304, distance: 9.2
click at [1065, 308] on div "60 60 %" at bounding box center [1109, 342] width 94 height 69
click at [1049, 317] on input "68.2" at bounding box center [1040, 328] width 41 height 22
type input "$68.50"
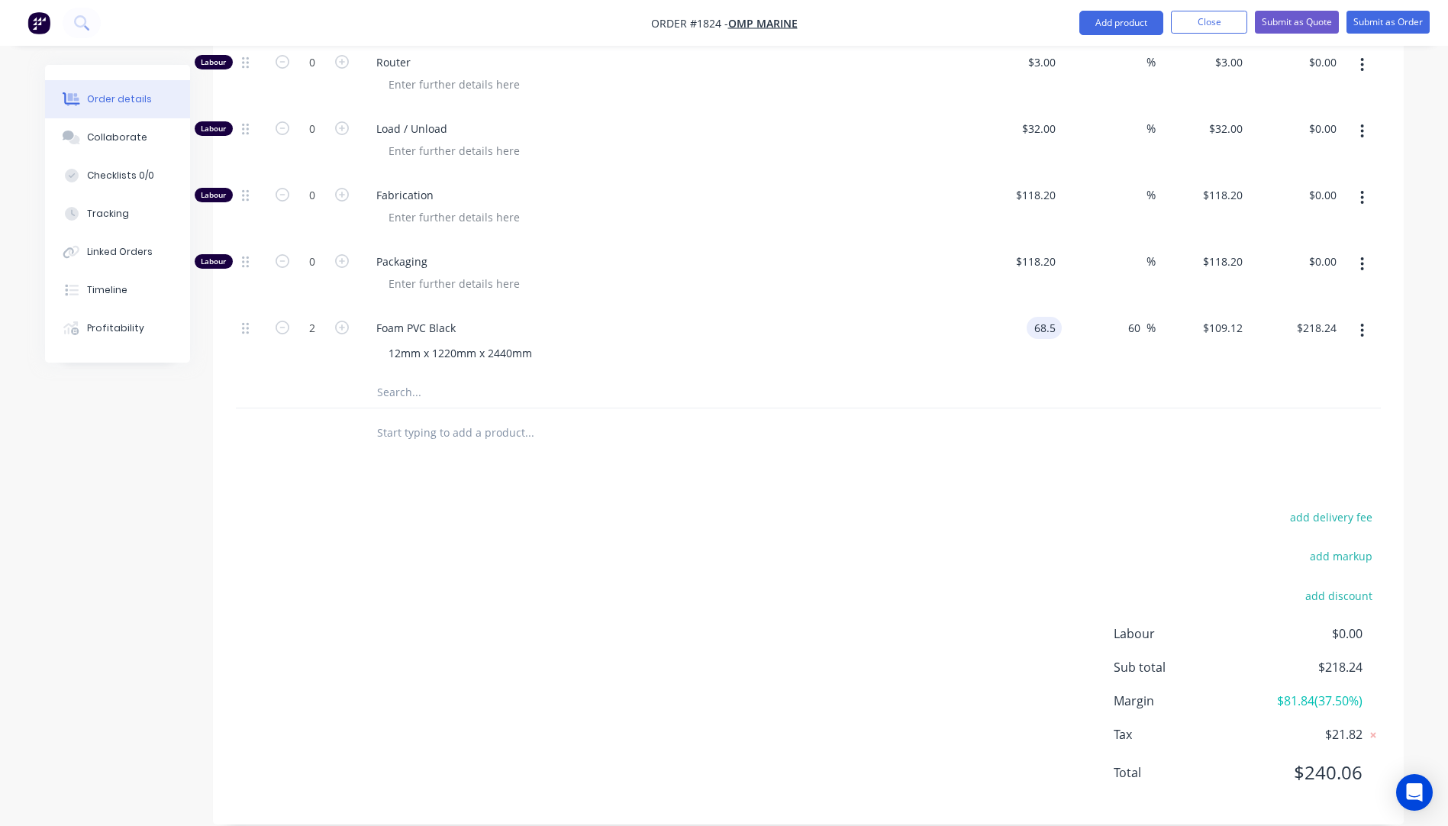
type input "$109.60"
type input "$219.20"
click at [990, 324] on div "$68.50 68.5" at bounding box center [1015, 342] width 94 height 69
click at [1065, 308] on div "60 60 %" at bounding box center [1109, 342] width 94 height 69
click at [1053, 317] on input "68.5" at bounding box center [1047, 328] width 29 height 22
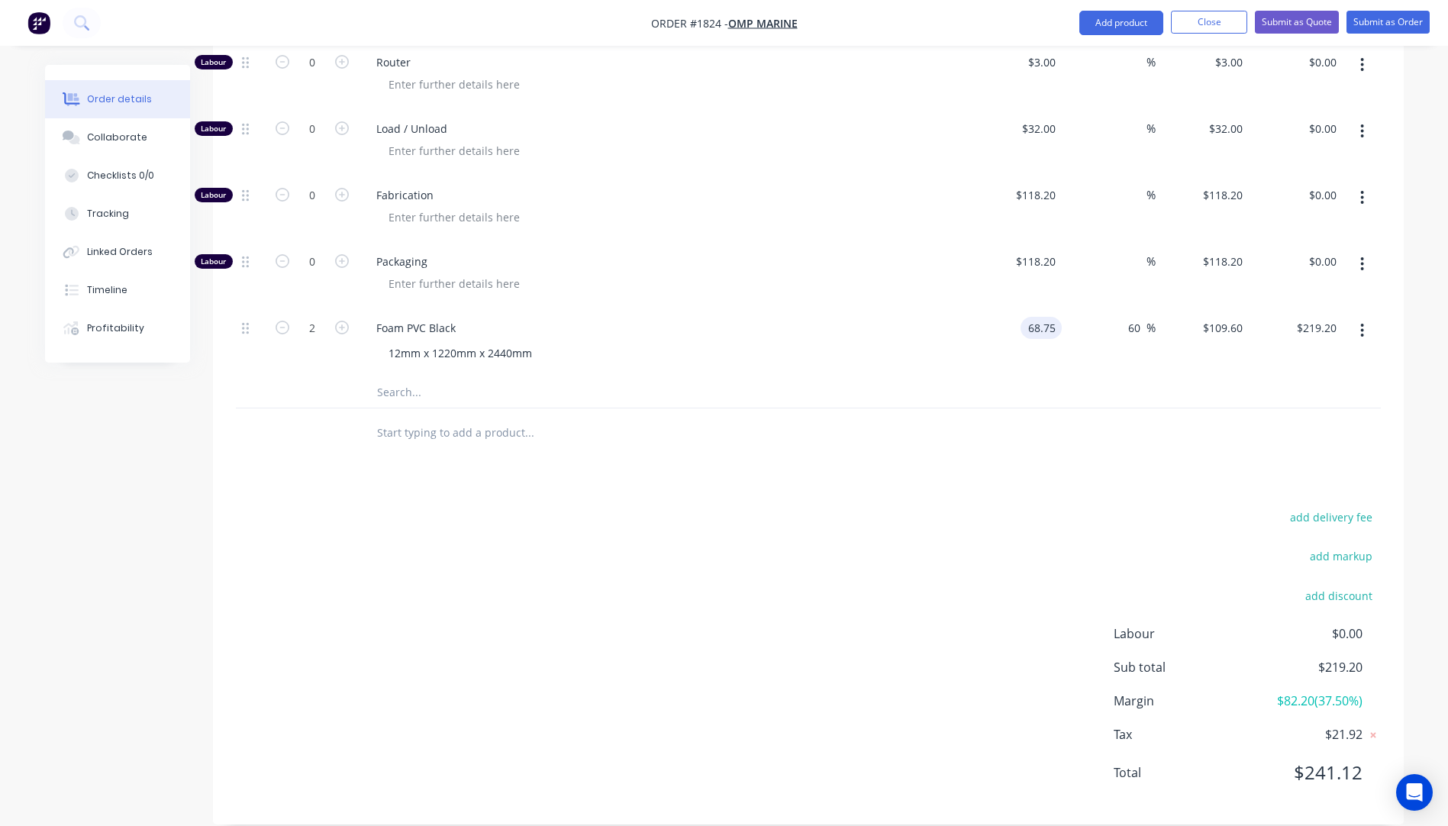
type input "$68.75"
type input "$110.00"
type input "$220.00"
click at [980, 321] on div "$68.75 68.75" at bounding box center [1015, 342] width 94 height 69
click at [910, 408] on div at bounding box center [808, 433] width 1145 height 50
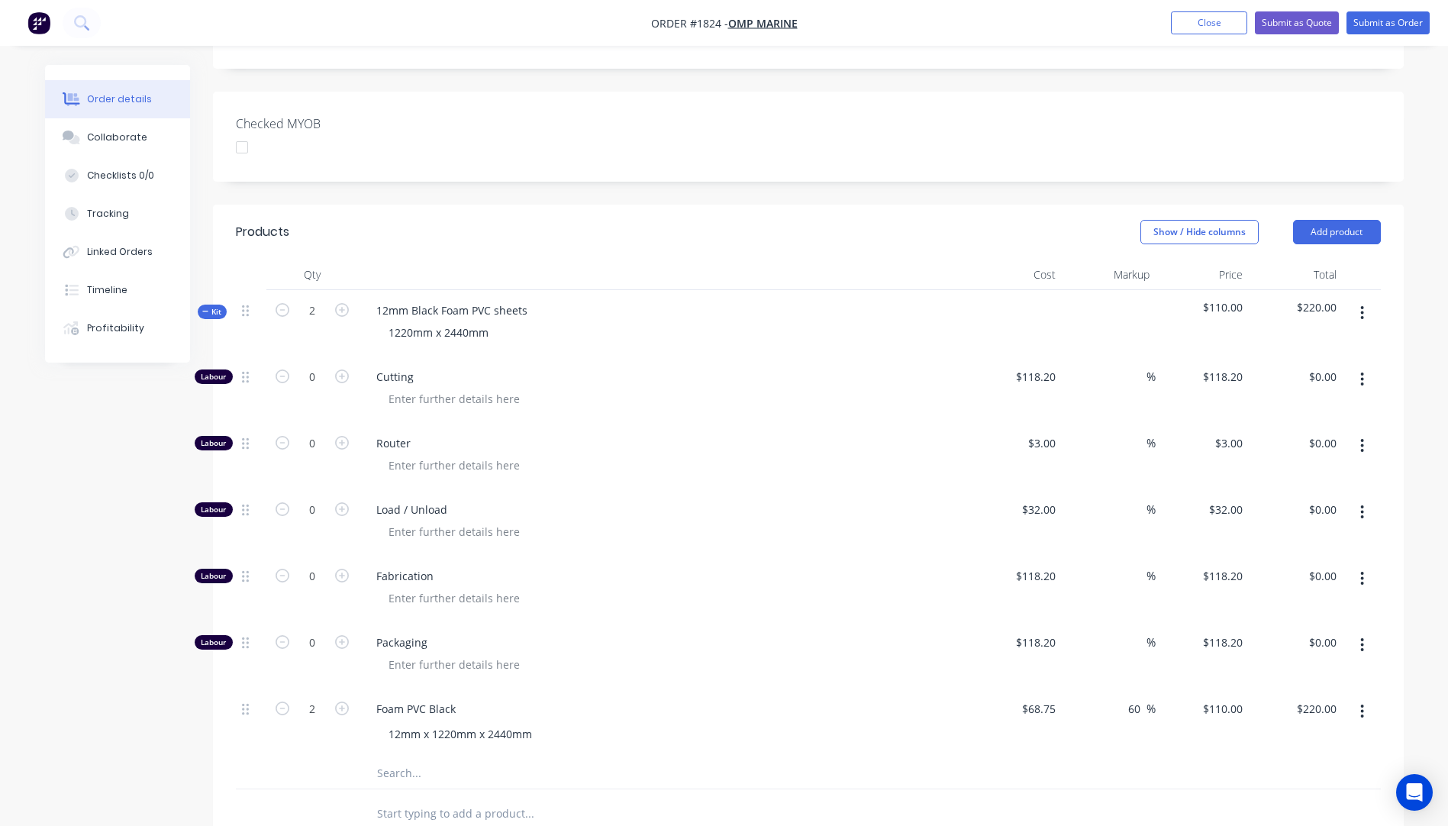
scroll to position [356, 0]
click at [1288, 19] on button "Submit as Quote" at bounding box center [1297, 22] width 84 height 23
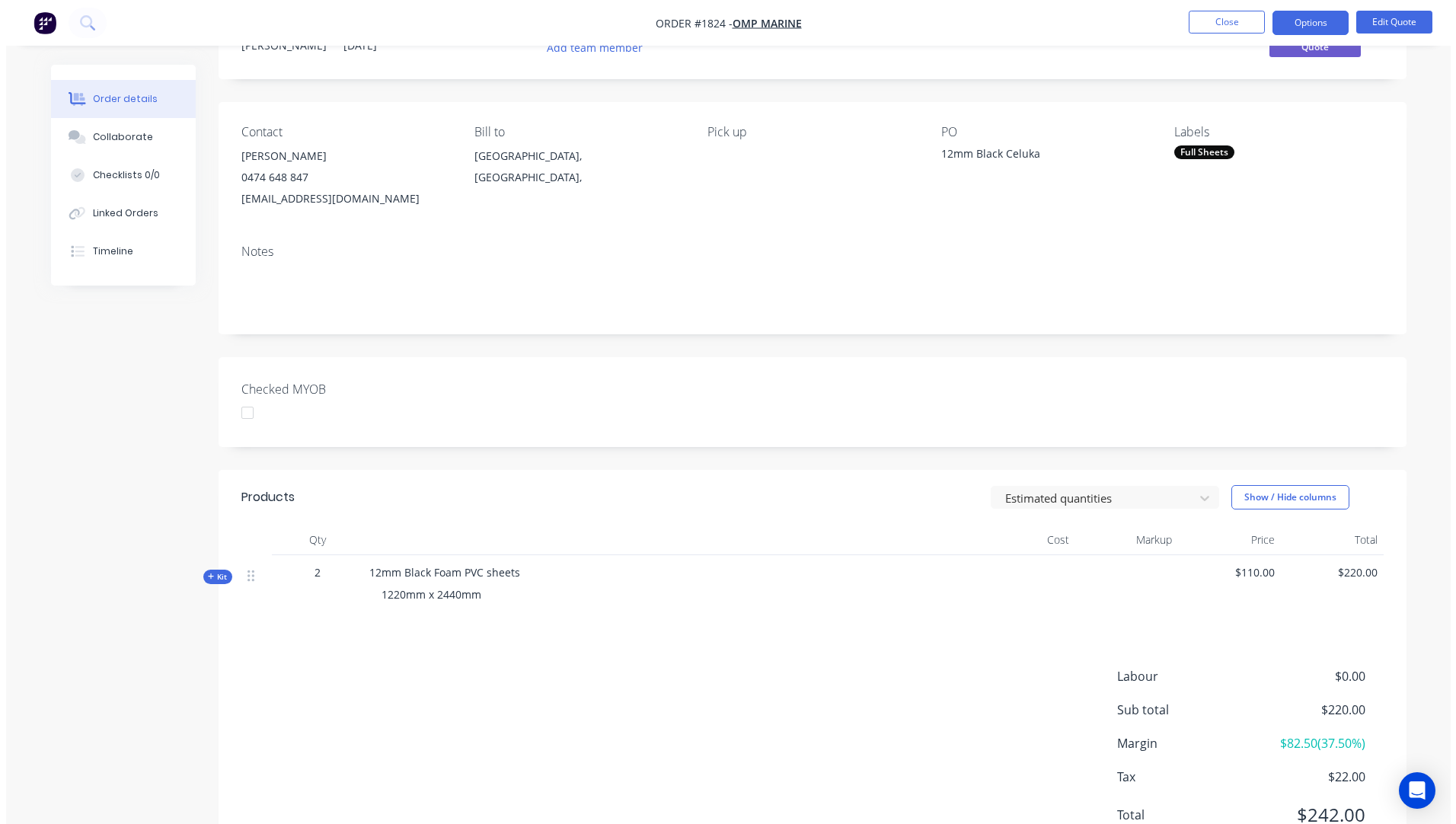
scroll to position [0, 0]
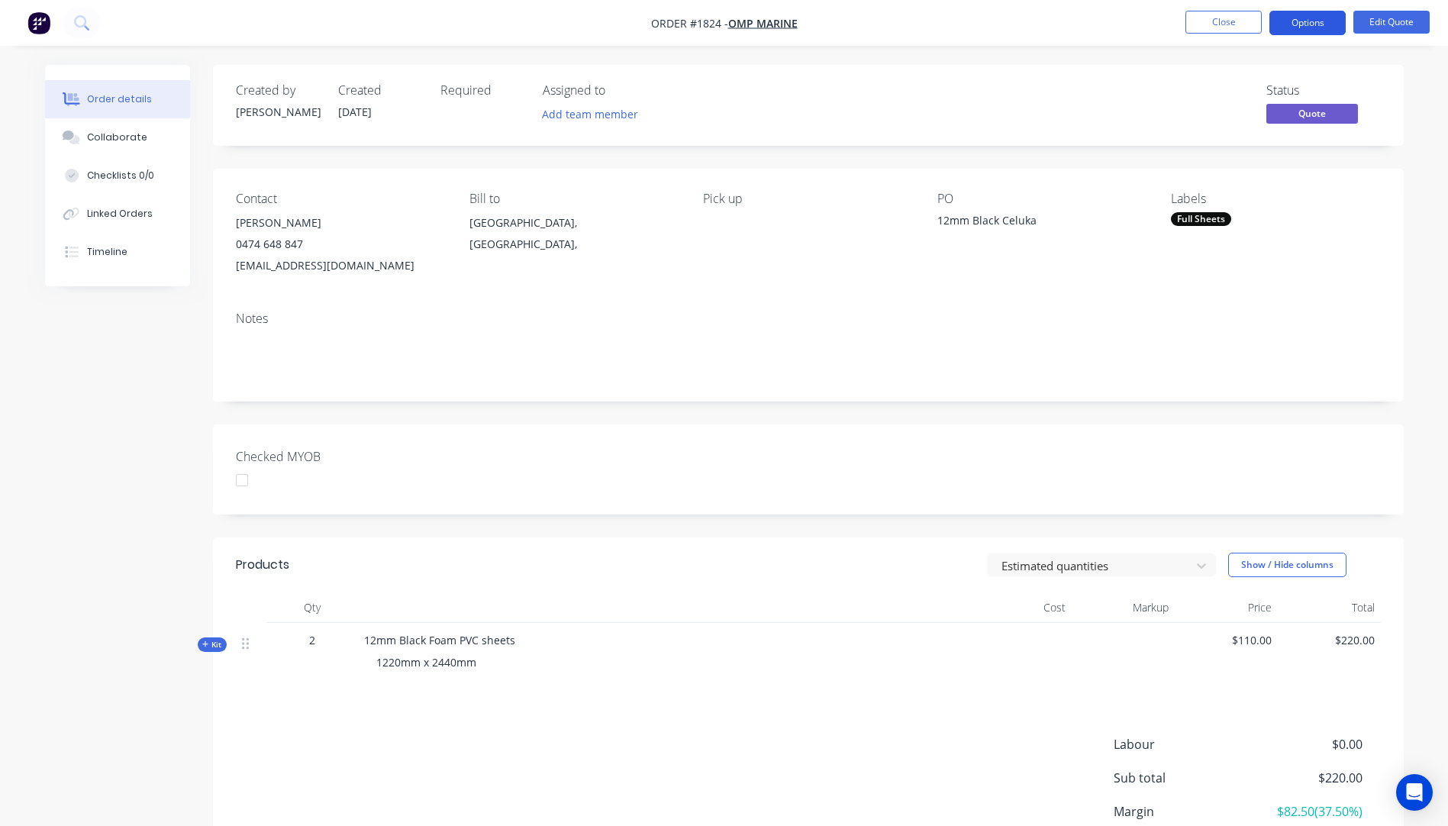
click at [1304, 24] on button "Options" at bounding box center [1307, 23] width 76 height 24
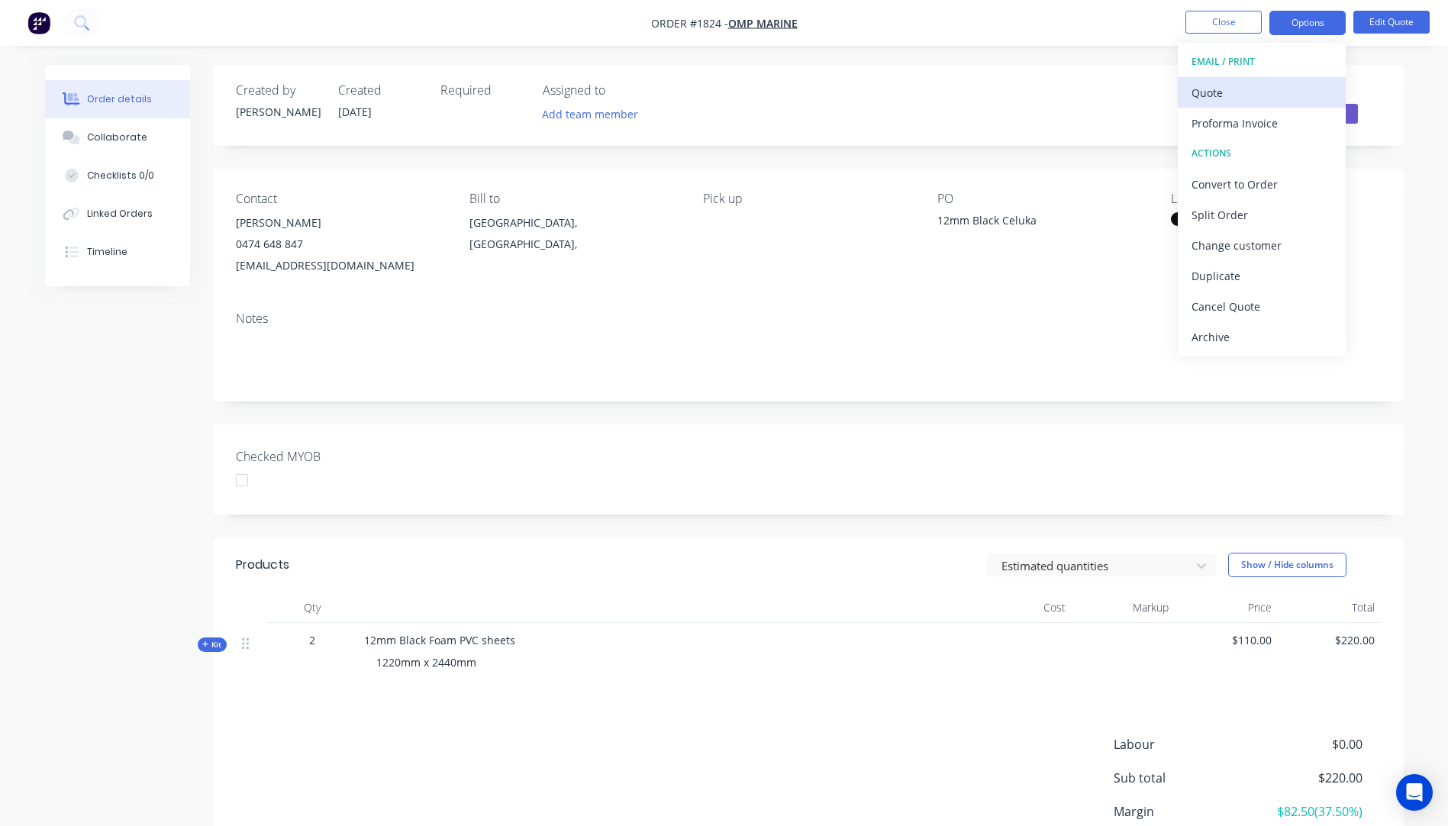
click at [1211, 94] on div "Quote" at bounding box center [1261, 93] width 140 height 22
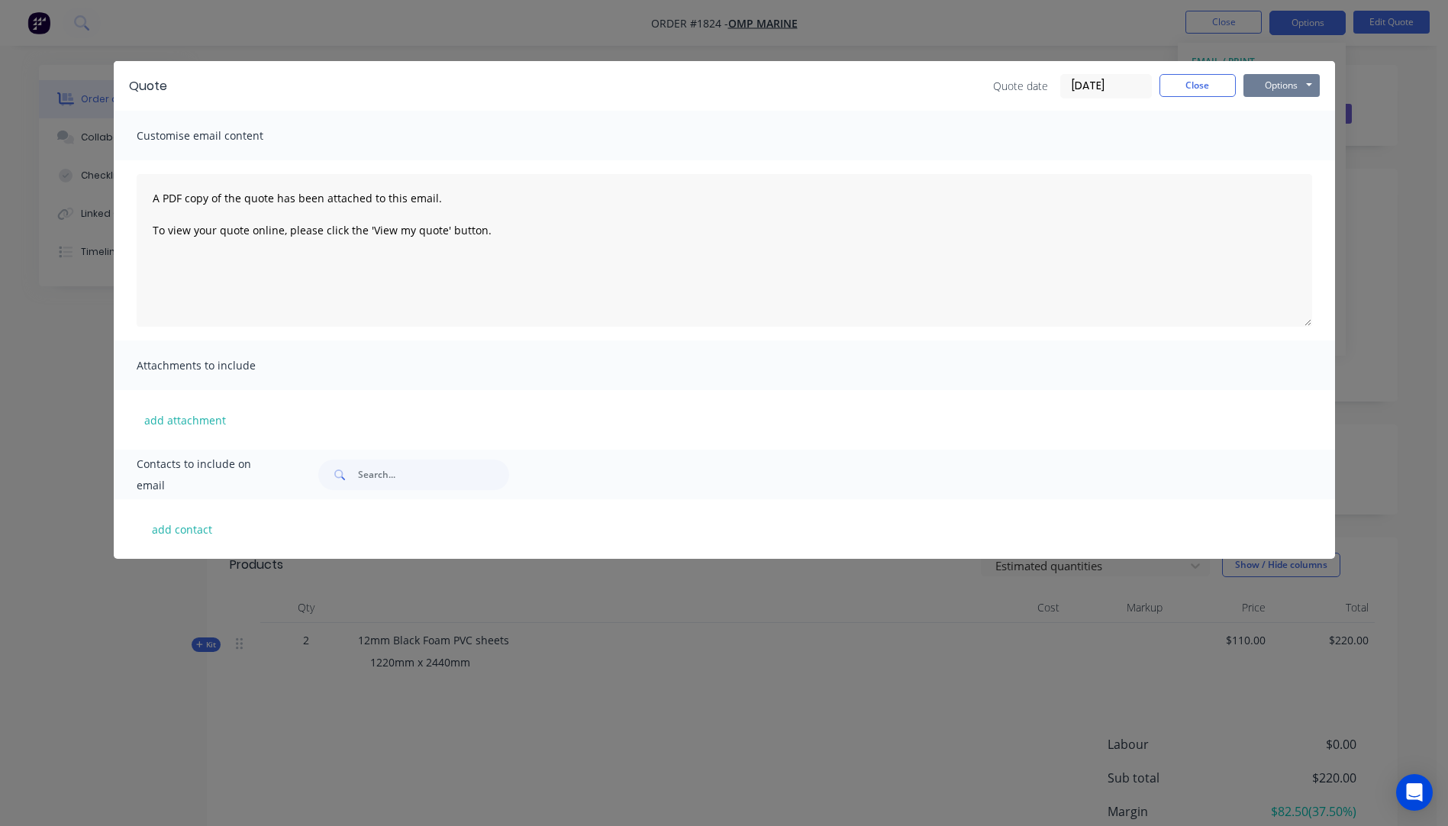
click at [1283, 83] on button "Options" at bounding box center [1281, 85] width 76 height 23
click at [1287, 114] on button "Preview" at bounding box center [1292, 112] width 98 height 25
click at [1187, 95] on button "Close" at bounding box center [1197, 85] width 76 height 23
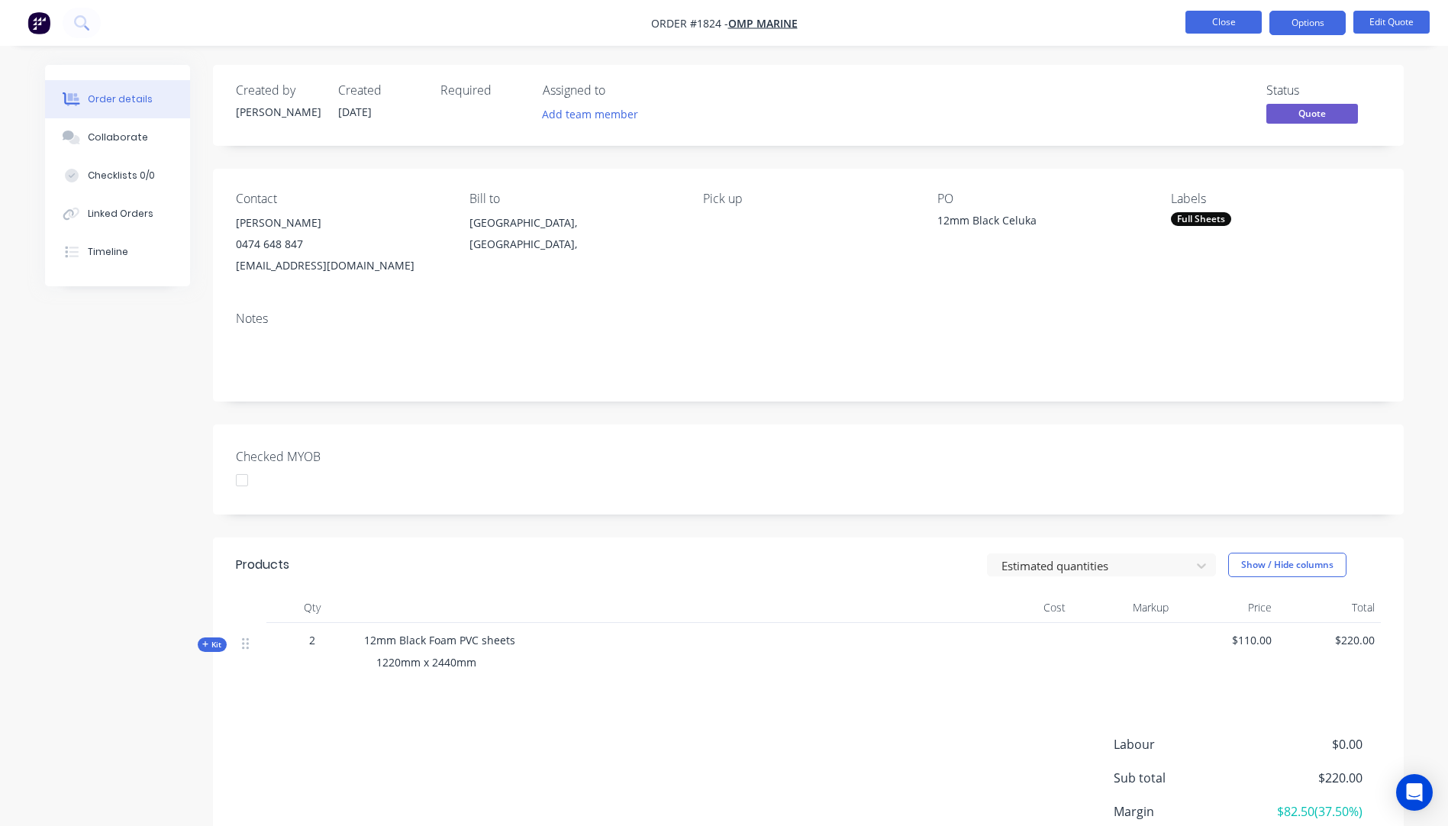
click at [1228, 28] on button "Close" at bounding box center [1223, 22] width 76 height 23
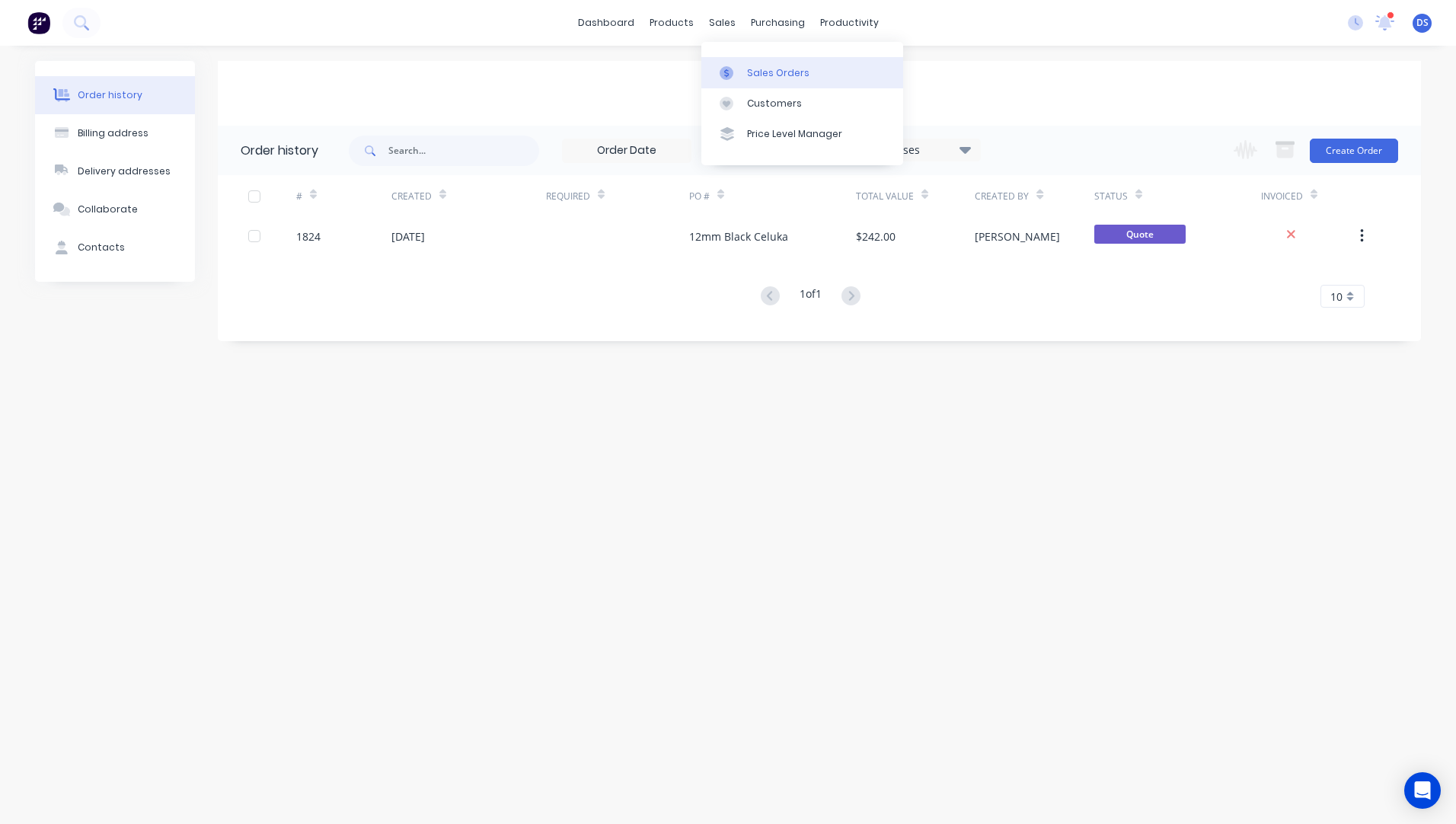
click at [766, 79] on div "Sales Orders" at bounding box center [778, 73] width 63 height 14
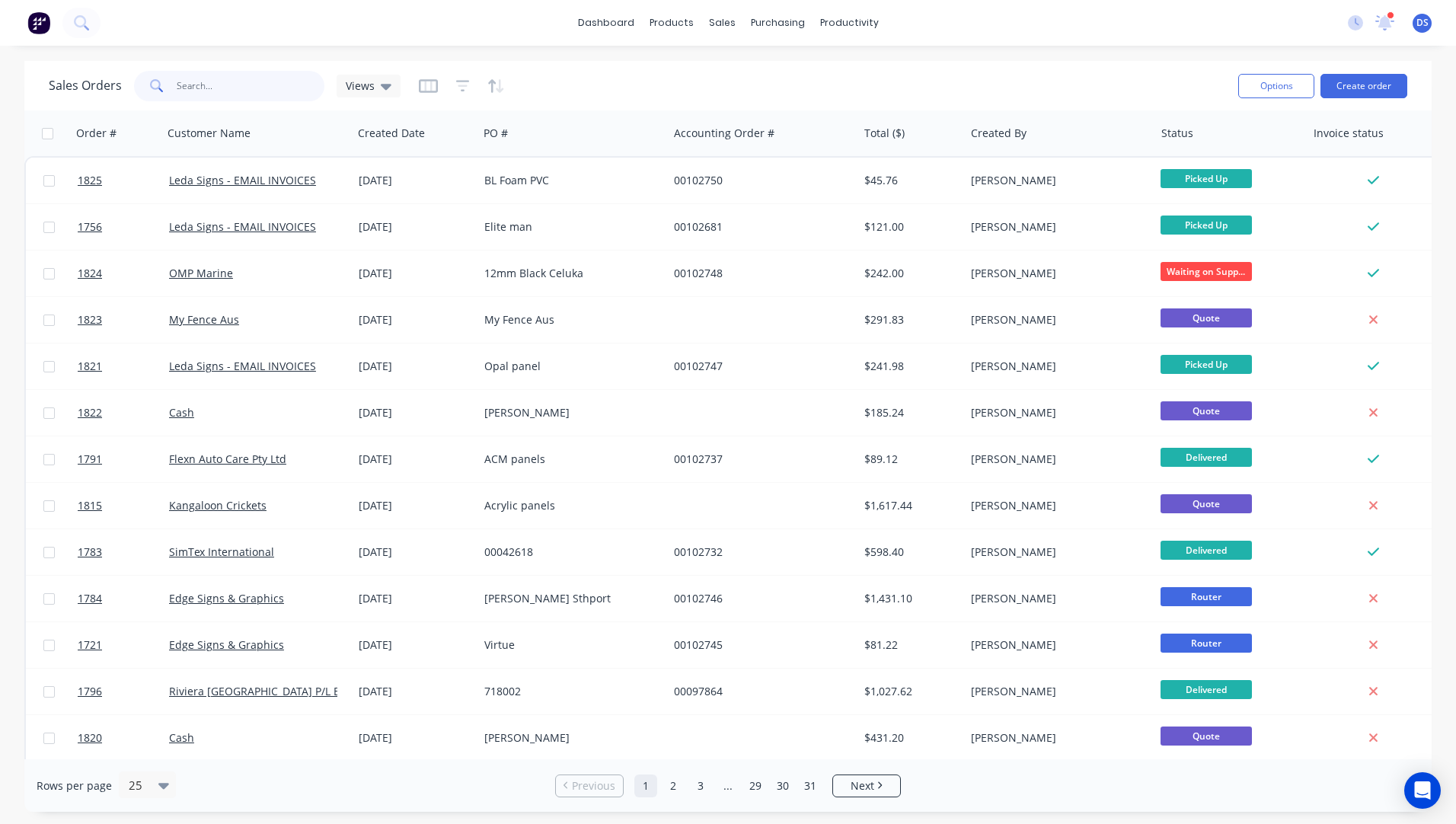
click at [249, 93] on input "text" at bounding box center [250, 86] width 149 height 31
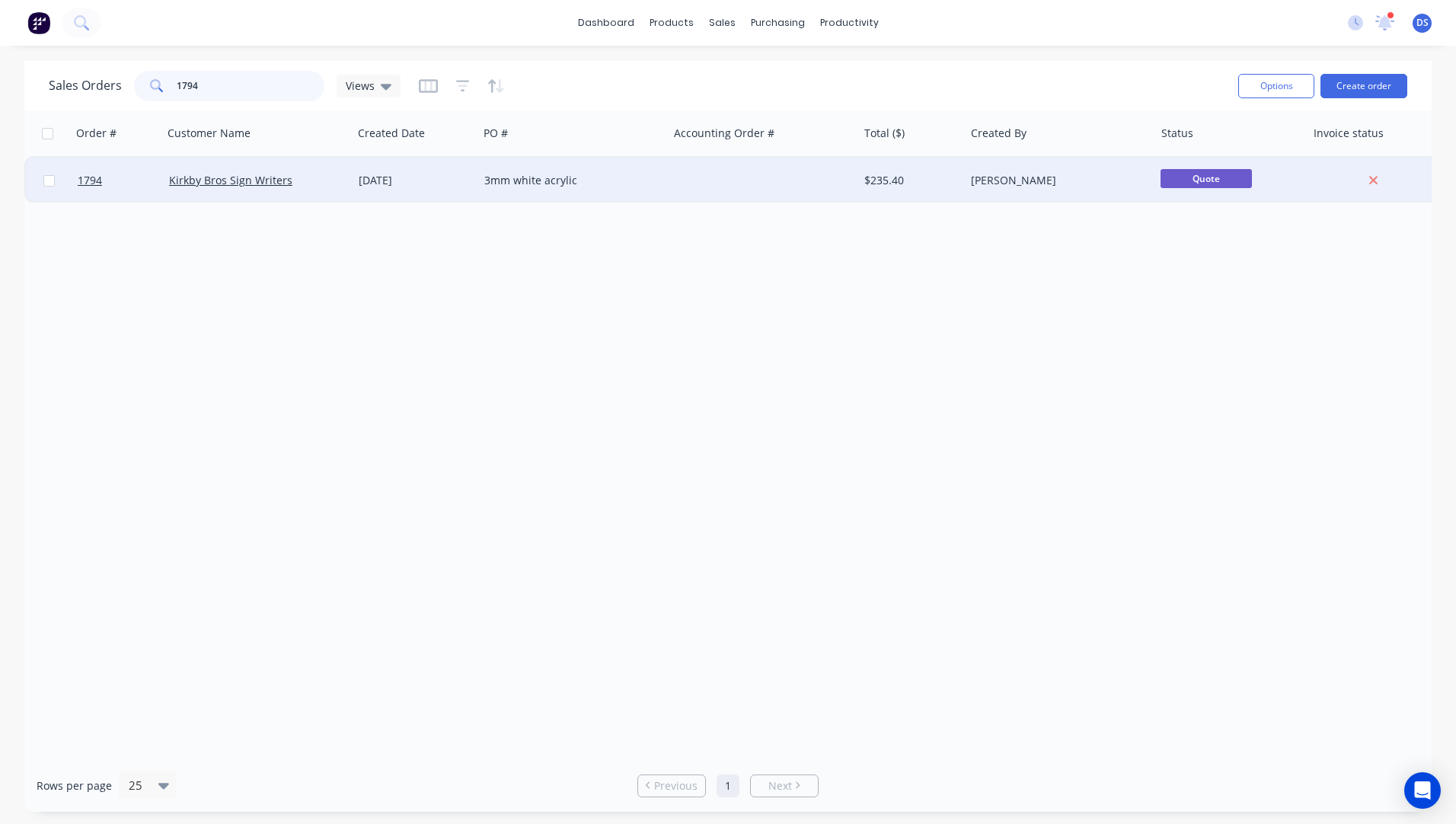
type input "1794"
click at [485, 188] on div "3mm white acrylic" at bounding box center [573, 181] width 190 height 46
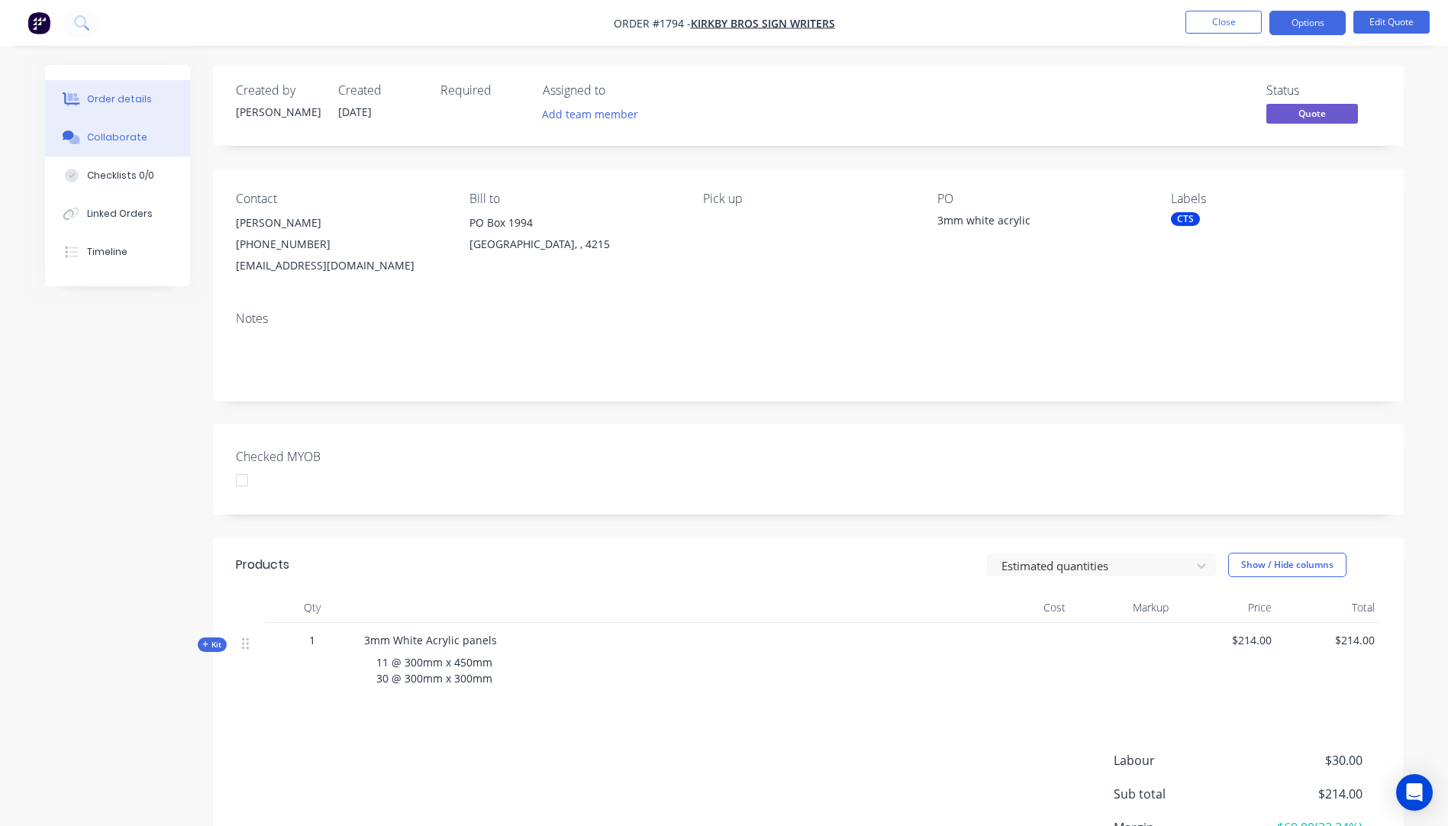
click at [98, 134] on div "Collaborate" at bounding box center [117, 137] width 60 height 14
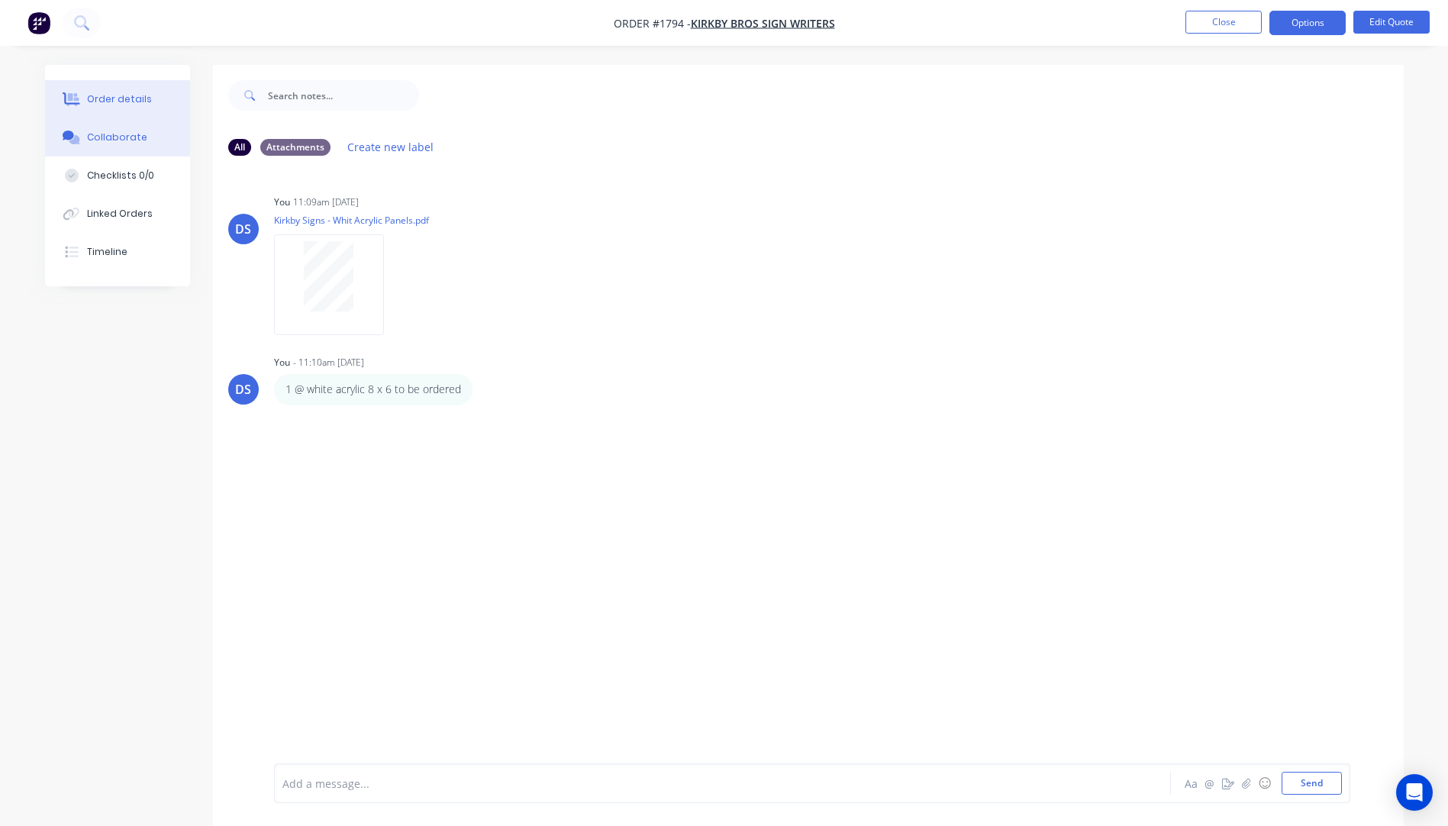
click at [121, 102] on div "Order details" at bounding box center [119, 99] width 65 height 14
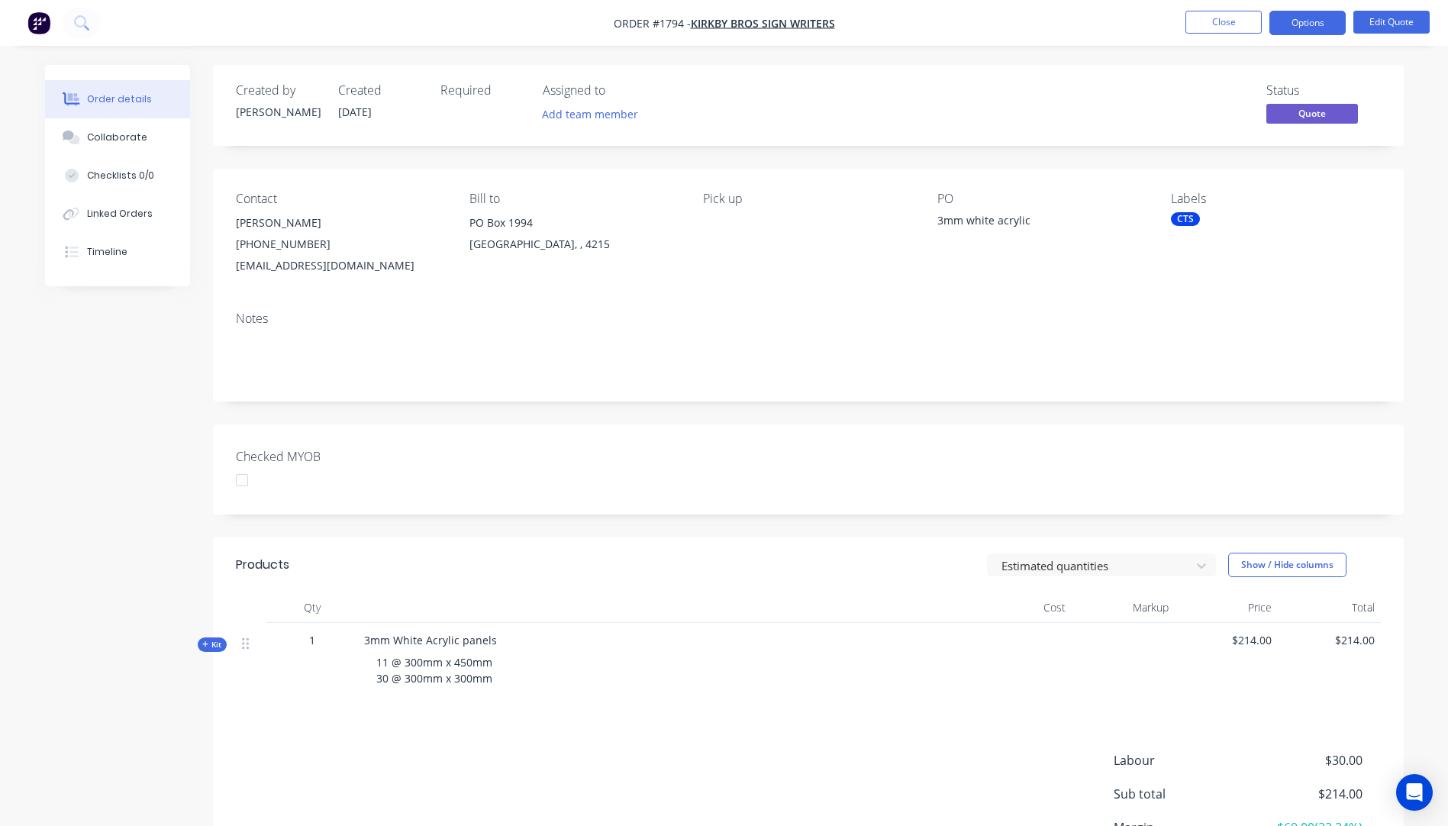
click at [1183, 221] on div "CTS" at bounding box center [1185, 219] width 29 height 14
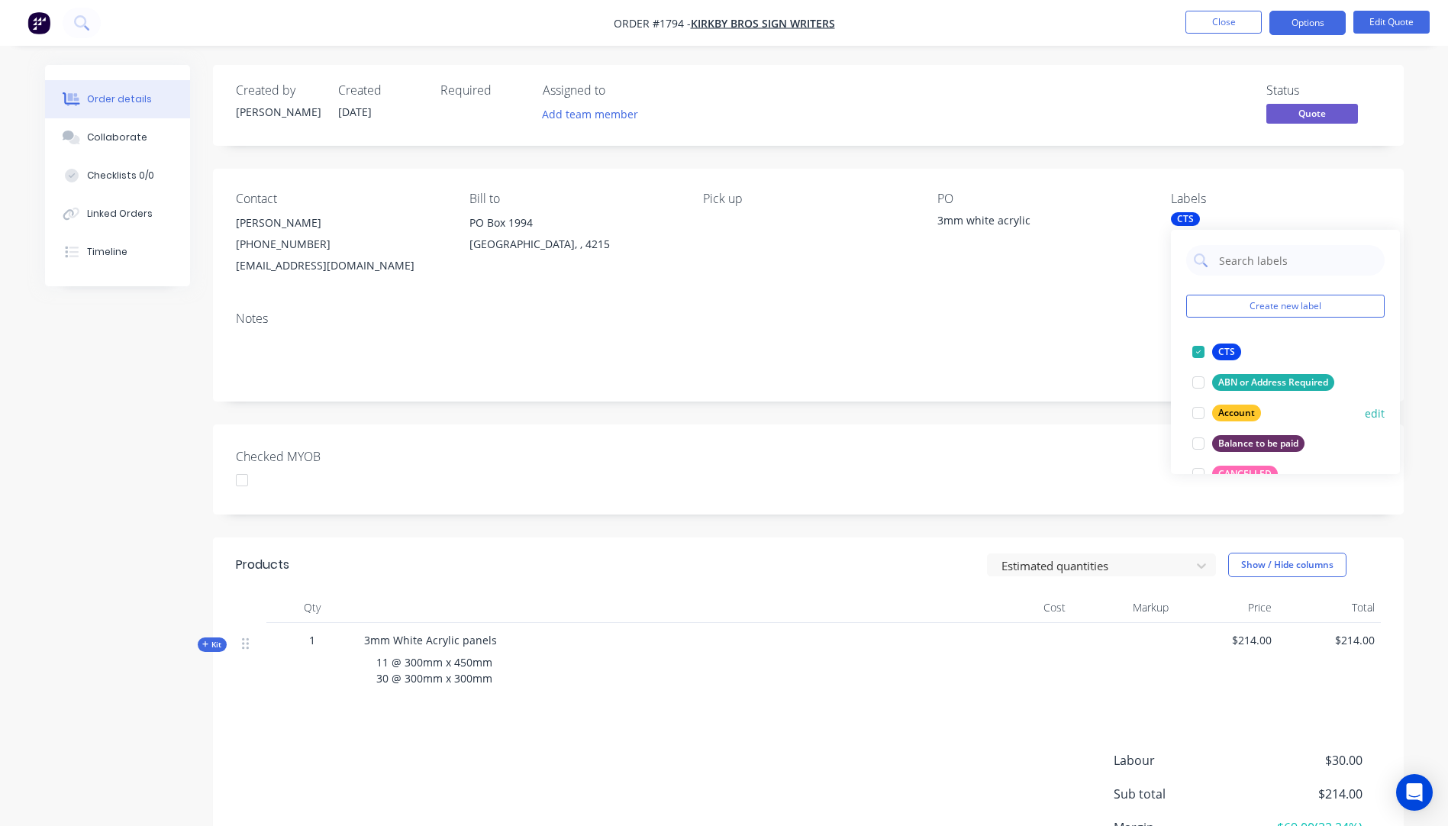
click at [1219, 416] on div "Account" at bounding box center [1236, 412] width 49 height 17
click at [1134, 330] on div "Notes" at bounding box center [808, 350] width 1190 height 102
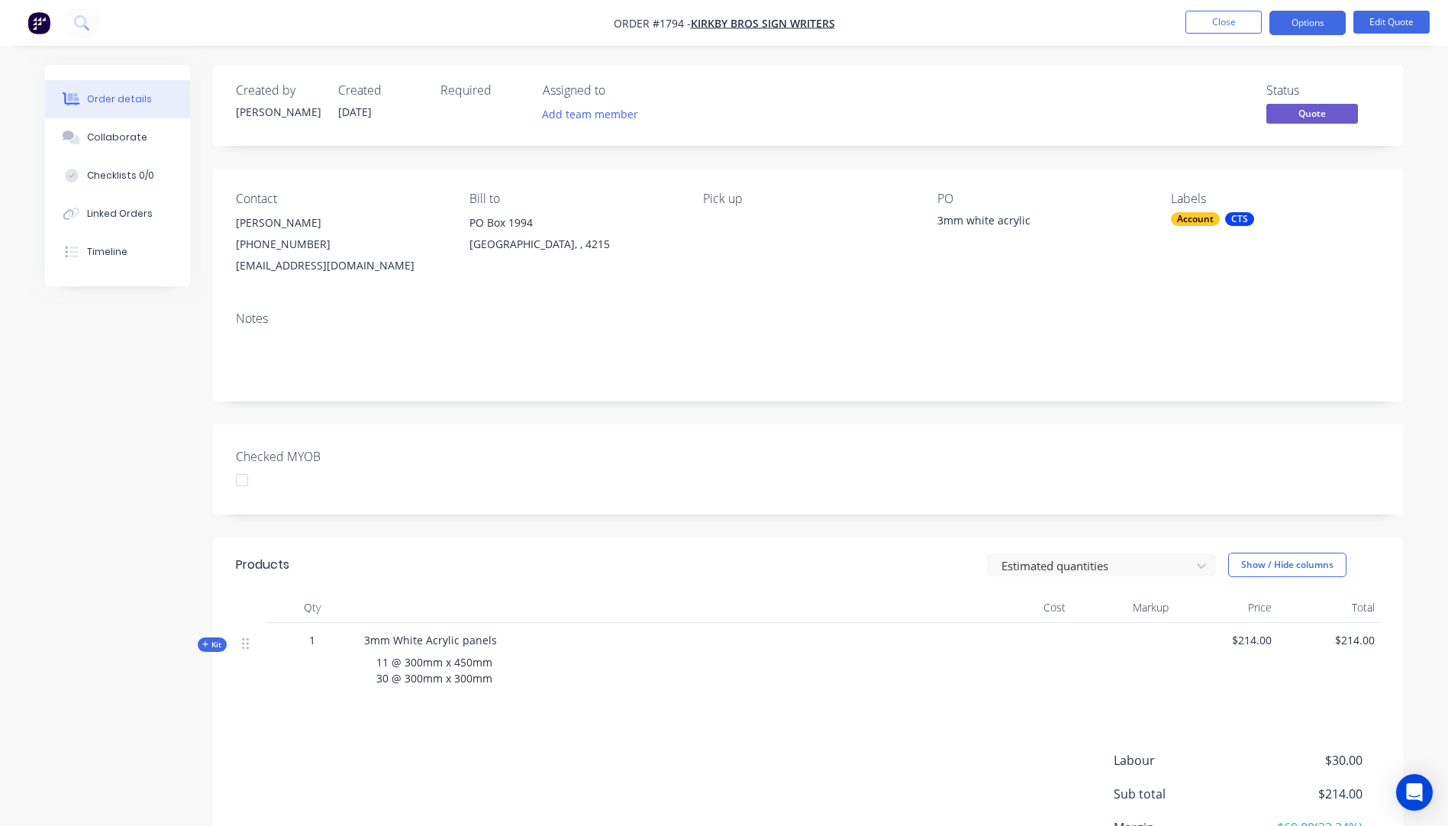
click at [206, 641] on icon "button" at bounding box center [205, 644] width 7 height 8
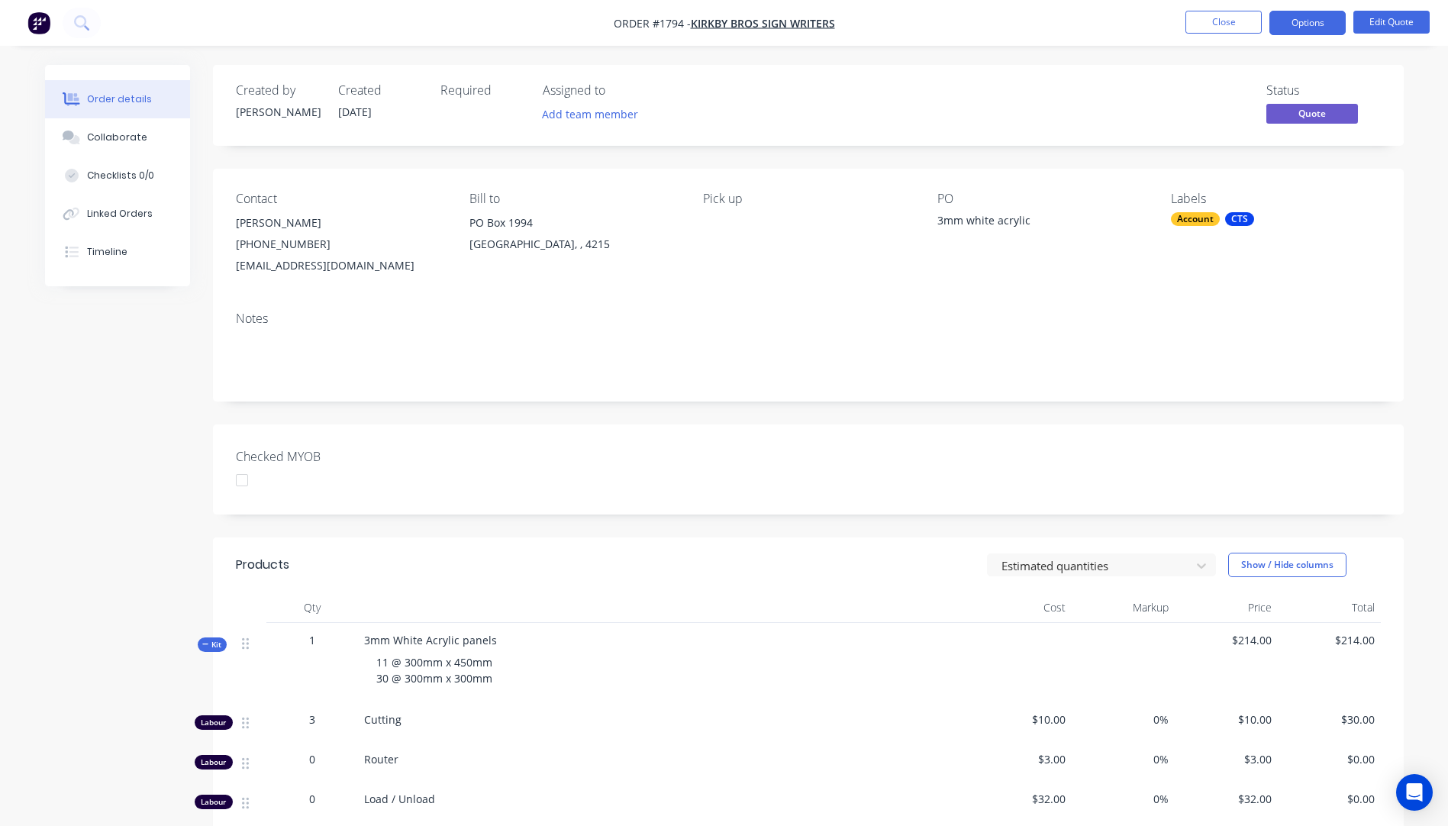
scroll to position [461, 0]
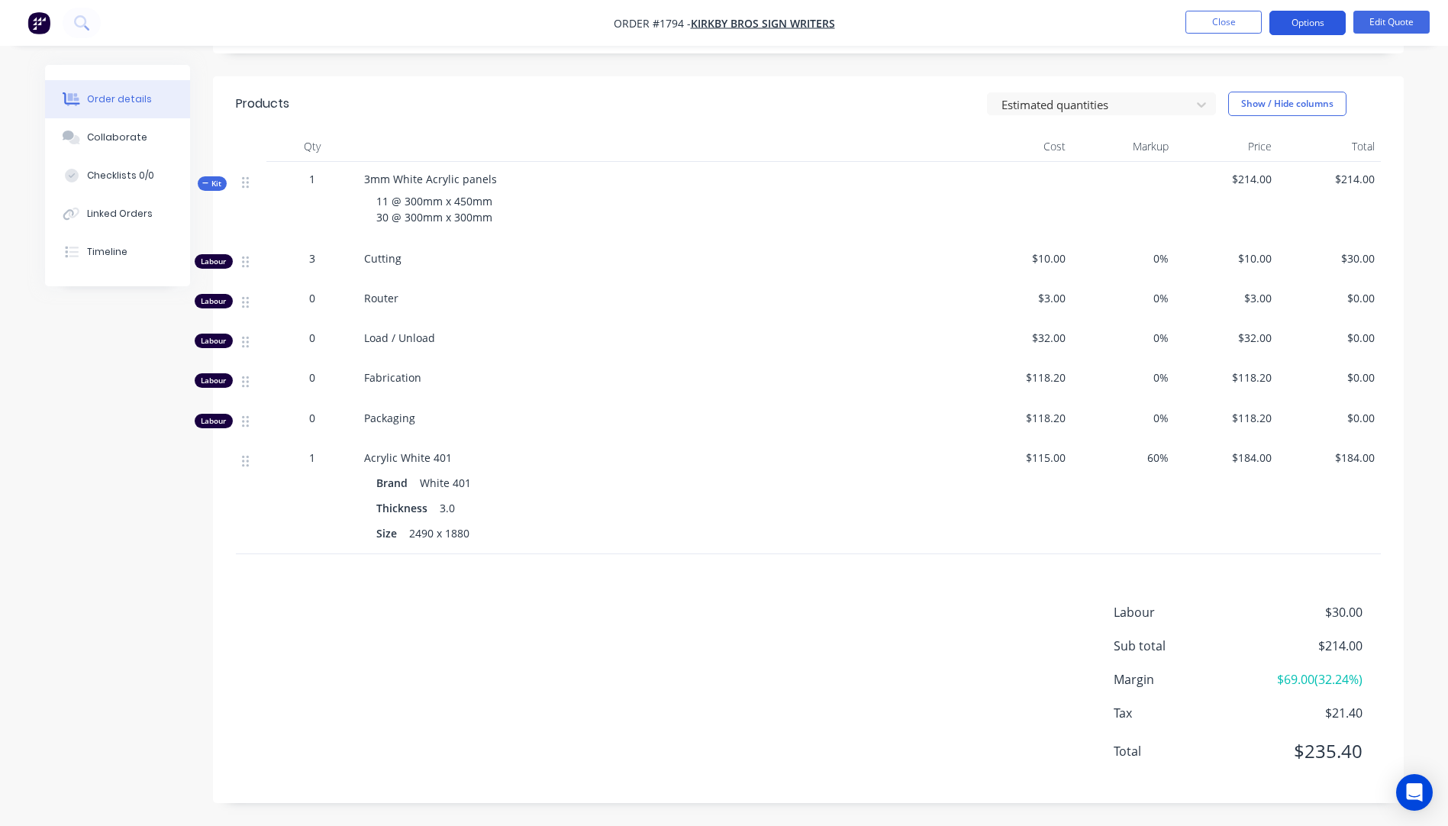
click at [1290, 23] on button "Options" at bounding box center [1307, 23] width 76 height 24
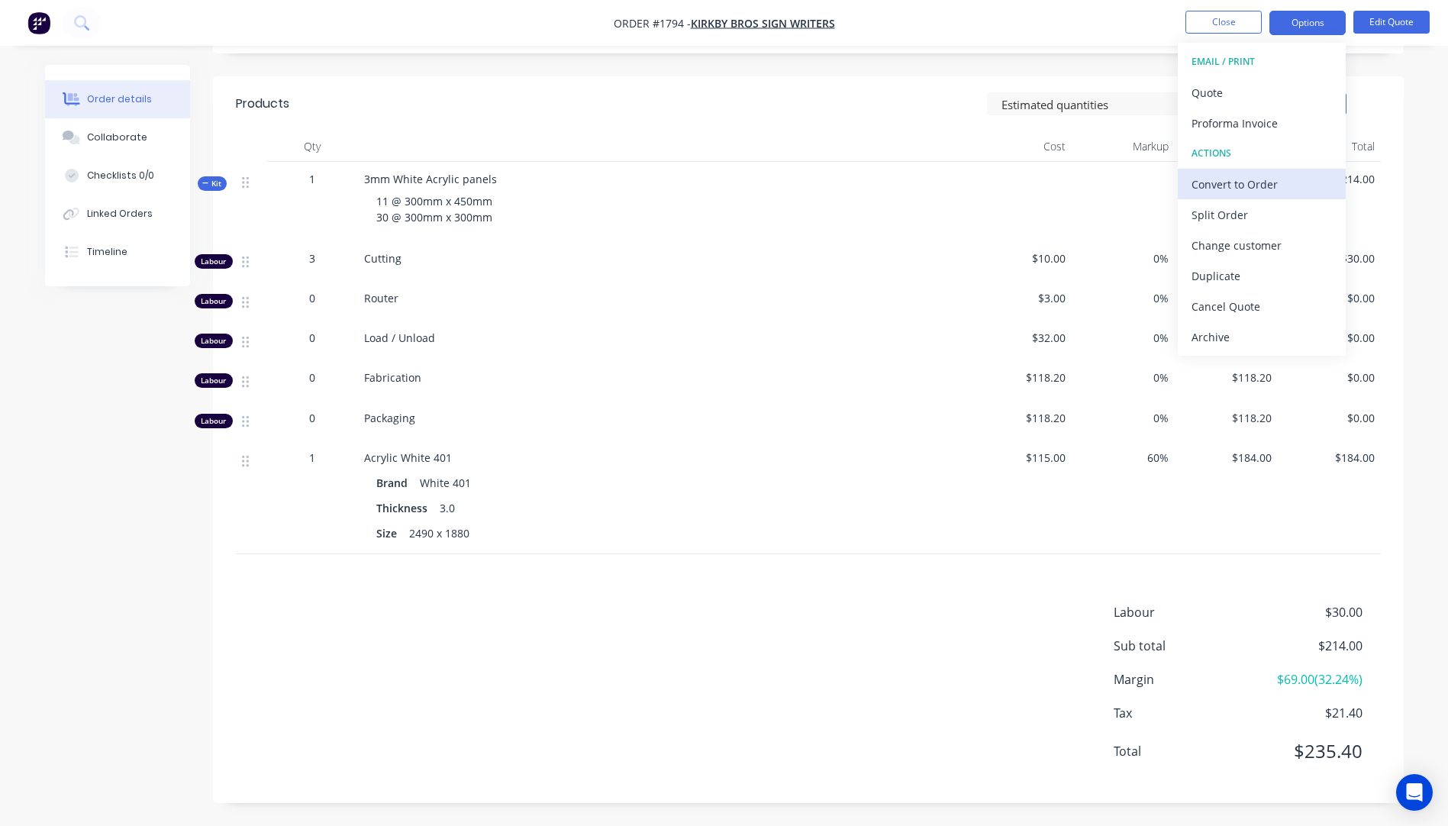
click at [1242, 187] on div "Convert to Order" at bounding box center [1261, 184] width 140 height 22
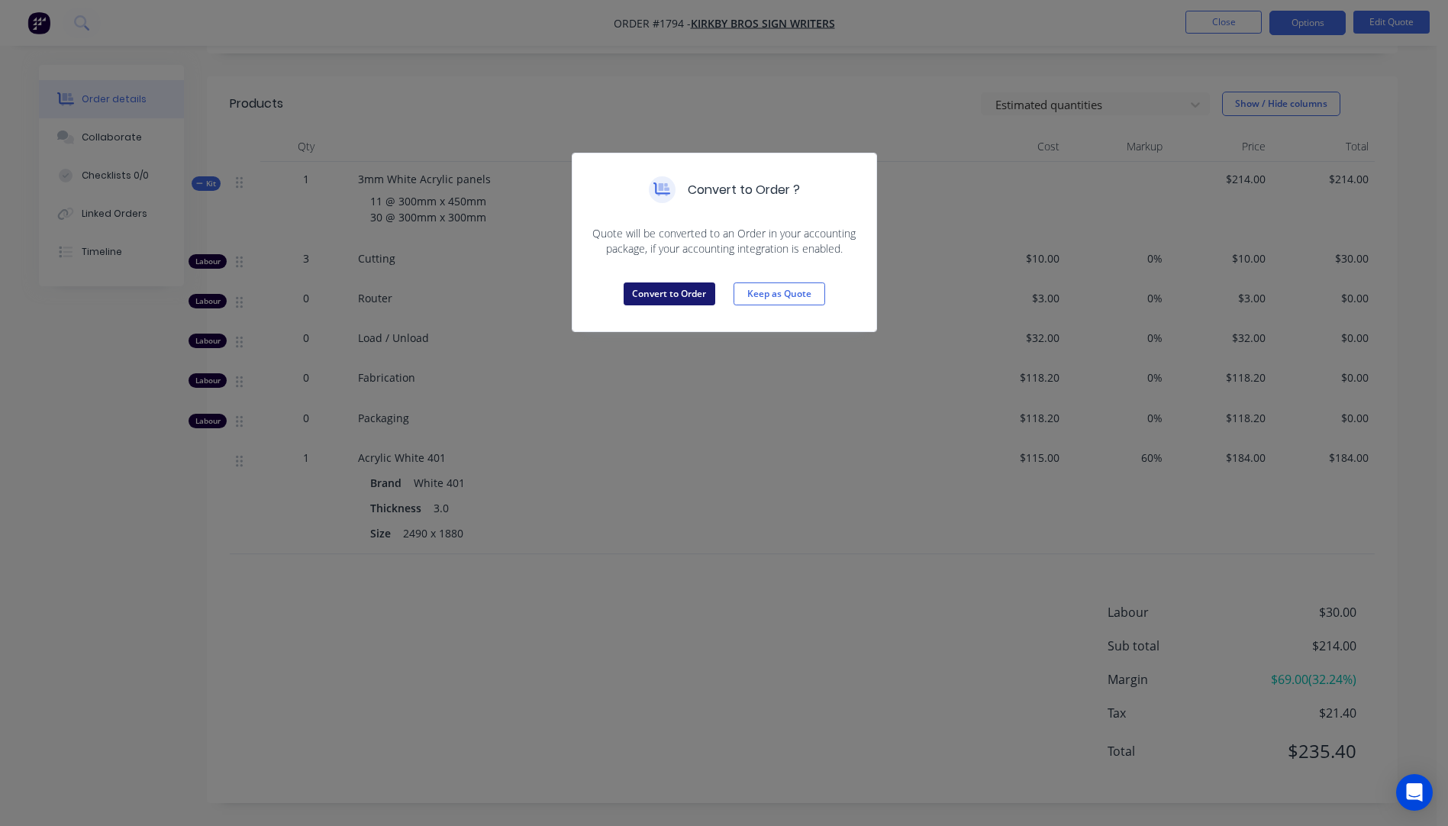
click at [675, 292] on button "Convert to Order" at bounding box center [669, 293] width 92 height 23
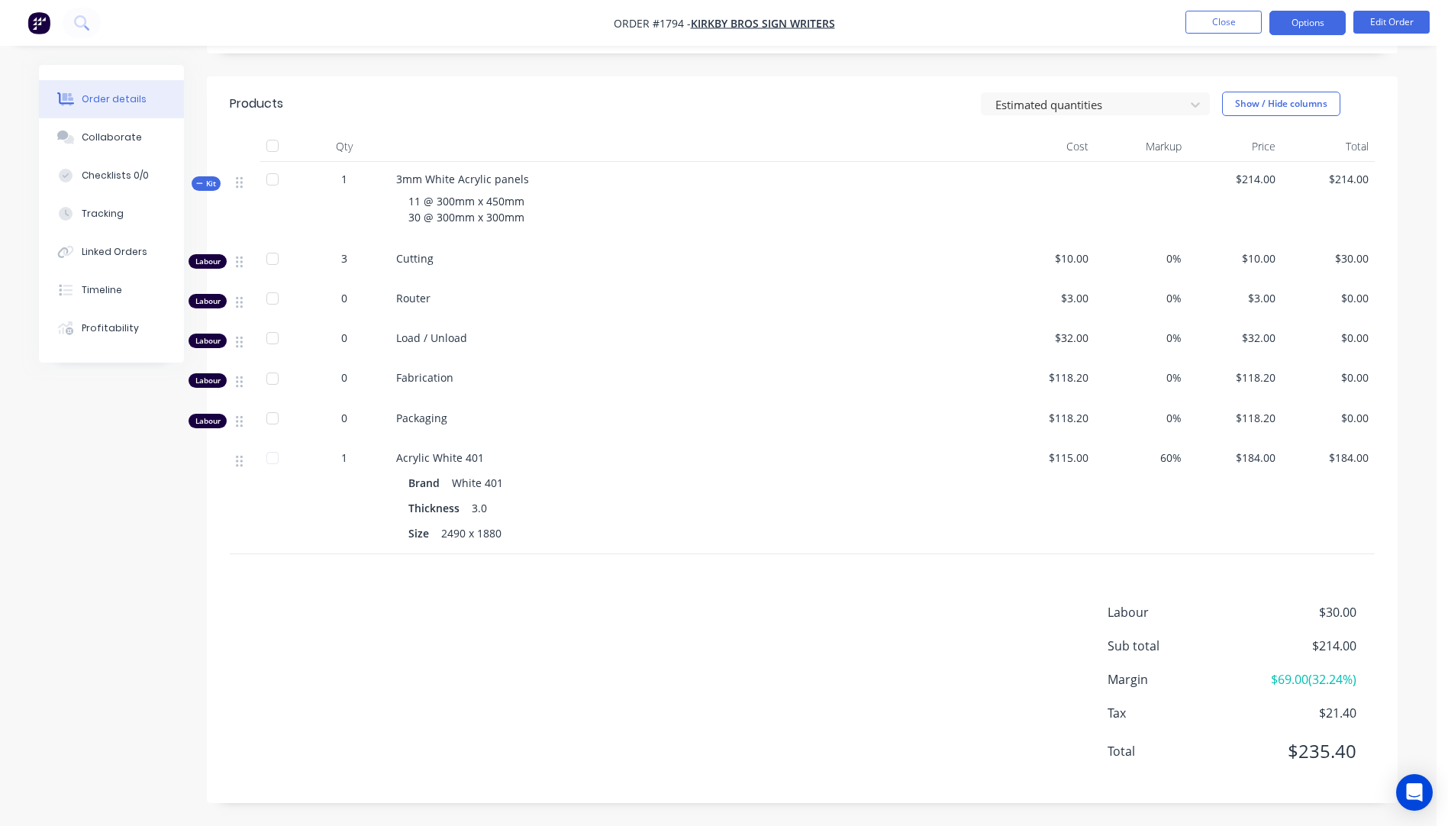
click at [1286, 28] on button "Options" at bounding box center [1307, 23] width 76 height 24
click at [926, 285] on div "Router" at bounding box center [695, 301] width 611 height 40
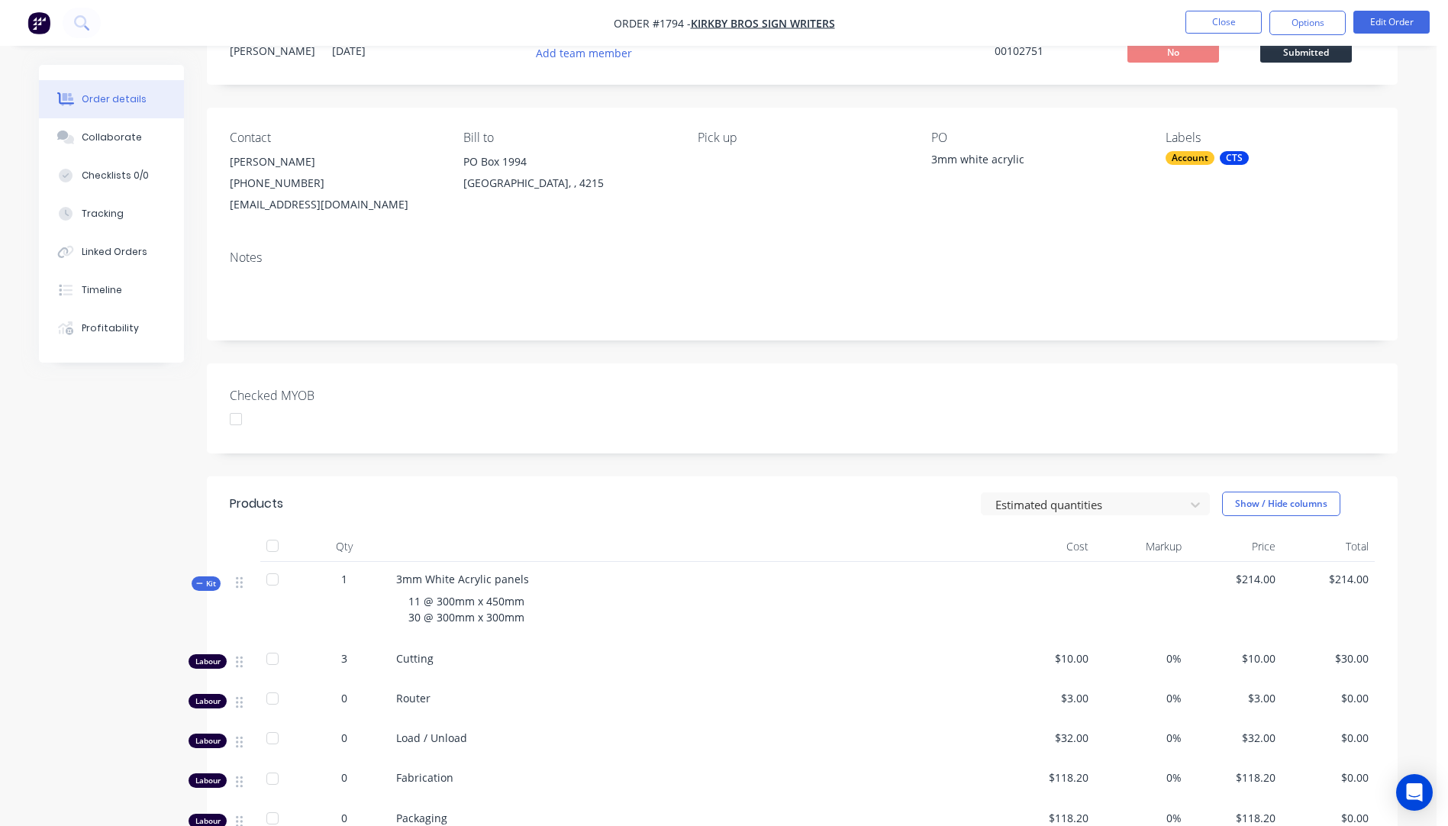
scroll to position [0, 0]
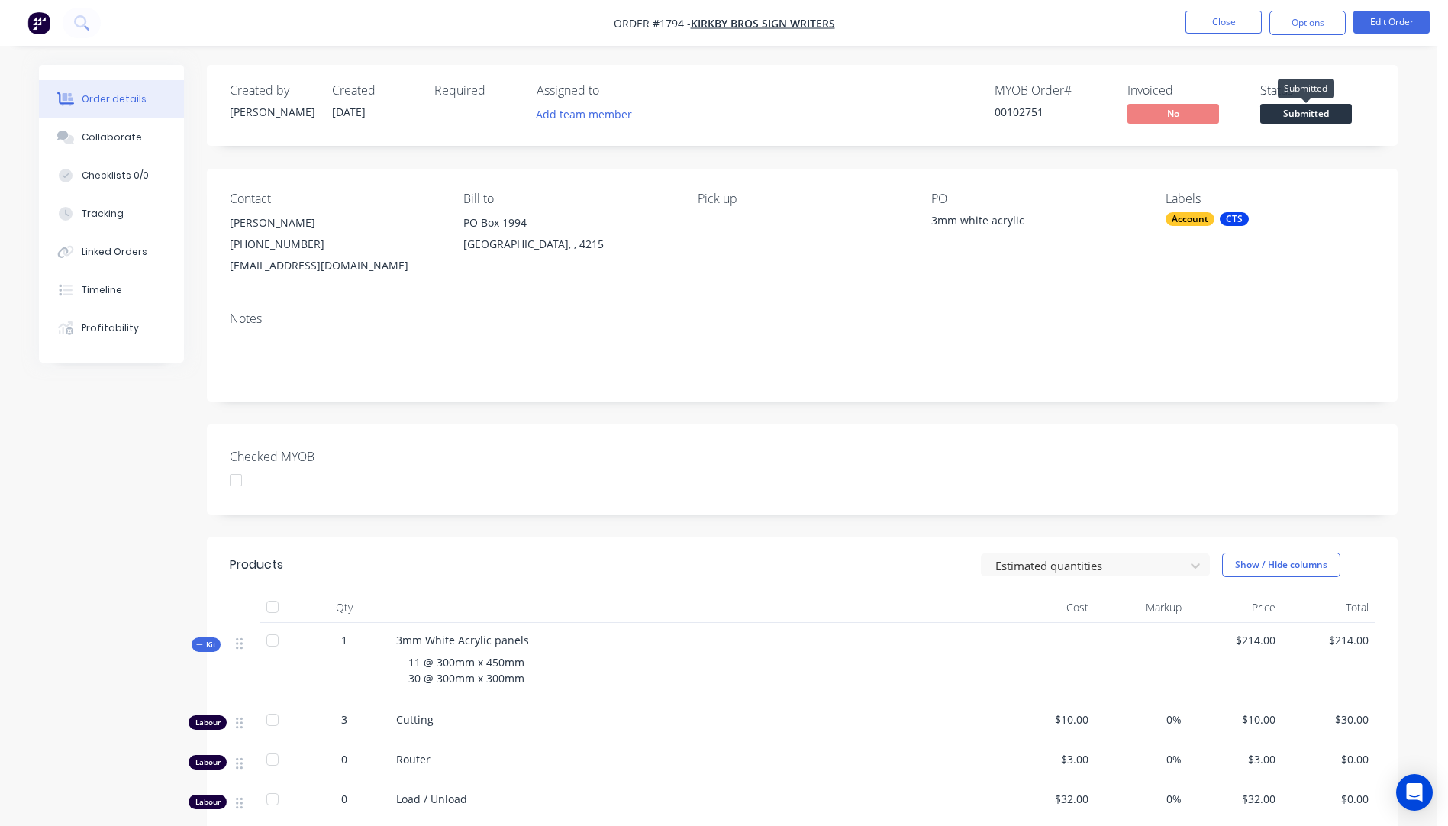
click at [1292, 112] on span "Submitted" at bounding box center [1306, 113] width 92 height 19
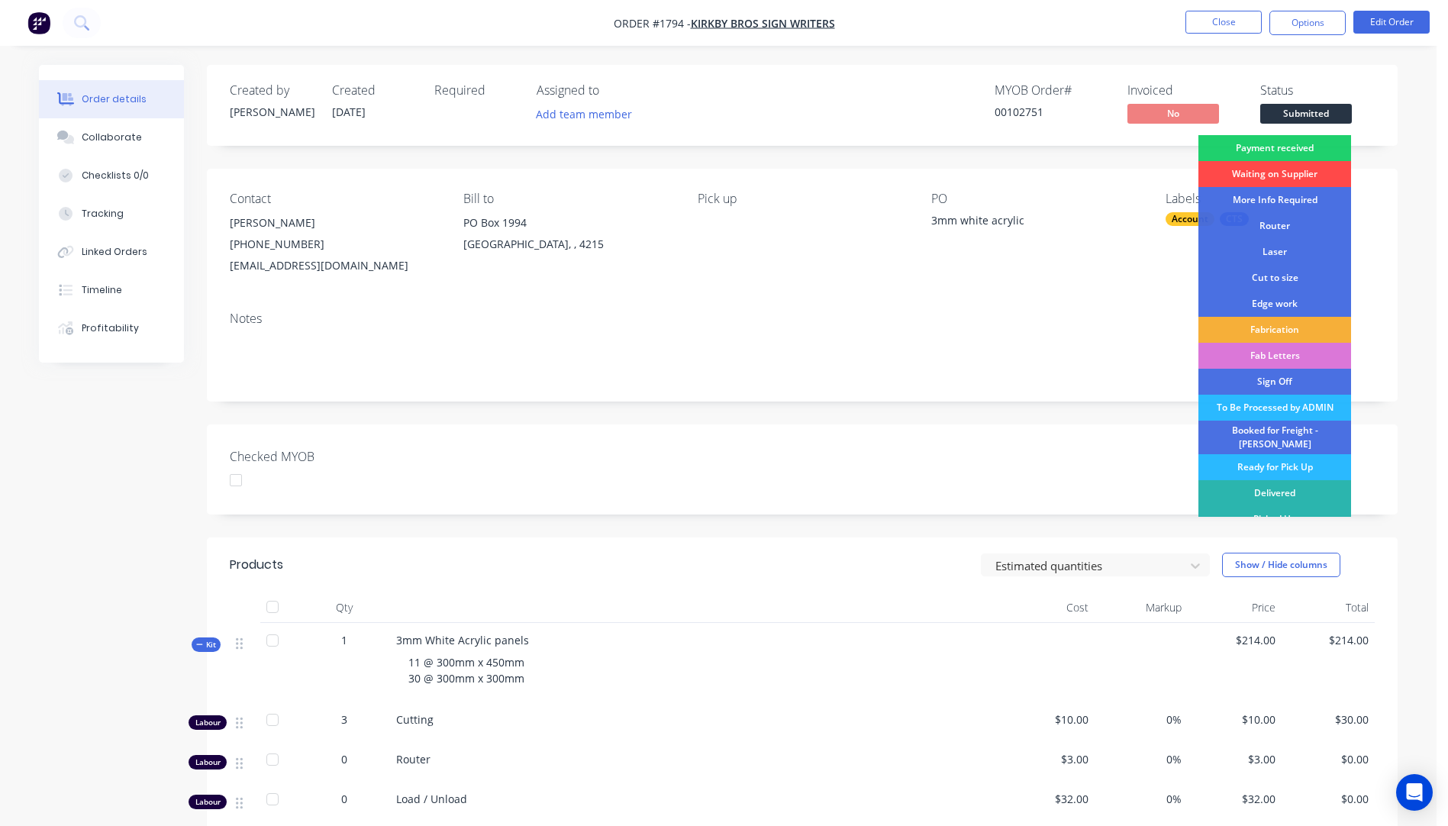
click at [1271, 169] on div "Waiting on Supplier" at bounding box center [1274, 174] width 153 height 26
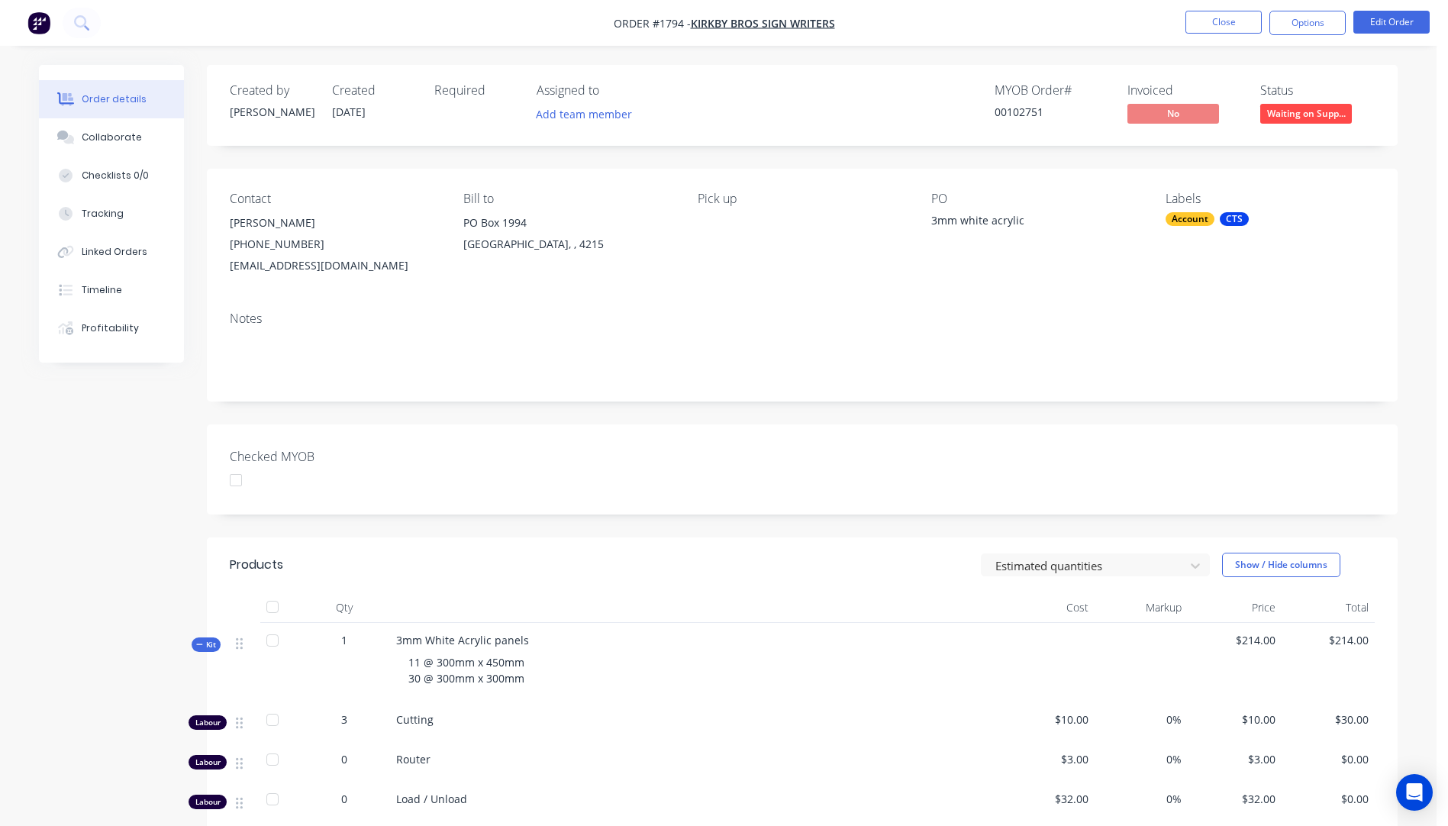
click at [1297, 249] on div "Labels Account CTS" at bounding box center [1269, 234] width 209 height 85
click at [1226, 24] on button "Close" at bounding box center [1223, 22] width 76 height 23
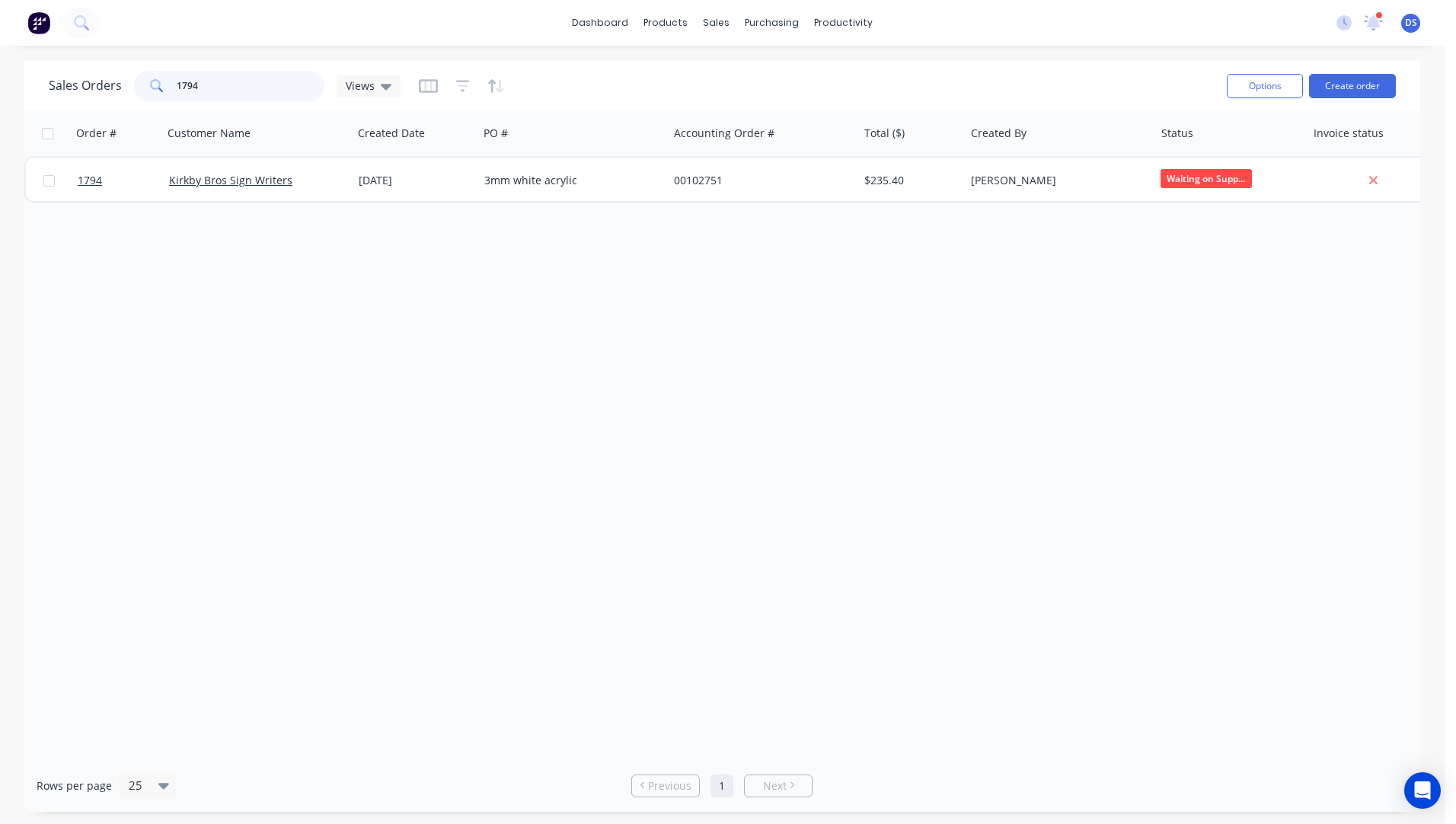
drag, startPoint x: 213, startPoint y: 89, endPoint x: 135, endPoint y: 95, distance: 78.2
click at [135, 95] on div "1794" at bounding box center [229, 86] width 191 height 31
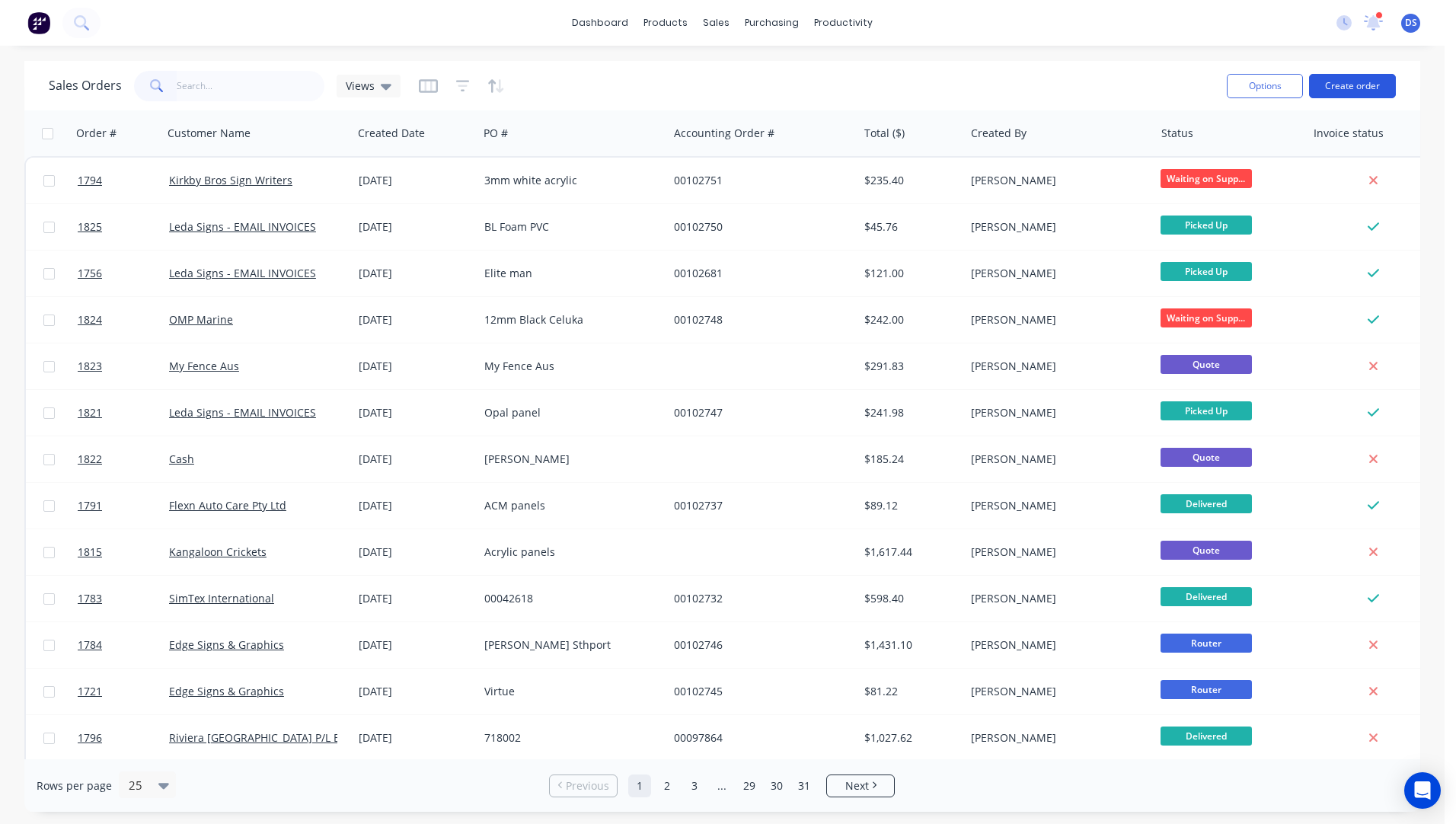
click at [1351, 92] on button "Create order" at bounding box center [1352, 86] width 87 height 24
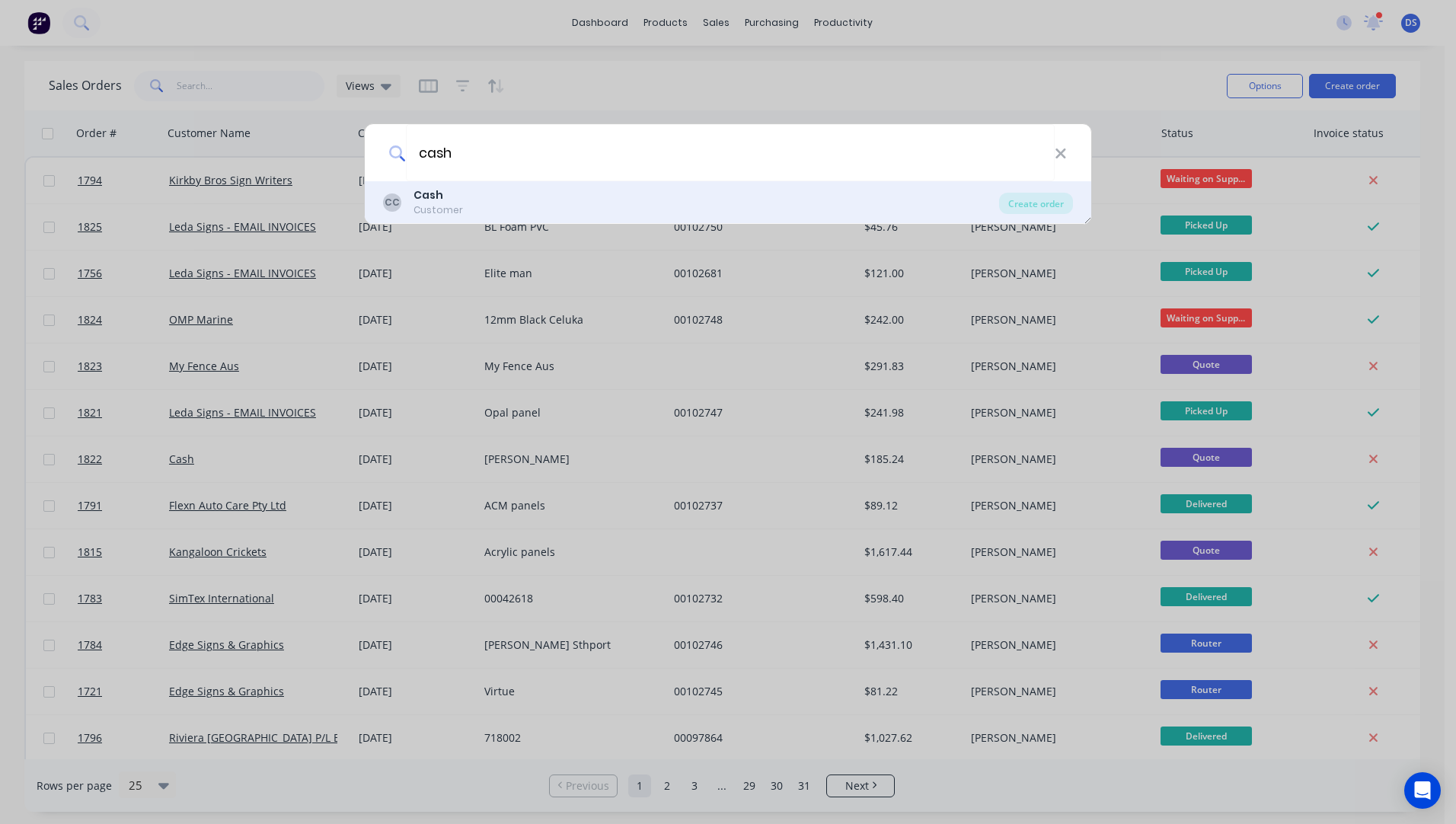
type input "cash"
click at [436, 193] on b "Cash" at bounding box center [428, 195] width 30 height 15
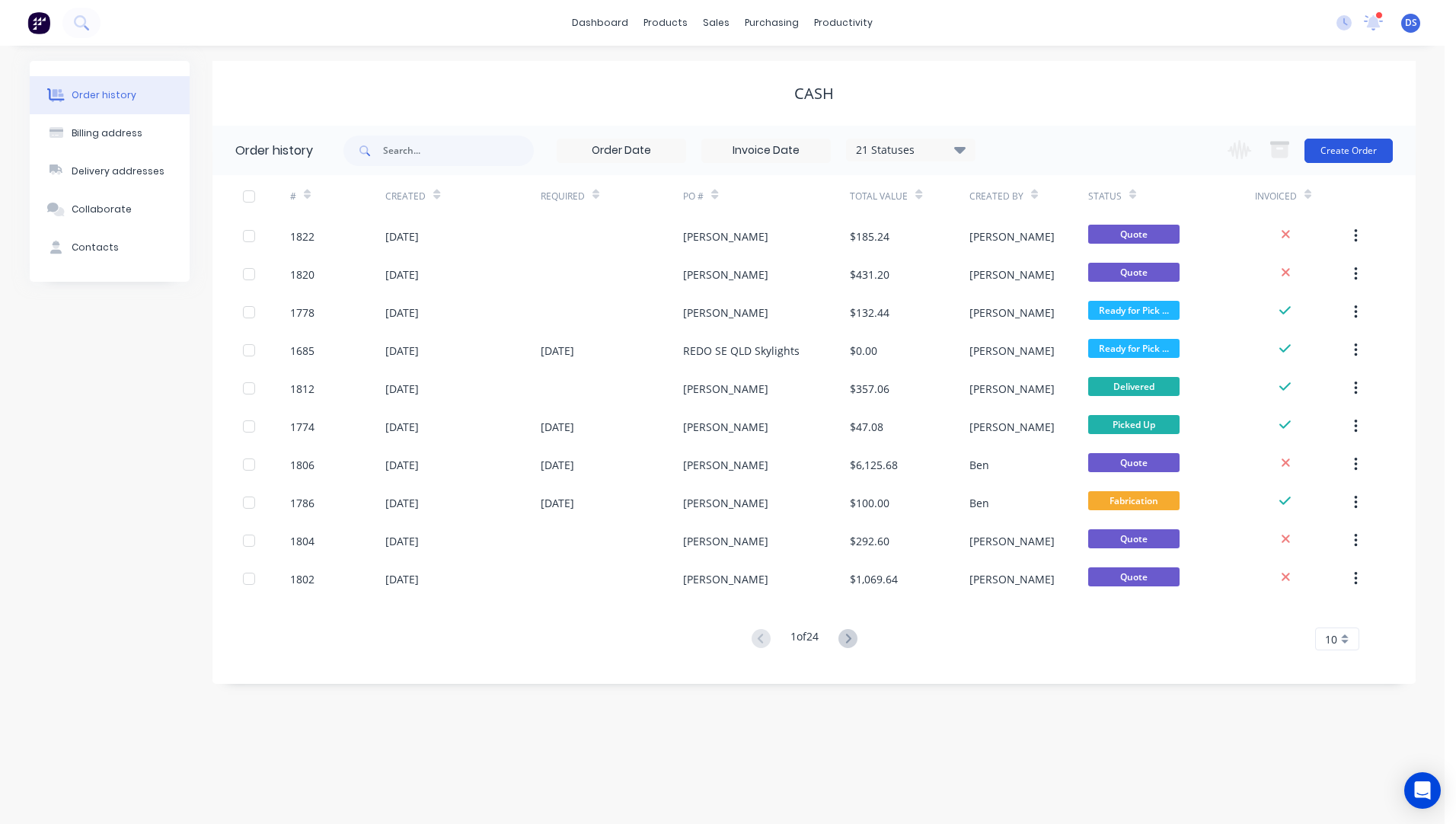
click at [1346, 151] on button "Create Order" at bounding box center [1348, 151] width 89 height 24
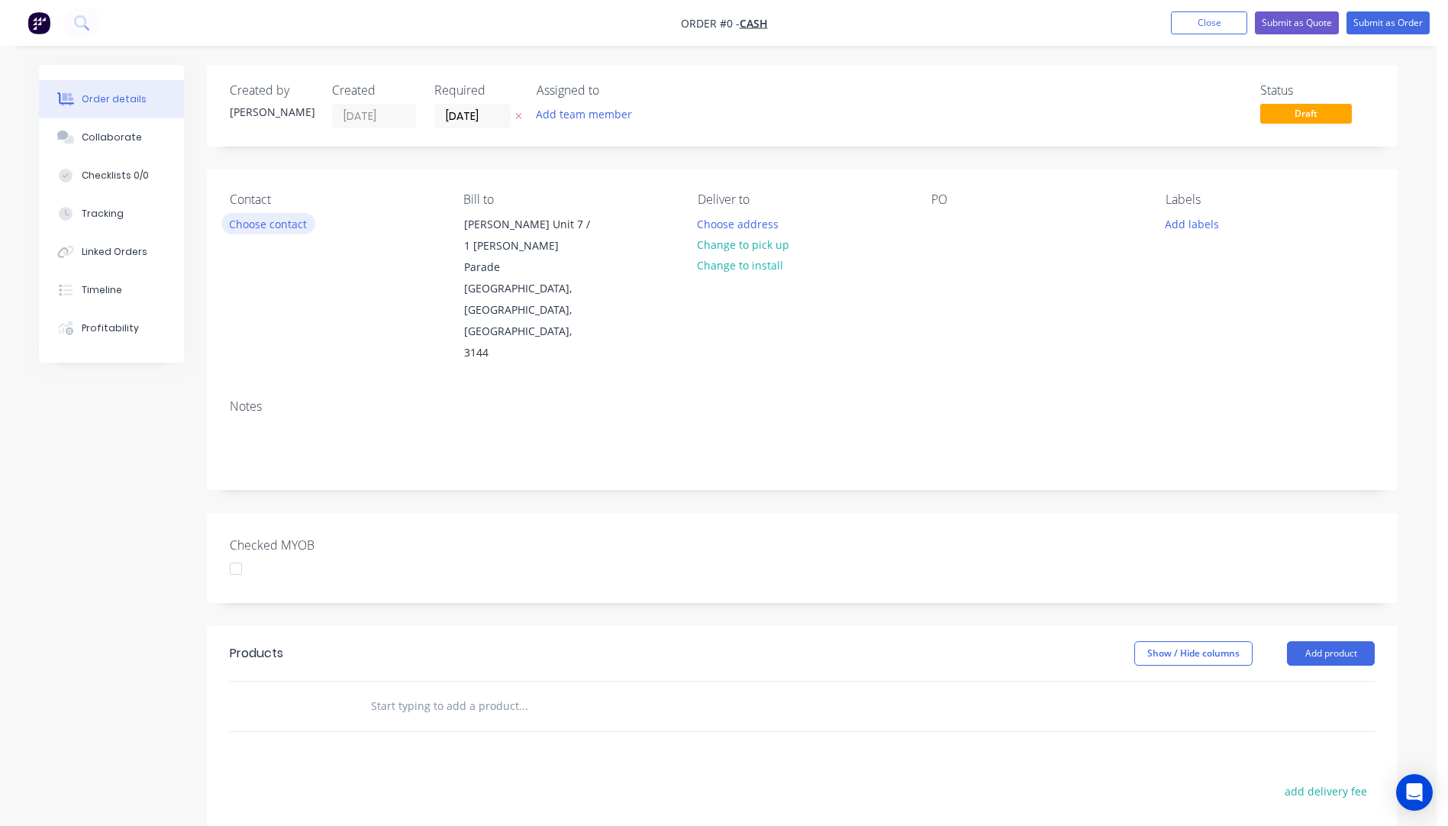
click at [250, 229] on button "Choose contact" at bounding box center [268, 223] width 94 height 21
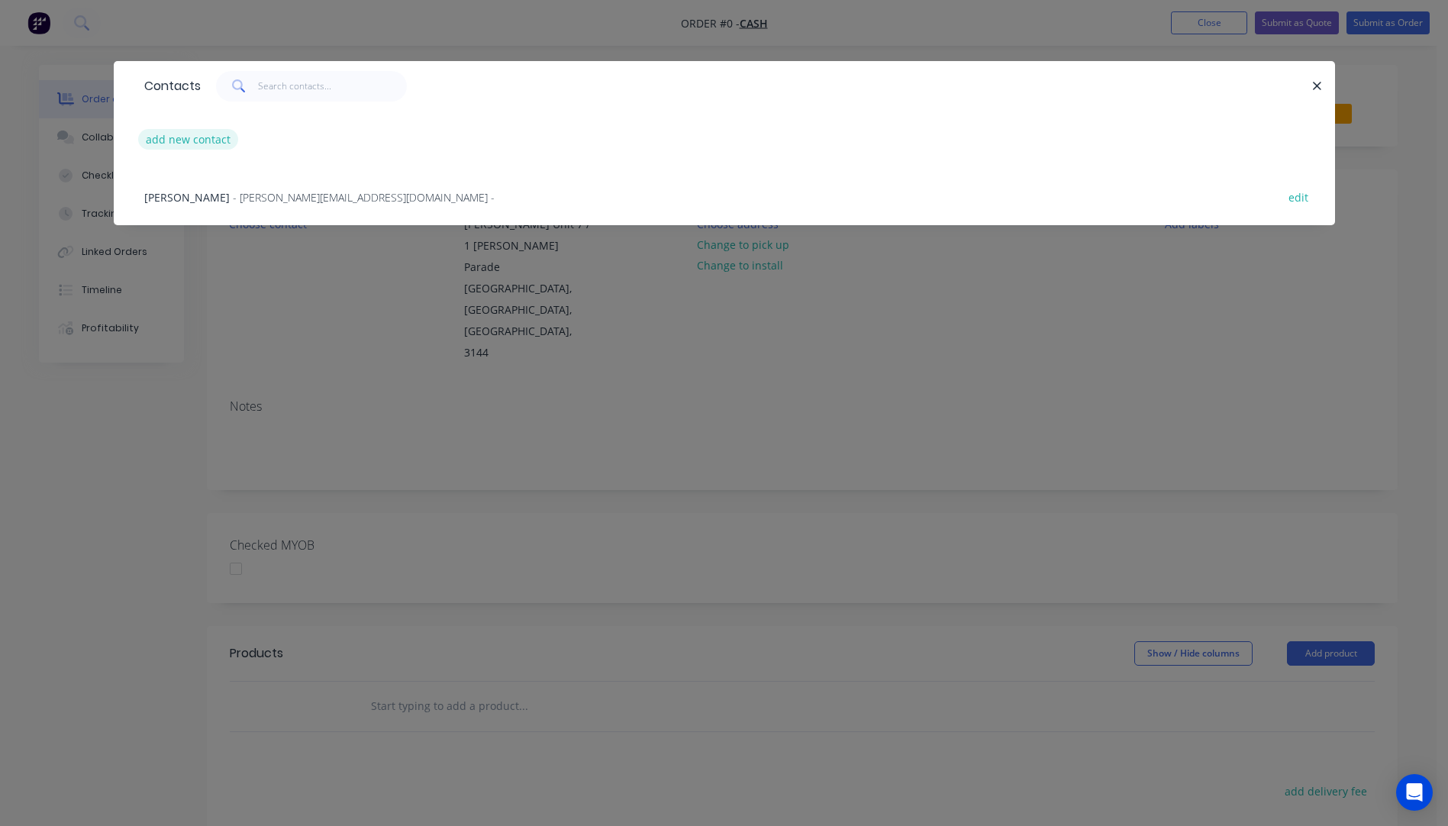
click at [190, 143] on button "add new contact" at bounding box center [188, 139] width 101 height 21
select select "AU"
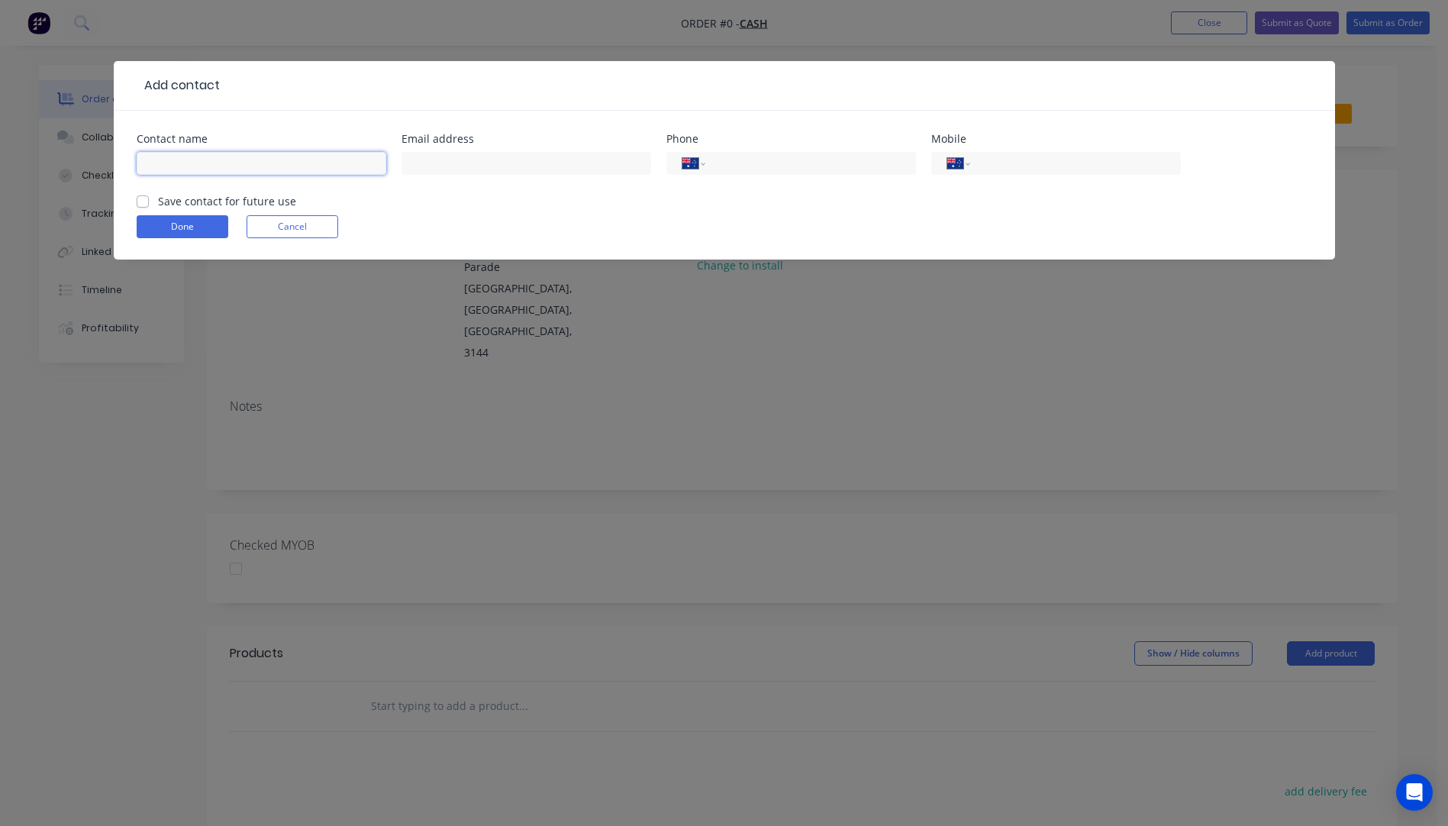
click at [186, 156] on input "text" at bounding box center [262, 163] width 250 height 23
type input "[PERSON_NAME]"
type input "0407 690 441"
click at [163, 225] on button "Done" at bounding box center [183, 226] width 92 height 23
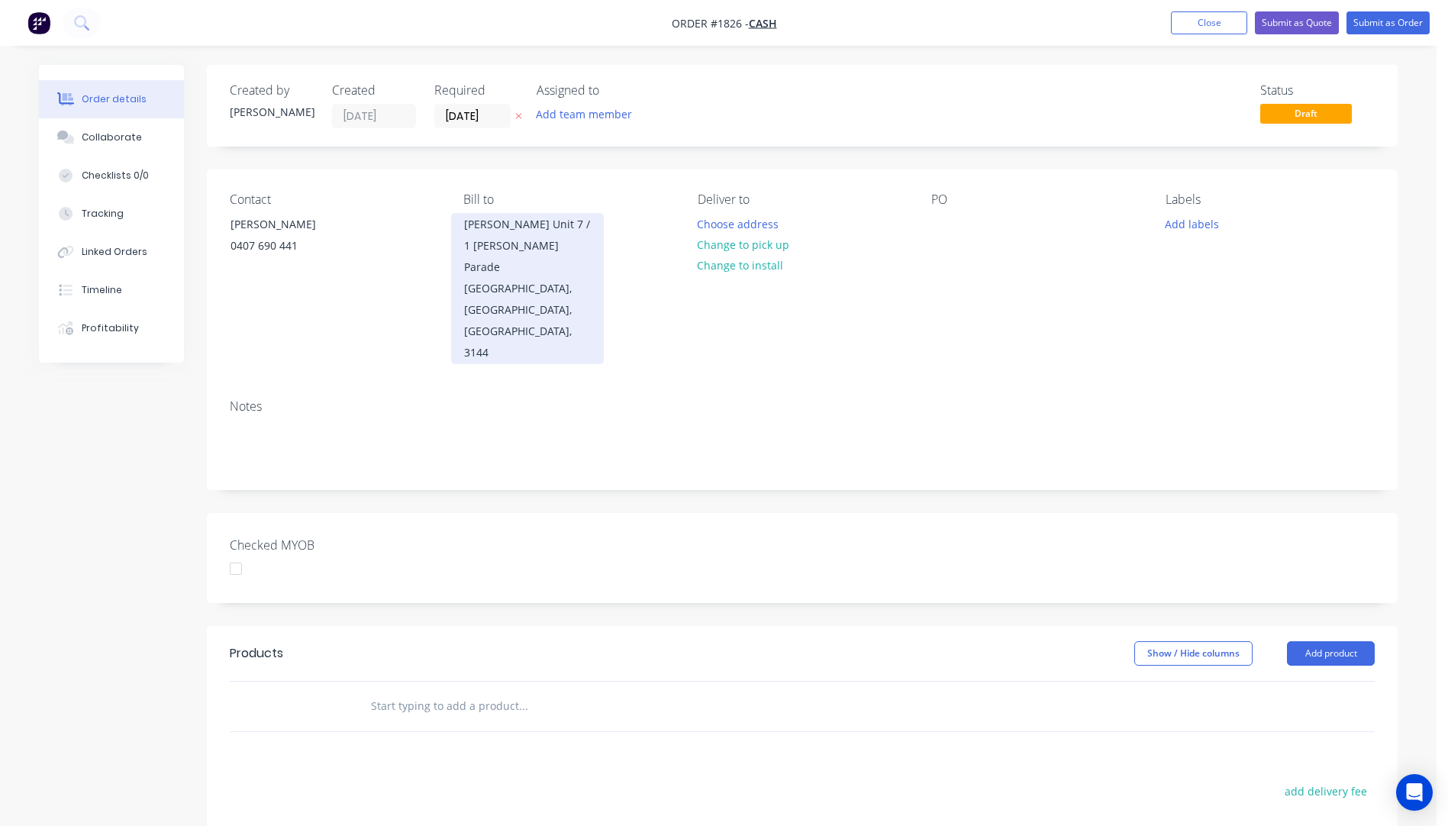
click at [520, 278] on div "Malvern, Victoria, Australia, 3144" at bounding box center [527, 320] width 127 height 85
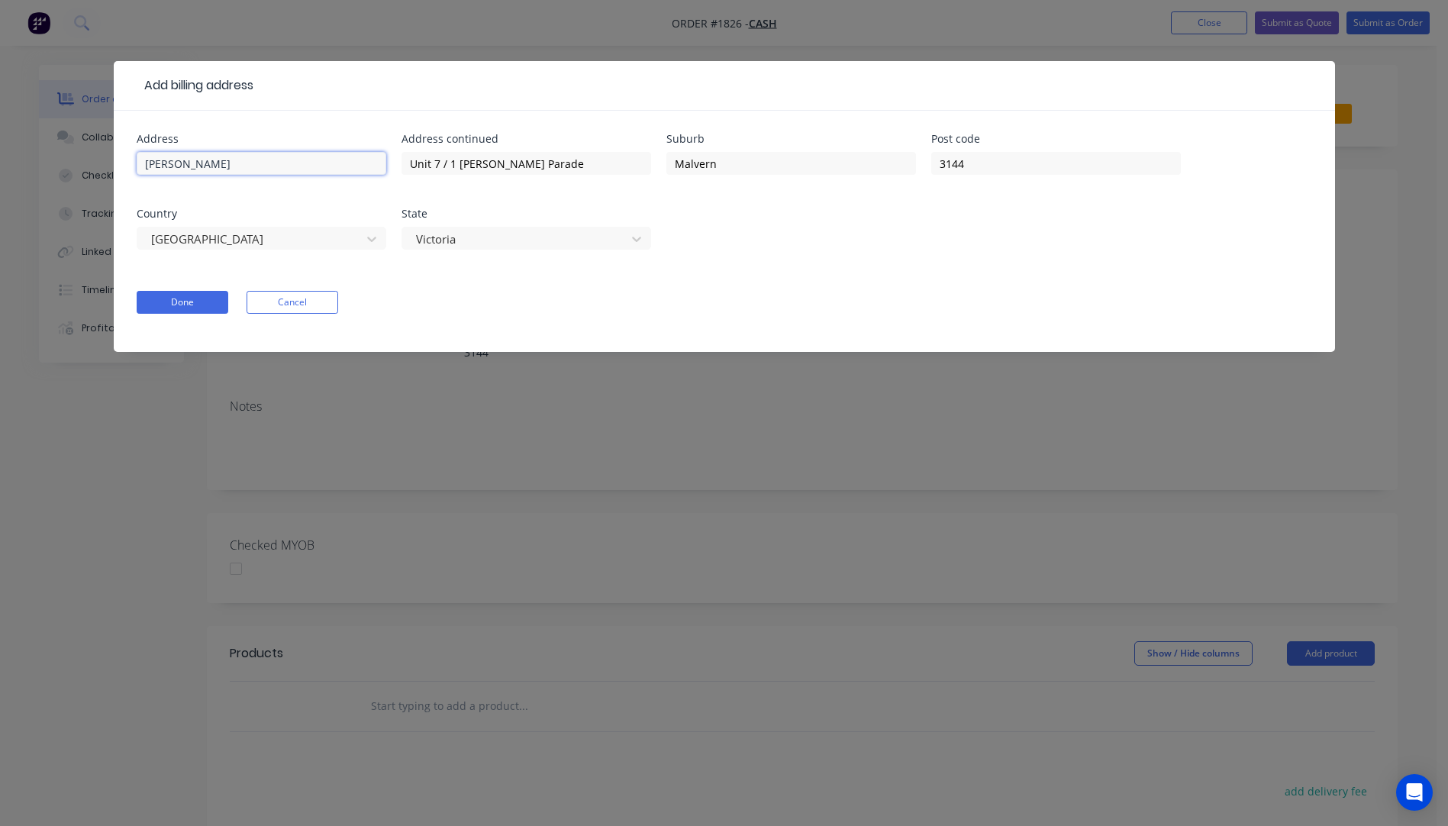
drag, startPoint x: 289, startPoint y: 163, endPoint x: 89, endPoint y: 177, distance: 200.5
click at [89, 177] on div "Add billing address Address Lionel Krongold Address continued Unit 7 / 1 Milton…" at bounding box center [724, 413] width 1448 height 826
drag, startPoint x: 534, startPoint y: 163, endPoint x: 364, endPoint y: 152, distance: 170.6
click at [364, 152] on div "Address Address continued Unit 7 / 1 Milton Parade Suburb Malvern Post code 314…" at bounding box center [724, 201] width 1175 height 134
drag, startPoint x: 770, startPoint y: 166, endPoint x: 650, endPoint y: 175, distance: 120.1
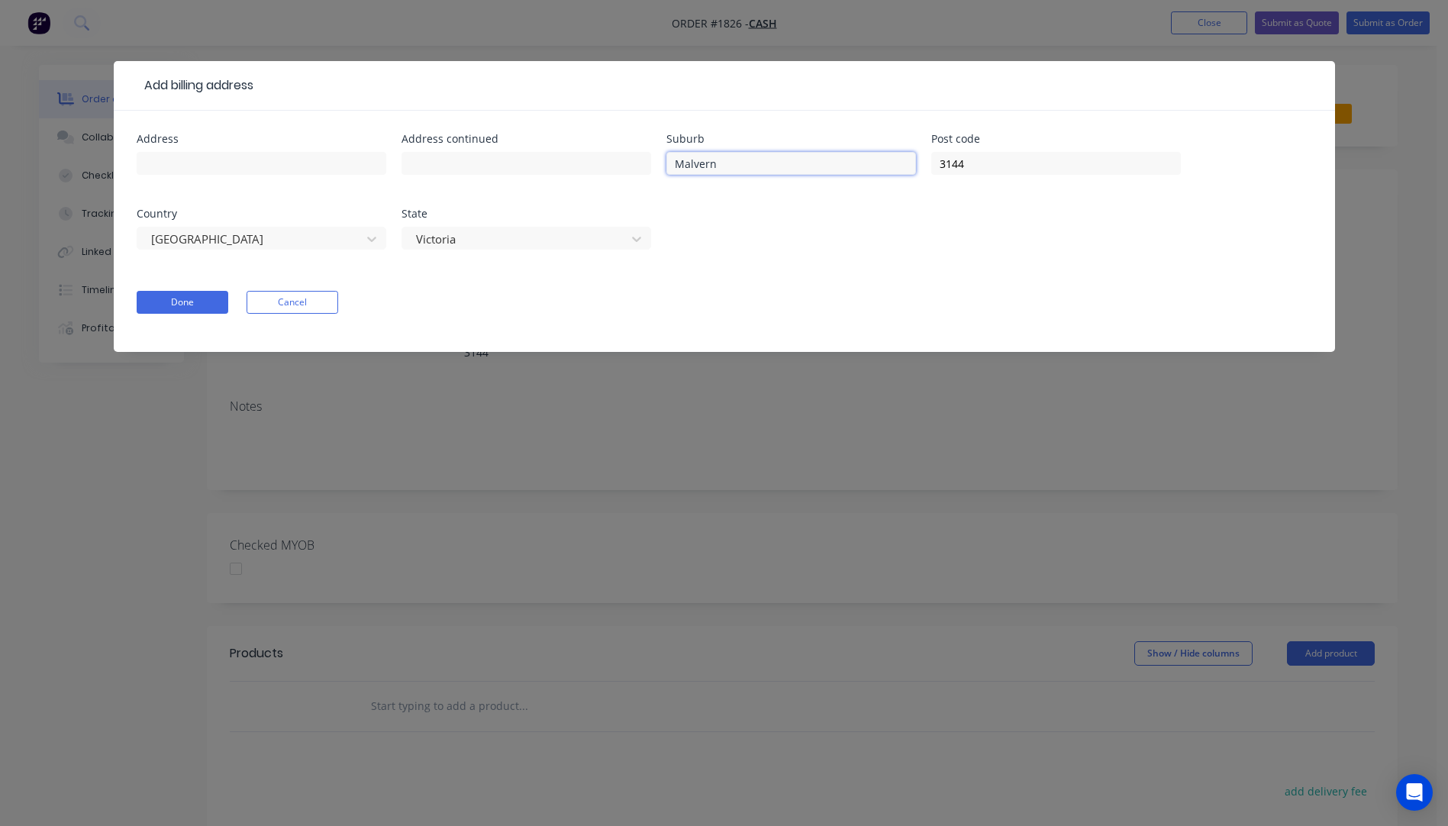
click at [636, 169] on div "Address Address continued Suburb Malvern Post code 3144 Country Australia State…" at bounding box center [724, 201] width 1175 height 134
drag, startPoint x: 1029, startPoint y: 166, endPoint x: 863, endPoint y: 172, distance: 165.7
click at [863, 172] on div "Address Address continued Suburb Post code 3144 Country Australia State Victoria" at bounding box center [724, 201] width 1175 height 134
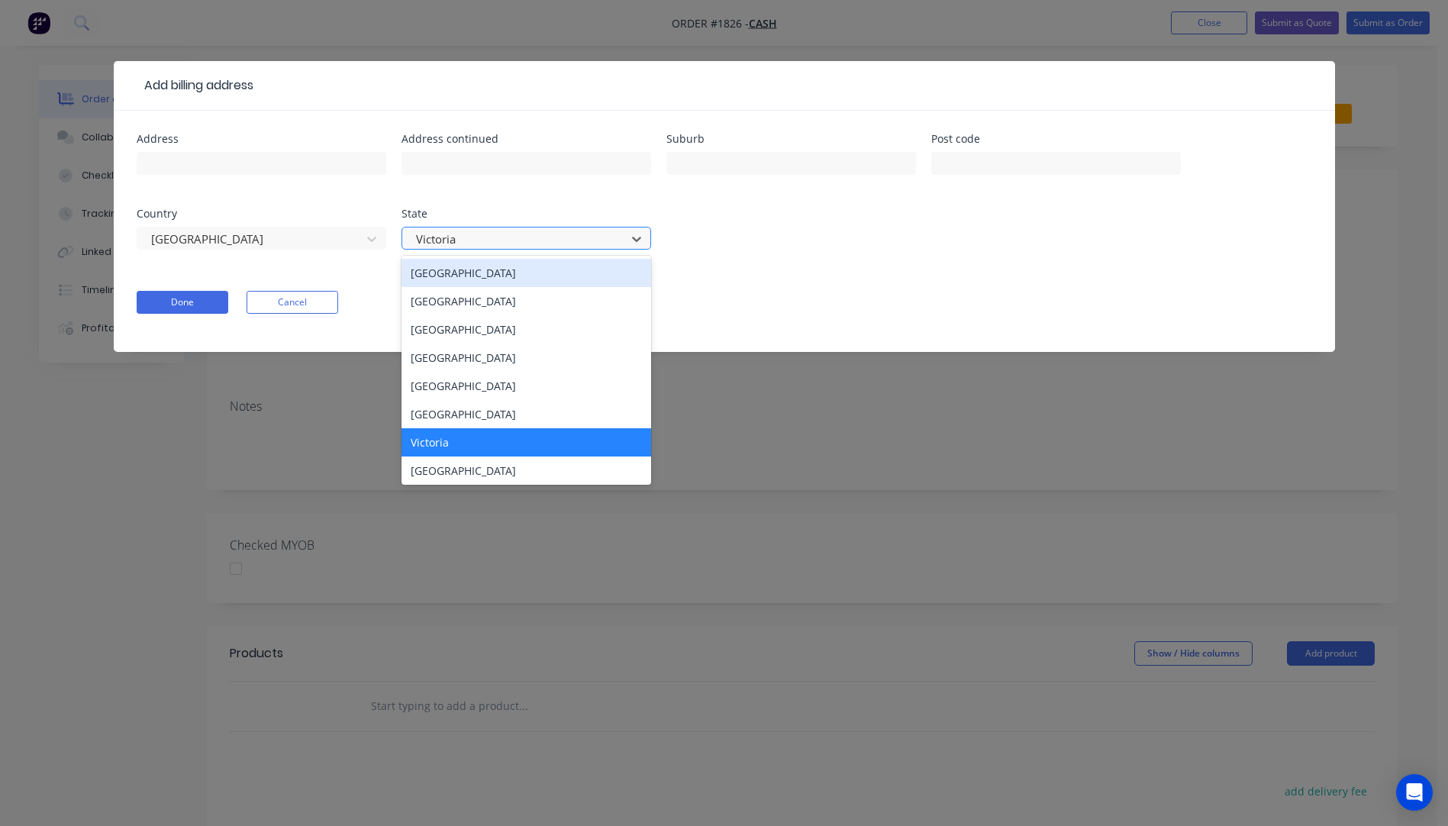
click at [481, 238] on div at bounding box center [516, 239] width 204 height 19
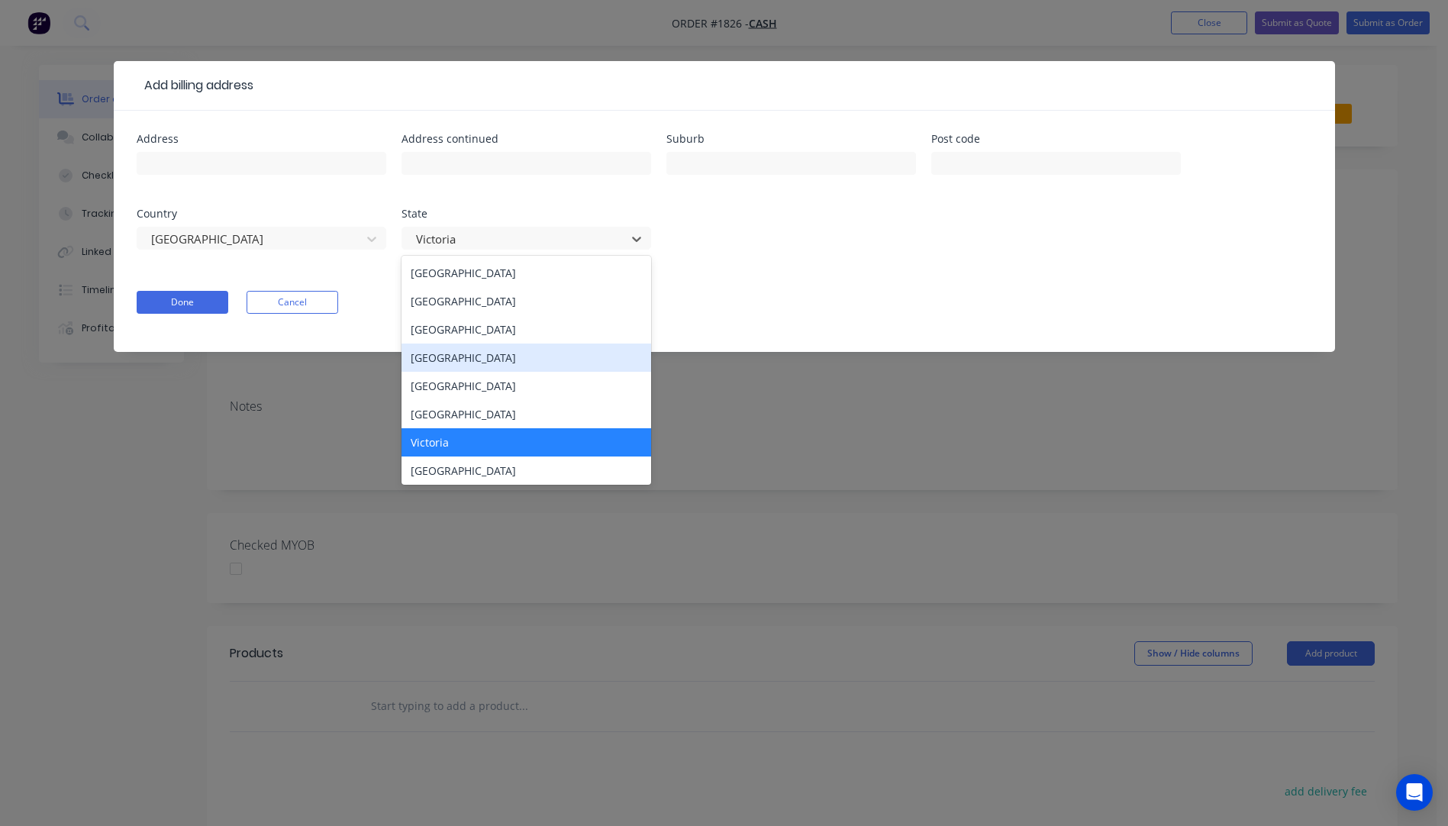
click at [468, 362] on div "Queensland" at bounding box center [526, 357] width 250 height 28
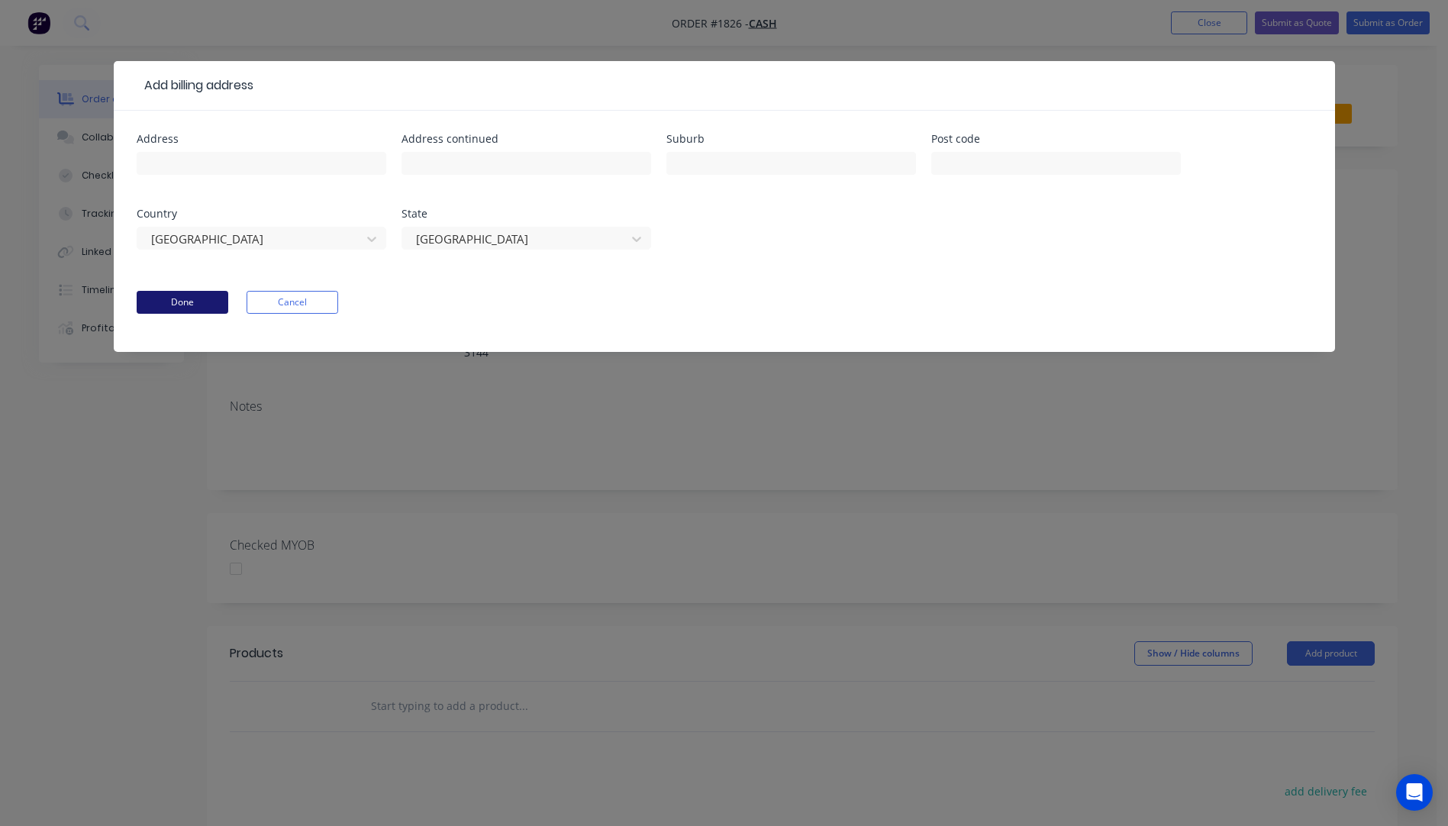
click at [167, 302] on button "Done" at bounding box center [183, 302] width 92 height 23
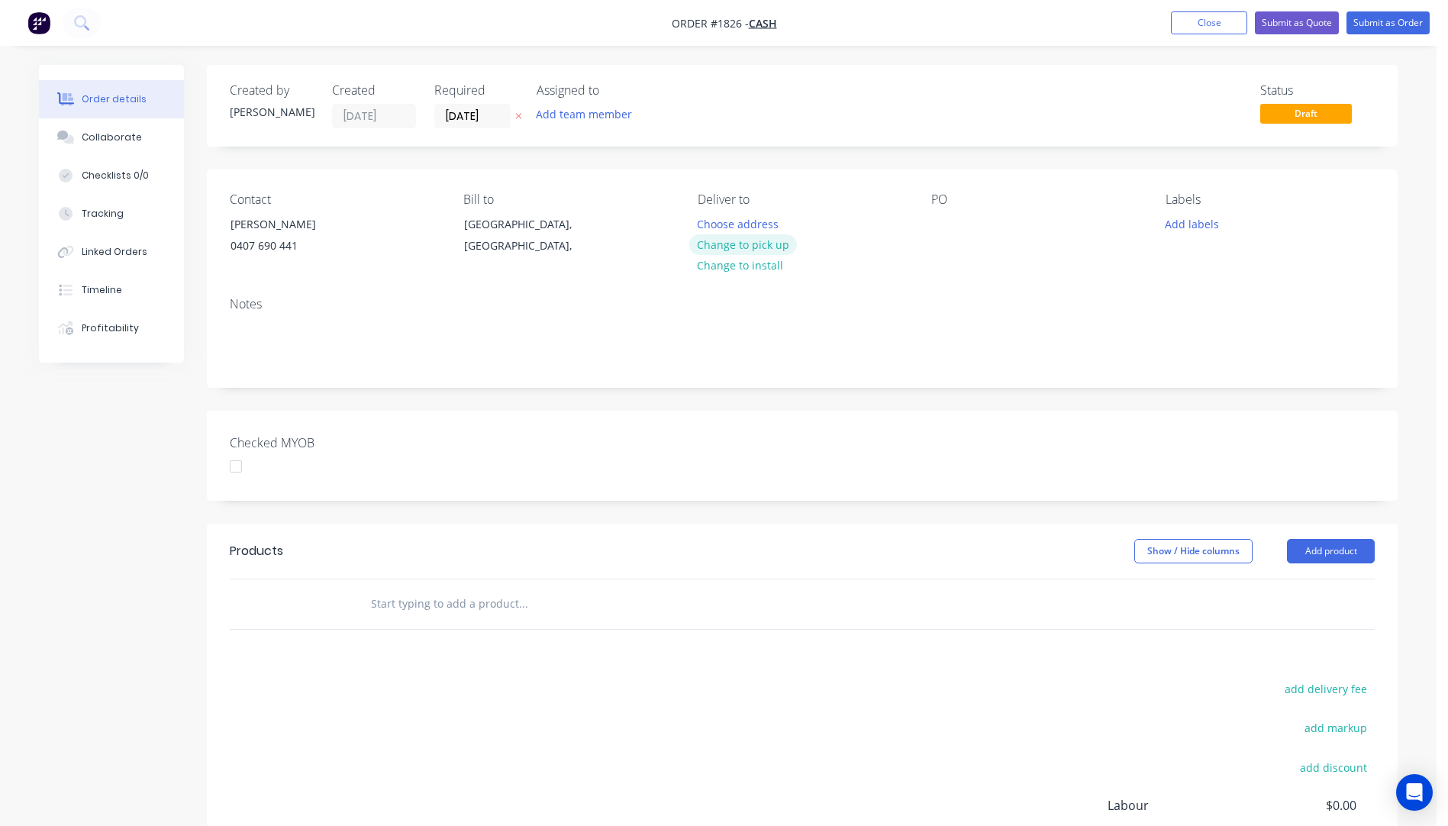
click at [727, 245] on button "Change to pick up" at bounding box center [743, 244] width 108 height 21
click at [713, 224] on div at bounding box center [710, 224] width 24 height 22
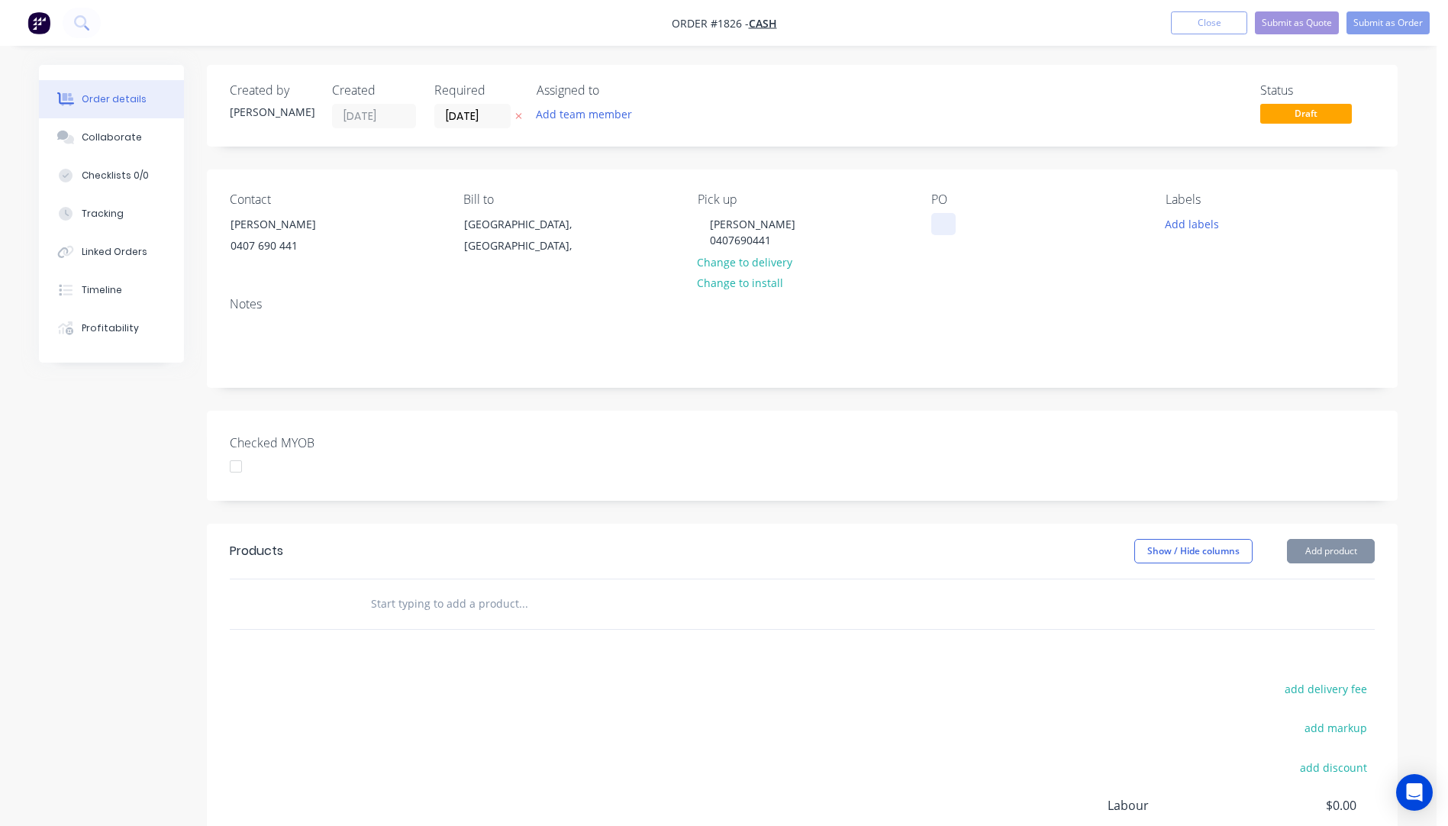
click at [939, 218] on div at bounding box center [943, 224] width 24 height 22
click at [1181, 224] on button "Add labels" at bounding box center [1191, 223] width 70 height 21
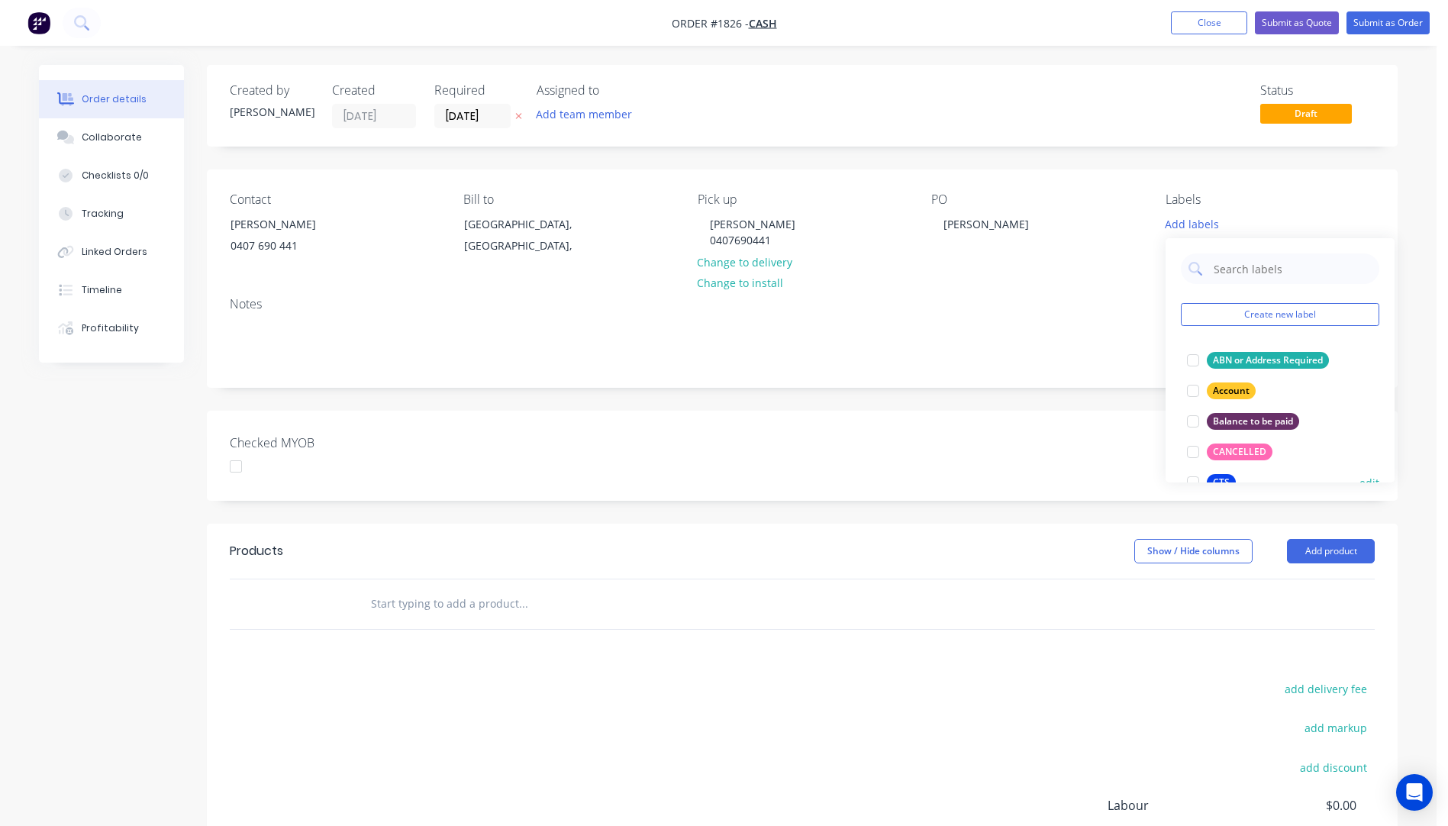
click at [1220, 475] on div "CTS" at bounding box center [1221, 482] width 29 height 17
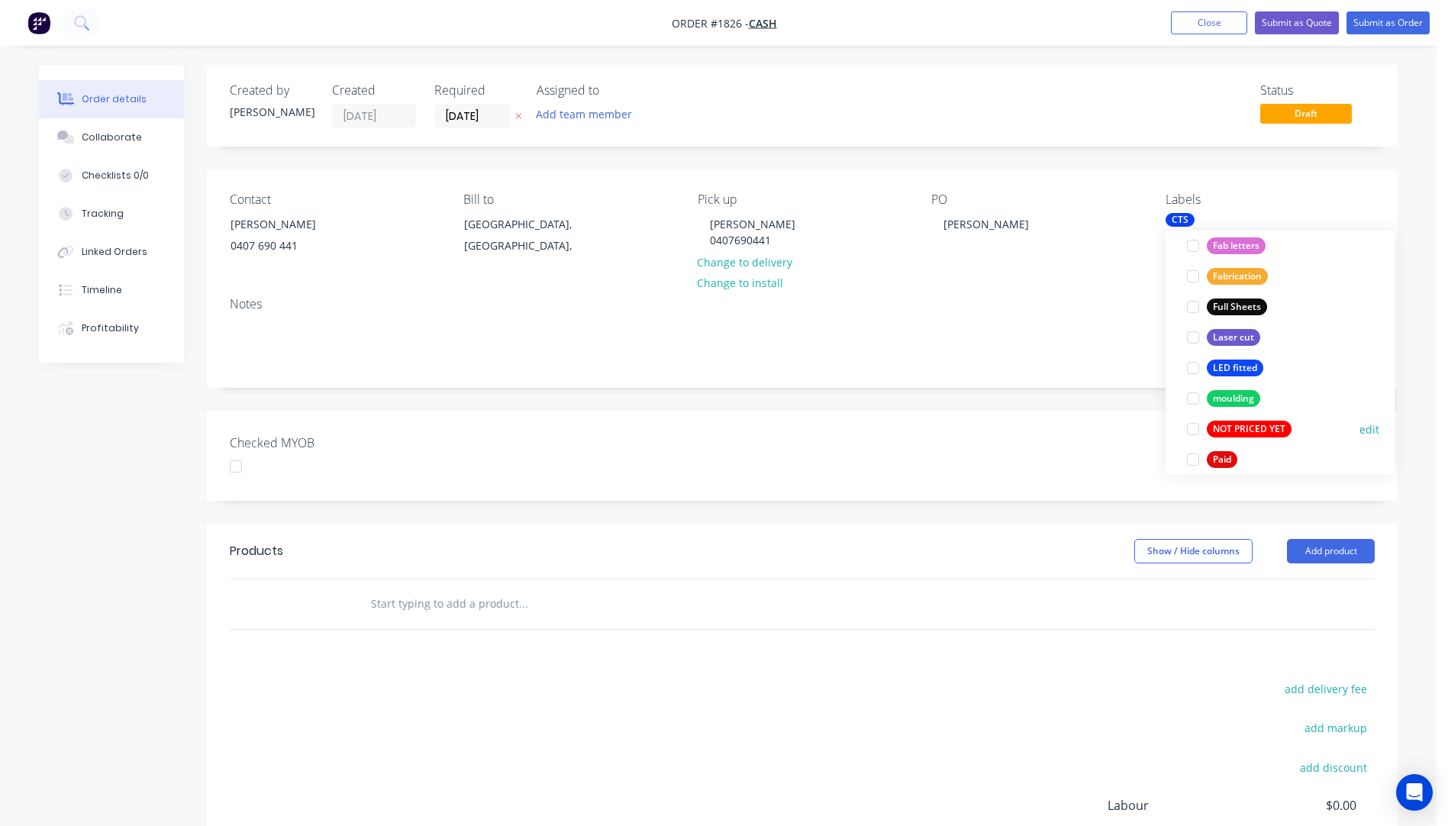
scroll to position [305, 0]
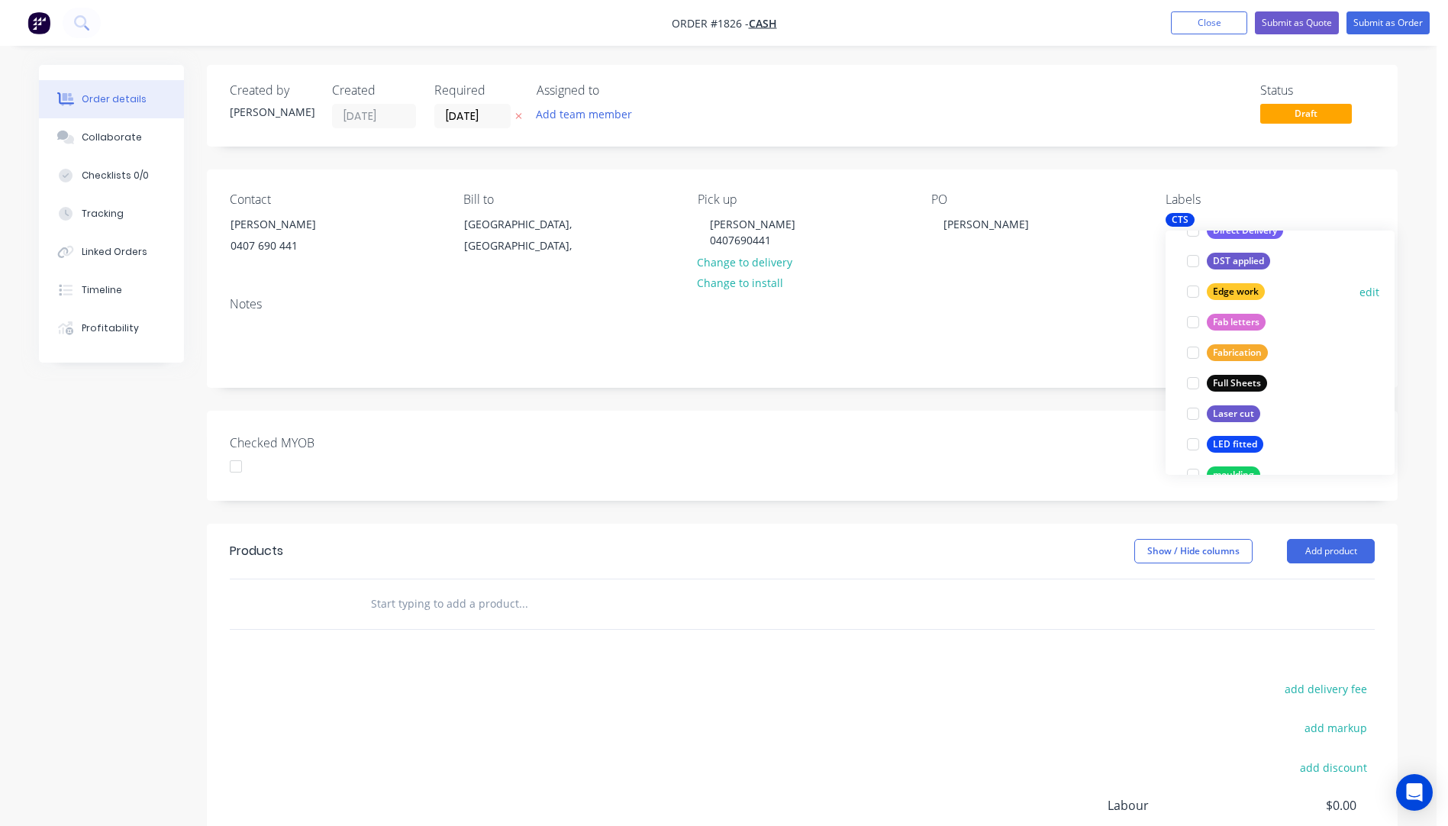
click at [1192, 292] on div at bounding box center [1193, 291] width 31 height 31
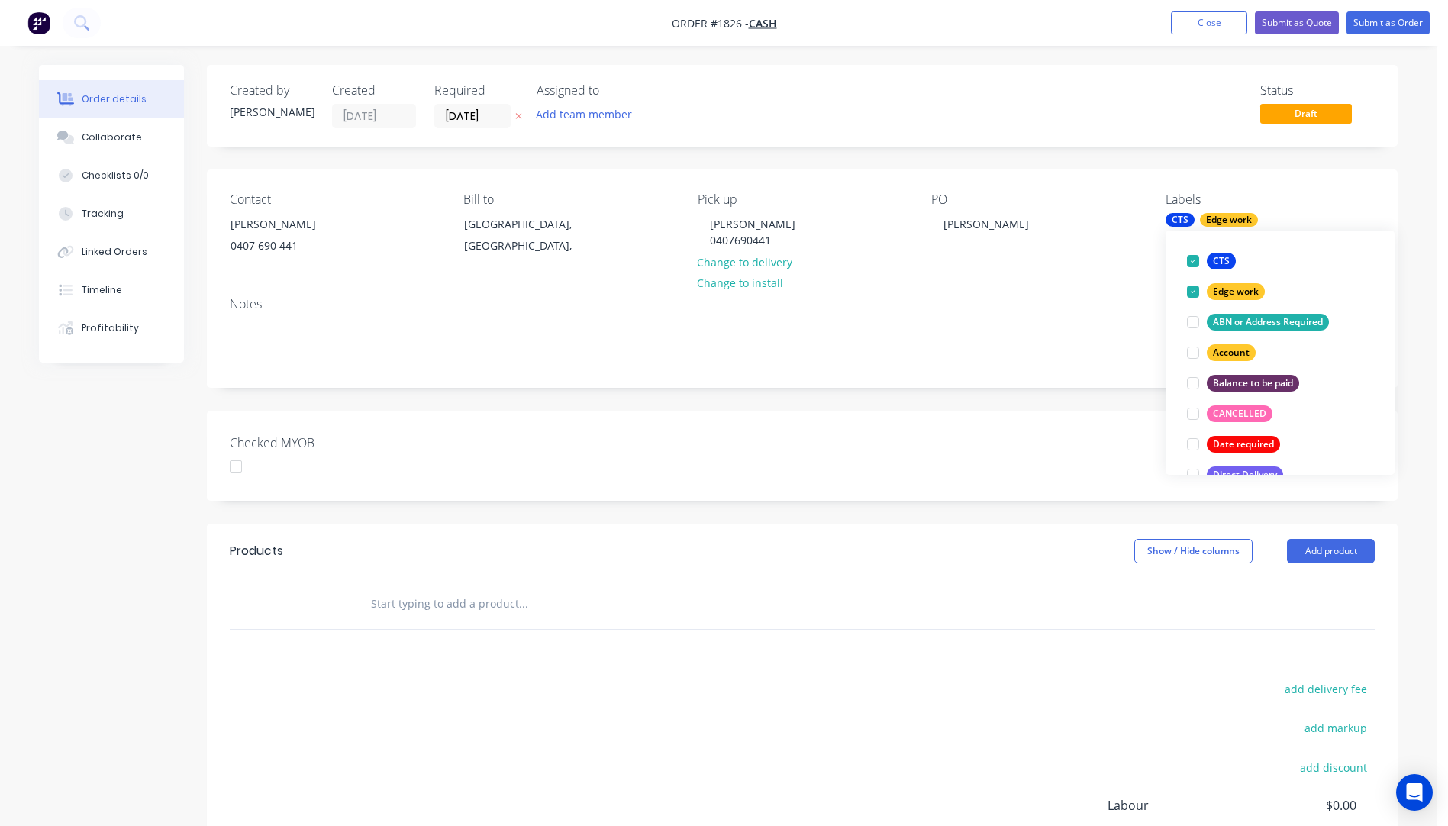
click at [1021, 282] on div "Contact Mike Coghlan 0407 690 441 Bill to Queensland, Australia, Pick up Mike C…" at bounding box center [802, 226] width 1190 height 115
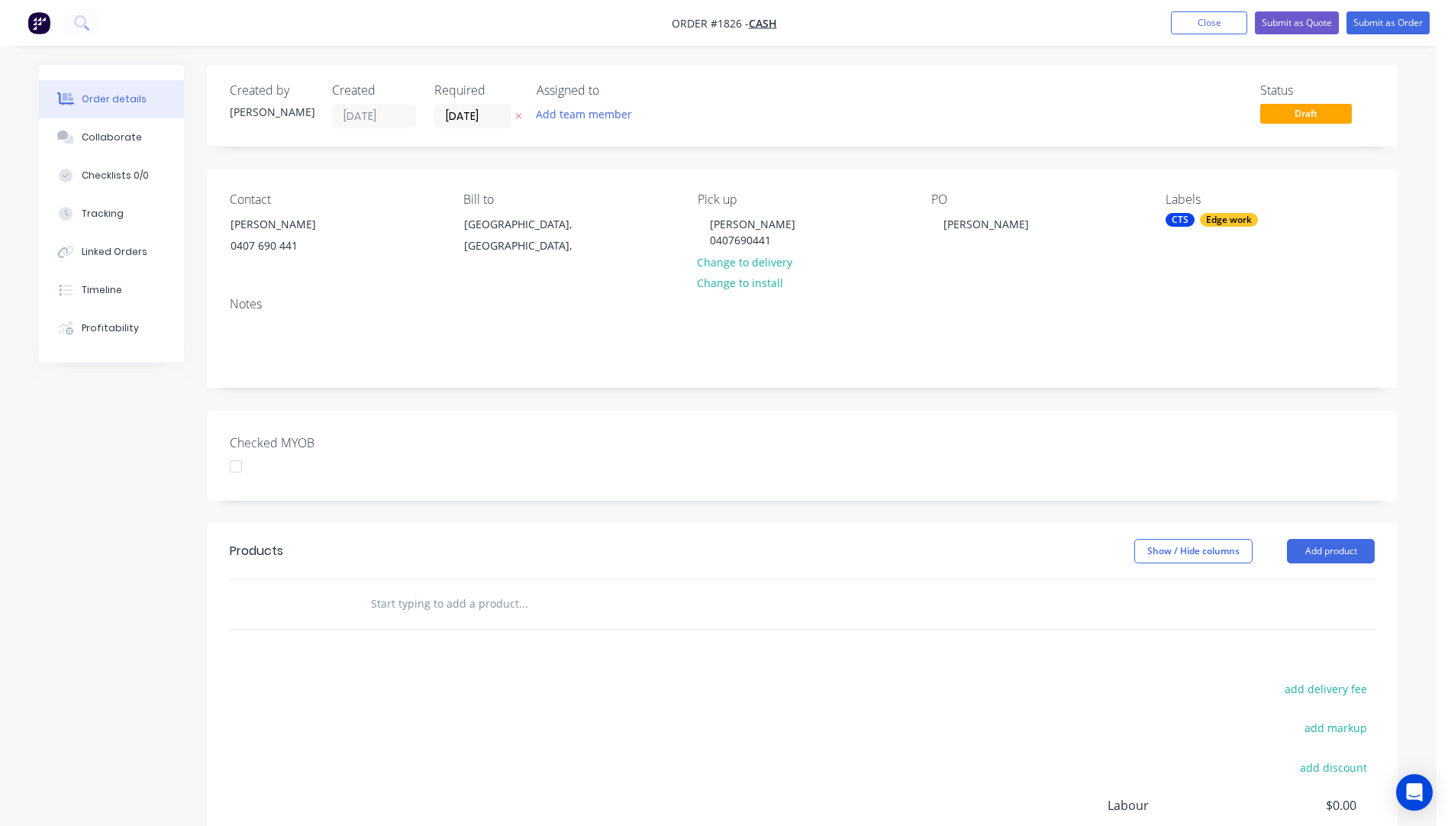
click at [515, 118] on icon "button" at bounding box center [518, 115] width 7 height 9
click at [1332, 542] on button "Add product" at bounding box center [1331, 551] width 88 height 24
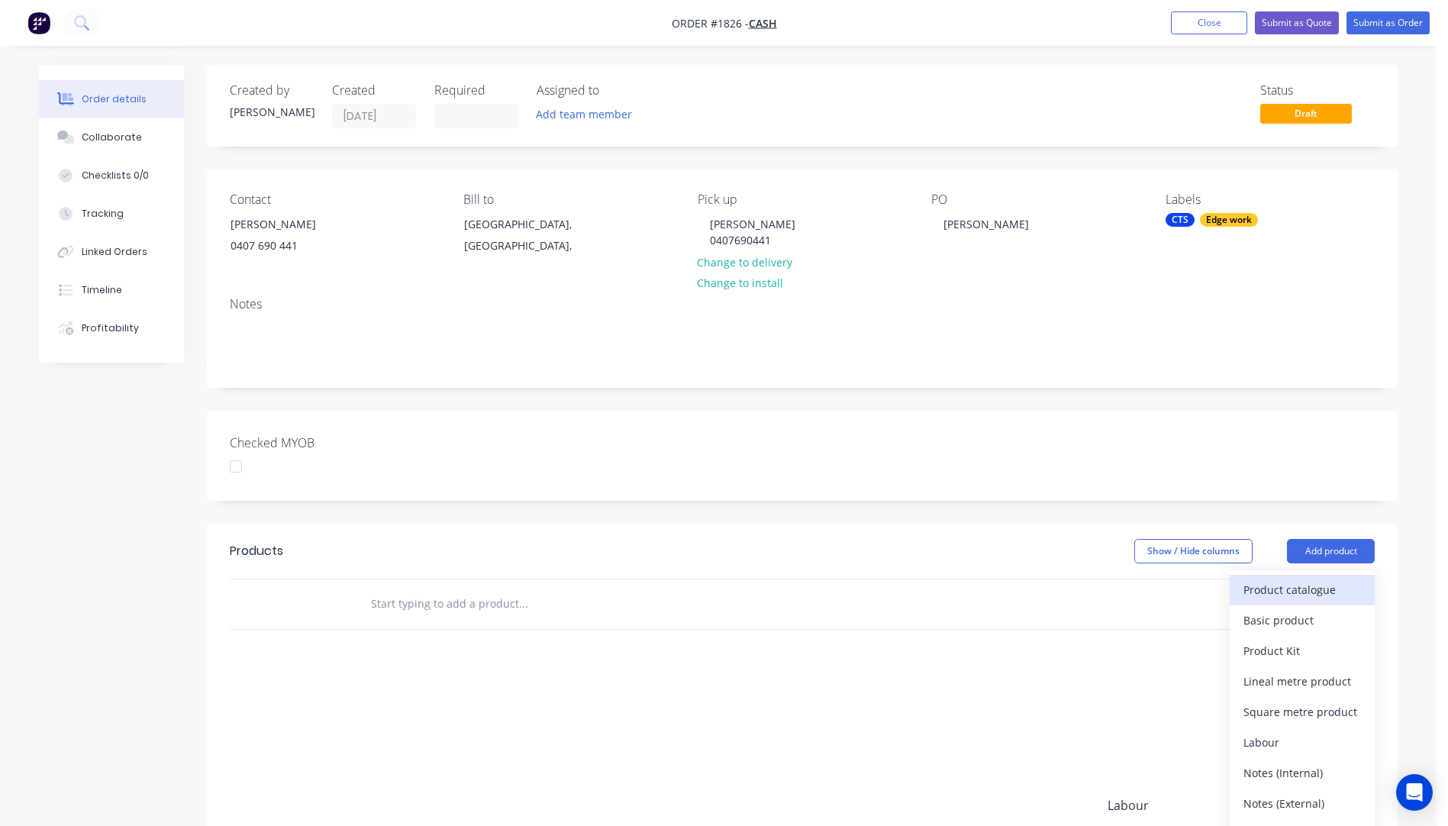
click at [1294, 597] on div "Product catalogue" at bounding box center [1302, 589] width 118 height 22
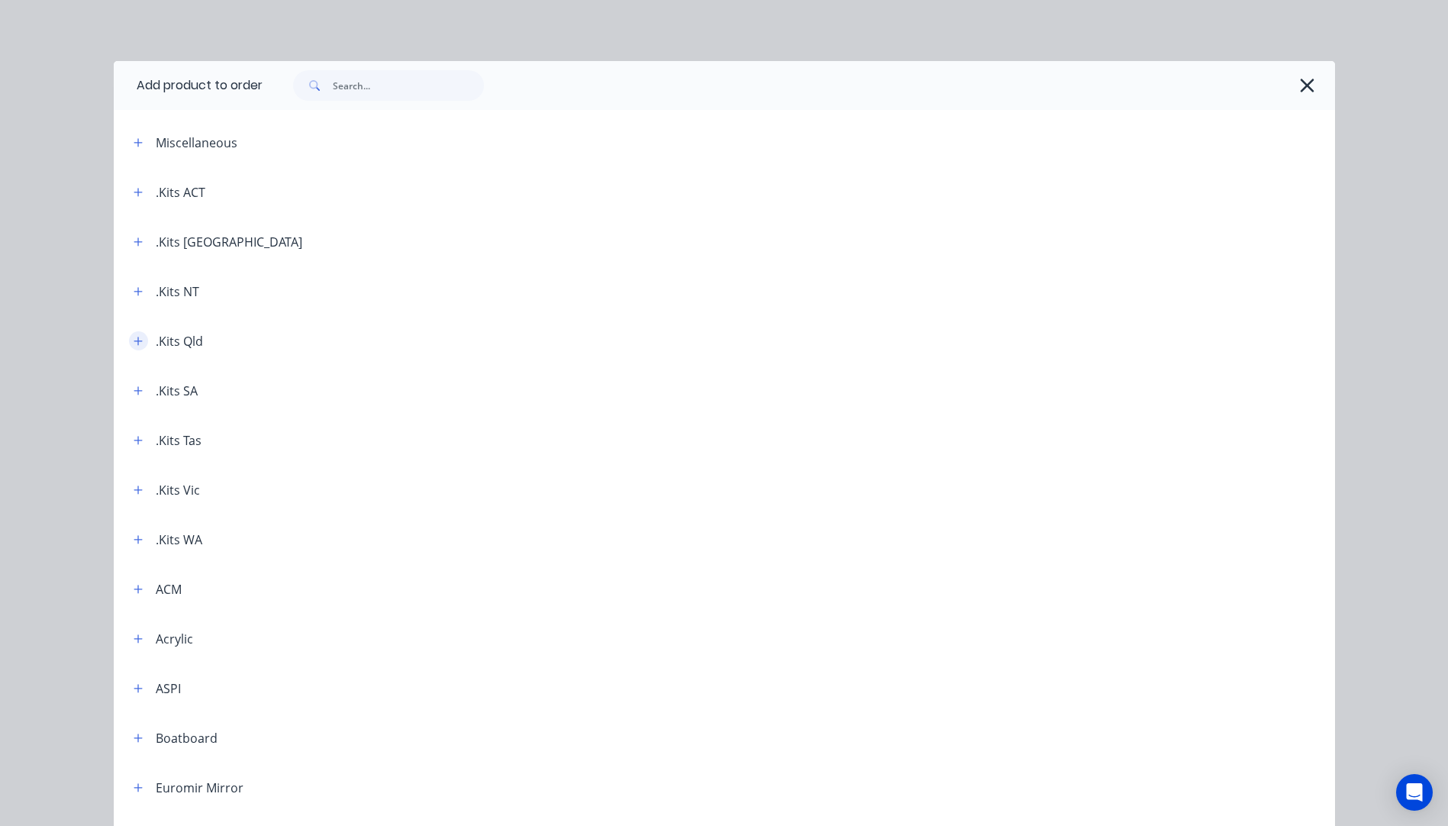
click at [134, 341] on icon "button" at bounding box center [138, 341] width 9 height 11
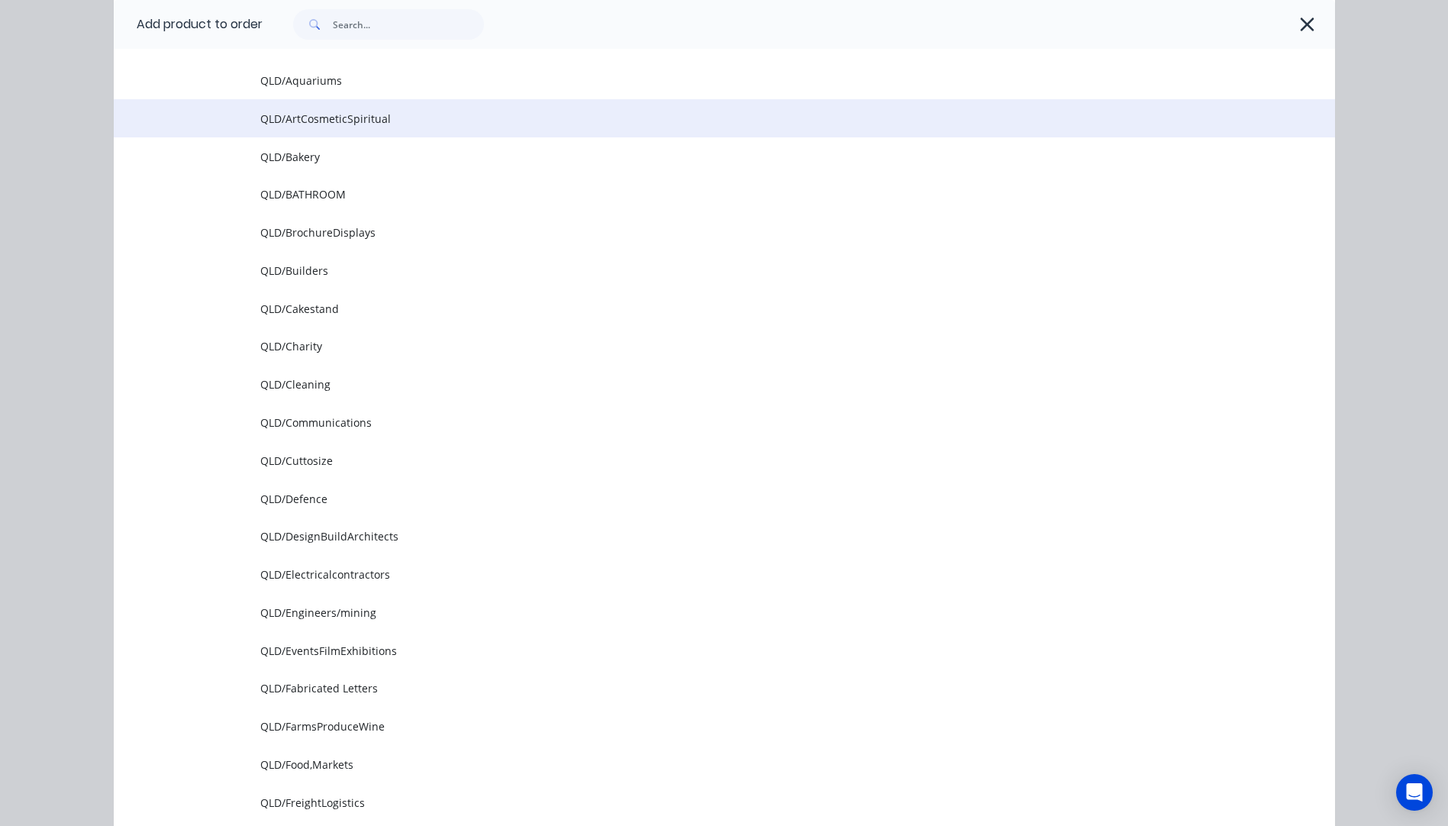
scroll to position [382, 0]
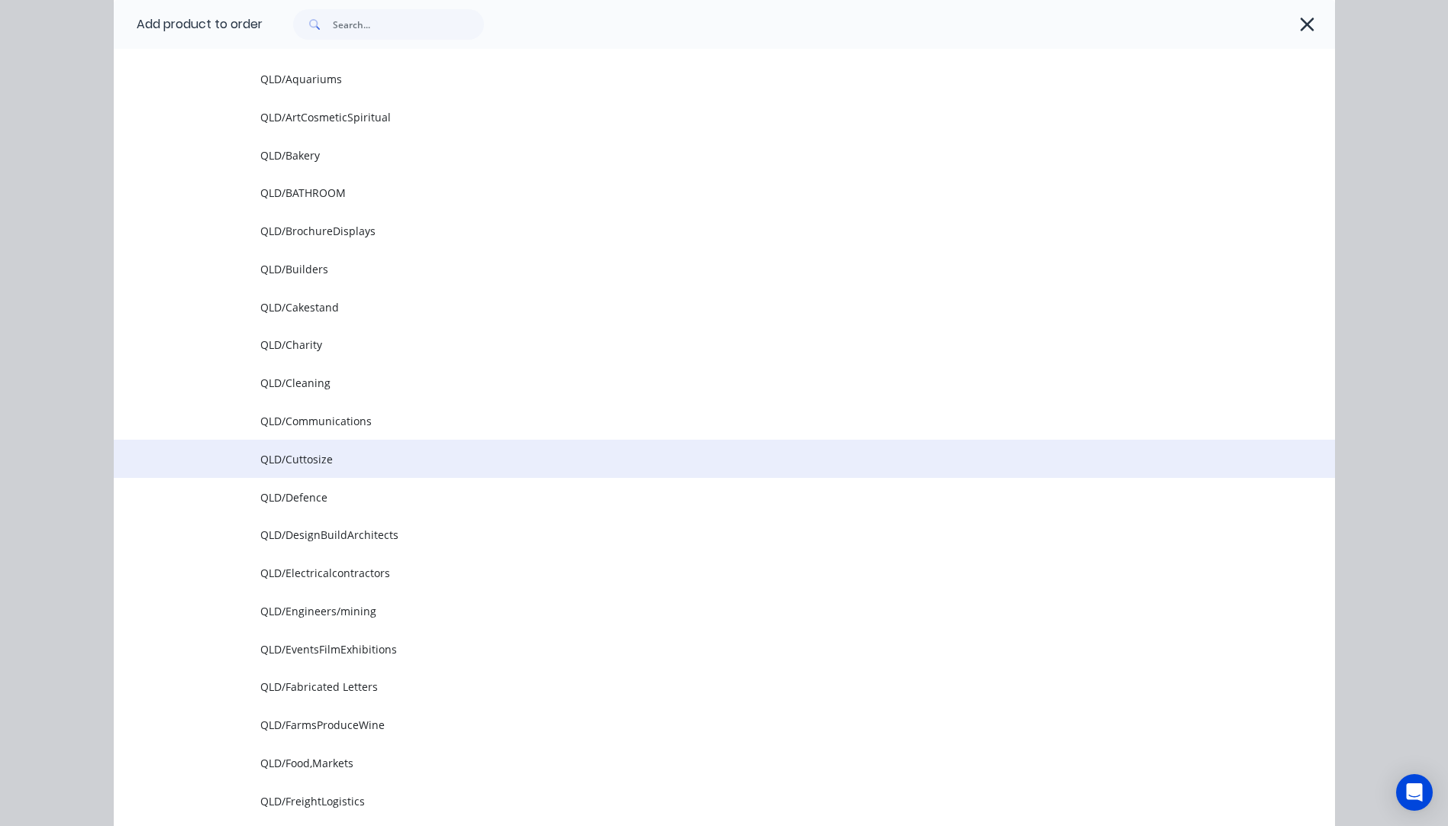
click at [297, 459] on span "QLD/Cuttosize" at bounding box center [689, 459] width 859 height 16
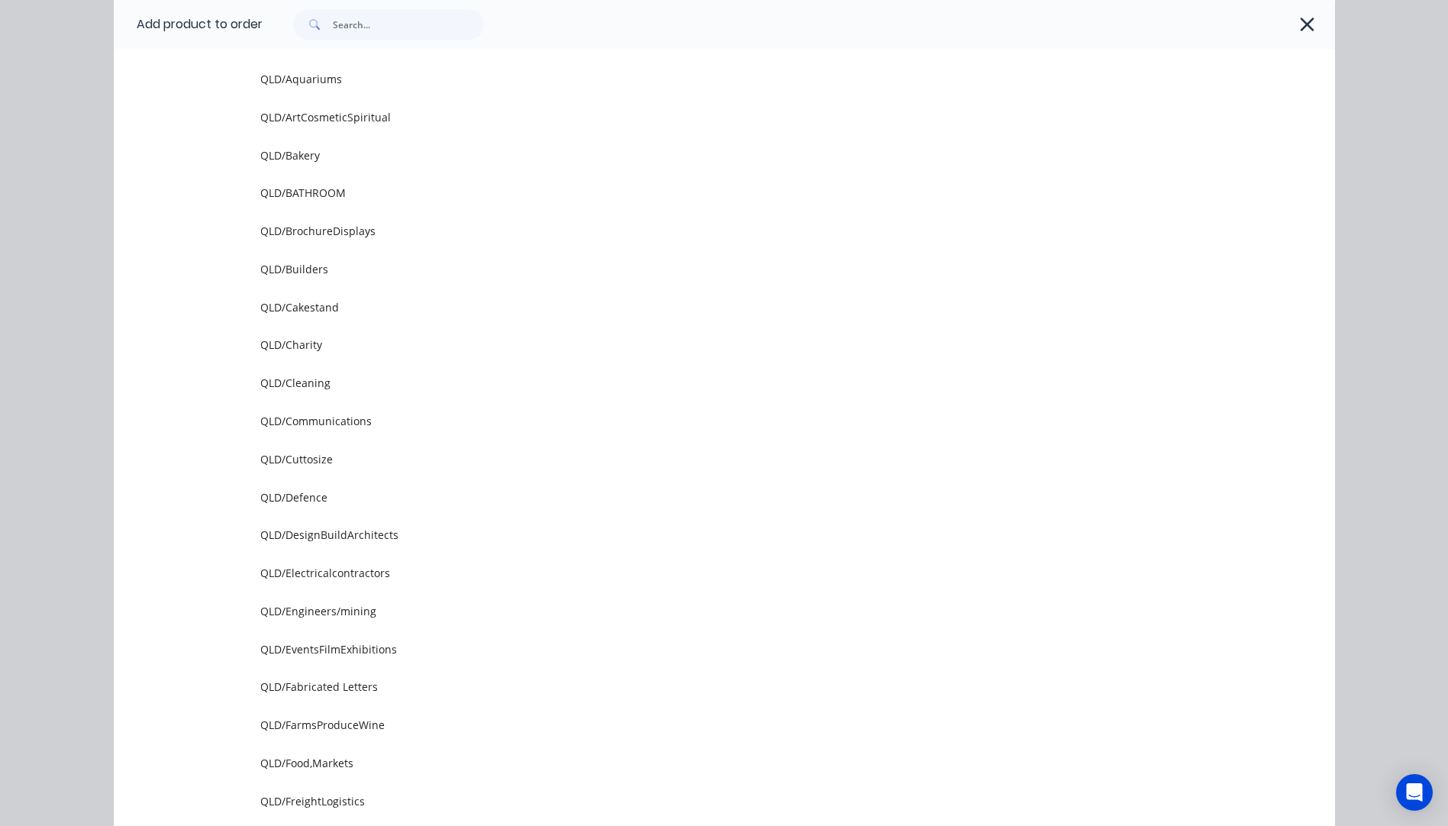
scroll to position [0, 0]
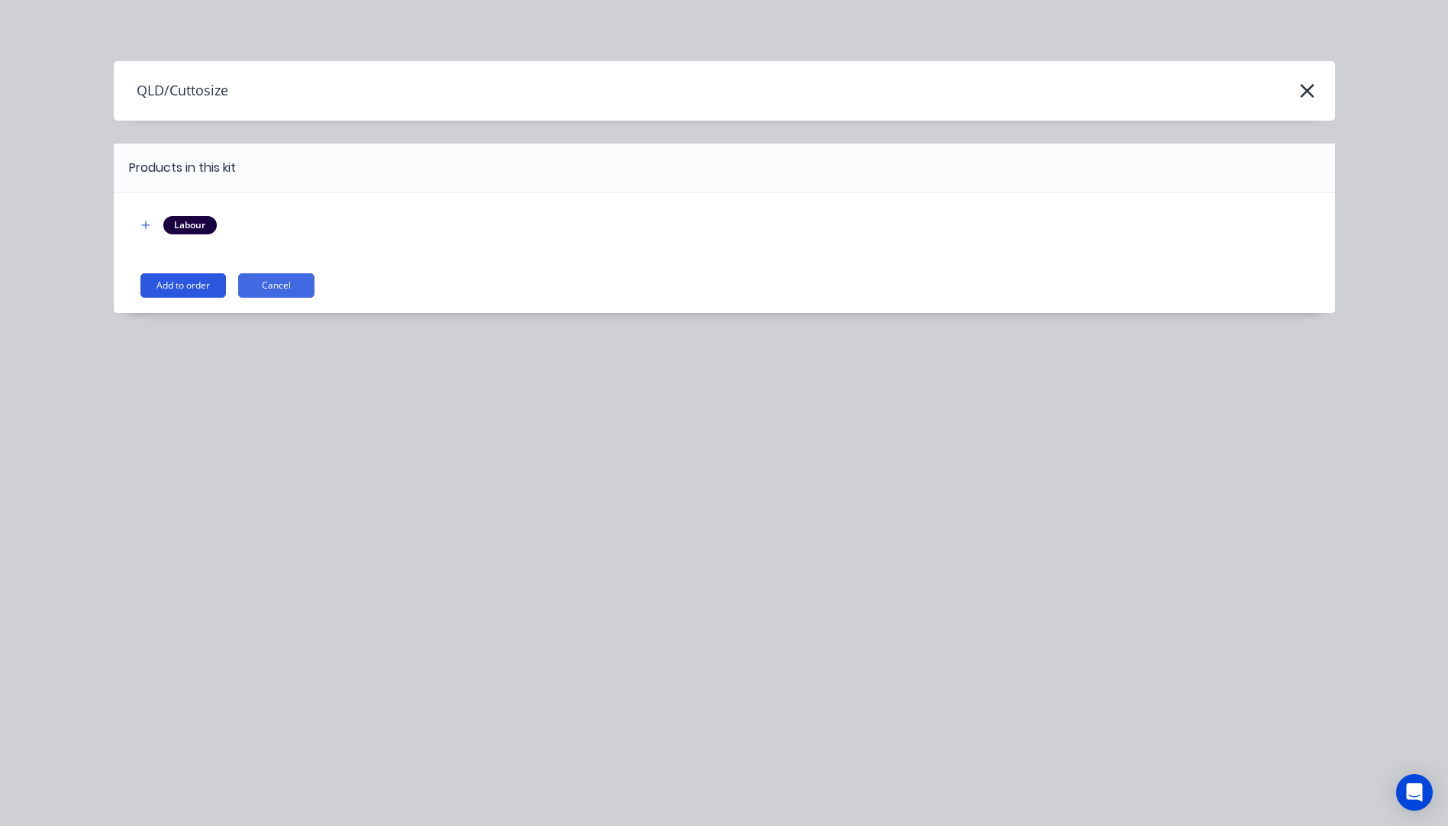
click at [192, 292] on button "Add to order" at bounding box center [182, 285] width 85 height 24
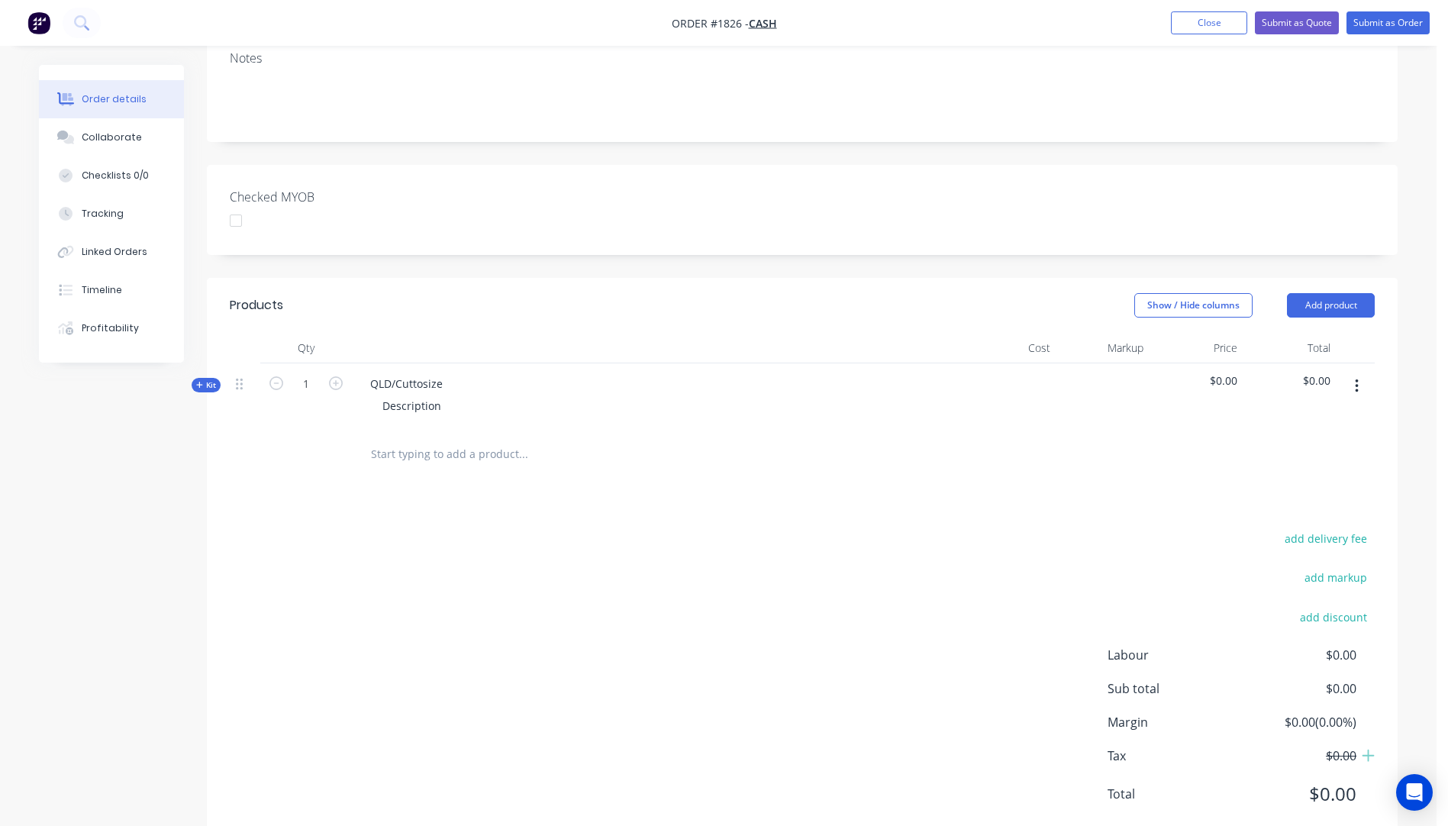
scroll to position [288, 0]
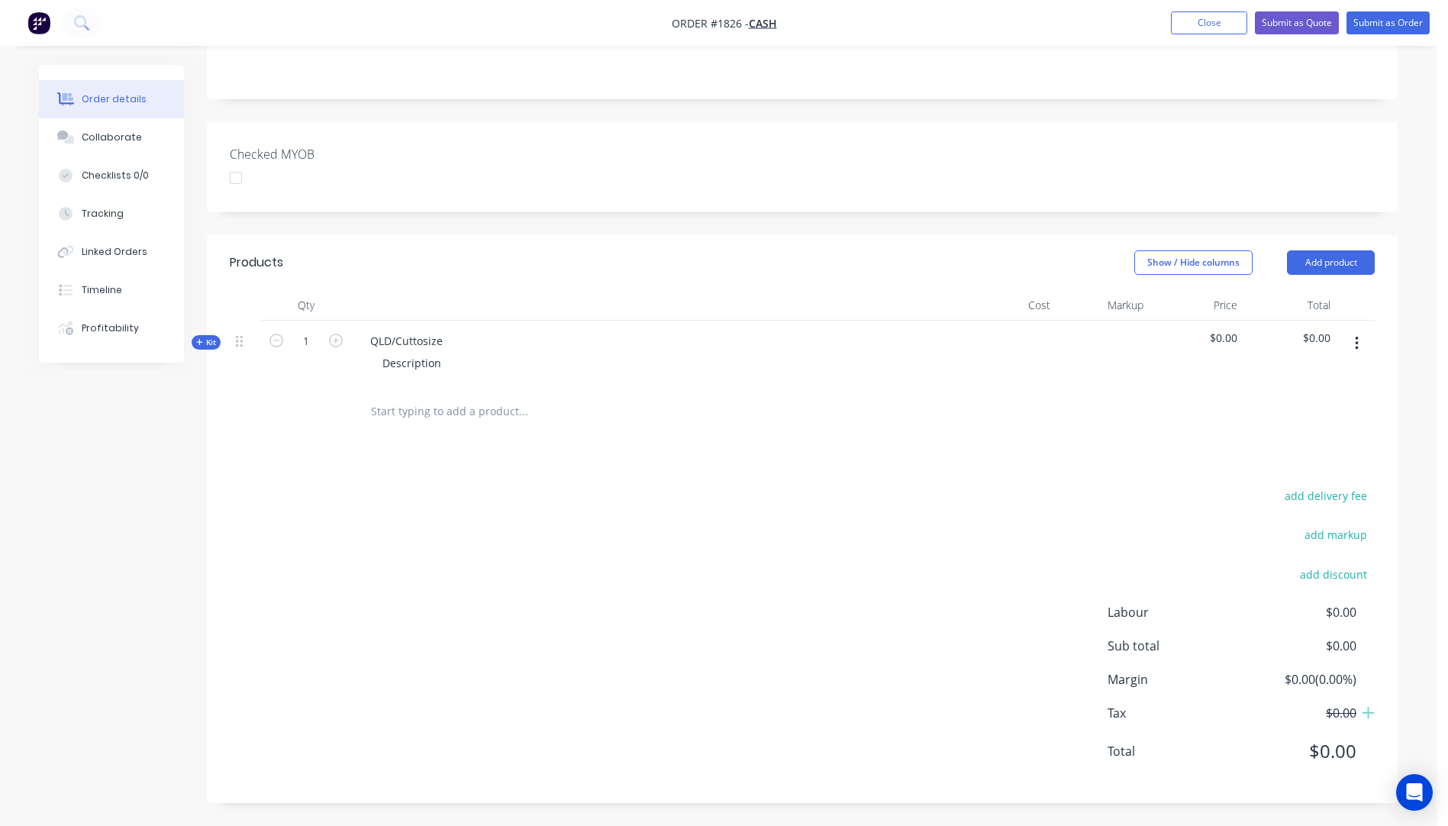
click at [199, 341] on icon "button" at bounding box center [199, 342] width 6 height 6
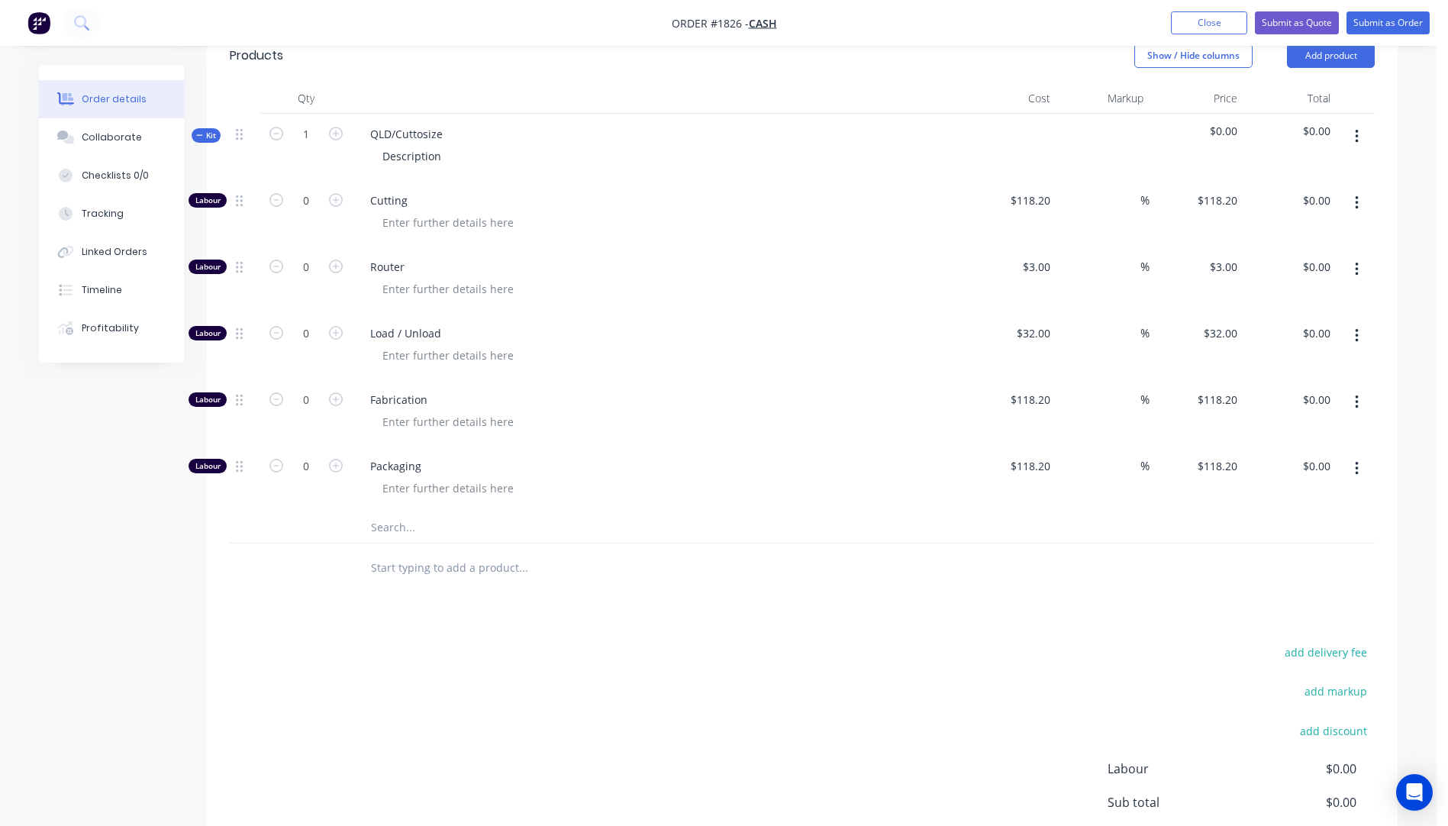
scroll to position [517, 0]
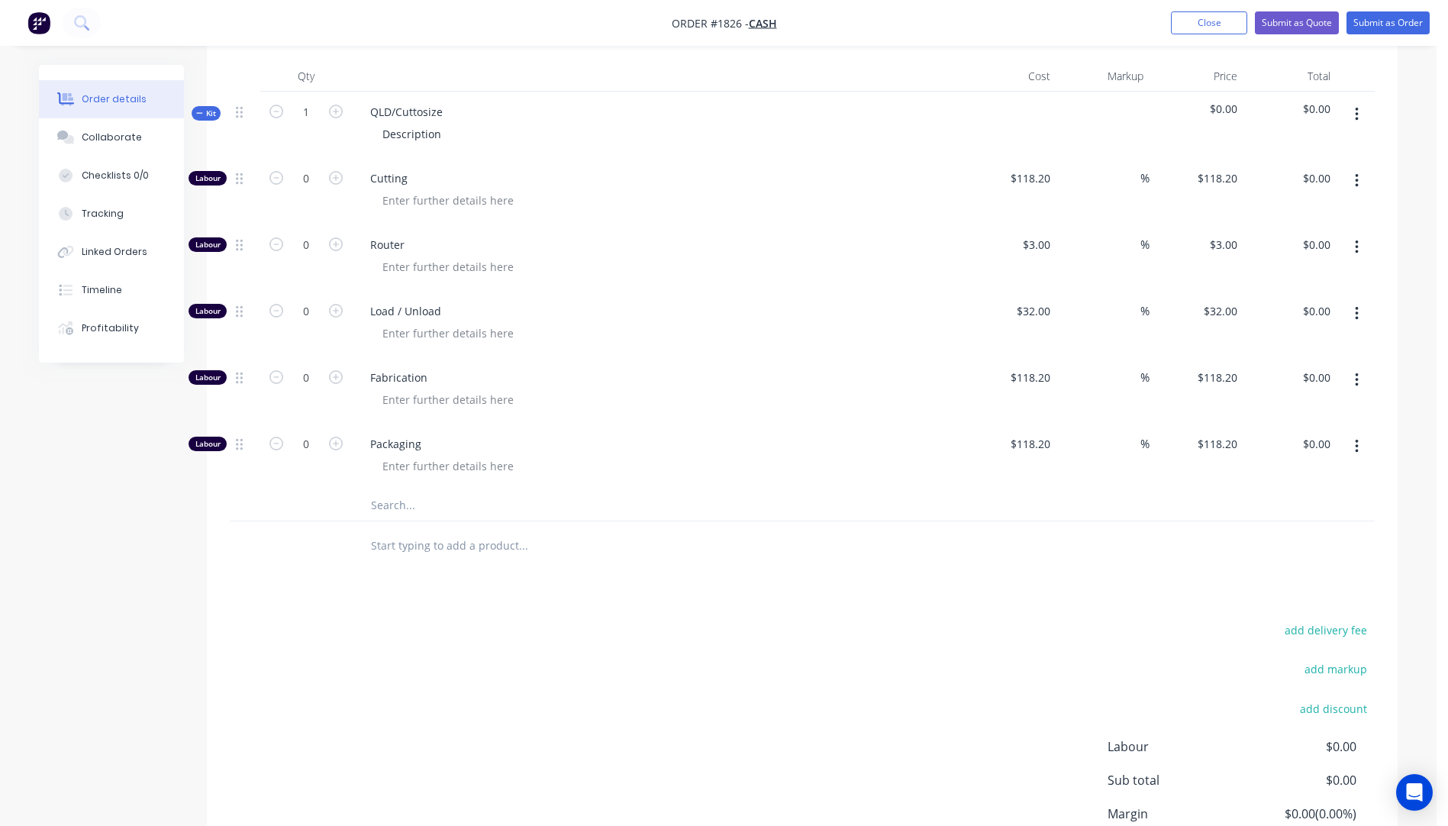
click at [395, 505] on input "text" at bounding box center [522, 505] width 305 height 31
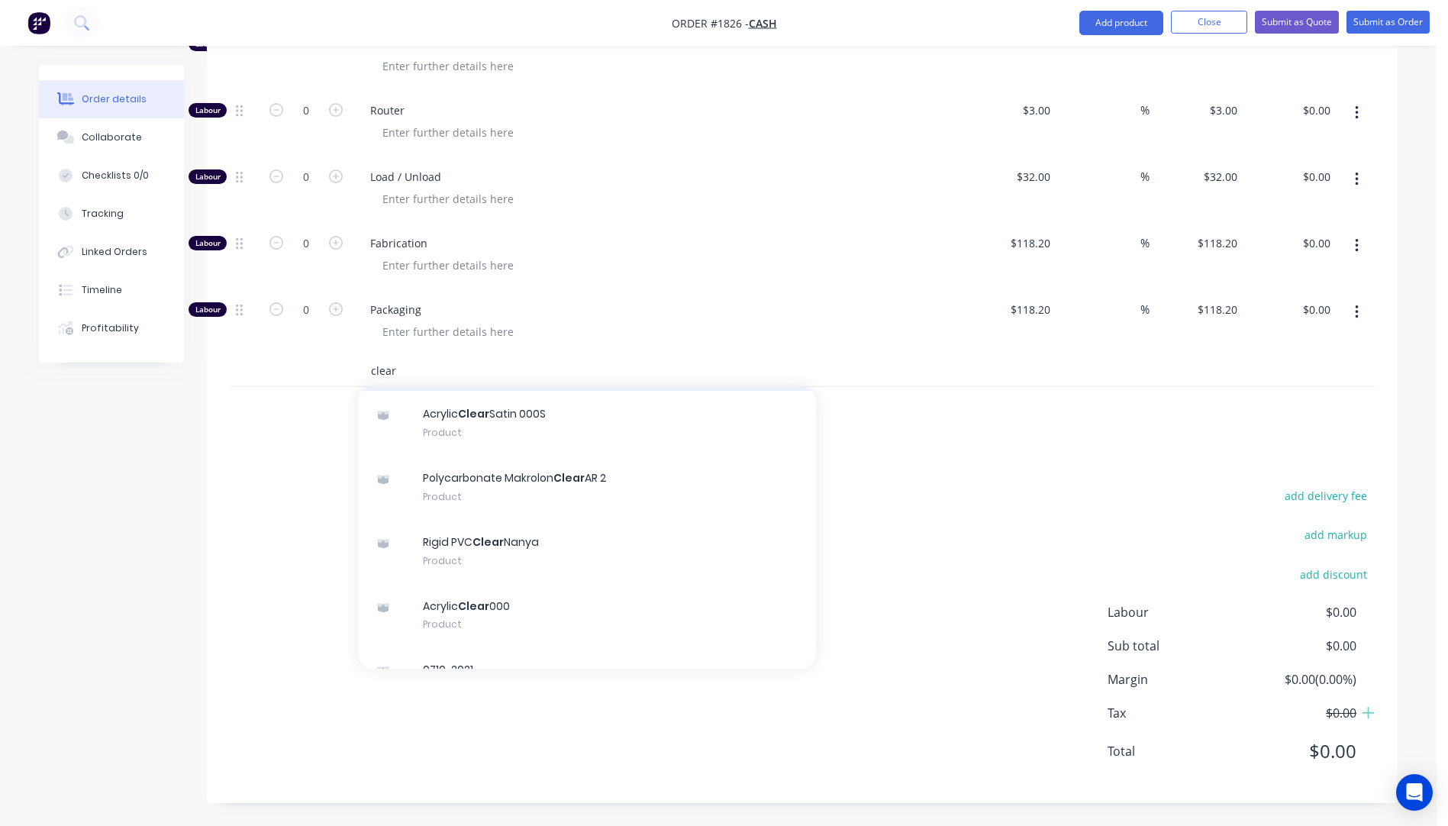
scroll to position [229, 0]
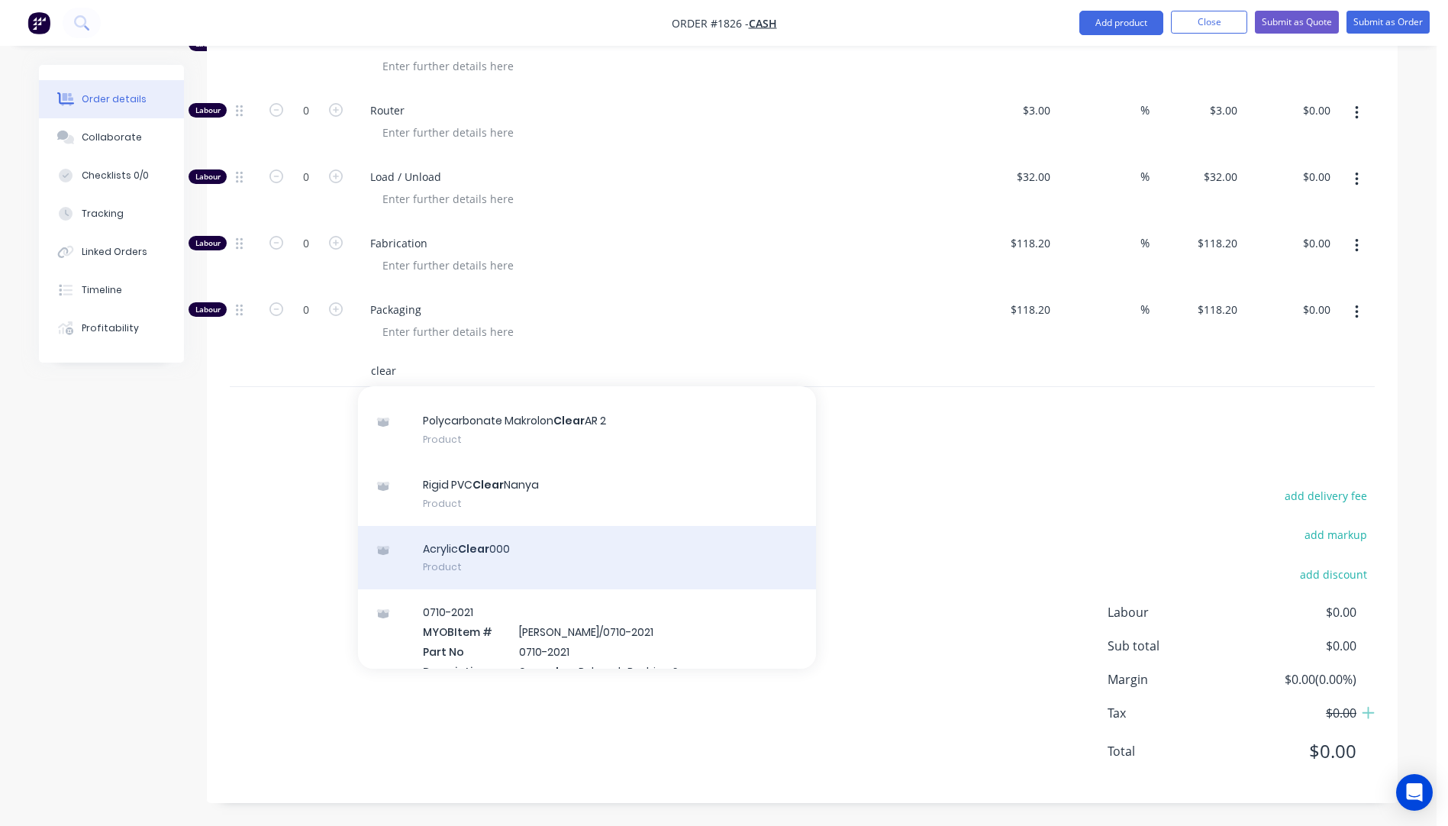
type input "clear"
click at [446, 555] on div "Acrylic Clear 000 Product" at bounding box center [587, 558] width 458 height 64
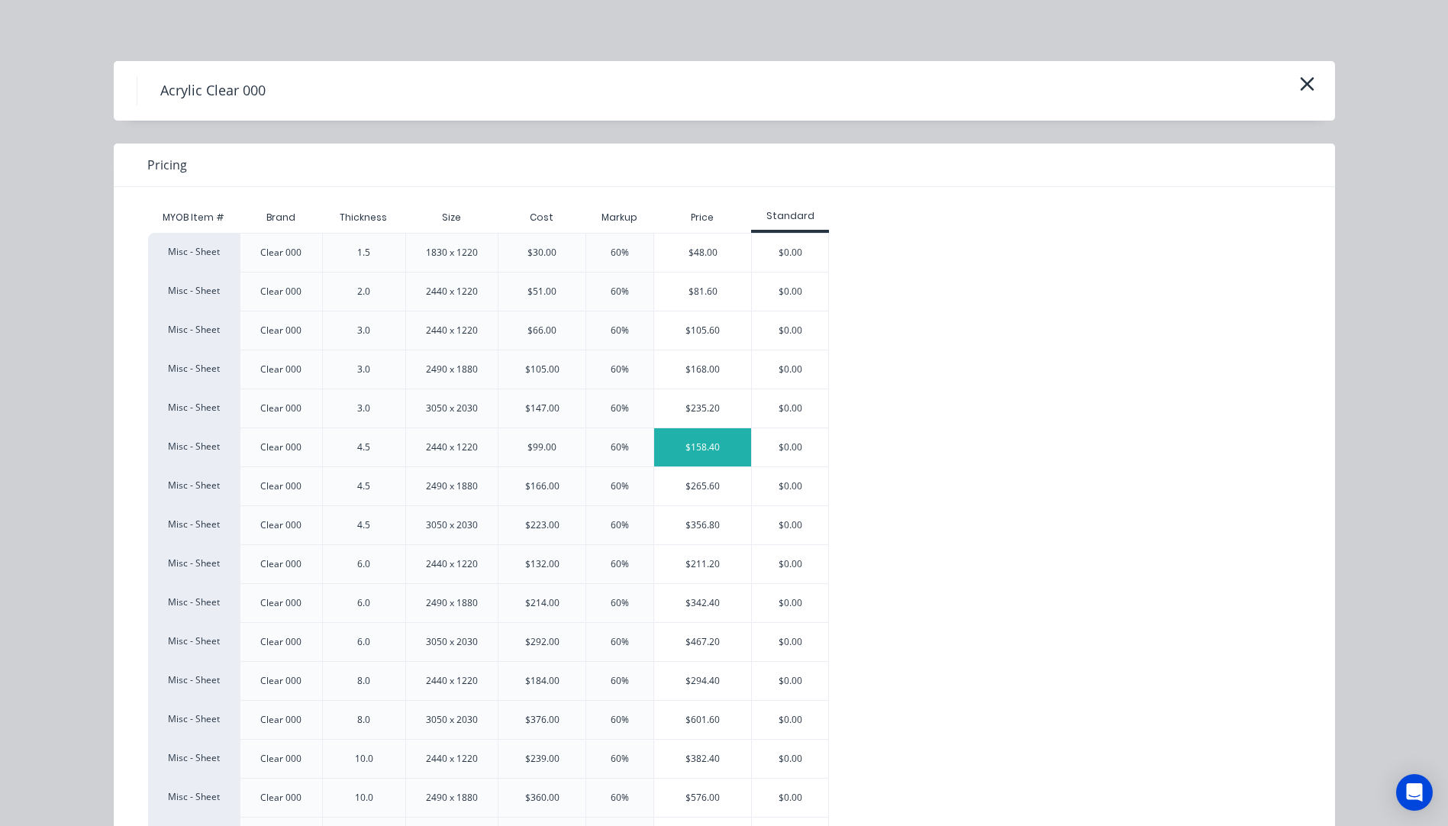
click at [680, 453] on div "$158.40" at bounding box center [702, 447] width 97 height 38
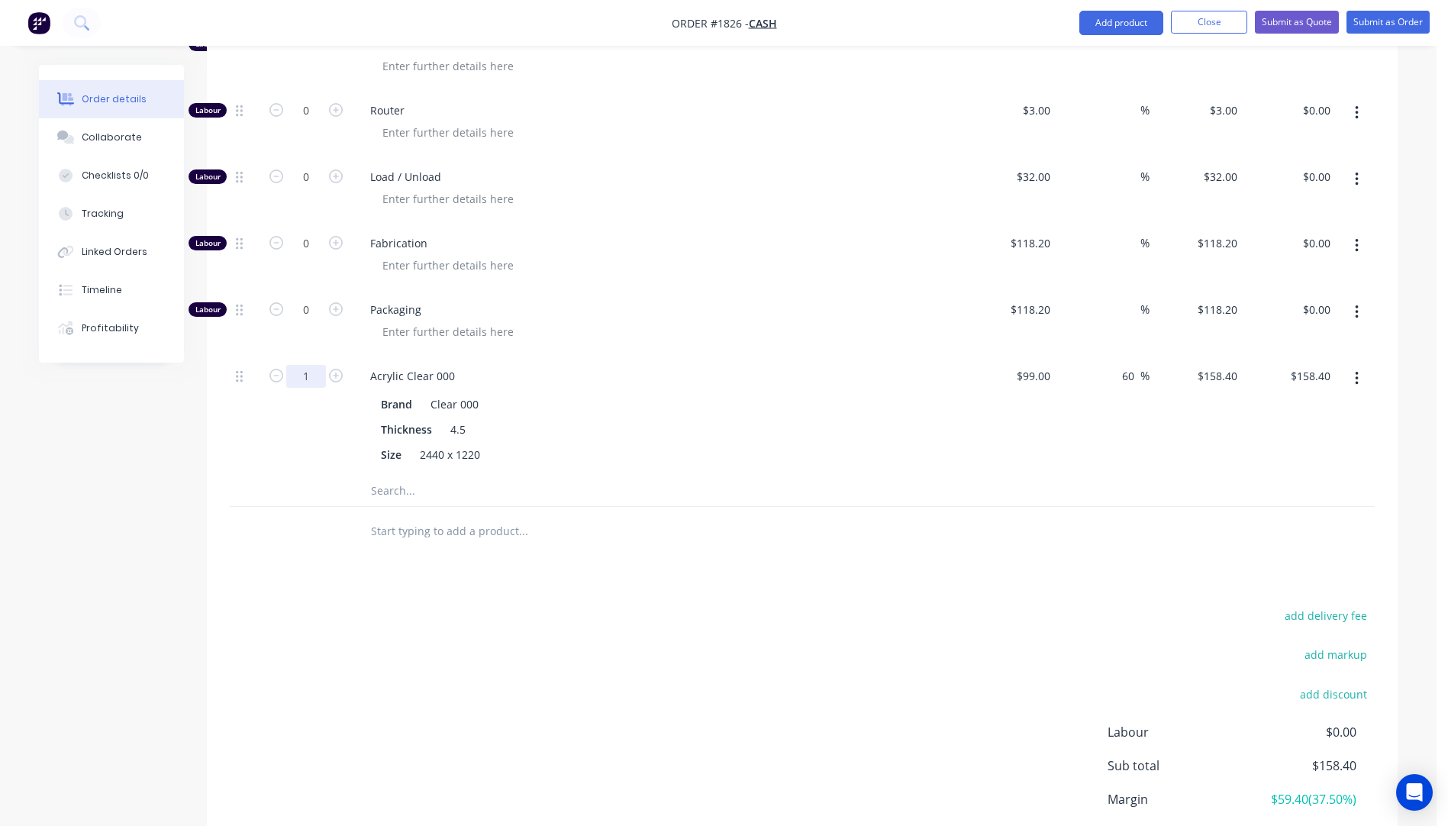
click at [311, 369] on input "1" at bounding box center [306, 376] width 40 height 23
type input "0.25"
type input "$39.60"
click at [635, 436] on div "Thickness 4.5" at bounding box center [654, 429] width 559 height 22
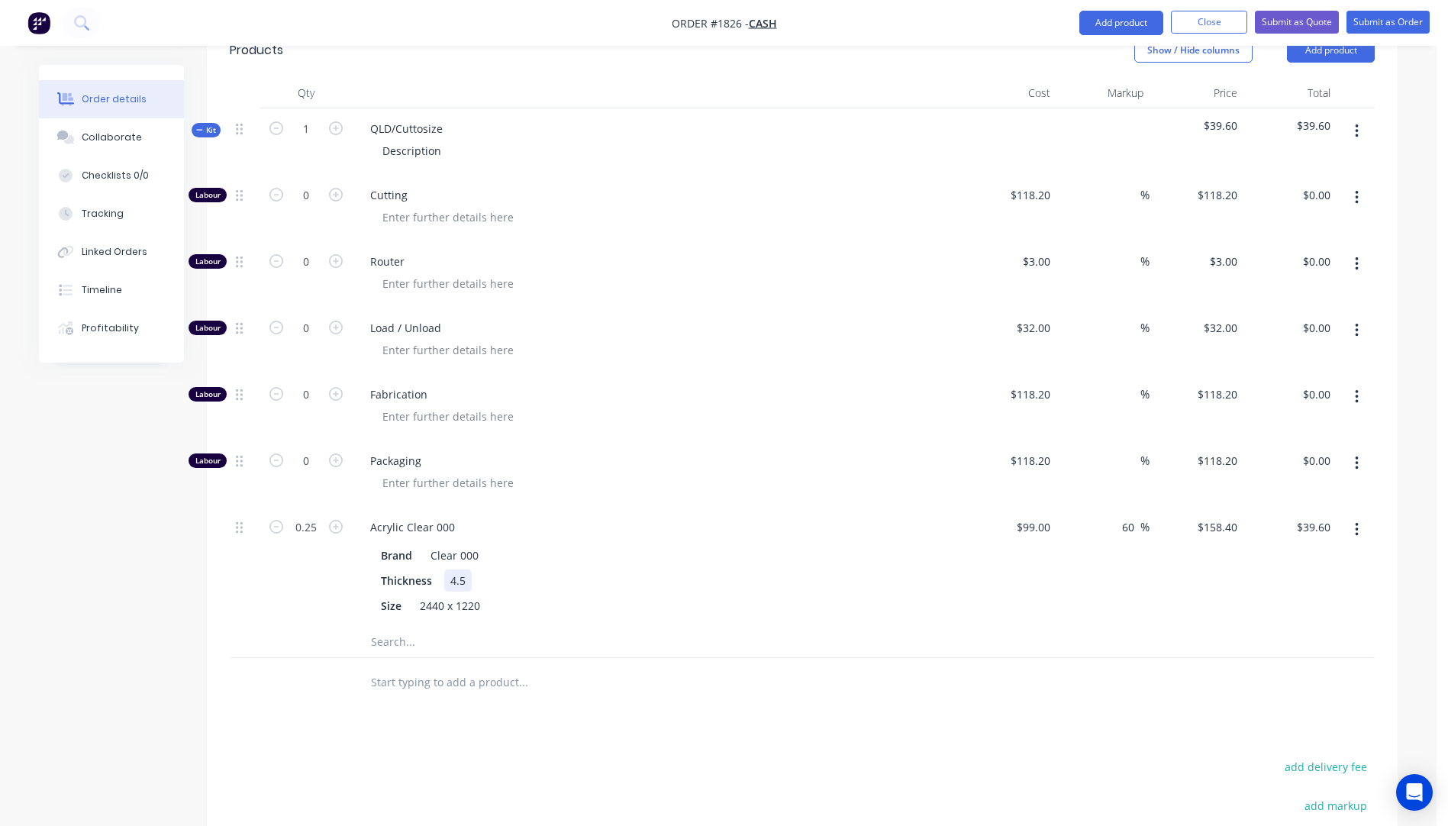
scroll to position [499, 0]
click at [337, 193] on icon "button" at bounding box center [336, 196] width 14 height 14
type input "1"
type input "$118.20"
click at [337, 193] on icon "button" at bounding box center [336, 196] width 14 height 14
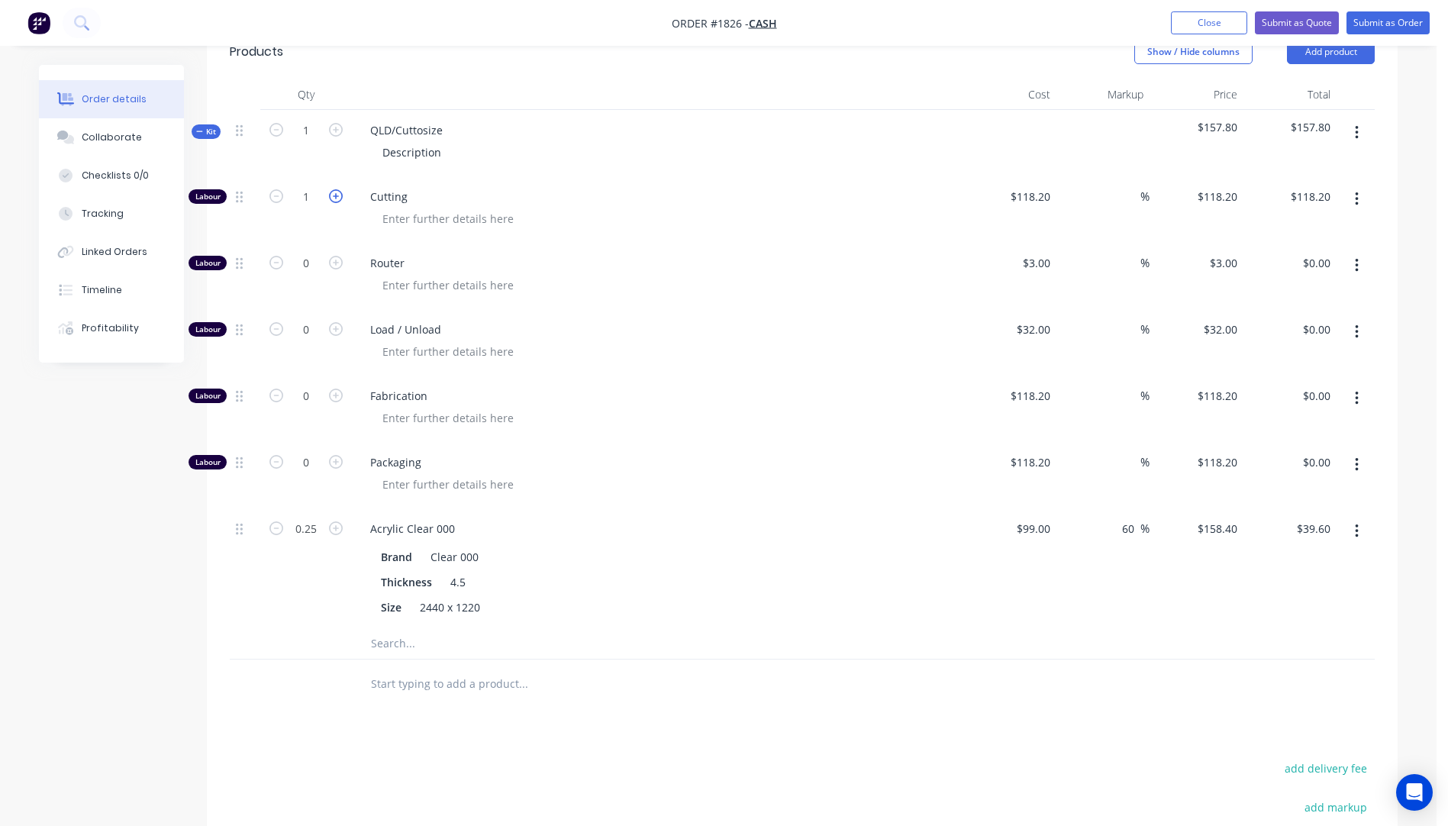
type input "2"
type input "$236.40"
click at [337, 193] on icon "button" at bounding box center [336, 196] width 14 height 14
type input "3"
type input "$354.60"
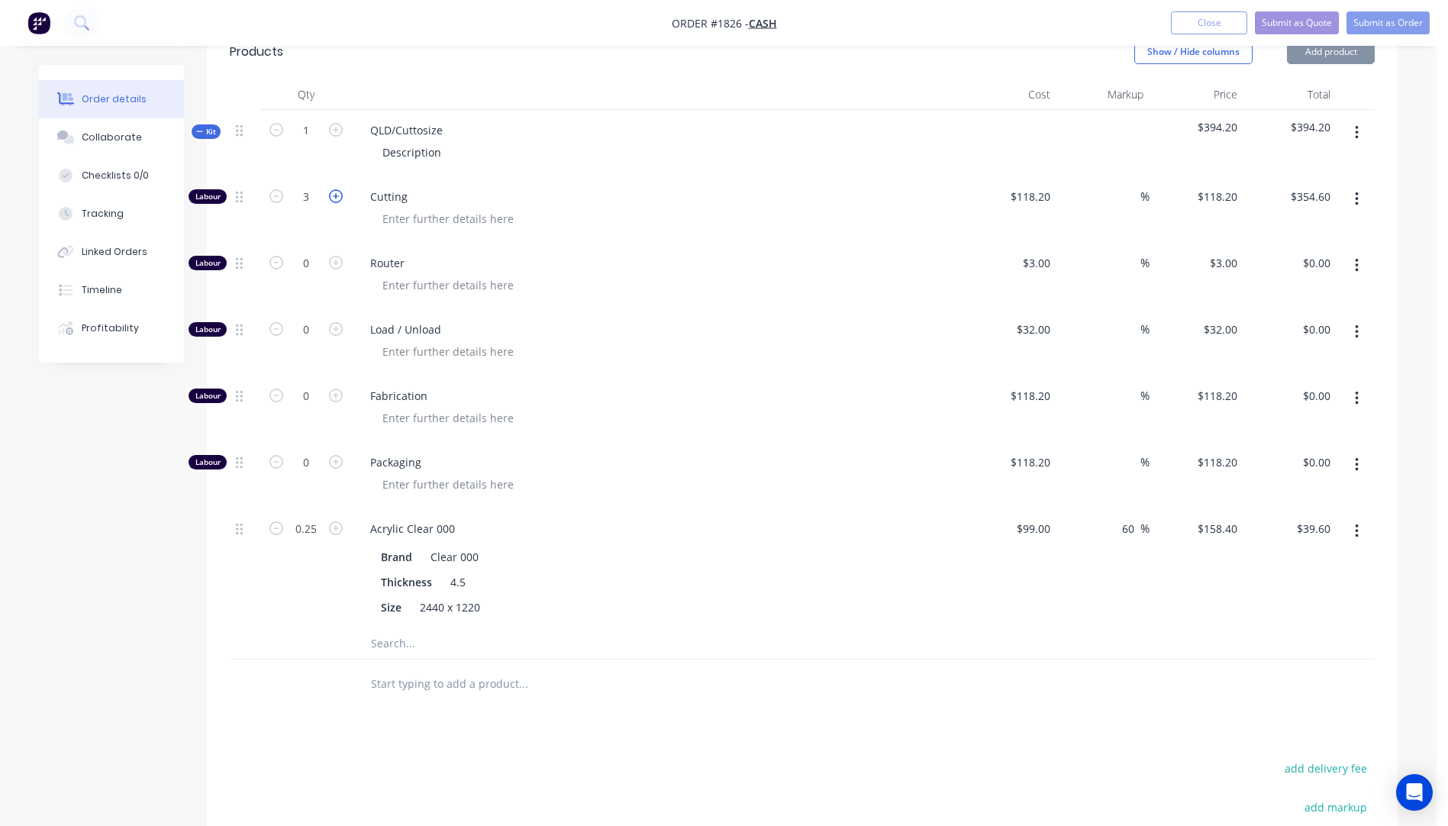
click at [337, 193] on icon "button" at bounding box center [336, 196] width 14 height 14
type input "4"
type input "$472.80"
click at [1043, 198] on input "118.2" at bounding box center [1038, 196] width 35 height 22
type input "$10.00"
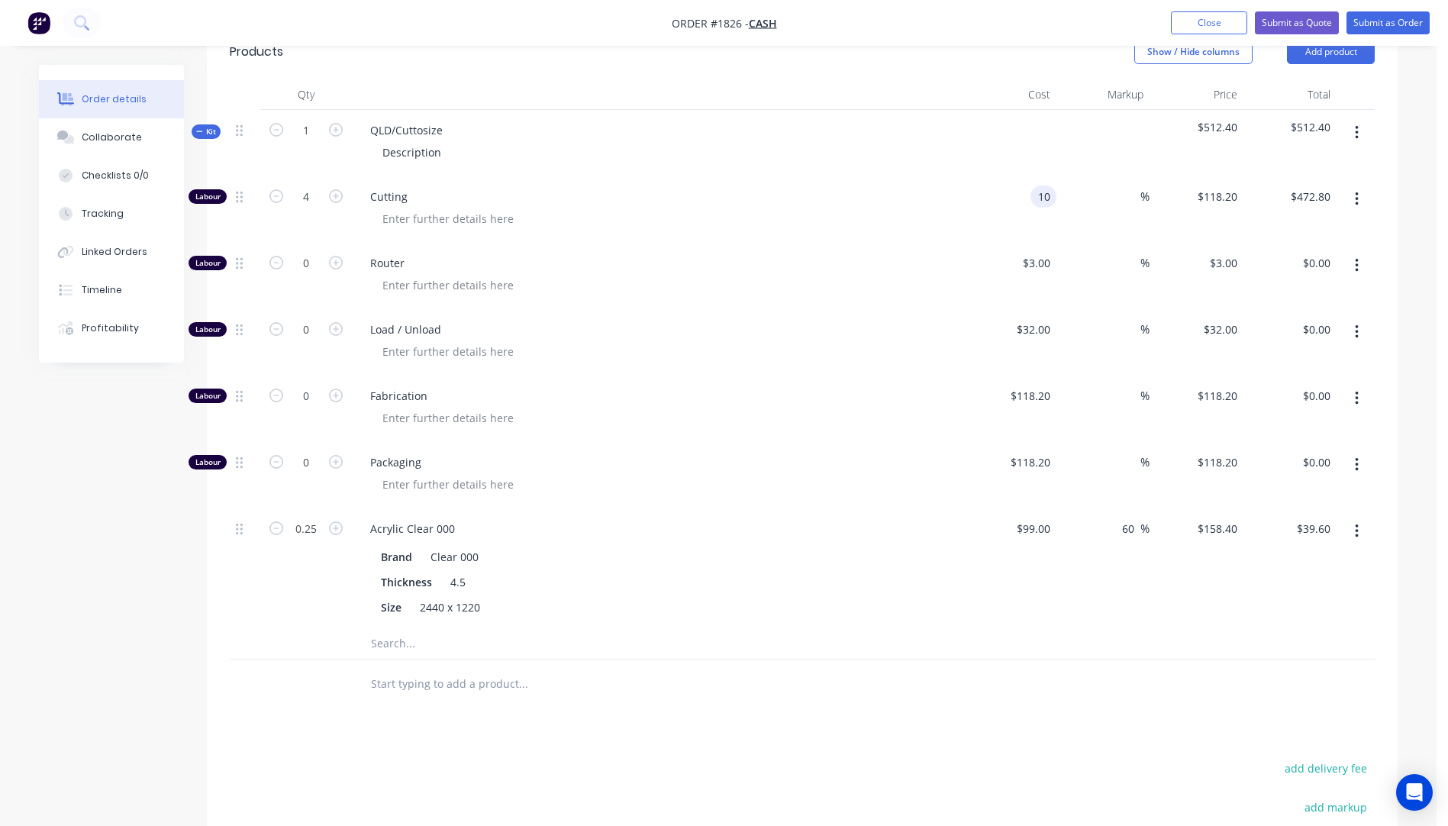
type input "$10.00"
type input "$40.00"
click at [968, 246] on div "$3.00 $3.00" at bounding box center [1009, 276] width 94 height 66
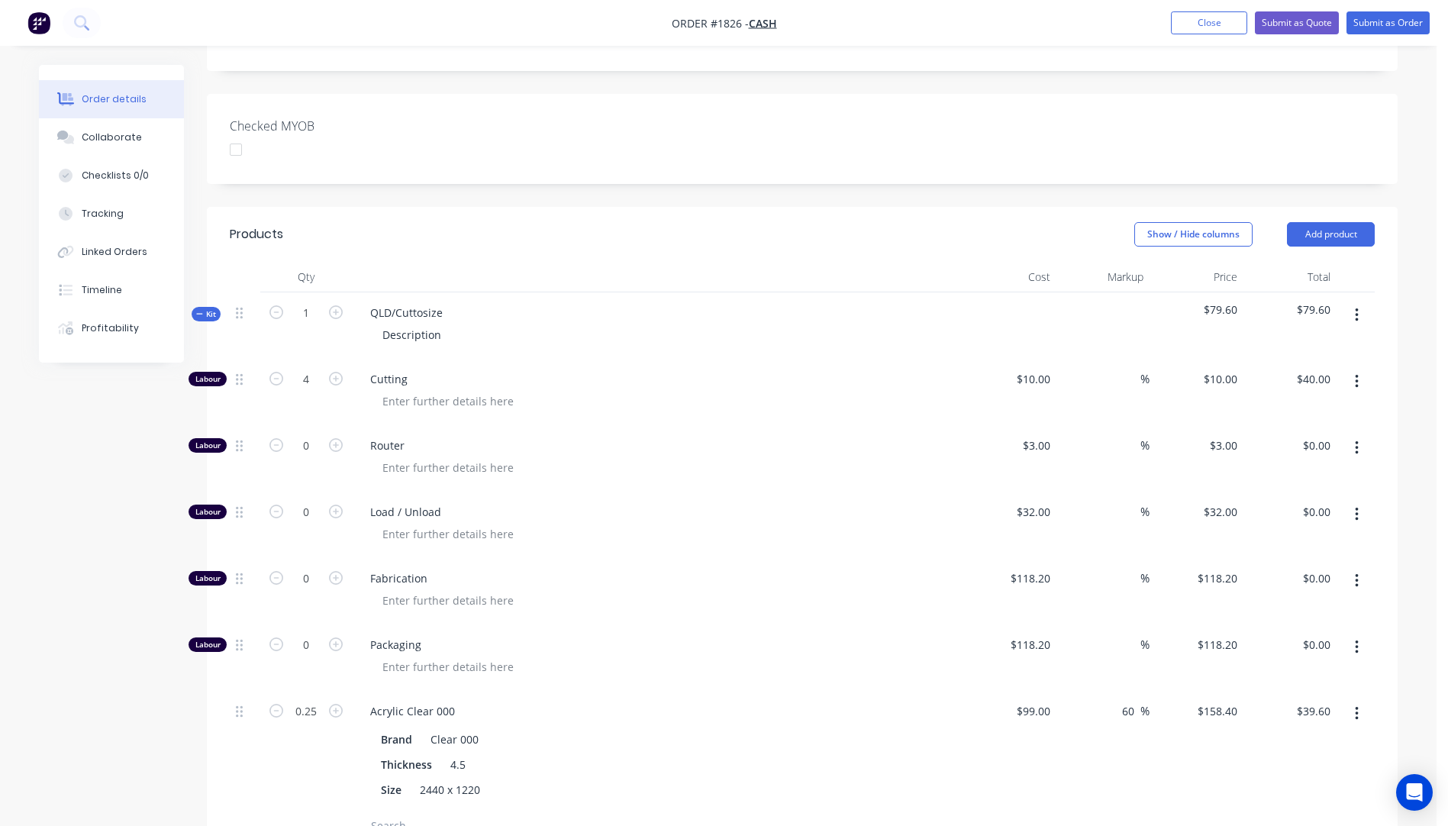
scroll to position [314, 0]
drag, startPoint x: 445, startPoint y: 316, endPoint x: 367, endPoint y: 314, distance: 77.9
click at [367, 314] on div "QLD/Cuttosize" at bounding box center [406, 315] width 97 height 22
drag, startPoint x: 451, startPoint y: 337, endPoint x: 359, endPoint y: 331, distance: 91.7
click at [359, 331] on div "Description" at bounding box center [657, 338] width 598 height 22
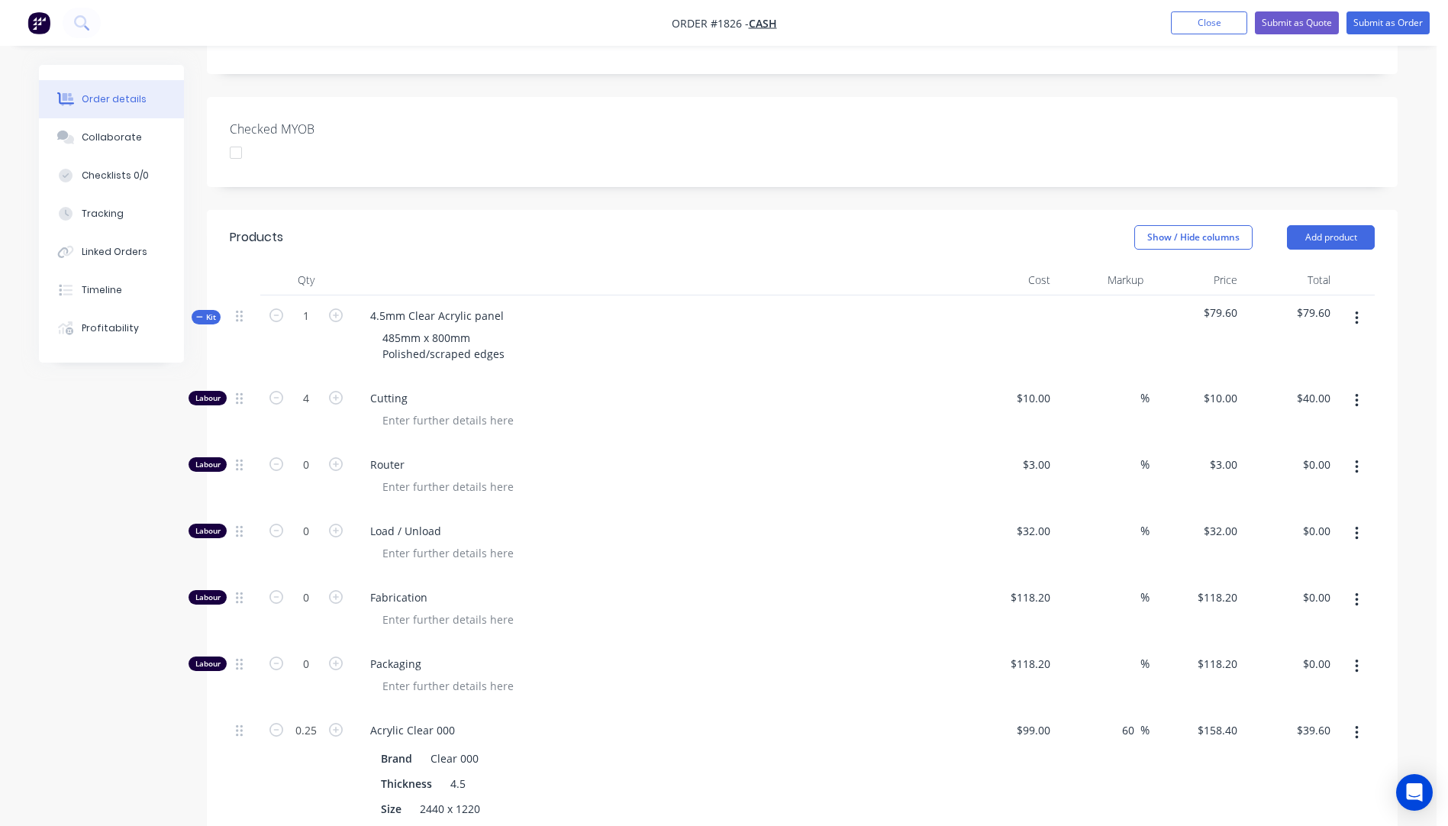
click at [649, 379] on div "Cutting" at bounding box center [657, 411] width 611 height 66
click at [1281, 34] on button "Submit as Quote" at bounding box center [1297, 22] width 84 height 23
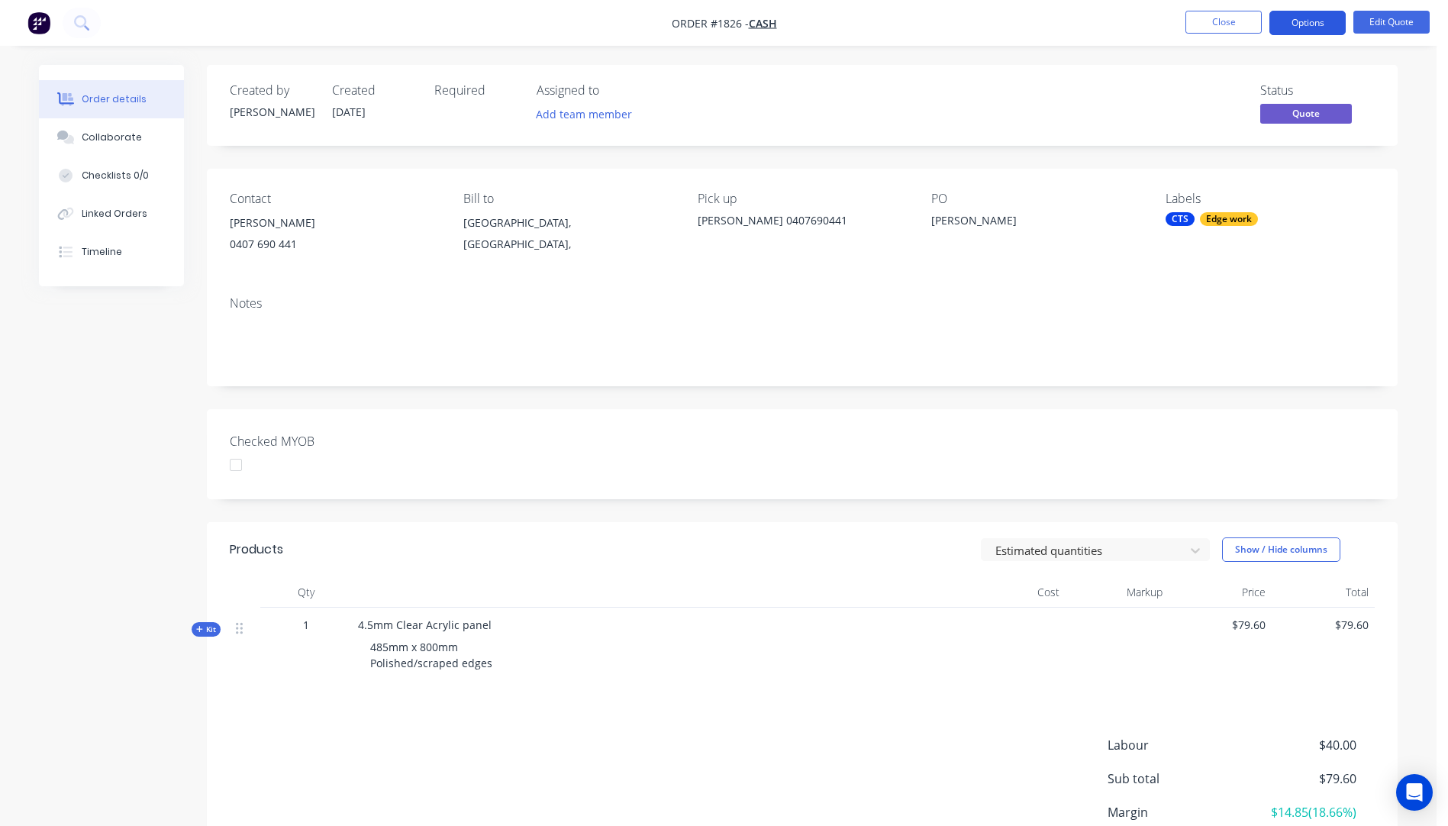
click at [1301, 22] on button "Options" at bounding box center [1307, 23] width 76 height 24
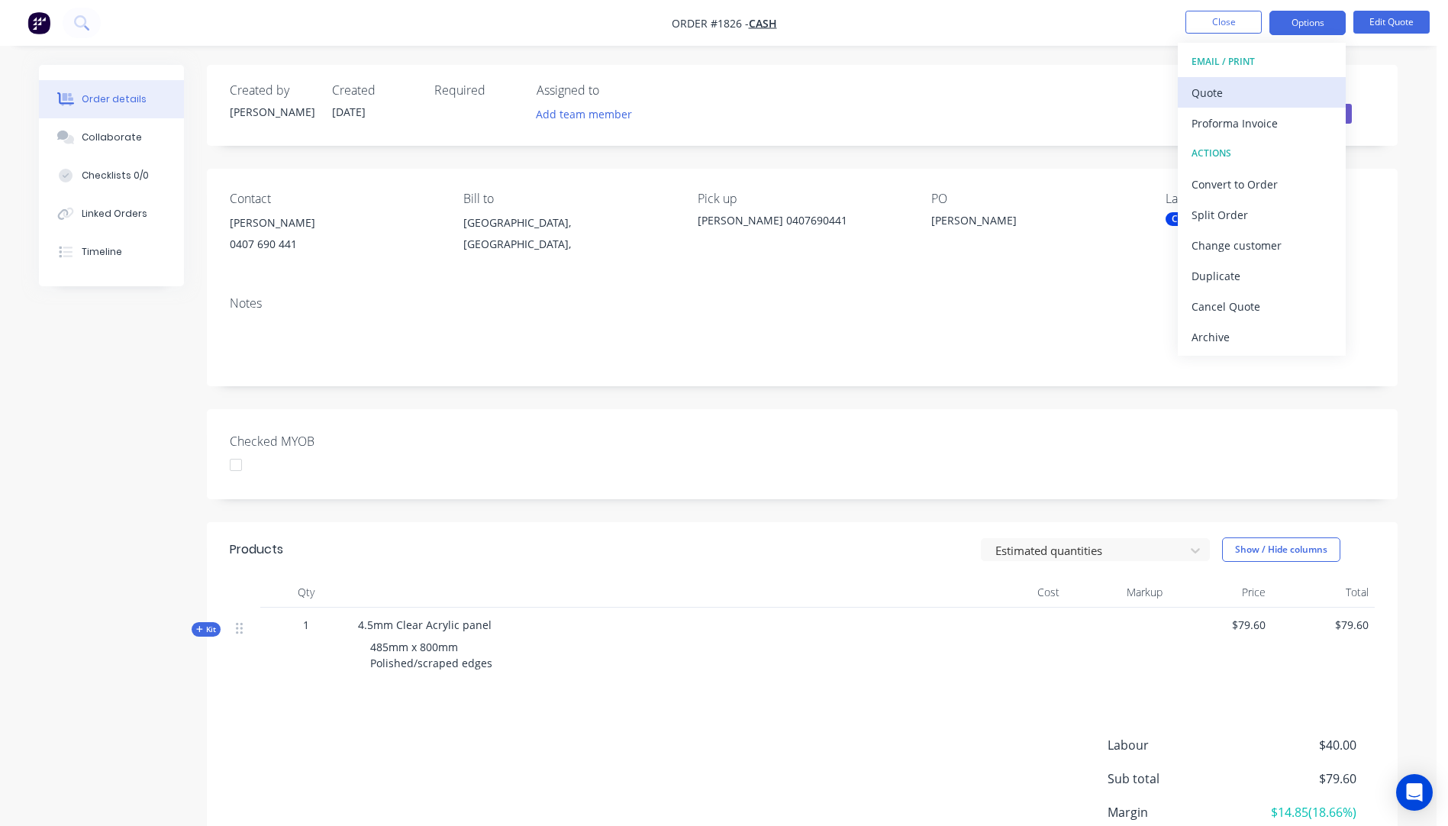
click at [1198, 100] on div "Quote" at bounding box center [1261, 93] width 140 height 22
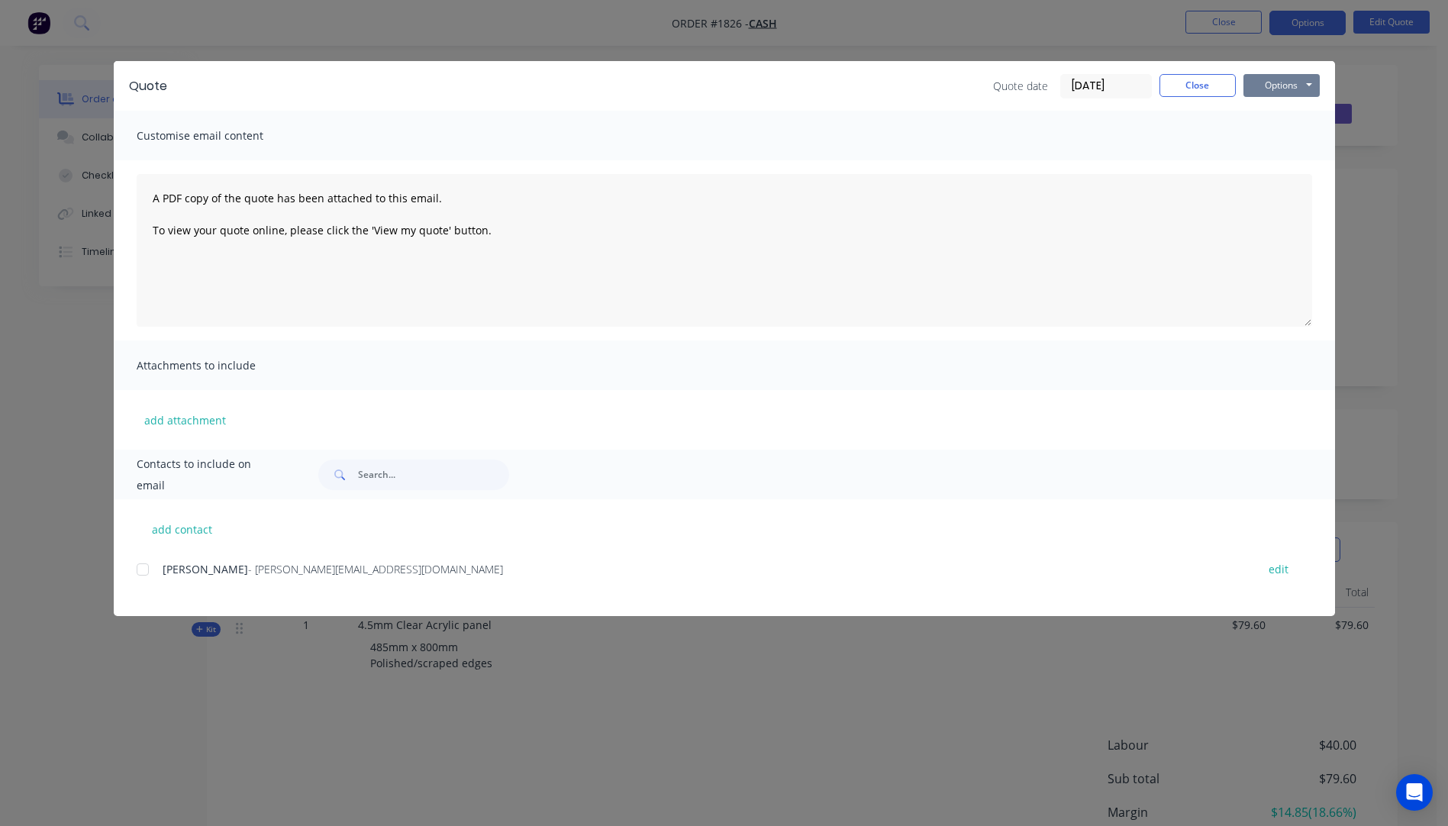
click at [1265, 88] on button "Options" at bounding box center [1281, 85] width 76 height 23
click at [1271, 113] on button "Preview" at bounding box center [1292, 112] width 98 height 25
click at [1209, 85] on button "Close" at bounding box center [1197, 85] width 76 height 23
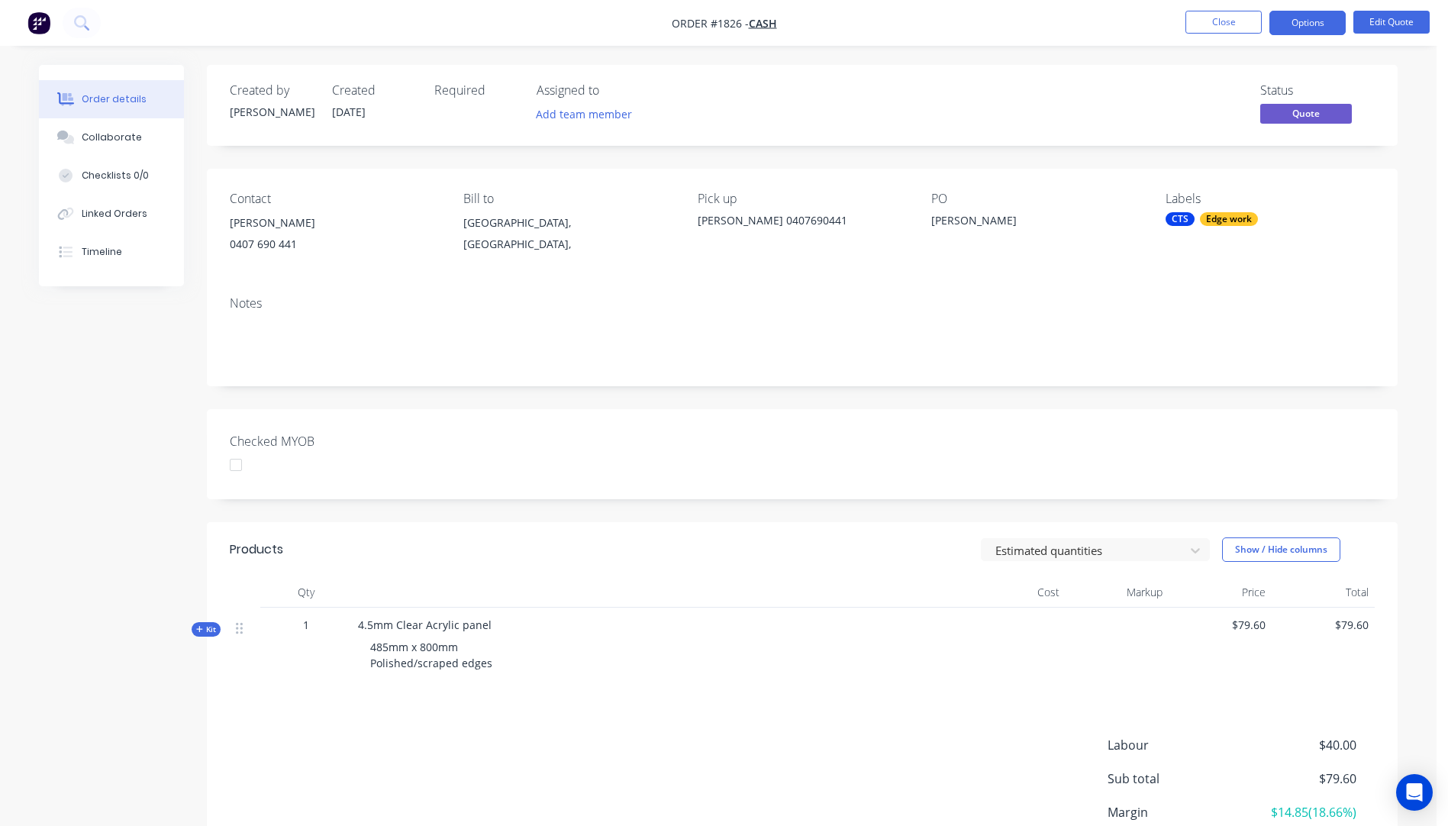
click at [1223, 222] on div "Edge work" at bounding box center [1229, 219] width 58 height 14
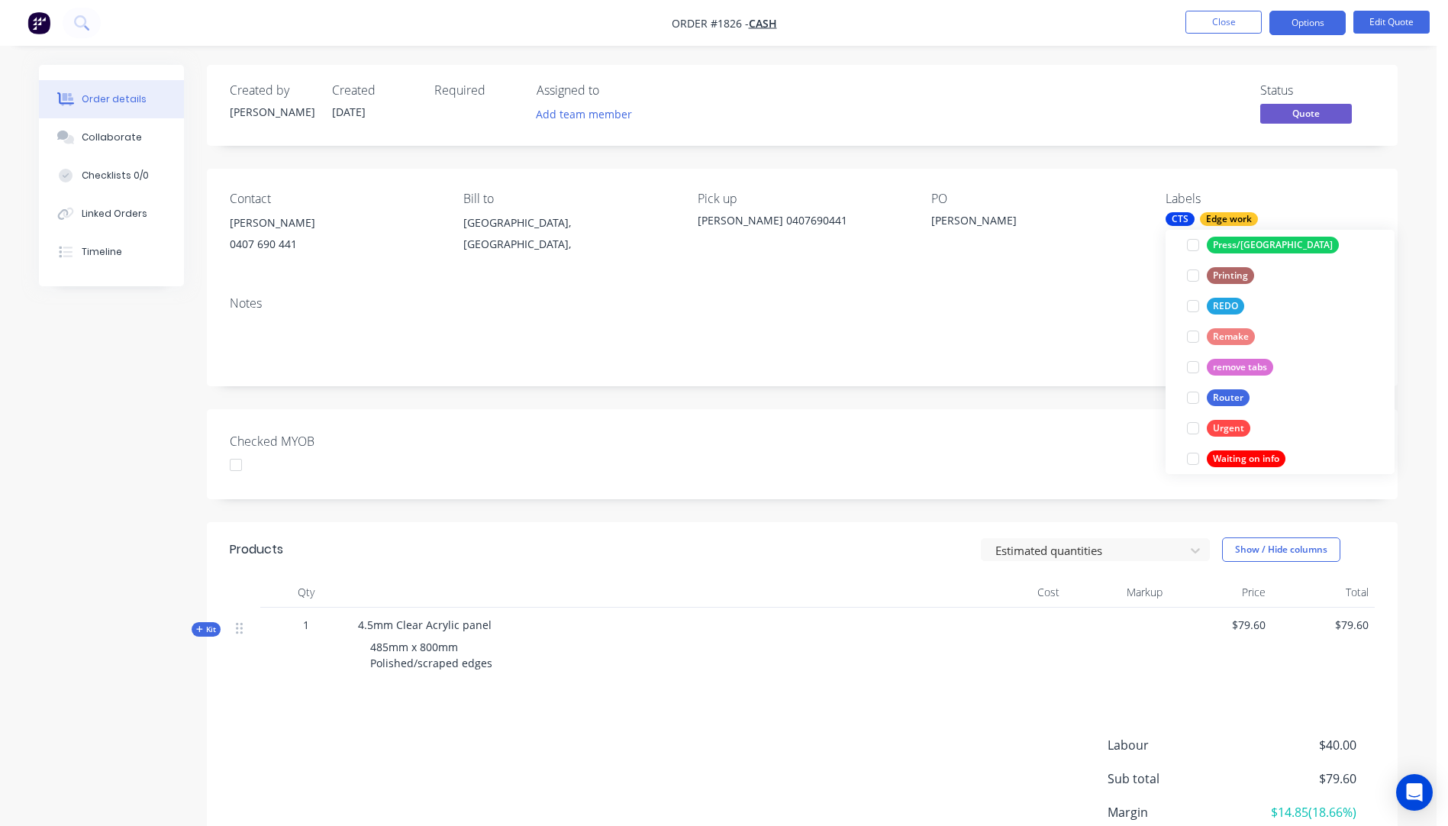
scroll to position [641, 0]
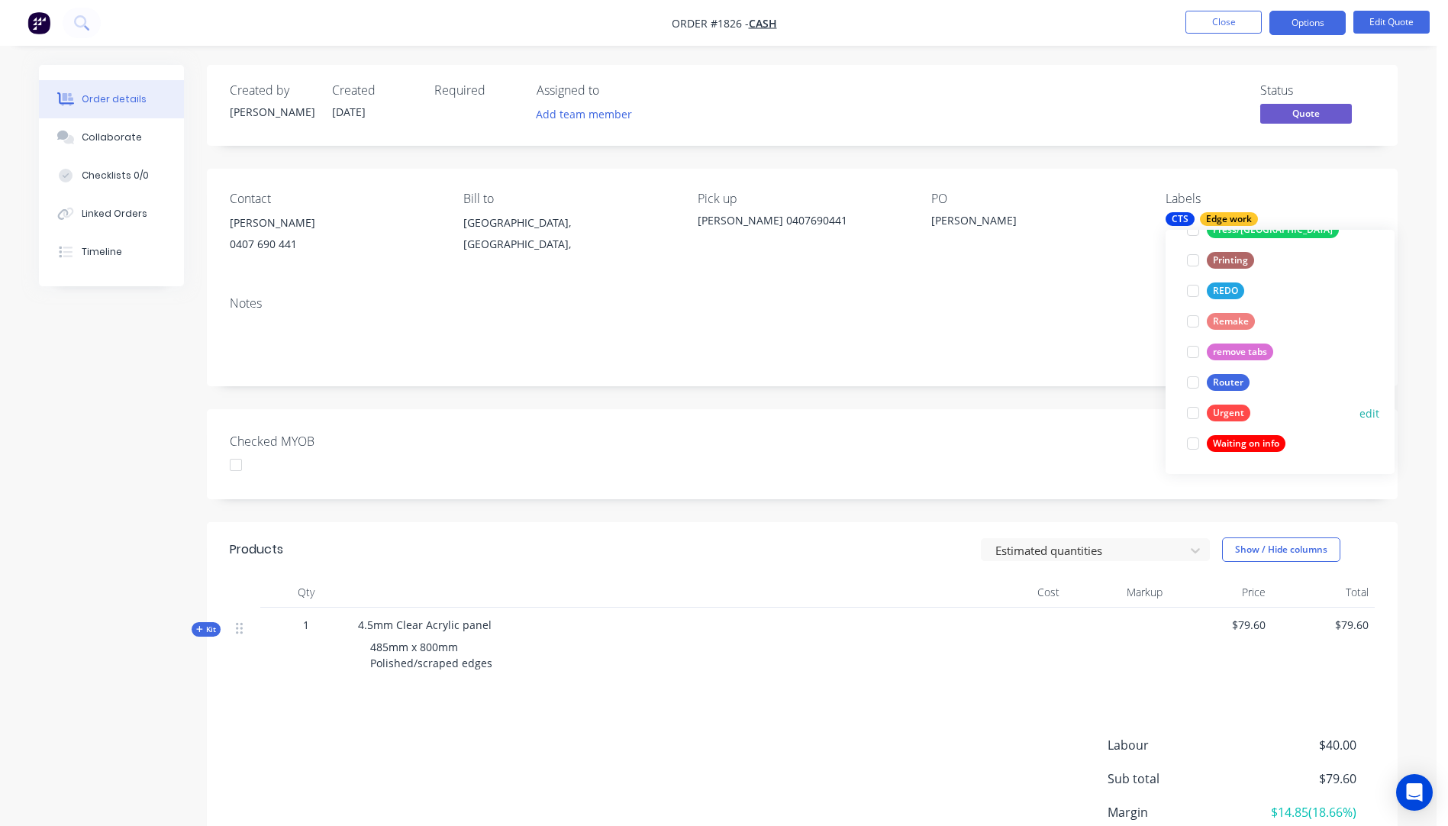
click at [1225, 413] on div "Urgent" at bounding box center [1228, 412] width 43 height 17
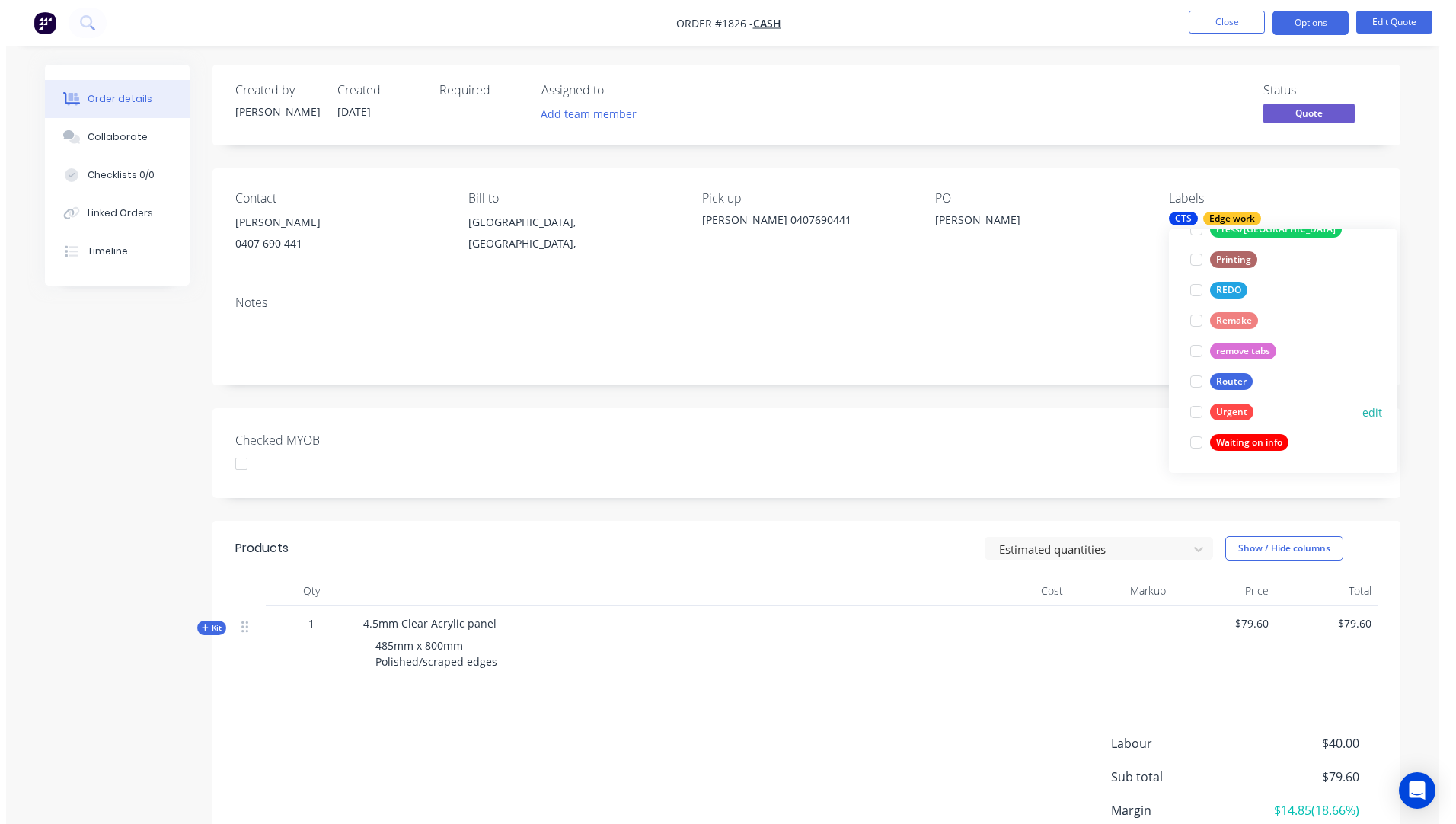
scroll to position [0, 0]
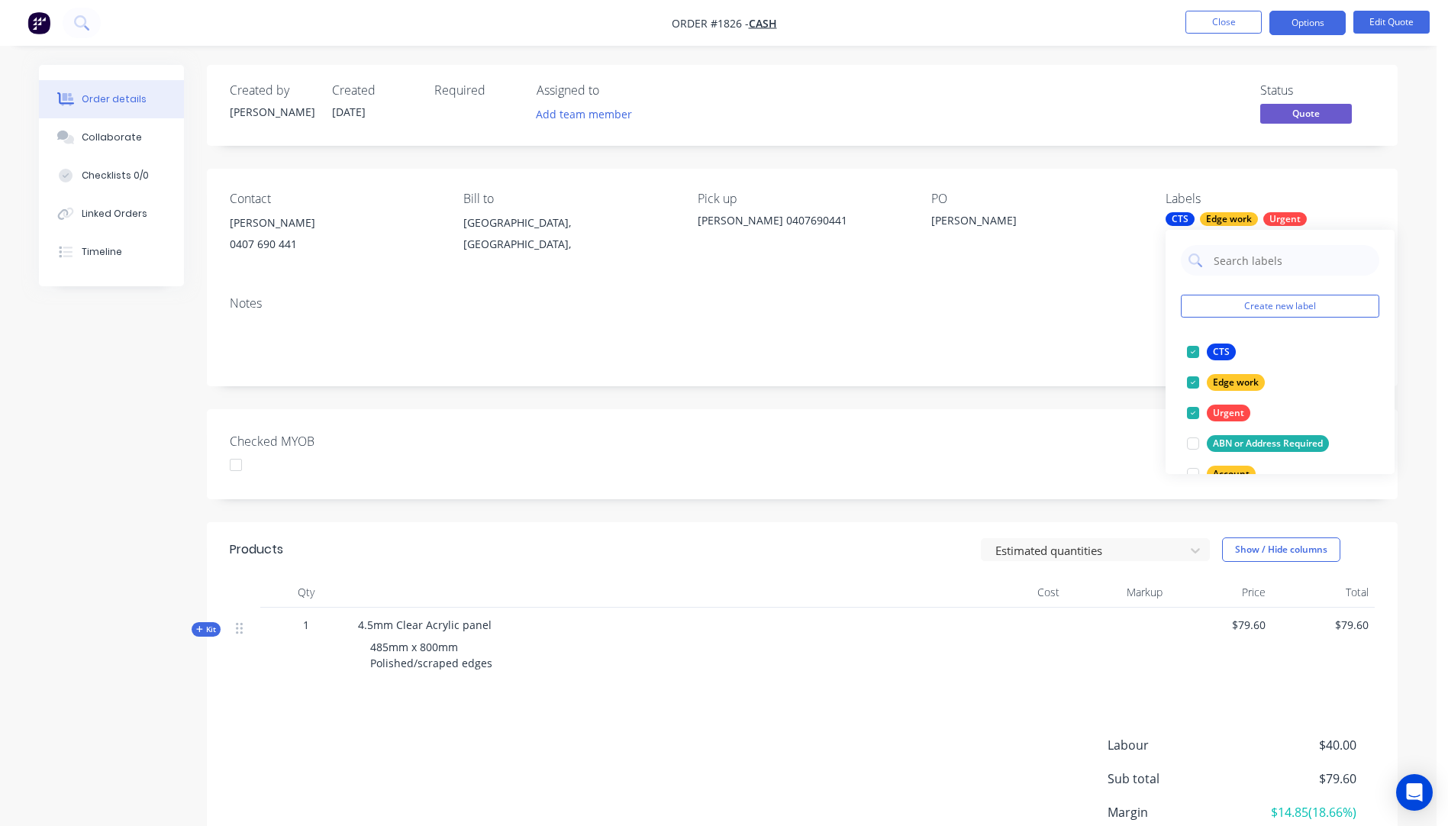
click at [1113, 252] on div "PO Mike Coghlan" at bounding box center [1035, 226] width 209 height 69
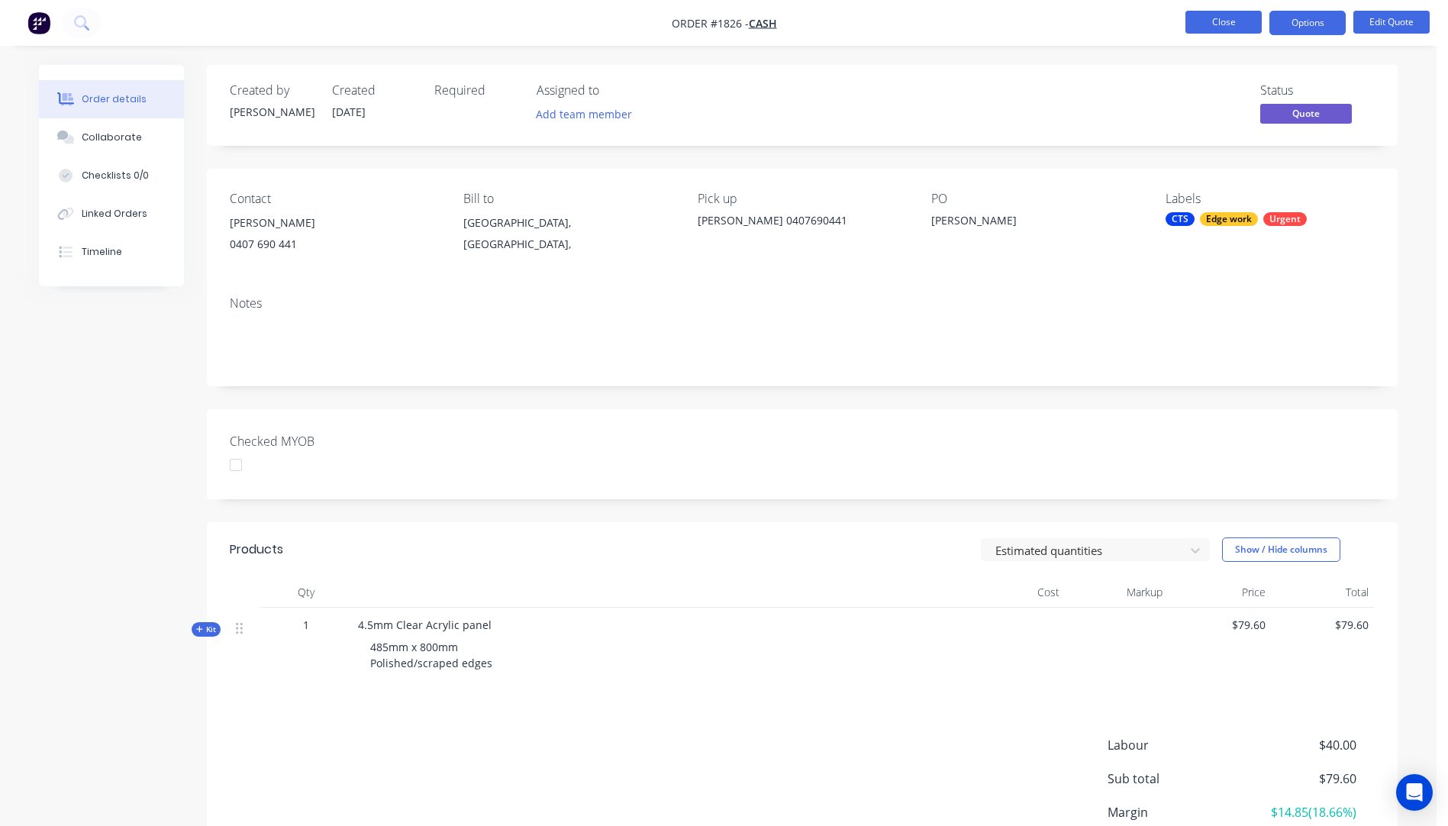
click at [1228, 20] on button "Close" at bounding box center [1223, 22] width 76 height 23
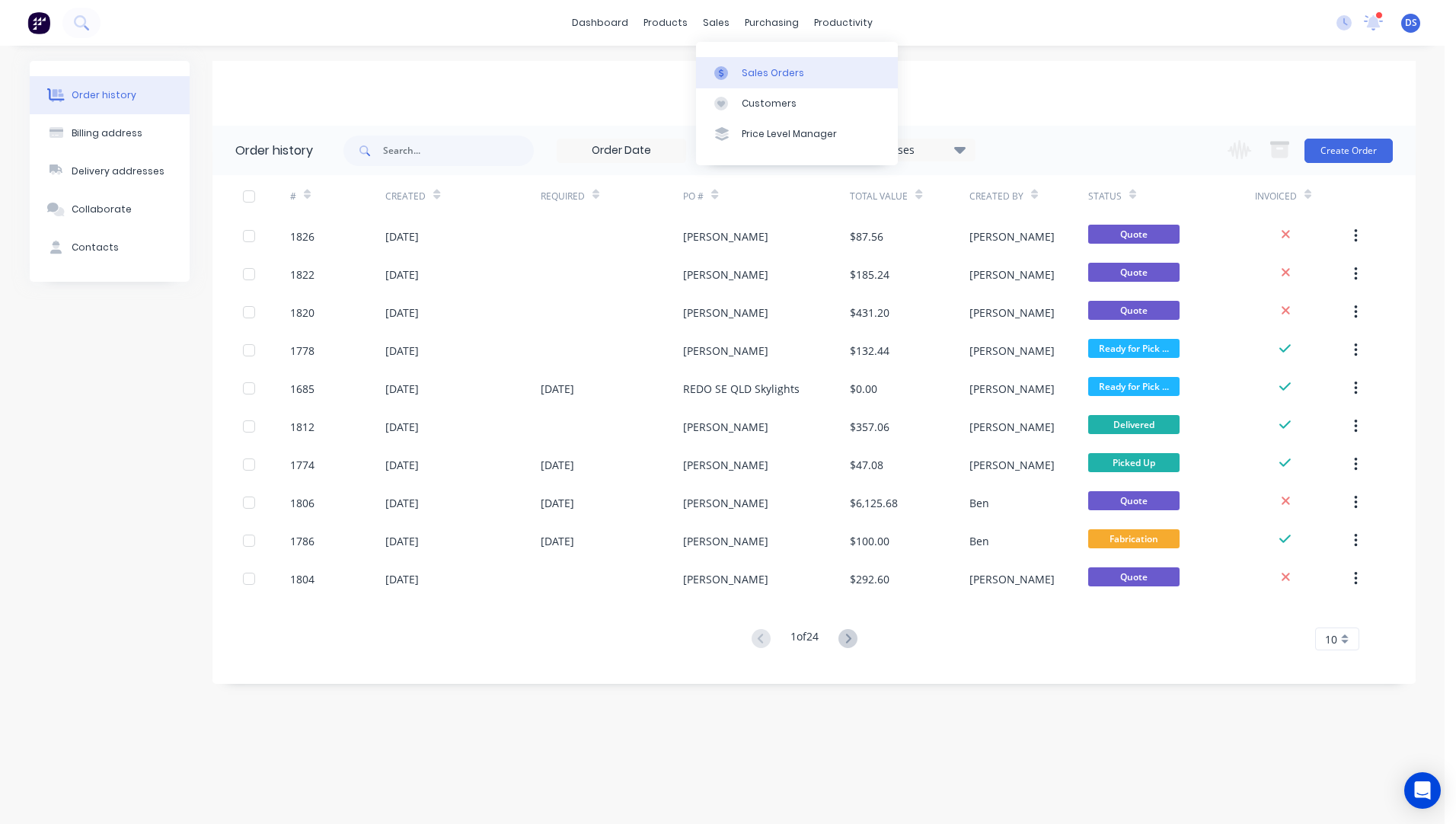
click at [750, 69] on div "Sales Orders" at bounding box center [772, 73] width 63 height 14
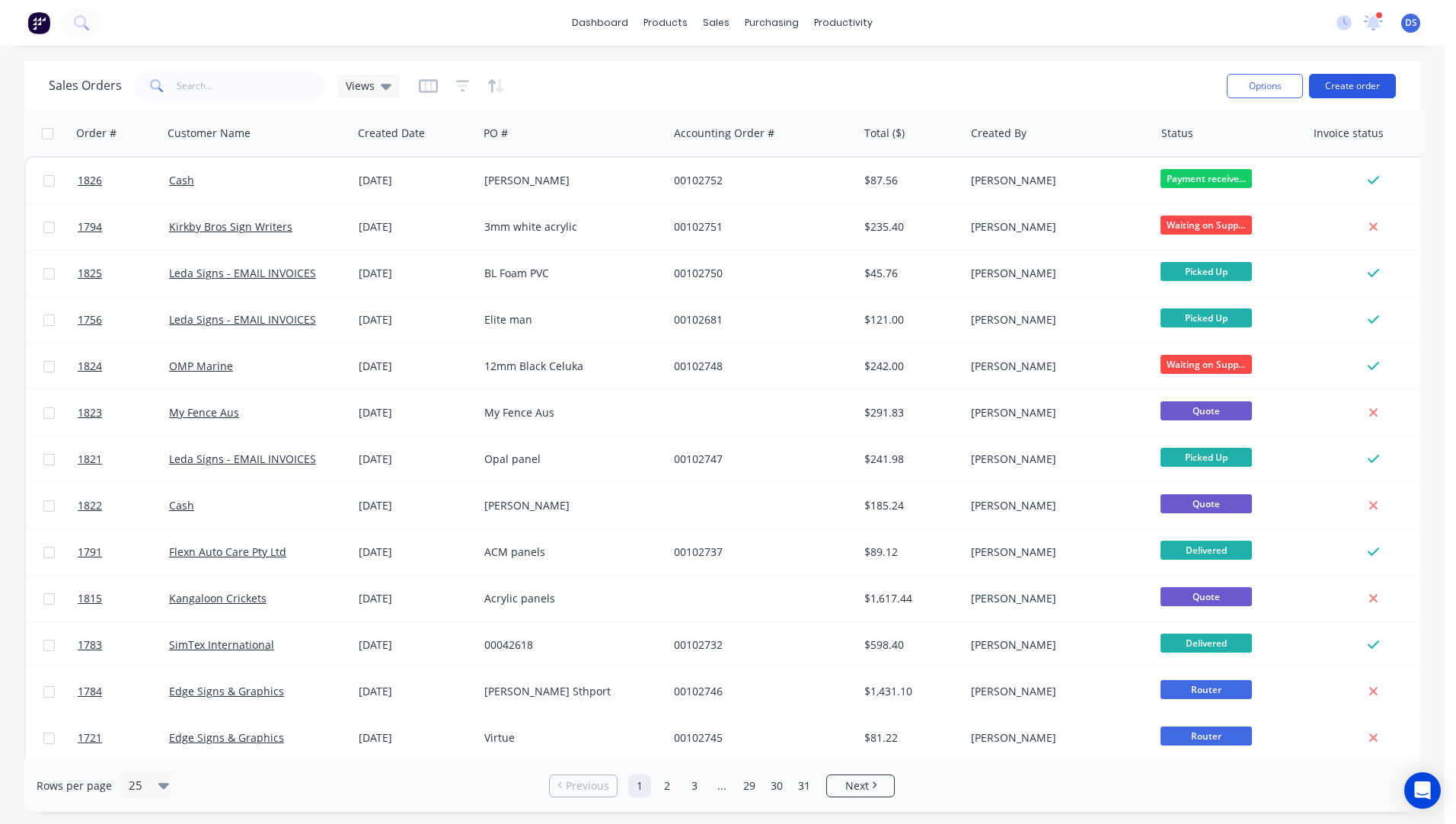
click at [1345, 90] on button "Create order" at bounding box center [1352, 86] width 87 height 24
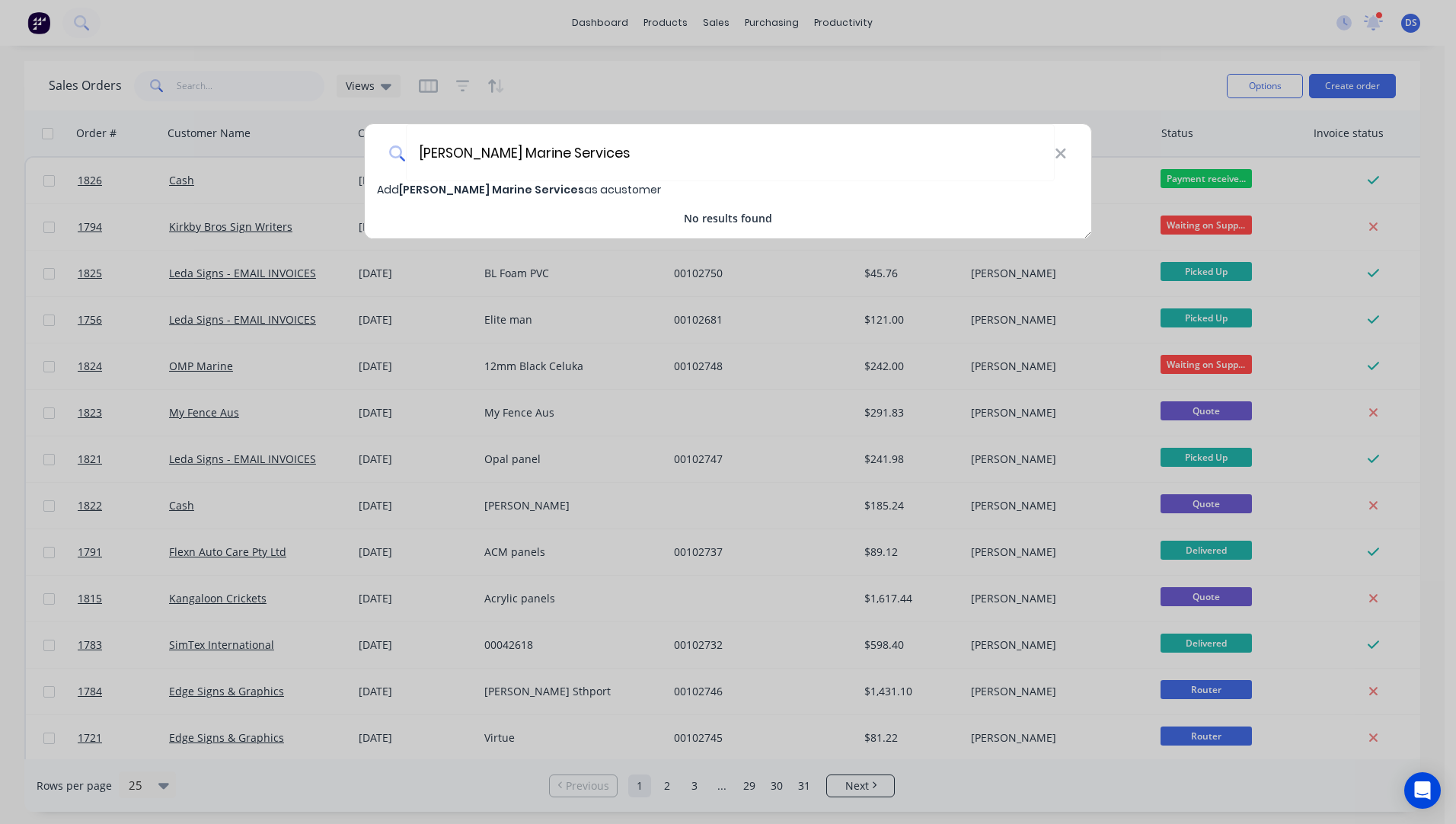
type input "Griffin Marine Services"
click at [493, 195] on span "Griffin Marine Services" at bounding box center [491, 189] width 185 height 15
select select "AU"
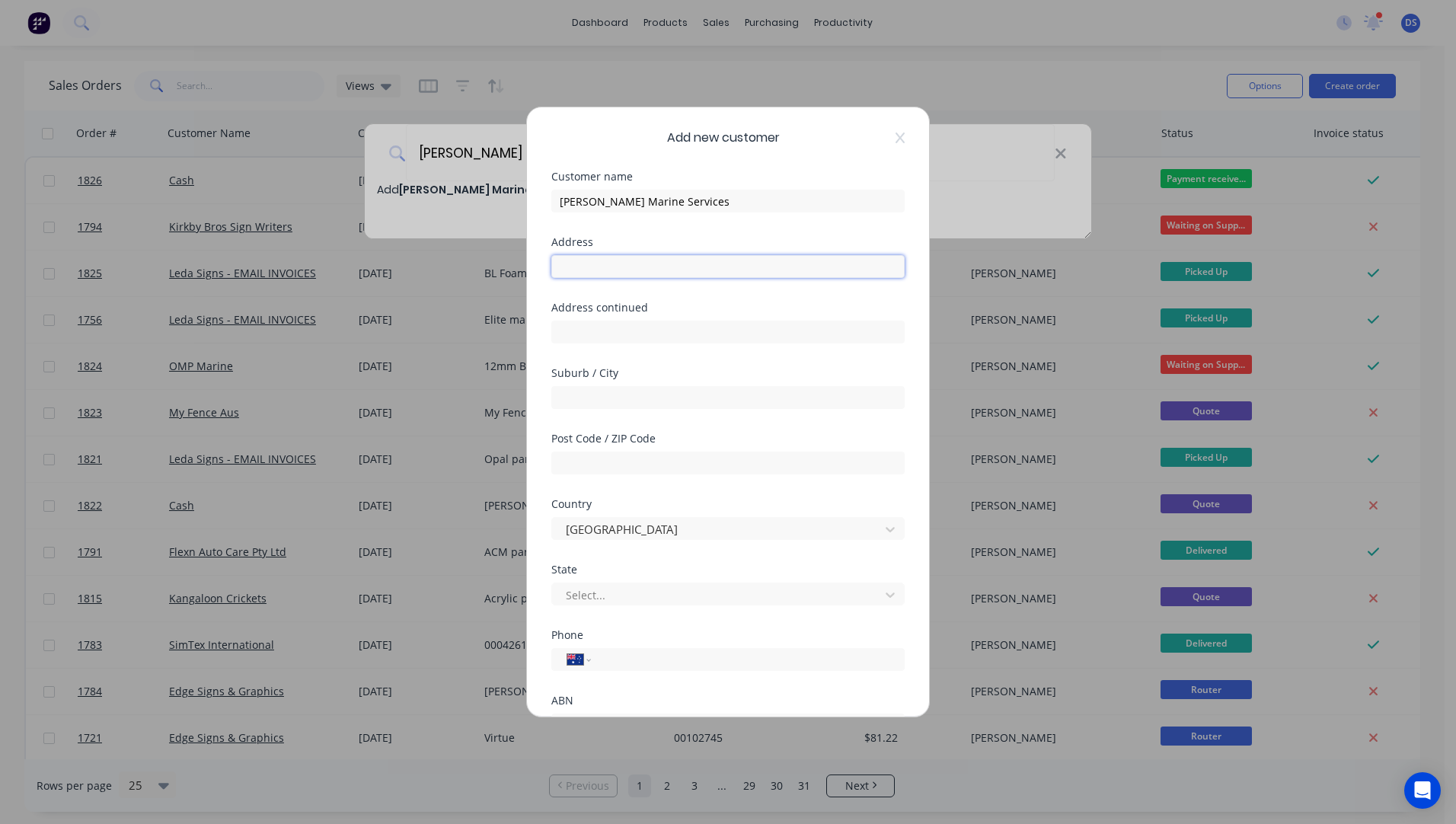
click at [600, 270] on input "text" at bounding box center [728, 266] width 353 height 23
type input "119 Kookaburra Road North"
click at [623, 393] on input "text" at bounding box center [728, 397] width 353 height 23
type input "Prestons"
click at [597, 465] on input "text" at bounding box center [728, 463] width 353 height 23
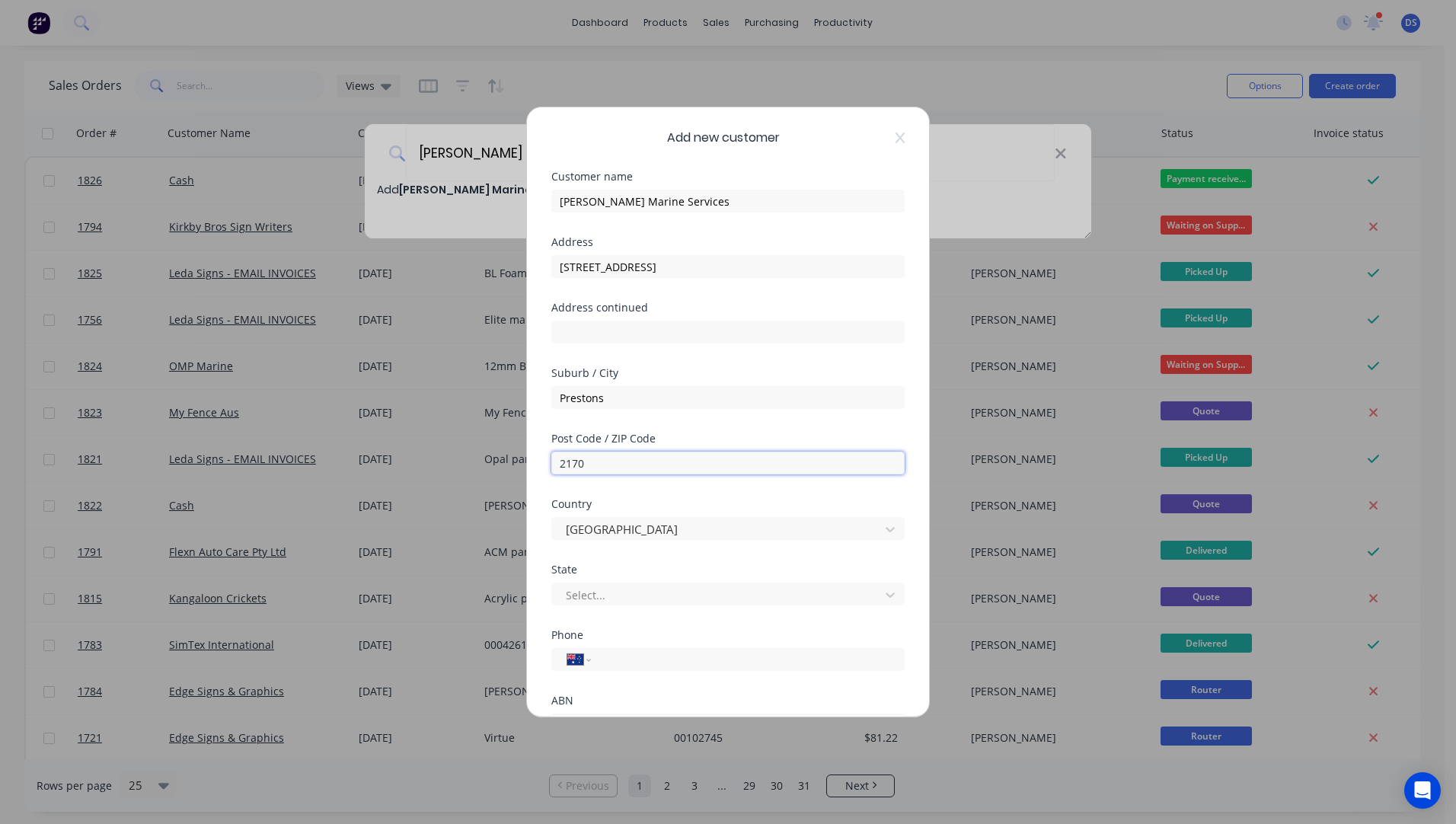
type input "2170"
click at [776, 421] on div "Suburb / City Prestons" at bounding box center [728, 401] width 353 height 66
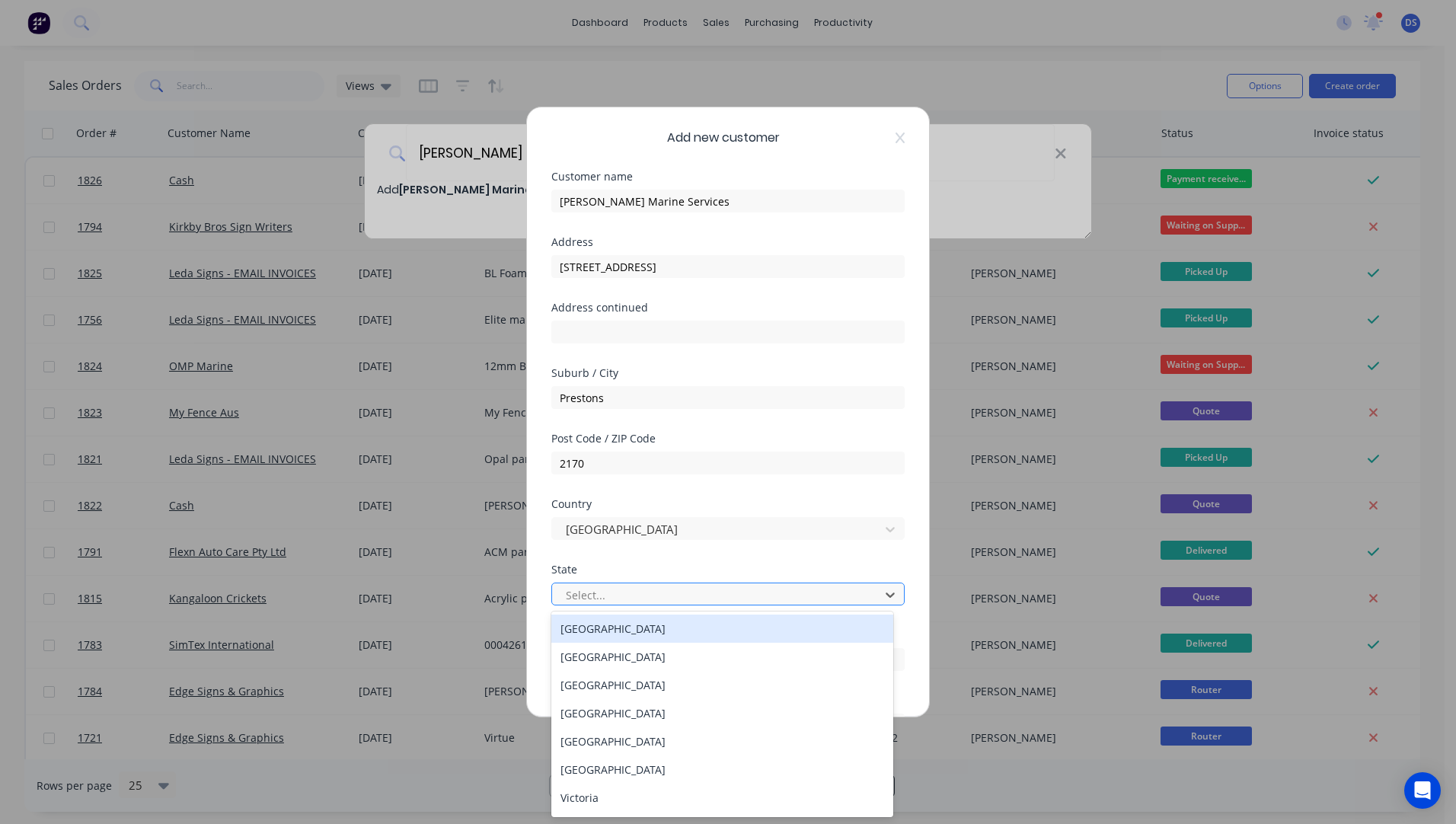
click at [683, 590] on div at bounding box center [718, 595] width 307 height 19
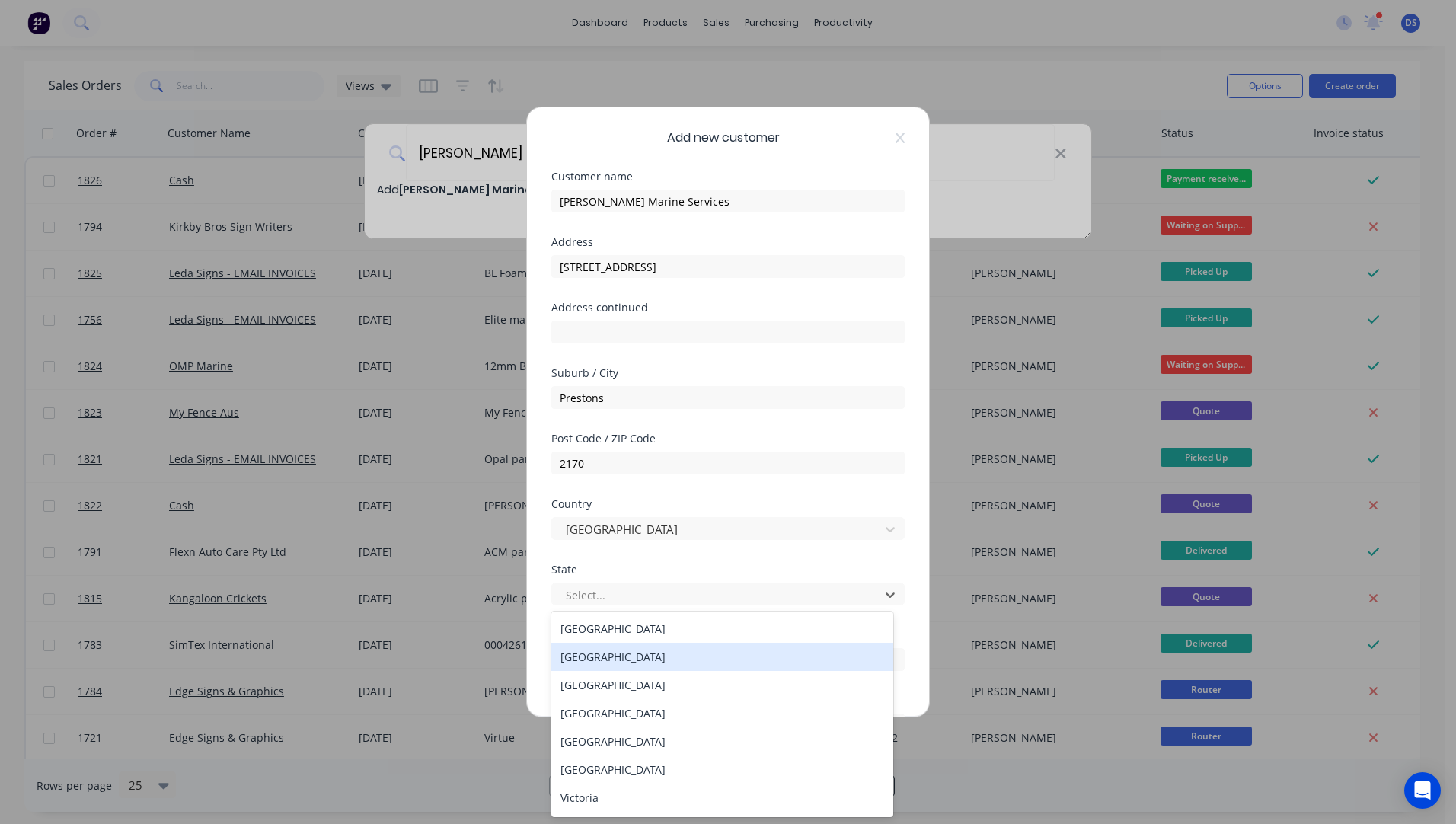
click at [621, 658] on div "New South Wales" at bounding box center [723, 656] width 342 height 28
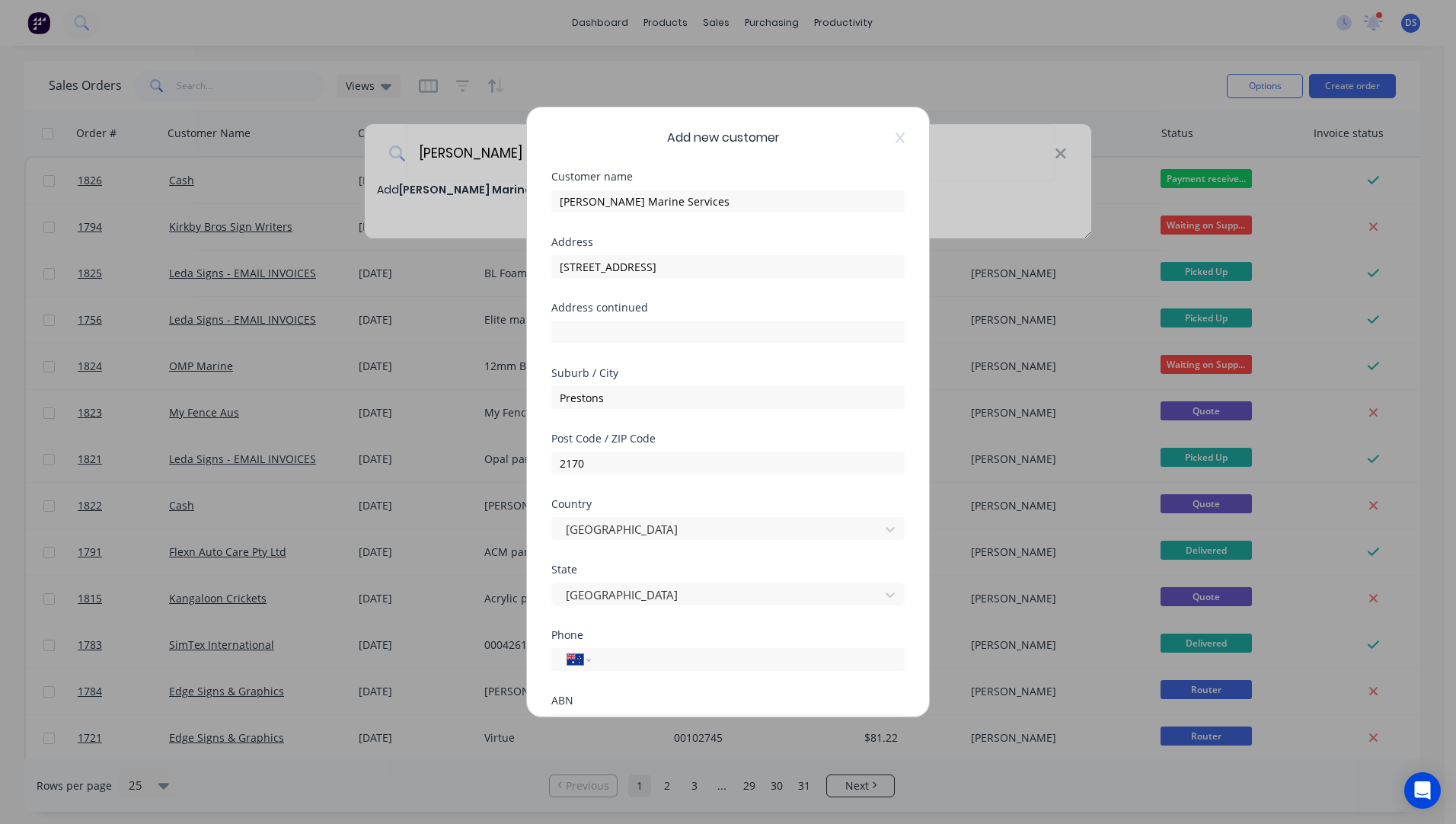
scroll to position [76, 0]
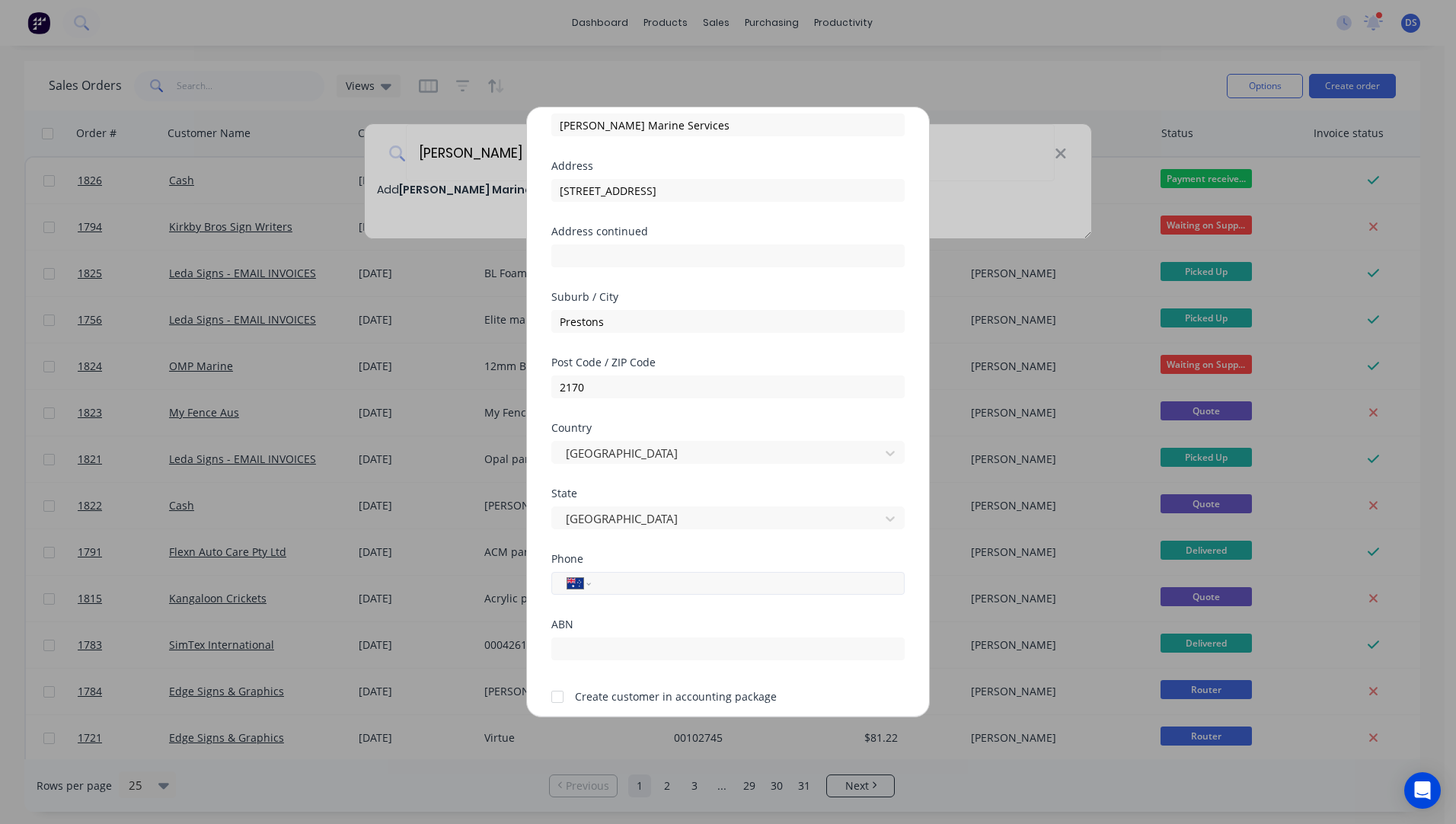
click at [619, 583] on input "tel" at bounding box center [745, 584] width 287 height 18
type input "0482 672 957"
click at [558, 693] on div at bounding box center [557, 696] width 31 height 31
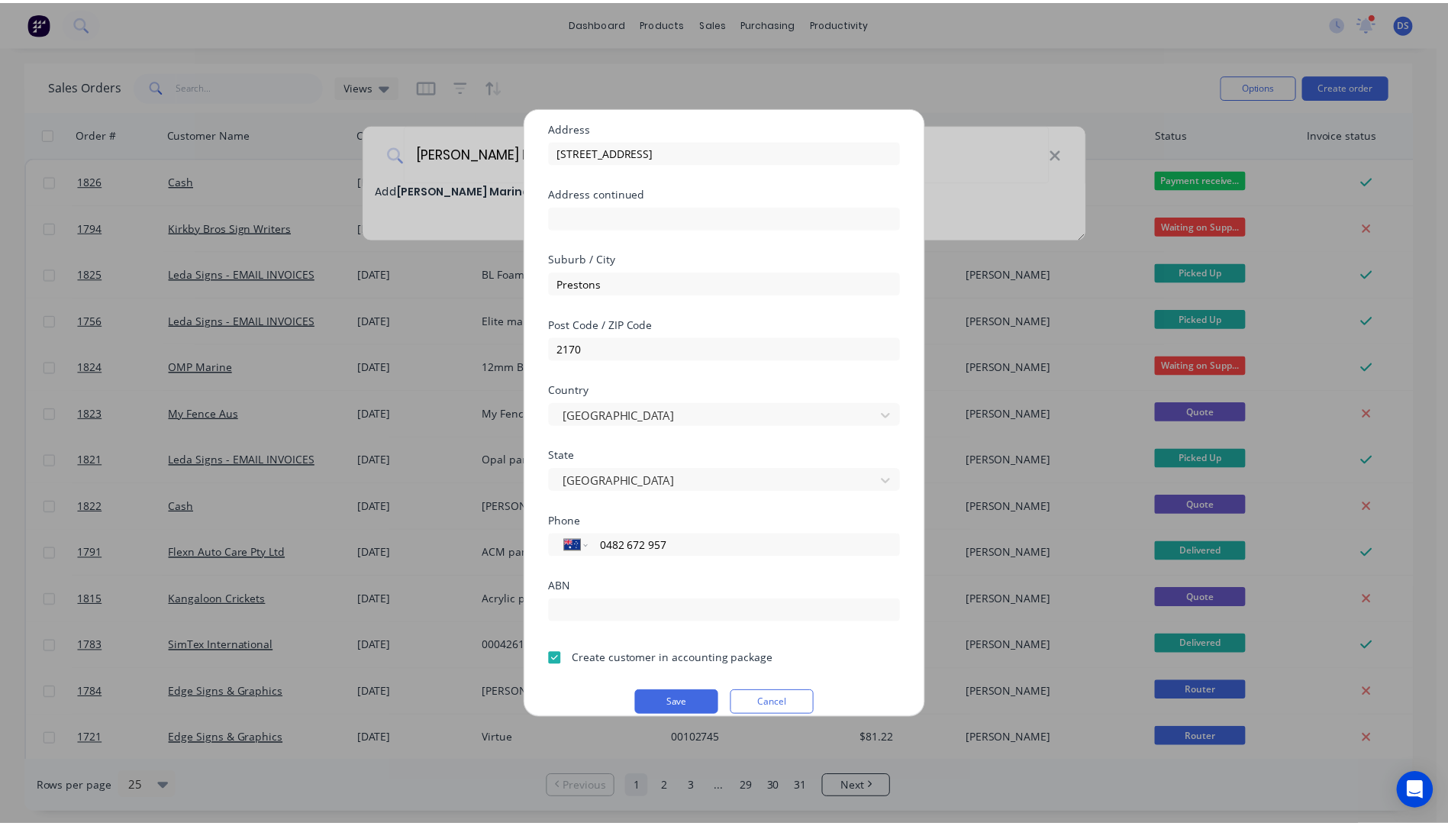
scroll to position [134, 0]
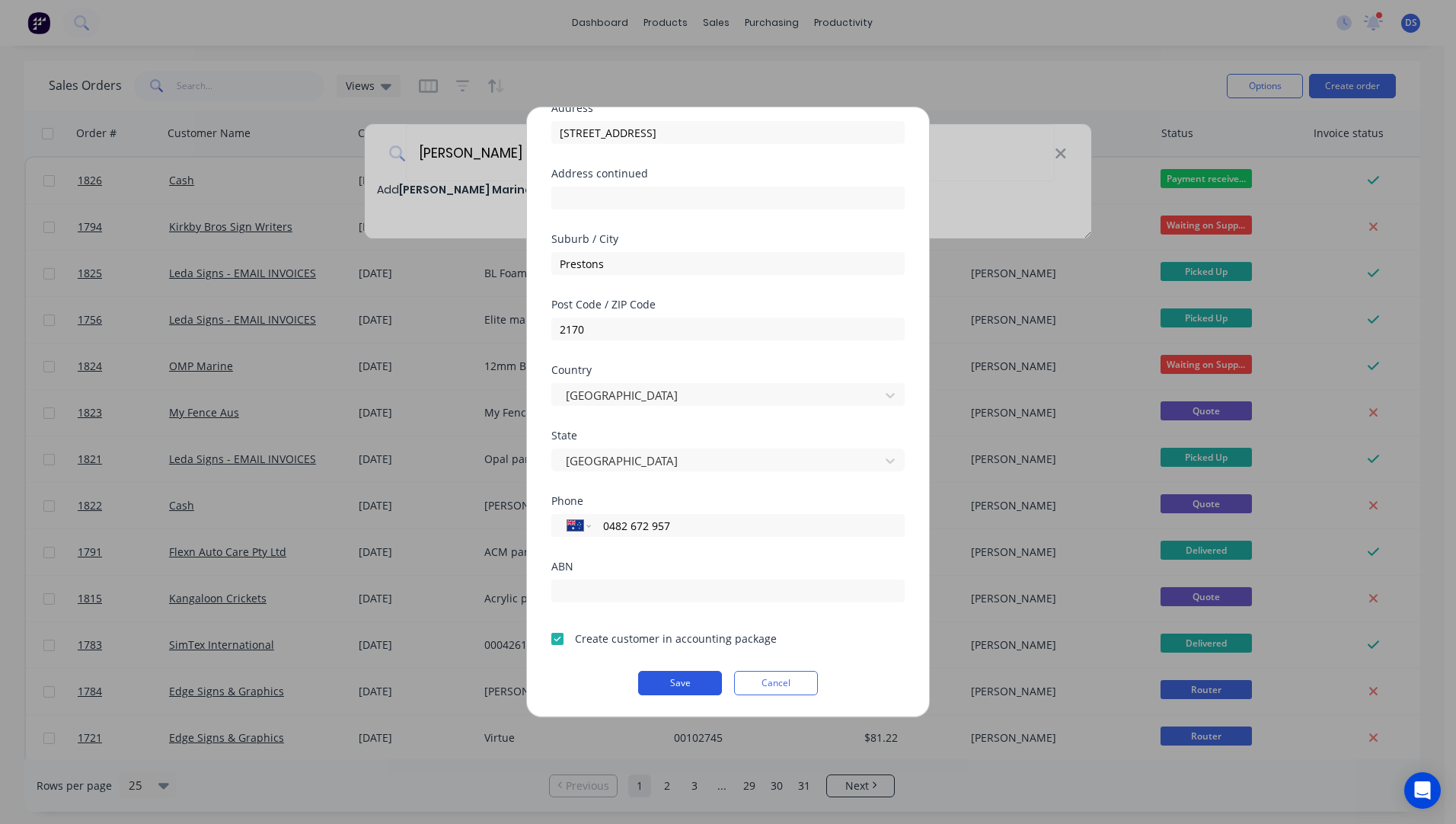
click at [660, 687] on button "Save" at bounding box center [681, 682] width 84 height 24
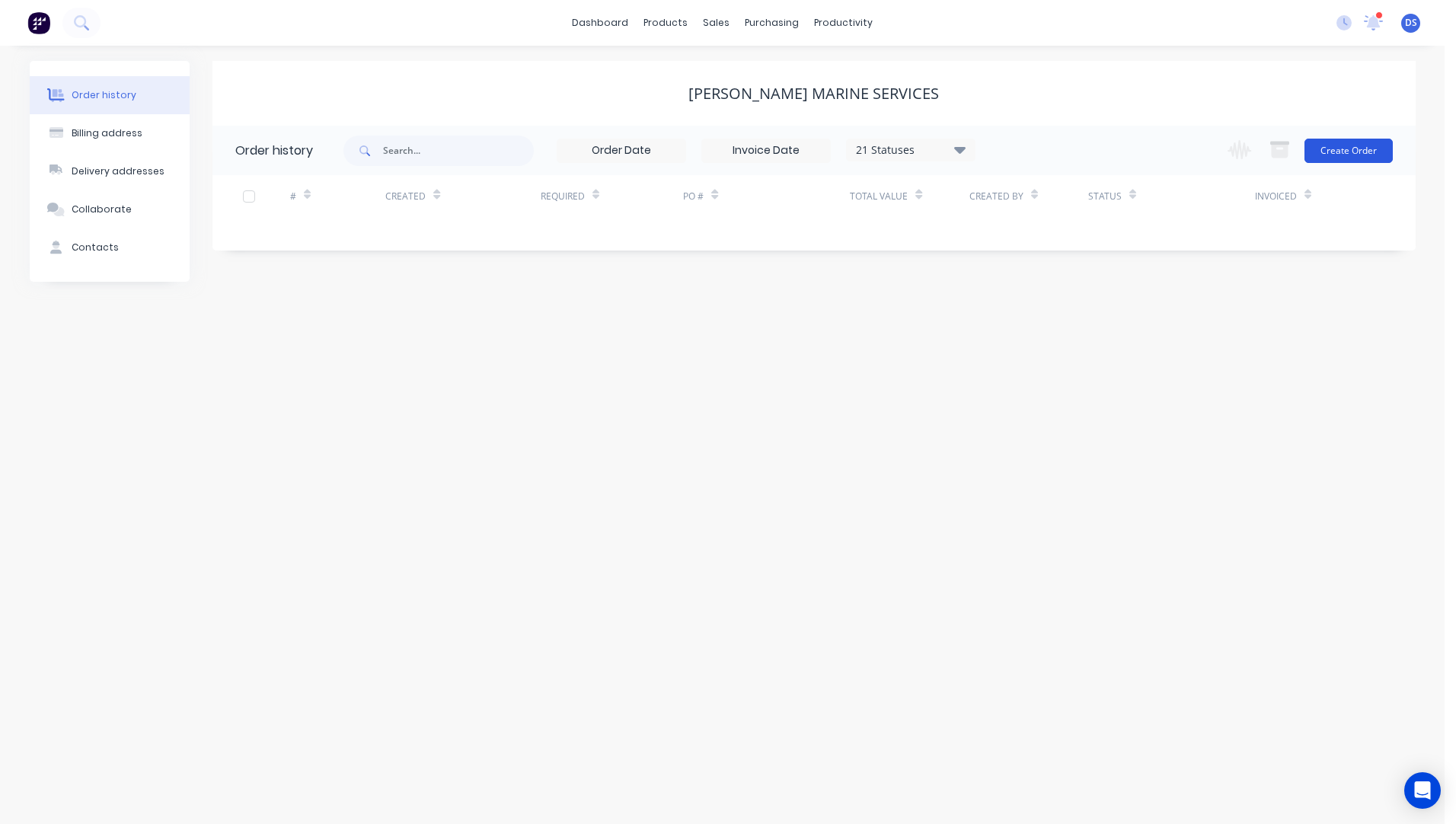
click at [1362, 146] on button "Create Order" at bounding box center [1348, 151] width 89 height 24
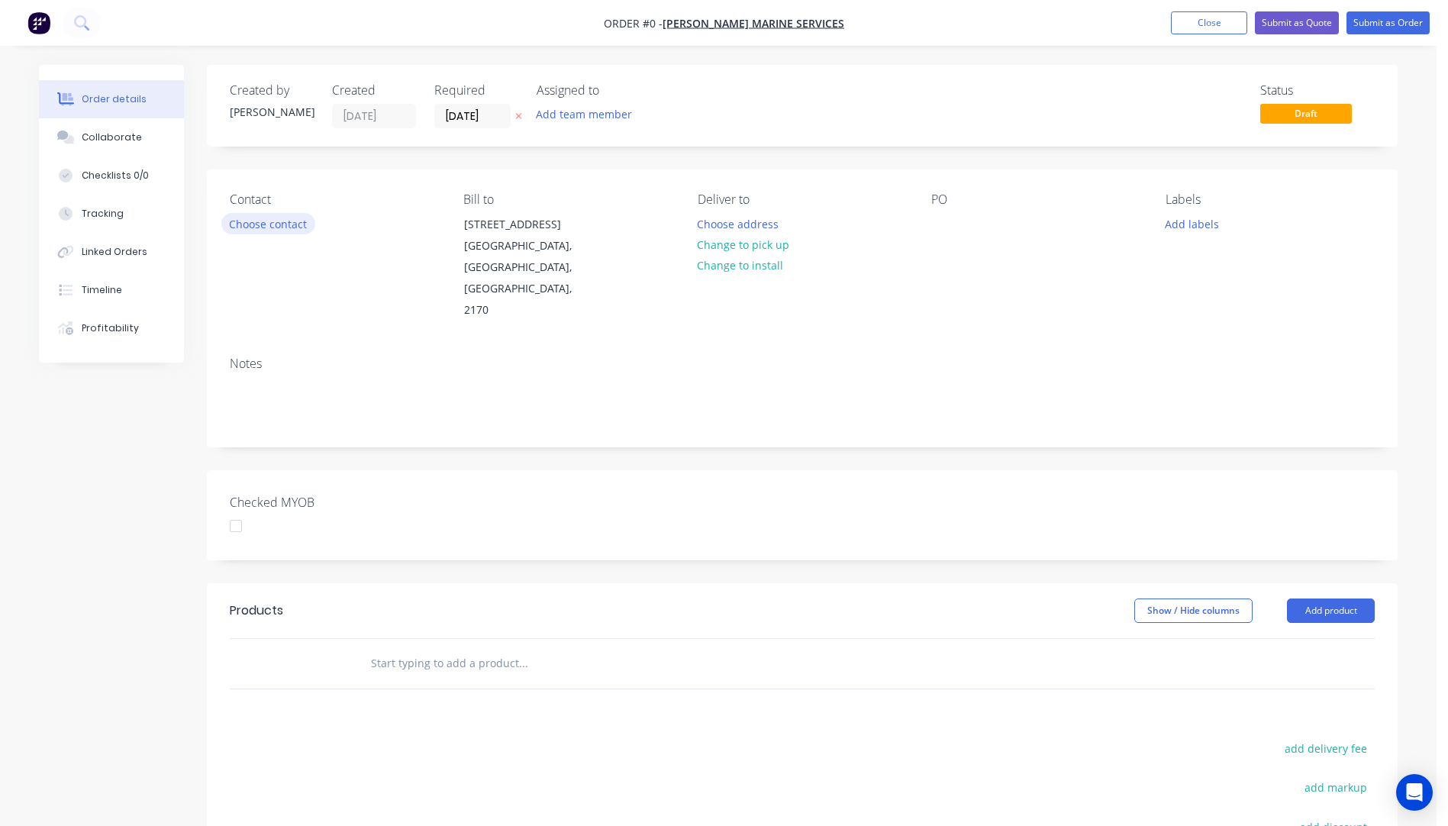
click at [275, 225] on button "Choose contact" at bounding box center [268, 223] width 94 height 21
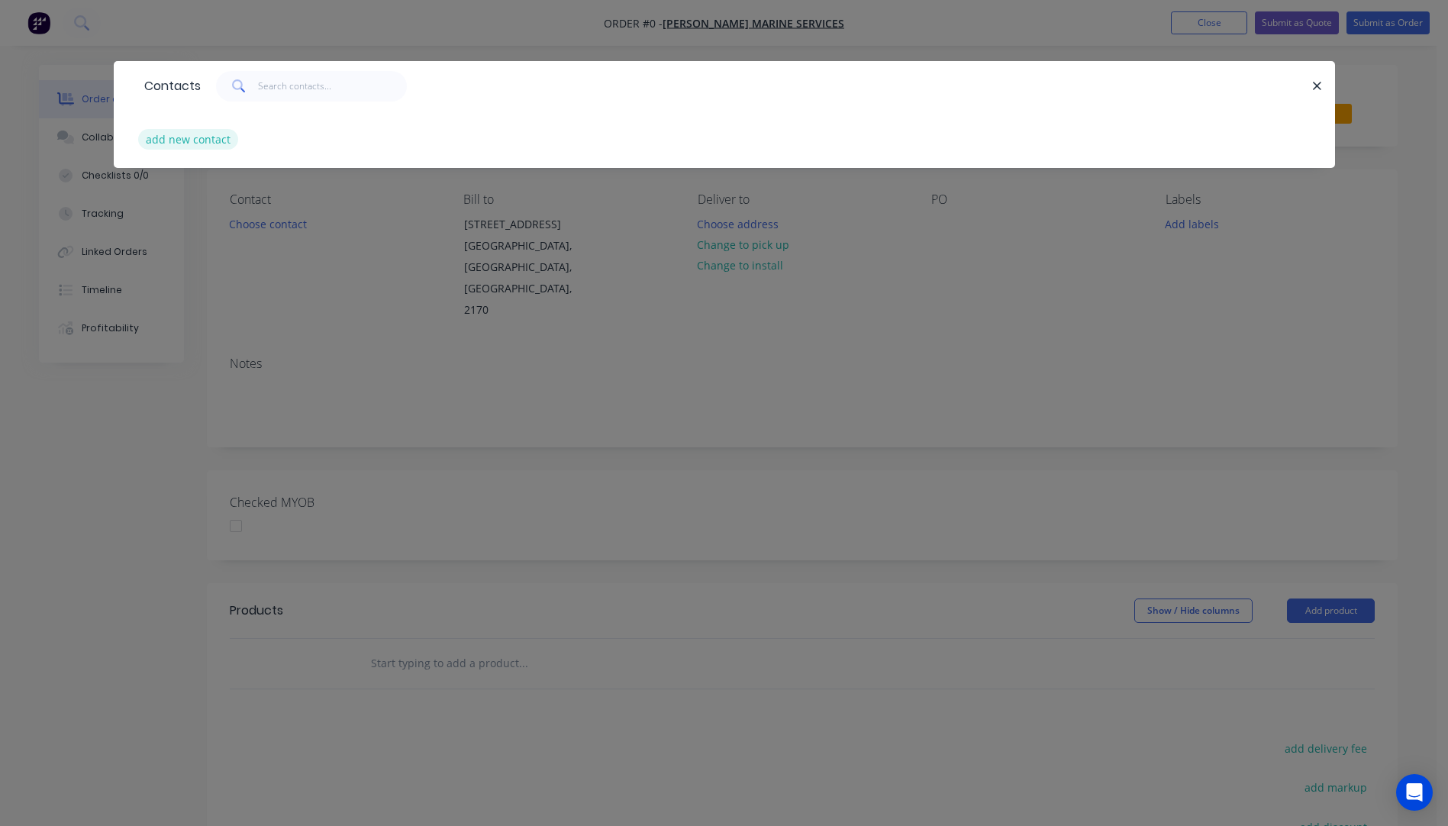
click at [184, 143] on button "add new contact" at bounding box center [188, 139] width 101 height 21
select select "AU"
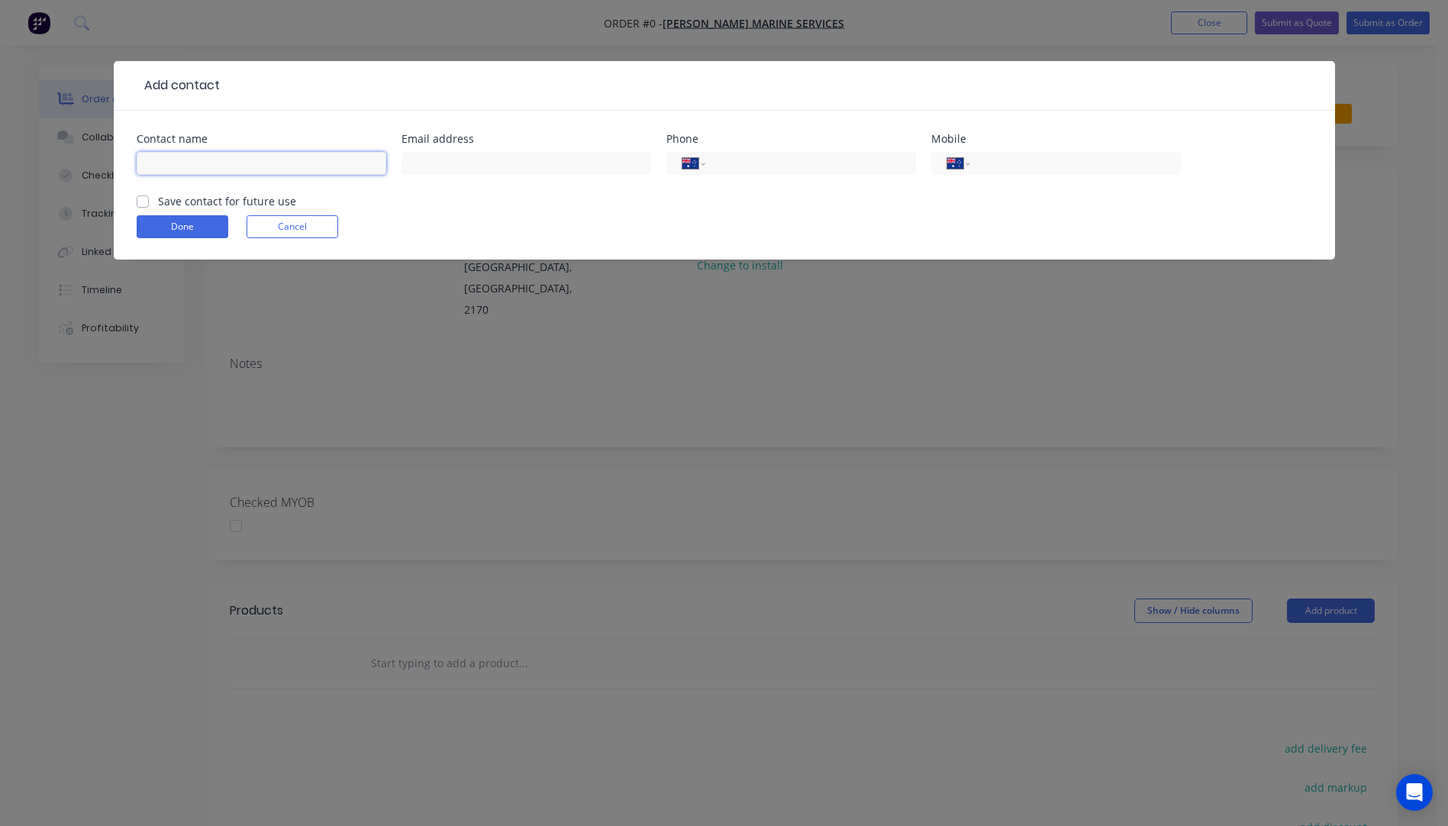
click at [188, 159] on input "text" at bounding box center [262, 163] width 250 height 23
type input "Grant Regan"
click at [472, 150] on div at bounding box center [526, 170] width 250 height 45
click at [462, 164] on input "text" at bounding box center [526, 163] width 250 height 23
type input "grant.regan@griffinmarineservices.com.au"
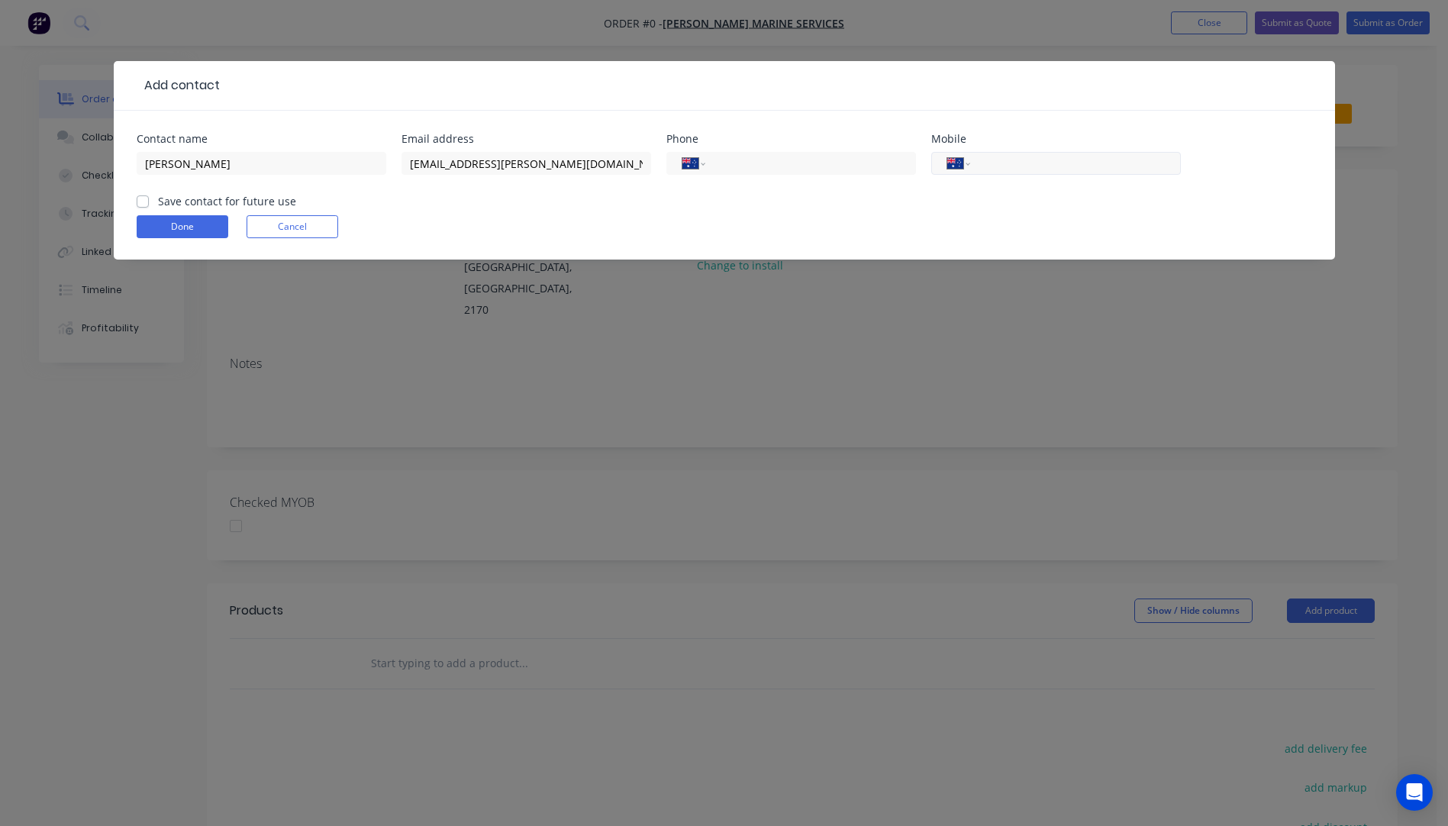
click at [993, 172] on div "International Afghanistan Åland Islands Albania Algeria American Samoa Andorra …" at bounding box center [1056, 163] width 250 height 23
click at [1012, 161] on input "tel" at bounding box center [1072, 164] width 183 height 18
type input "0482 672 957"
drag, startPoint x: 140, startPoint y: 200, endPoint x: 156, endPoint y: 205, distance: 16.7
click at [158, 199] on label "Save contact for future use" at bounding box center [227, 201] width 138 height 16
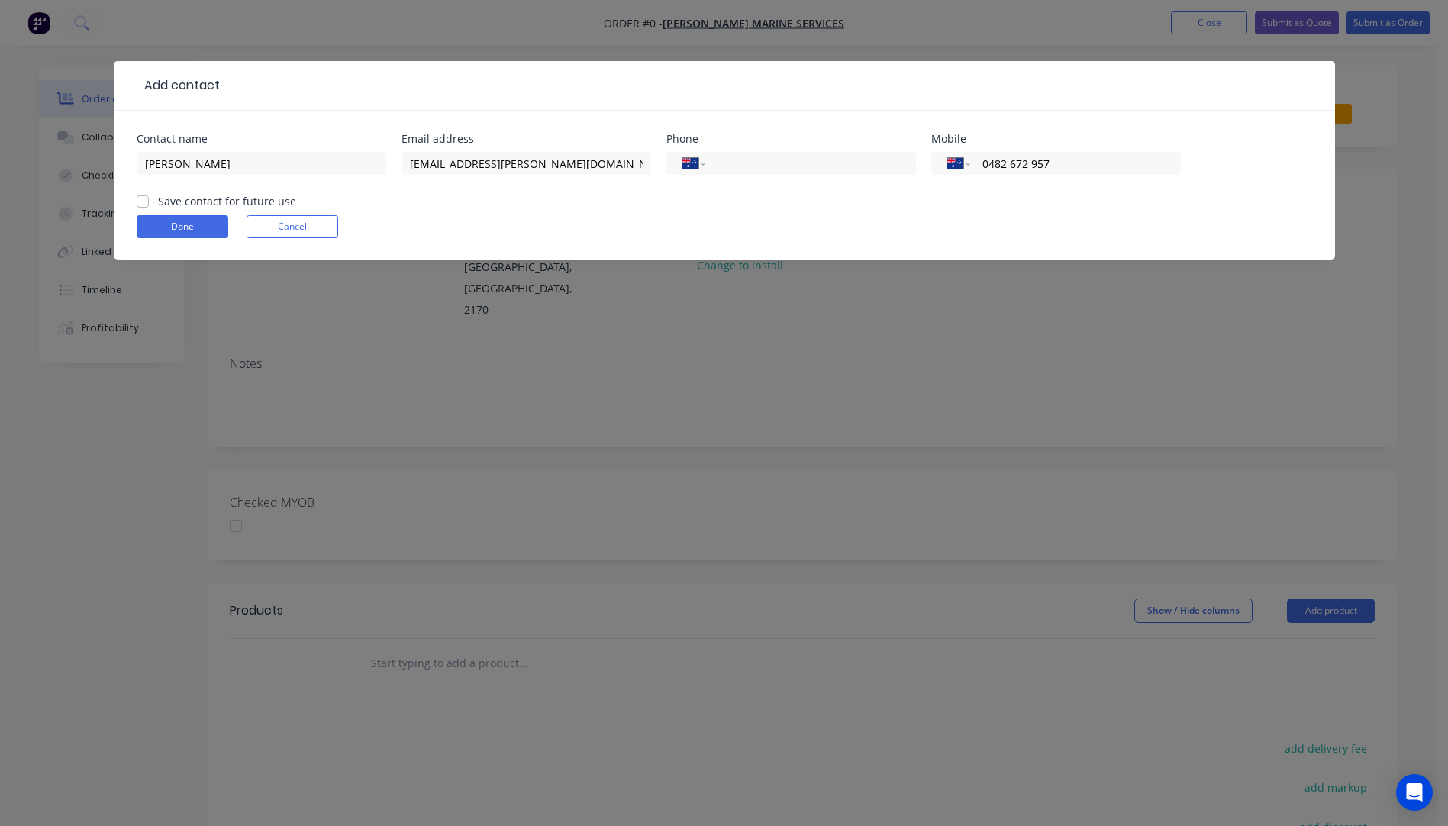
click at [140, 199] on input "Save contact for future use" at bounding box center [143, 200] width 12 height 14
checkbox input "true"
click at [167, 228] on button "Done" at bounding box center [183, 226] width 92 height 23
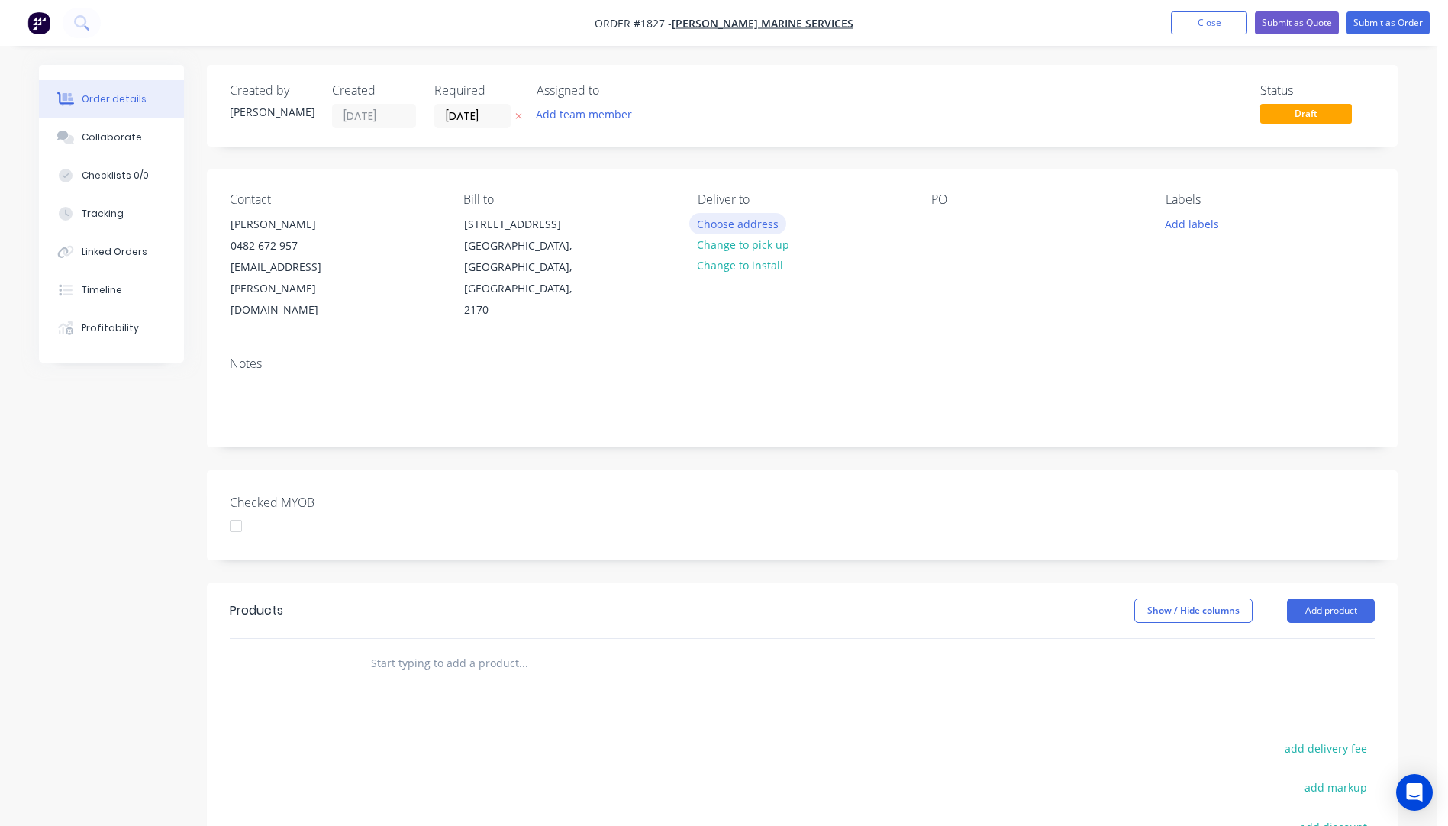
click at [733, 227] on button "Choose address" at bounding box center [738, 223] width 98 height 21
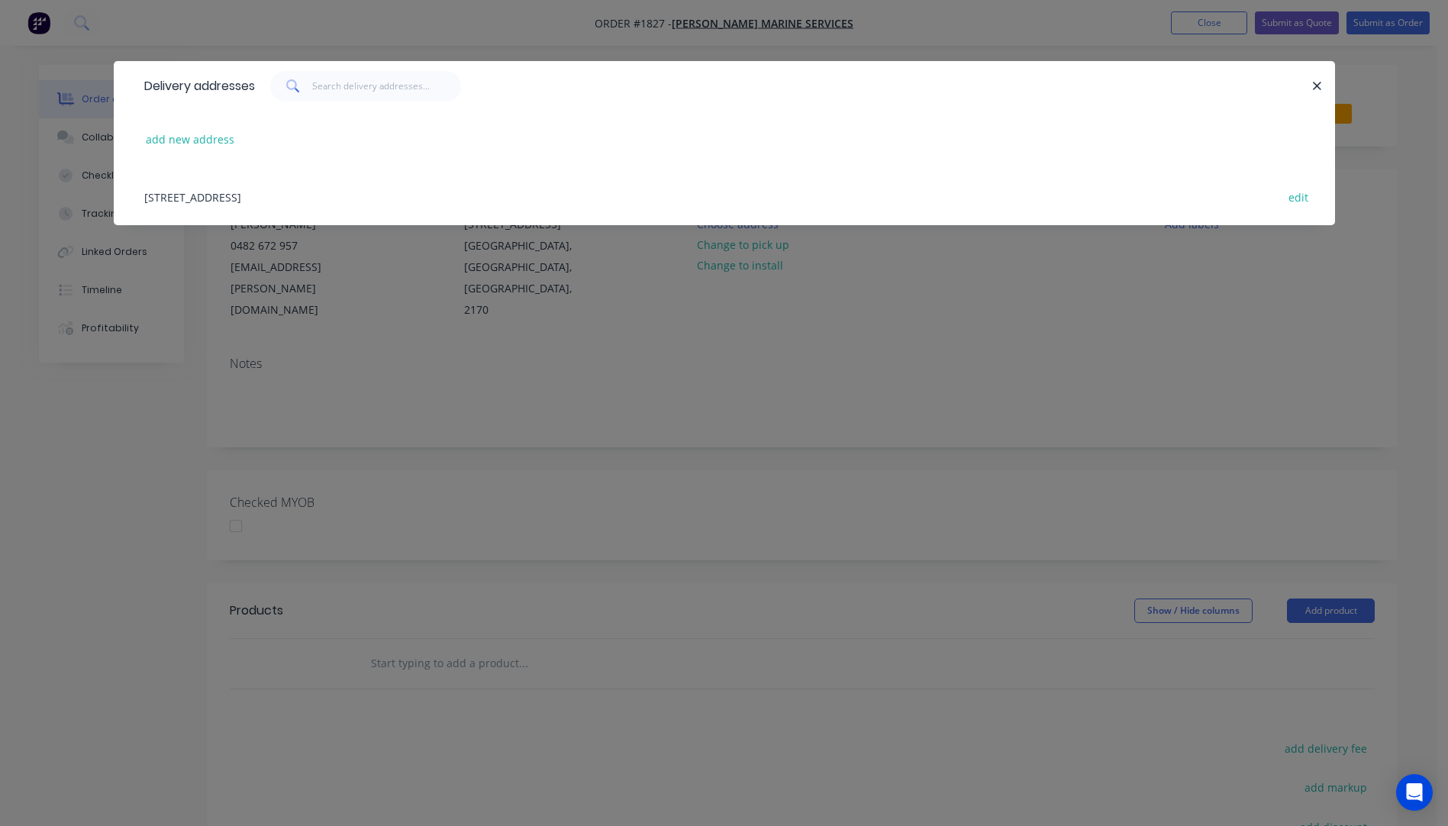
click at [253, 200] on div "119 Kookaburra Road North, Prestons, New South Wales, Australia, 2170 edit" at bounding box center [724, 196] width 1175 height 57
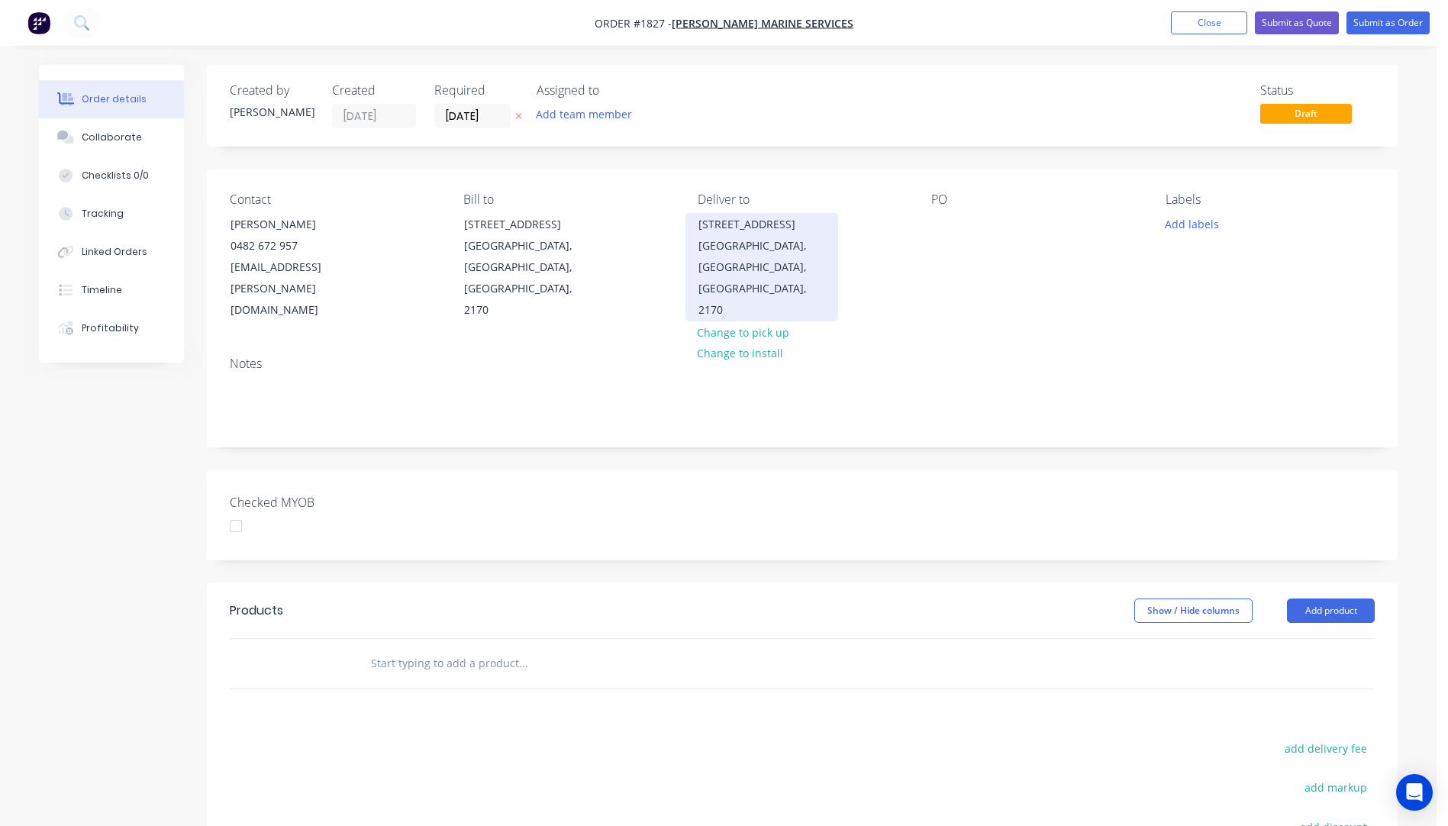
click at [750, 274] on div "Prestons, New South Wales, Australia, 2170" at bounding box center [761, 277] width 127 height 85
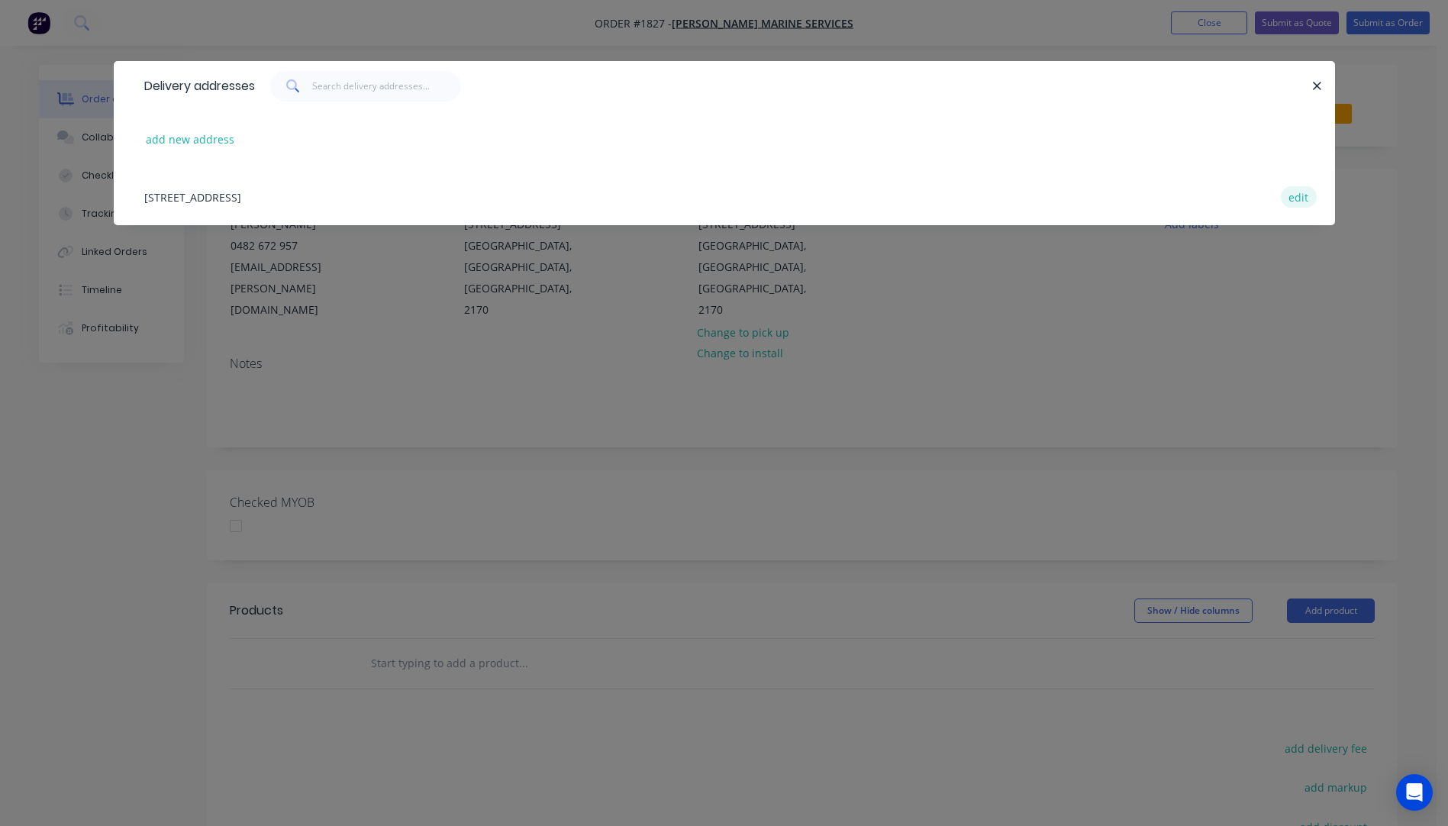
click at [1300, 202] on button "edit" at bounding box center [1299, 196] width 36 height 21
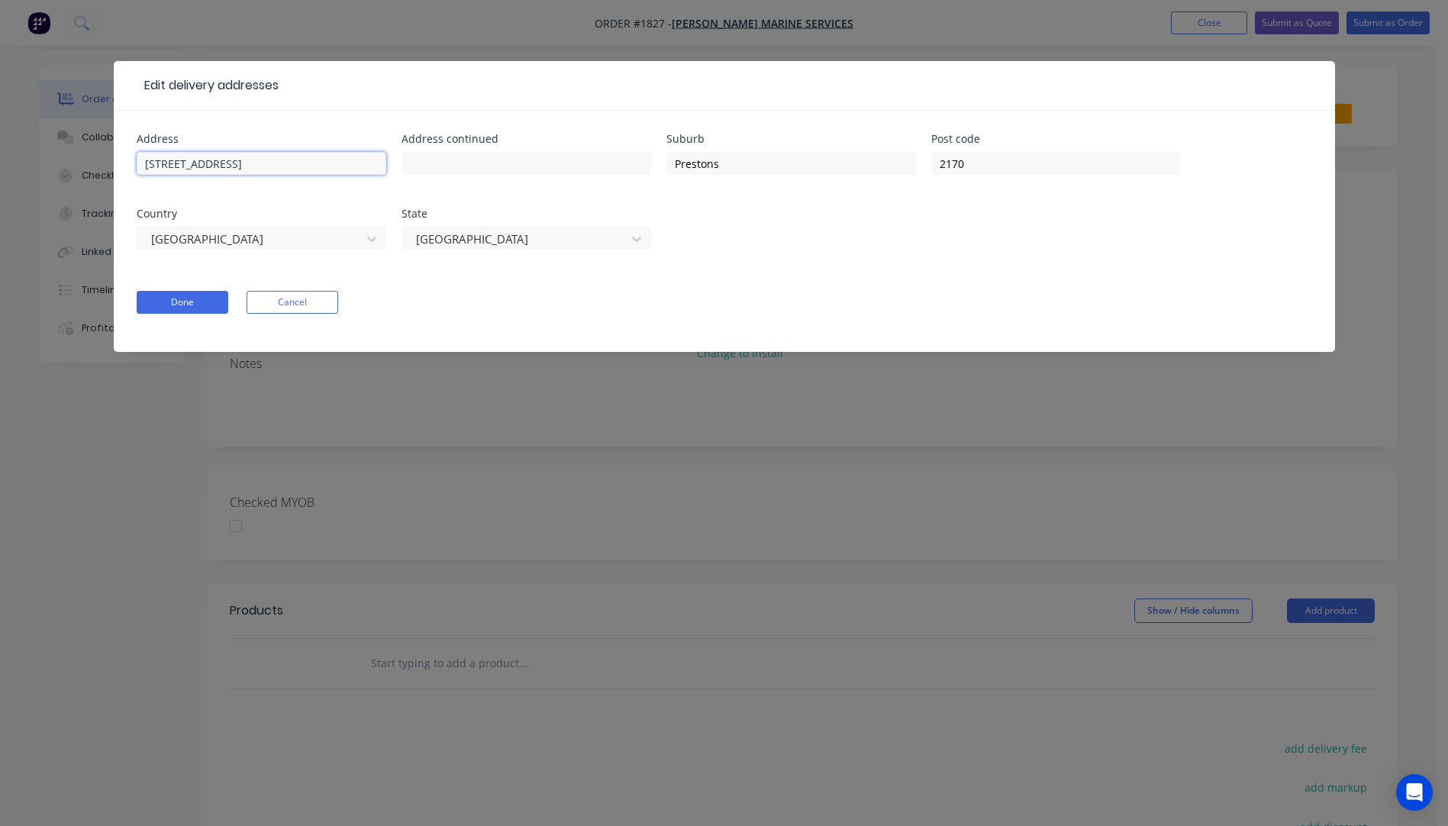
drag, startPoint x: 298, startPoint y: 163, endPoint x: 147, endPoint y: 169, distance: 151.2
click at [147, 169] on input "119 Kookaburra Road North" at bounding box center [262, 163] width 250 height 23
paste input "119 Kookaburra Road North"
type input "119 Kookaburra Road North"
click at [204, 163] on input "text" at bounding box center [262, 163] width 250 height 23
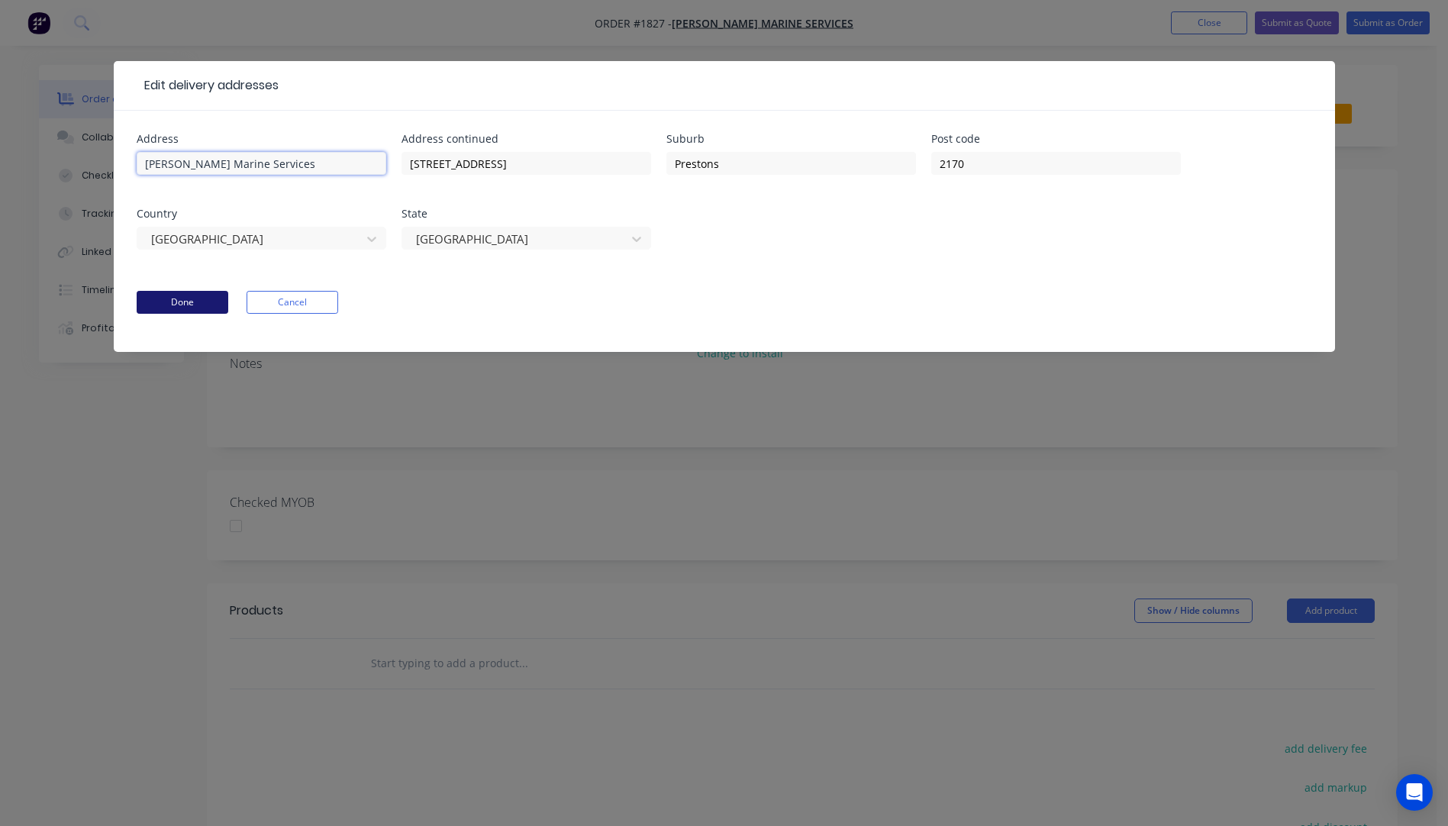
type input "Griffin Marine Services"
click at [178, 308] on button "Done" at bounding box center [183, 302] width 92 height 23
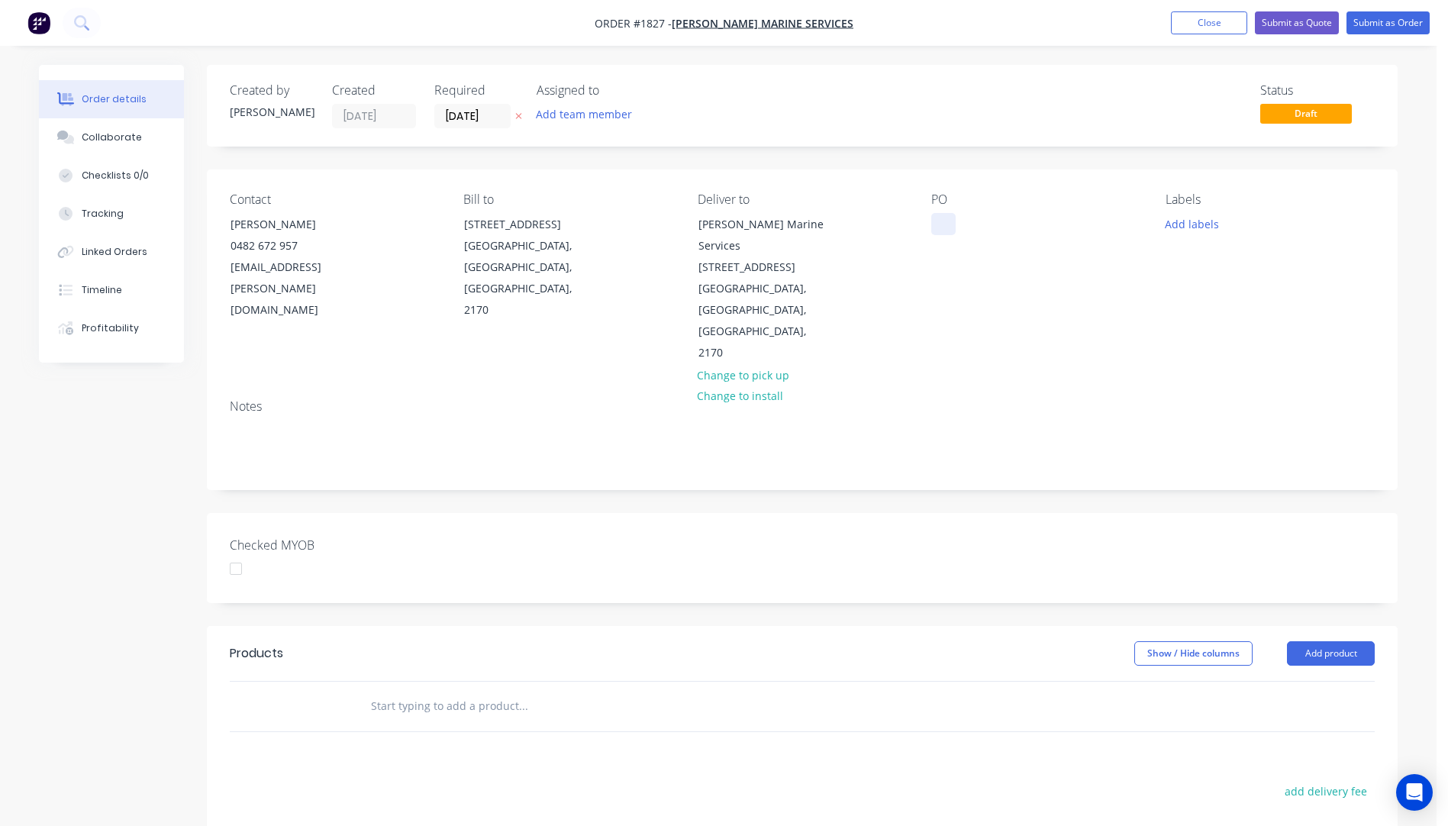
click at [934, 229] on div at bounding box center [943, 224] width 24 height 22
click at [940, 239] on div "PO 6mm Grey Tint Polycarbonate" at bounding box center [1035, 278] width 209 height 172
click at [517, 122] on button "button" at bounding box center [519, 117] width 16 height 18
click at [1176, 225] on button "Add labels" at bounding box center [1191, 223] width 70 height 21
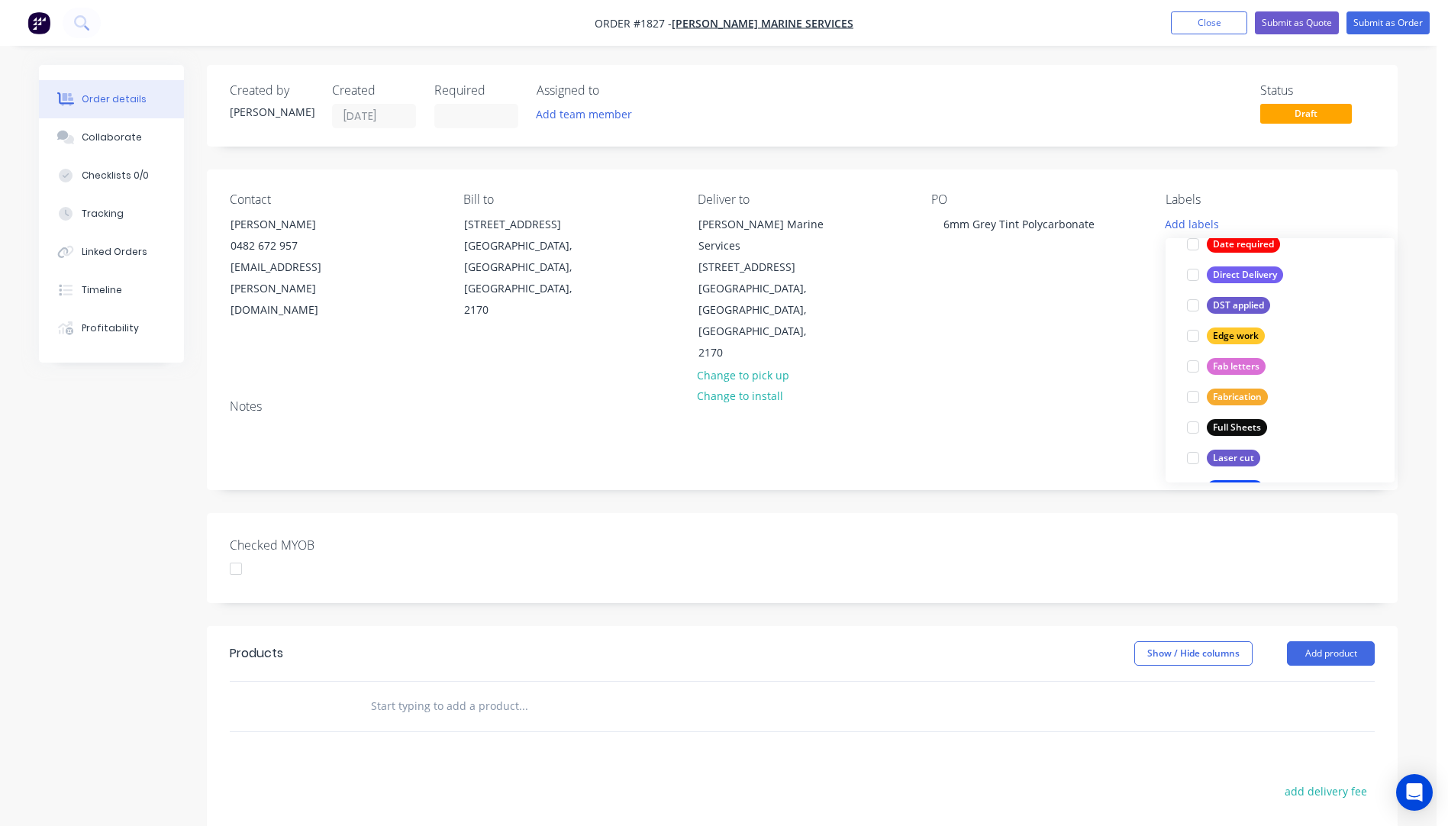
scroll to position [305, 0]
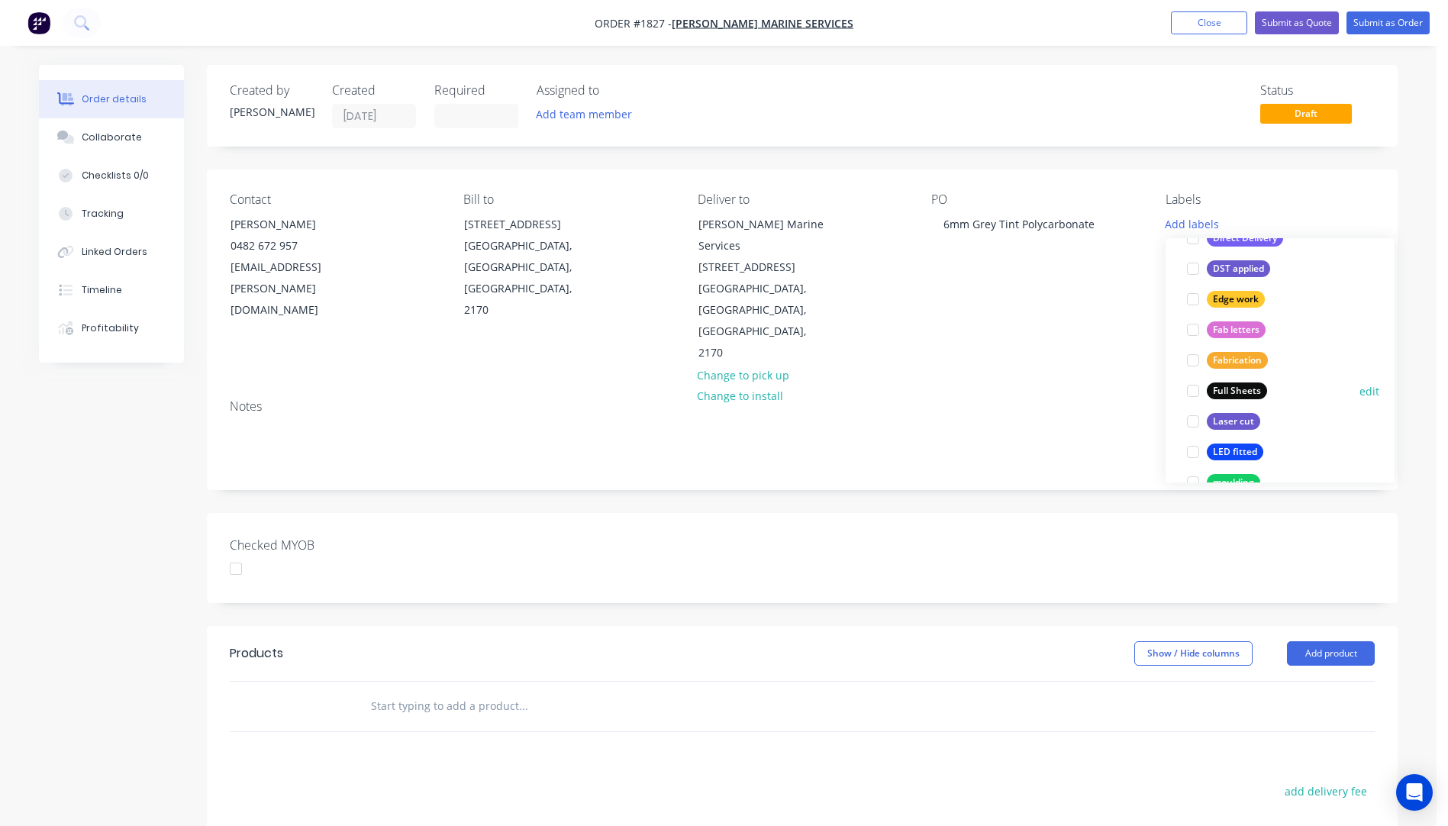
click at [1197, 391] on div at bounding box center [1193, 390] width 31 height 31
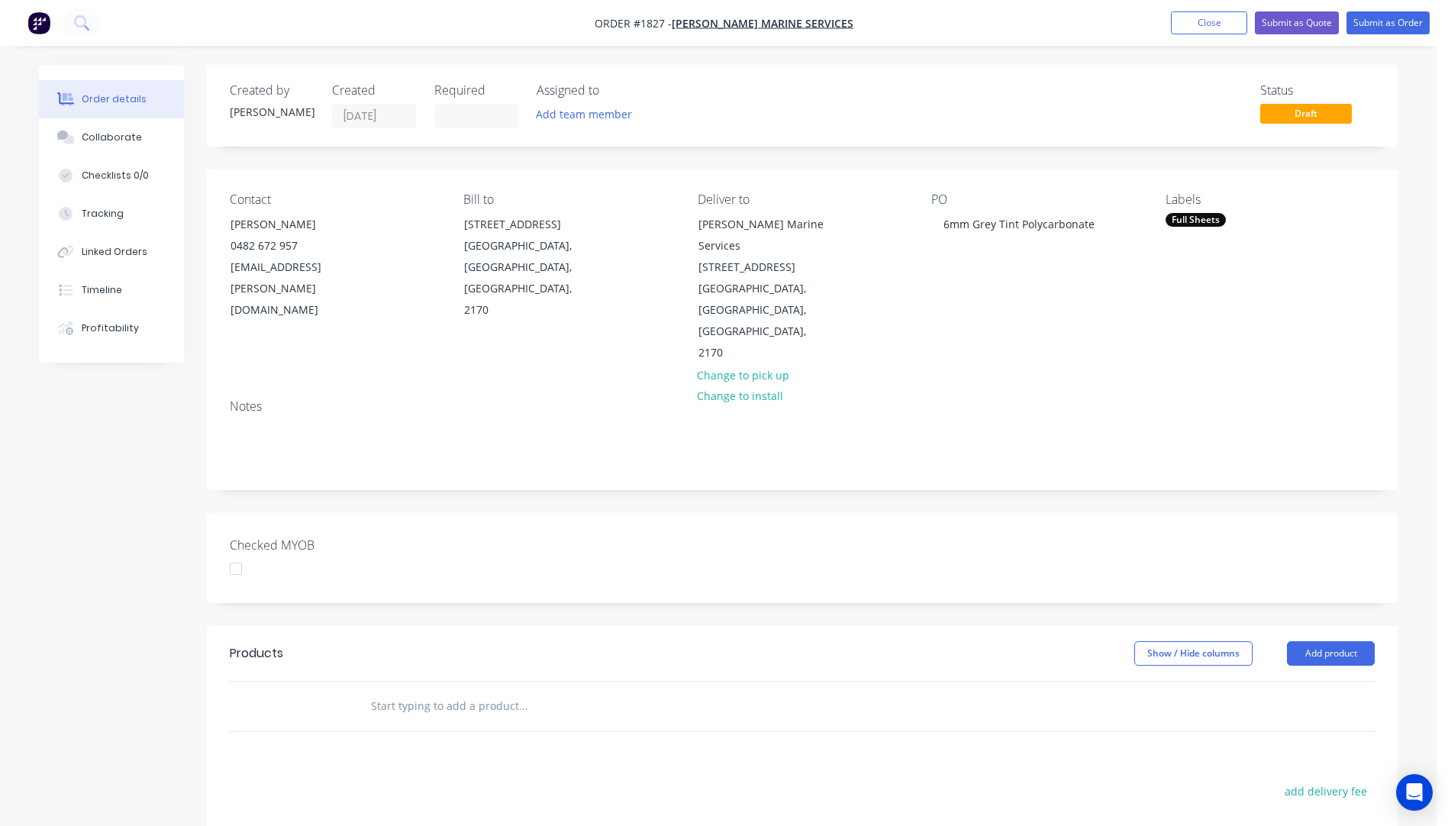
click at [1116, 330] on div "Contact Grant Regan 0482 672 957 grant.regan@griffinmarineservices.com.au Bill …" at bounding box center [802, 277] width 1190 height 217
click at [1316, 641] on button "Add product" at bounding box center [1331, 653] width 88 height 24
click at [1310, 681] on div "Product catalogue" at bounding box center [1302, 692] width 118 height 22
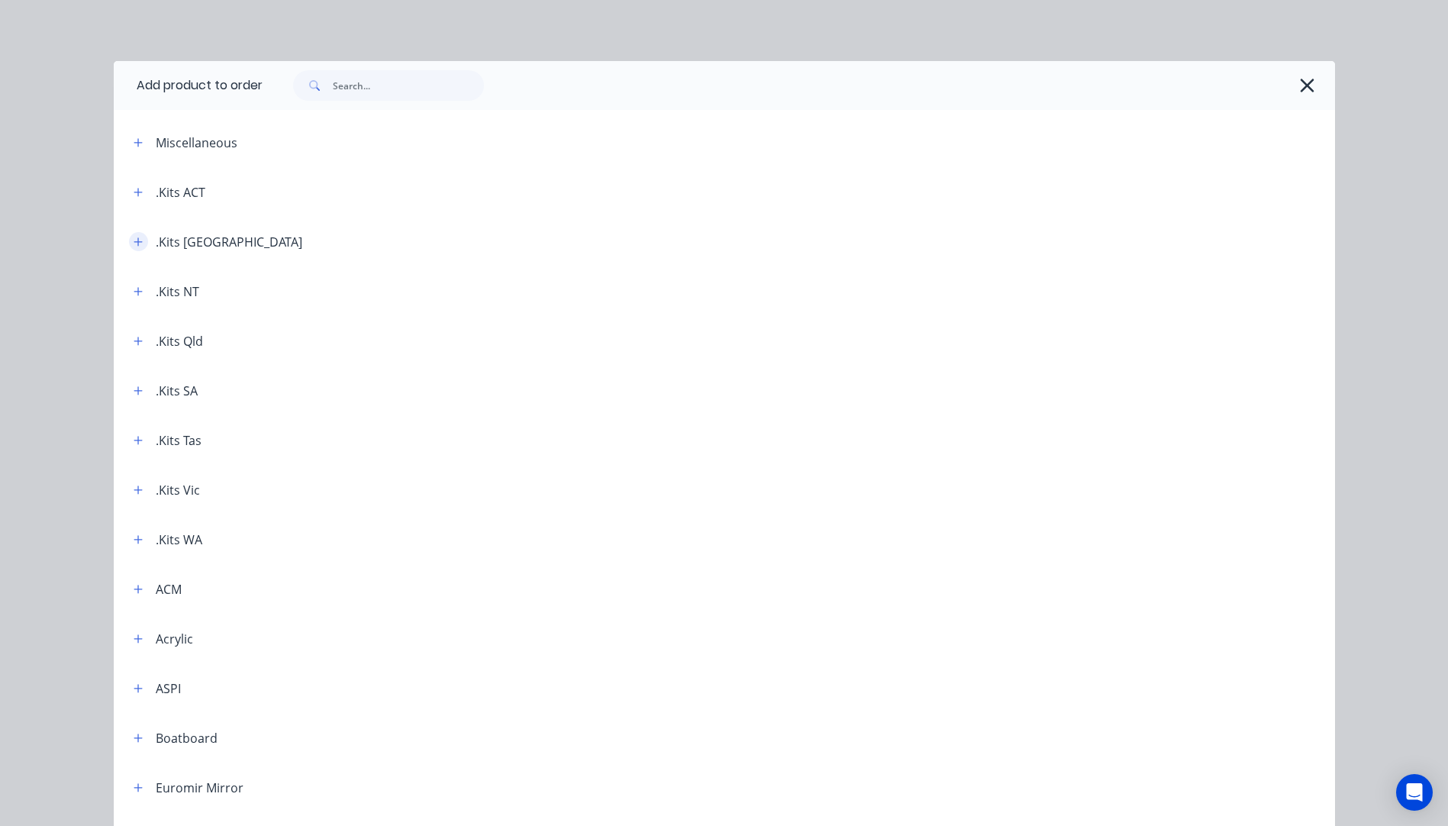
click at [134, 244] on icon "button" at bounding box center [138, 241] width 8 height 8
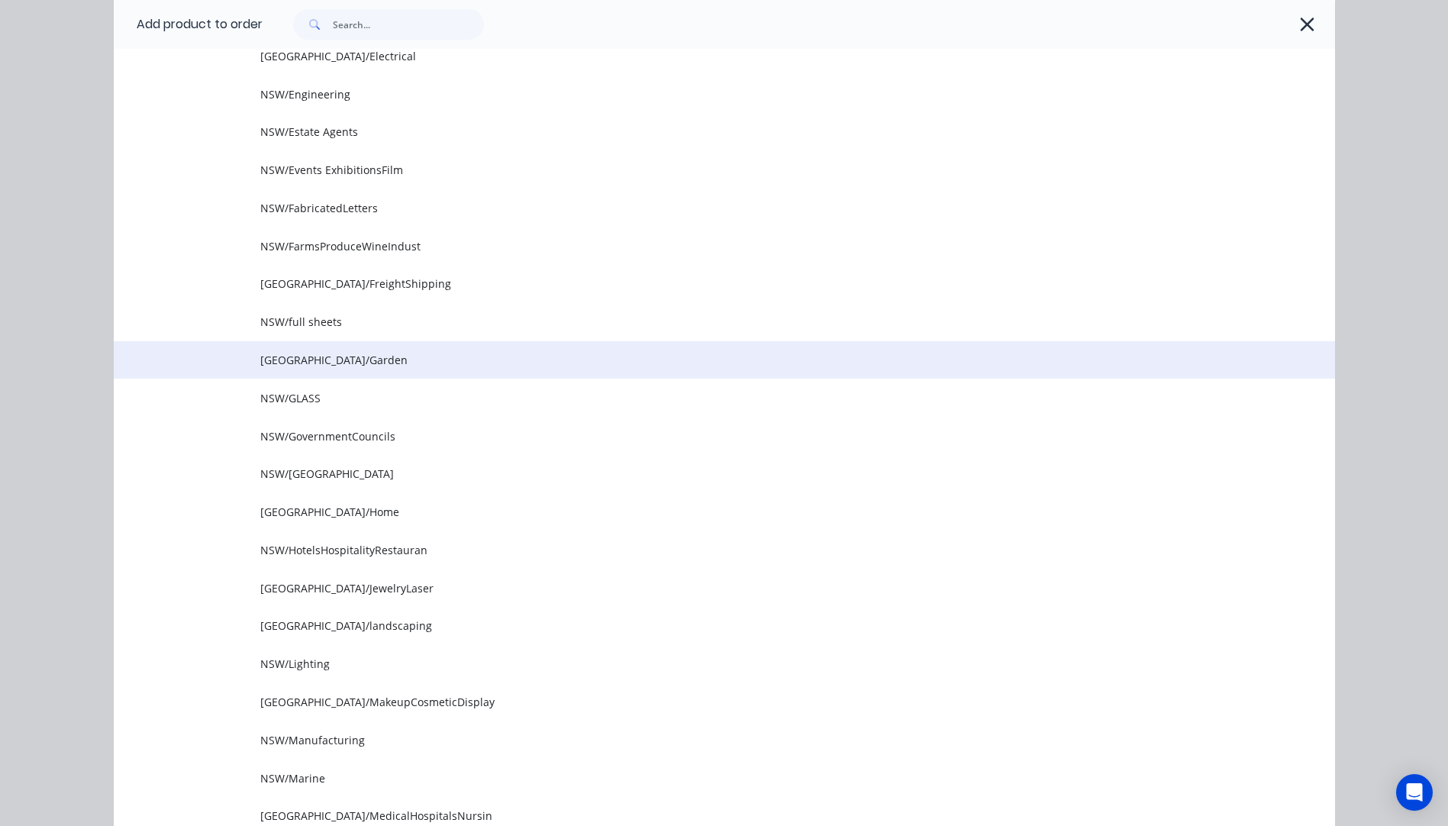
scroll to position [687, 0]
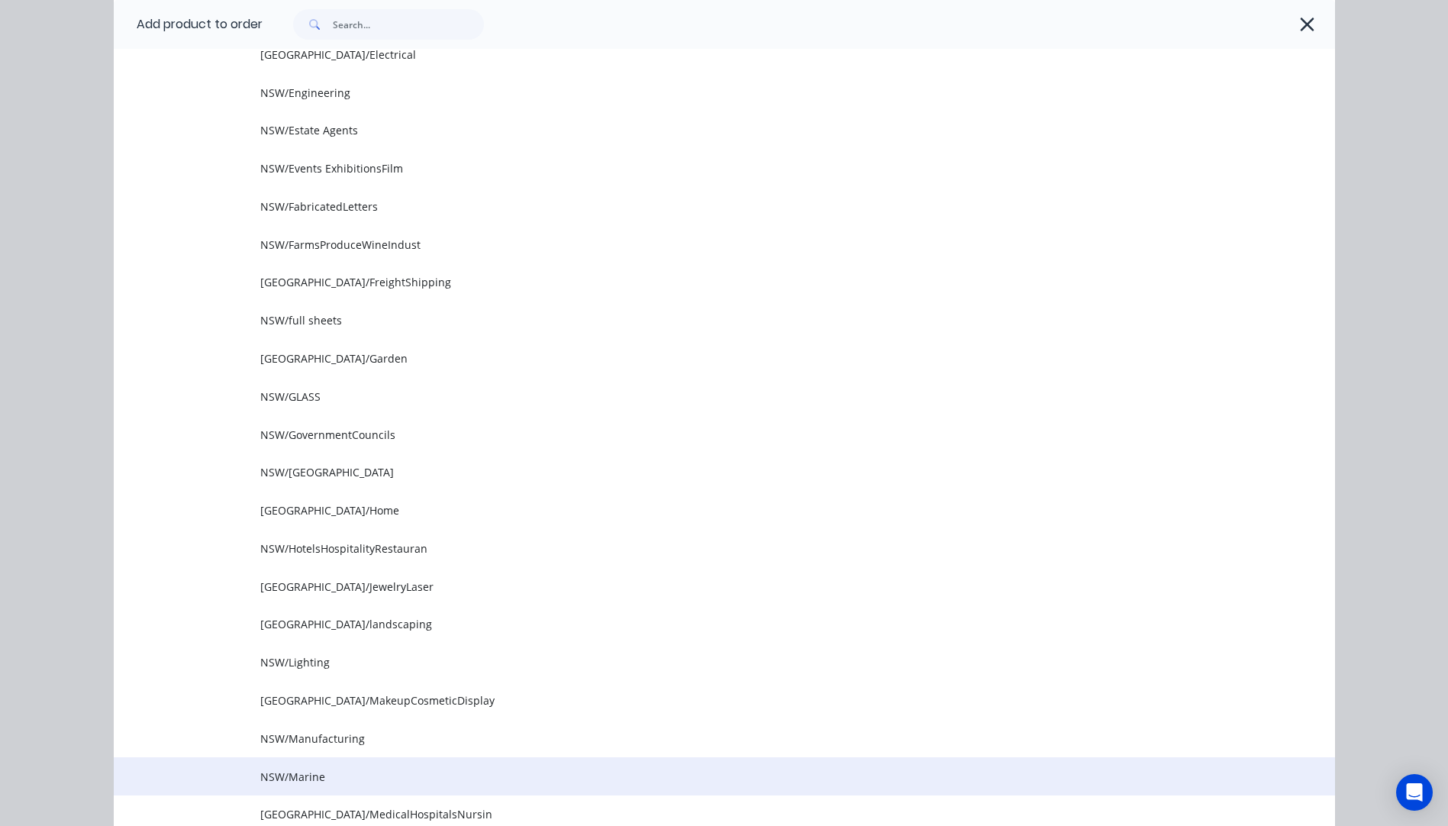
click at [311, 768] on span "NSW/Marine" at bounding box center [689, 776] width 859 height 16
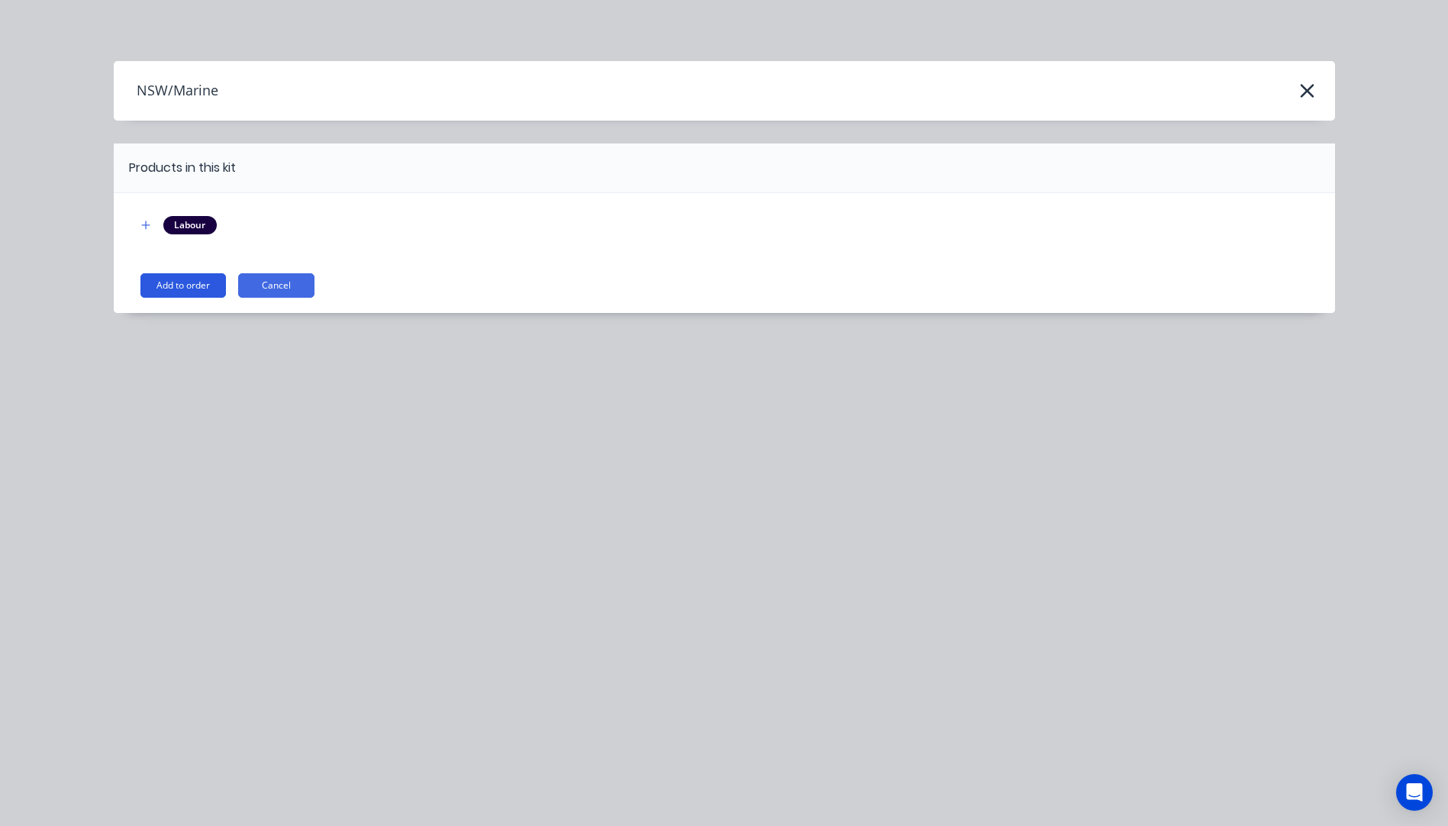
click at [184, 279] on button "Add to order" at bounding box center [182, 285] width 85 height 24
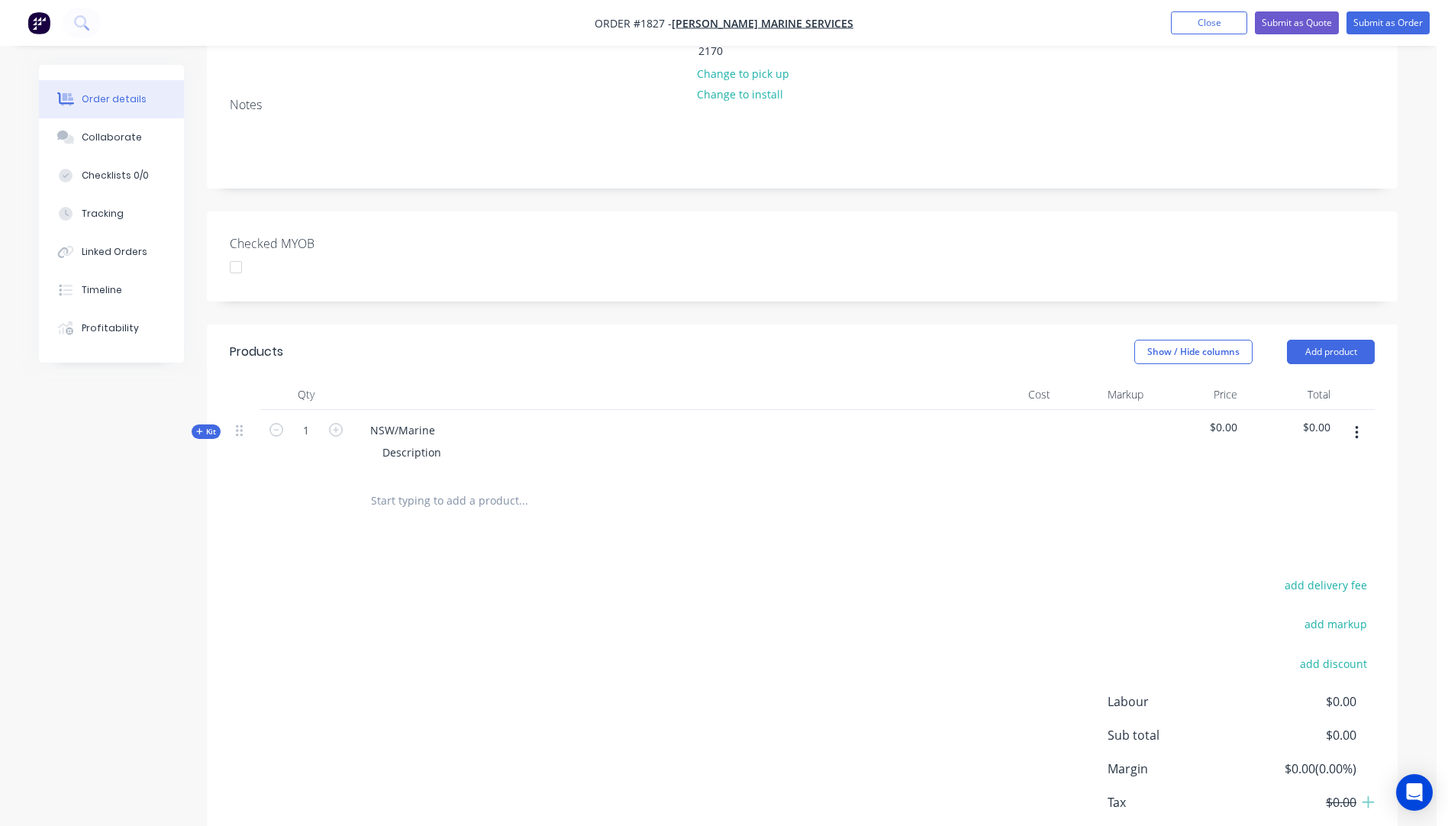
scroll to position [348, 0]
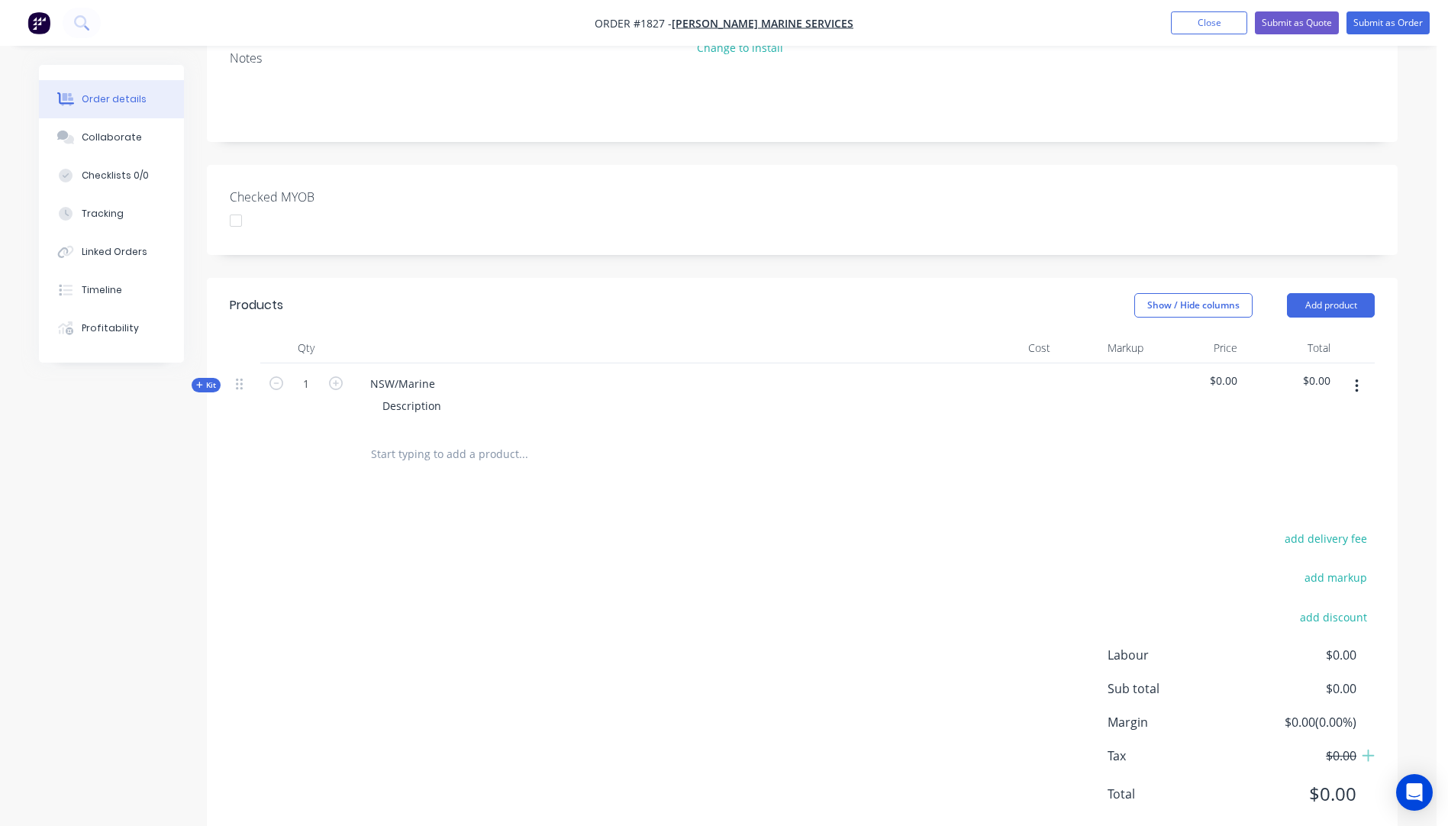
click at [199, 381] on icon "button" at bounding box center [199, 385] width 7 height 8
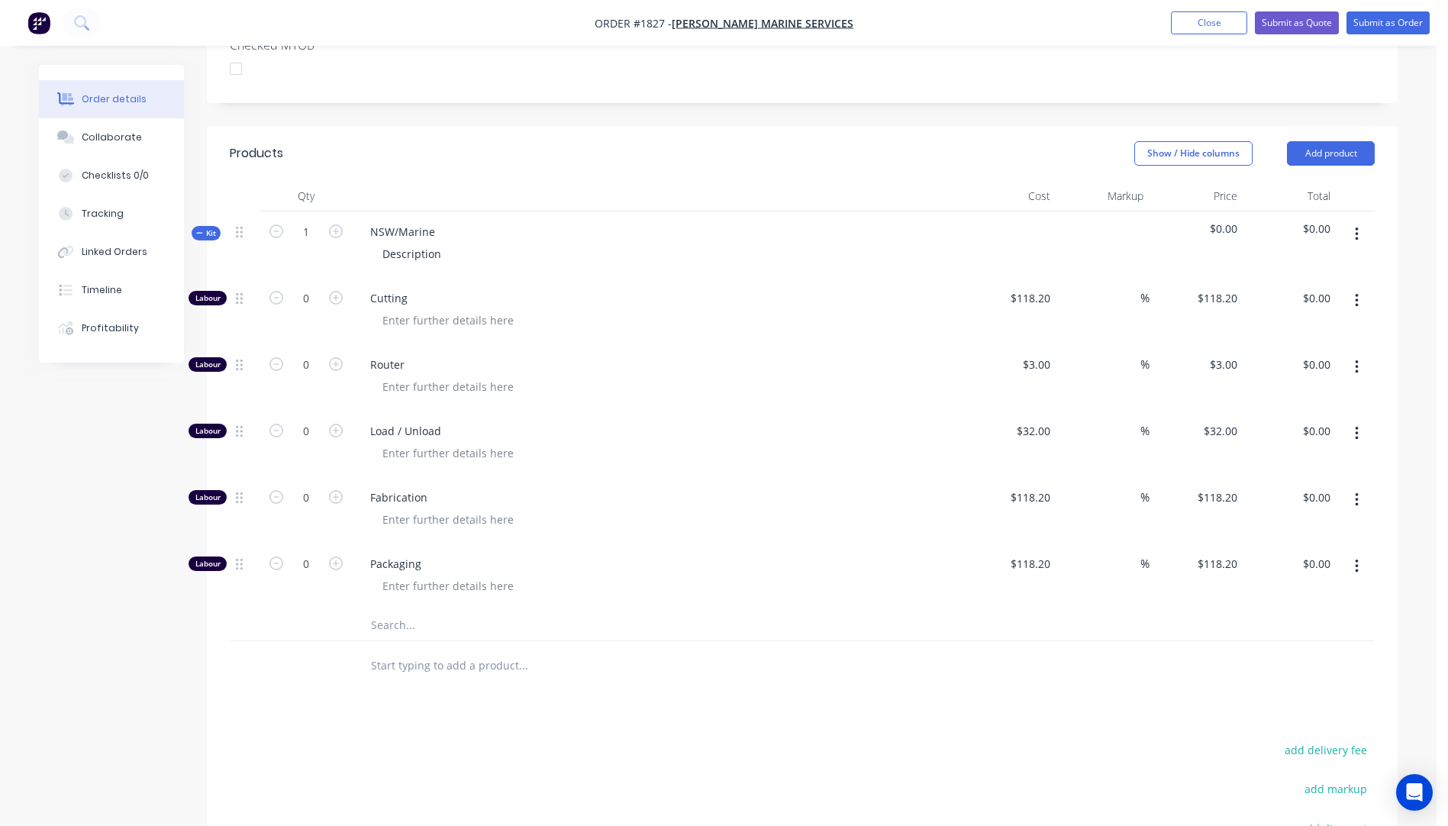
scroll to position [501, 0]
click at [383, 609] on input "text" at bounding box center [522, 624] width 305 height 31
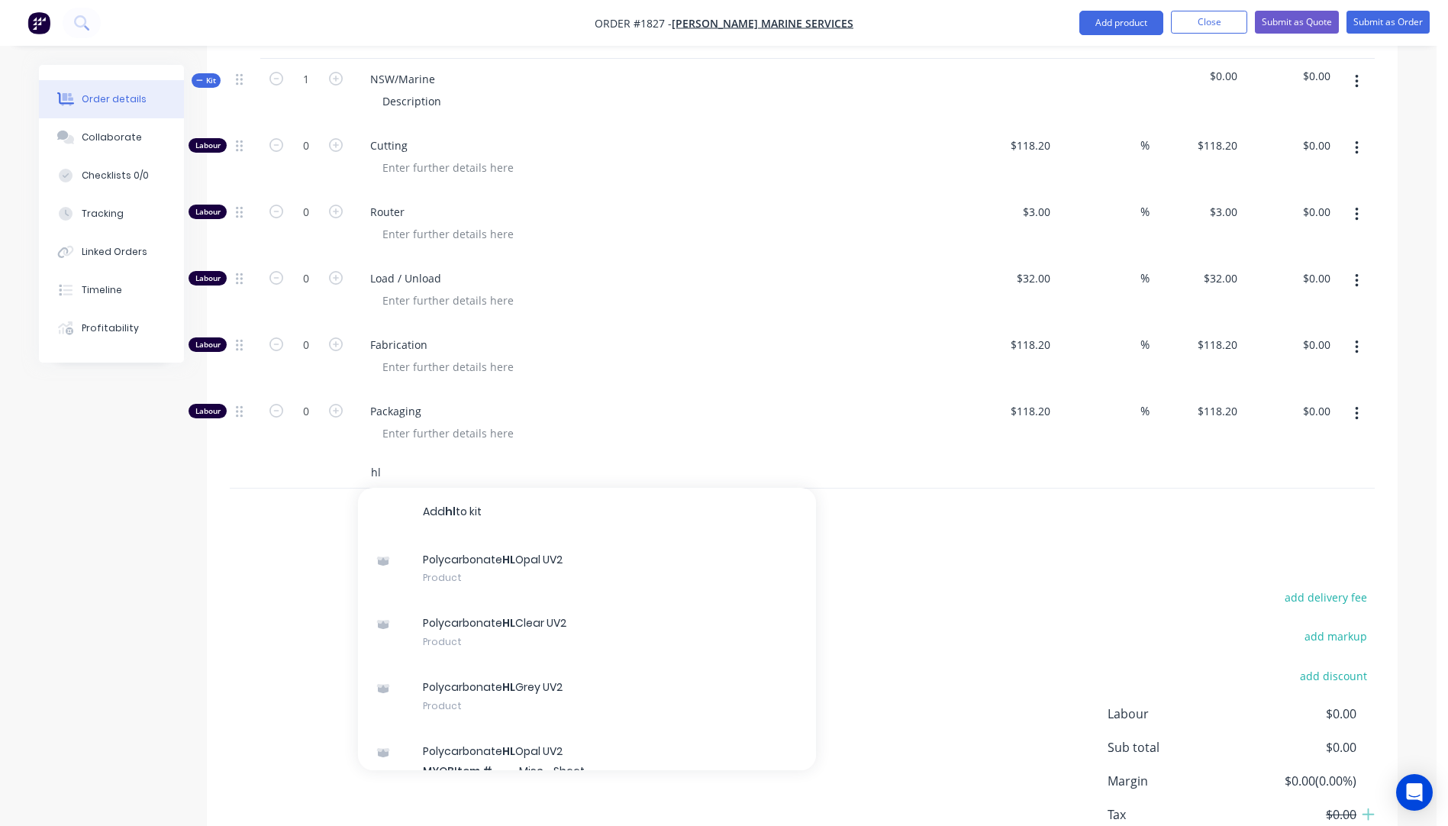
scroll to position [653, 0]
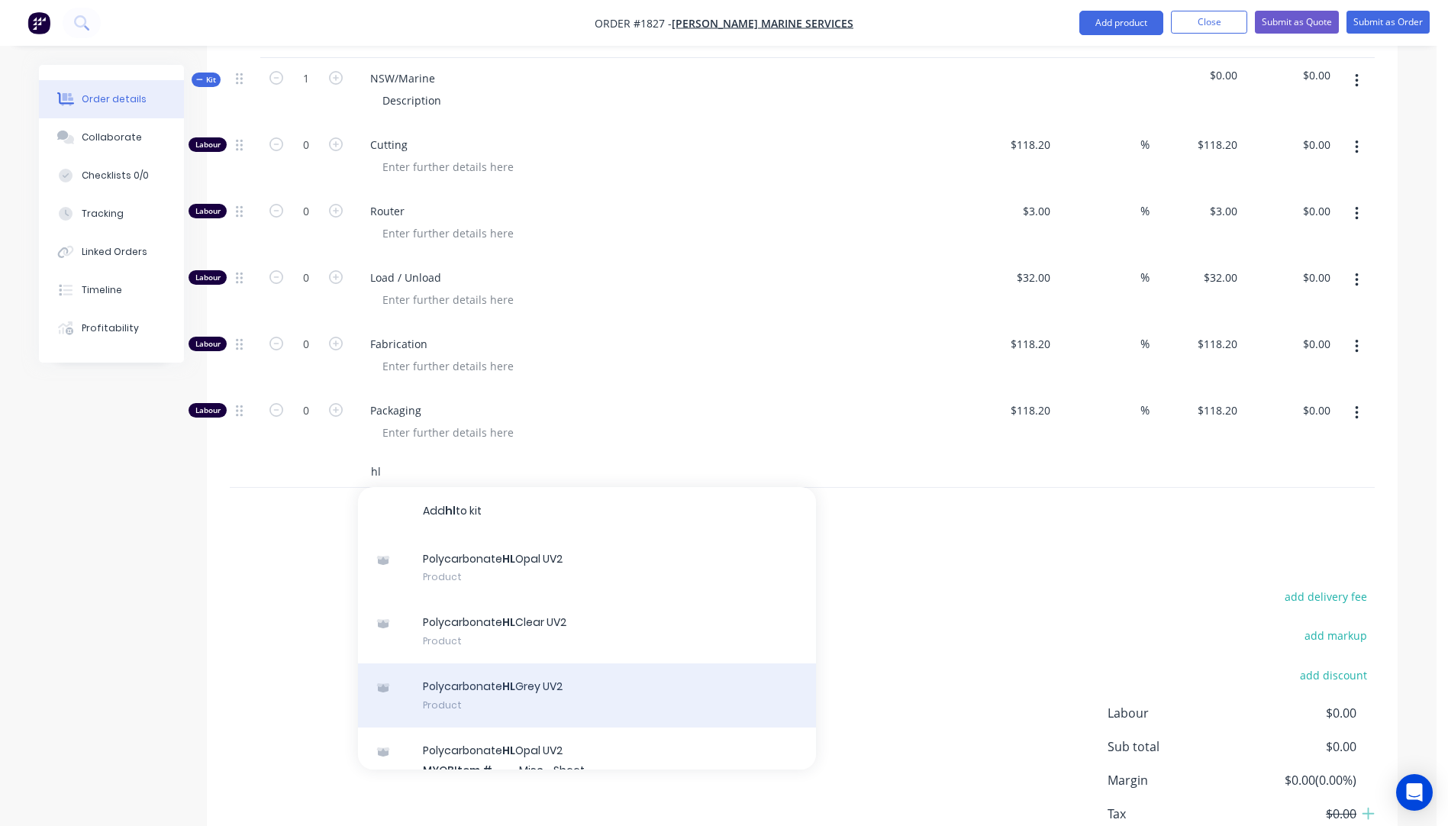
type input "hl"
click at [534, 663] on div "Polycarbonate HL Grey UV2 Product" at bounding box center [587, 695] width 458 height 64
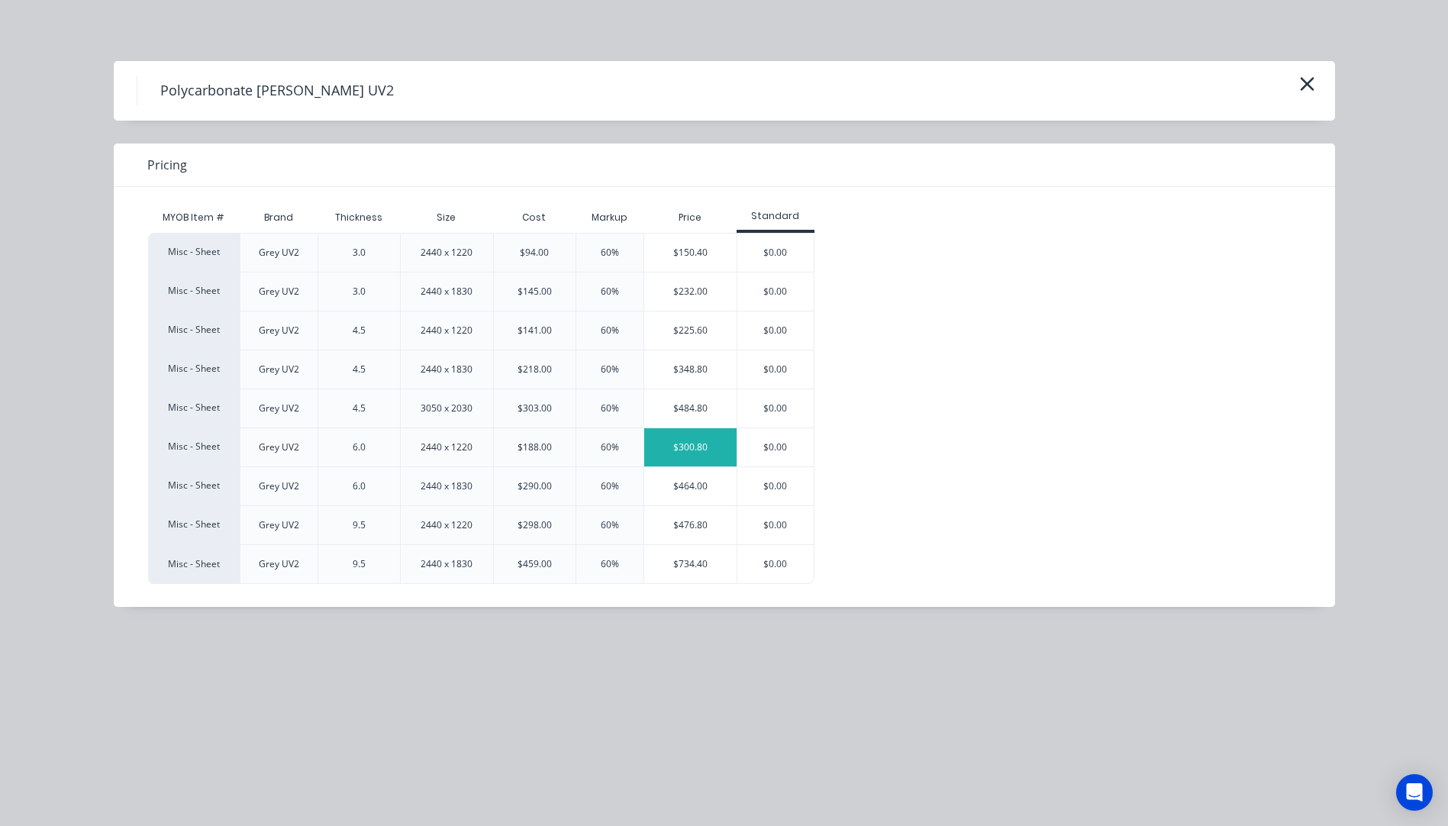
click at [681, 446] on div "$300.80" at bounding box center [690, 447] width 92 height 38
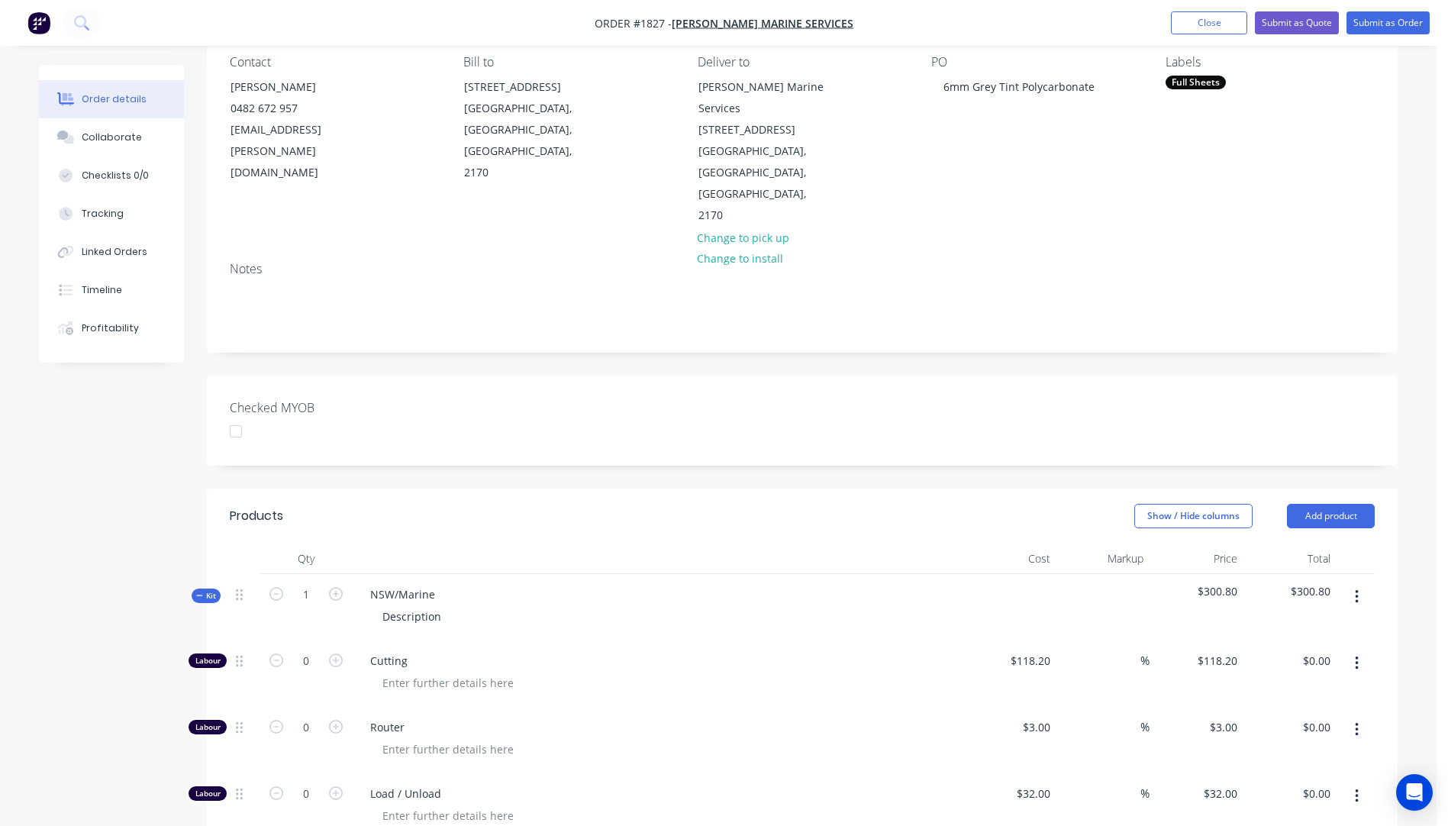
scroll to position [272, 0]
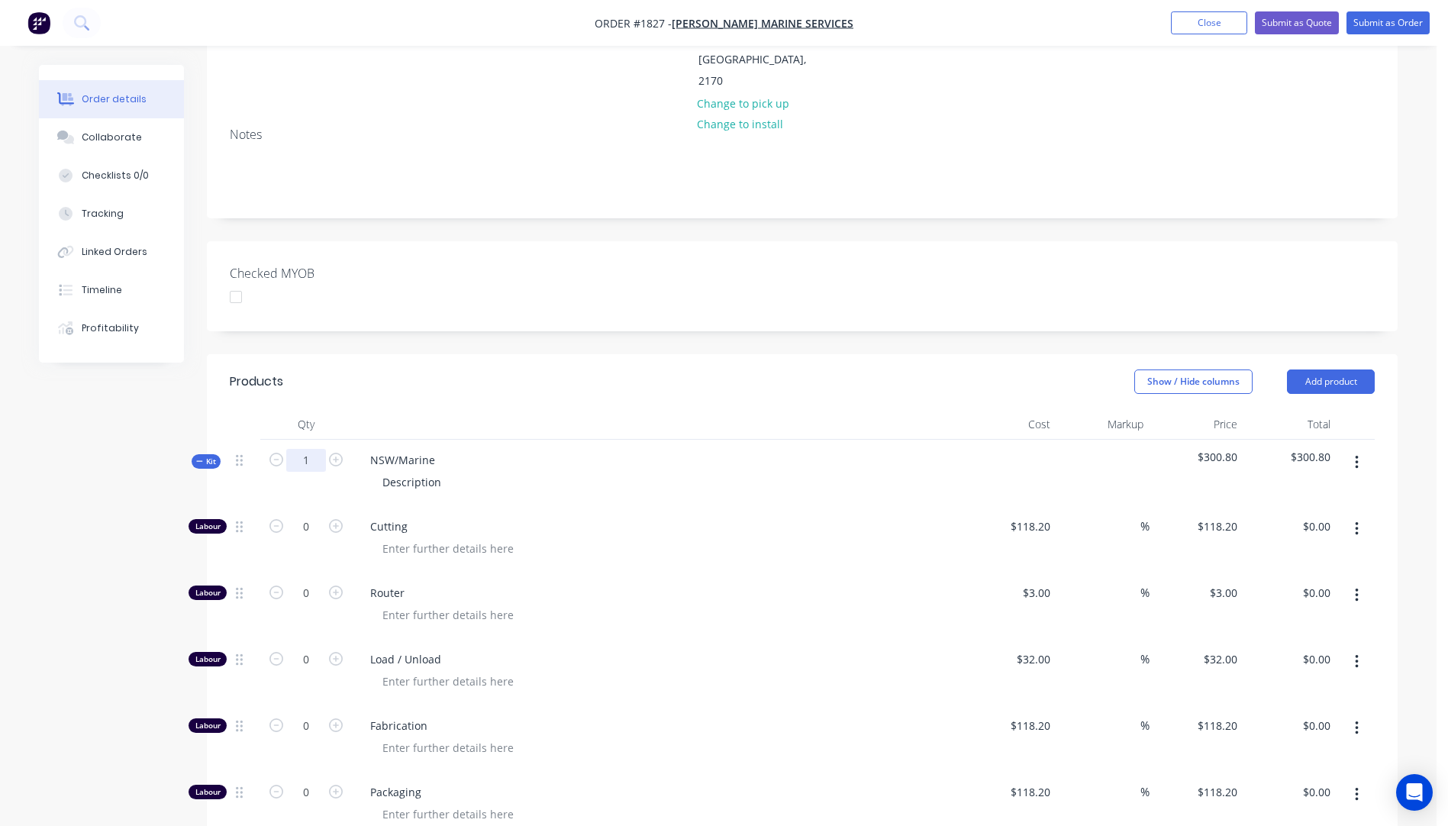
click at [315, 449] on input "1" at bounding box center [306, 460] width 40 height 23
type input "10"
type input "$3,008.00"
click at [449, 440] on div "NSW/Marine Description" at bounding box center [657, 473] width 611 height 66
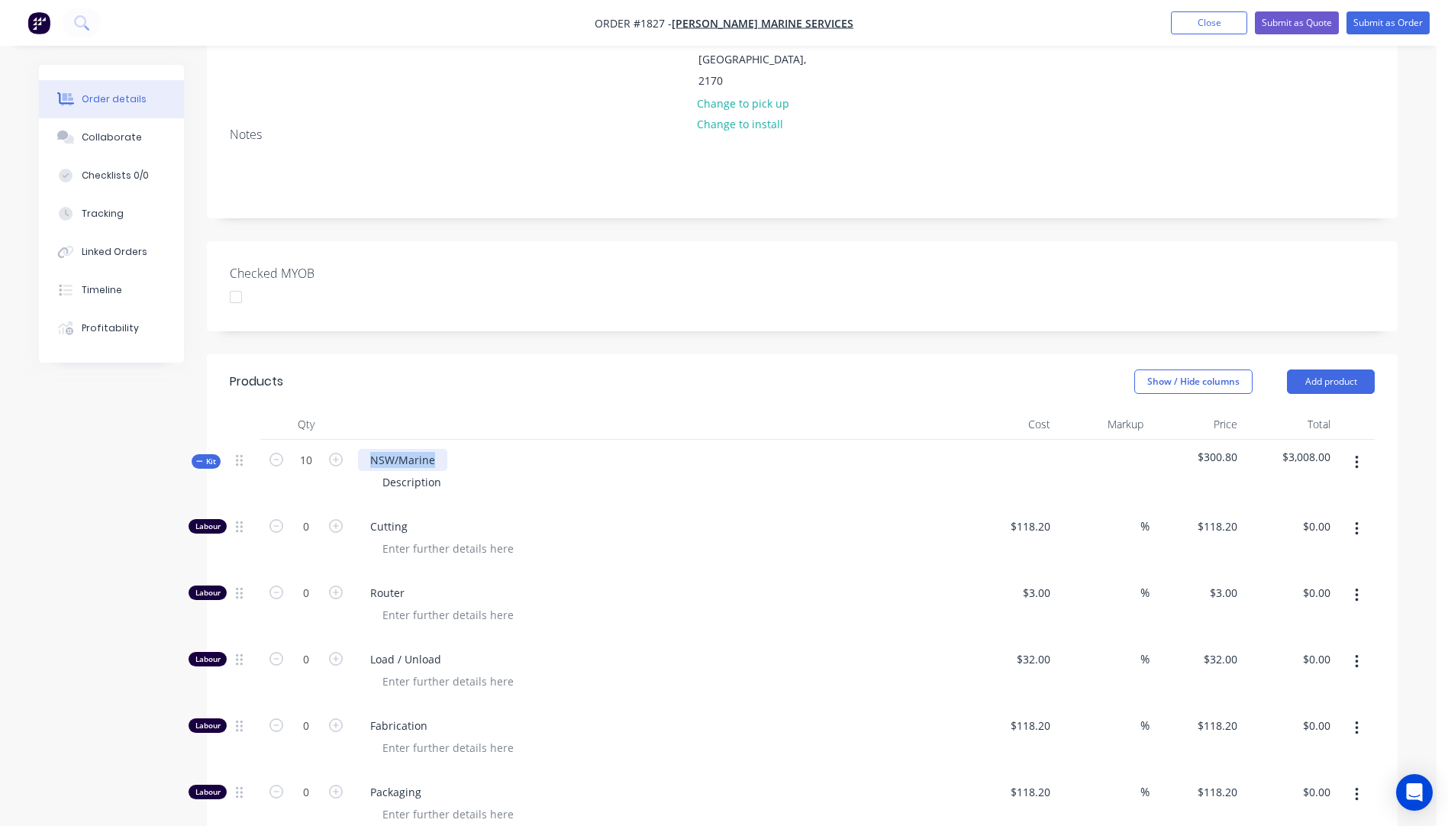
drag, startPoint x: 443, startPoint y: 414, endPoint x: 365, endPoint y: 419, distance: 78.7
click at [365, 449] on div "NSW/Marine" at bounding box center [402, 460] width 89 height 22
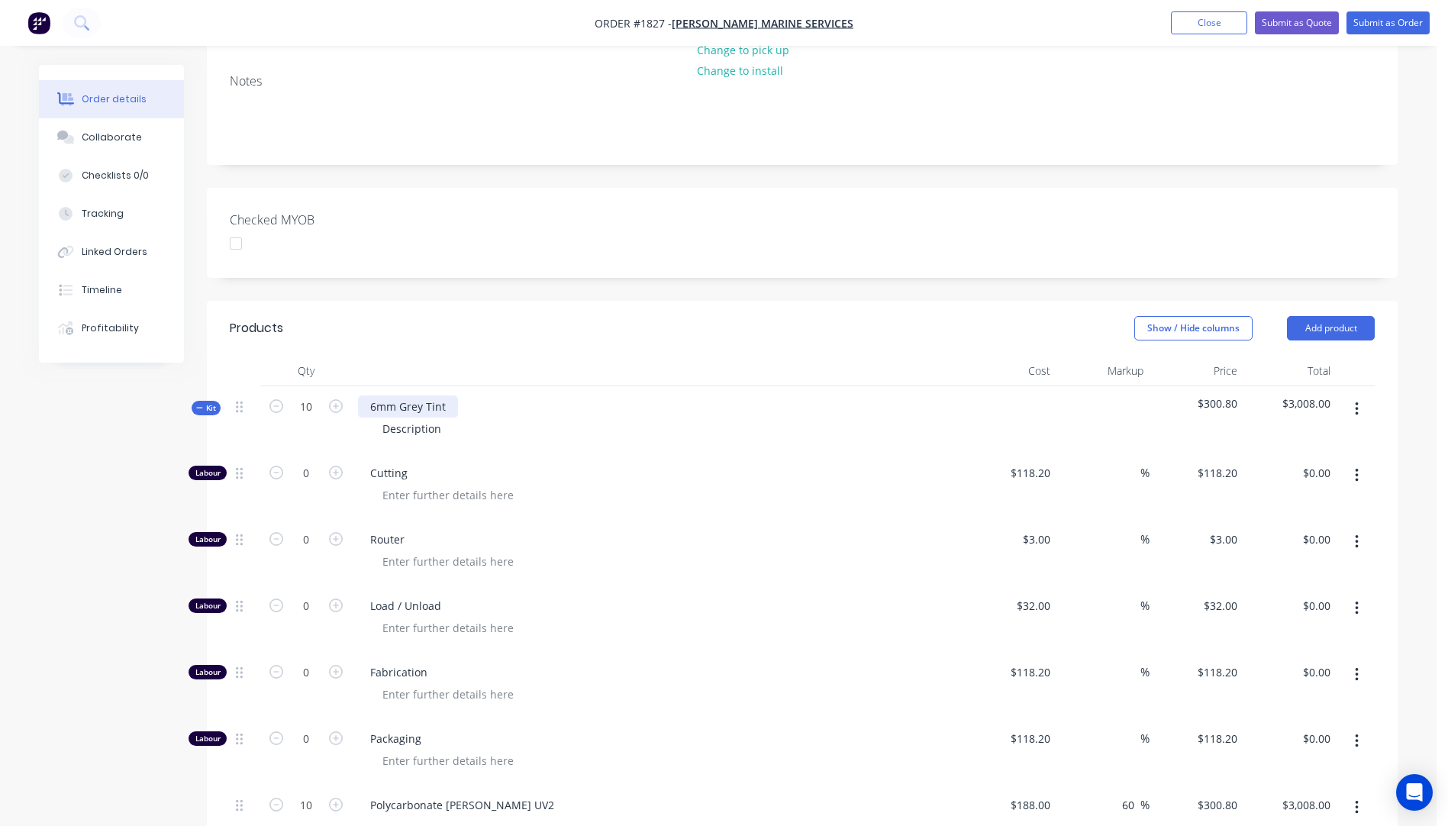
scroll to position [297, 0]
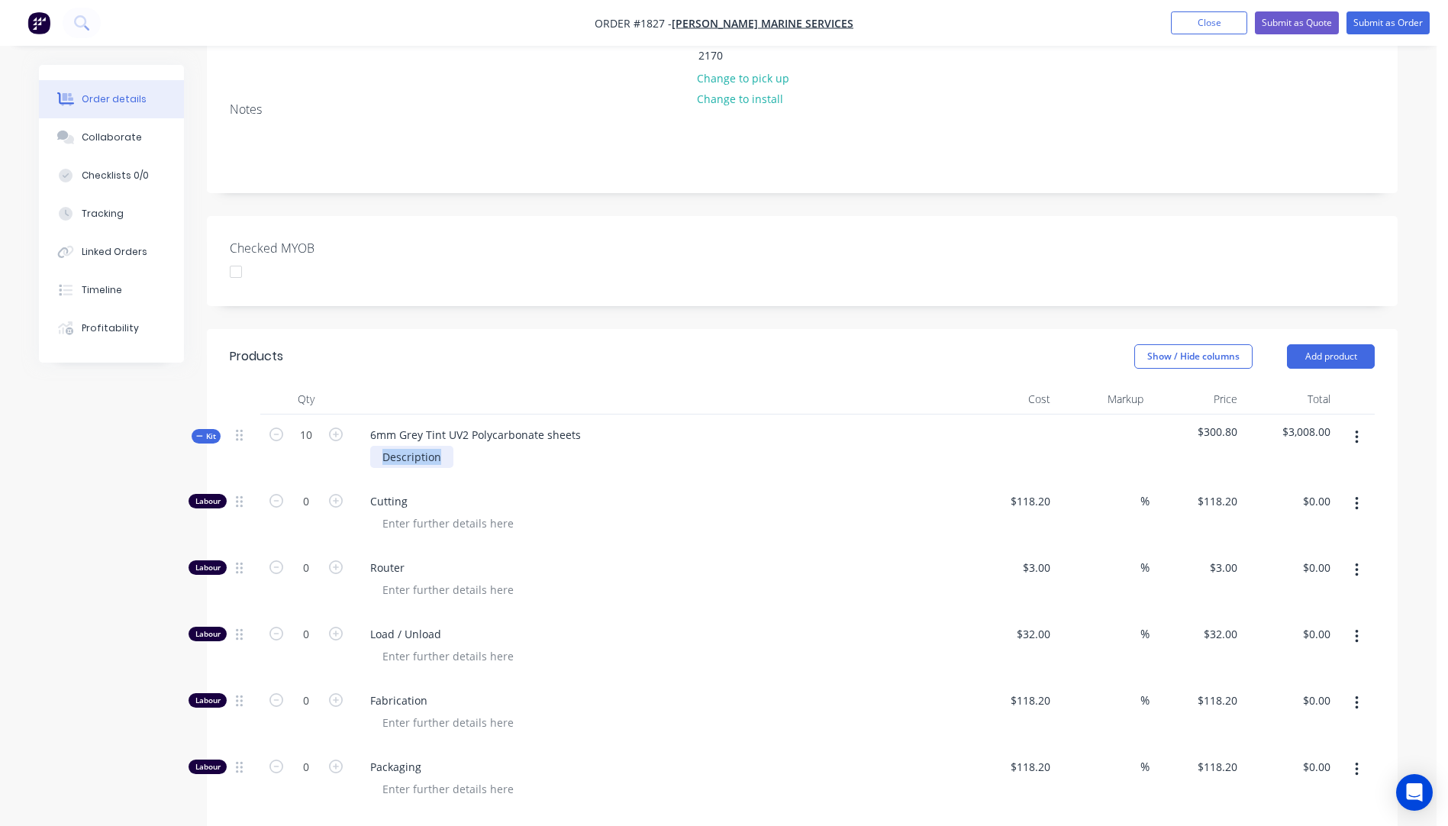
drag, startPoint x: 449, startPoint y: 417, endPoint x: 379, endPoint y: 418, distance: 69.5
click at [379, 446] on div "Description" at bounding box center [411, 457] width 83 height 22
click at [698, 559] on span "Router" at bounding box center [663, 567] width 586 height 16
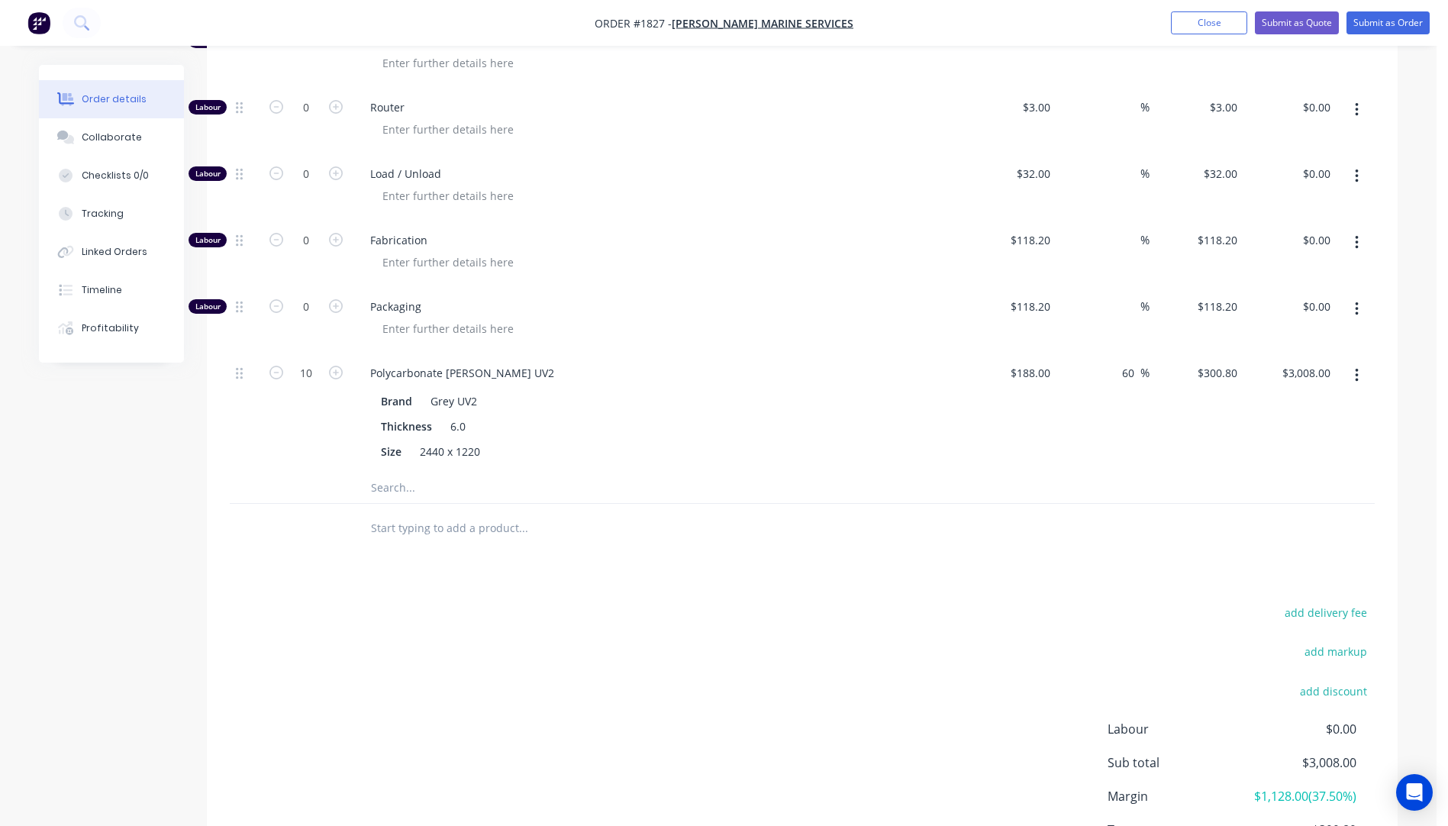
scroll to position [831, 0]
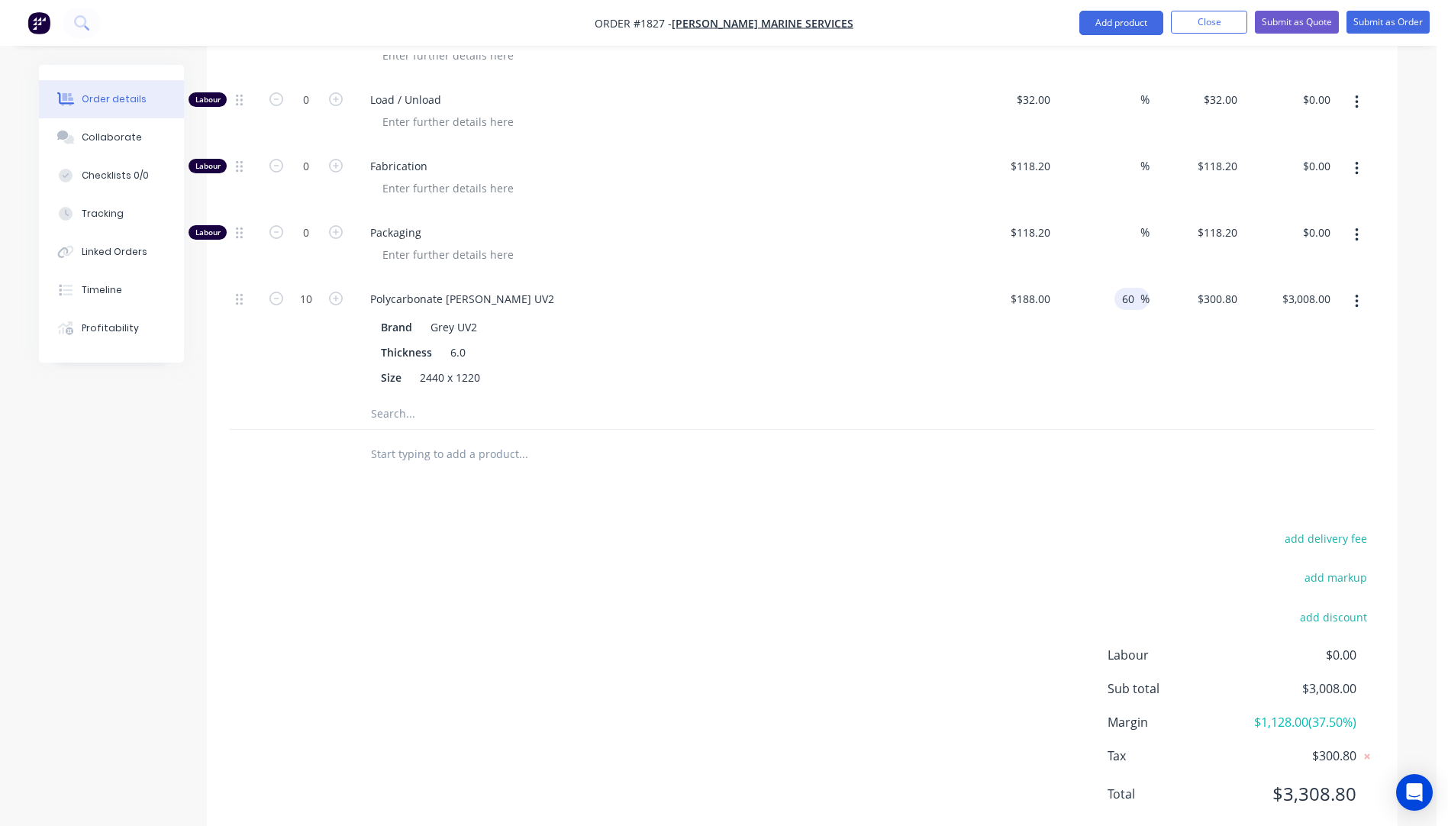
click at [1129, 288] on input "60" at bounding box center [1130, 299] width 20 height 22
type input "50"
type input "$282.00"
type input "$2,820.00"
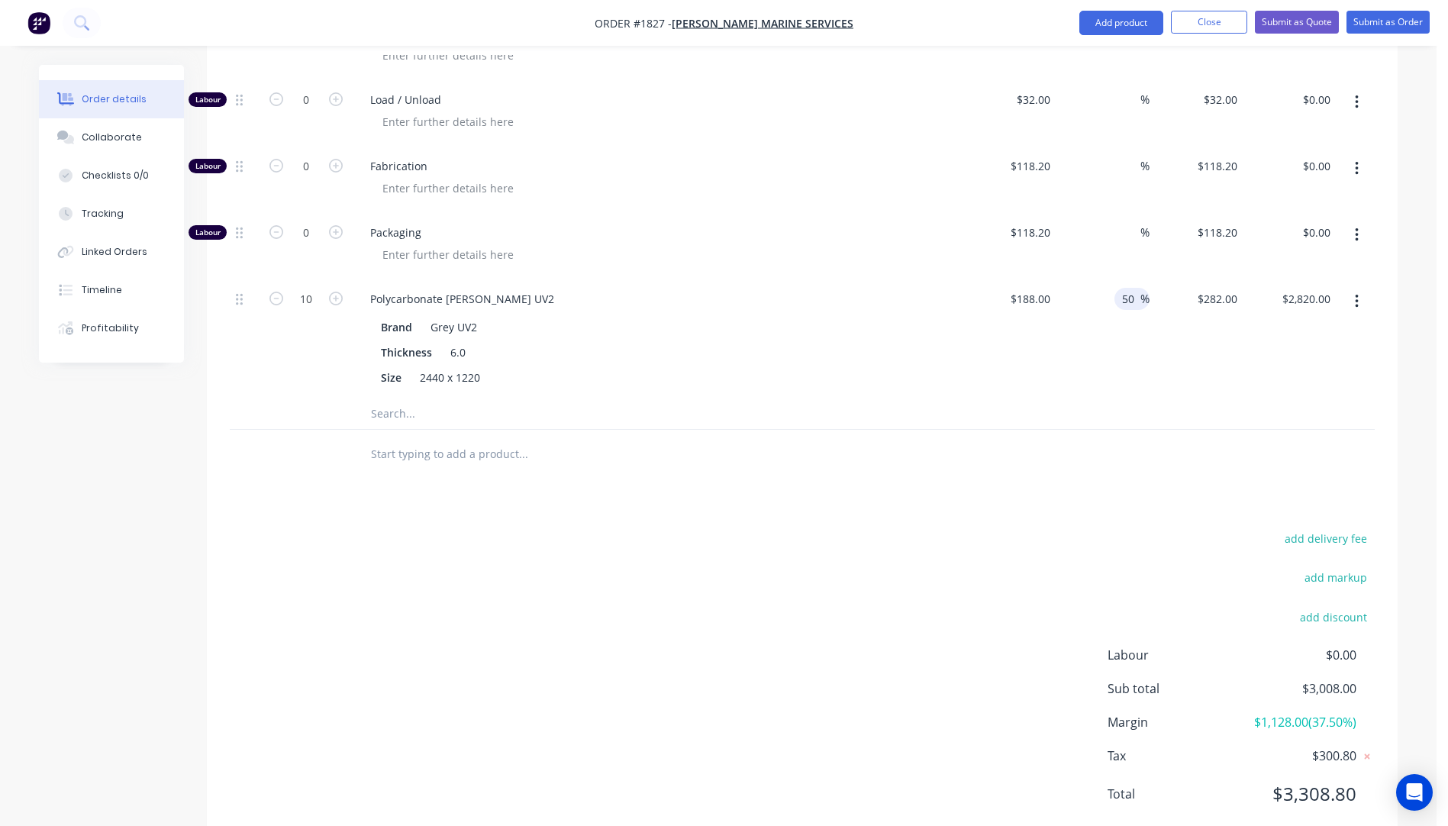
click at [956, 430] on div at bounding box center [802, 455] width 1145 height 50
click at [1136, 288] on input "50" at bounding box center [1130, 299] width 20 height 22
type input "45"
type input "$272.60"
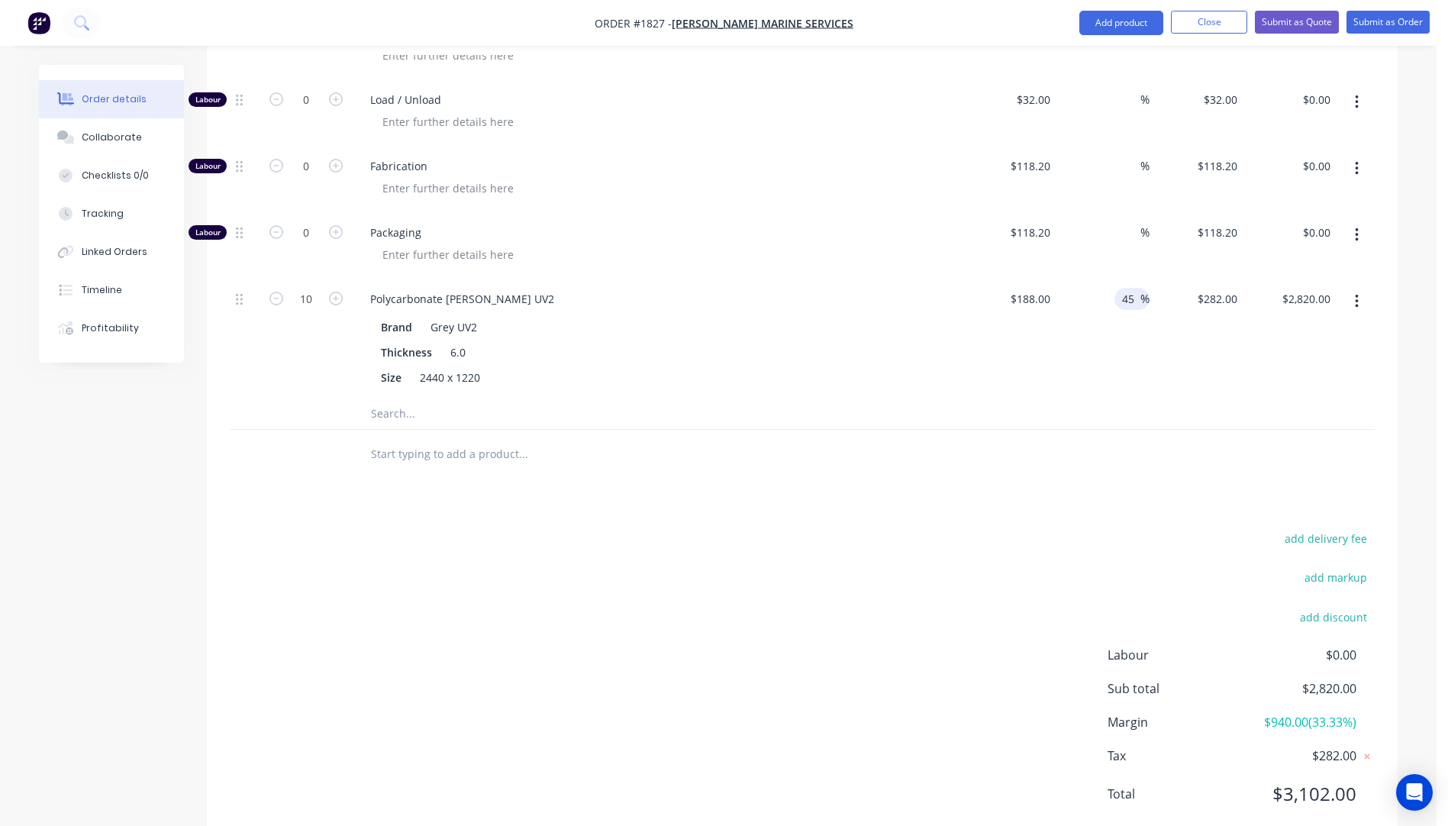
type input "$2,726.00"
click at [979, 537] on div "add delivery fee add markup add discount Labour $0.00 Sub total $2,820.00 Margi…" at bounding box center [802, 675] width 1145 height 295
click at [1135, 288] on input "45" at bounding box center [1130, 299] width 20 height 22
type input "40"
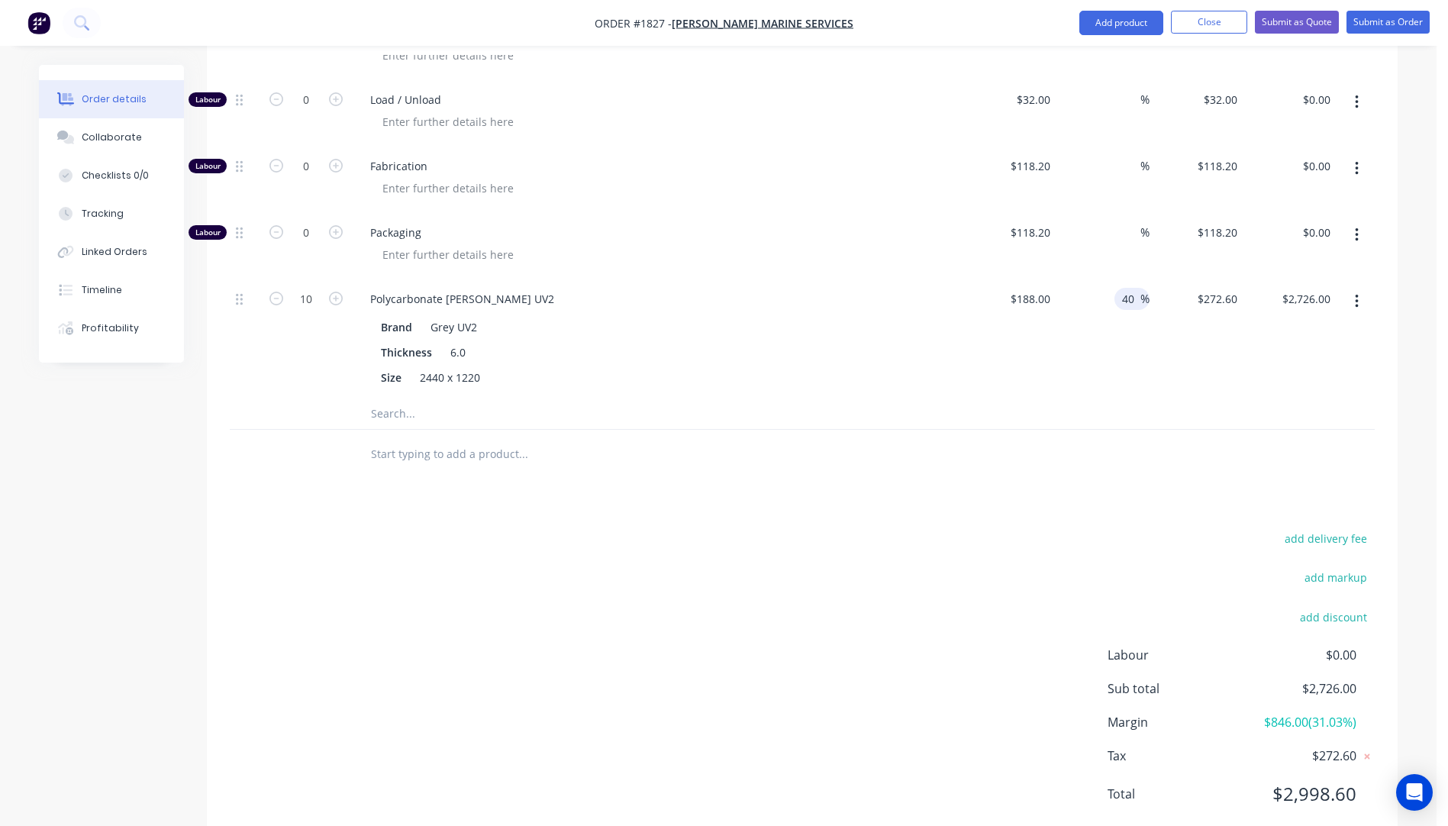
type input "$263.20"
type input "$2,632.00"
click at [862, 528] on div "add delivery fee add markup add discount Labour $0.00 Sub total $2,726.00 Margi…" at bounding box center [802, 675] width 1145 height 295
click at [383, 398] on input "text" at bounding box center [522, 413] width 305 height 31
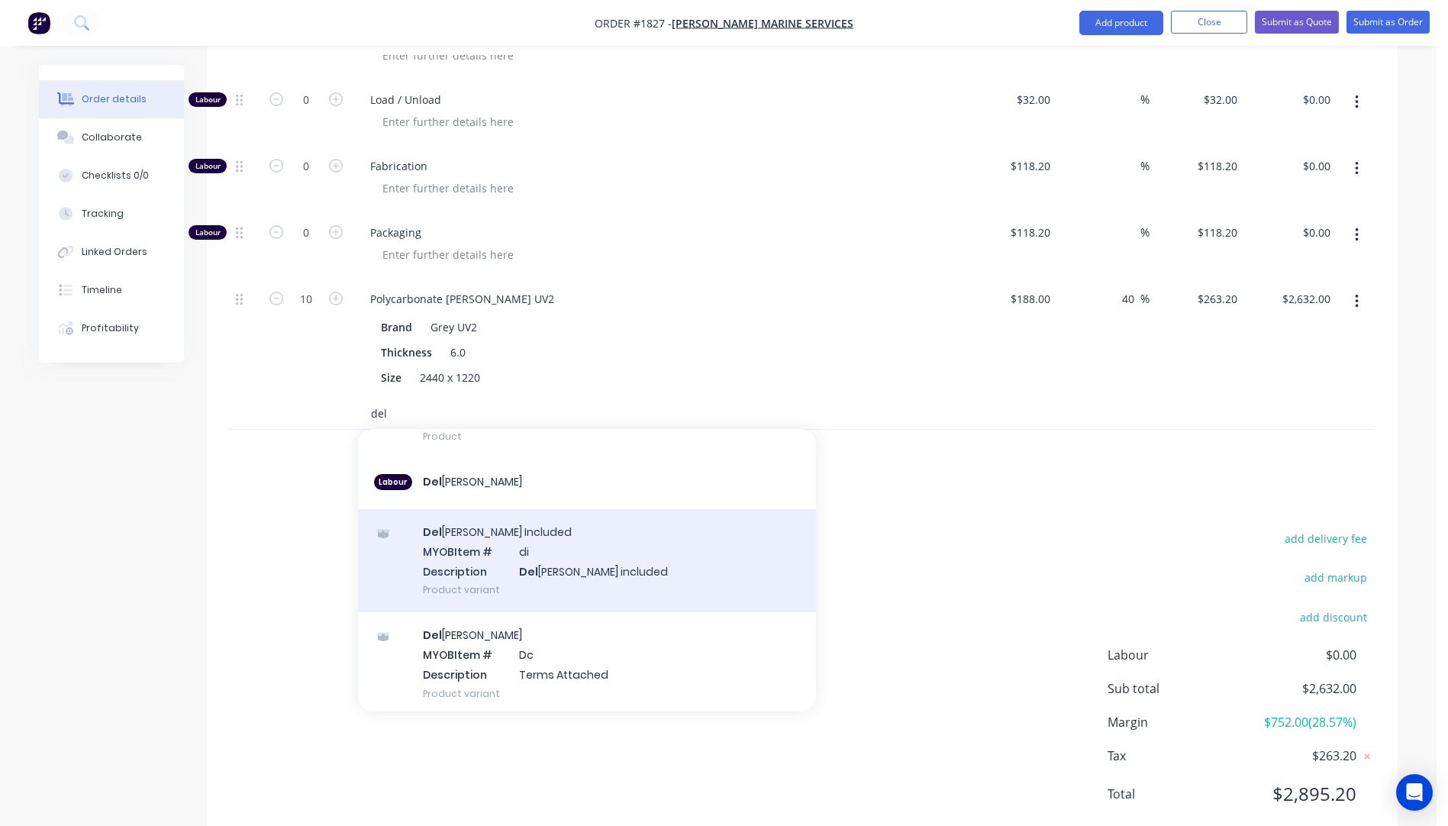
scroll to position [151, 0]
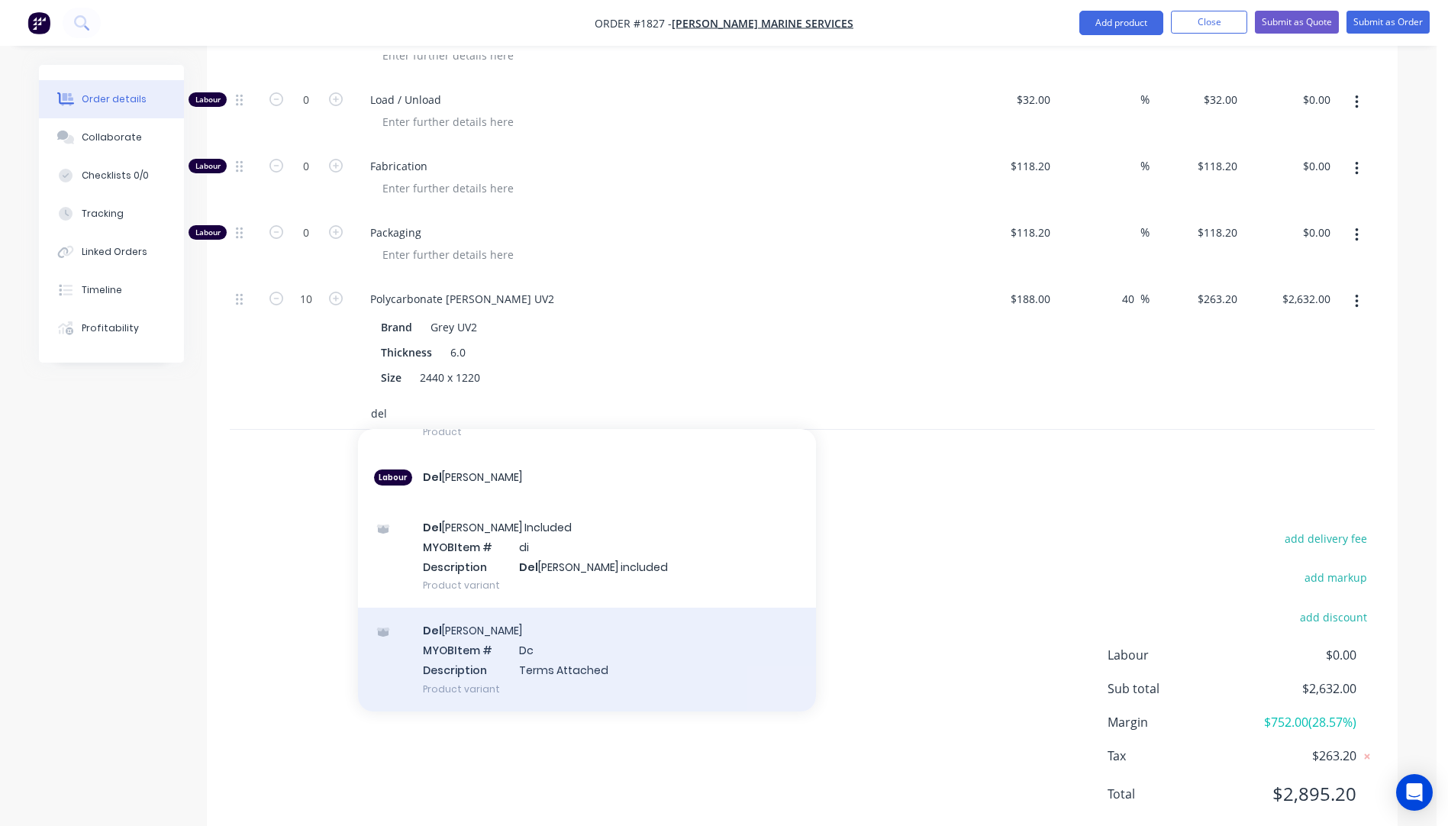
type input "del"
click at [531, 611] on div "Del ivery MYOB Item # Dc Description Terms Attached Product variant" at bounding box center [587, 658] width 458 height 103
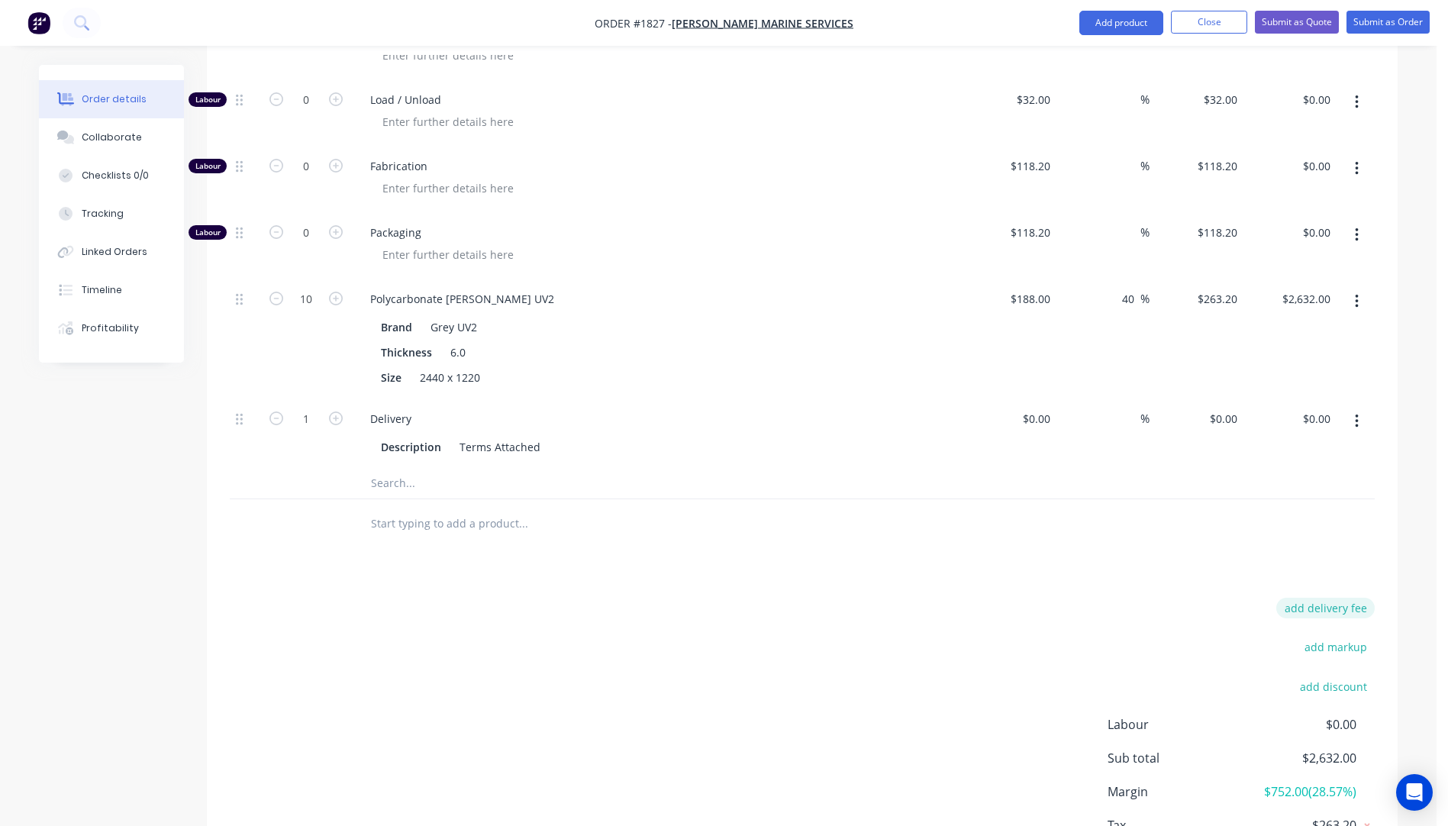
click at [1320, 598] on button "add delivery fee" at bounding box center [1325, 608] width 98 height 21
type input "70"
click at [941, 543] on div "Products Show / Hide columns Add product Qty Cost Markup Price Total Kit 10 6mm…" at bounding box center [802, 353] width 1190 height 1116
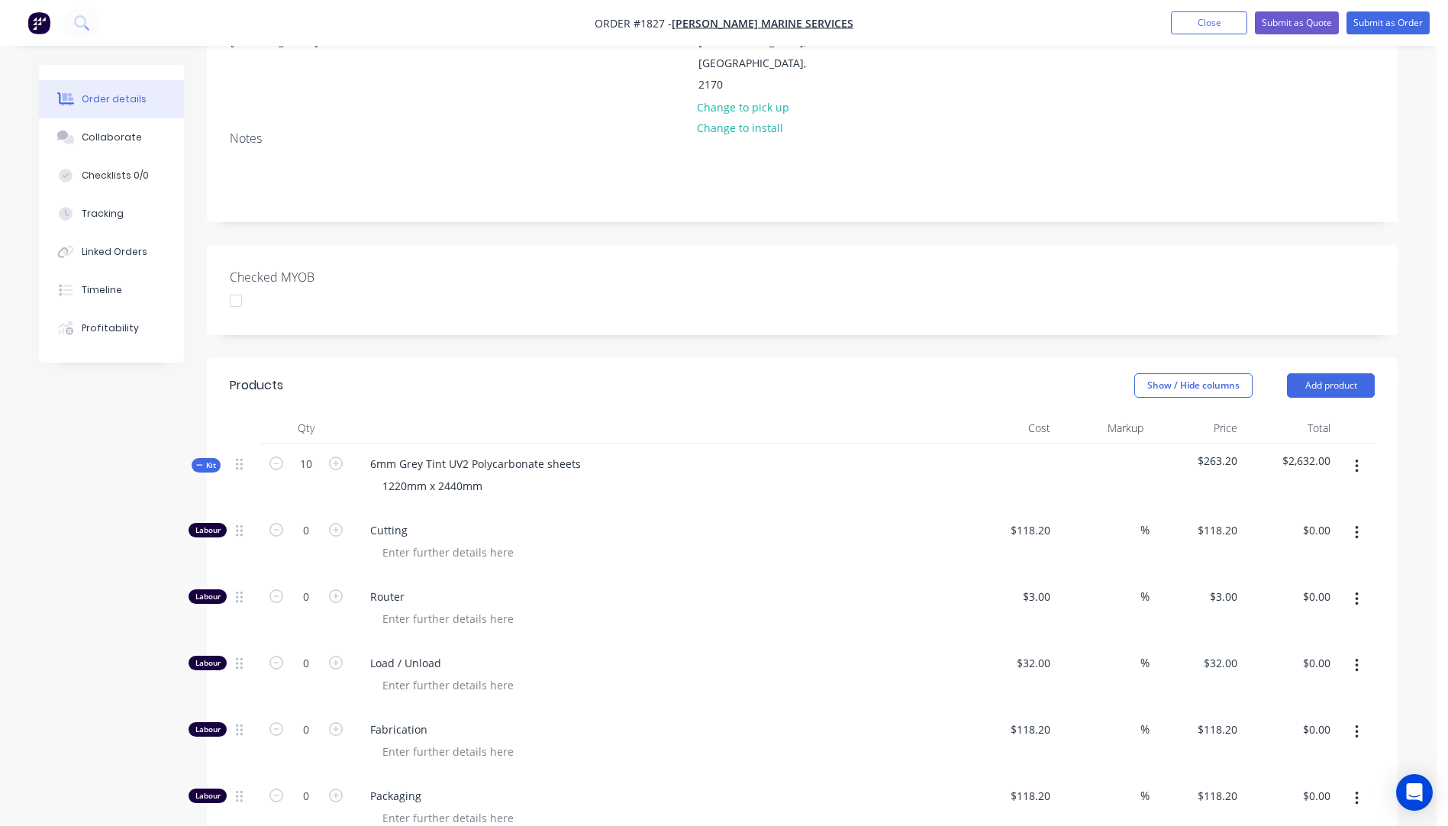
scroll to position [0, 0]
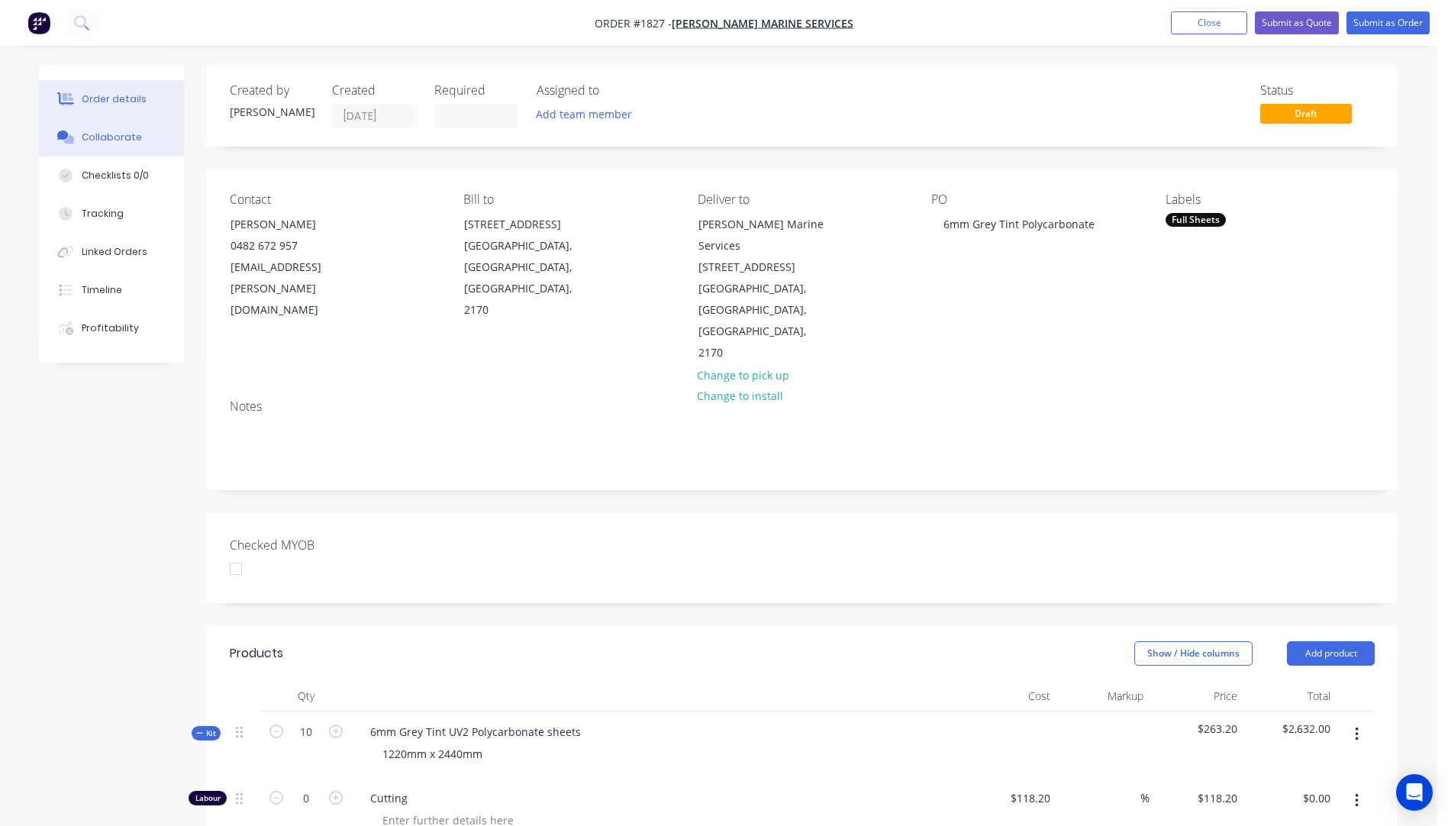
click at [112, 141] on div "Collaborate" at bounding box center [112, 137] width 60 height 14
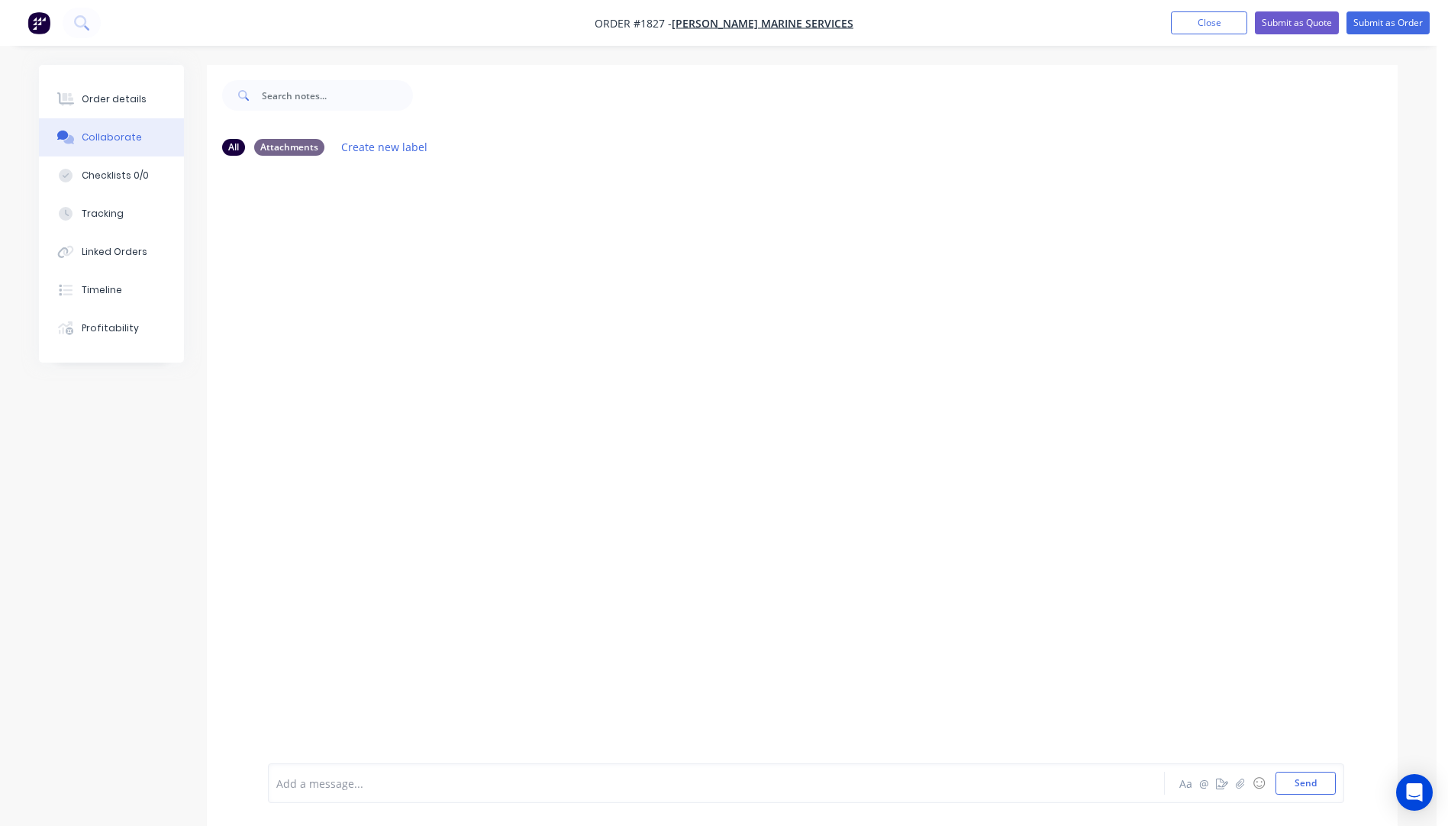
click at [325, 783] on div at bounding box center [674, 783] width 794 height 16
click at [392, 783] on div "Mainfreight - $125.84" at bounding box center [674, 783] width 794 height 16
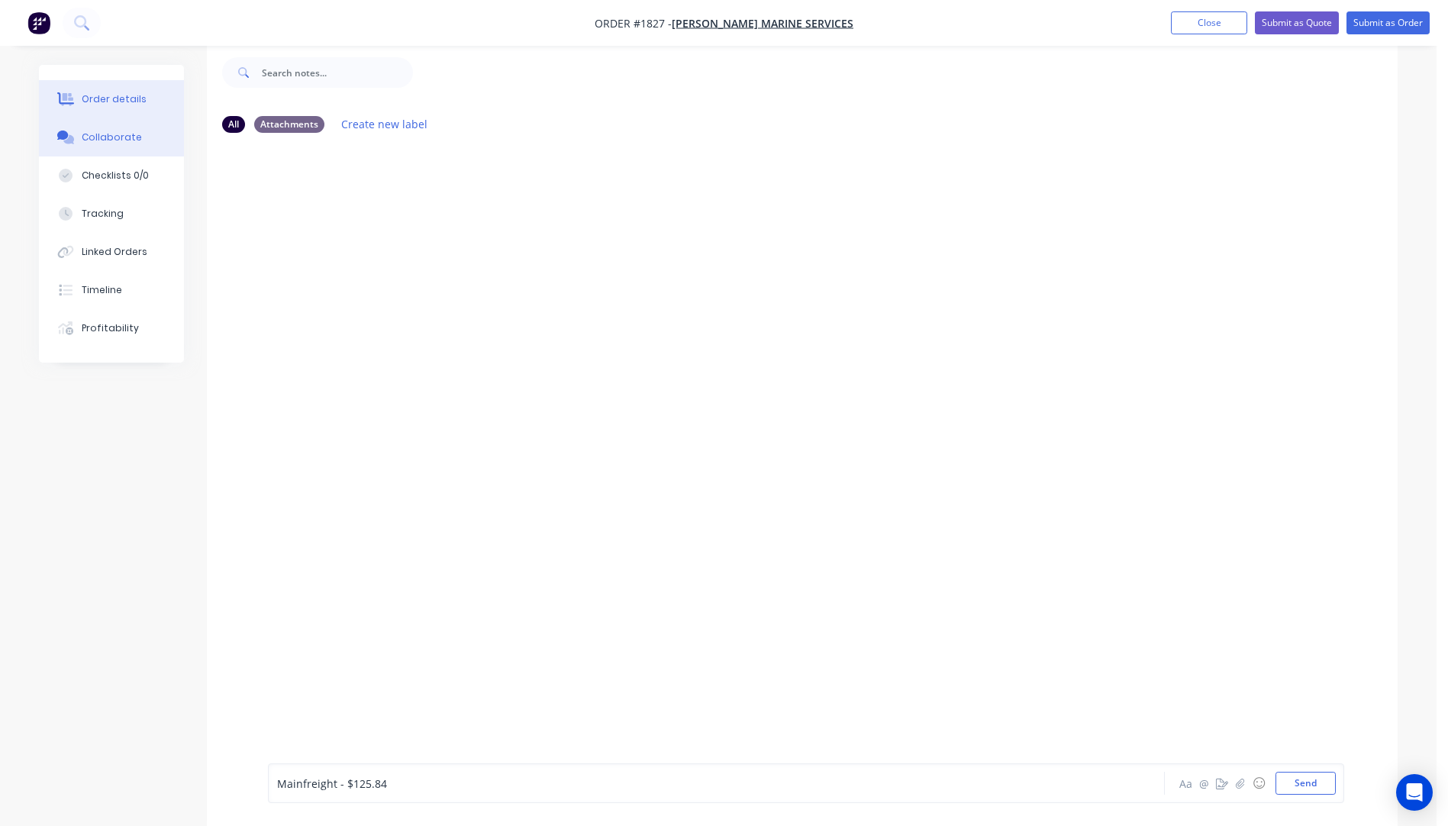
click at [115, 101] on div "Order details" at bounding box center [114, 99] width 65 height 14
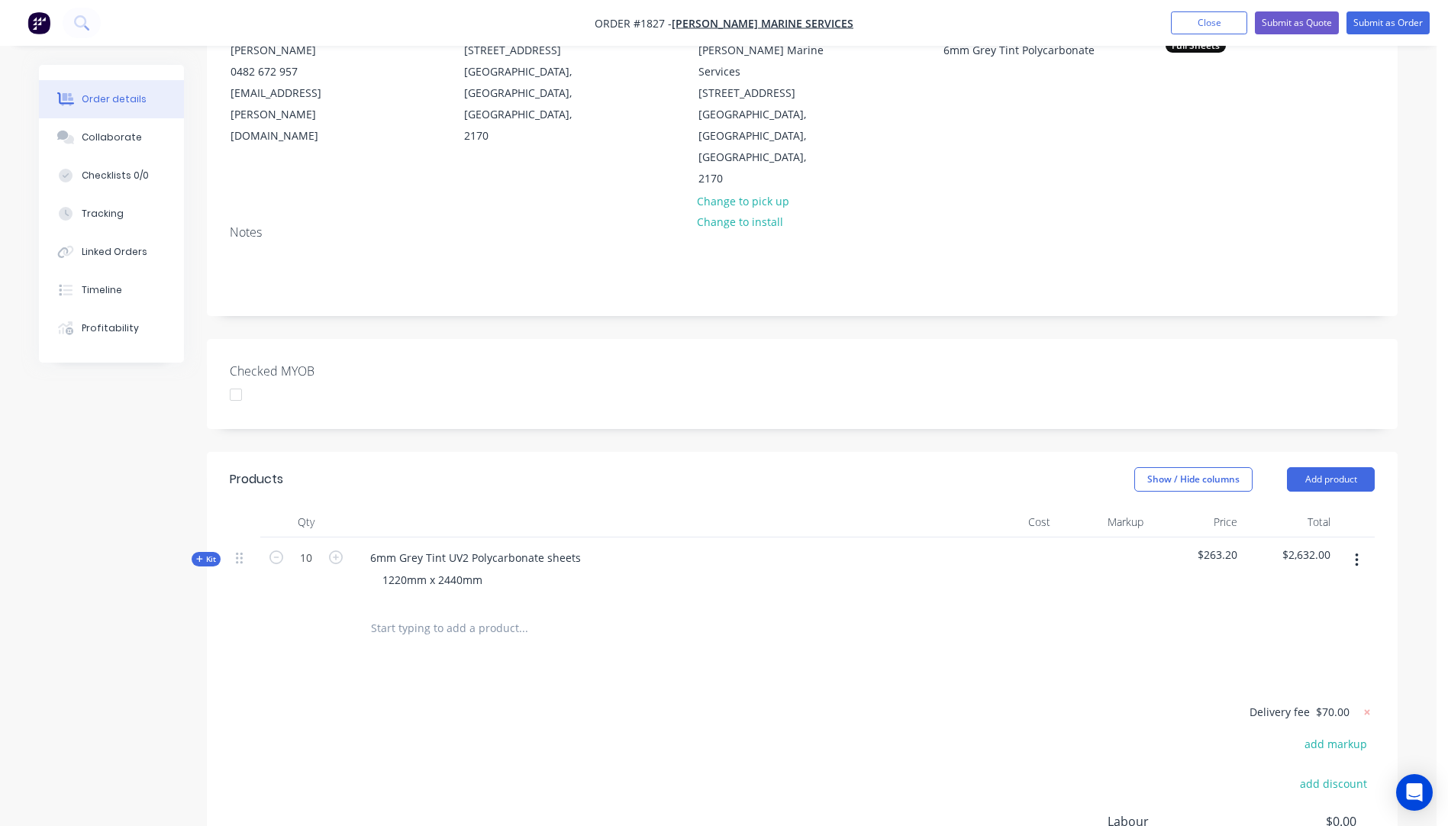
scroll to position [176, 0]
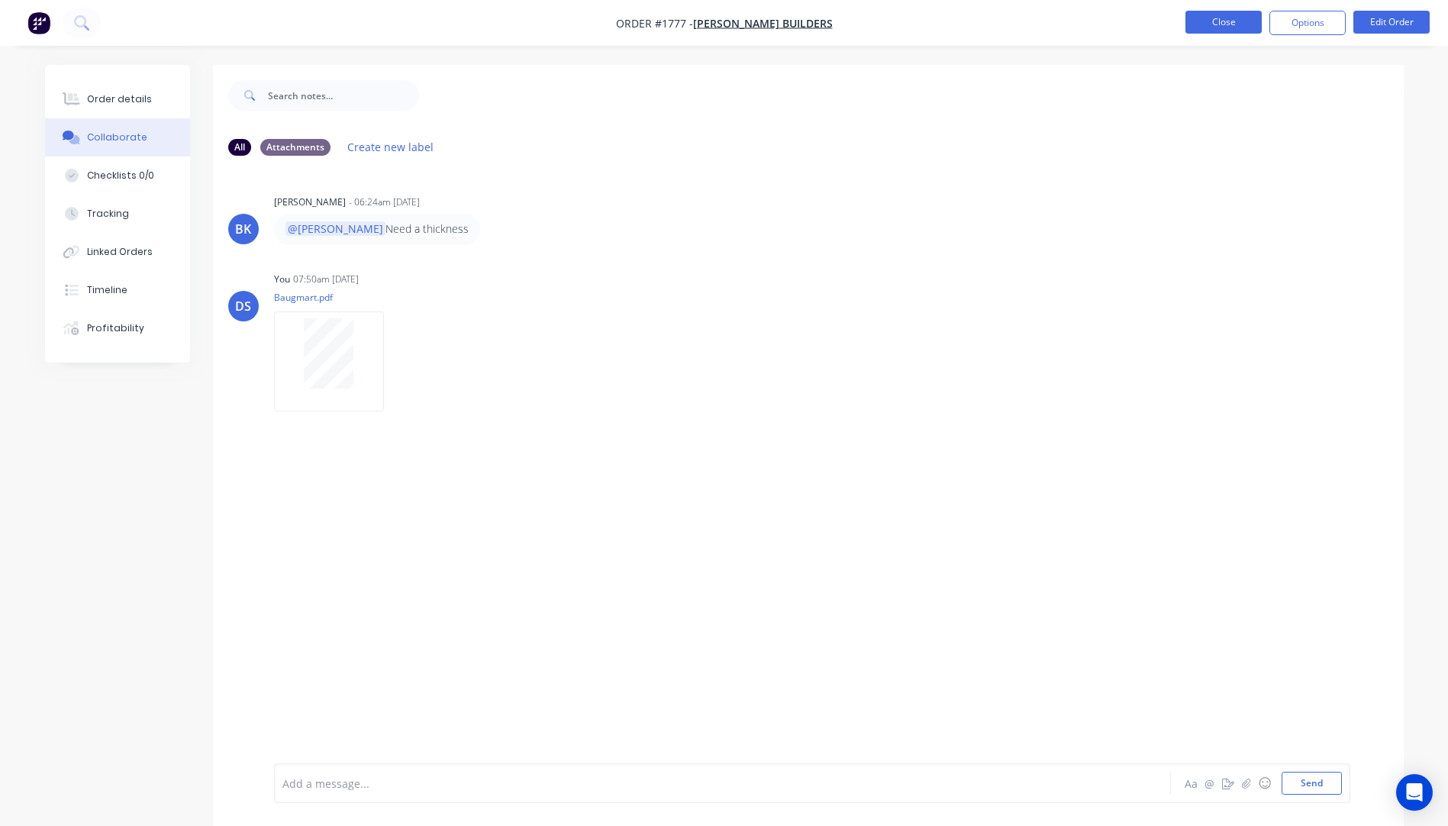
click at [1210, 21] on button "Close" at bounding box center [1223, 22] width 76 height 23
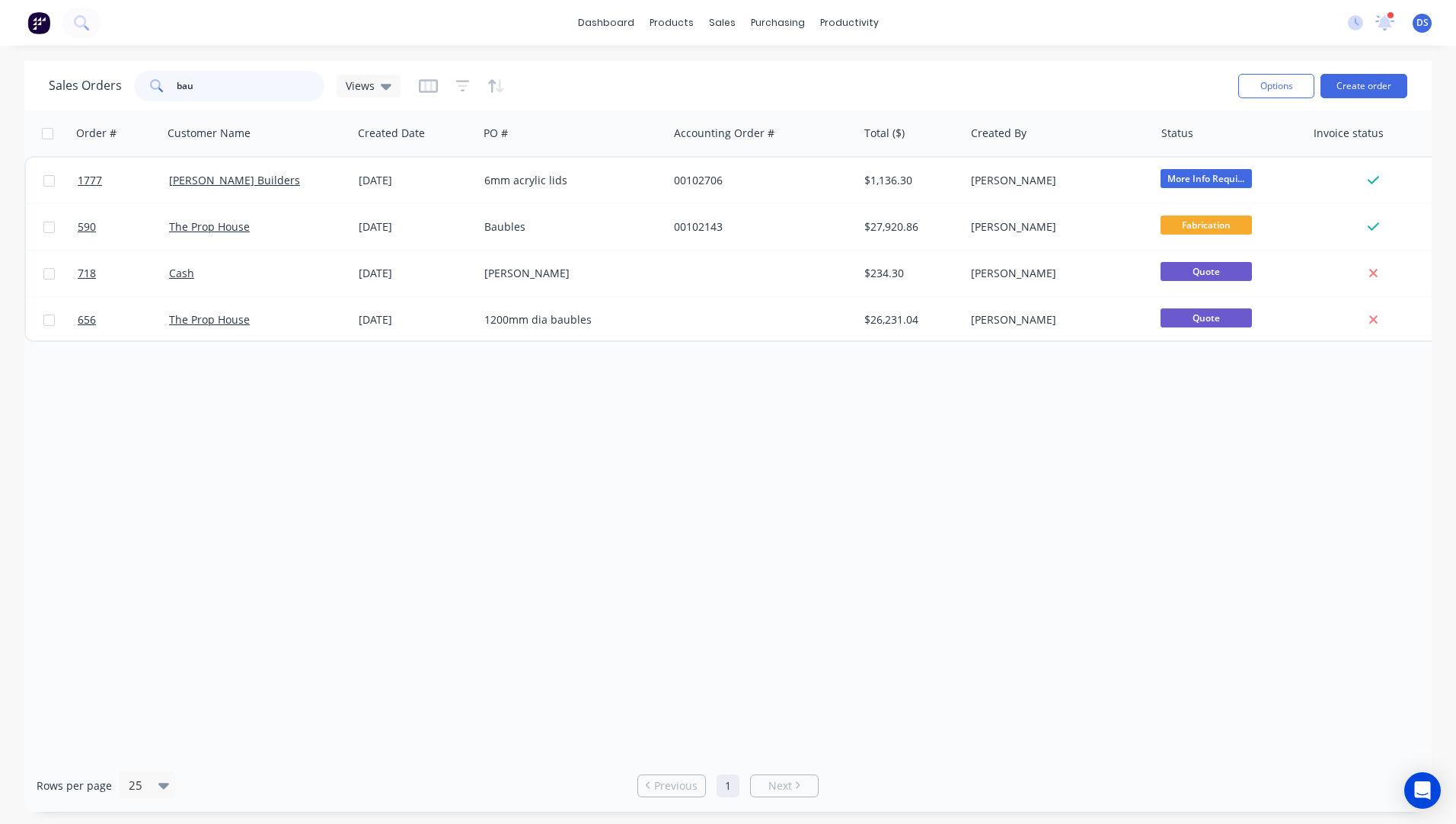
click at [147, 89] on div "bau" at bounding box center [229, 86] width 191 height 31
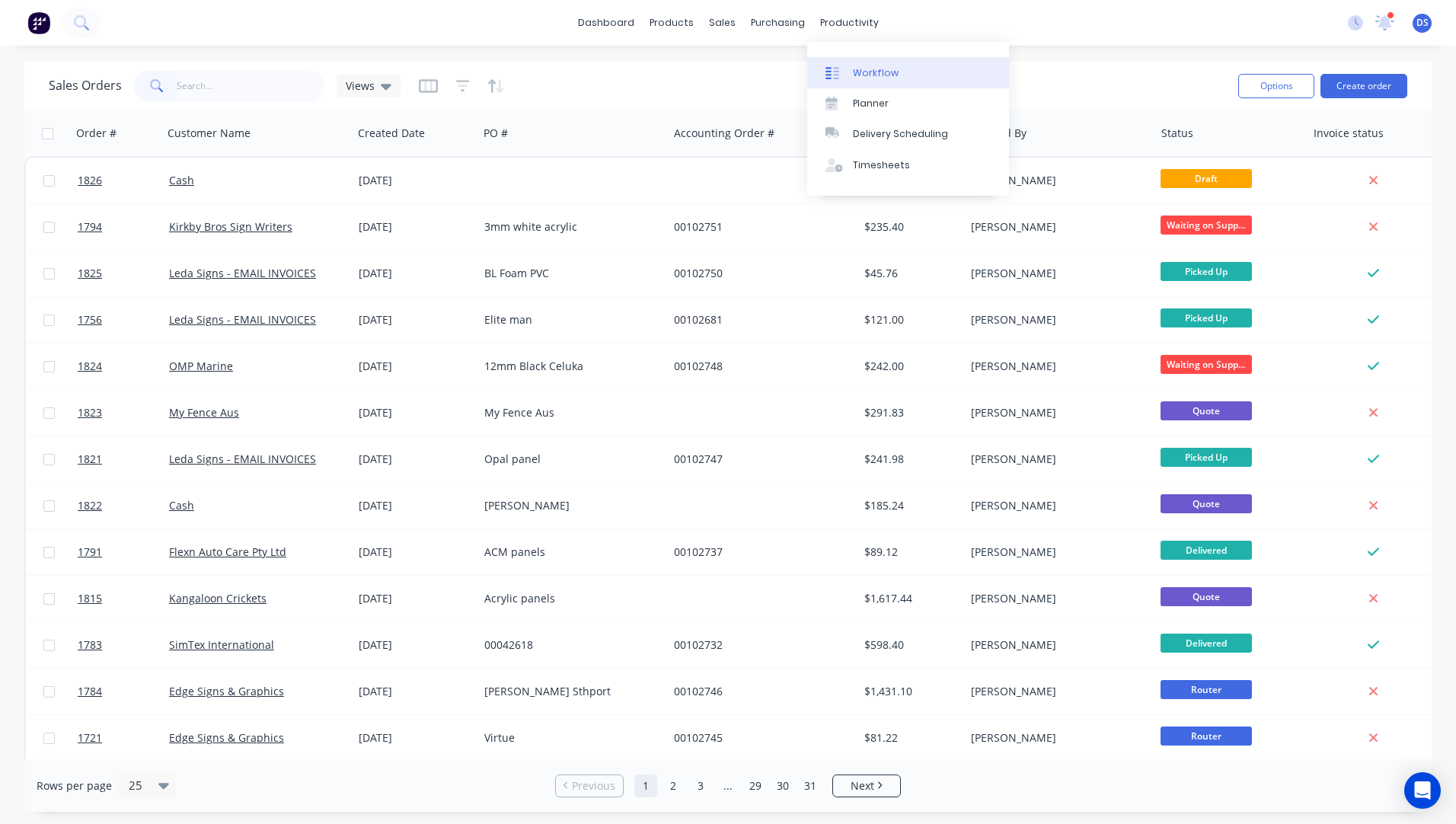
click at [866, 68] on div "Workflow" at bounding box center [876, 73] width 46 height 14
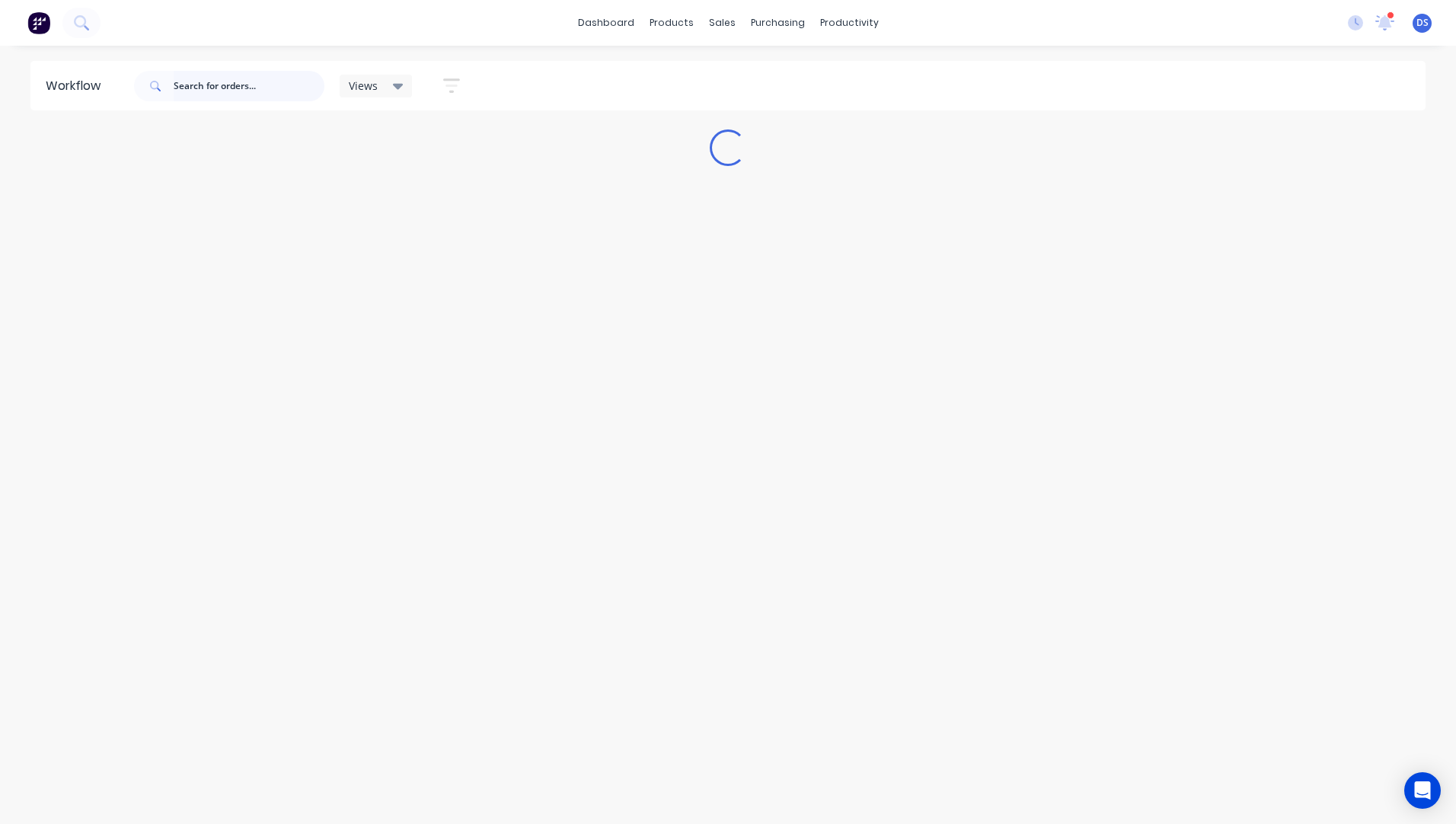
click at [221, 88] on input "text" at bounding box center [248, 86] width 151 height 31
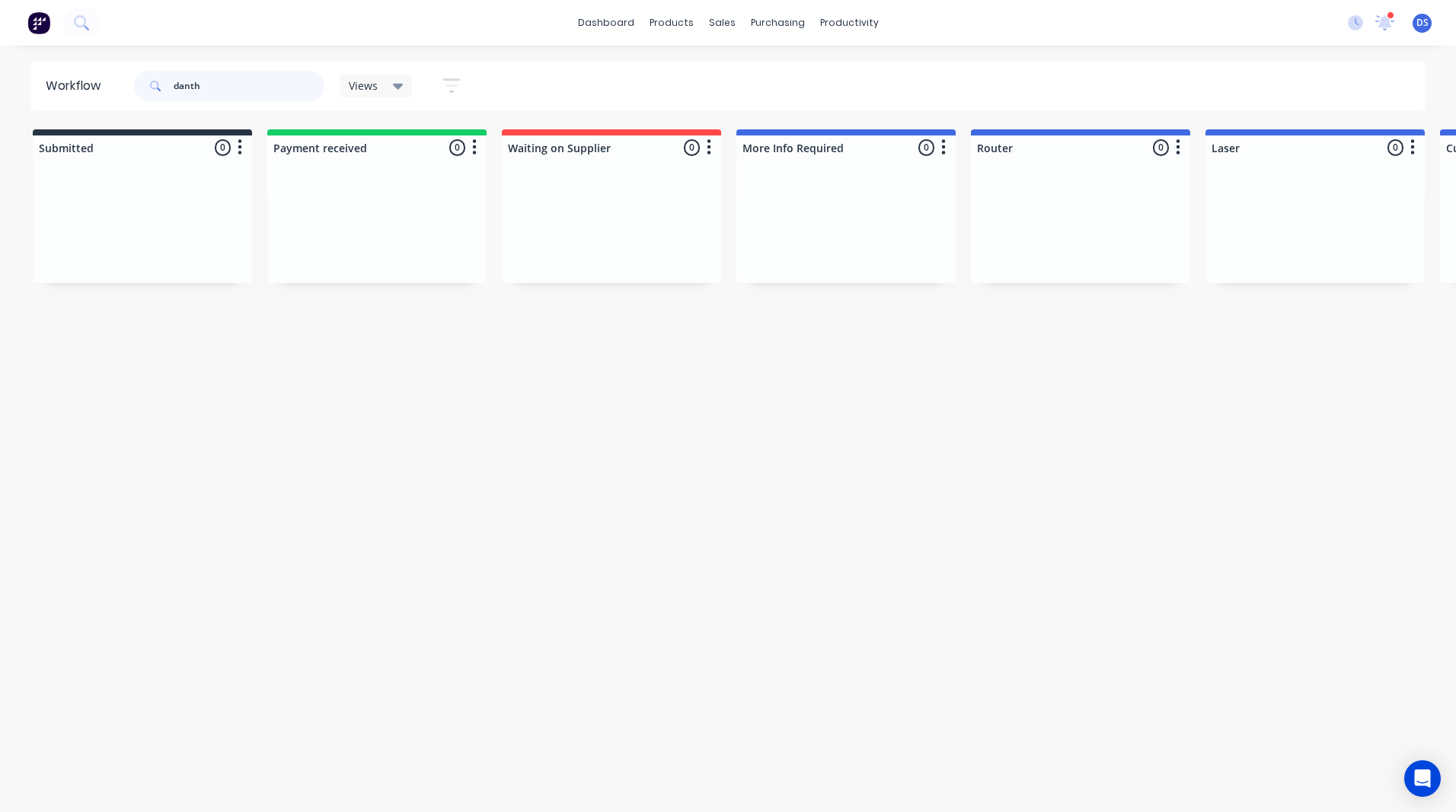
type input "danth"
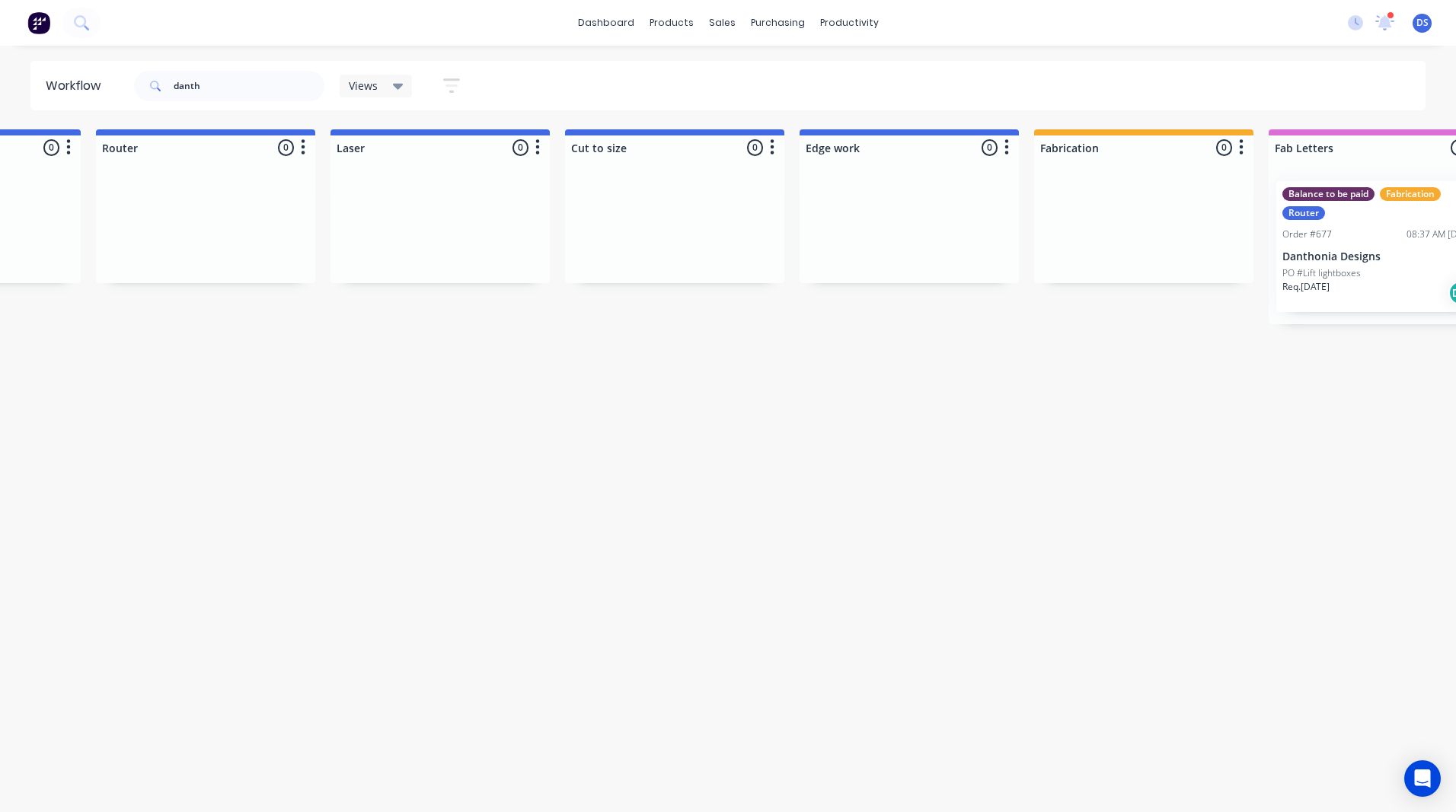
scroll to position [0, 2188]
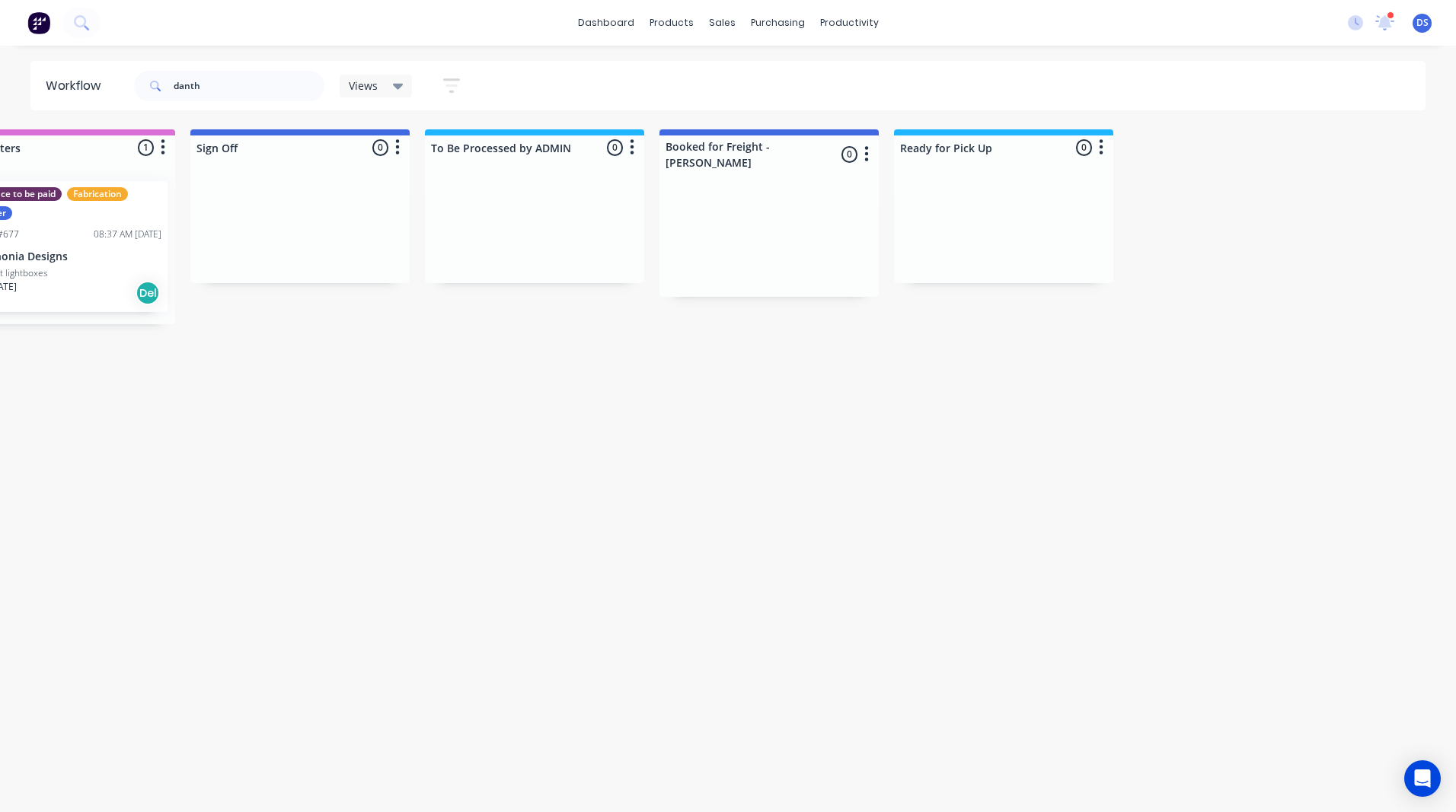
drag, startPoint x: 241, startPoint y: 413, endPoint x: 513, endPoint y: 434, distance: 272.8
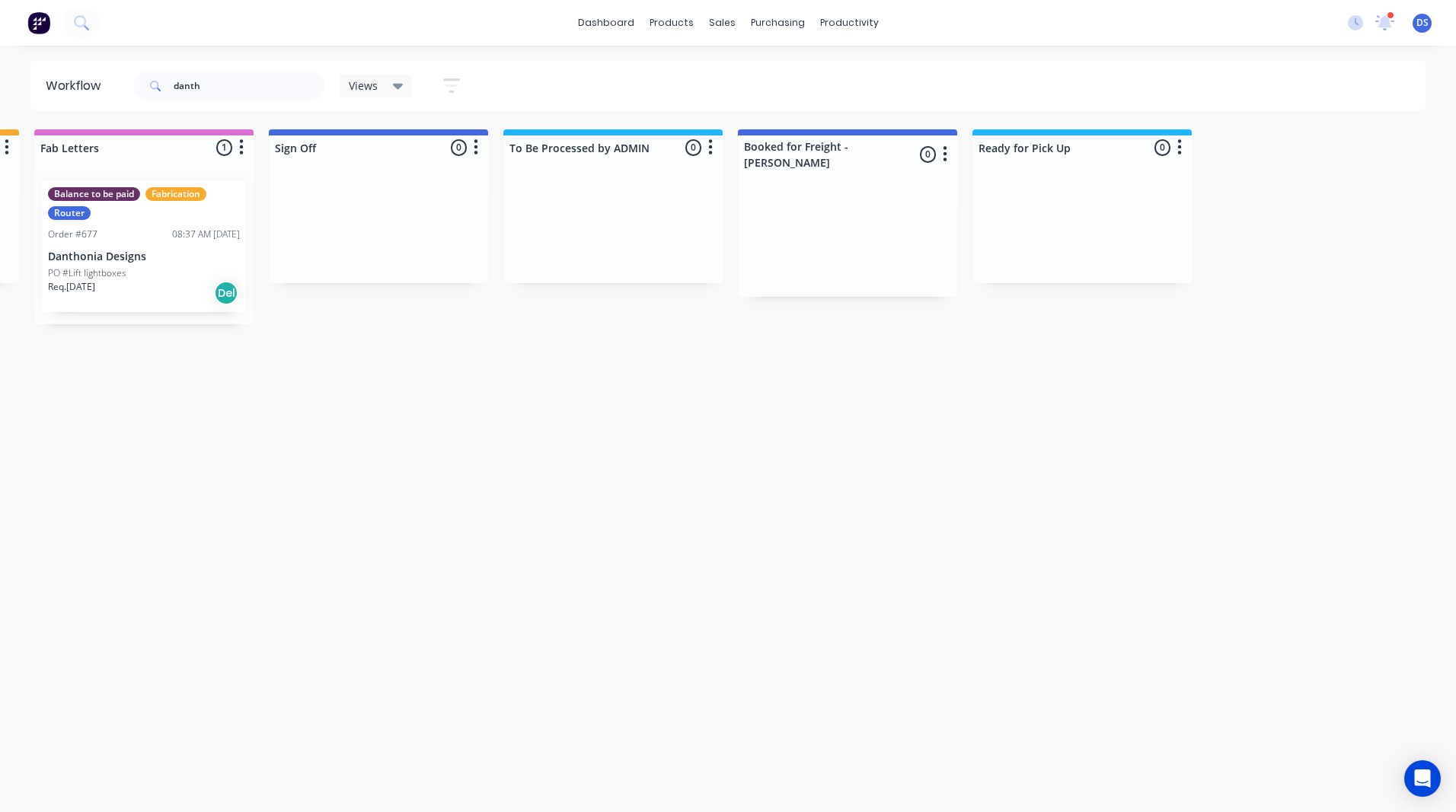
scroll to position [0, 2106]
click at [185, 238] on div "08:37 AM [DATE]" at bounding box center [210, 234] width 68 height 14
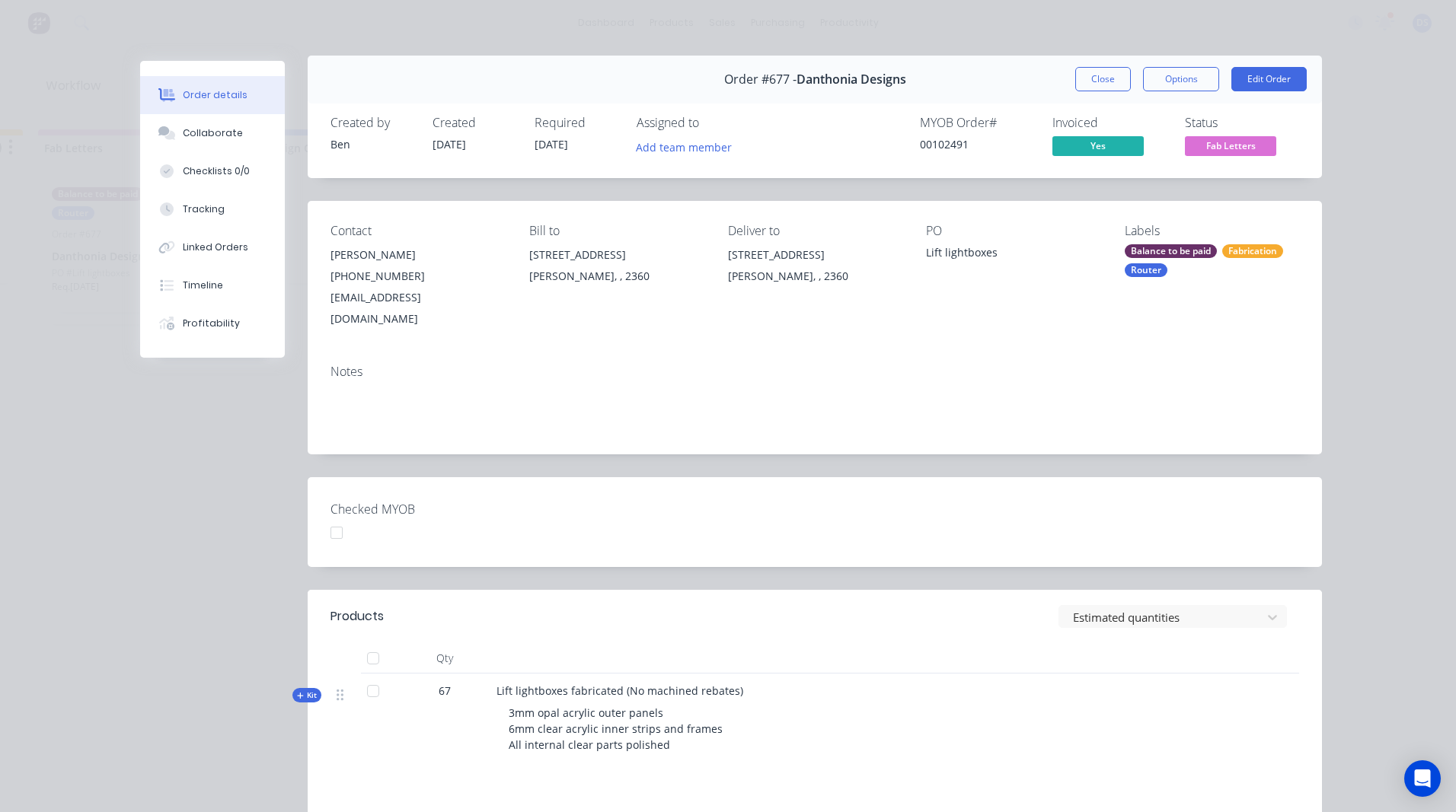
scroll to position [0, 0]
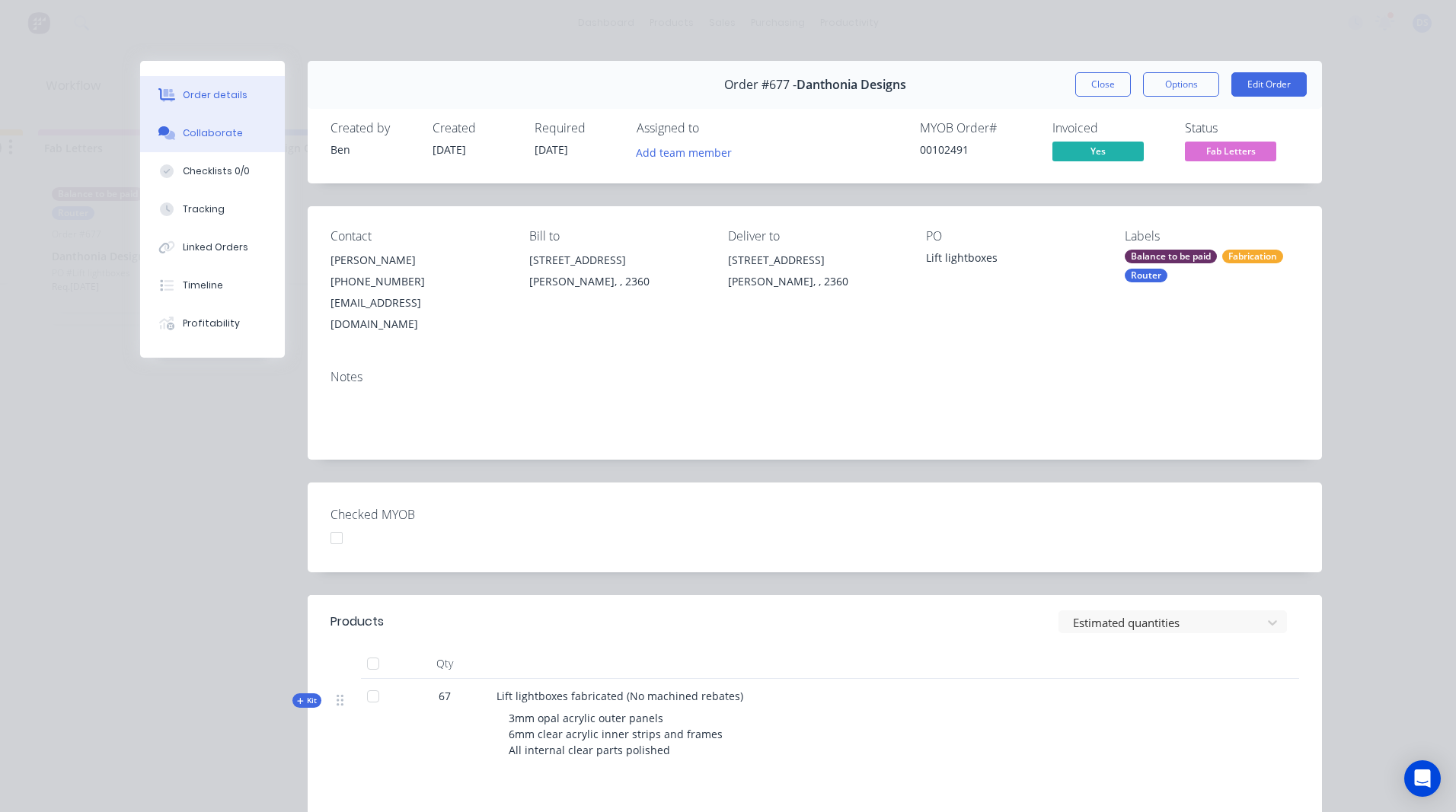
click at [206, 133] on div "Collaborate" at bounding box center [213, 134] width 60 height 14
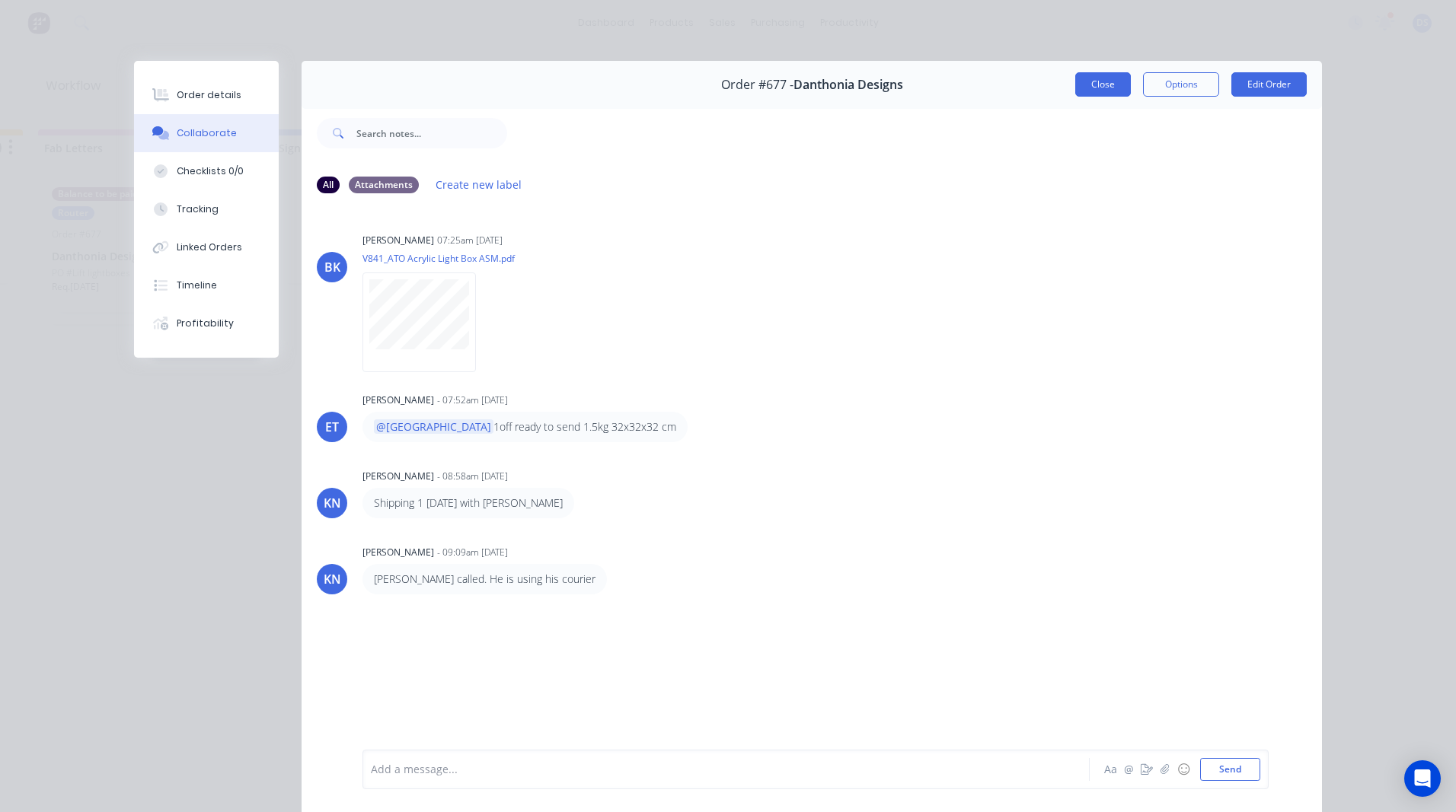
click at [1097, 75] on button "Close" at bounding box center [1104, 84] width 56 height 24
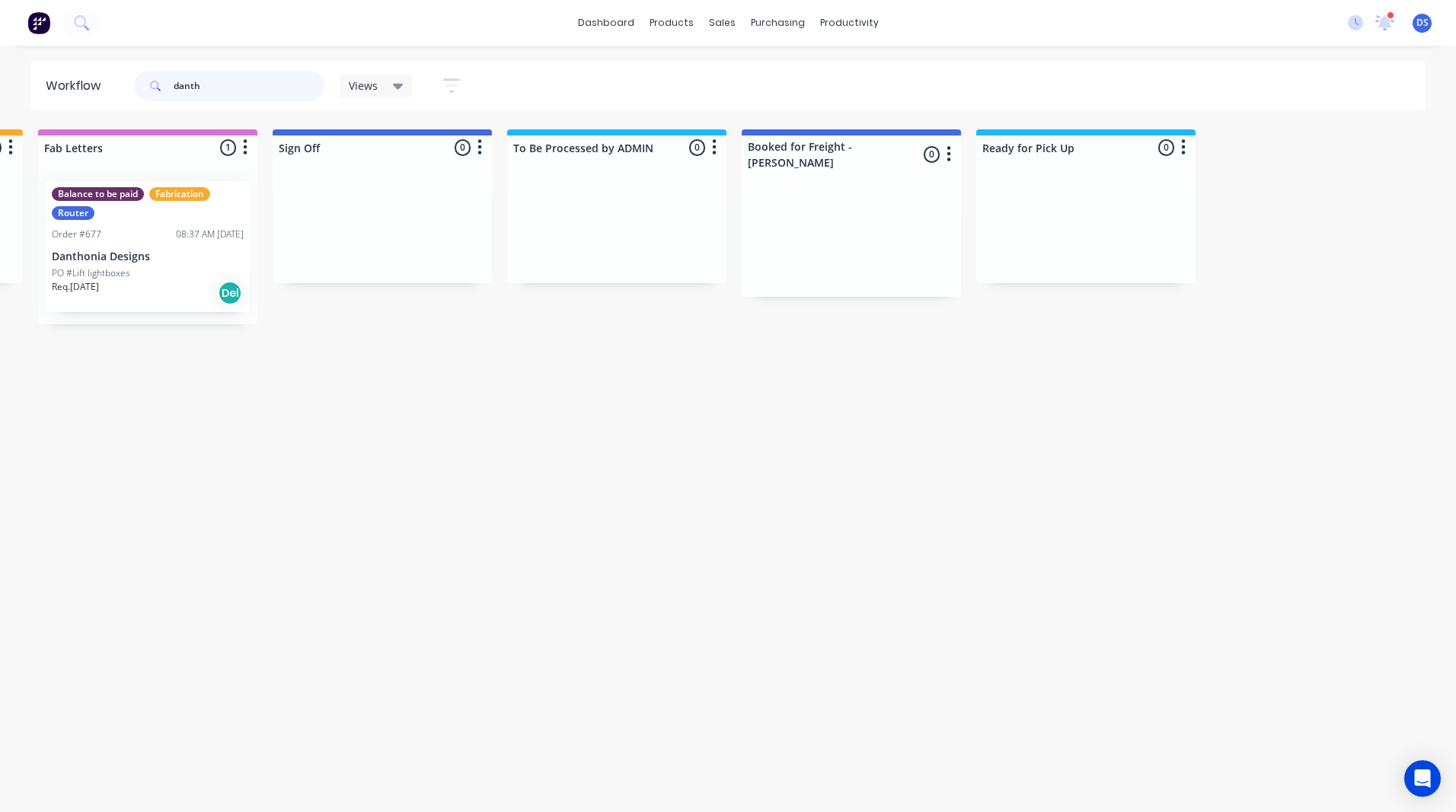
drag, startPoint x: 207, startPoint y: 87, endPoint x: 141, endPoint y: 87, distance: 66.0
click at [141, 87] on div "danth" at bounding box center [229, 86] width 191 height 31
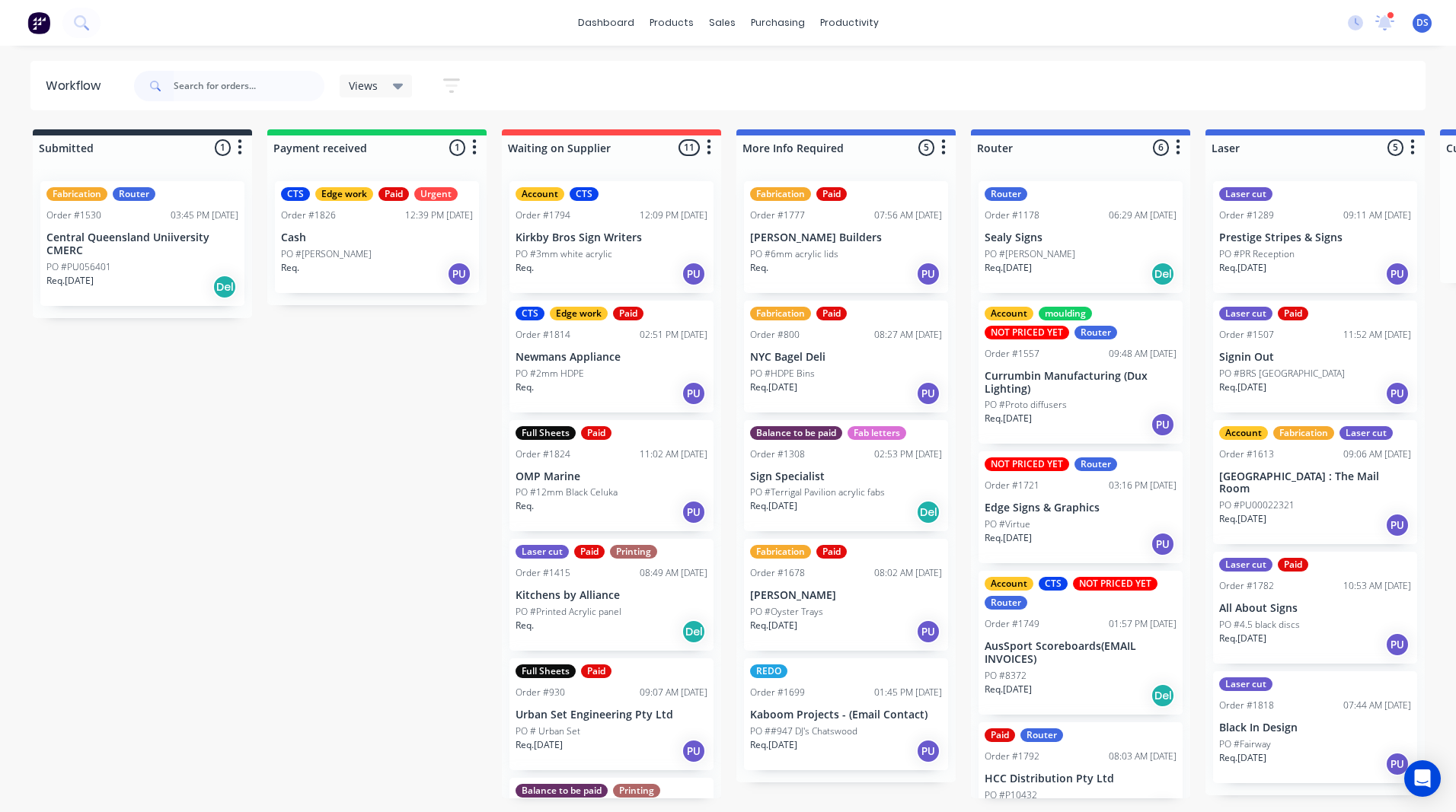
click at [361, 241] on p "Cash" at bounding box center [377, 237] width 192 height 13
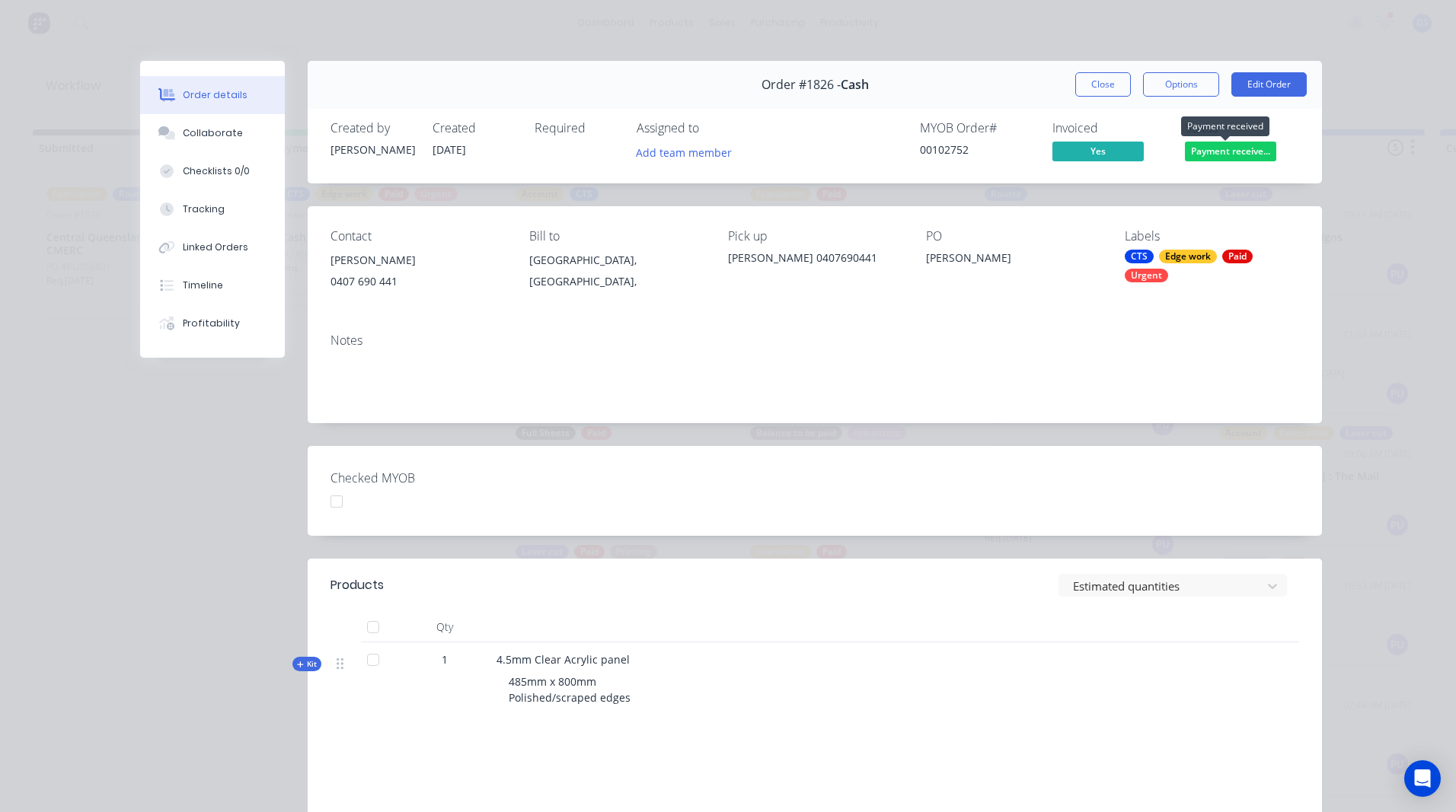
click at [1223, 152] on span "Payment receive..." at bounding box center [1230, 151] width 92 height 19
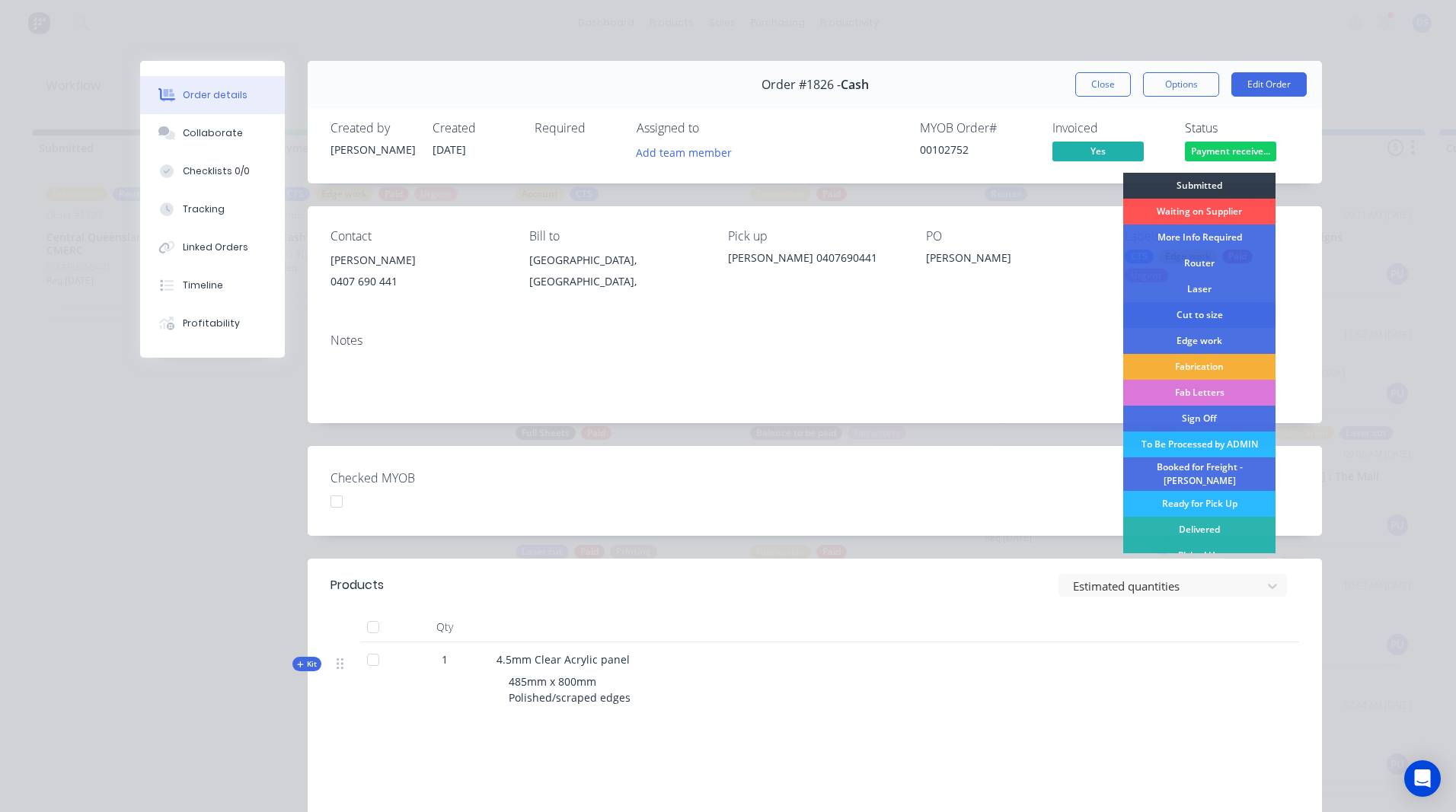
click at [1183, 316] on div "Cut to size" at bounding box center [1200, 315] width 153 height 26
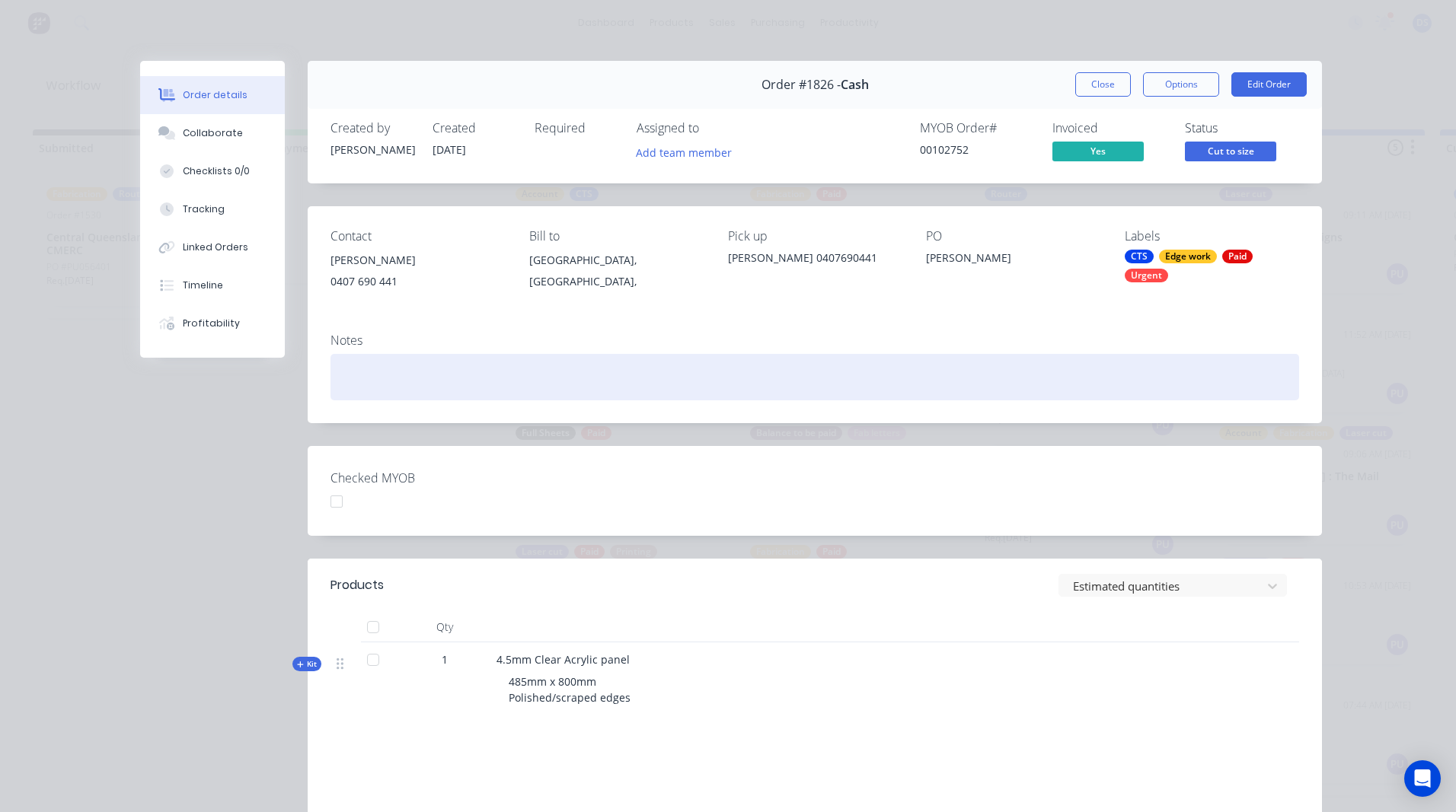
click at [1060, 356] on div at bounding box center [814, 377] width 969 height 47
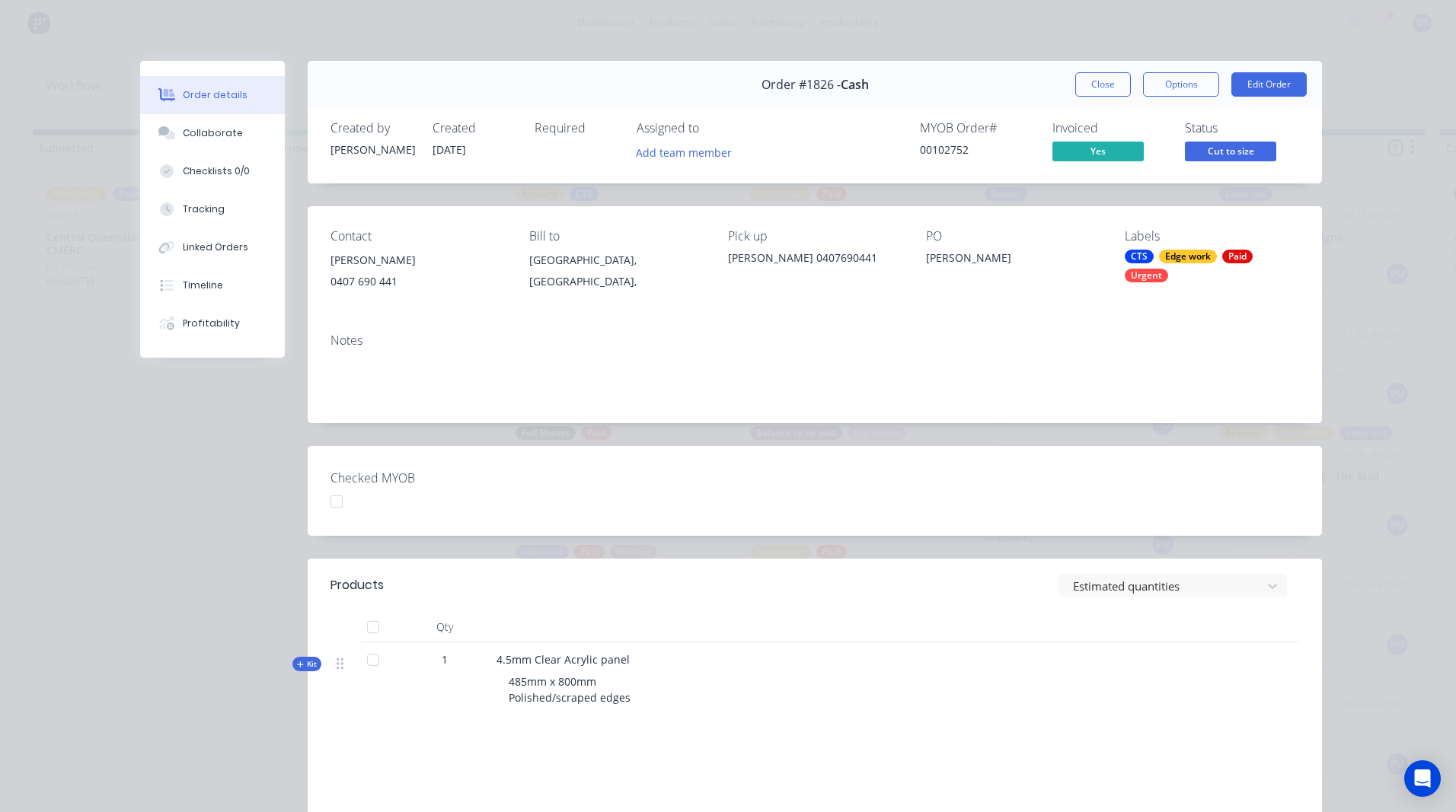
click at [1060, 303] on div "Contact [PERSON_NAME] [PHONE_NUMBER] Bill to [GEOGRAPHIC_DATA], [GEOGRAPHIC_DAT…" at bounding box center [814, 263] width 1015 height 115
click at [183, 133] on div "Collaborate" at bounding box center [213, 134] width 60 height 14
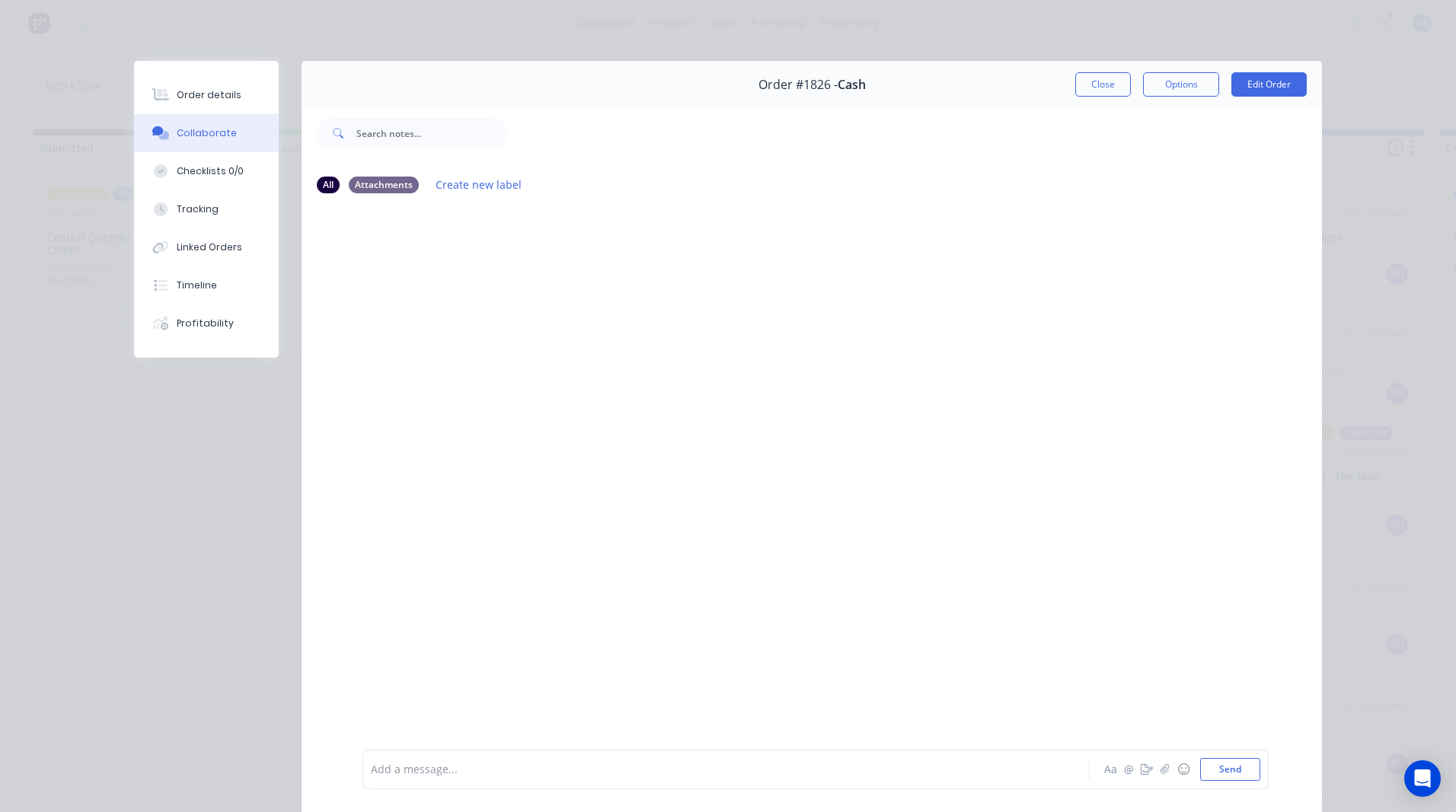
click at [414, 775] on div at bounding box center [705, 770] width 667 height 16
click at [1226, 774] on button "Send" at bounding box center [1230, 769] width 60 height 23
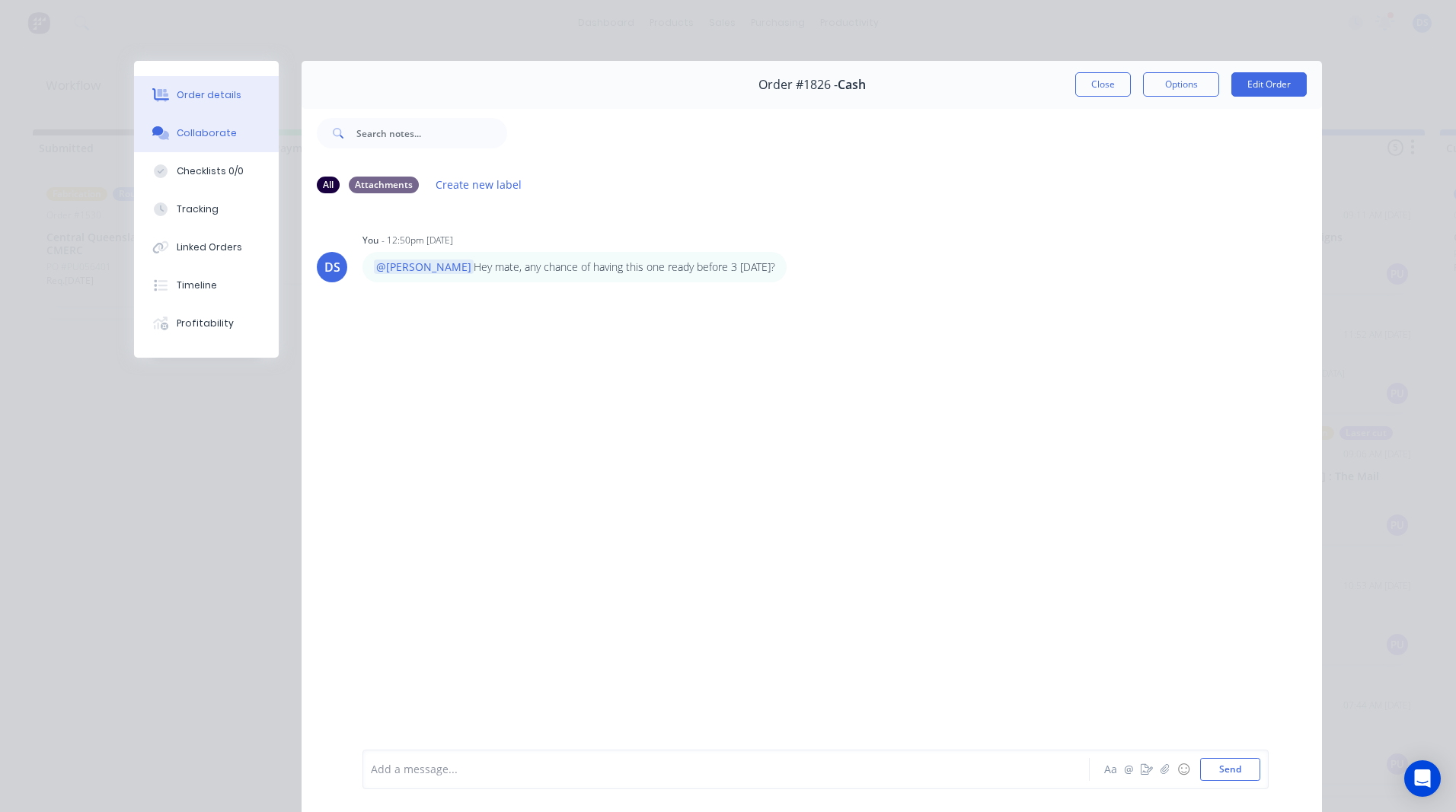
click at [205, 92] on div "Order details" at bounding box center [209, 96] width 65 height 14
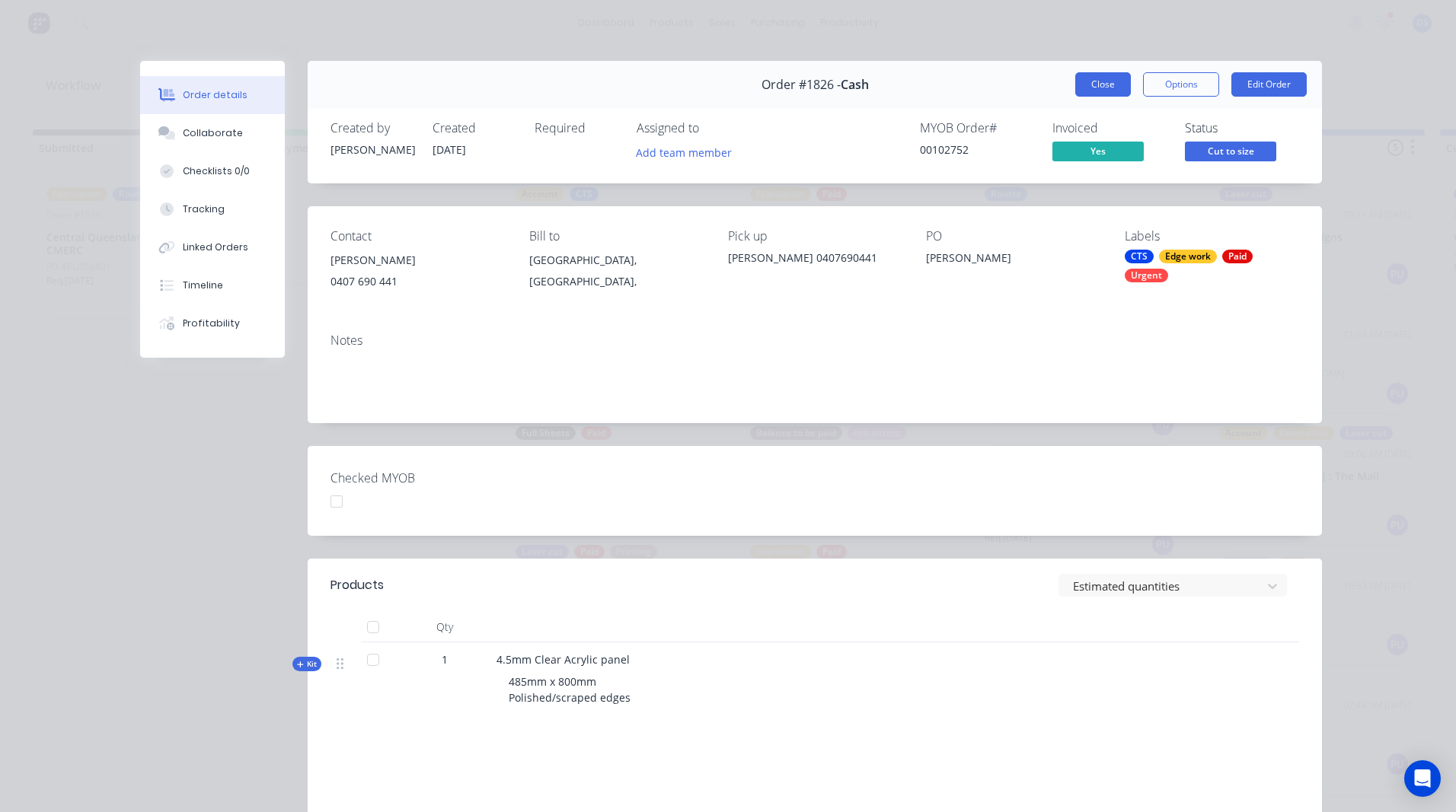
click at [1092, 87] on button "Close" at bounding box center [1104, 84] width 56 height 24
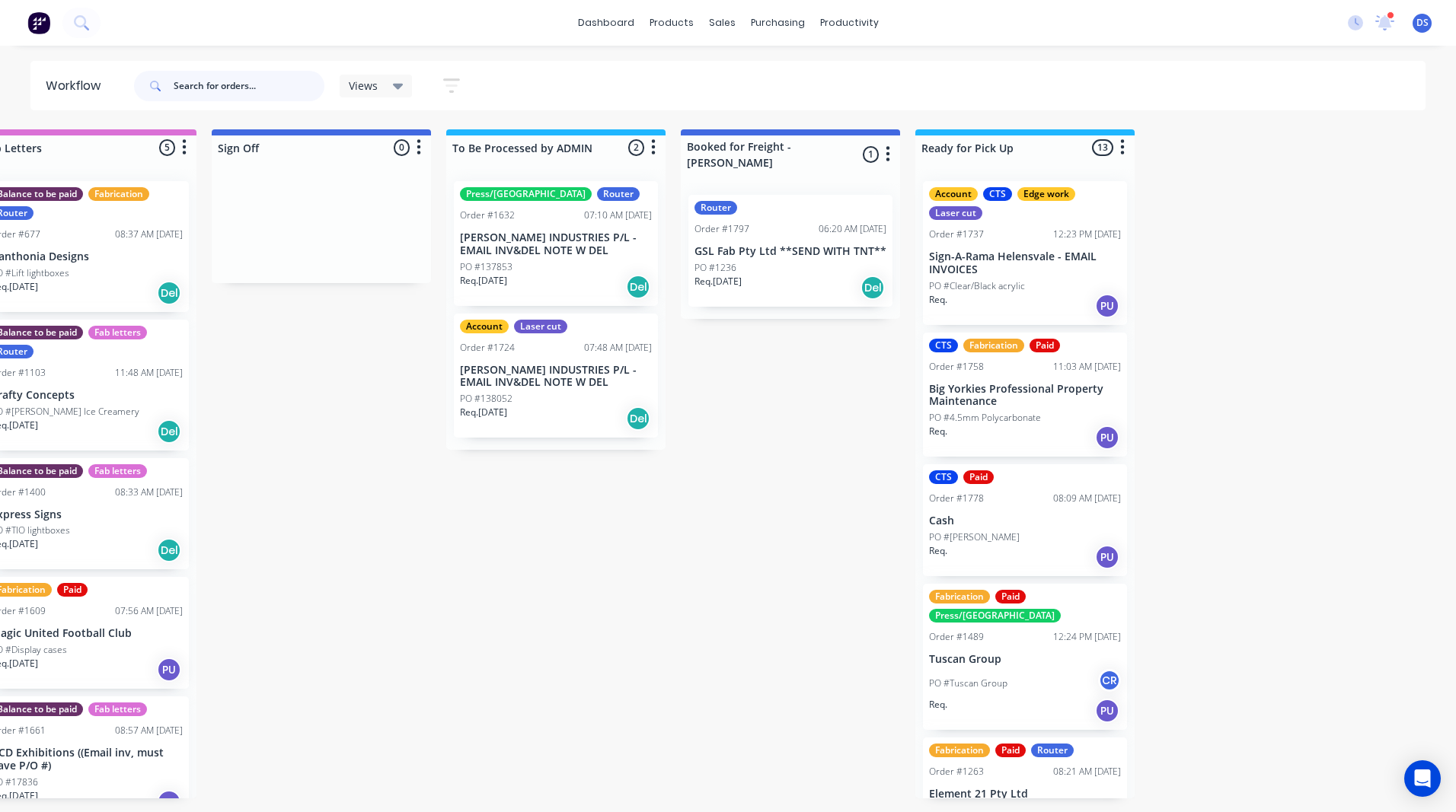
scroll to position [0, 2091]
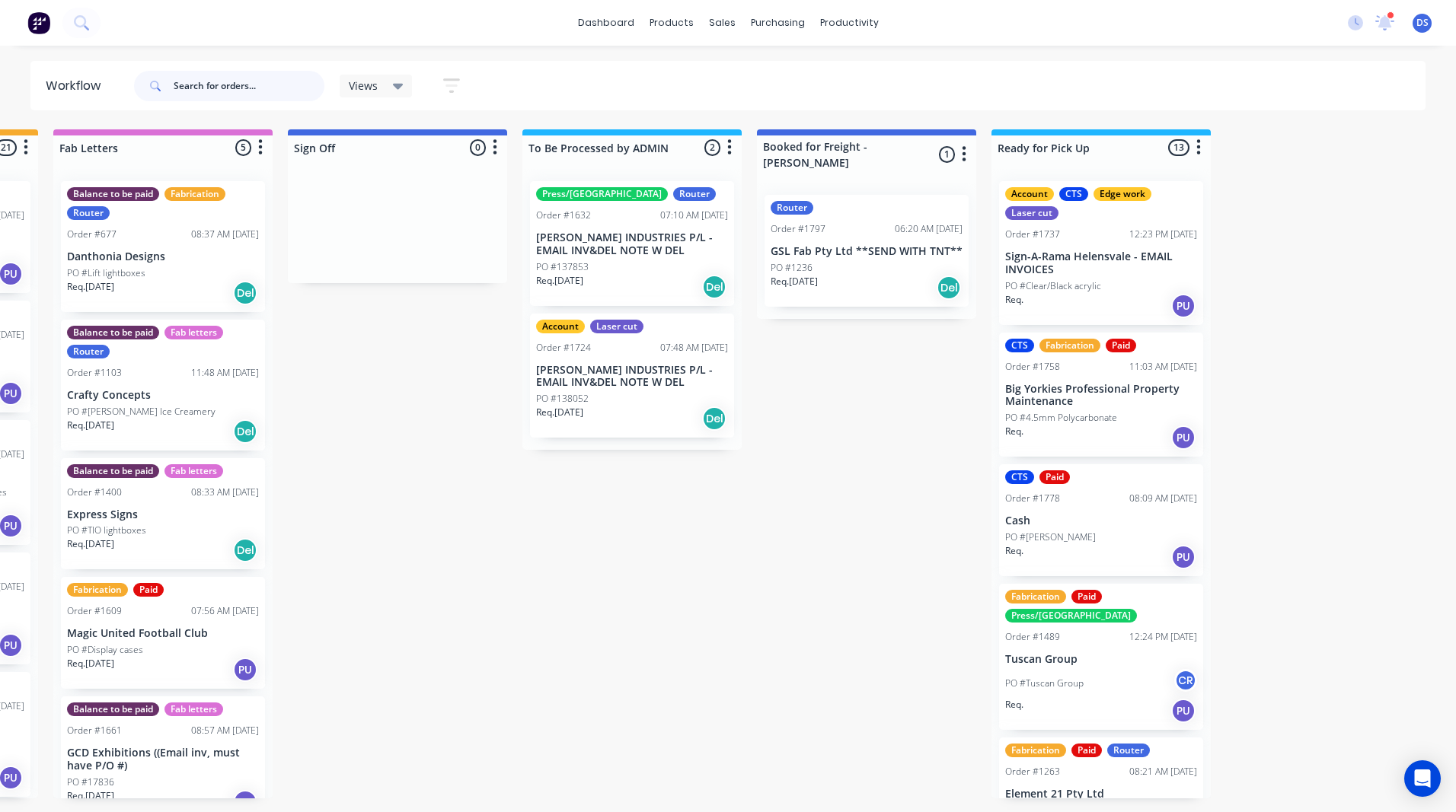
click at [221, 87] on input "text" at bounding box center [248, 86] width 151 height 31
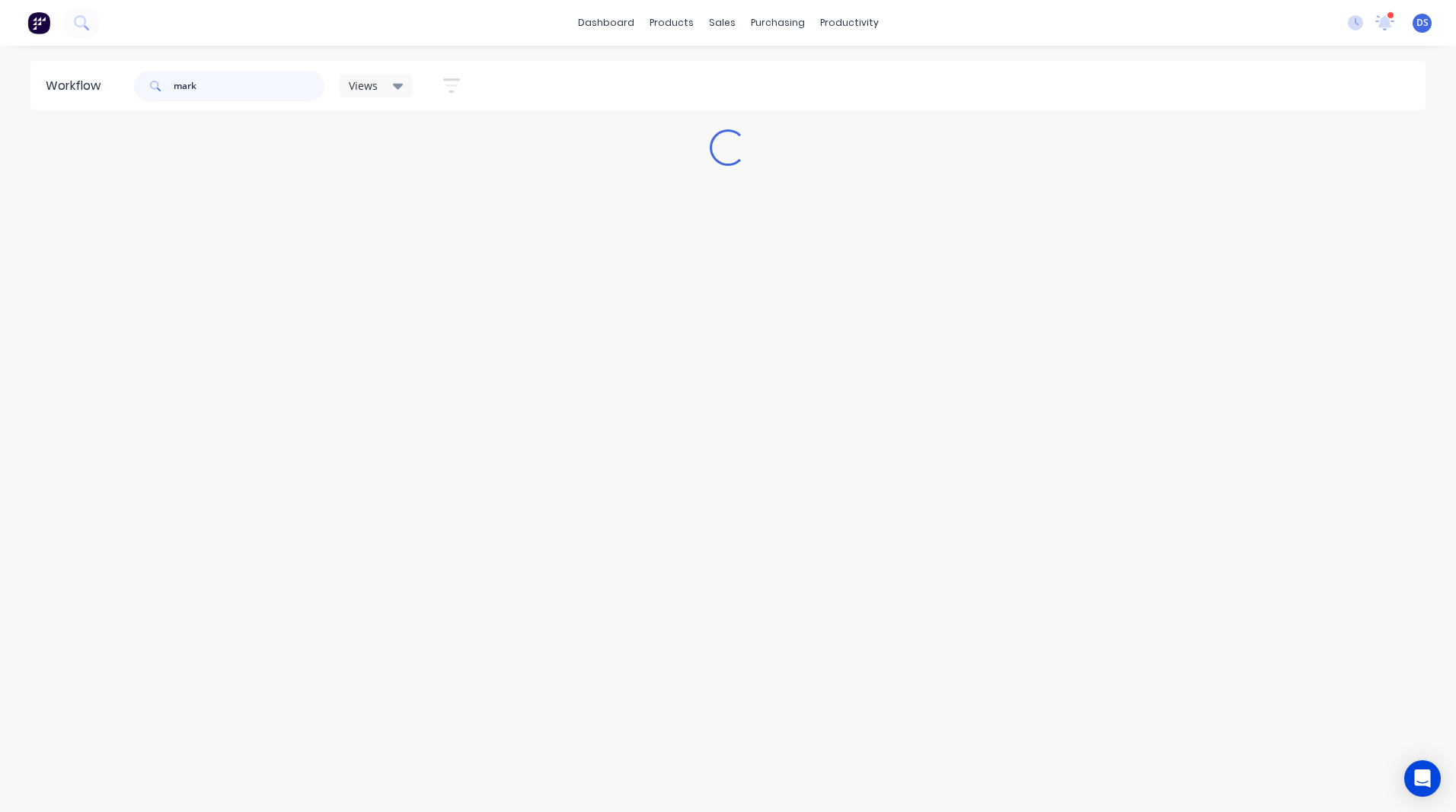
scroll to position [0, 0]
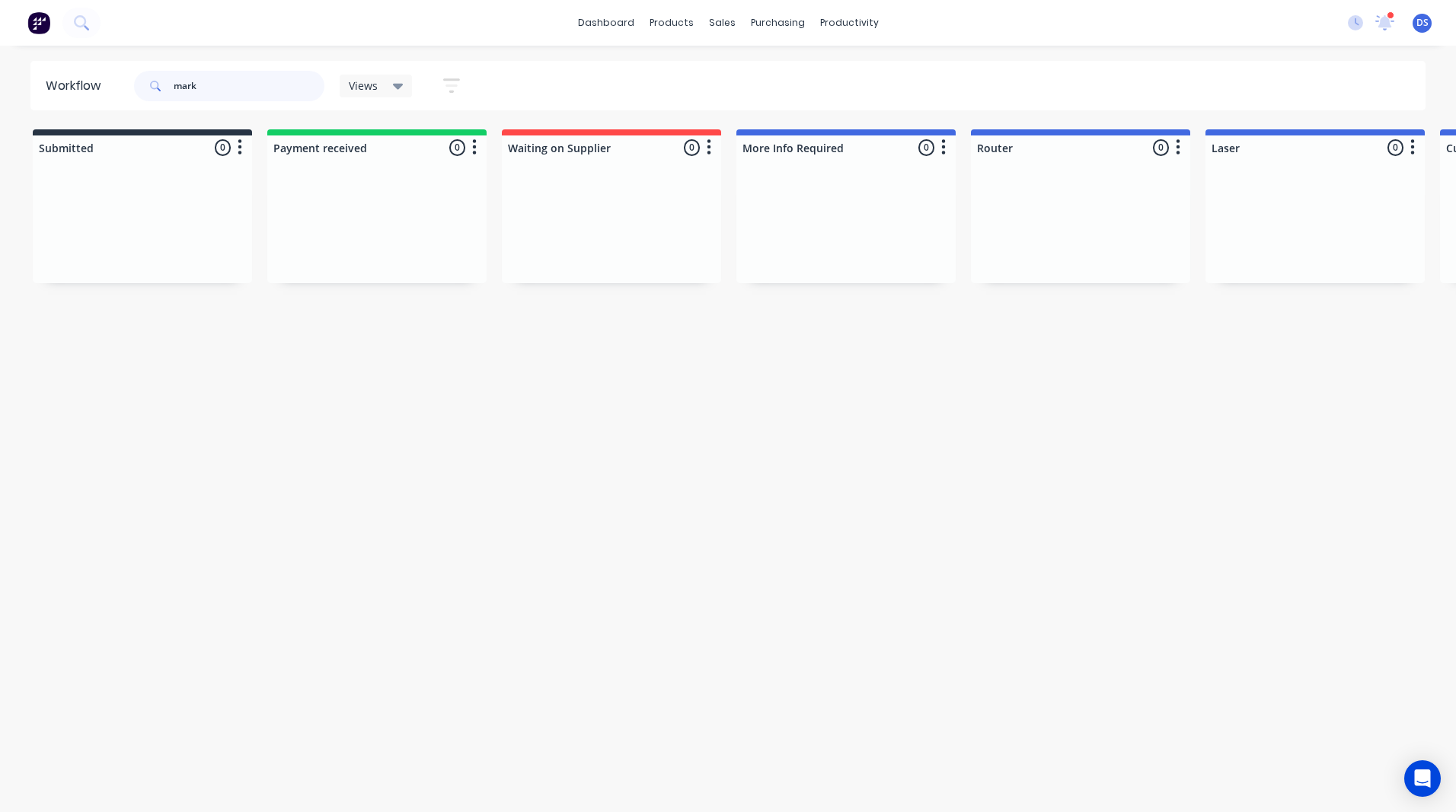
type input "mark"
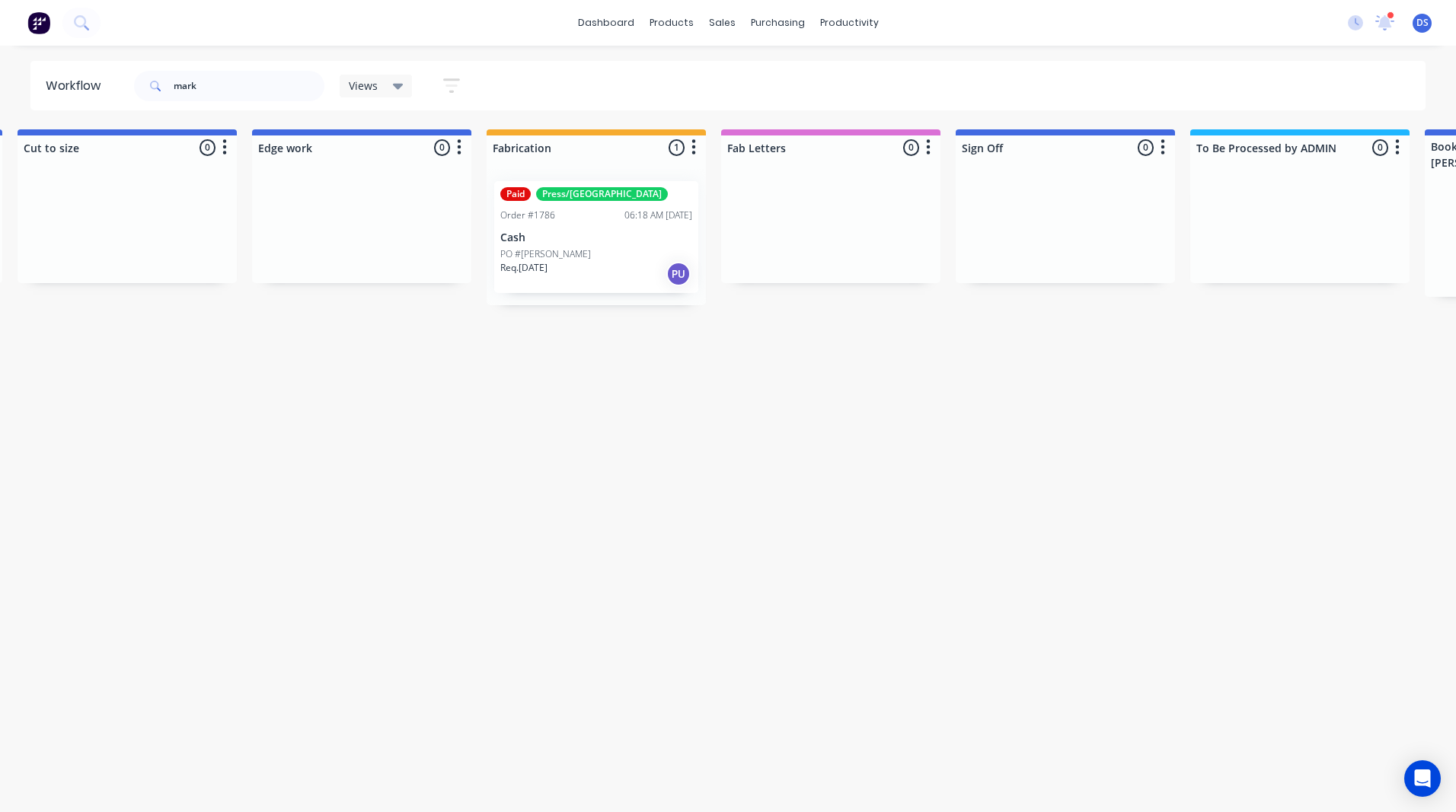
scroll to position [0, 2188]
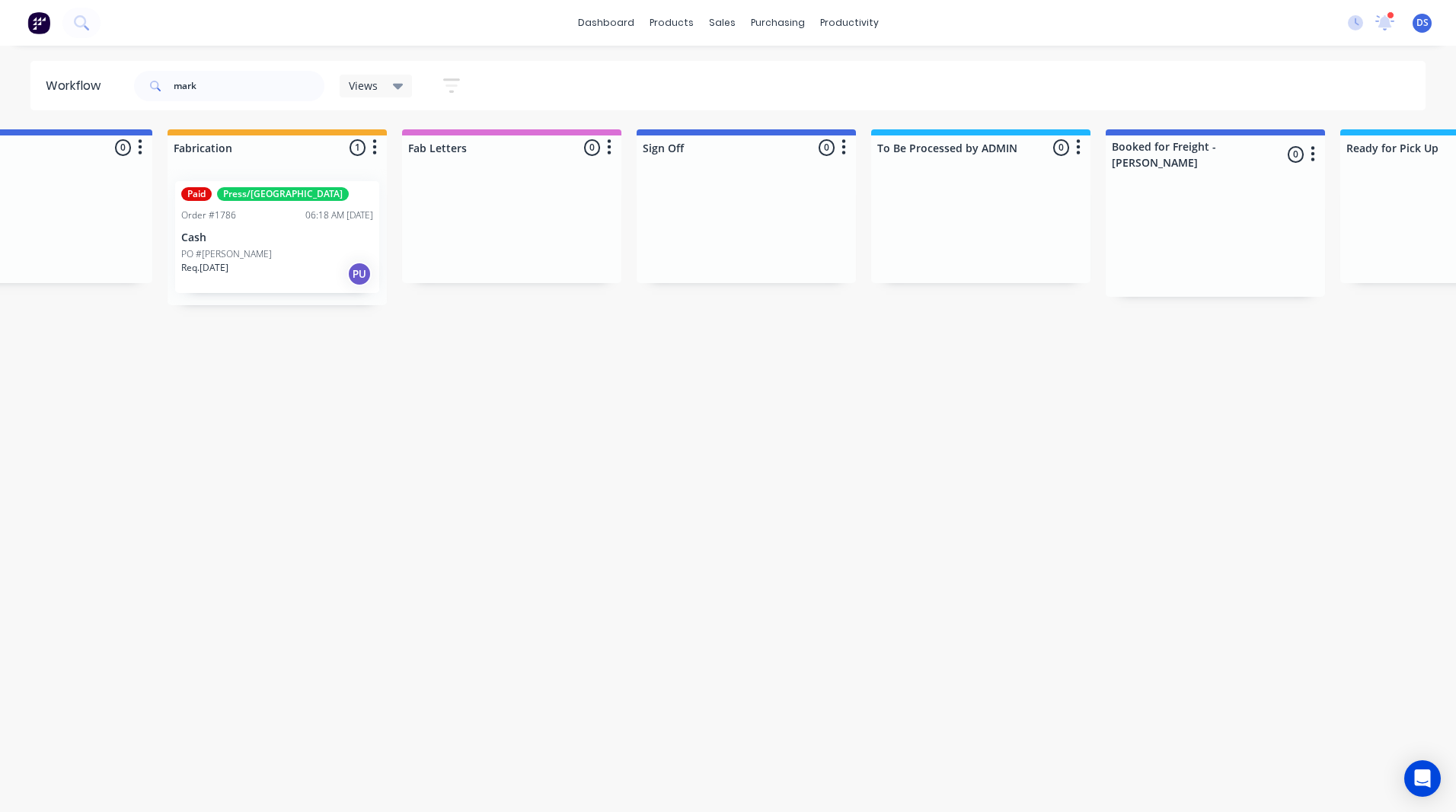
drag, startPoint x: 345, startPoint y: 734, endPoint x: 297, endPoint y: 705, distance: 56.1
